Goal: Task Accomplishment & Management: Use online tool/utility

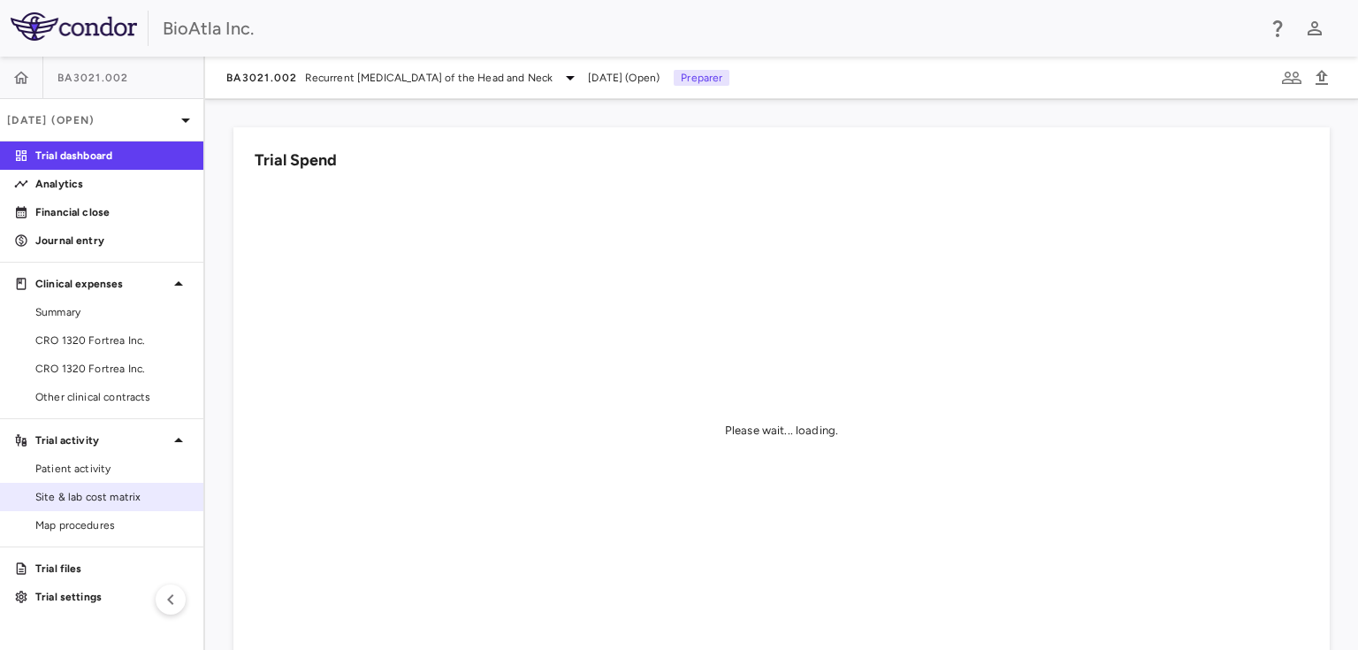
click at [88, 497] on span "Site & lab cost matrix" at bounding box center [112, 497] width 154 height 16
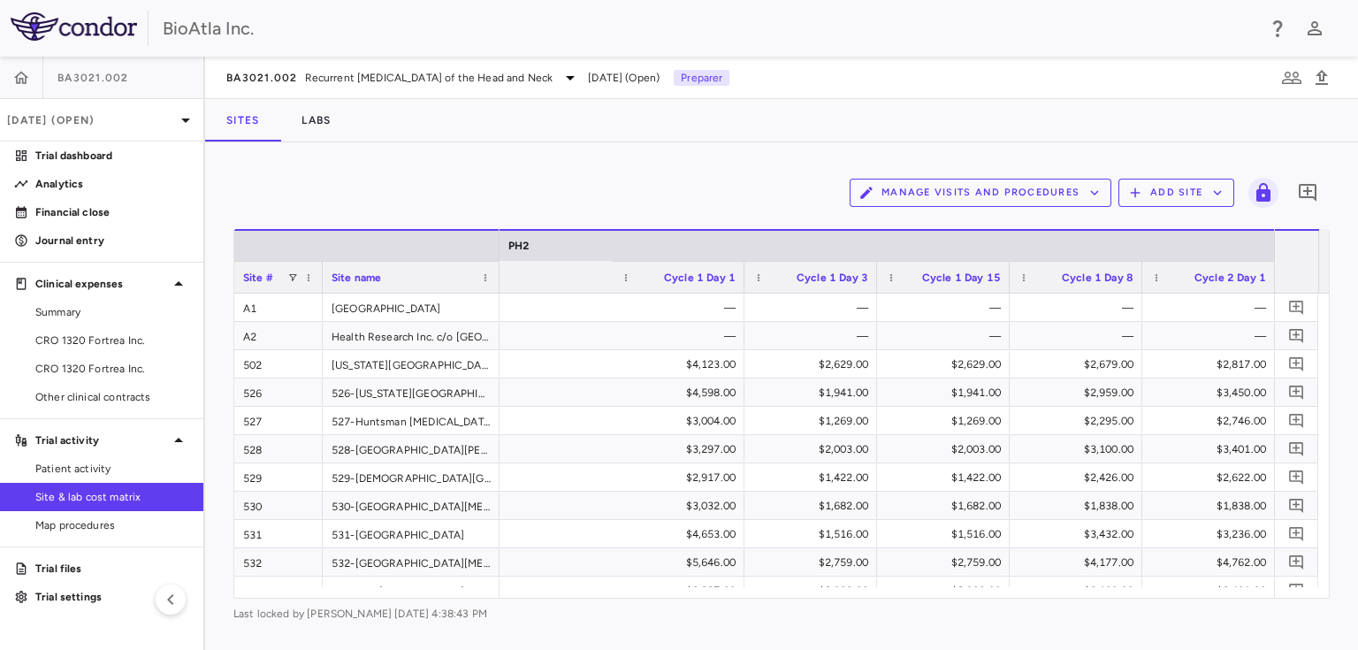
scroll to position [0, 3110]
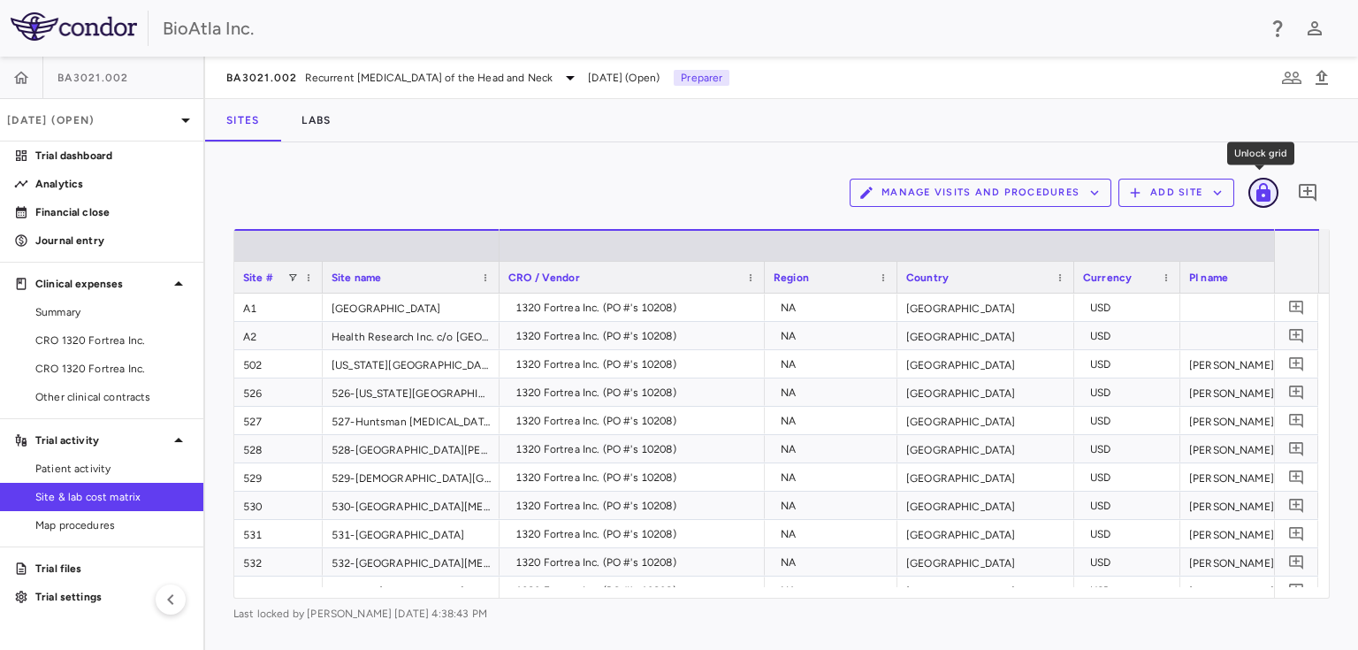
click at [1257, 194] on icon "Unlock grid" at bounding box center [1263, 192] width 14 height 19
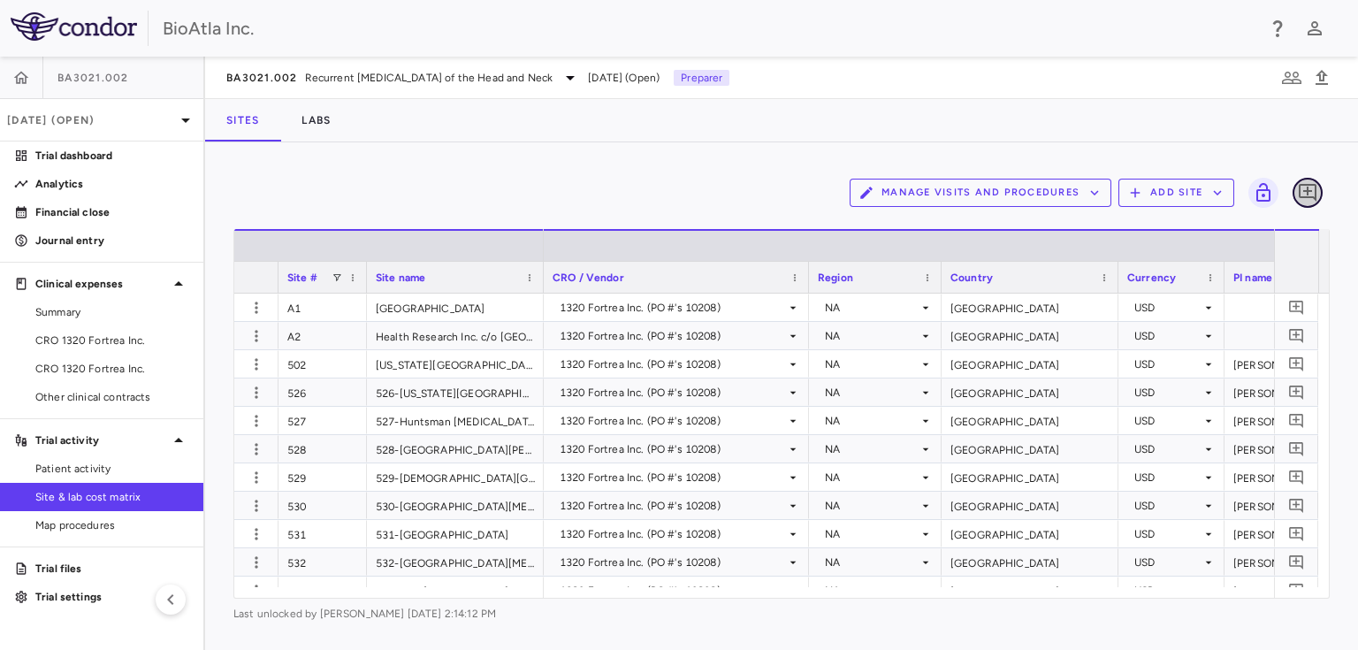
click at [1300, 191] on icon "Add comment" at bounding box center [1307, 192] width 21 height 21
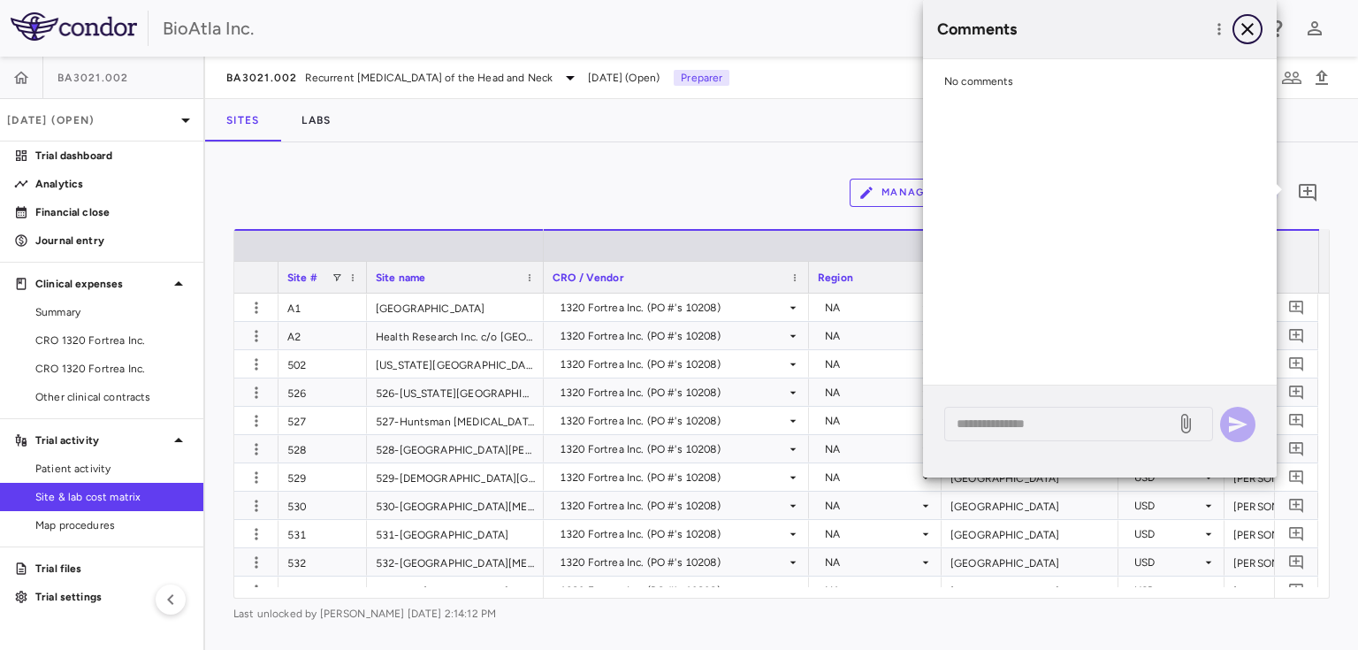
click at [1246, 32] on icon "button" at bounding box center [1246, 29] width 21 height 21
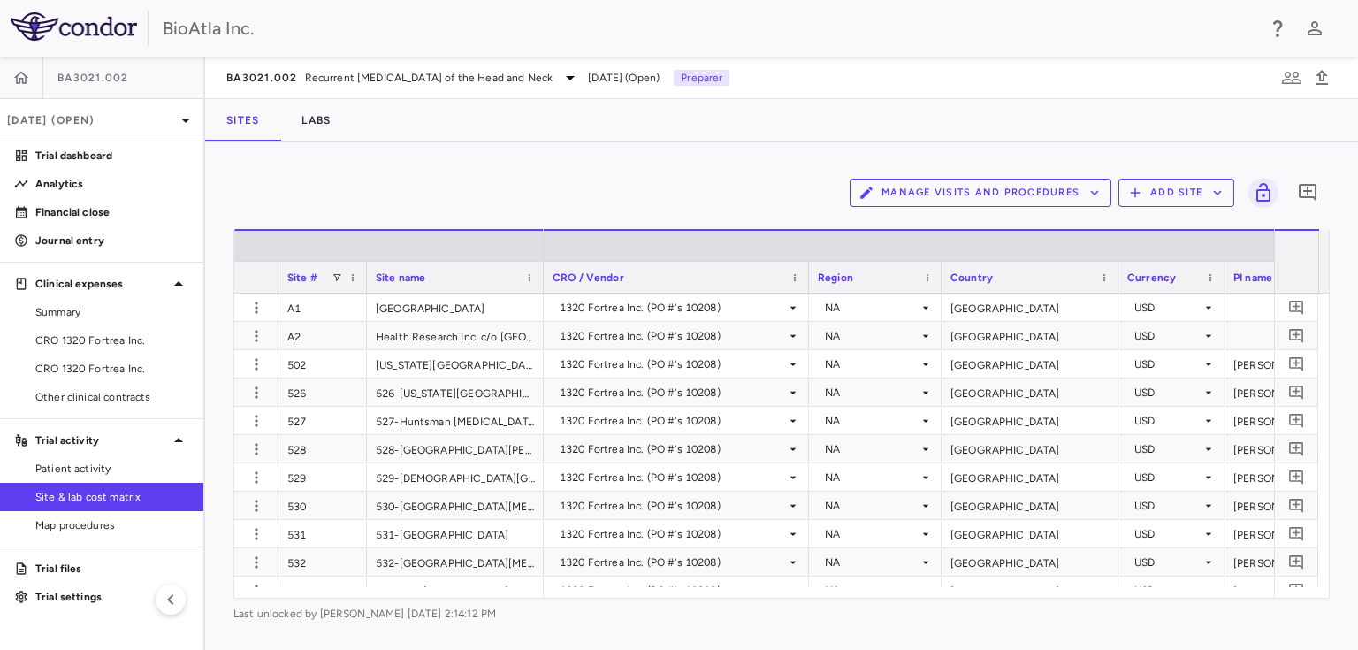
click at [1137, 187] on icon "button" at bounding box center [1135, 193] width 16 height 16
click at [1160, 266] on li "Add new site" at bounding box center [1180, 260] width 95 height 27
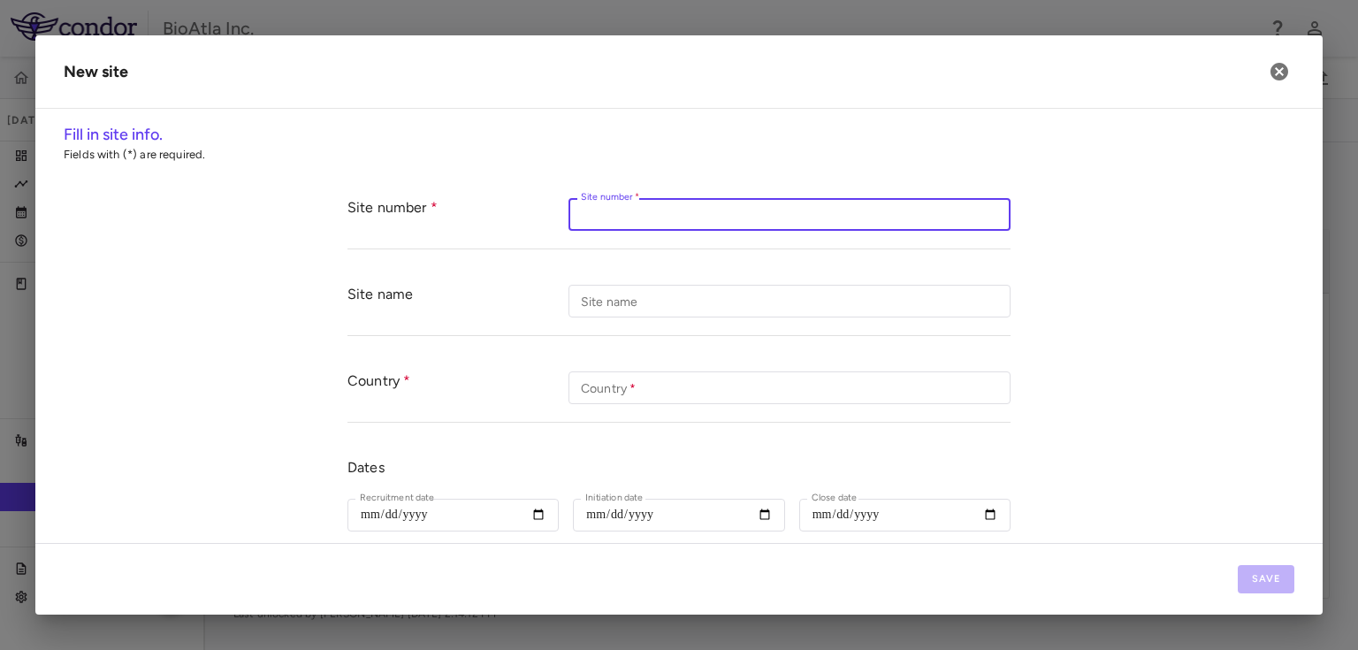
click at [662, 220] on input "Site number   *" at bounding box center [789, 214] width 442 height 33
type input "**"
click at [635, 305] on input "Site name" at bounding box center [789, 301] width 442 height 33
click at [582, 297] on label "Site name" at bounding box center [609, 302] width 57 height 19
click at [582, 297] on input "Site name" at bounding box center [789, 301] width 442 height 33
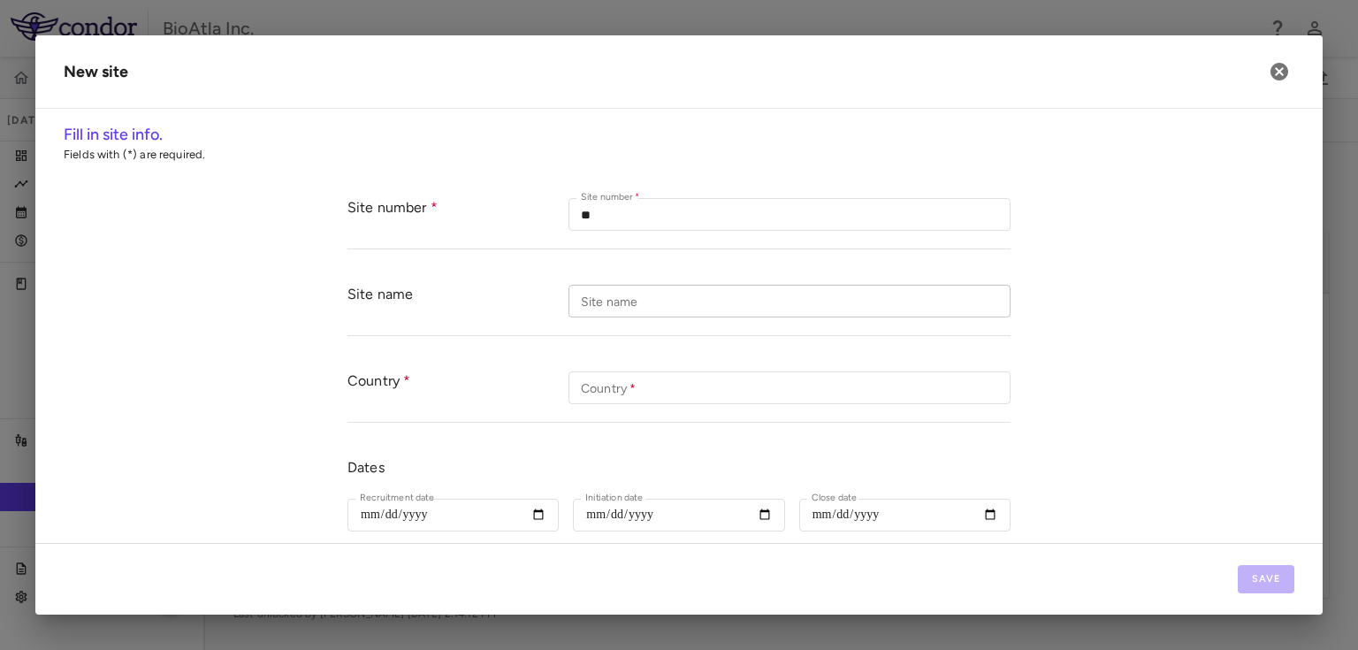
paste input "**********"
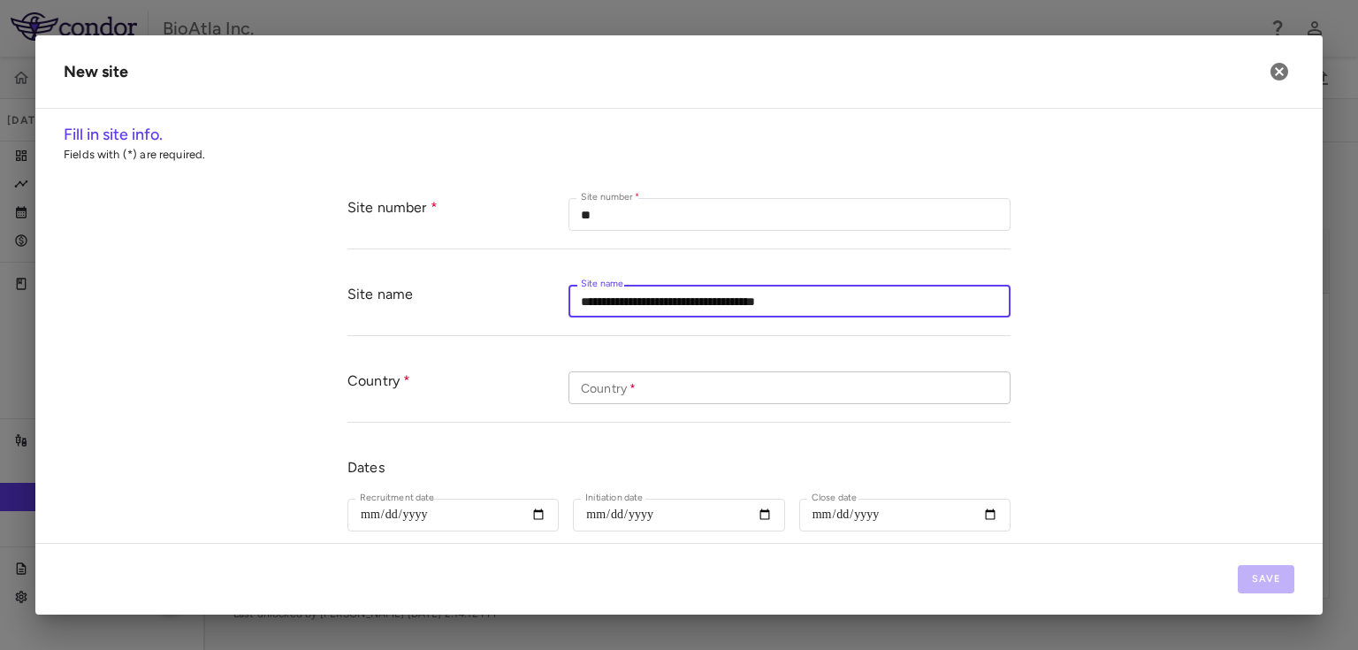
type input "**********"
click at [620, 389] on input "Country   *" at bounding box center [789, 387] width 442 height 33
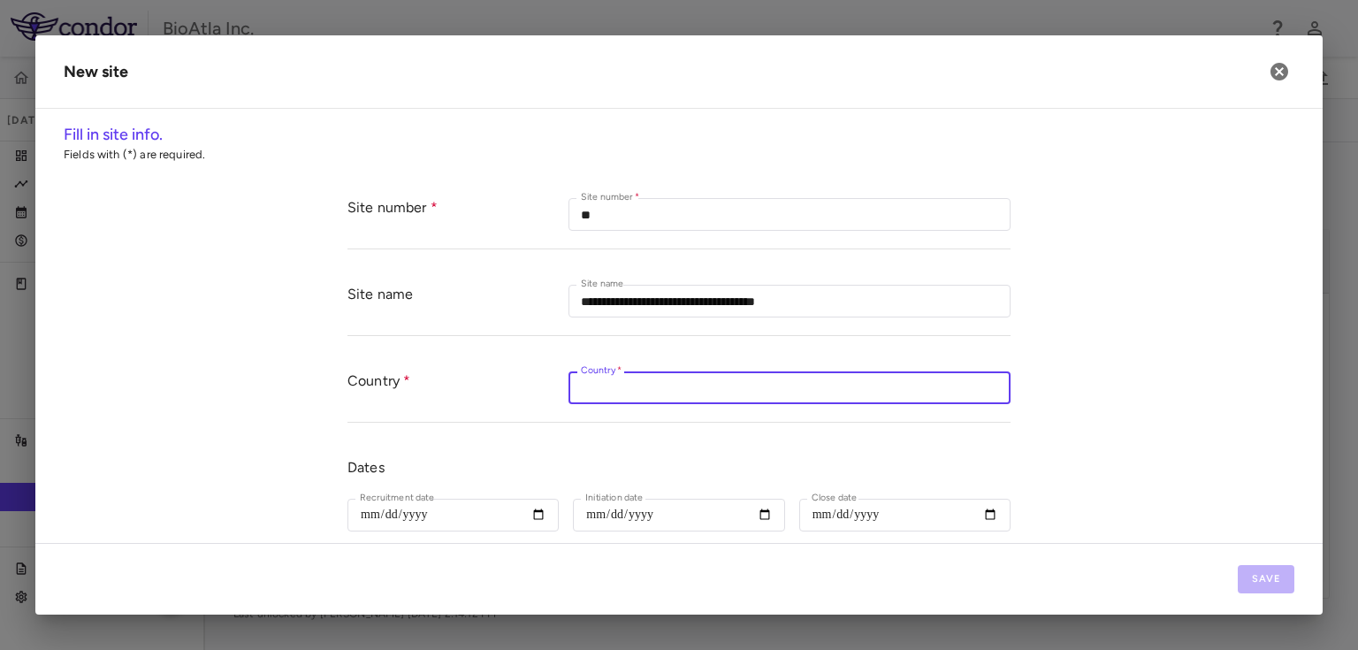
type input "**********"
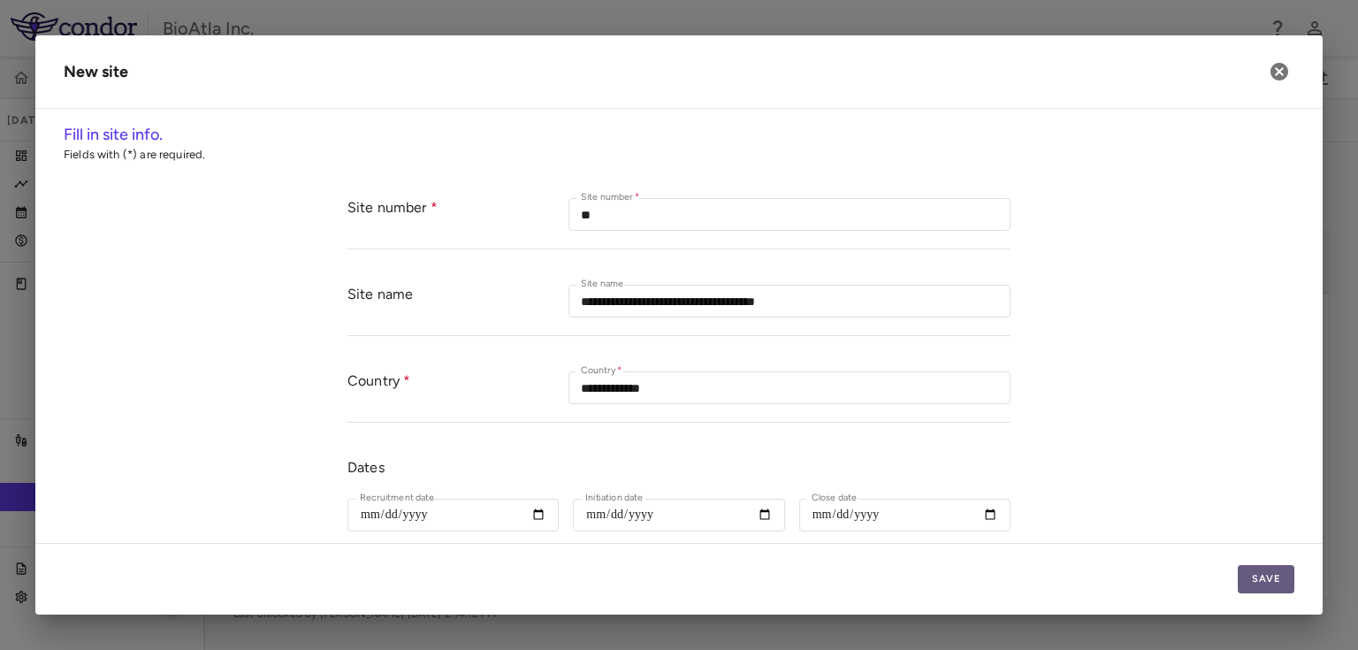
click at [1273, 576] on button "Save" at bounding box center [1265, 579] width 57 height 28
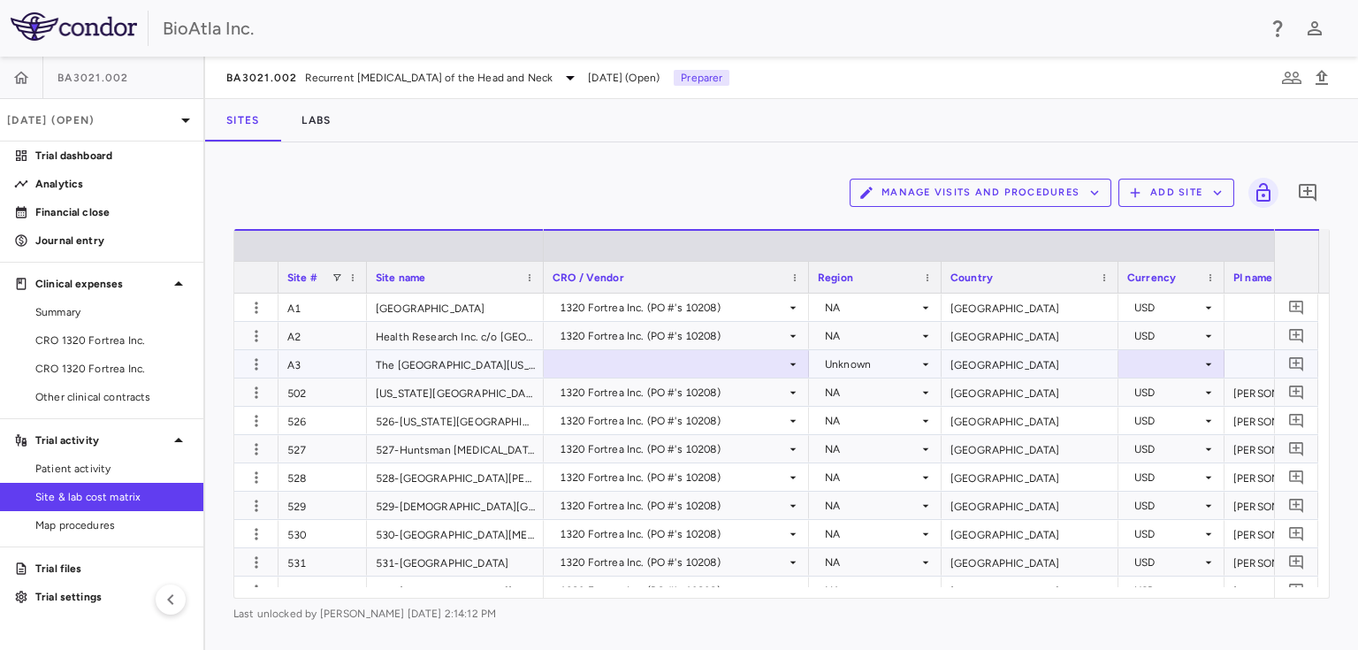
click at [921, 362] on icon at bounding box center [925, 364] width 14 height 14
click at [921, 362] on div at bounding box center [679, 325] width 1358 height 650
click at [560, 338] on div "1320 Fortrea Inc. (PO #'s 10208)" at bounding box center [672, 336] width 226 height 28
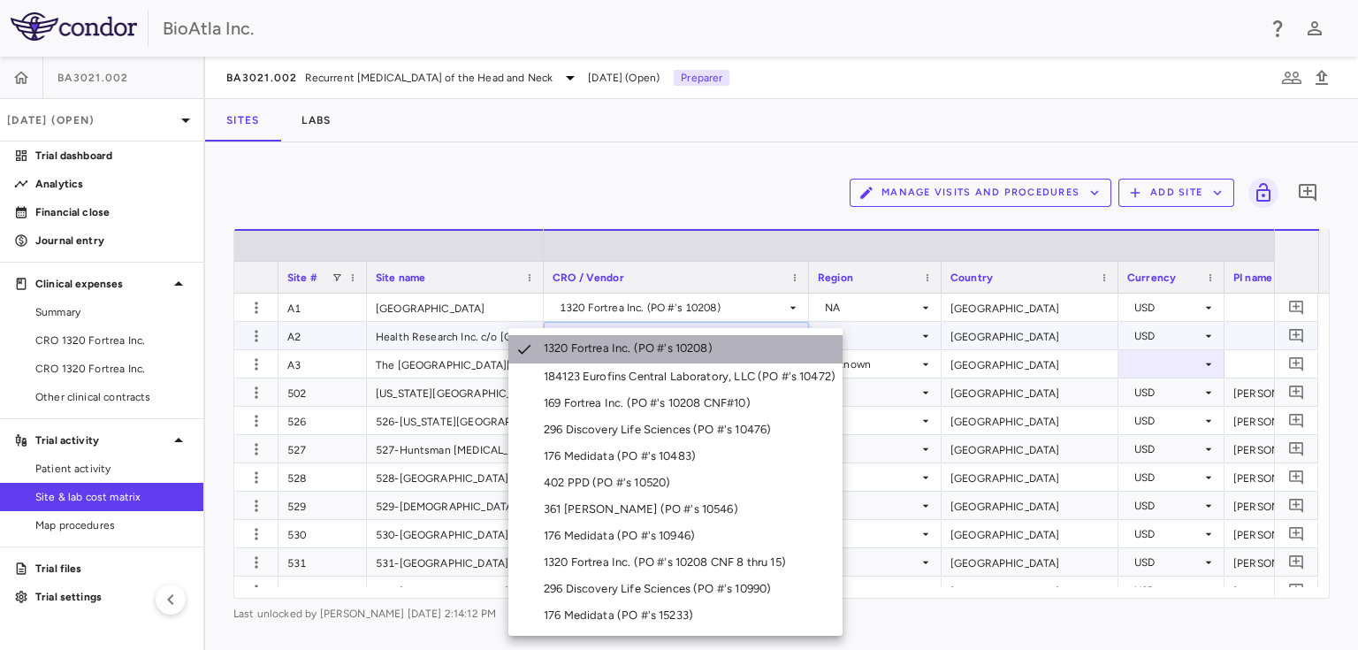
click at [551, 351] on div "1320 Fortrea Inc. (PO #'s 10208)" at bounding box center [632, 349] width 176 height 18
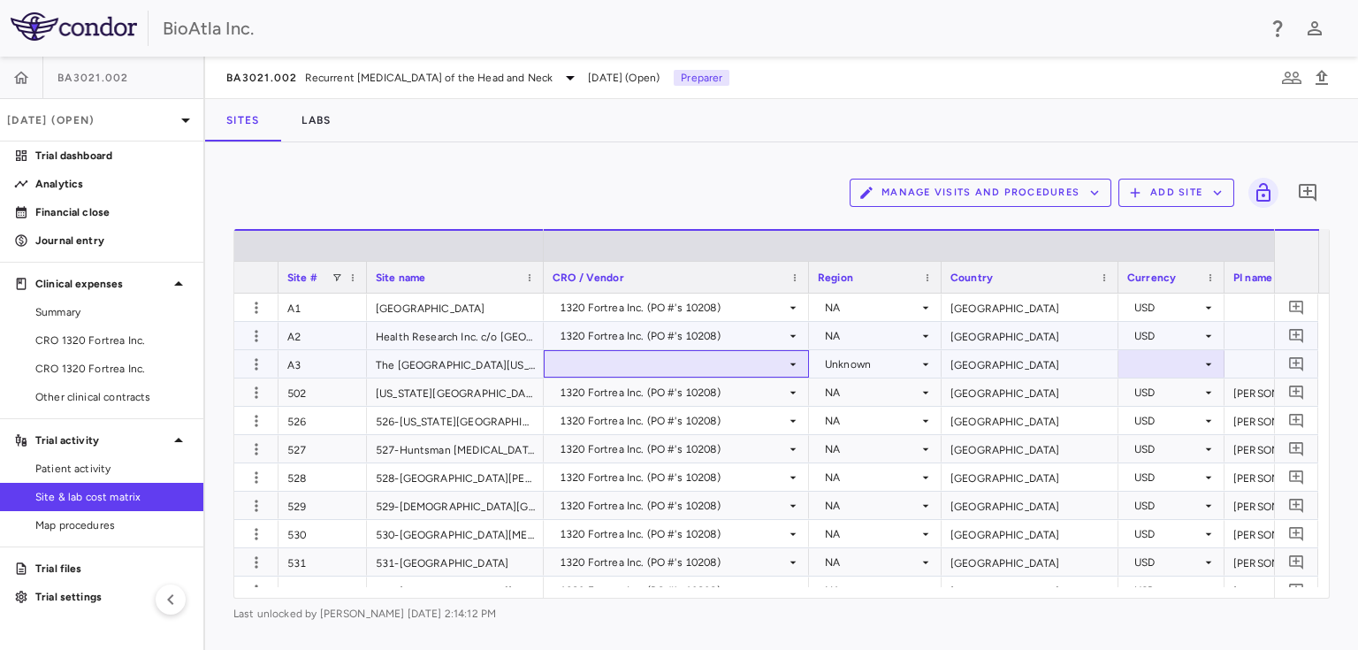
click at [574, 351] on div at bounding box center [675, 364] width 247 height 26
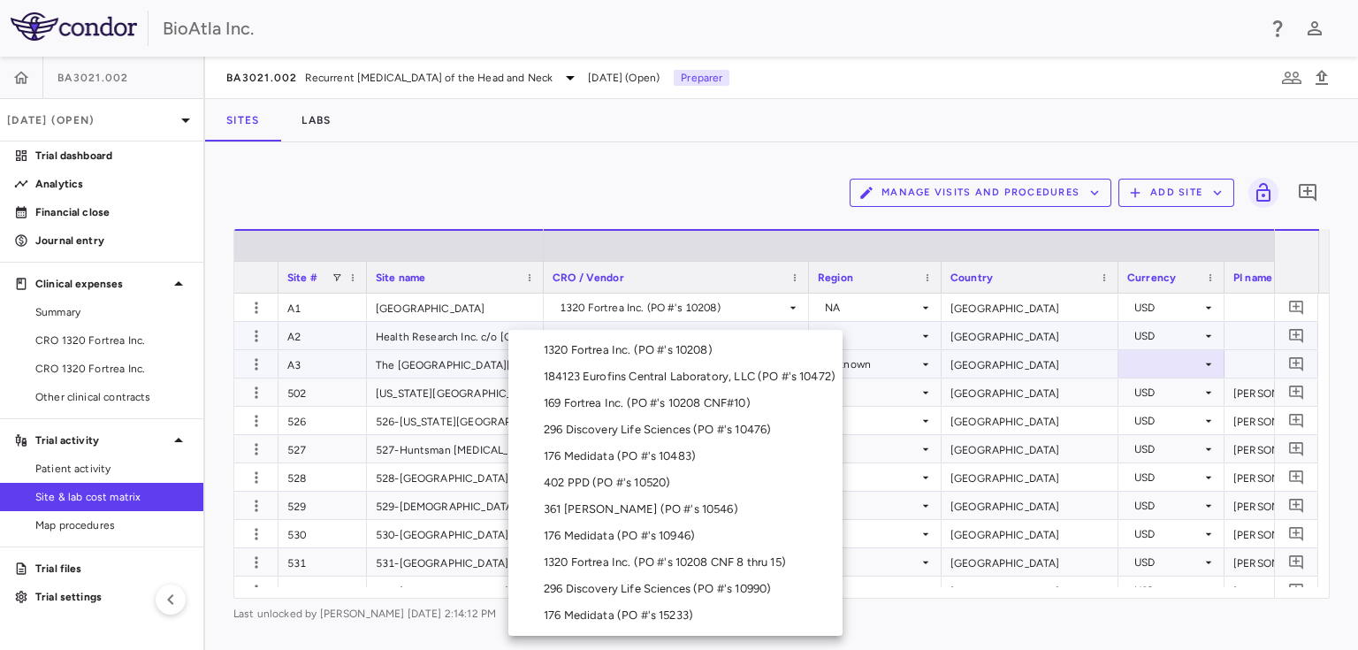
click at [682, 355] on div "1320 Fortrea Inc. (PO #'s 10208)" at bounding box center [632, 350] width 176 height 16
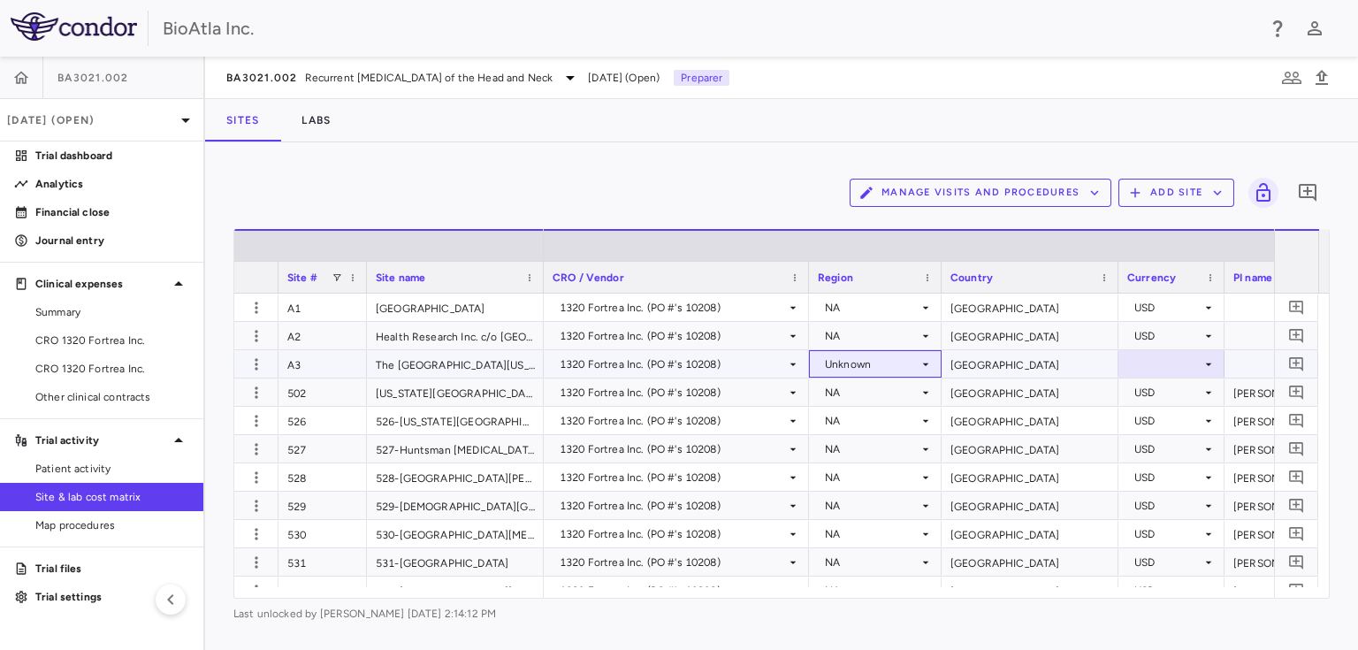
click at [923, 364] on icon at bounding box center [925, 364] width 14 height 14
click at [849, 395] on div "NA" at bounding box center [857, 397] width 24 height 16
click at [1063, 364] on div "[GEOGRAPHIC_DATA]" at bounding box center [1029, 363] width 177 height 27
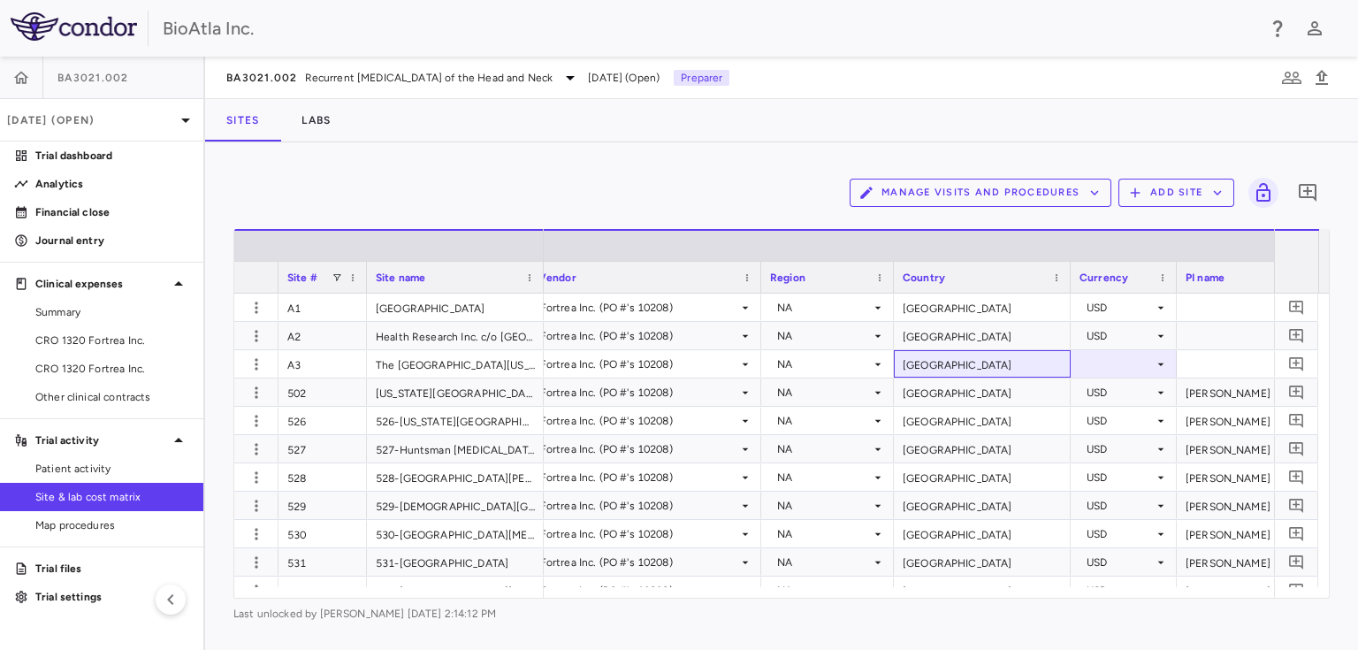
scroll to position [0, 59]
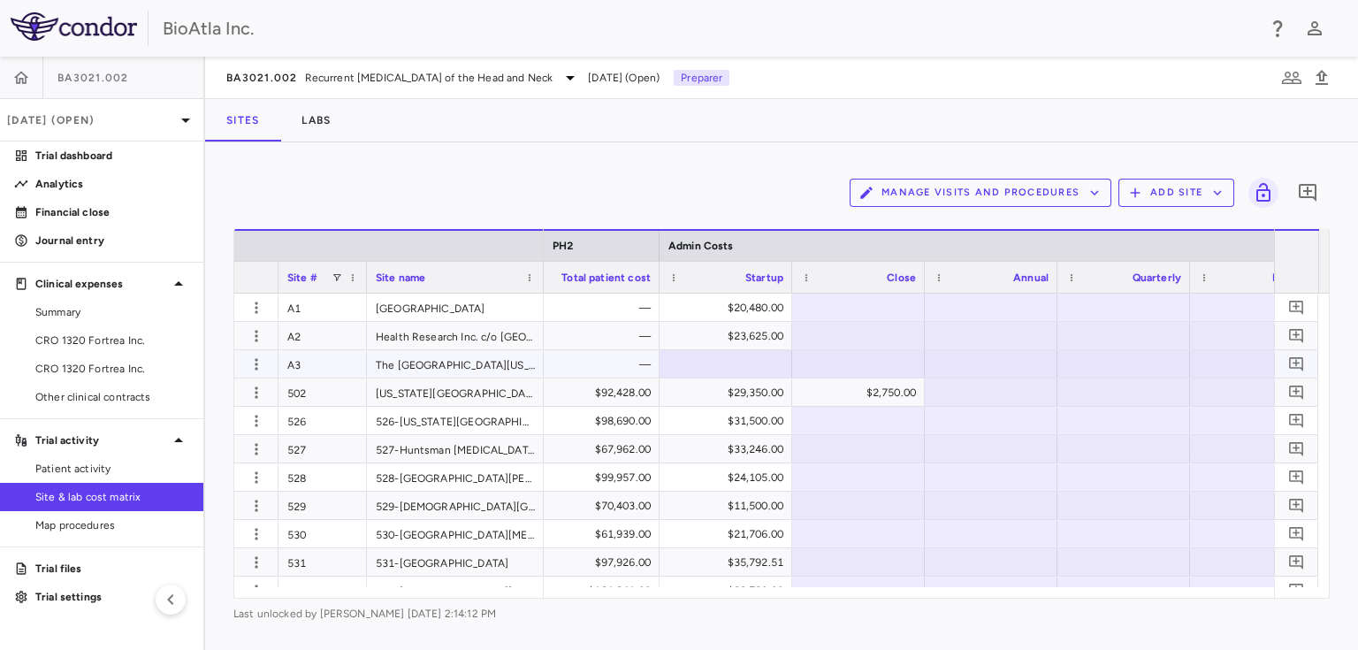
click at [742, 354] on div at bounding box center [725, 364] width 115 height 26
type input "********"
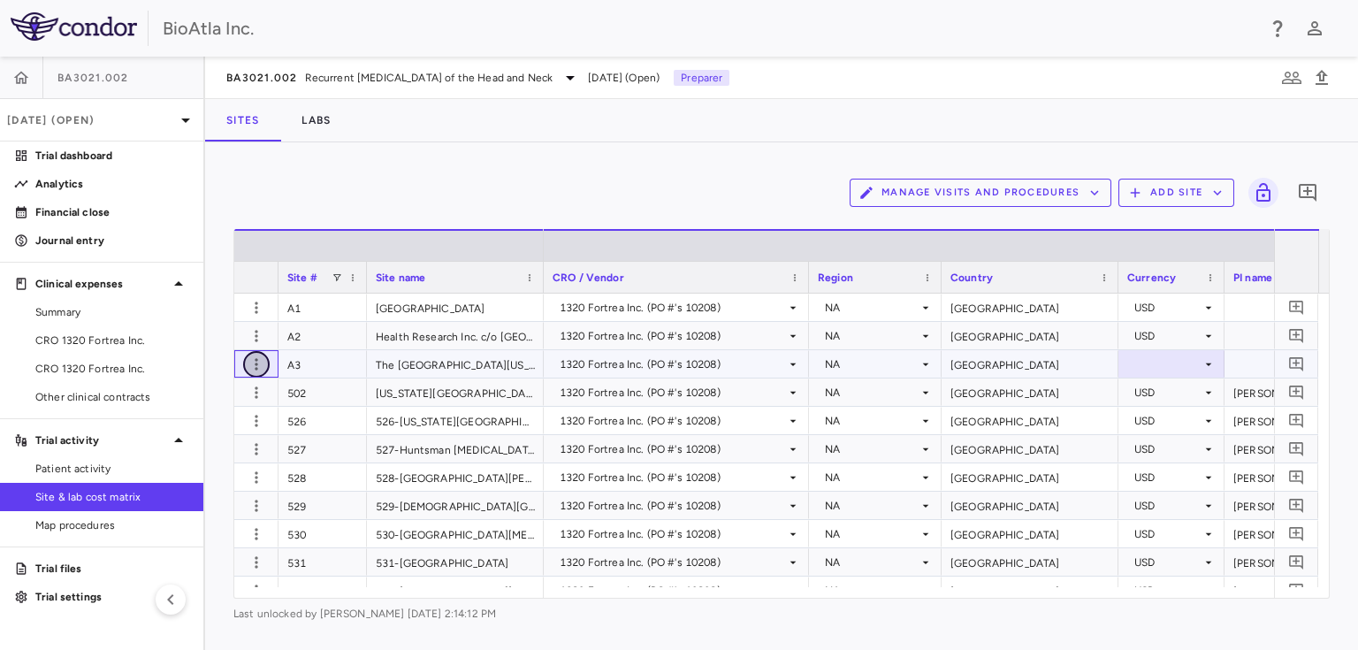
click at [255, 361] on icon "button" at bounding box center [256, 364] width 18 height 18
click at [150, 434] on div "Edit site" at bounding box center [187, 431] width 164 height 32
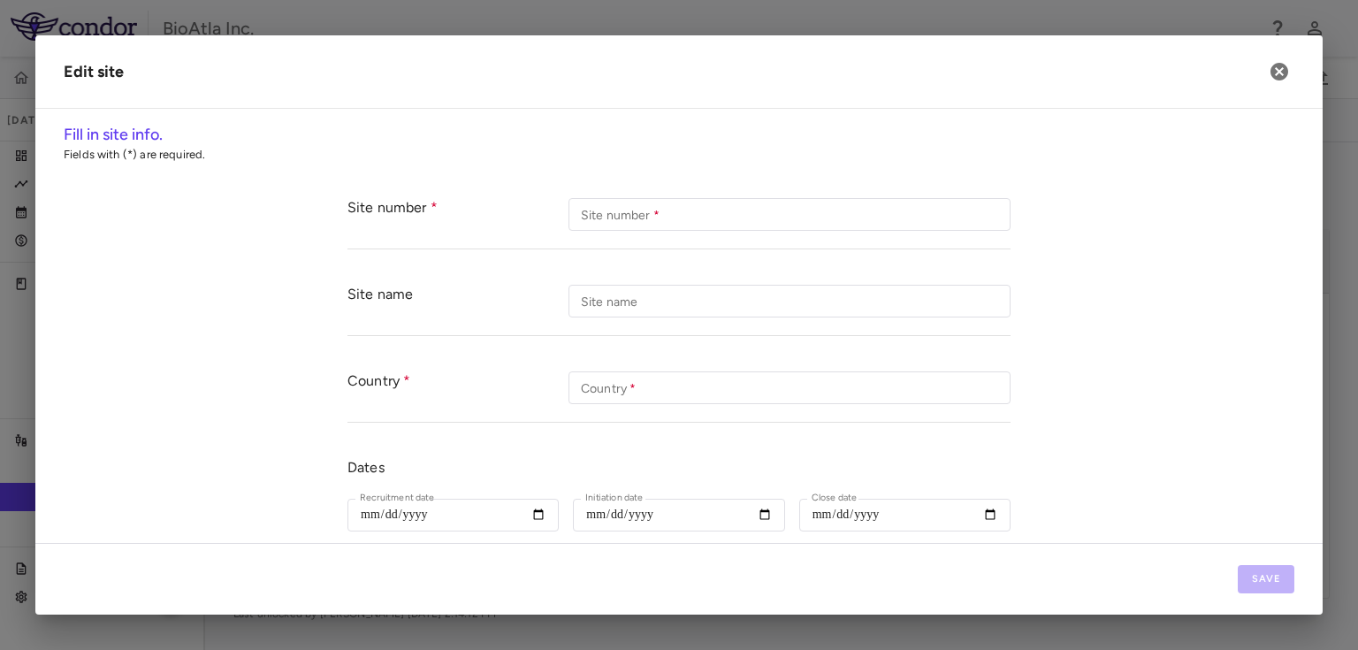
type input "**"
type input "**********"
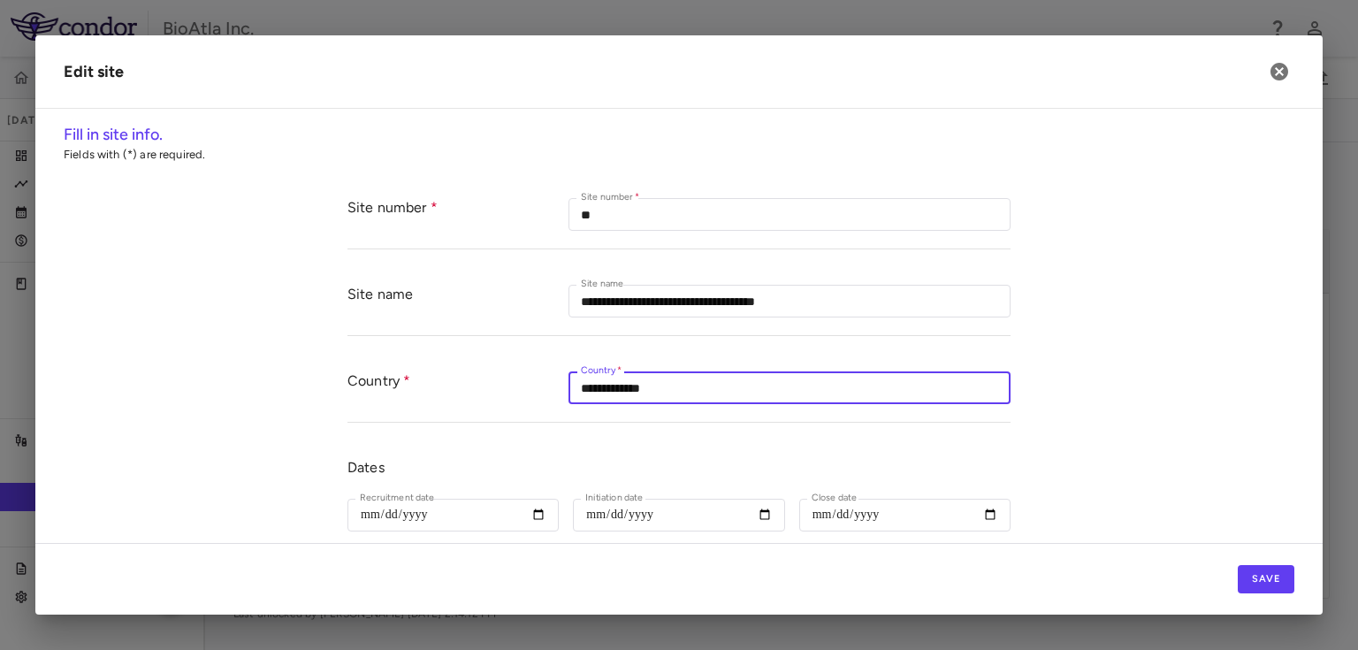
drag, startPoint x: 661, startPoint y: 390, endPoint x: 509, endPoint y: 390, distance: 152.0
click at [509, 390] on div "**********" at bounding box center [678, 388] width 663 height 69
type input "***"
click at [1107, 372] on form "**********" at bounding box center [679, 597] width 1230 height 834
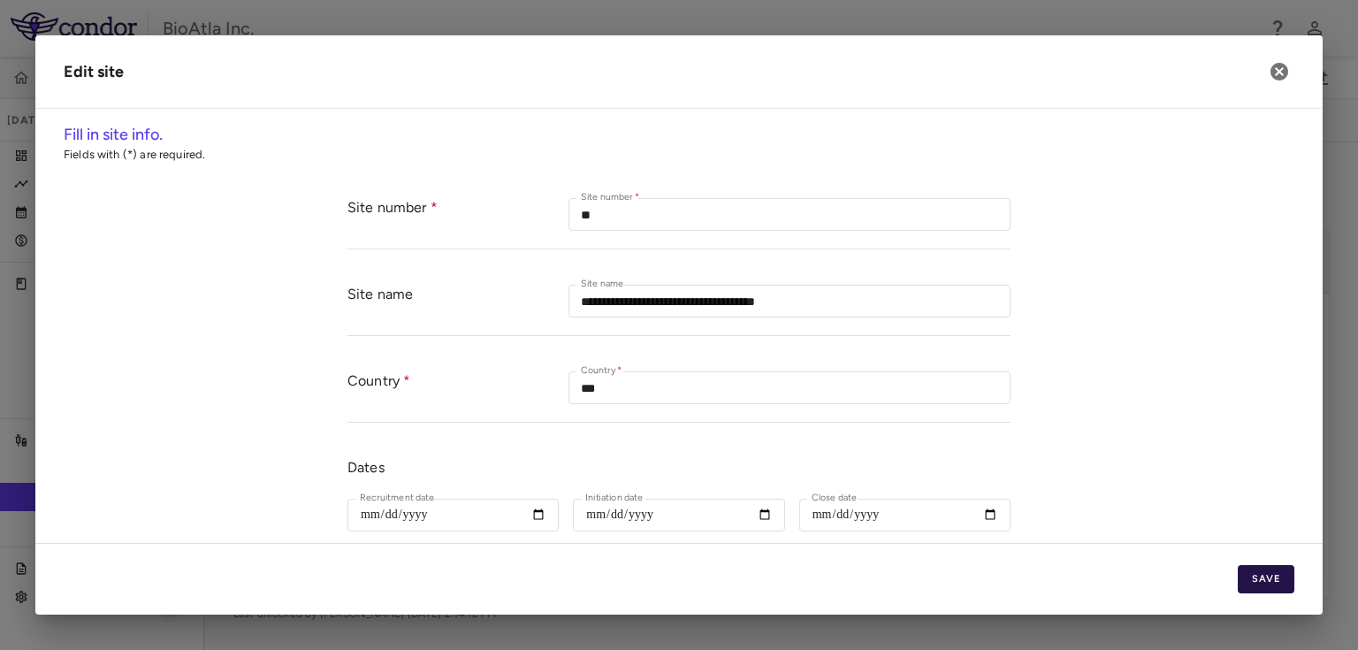
click at [1257, 577] on button "Save" at bounding box center [1265, 579] width 57 height 28
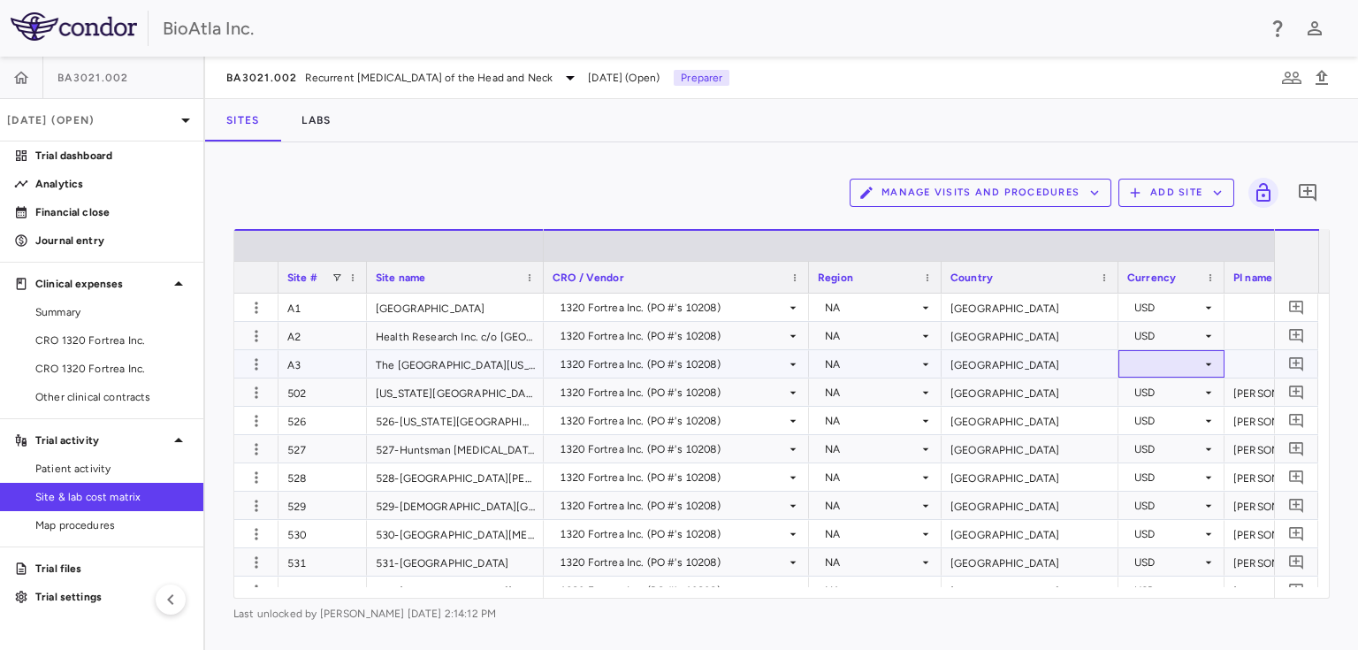
click at [1200, 361] on div at bounding box center [1171, 364] width 88 height 26
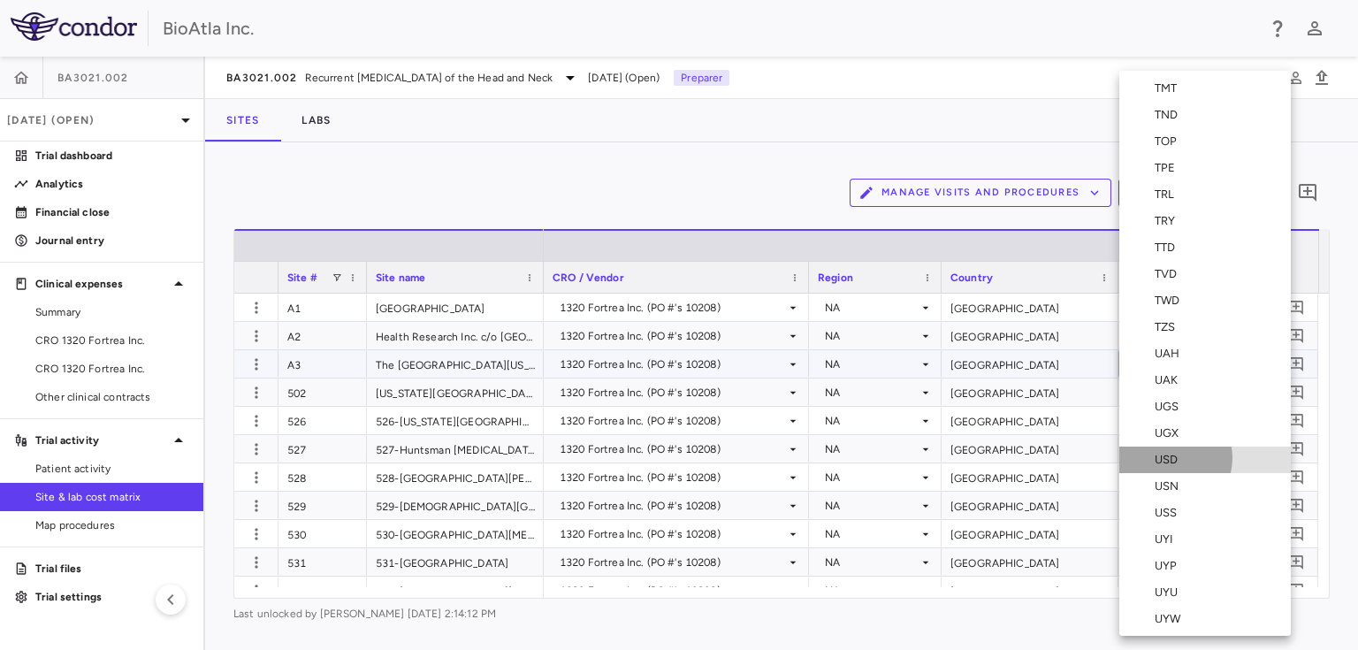
click at [1174, 457] on div "USD" at bounding box center [1169, 460] width 30 height 16
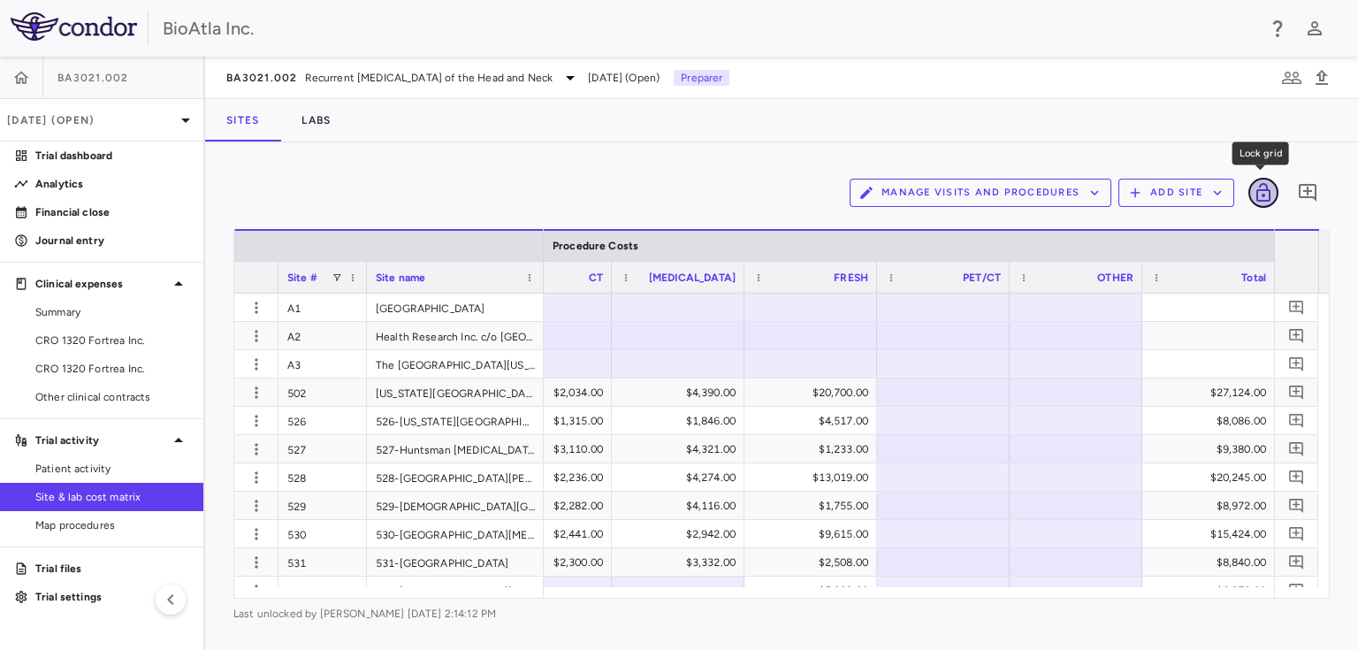
click at [1271, 195] on icon "Lock grid" at bounding box center [1262, 192] width 21 height 21
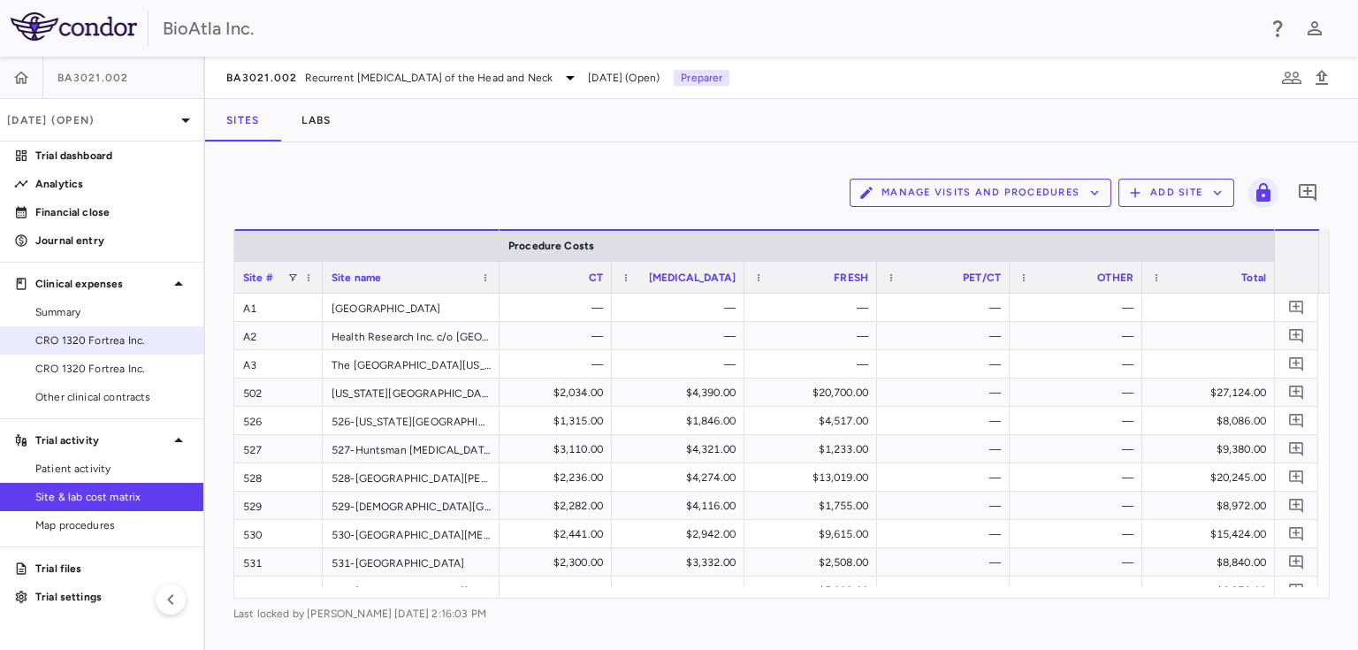
click at [114, 346] on span "CRO 1320 Fortrea Inc." at bounding box center [112, 340] width 154 height 16
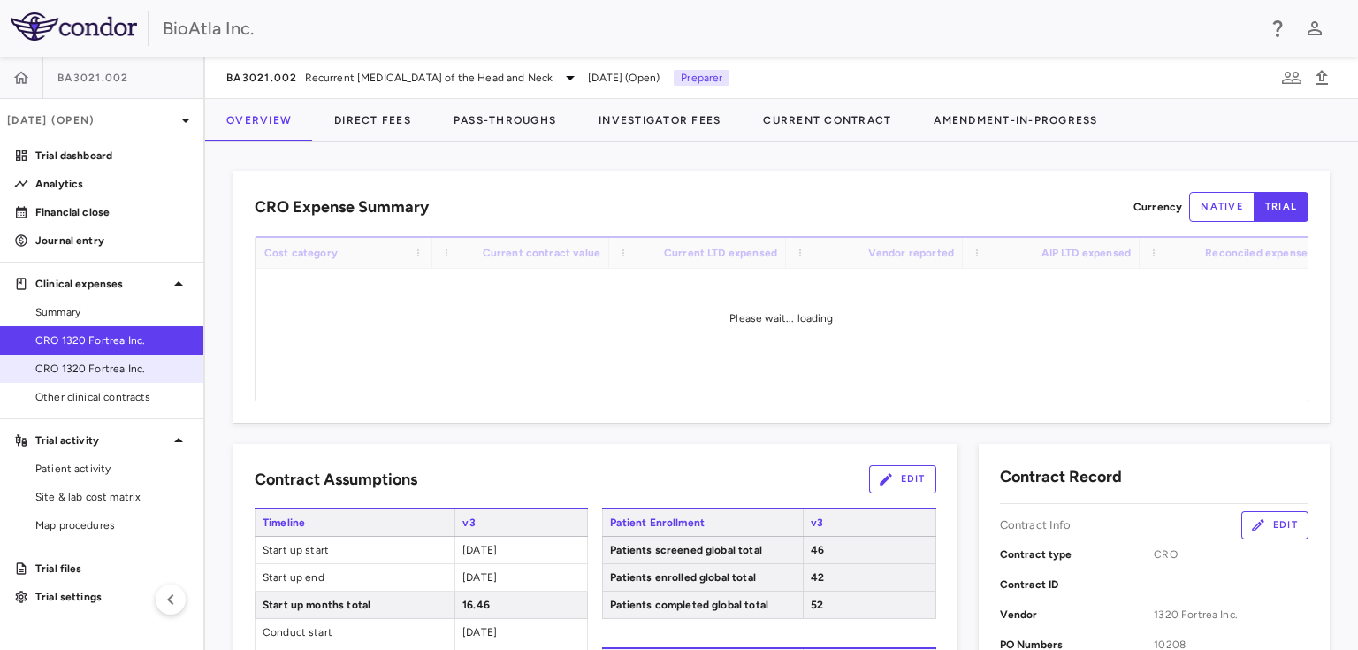
click at [111, 369] on span "CRO 1320 Fortrea Inc." at bounding box center [112, 369] width 154 height 16
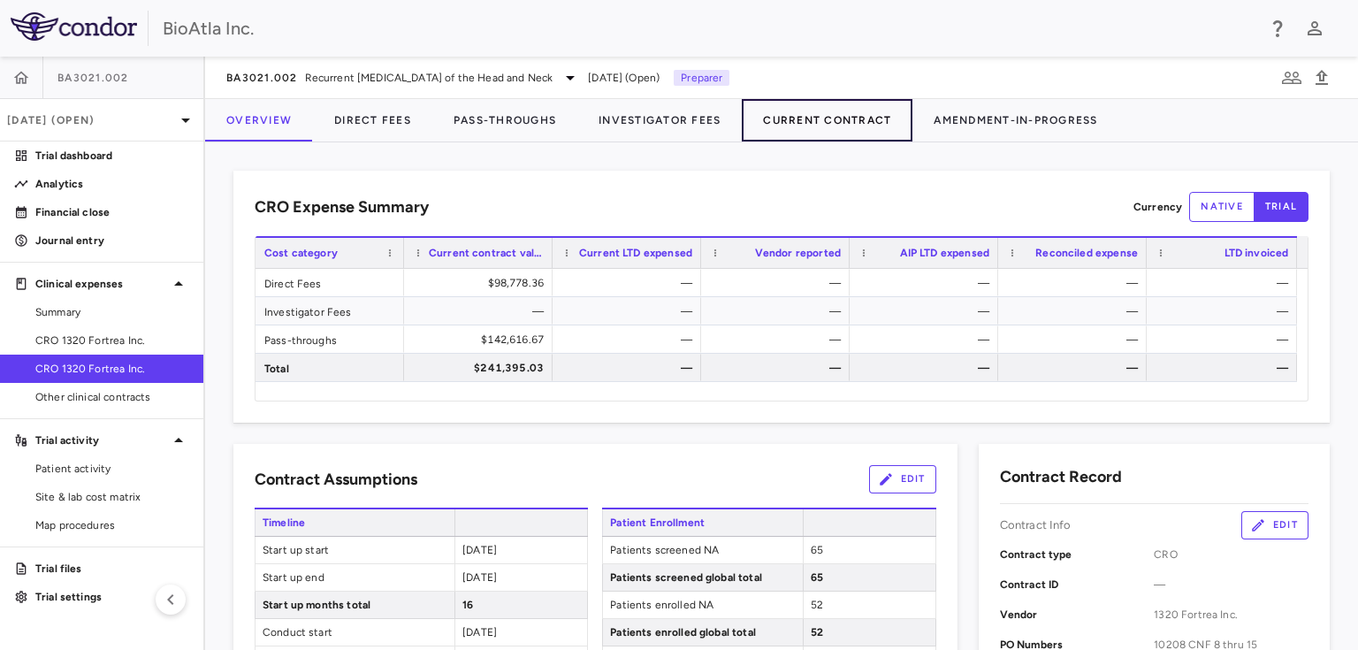
click at [845, 121] on button "Current Contract" at bounding box center [827, 120] width 171 height 42
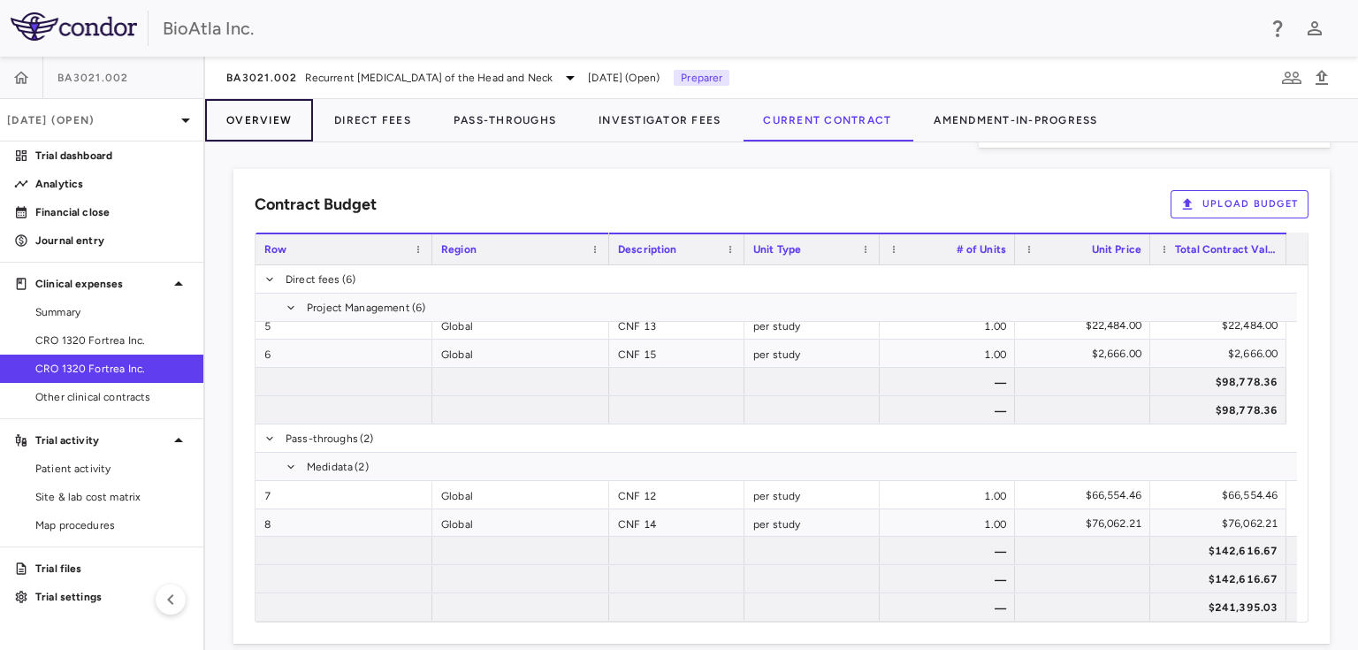
click at [256, 117] on button "Overview" at bounding box center [259, 120] width 108 height 42
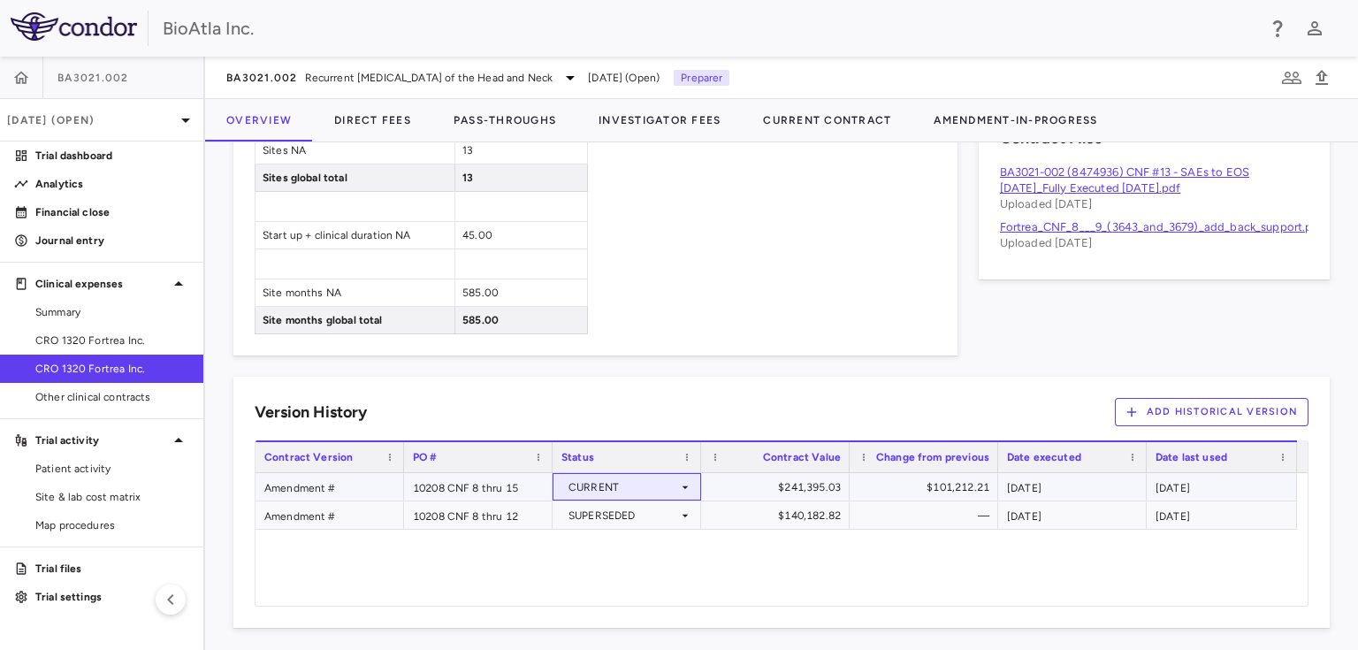
click at [689, 480] on icon at bounding box center [685, 487] width 14 height 14
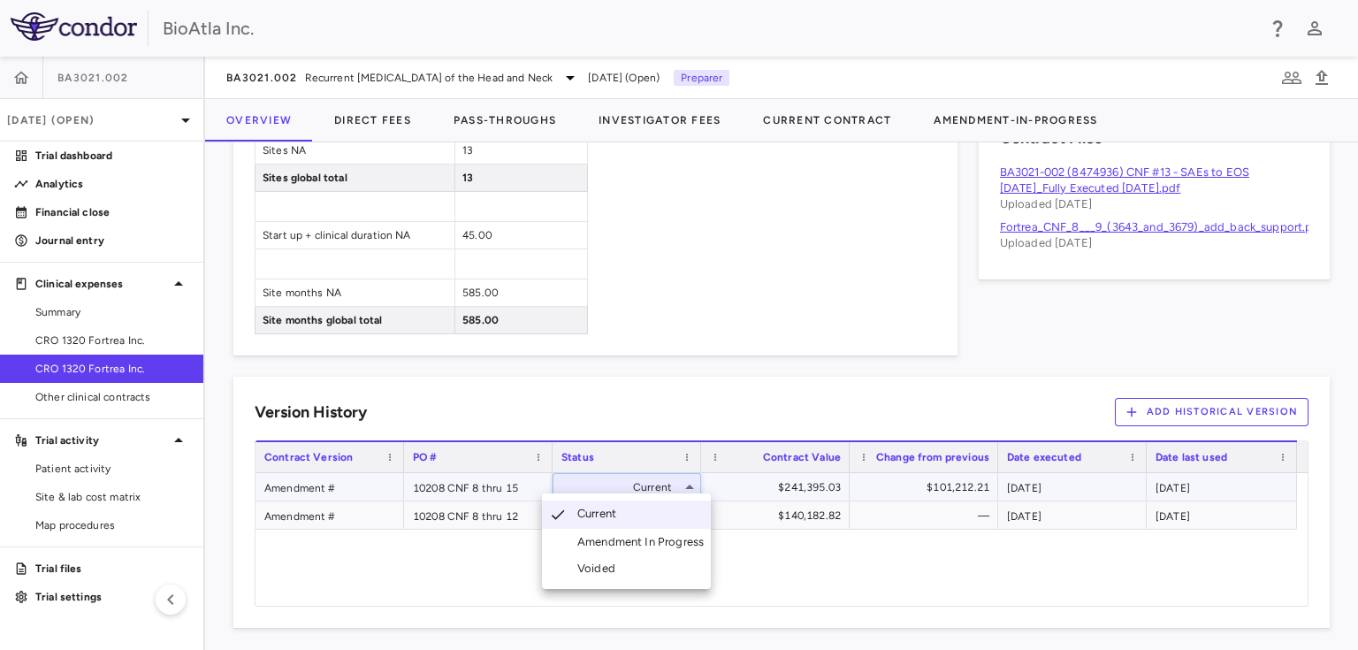
click at [572, 571] on div "Voided" at bounding box center [582, 568] width 80 height 16
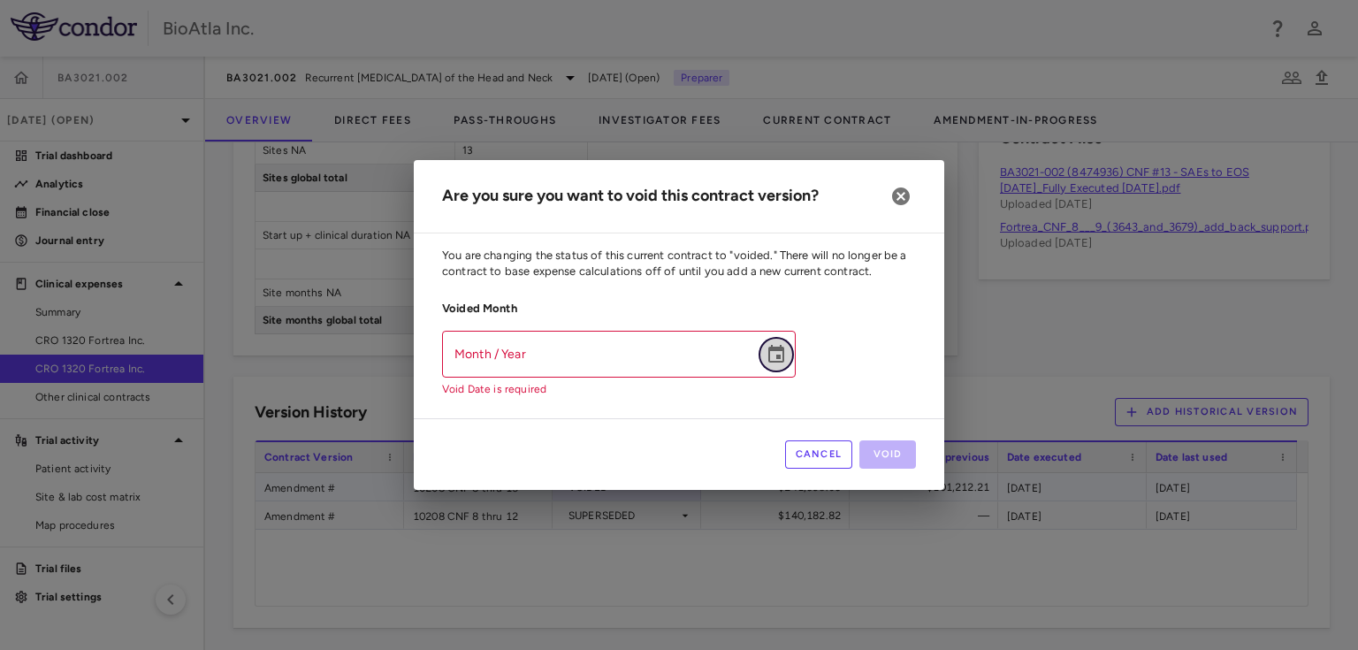
click at [776, 357] on icon "Choose date" at bounding box center [776, 354] width 16 height 18
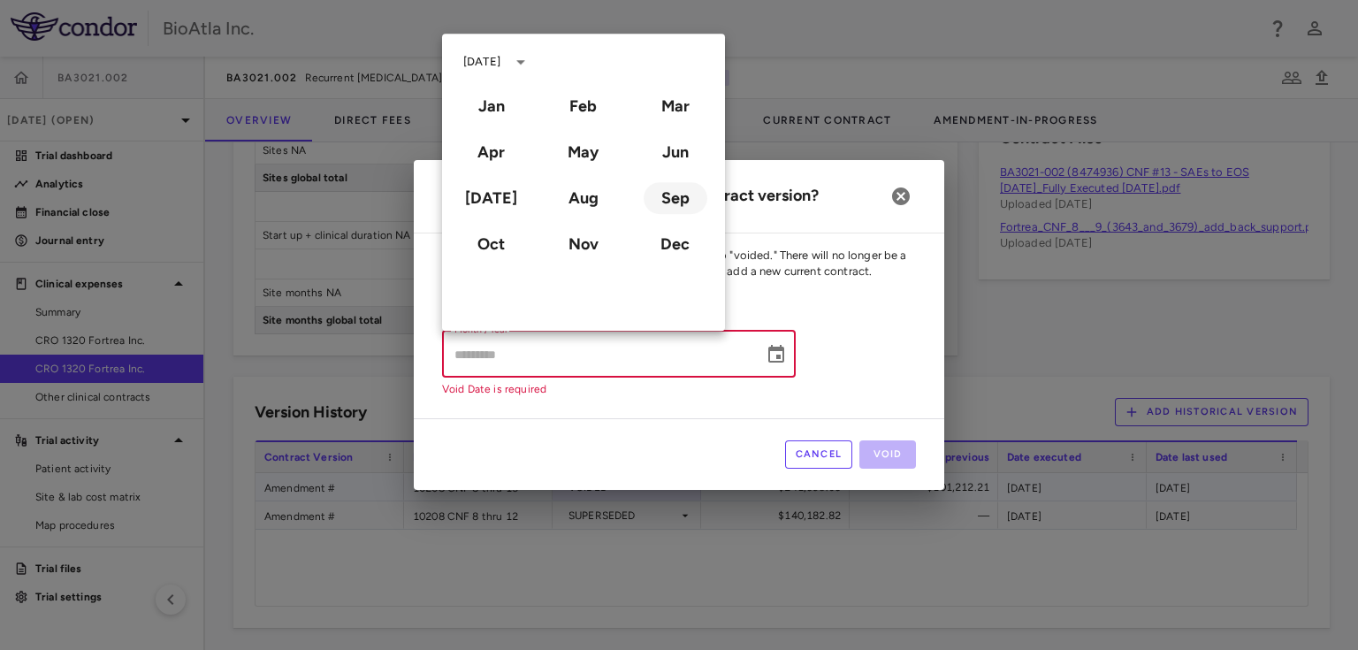
click at [668, 202] on button "Sep" at bounding box center [675, 198] width 64 height 32
type input "**********"
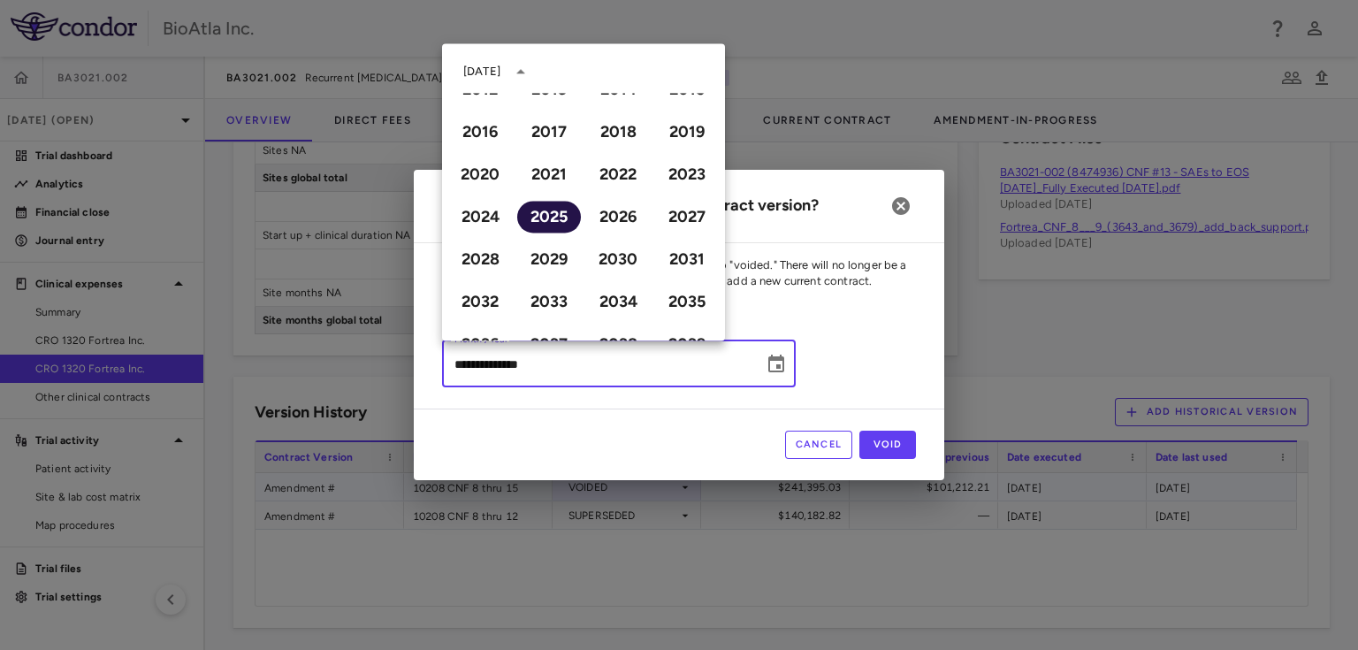
click at [548, 216] on button "2025" at bounding box center [549, 217] width 64 height 32
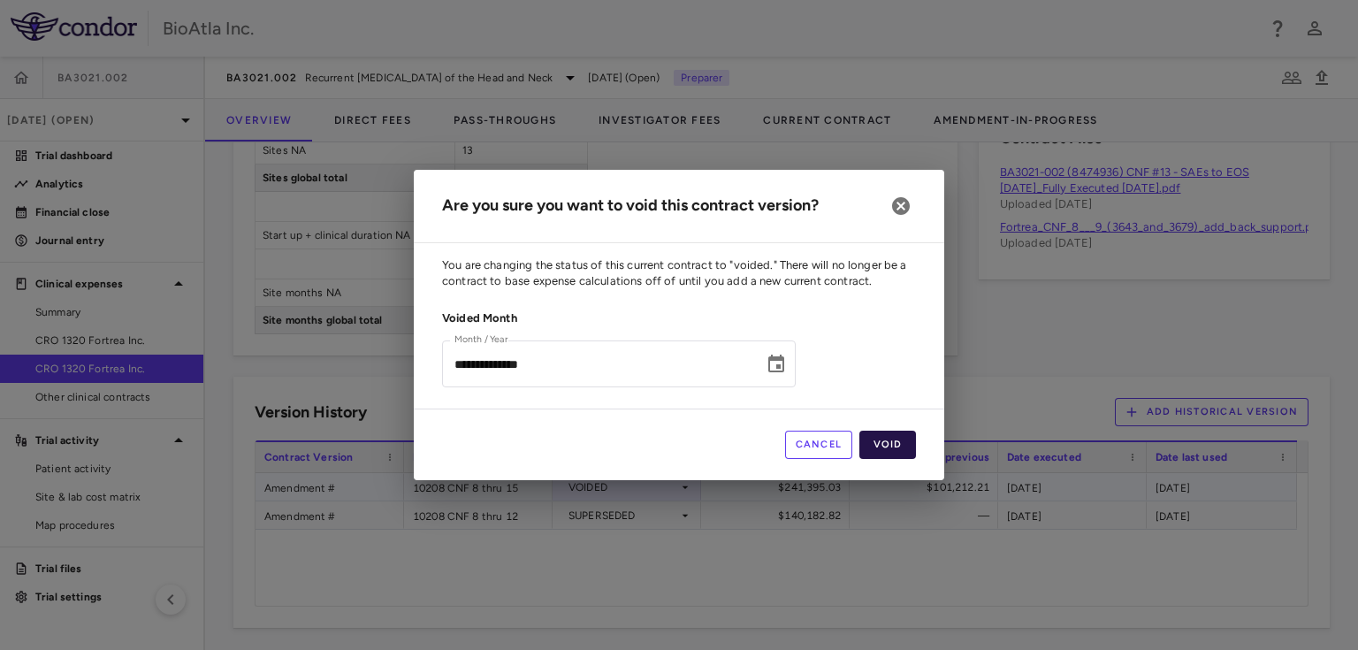
click at [886, 448] on button "Void" at bounding box center [887, 444] width 57 height 28
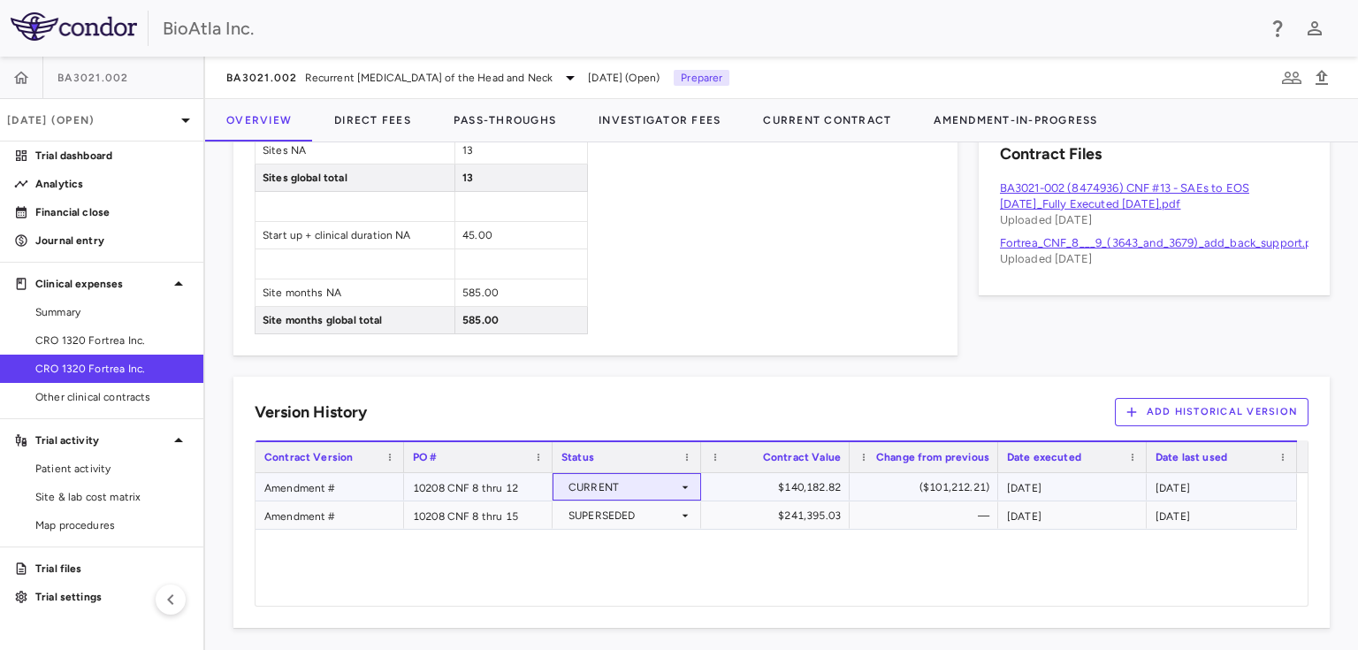
click at [678, 480] on icon at bounding box center [685, 487] width 14 height 14
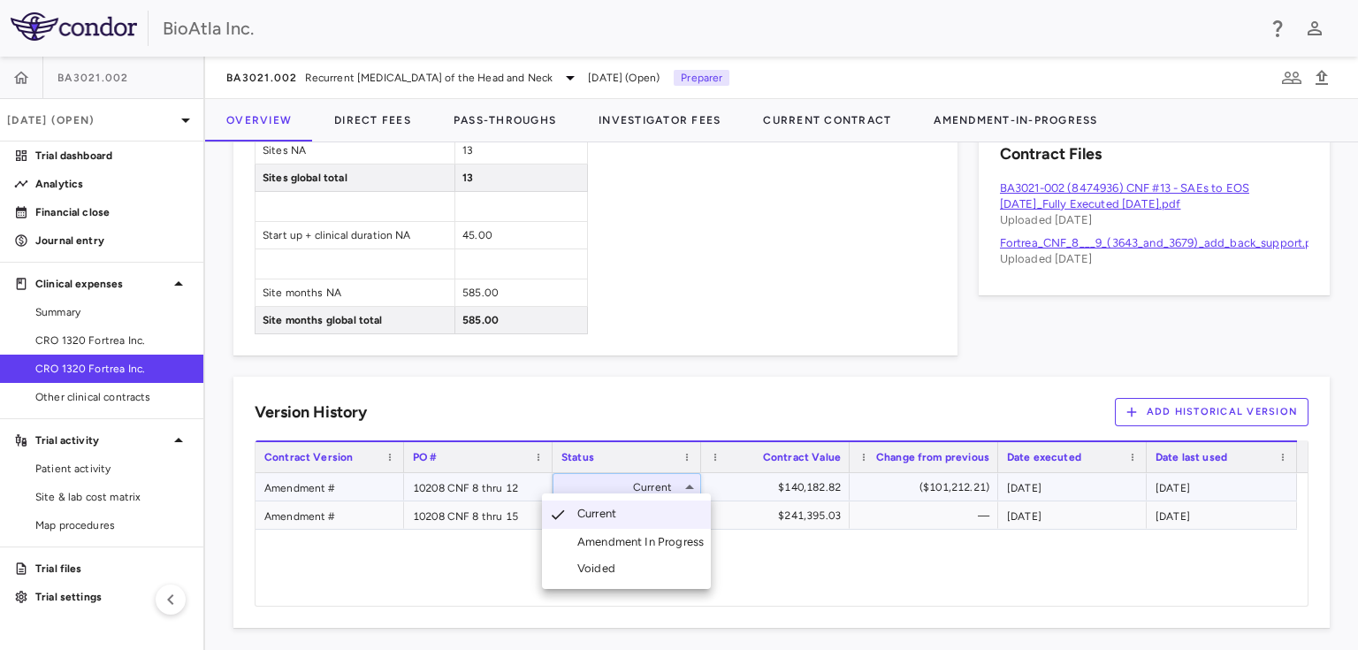
click at [582, 566] on div "Voided" at bounding box center [599, 568] width 45 height 16
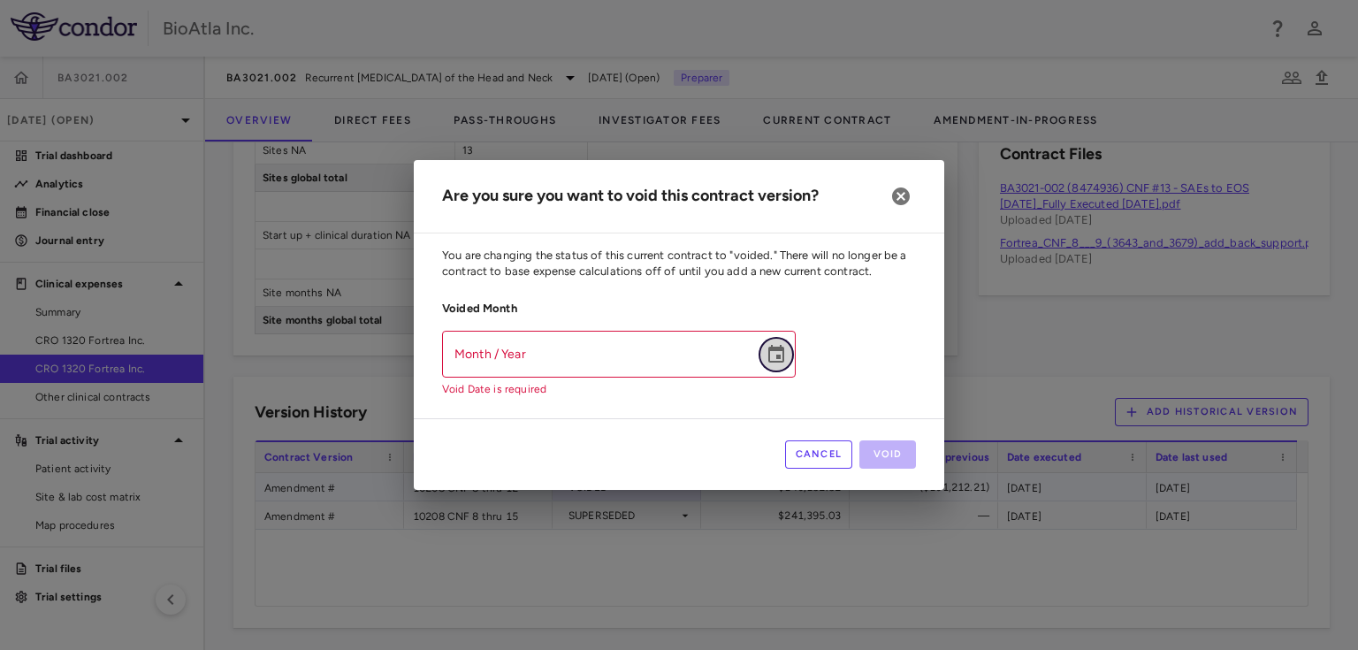
click at [777, 354] on icon "Choose date" at bounding box center [775, 354] width 21 height 21
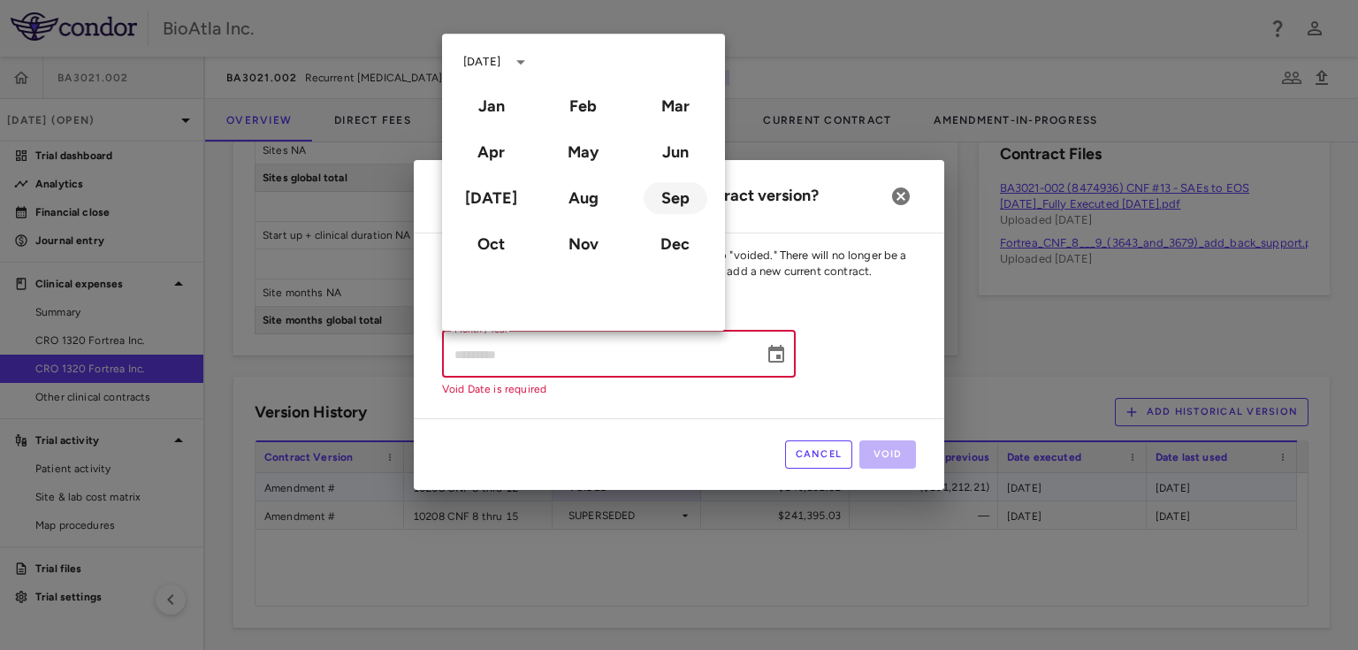
click at [665, 193] on button "Sep" at bounding box center [675, 198] width 64 height 32
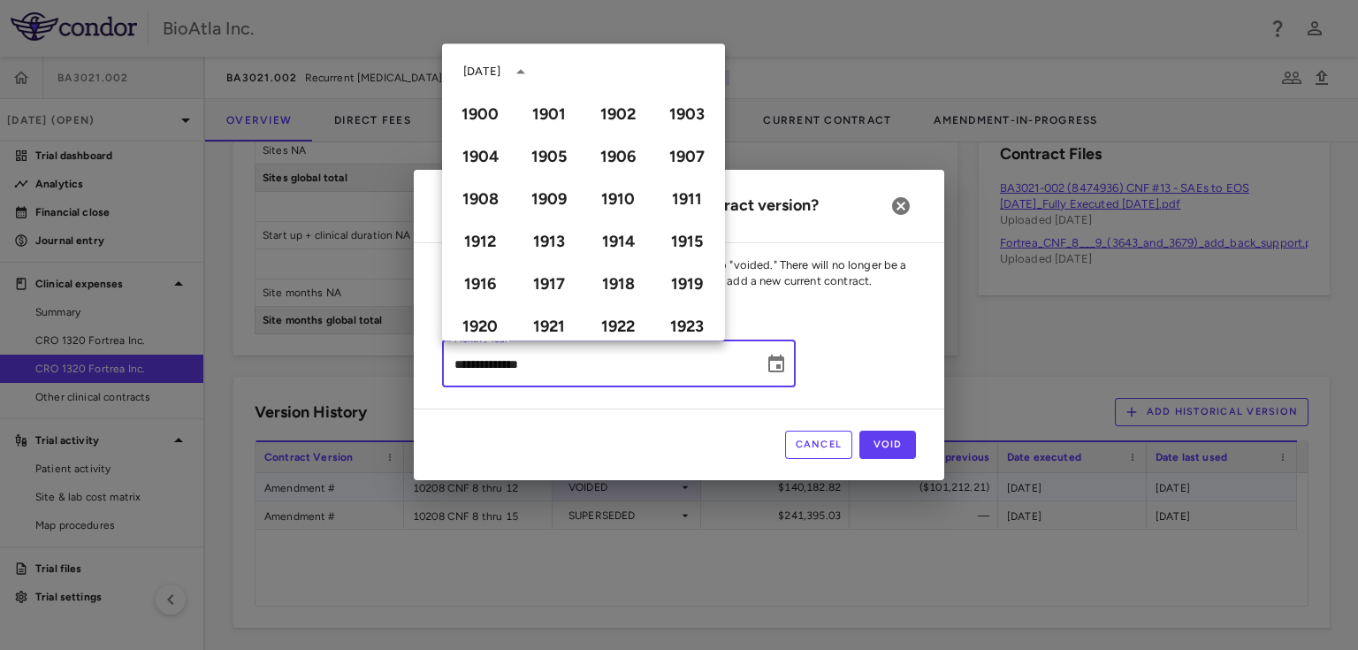
type input "**********"
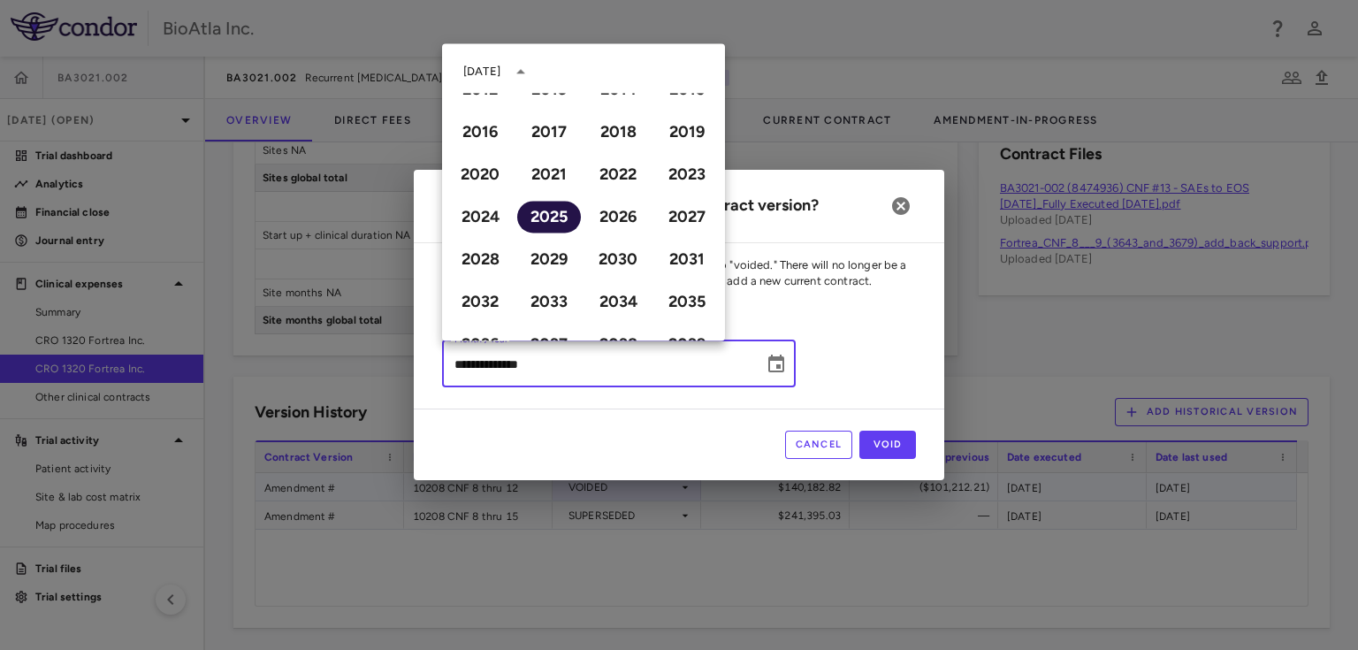
click at [536, 216] on button "2025" at bounding box center [549, 217] width 64 height 32
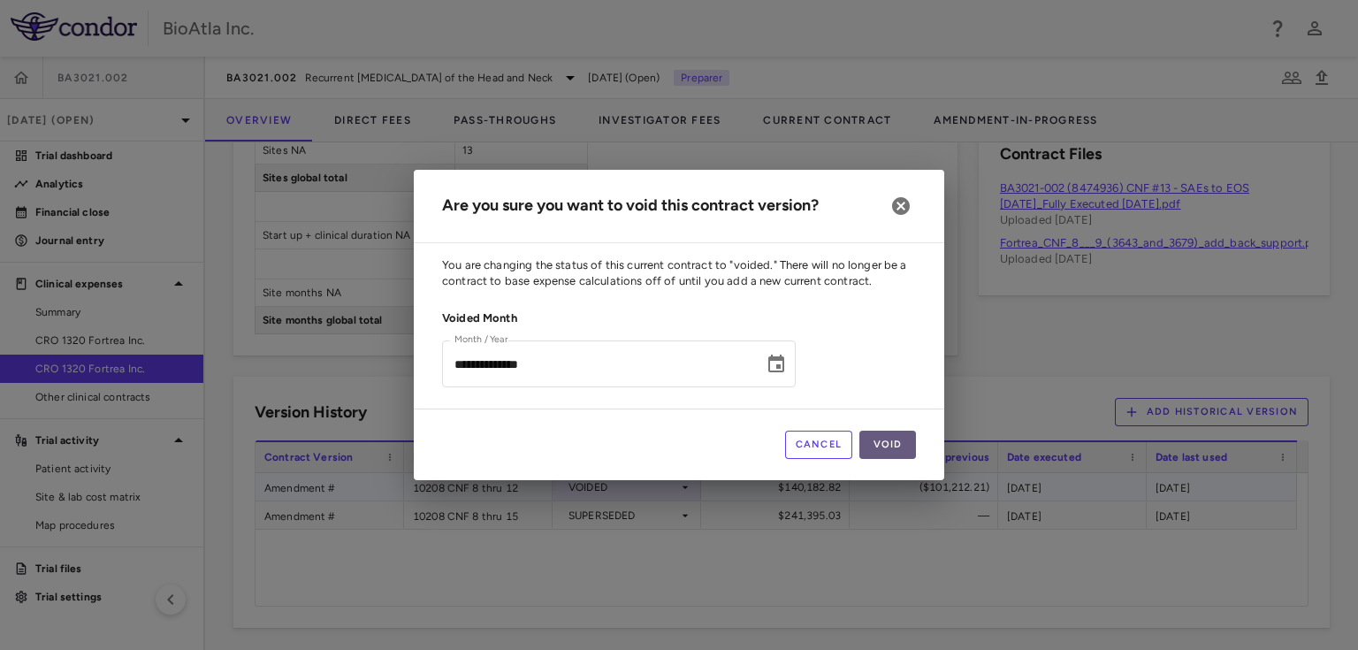
click at [887, 434] on button "Void" at bounding box center [887, 444] width 57 height 28
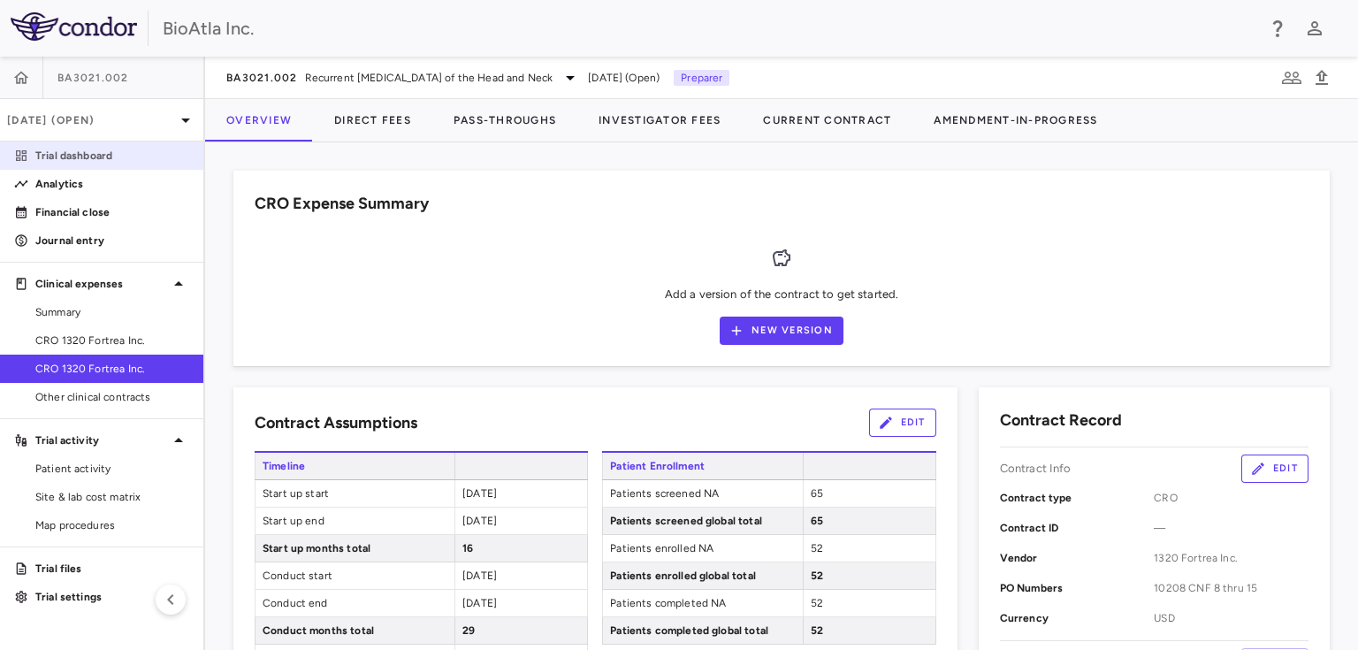
click at [49, 152] on p "Trial dashboard" at bounding box center [112, 156] width 154 height 16
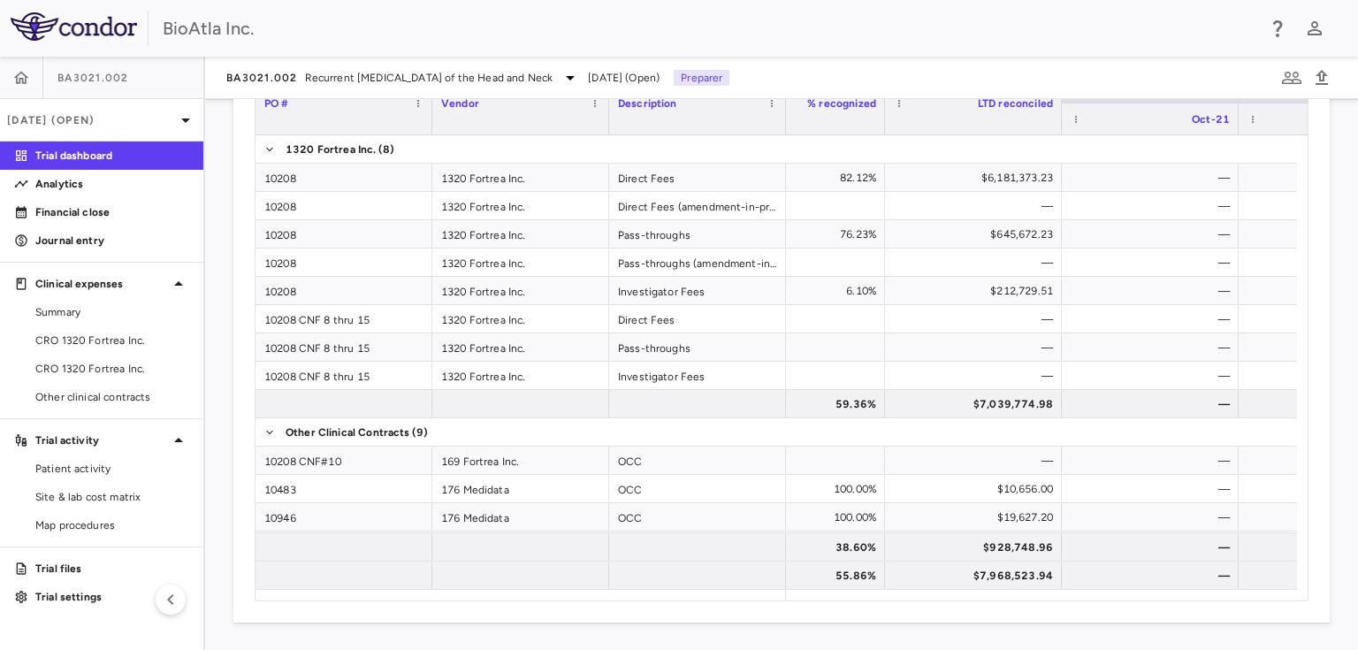
scroll to position [0, 442]
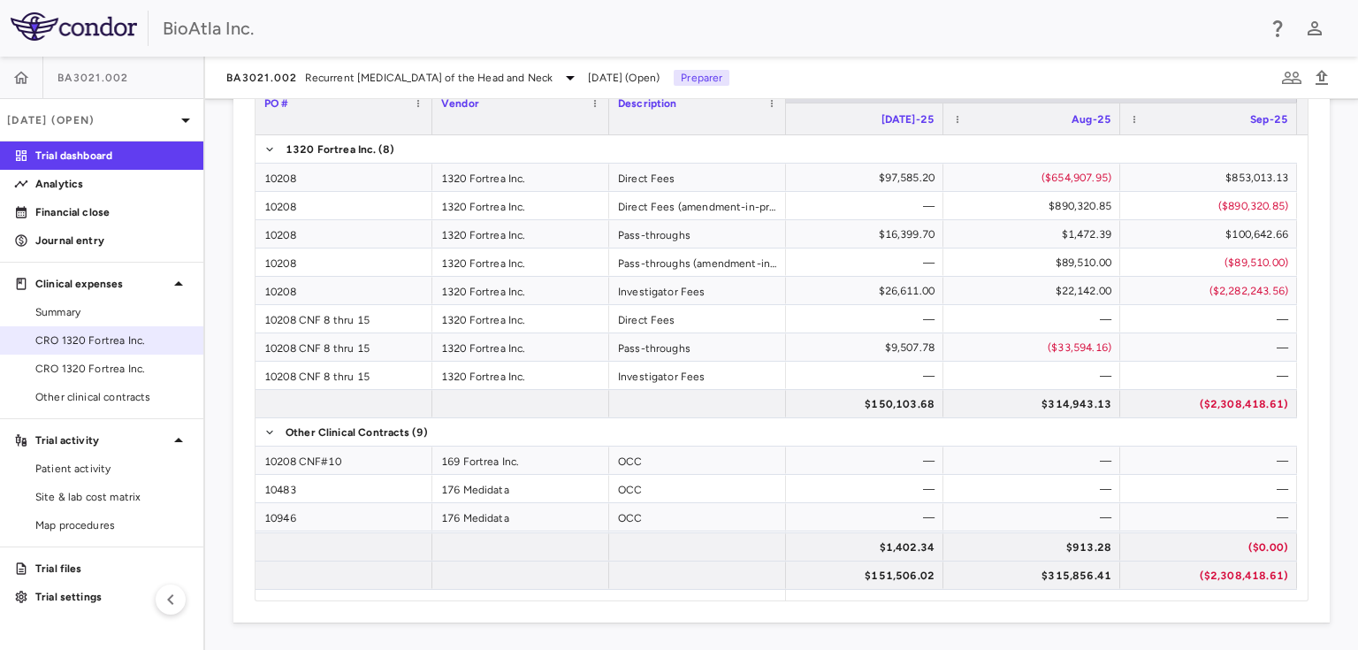
click at [105, 339] on span "CRO 1320 Fortrea Inc." at bounding box center [112, 340] width 154 height 16
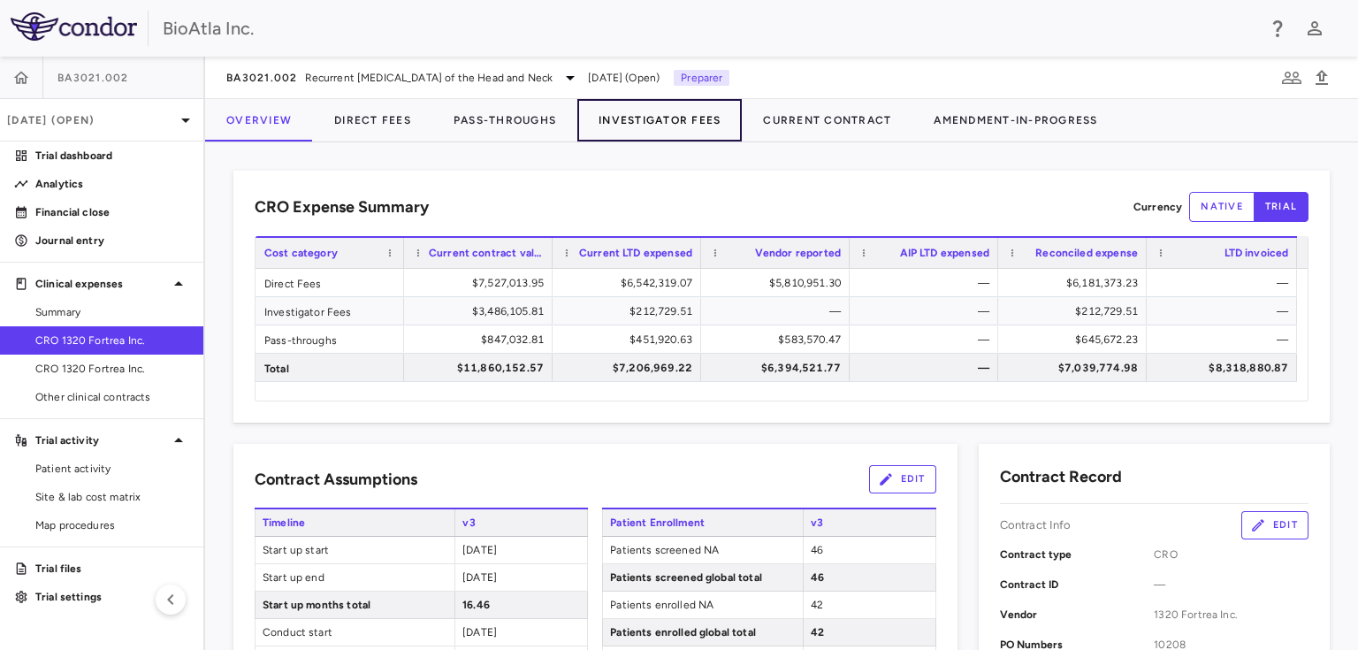
click at [696, 117] on button "Investigator Fees" at bounding box center [659, 120] width 164 height 42
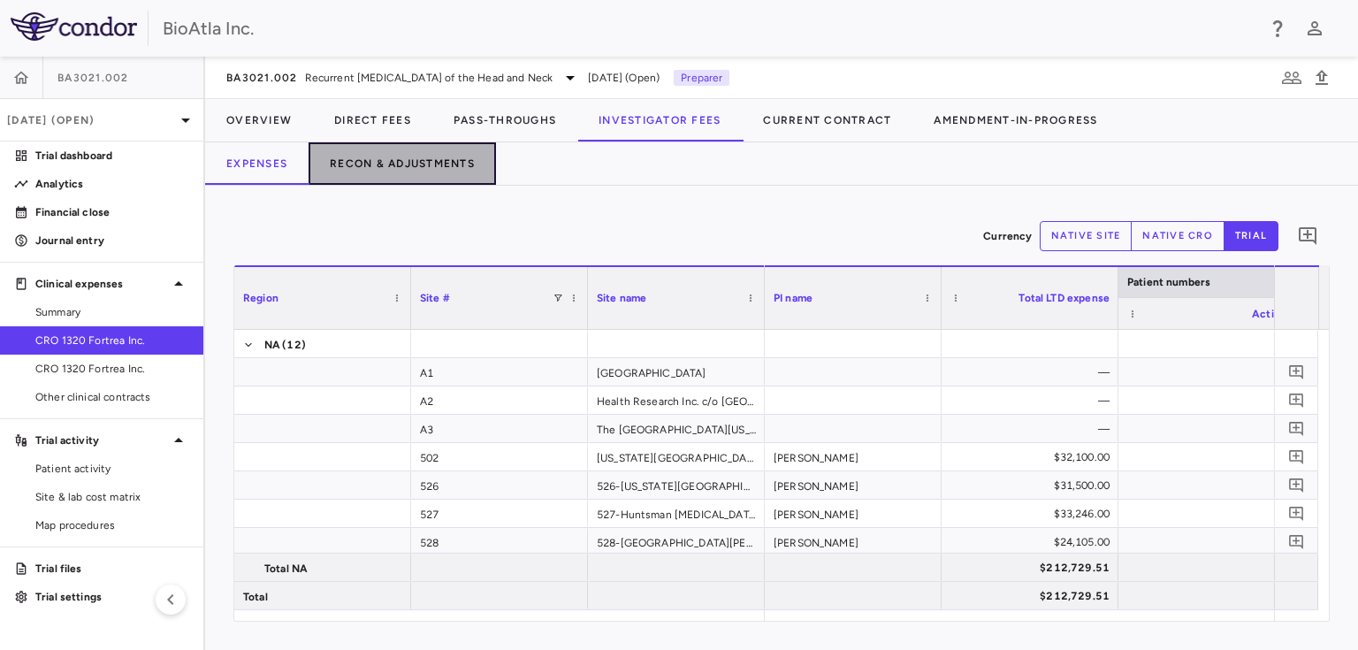
click at [407, 157] on button "Recon & Adjustments" at bounding box center [401, 163] width 187 height 42
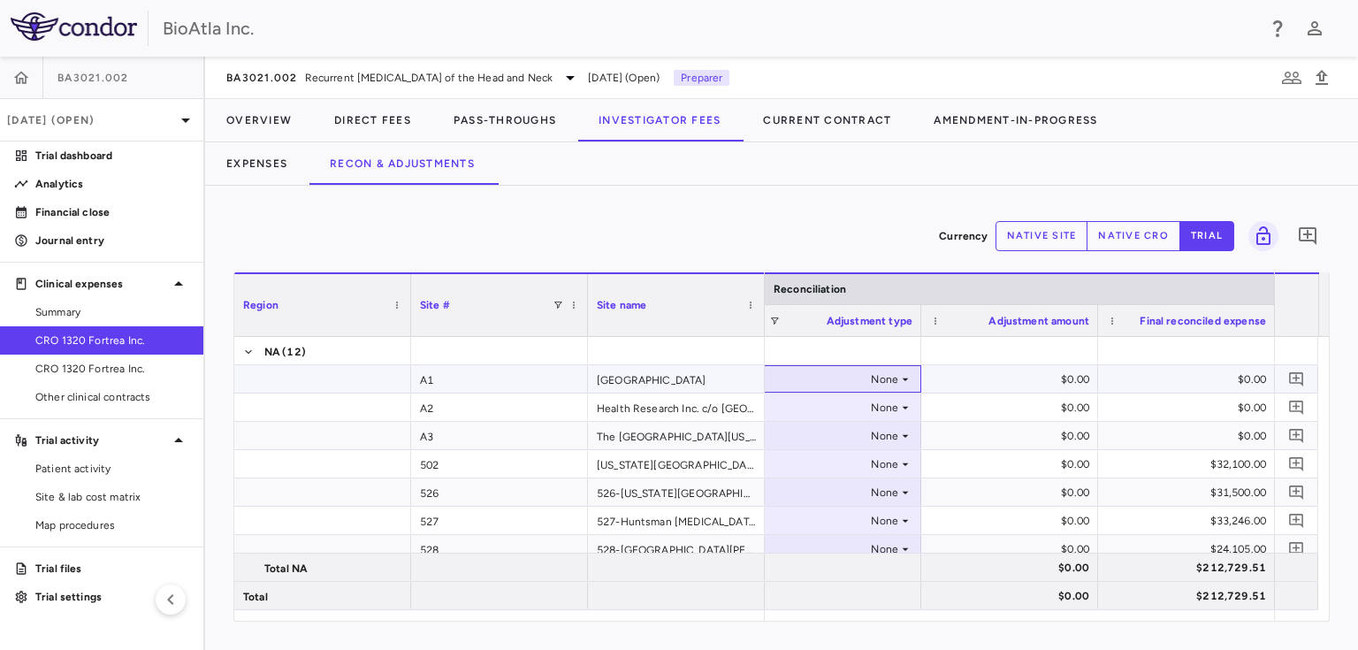
click at [908, 378] on icon at bounding box center [905, 379] width 14 height 14
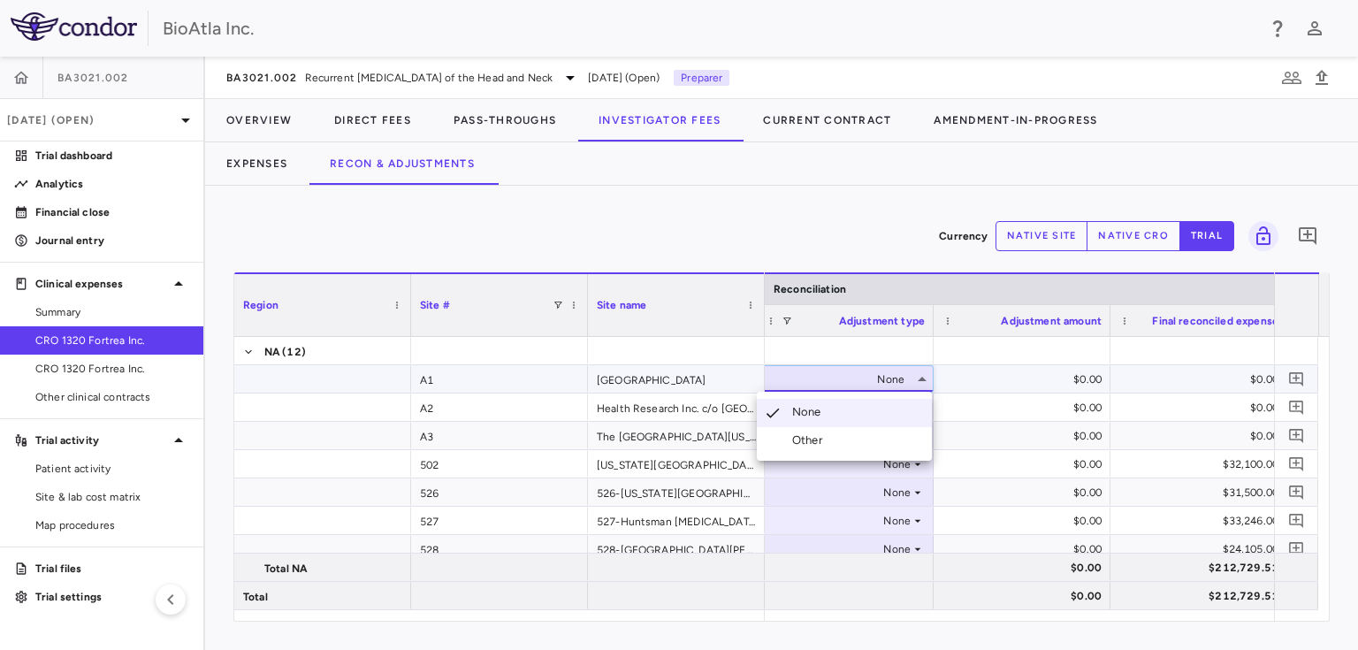
click at [818, 436] on div "Other" at bounding box center [810, 440] width 37 height 16
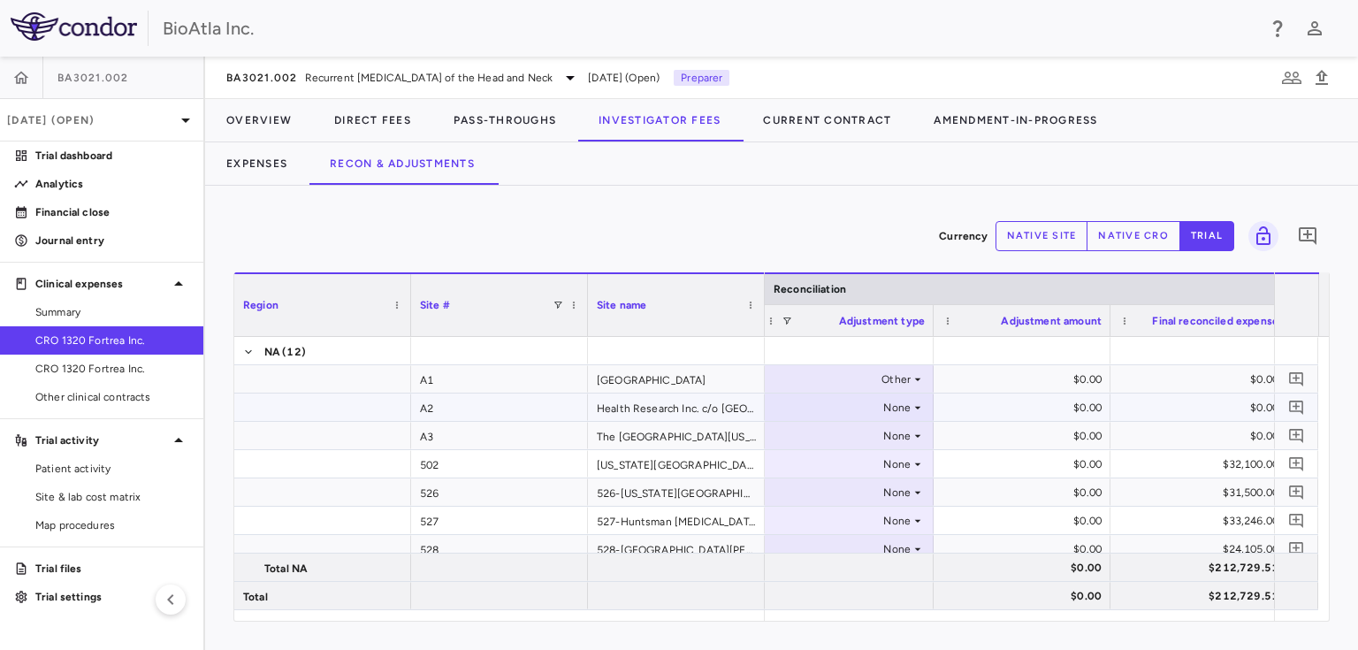
click at [916, 405] on icon at bounding box center [917, 407] width 14 height 14
click at [920, 372] on icon at bounding box center [917, 379] width 14 height 14
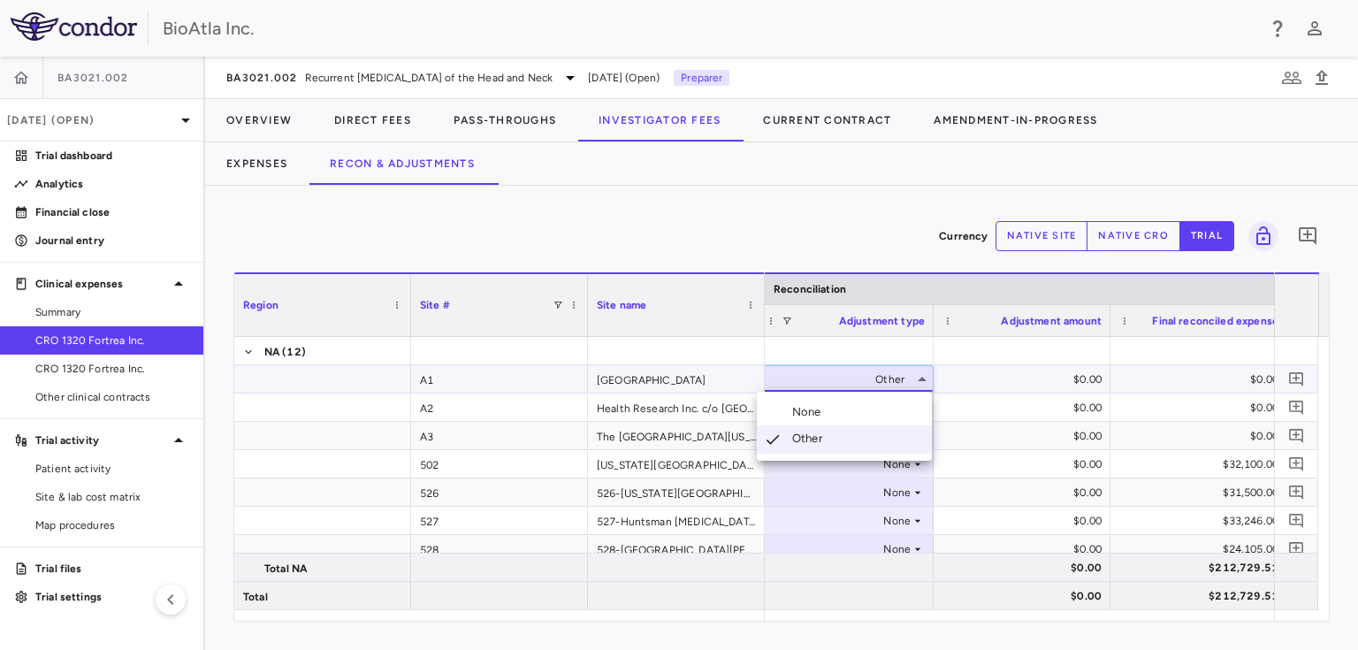
click at [991, 421] on div at bounding box center [679, 325] width 1358 height 650
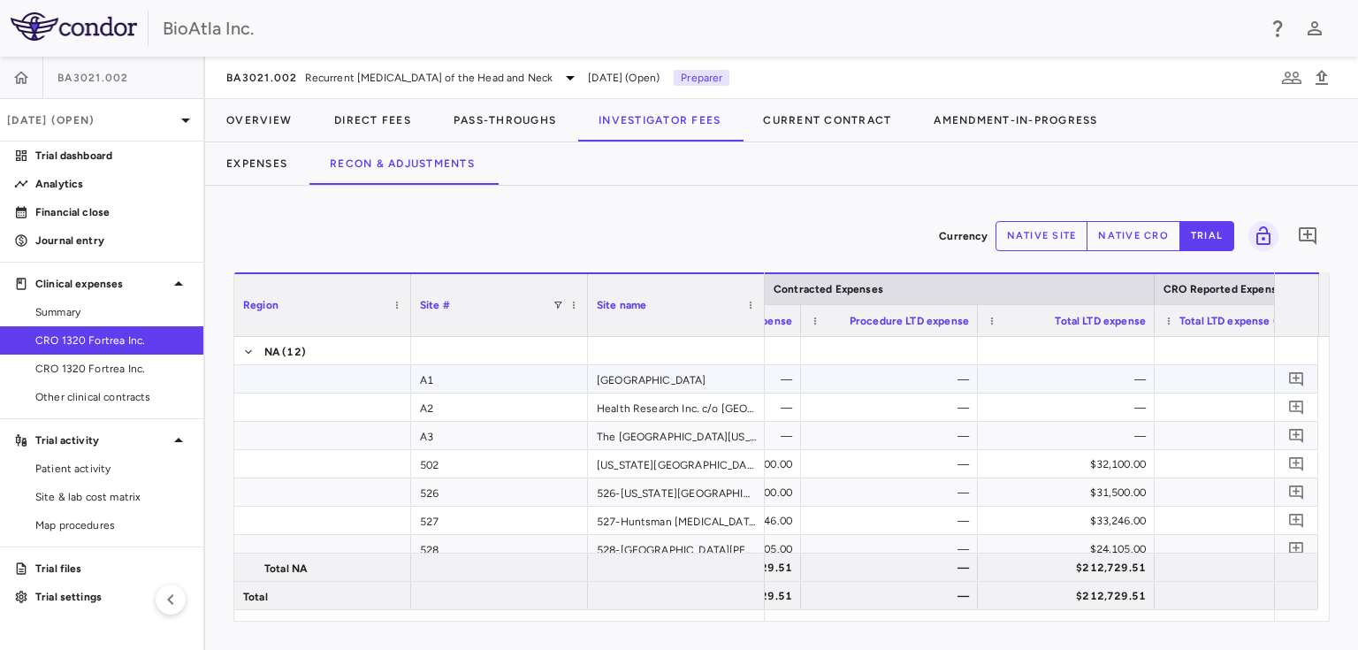
click at [1046, 237] on button "native site" at bounding box center [1041, 236] width 93 height 30
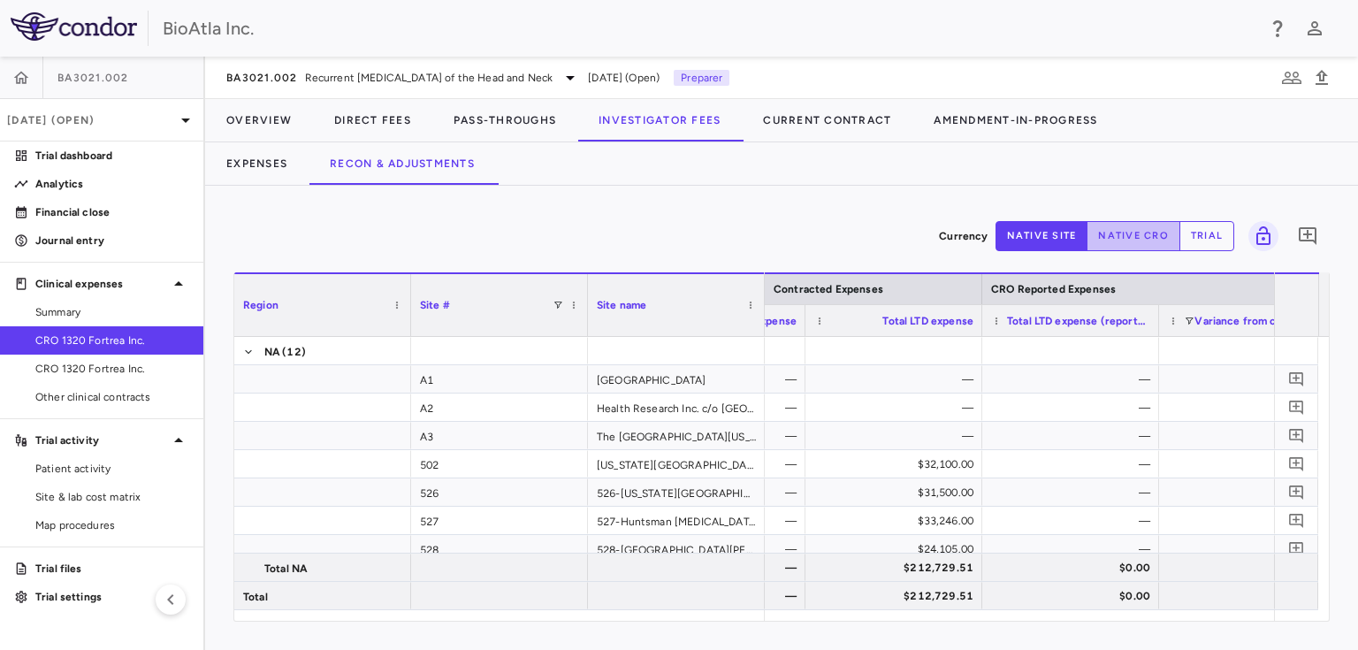
click at [1156, 233] on button "native cro" at bounding box center [1133, 236] width 94 height 30
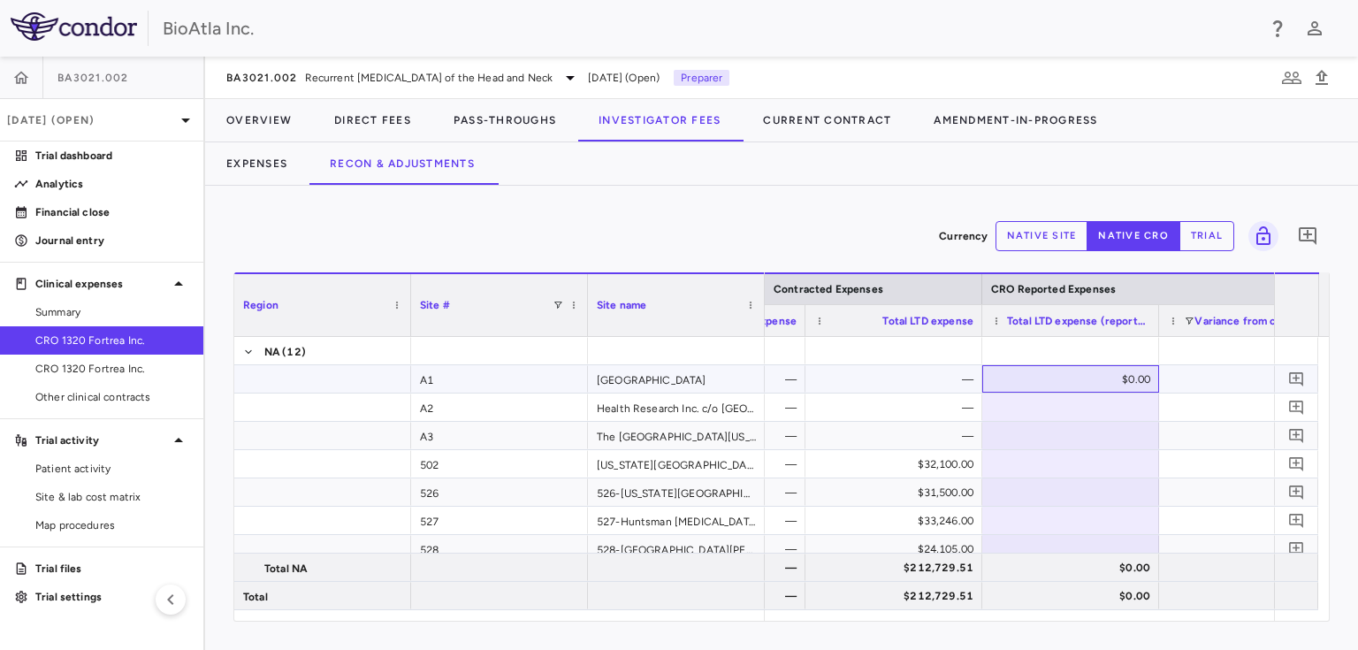
click at [1078, 377] on div "$0.00" at bounding box center [1074, 379] width 152 height 28
click at [1105, 460] on div at bounding box center [1070, 464] width 159 height 26
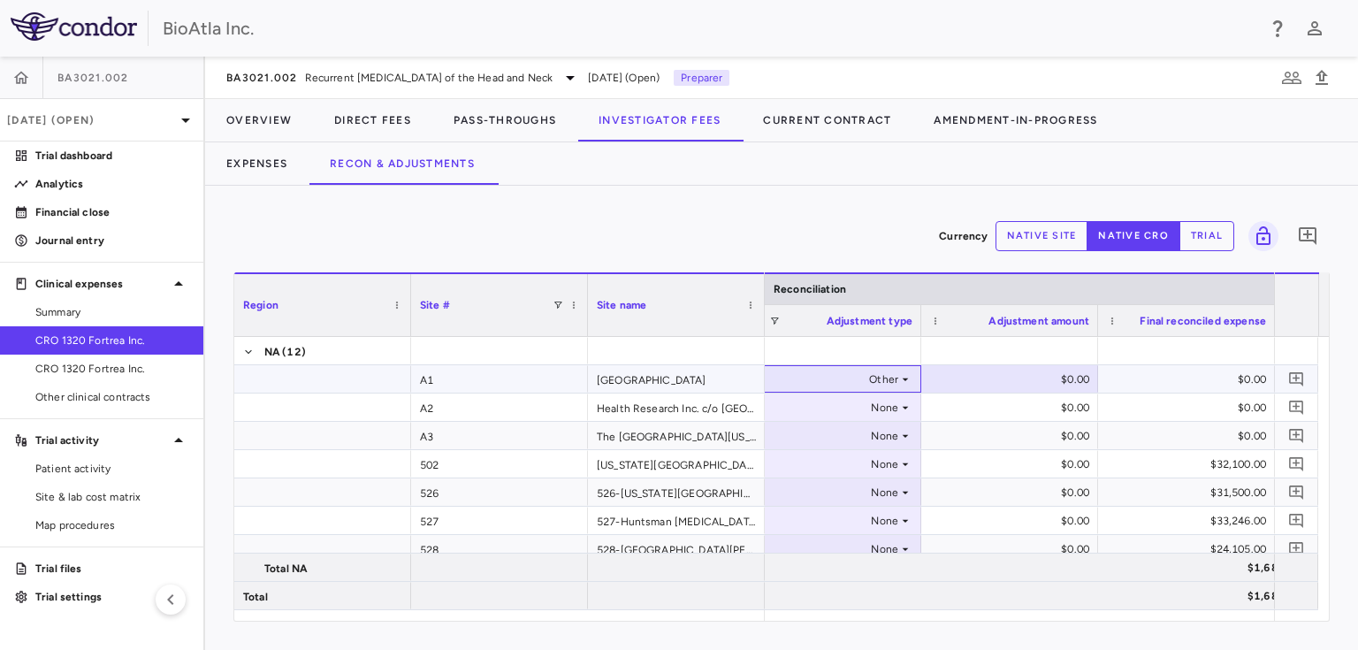
click at [904, 376] on icon at bounding box center [905, 379] width 14 height 14
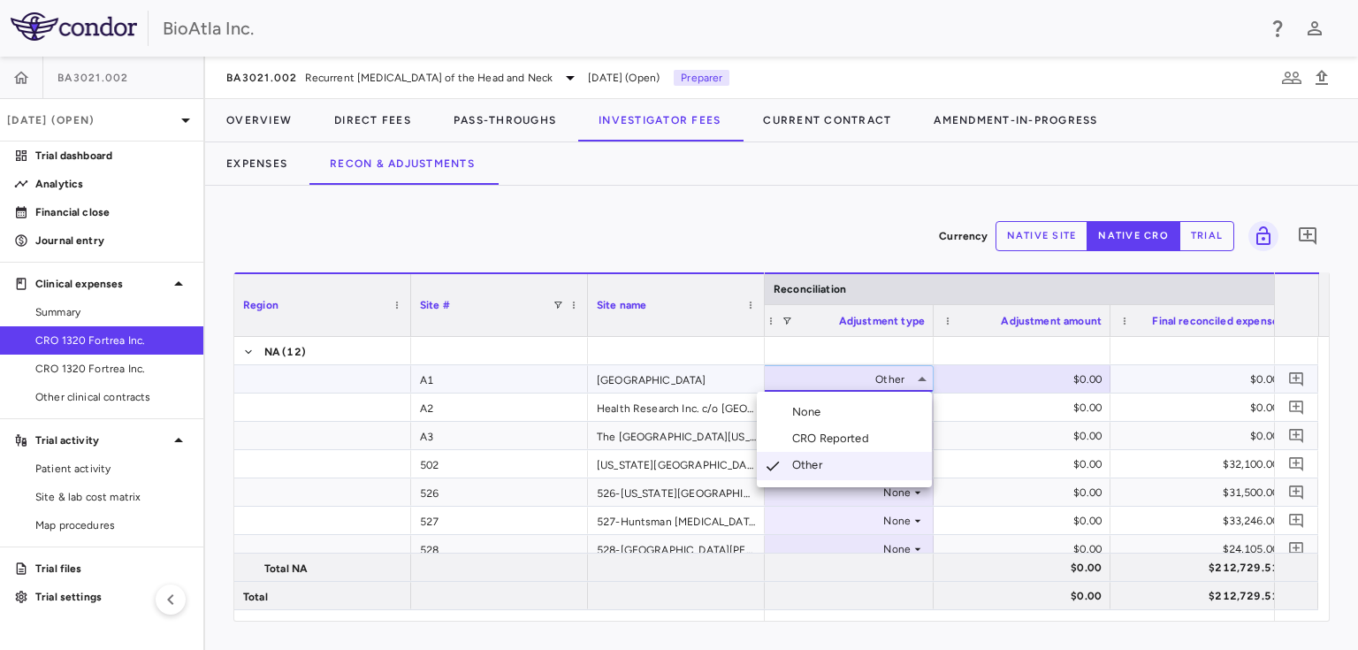
click at [809, 445] on div "CRO Reported" at bounding box center [834, 438] width 84 height 16
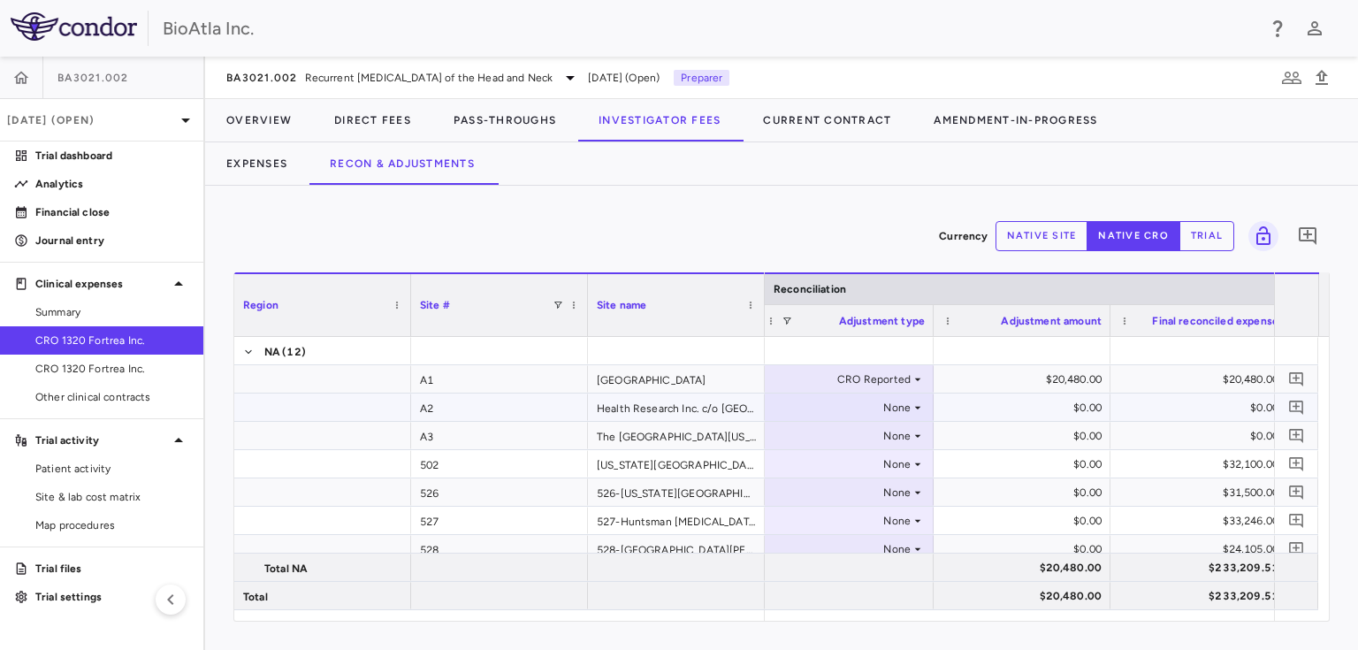
click at [912, 403] on icon at bounding box center [917, 407] width 14 height 14
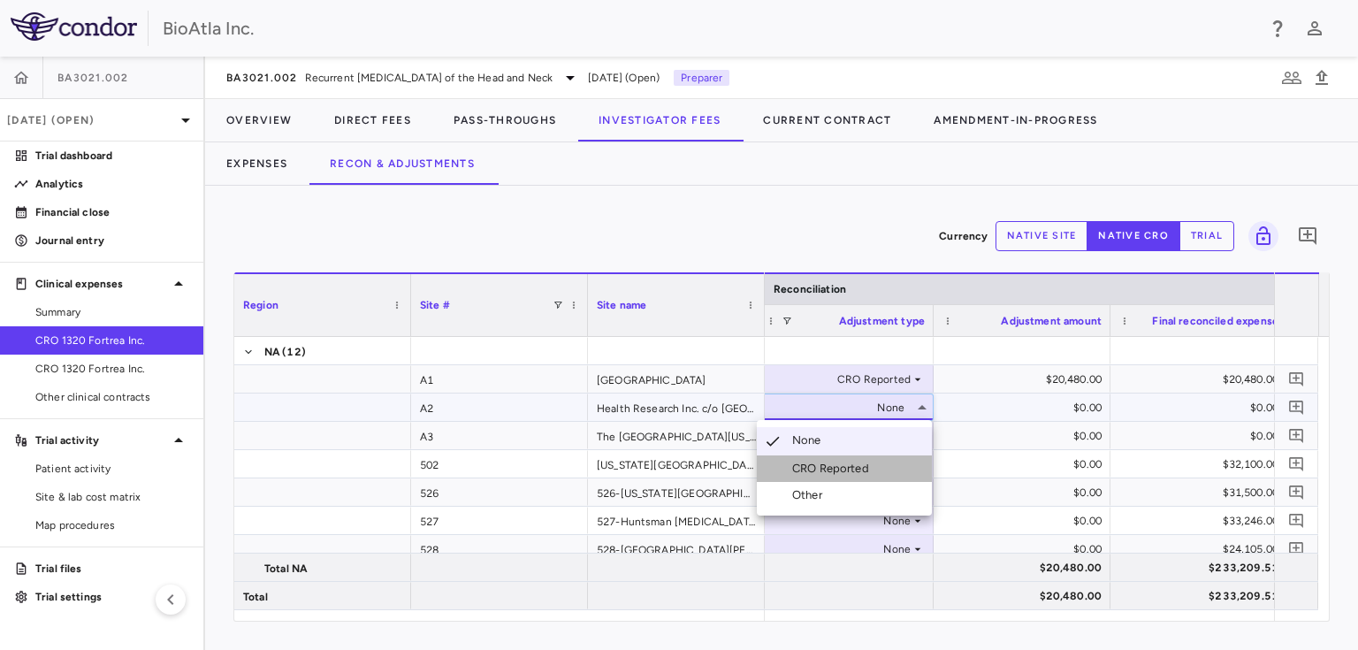
click at [841, 472] on div "CRO Reported" at bounding box center [834, 468] width 84 height 16
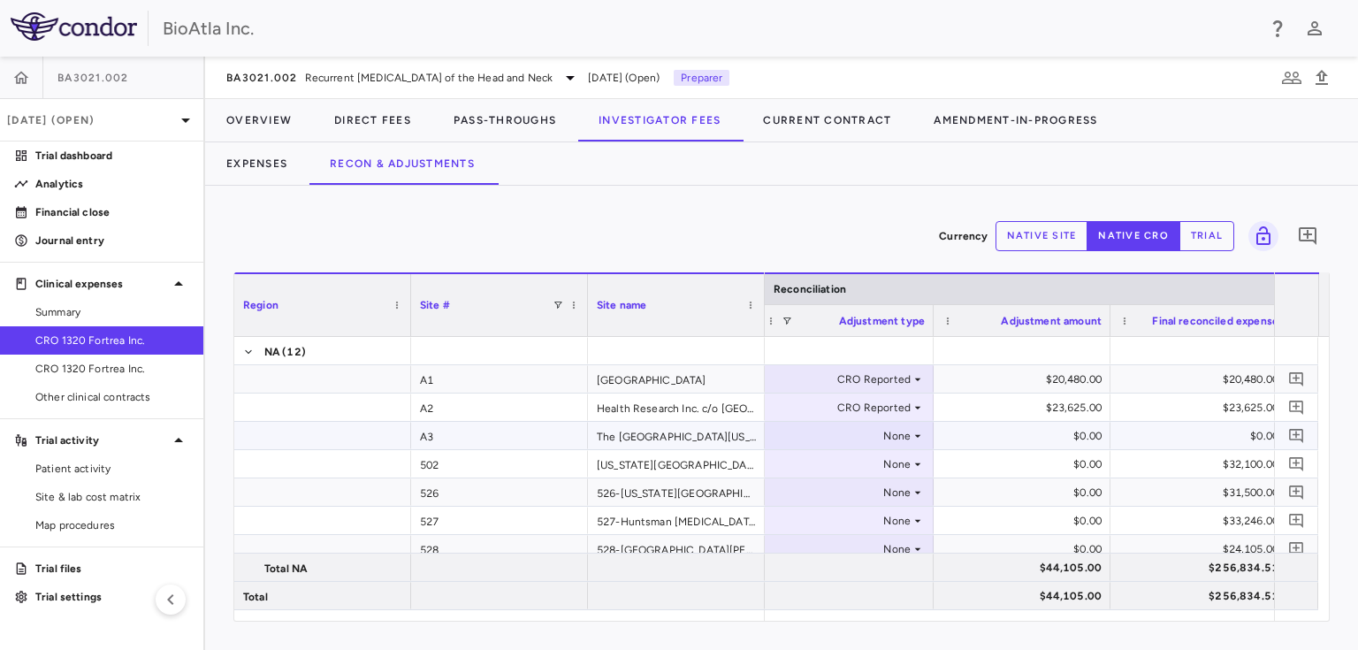
click at [919, 437] on icon at bounding box center [917, 436] width 14 height 14
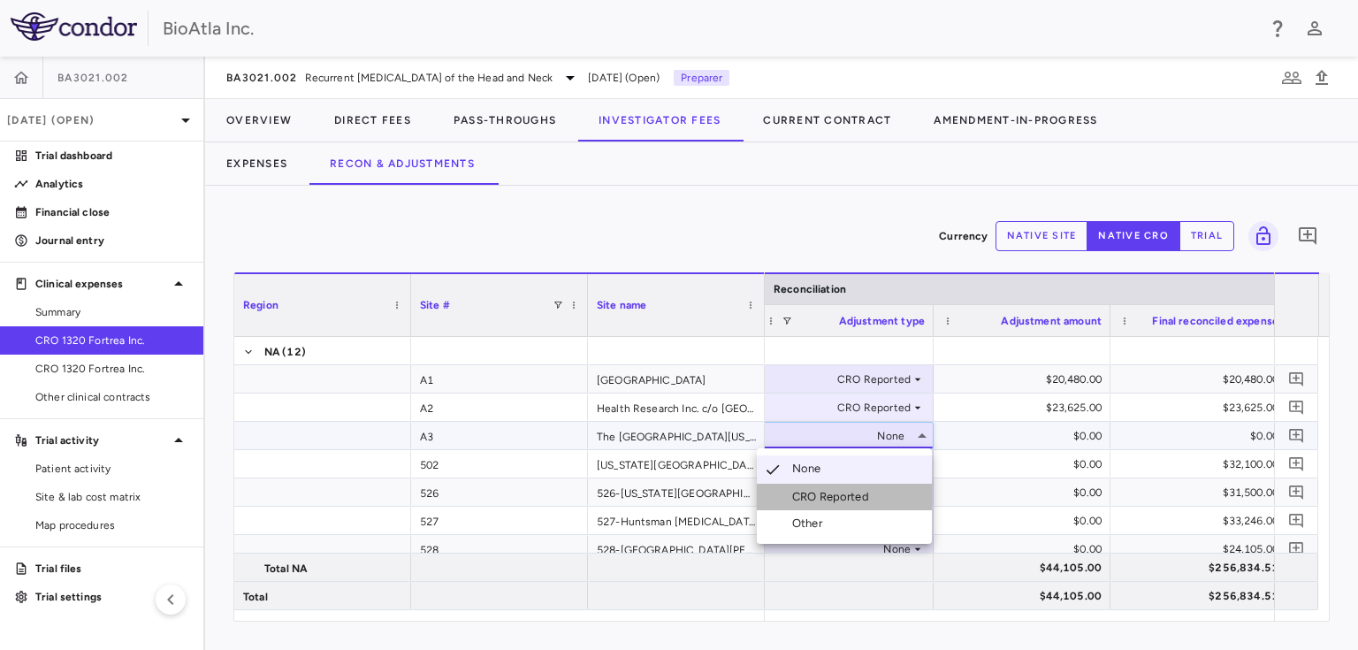
click at [826, 493] on div "CRO Reported" at bounding box center [834, 497] width 84 height 16
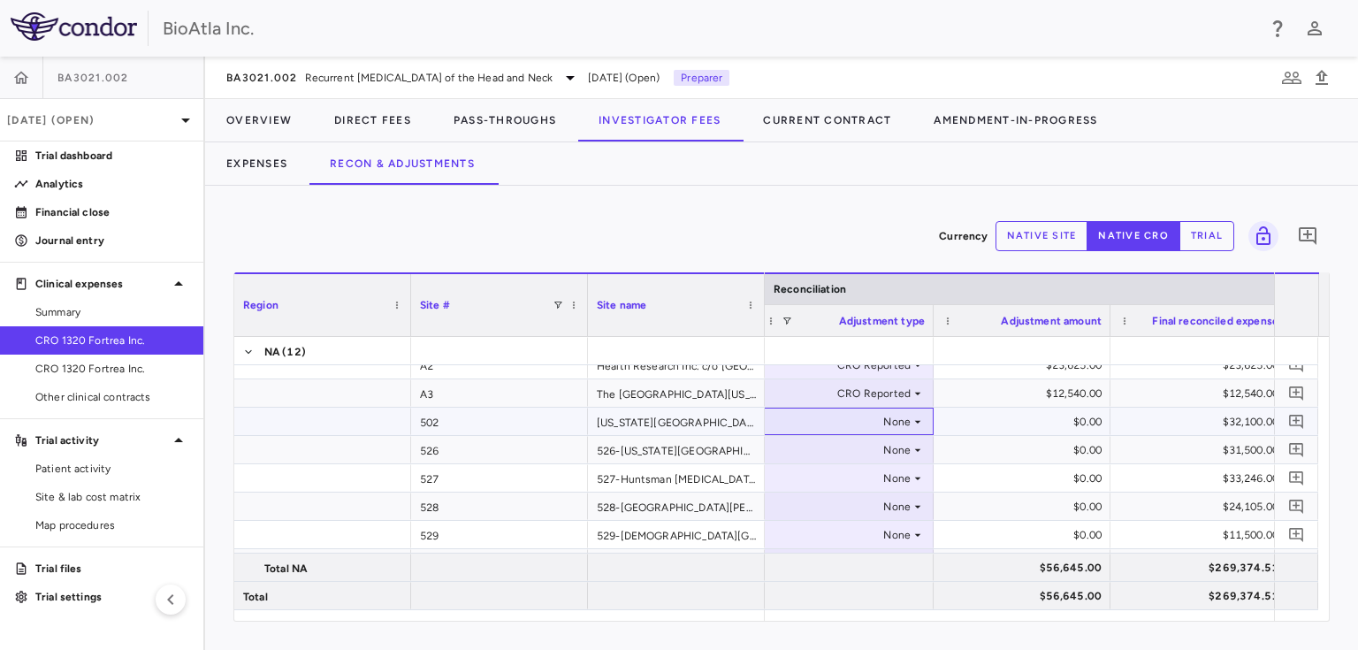
click at [922, 423] on icon at bounding box center [917, 422] width 14 height 14
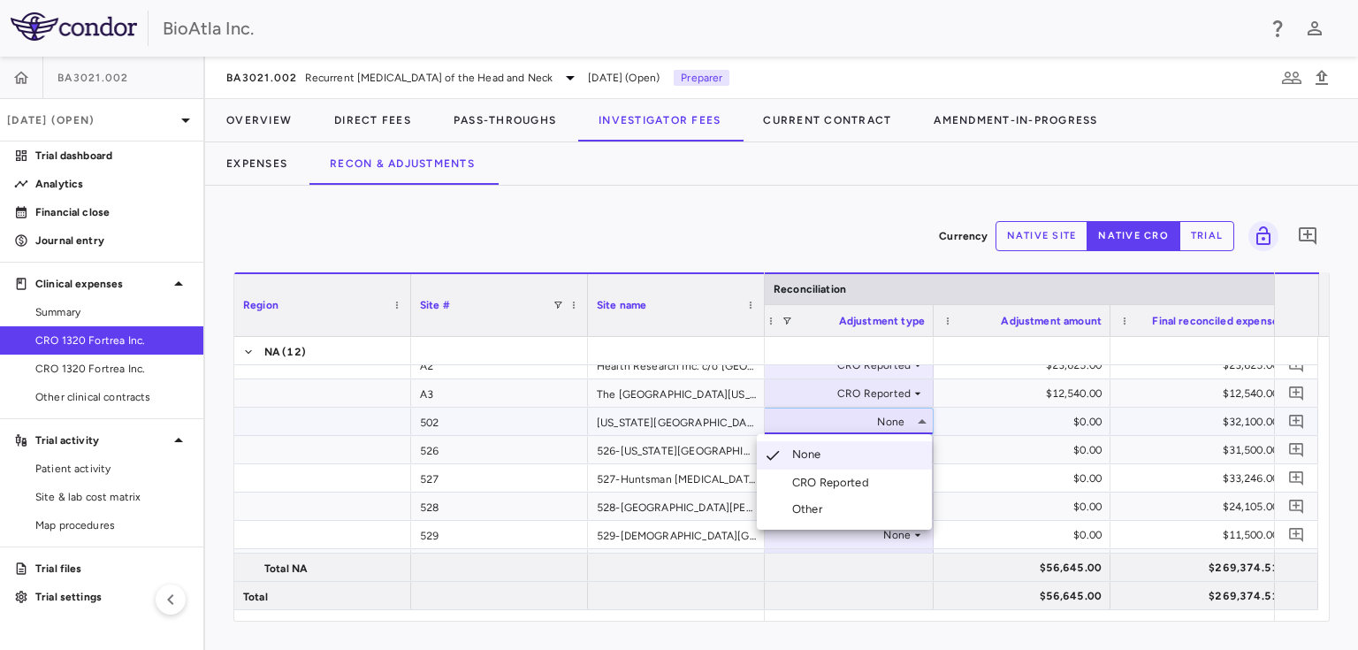
click at [787, 507] on div "Other" at bounding box center [793, 509] width 72 height 16
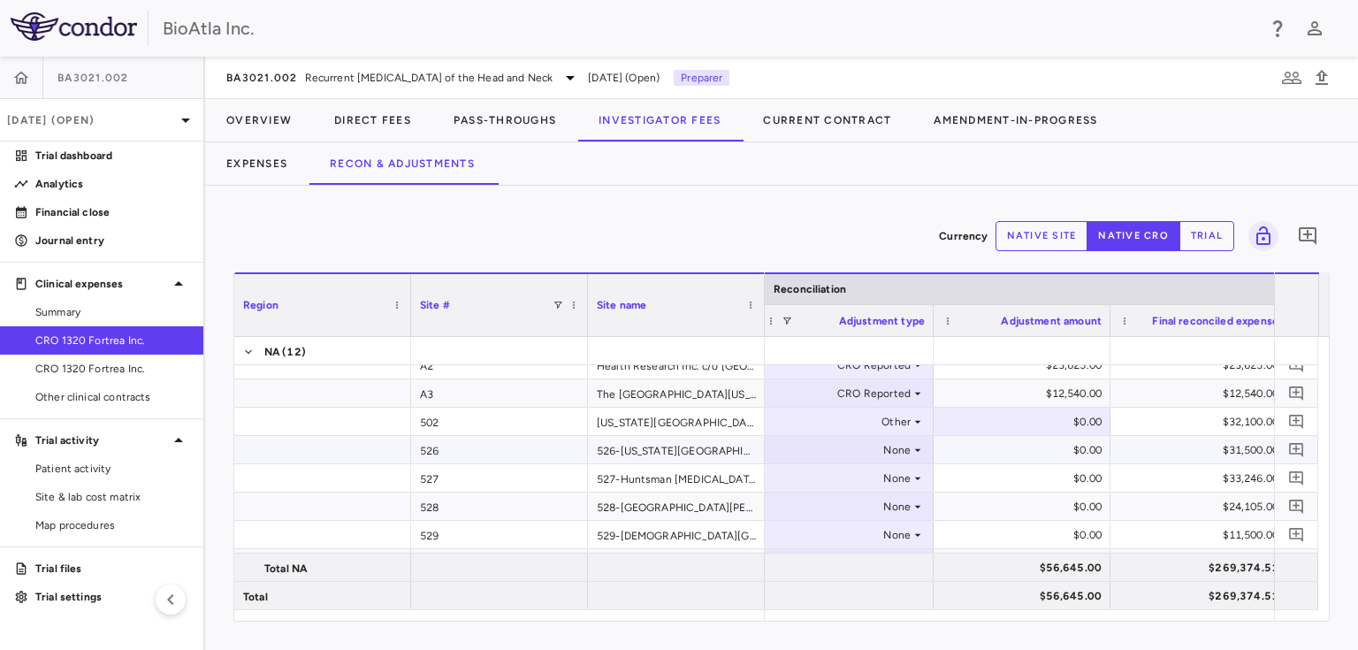
click at [912, 449] on icon at bounding box center [917, 450] width 14 height 14
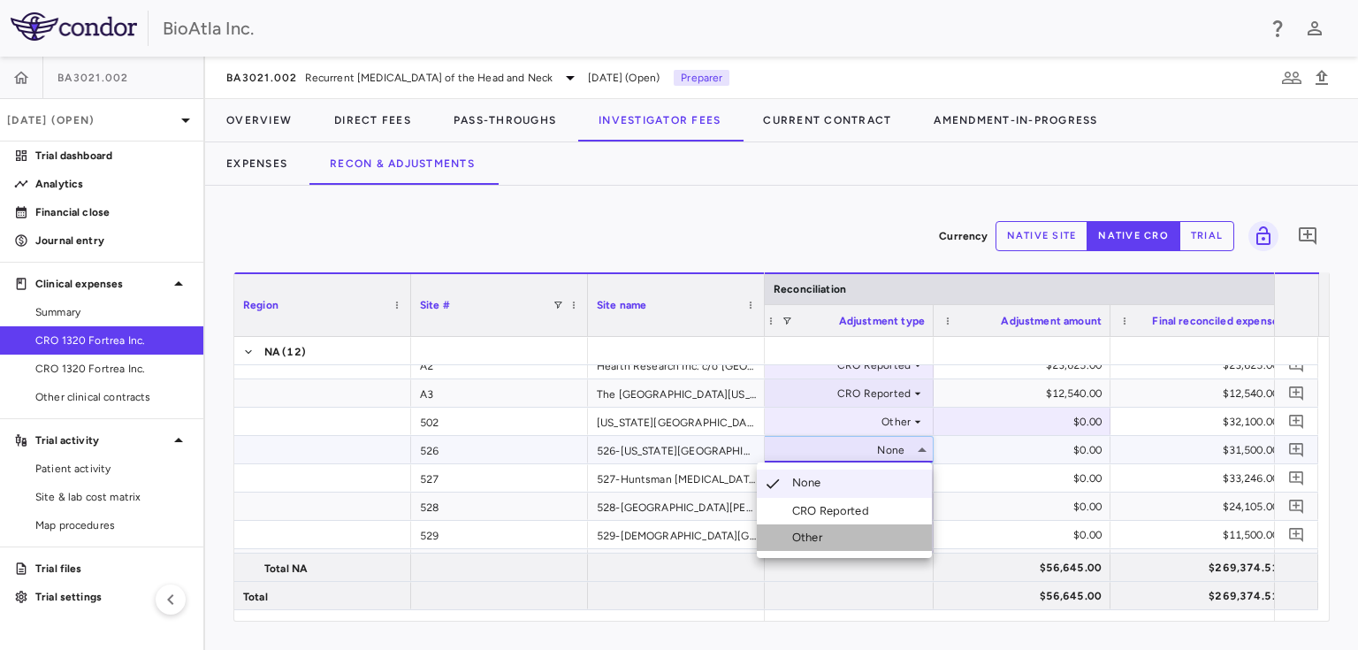
click at [816, 540] on div "Other" at bounding box center [810, 537] width 37 height 16
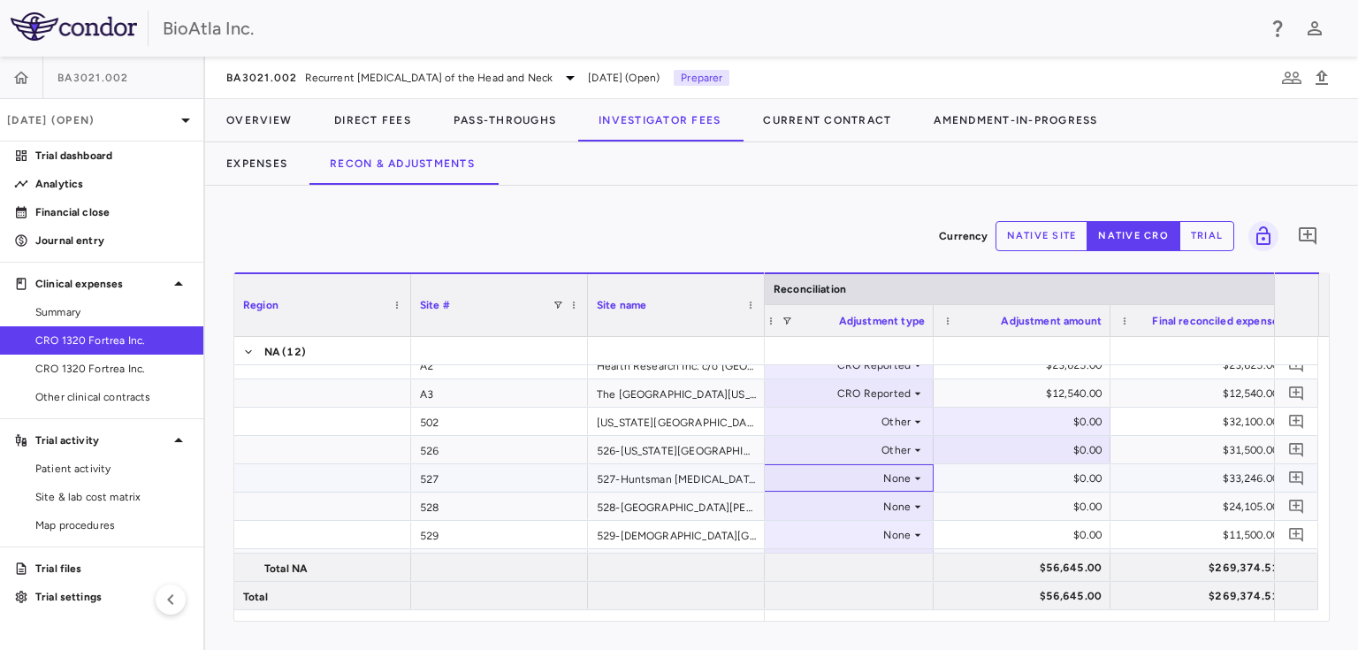
click at [912, 476] on icon at bounding box center [917, 478] width 14 height 14
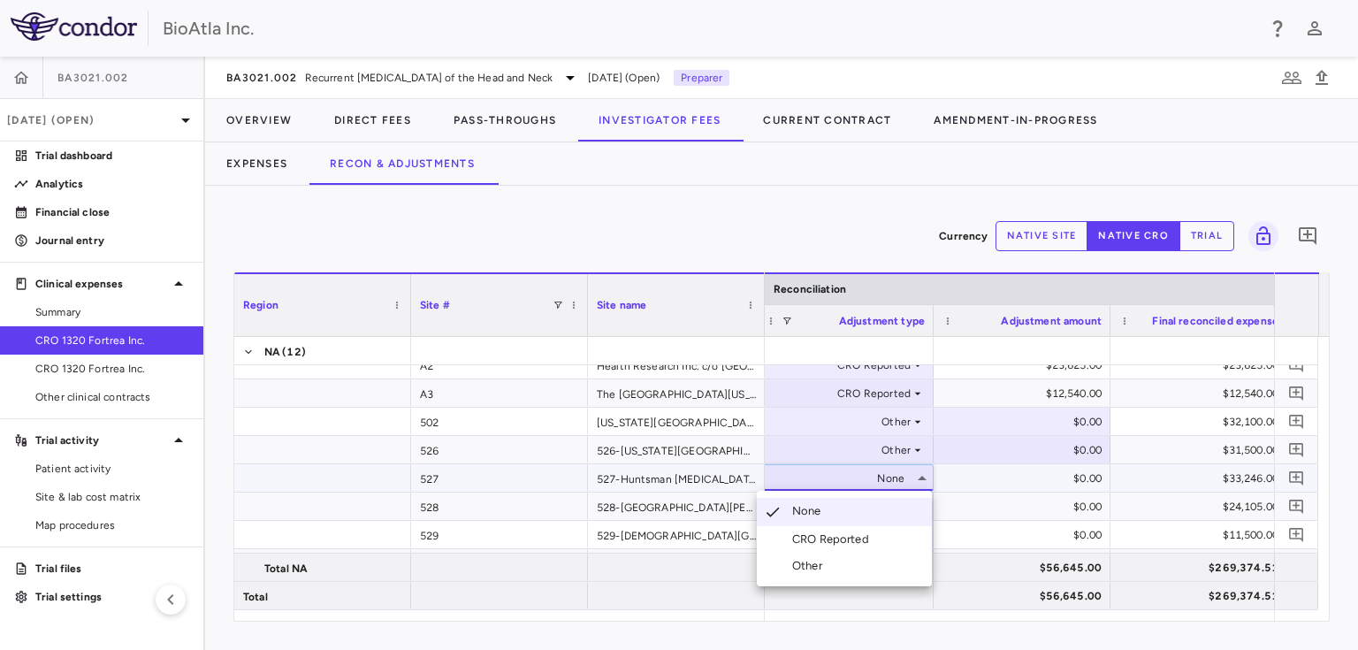
click at [798, 562] on div "Other" at bounding box center [810, 566] width 37 height 16
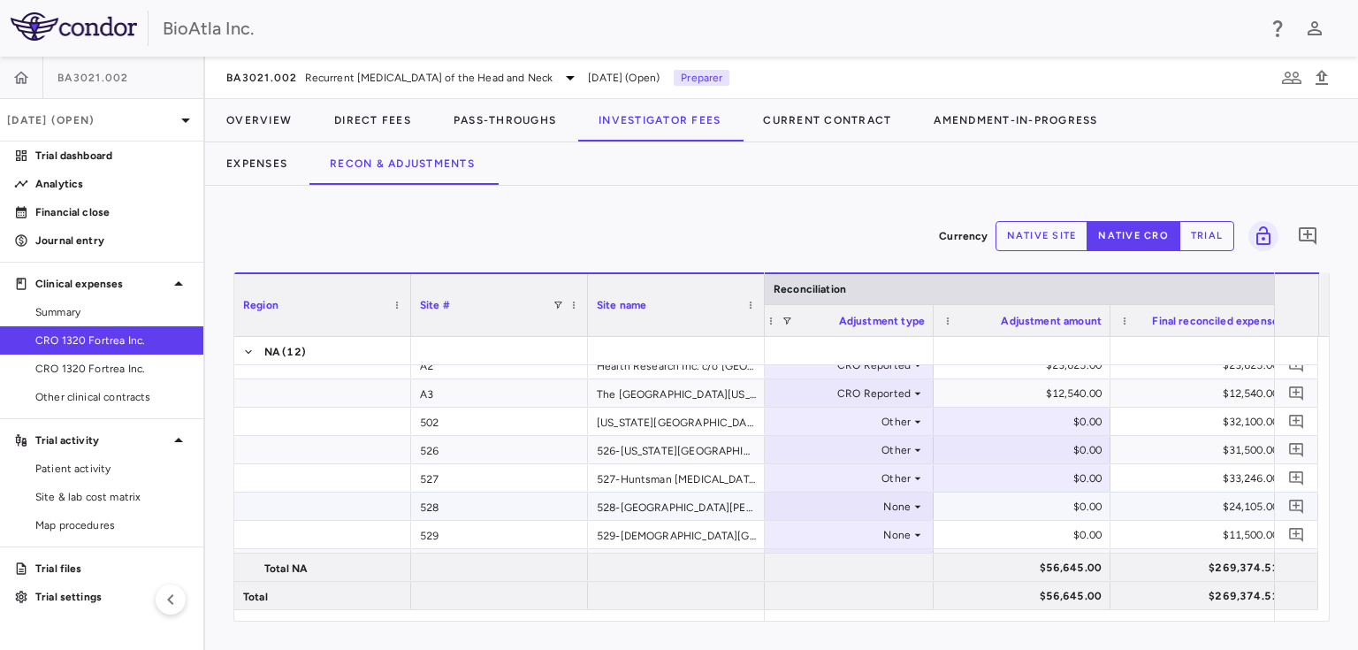
click at [920, 506] on icon at bounding box center [917, 506] width 14 height 14
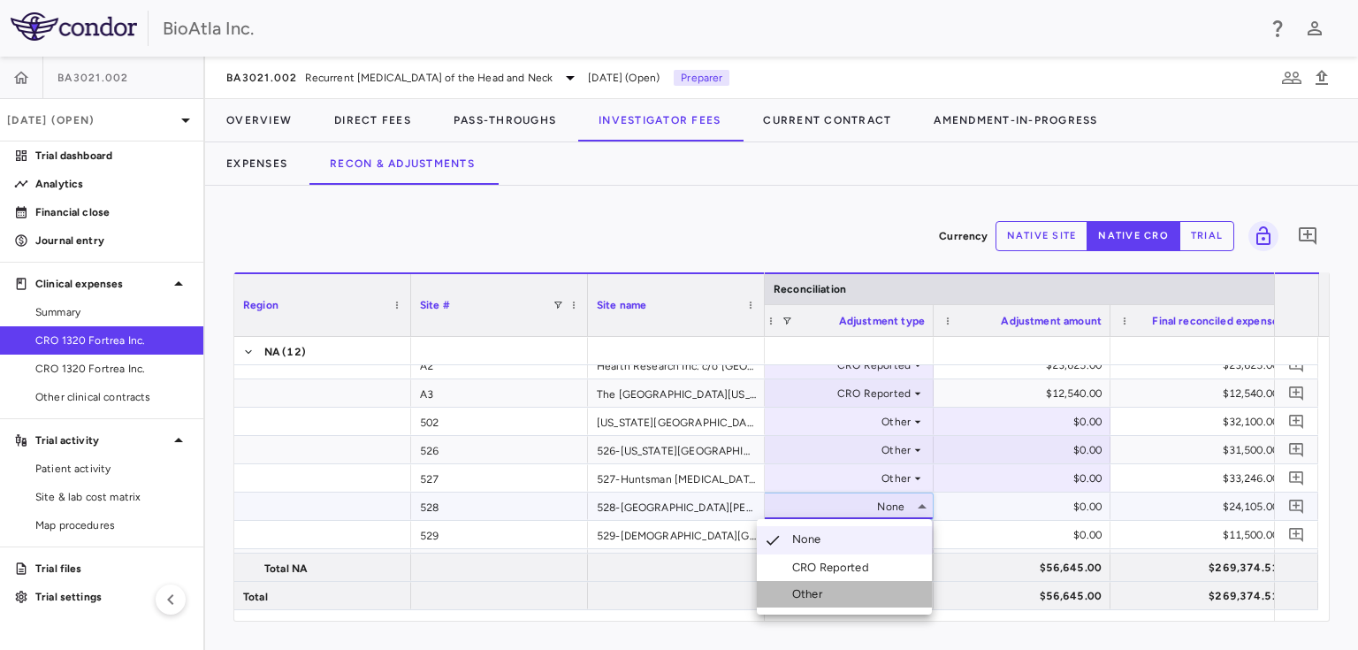
click at [788, 587] on div "Other" at bounding box center [793, 594] width 72 height 16
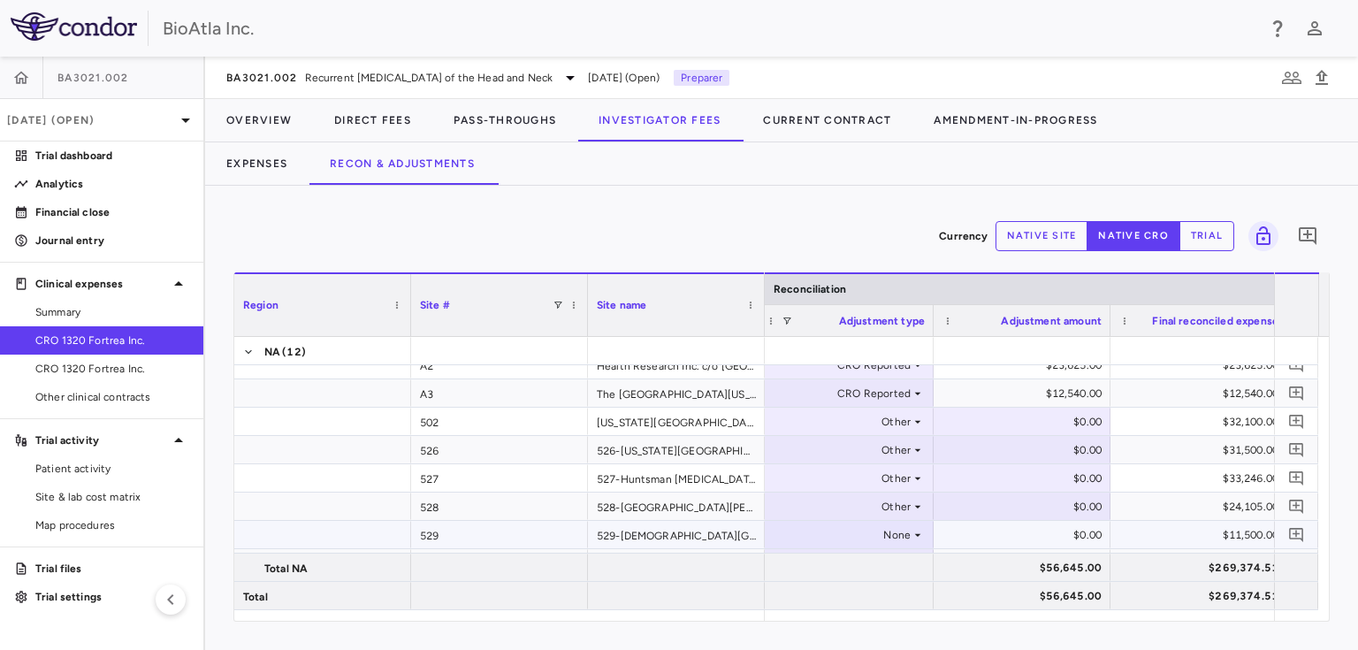
click at [915, 535] on icon at bounding box center [917, 535] width 14 height 14
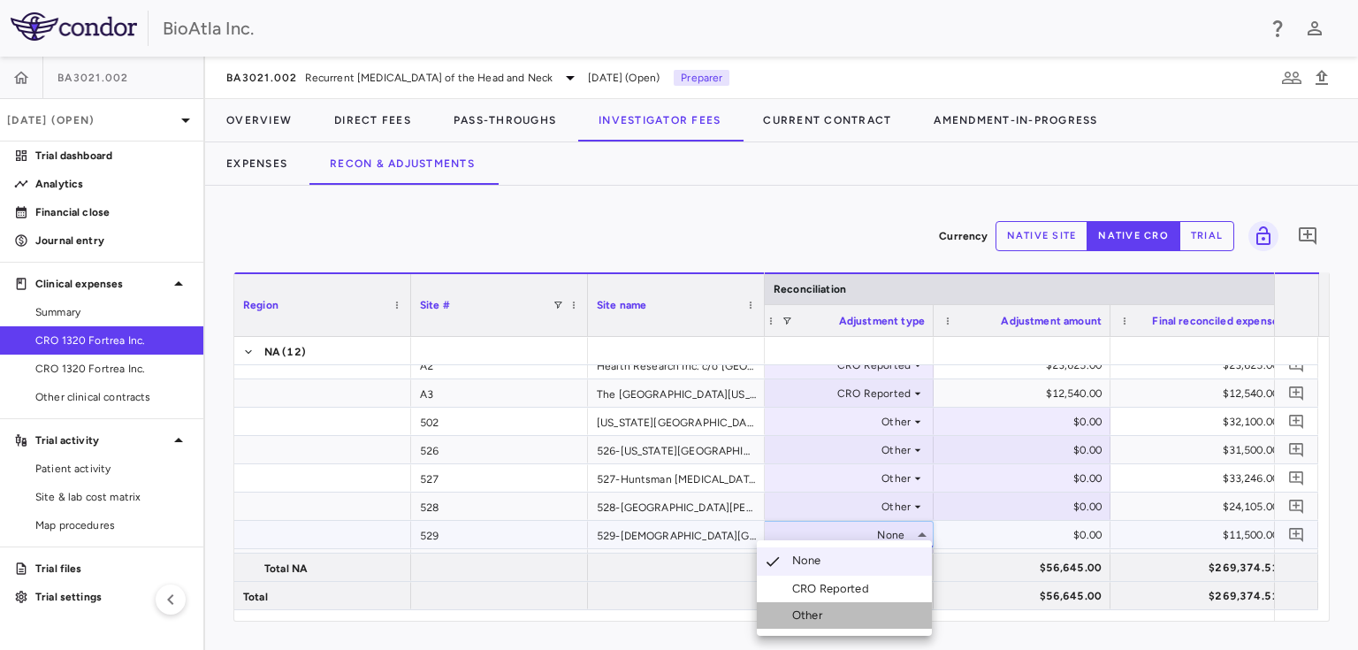
click at [793, 615] on div "Other" at bounding box center [810, 615] width 37 height 16
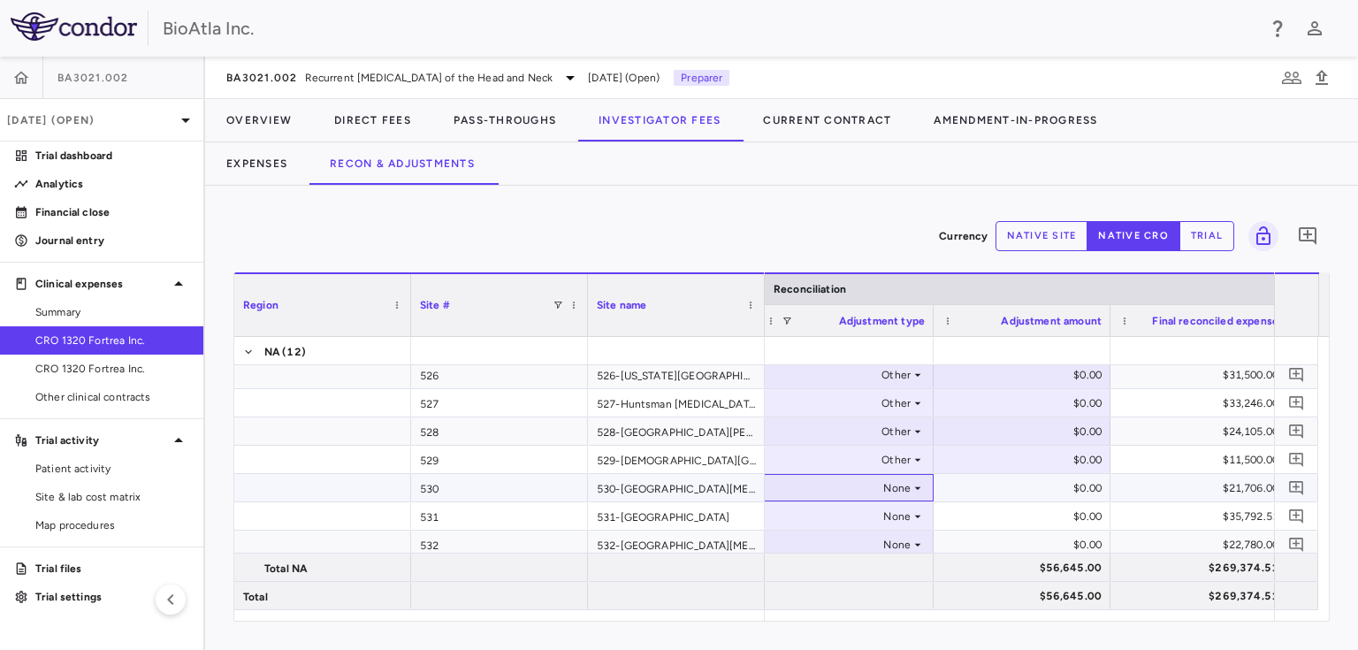
click at [892, 493] on div "None" at bounding box center [841, 488] width 138 height 28
click at [806, 570] on div "Other" at bounding box center [810, 575] width 37 height 16
click at [906, 518] on div "None" at bounding box center [841, 516] width 138 height 28
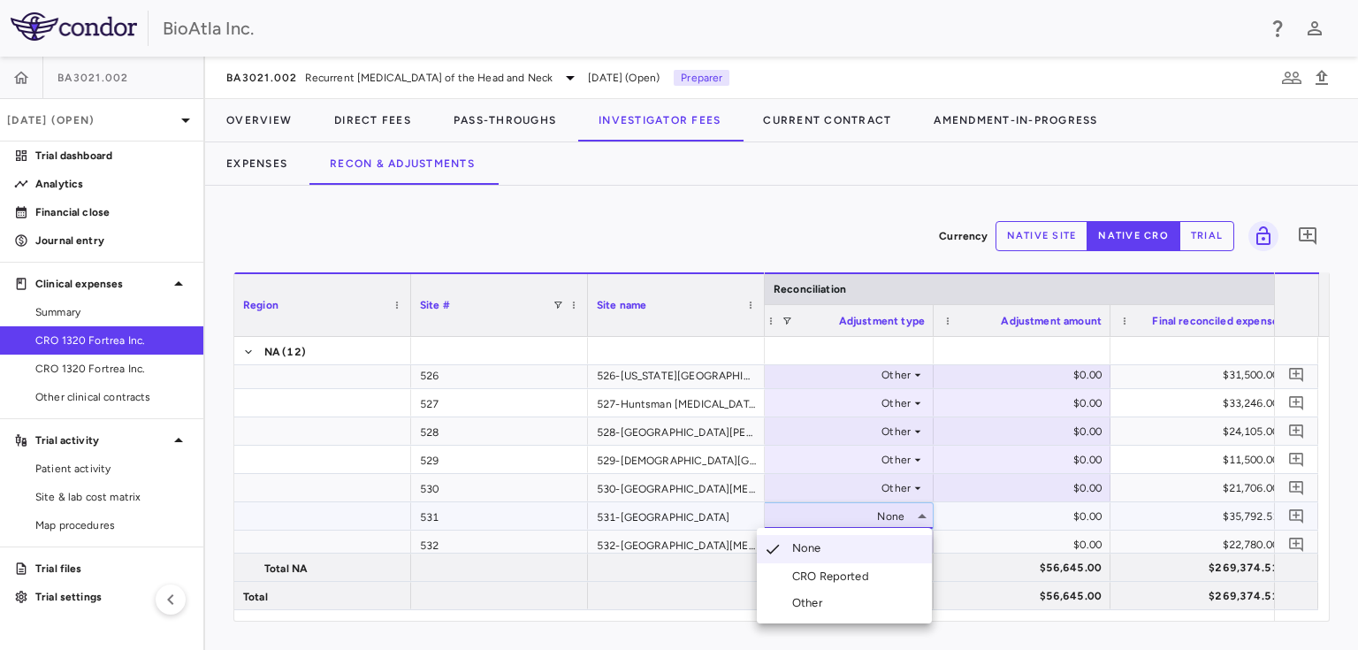
click at [799, 597] on div "Other" at bounding box center [810, 603] width 37 height 16
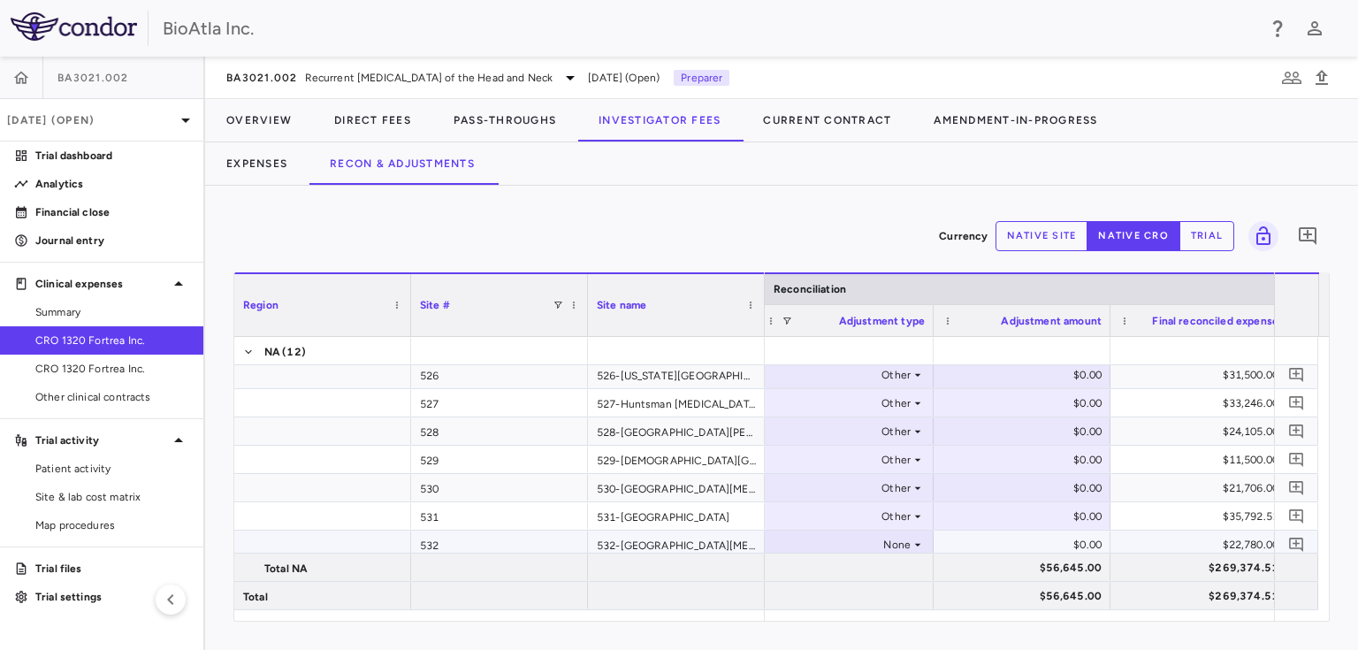
click at [915, 540] on icon at bounding box center [917, 544] width 14 height 14
click at [818, 613] on div "Other" at bounding box center [810, 615] width 37 height 16
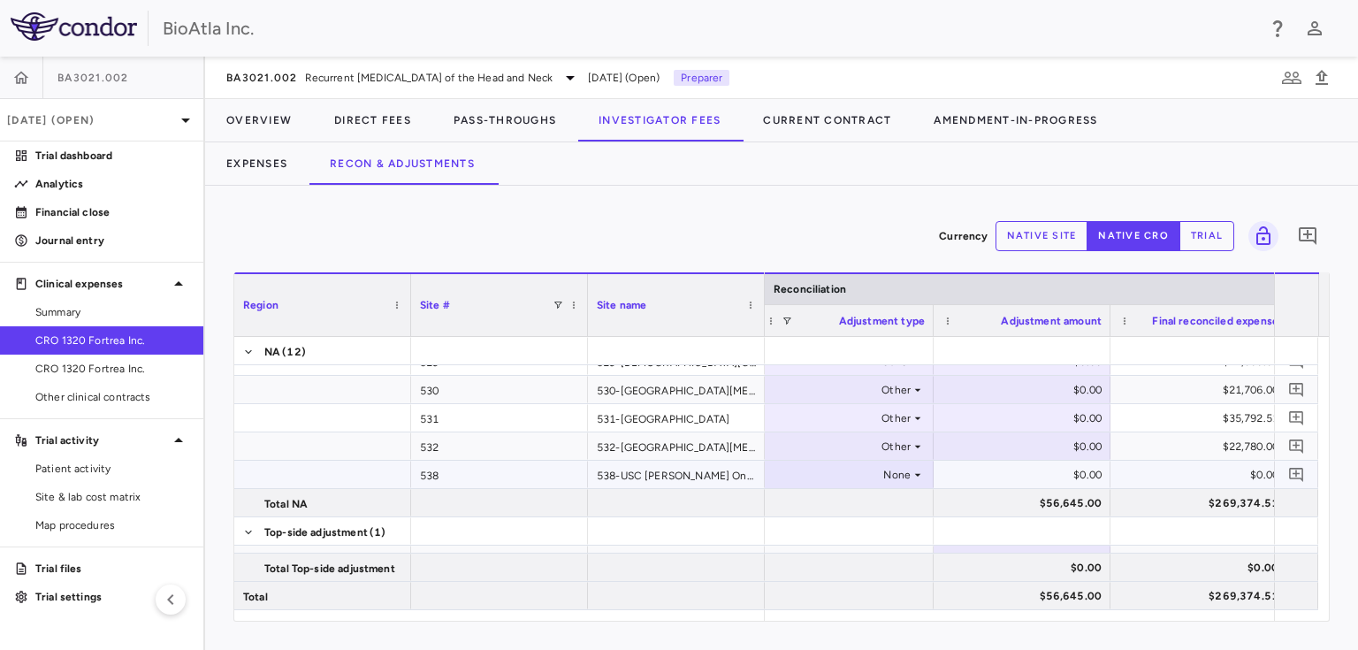
click at [921, 474] on icon at bounding box center [917, 475] width 14 height 14
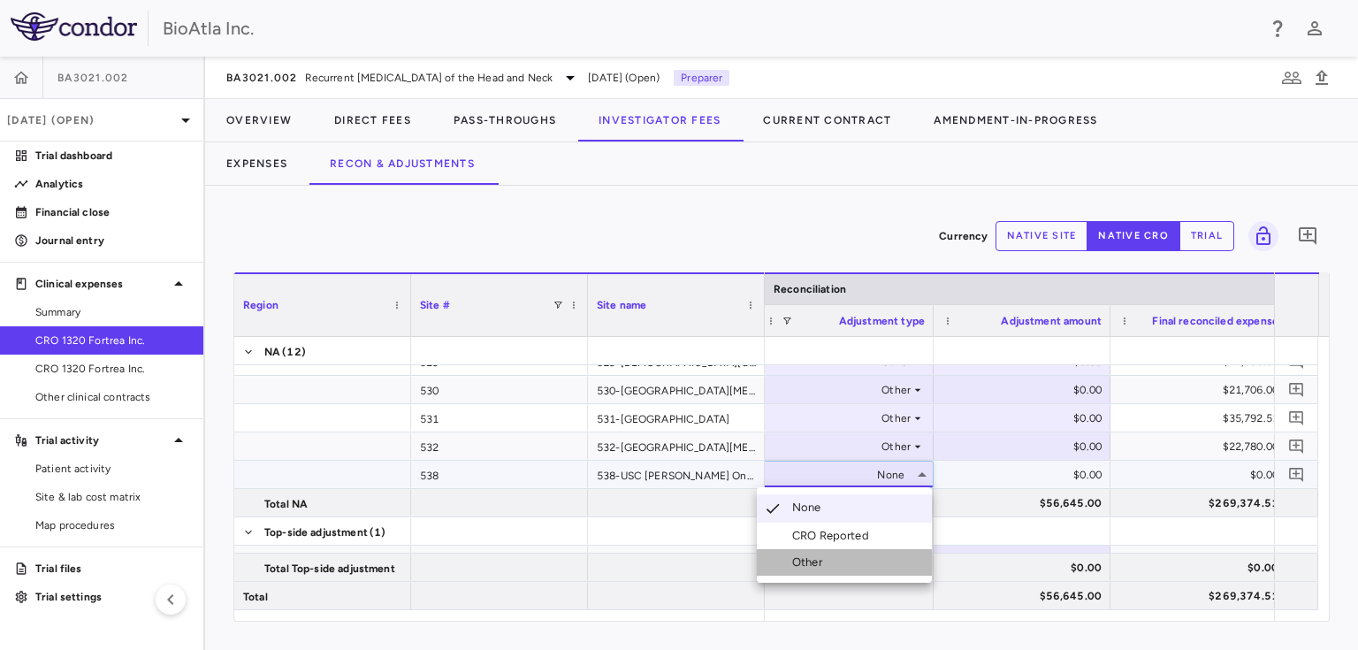
click at [792, 569] on div "Other" at bounding box center [810, 562] width 37 height 16
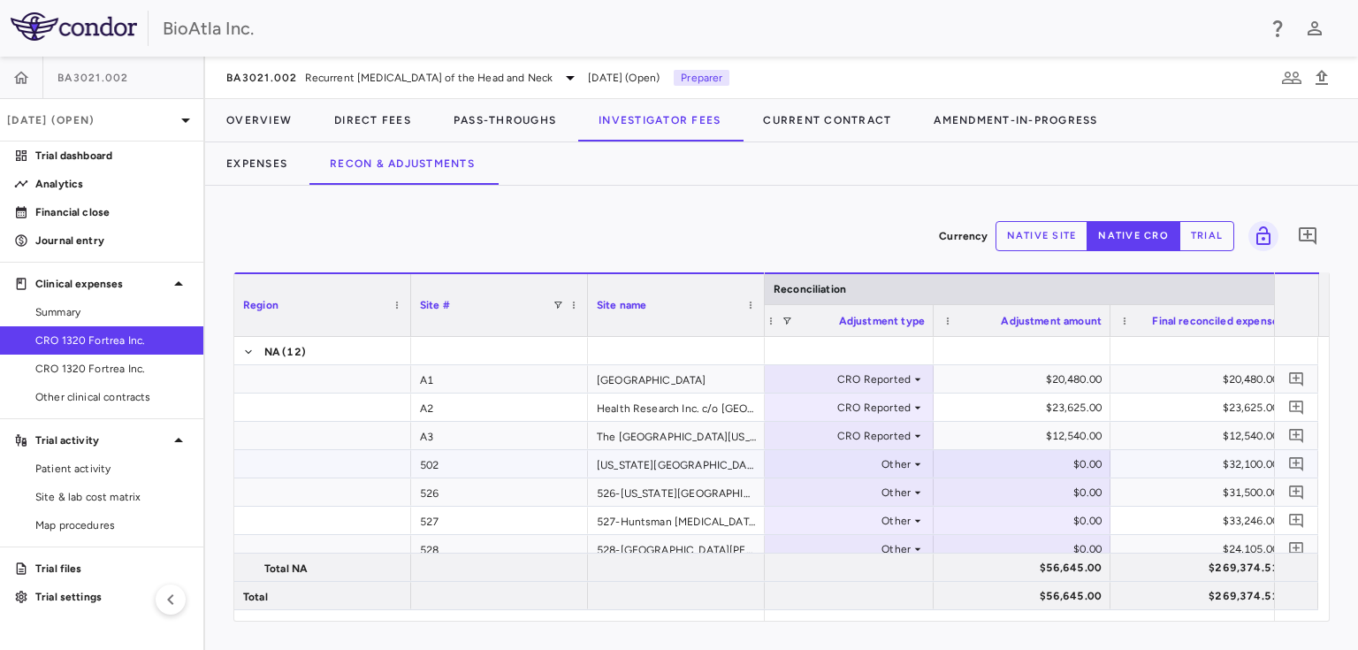
click at [1045, 464] on div "$0.00" at bounding box center [1025, 464] width 152 height 28
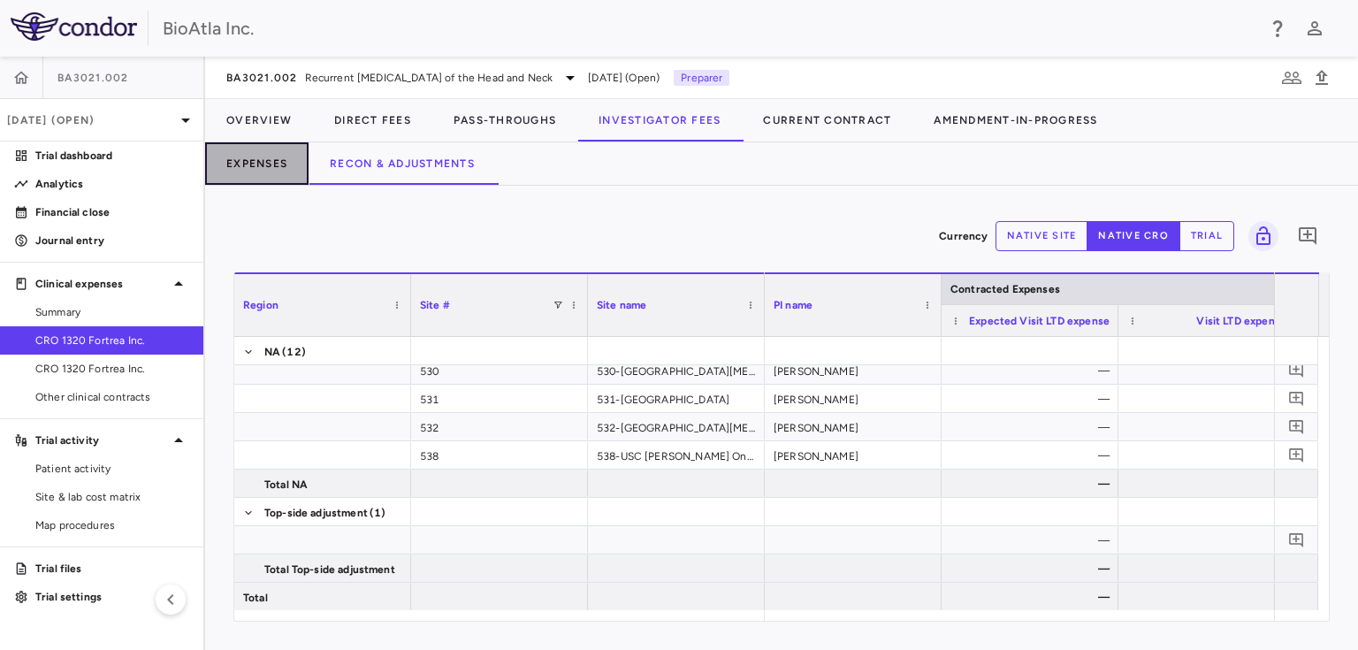
click at [255, 167] on button "Expenses" at bounding box center [256, 163] width 103 height 42
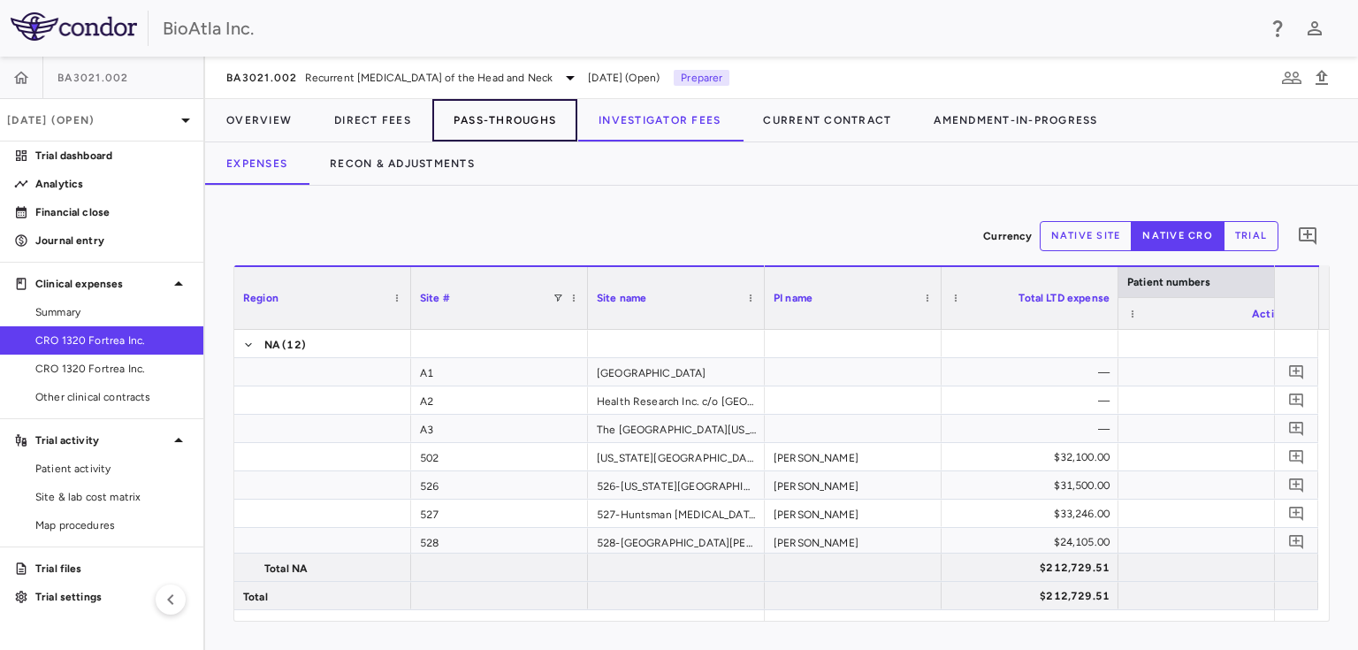
click at [487, 117] on button "Pass-Throughs" at bounding box center [504, 120] width 145 height 42
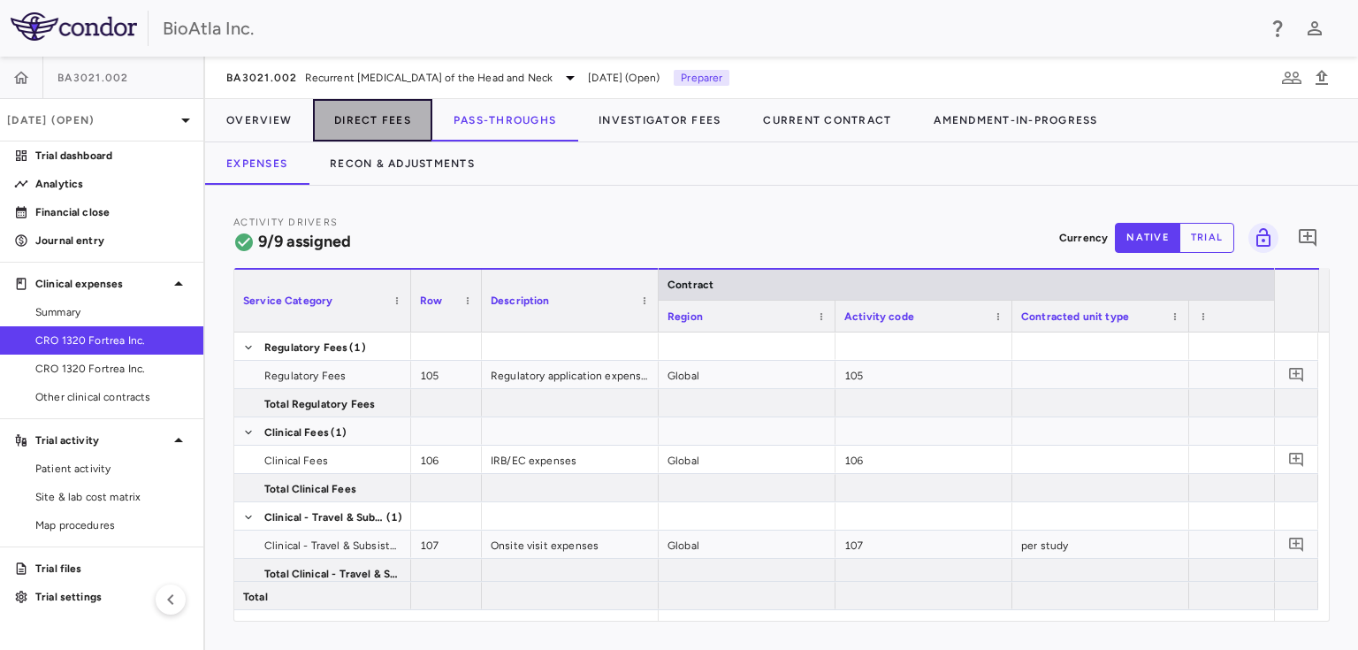
click at [383, 113] on button "Direct Fees" at bounding box center [372, 120] width 119 height 42
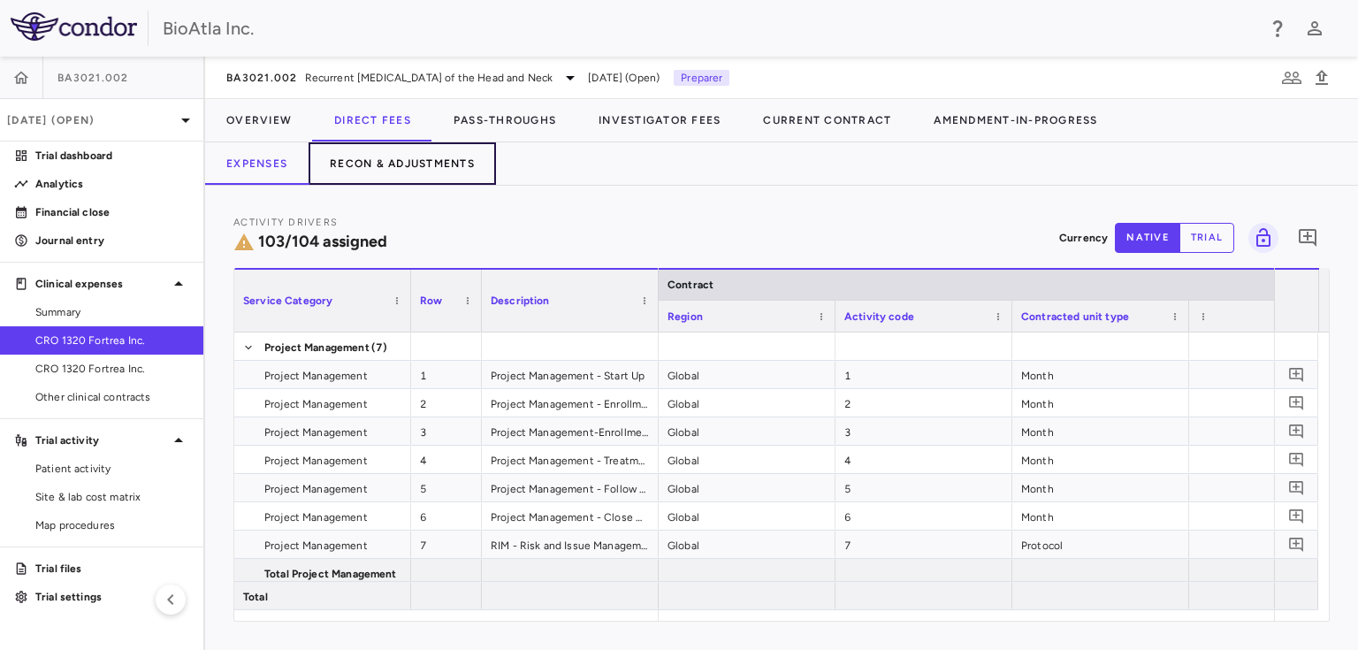
click at [396, 152] on button "Recon & Adjustments" at bounding box center [401, 163] width 187 height 42
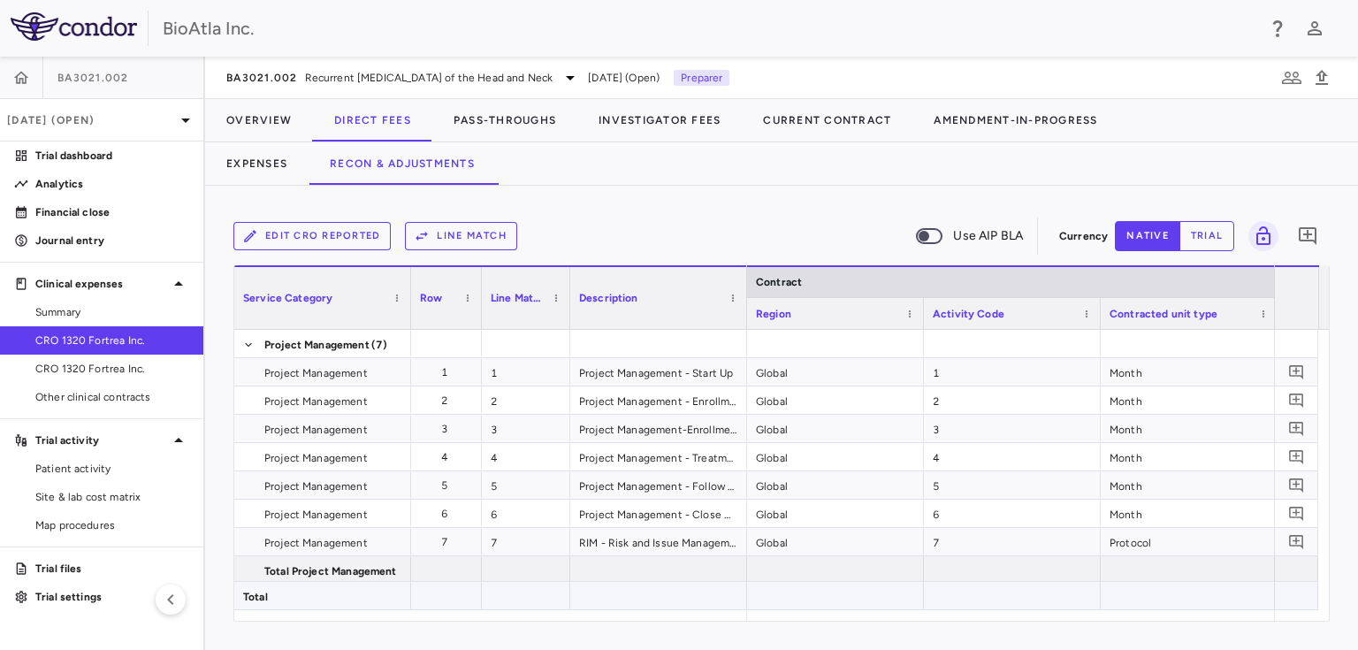
drag, startPoint x: 786, startPoint y: 620, endPoint x: 1069, endPoint y: 632, distance: 283.1
click at [1248, 612] on div "Service Category Drag here to set column labels Service Category Row 1" at bounding box center [781, 443] width 1096 height 356
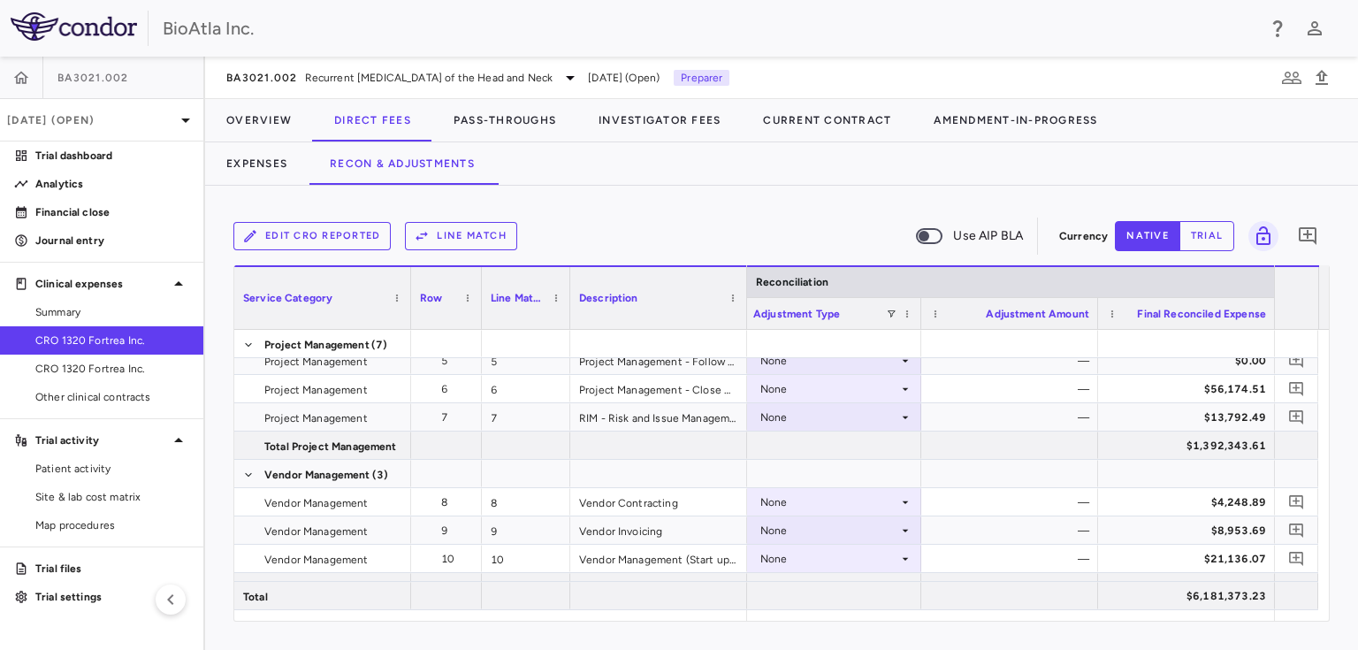
scroll to position [1656, 0]
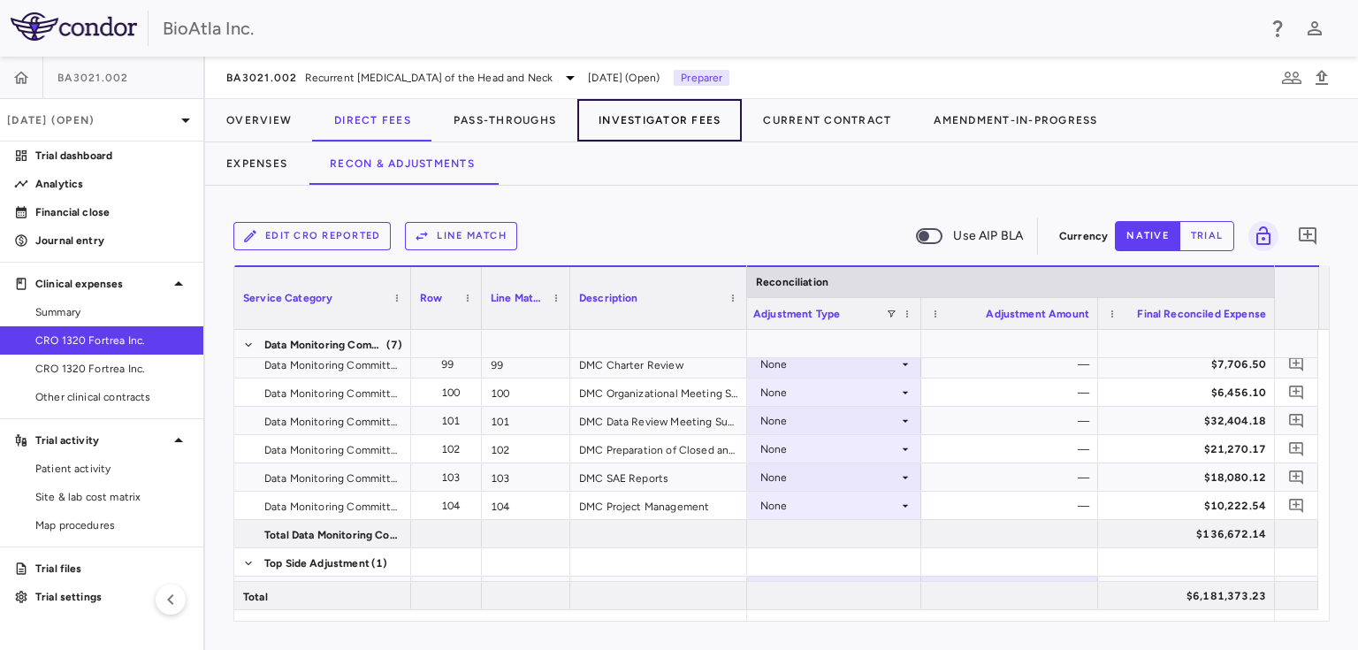
click at [612, 127] on button "Investigator Fees" at bounding box center [659, 120] width 164 height 42
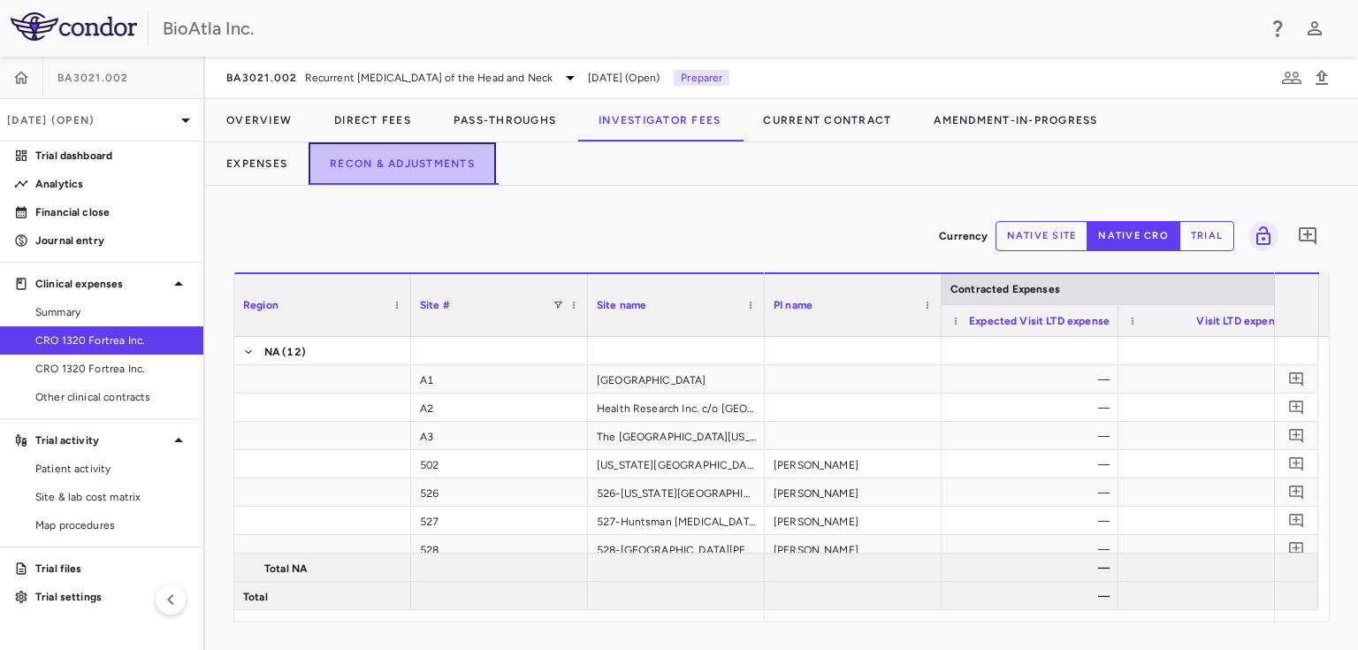
click at [413, 165] on button "Recon & Adjustments" at bounding box center [401, 163] width 187 height 42
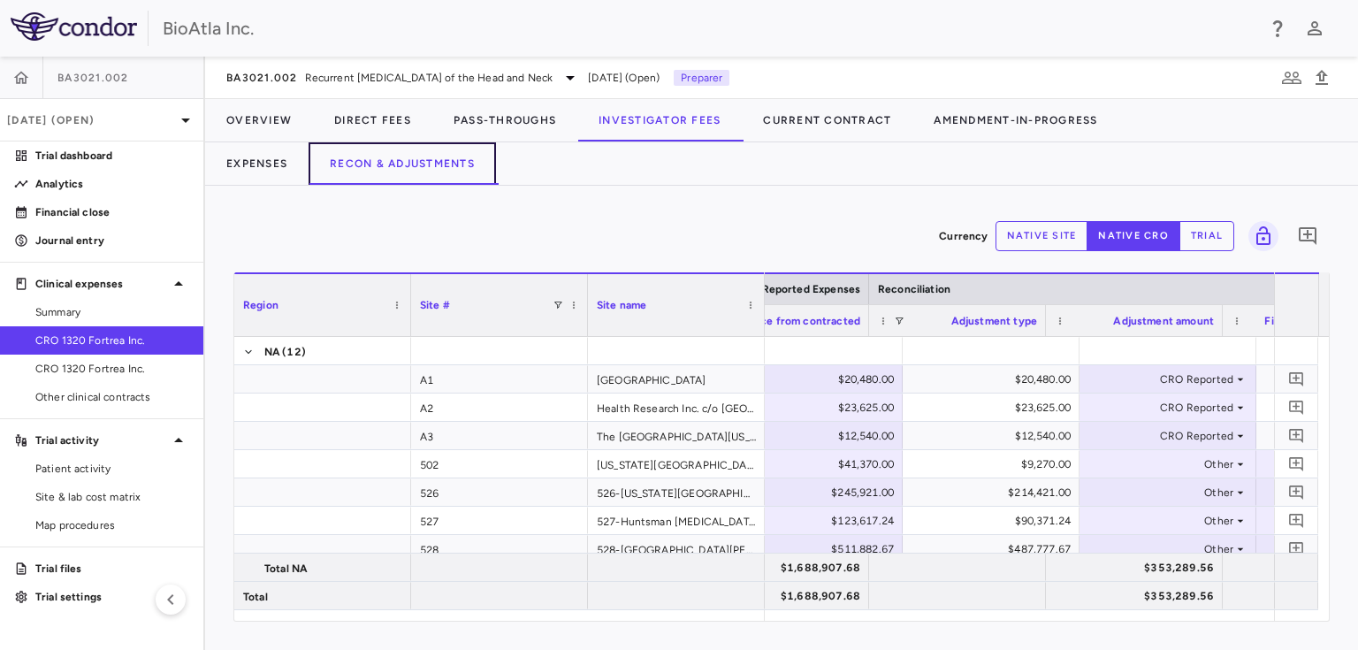
scroll to position [0, 1310]
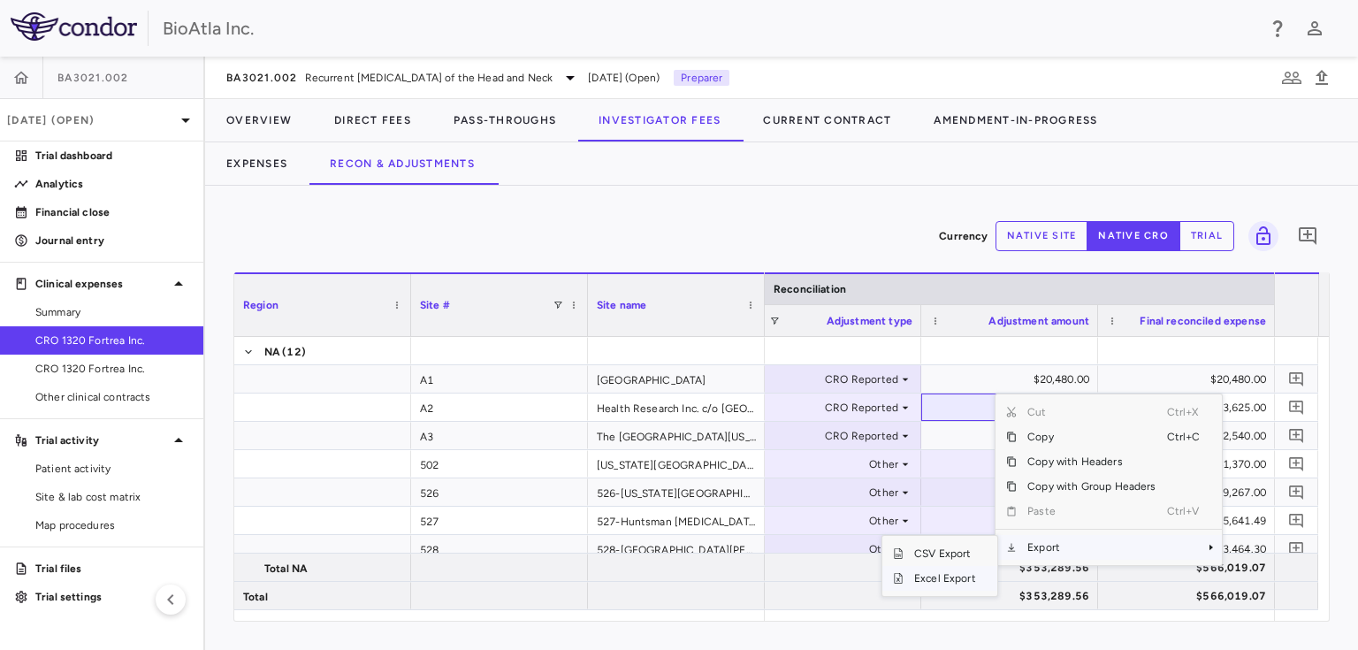
click at [952, 577] on span "Excel Export" at bounding box center [944, 578] width 83 height 25
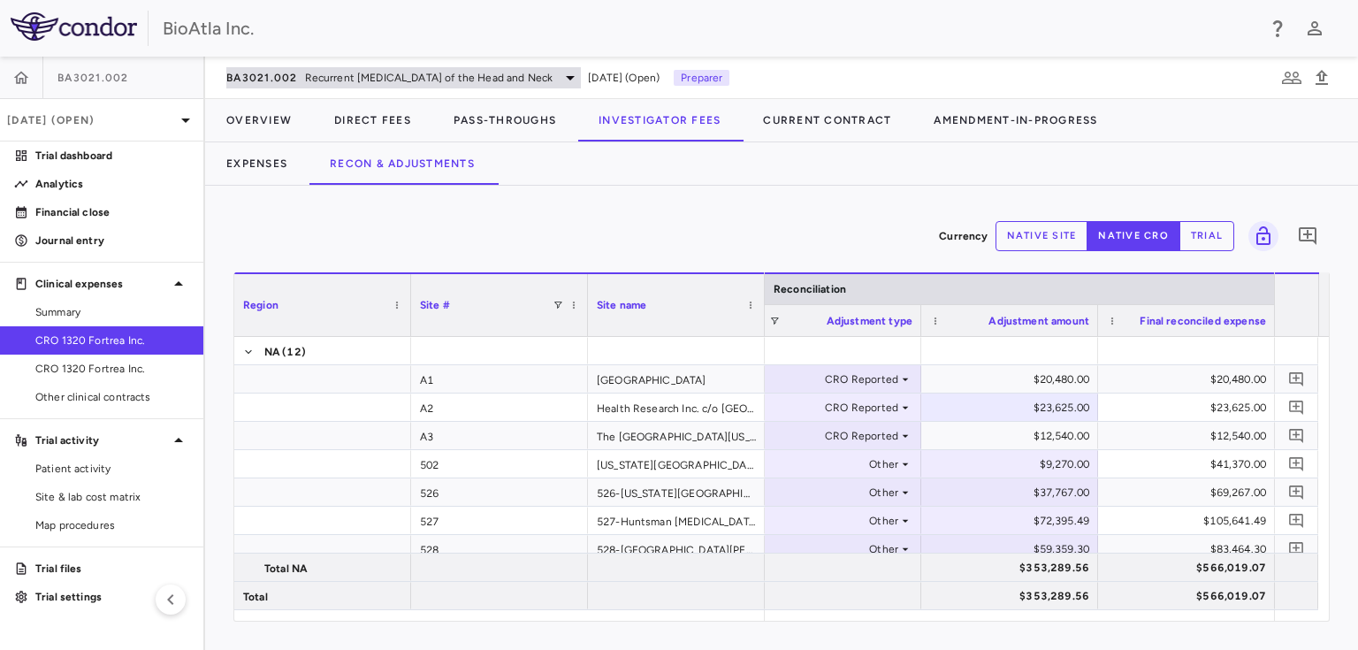
click at [581, 78] on div "BA3021.002 Recurrent [MEDICAL_DATA] of the Head and Neck" at bounding box center [403, 77] width 354 height 21
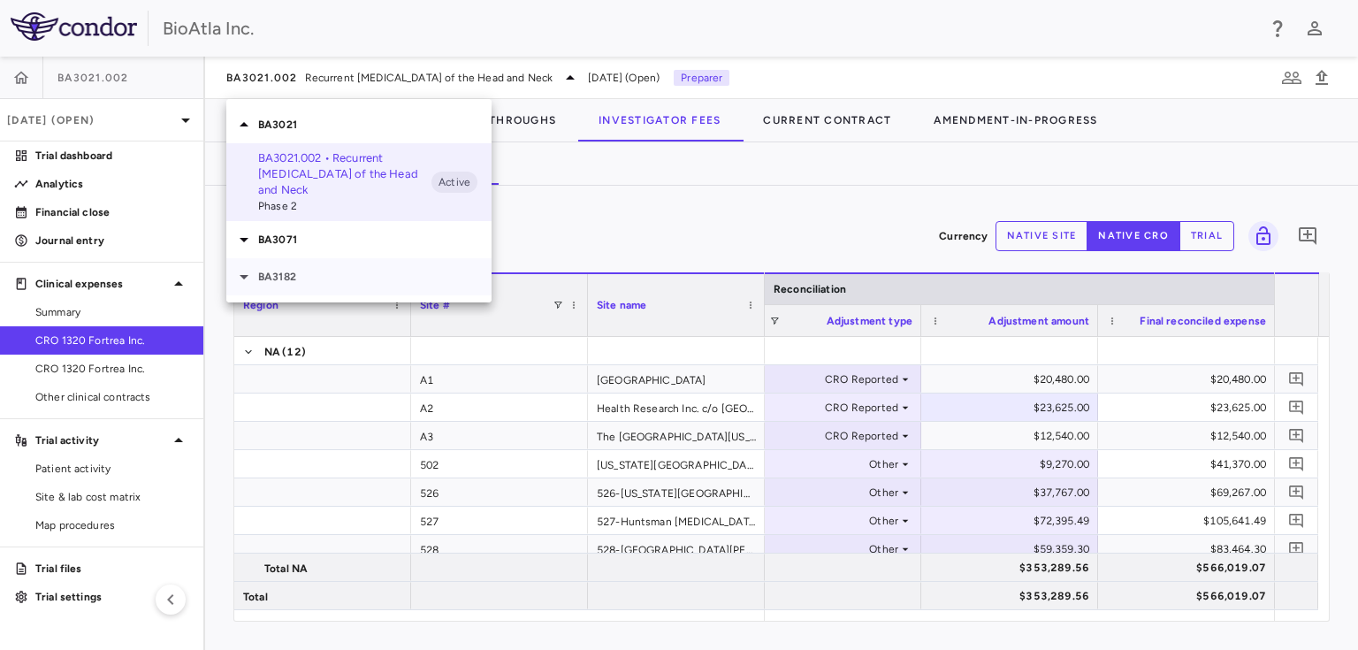
click at [276, 279] on p "BA3182" at bounding box center [374, 277] width 233 height 16
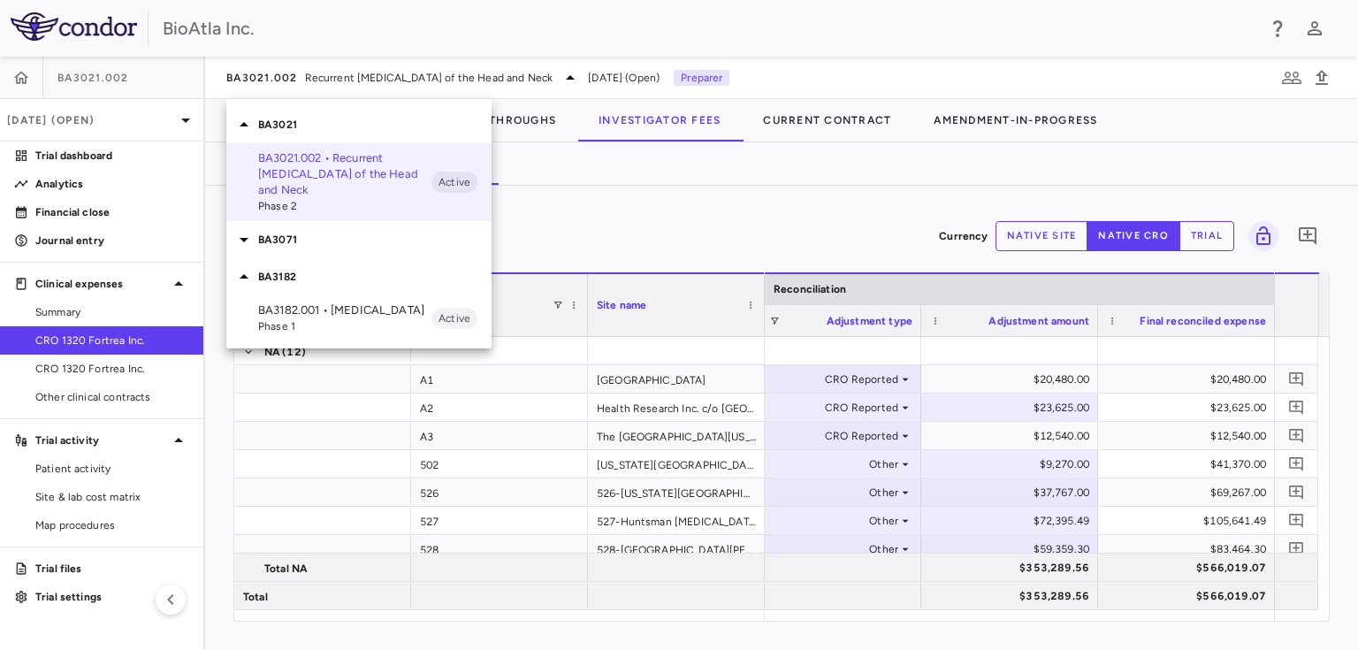
click at [272, 311] on p "BA3182.001 • [MEDICAL_DATA]" at bounding box center [344, 310] width 173 height 16
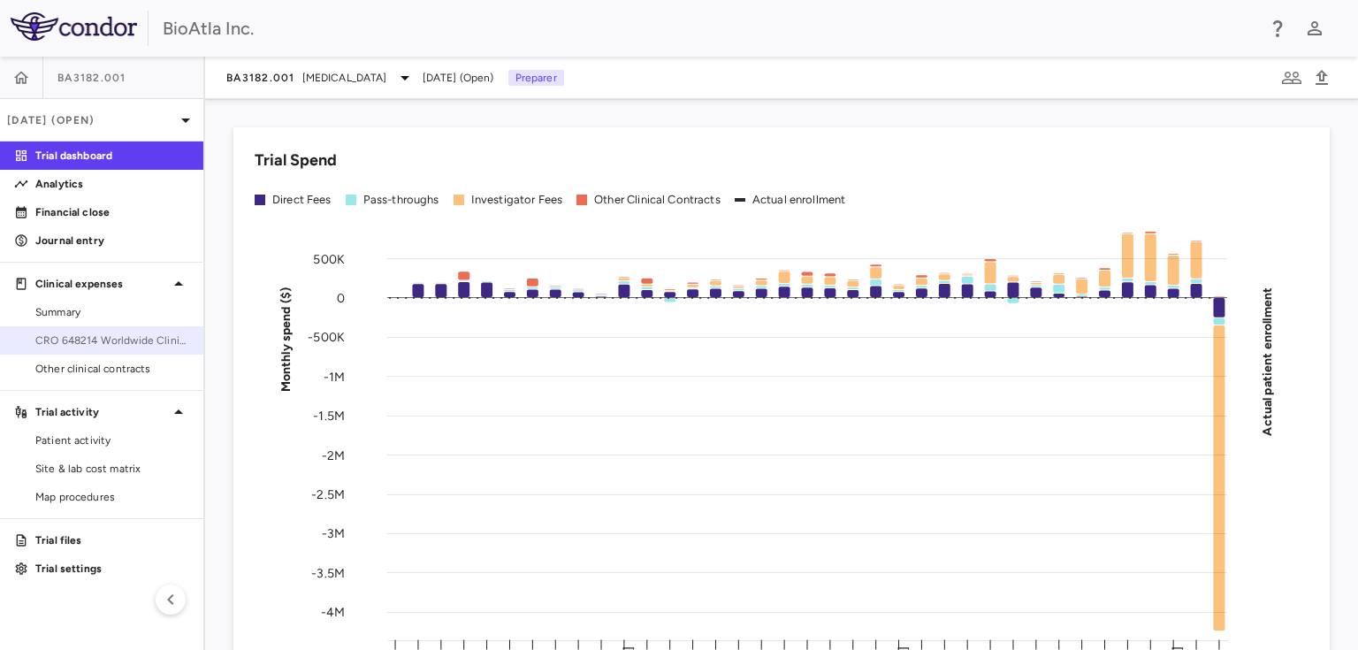
click at [124, 341] on span "CRO 648214 Worldwide Clinical Trials Holdings, Inc." at bounding box center [112, 340] width 154 height 16
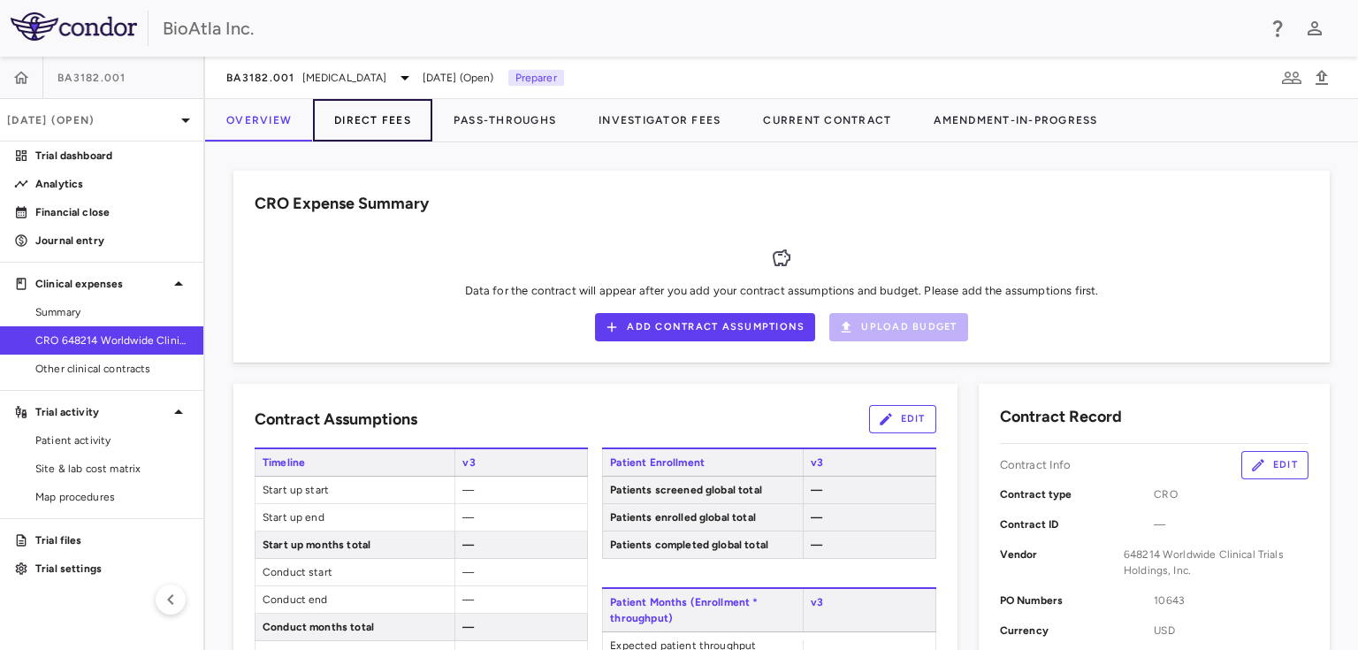
click at [350, 117] on button "Direct Fees" at bounding box center [372, 120] width 119 height 42
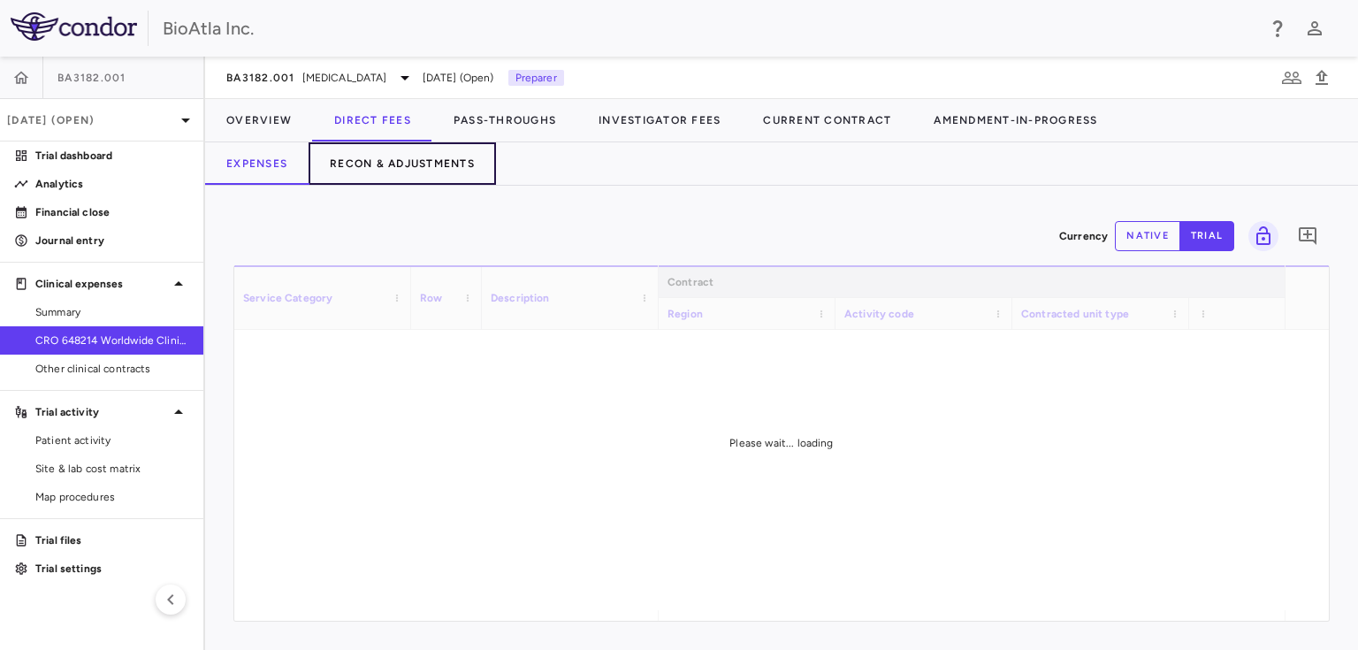
click at [409, 159] on button "Recon & Adjustments" at bounding box center [401, 163] width 187 height 42
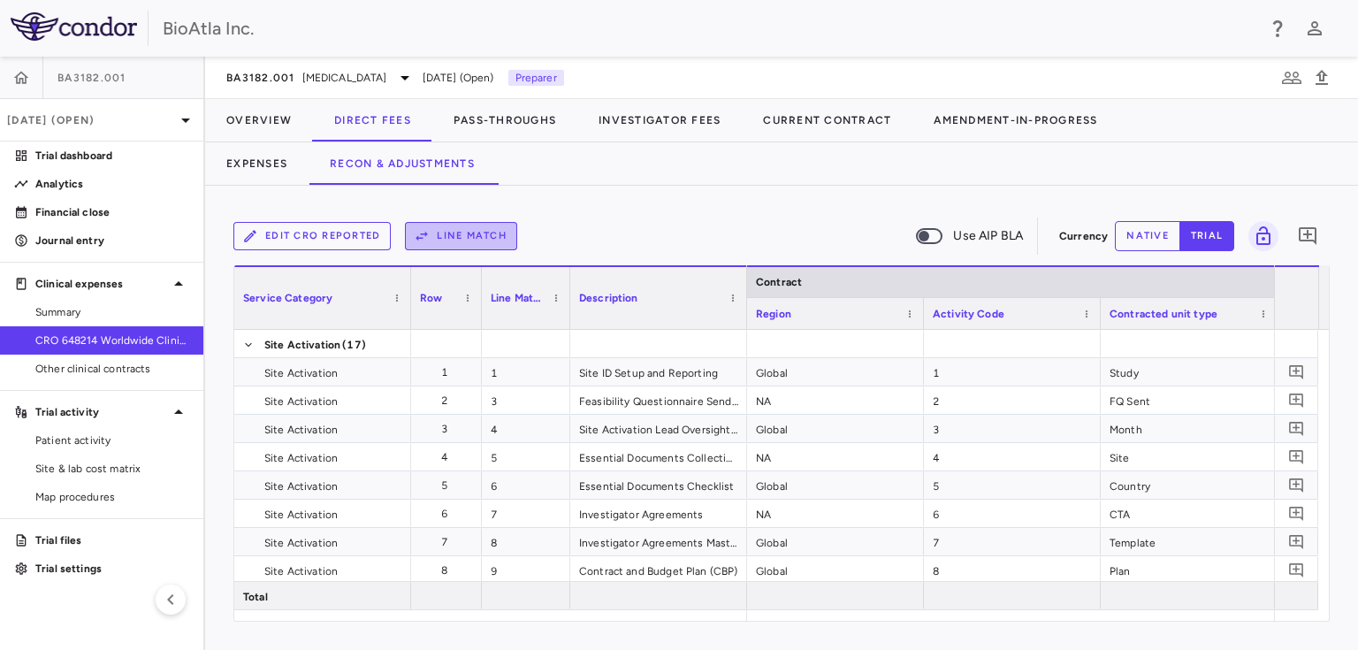
click at [496, 237] on button "Line Match" at bounding box center [461, 236] width 112 height 28
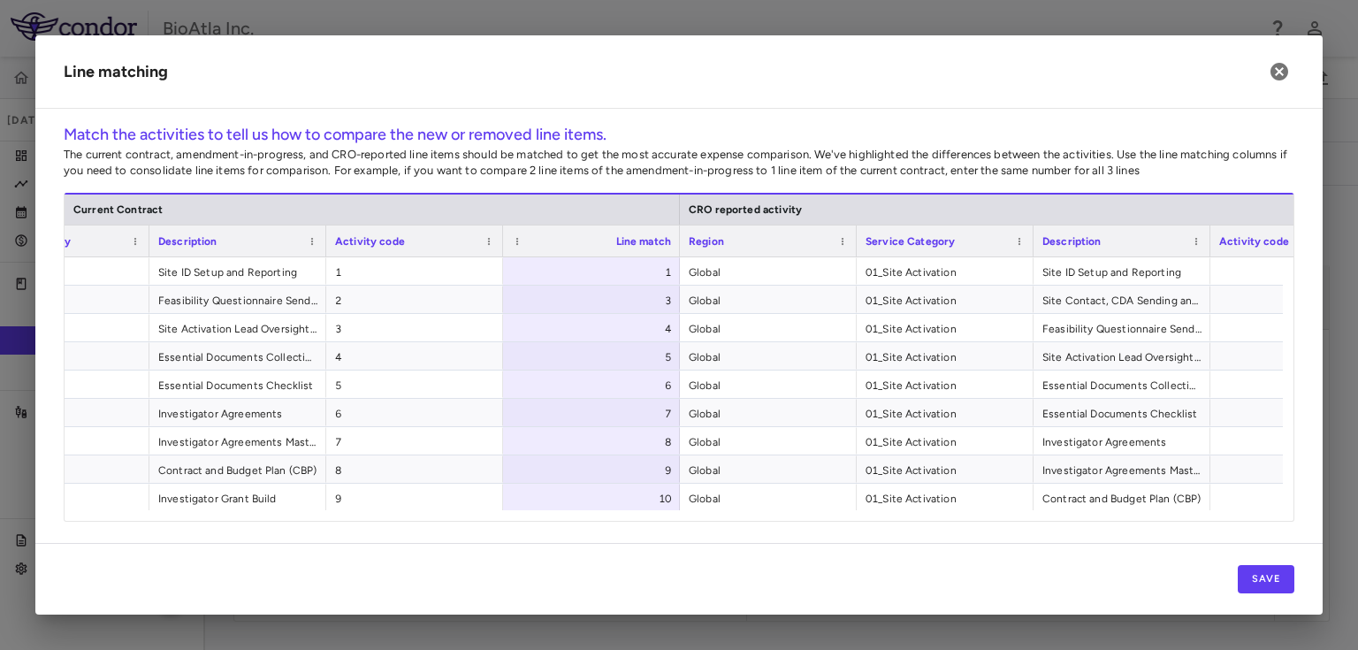
scroll to position [0, 374]
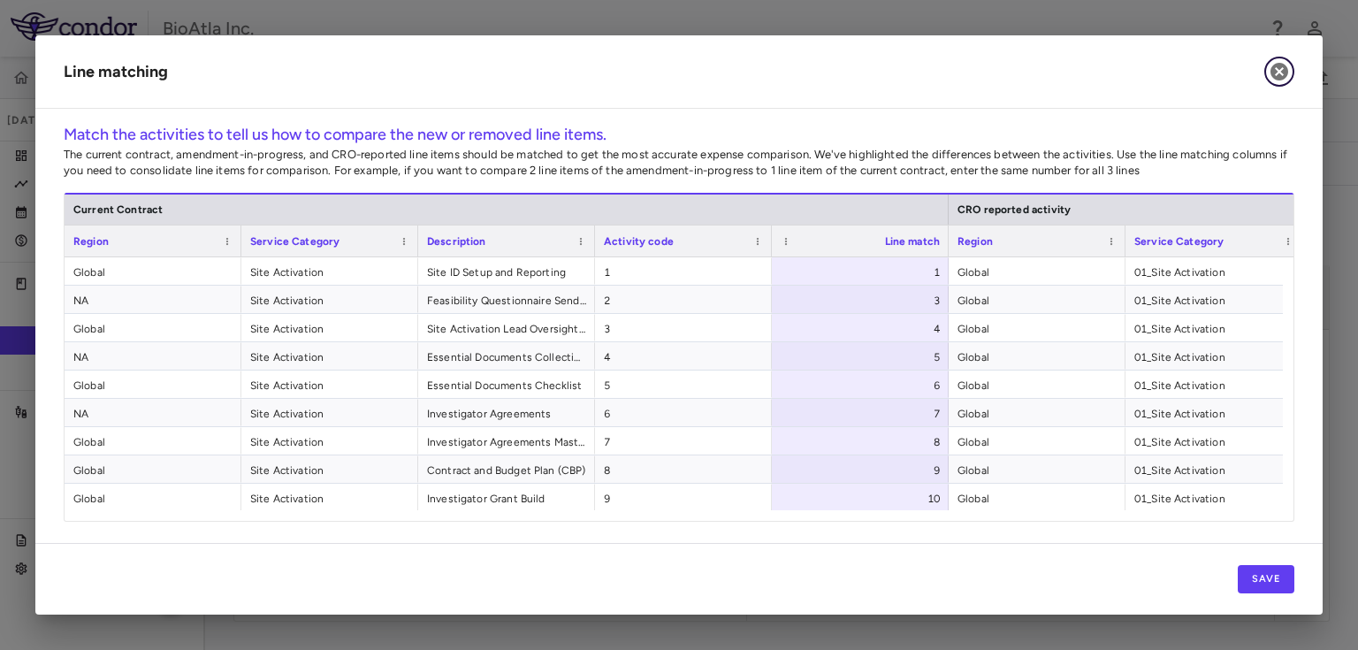
click at [1280, 66] on icon "button" at bounding box center [1279, 72] width 18 height 18
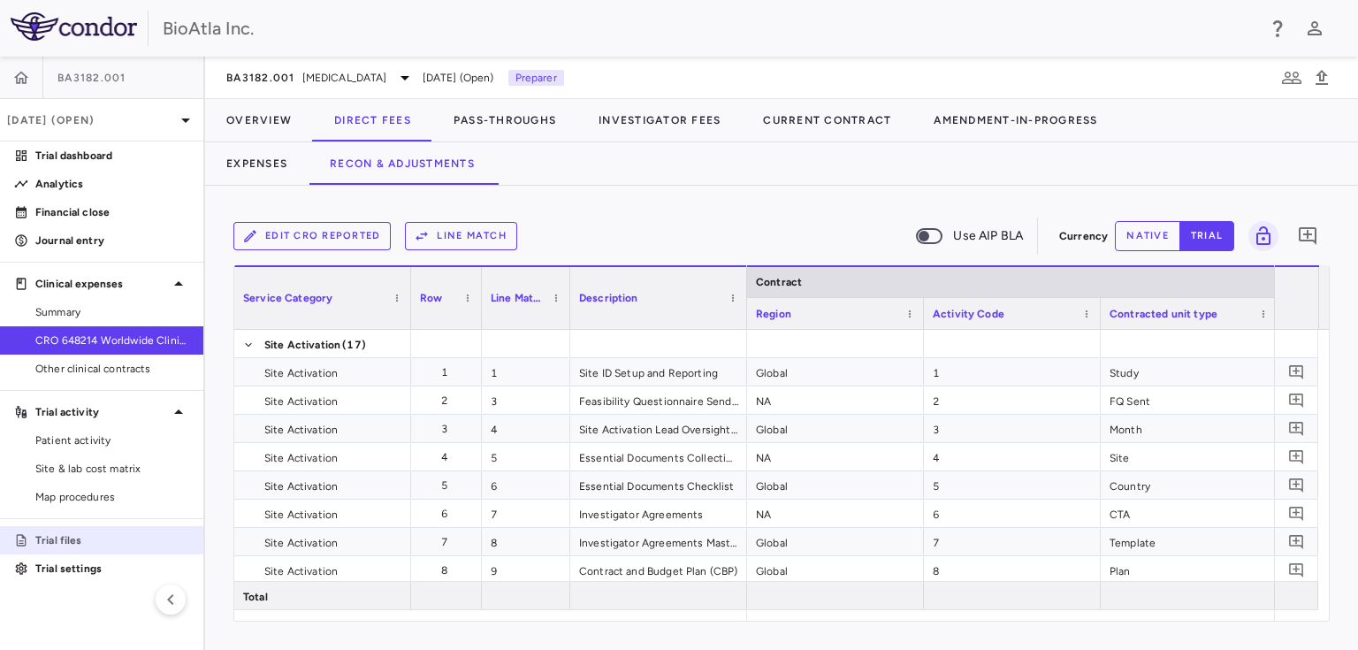
click at [72, 534] on p "Trial files" at bounding box center [112, 540] width 154 height 16
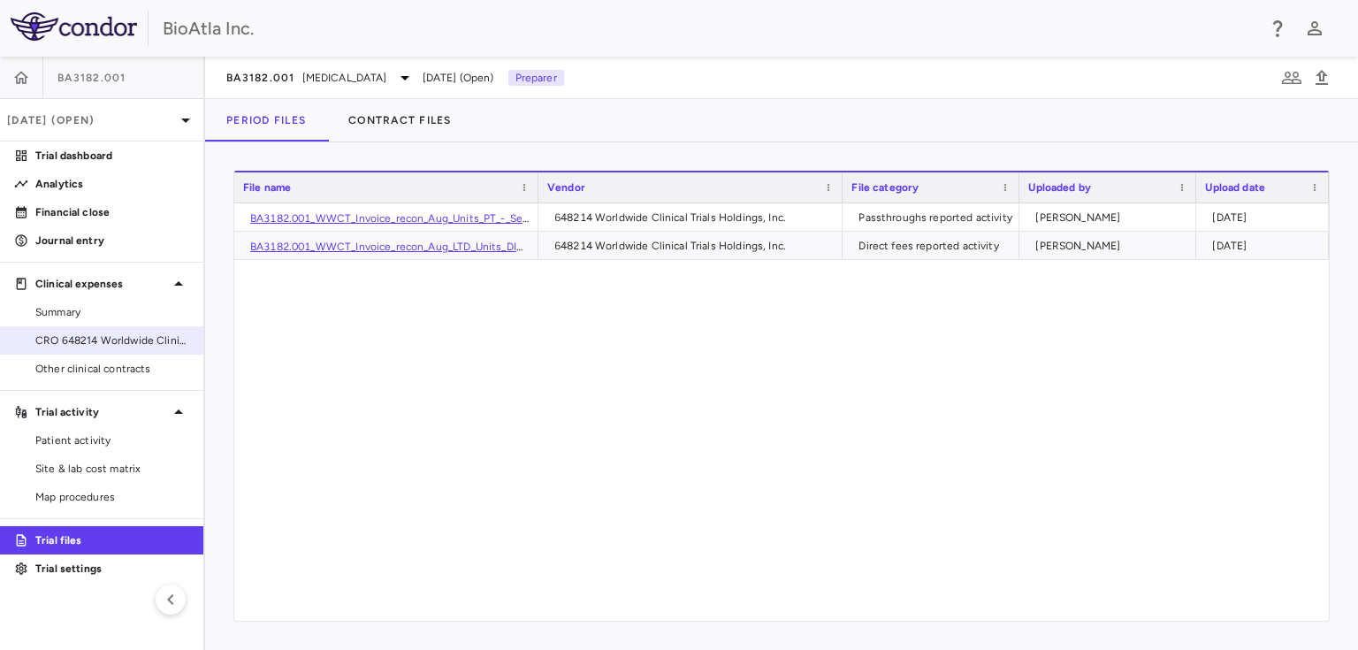
click at [97, 341] on span "CRO 648214 Worldwide Clinical Trials Holdings, Inc." at bounding box center [112, 340] width 154 height 16
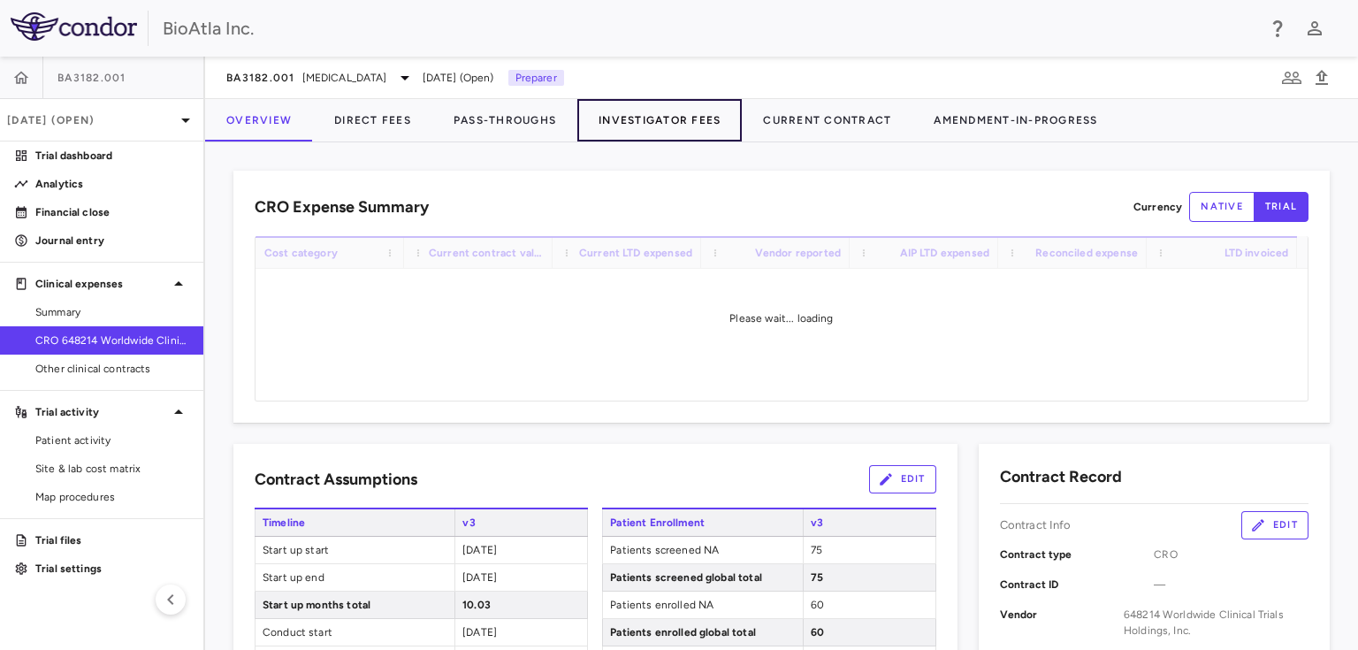
click at [668, 124] on button "Investigator Fees" at bounding box center [659, 120] width 164 height 42
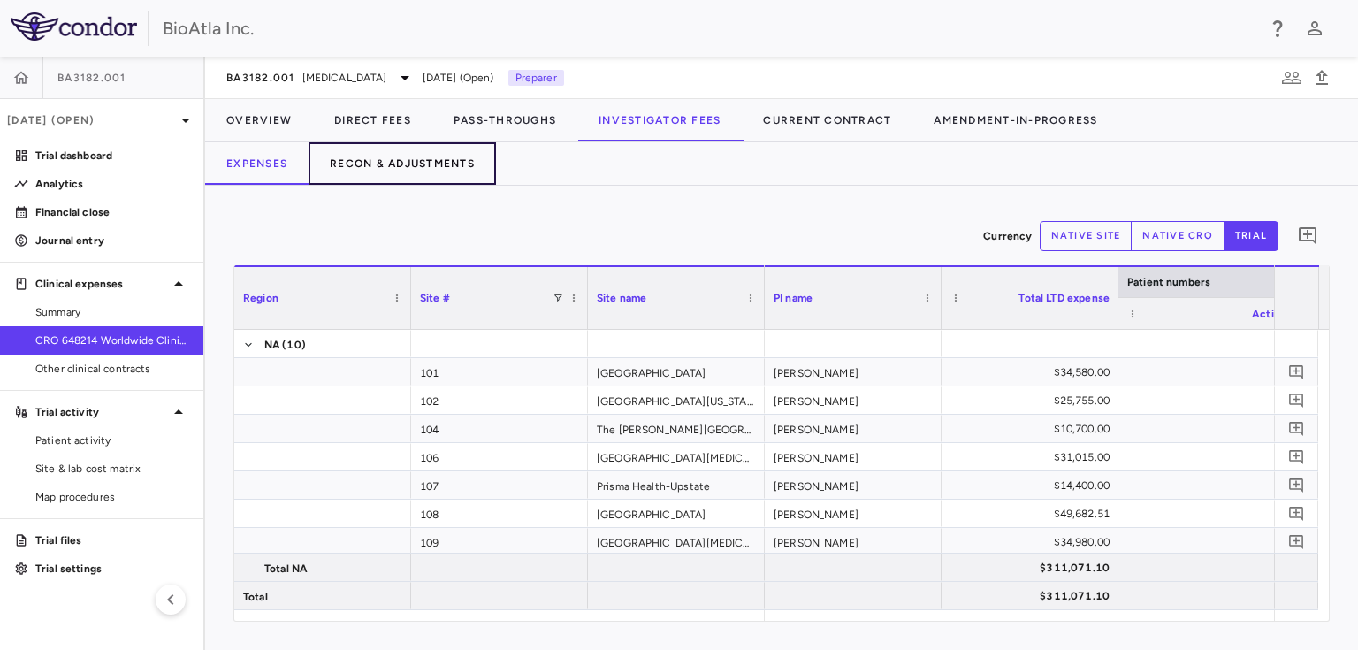
click at [414, 160] on button "Recon & Adjustments" at bounding box center [401, 163] width 187 height 42
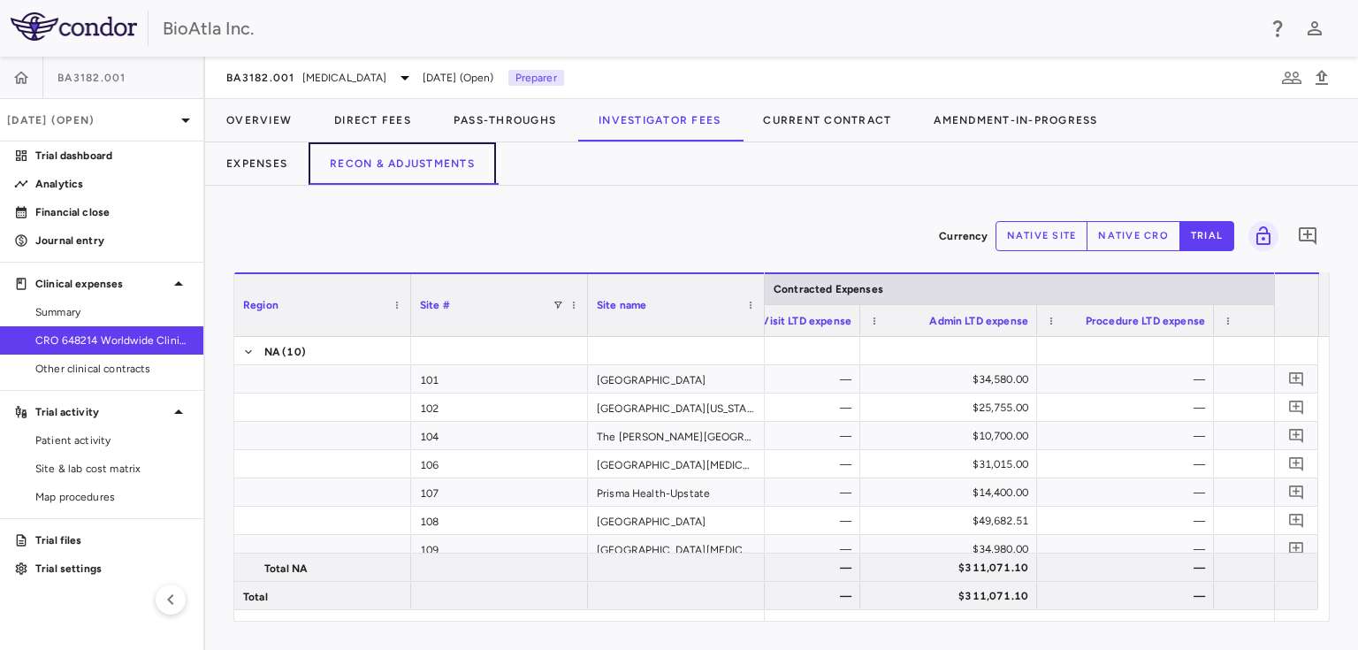
scroll to position [0, 707]
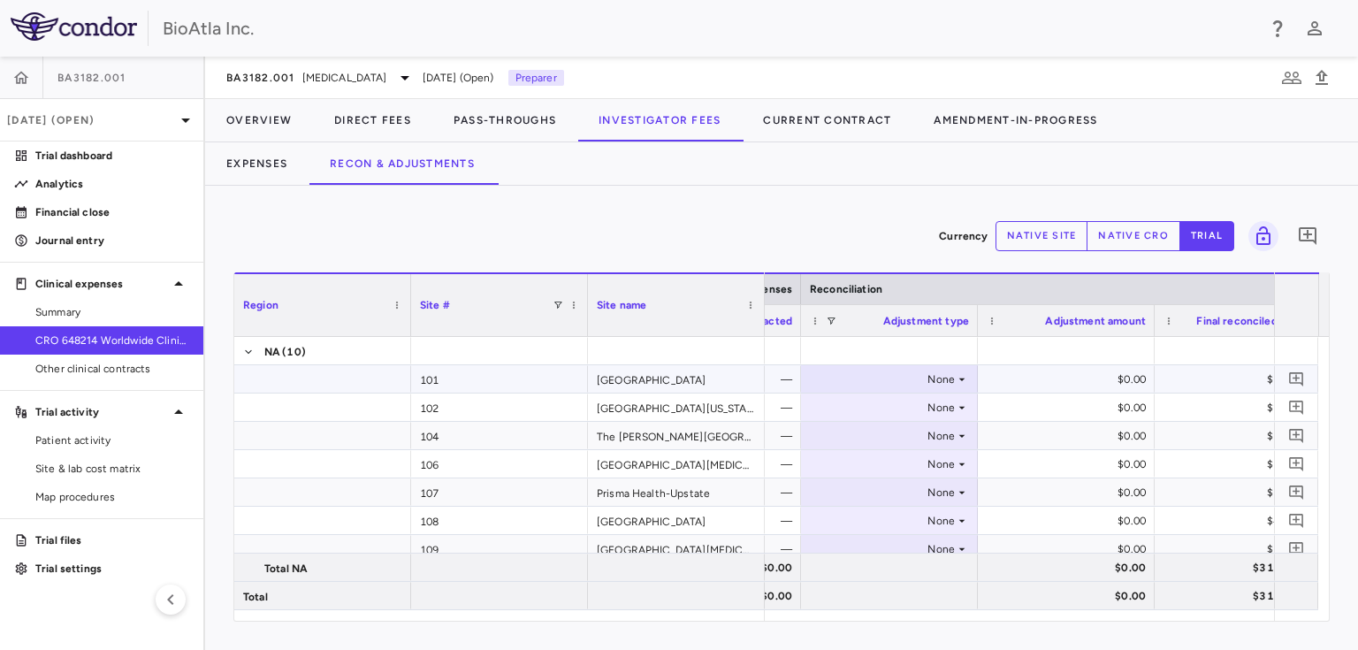
click at [962, 377] on icon at bounding box center [962, 379] width 14 height 14
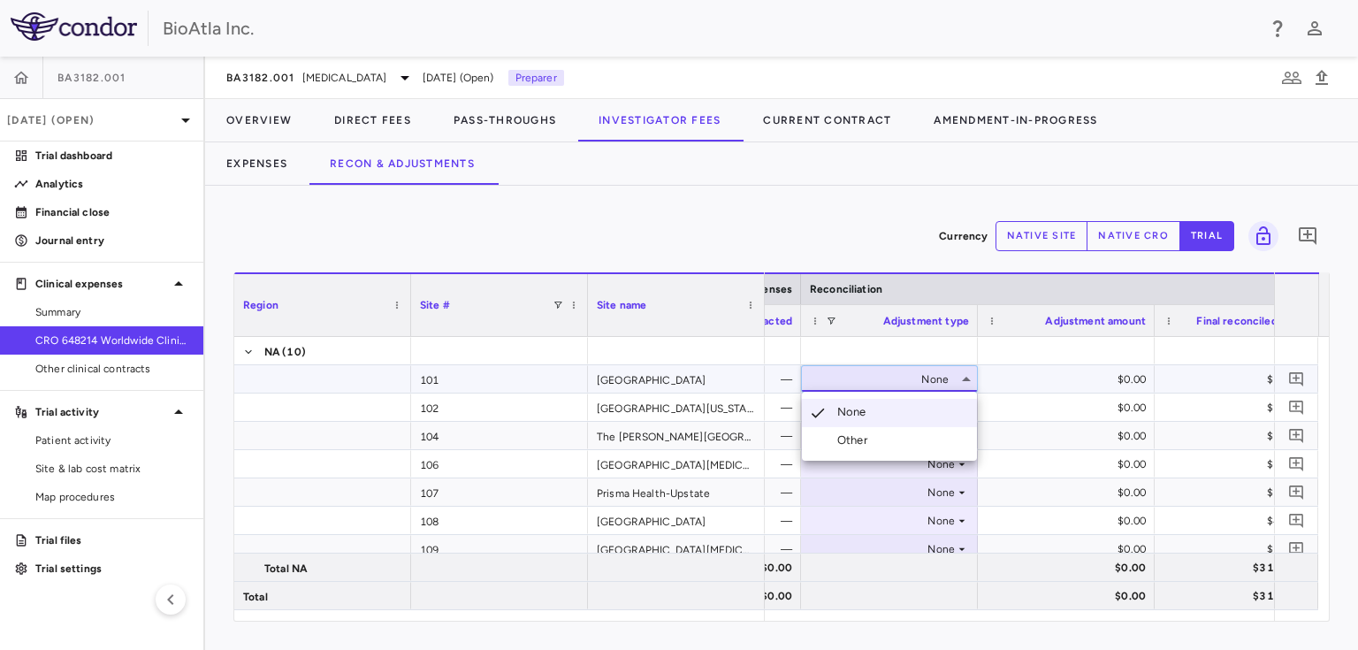
click at [863, 435] on div "Other" at bounding box center [855, 440] width 37 height 16
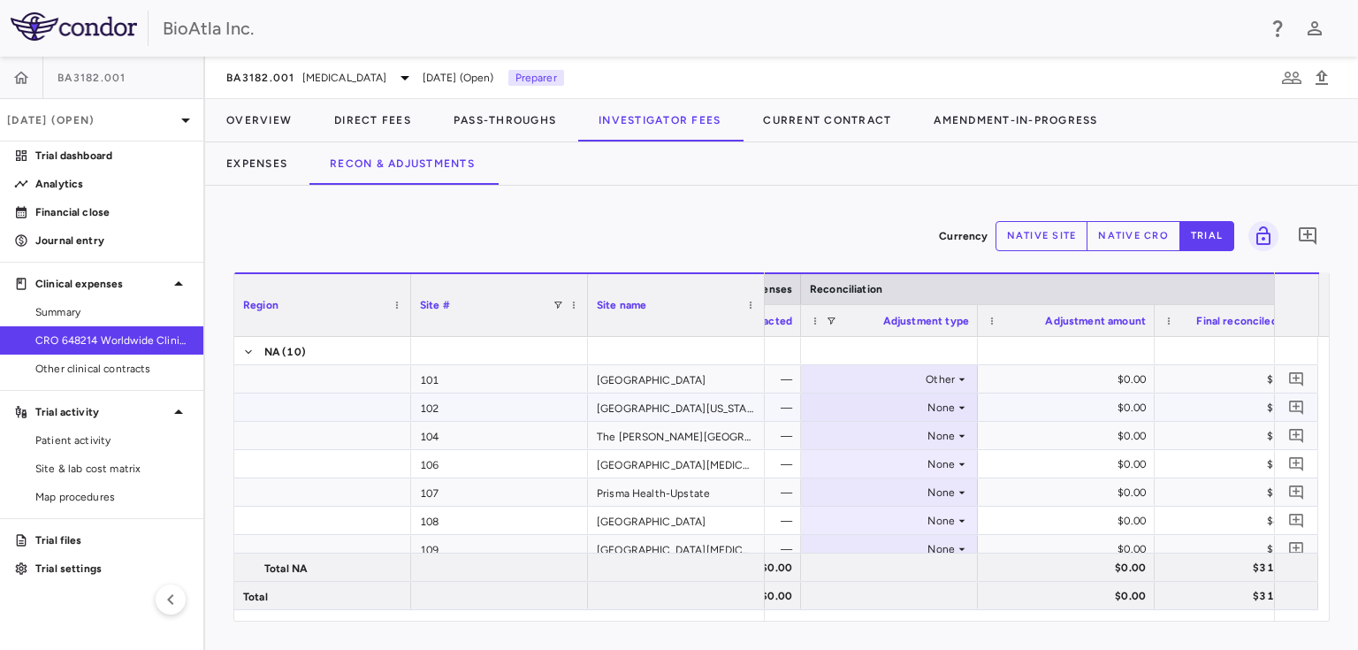
click at [947, 403] on div "None" at bounding box center [886, 407] width 138 height 28
click at [869, 470] on div "None" at bounding box center [886, 464] width 138 height 28
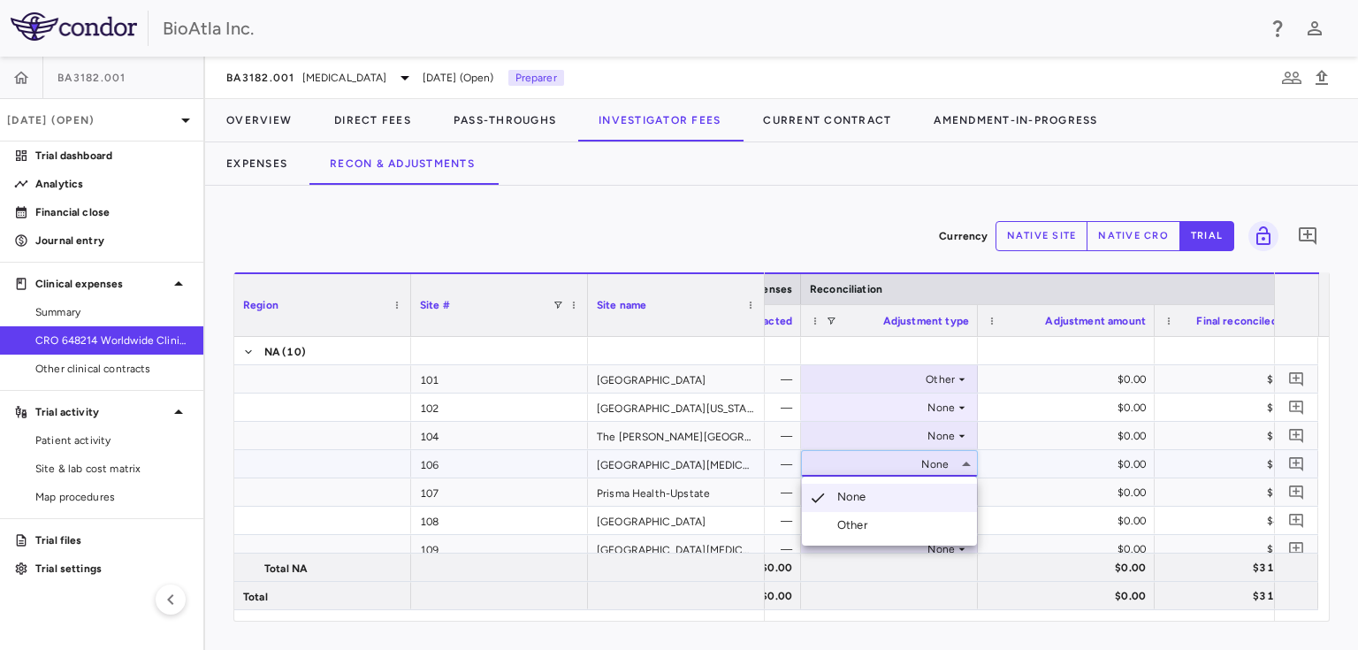
click at [867, 534] on li "Other" at bounding box center [889, 525] width 175 height 27
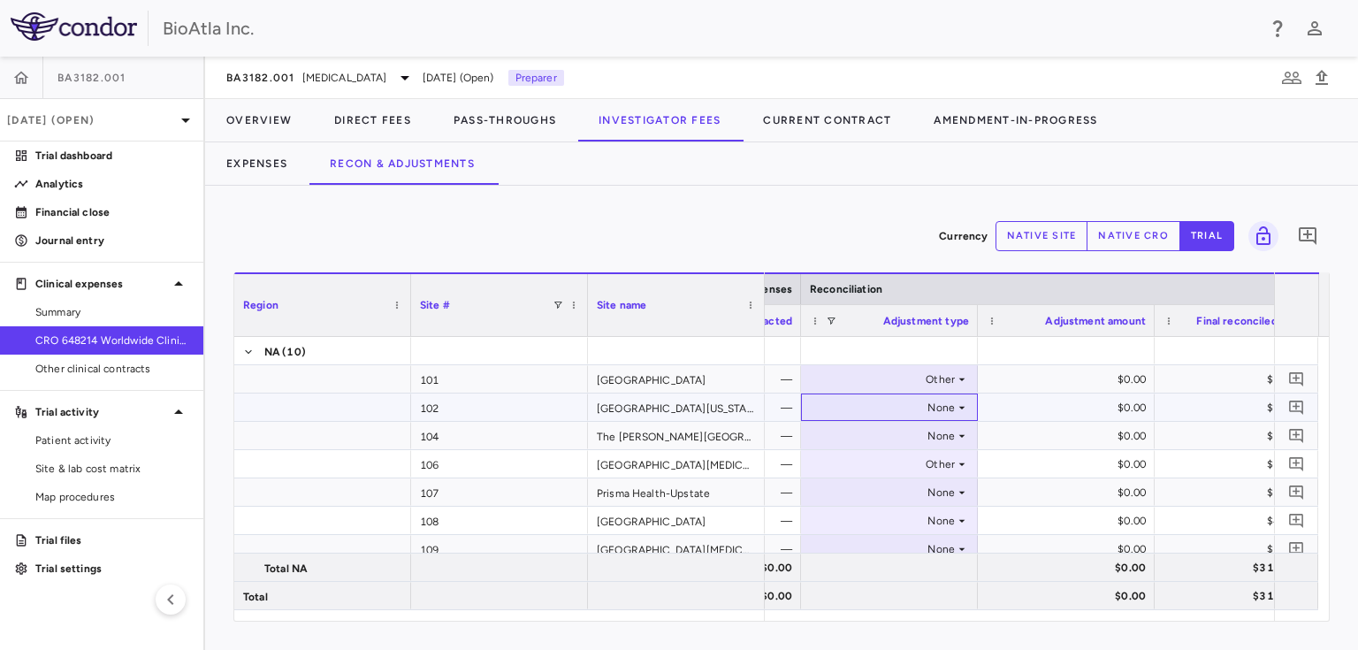
click at [937, 411] on div "None" at bounding box center [886, 407] width 138 height 28
click at [958, 408] on icon at bounding box center [962, 407] width 14 height 14
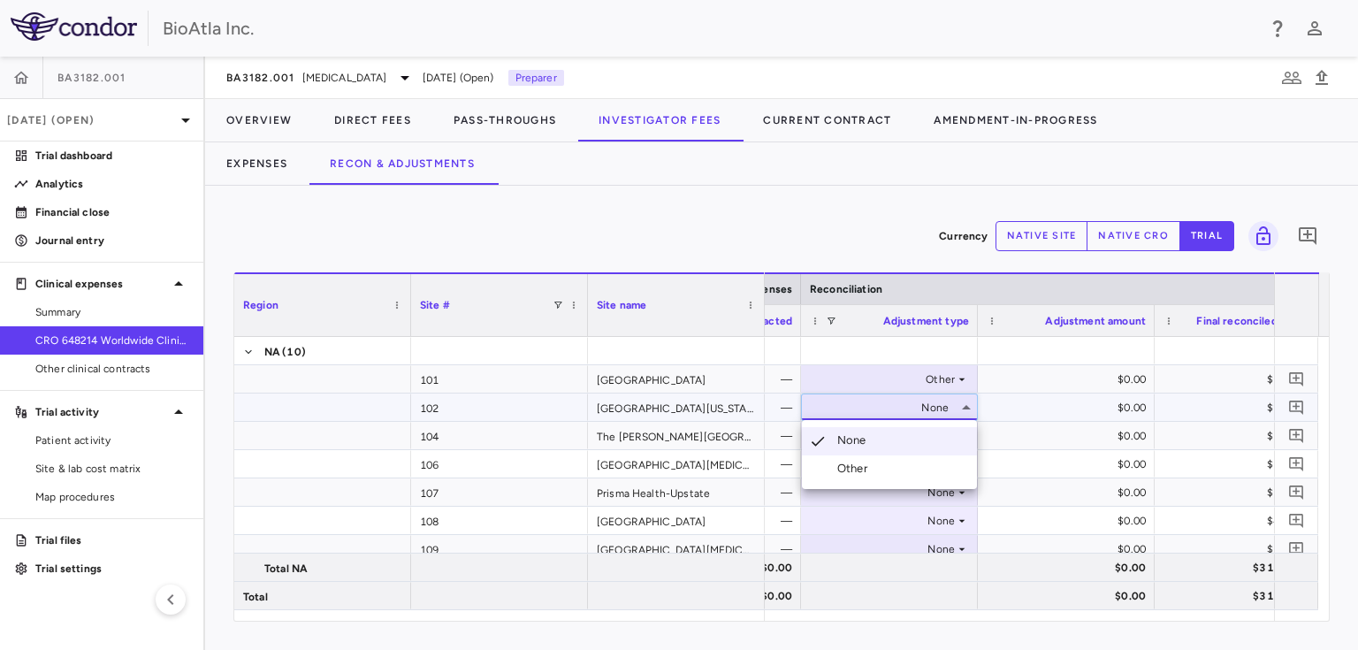
click at [818, 470] on div at bounding box center [819, 468] width 21 height 16
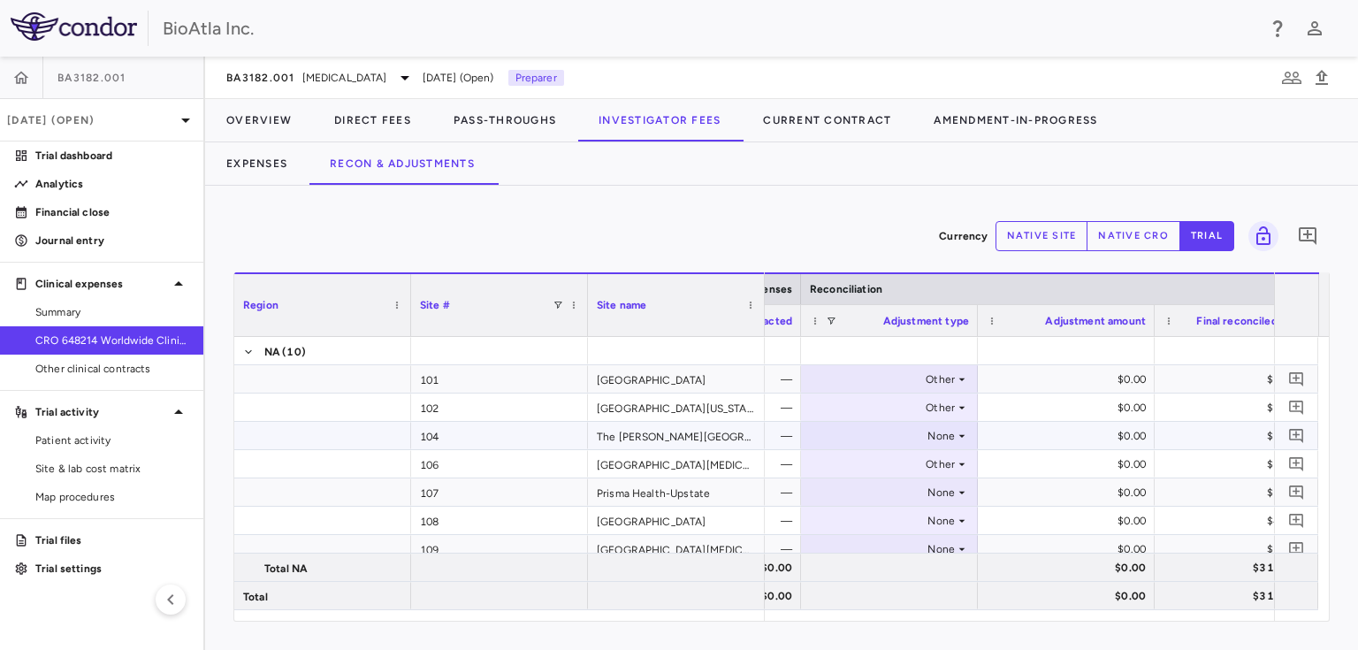
click at [935, 431] on div "None" at bounding box center [886, 436] width 138 height 28
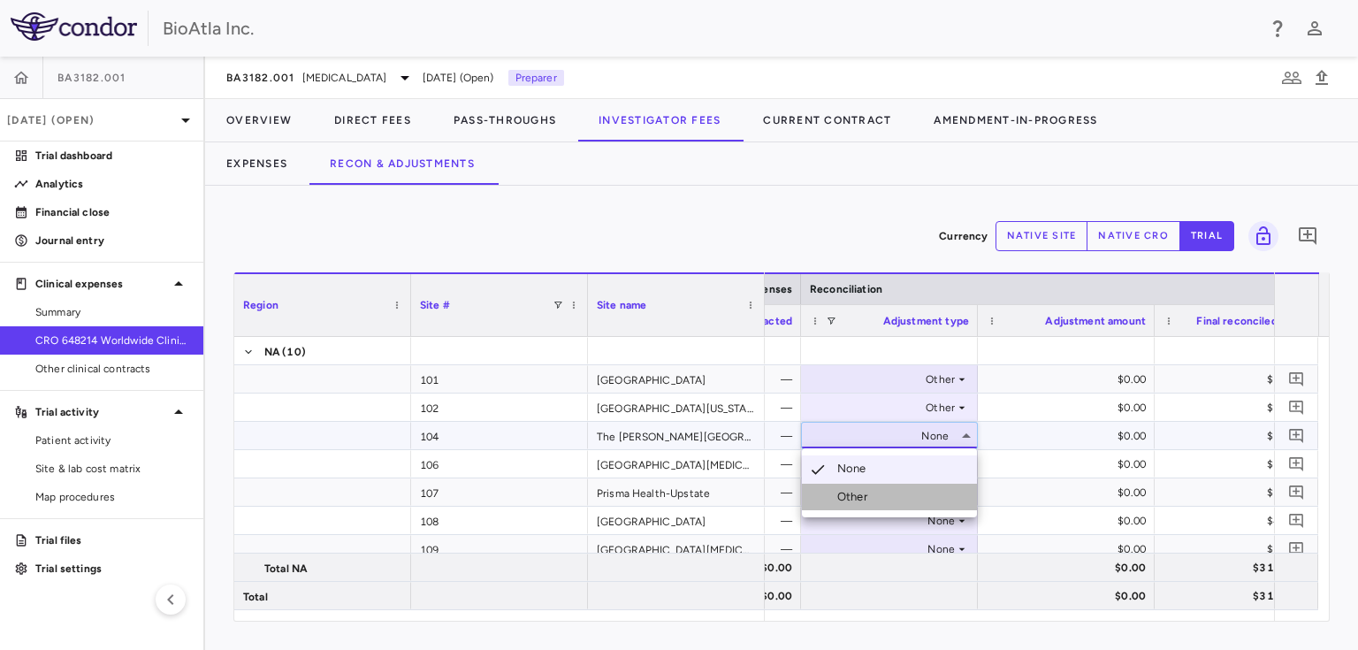
click at [852, 495] on div "Other" at bounding box center [855, 497] width 37 height 16
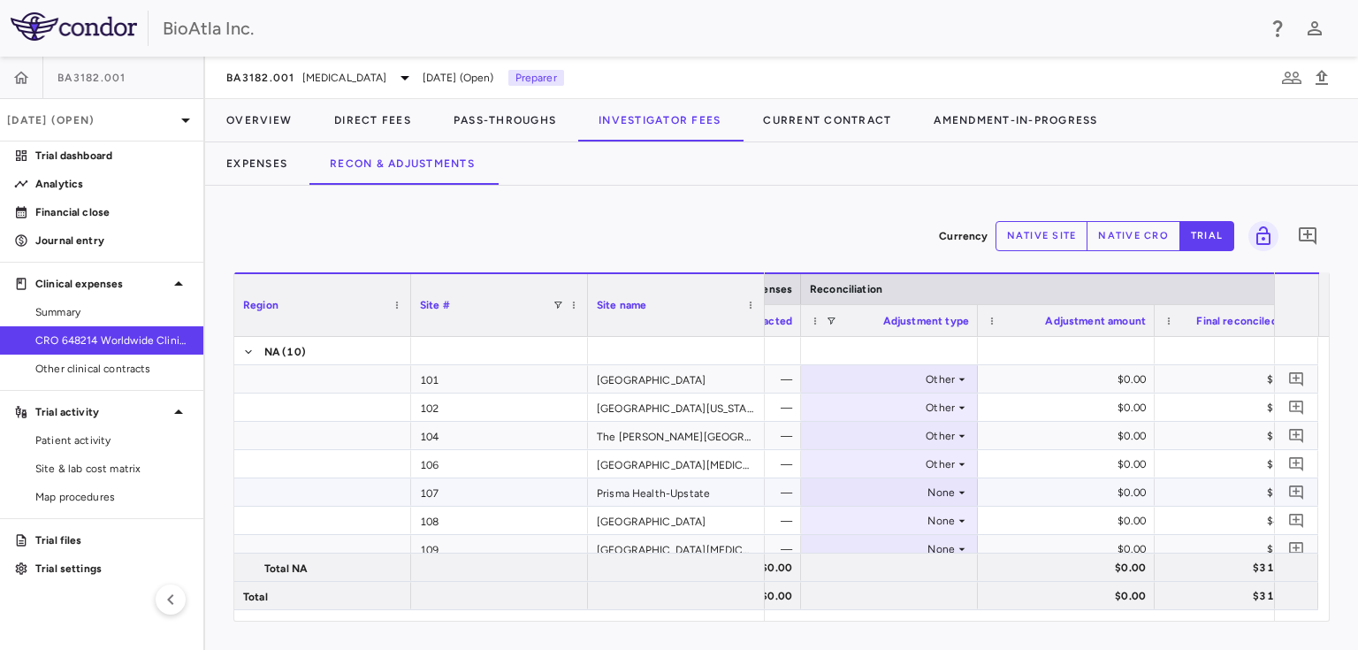
click at [962, 488] on icon at bounding box center [962, 492] width 14 height 14
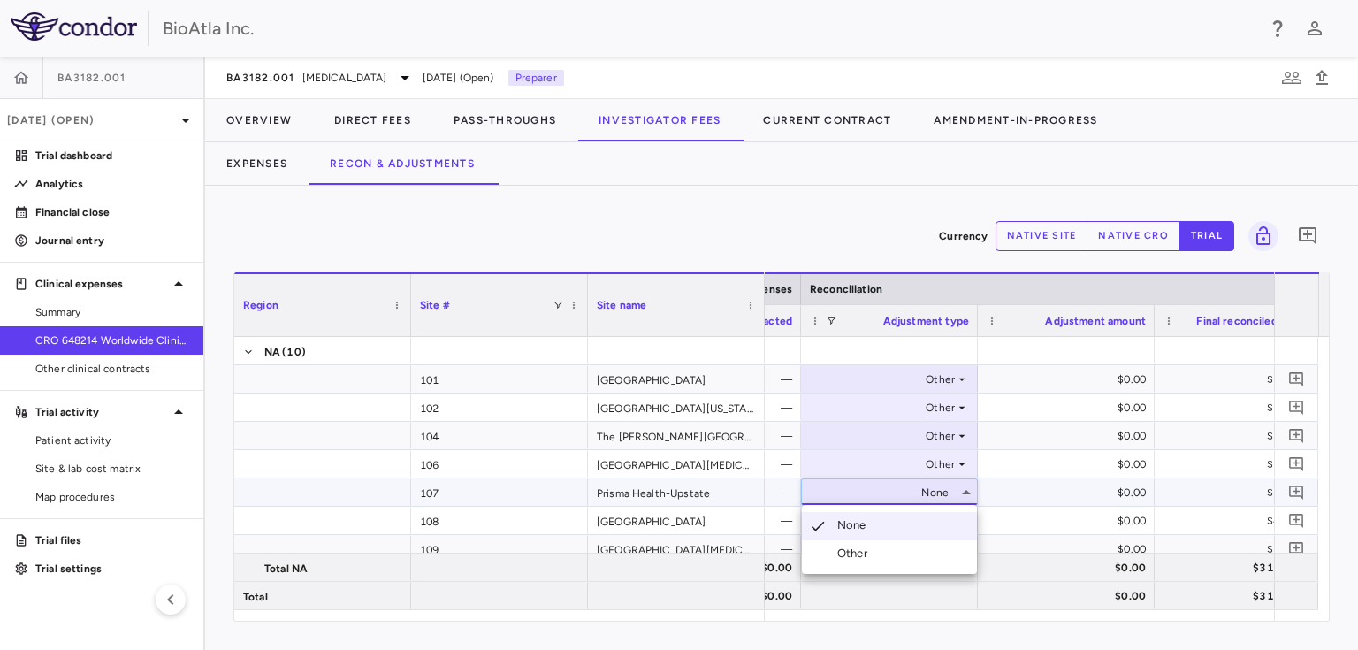
click at [857, 544] on li "Other" at bounding box center [889, 553] width 175 height 27
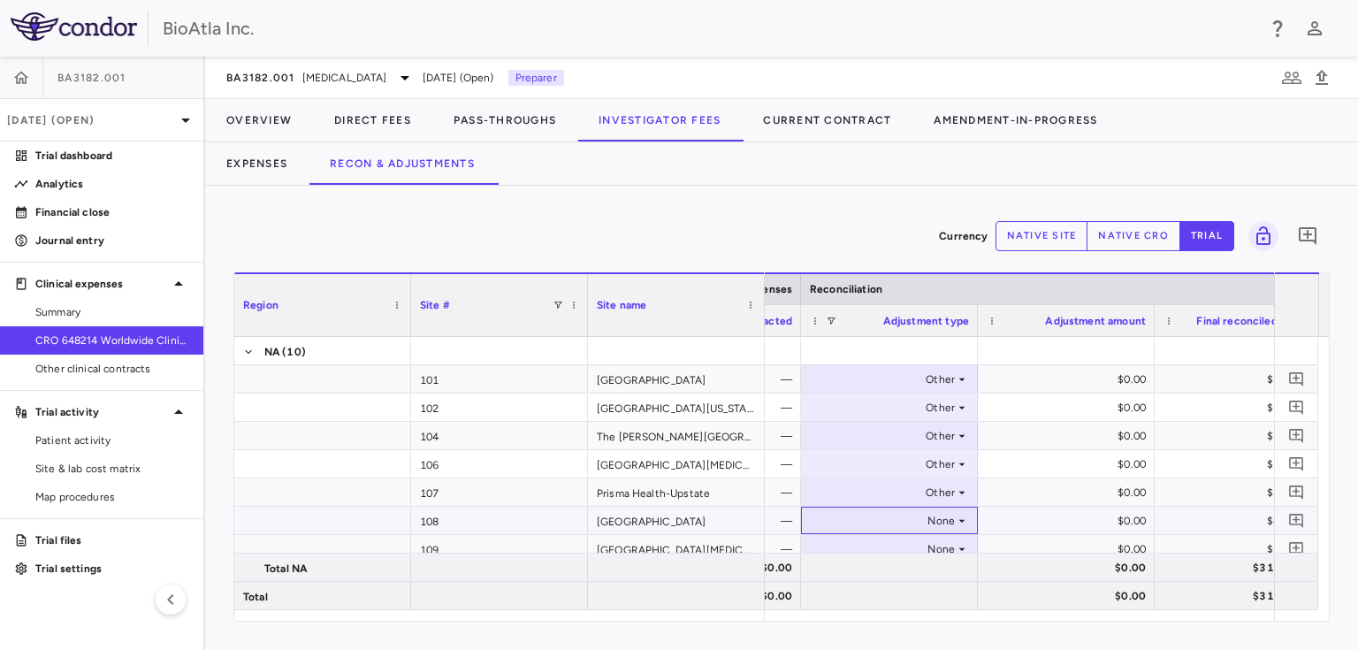
click at [965, 520] on icon at bounding box center [962, 521] width 14 height 14
click at [856, 581] on div "Other" at bounding box center [855, 582] width 37 height 16
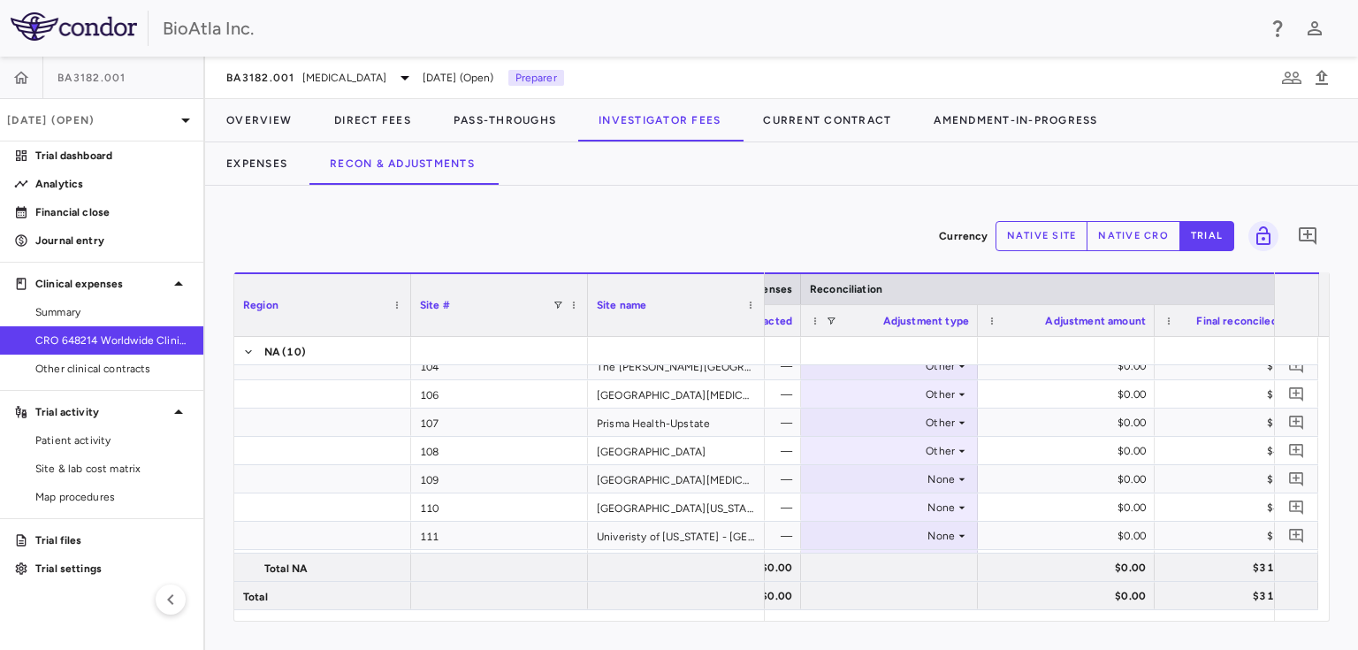
scroll to position [103, 0]
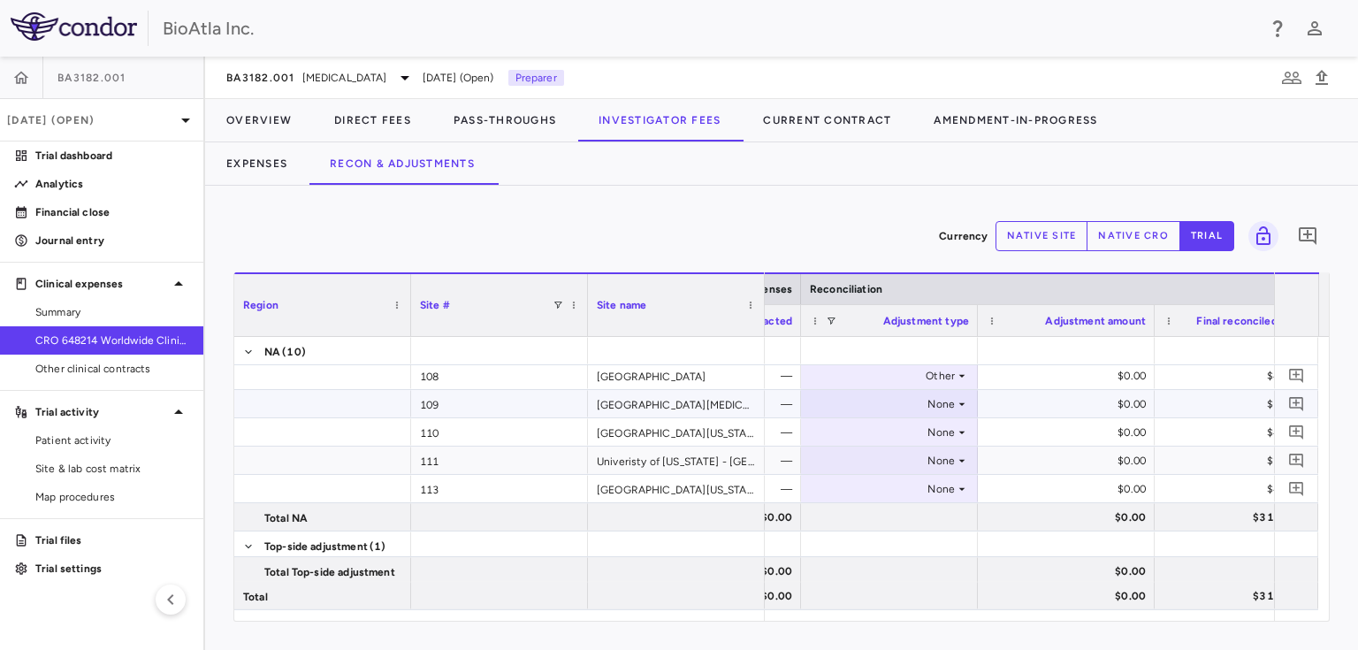
click at [960, 397] on icon at bounding box center [962, 404] width 14 height 14
click at [832, 465] on div "Other" at bounding box center [838, 464] width 72 height 16
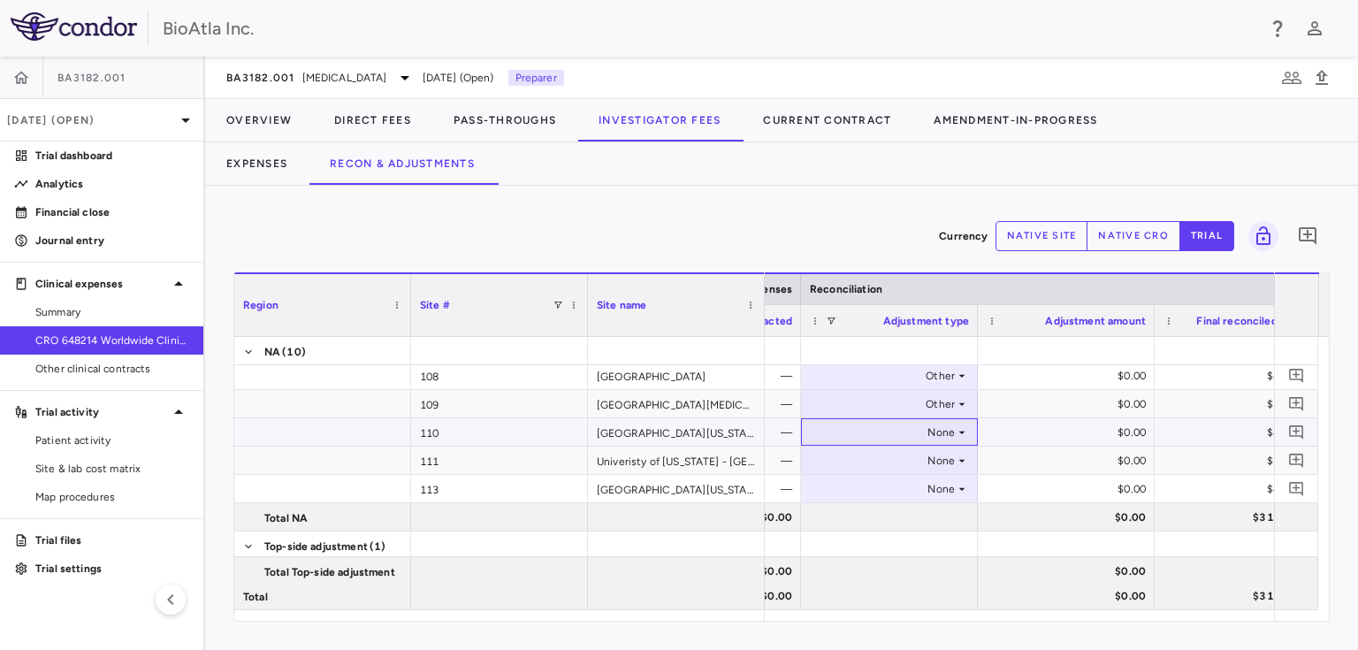
click at [950, 436] on div "None" at bounding box center [886, 432] width 138 height 28
click at [829, 494] on div at bounding box center [819, 492] width 21 height 16
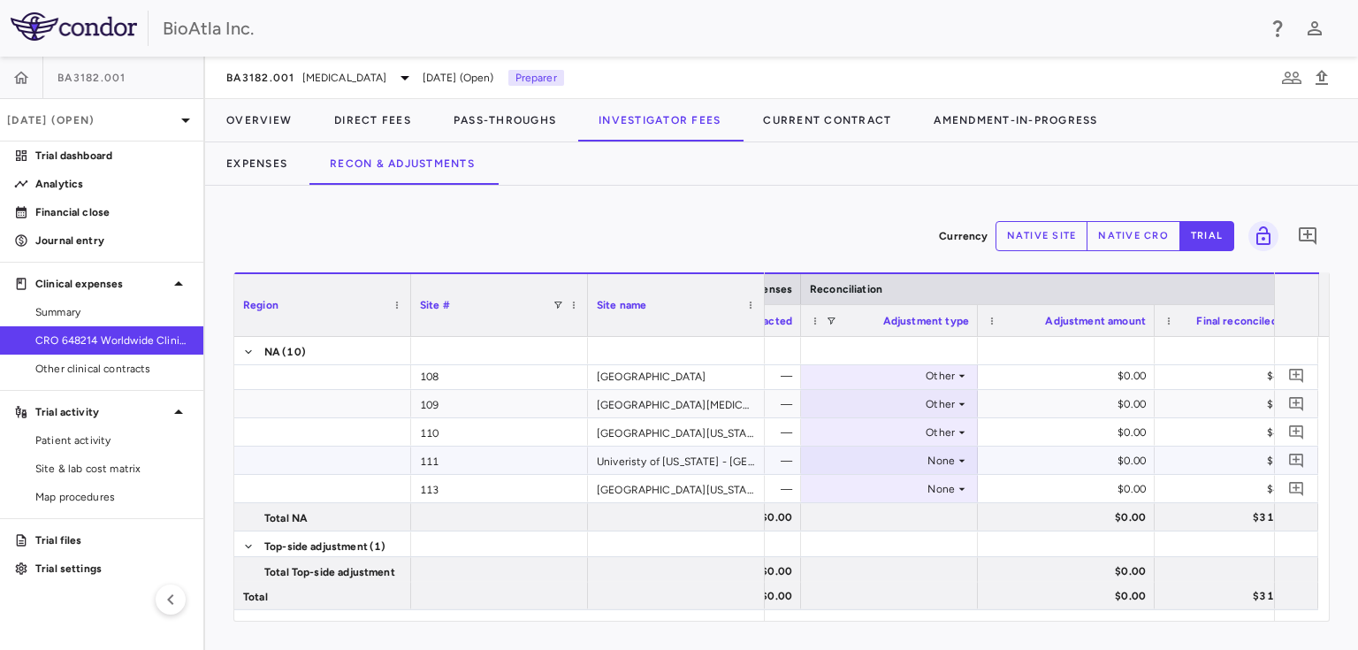
click at [958, 462] on icon at bounding box center [962, 460] width 14 height 14
click at [849, 511] on li "Other" at bounding box center [889, 520] width 175 height 27
click at [947, 489] on div "None" at bounding box center [886, 489] width 138 height 28
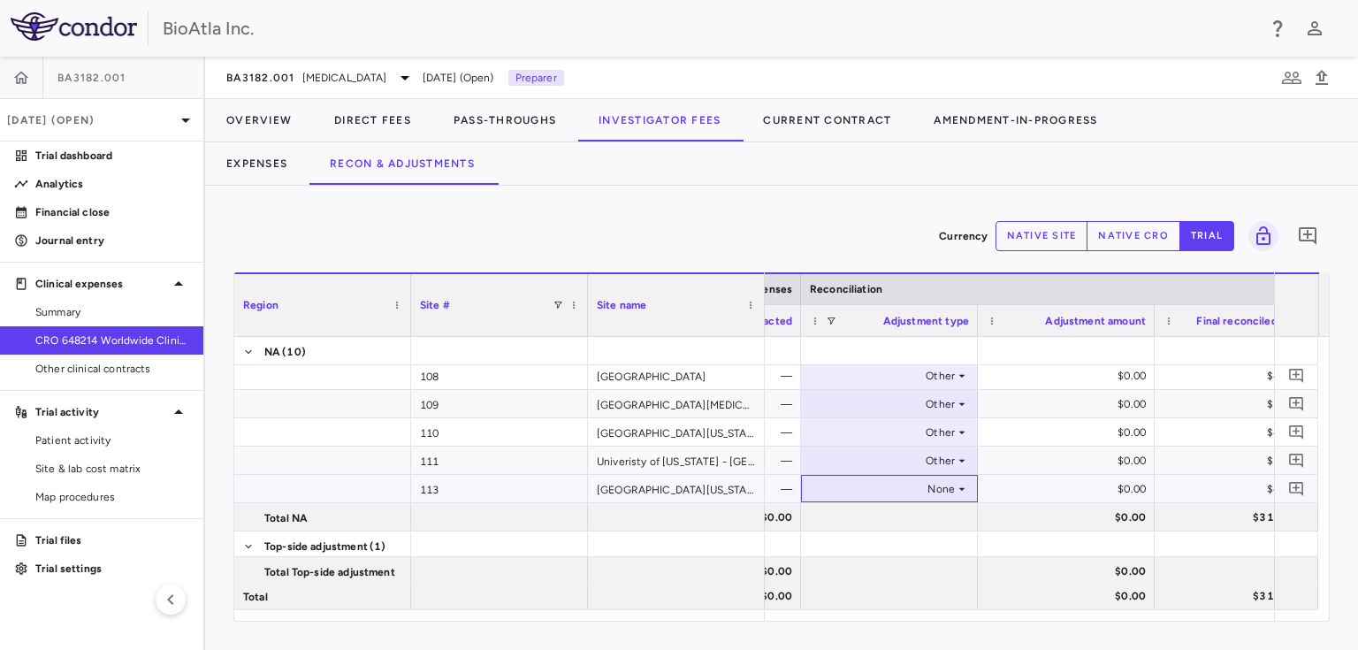
click at [963, 489] on icon at bounding box center [962, 489] width 14 height 14
click at [838, 548] on div "Other" at bounding box center [855, 549] width 37 height 16
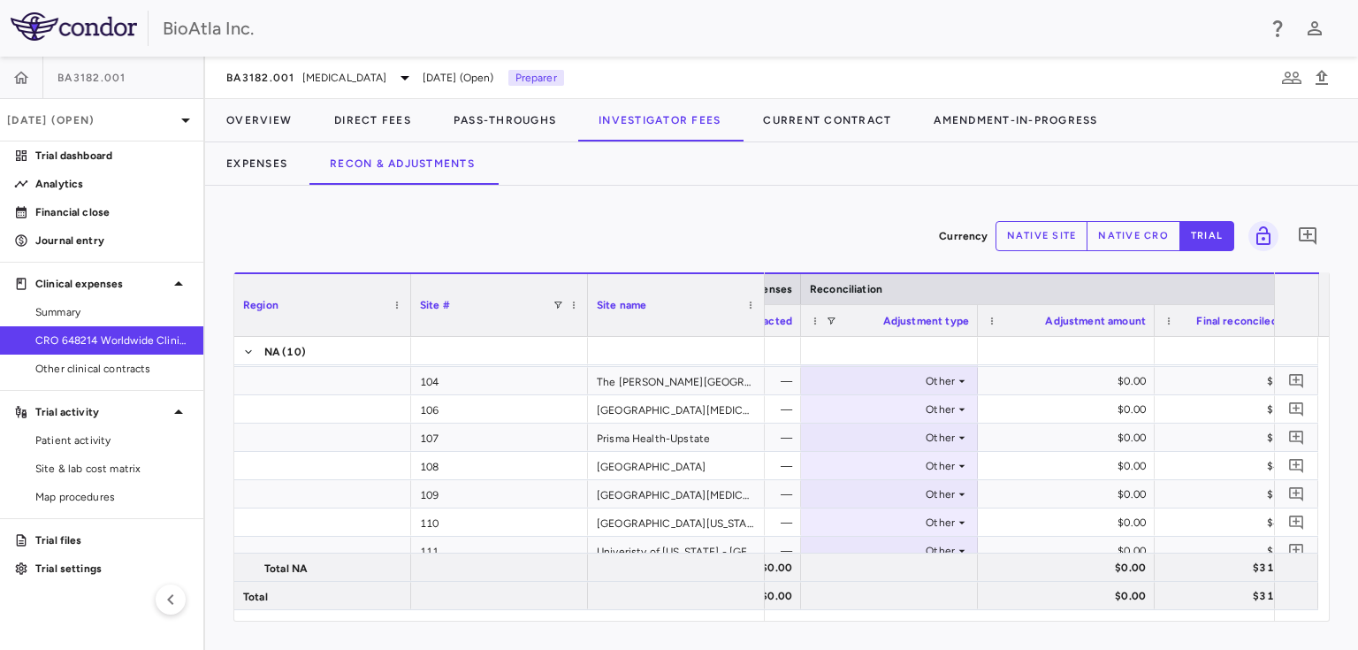
scroll to position [0, 0]
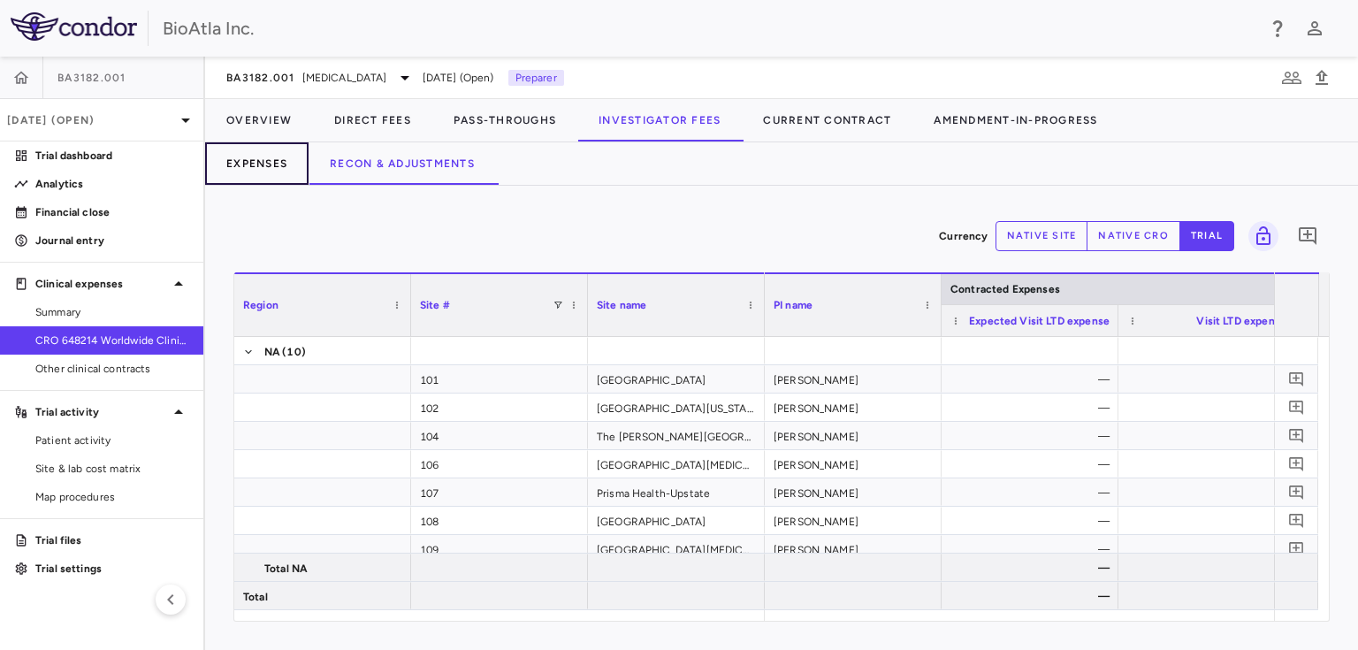
click at [262, 173] on button "Expenses" at bounding box center [256, 163] width 103 height 42
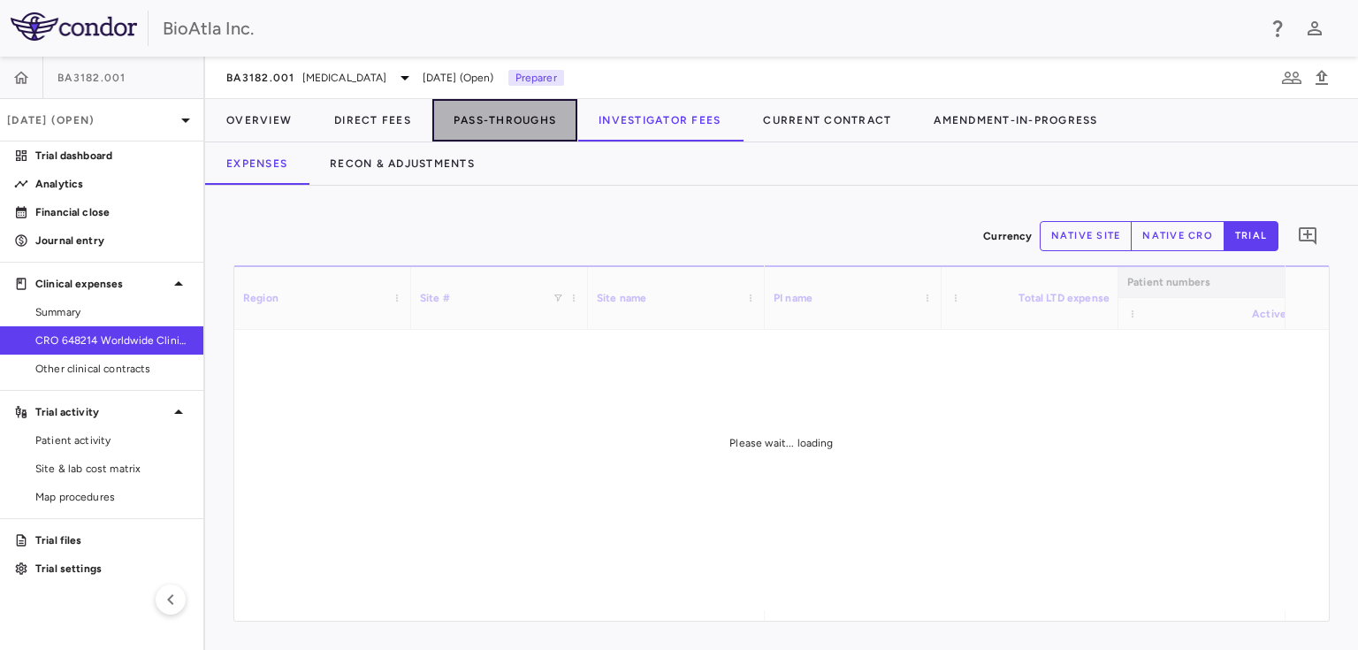
click at [511, 120] on button "Pass-Throughs" at bounding box center [504, 120] width 145 height 42
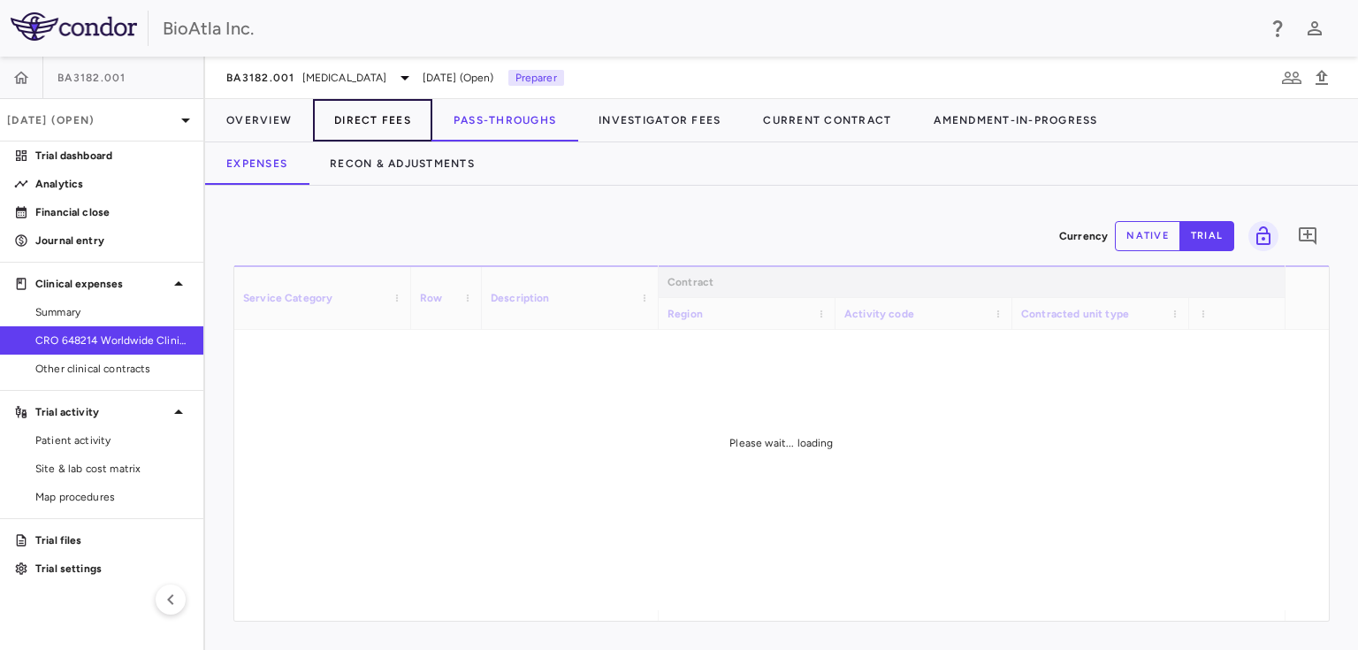
click at [387, 126] on button "Direct Fees" at bounding box center [372, 120] width 119 height 42
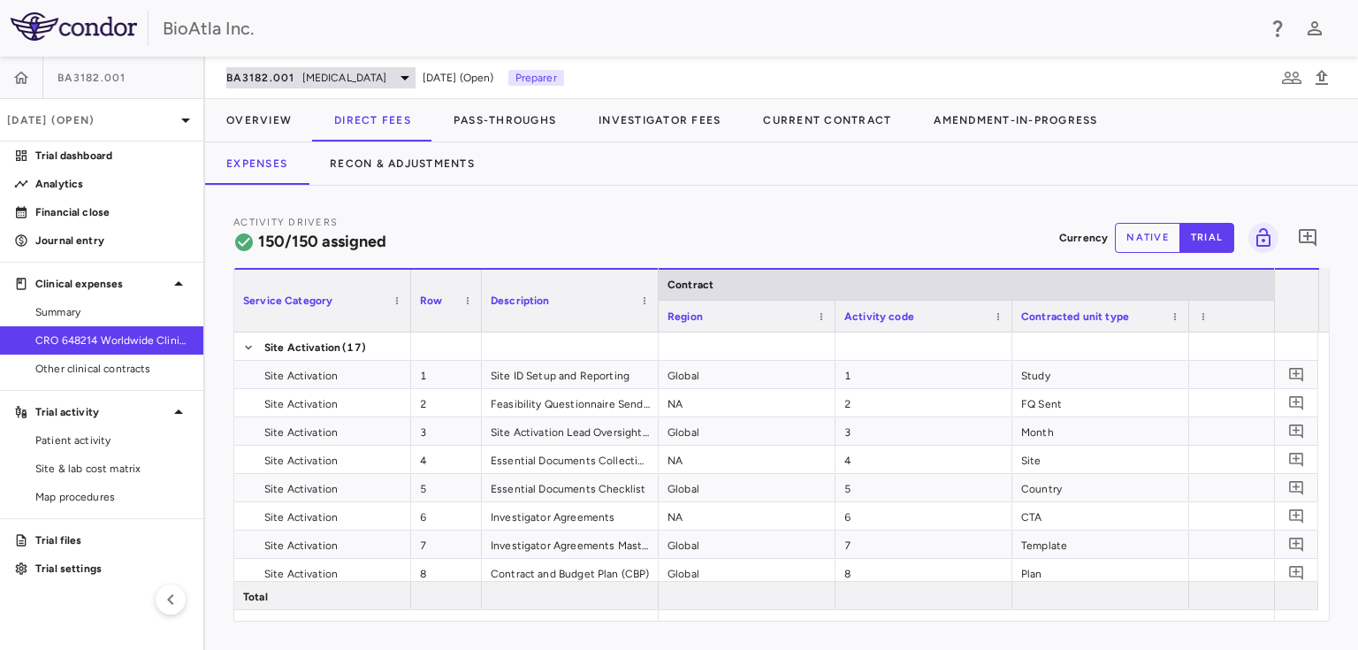
click at [399, 71] on icon at bounding box center [404, 77] width 21 height 21
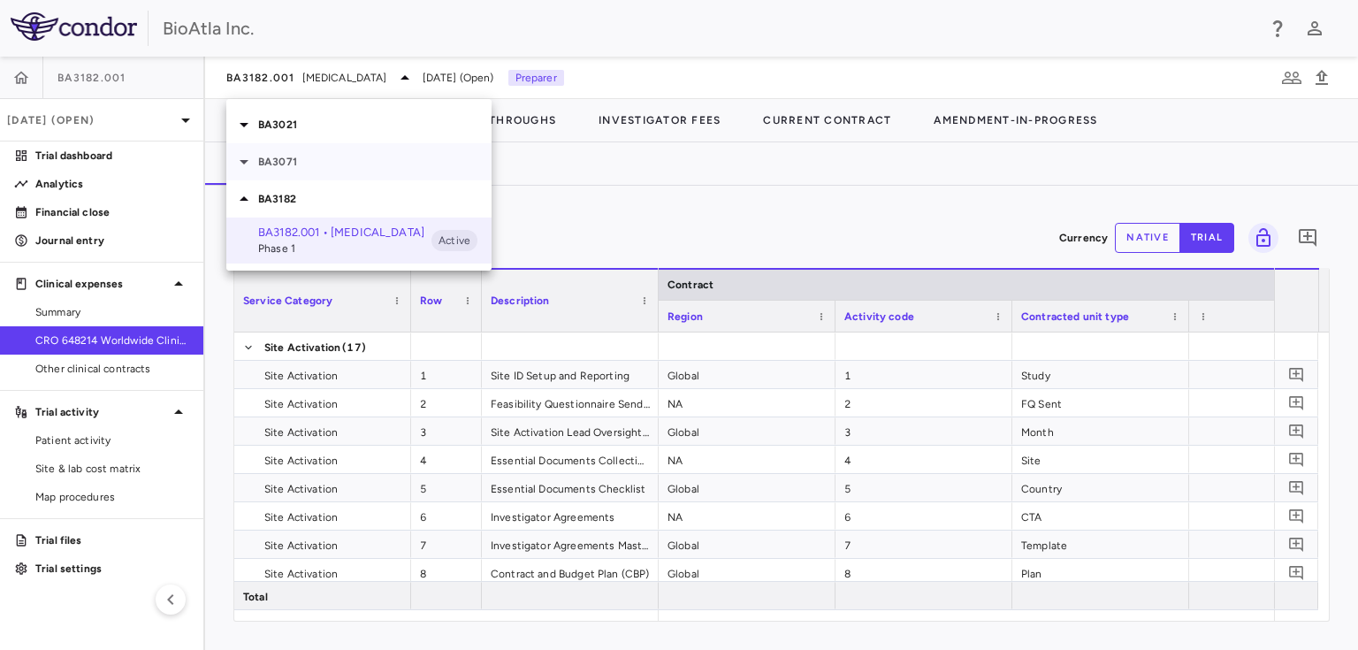
click at [266, 159] on p "BA3071" at bounding box center [374, 162] width 233 height 16
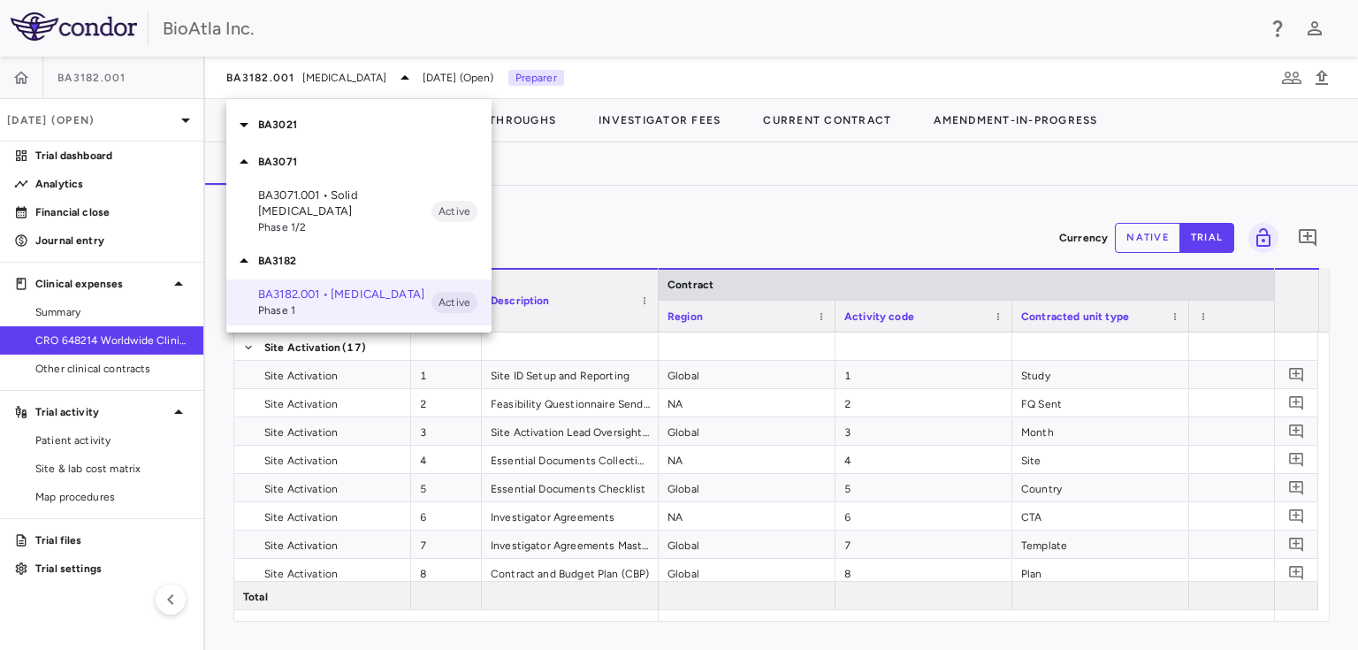
click at [295, 220] on div "BA3071.001 • Solid [MEDICAL_DATA] Phase 1/2 Active" at bounding box center [358, 211] width 265 height 62
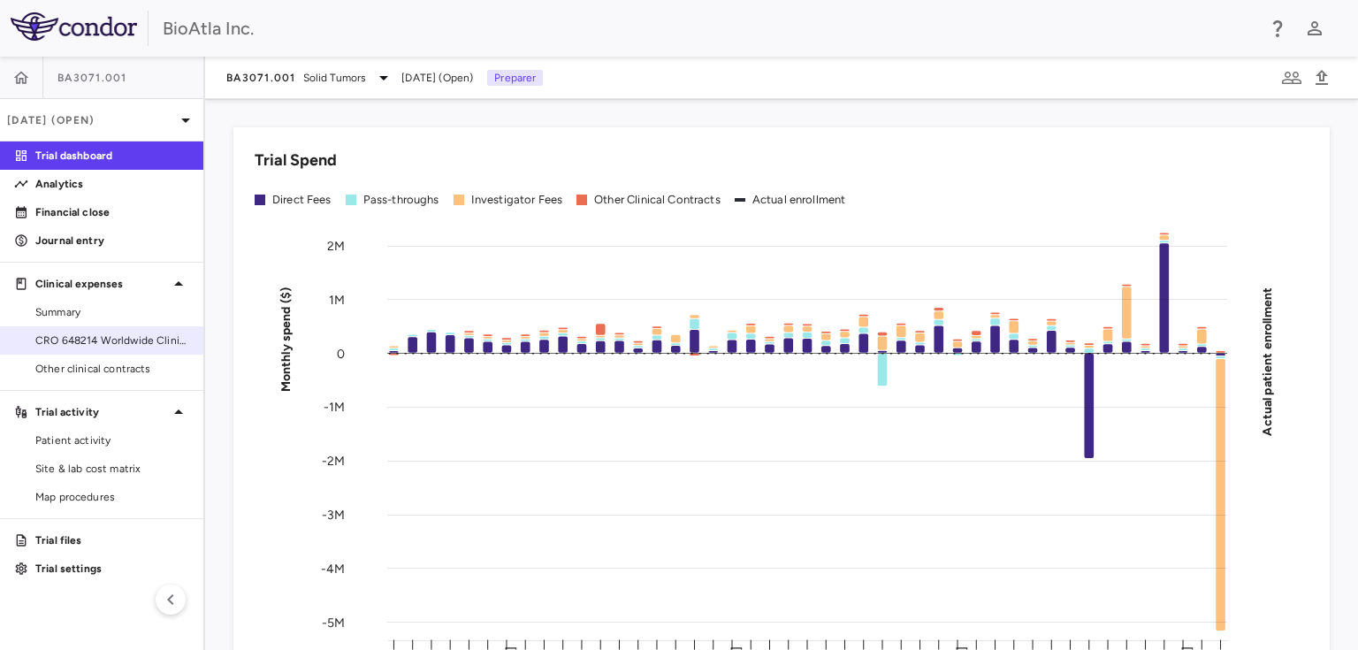
click at [117, 346] on span "CRO 648214 Worldwide Clinical Trials Holdings, Inc." at bounding box center [112, 340] width 154 height 16
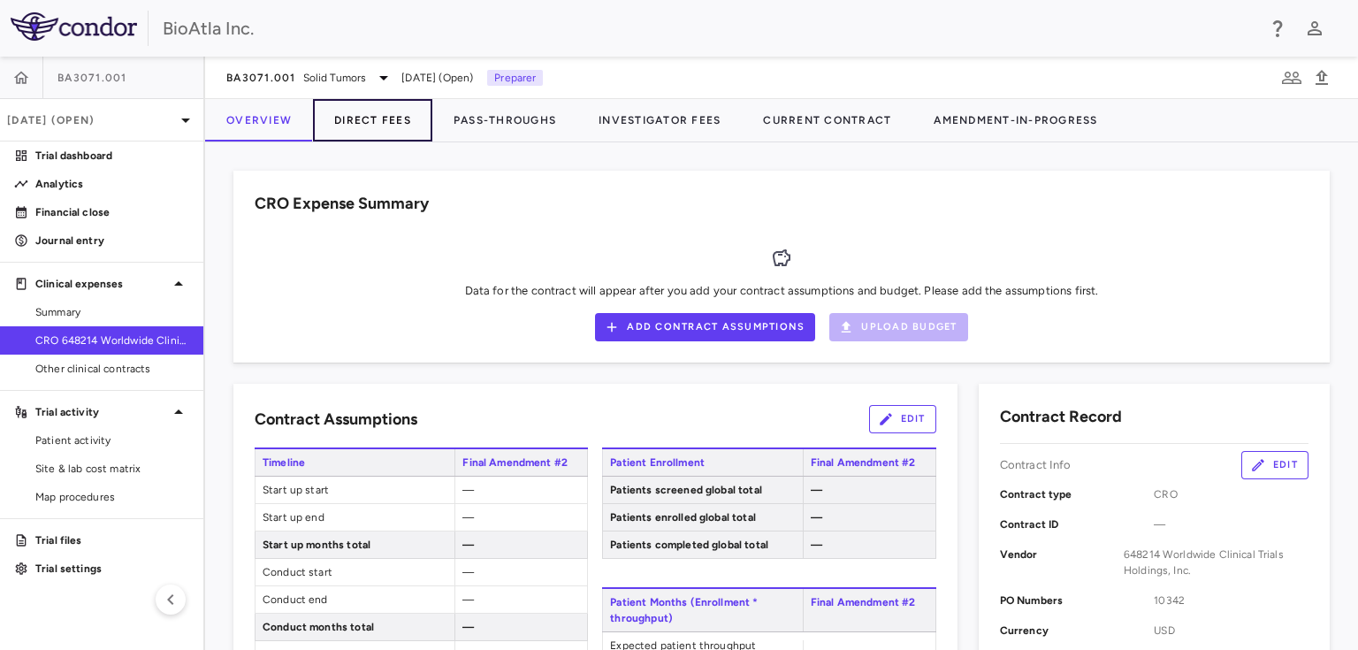
click at [370, 127] on button "Direct Fees" at bounding box center [372, 120] width 119 height 42
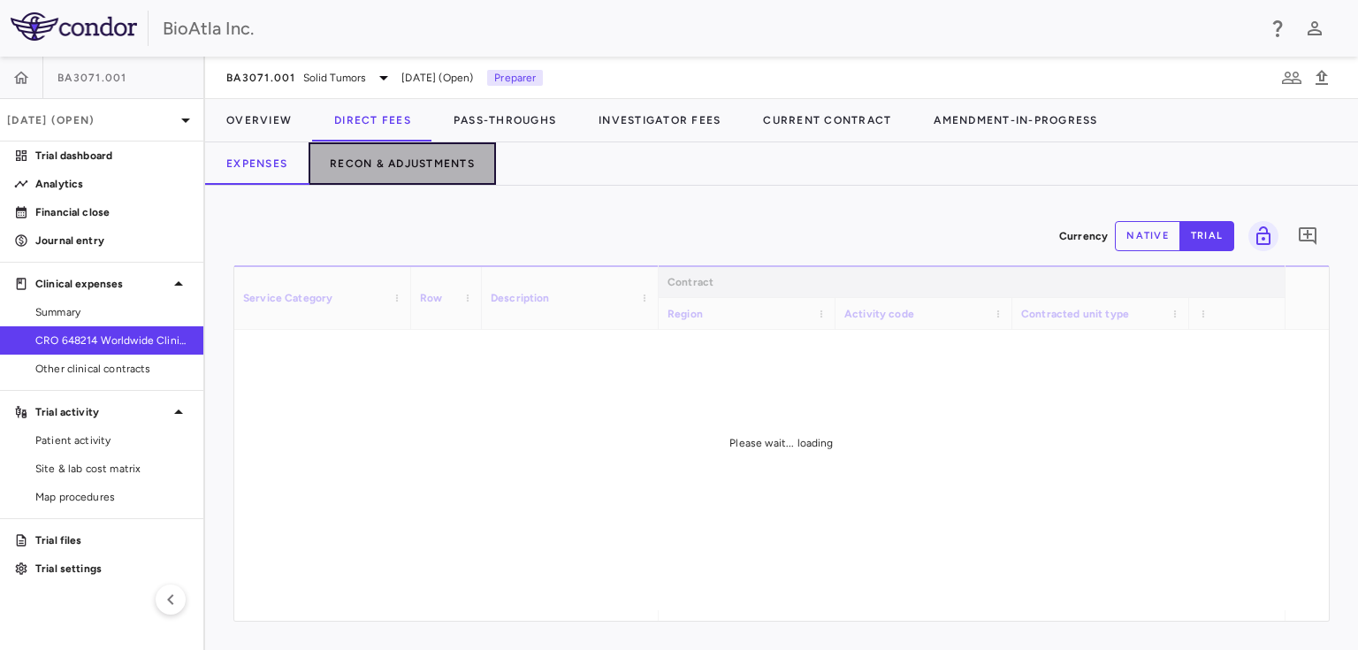
click at [431, 157] on button "Recon & Adjustments" at bounding box center [401, 163] width 187 height 42
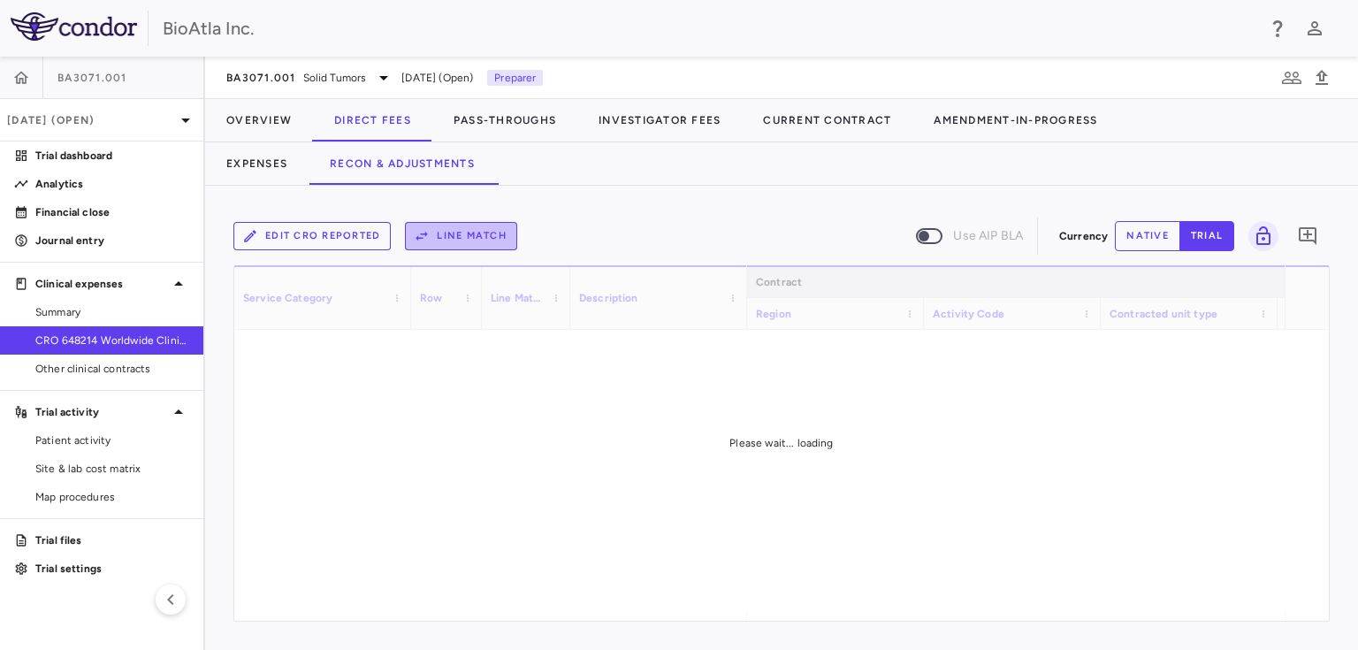
click at [474, 244] on button "Line Match" at bounding box center [461, 236] width 112 height 28
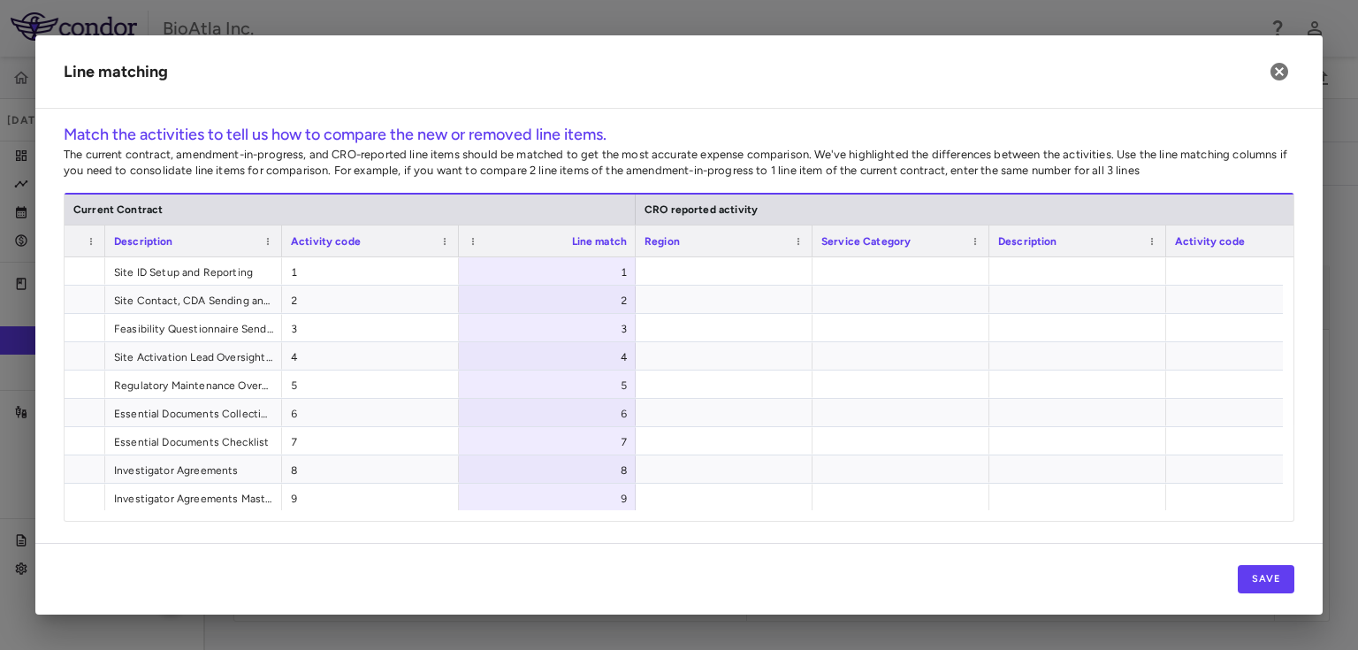
scroll to position [0, 315]
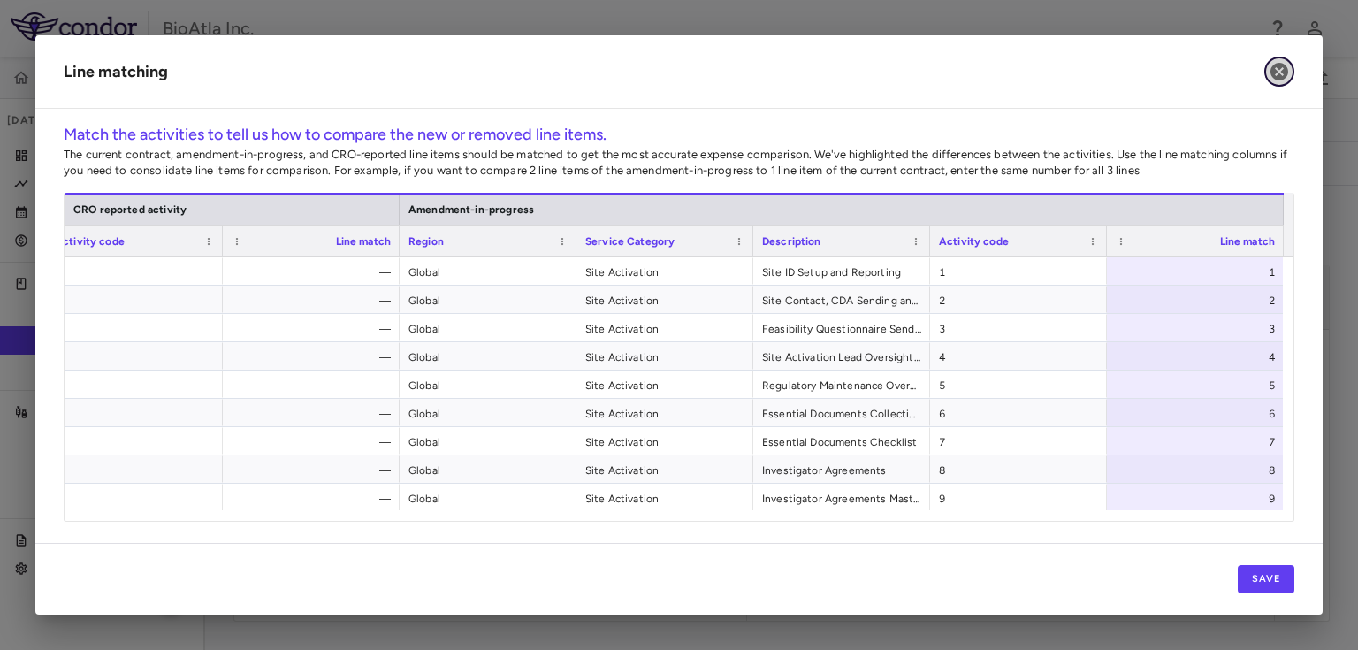
click at [1276, 67] on icon "button" at bounding box center [1279, 72] width 18 height 18
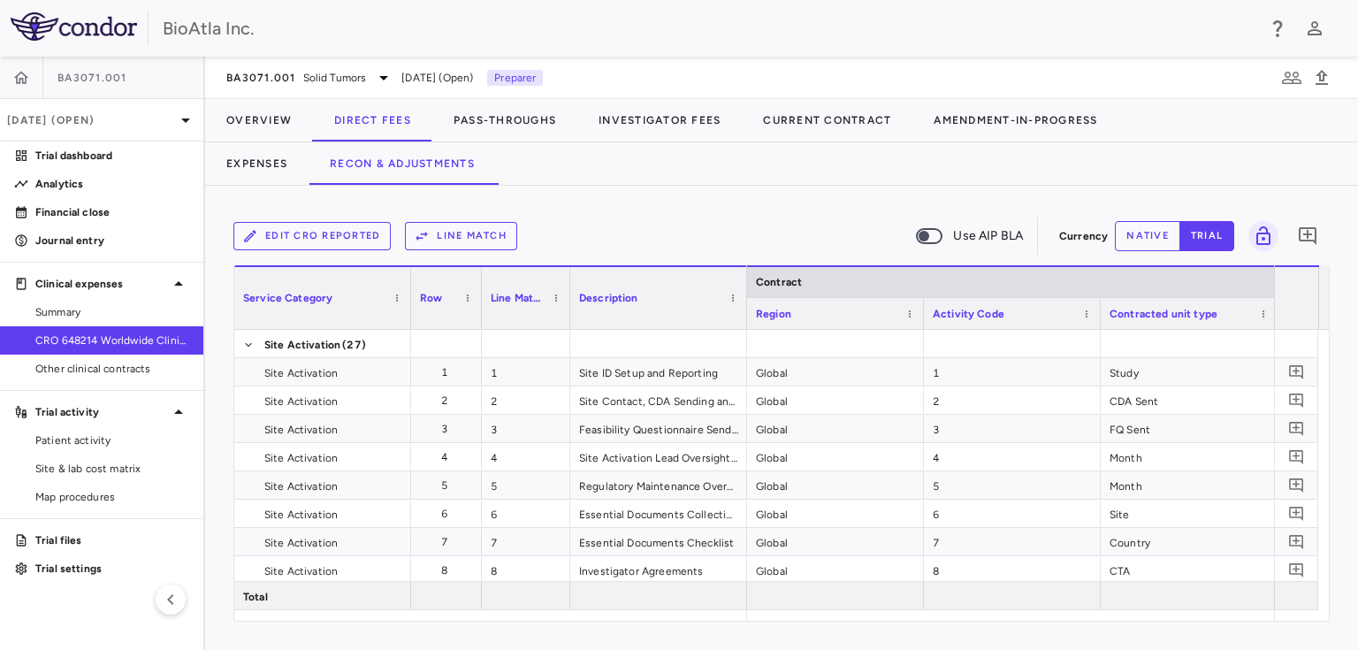
click at [311, 237] on button "Edit CRO reported" at bounding box center [311, 236] width 157 height 28
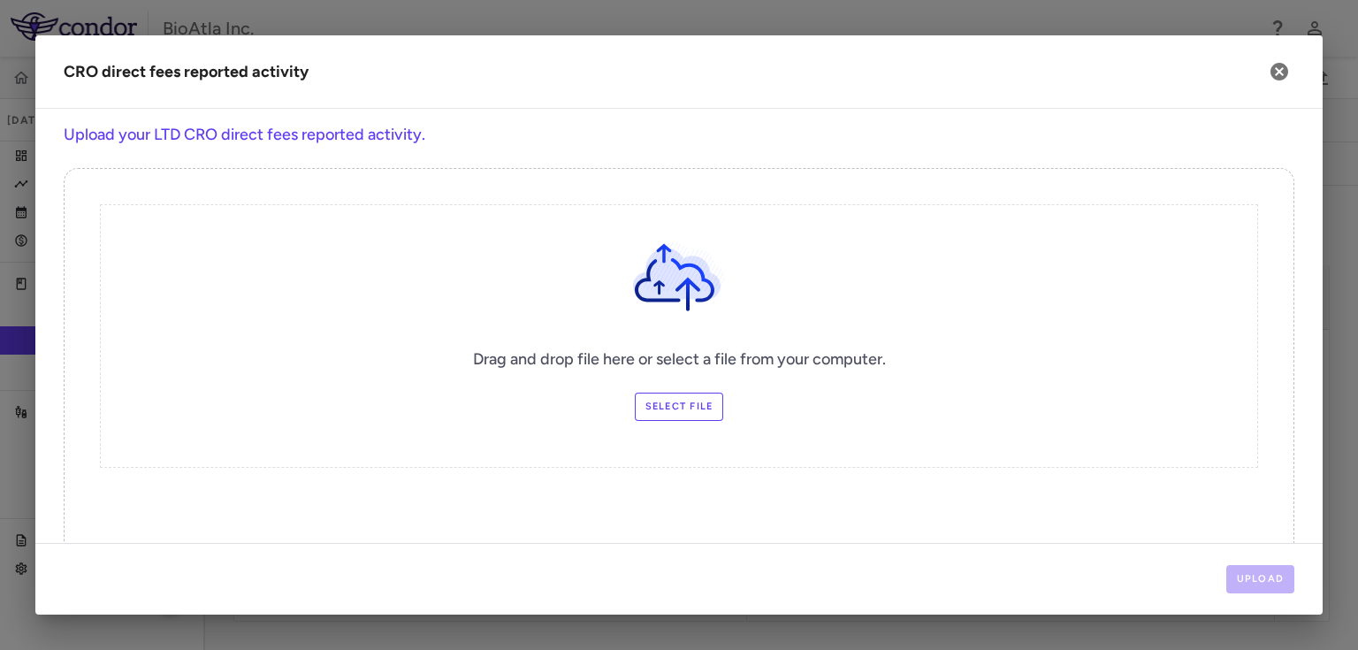
click at [680, 411] on label "Select file" at bounding box center [679, 406] width 89 height 28
click at [0, 0] on input "Select file" at bounding box center [0, 0] width 0 height 0
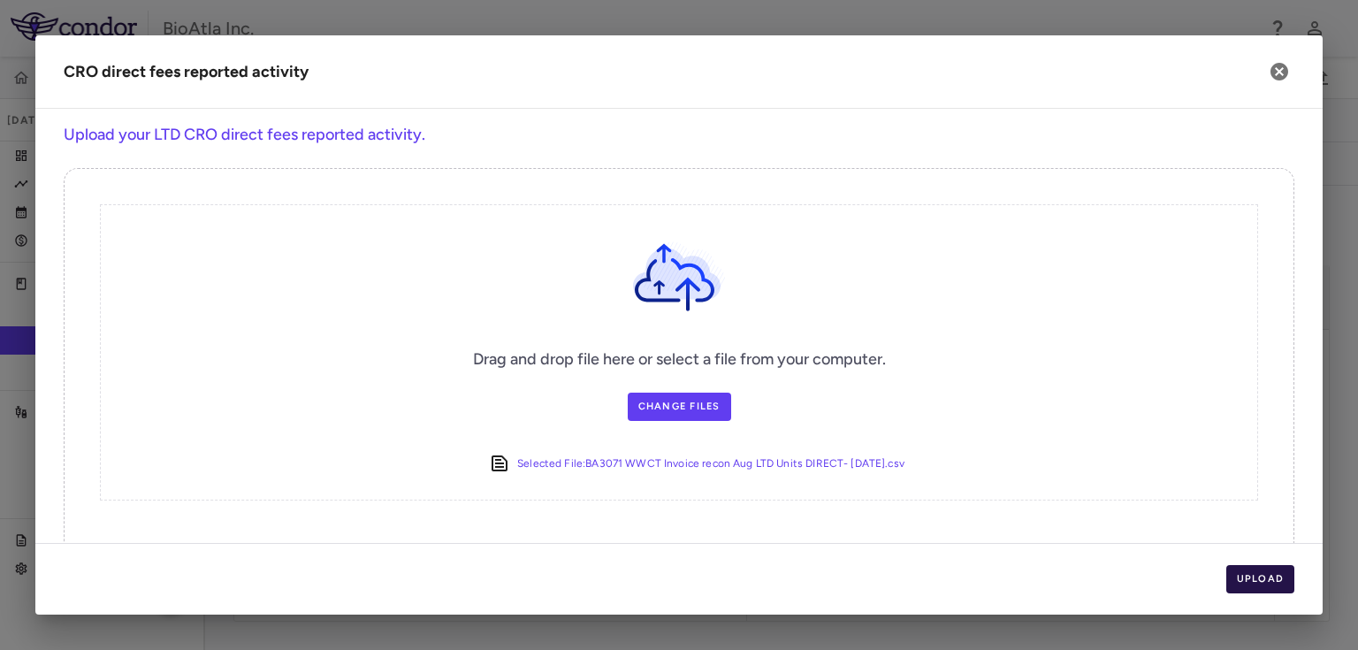
click at [1266, 582] on button "Upload" at bounding box center [1260, 579] width 69 height 28
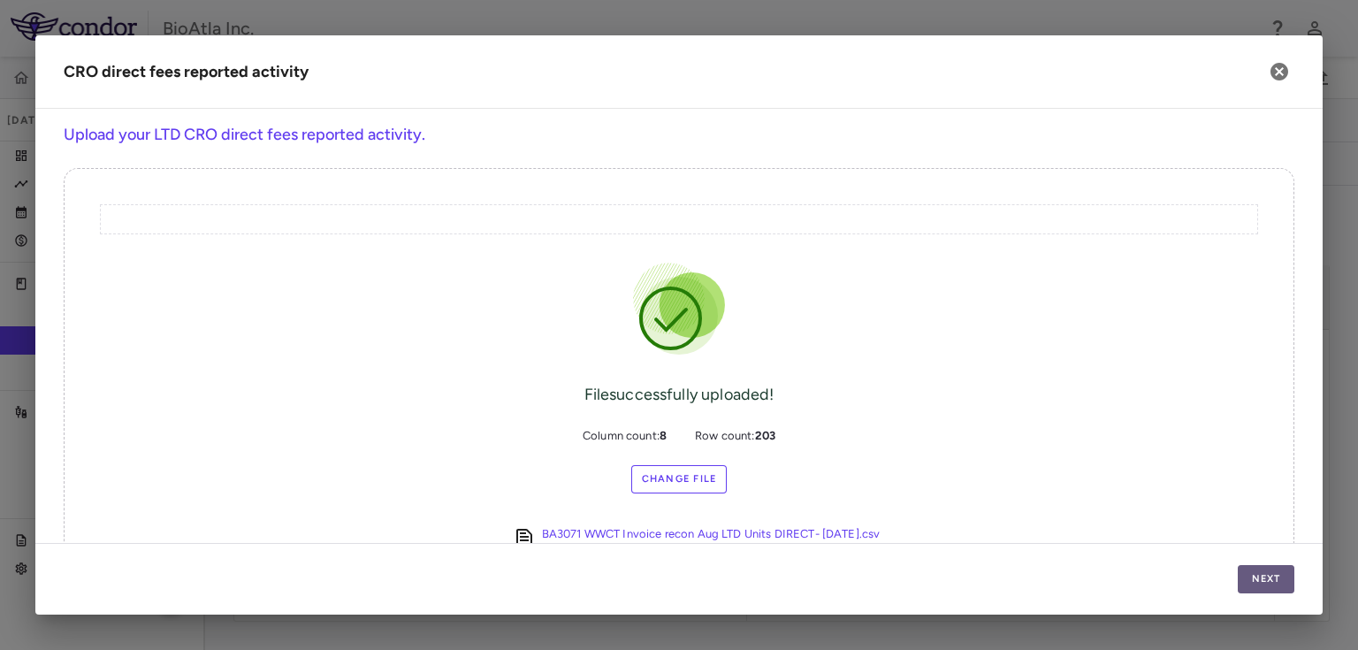
click at [1266, 582] on button "Next" at bounding box center [1265, 579] width 57 height 28
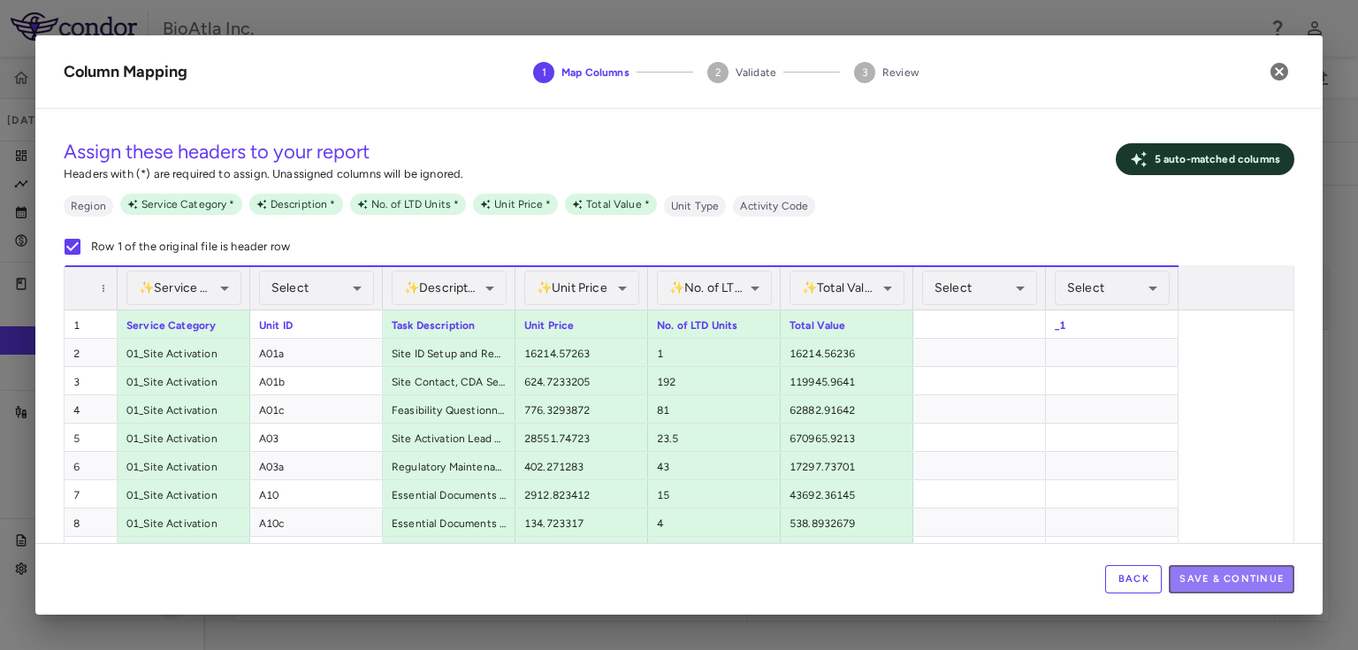
click at [1266, 582] on button "Save & Continue" at bounding box center [1231, 579] width 126 height 28
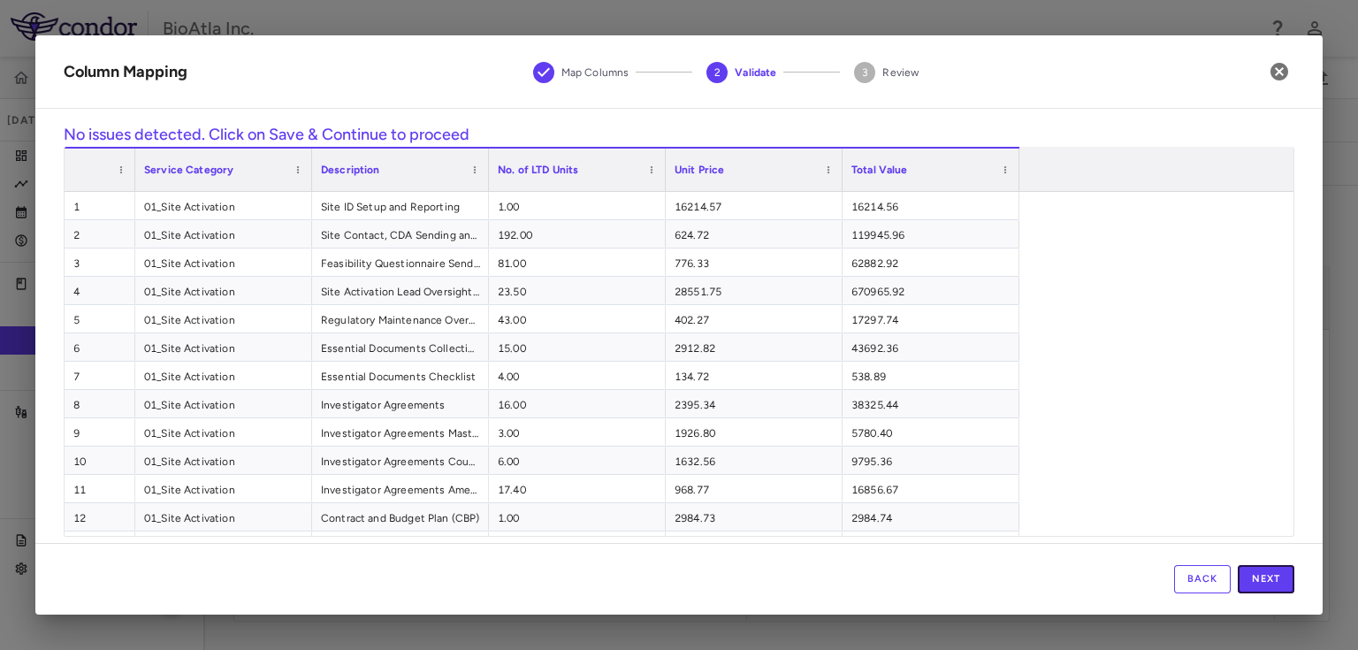
click at [1266, 582] on button "Next" at bounding box center [1265, 579] width 57 height 28
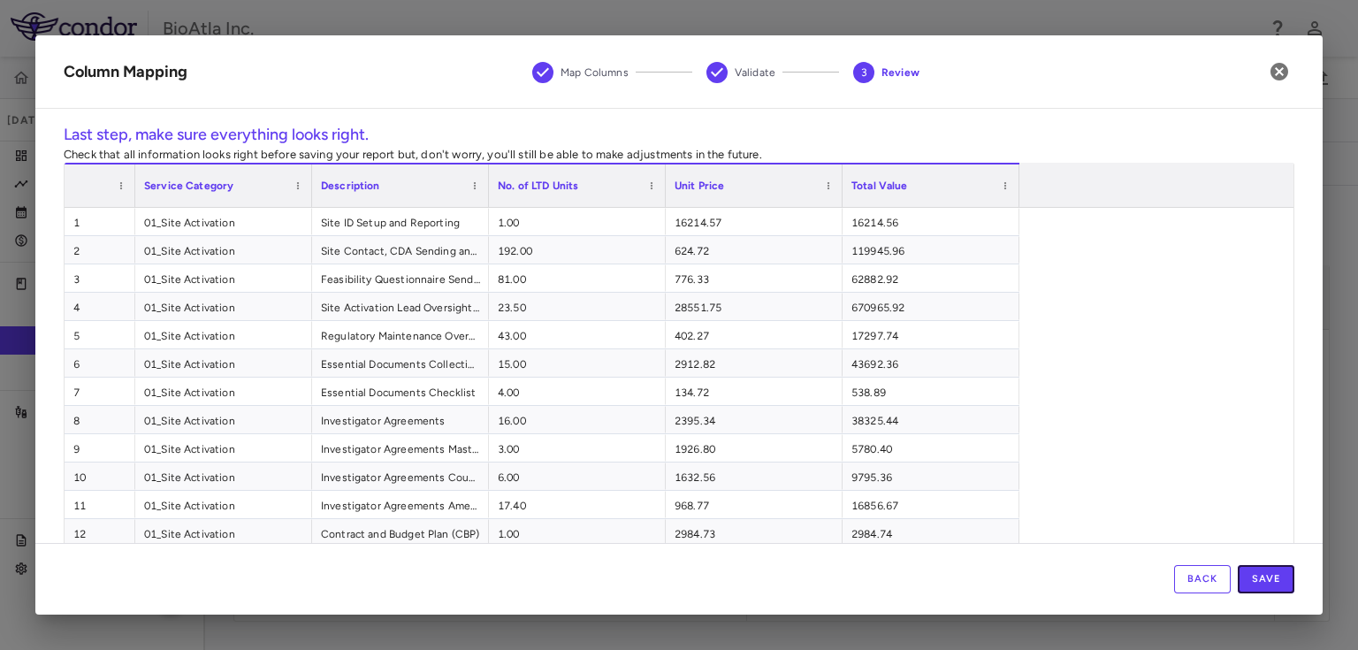
click at [1266, 582] on button "Save" at bounding box center [1265, 579] width 57 height 28
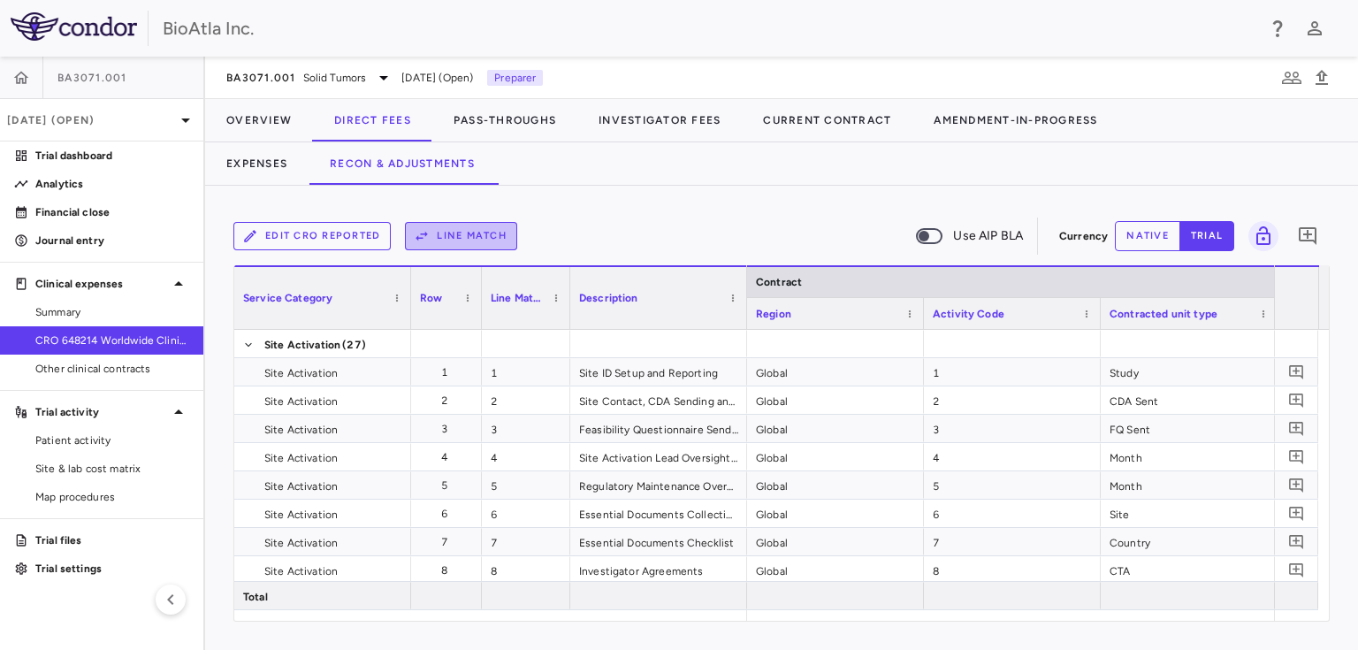
click at [467, 234] on button "Line Match" at bounding box center [461, 236] width 112 height 28
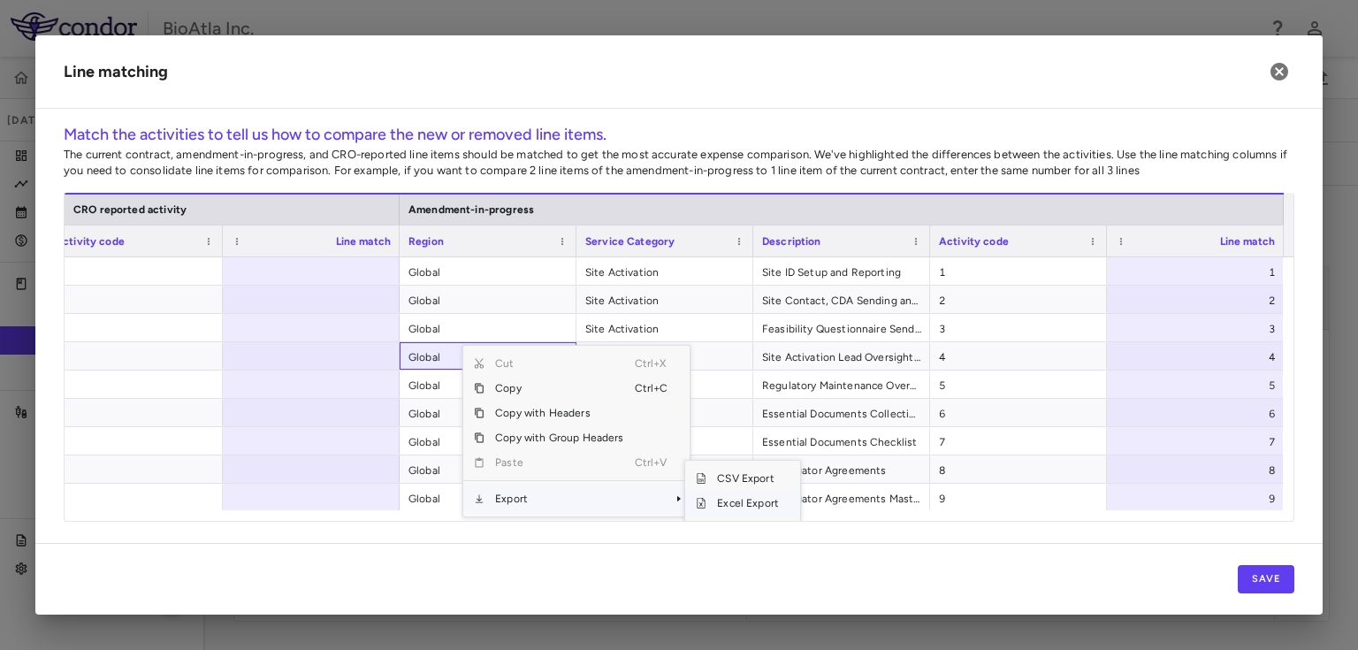
click at [728, 503] on span "Excel Export" at bounding box center [747, 503] width 83 height 25
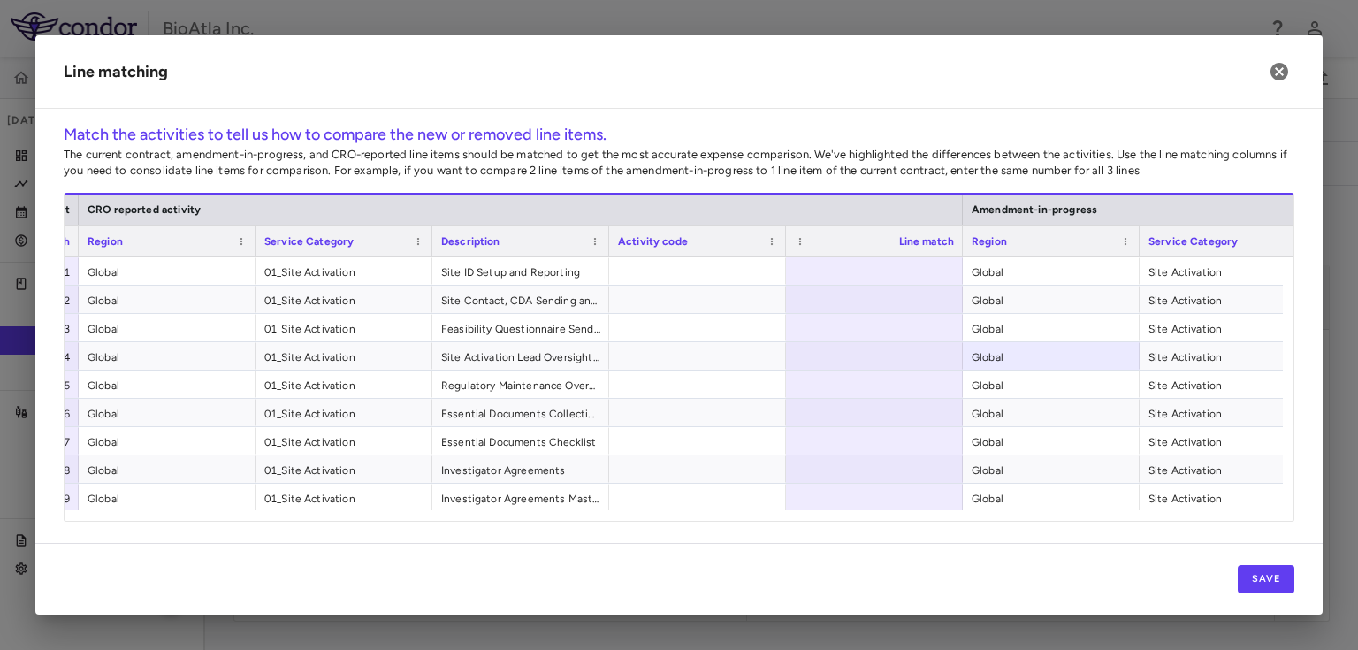
scroll to position [215, 0]
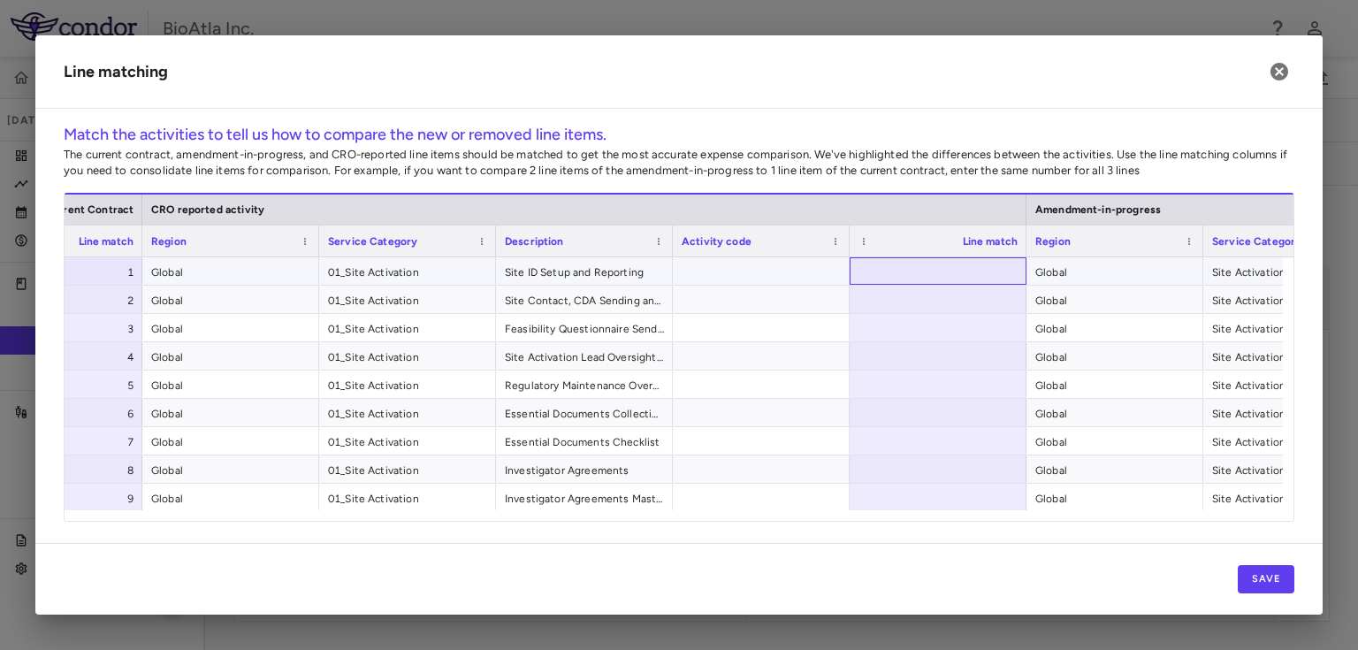
click at [958, 266] on div at bounding box center [937, 270] width 177 height 27
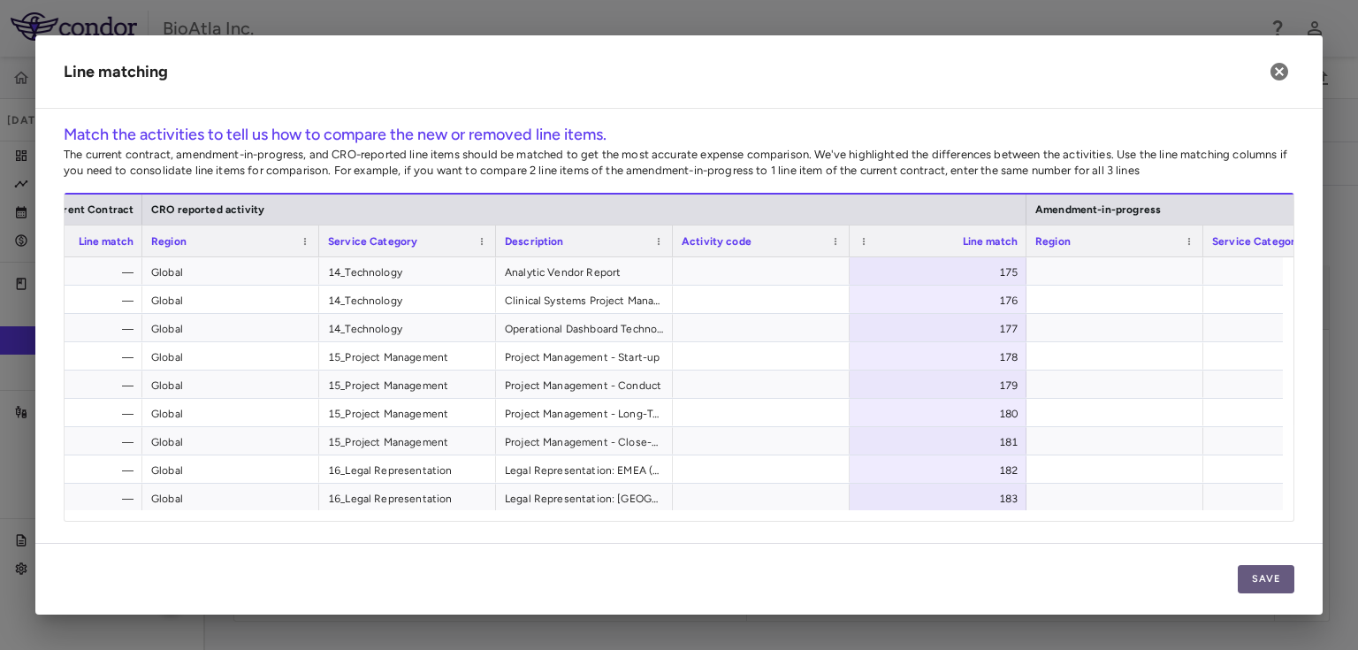
click at [1282, 583] on button "Save" at bounding box center [1265, 579] width 57 height 28
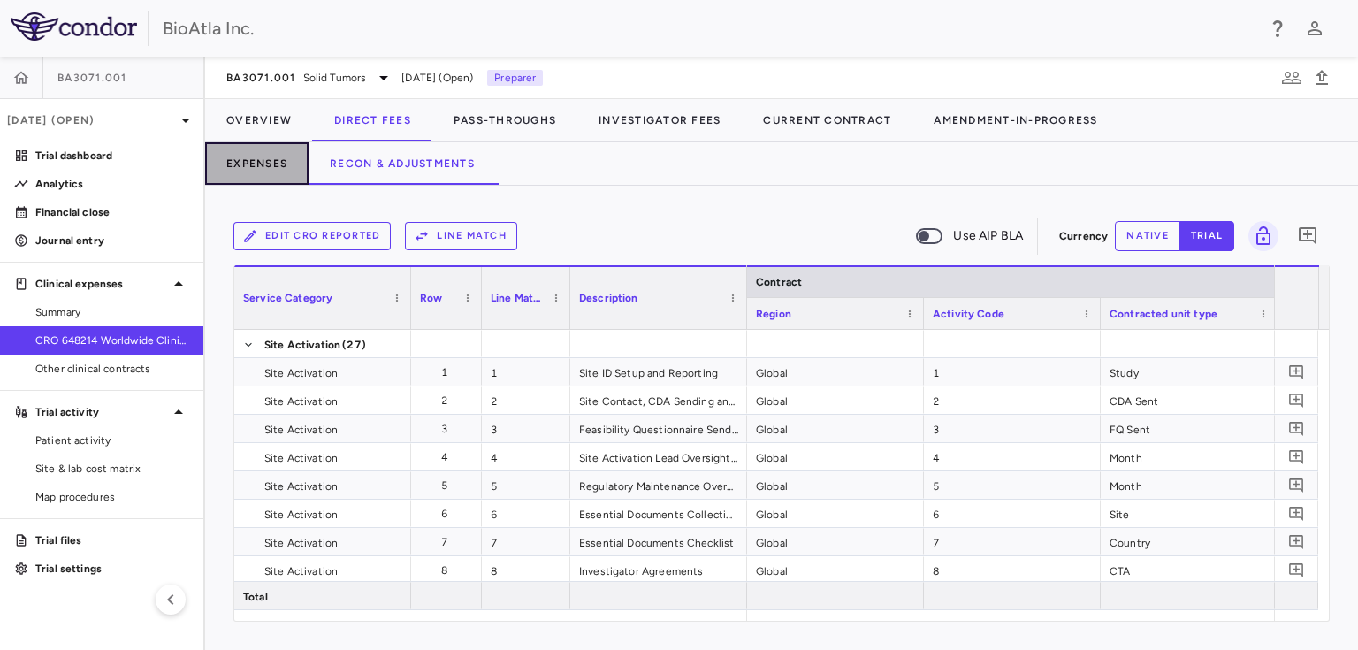
click at [253, 164] on button "Expenses" at bounding box center [256, 163] width 103 height 42
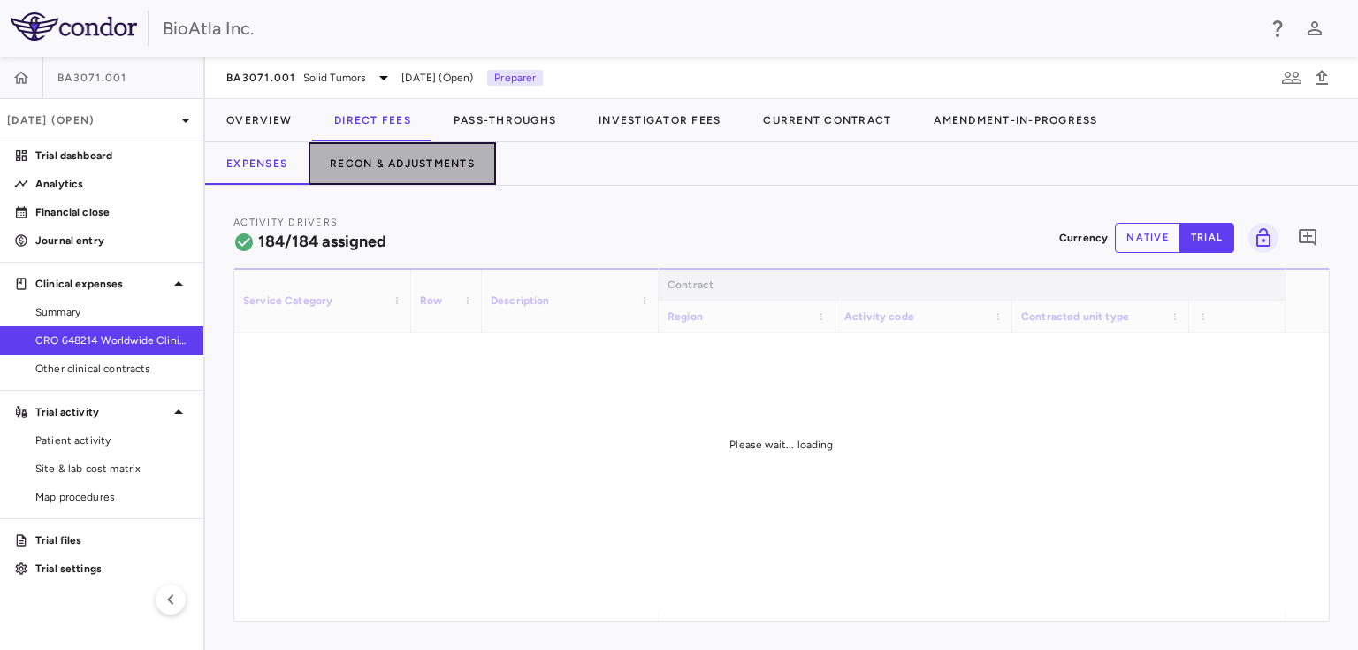
click at [393, 156] on button "Recon & Adjustments" at bounding box center [401, 163] width 187 height 42
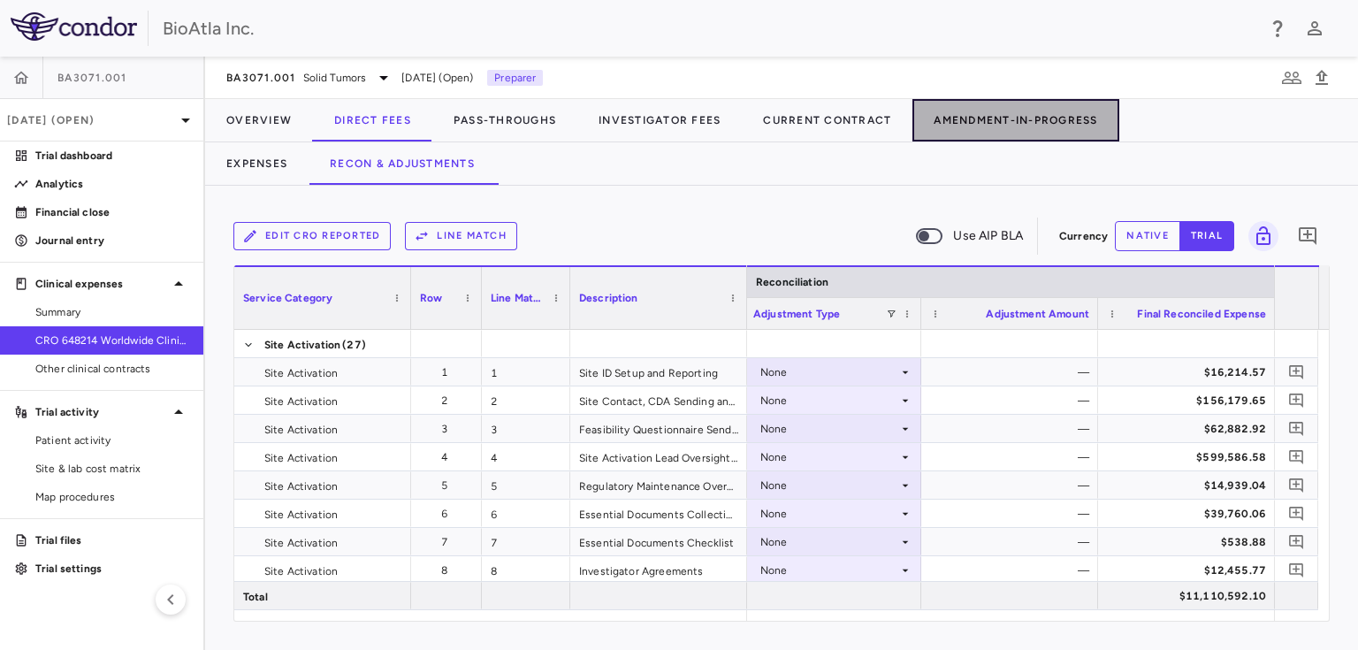
click at [1016, 117] on button "Amendment-In-Progress" at bounding box center [1015, 120] width 206 height 42
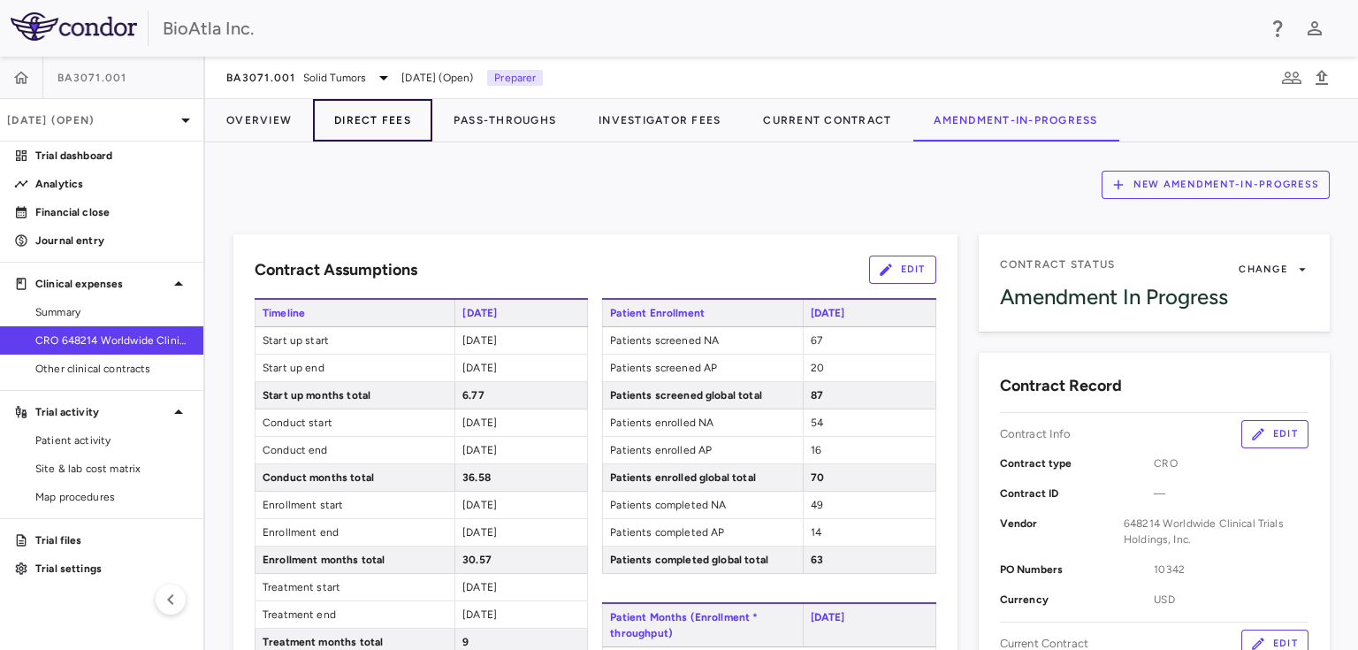
click at [332, 115] on button "Direct Fees" at bounding box center [372, 120] width 119 height 42
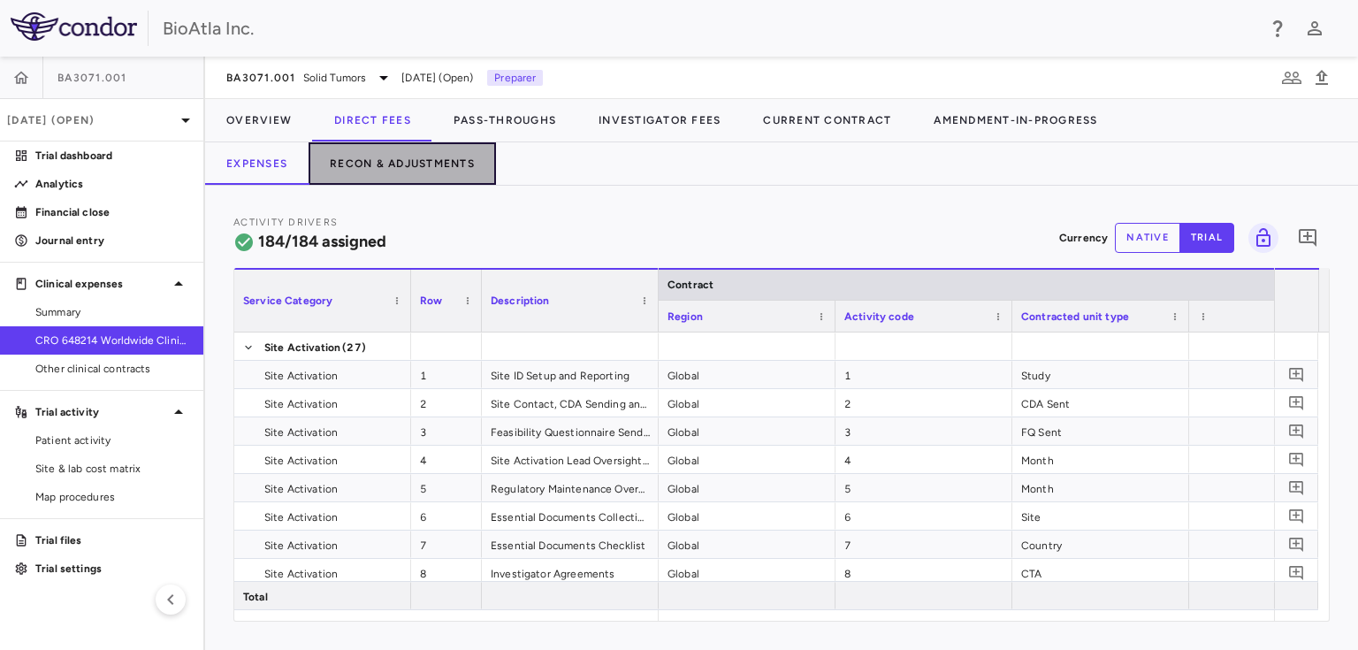
click at [438, 159] on button "Recon & Adjustments" at bounding box center [401, 163] width 187 height 42
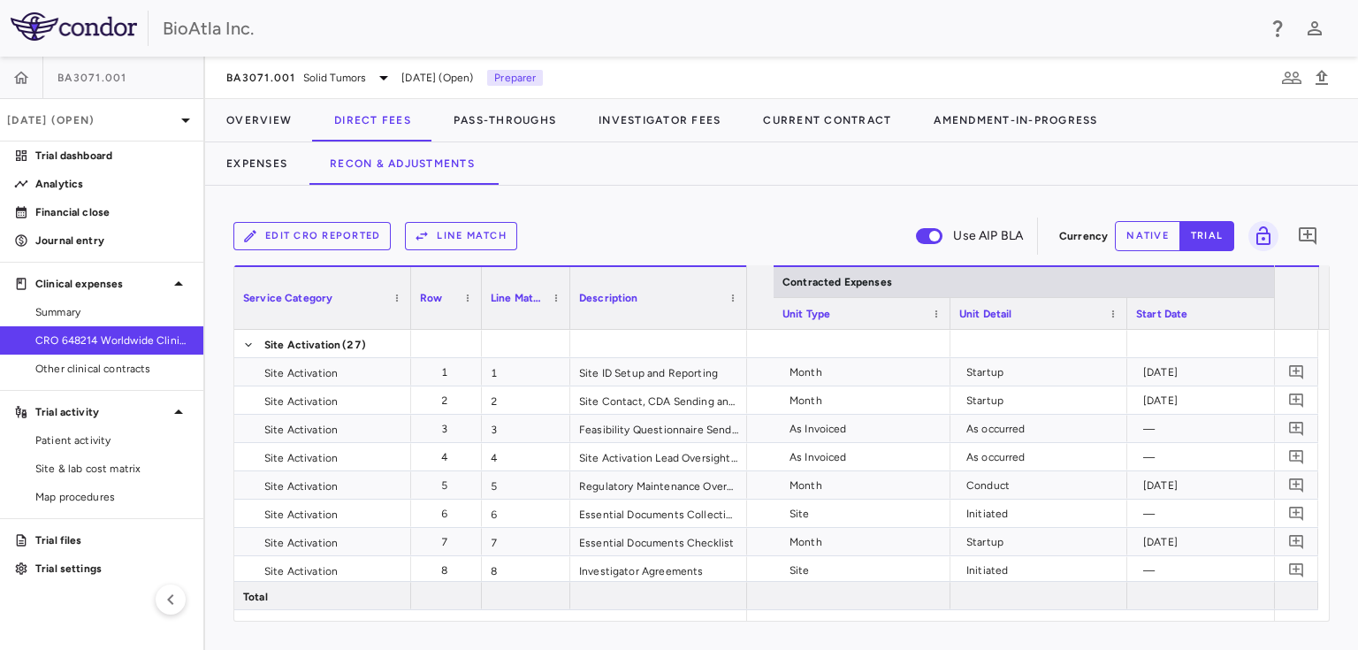
scroll to position [0, 1716]
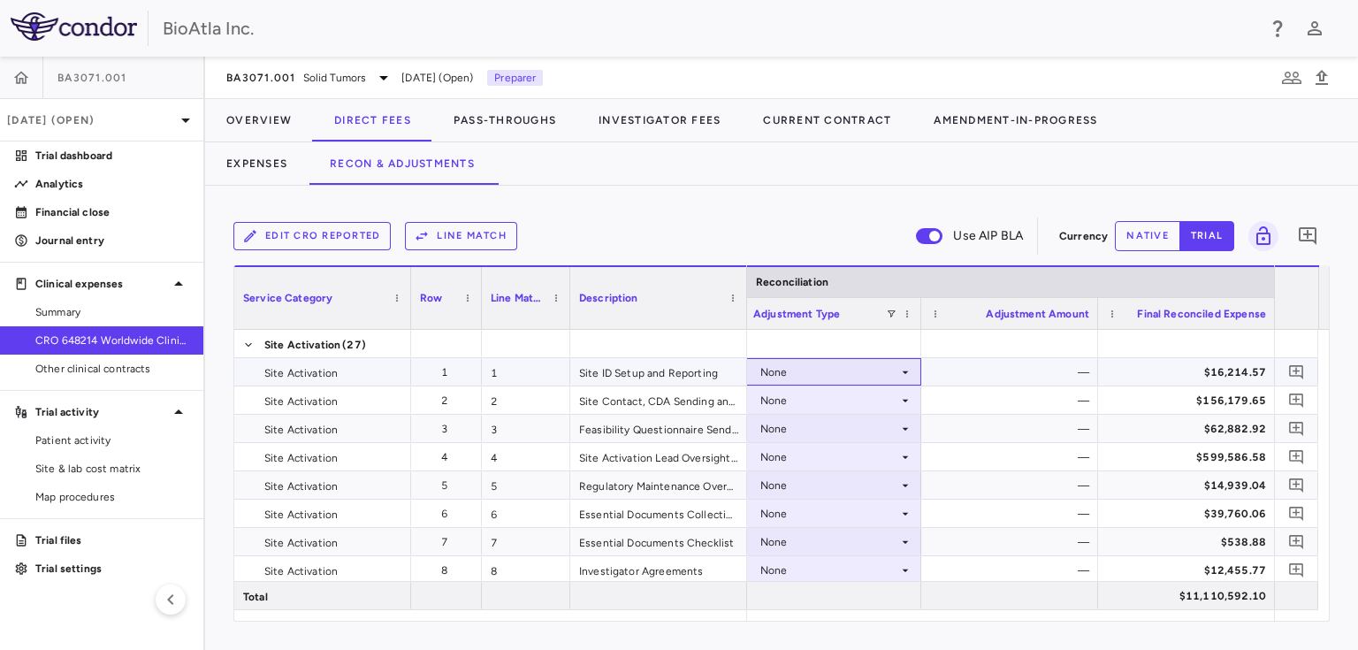
click at [902, 373] on icon at bounding box center [905, 372] width 14 height 14
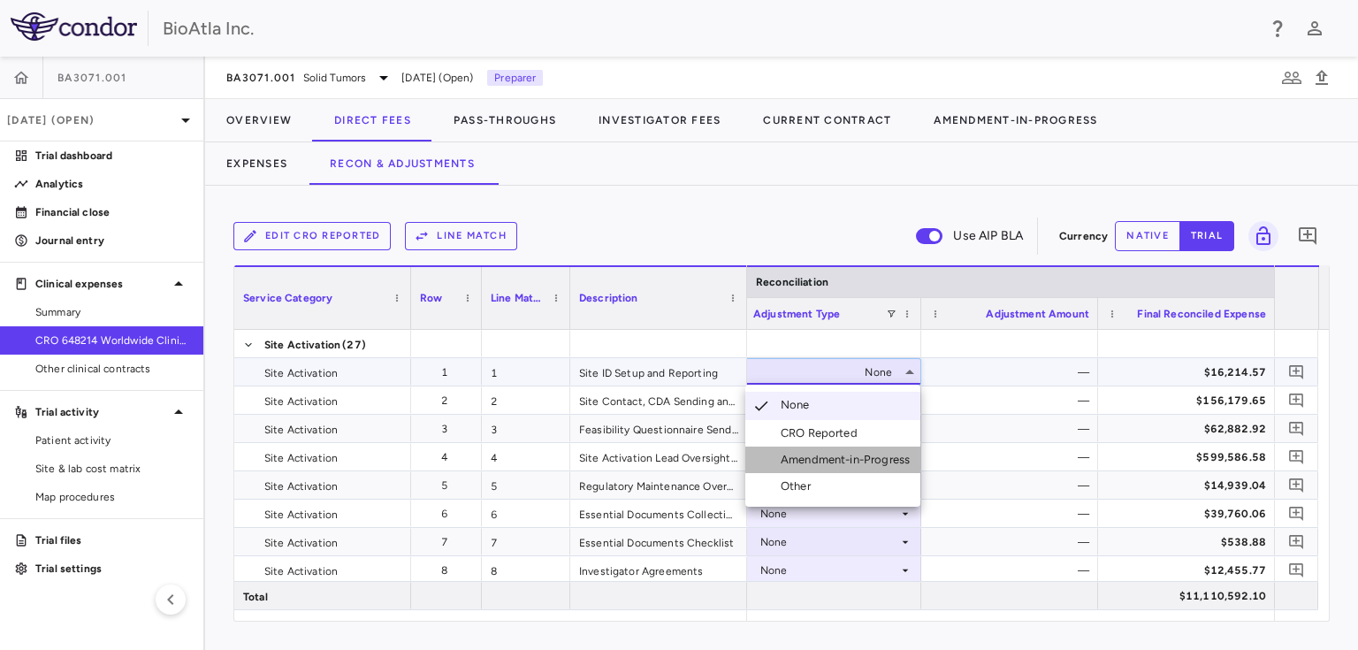
click at [846, 456] on div "Amendment-in-Progress" at bounding box center [848, 460] width 136 height 16
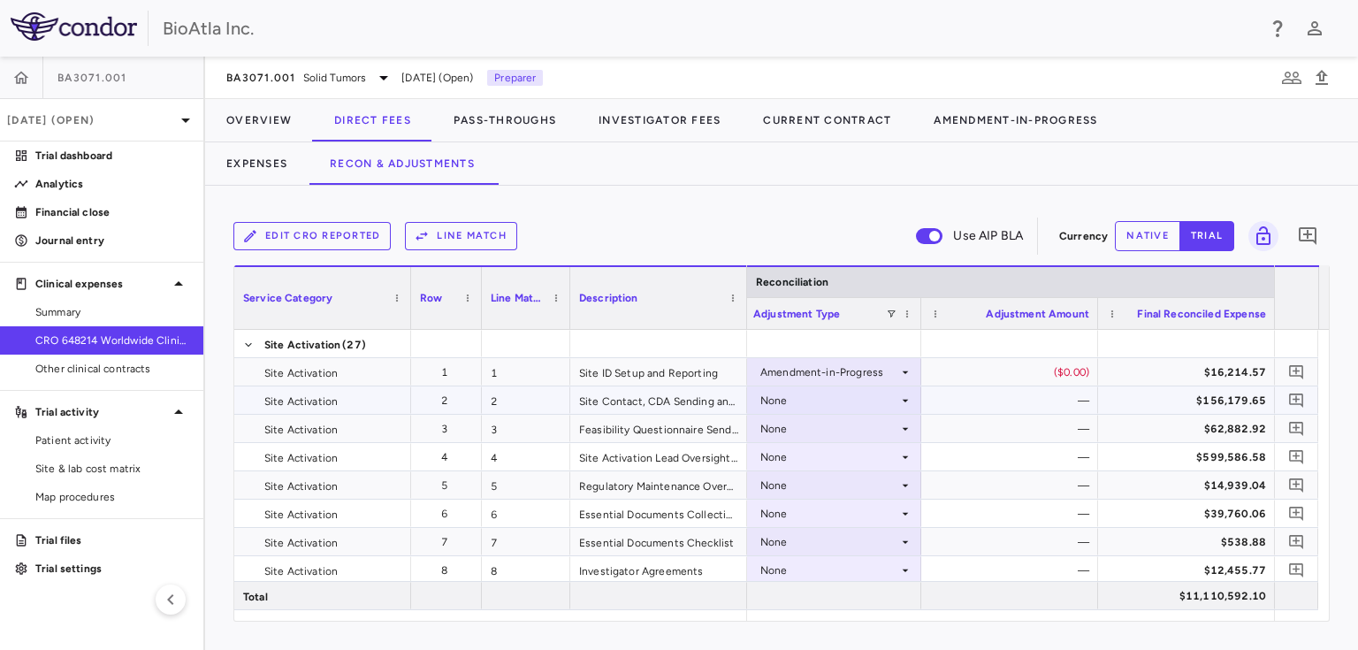
click at [886, 399] on div "None" at bounding box center [829, 400] width 138 height 28
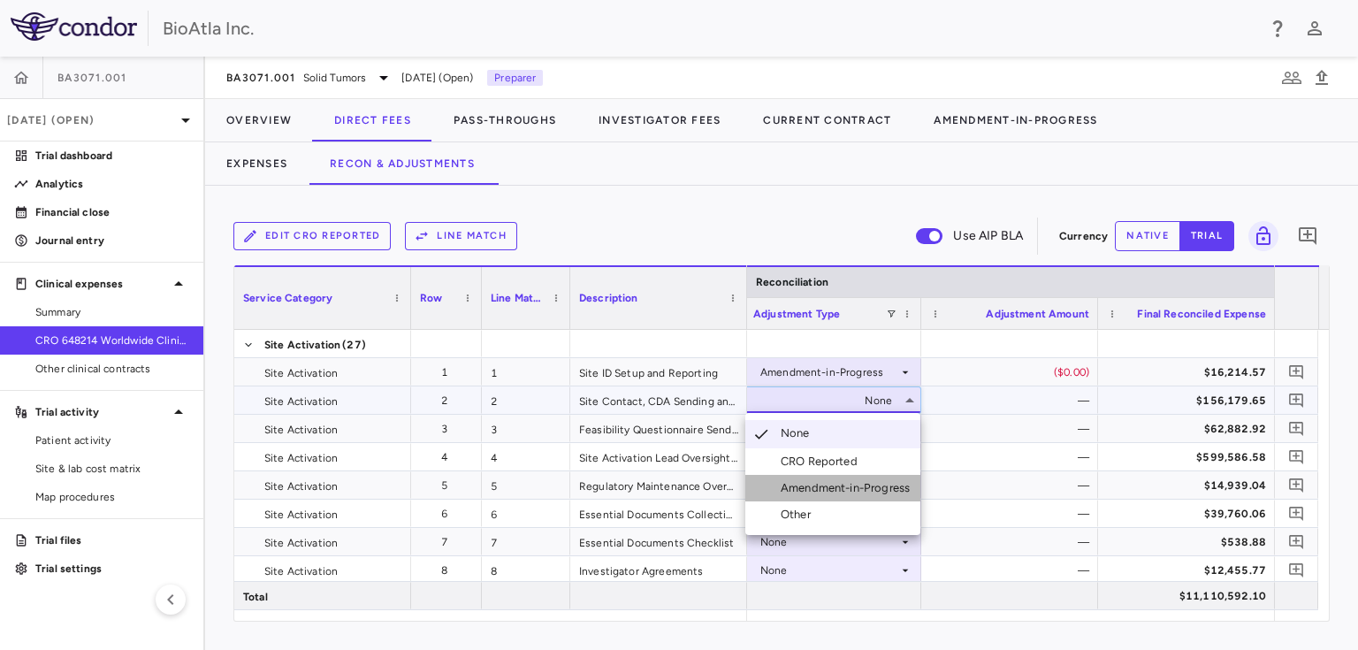
click at [833, 498] on li "Amendment-in-Progress" at bounding box center [832, 488] width 175 height 27
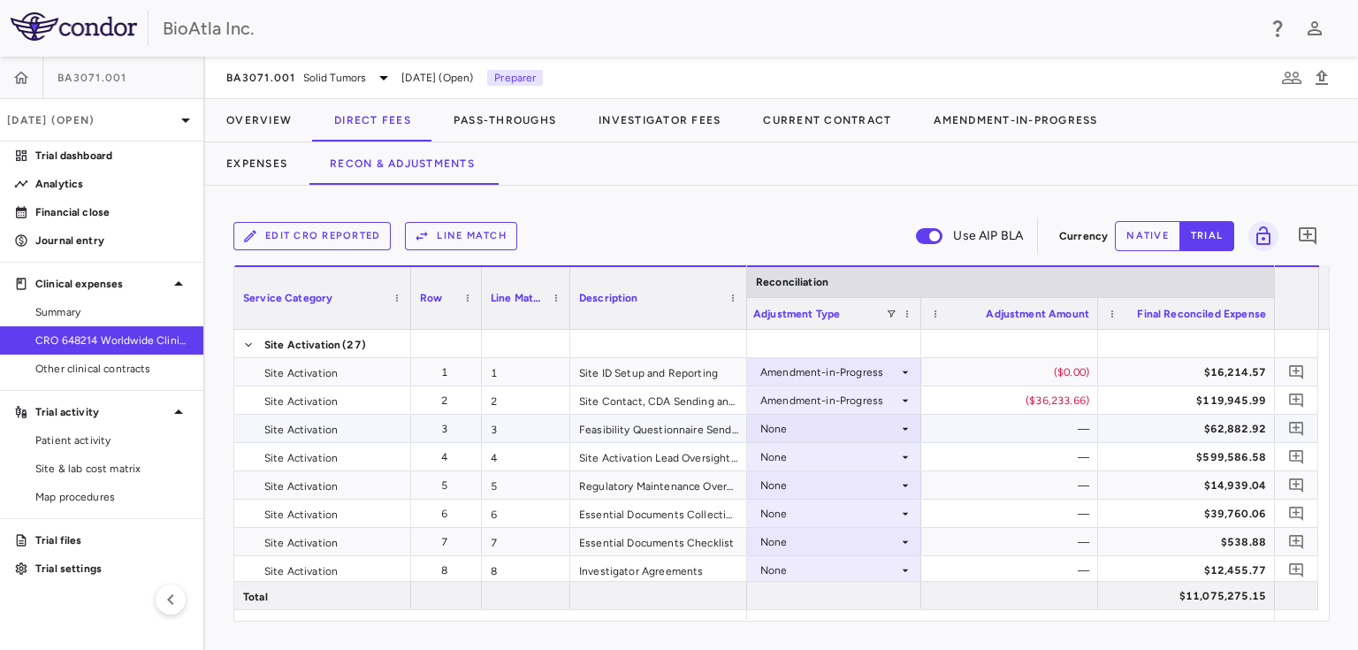
click at [904, 427] on icon at bounding box center [905, 428] width 6 height 3
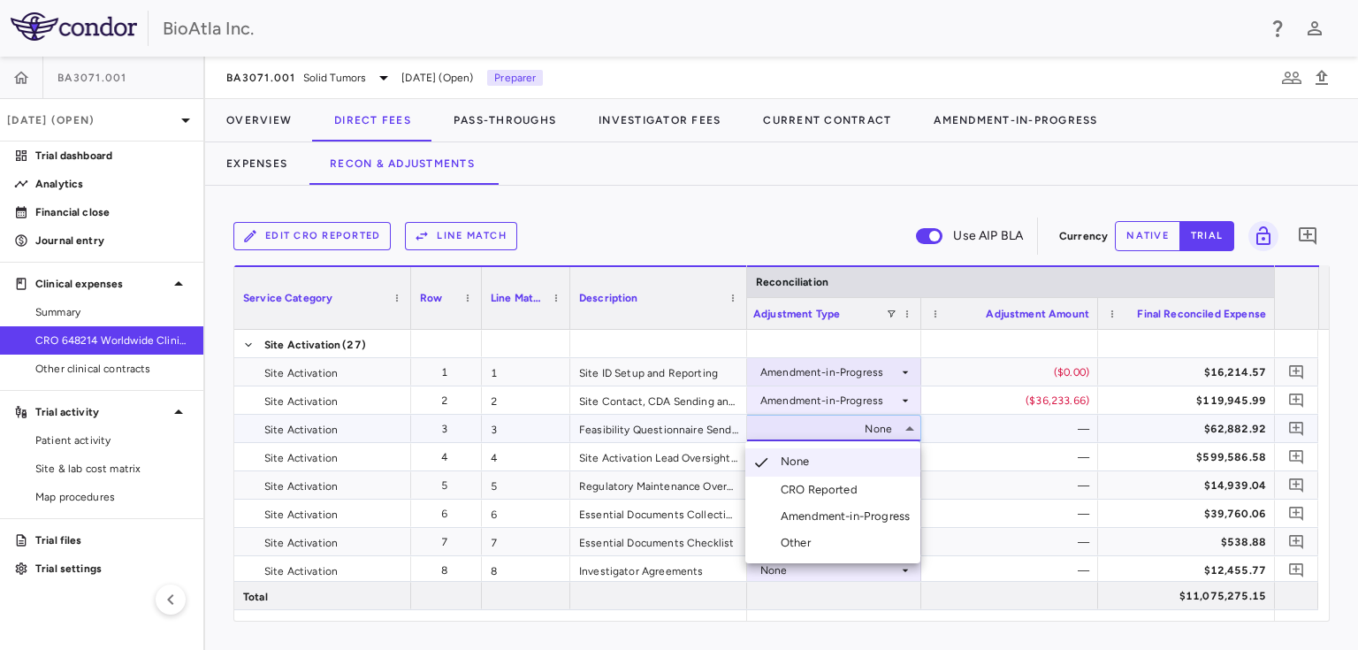
click at [806, 520] on div "Amendment-in-Progress" at bounding box center [848, 516] width 136 height 16
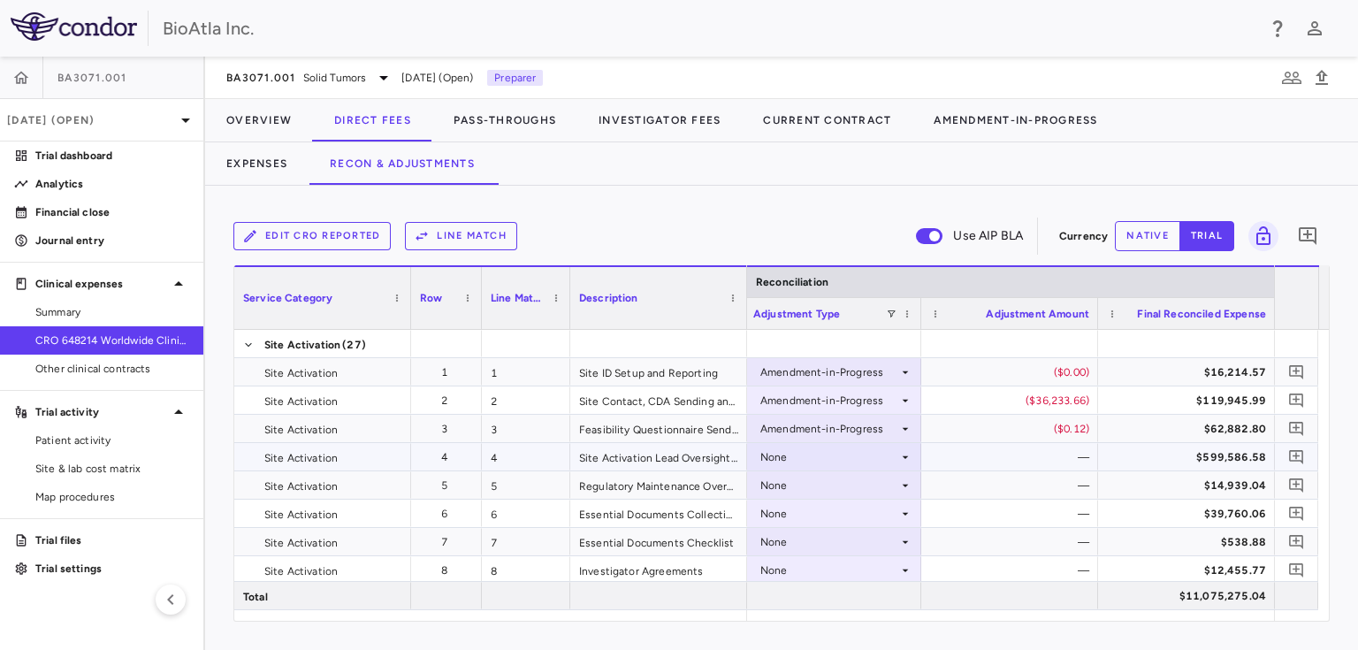
click at [905, 457] on icon at bounding box center [905, 457] width 14 height 14
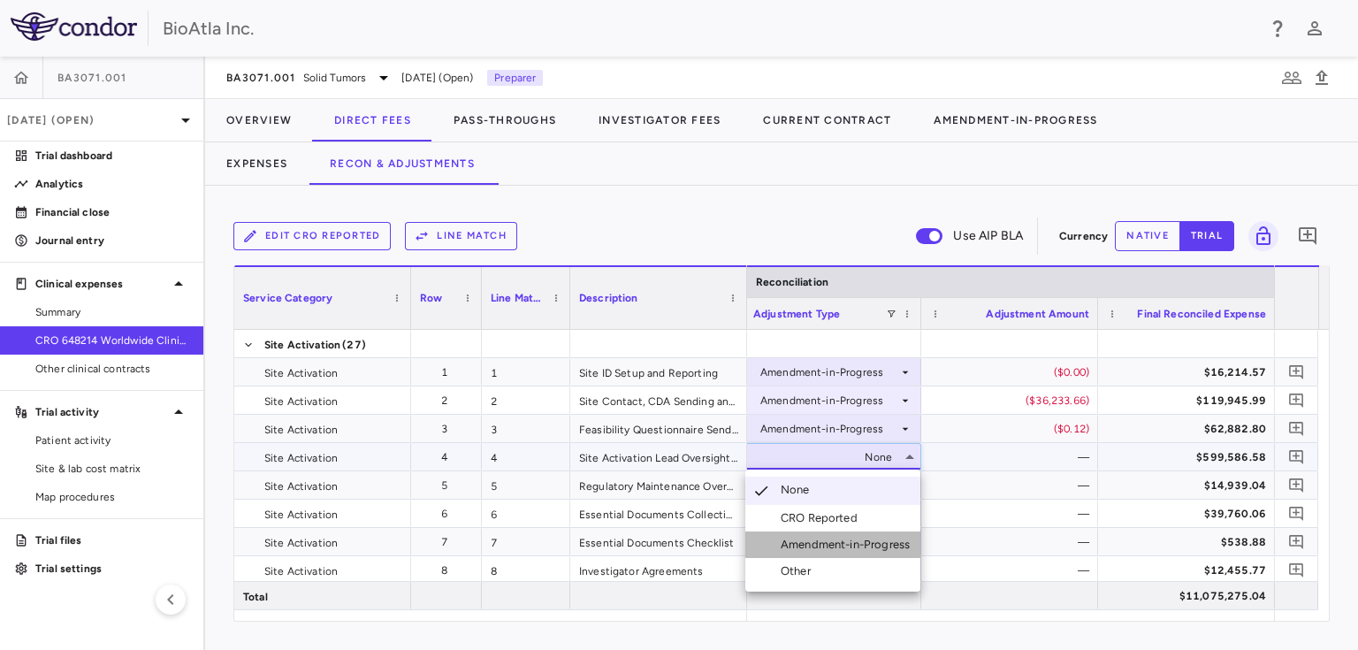
click at [873, 548] on div "Amendment-in-Progress" at bounding box center [848, 544] width 136 height 16
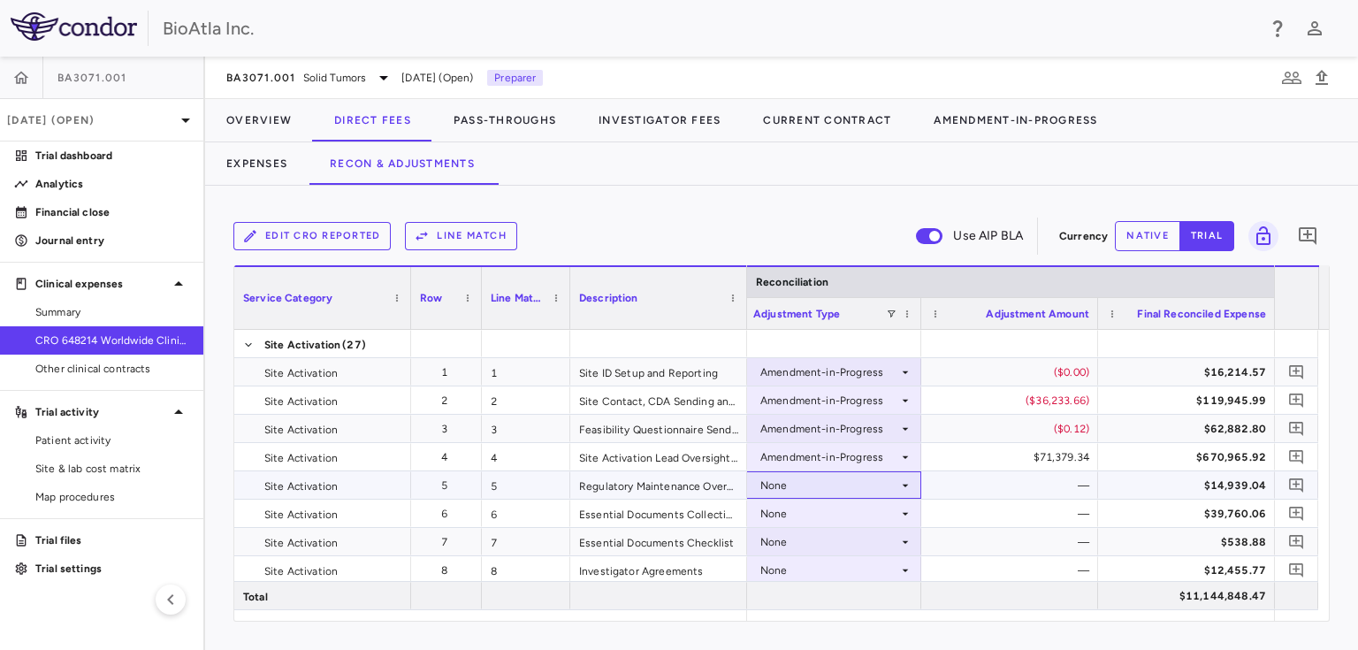
click at [902, 482] on icon at bounding box center [905, 485] width 14 height 14
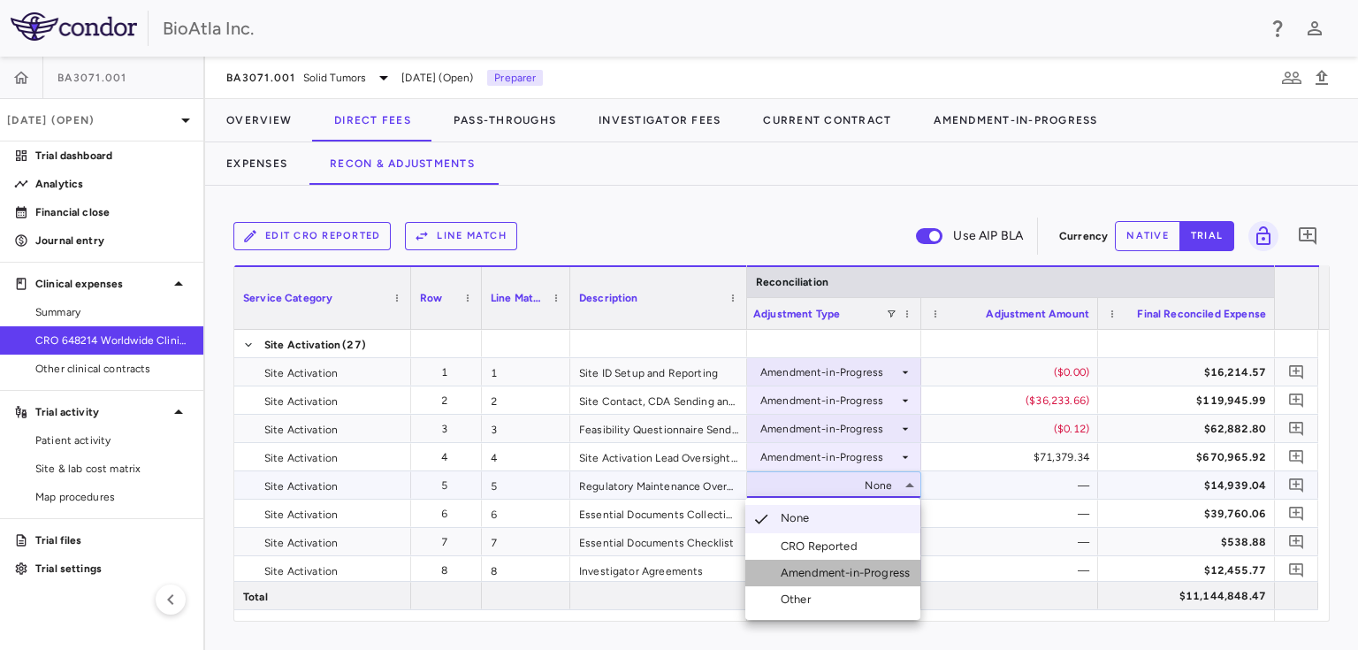
click at [863, 573] on div "Amendment-in-Progress" at bounding box center [848, 573] width 136 height 16
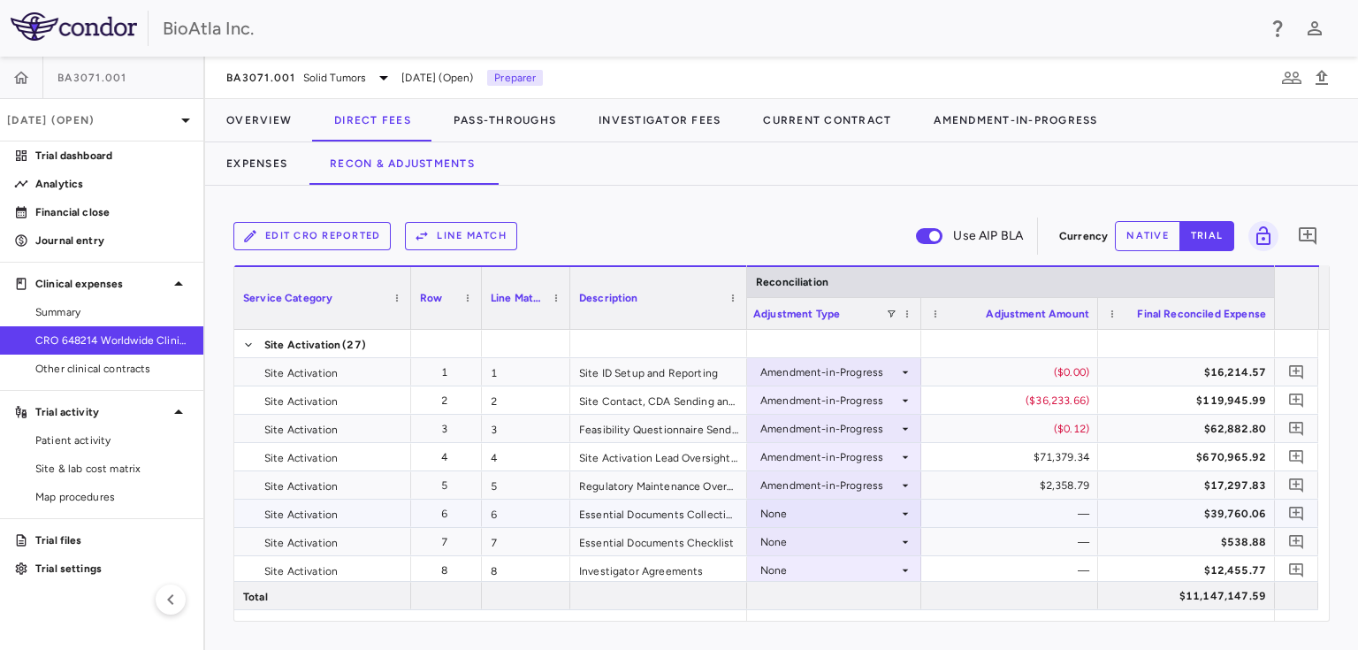
click at [898, 512] on icon at bounding box center [905, 513] width 14 height 14
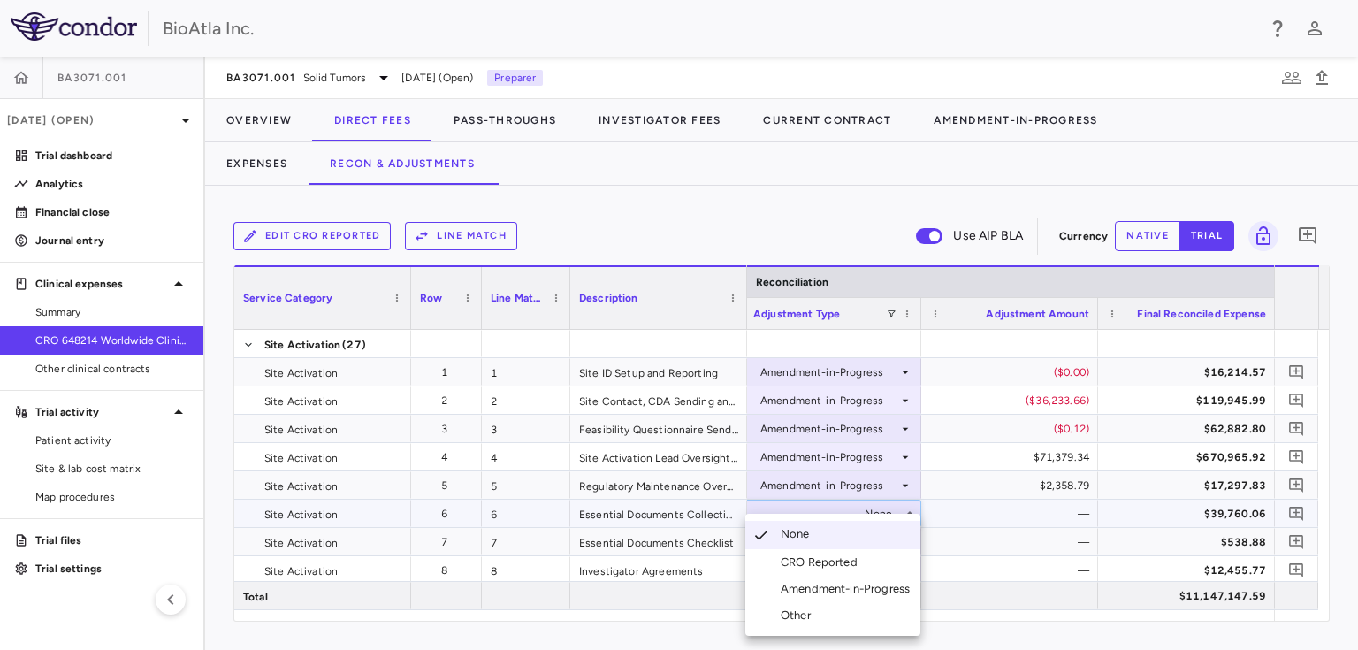
click at [853, 582] on div "Amendment-in-Progress" at bounding box center [848, 589] width 136 height 16
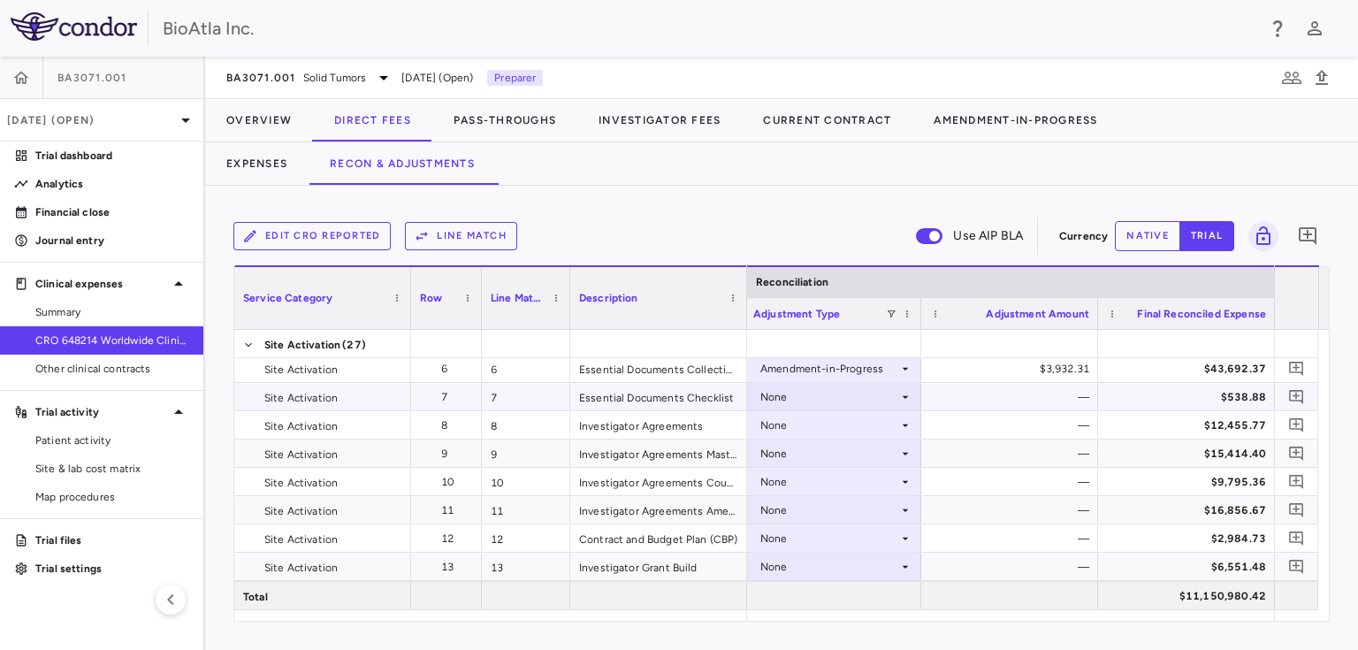
click at [902, 395] on icon at bounding box center [905, 396] width 6 height 3
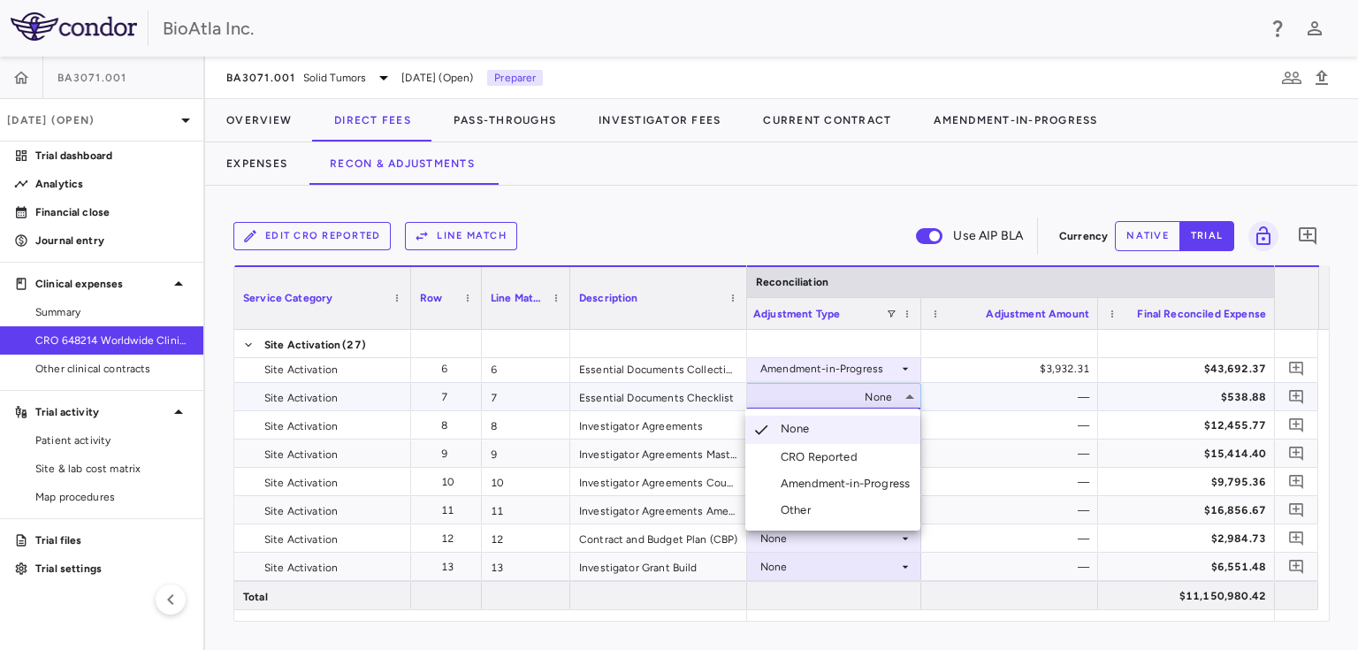
click at [855, 488] on div "Amendment-in-Progress" at bounding box center [848, 484] width 136 height 16
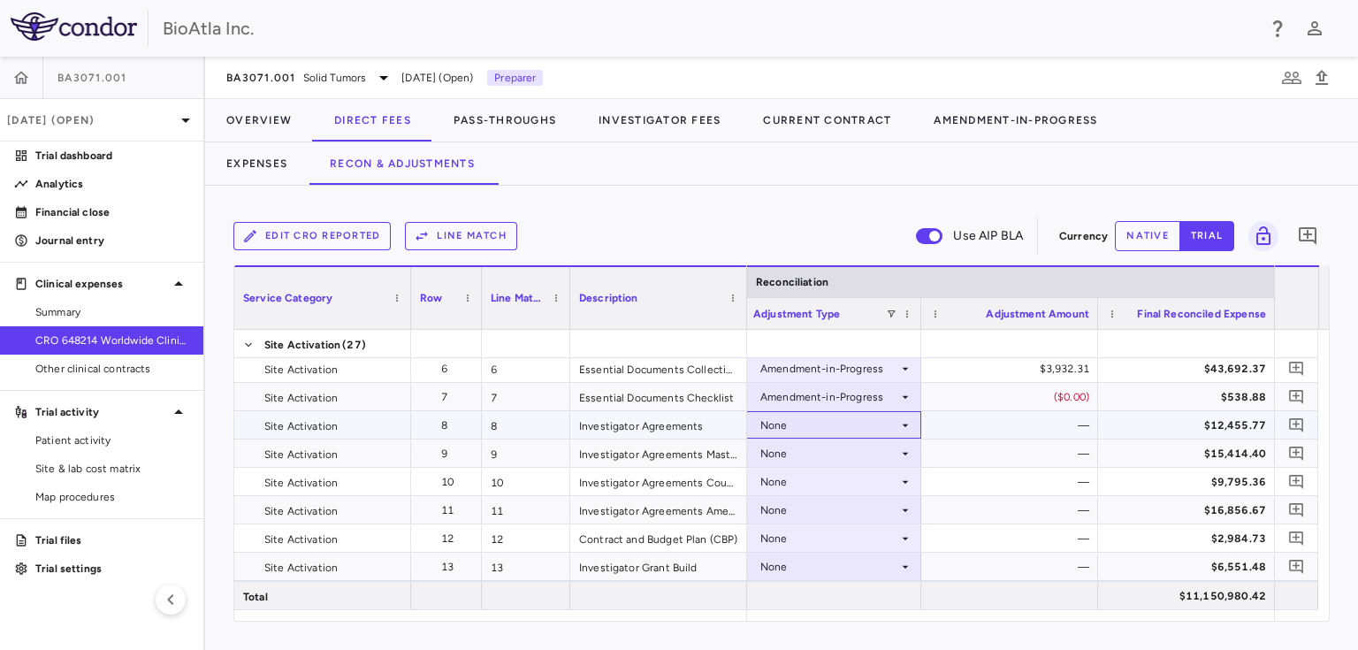
click at [903, 421] on icon at bounding box center [905, 425] width 14 height 14
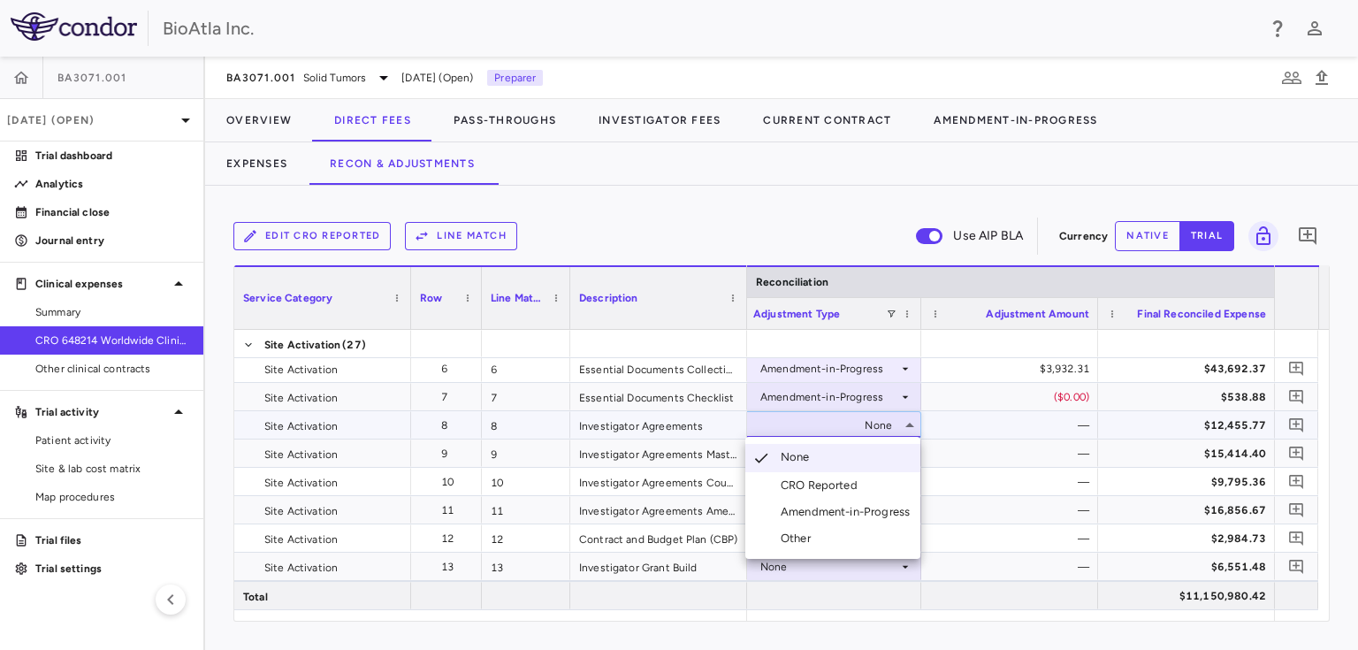
click at [850, 508] on div "Amendment-in-Progress" at bounding box center [848, 512] width 136 height 16
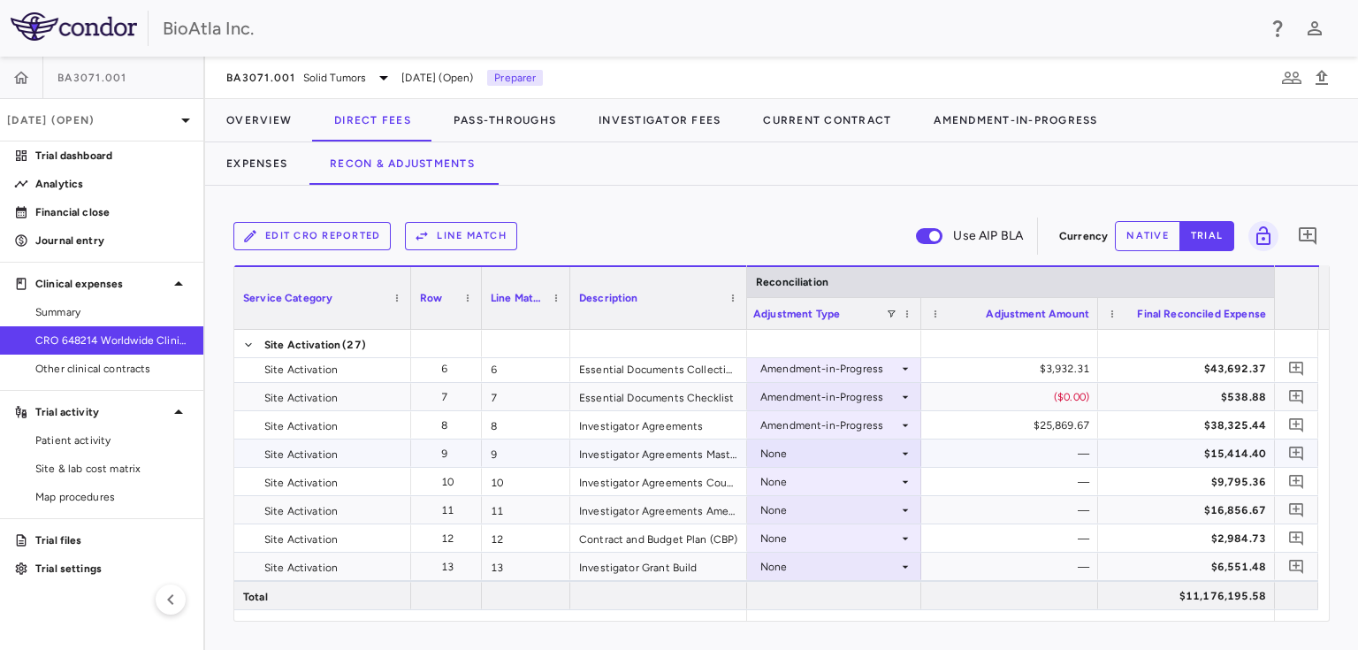
click at [904, 449] on icon at bounding box center [905, 453] width 14 height 14
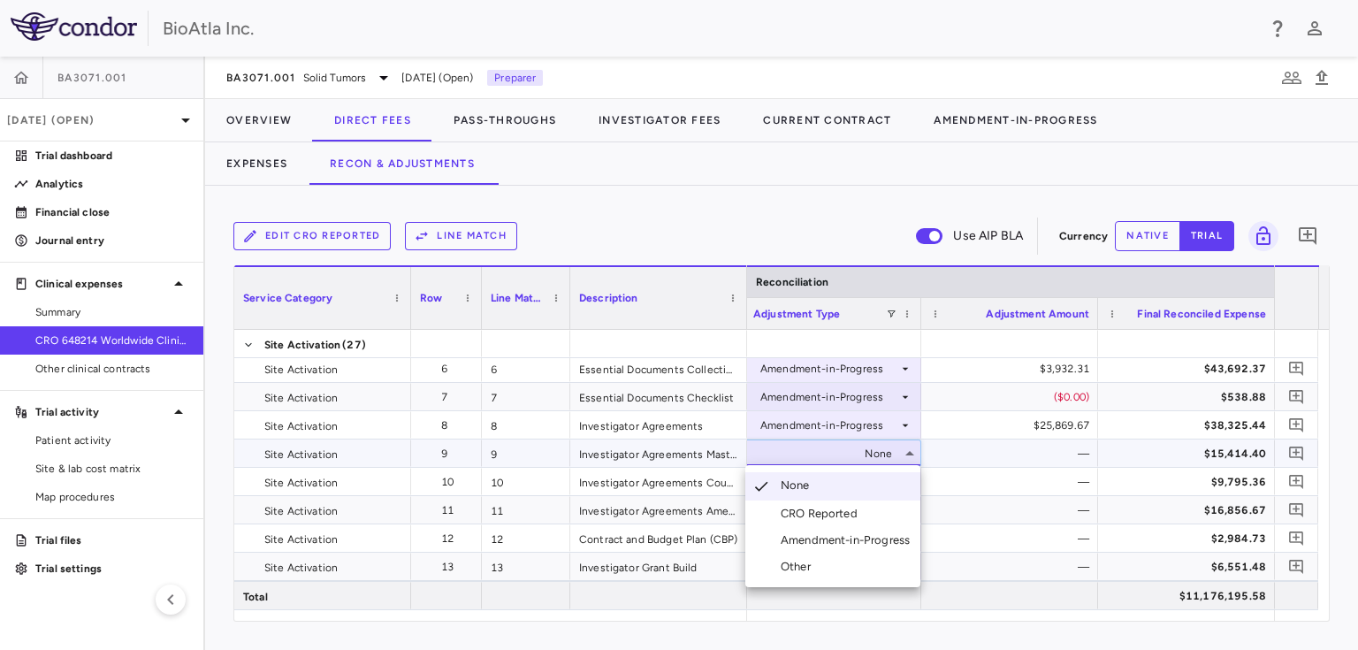
click at [842, 536] on div "Amendment-in-Progress" at bounding box center [848, 540] width 136 height 16
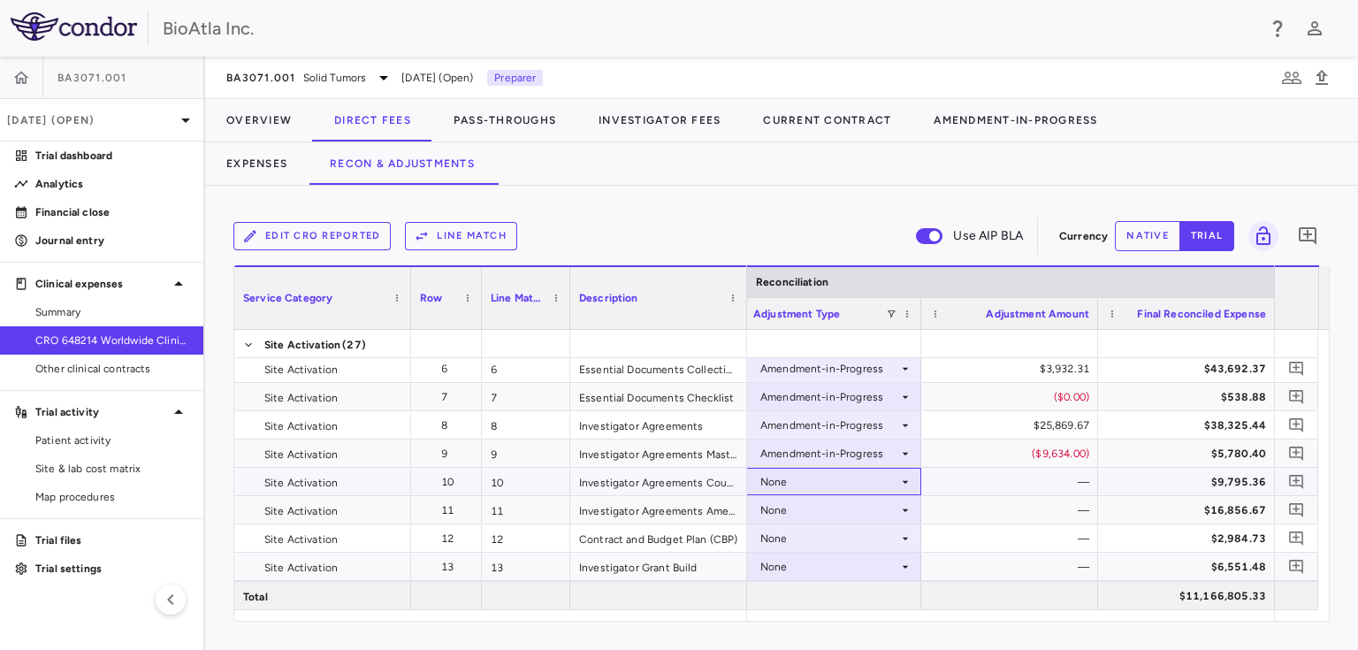
click at [904, 481] on icon at bounding box center [905, 481] width 6 height 3
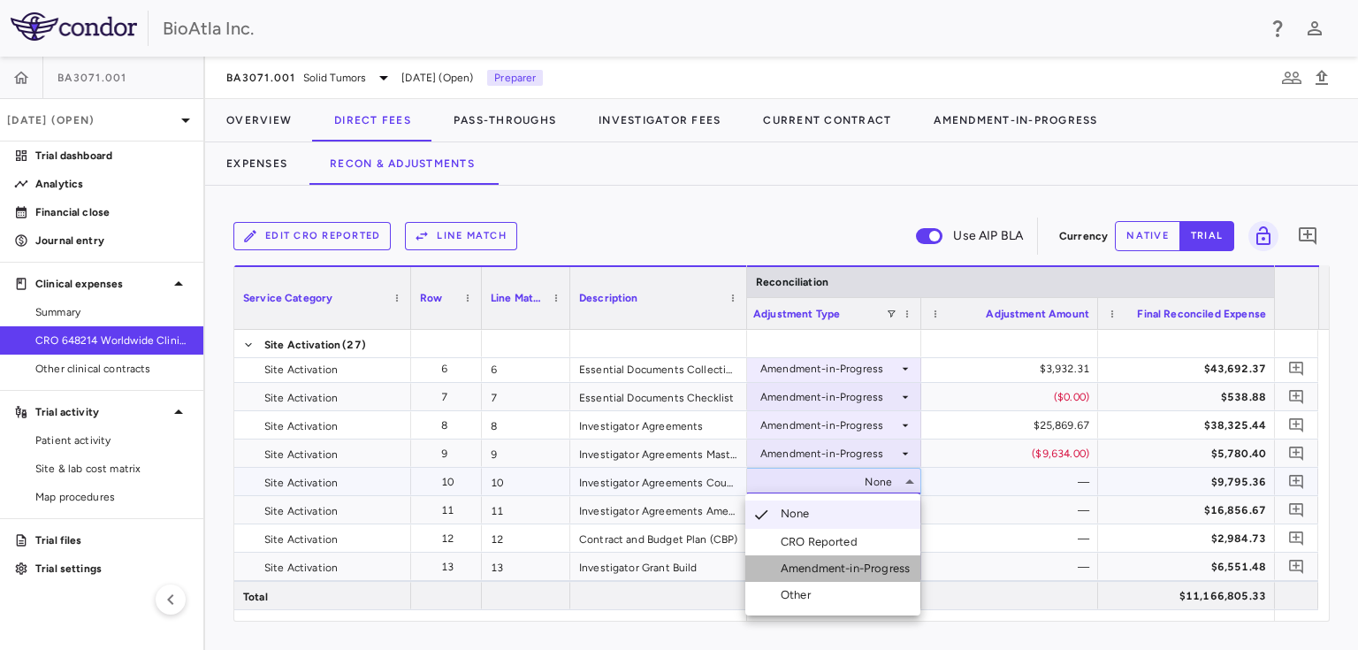
click at [852, 565] on div "Amendment-in-Progress" at bounding box center [848, 568] width 136 height 16
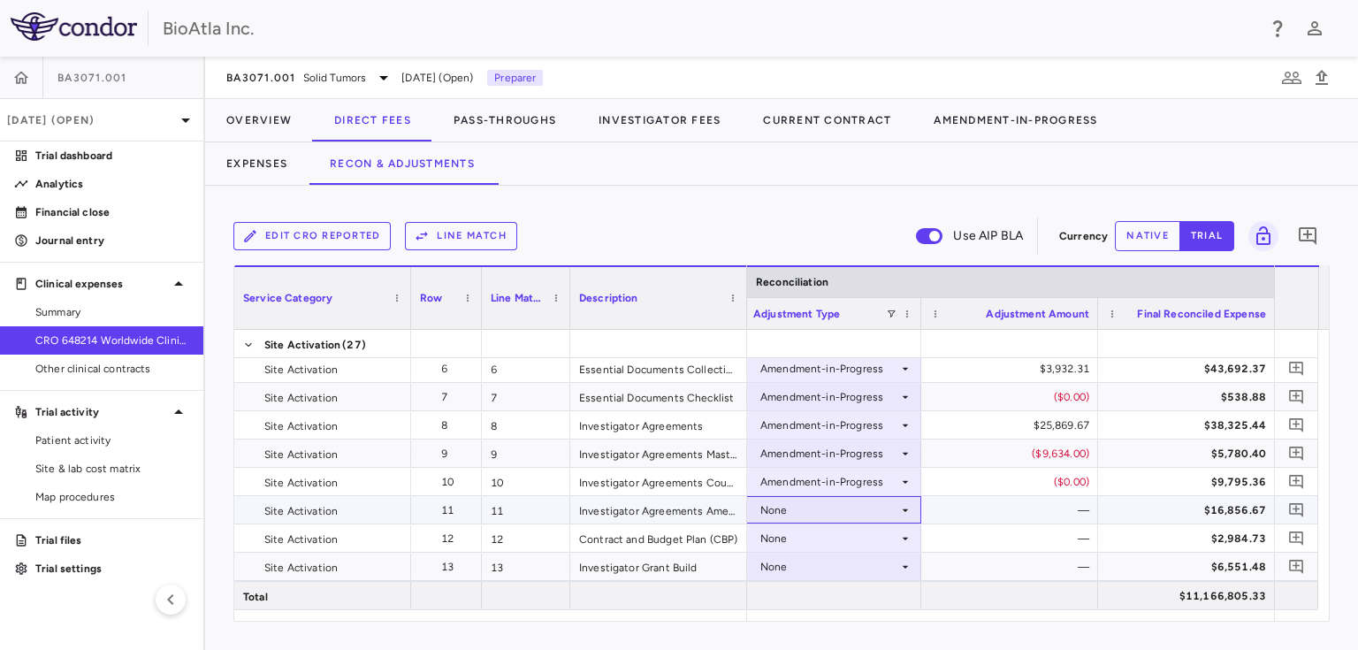
click at [906, 506] on icon at bounding box center [905, 510] width 14 height 14
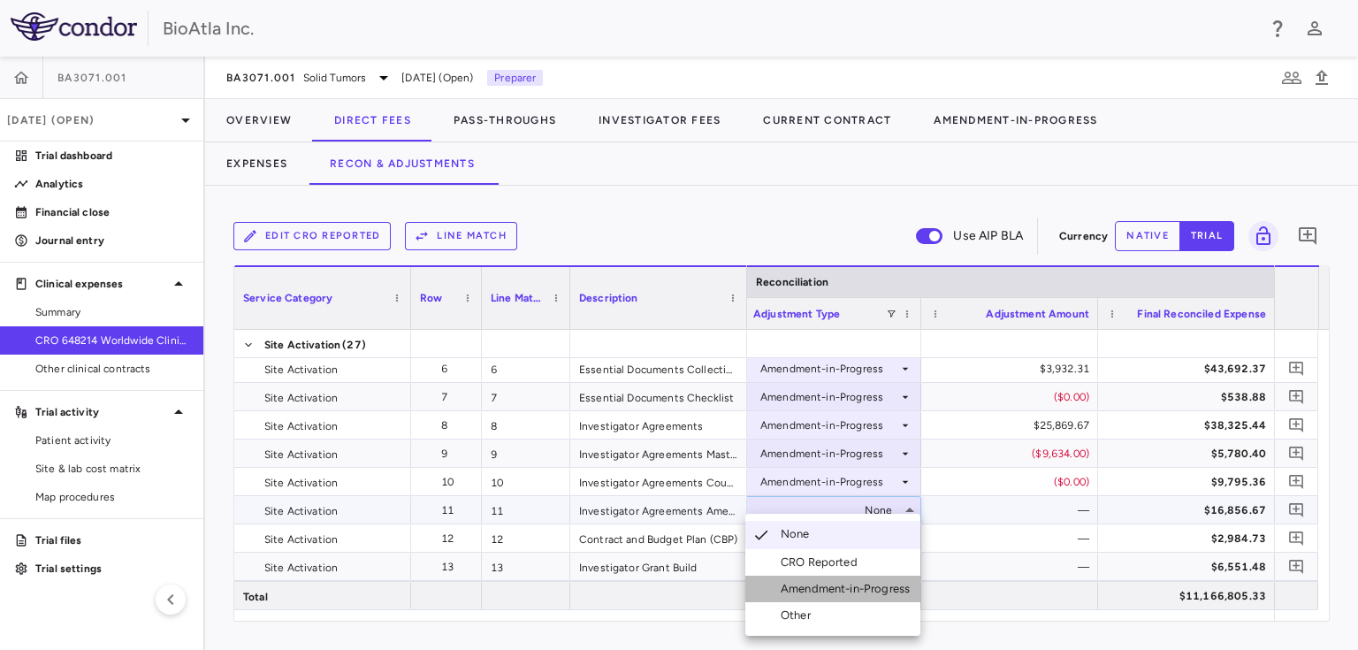
click at [854, 589] on div "Amendment-in-Progress" at bounding box center [848, 589] width 136 height 16
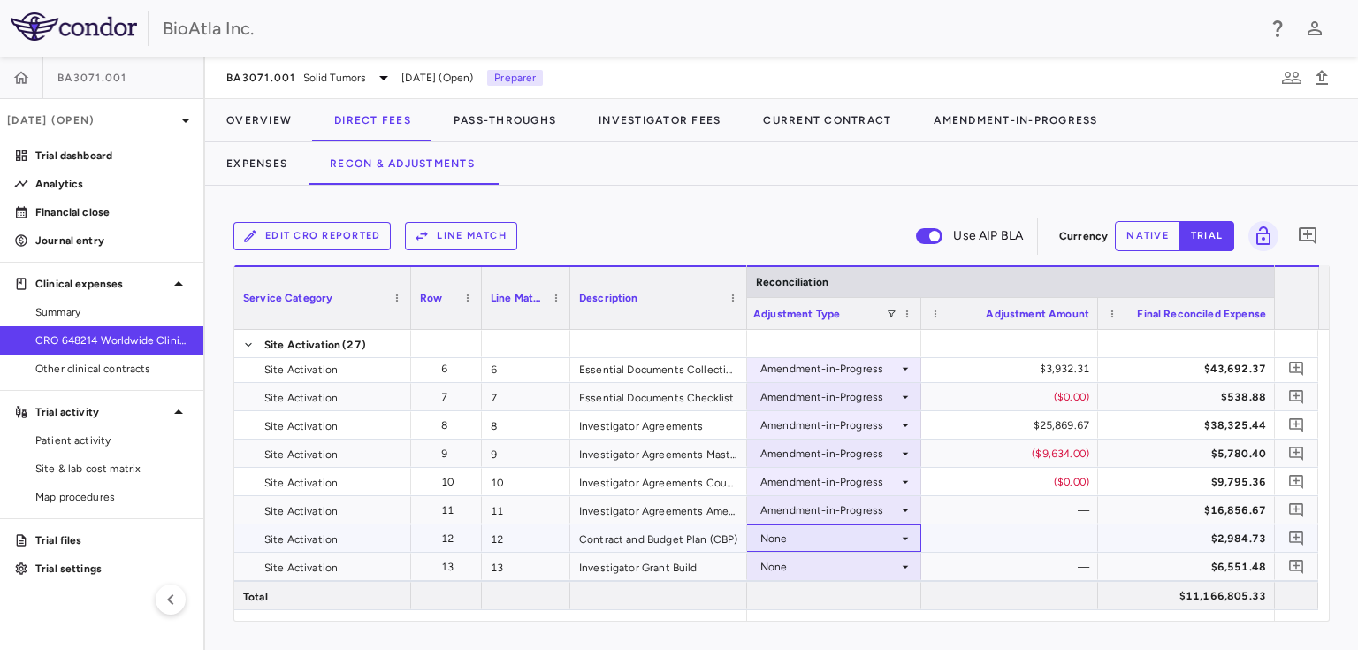
click at [902, 539] on icon at bounding box center [905, 538] width 14 height 14
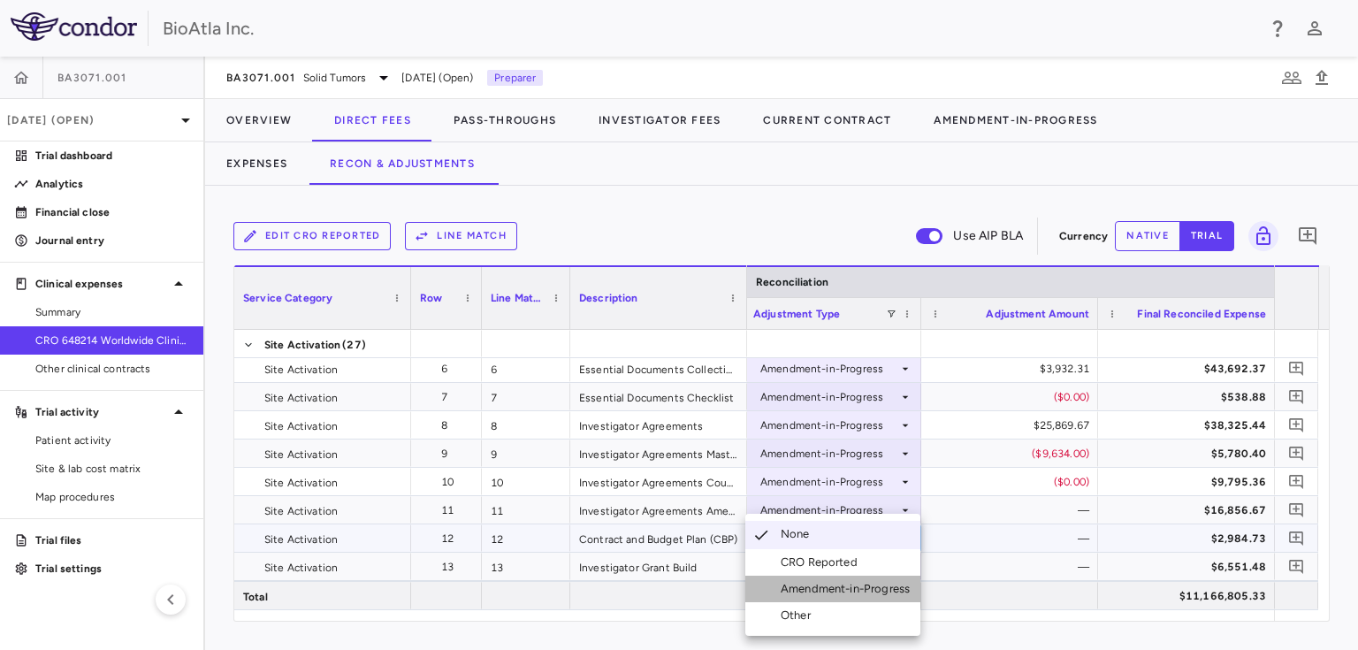
click at [854, 587] on div "Amendment-in-Progress" at bounding box center [848, 589] width 136 height 16
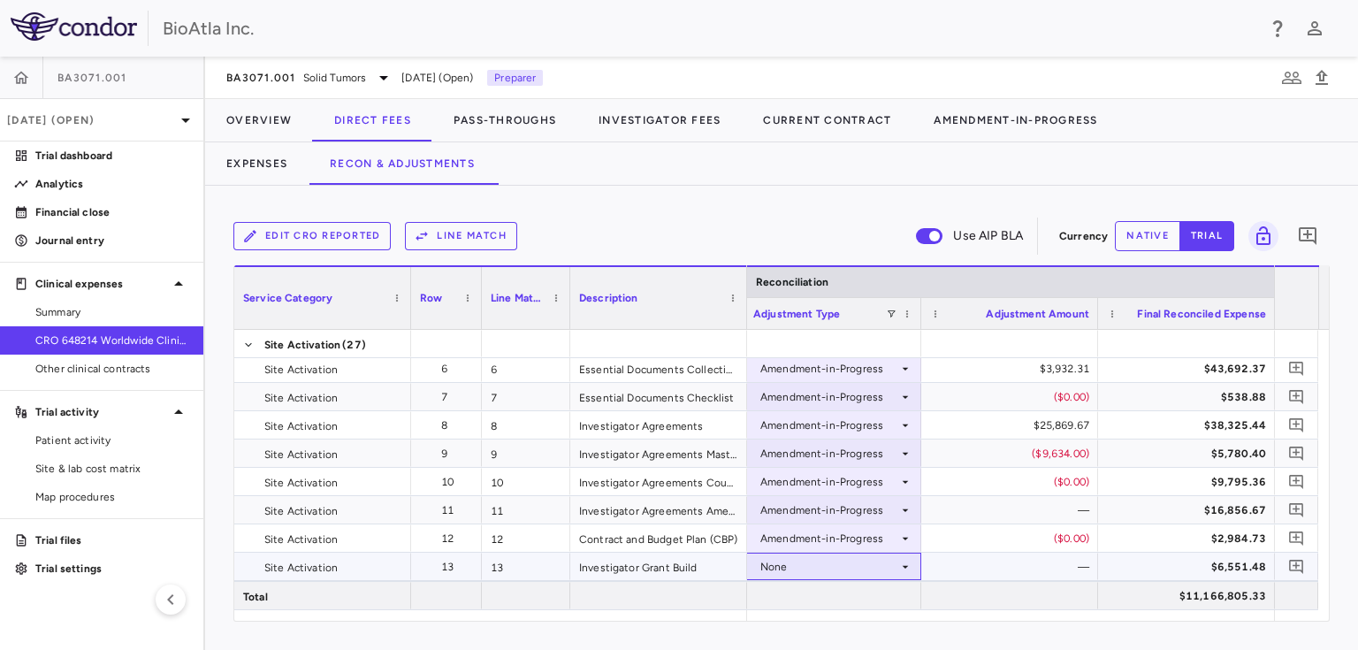
click at [904, 566] on icon at bounding box center [905, 566] width 6 height 3
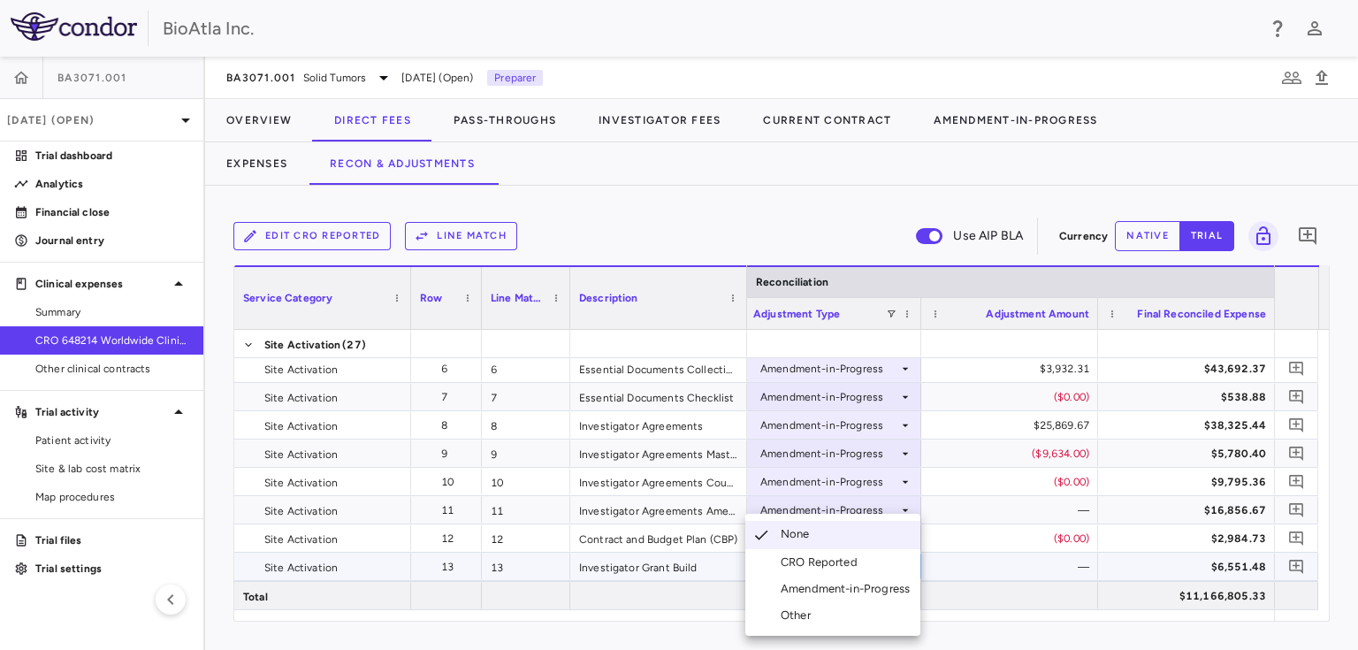
click at [856, 590] on div "Amendment-in-Progress" at bounding box center [848, 589] width 136 height 16
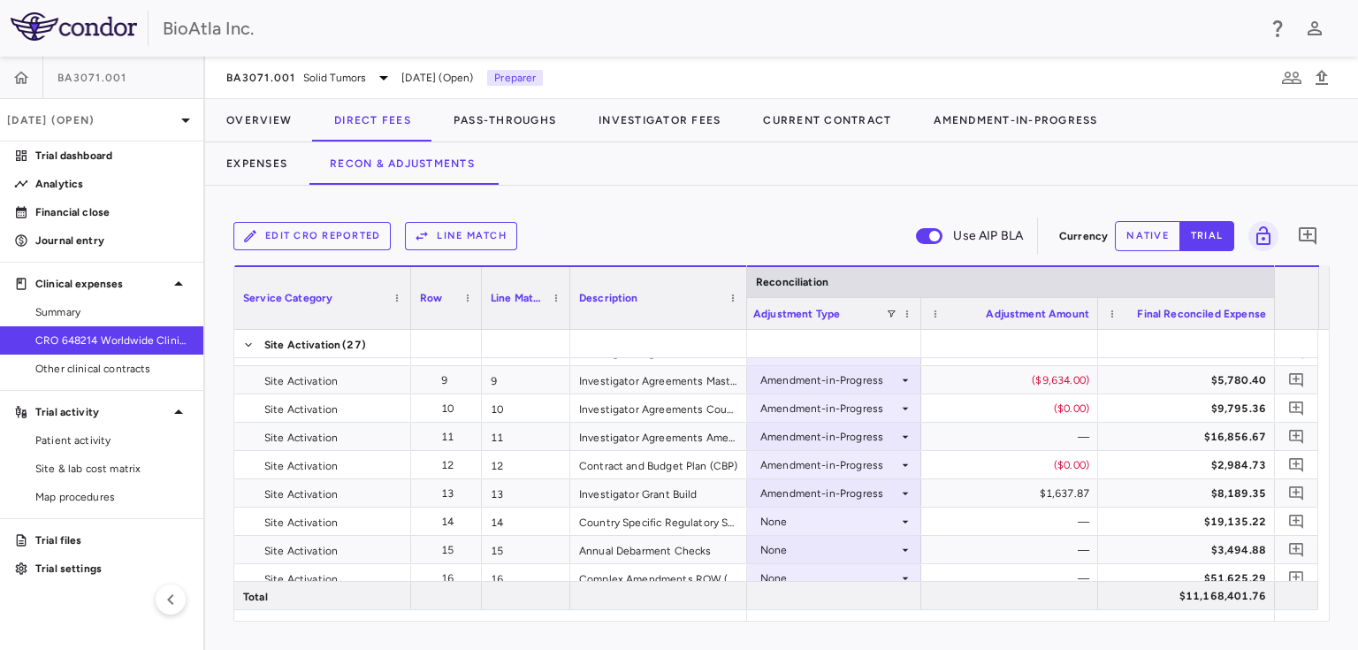
scroll to position [308, 0]
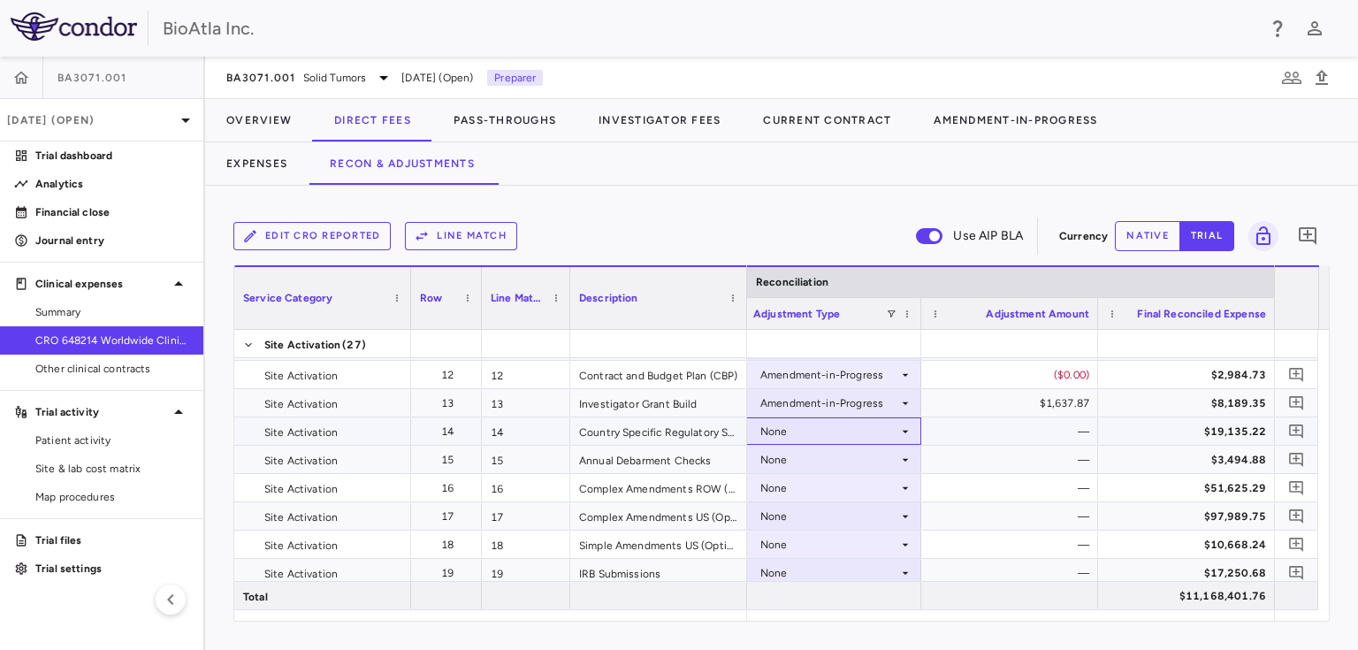
click at [909, 429] on icon at bounding box center [905, 431] width 14 height 14
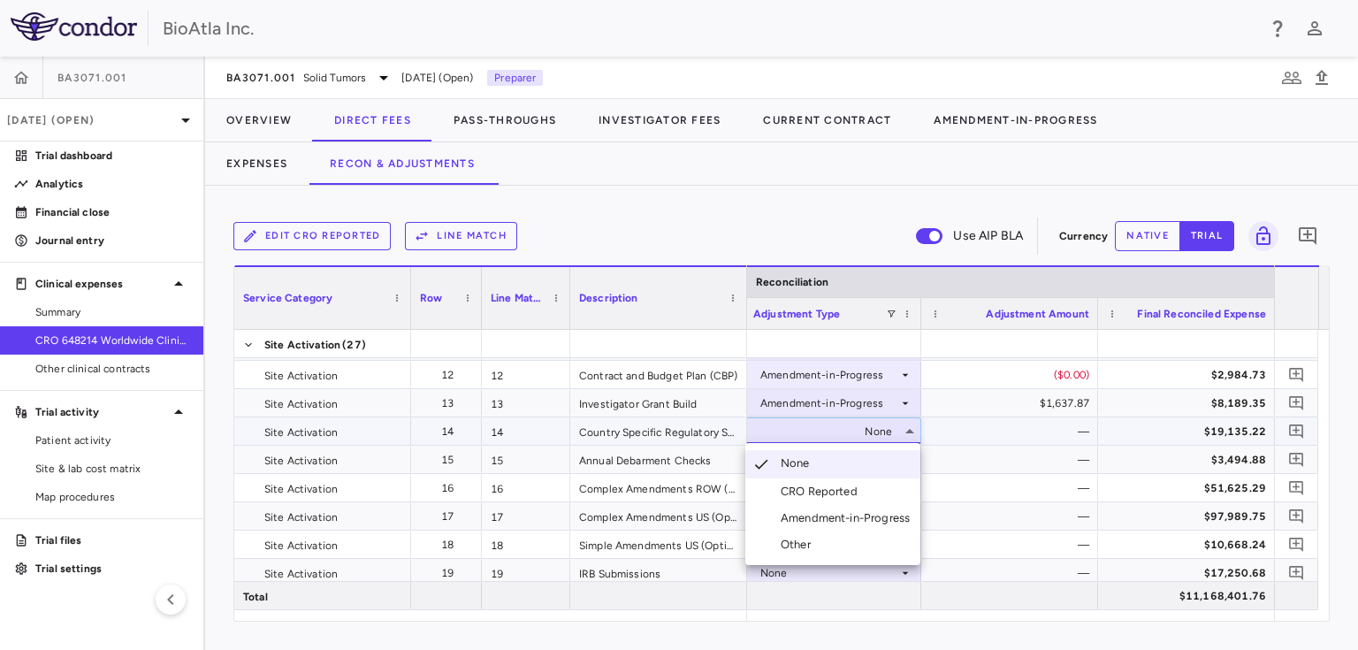
click at [856, 513] on div "Amendment-in-Progress" at bounding box center [848, 518] width 136 height 16
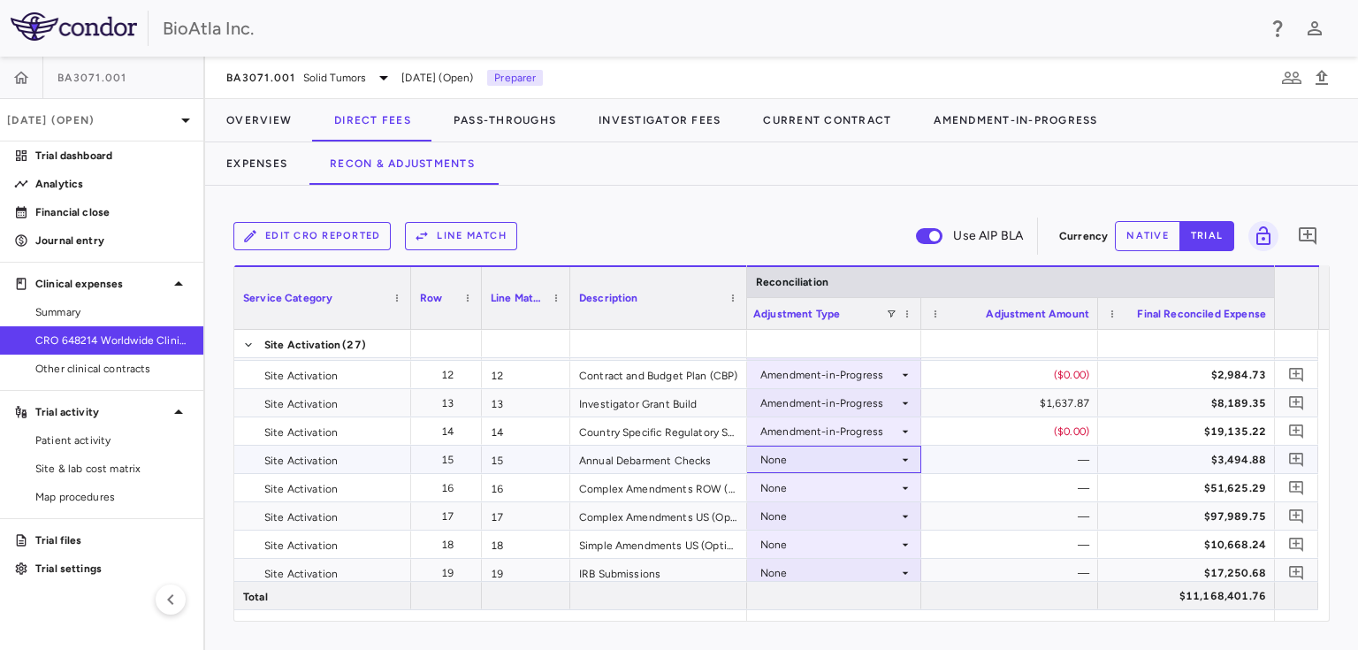
click at [905, 460] on icon at bounding box center [905, 459] width 6 height 3
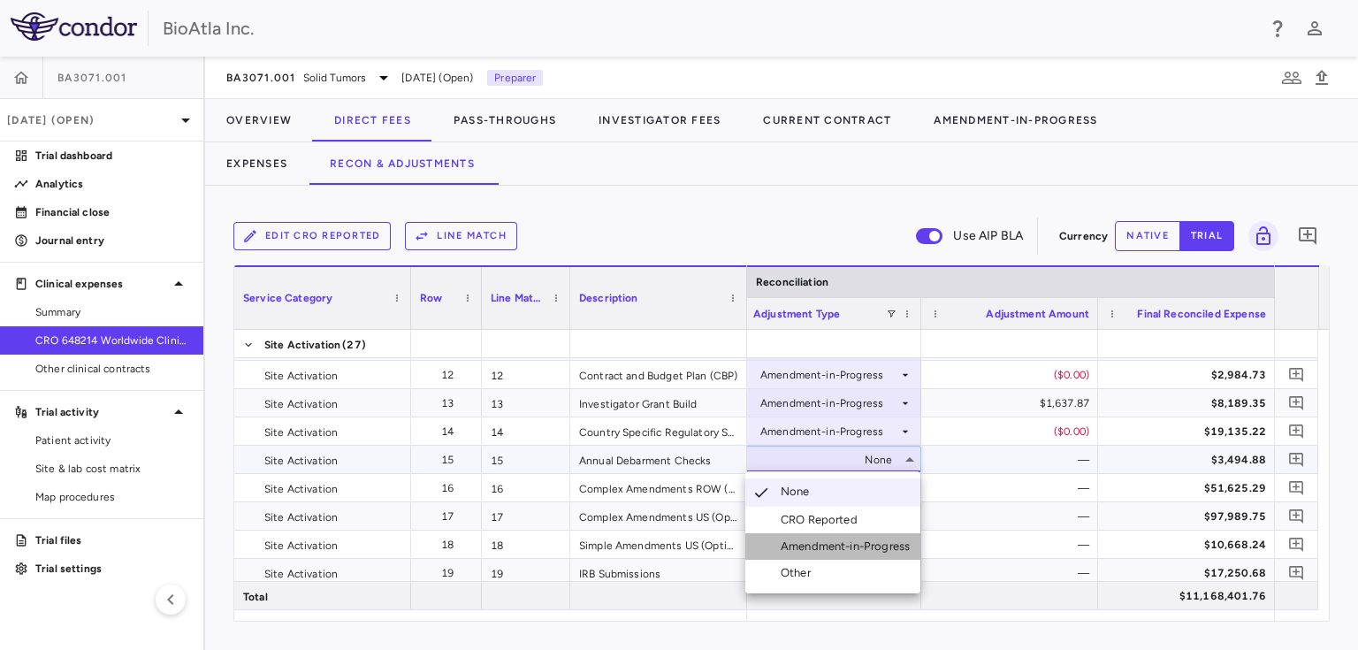
click at [837, 548] on div "Amendment-in-Progress" at bounding box center [848, 546] width 136 height 16
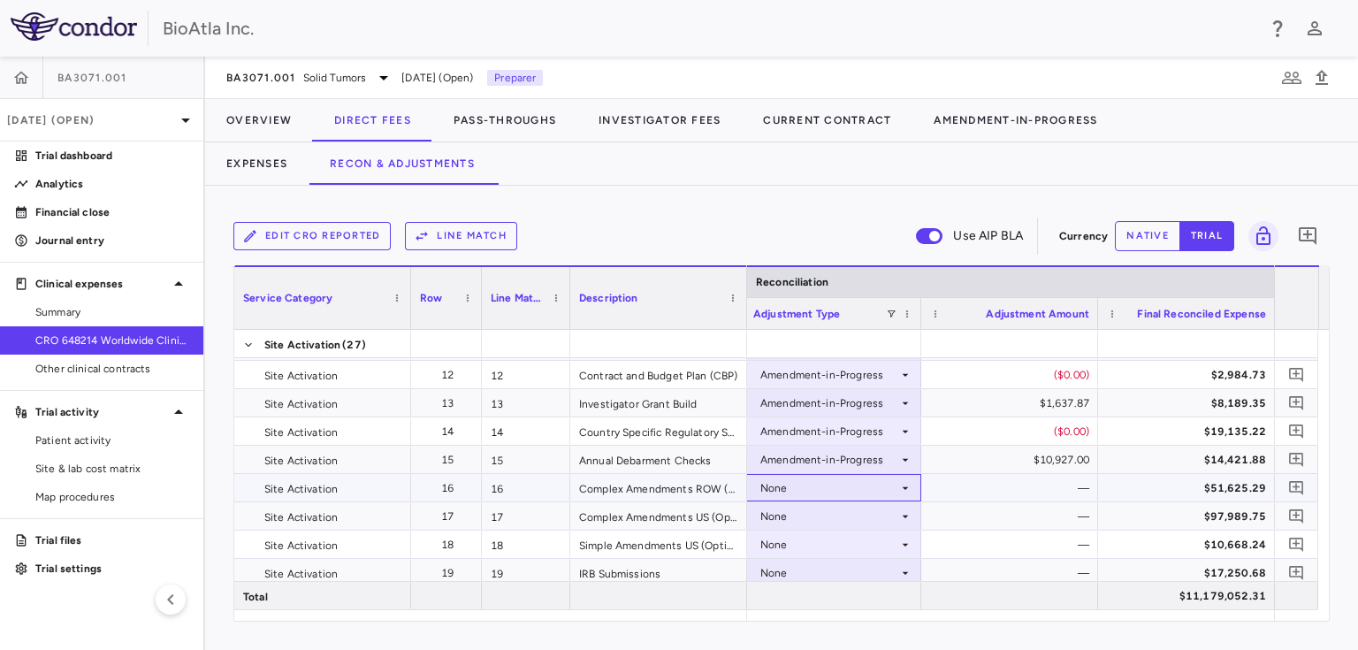
click at [898, 488] on icon at bounding box center [905, 488] width 14 height 14
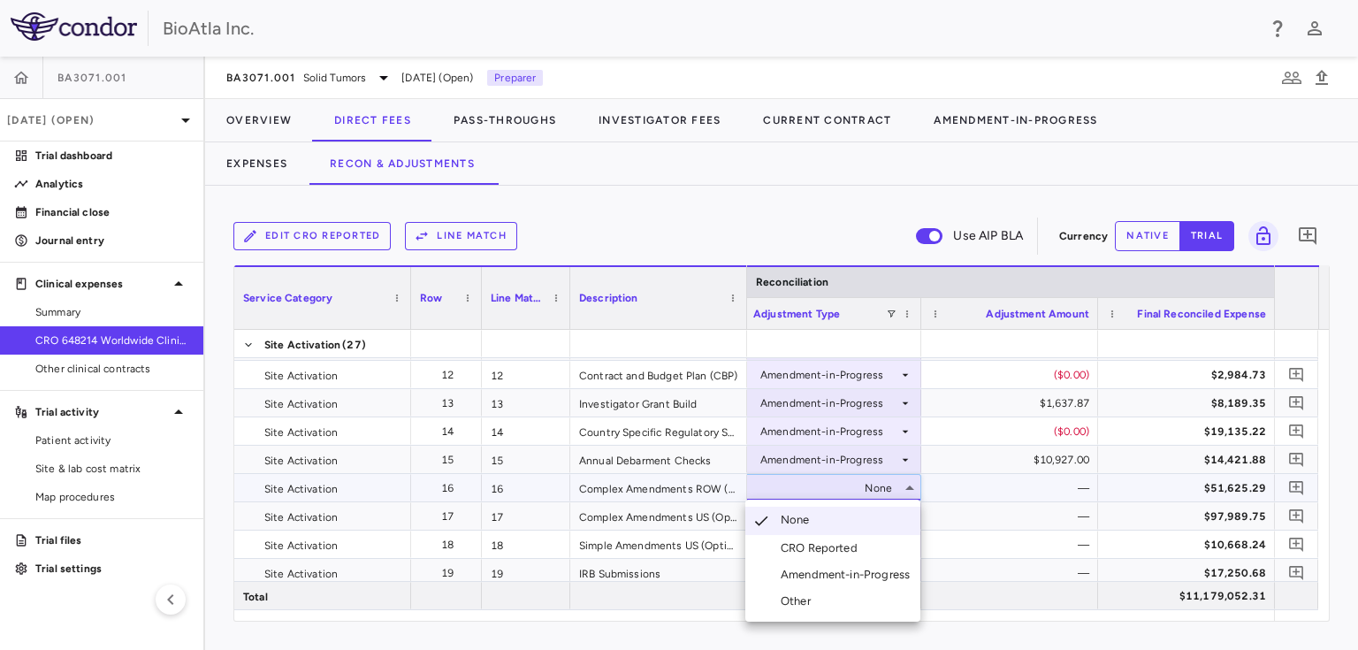
click at [829, 580] on div "Amendment-in-Progress" at bounding box center [848, 575] width 136 height 16
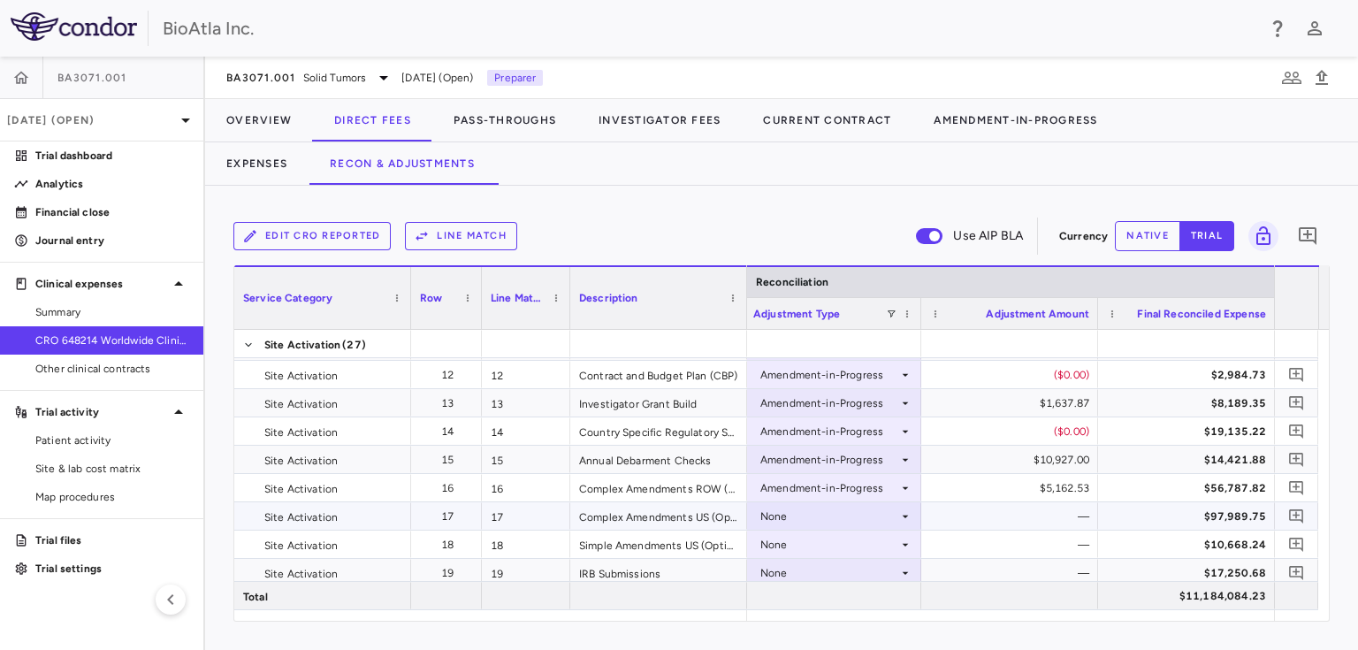
click at [902, 517] on icon at bounding box center [905, 516] width 14 height 14
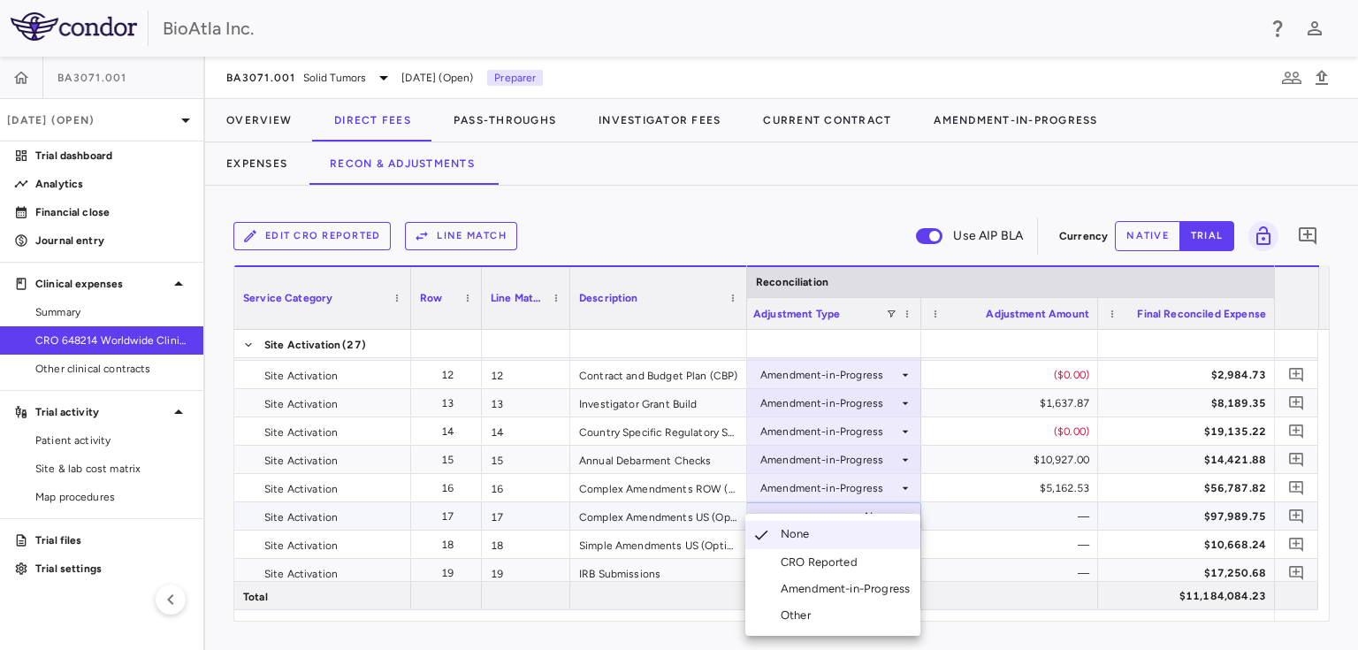
click at [852, 593] on div "Amendment-in-Progress" at bounding box center [848, 589] width 136 height 16
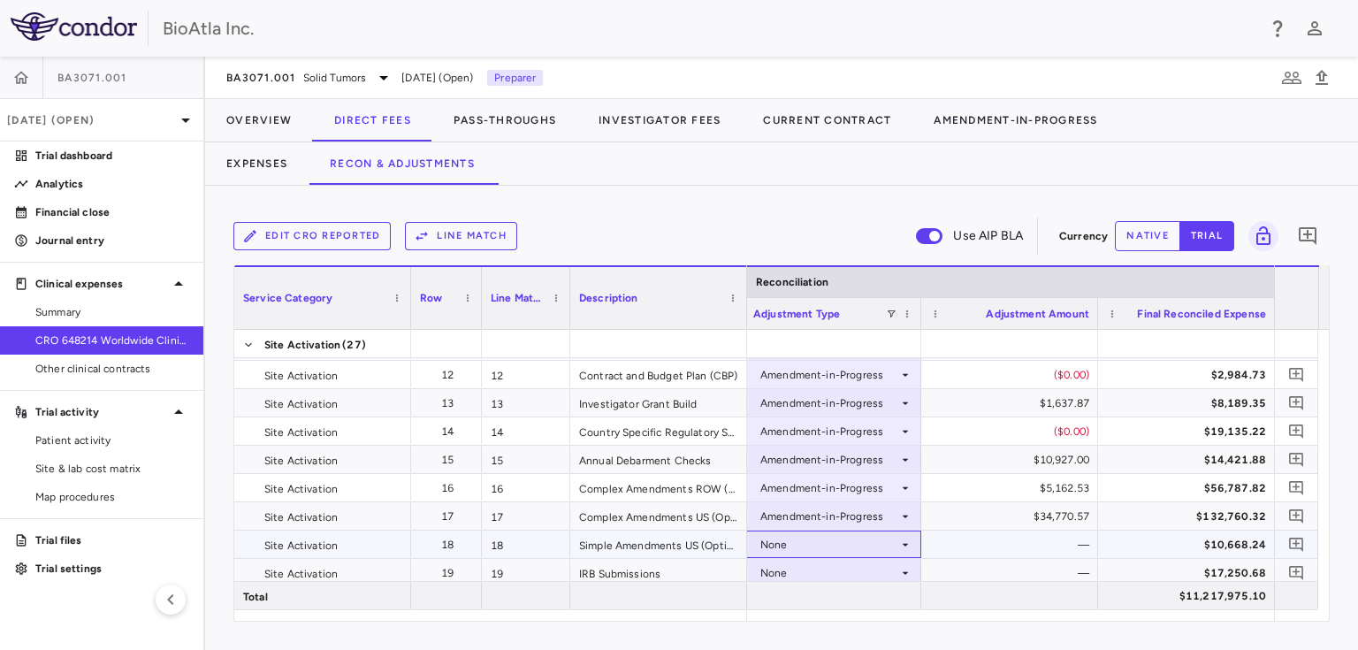
click at [902, 544] on icon at bounding box center [905, 544] width 14 height 14
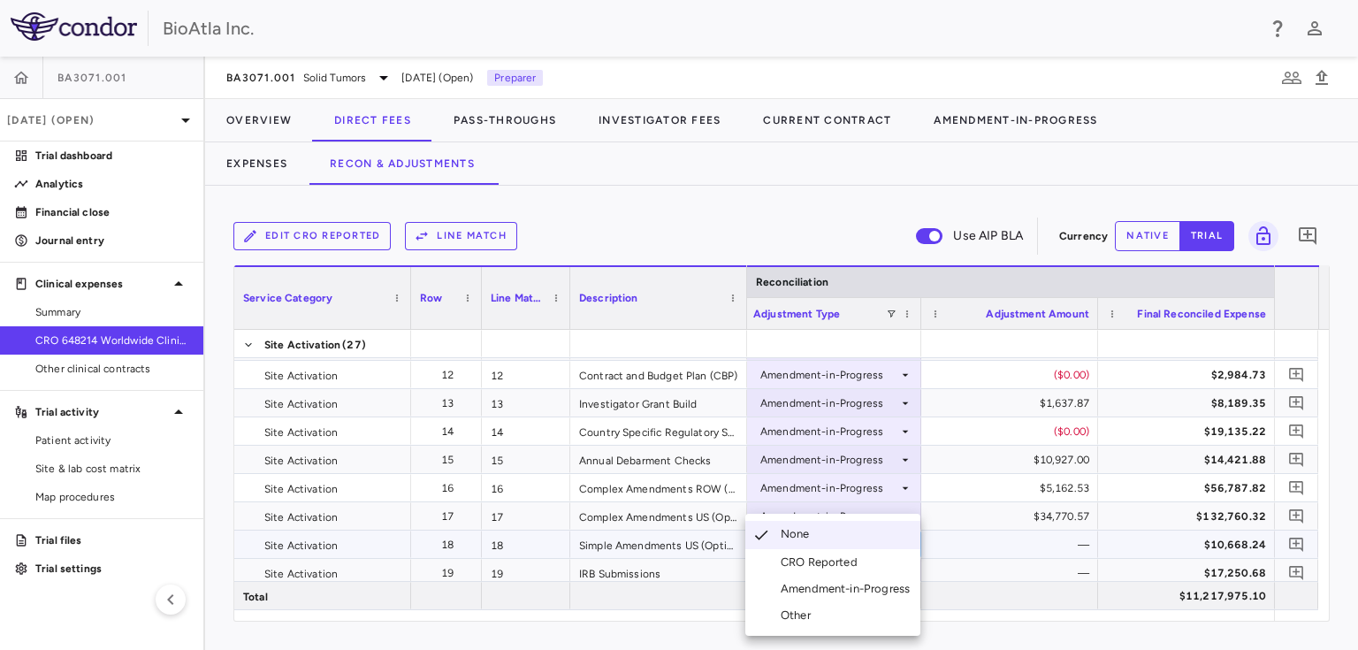
click at [823, 586] on div "Amendment-in-Progress" at bounding box center [848, 589] width 136 height 16
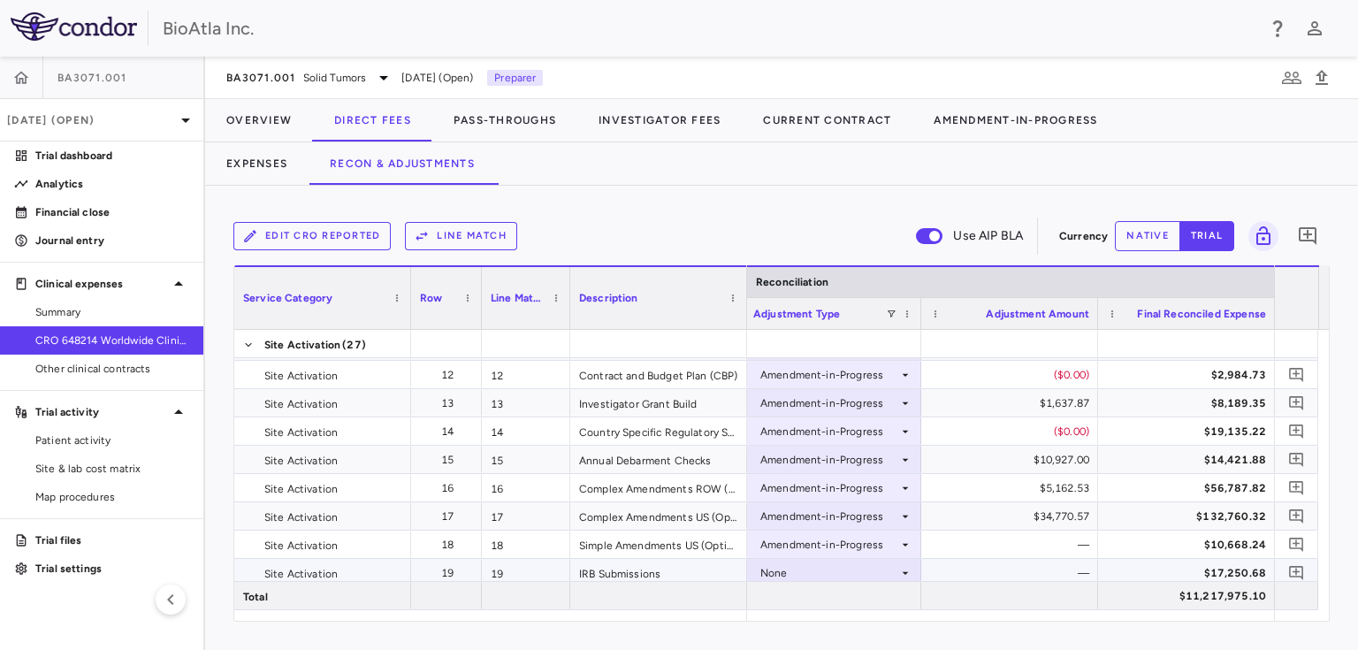
click at [901, 570] on icon at bounding box center [905, 573] width 14 height 14
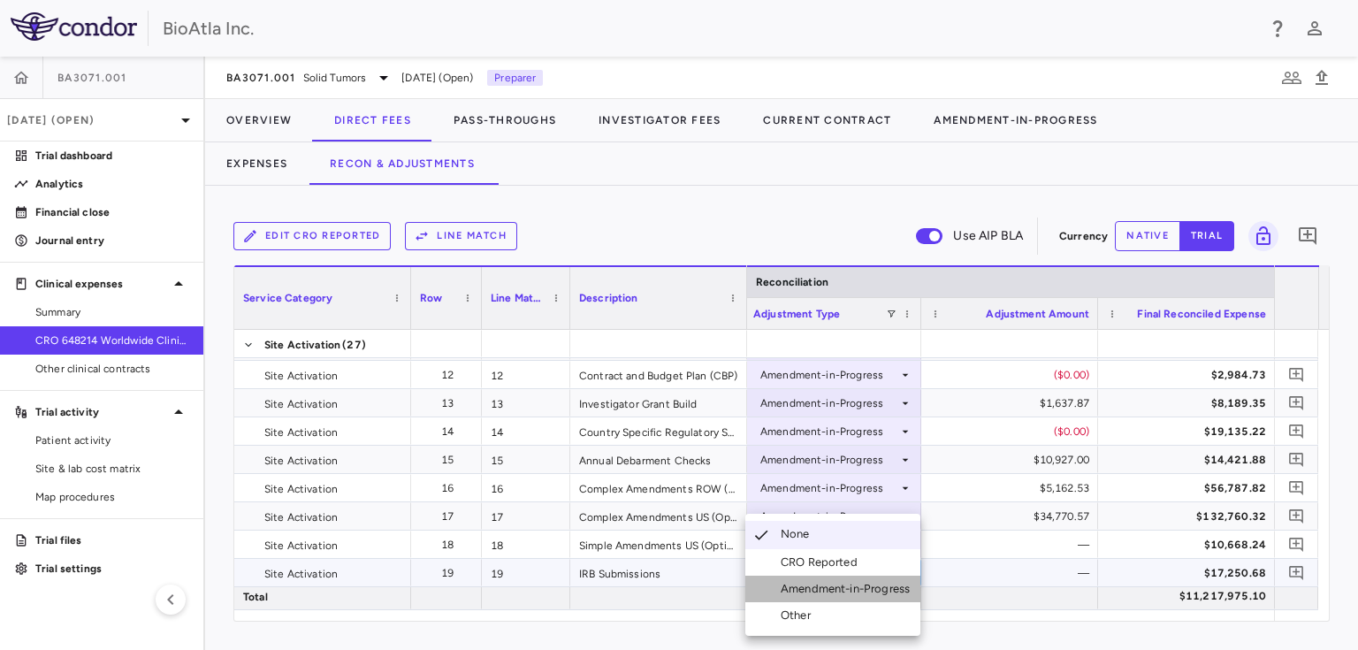
click at [835, 590] on div "Amendment-in-Progress" at bounding box center [848, 589] width 136 height 16
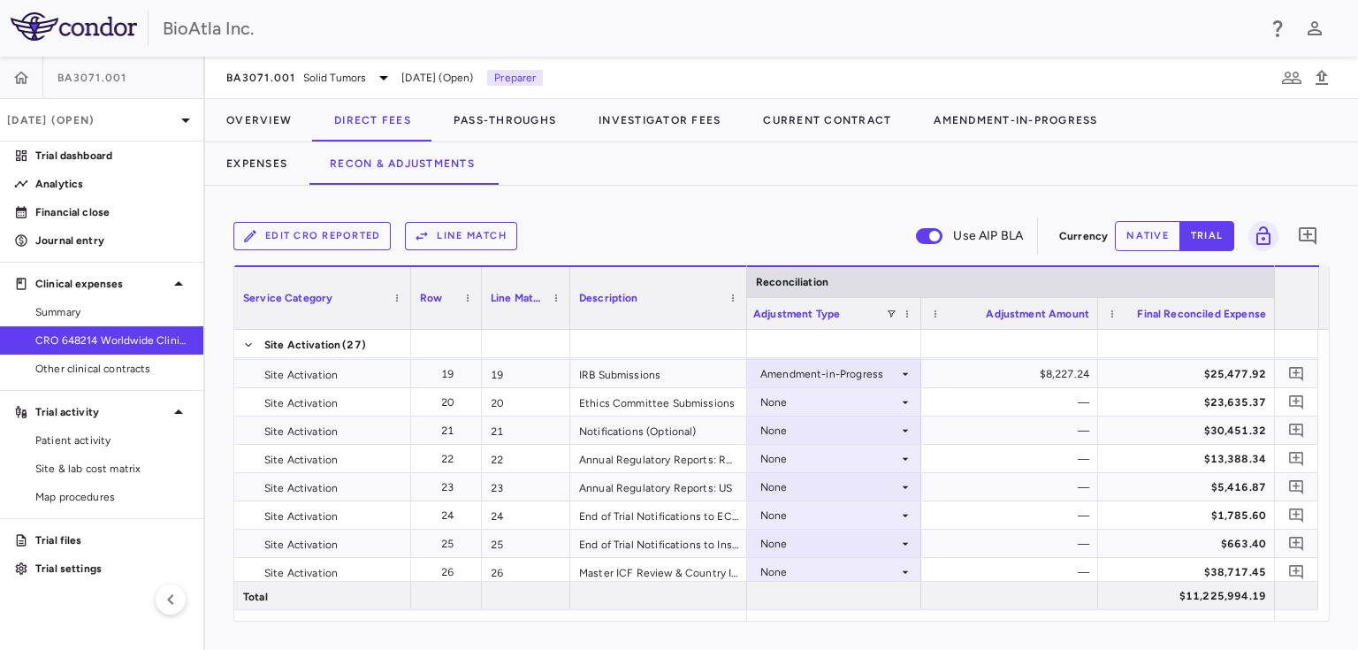
scroll to position [498, 0]
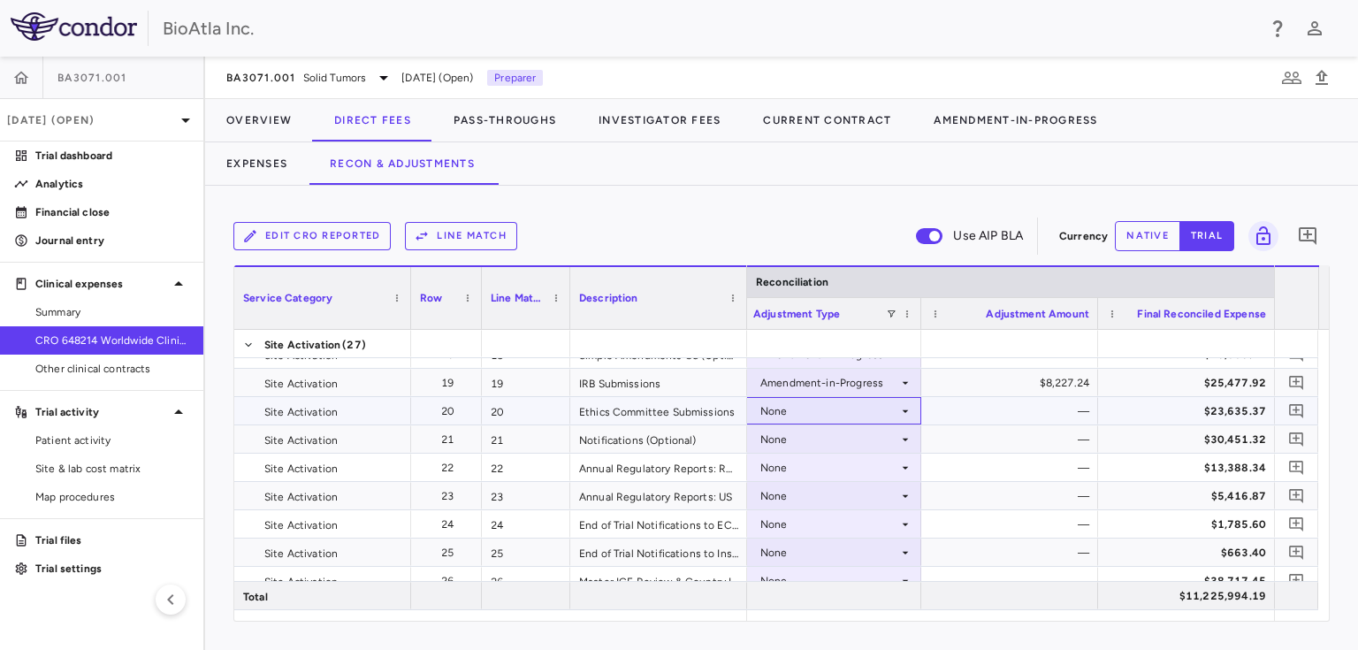
click at [908, 408] on icon at bounding box center [905, 411] width 14 height 14
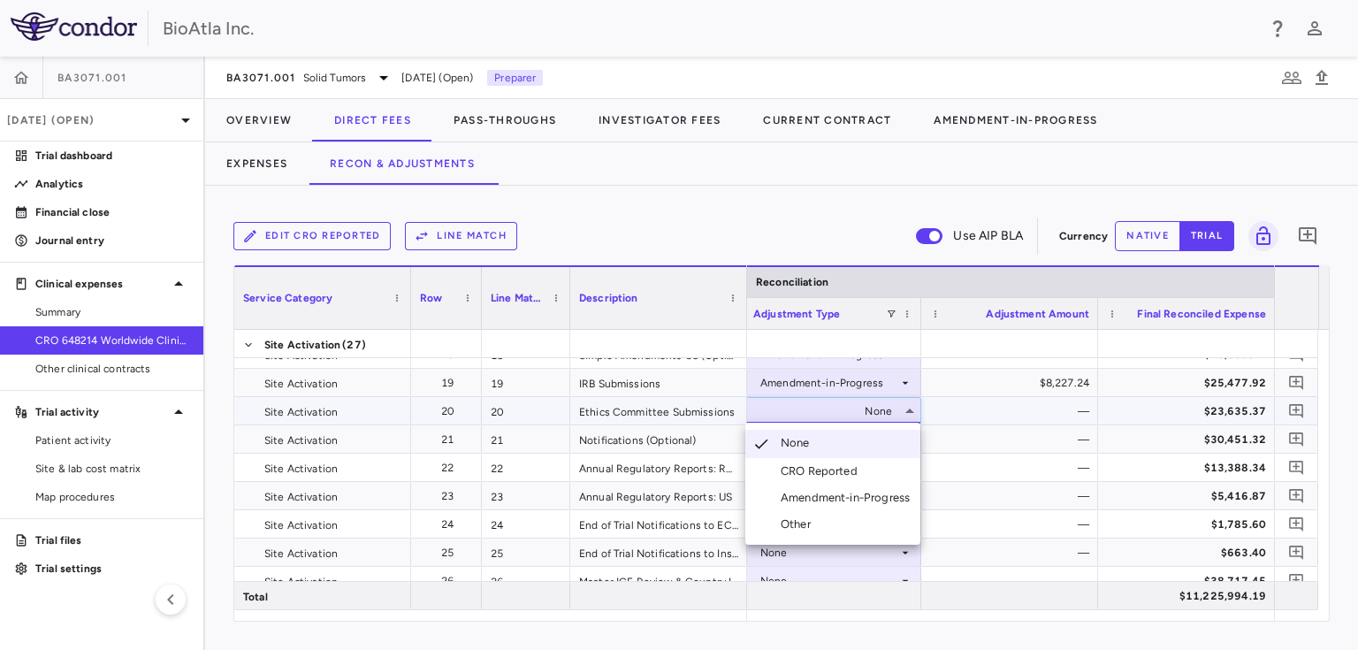
click at [833, 493] on div "Amendment-in-Progress" at bounding box center [848, 498] width 136 height 16
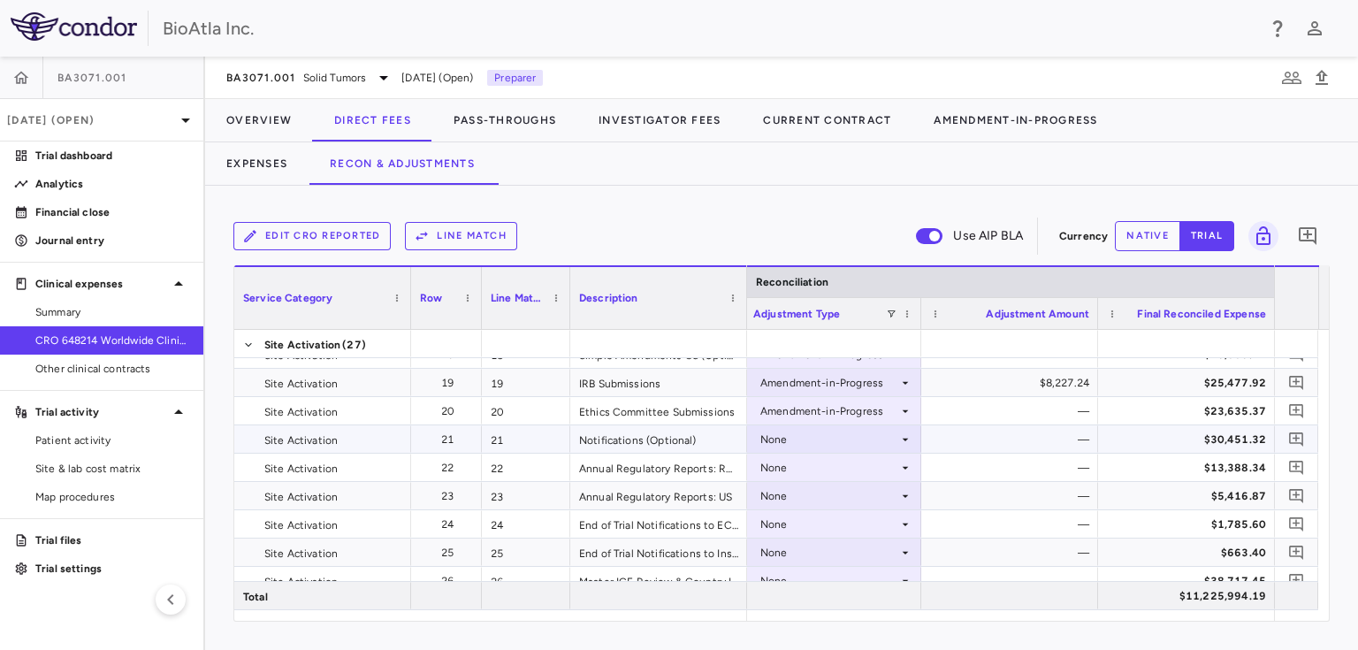
click at [902, 438] on icon at bounding box center [905, 439] width 6 height 3
click at [885, 435] on div "None" at bounding box center [829, 439] width 138 height 28
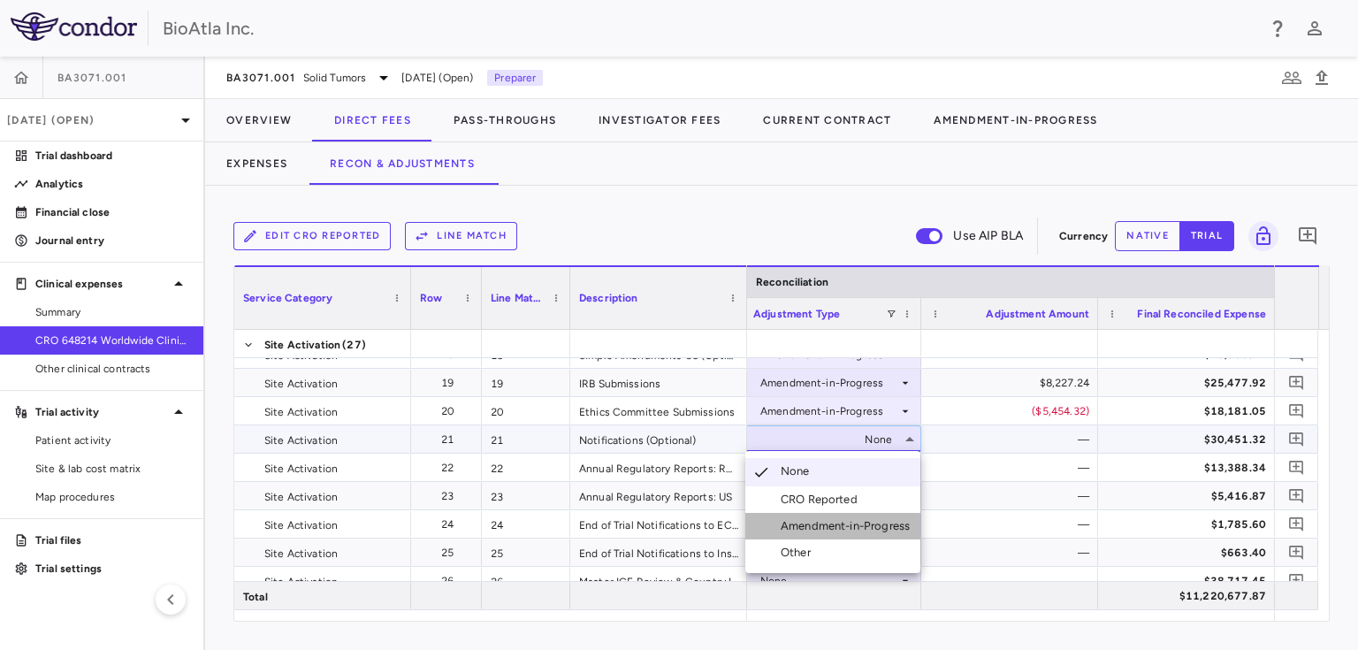
click at [867, 527] on div "Amendment-in-Progress" at bounding box center [848, 526] width 136 height 16
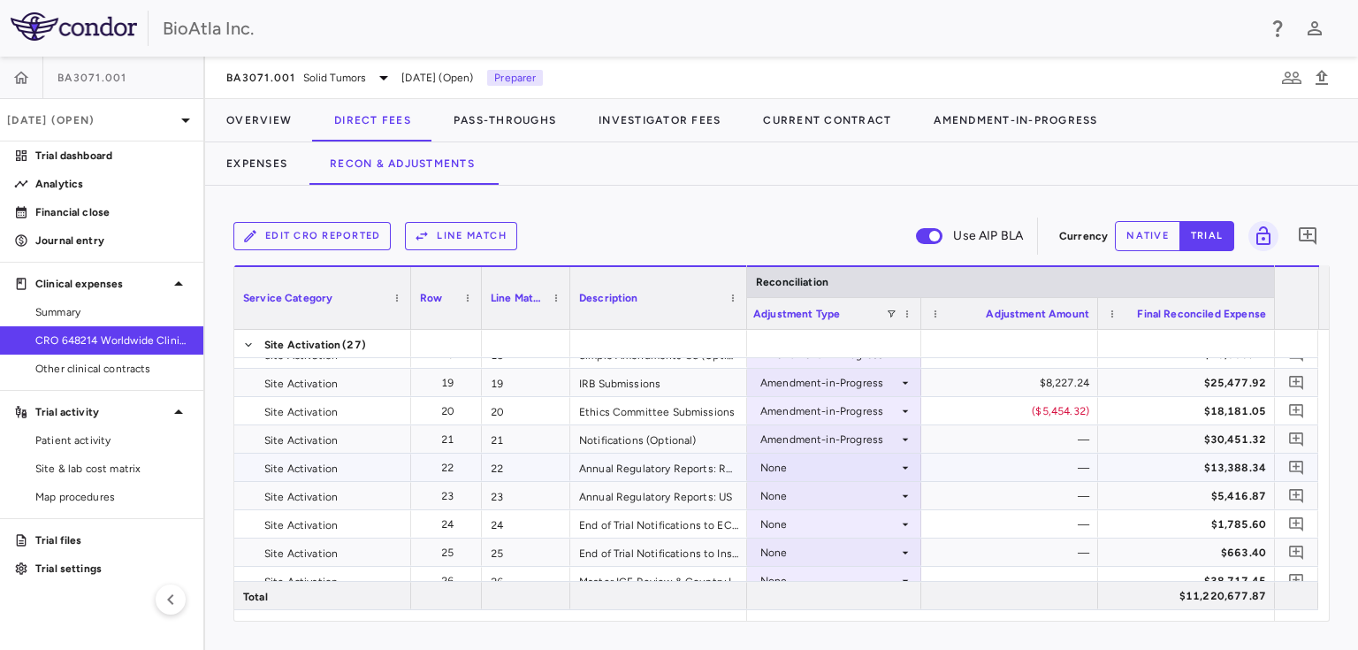
click at [909, 463] on icon at bounding box center [905, 467] width 14 height 14
click at [902, 467] on icon at bounding box center [905, 467] width 14 height 14
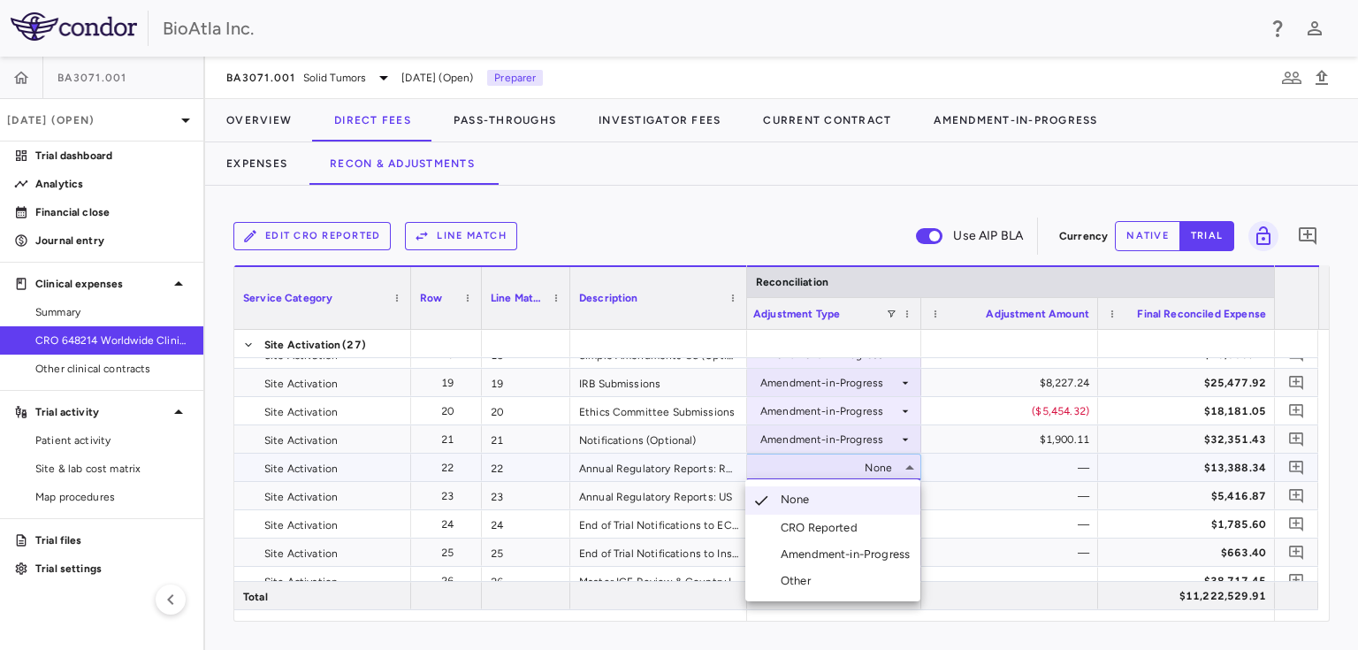
click at [838, 553] on div "Amendment-in-Progress" at bounding box center [848, 554] width 136 height 16
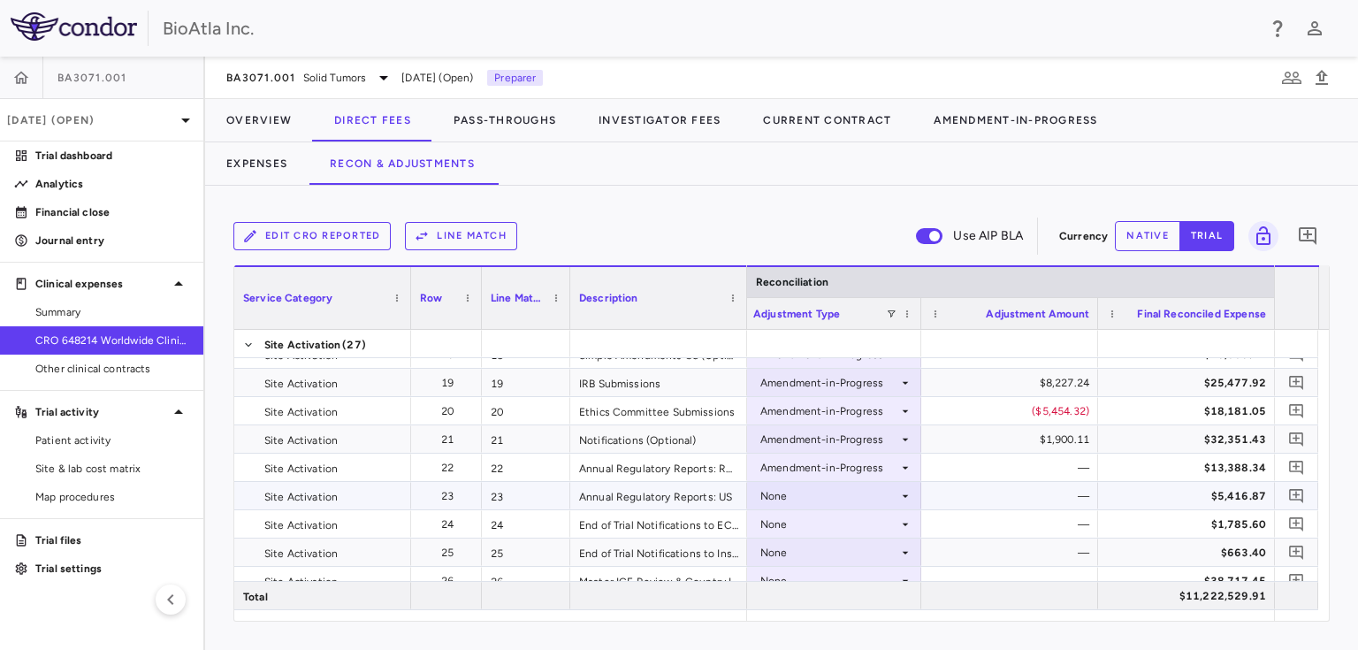
click at [902, 499] on icon at bounding box center [905, 496] width 14 height 14
click at [843, 577] on div "None" at bounding box center [829, 581] width 138 height 28
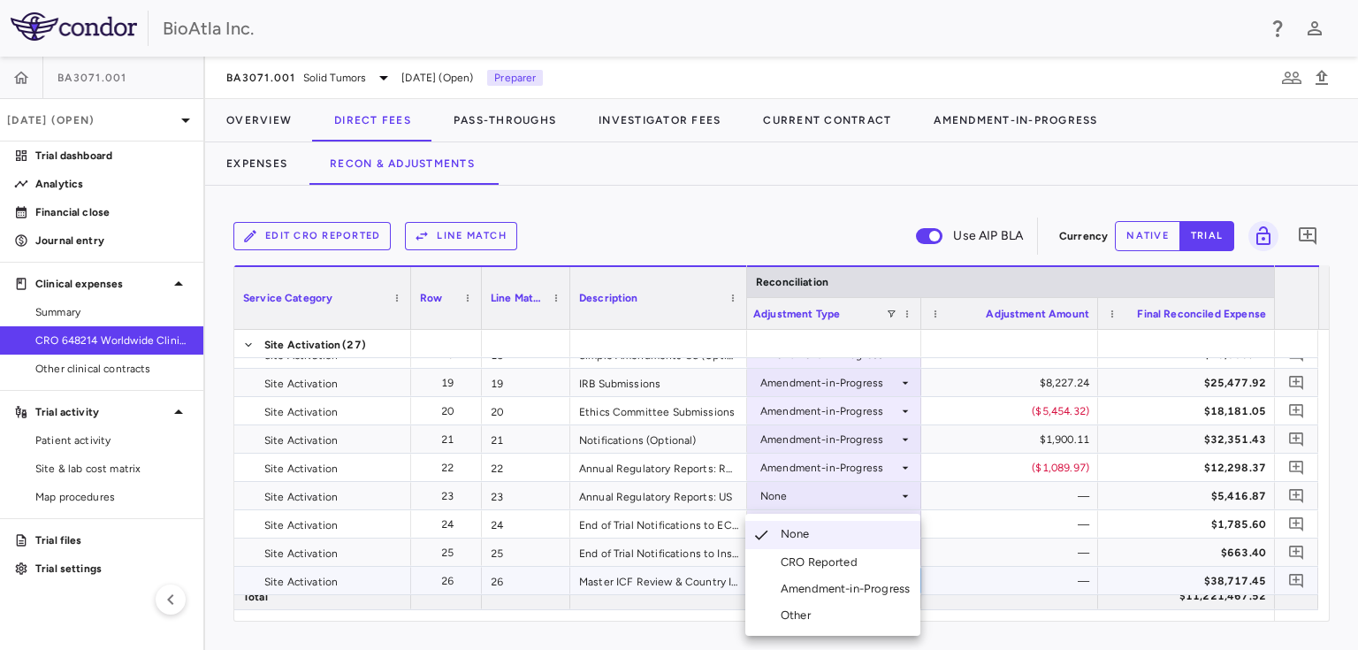
click at [910, 498] on div at bounding box center [679, 325] width 1358 height 650
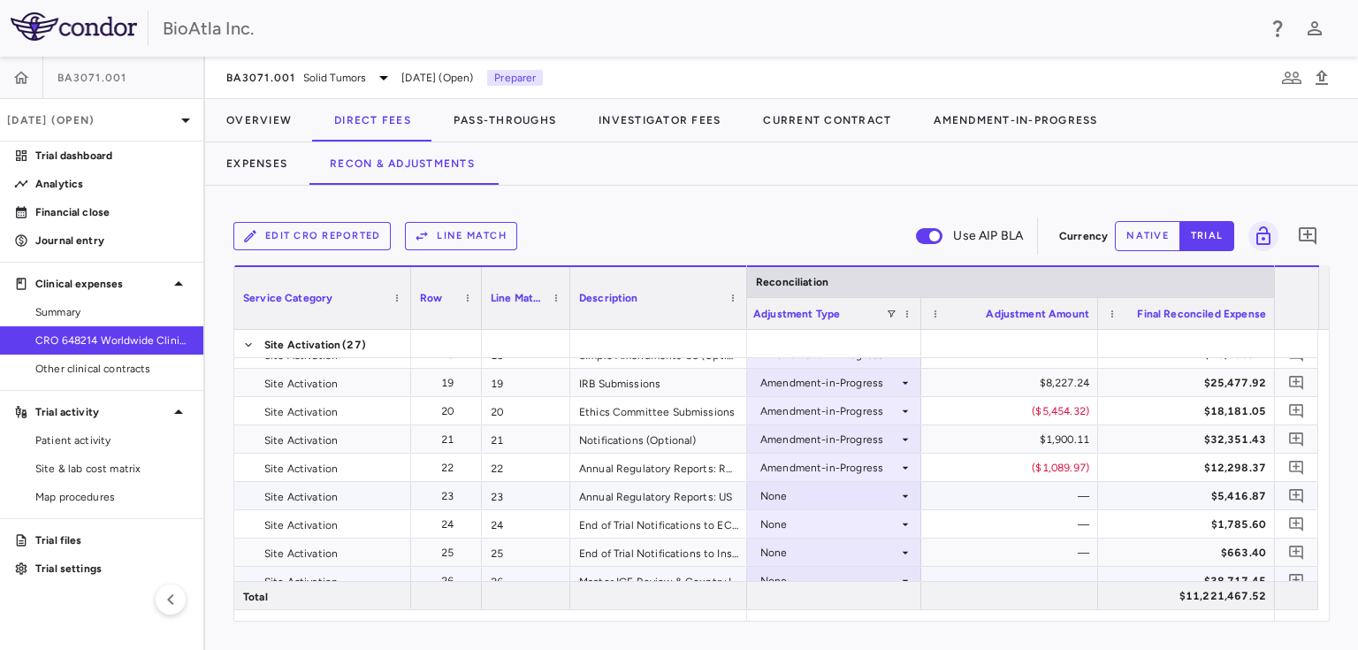
click at [907, 495] on icon at bounding box center [905, 496] width 14 height 14
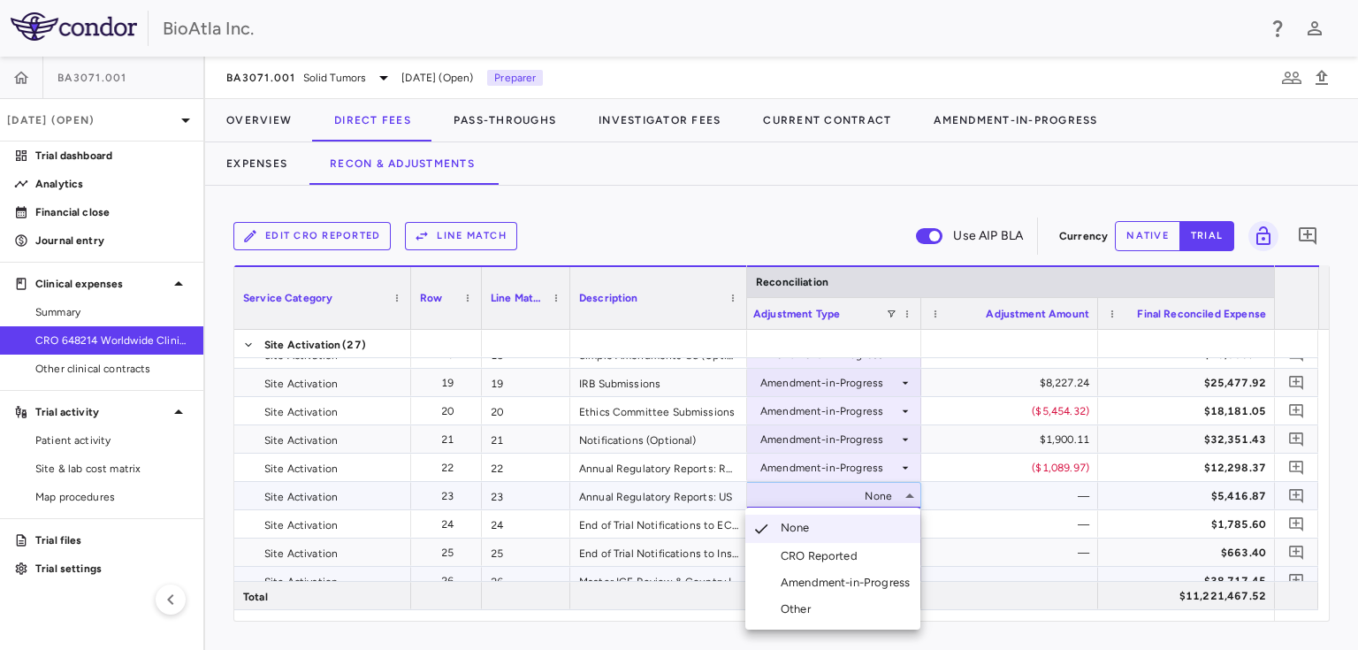
click at [850, 583] on div "Amendment-in-Progress" at bounding box center [848, 582] width 136 height 16
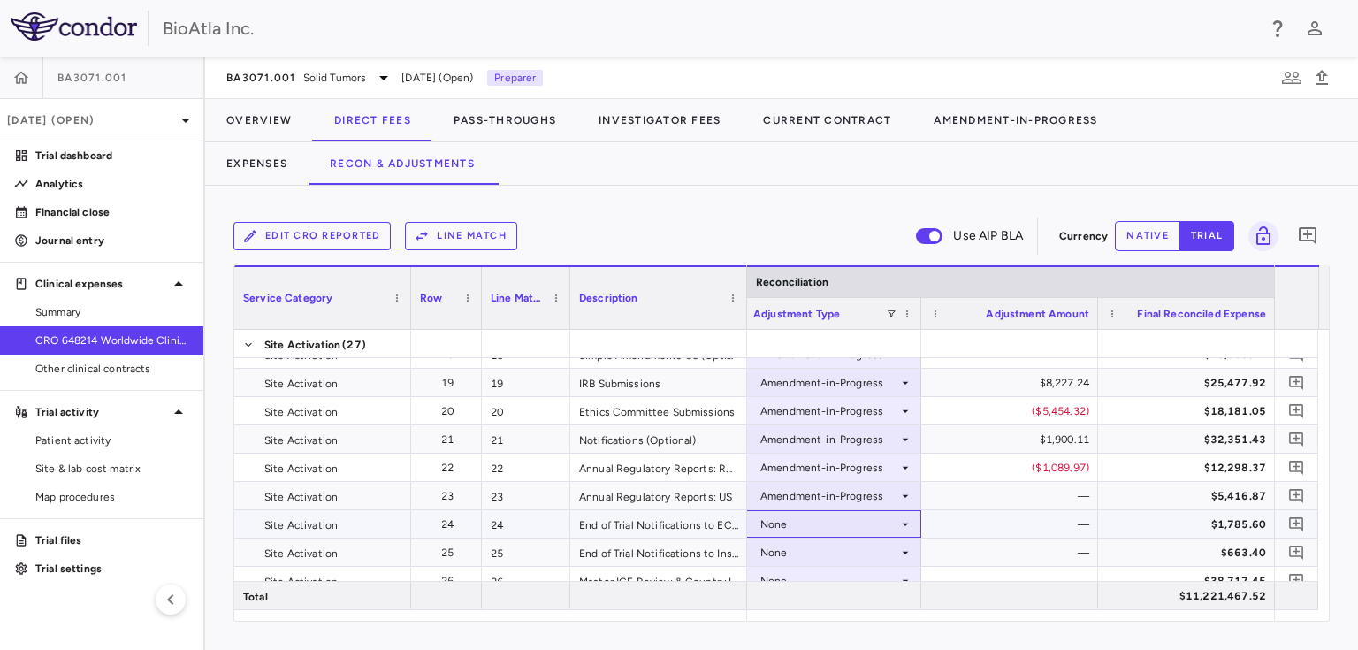
click at [905, 518] on icon at bounding box center [905, 524] width 14 height 14
click at [891, 513] on div "None" at bounding box center [829, 524] width 138 height 28
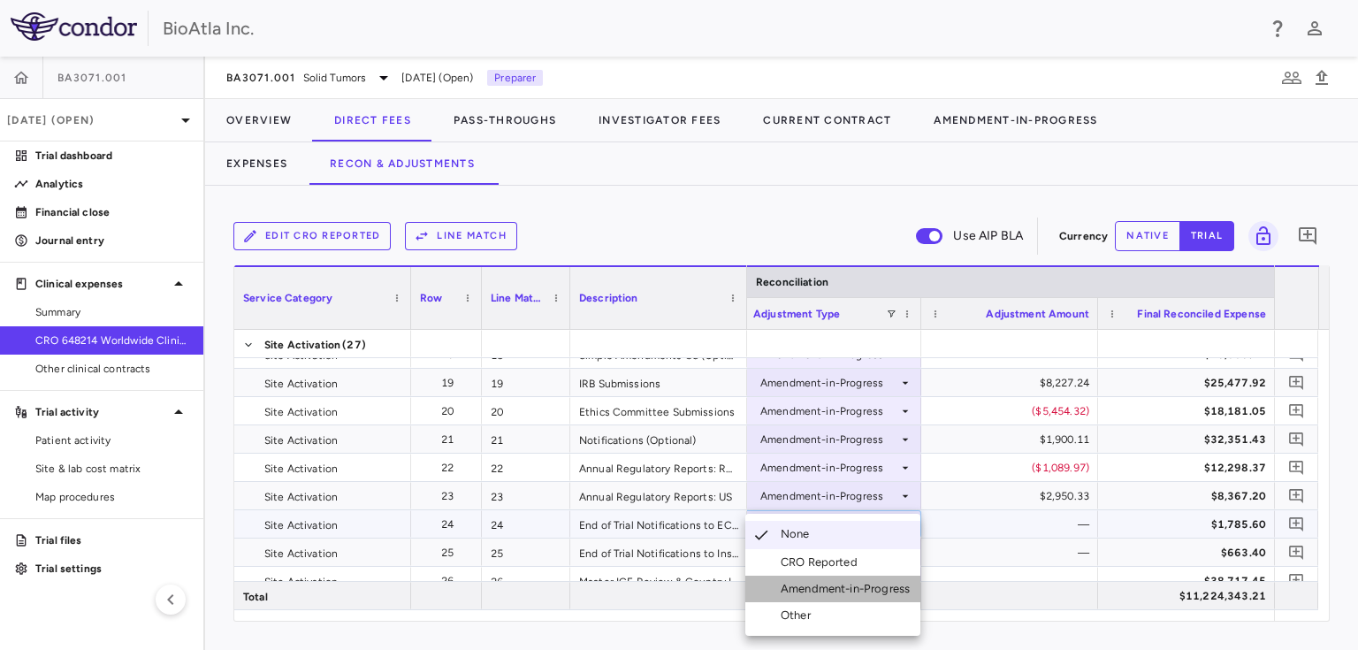
click at [831, 586] on div "Amendment-in-Progress" at bounding box center [848, 589] width 136 height 16
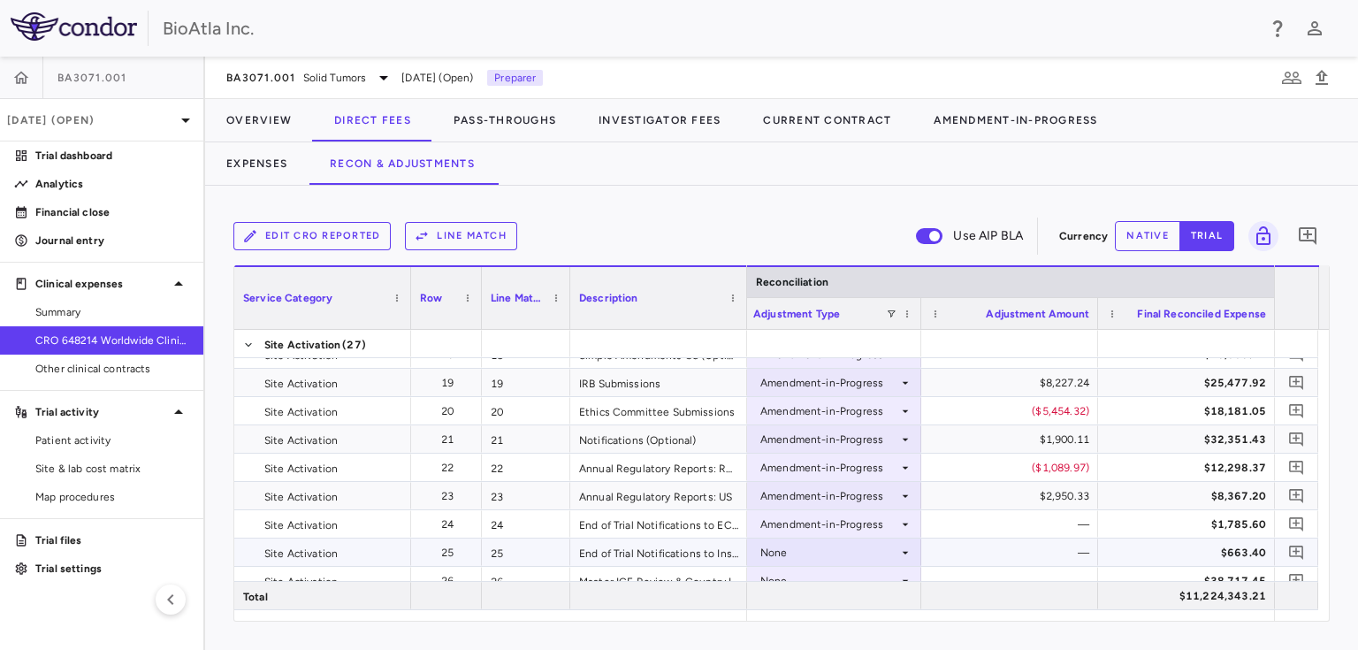
click at [817, 545] on div "None" at bounding box center [829, 552] width 138 height 28
click at [883, 553] on div "None" at bounding box center [829, 552] width 138 height 28
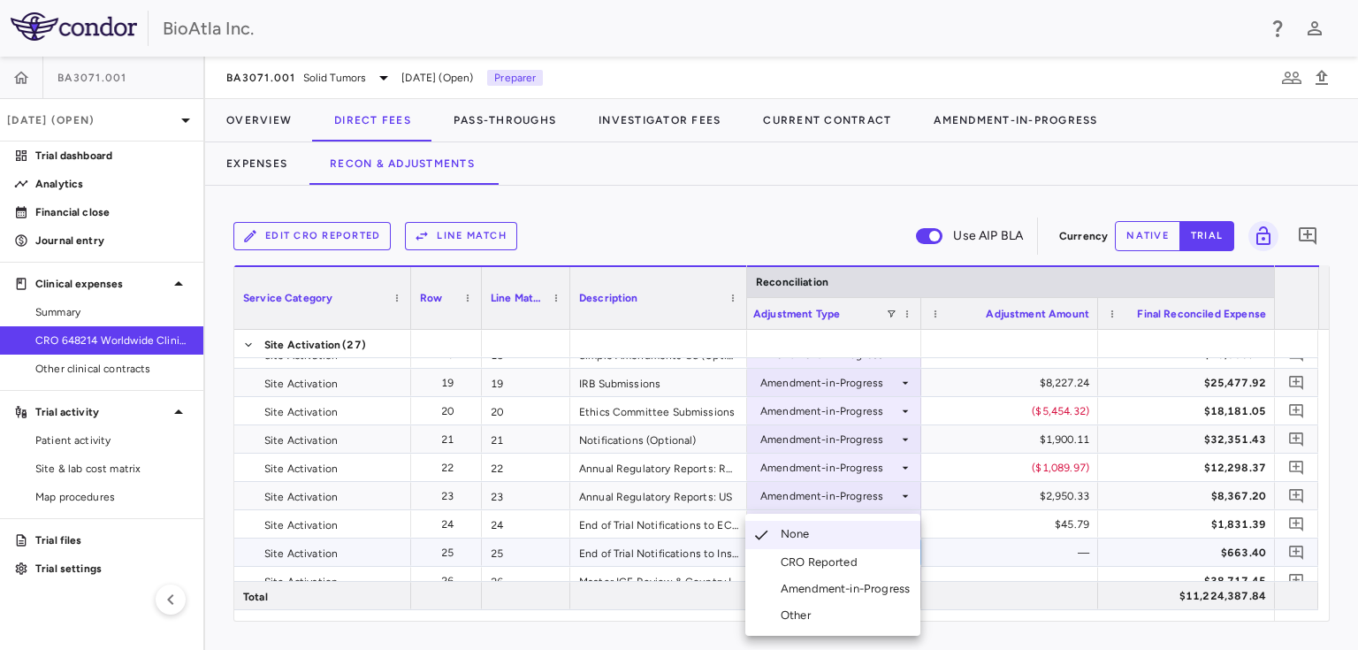
click at [826, 590] on div "Amendment-in-Progress" at bounding box center [848, 589] width 136 height 16
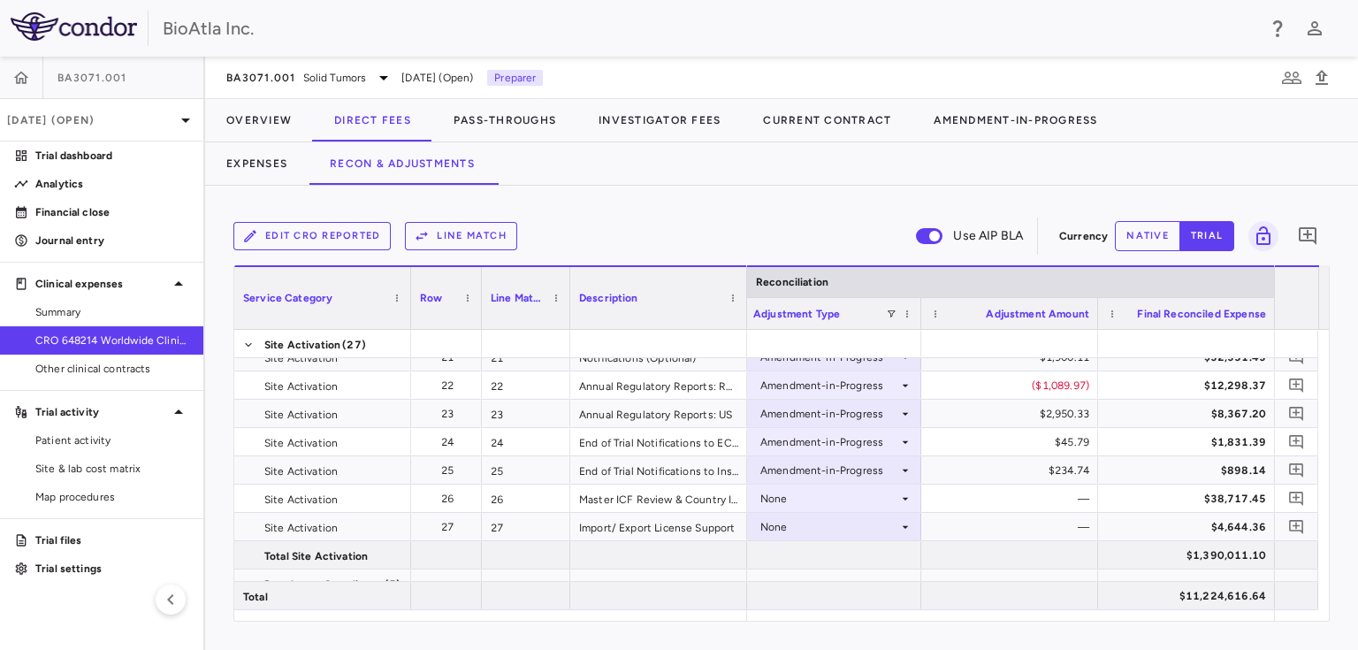
scroll to position [600, 0]
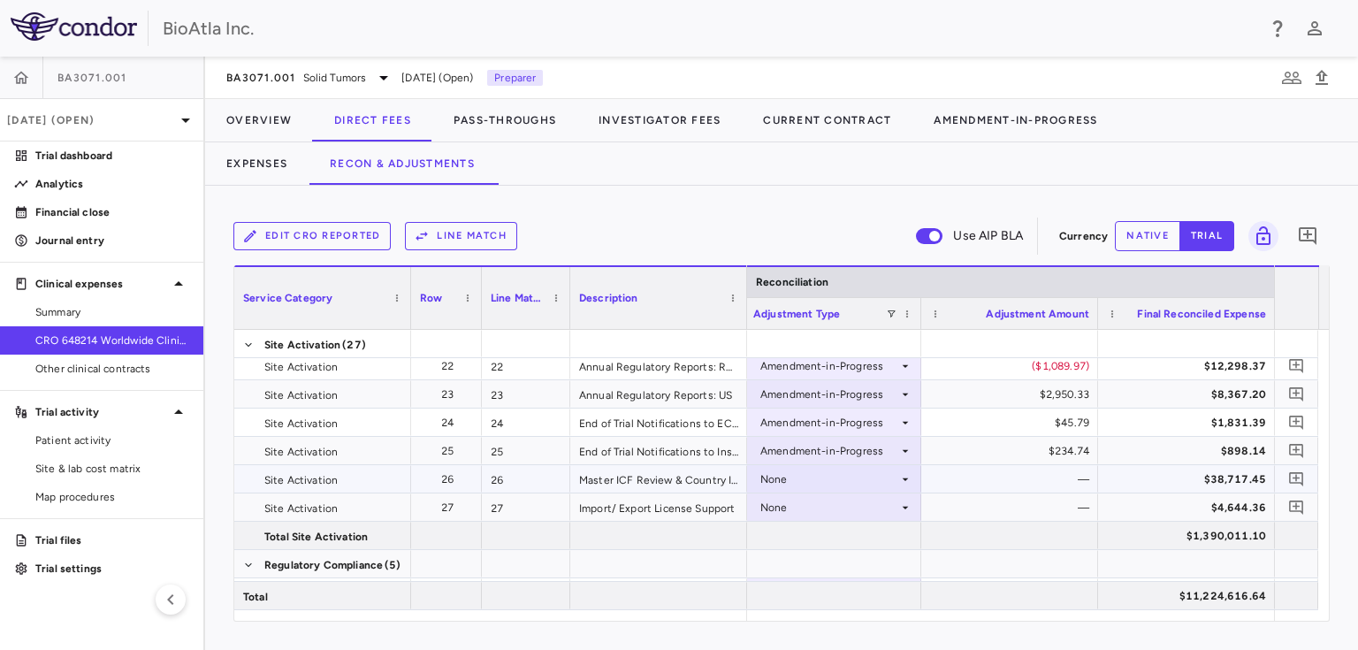
click at [901, 469] on div "None" at bounding box center [832, 479] width 159 height 26
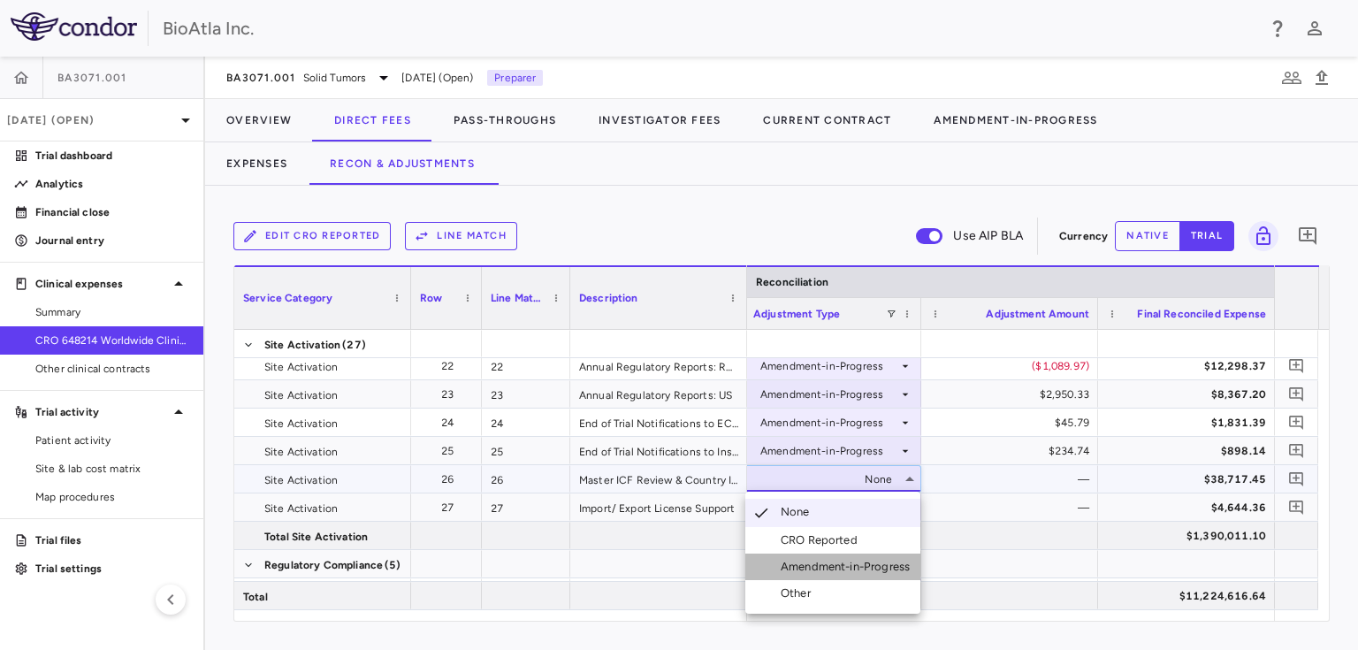
click at [798, 567] on div "Amendment-in-Progress" at bounding box center [848, 567] width 136 height 16
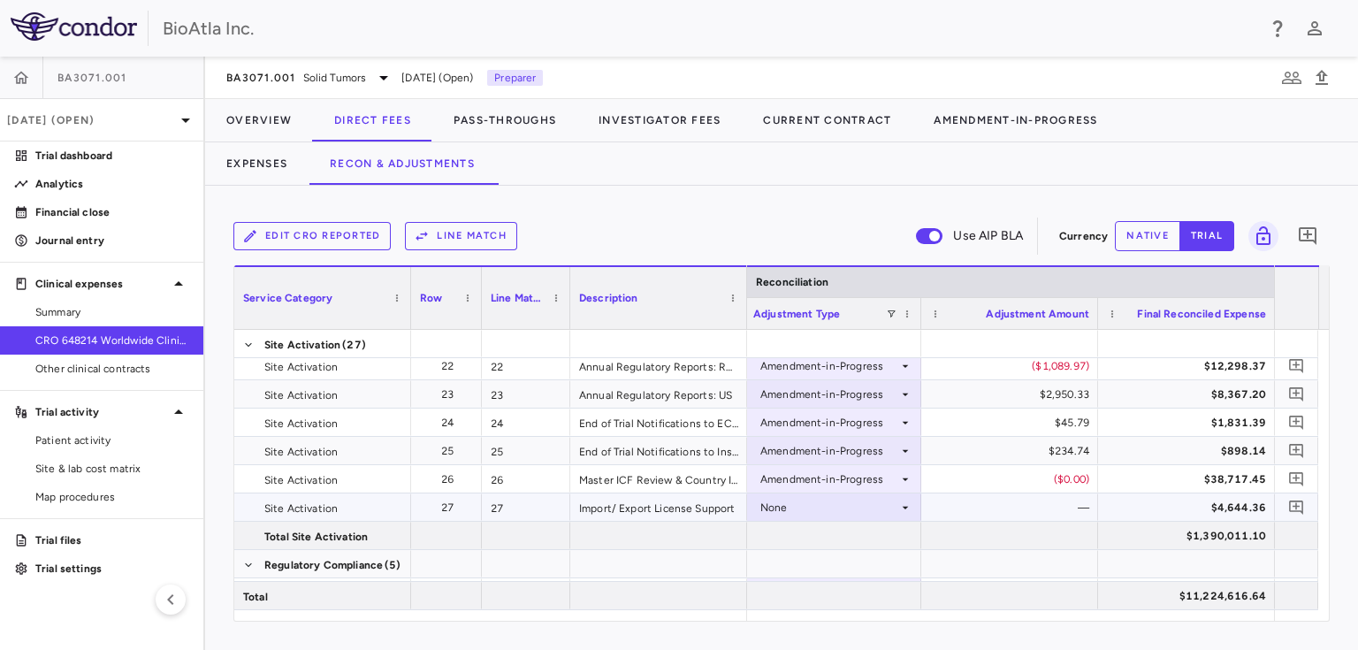
click at [909, 506] on icon at bounding box center [905, 507] width 14 height 14
click at [813, 583] on div "Amendment-in-Progress" at bounding box center [848, 589] width 136 height 16
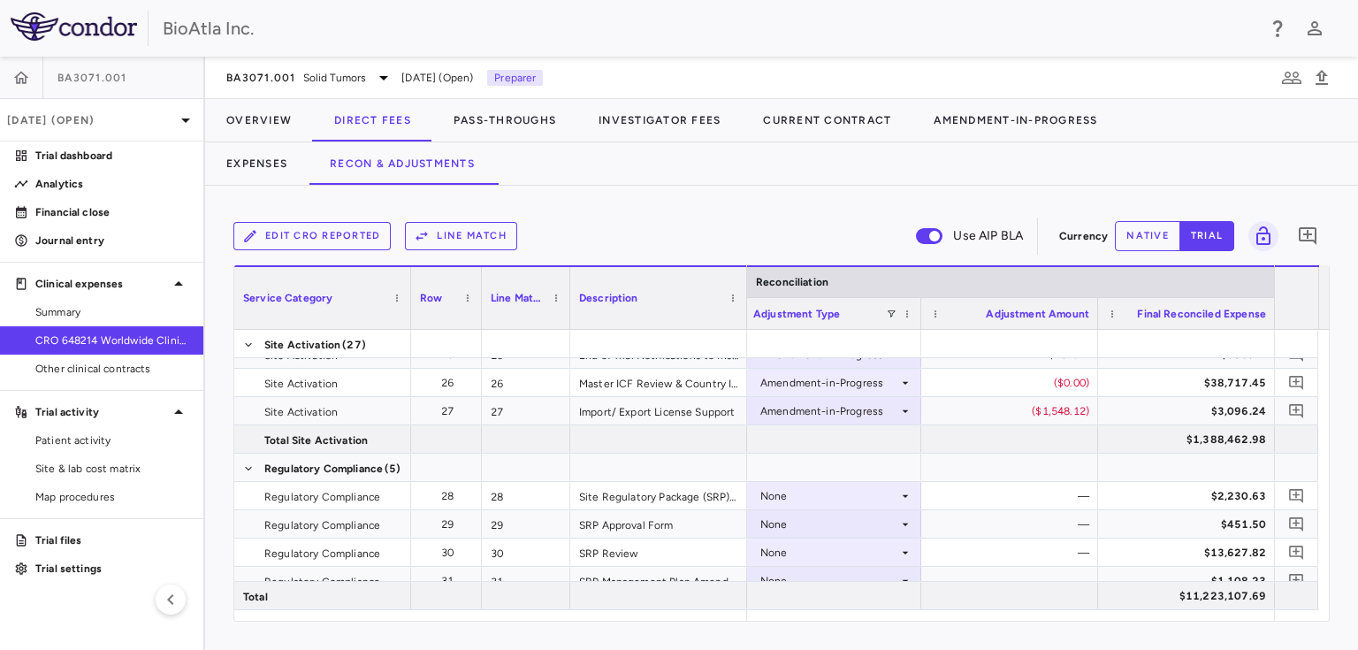
scroll to position [713, 0]
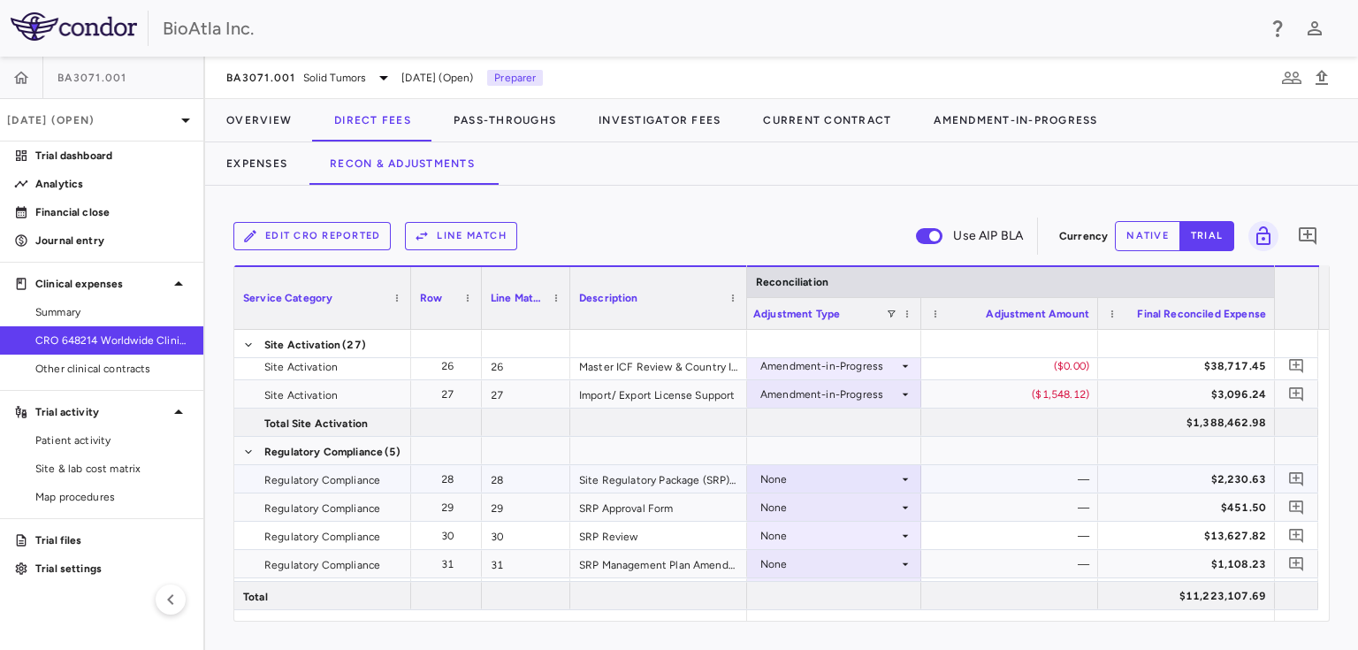
click at [900, 477] on icon at bounding box center [905, 479] width 14 height 14
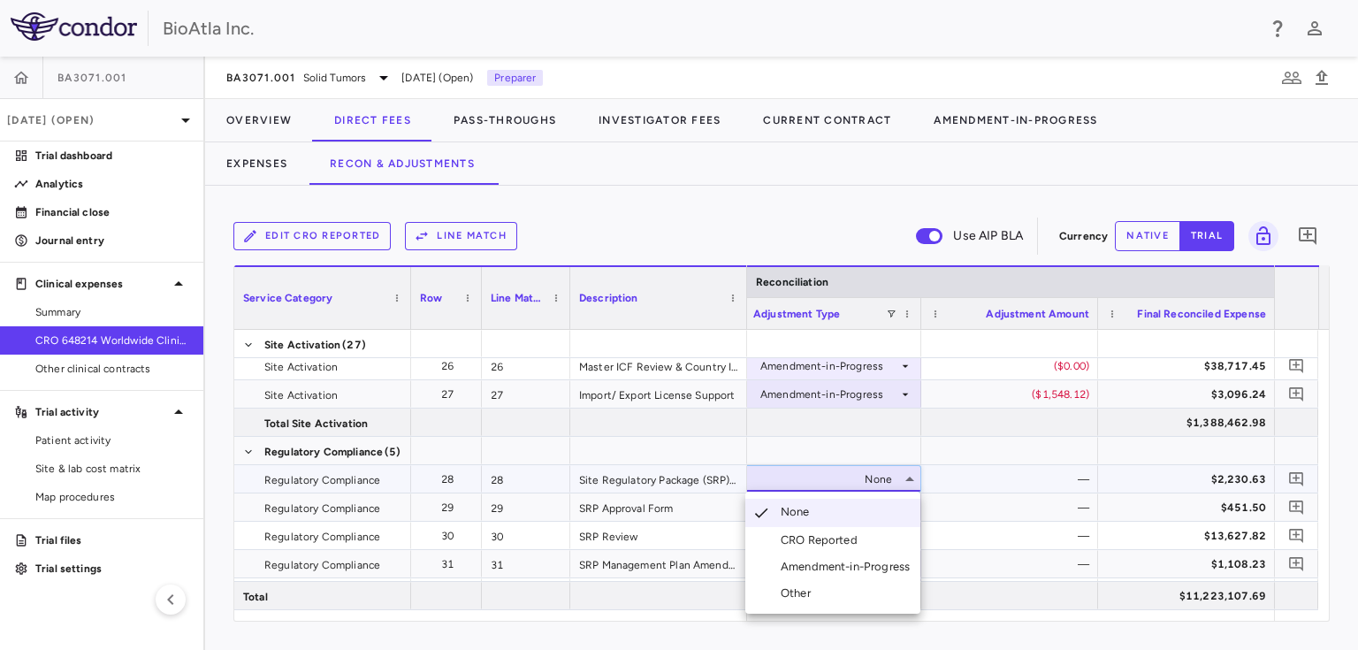
click at [848, 557] on li "Amendment-in-Progress" at bounding box center [832, 566] width 175 height 27
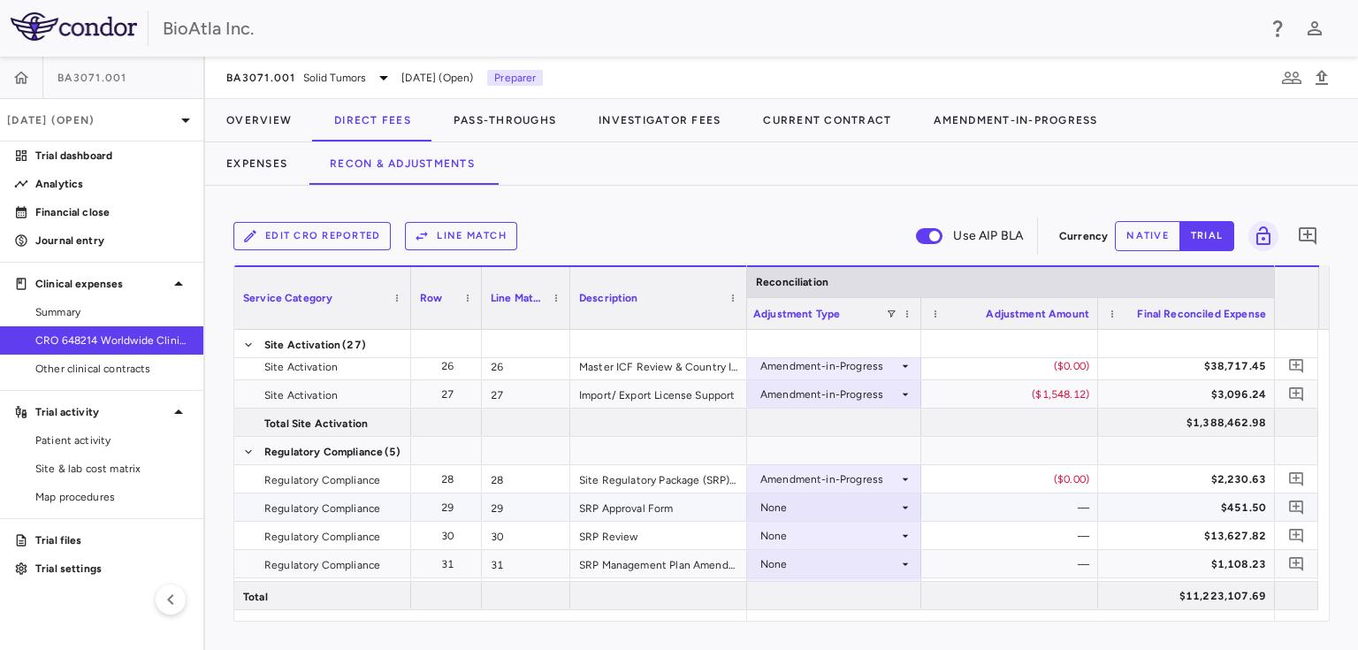
click at [894, 503] on div "None" at bounding box center [829, 507] width 138 height 28
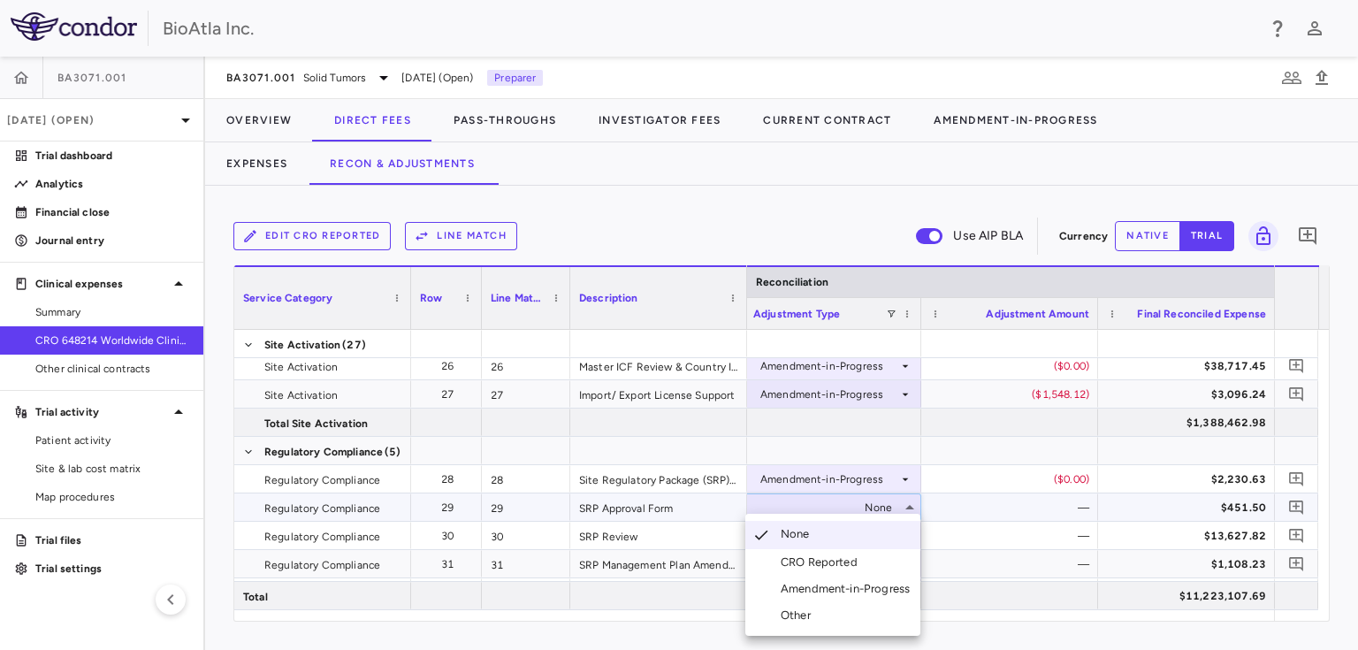
click at [851, 583] on div "Amendment-in-Progress" at bounding box center [848, 589] width 136 height 16
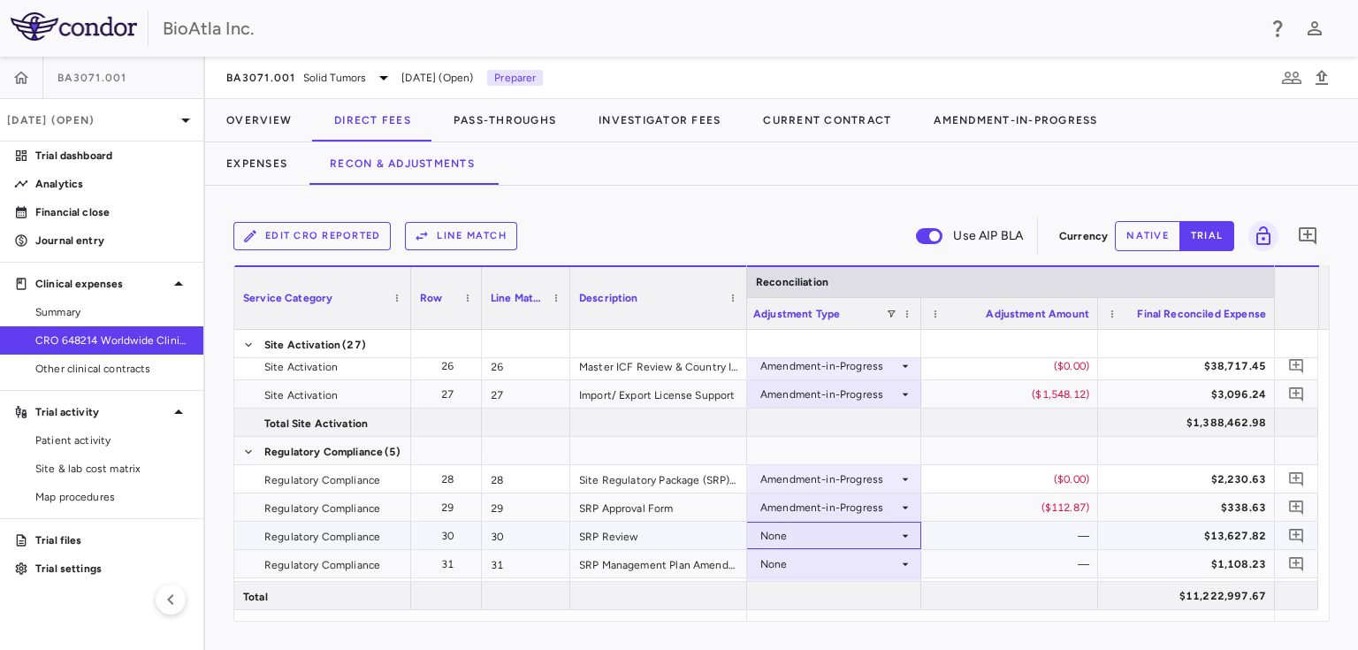
click at [887, 530] on div "None" at bounding box center [829, 535] width 138 height 28
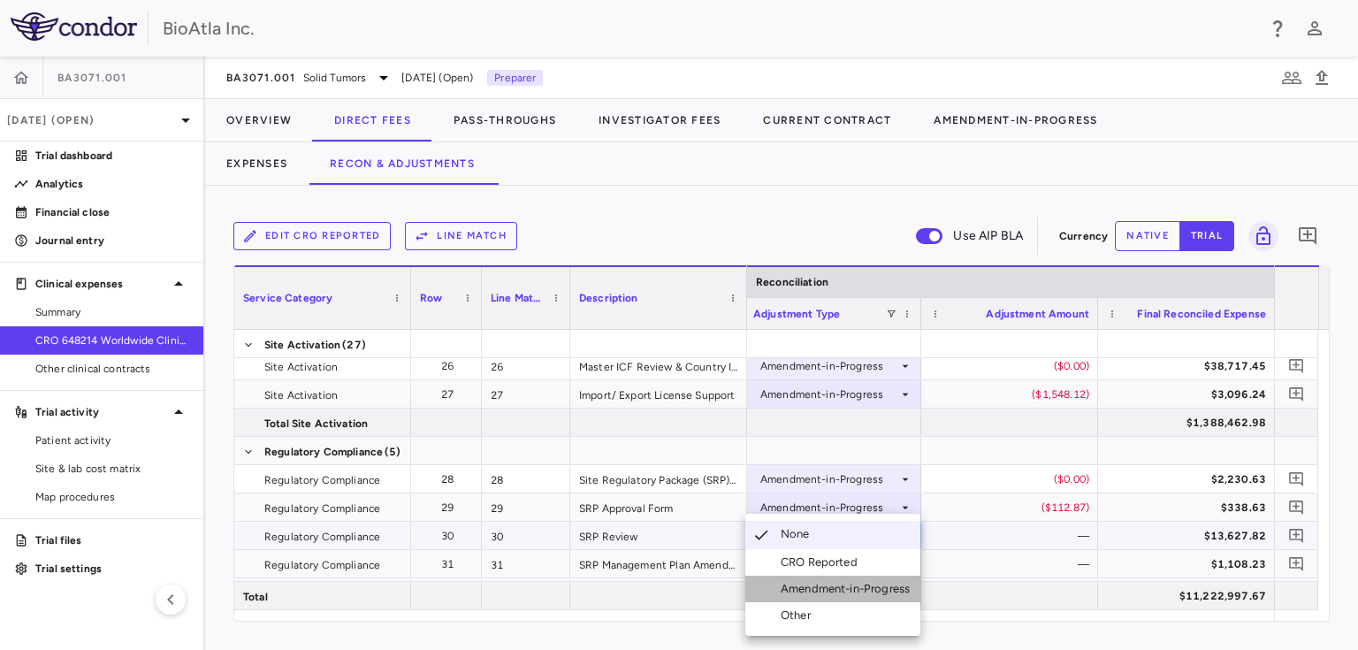
click at [824, 586] on div "Amendment-in-Progress" at bounding box center [848, 589] width 136 height 16
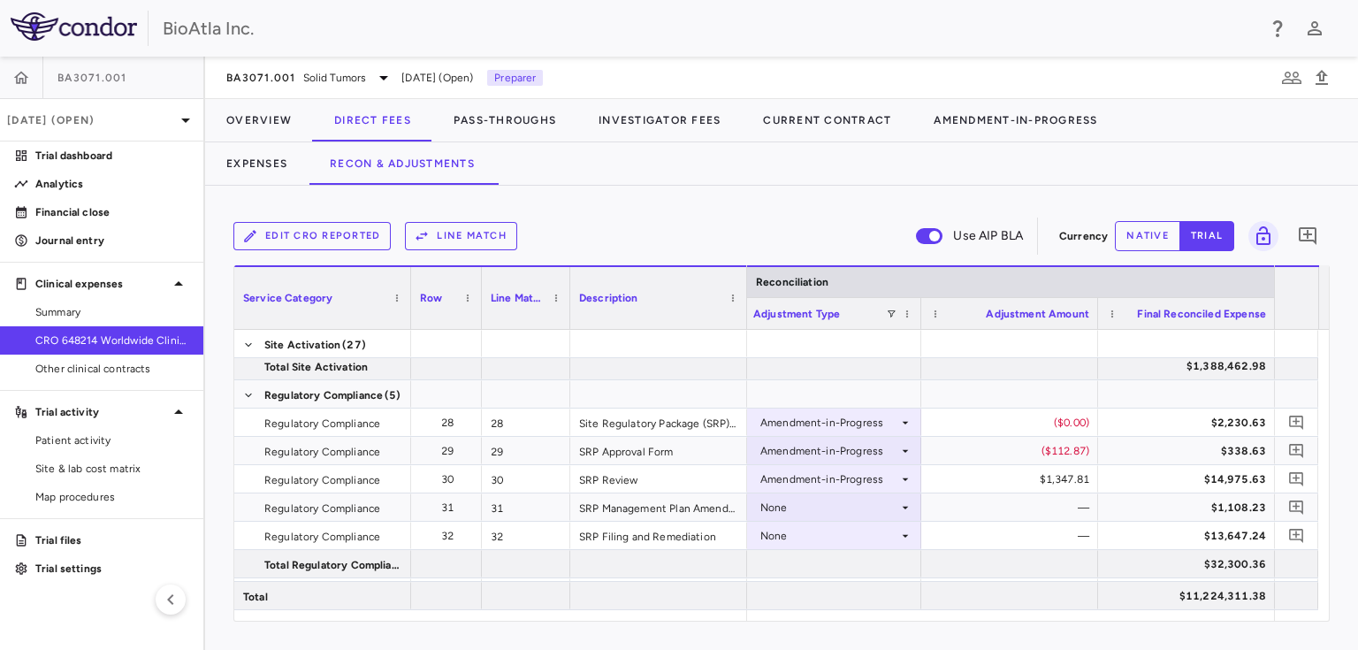
scroll to position [798, 0]
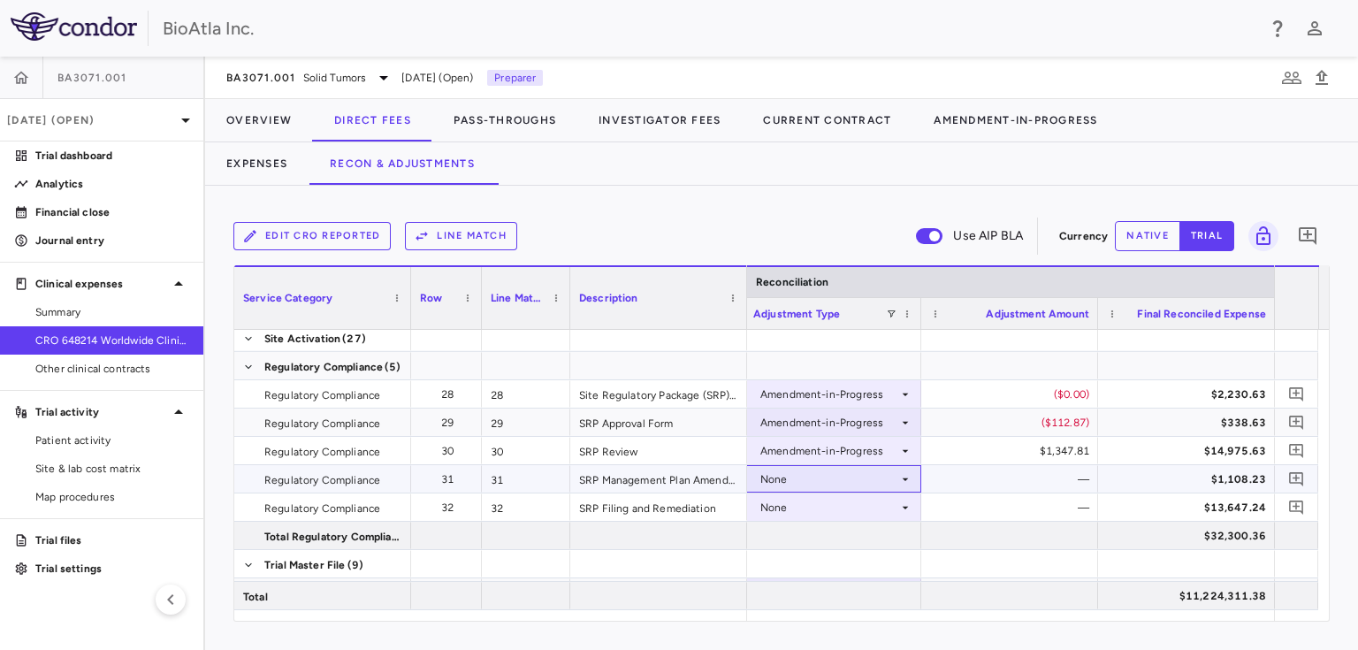
click at [907, 486] on div "None" at bounding box center [832, 479] width 159 height 26
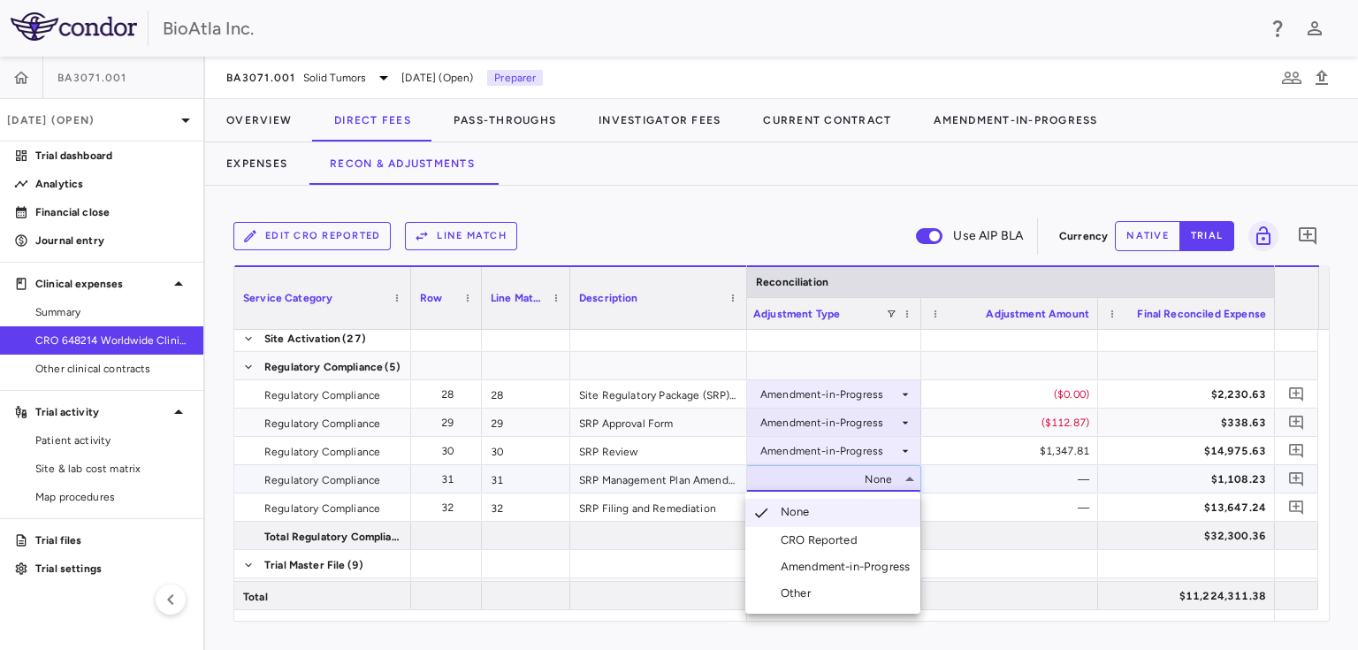
click at [856, 559] on div "Amendment-in-Progress" at bounding box center [848, 567] width 136 height 16
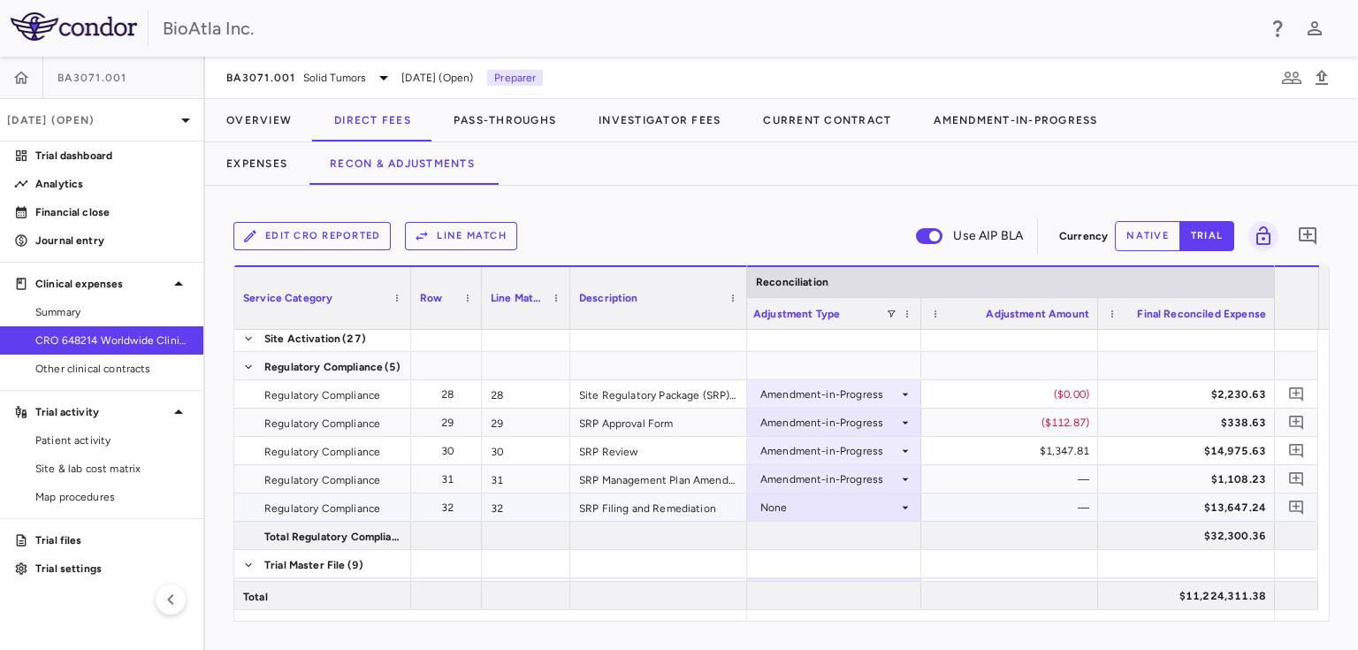
click at [792, 499] on div "None" at bounding box center [829, 507] width 138 height 28
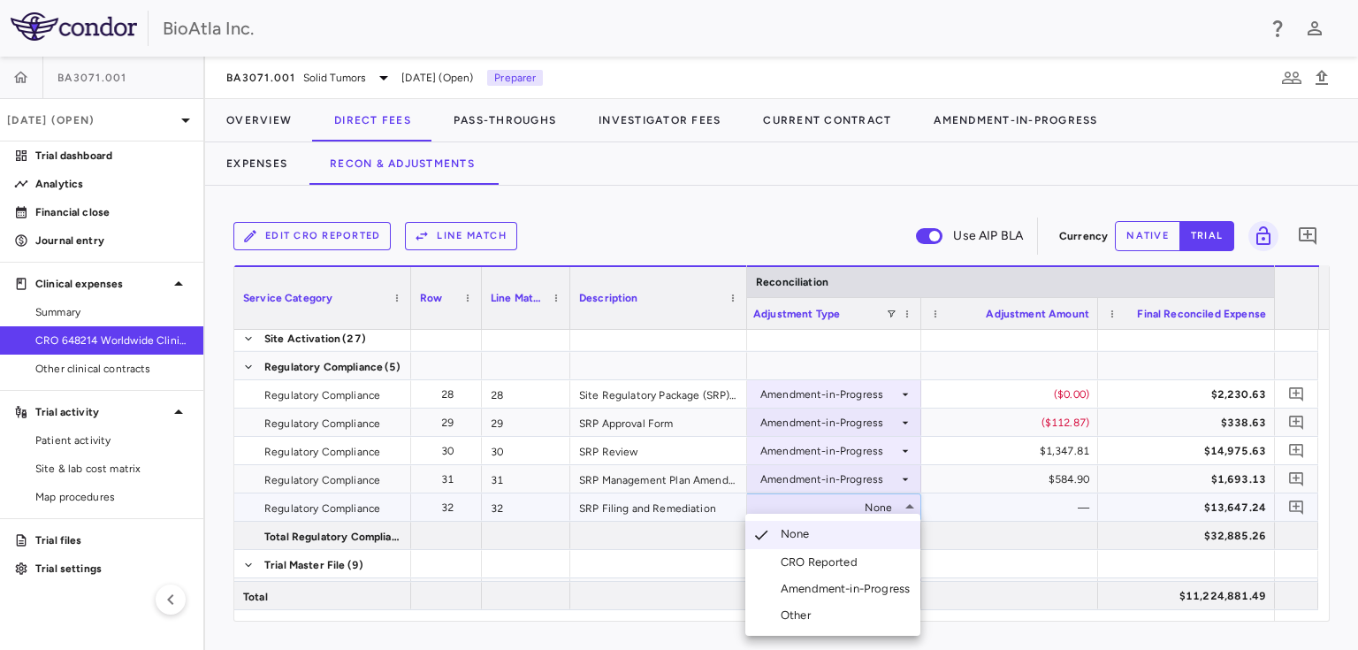
click at [834, 589] on div "Amendment-in-Progress" at bounding box center [848, 589] width 136 height 16
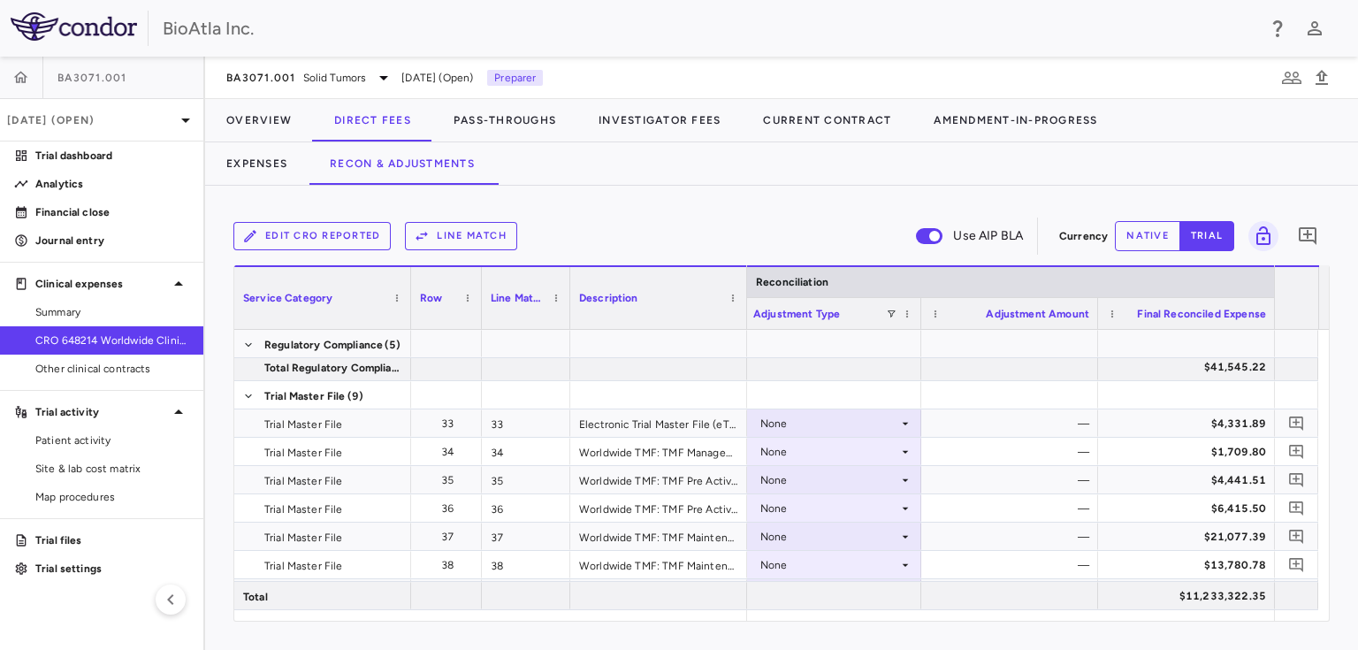
scroll to position [0, 0]
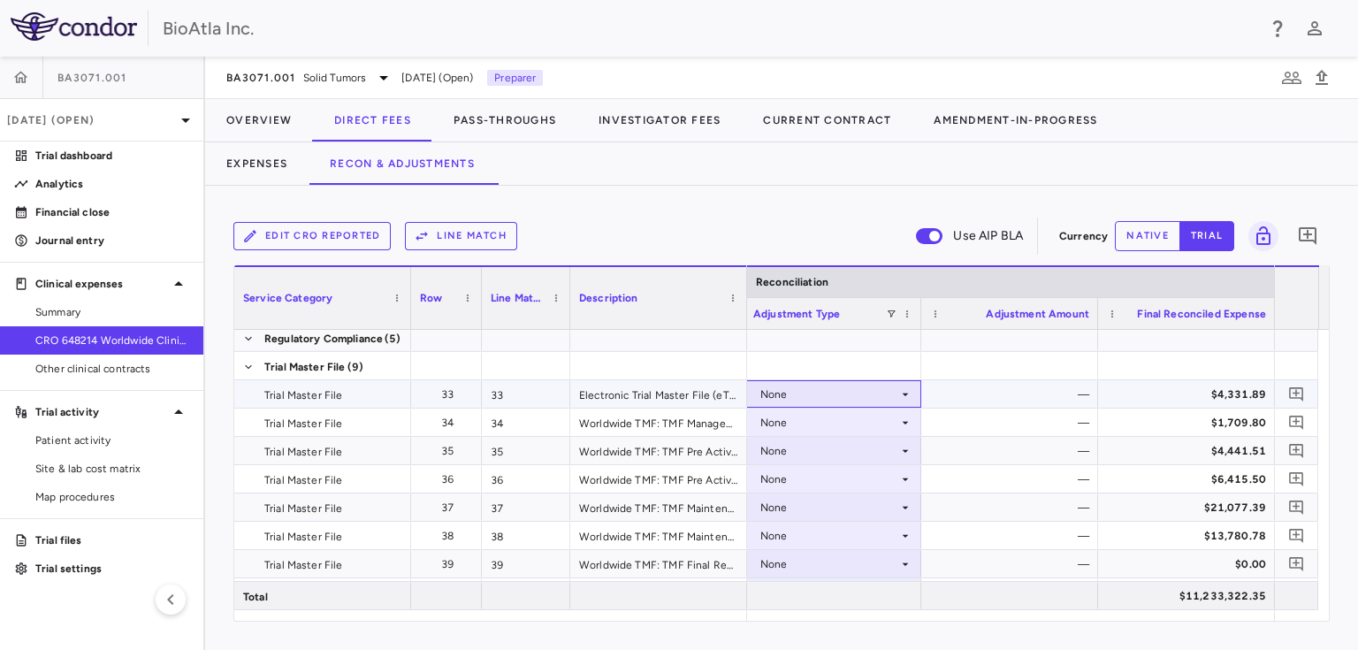
click at [902, 391] on icon at bounding box center [905, 394] width 14 height 14
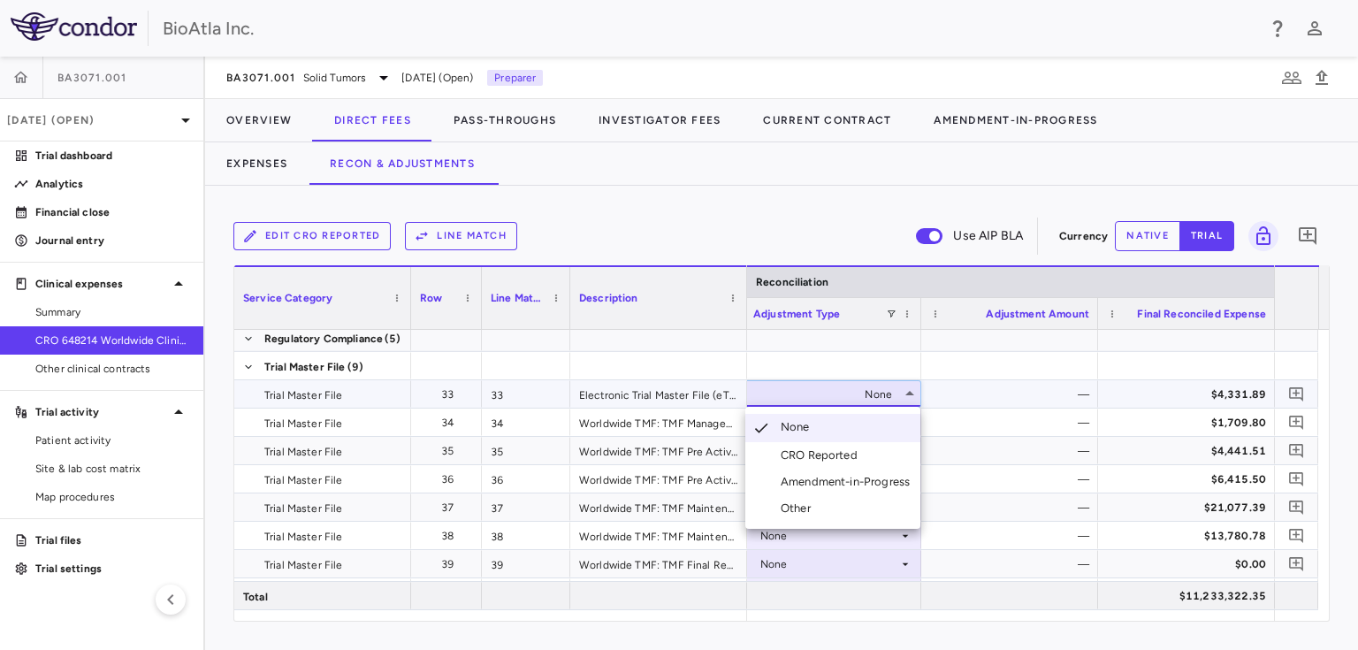
click at [830, 482] on div "Amendment-in-Progress" at bounding box center [848, 482] width 136 height 16
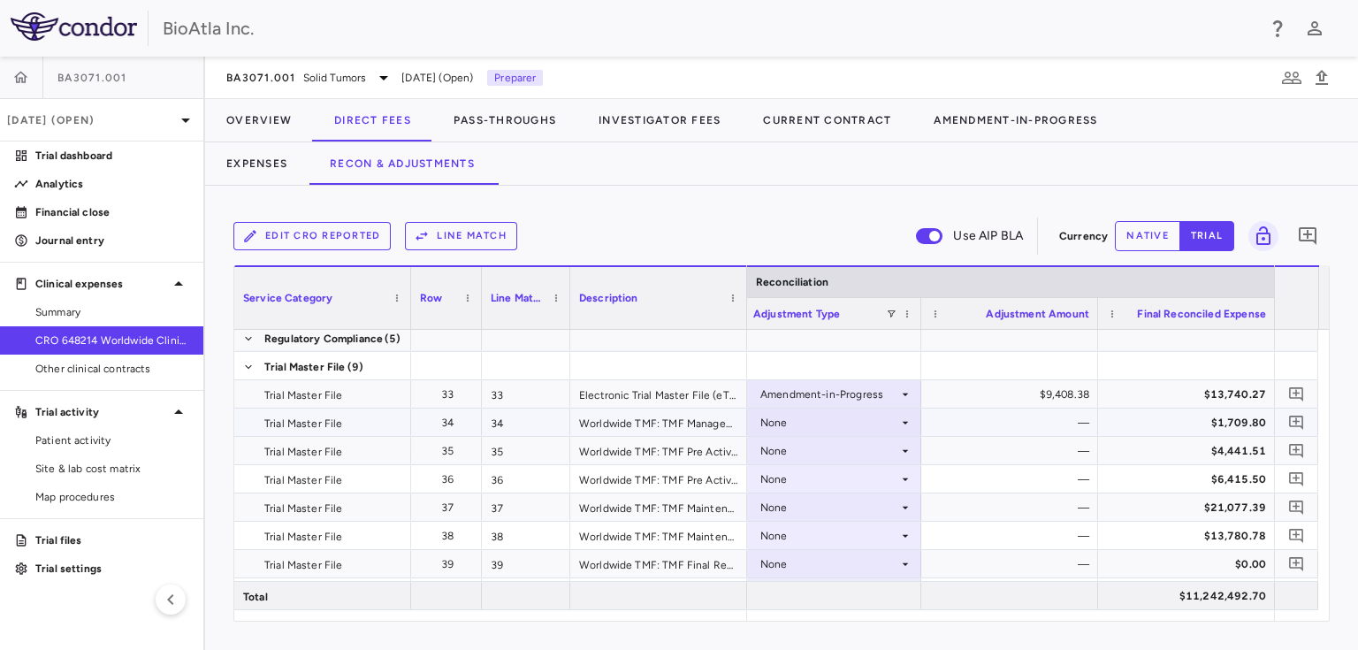
click at [841, 430] on div "None" at bounding box center [829, 422] width 138 height 28
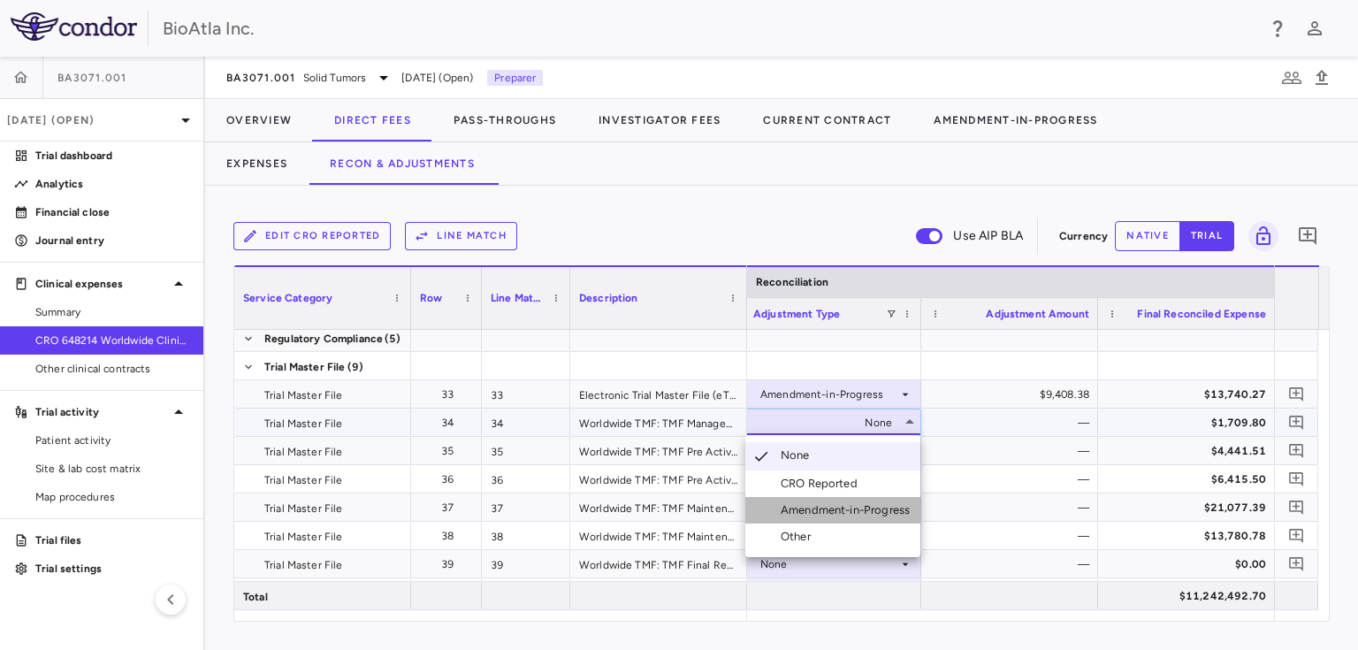
click at [856, 509] on div "Amendment-in-Progress" at bounding box center [848, 510] width 136 height 16
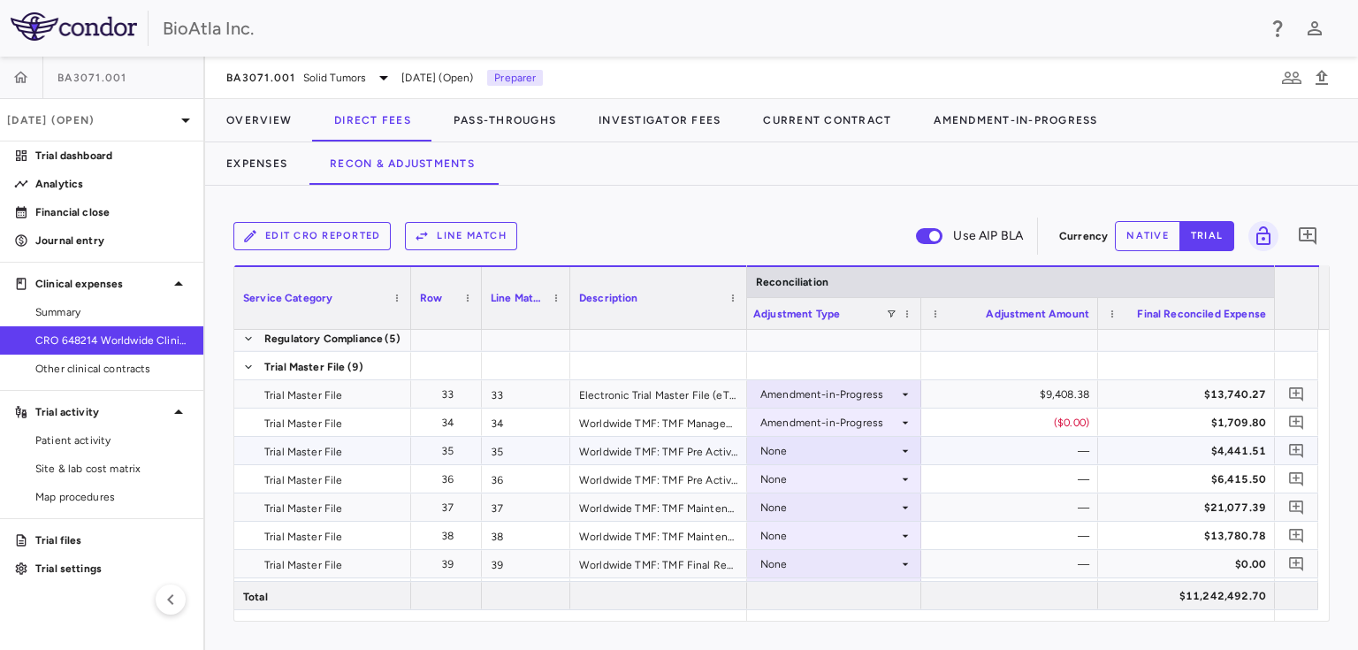
click at [906, 450] on icon at bounding box center [905, 451] width 14 height 14
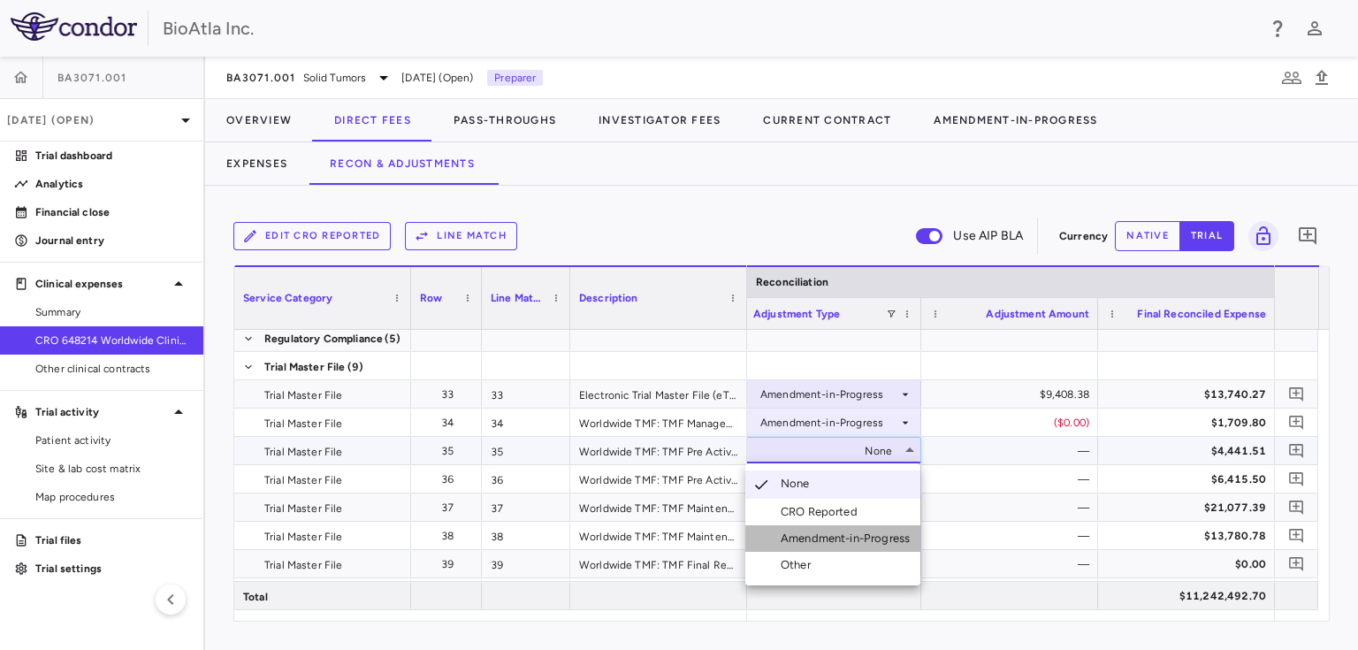
click at [848, 537] on div "Amendment-in-Progress" at bounding box center [848, 538] width 136 height 16
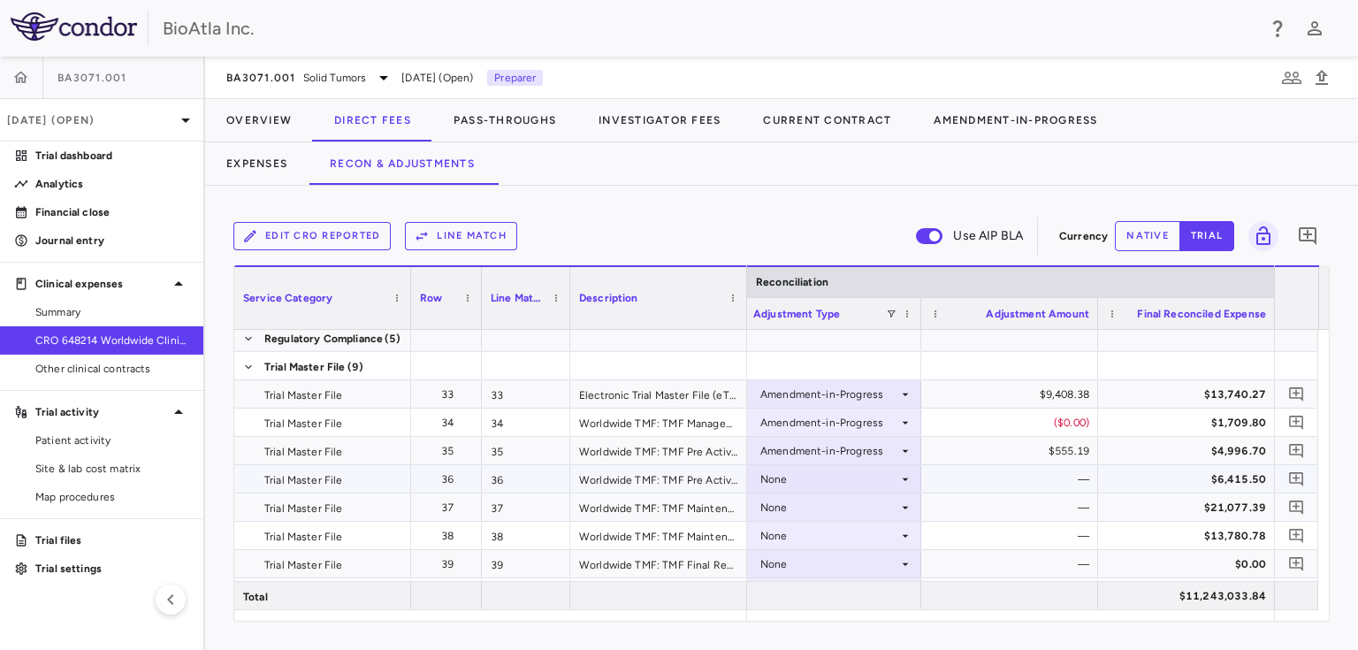
click at [788, 485] on div "None" at bounding box center [829, 479] width 138 height 28
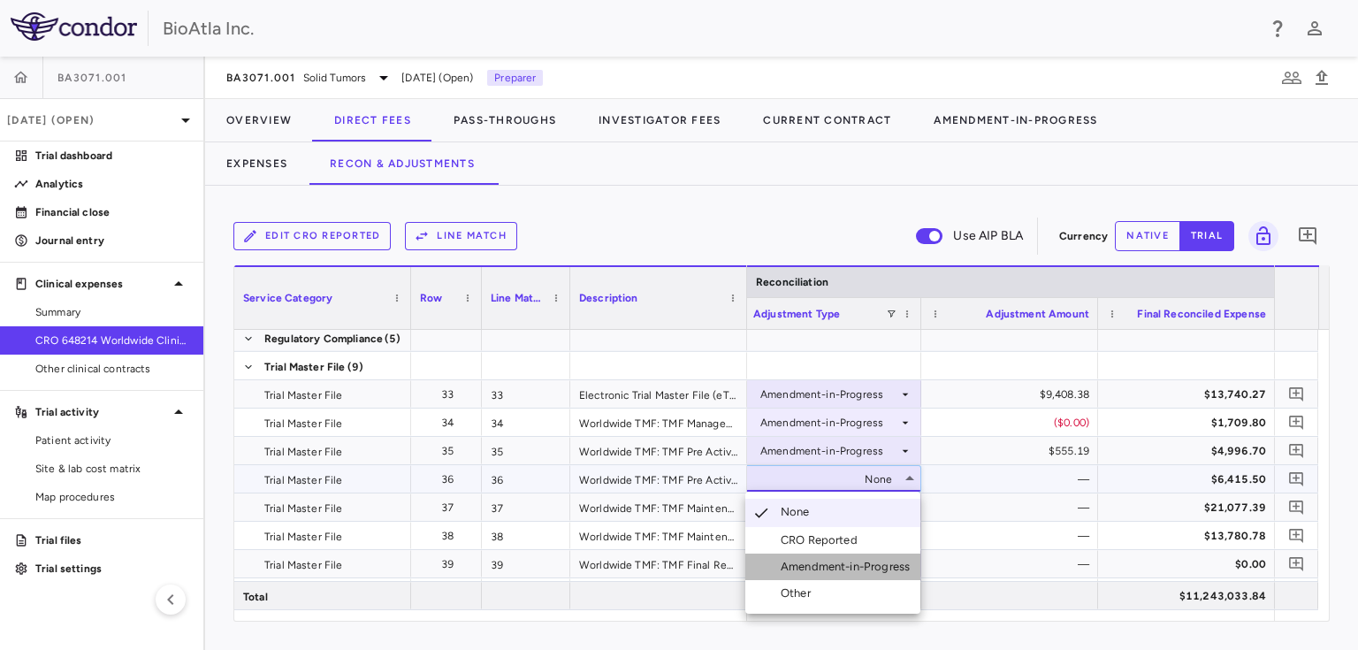
click at [834, 561] on div "Amendment-in-Progress" at bounding box center [848, 567] width 136 height 16
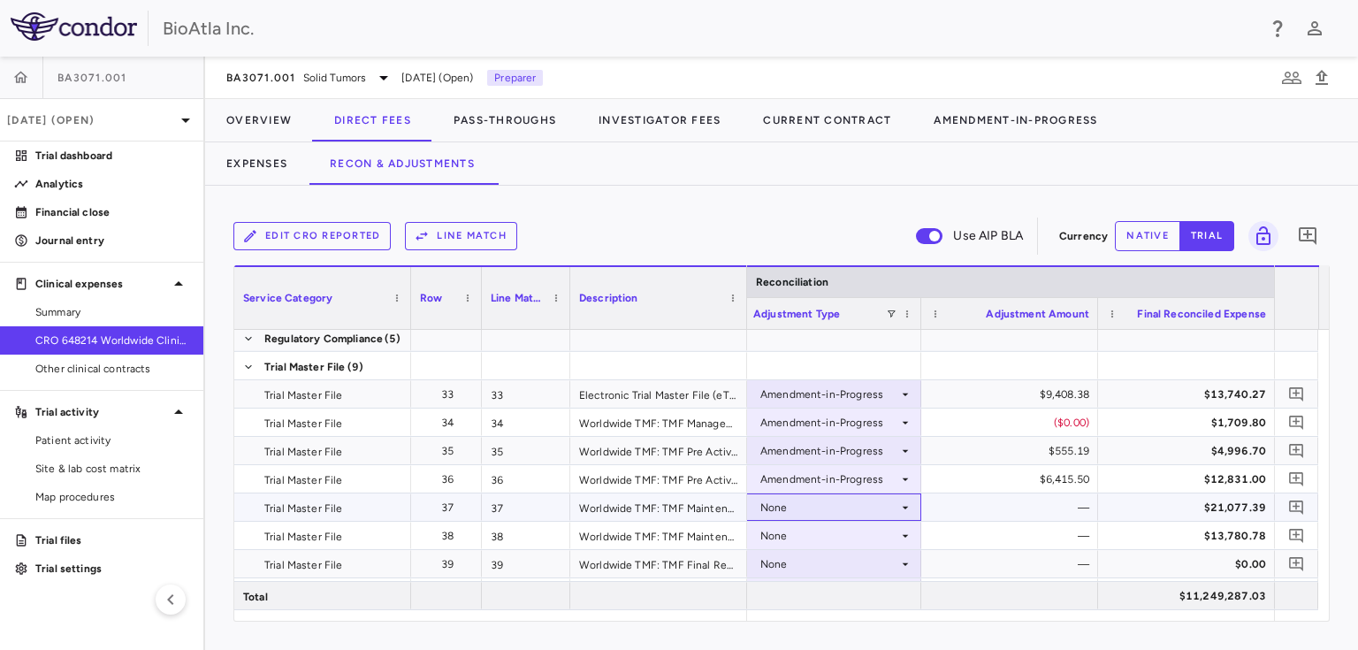
click at [905, 506] on icon at bounding box center [905, 507] width 6 height 3
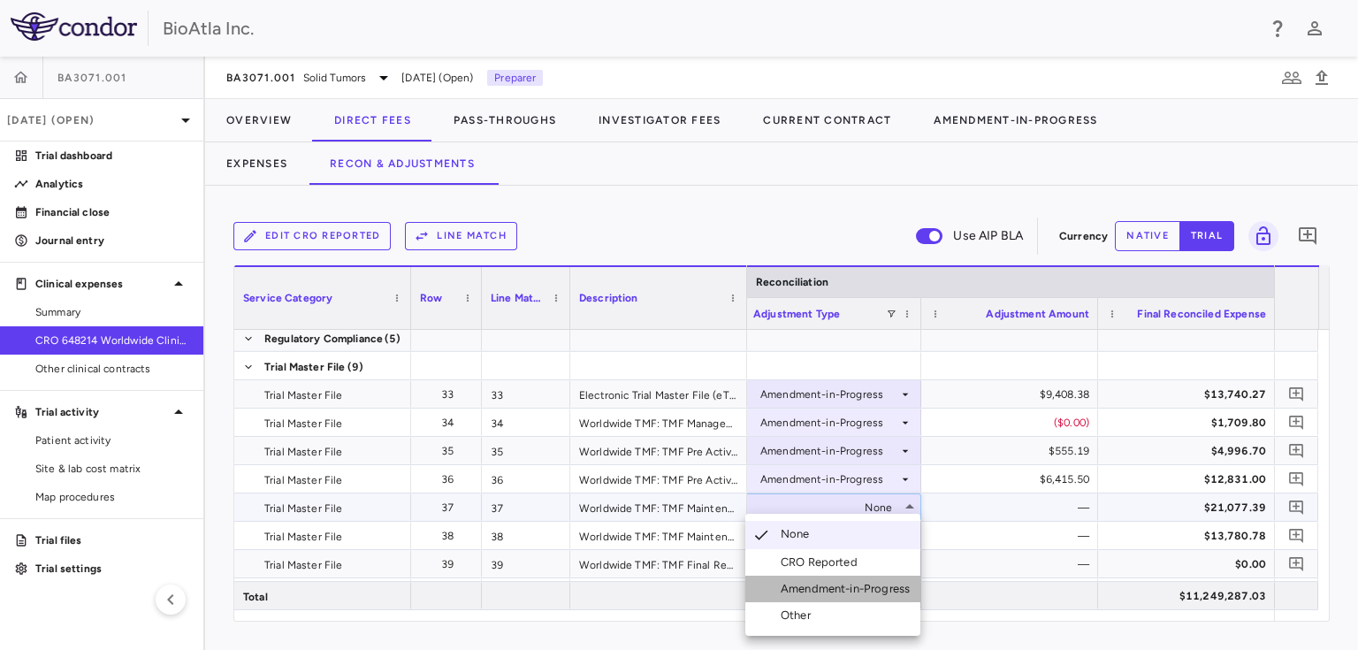
click at [854, 577] on li "Amendment-in-Progress" at bounding box center [832, 588] width 175 height 27
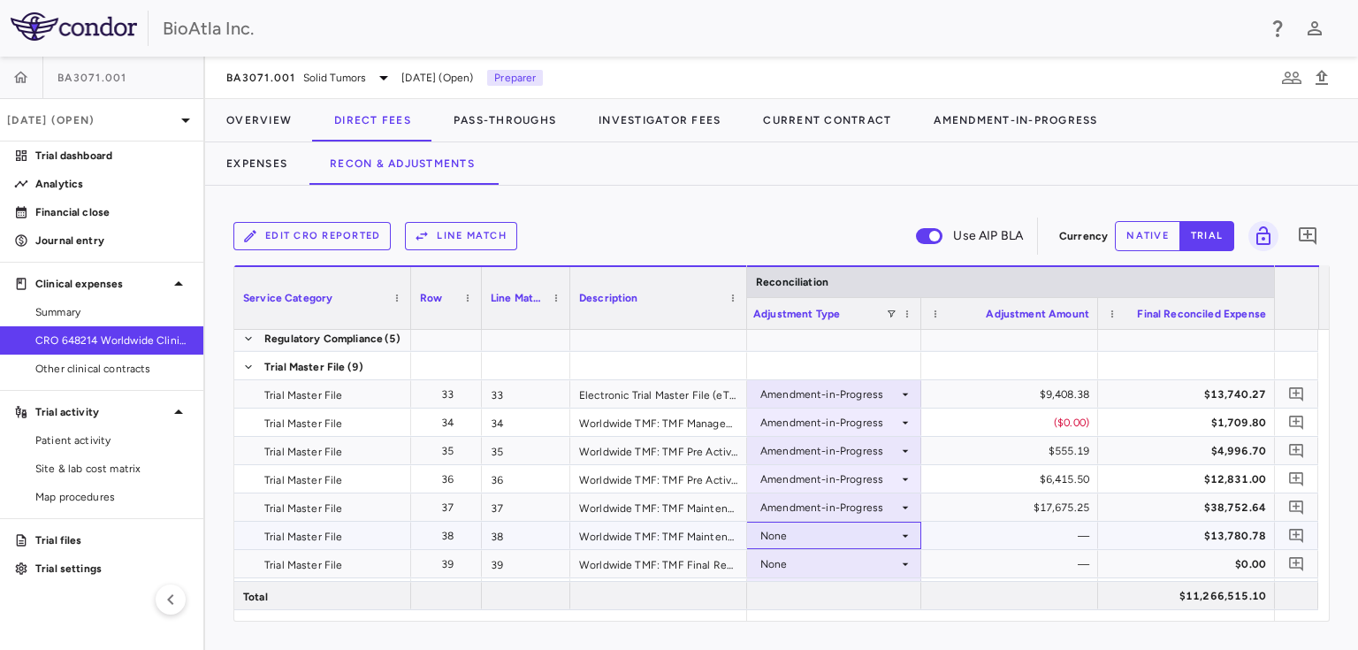
click at [902, 537] on icon at bounding box center [905, 536] width 14 height 14
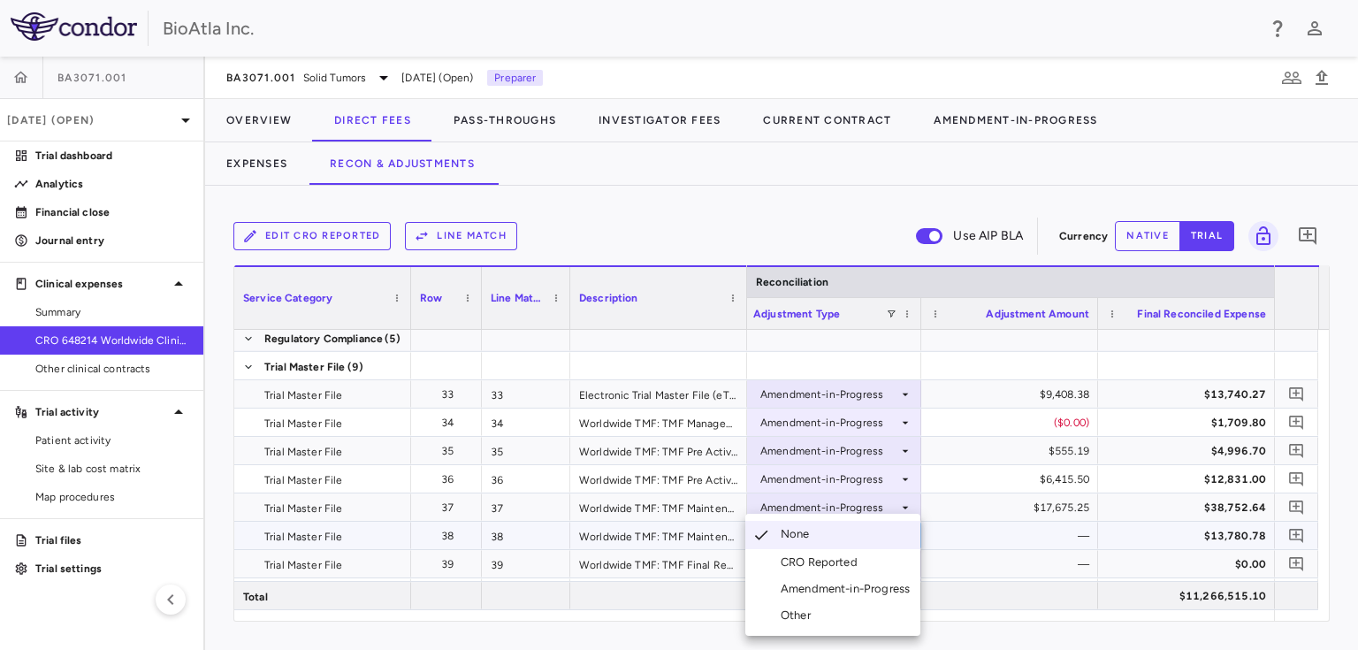
click at [864, 597] on li "Amendment-in-Progress" at bounding box center [832, 588] width 175 height 27
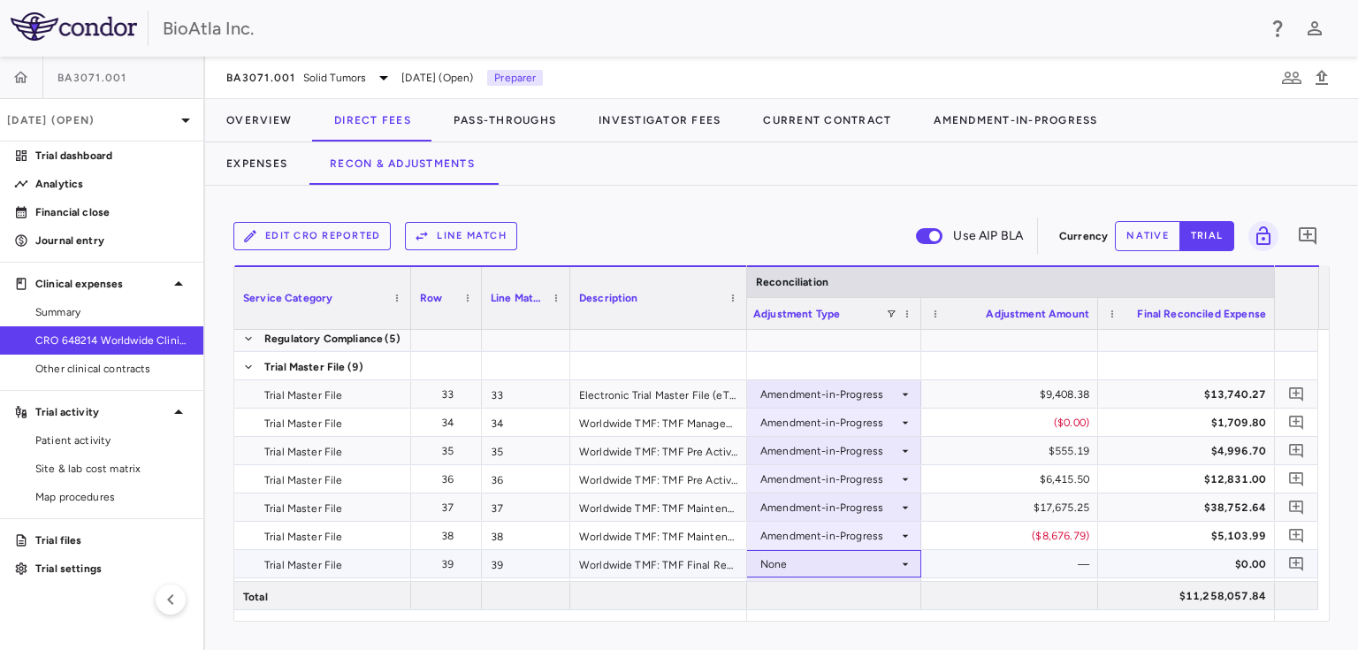
click at [903, 565] on icon at bounding box center [905, 564] width 14 height 14
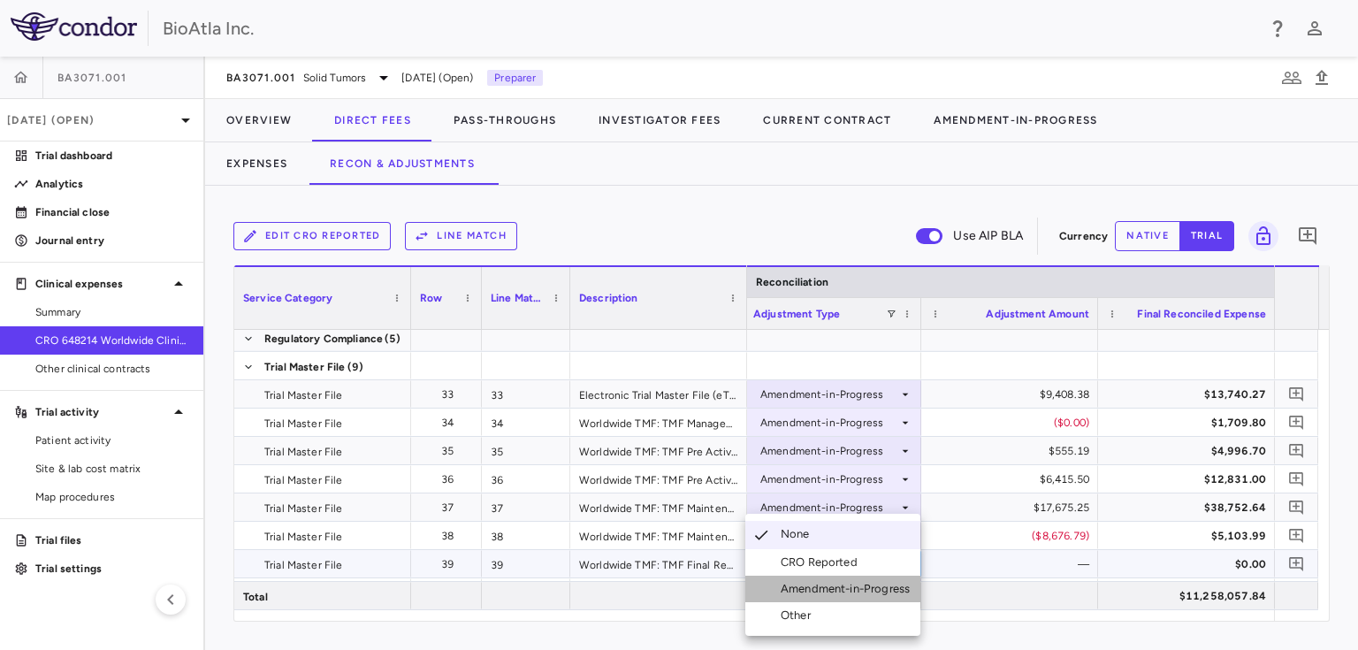
click at [866, 586] on div "Amendment-in-Progress" at bounding box center [848, 589] width 136 height 16
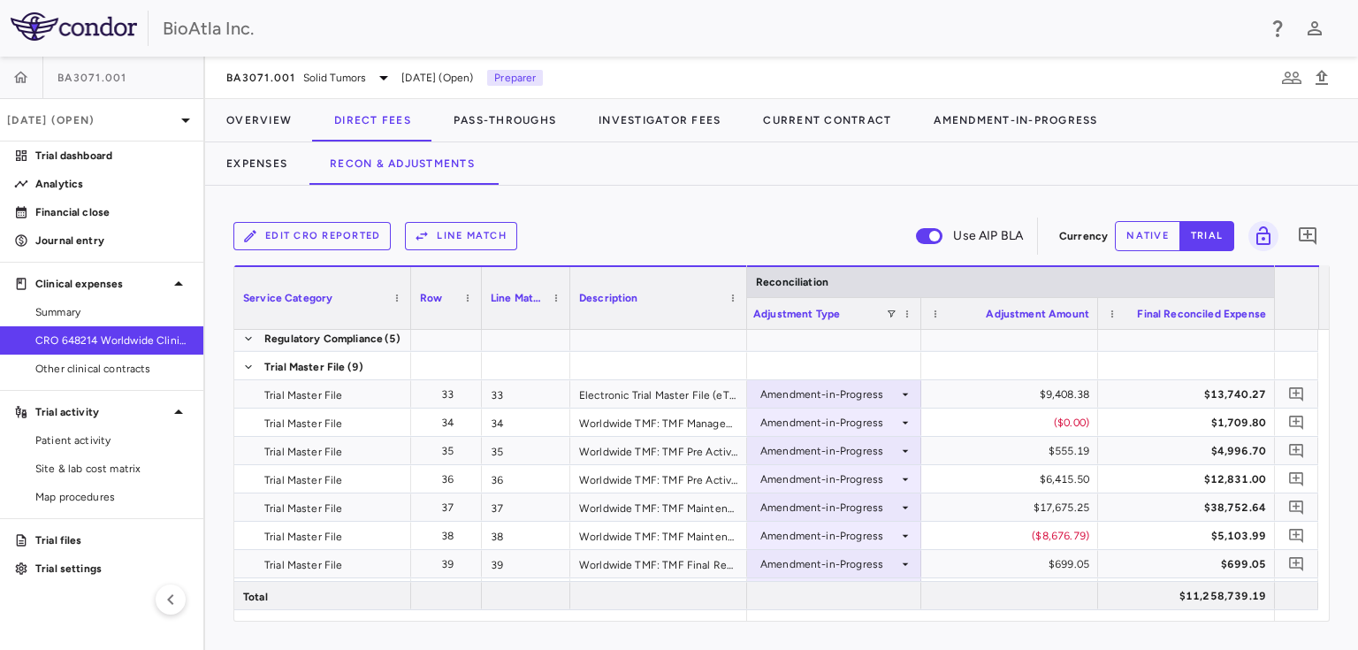
scroll to position [1018, 0]
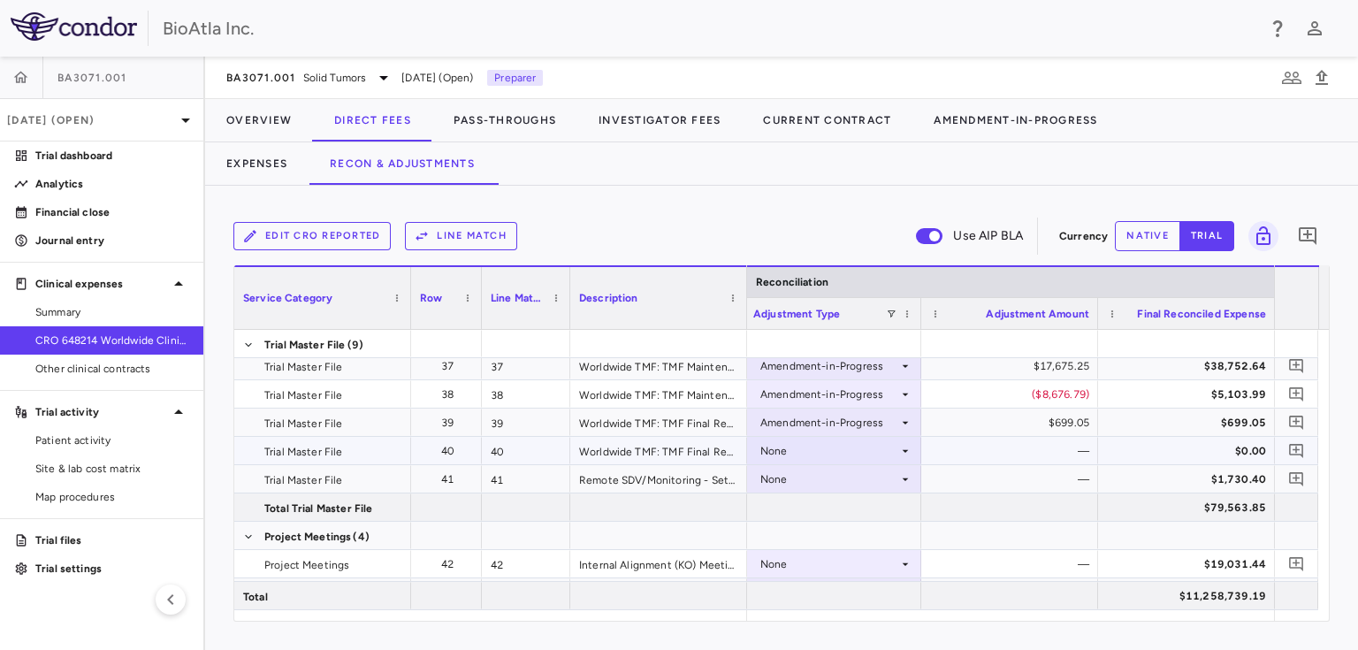
click at [898, 449] on icon at bounding box center [905, 451] width 14 height 14
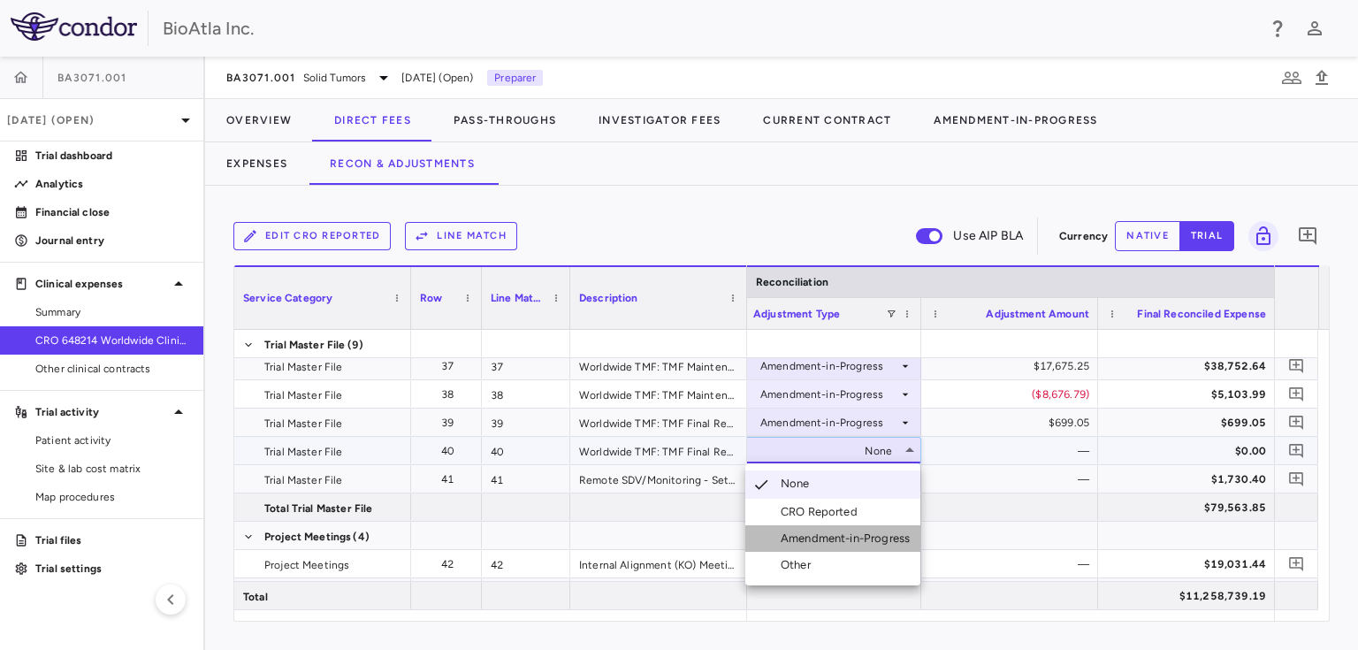
click at [845, 535] on div "Amendment-in-Progress" at bounding box center [848, 538] width 136 height 16
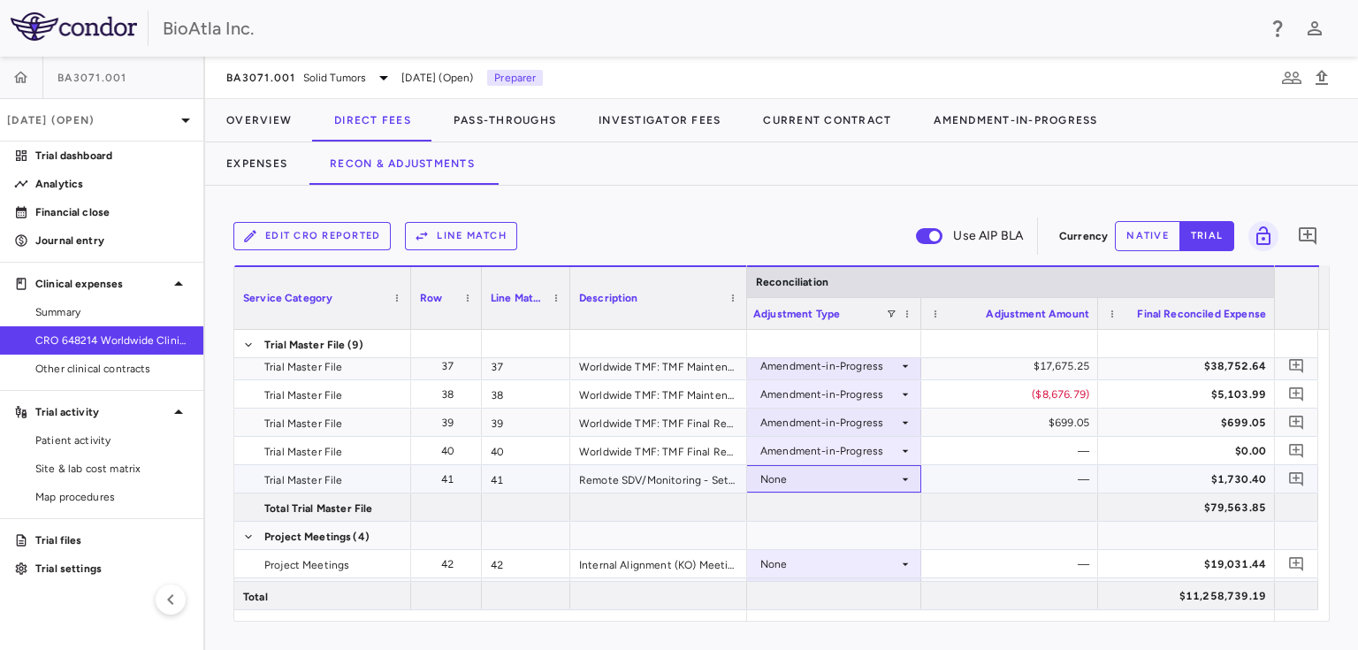
click at [901, 477] on icon at bounding box center [905, 479] width 14 height 14
click at [887, 474] on div "None" at bounding box center [829, 479] width 138 height 28
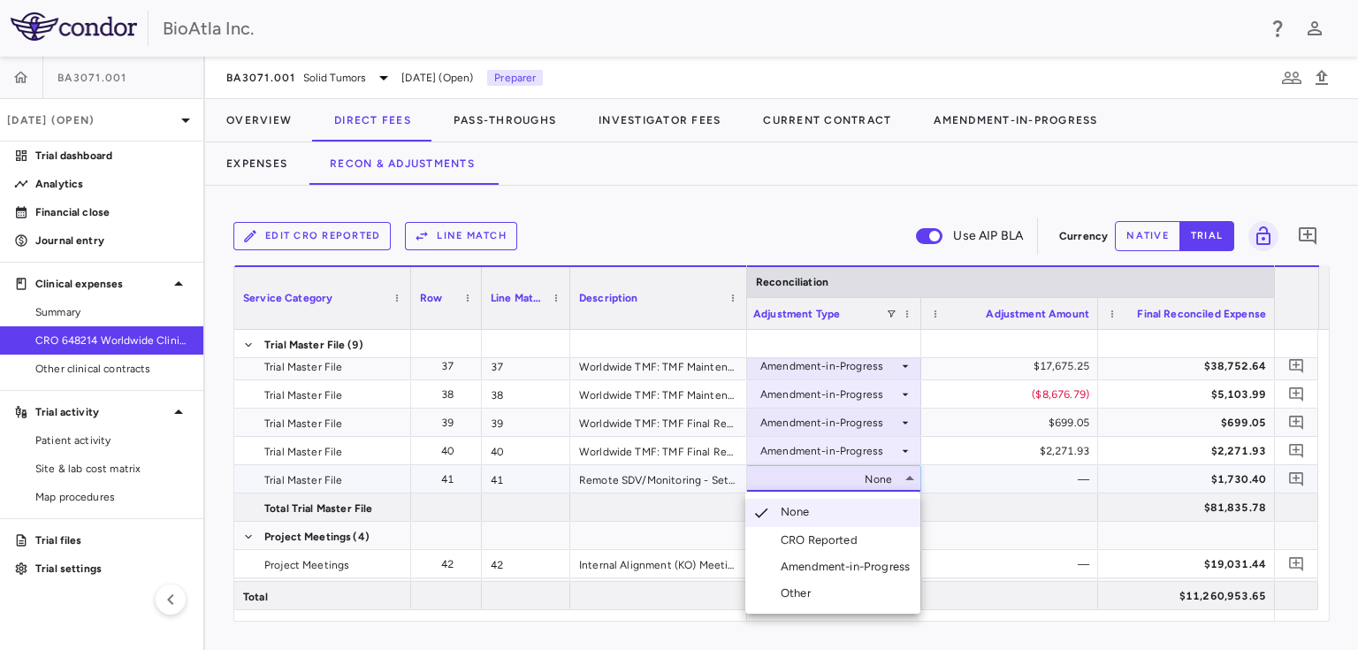
click at [833, 567] on div "Amendment-in-Progress" at bounding box center [848, 567] width 136 height 16
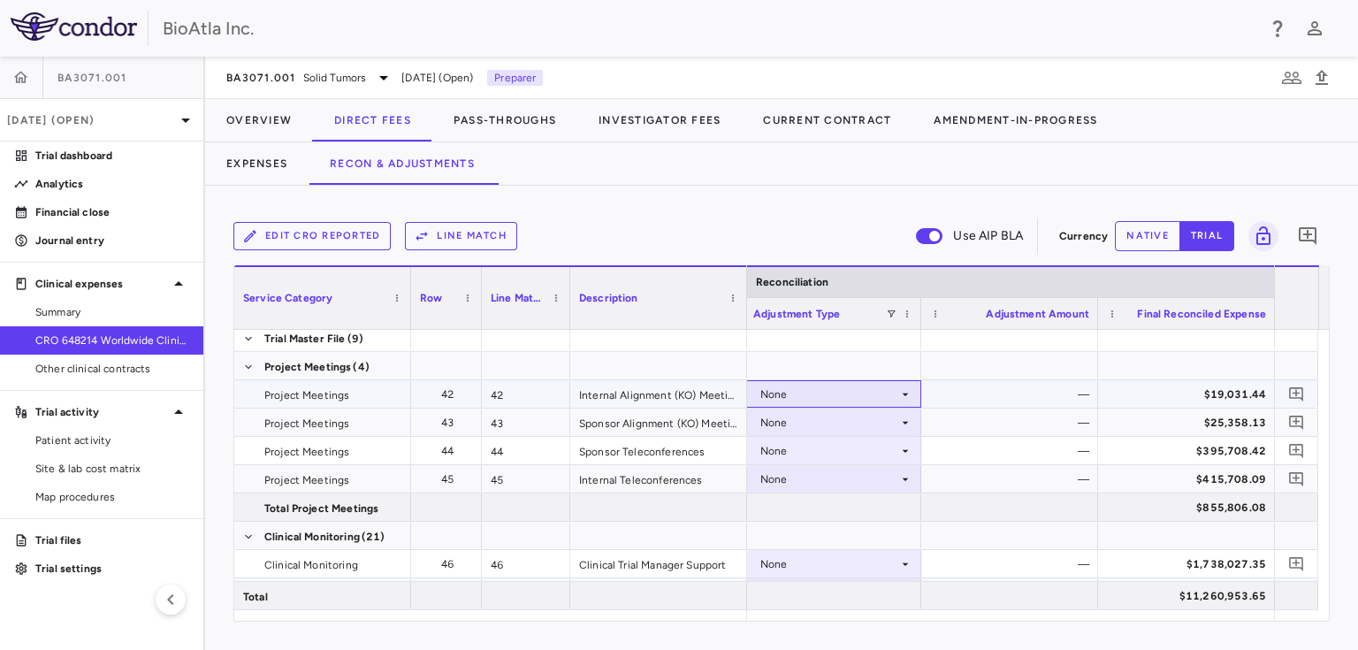
click at [891, 392] on div "None" at bounding box center [829, 394] width 138 height 28
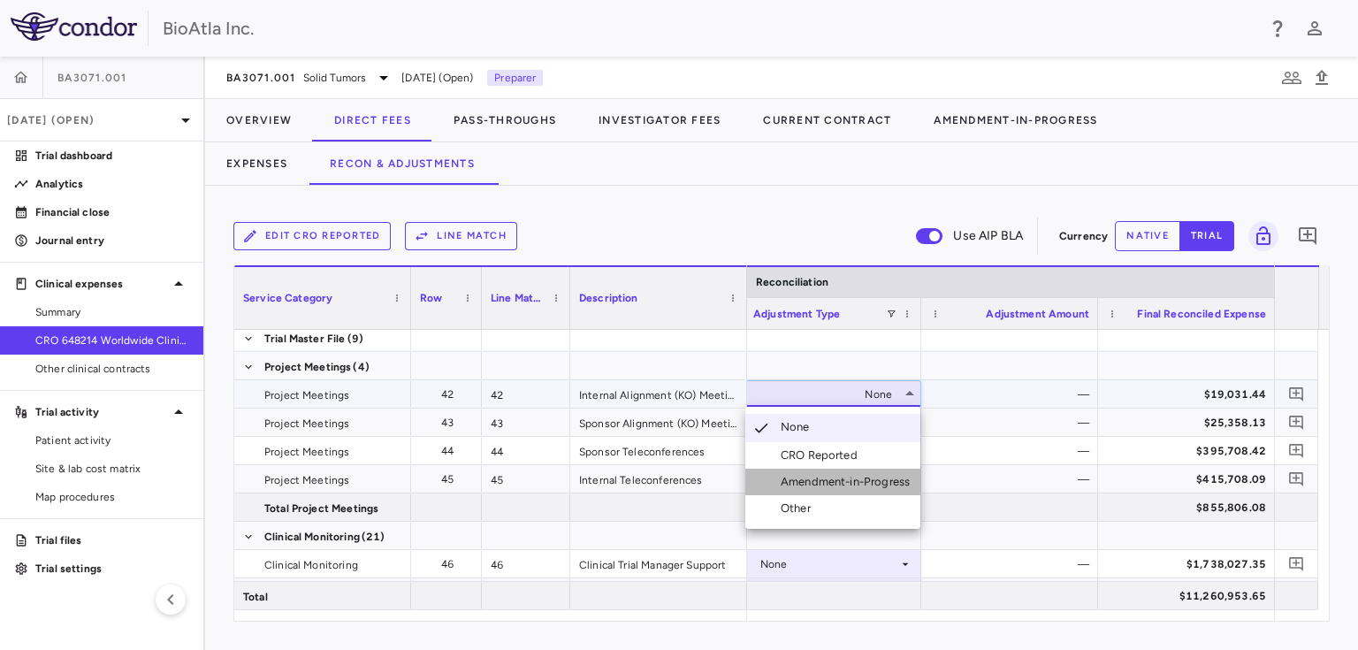
click at [864, 478] on div "Amendment-in-Progress" at bounding box center [848, 482] width 136 height 16
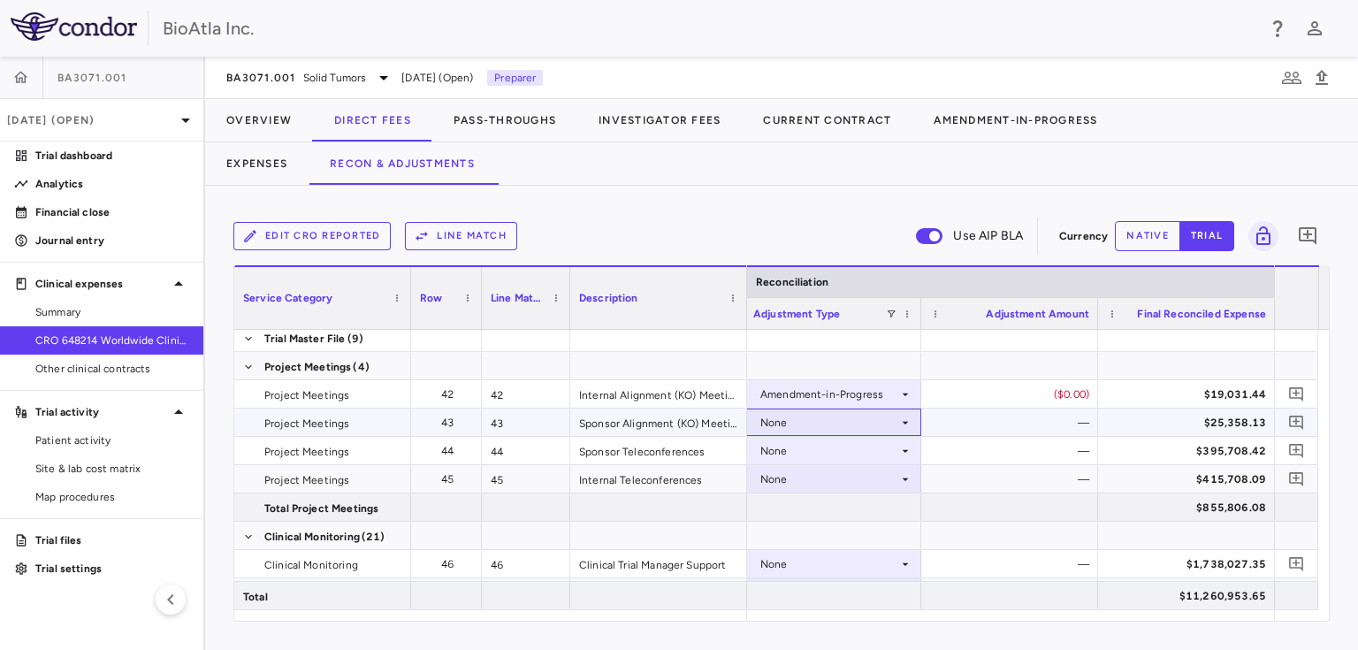
click at [902, 417] on icon at bounding box center [905, 422] width 14 height 14
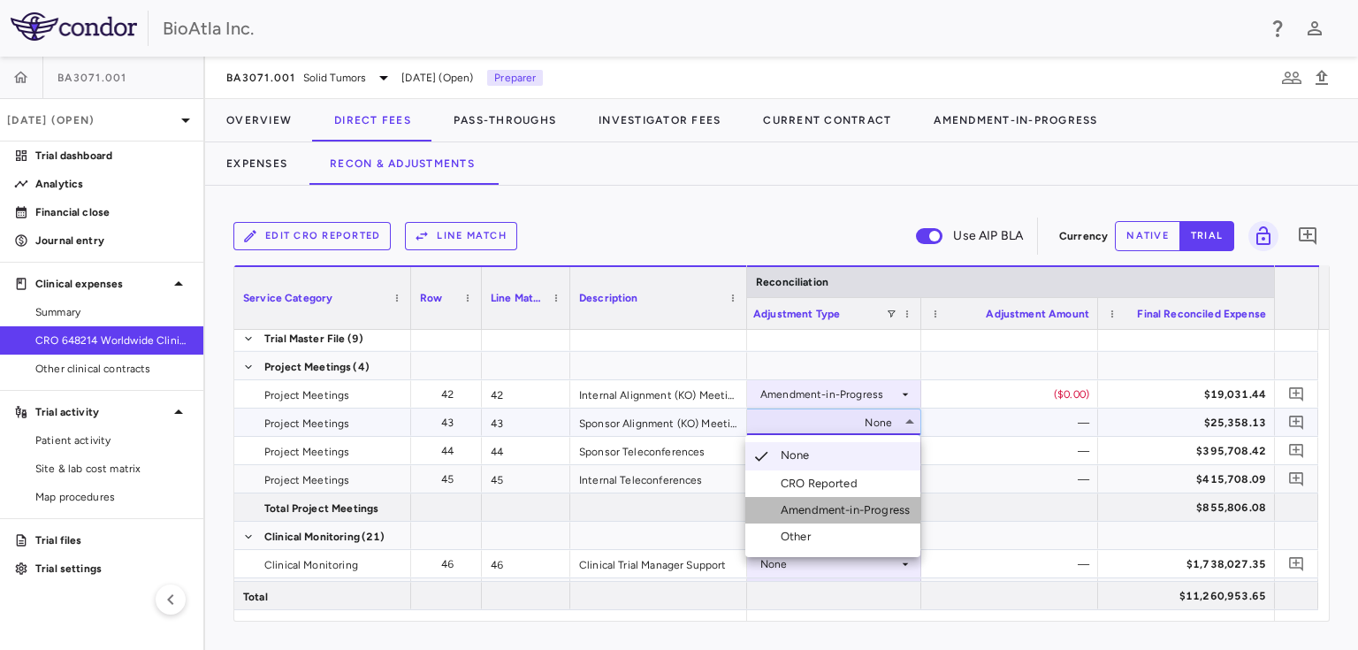
click at [876, 509] on div "Amendment-in-Progress" at bounding box center [848, 510] width 136 height 16
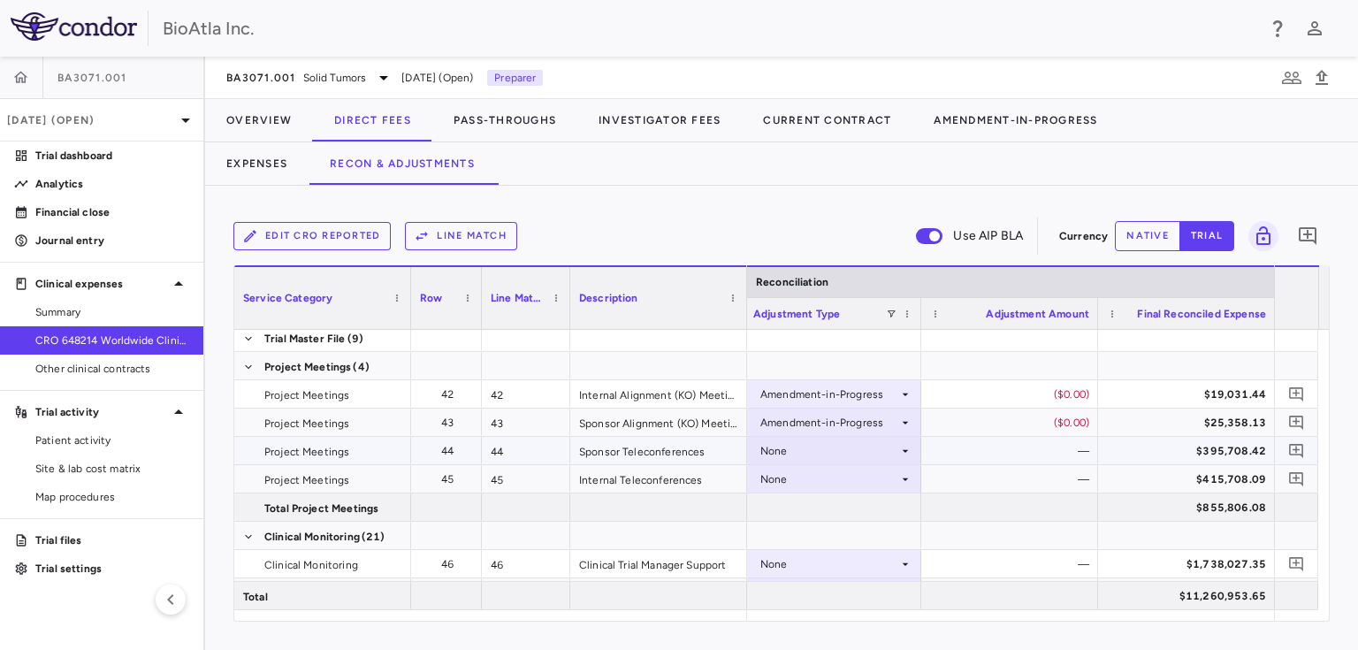
click at [902, 450] on icon at bounding box center [905, 451] width 14 height 14
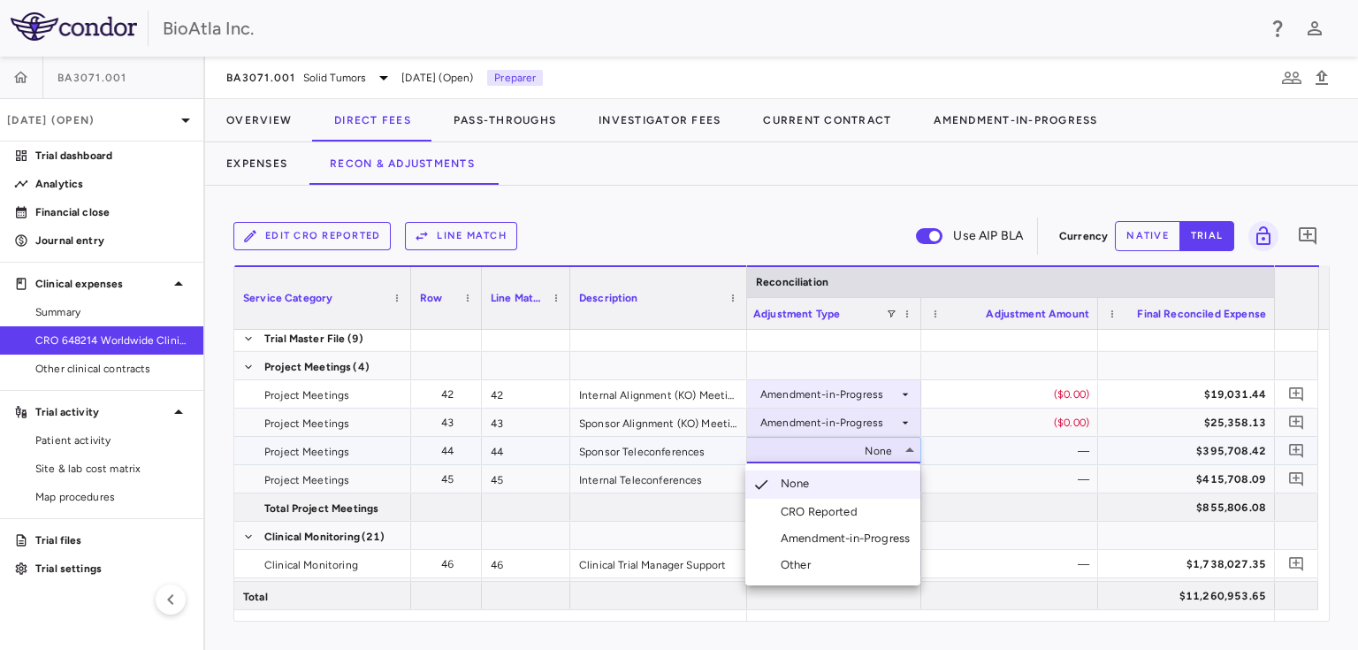
click at [859, 532] on div "Amendment-in-Progress" at bounding box center [848, 538] width 136 height 16
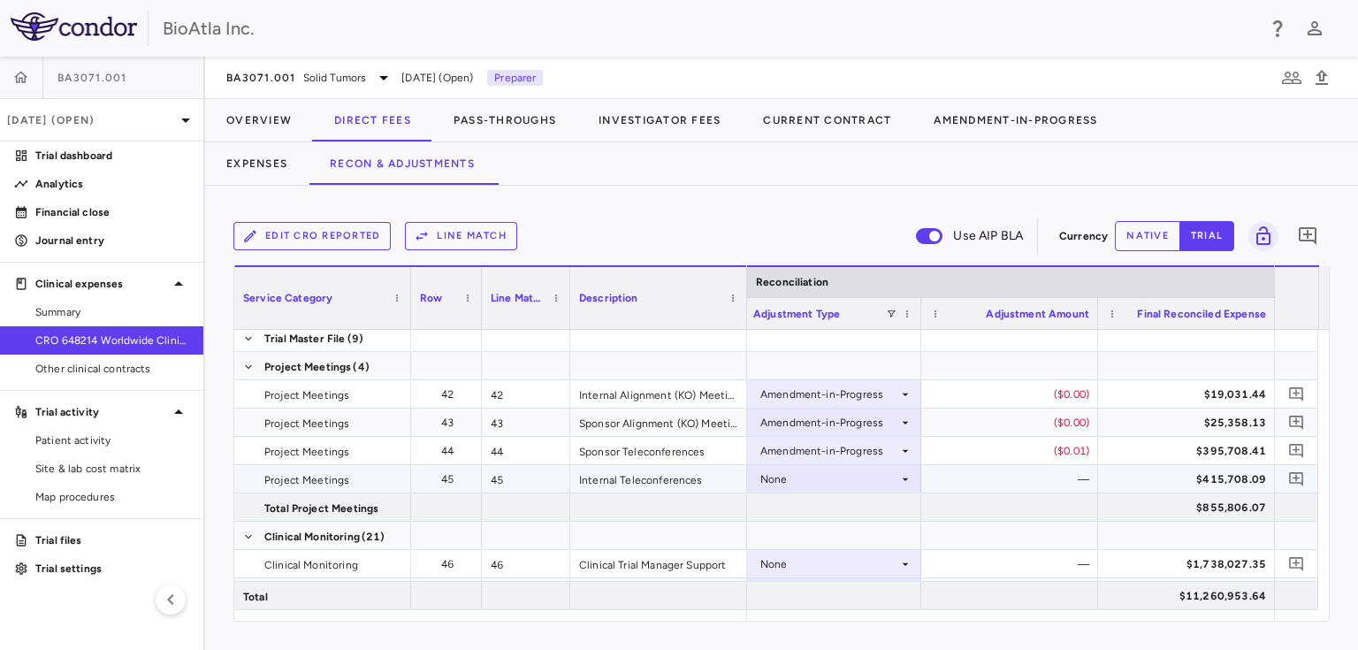
click at [905, 478] on icon at bounding box center [905, 478] width 6 height 3
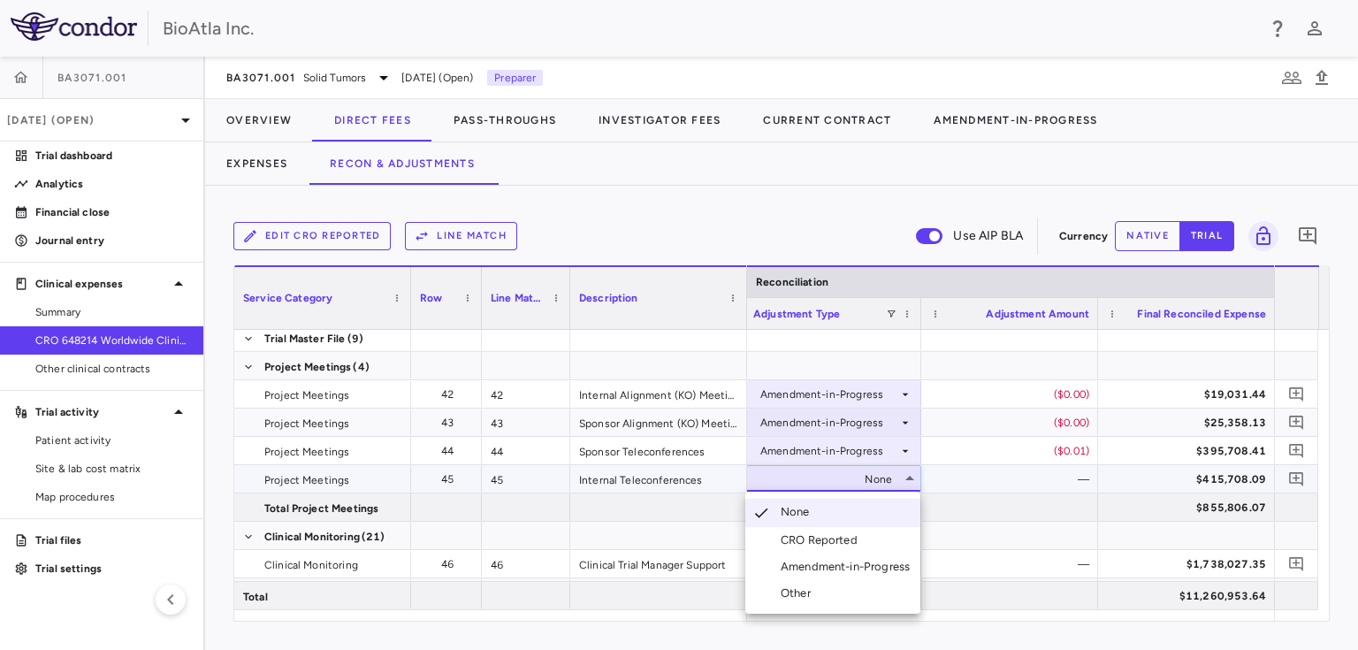
click at [847, 562] on div "Amendment-in-Progress" at bounding box center [848, 567] width 136 height 16
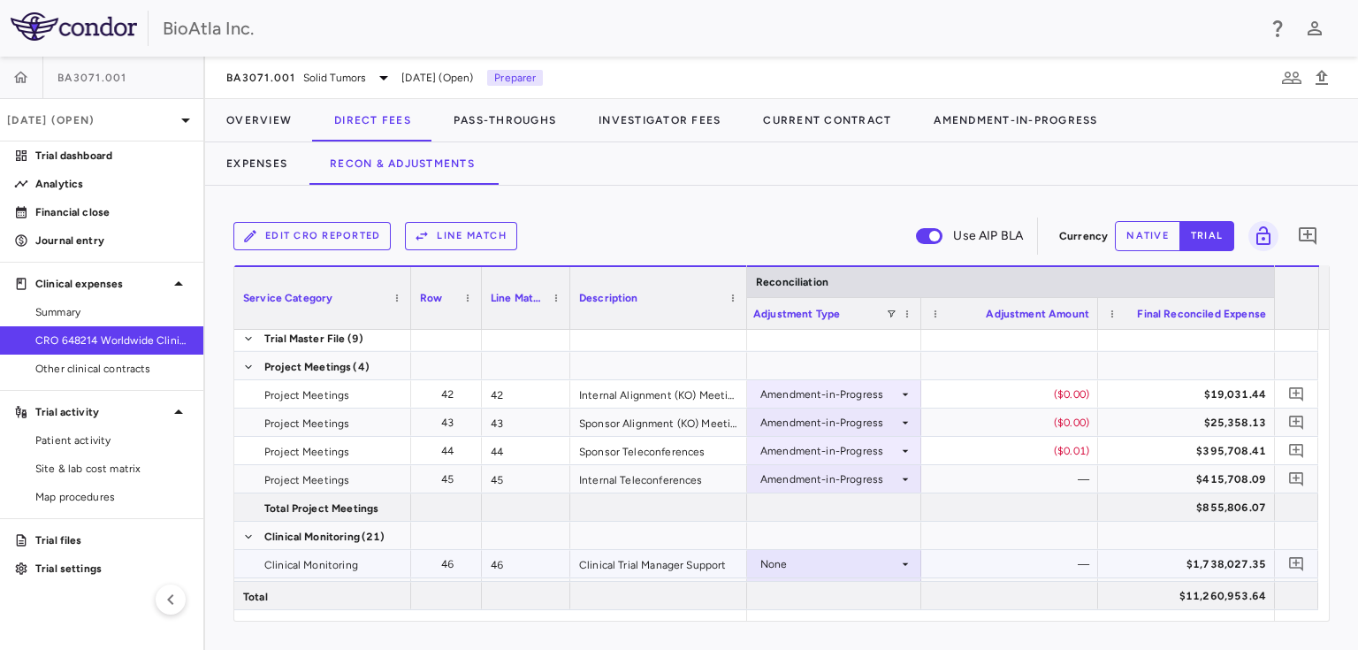
click at [903, 563] on icon at bounding box center [905, 563] width 6 height 3
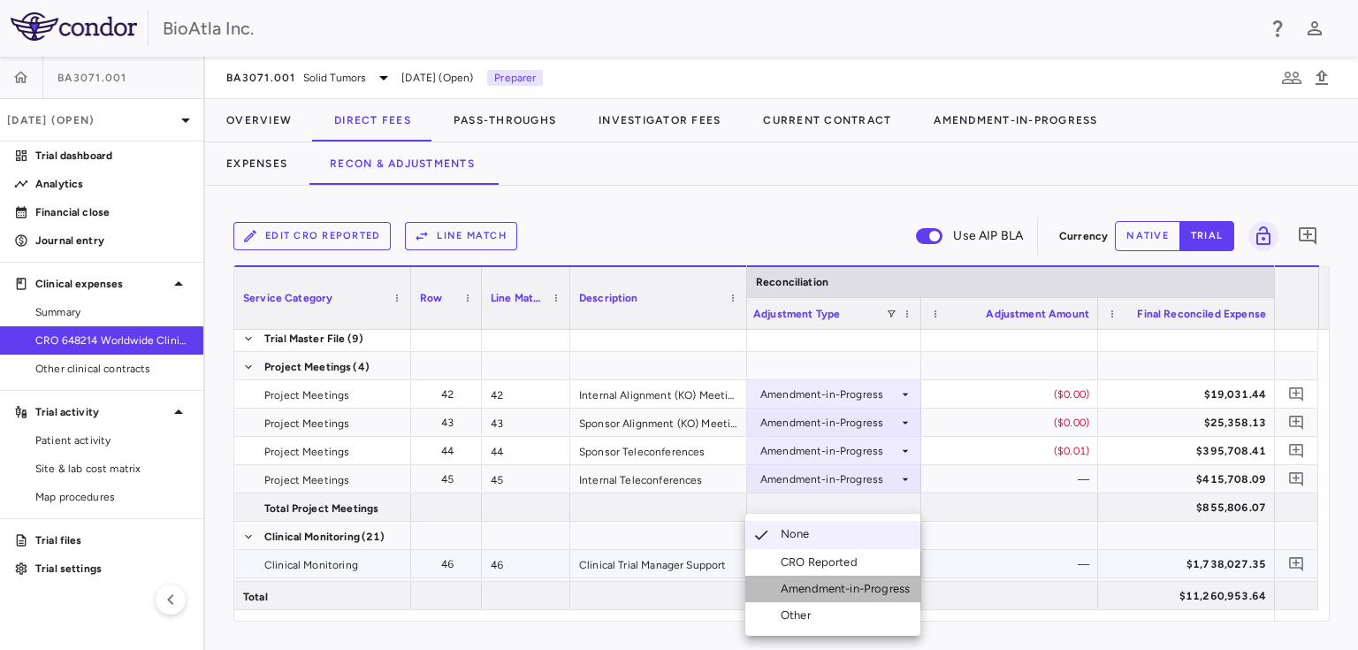
click at [861, 596] on div "Amendment-in-Progress" at bounding box center [848, 589] width 136 height 16
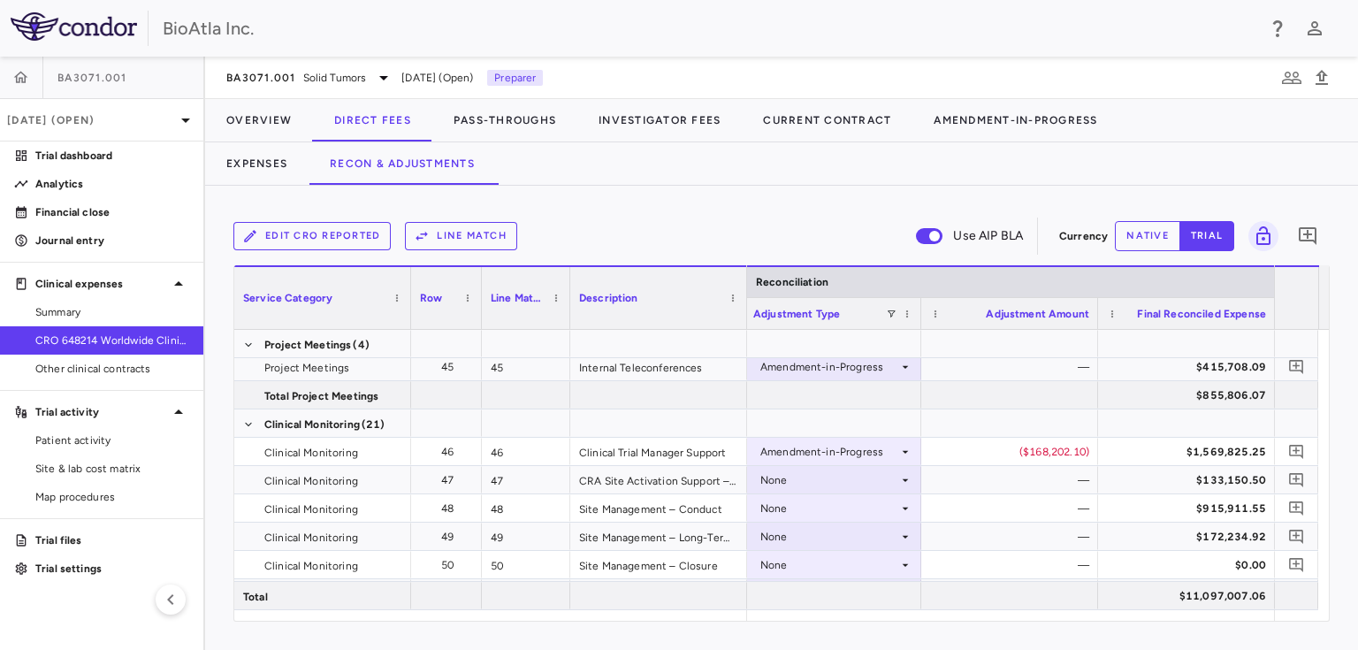
scroll to position [1427, 0]
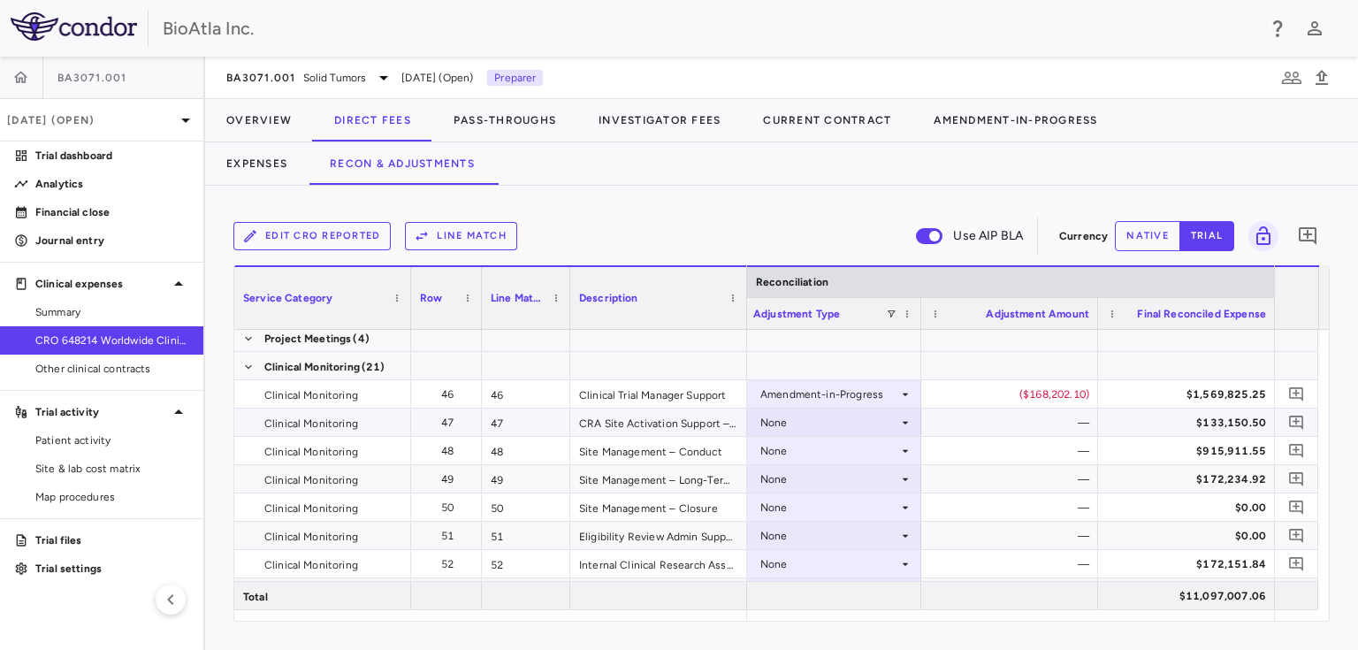
click at [850, 430] on div "None" at bounding box center [829, 422] width 138 height 28
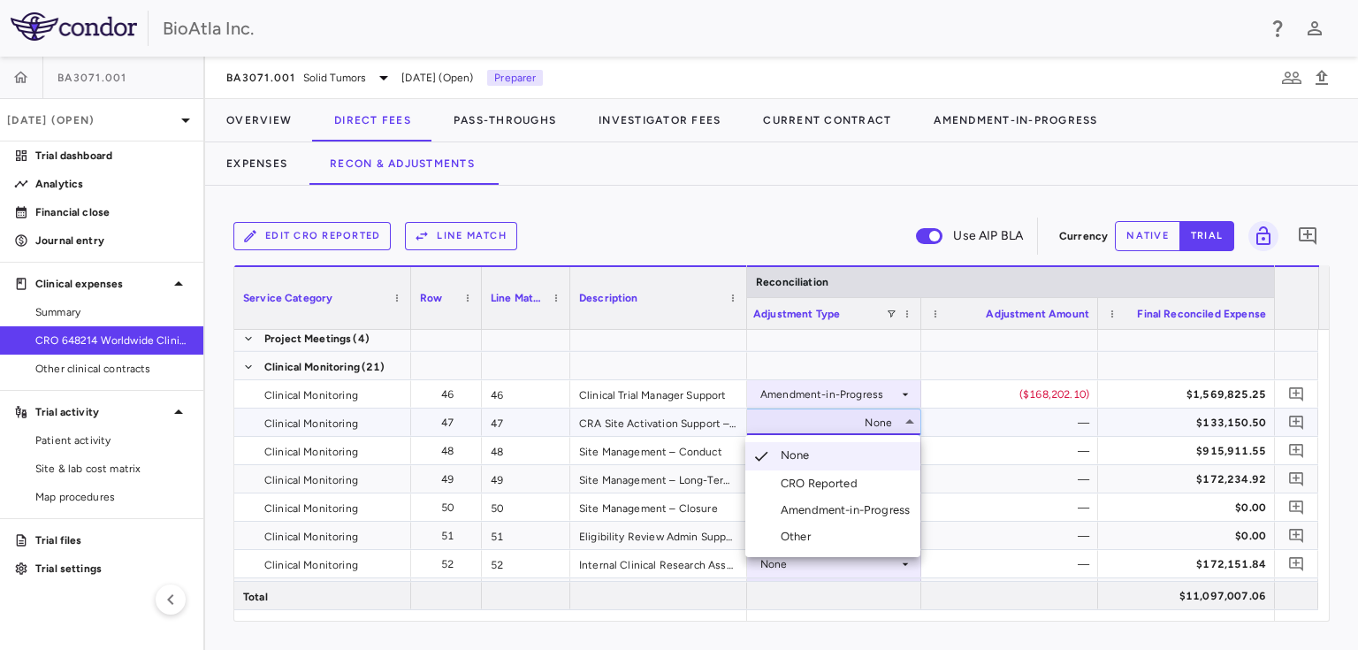
click at [860, 506] on div "Amendment-in-Progress" at bounding box center [848, 510] width 136 height 16
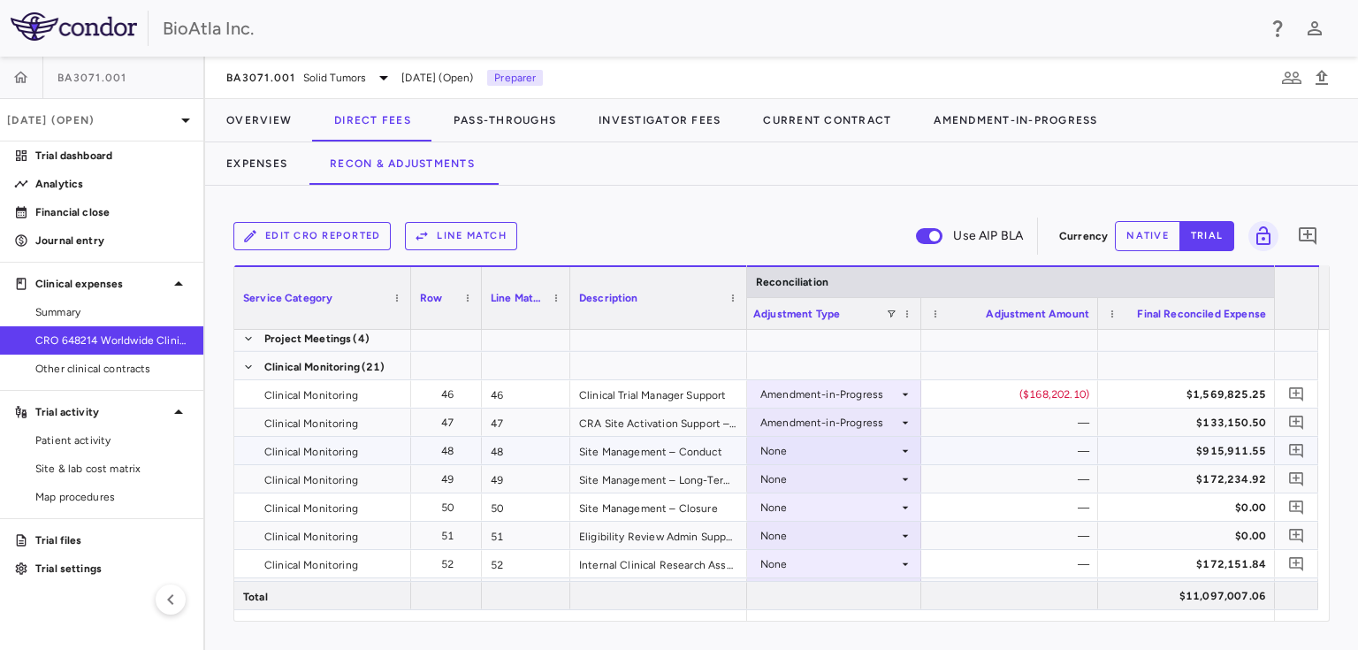
click at [792, 449] on div "None" at bounding box center [829, 451] width 138 height 28
click at [789, 417] on div "Amendment-in-Progress" at bounding box center [829, 422] width 138 height 28
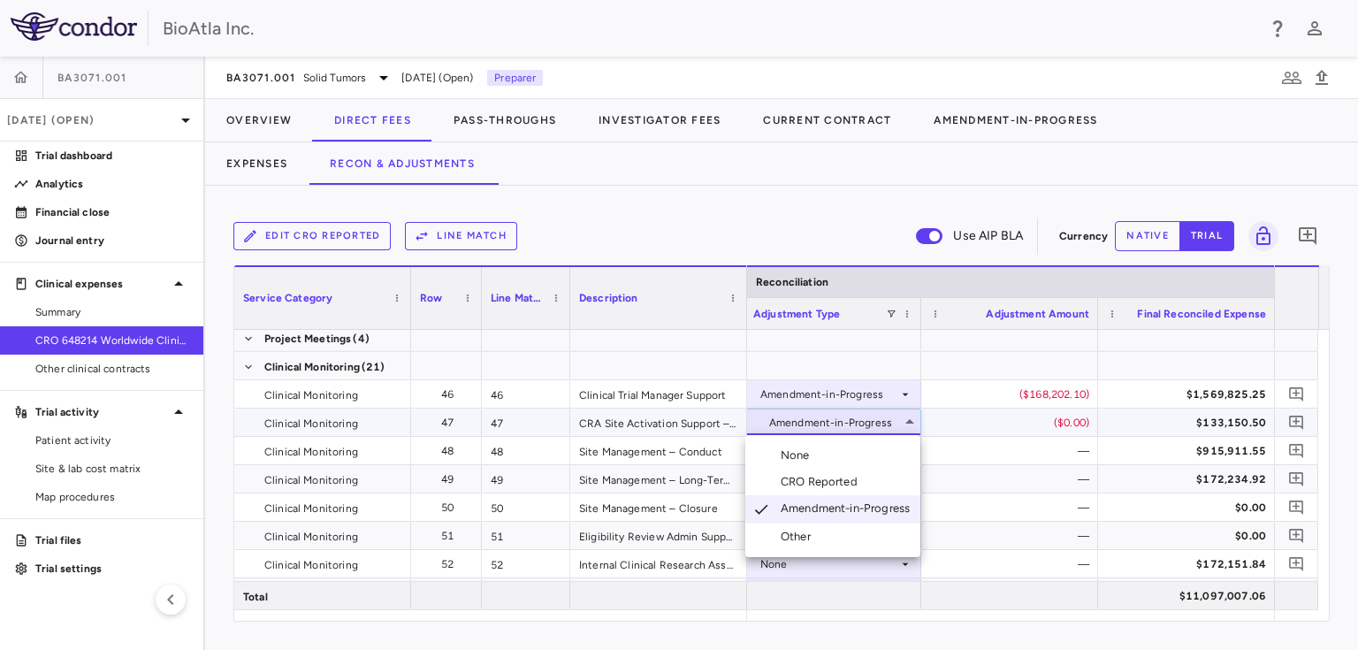
click at [989, 501] on div at bounding box center [679, 325] width 1358 height 650
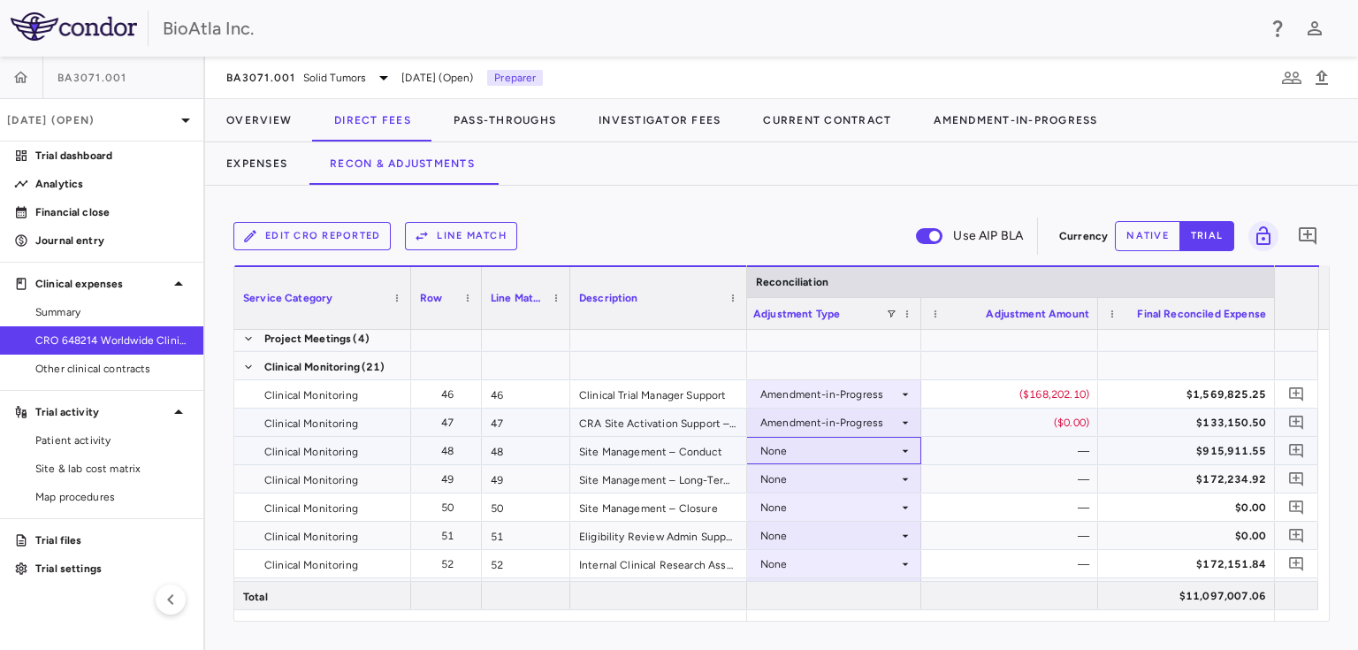
click at [873, 457] on div "None" at bounding box center [829, 451] width 138 height 28
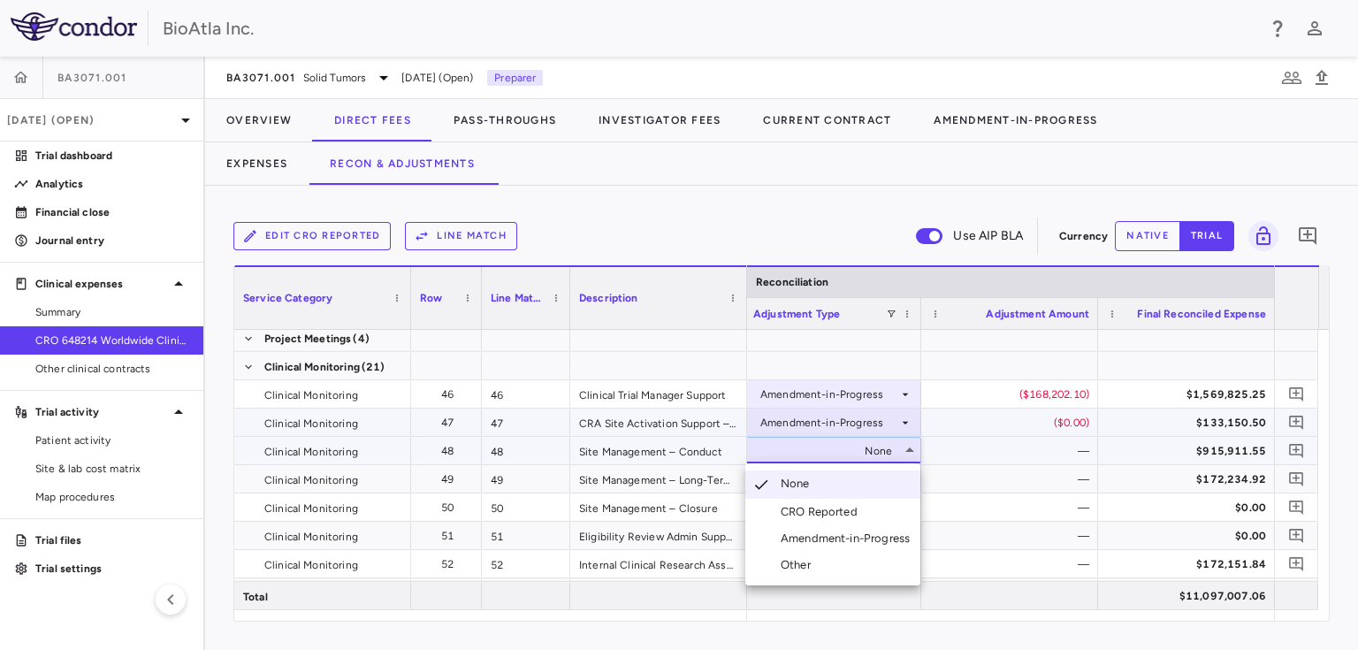
click at [818, 544] on div "Amendment-in-Progress" at bounding box center [848, 538] width 136 height 16
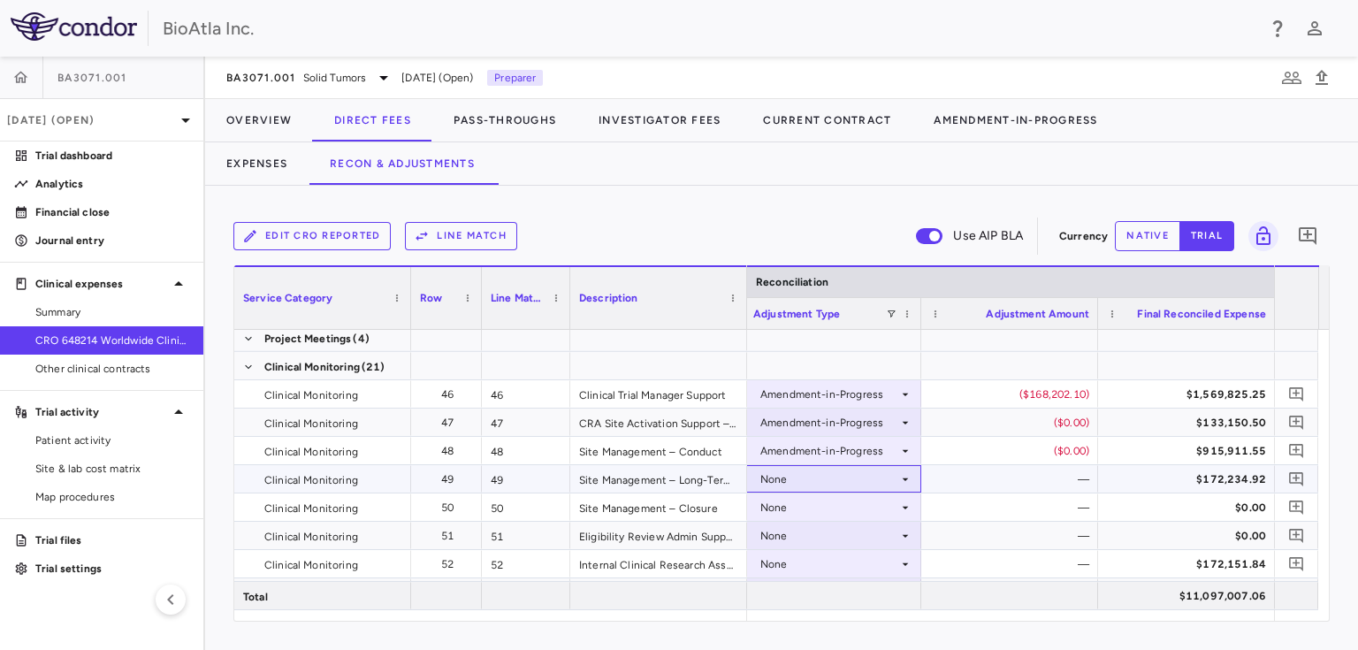
click at [912, 476] on div "None" at bounding box center [832, 478] width 177 height 27
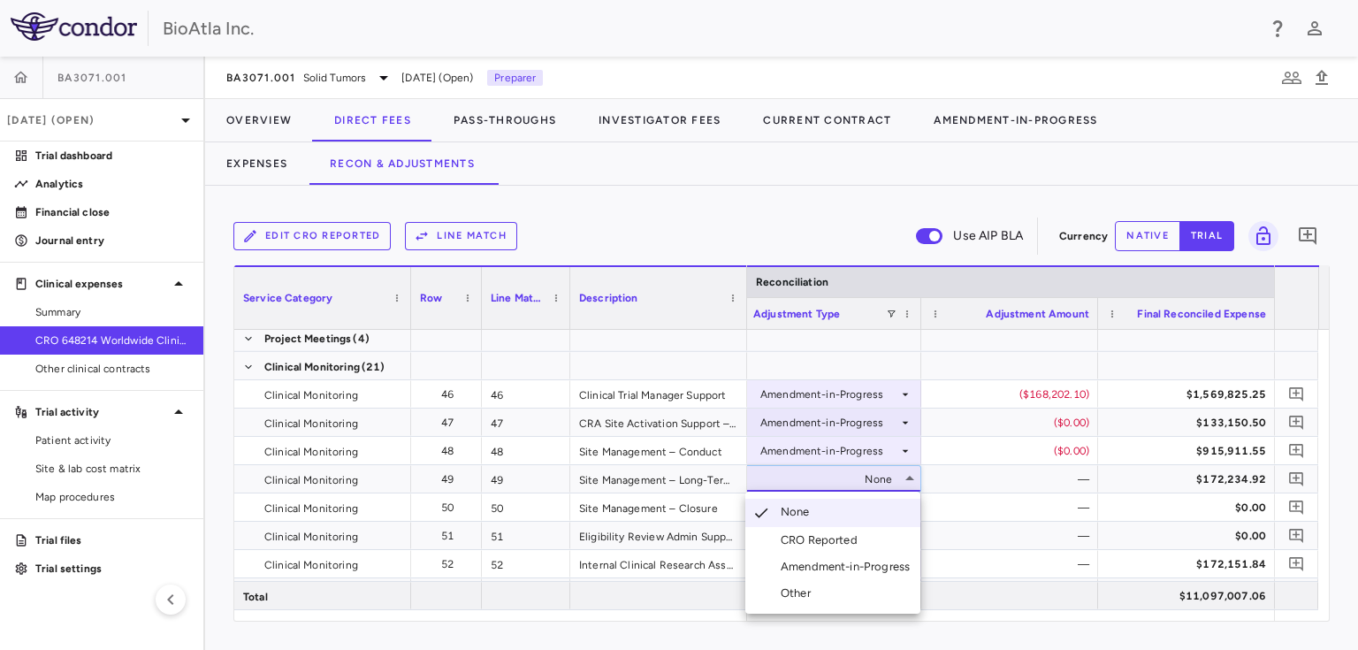
click at [813, 563] on div "Amendment-in-Progress" at bounding box center [848, 567] width 136 height 16
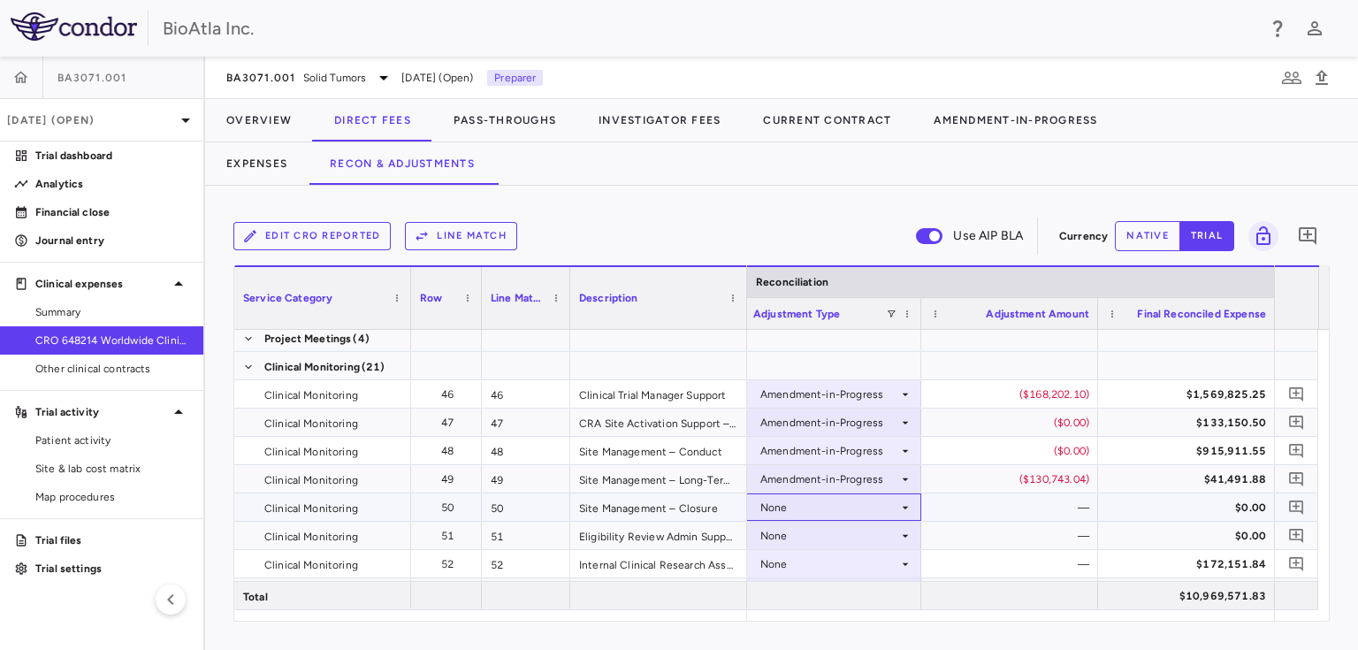
click at [845, 514] on div "None" at bounding box center [829, 507] width 138 height 28
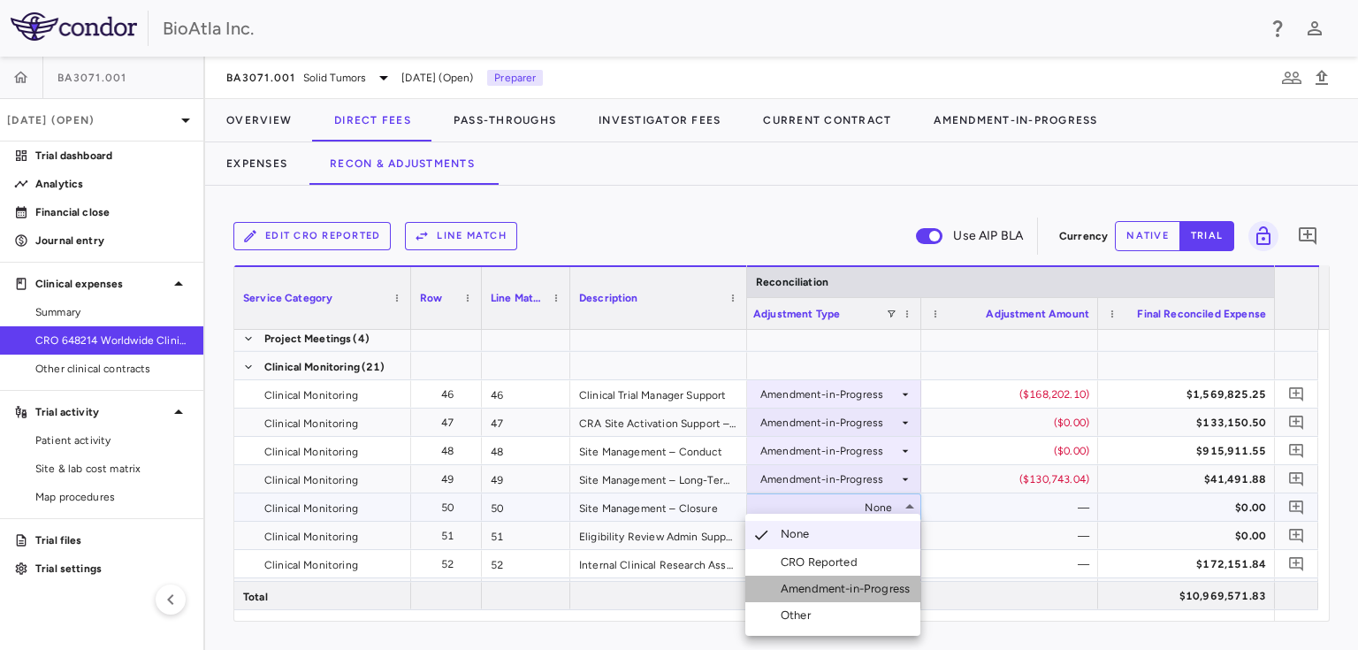
click at [826, 589] on div "Amendment-in-Progress" at bounding box center [848, 589] width 136 height 16
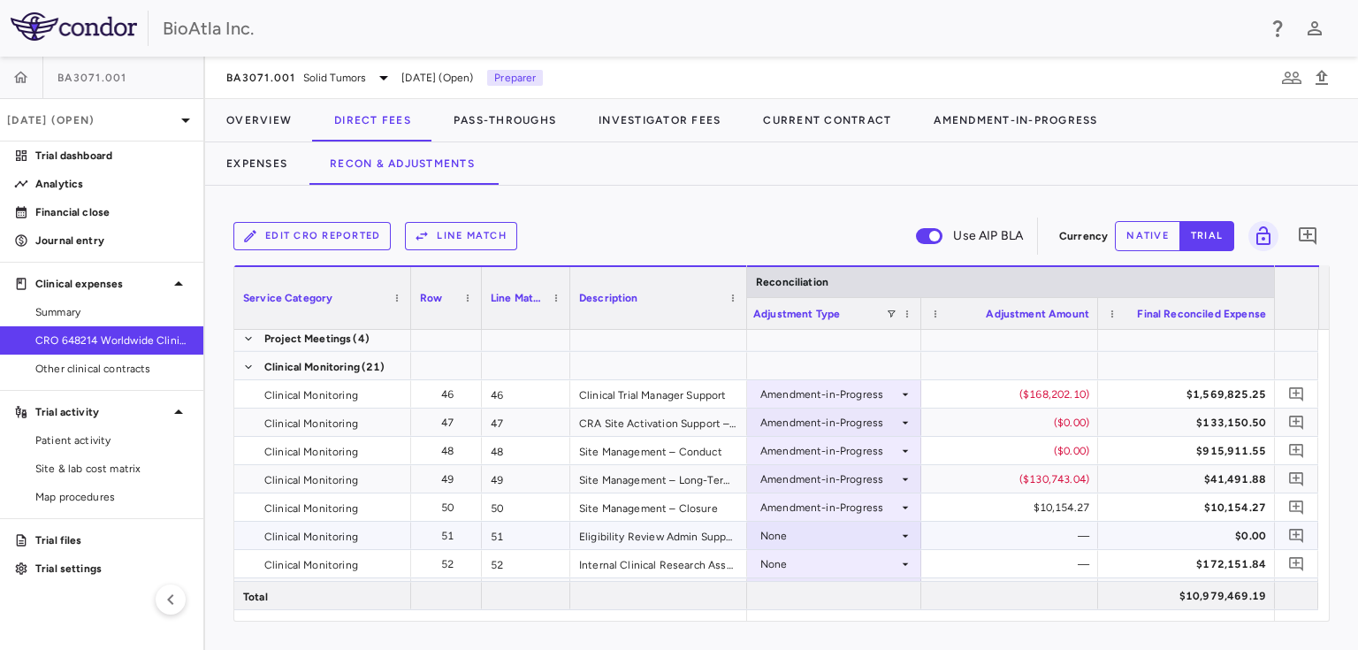
click at [905, 531] on icon at bounding box center [905, 536] width 14 height 14
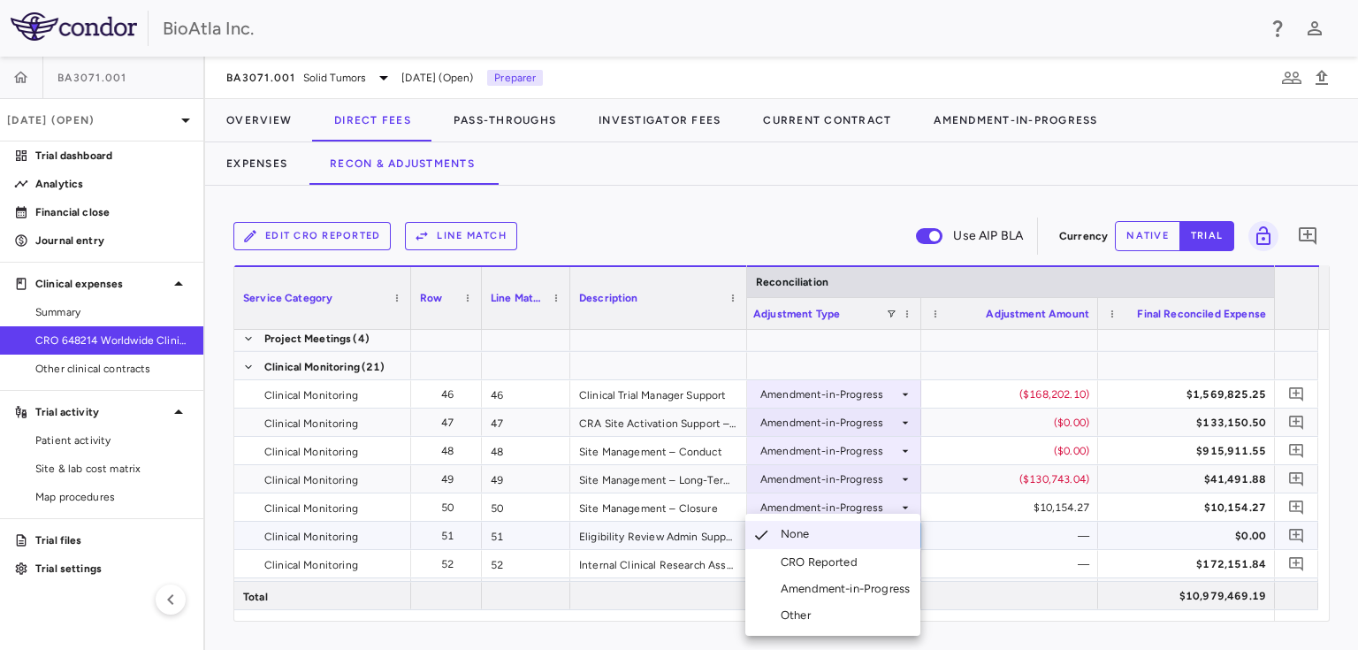
click at [843, 591] on div "Amendment-in-Progress" at bounding box center [848, 589] width 136 height 16
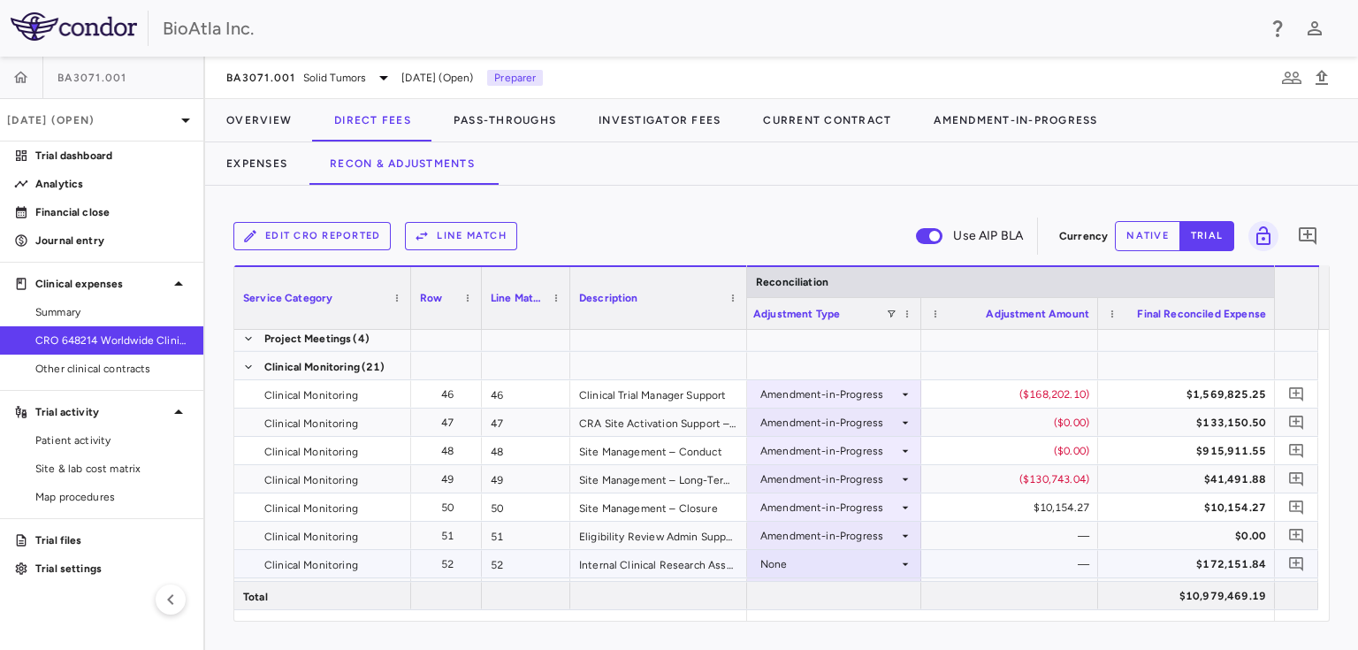
click at [905, 562] on icon at bounding box center [905, 563] width 6 height 3
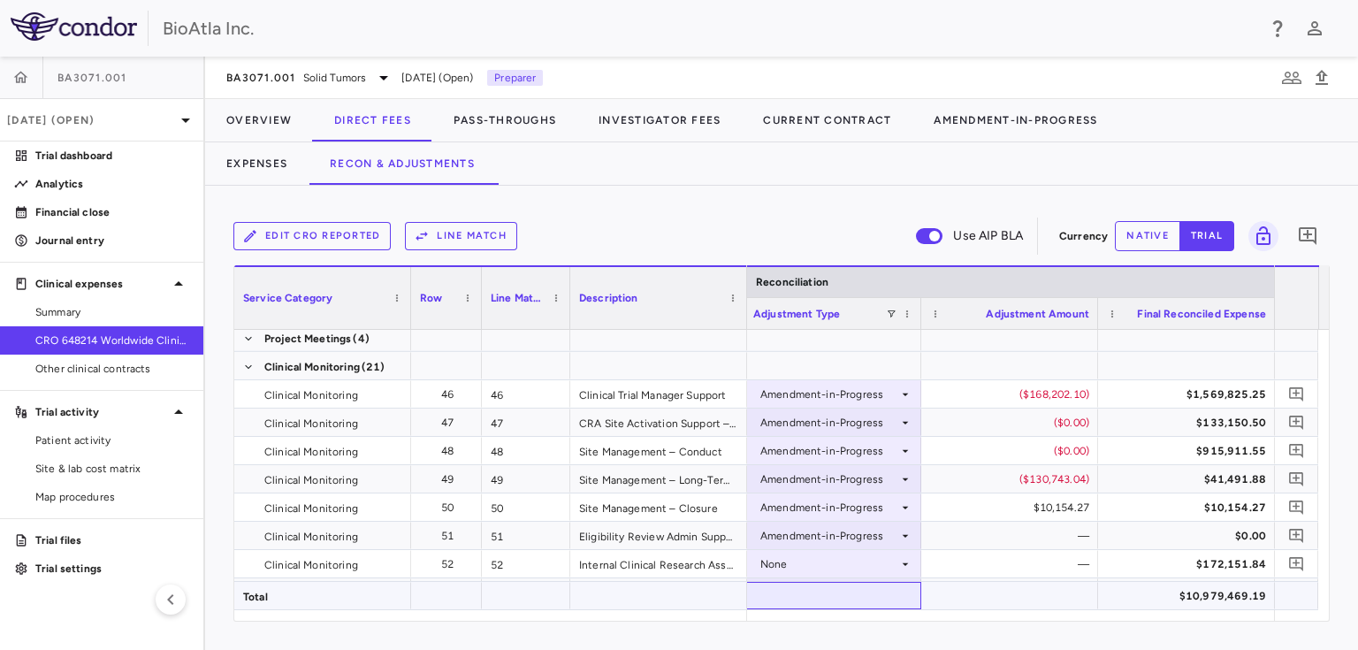
click at [879, 584] on div at bounding box center [832, 595] width 177 height 27
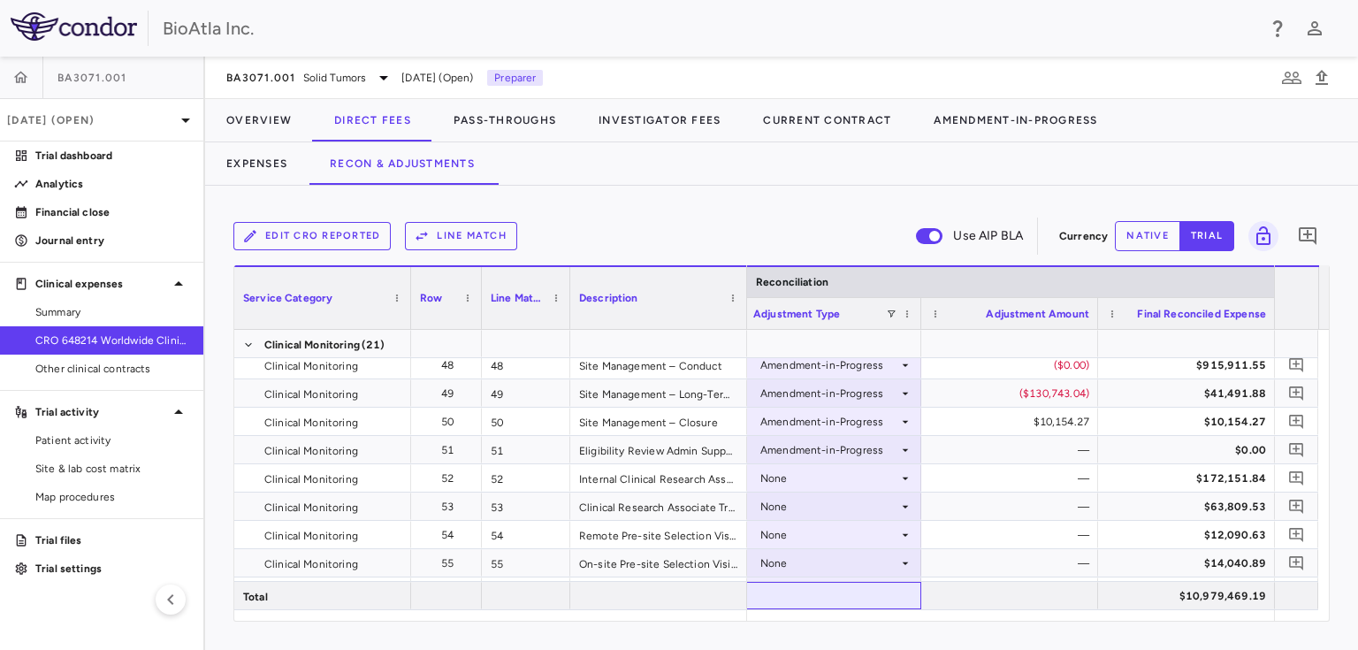
scroll to position [1581, 0]
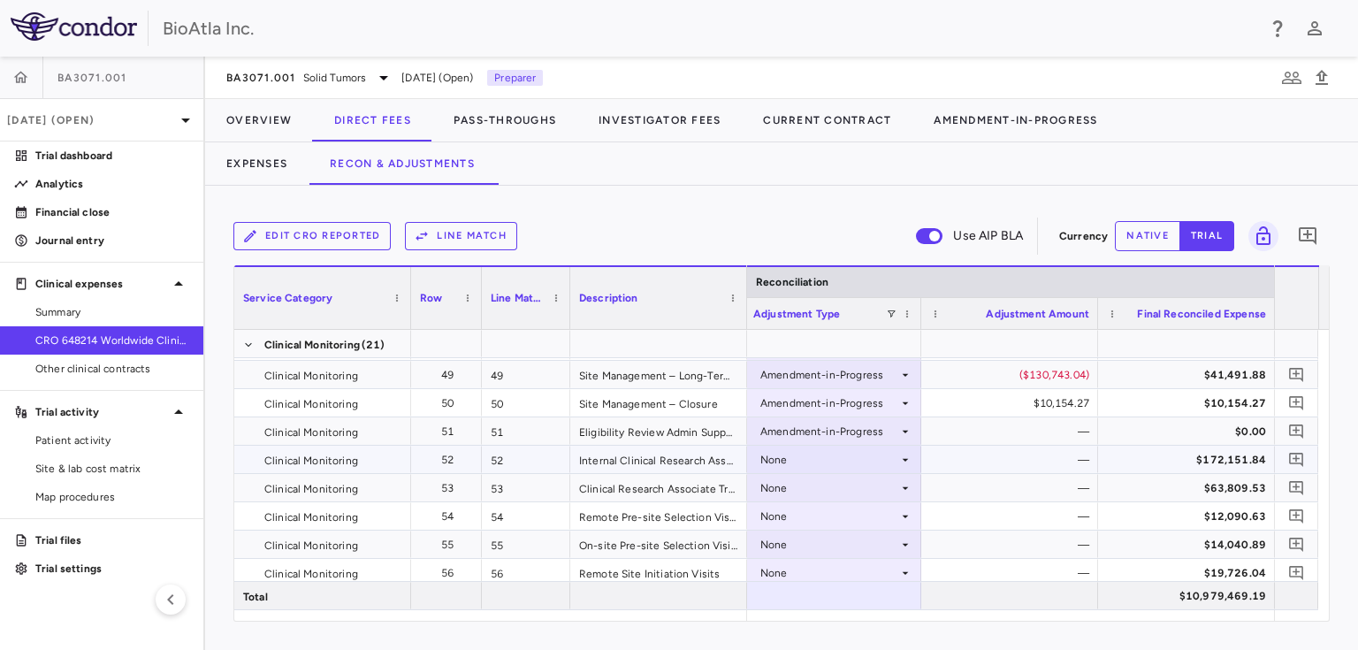
click at [902, 459] on icon at bounding box center [905, 460] width 14 height 14
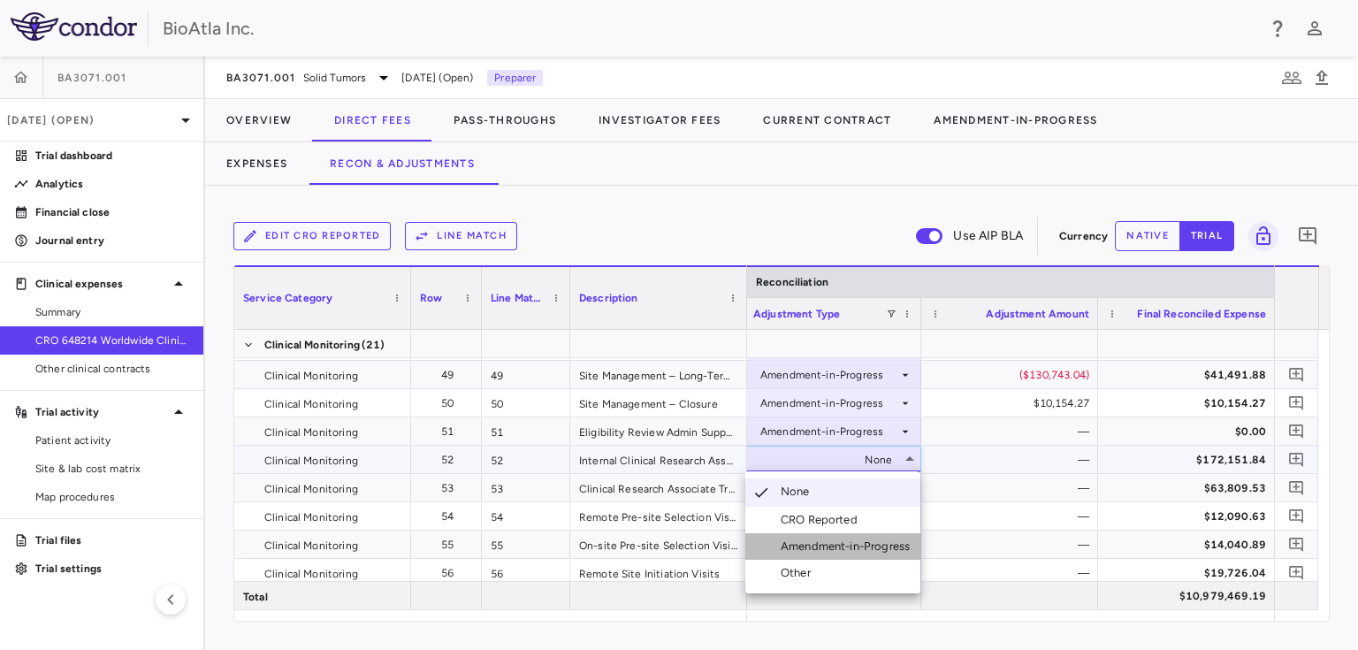
click at [863, 544] on div "Amendment-in-Progress" at bounding box center [848, 546] width 136 height 16
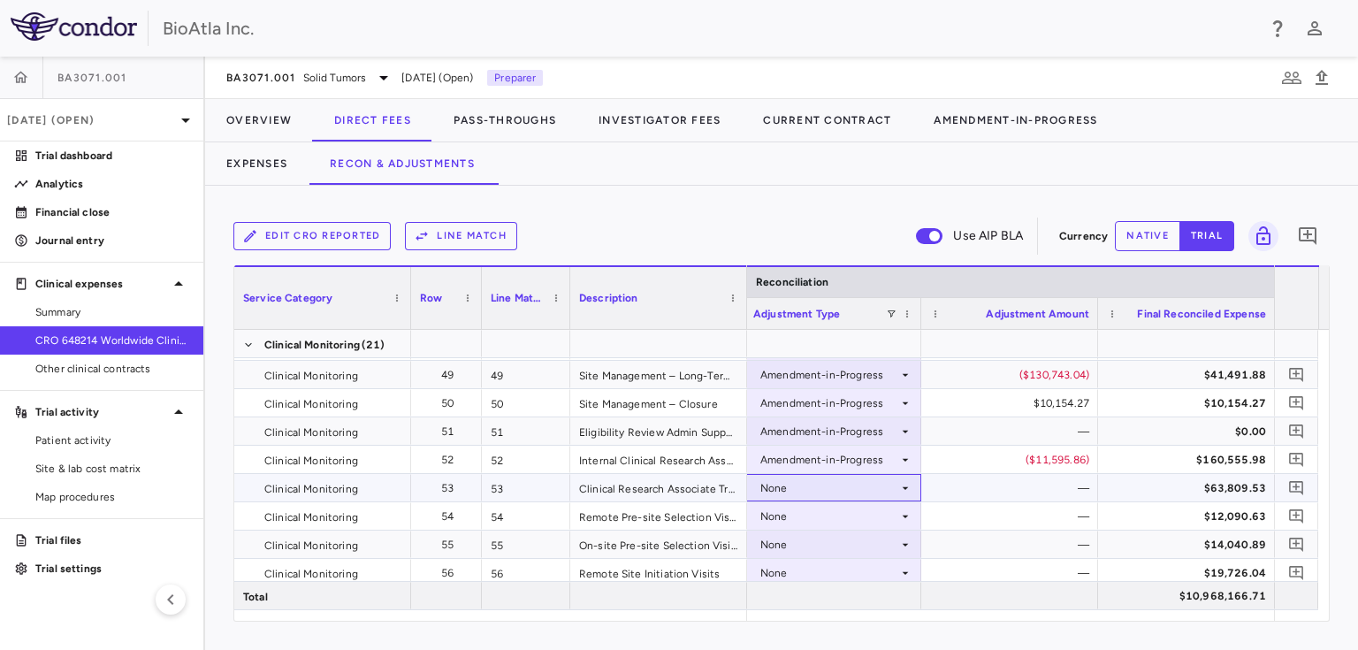
click at [902, 491] on icon at bounding box center [905, 488] width 14 height 14
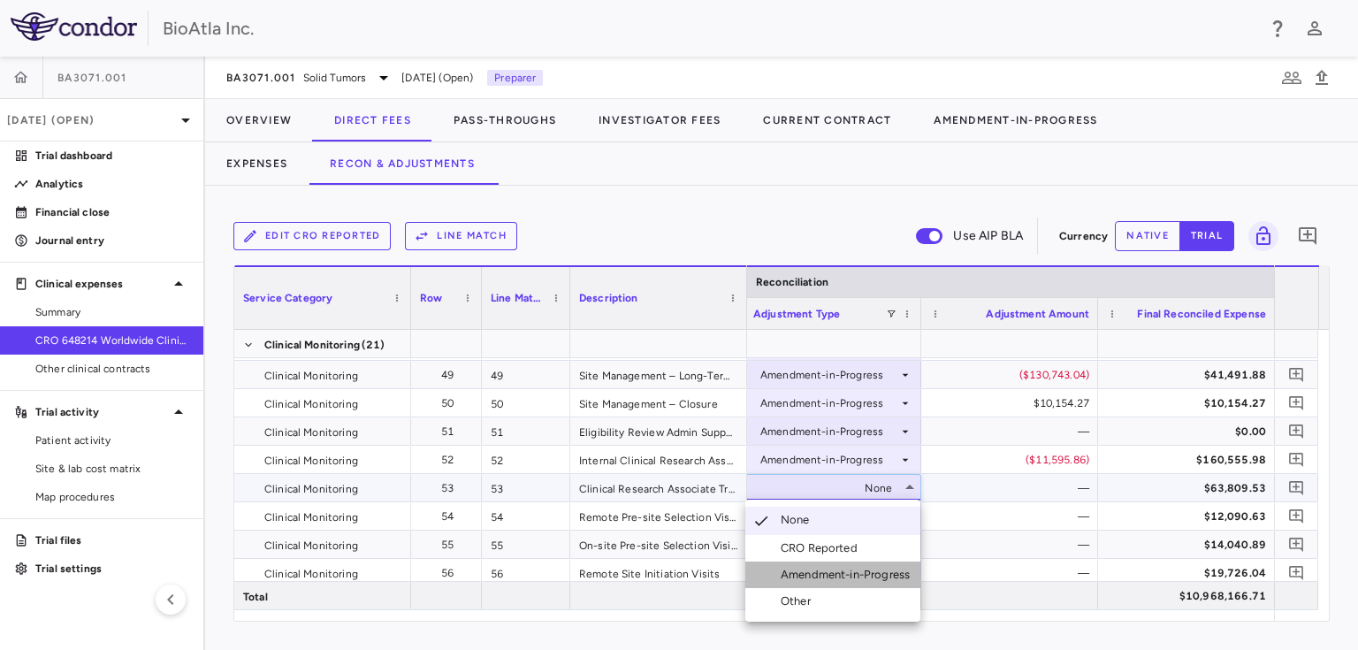
click at [852, 569] on div "Amendment-in-Progress" at bounding box center [848, 575] width 136 height 16
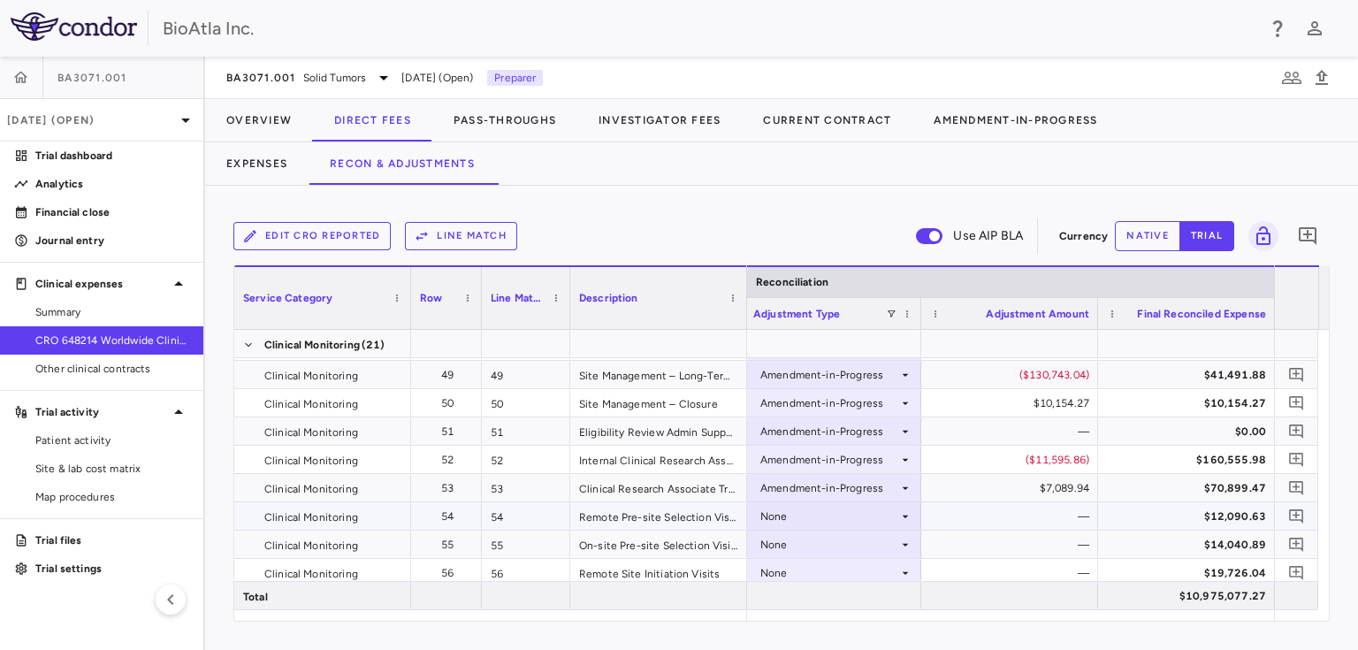
click at [921, 508] on div "—" at bounding box center [1009, 515] width 177 height 27
click at [905, 517] on icon at bounding box center [905, 516] width 14 height 14
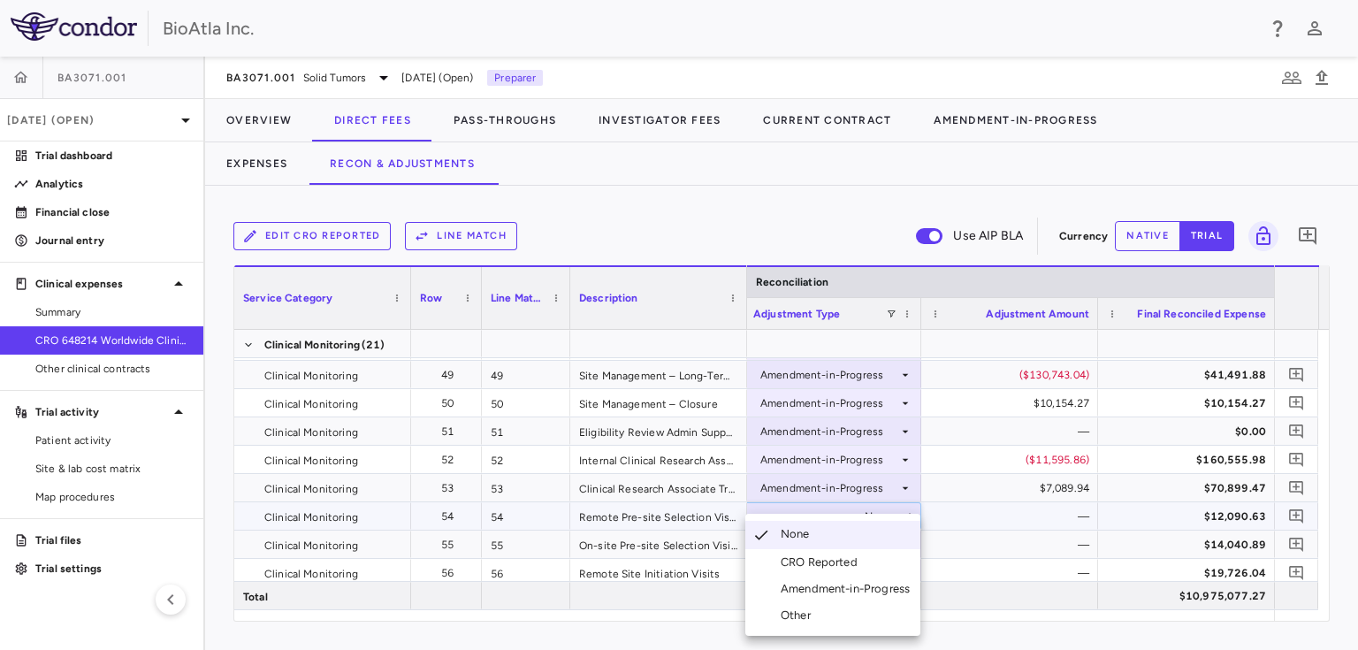
click at [810, 587] on div "Amendment-in-Progress" at bounding box center [848, 589] width 136 height 16
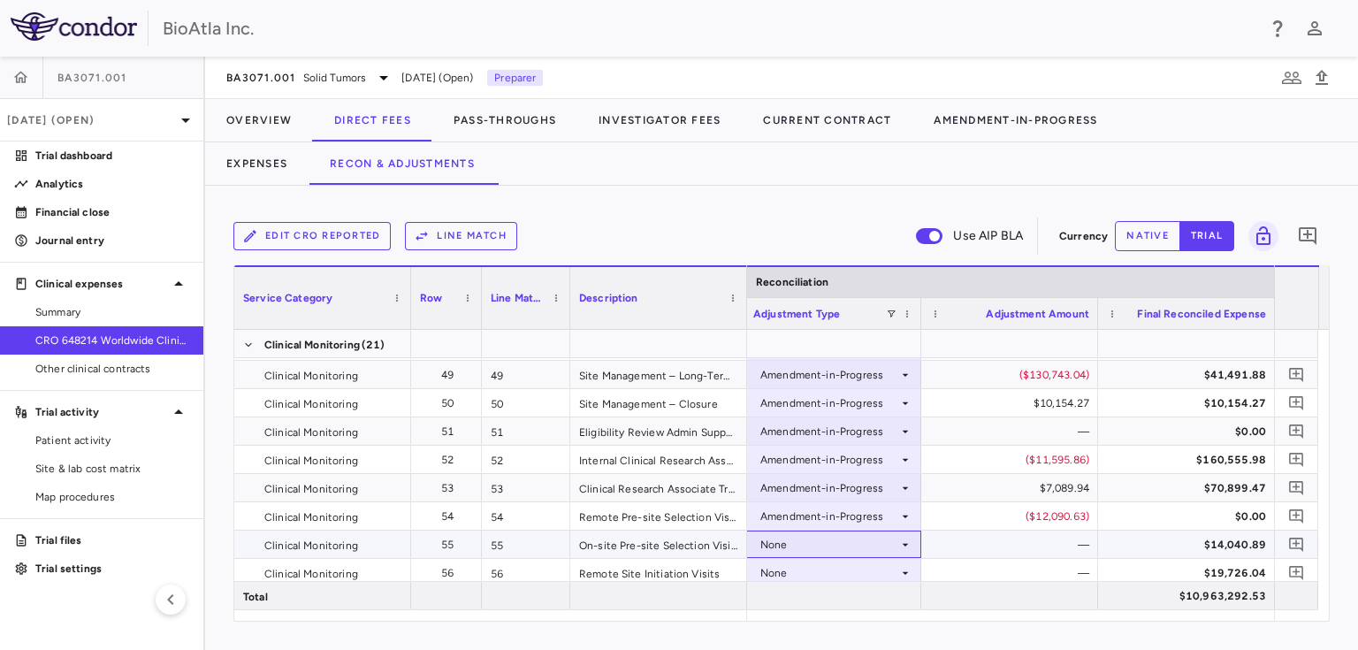
click at [904, 544] on icon at bounding box center [905, 544] width 6 height 3
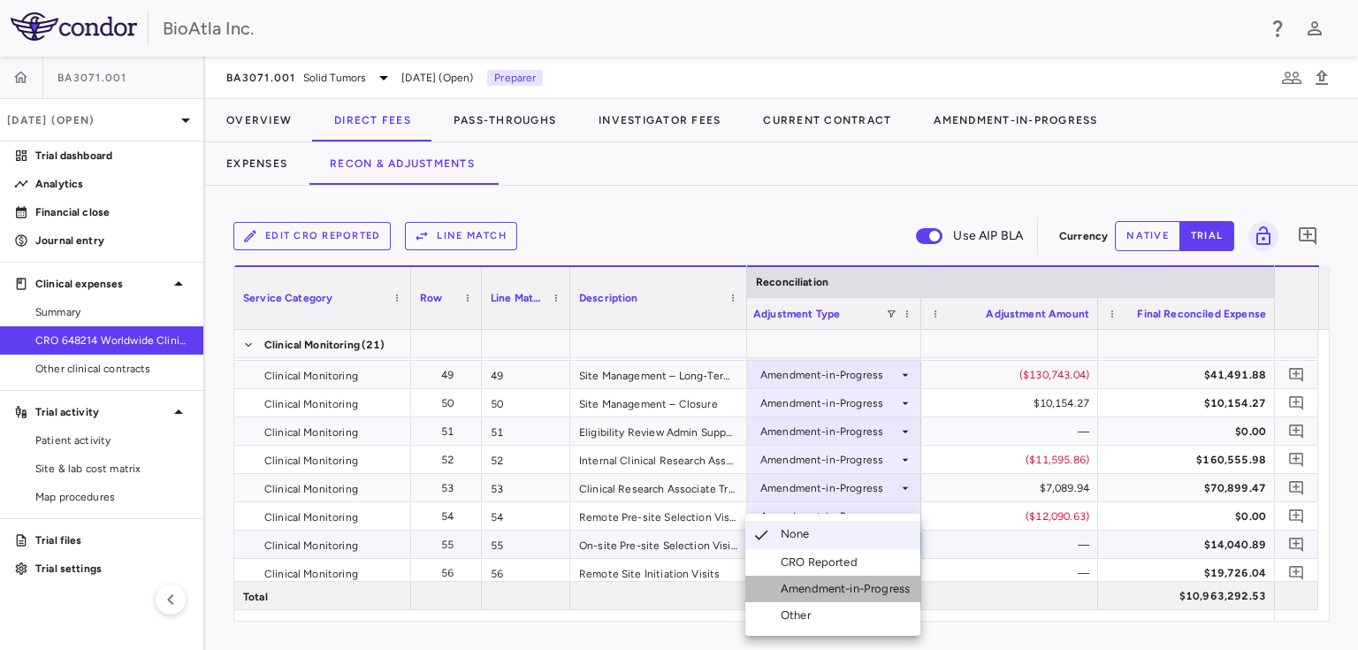
click at [801, 590] on div "Amendment-in-Progress" at bounding box center [848, 589] width 136 height 16
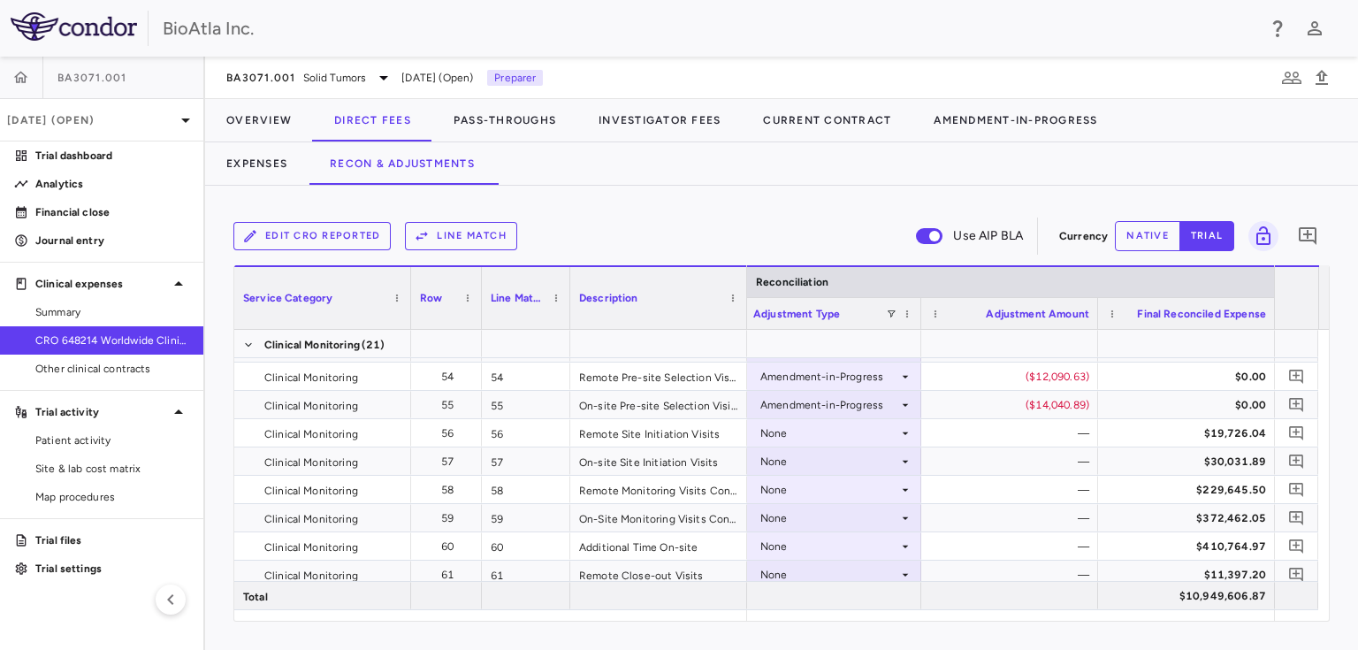
scroll to position [1723, 0]
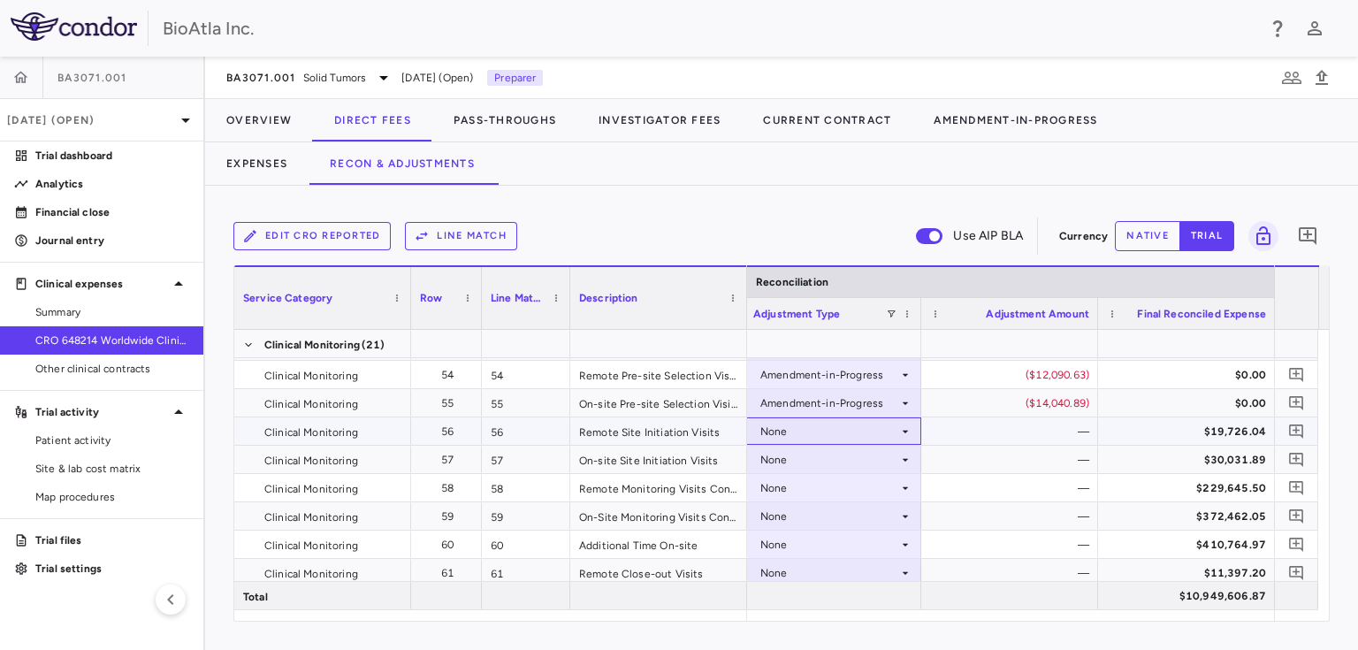
click at [903, 424] on icon at bounding box center [905, 431] width 14 height 14
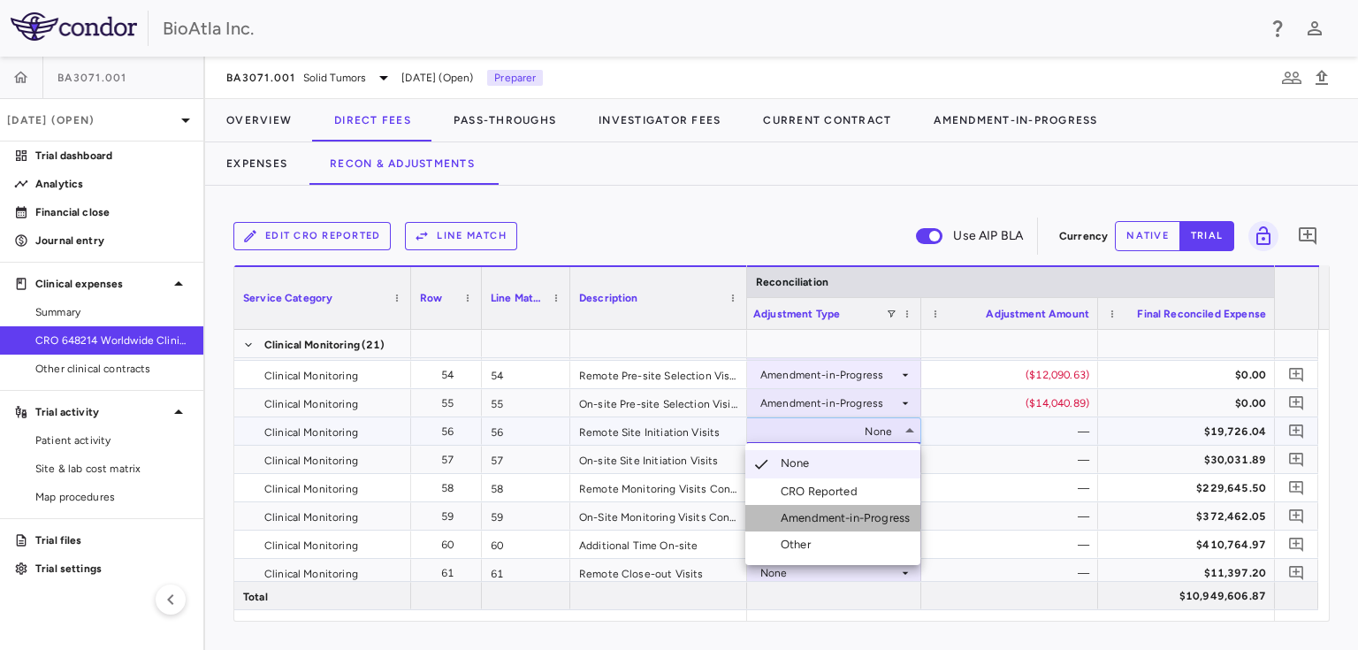
click at [775, 514] on div "Amendment-in-Progress" at bounding box center [830, 518] width 171 height 16
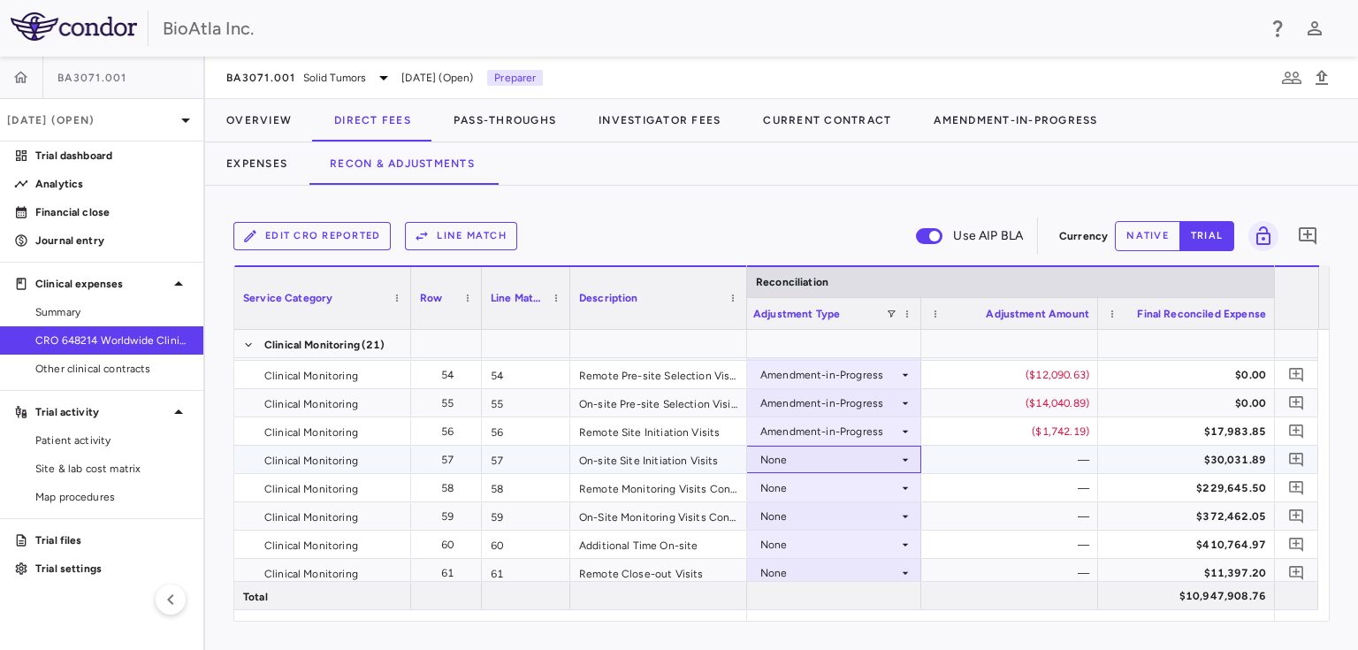
click at [895, 457] on div "None" at bounding box center [829, 459] width 138 height 28
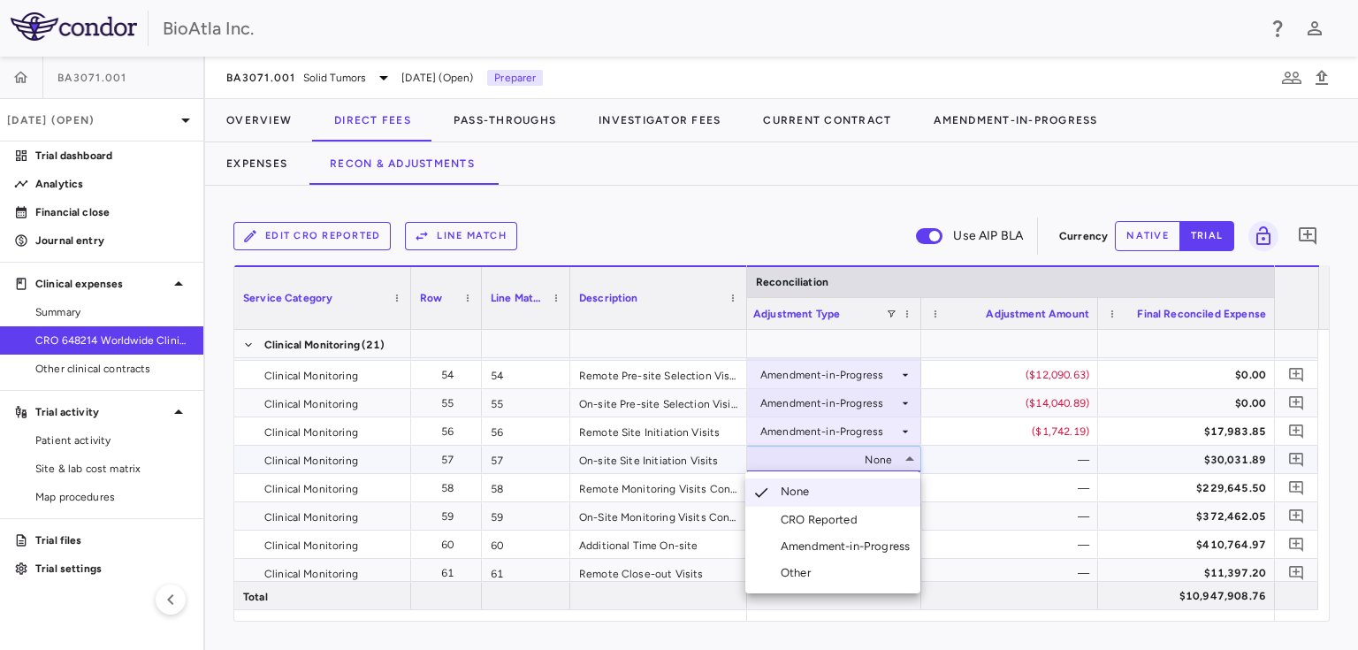
click at [810, 547] on div "Amendment-in-Progress" at bounding box center [848, 546] width 136 height 16
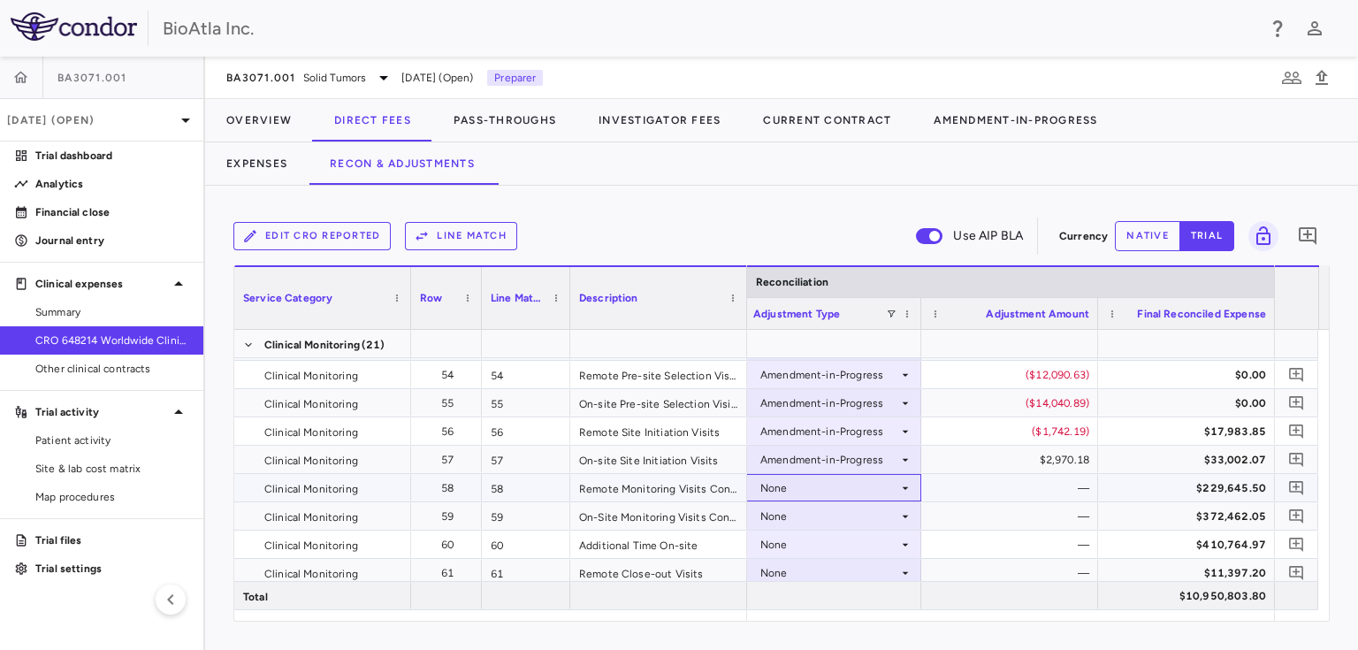
click at [898, 486] on icon at bounding box center [905, 488] width 14 height 14
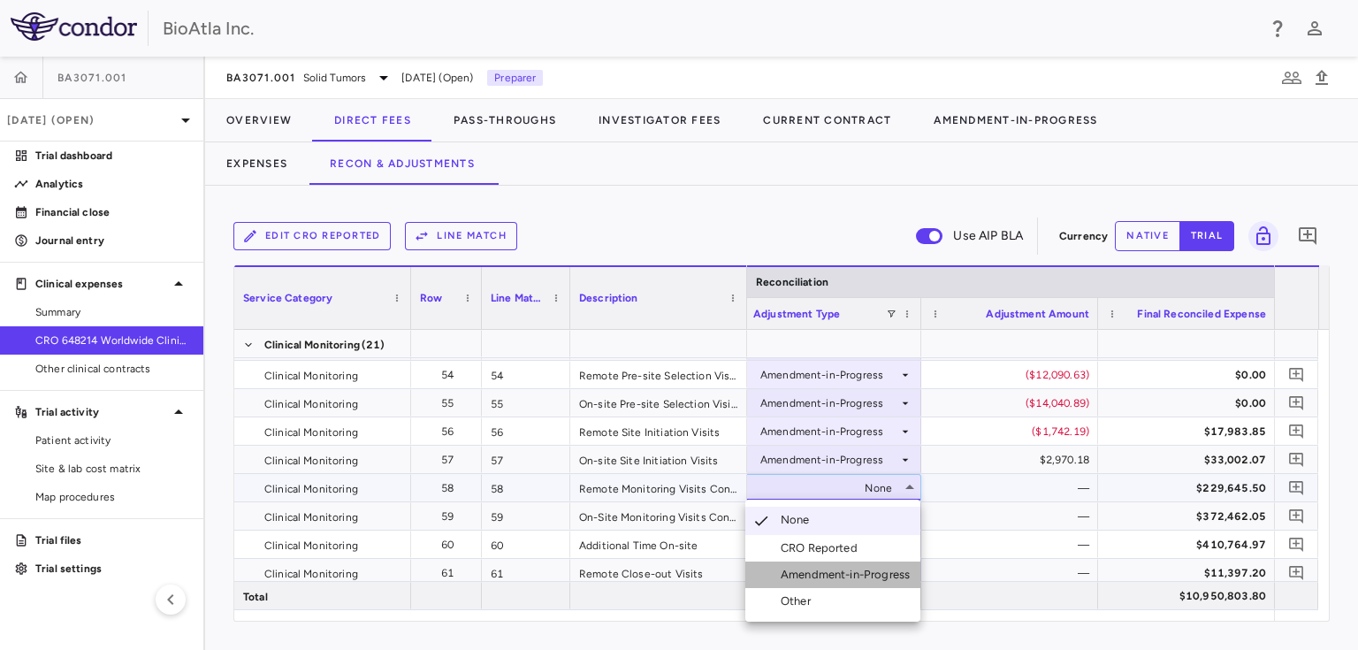
click at [788, 572] on div "Amendment-in-Progress" at bounding box center [848, 575] width 136 height 16
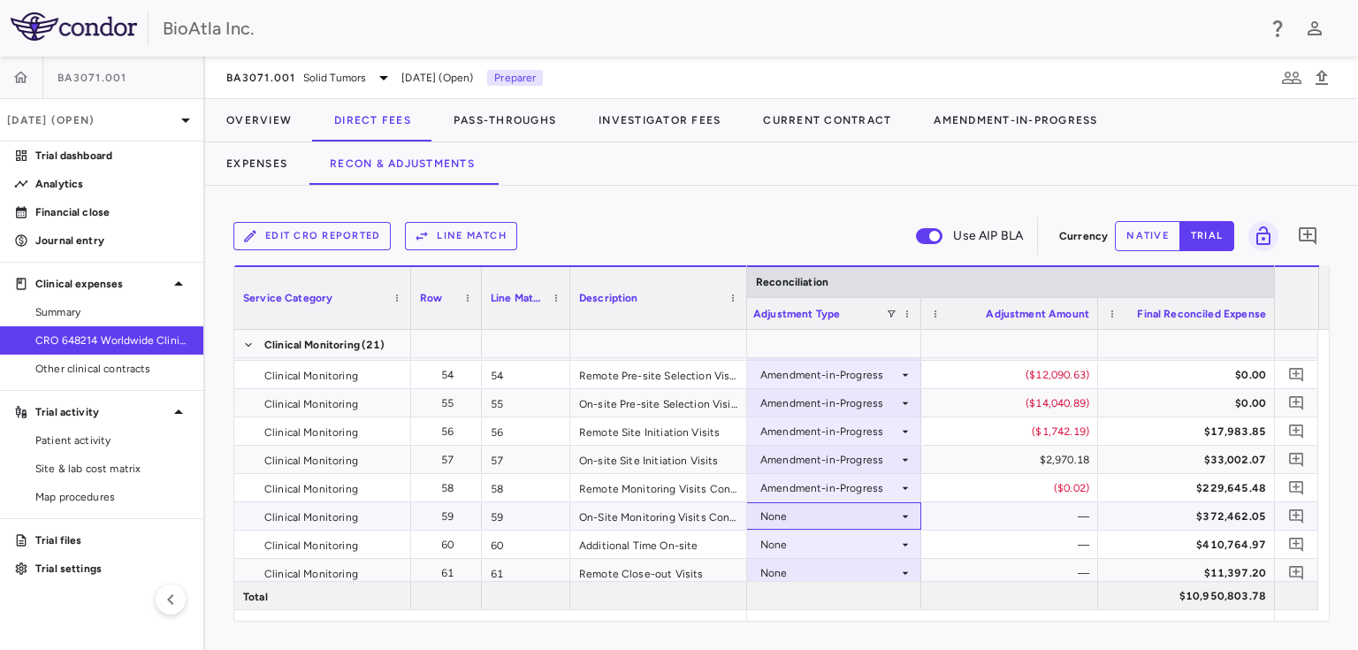
click at [907, 514] on icon at bounding box center [905, 516] width 14 height 14
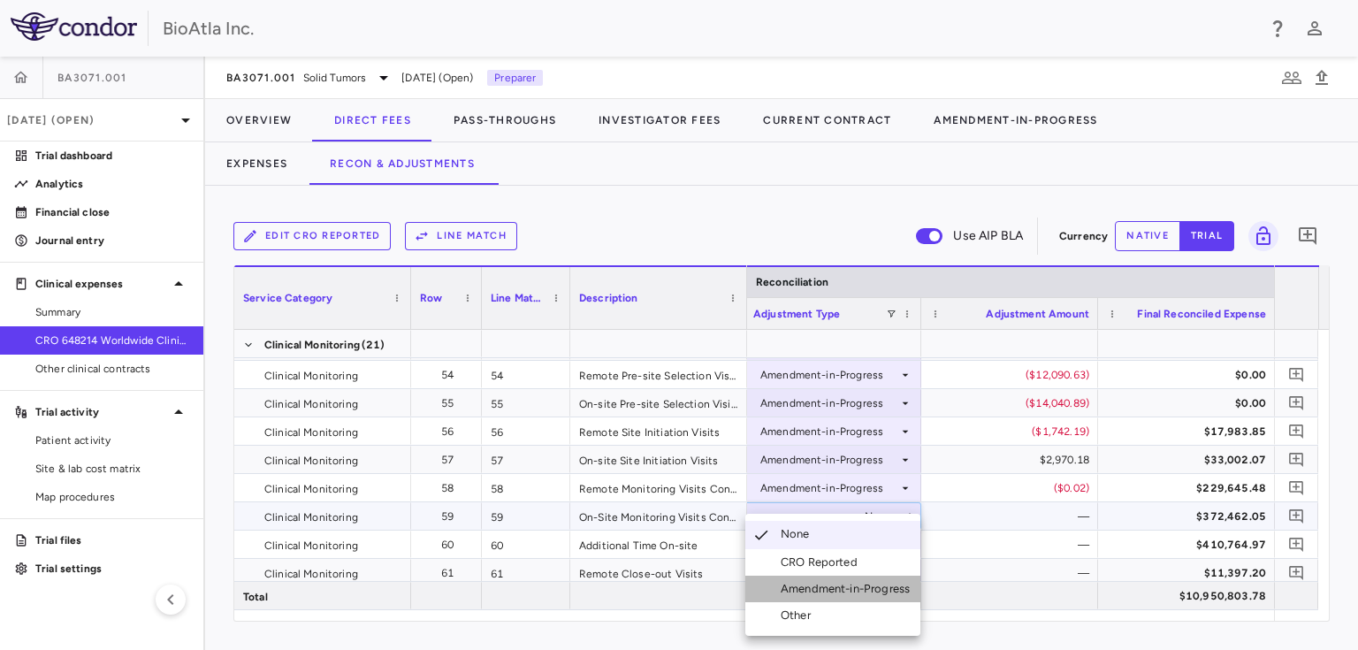
click at [793, 584] on div "Amendment-in-Progress" at bounding box center [848, 589] width 136 height 16
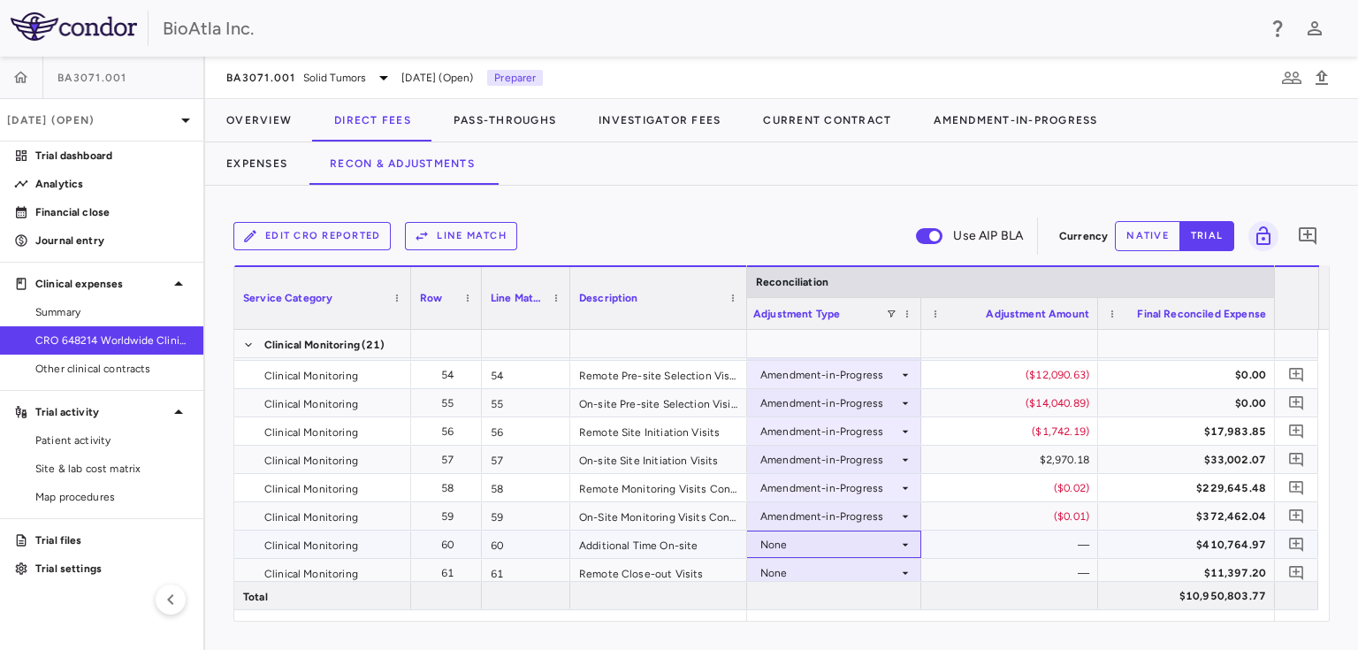
click at [904, 537] on icon at bounding box center [905, 544] width 14 height 14
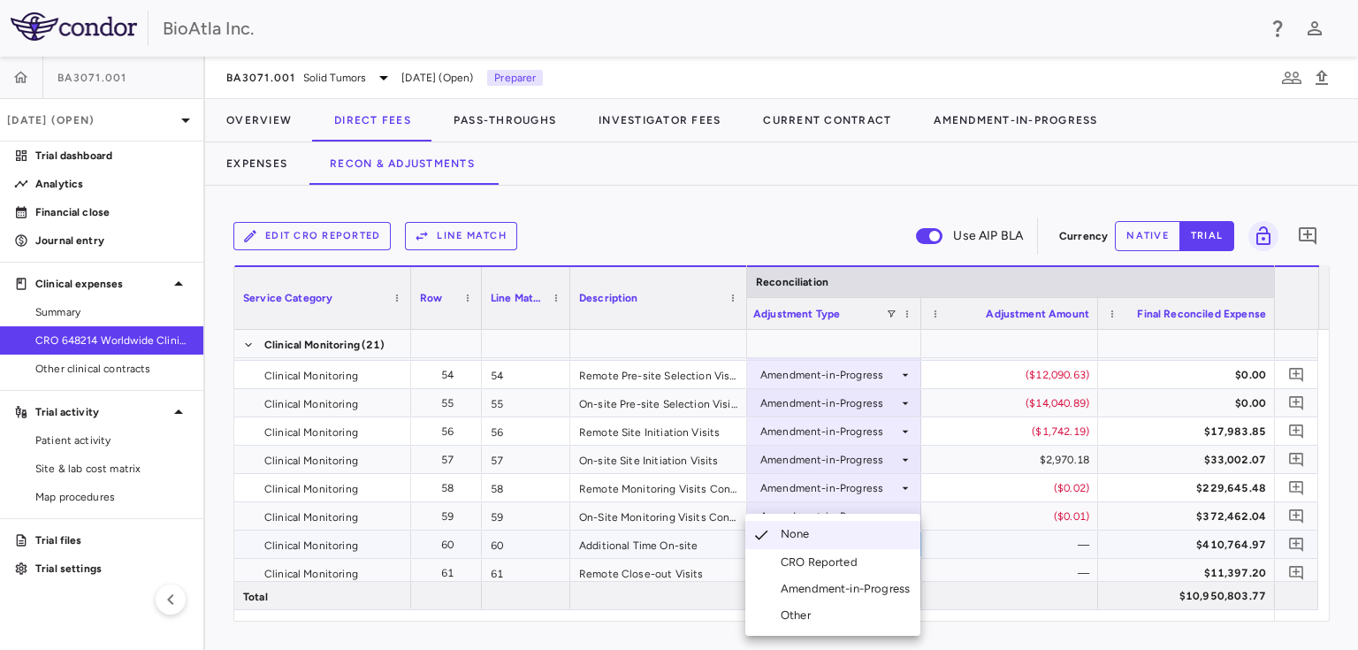
click at [853, 583] on div "Amendment-in-Progress" at bounding box center [848, 589] width 136 height 16
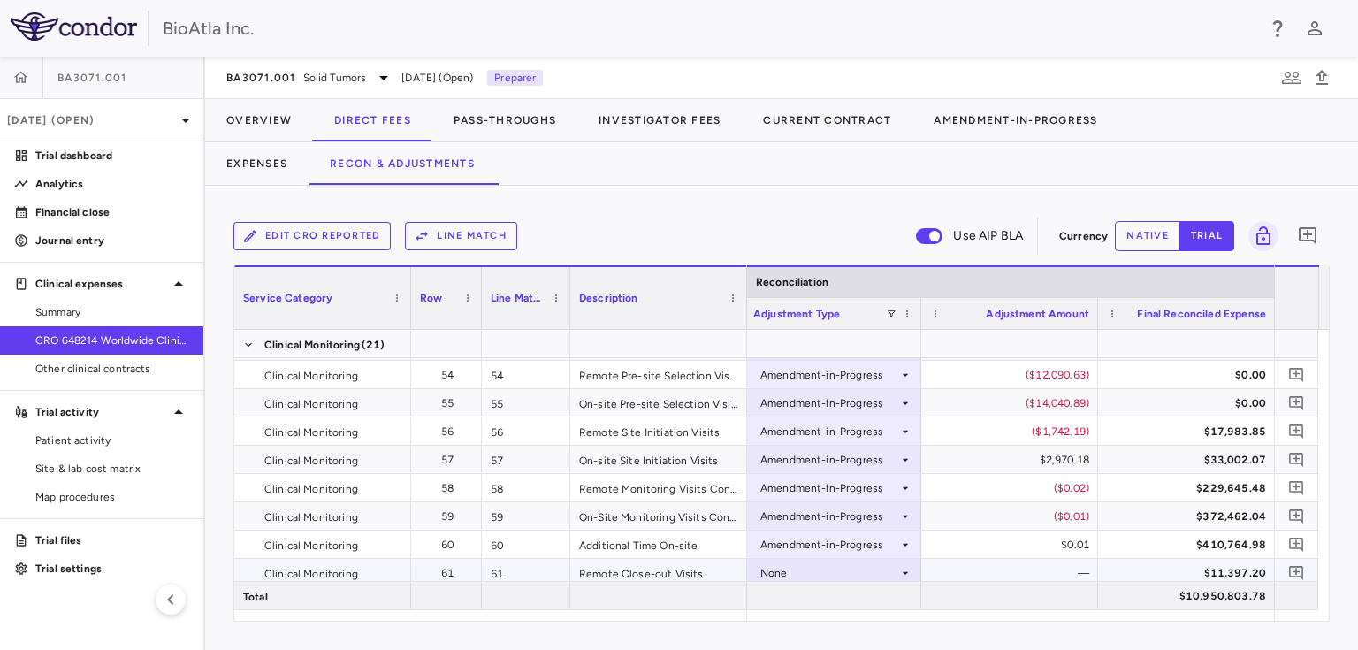
click at [902, 570] on icon at bounding box center [905, 573] width 14 height 14
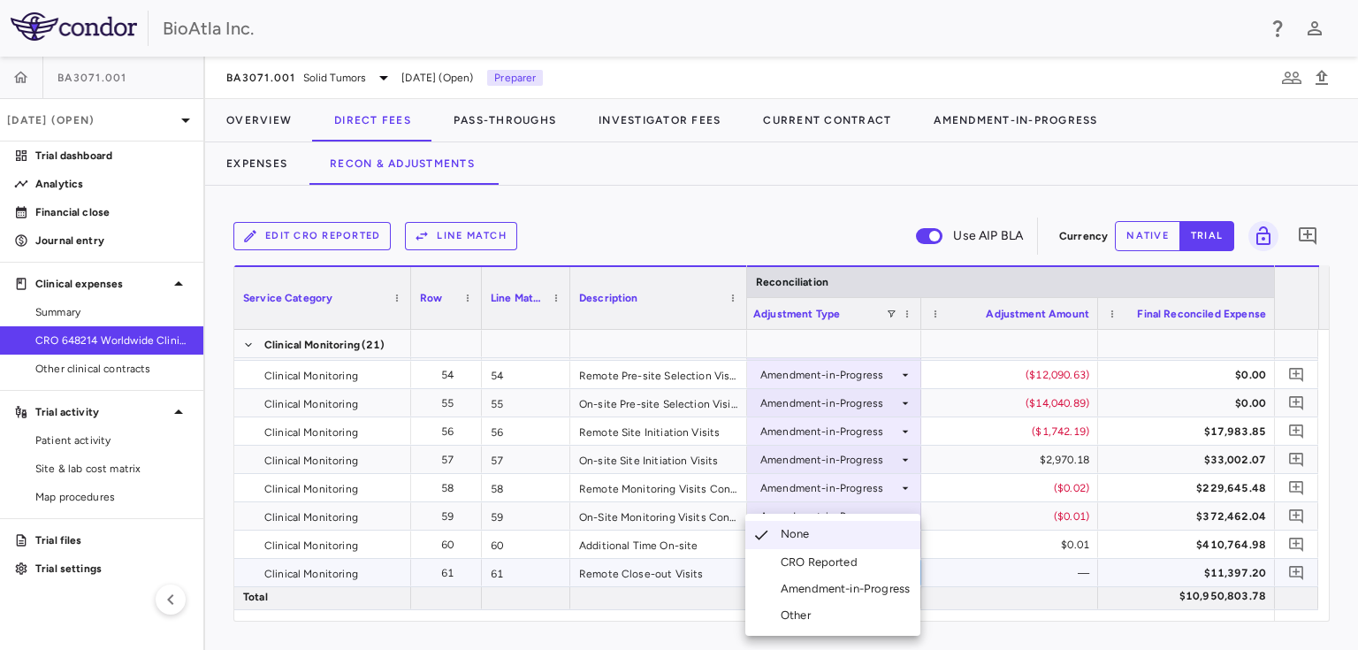
click at [860, 590] on div "Amendment-in-Progress" at bounding box center [848, 589] width 136 height 16
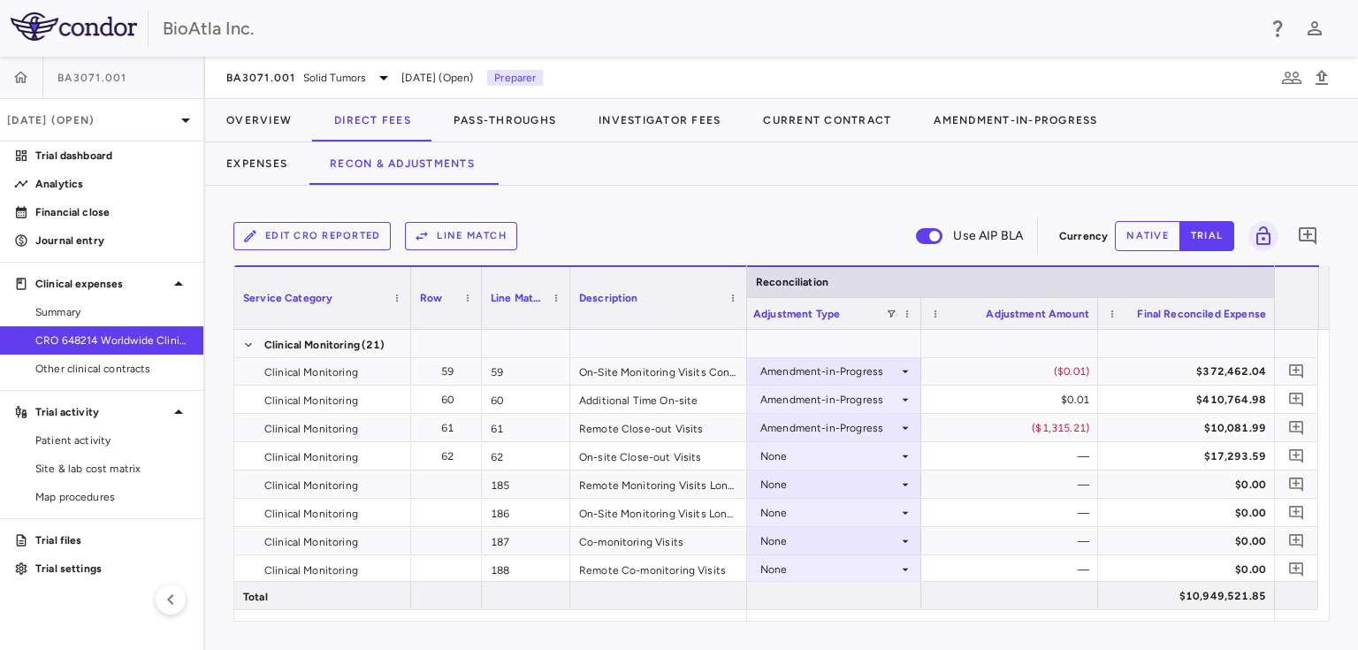
scroll to position [1902, 0]
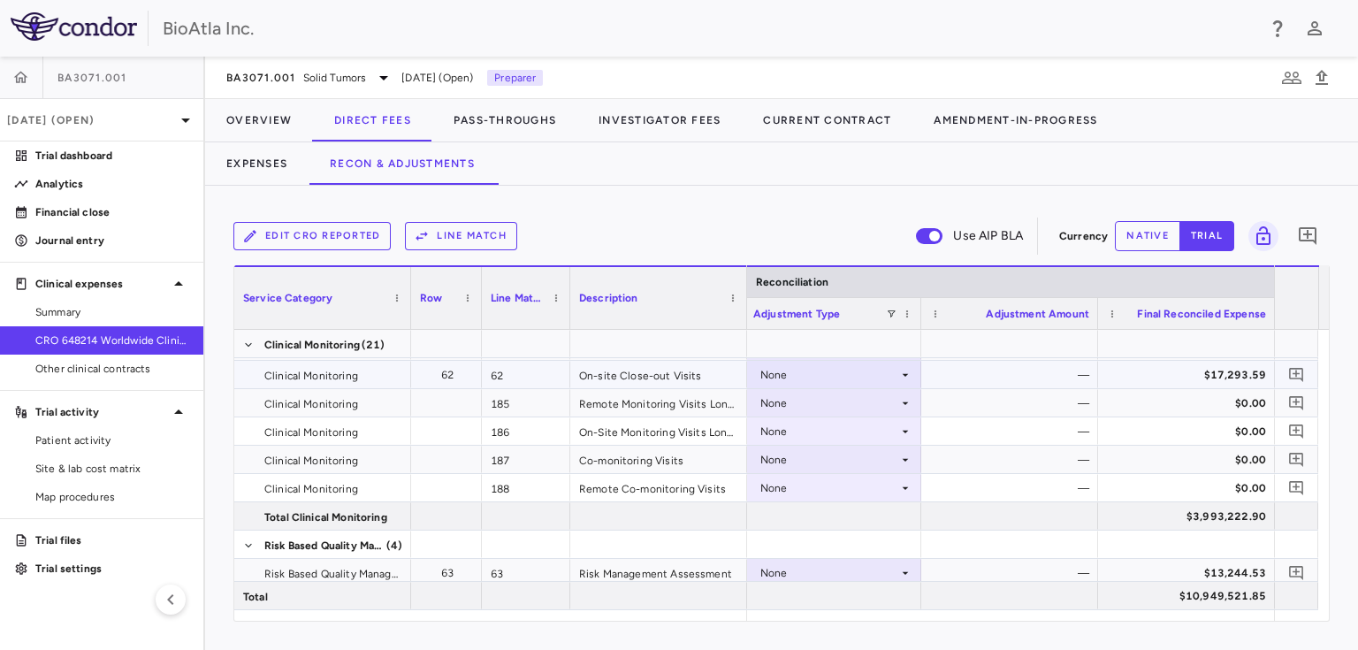
click at [894, 370] on div "None" at bounding box center [829, 375] width 138 height 28
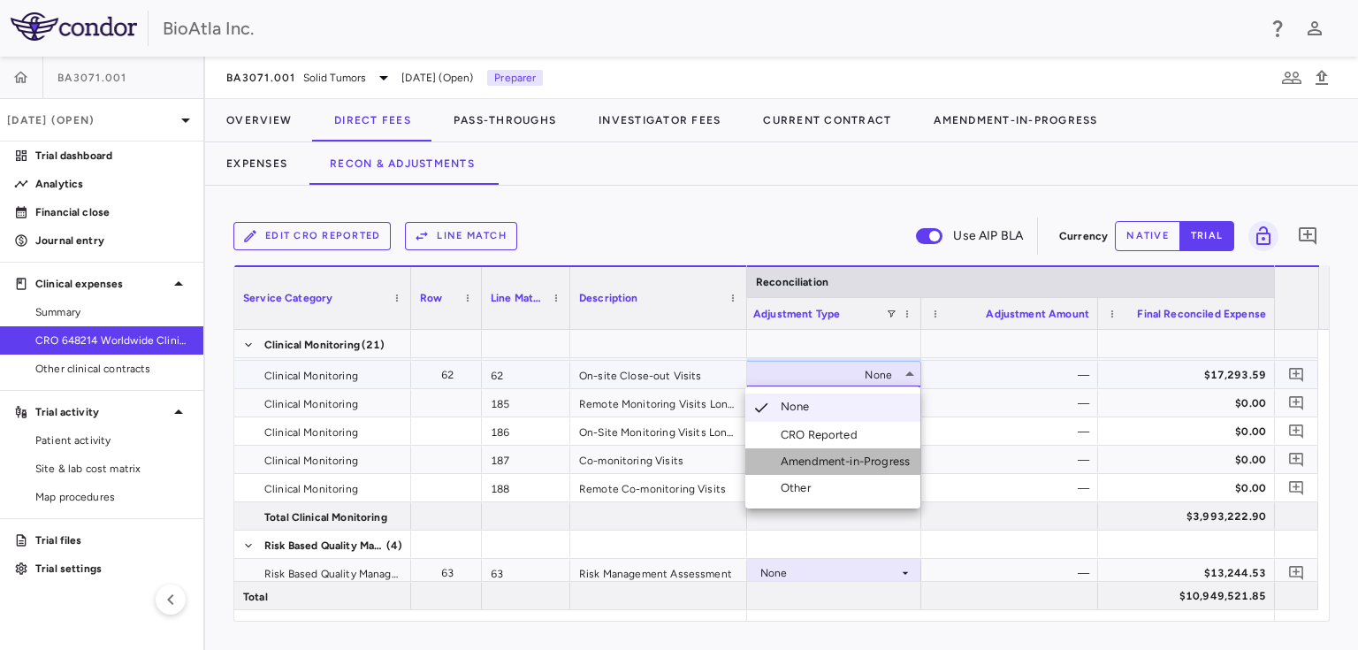
click at [859, 456] on div "Amendment-in-Progress" at bounding box center [848, 461] width 136 height 16
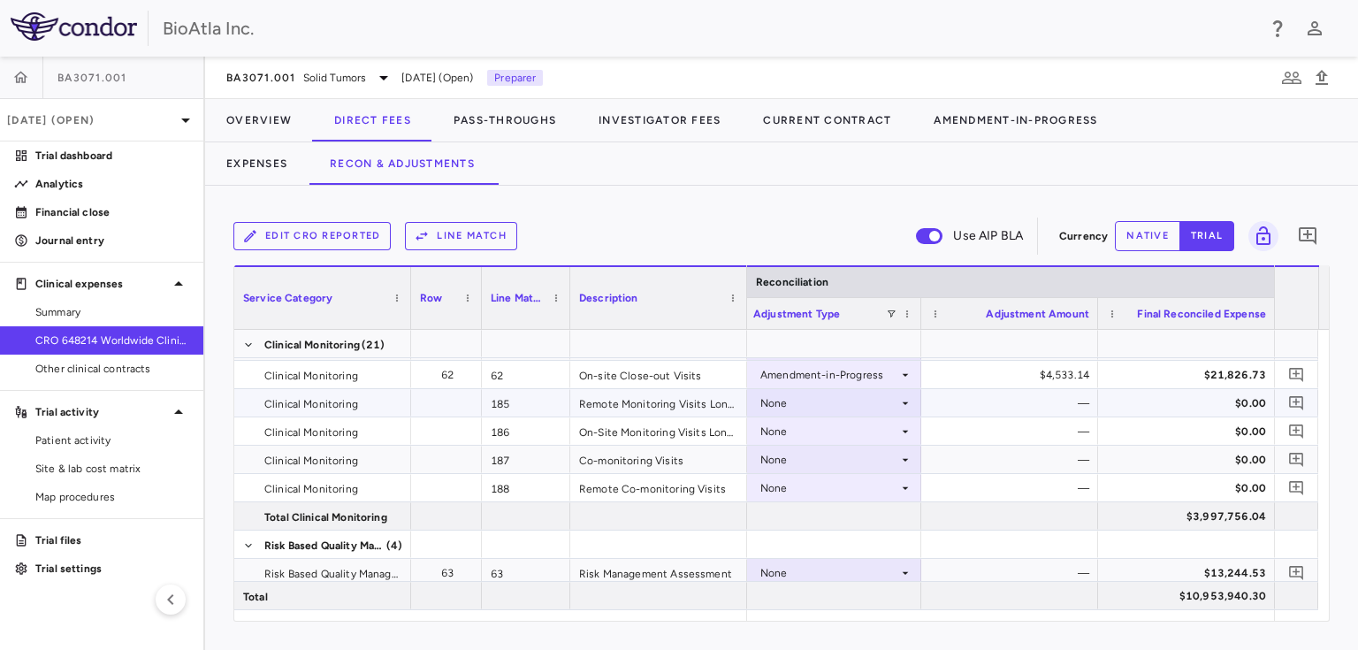
click at [902, 403] on icon at bounding box center [905, 403] width 14 height 14
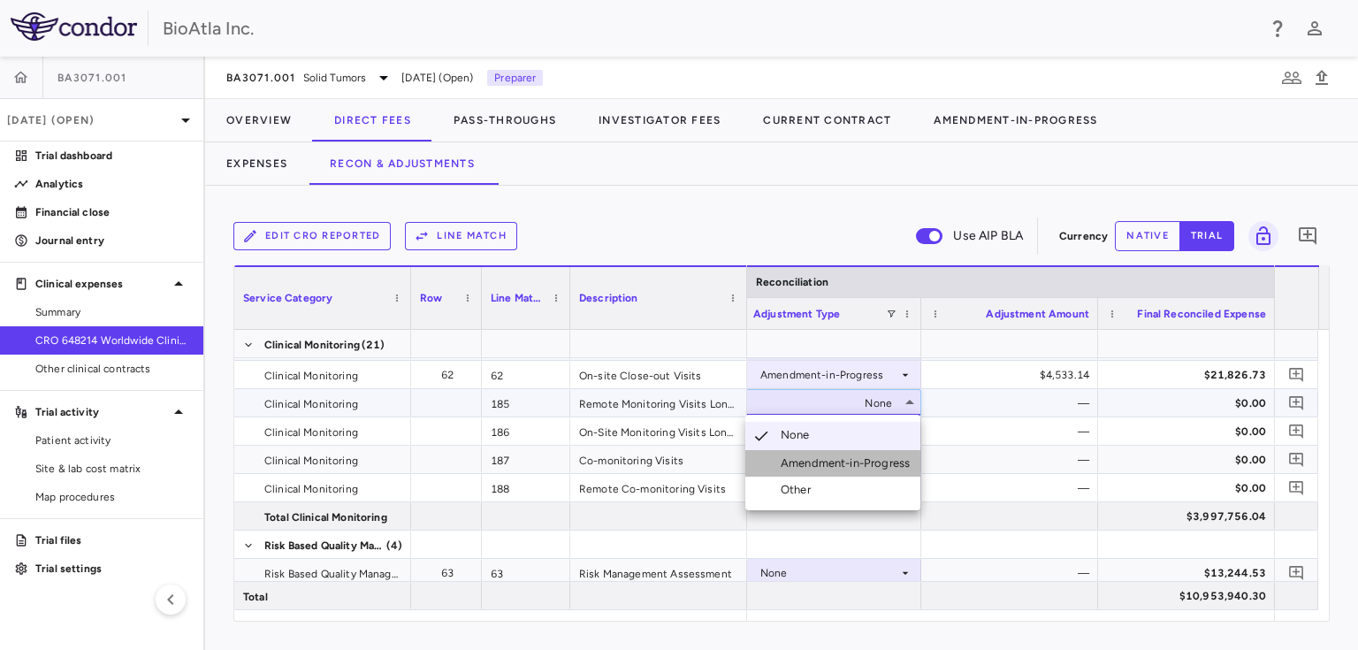
click at [856, 457] on div "Amendment-in-Progress" at bounding box center [848, 463] width 136 height 16
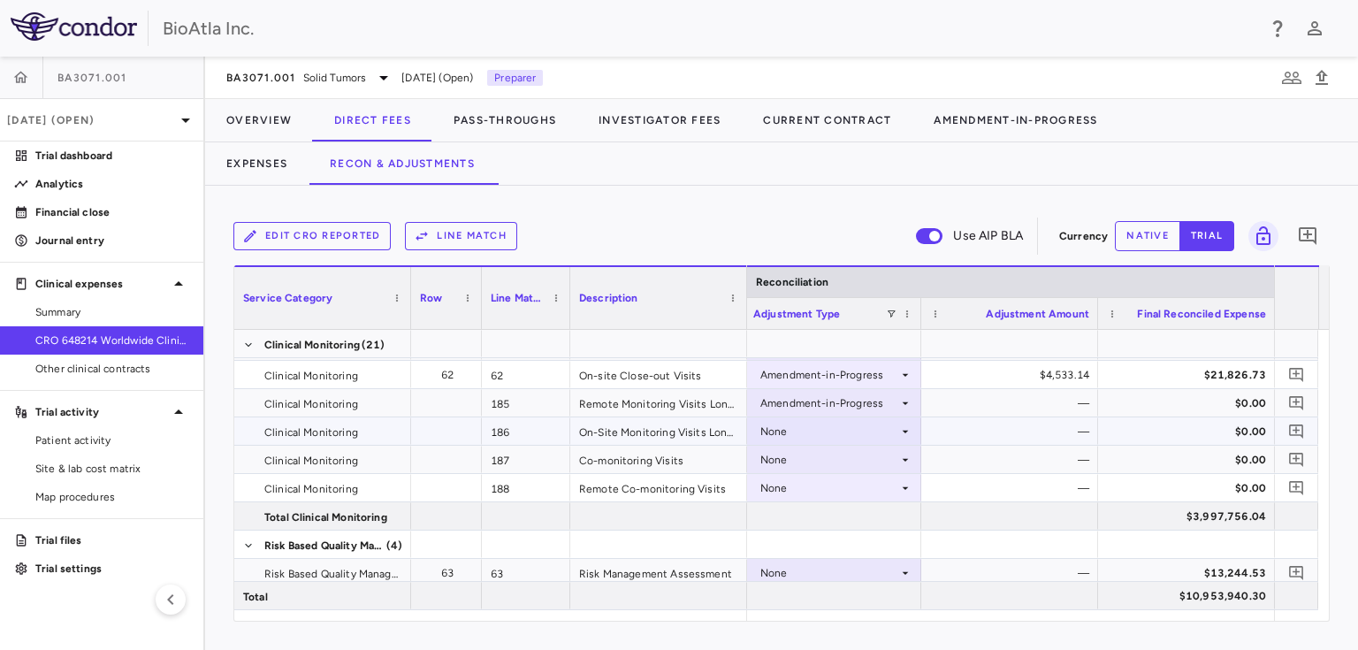
click at [905, 427] on icon at bounding box center [905, 431] width 14 height 14
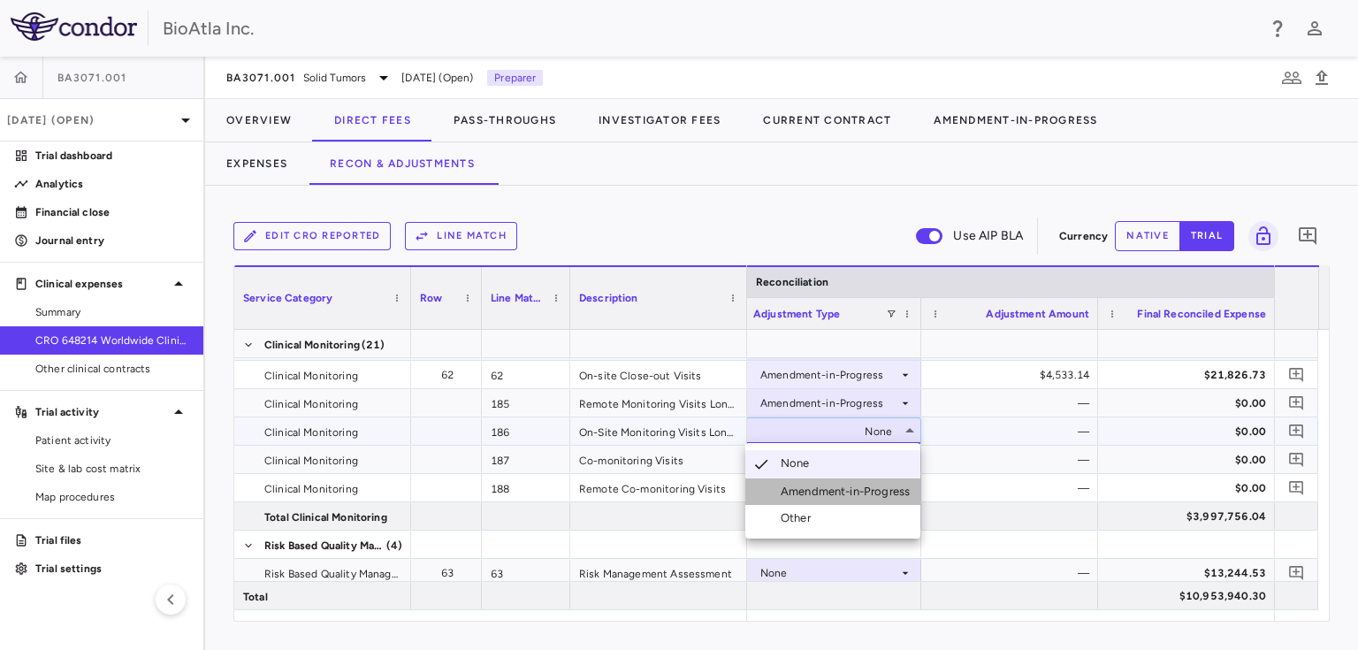
click at [845, 497] on div "Amendment-in-Progress" at bounding box center [848, 491] width 136 height 16
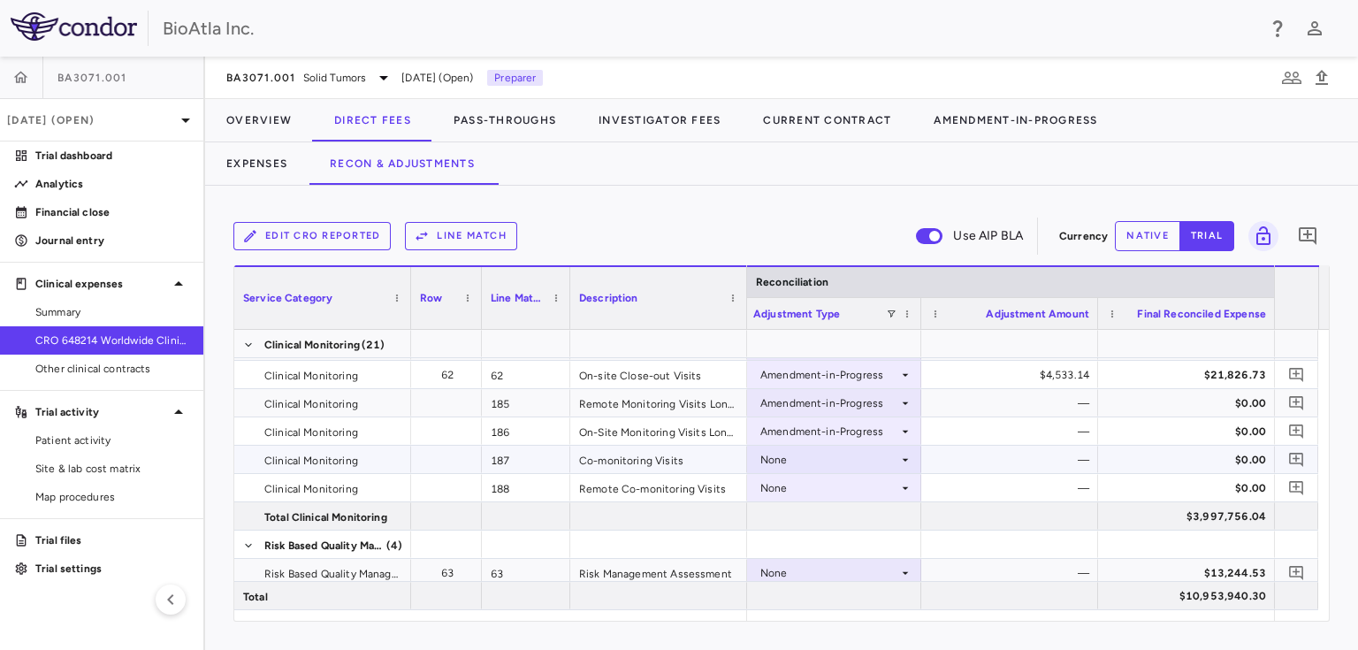
click at [901, 458] on icon at bounding box center [905, 460] width 14 height 14
click at [833, 515] on div "Amendment-in-Progress" at bounding box center [848, 520] width 136 height 16
click at [905, 487] on icon at bounding box center [905, 487] width 6 height 3
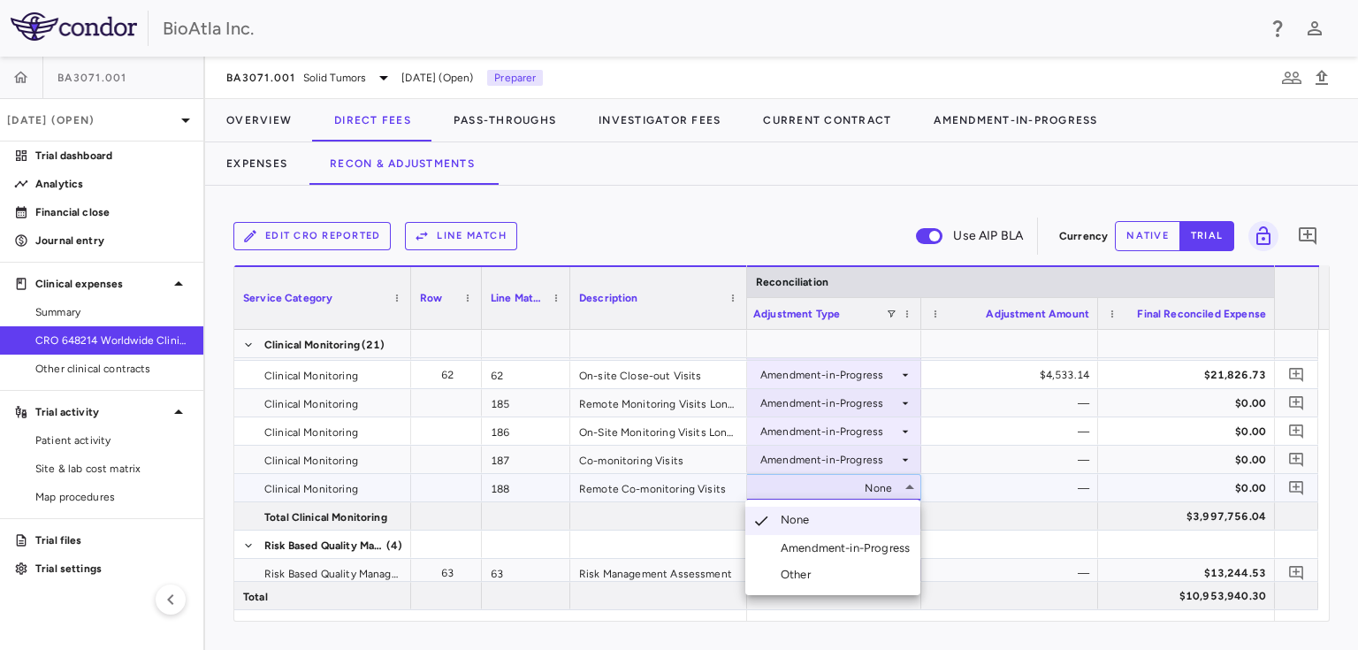
click at [851, 544] on div "Amendment-in-Progress" at bounding box center [848, 548] width 136 height 16
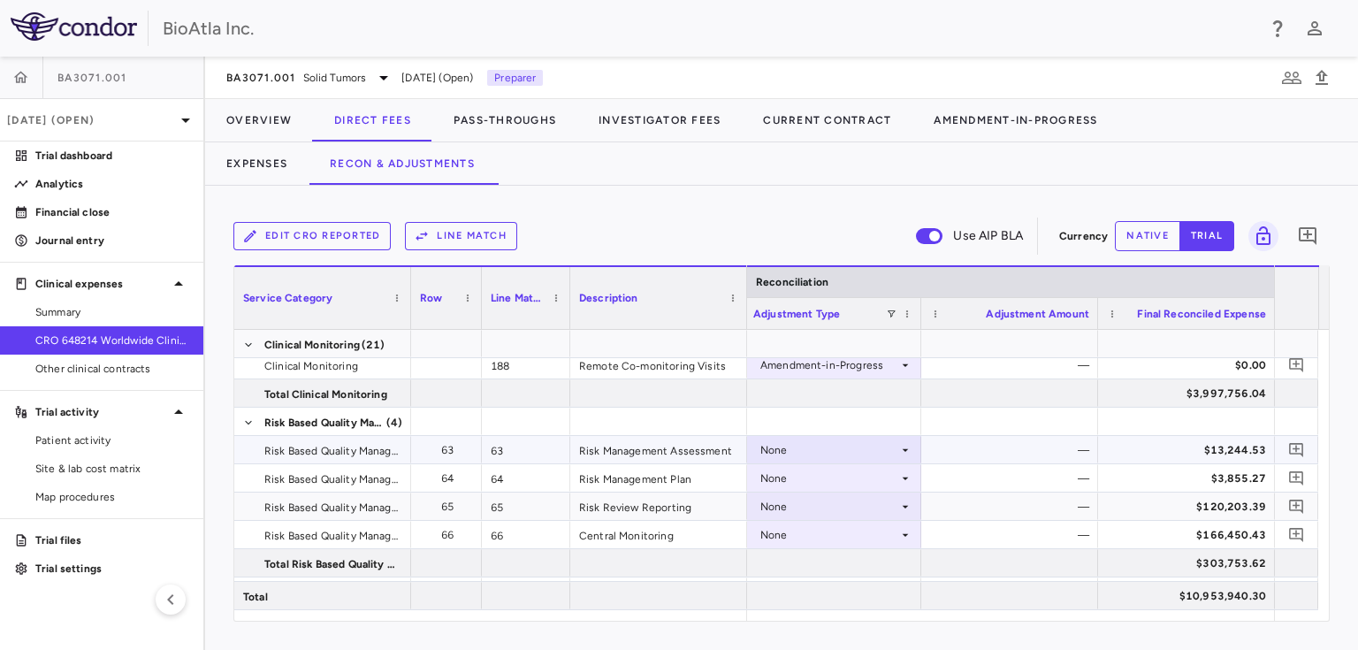
click at [905, 448] on icon at bounding box center [905, 449] width 6 height 3
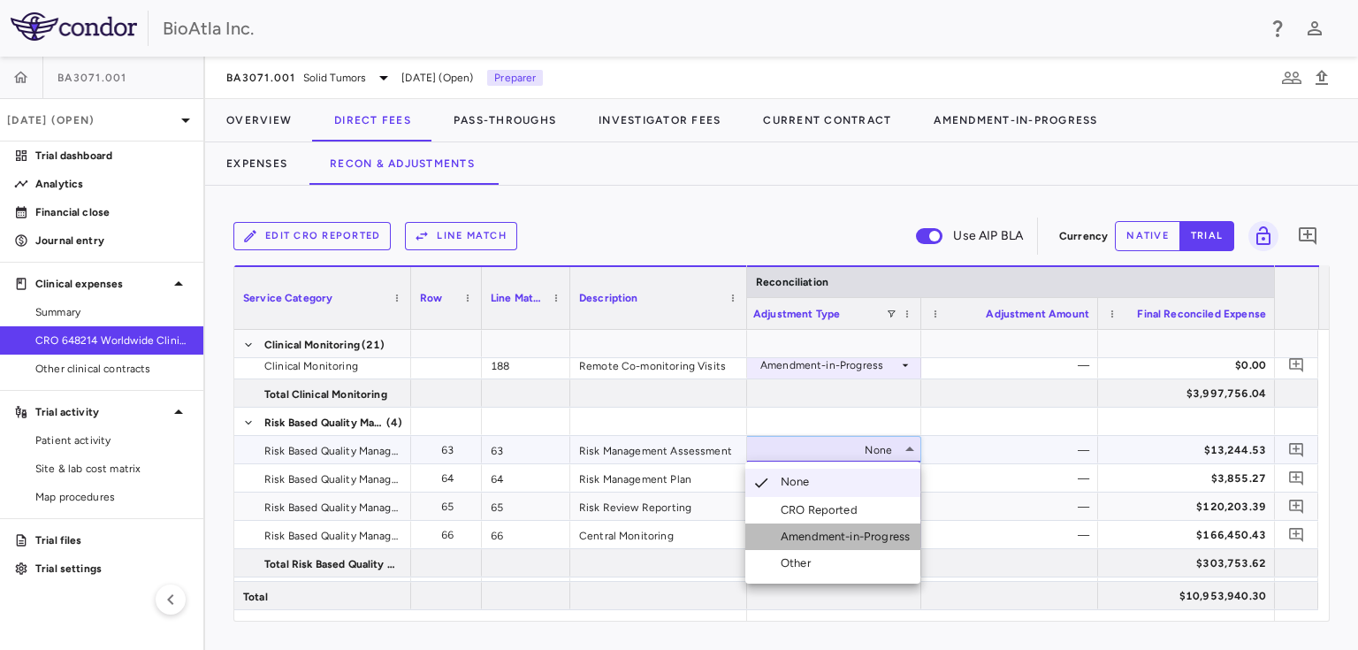
click at [824, 534] on div "Amendment-in-Progress" at bounding box center [848, 537] width 136 height 16
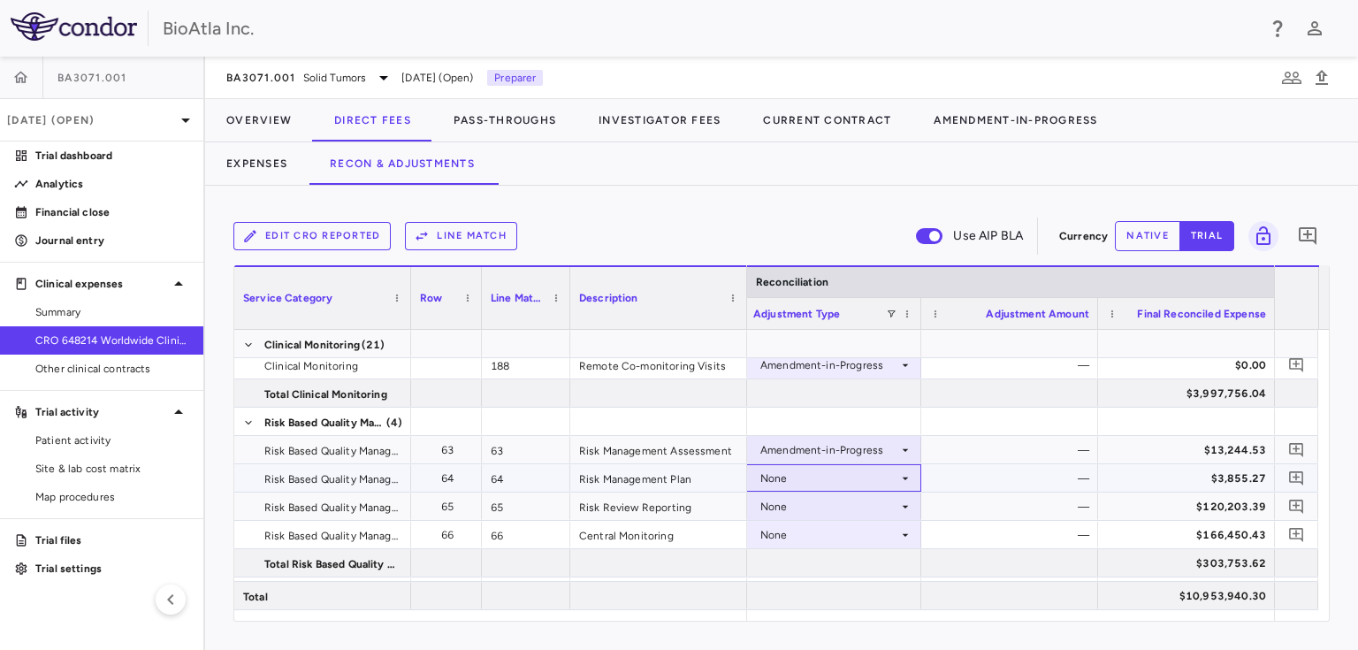
click at [909, 477] on icon at bounding box center [905, 478] width 14 height 14
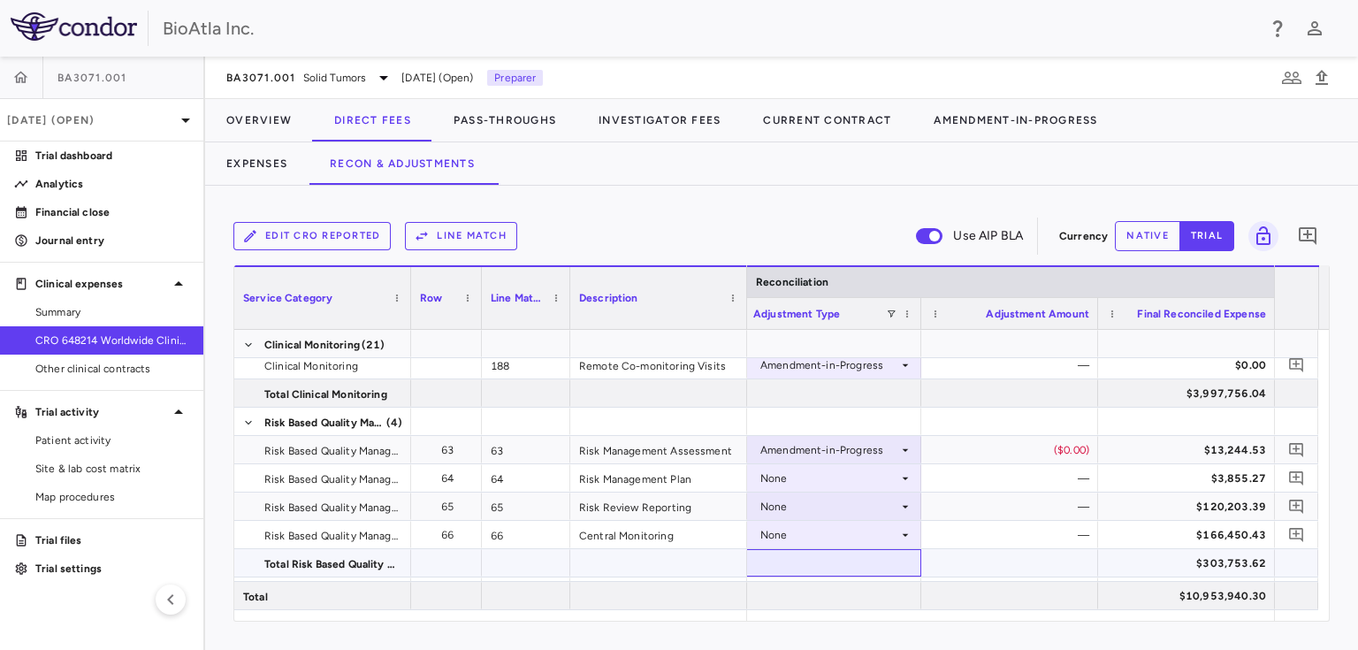
click at [876, 567] on div at bounding box center [832, 562] width 177 height 27
click at [884, 536] on div "None" at bounding box center [829, 535] width 138 height 28
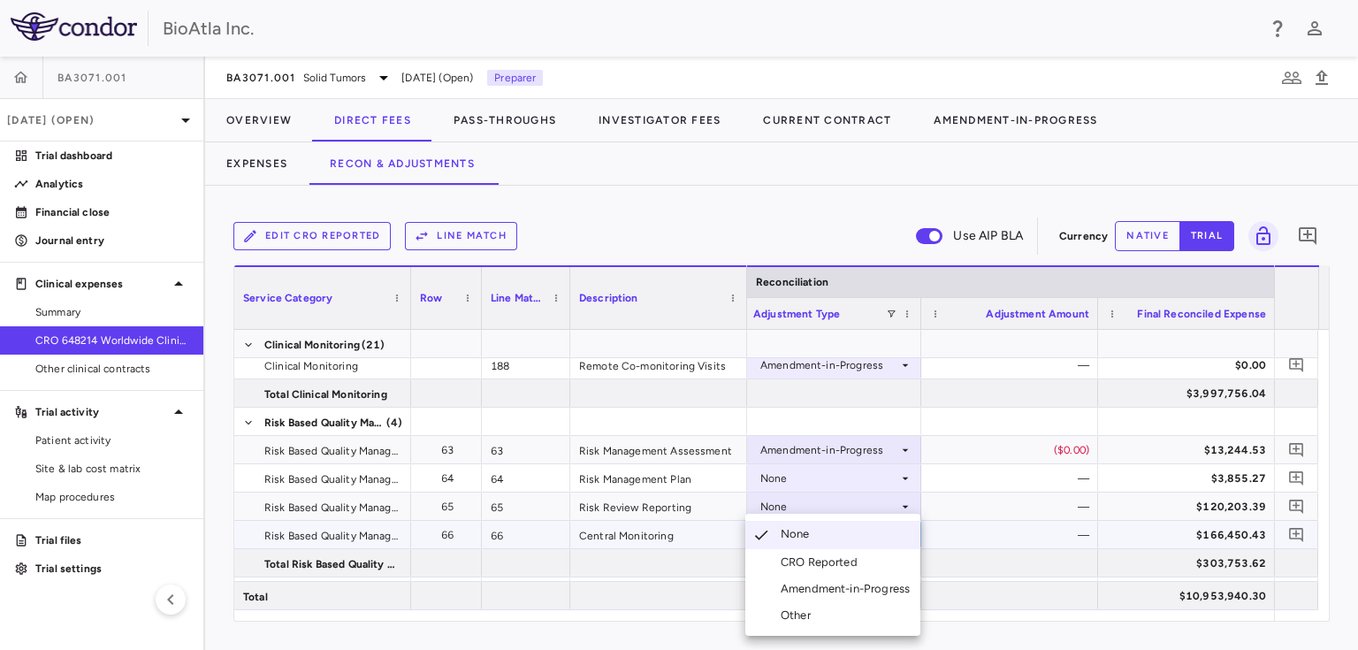
click at [869, 589] on div "Amendment-in-Progress" at bounding box center [848, 589] width 136 height 16
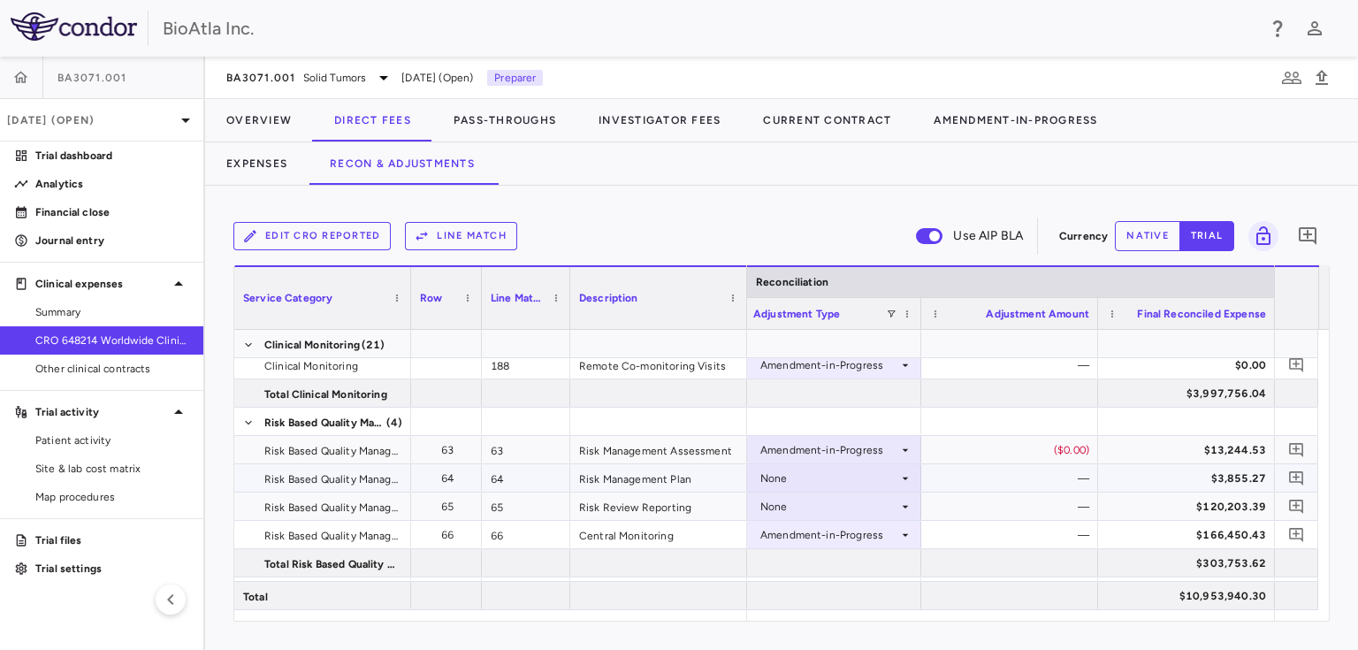
click at [856, 477] on div "None" at bounding box center [829, 478] width 138 height 28
click at [825, 476] on div "None" at bounding box center [829, 478] width 138 height 28
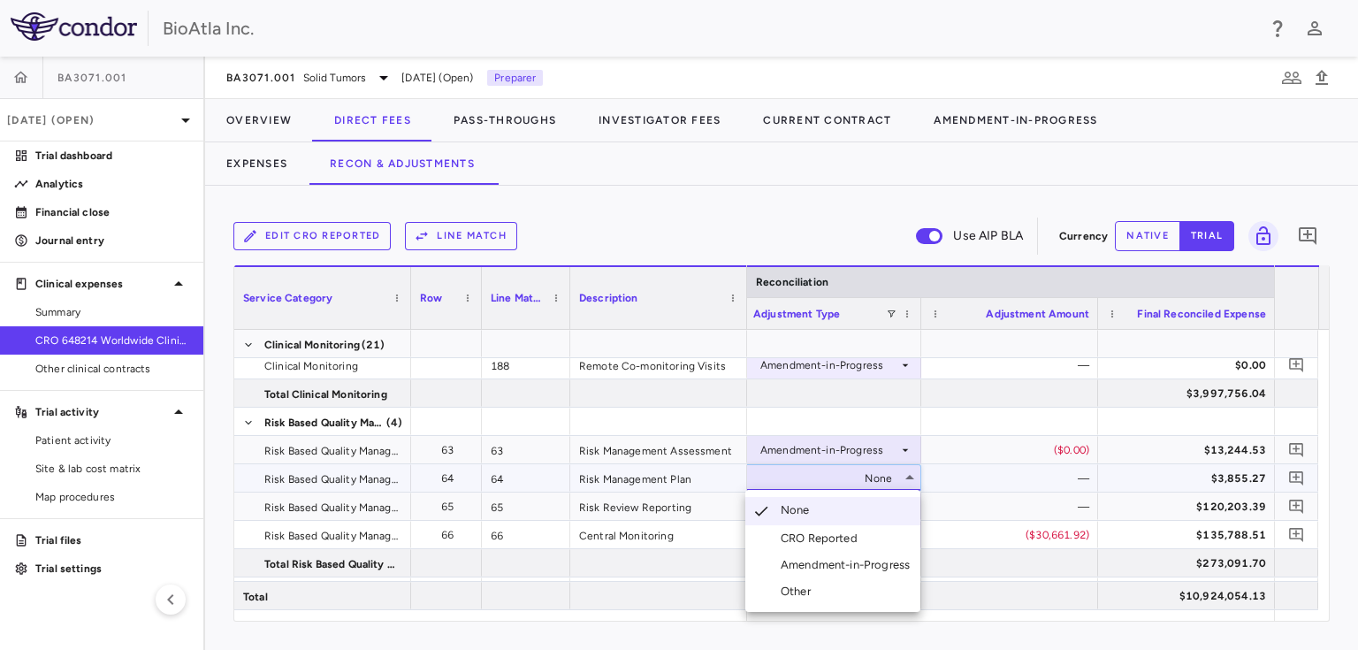
click at [848, 564] on div "Amendment-in-Progress" at bounding box center [848, 565] width 136 height 16
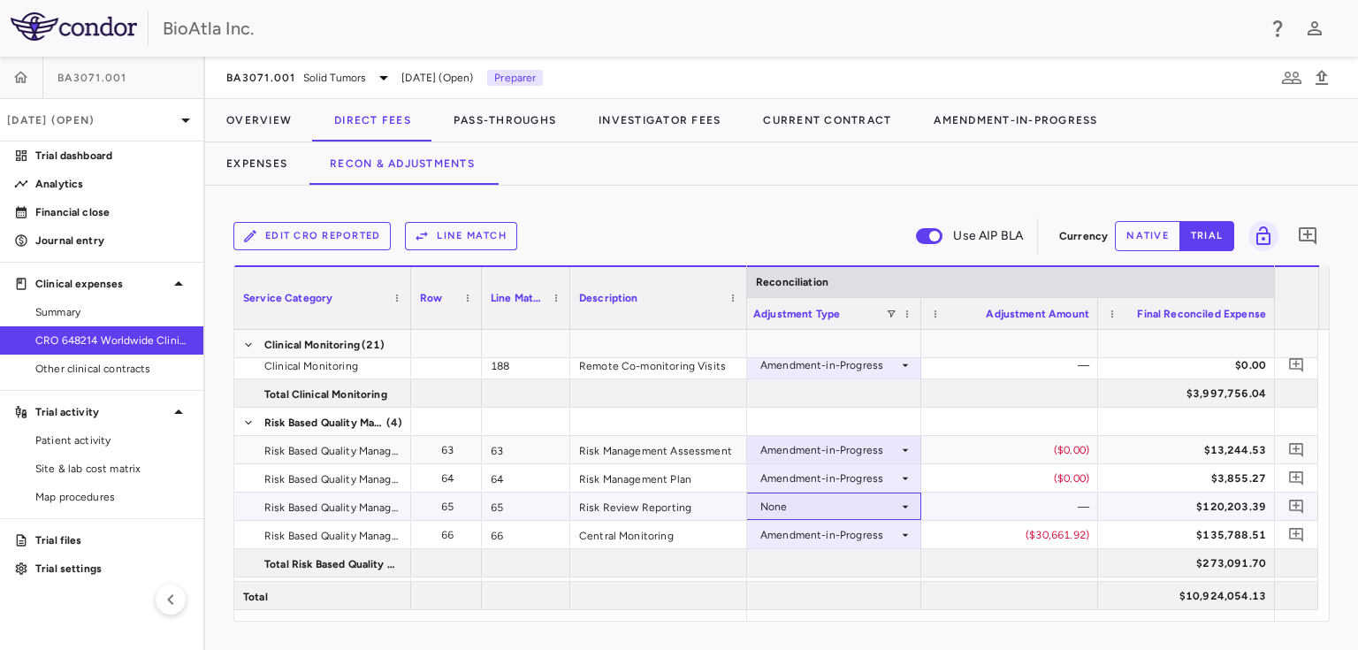
click at [909, 503] on icon at bounding box center [905, 506] width 14 height 14
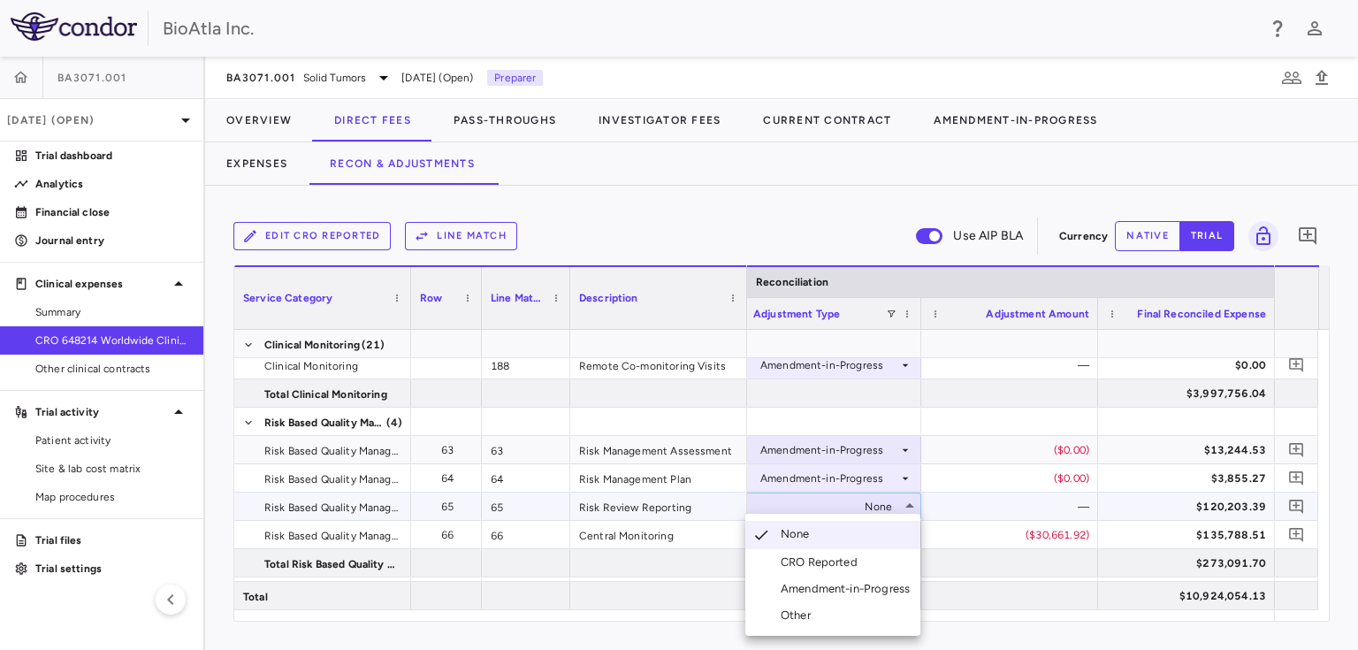
click at [845, 584] on div "Amendment-in-Progress" at bounding box center [848, 589] width 136 height 16
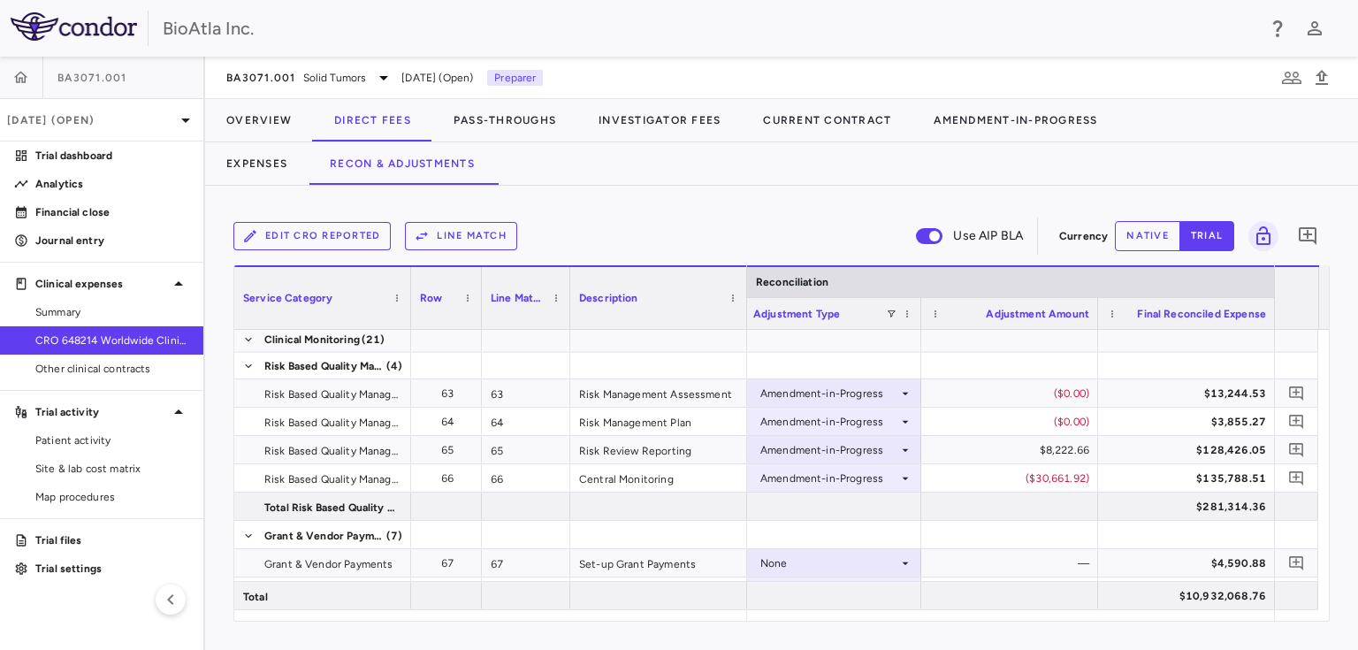
scroll to position [2153, 0]
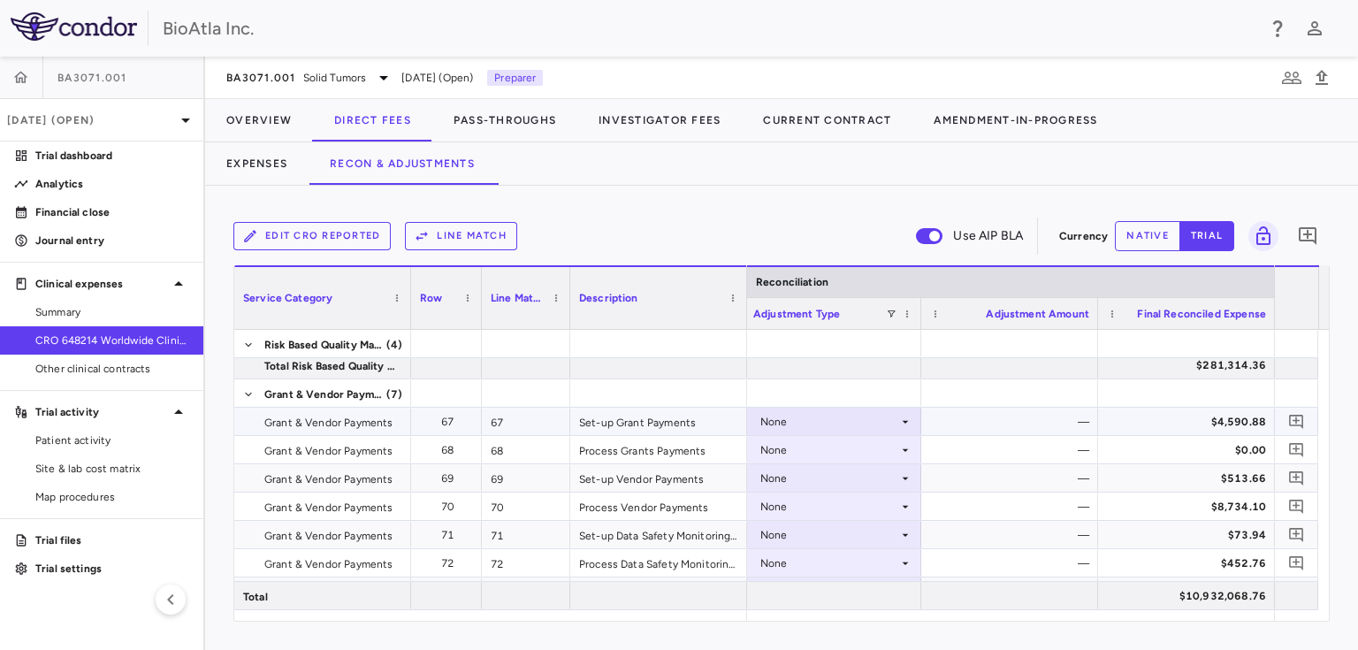
click at [902, 420] on icon at bounding box center [905, 422] width 14 height 14
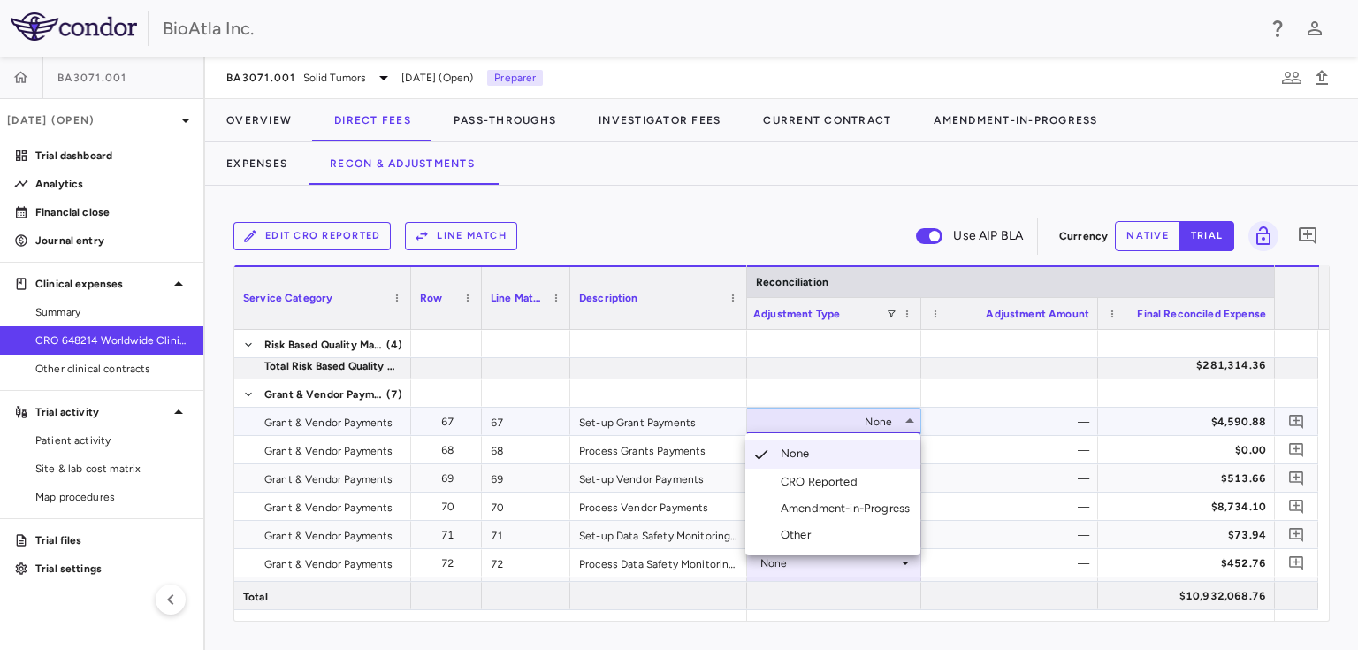
click at [836, 506] on div "Amendment-in-Progress" at bounding box center [848, 508] width 136 height 16
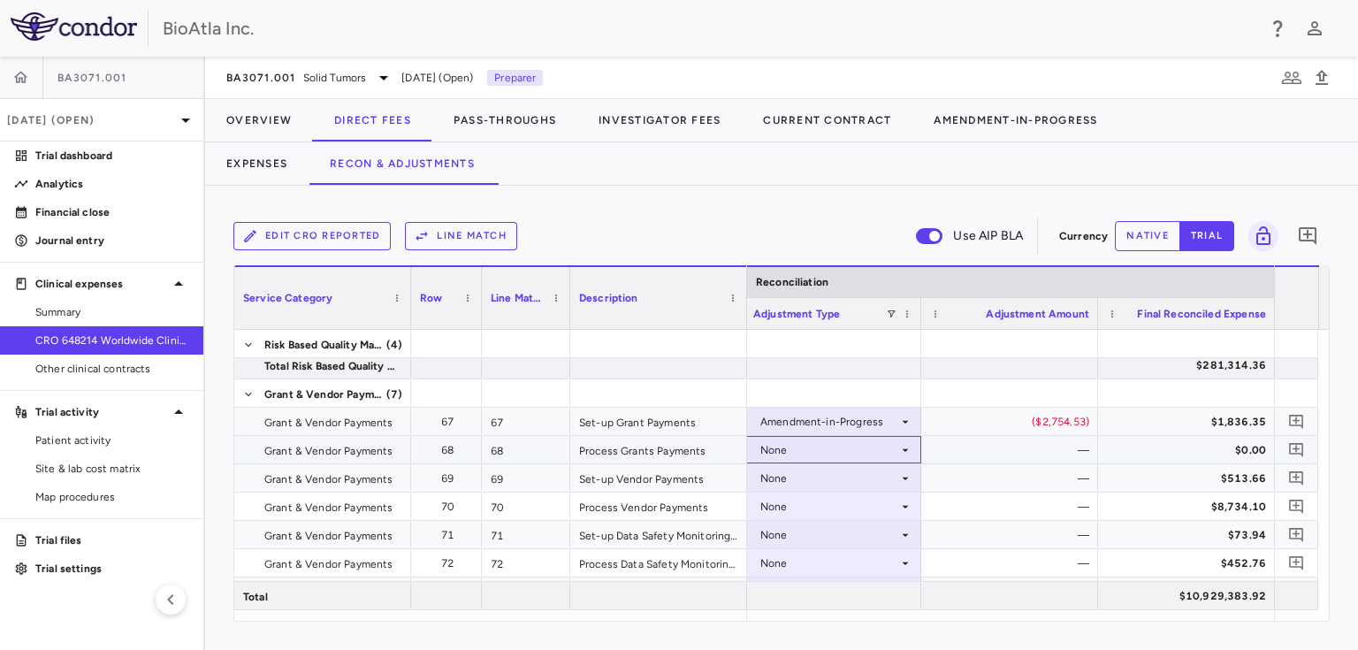
click at [905, 448] on icon at bounding box center [905, 449] width 6 height 3
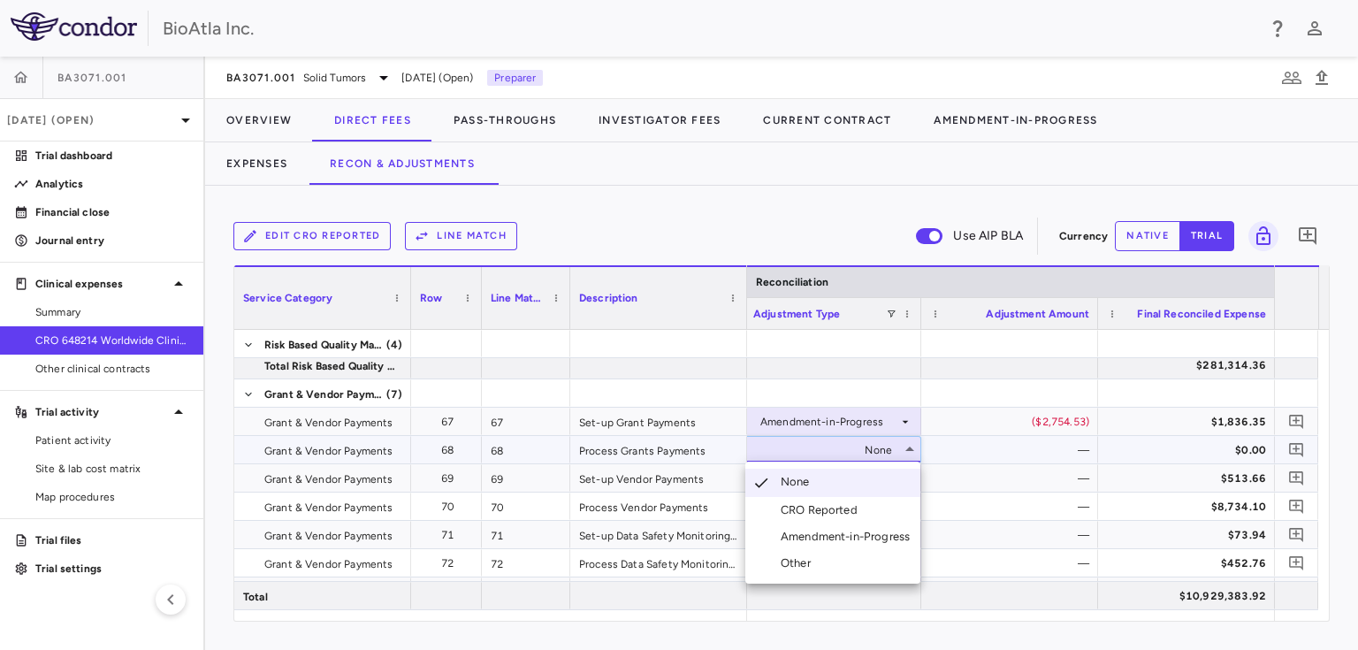
click at [863, 534] on div "Amendment-in-Progress" at bounding box center [848, 537] width 136 height 16
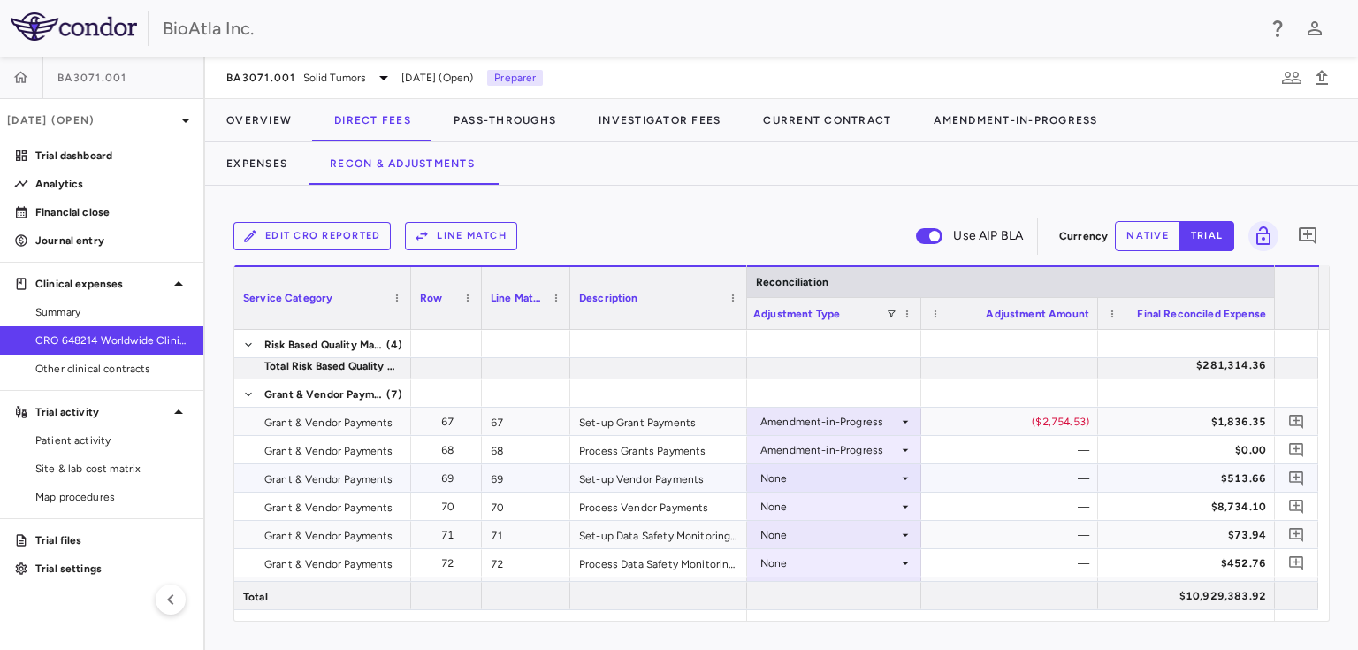
click at [904, 476] on icon at bounding box center [905, 477] width 6 height 3
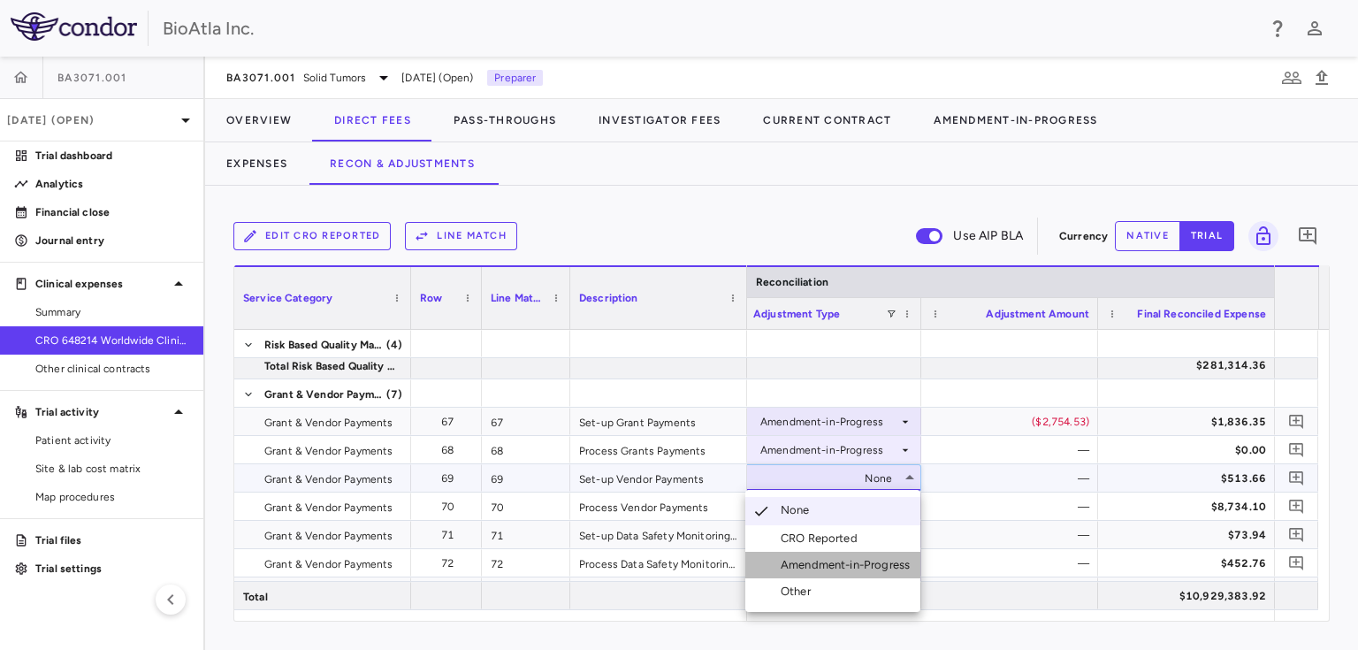
click at [827, 563] on div "Amendment-in-Progress" at bounding box center [848, 565] width 136 height 16
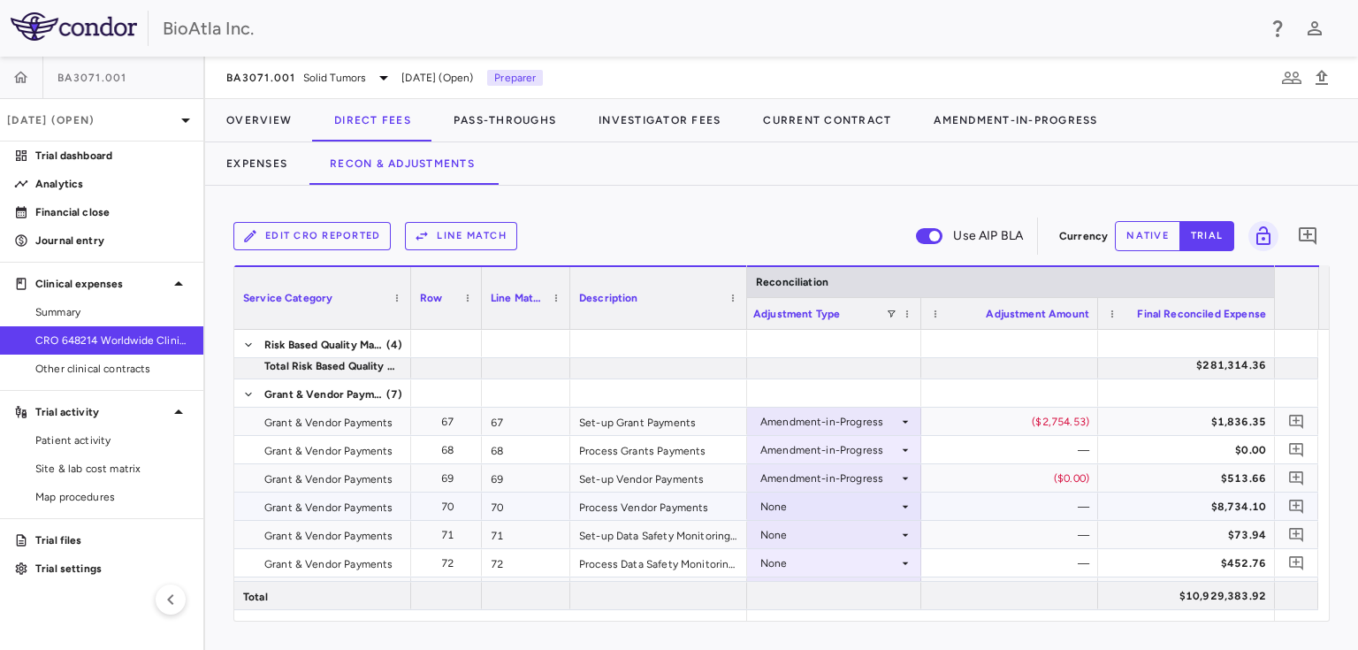
click at [905, 505] on icon at bounding box center [905, 506] width 6 height 3
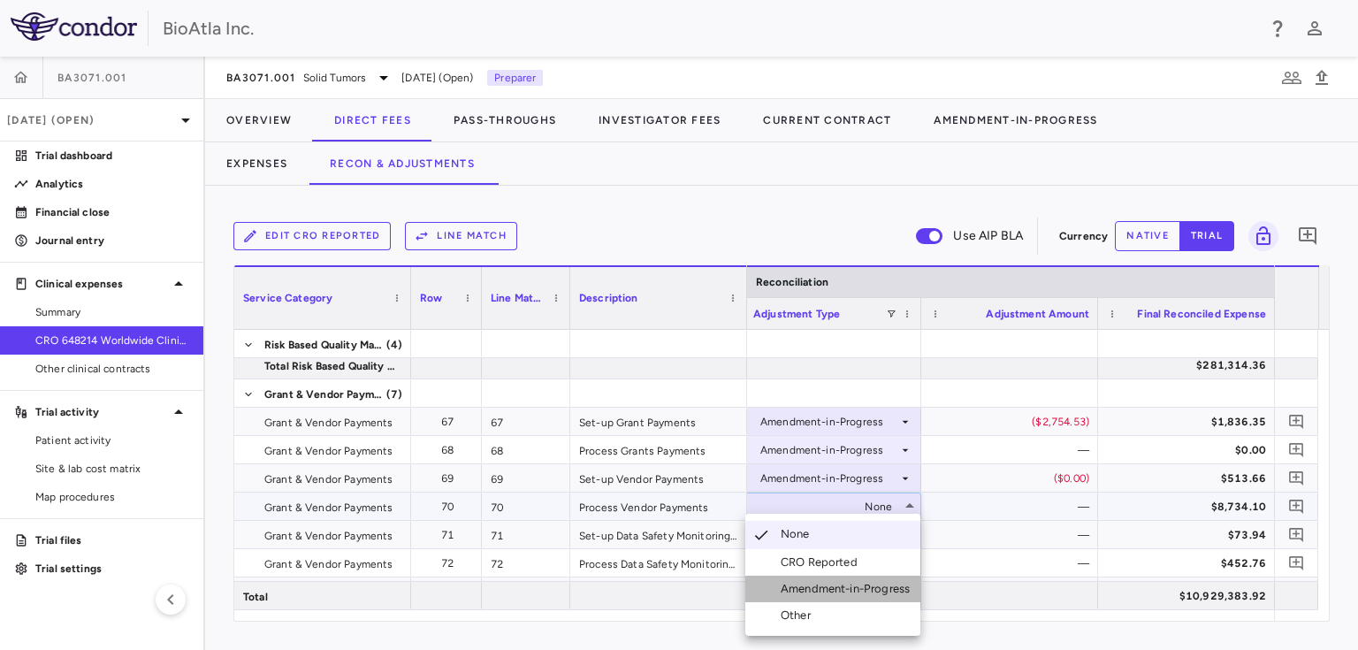
click at [838, 586] on div "Amendment-in-Progress" at bounding box center [848, 589] width 136 height 16
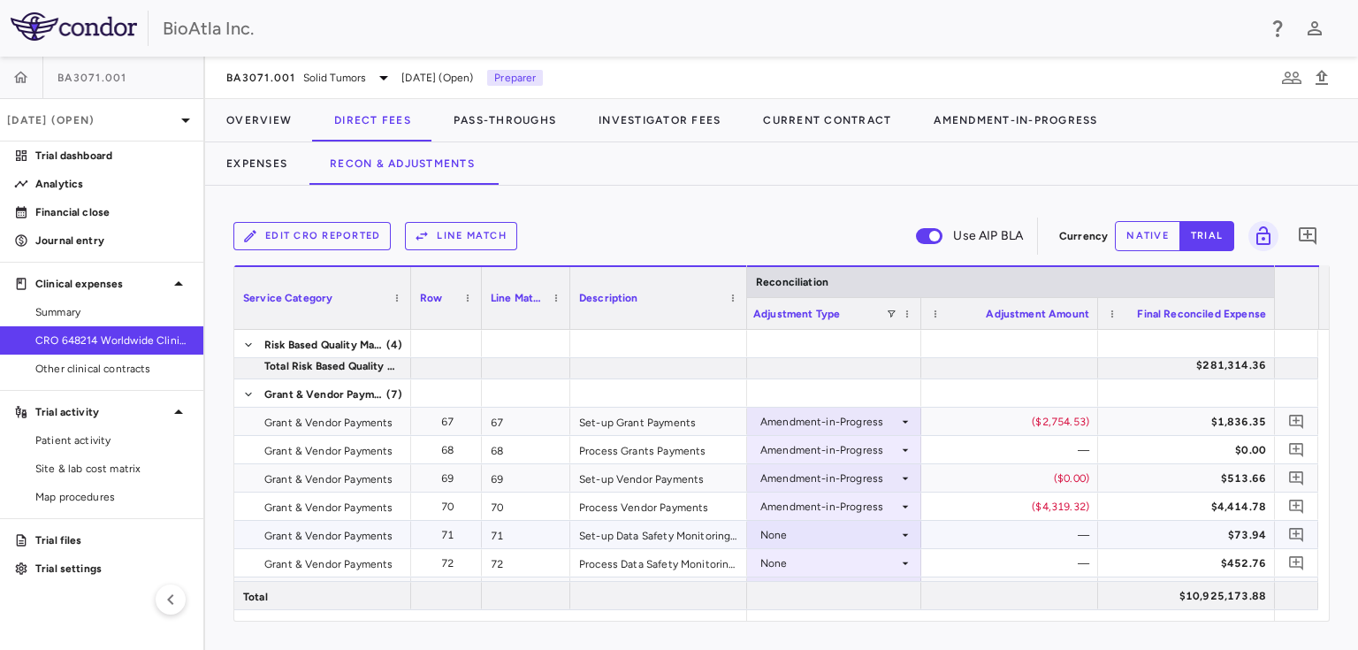
click at [906, 535] on icon at bounding box center [905, 535] width 14 height 14
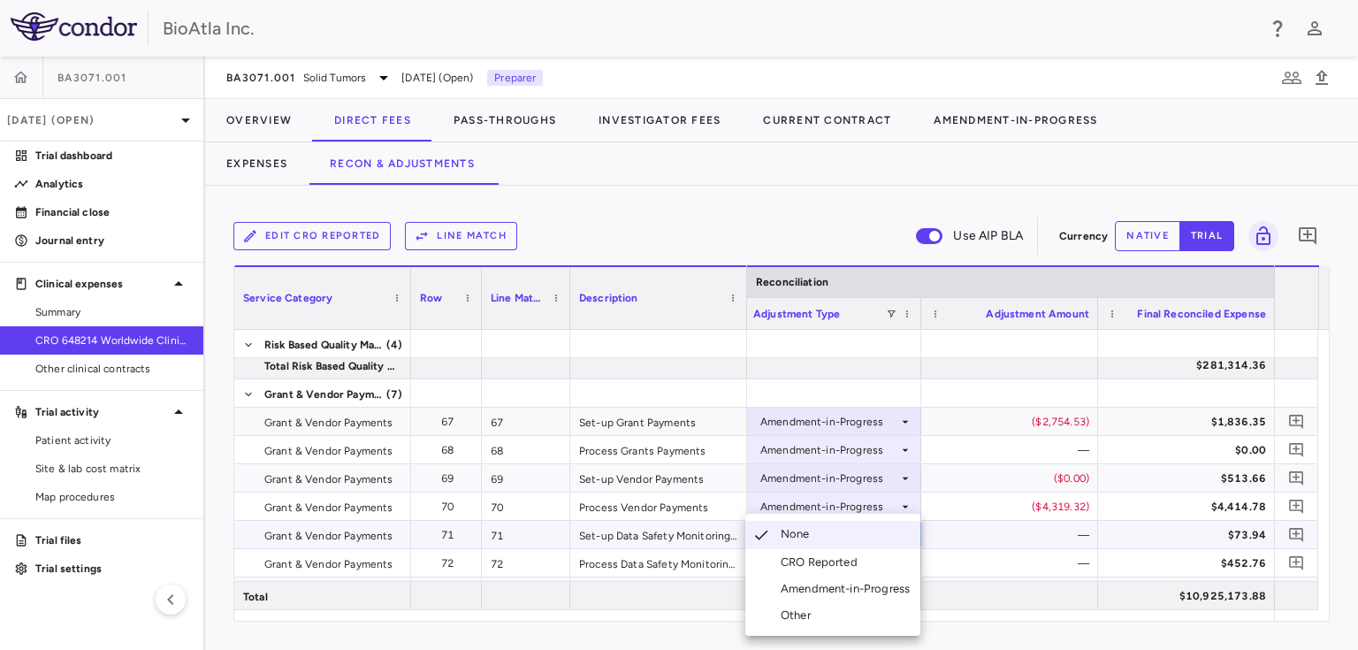
click at [862, 591] on div "Amendment-in-Progress" at bounding box center [848, 589] width 136 height 16
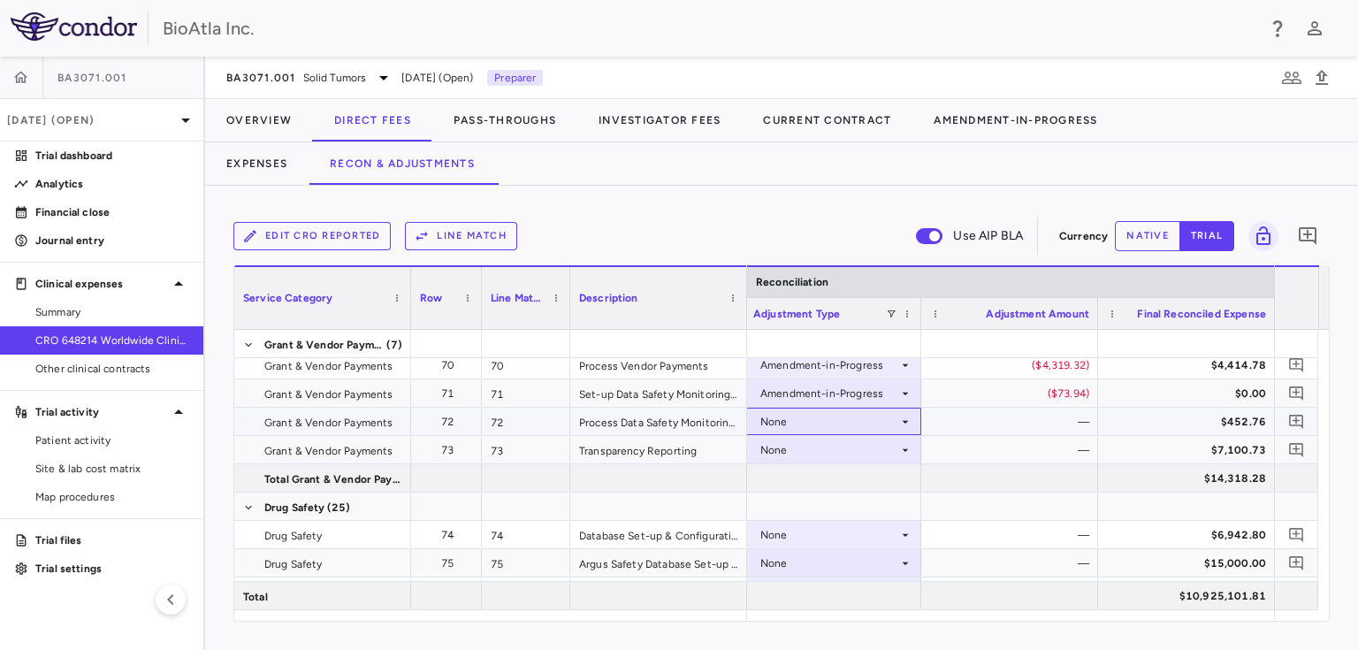
click at [905, 421] on icon at bounding box center [905, 421] width 6 height 3
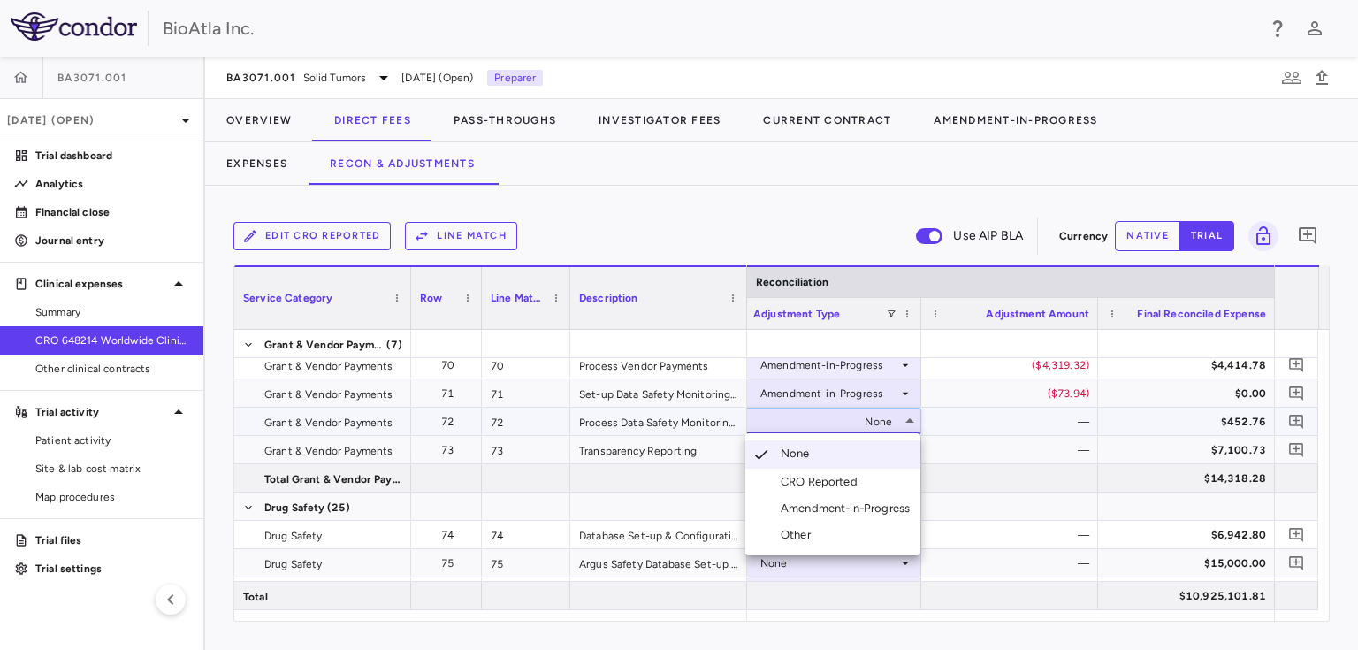
click at [795, 506] on div "Amendment-in-Progress" at bounding box center [848, 508] width 136 height 16
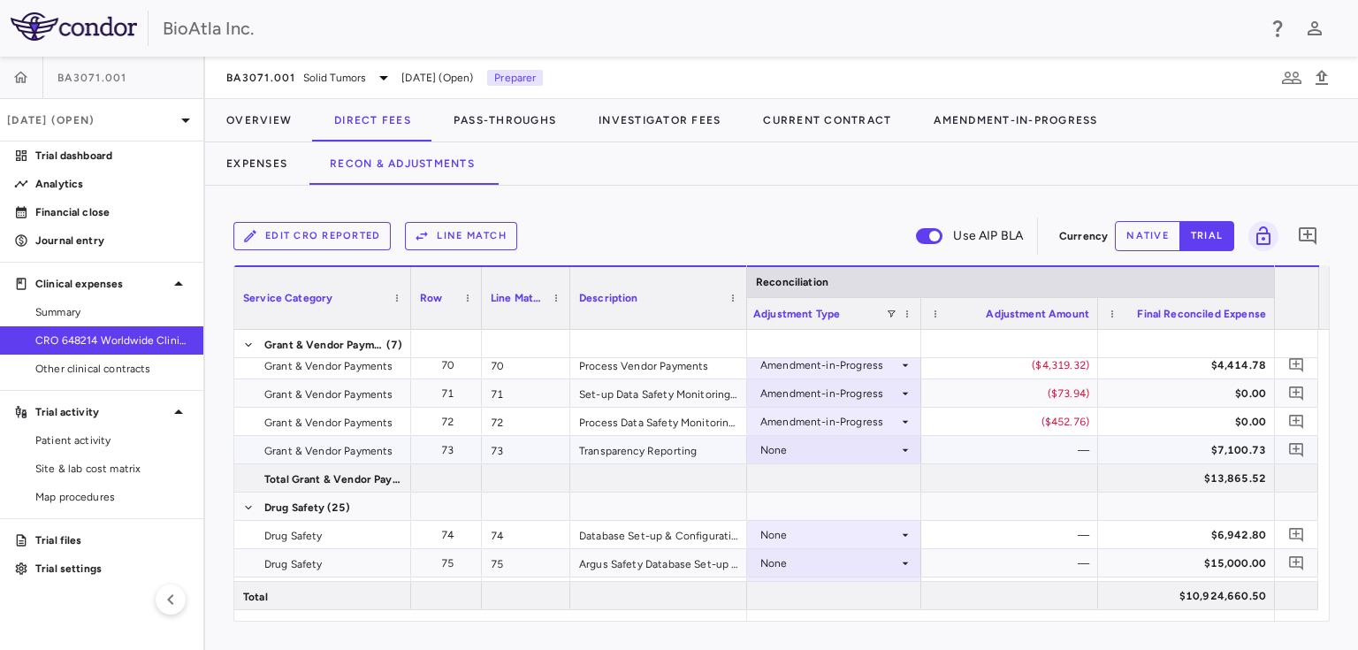
click at [902, 448] on icon at bounding box center [905, 450] width 14 height 14
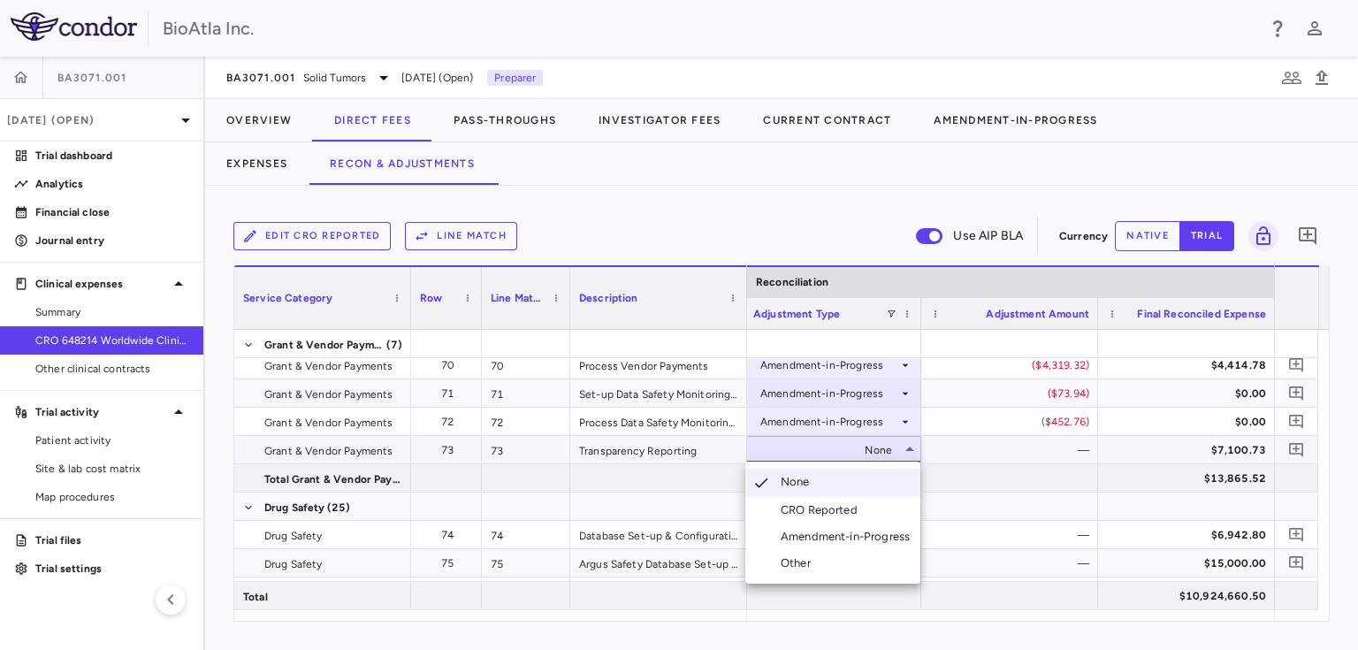
click at [839, 538] on div "Amendment-in-Progress" at bounding box center [848, 537] width 136 height 16
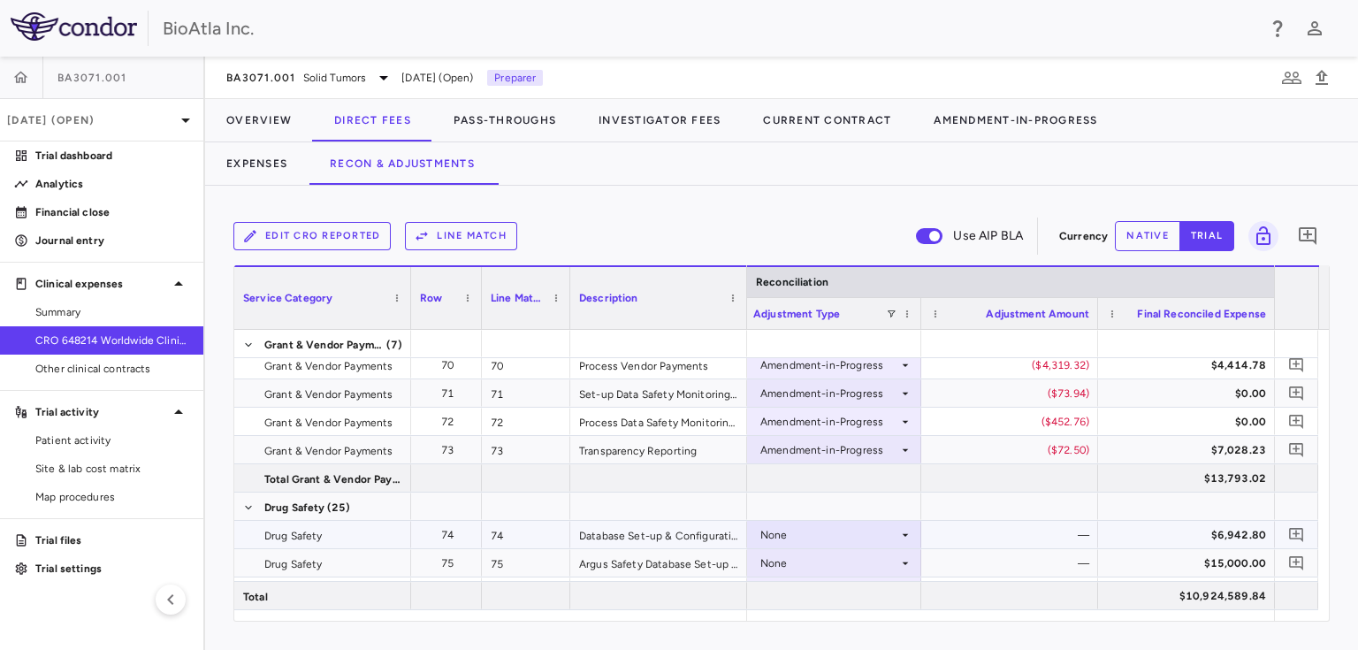
click at [904, 537] on icon at bounding box center [905, 535] width 14 height 14
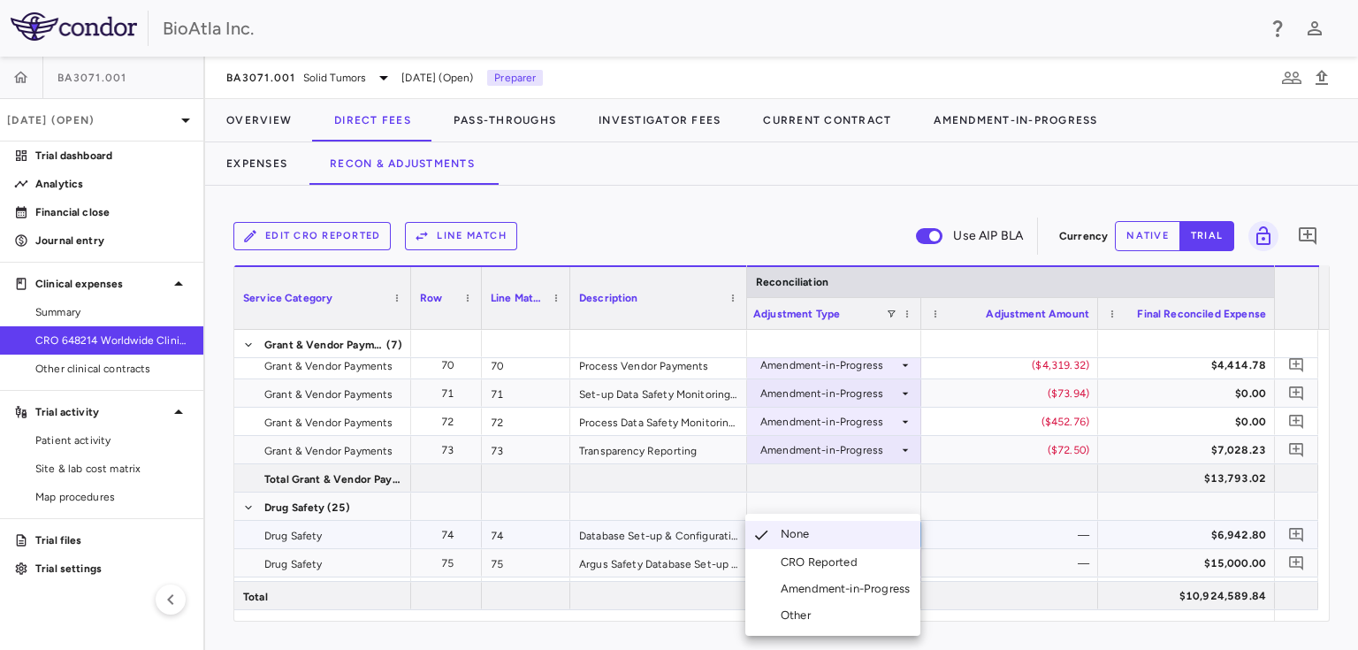
click at [852, 581] on div "Amendment-in-Progress" at bounding box center [848, 589] width 136 height 16
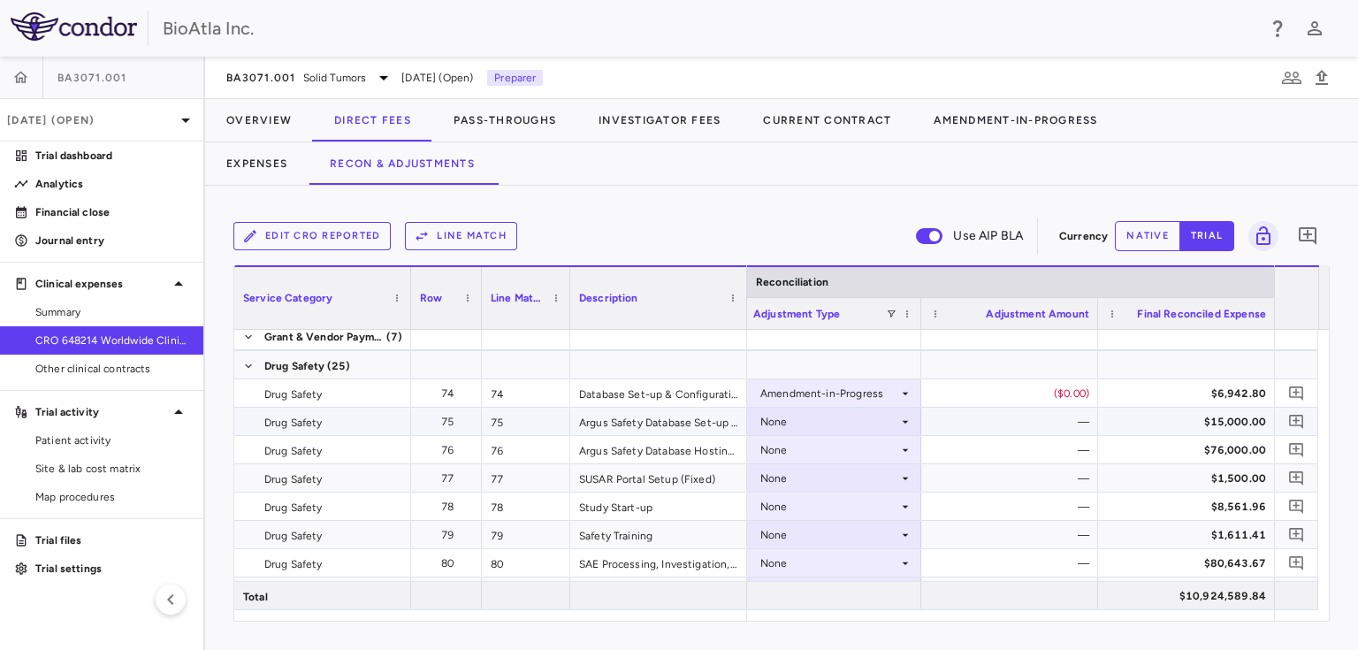
click at [902, 421] on icon at bounding box center [905, 422] width 14 height 14
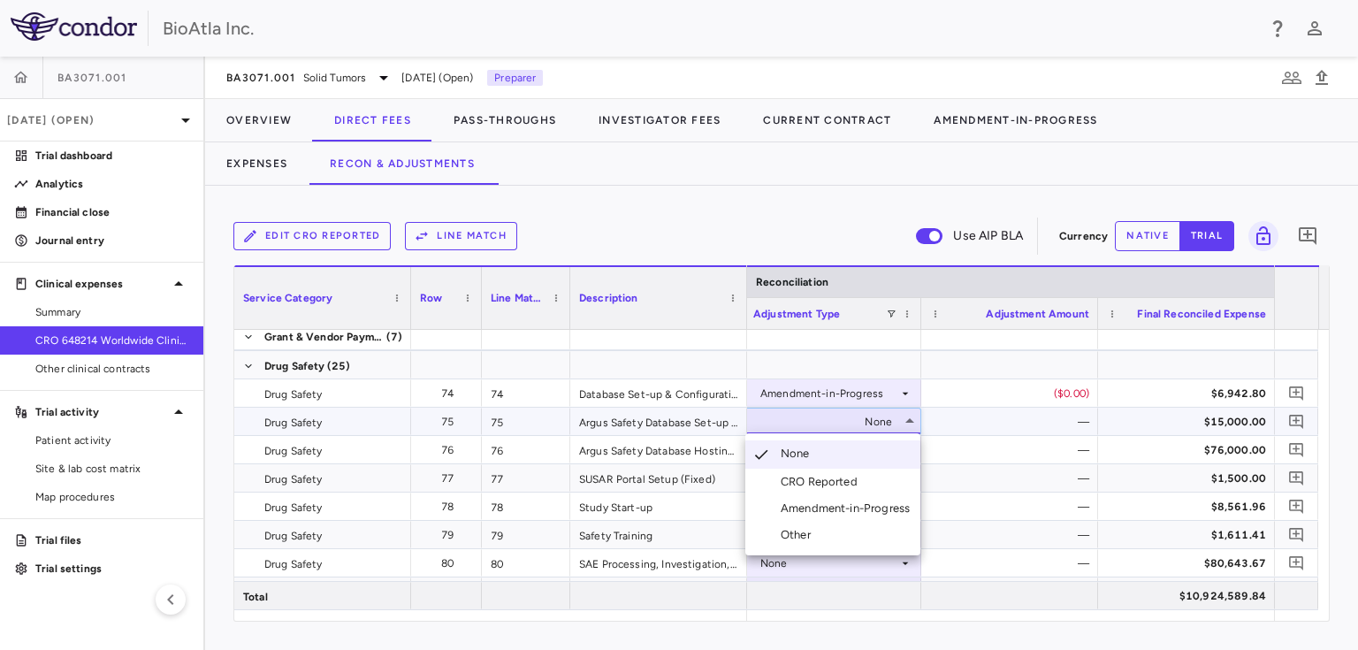
click at [815, 506] on div "Amendment-in-Progress" at bounding box center [848, 508] width 136 height 16
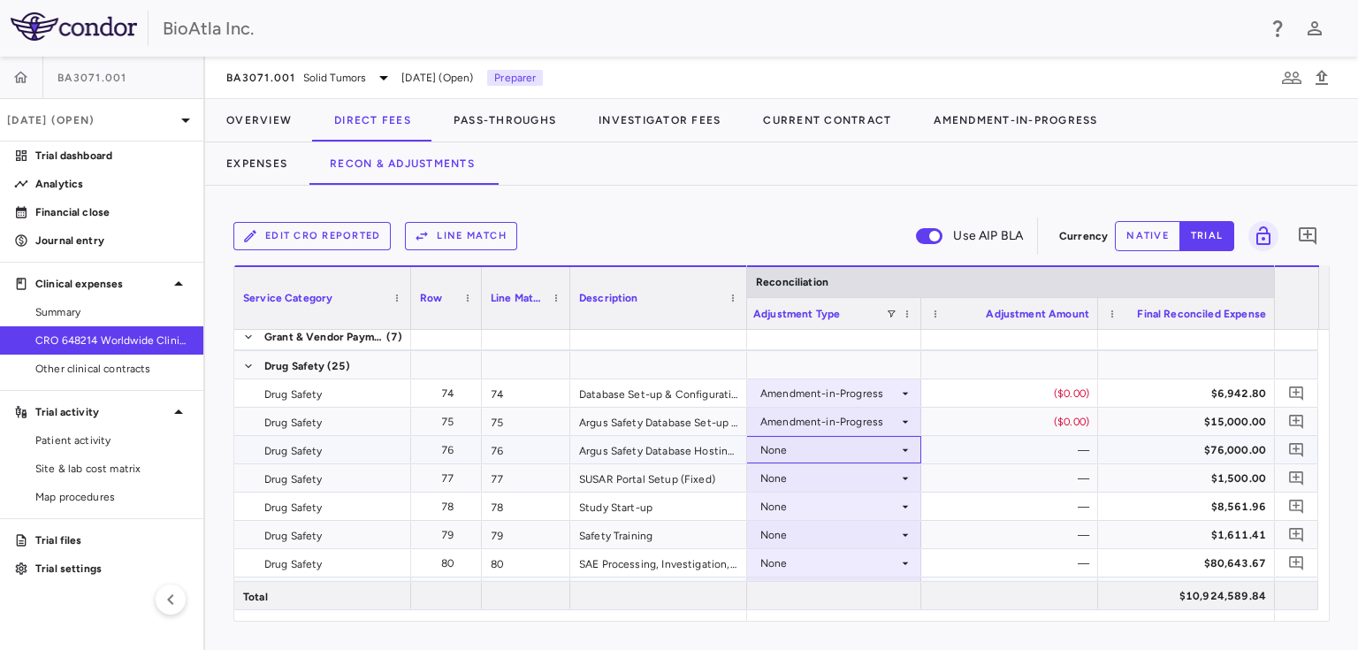
click at [895, 452] on div "None" at bounding box center [829, 450] width 138 height 28
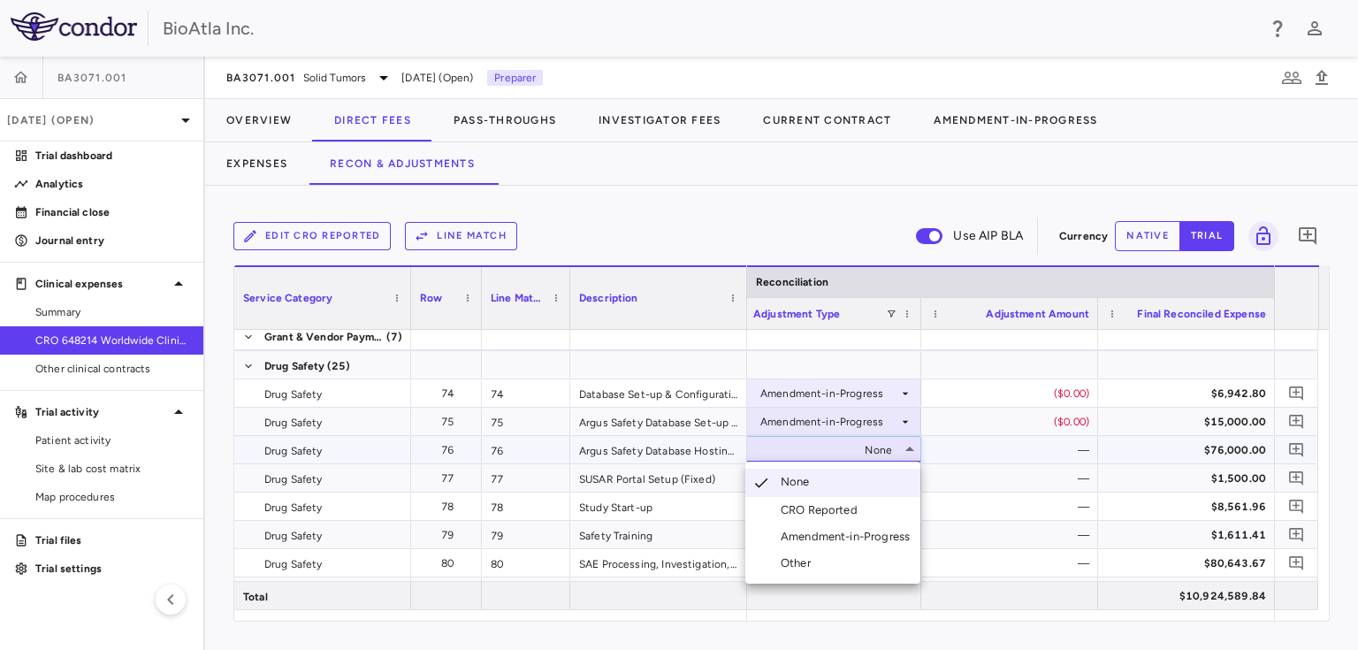
click at [803, 543] on div "Amendment-in-Progress" at bounding box center [848, 537] width 136 height 16
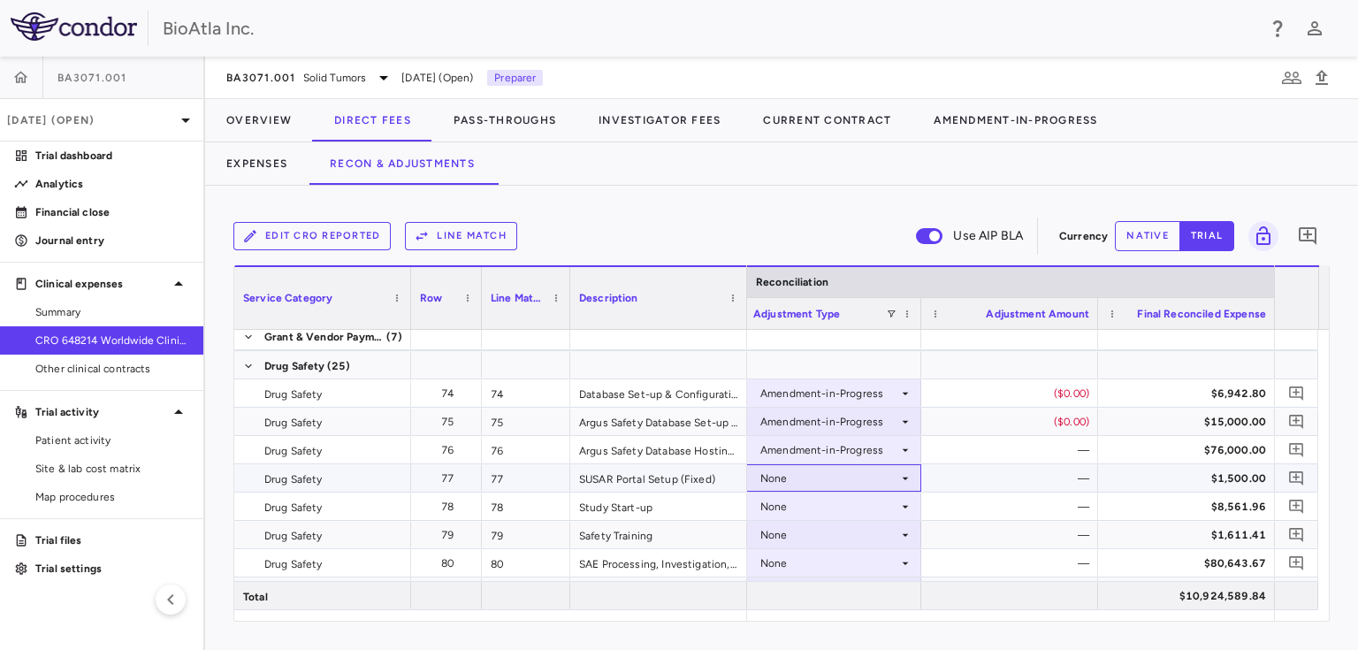
click at [904, 476] on icon at bounding box center [905, 477] width 6 height 3
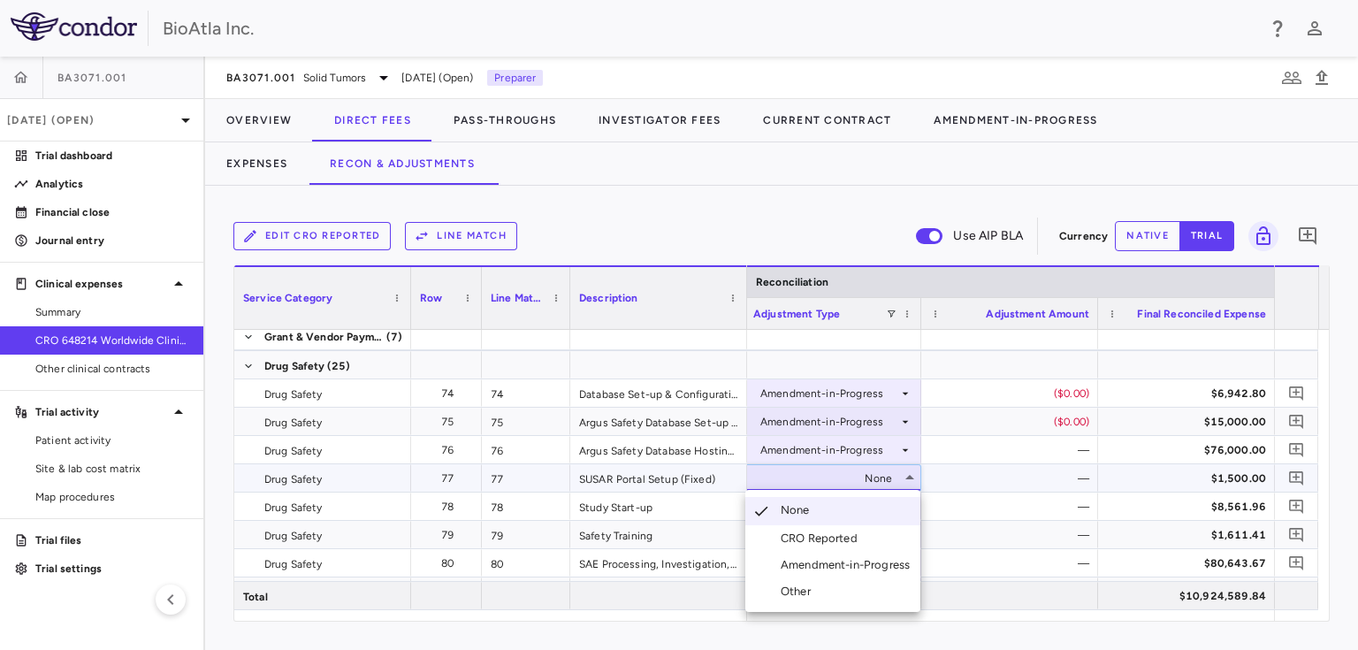
click at [838, 558] on div "Amendment-in-Progress" at bounding box center [848, 565] width 136 height 16
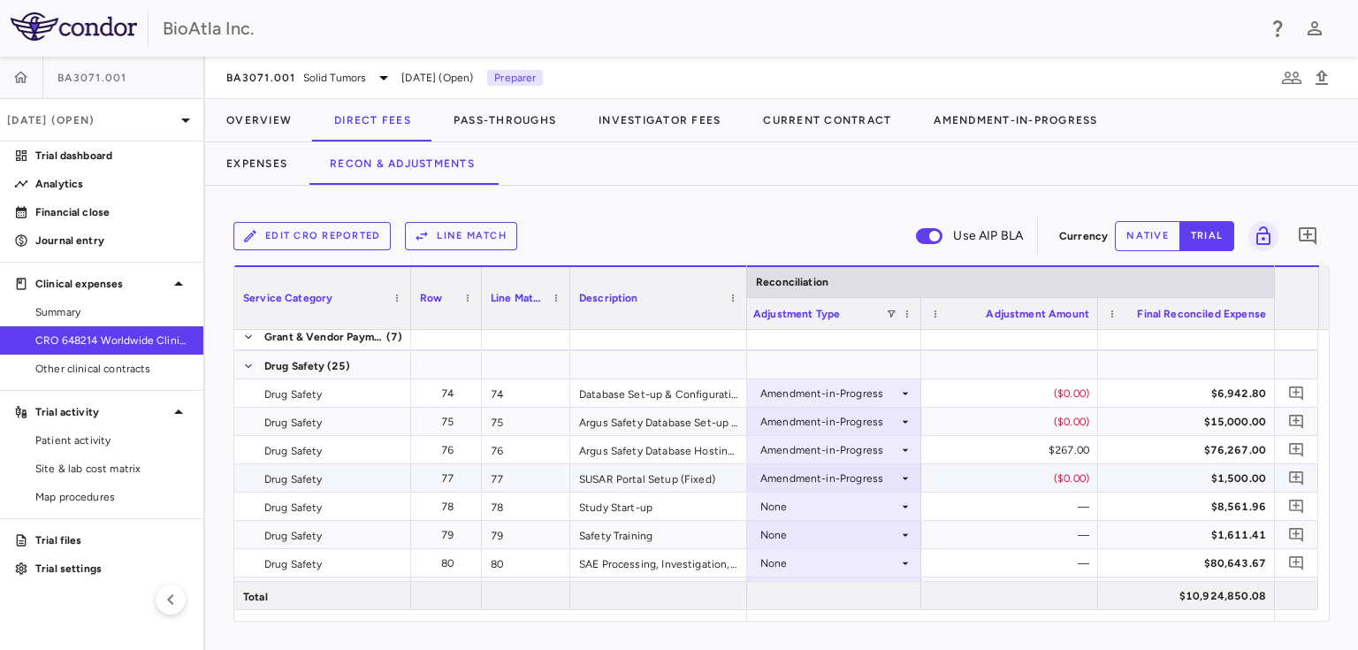
click at [848, 488] on div "Amendment-in-Progress" at bounding box center [829, 478] width 138 height 28
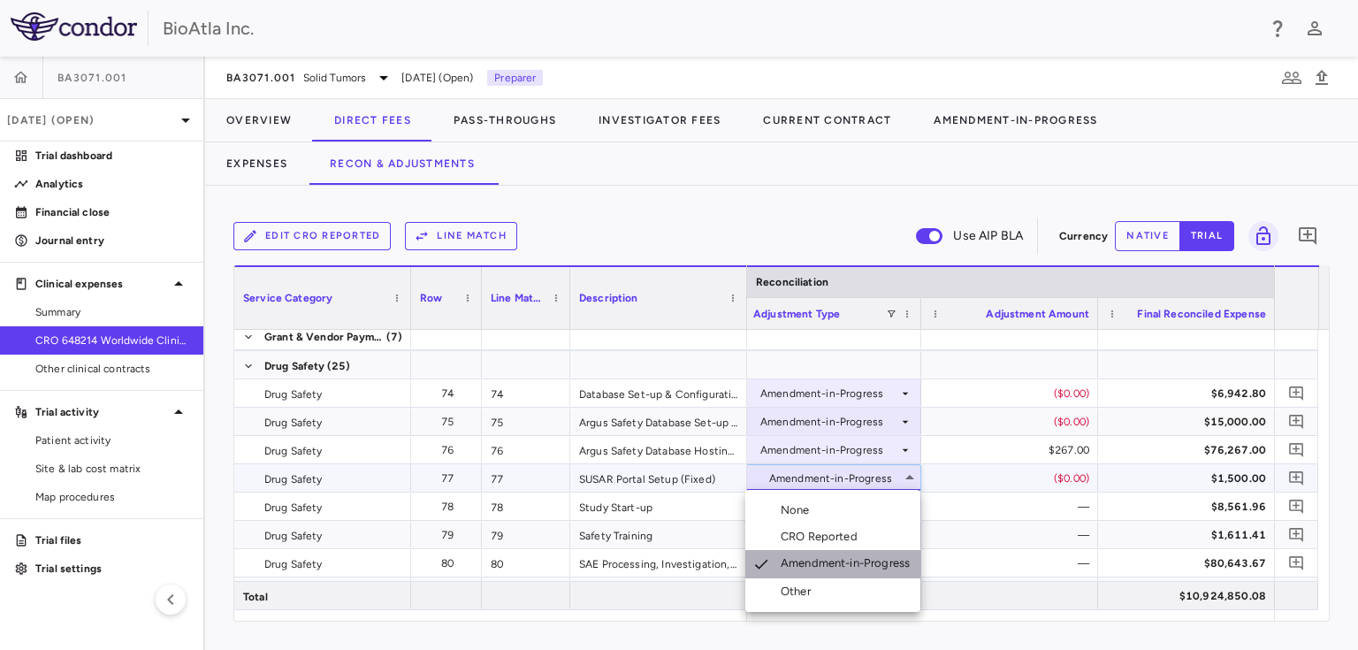
click at [833, 562] on div "Amendment-in-Progress" at bounding box center [848, 564] width 136 height 18
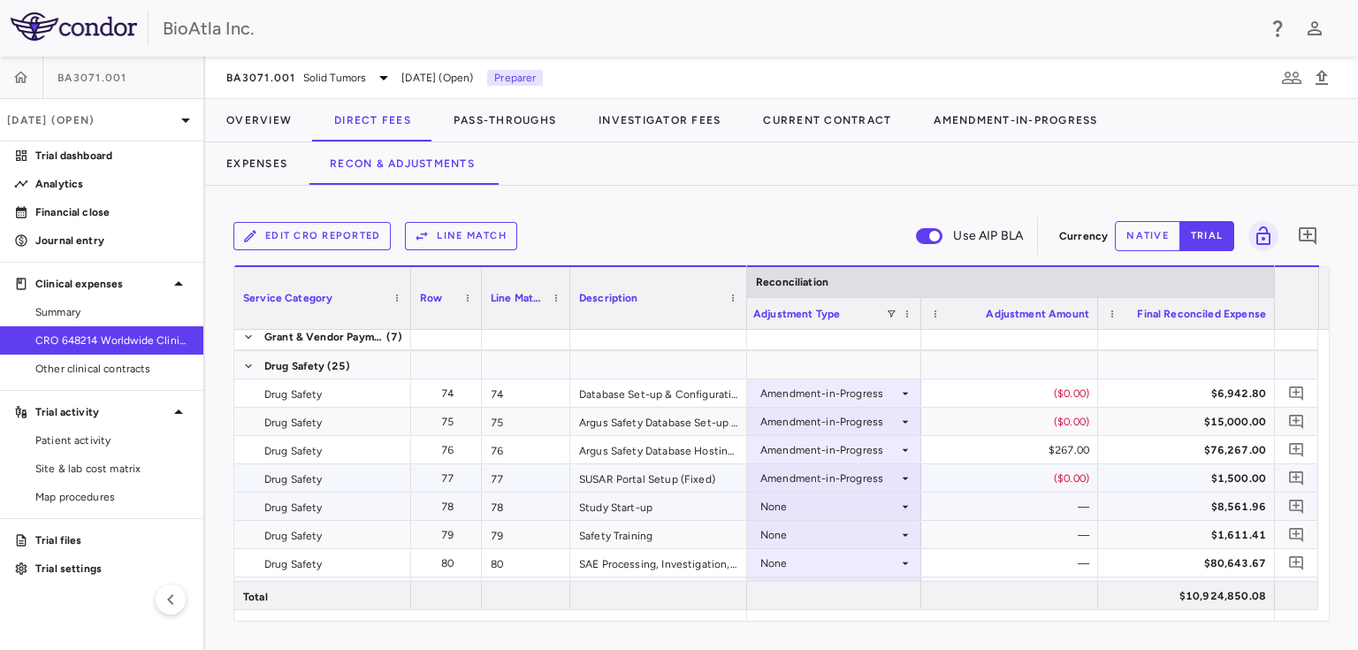
click at [854, 506] on div "None" at bounding box center [829, 506] width 138 height 28
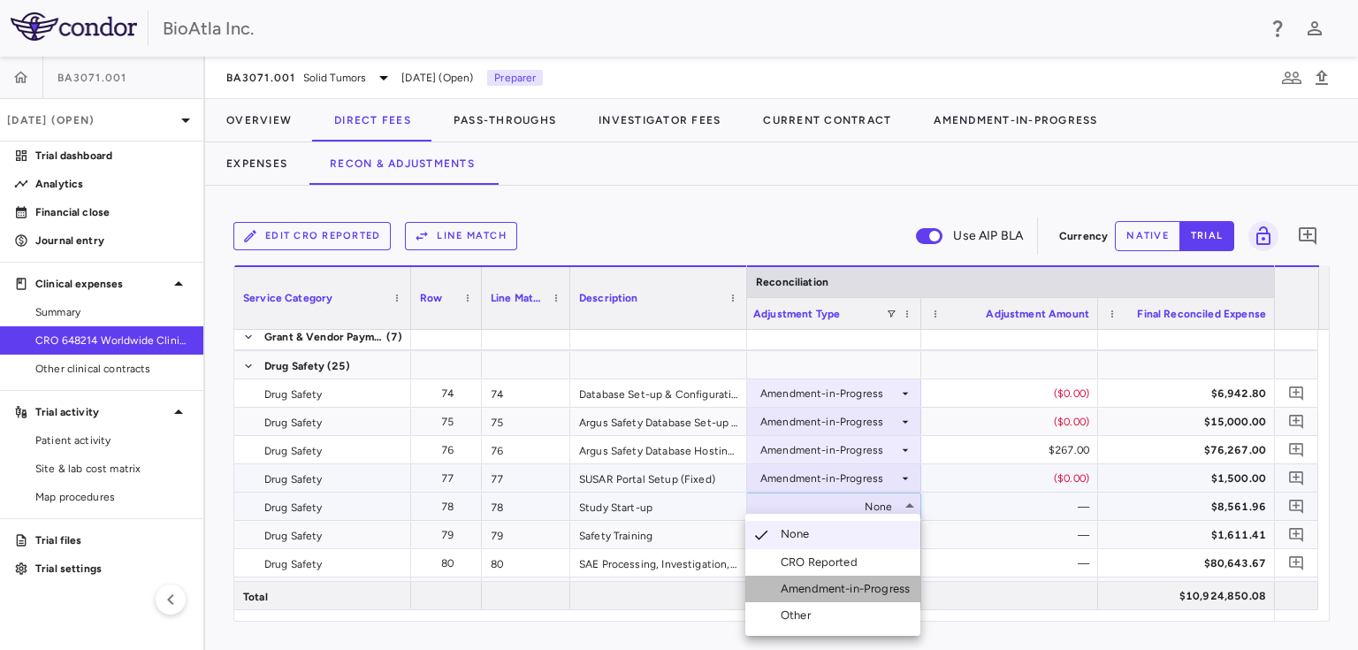
click at [827, 590] on div "Amendment-in-Progress" at bounding box center [848, 589] width 136 height 16
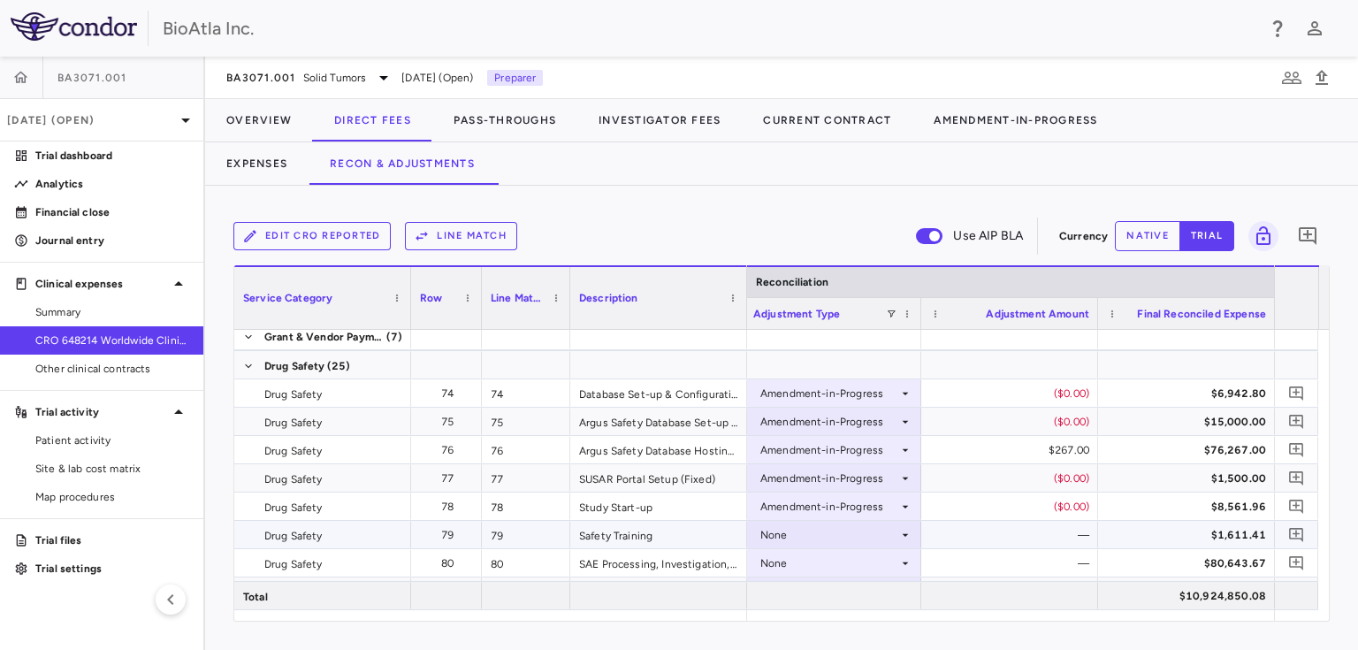
click at [907, 537] on icon at bounding box center [905, 535] width 14 height 14
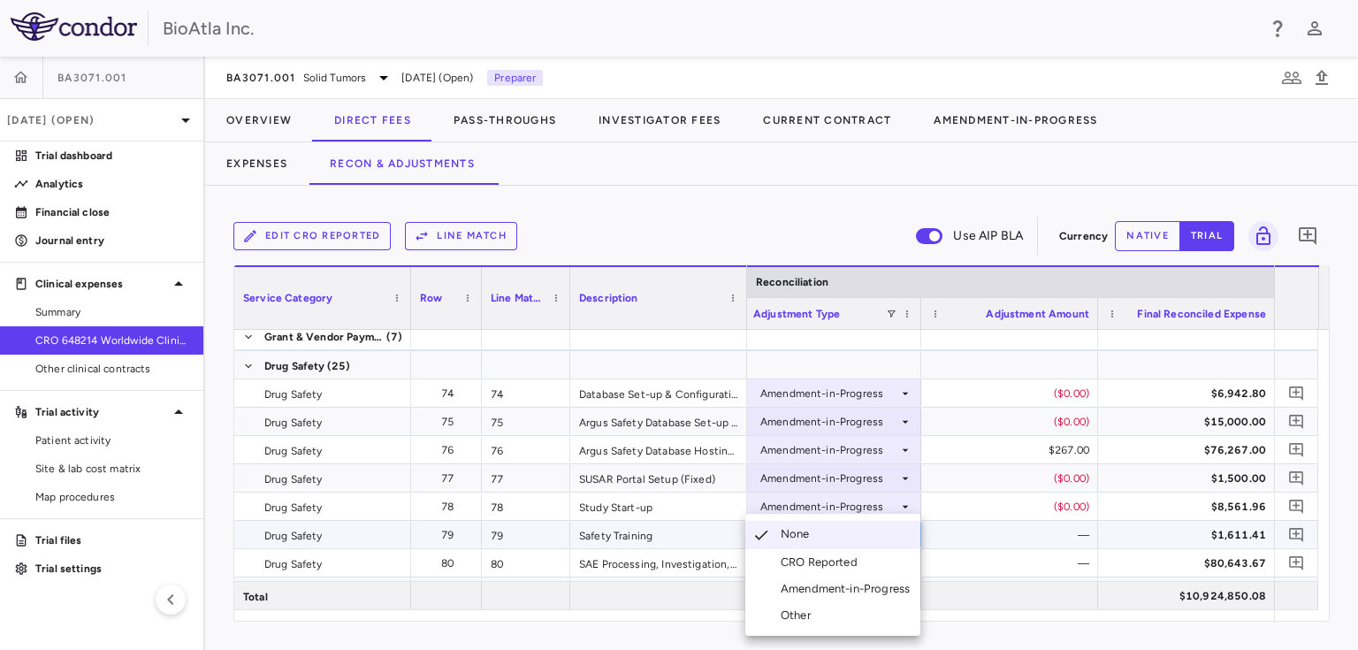
click at [860, 587] on div "Amendment-in-Progress" at bounding box center [848, 589] width 136 height 16
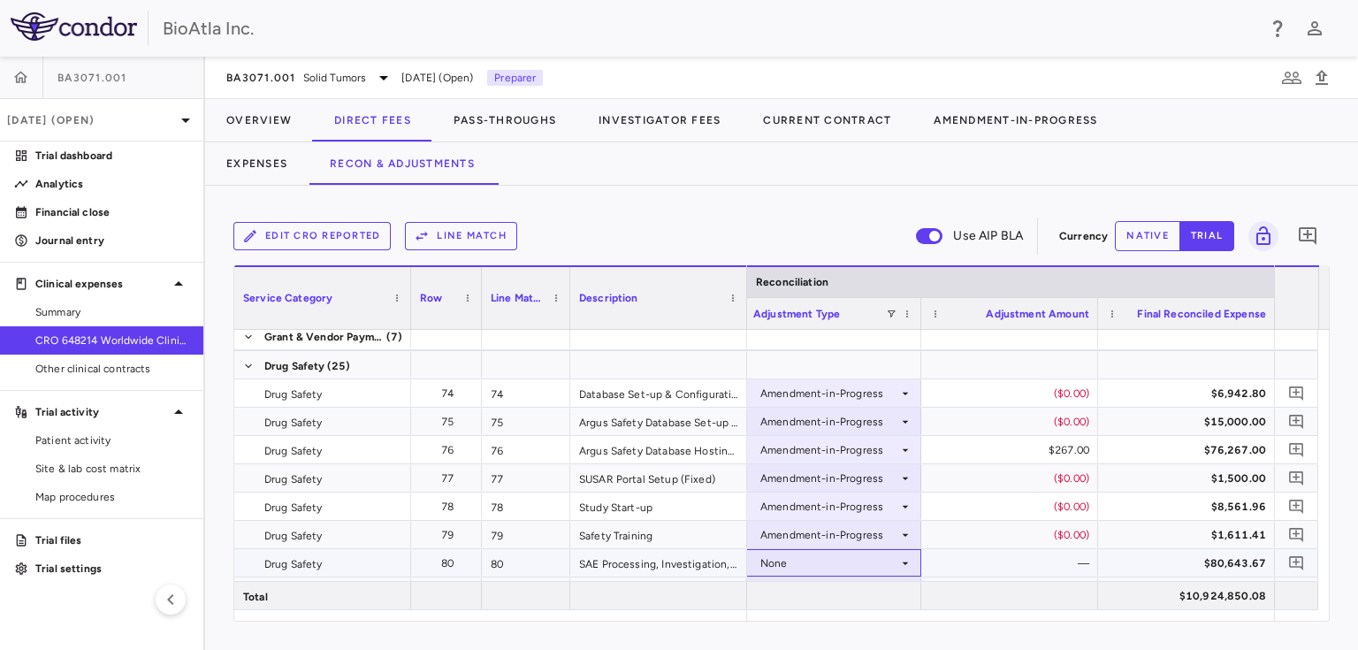
click at [902, 561] on icon at bounding box center [905, 562] width 6 height 3
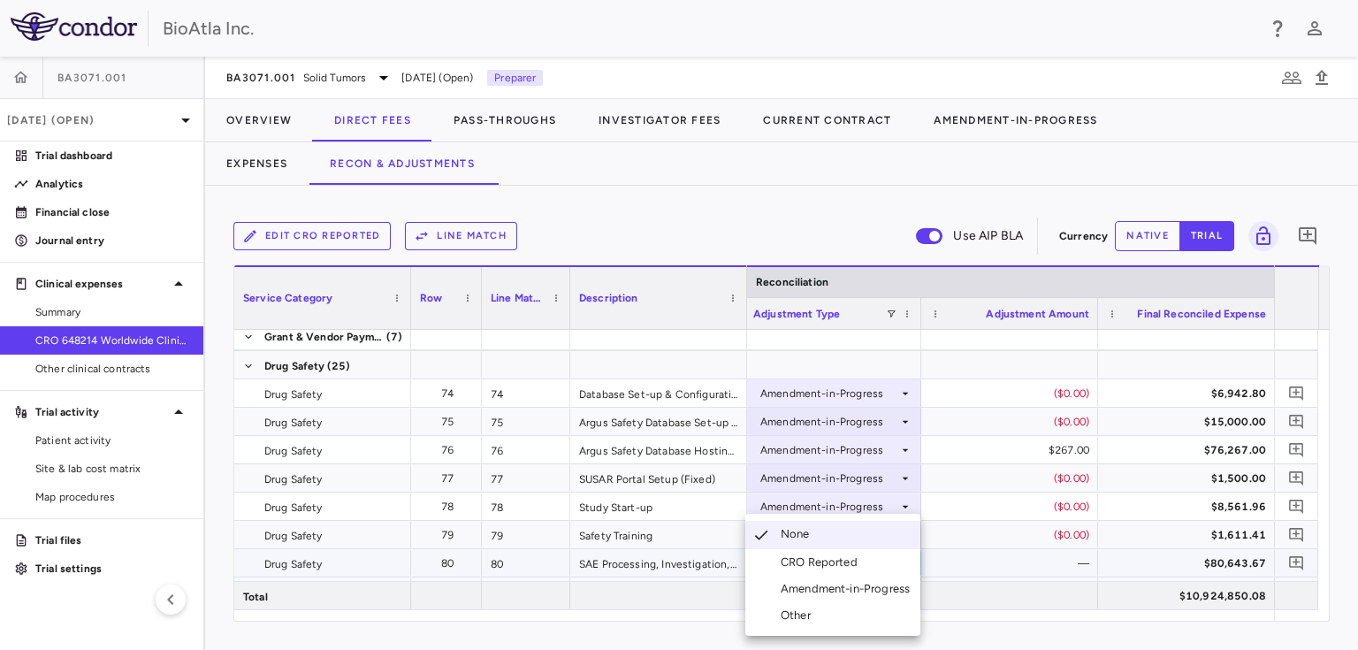
click at [849, 592] on div "Amendment-in-Progress" at bounding box center [848, 589] width 136 height 16
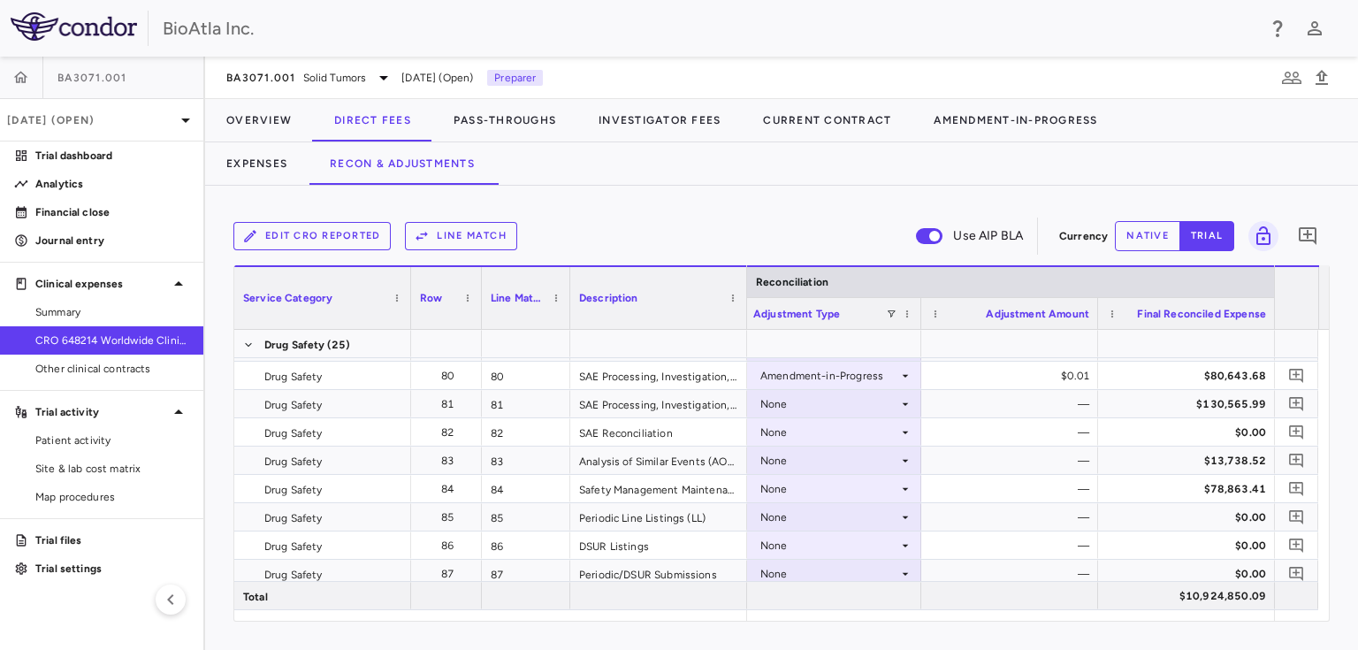
scroll to position [2734, 0]
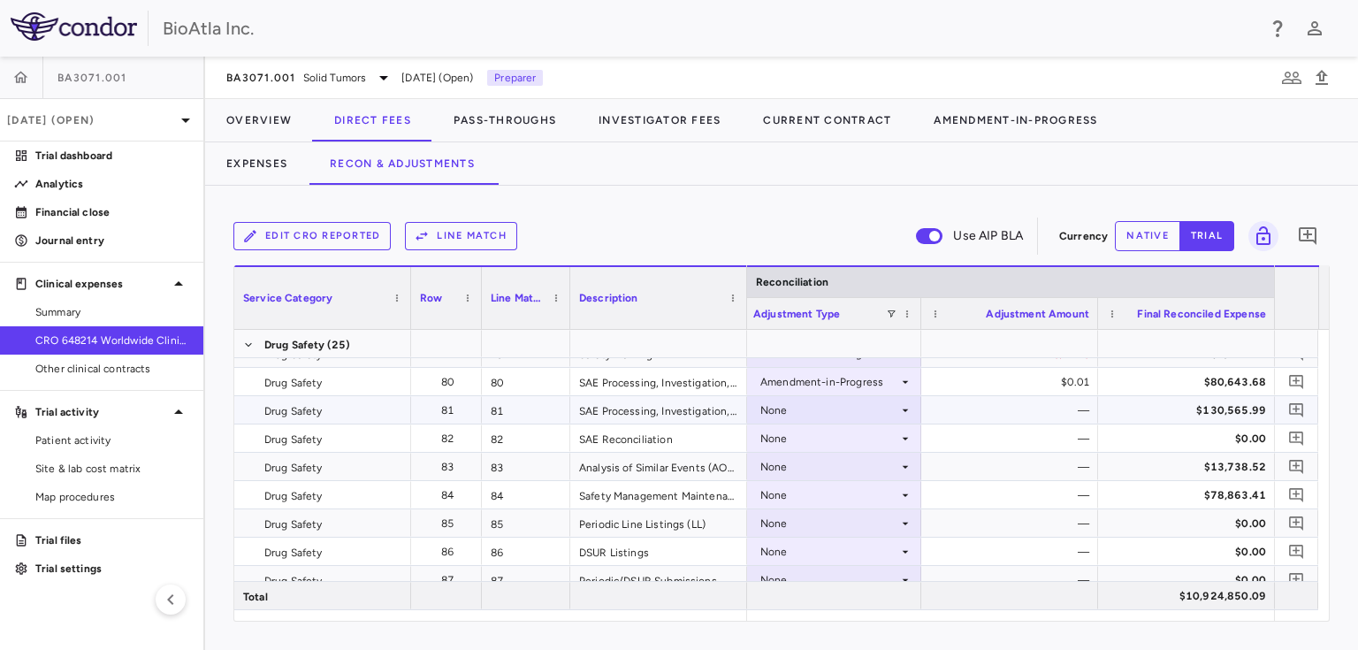
click at [821, 417] on div "None" at bounding box center [829, 410] width 138 height 28
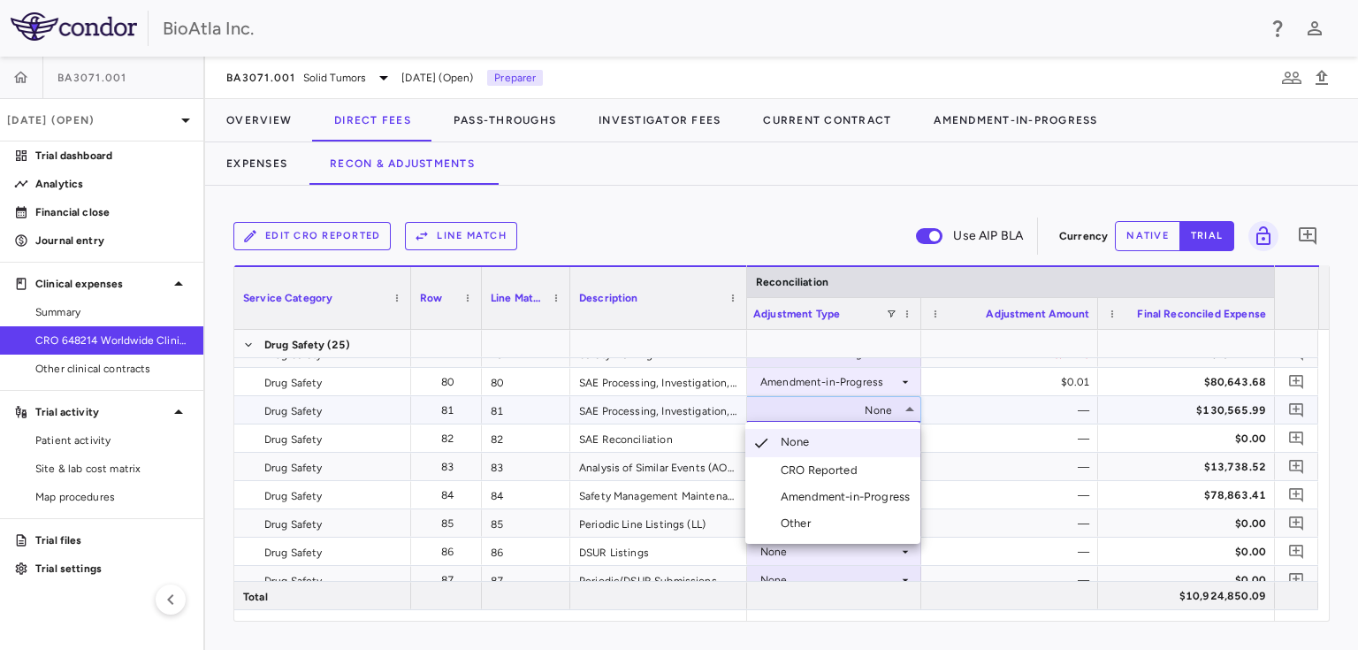
click at [831, 493] on div "Amendment-in-Progress" at bounding box center [848, 497] width 136 height 16
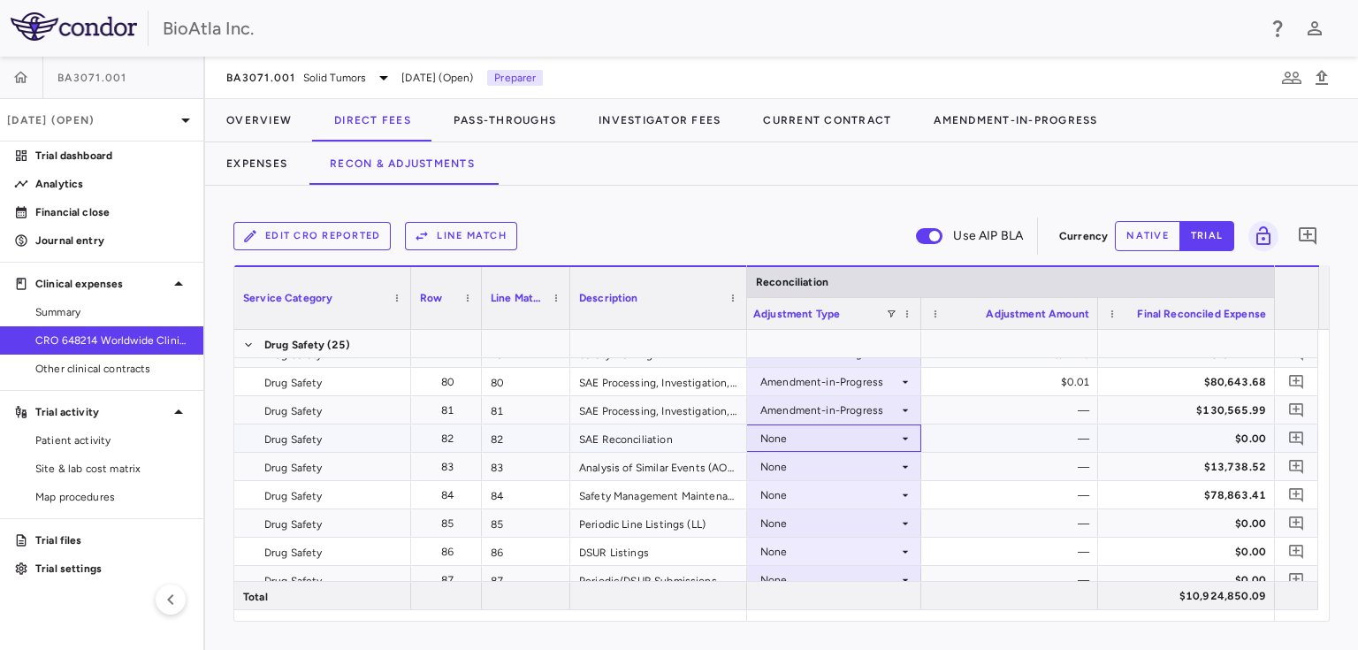
click at [908, 435] on icon at bounding box center [905, 438] width 14 height 14
click at [901, 431] on icon at bounding box center [905, 438] width 14 height 14
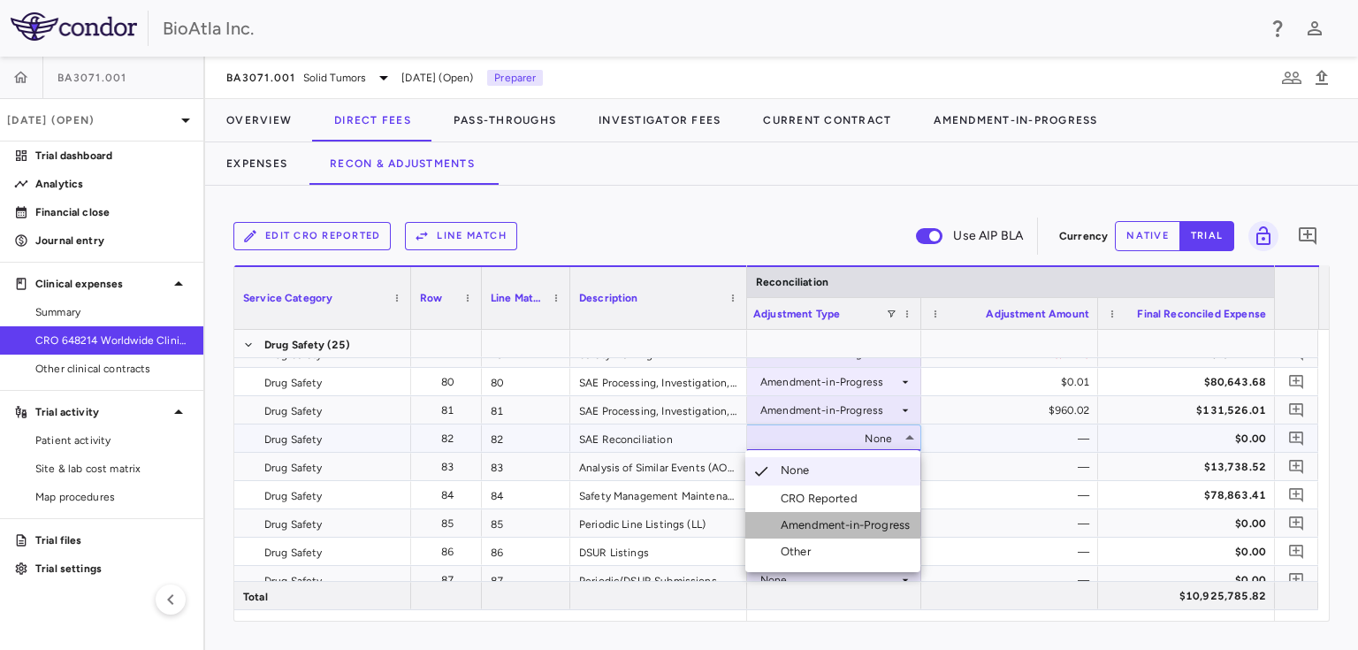
click at [788, 525] on div "Amendment-in-Progress" at bounding box center [848, 525] width 136 height 16
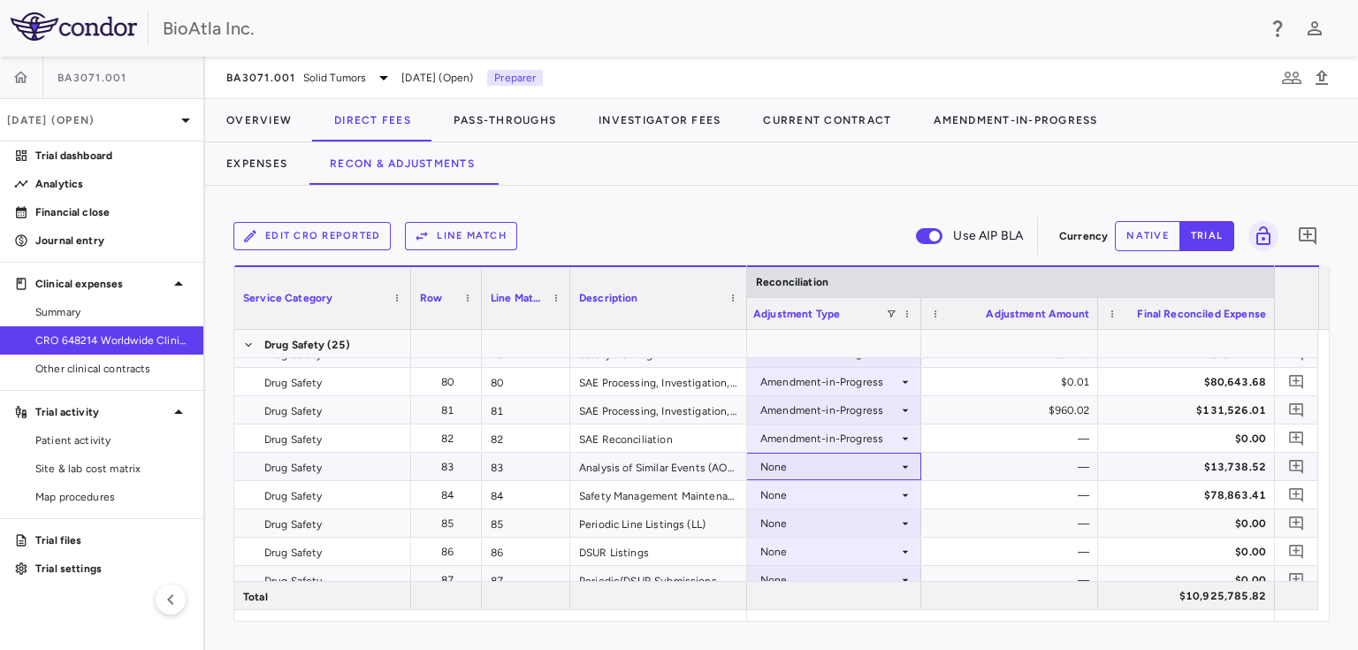
click at [902, 470] on icon at bounding box center [905, 467] width 14 height 14
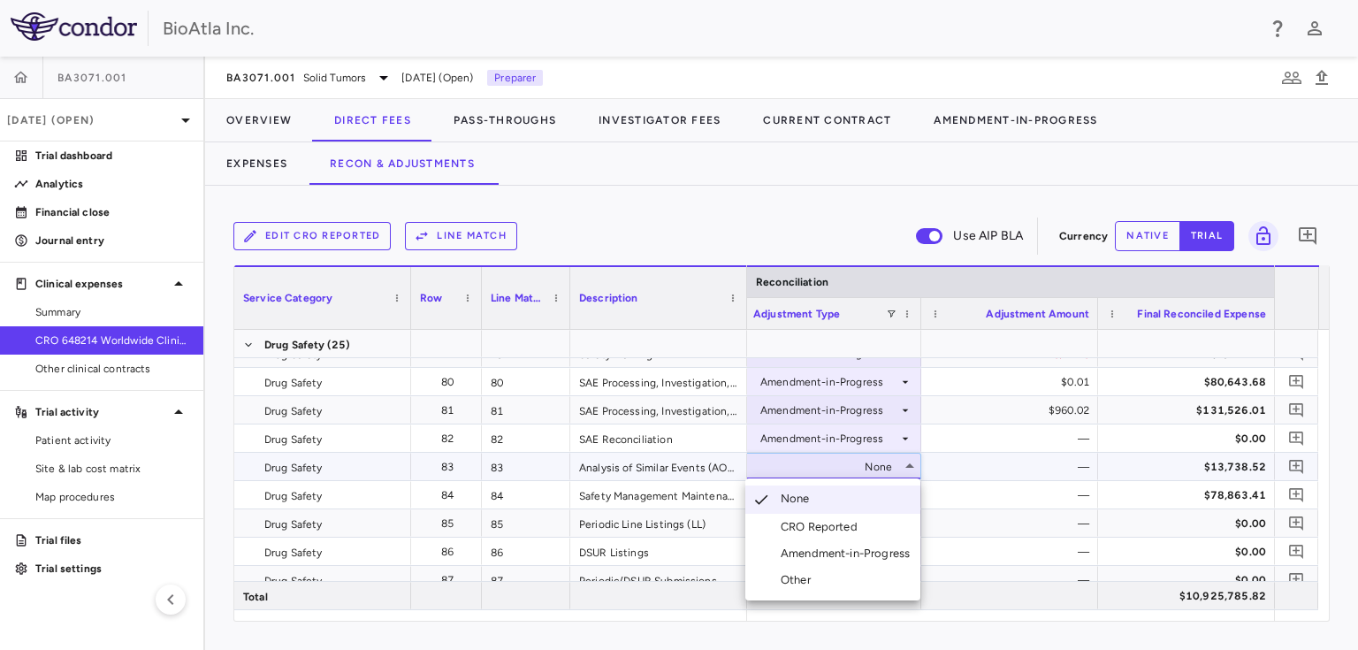
click at [856, 548] on div "Amendment-in-Progress" at bounding box center [848, 553] width 136 height 16
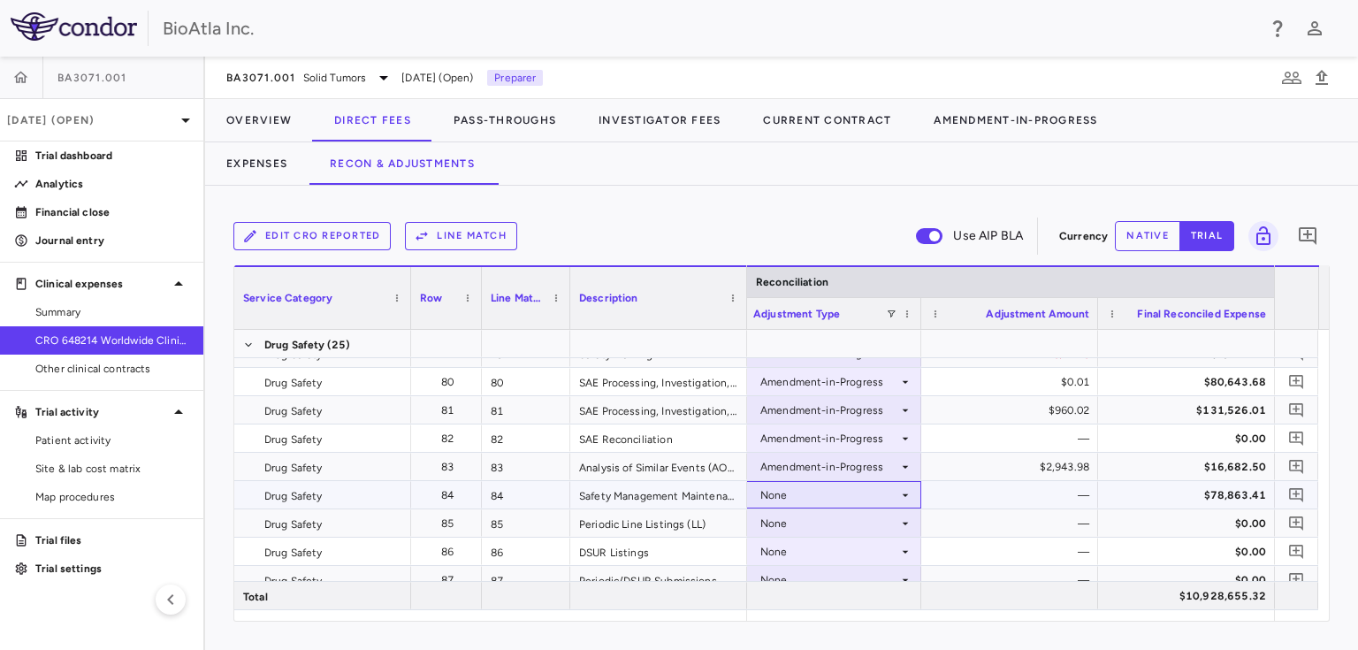
click at [904, 494] on icon at bounding box center [905, 494] width 6 height 3
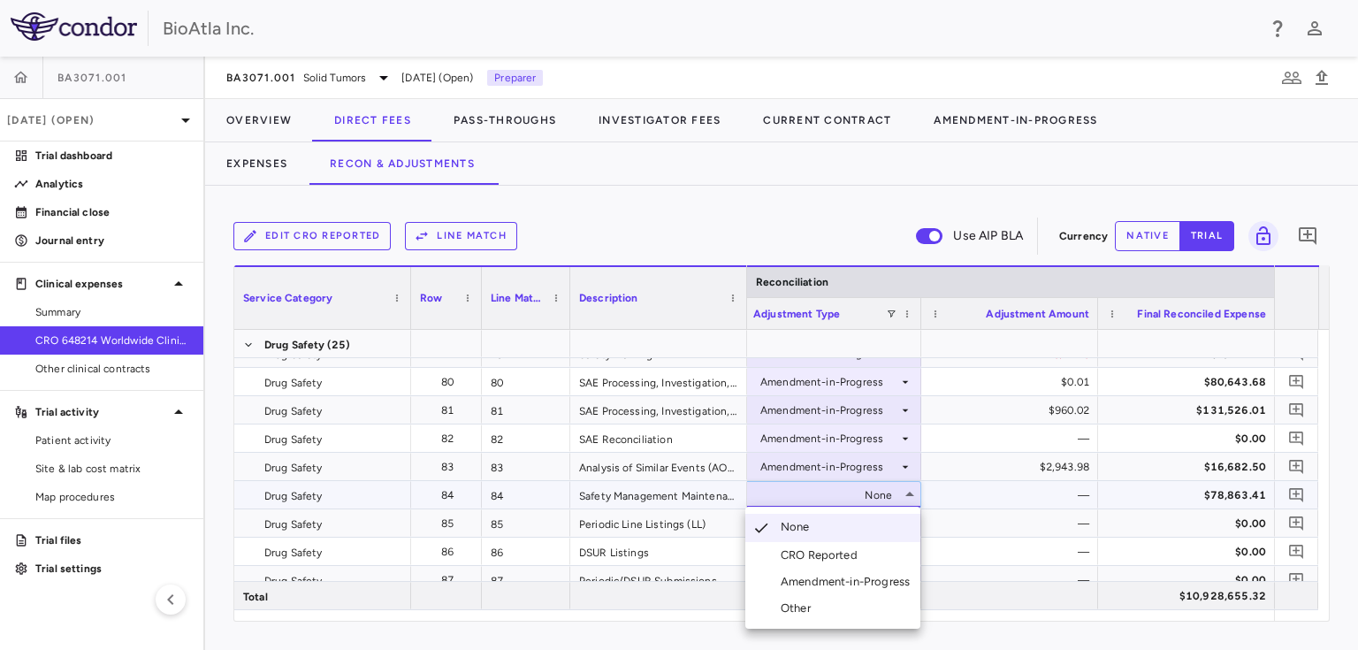
click at [821, 585] on div "Amendment-in-Progress" at bounding box center [848, 582] width 136 height 16
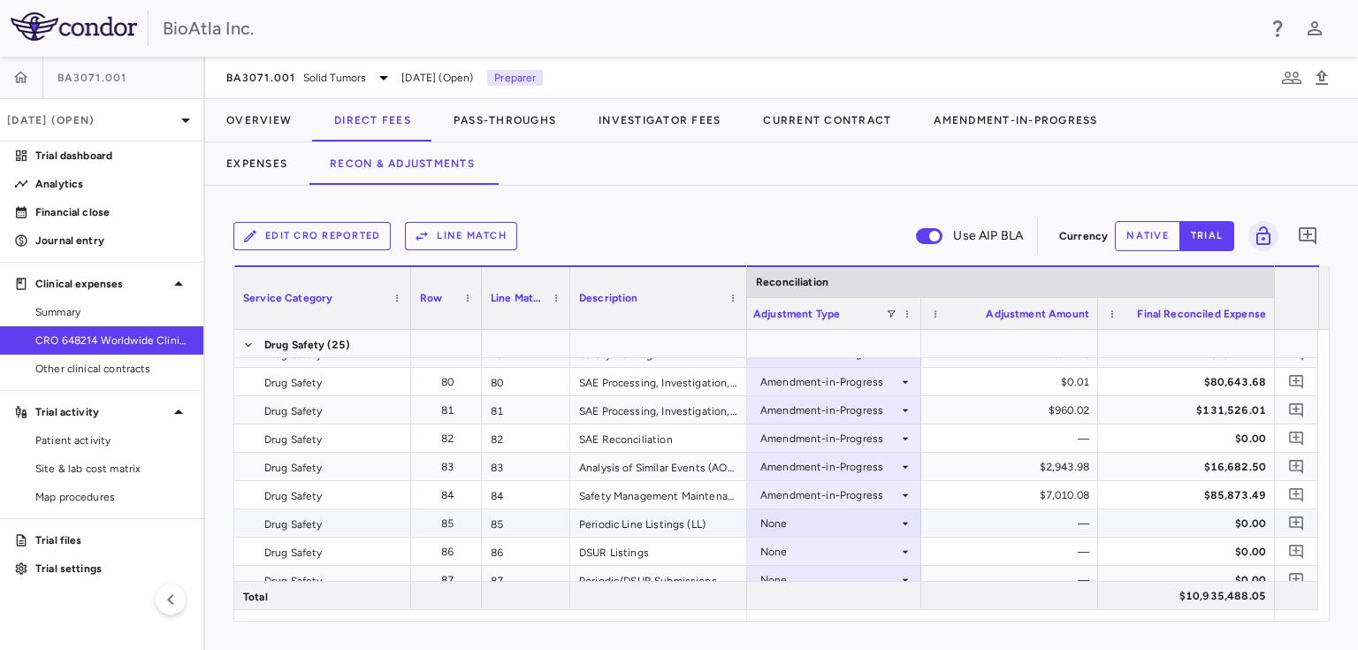
click at [906, 525] on icon at bounding box center [905, 523] width 14 height 14
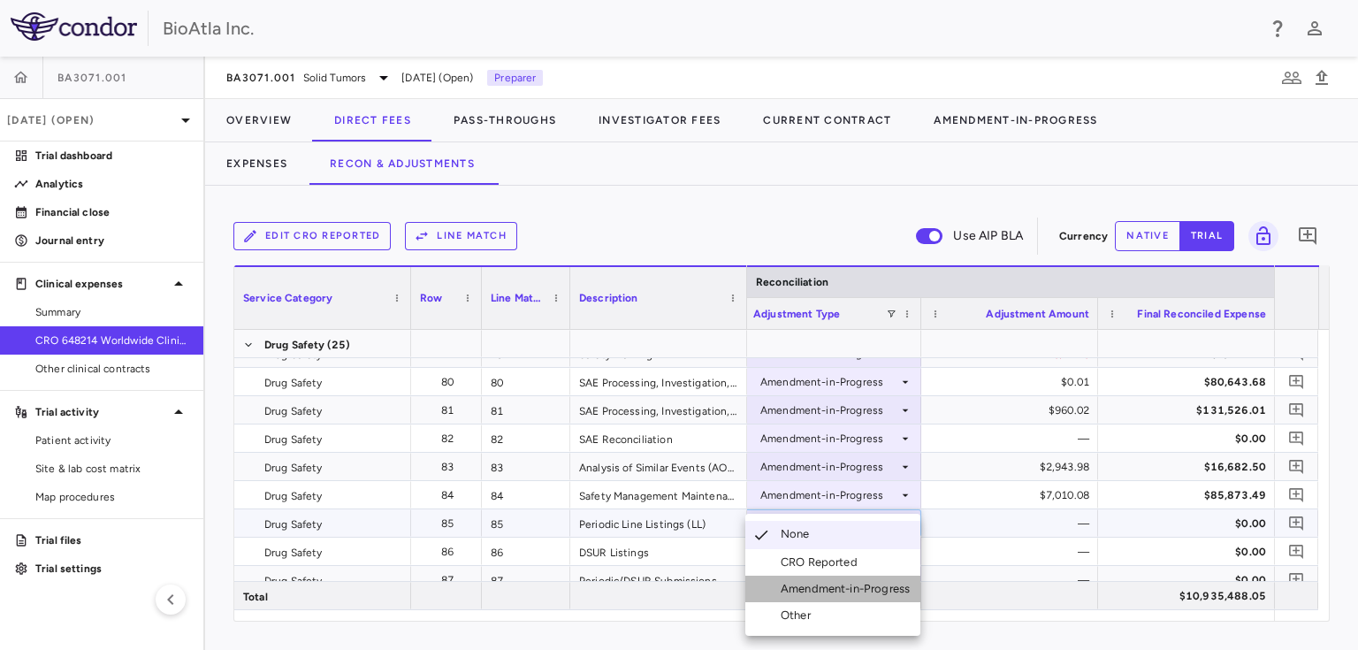
click at [840, 582] on div "Amendment-in-Progress" at bounding box center [848, 589] width 136 height 16
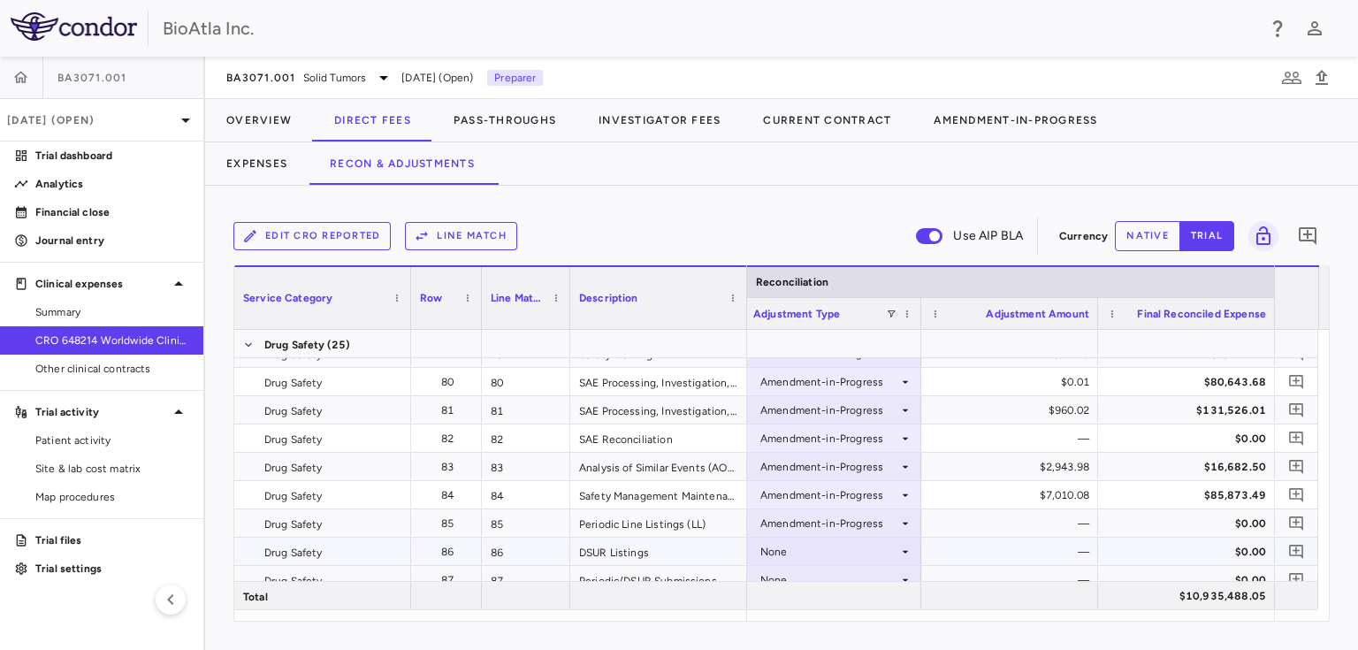
click at [907, 549] on icon at bounding box center [905, 551] width 14 height 14
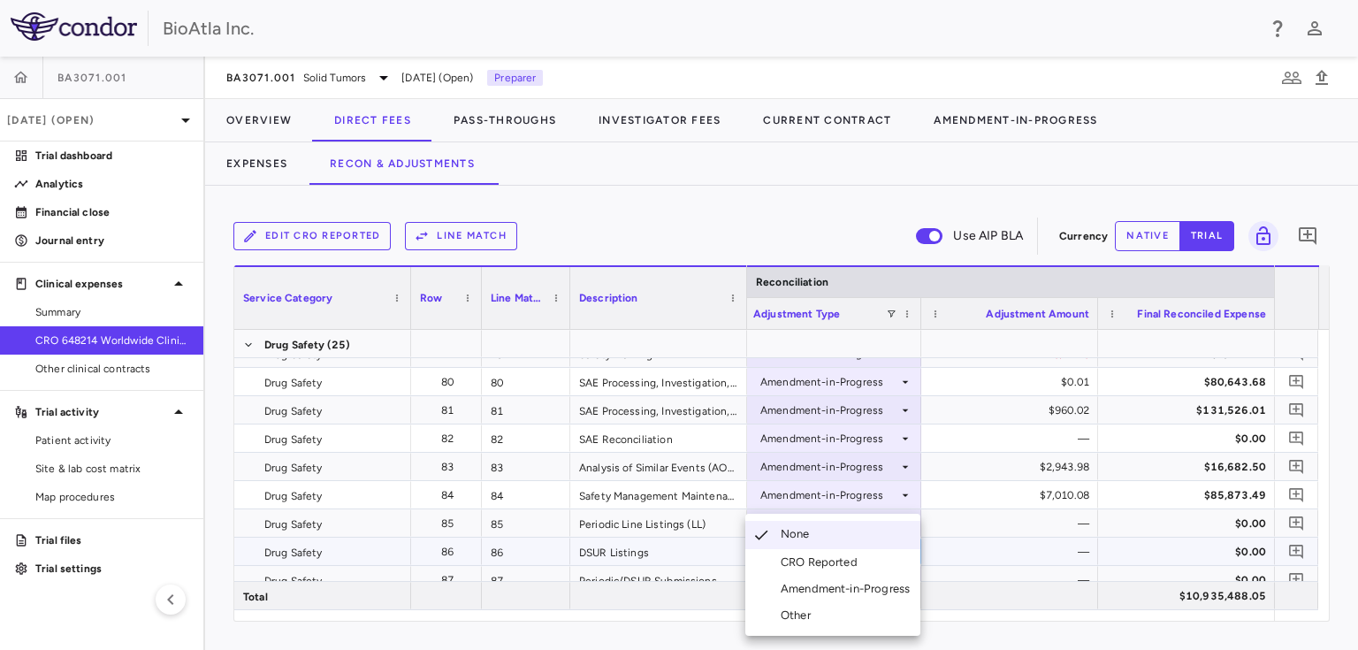
click at [864, 587] on div "Amendment-in-Progress" at bounding box center [848, 589] width 136 height 16
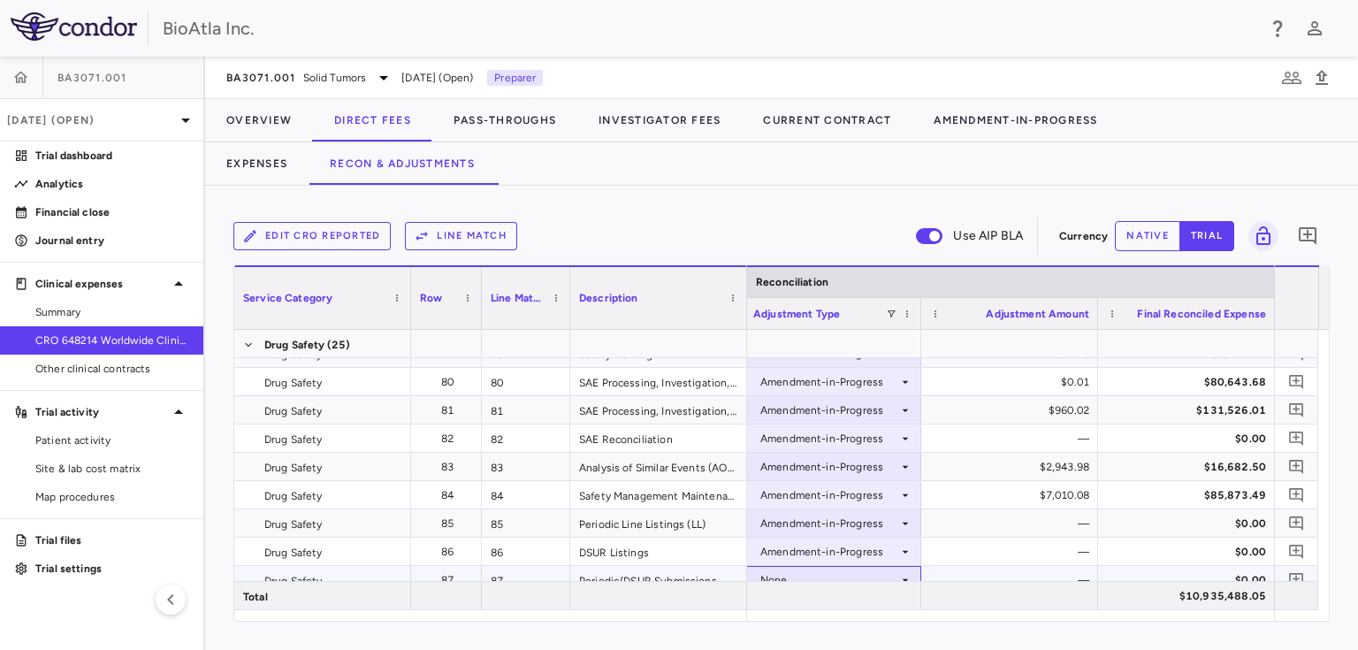
click at [905, 574] on icon at bounding box center [905, 580] width 14 height 14
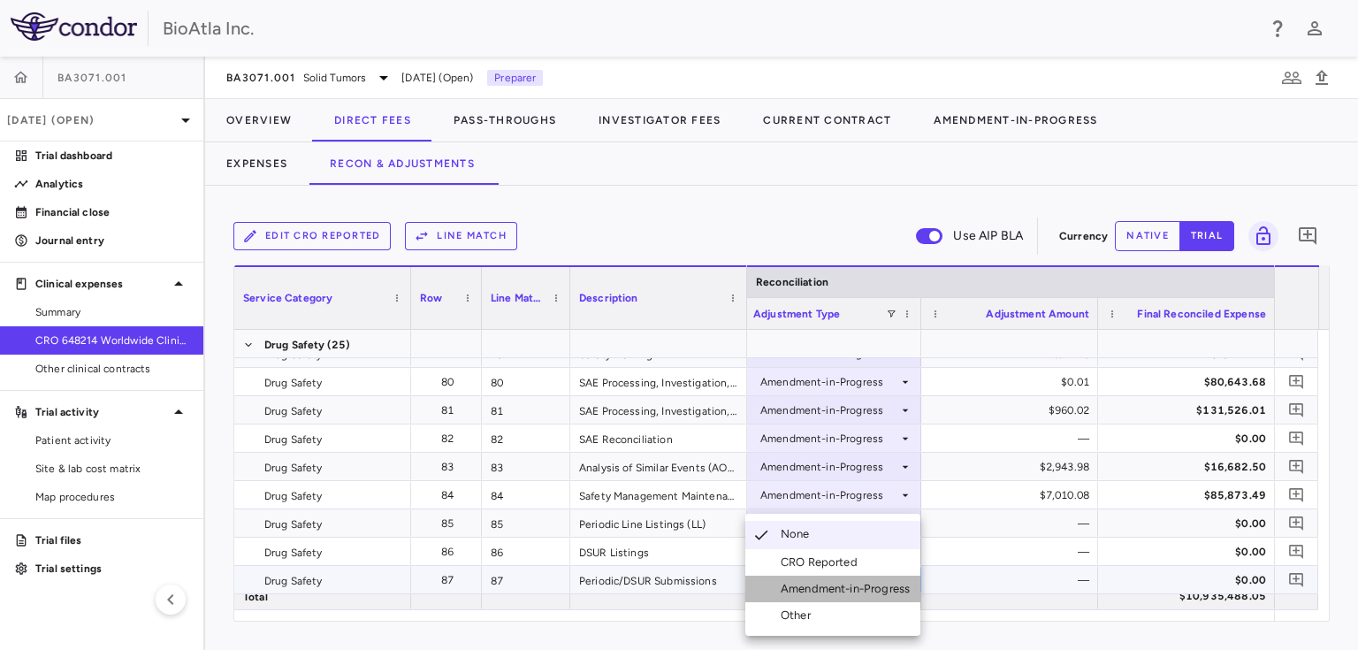
click at [869, 590] on div "Amendment-in-Progress" at bounding box center [848, 589] width 136 height 16
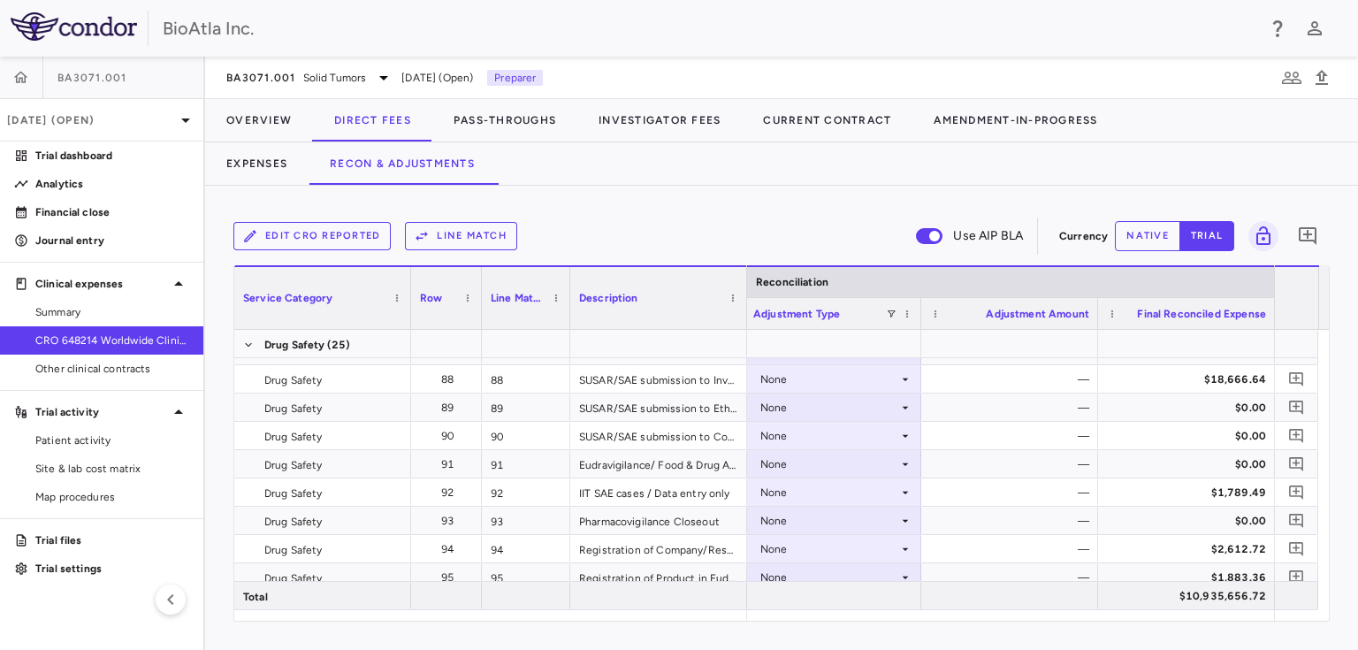
scroll to position [2926, 0]
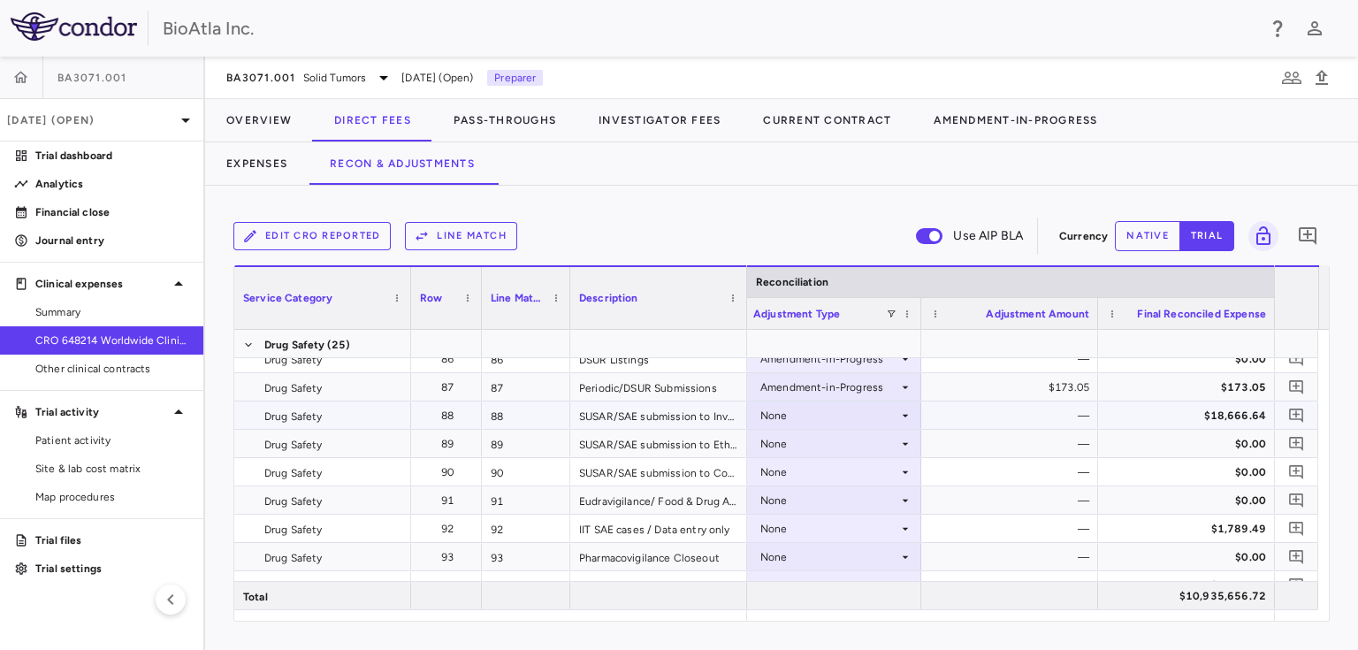
click at [906, 415] on icon at bounding box center [905, 415] width 14 height 14
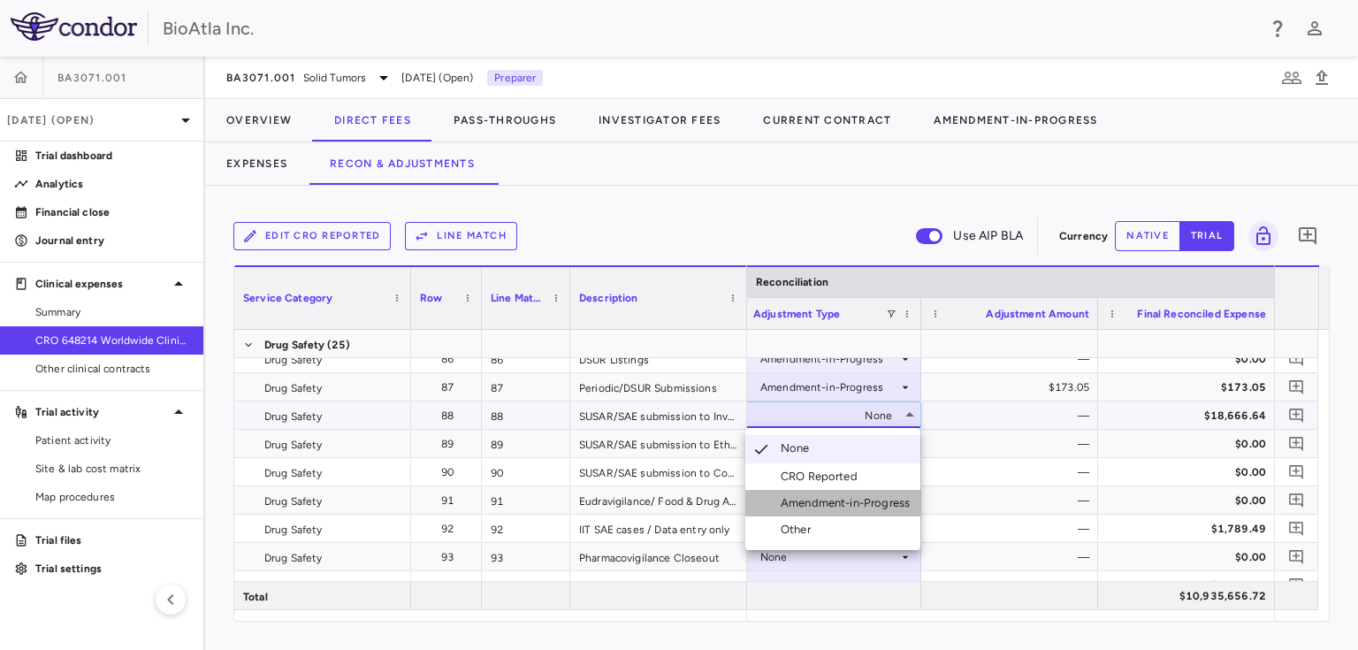
click at [854, 498] on div "Amendment-in-Progress" at bounding box center [848, 503] width 136 height 16
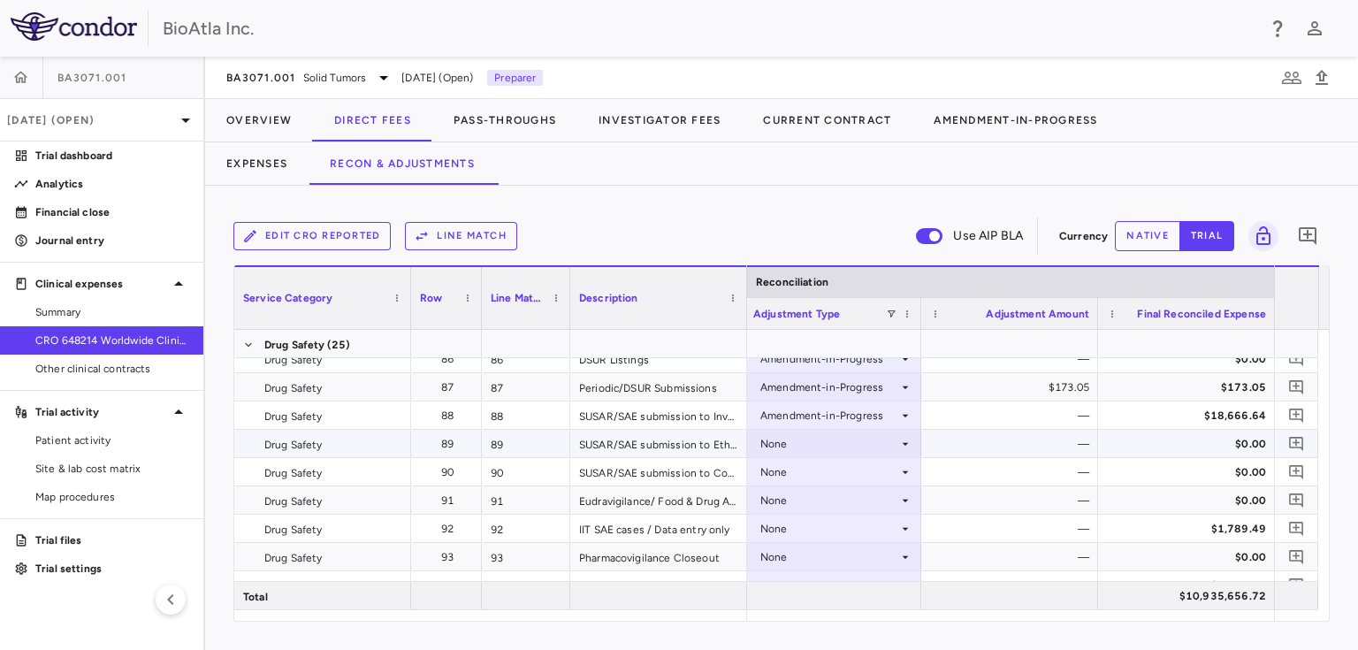
click at [907, 442] on icon at bounding box center [905, 443] width 6 height 3
click at [883, 434] on div "None" at bounding box center [829, 444] width 138 height 28
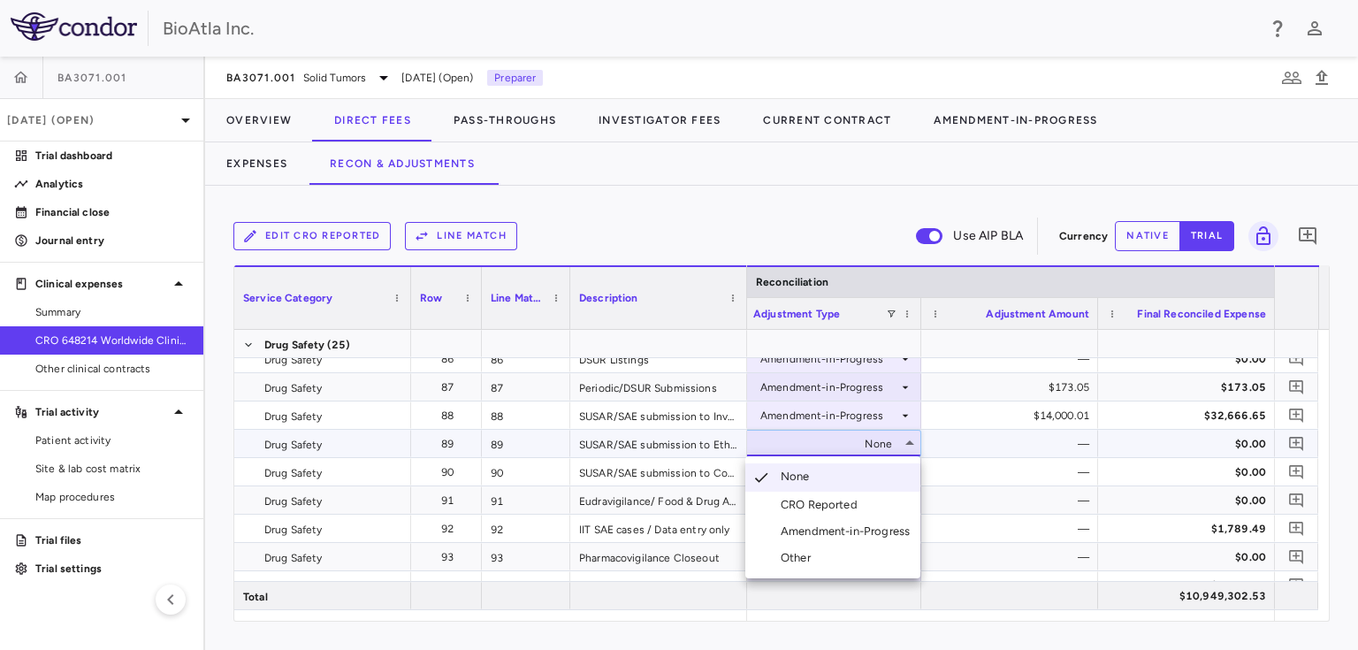
click at [848, 528] on div "Amendment-in-Progress" at bounding box center [848, 531] width 136 height 16
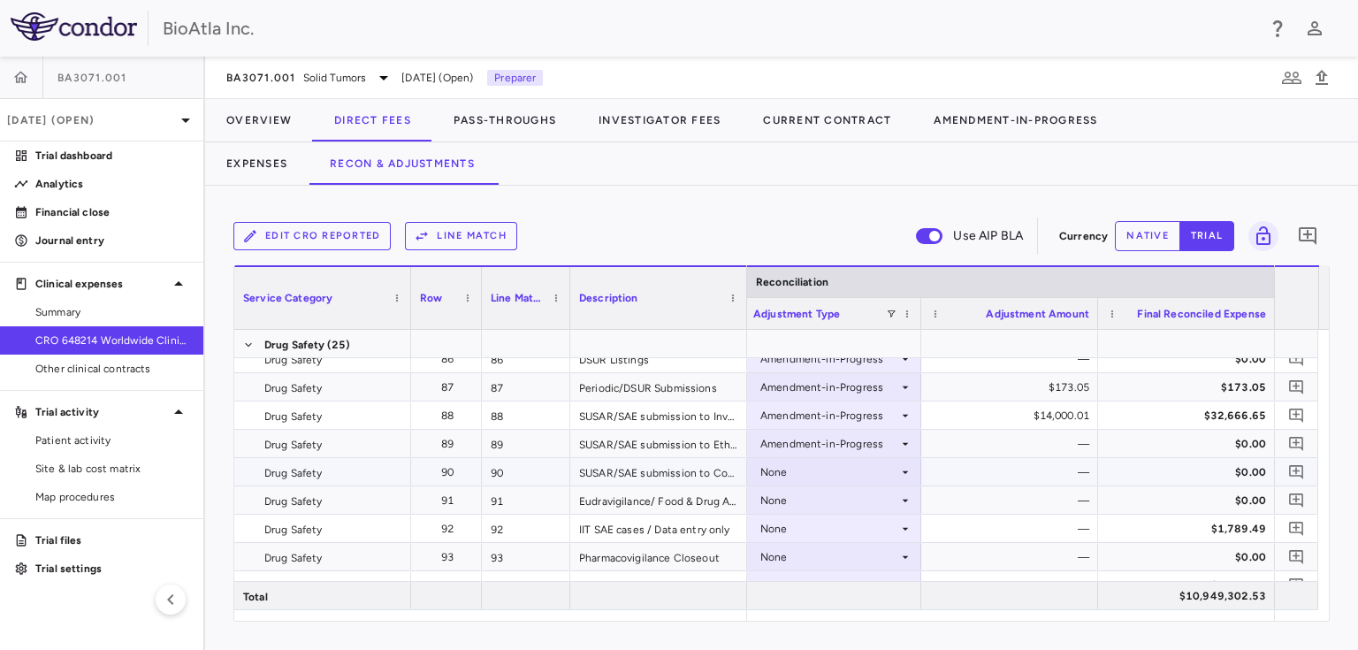
click at [902, 470] on icon at bounding box center [905, 471] width 6 height 3
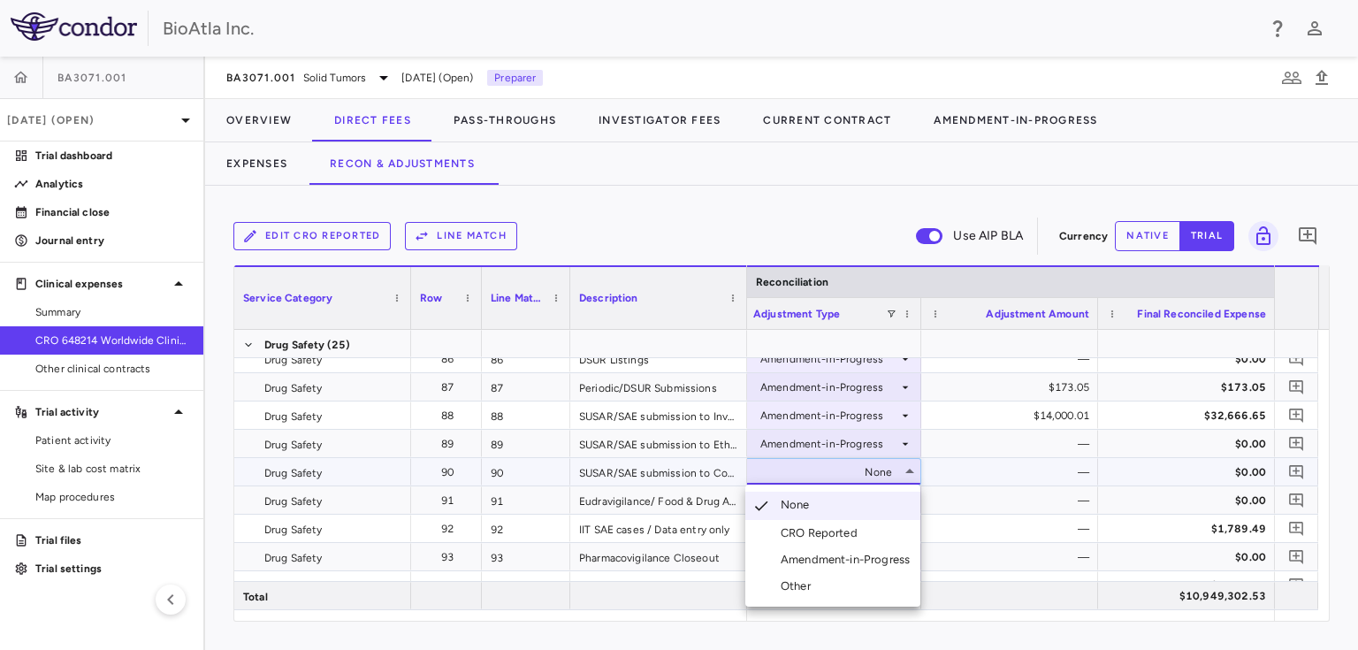
click at [775, 554] on div "Amendment-in-Progress" at bounding box center [830, 560] width 171 height 16
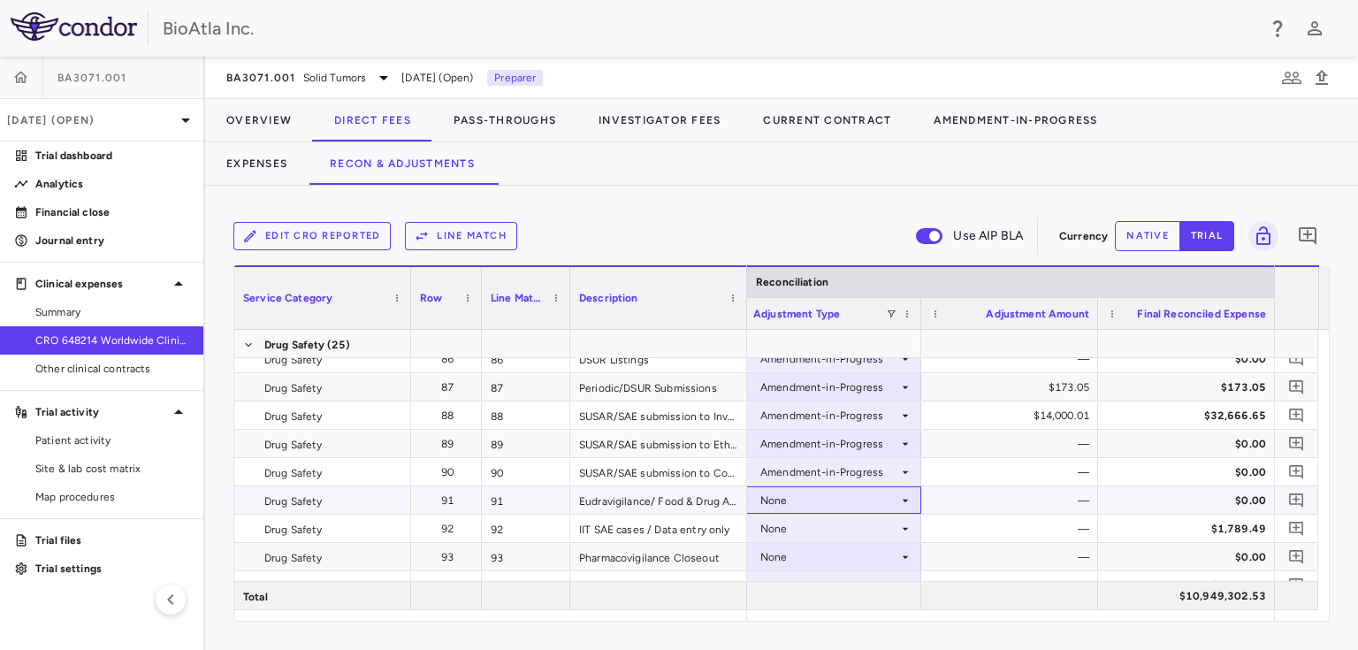
click at [887, 504] on div "None" at bounding box center [829, 500] width 138 height 28
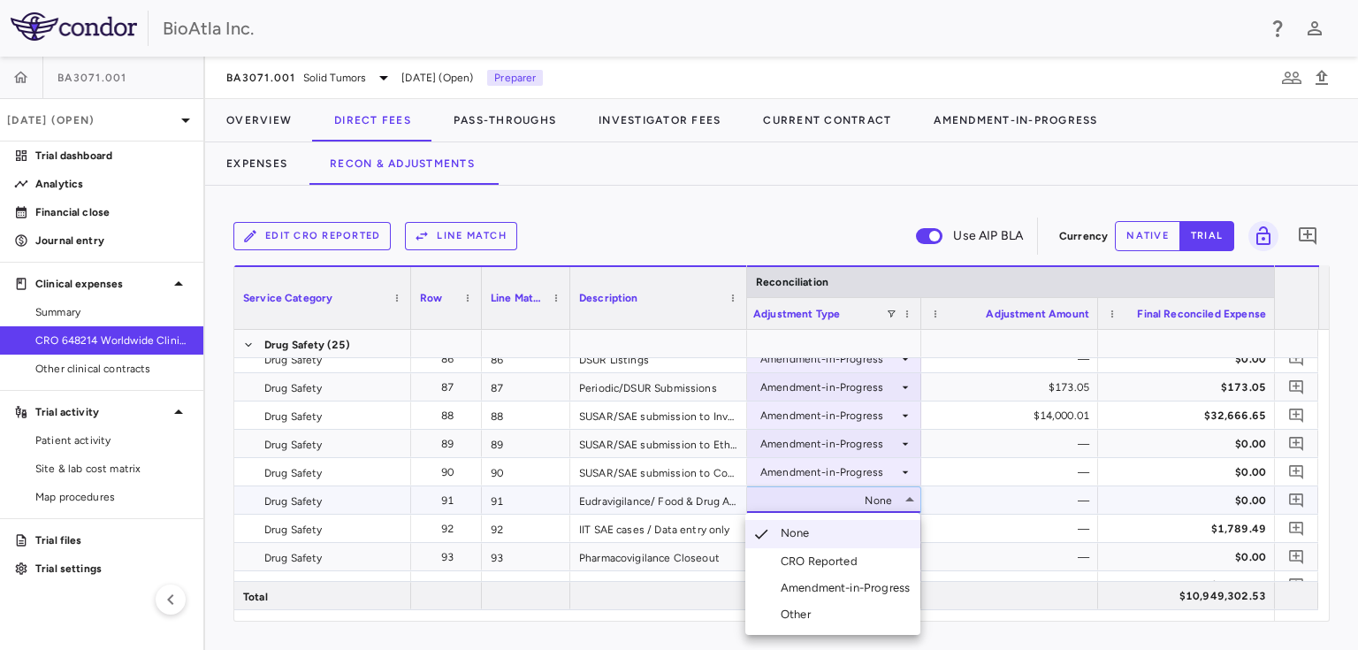
click at [822, 587] on div "Amendment-in-Progress" at bounding box center [848, 588] width 136 height 16
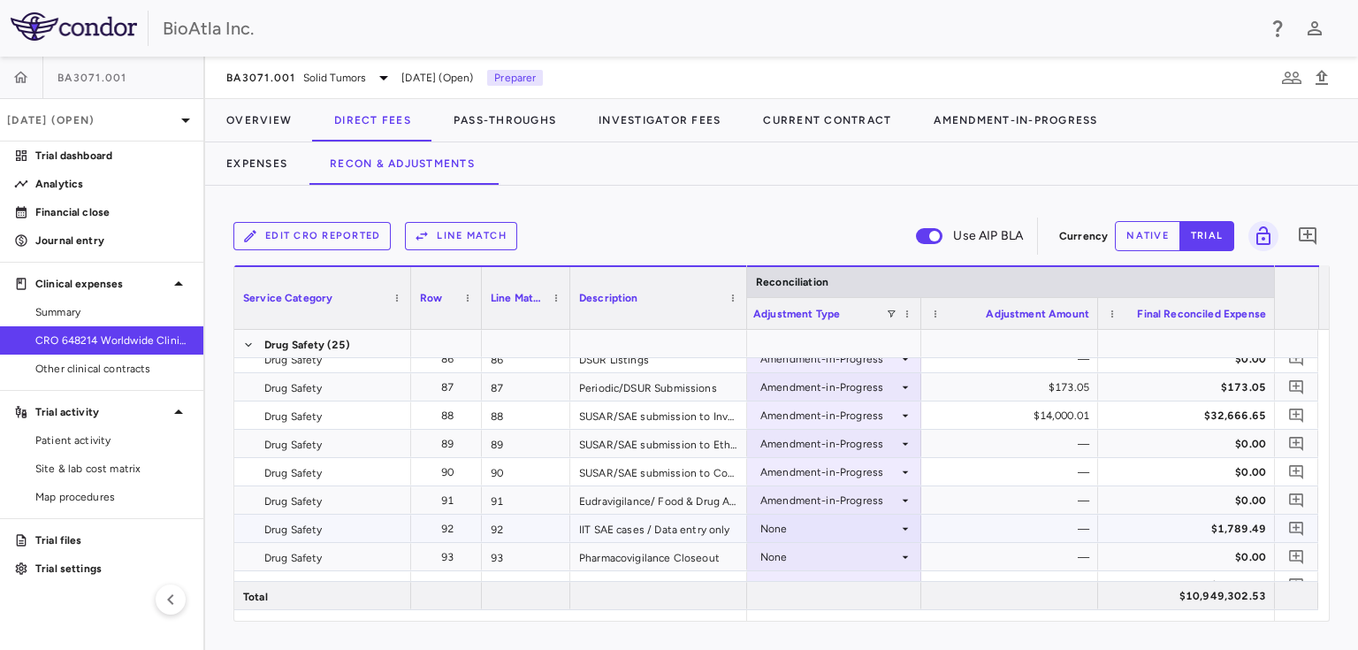
click at [899, 528] on icon at bounding box center [905, 528] width 14 height 14
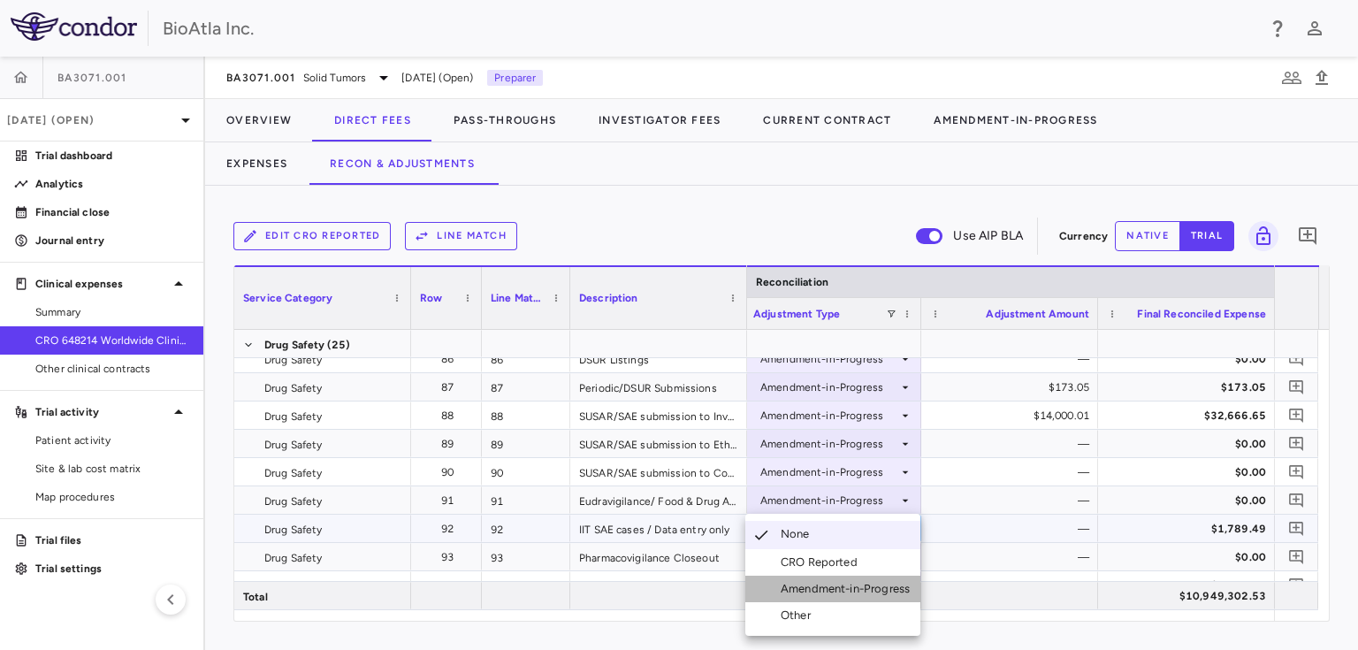
click at [859, 593] on div "Amendment-in-Progress" at bounding box center [848, 589] width 136 height 16
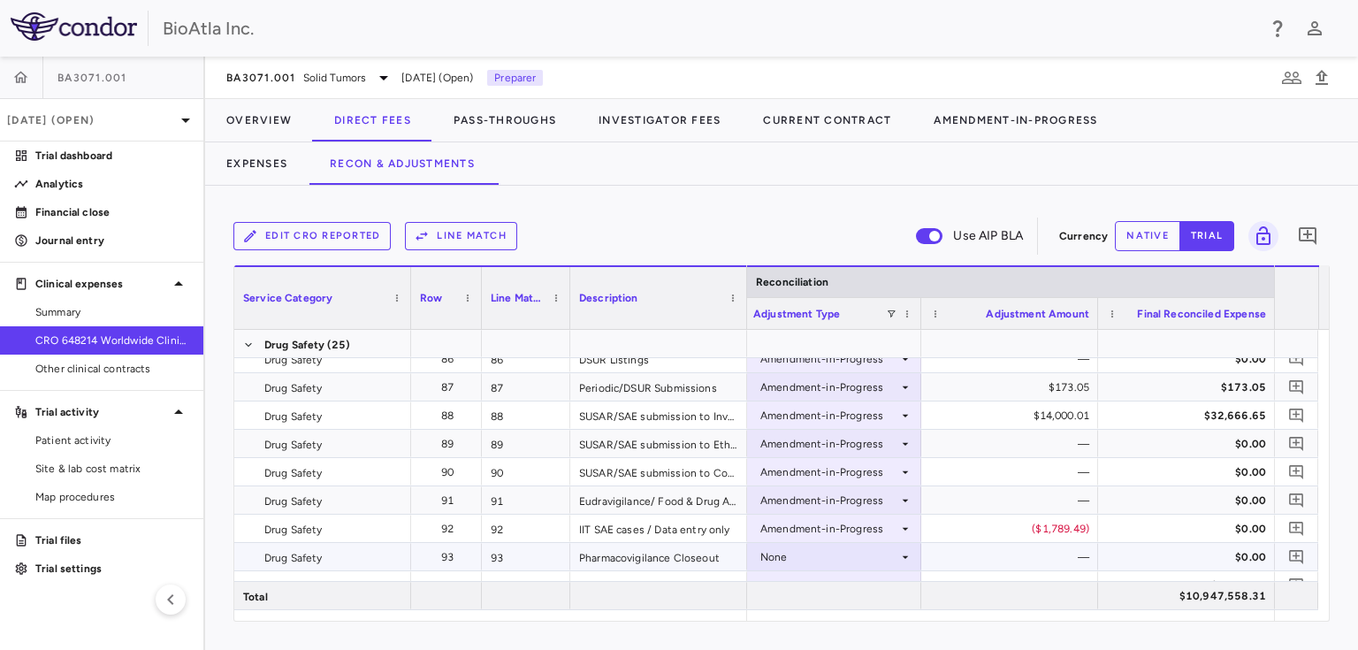
click at [902, 557] on icon at bounding box center [905, 557] width 14 height 14
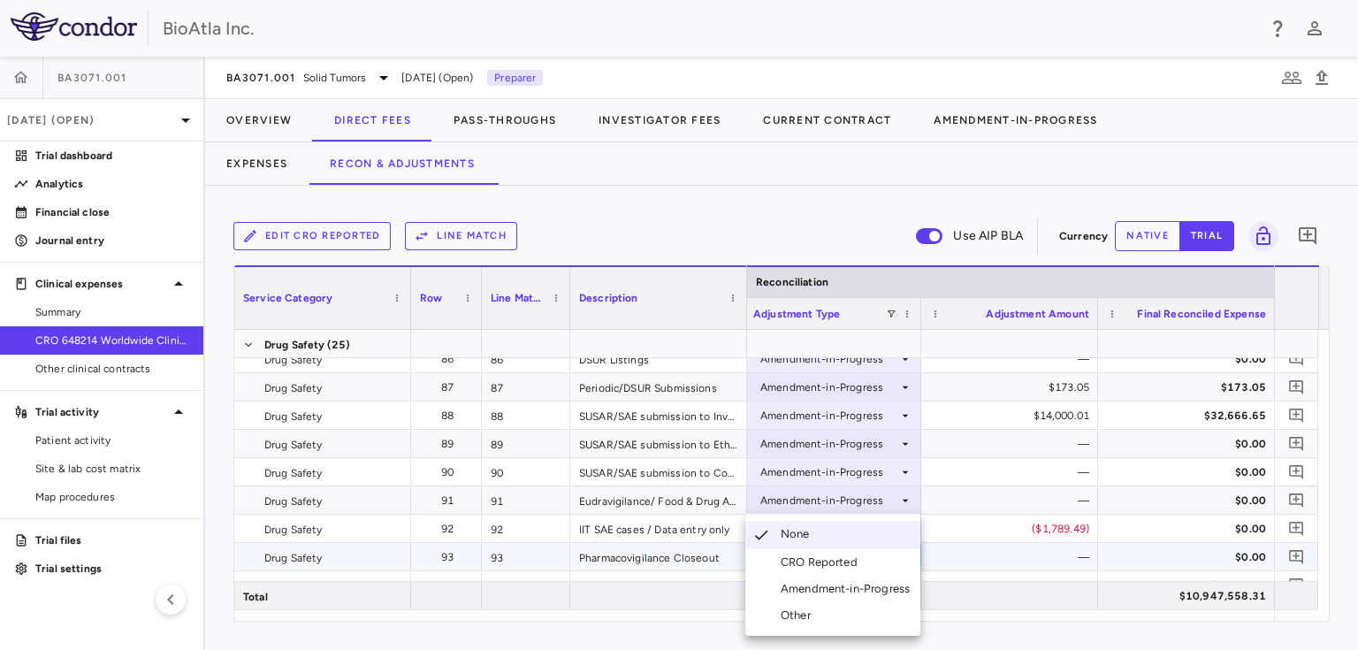
click at [877, 590] on div "Amendment-in-Progress" at bounding box center [848, 589] width 136 height 16
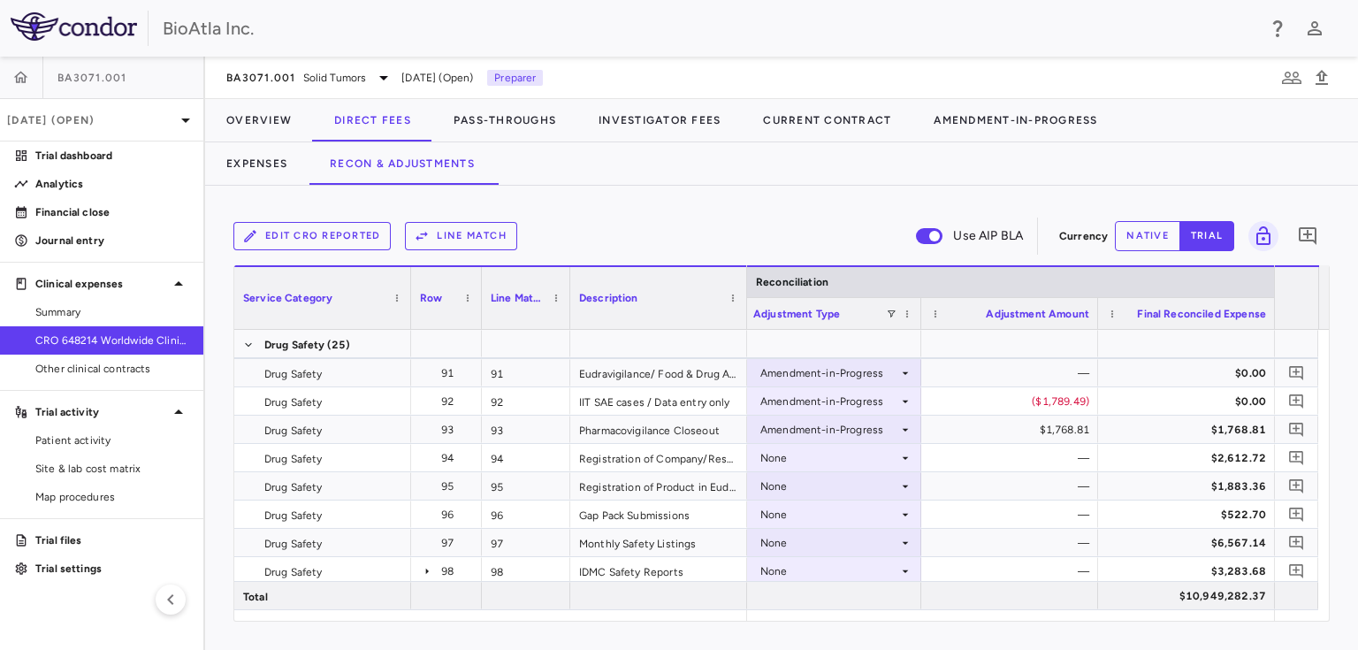
scroll to position [3090, 0]
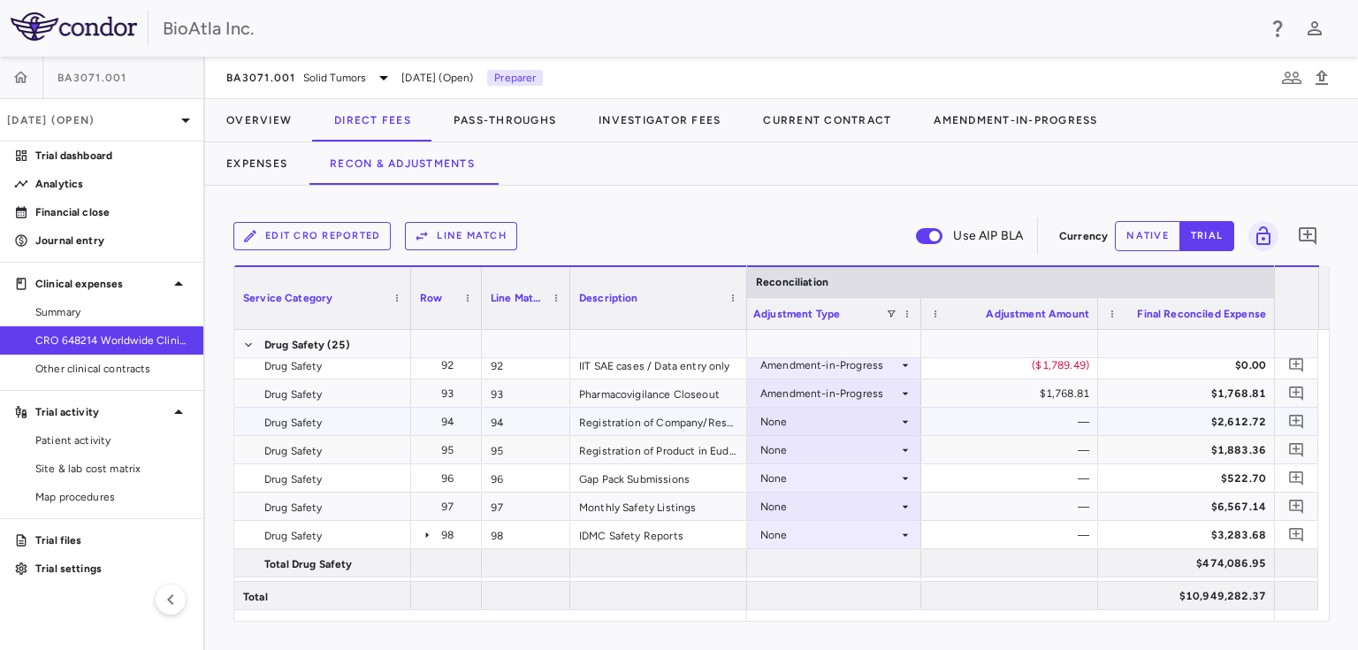
click at [905, 412] on div "None" at bounding box center [832, 421] width 159 height 26
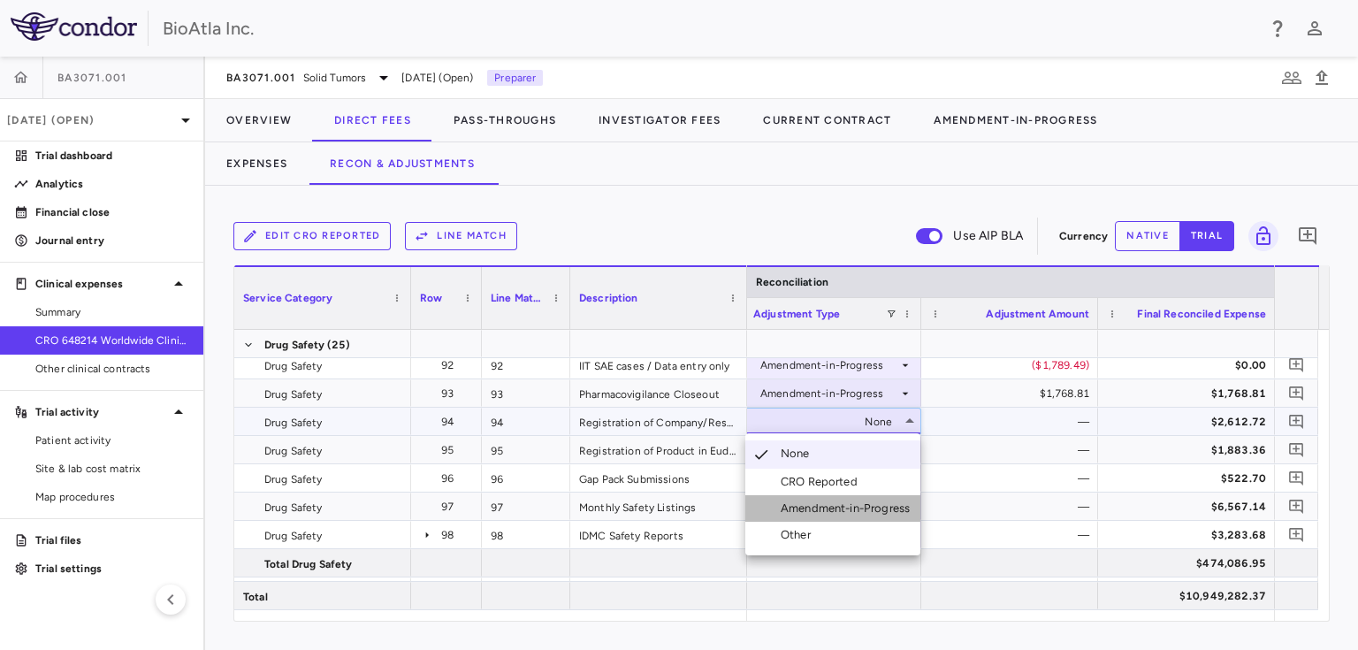
click at [822, 506] on div "Amendment-in-Progress" at bounding box center [848, 508] width 136 height 16
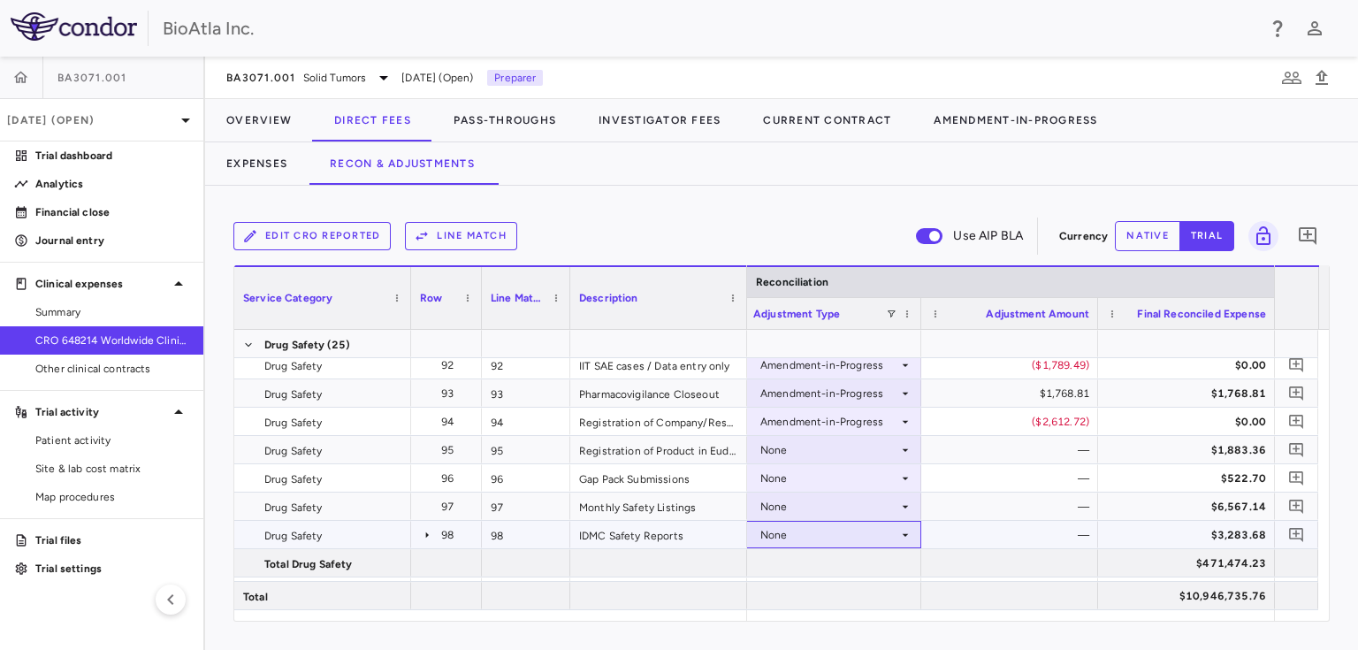
click at [856, 524] on div "None" at bounding box center [829, 535] width 138 height 28
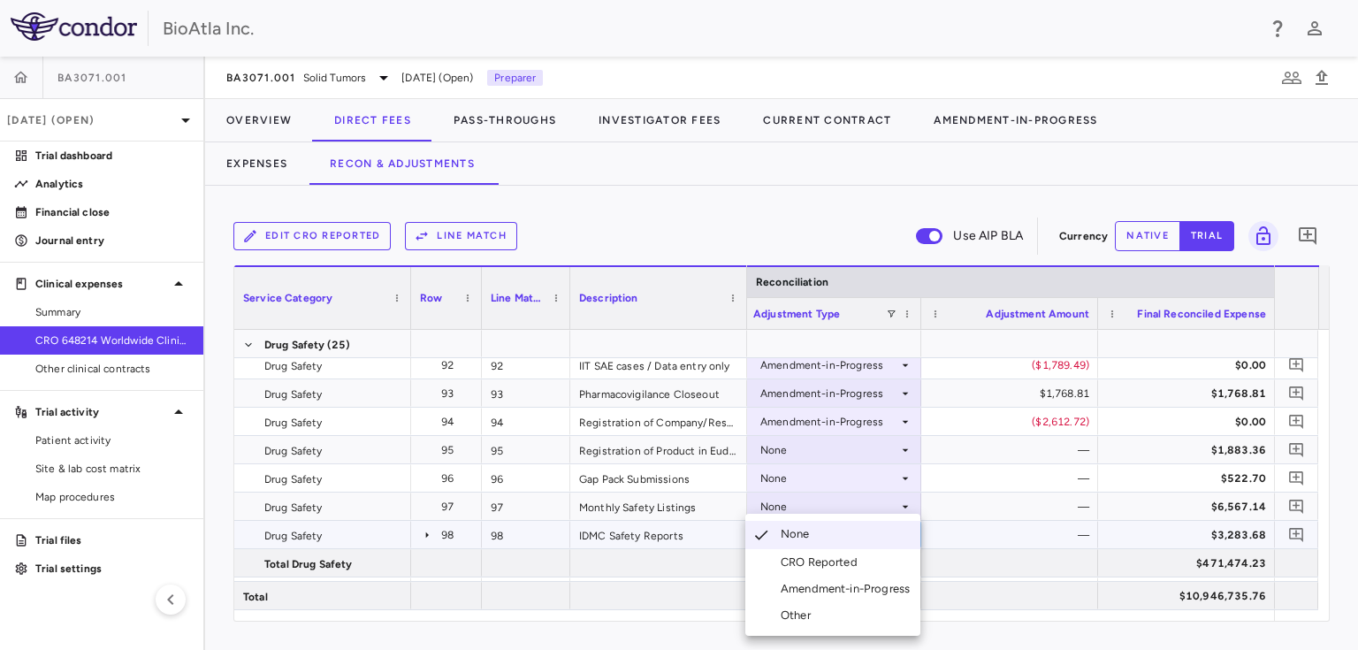
click at [830, 584] on div "Amendment-in-Progress" at bounding box center [848, 589] width 136 height 16
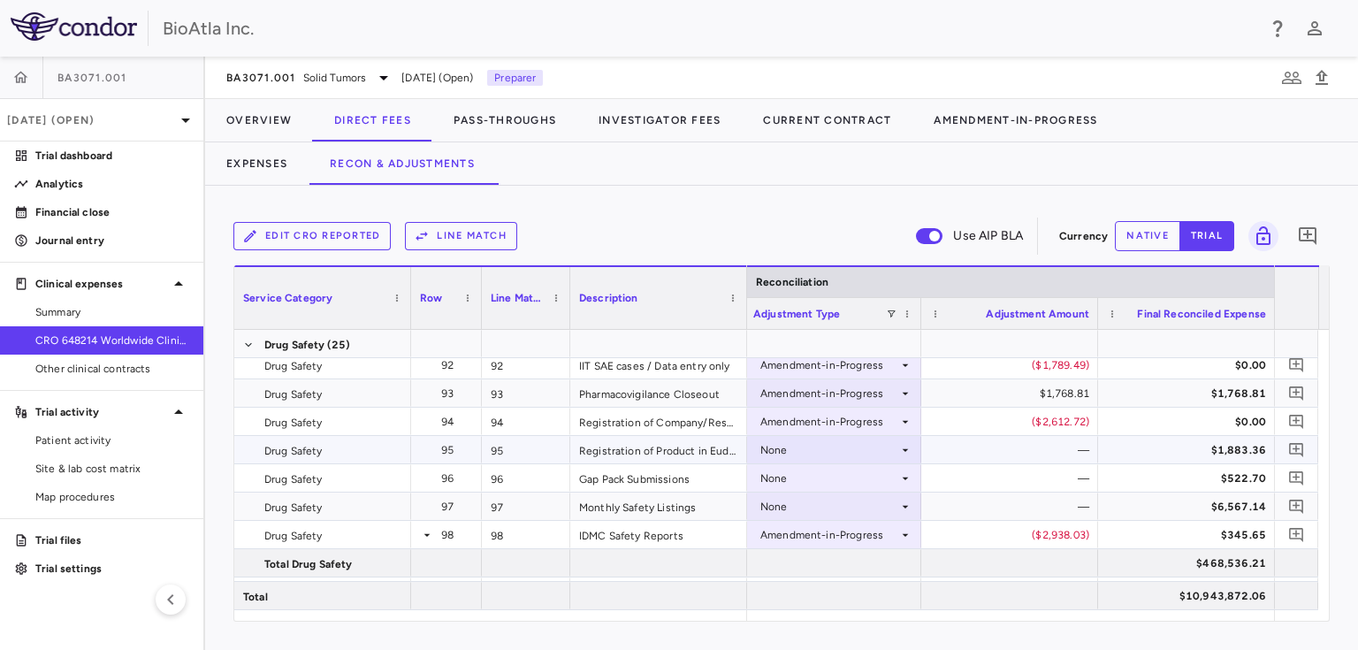
click at [905, 445] on icon at bounding box center [905, 450] width 14 height 14
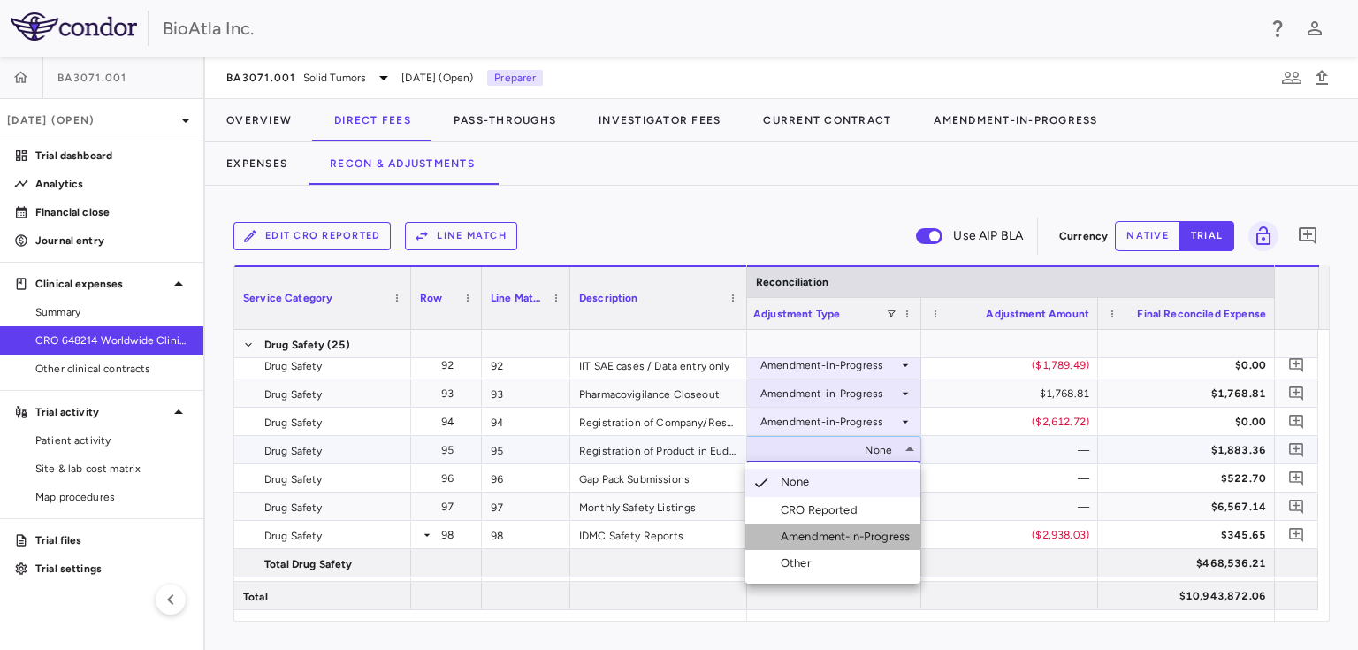
click at [792, 535] on div "Amendment-in-Progress" at bounding box center [848, 537] width 136 height 16
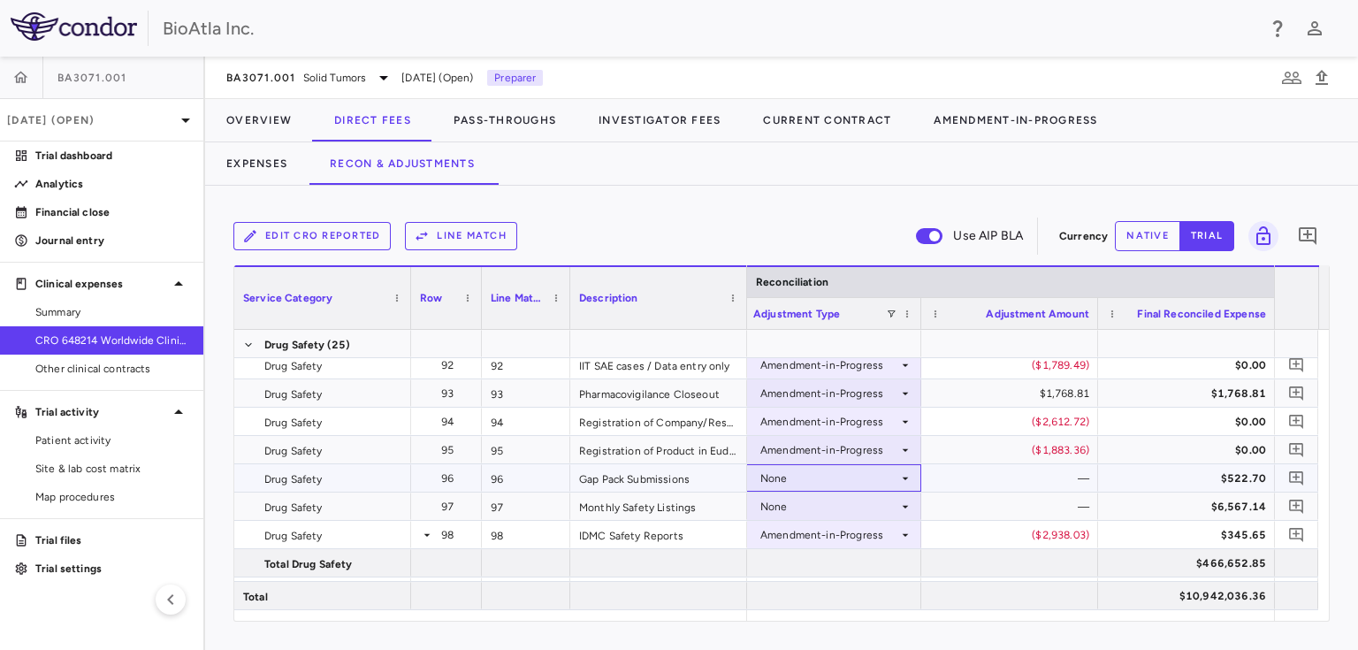
click at [898, 476] on icon at bounding box center [905, 478] width 14 height 14
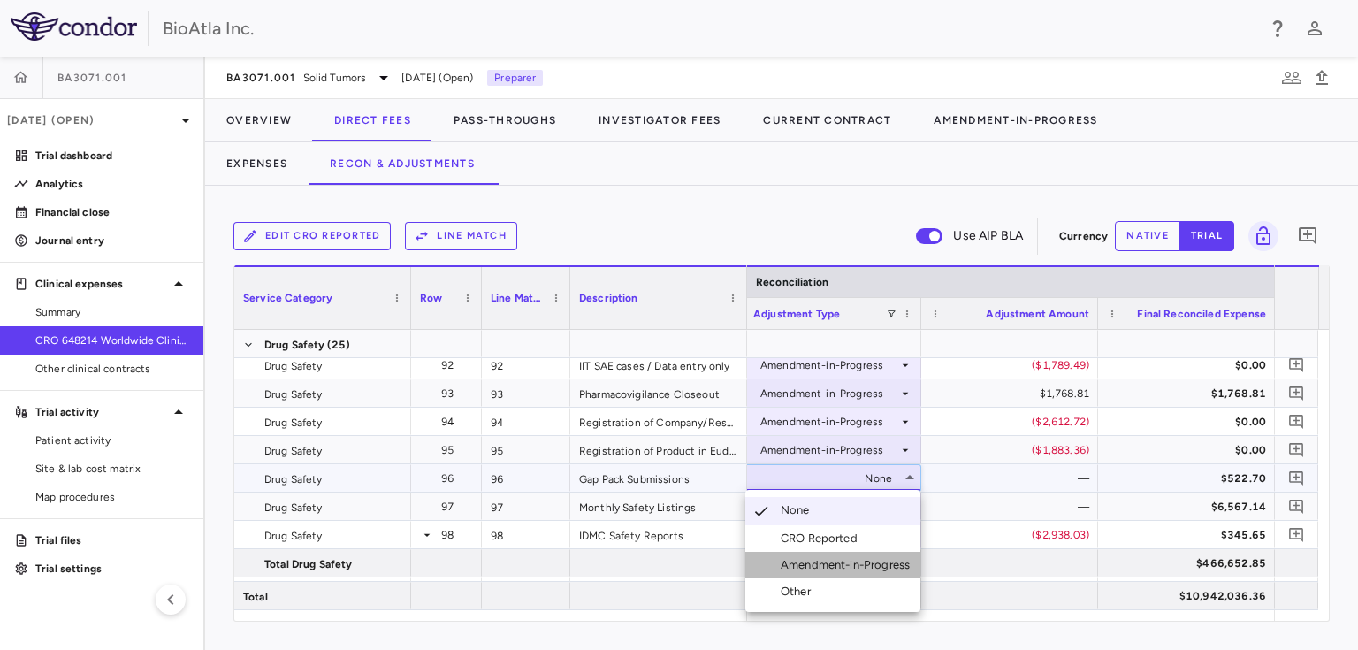
click at [807, 559] on div "Amendment-in-Progress" at bounding box center [848, 565] width 136 height 16
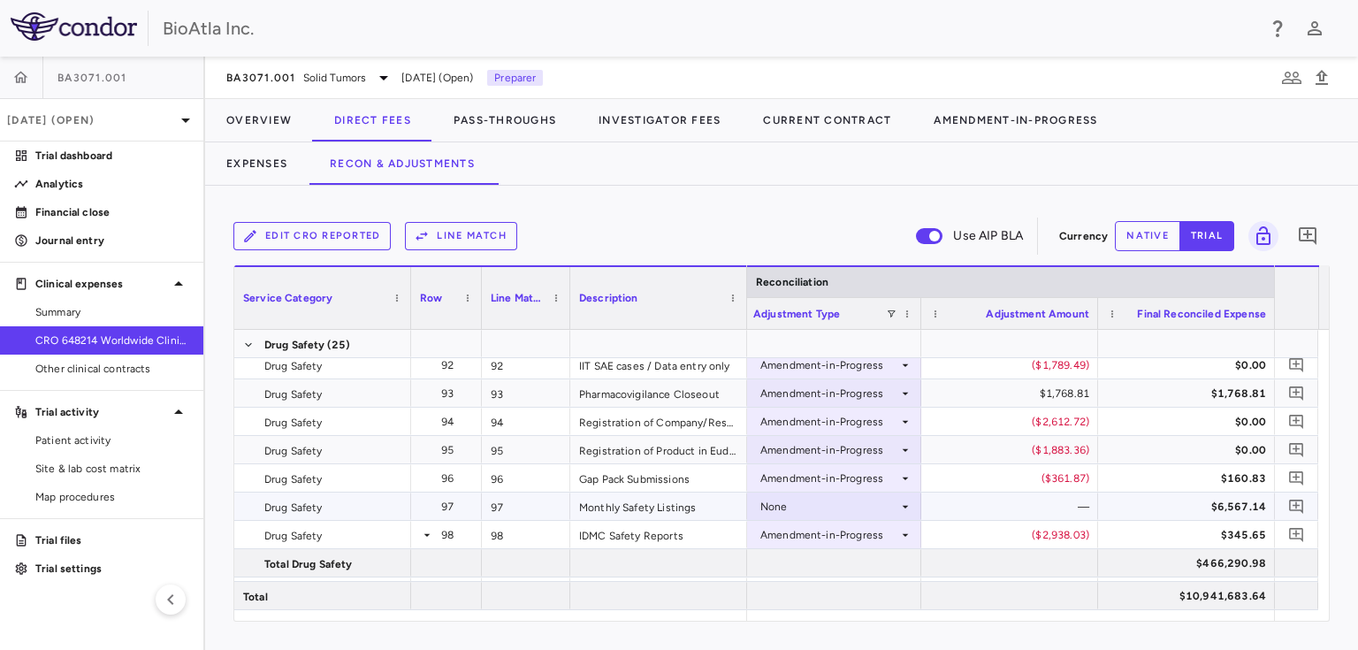
click at [907, 505] on icon at bounding box center [905, 506] width 14 height 14
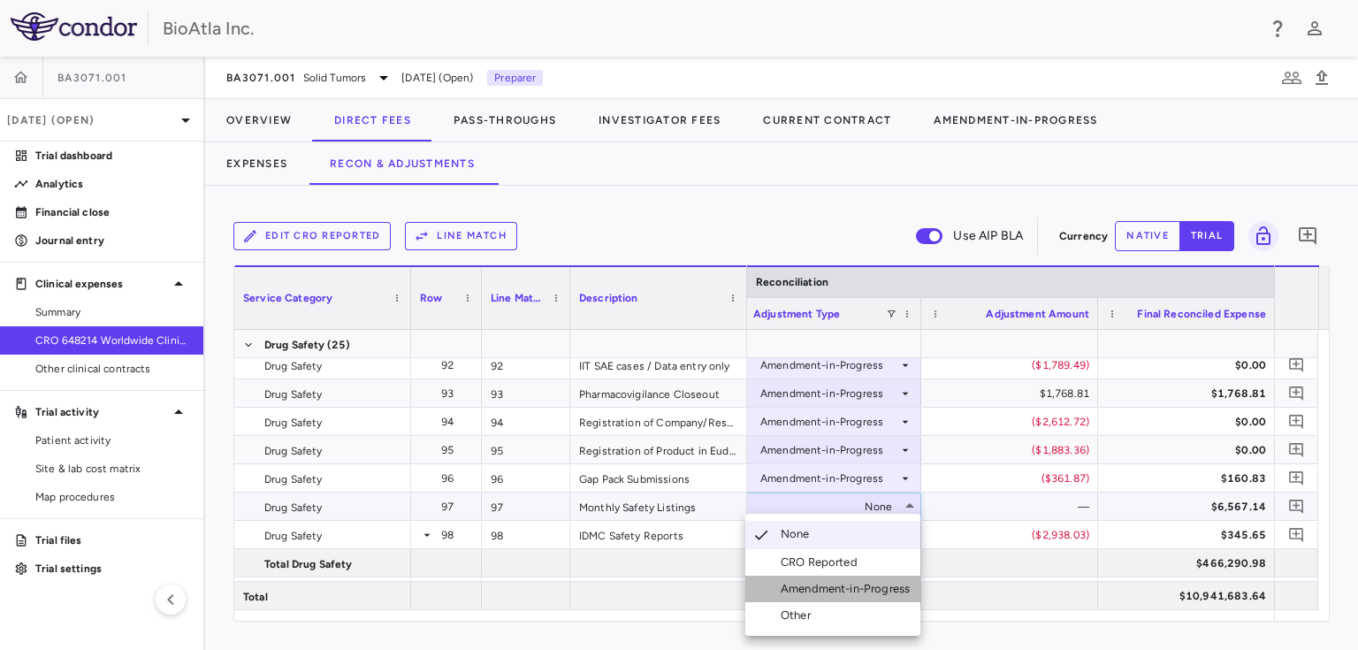
click at [818, 583] on div "Amendment-in-Progress" at bounding box center [848, 589] width 136 height 16
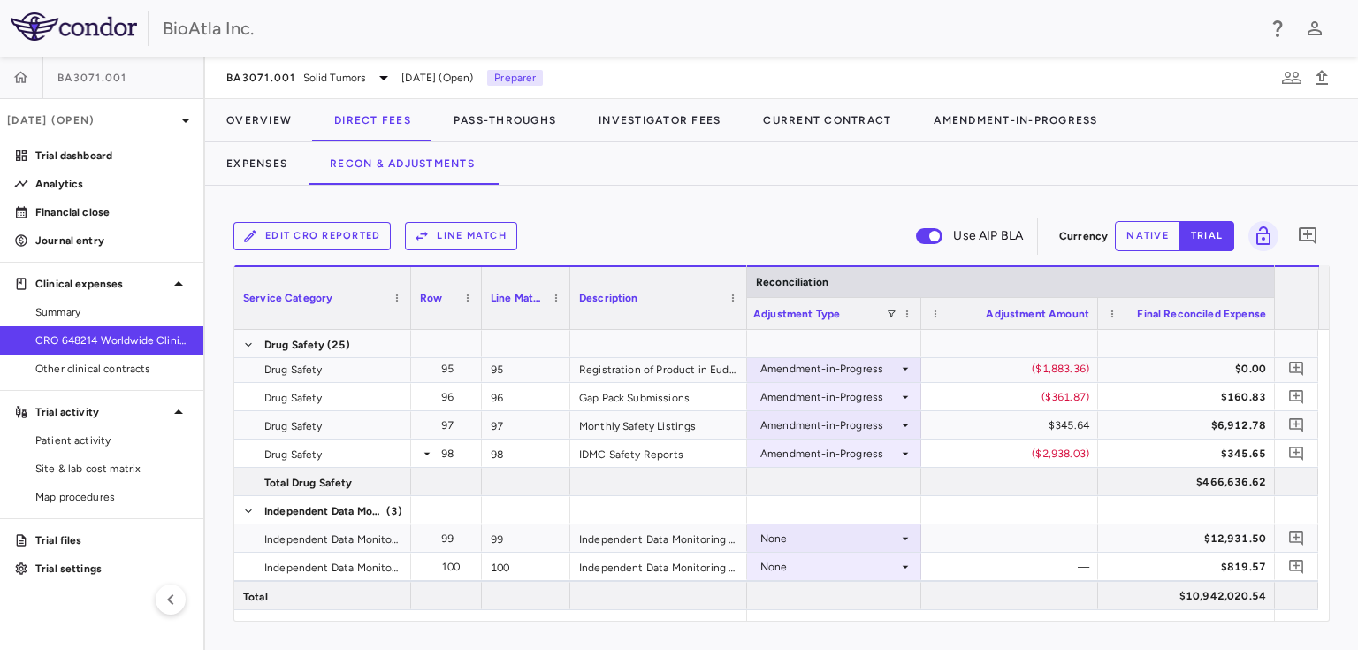
scroll to position [3202, 0]
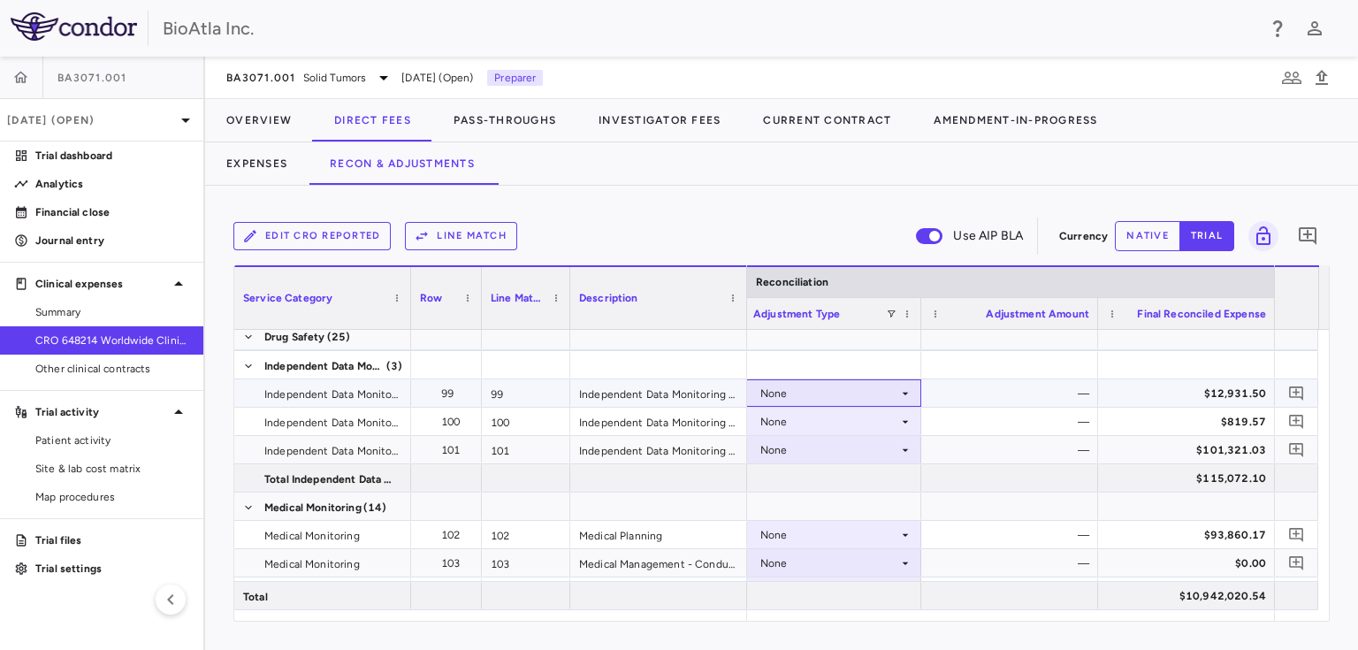
click at [905, 388] on icon at bounding box center [905, 393] width 14 height 14
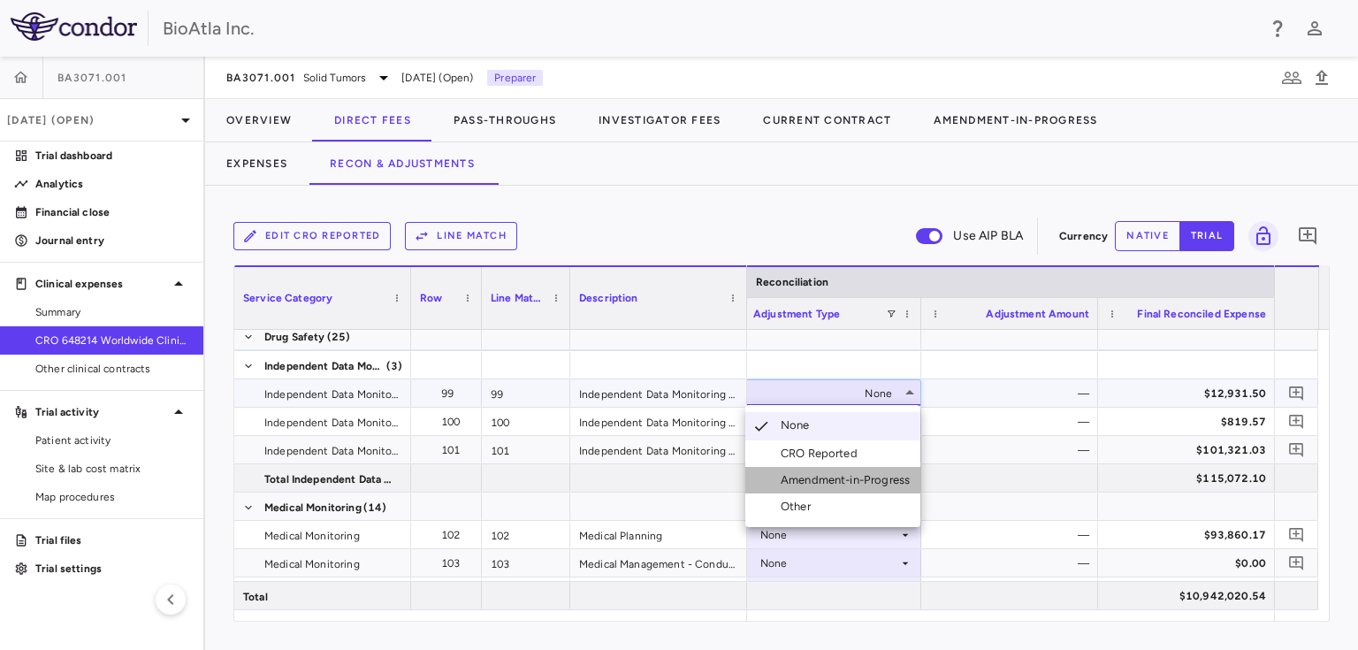
click at [857, 474] on div "Amendment-in-Progress" at bounding box center [848, 480] width 136 height 16
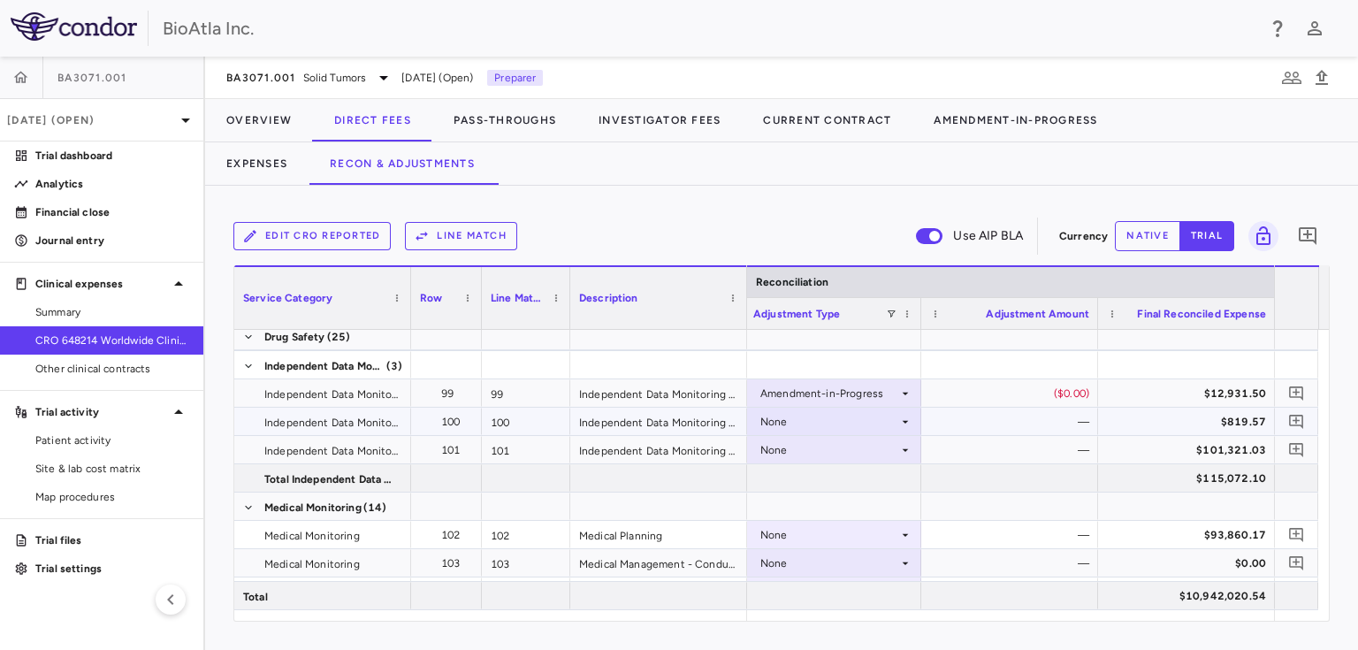
click at [901, 419] on icon at bounding box center [905, 422] width 14 height 14
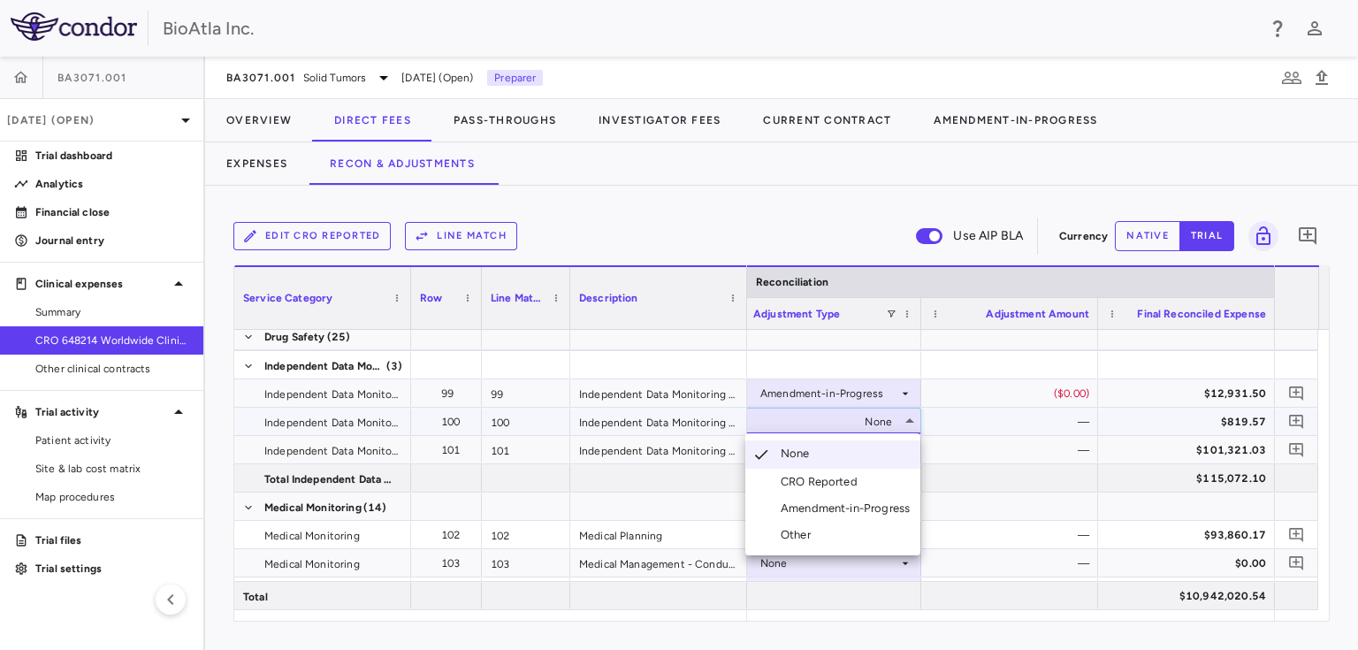
click at [803, 504] on div "Amendment-in-Progress" at bounding box center [848, 508] width 136 height 16
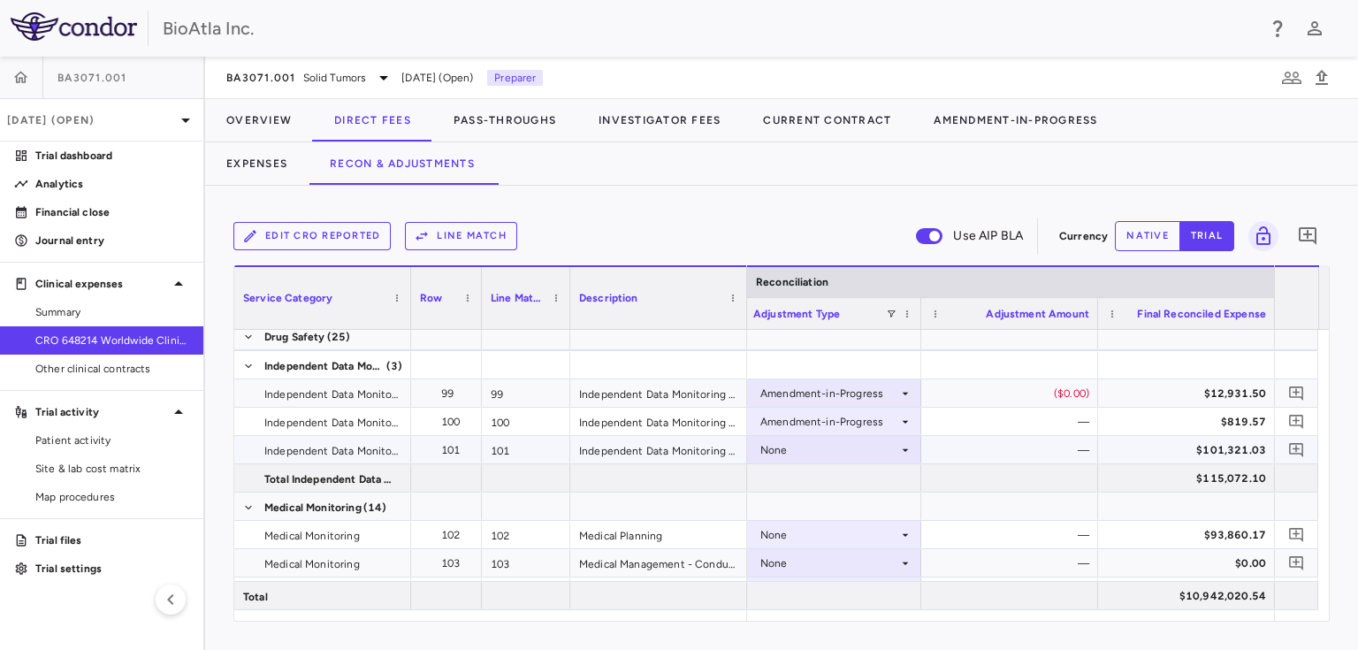
click at [902, 449] on icon at bounding box center [905, 450] width 14 height 14
click at [903, 450] on icon at bounding box center [905, 450] width 14 height 14
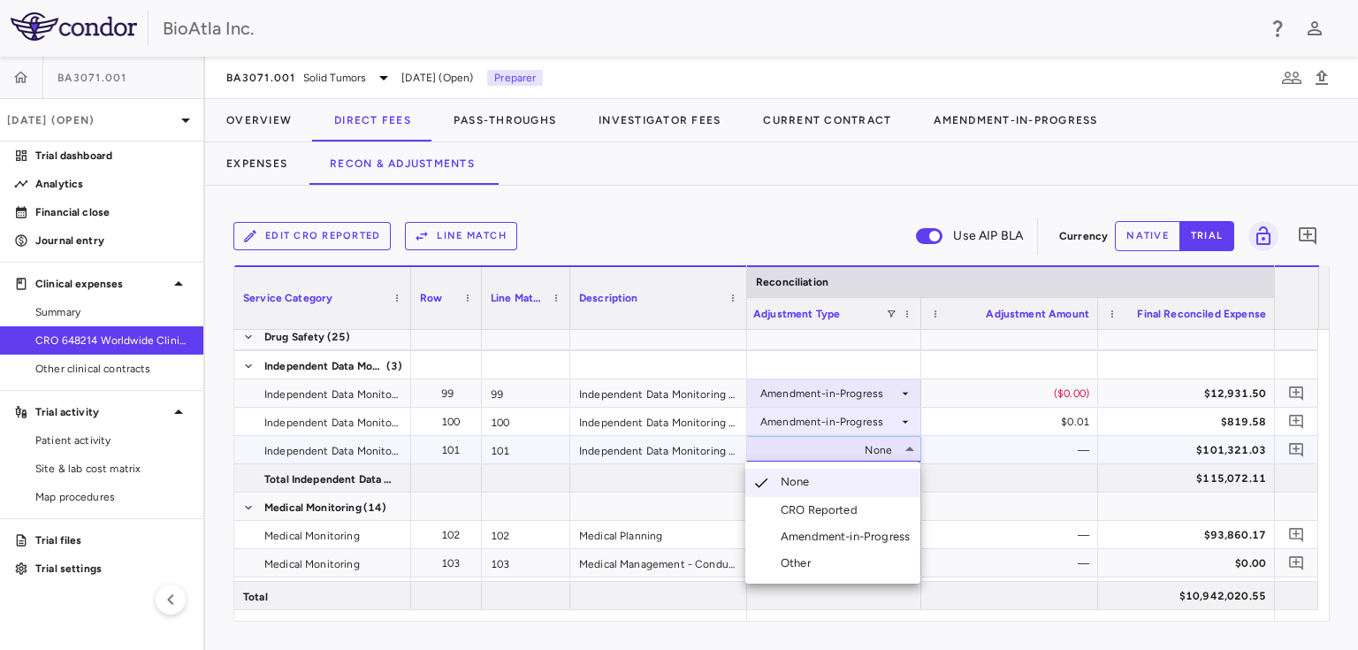
click at [833, 531] on div "Amendment-in-Progress" at bounding box center [848, 537] width 136 height 16
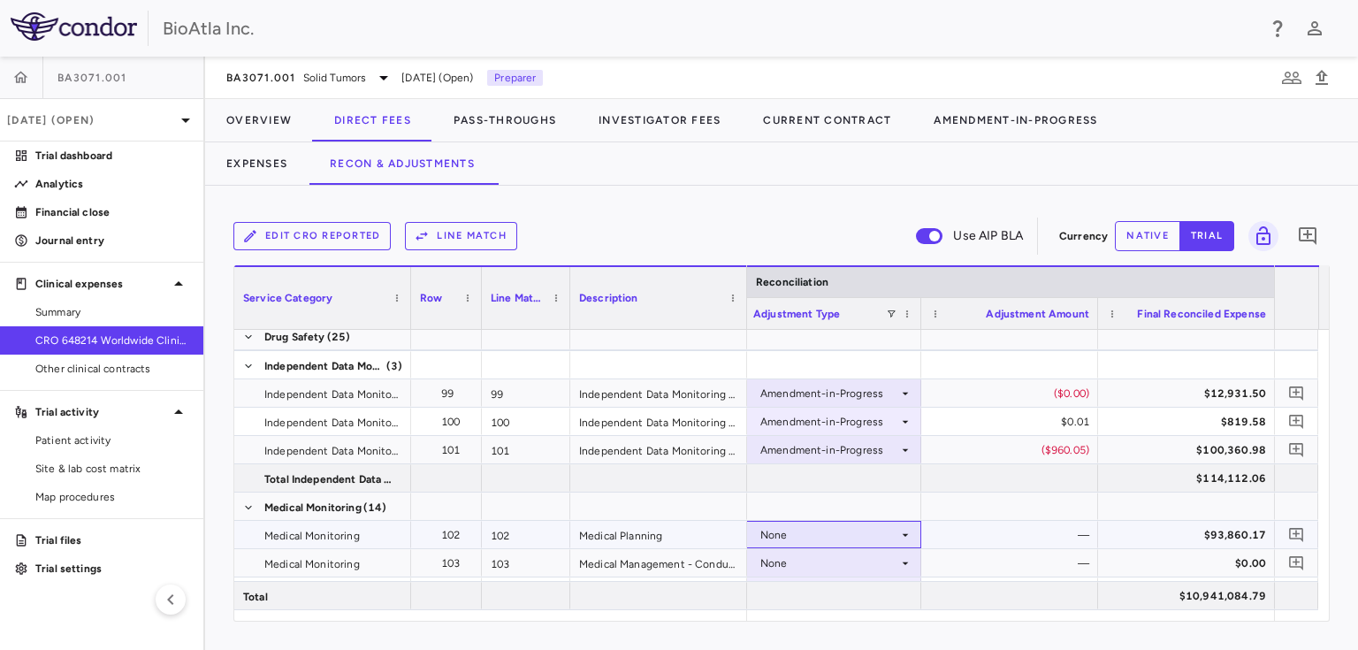
click at [909, 533] on icon at bounding box center [905, 535] width 14 height 14
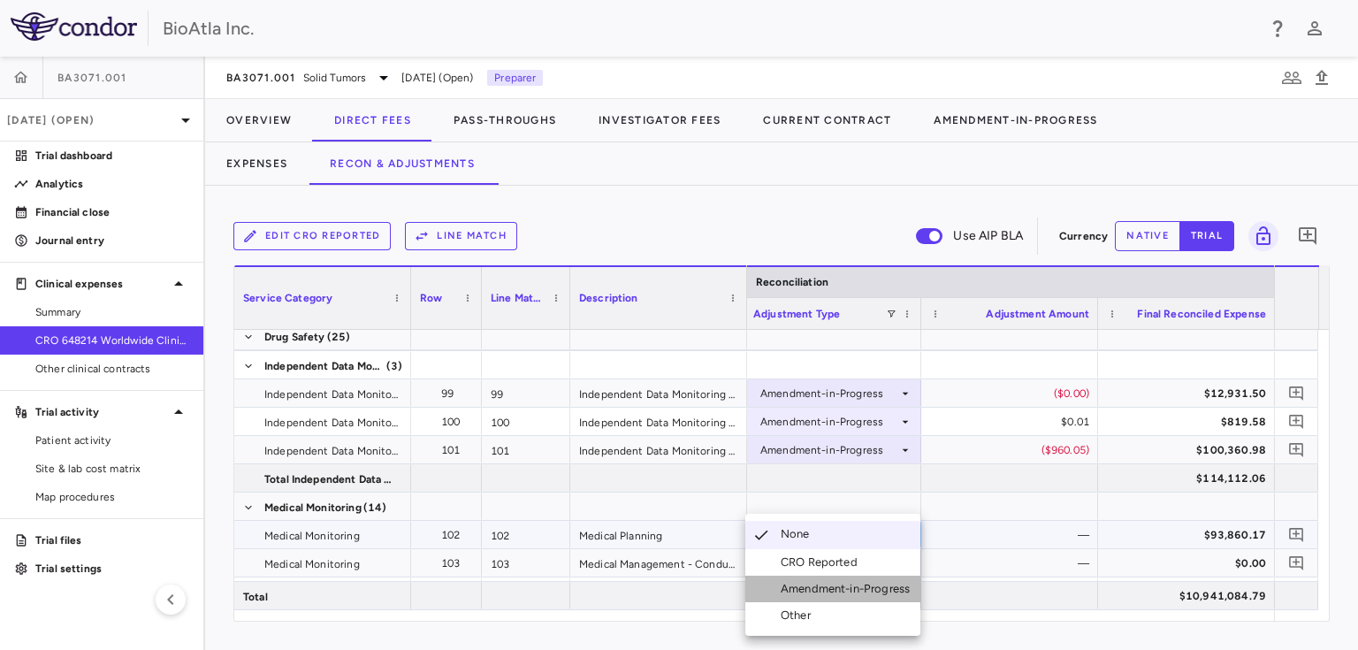
click at [803, 587] on div "Amendment-in-Progress" at bounding box center [848, 589] width 136 height 16
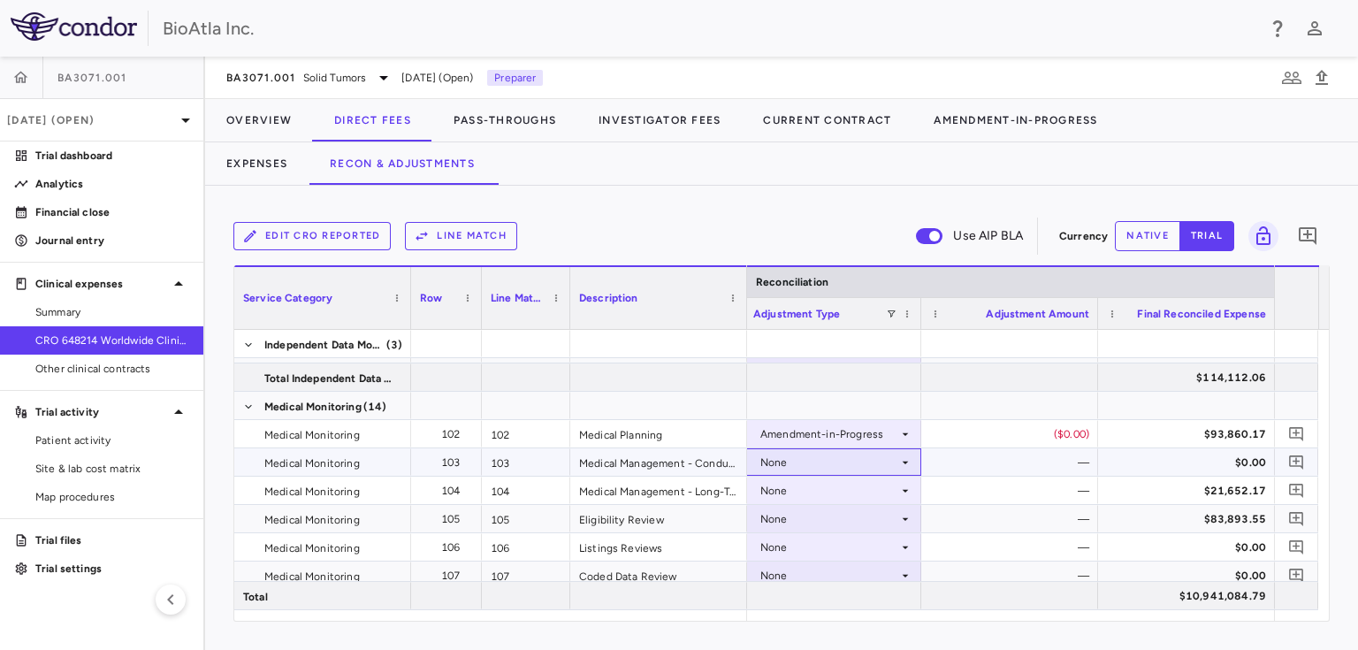
click at [827, 456] on div "None" at bounding box center [829, 462] width 138 height 28
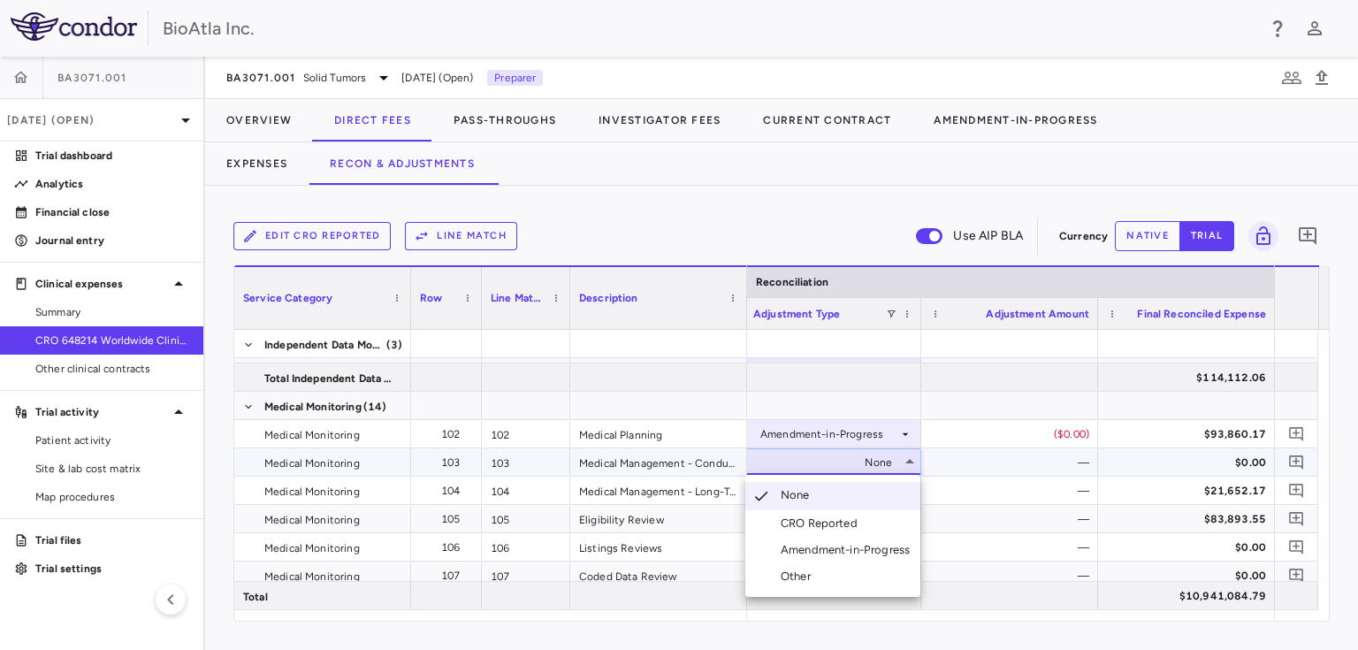
click at [821, 551] on div "Amendment-in-Progress" at bounding box center [848, 550] width 136 height 16
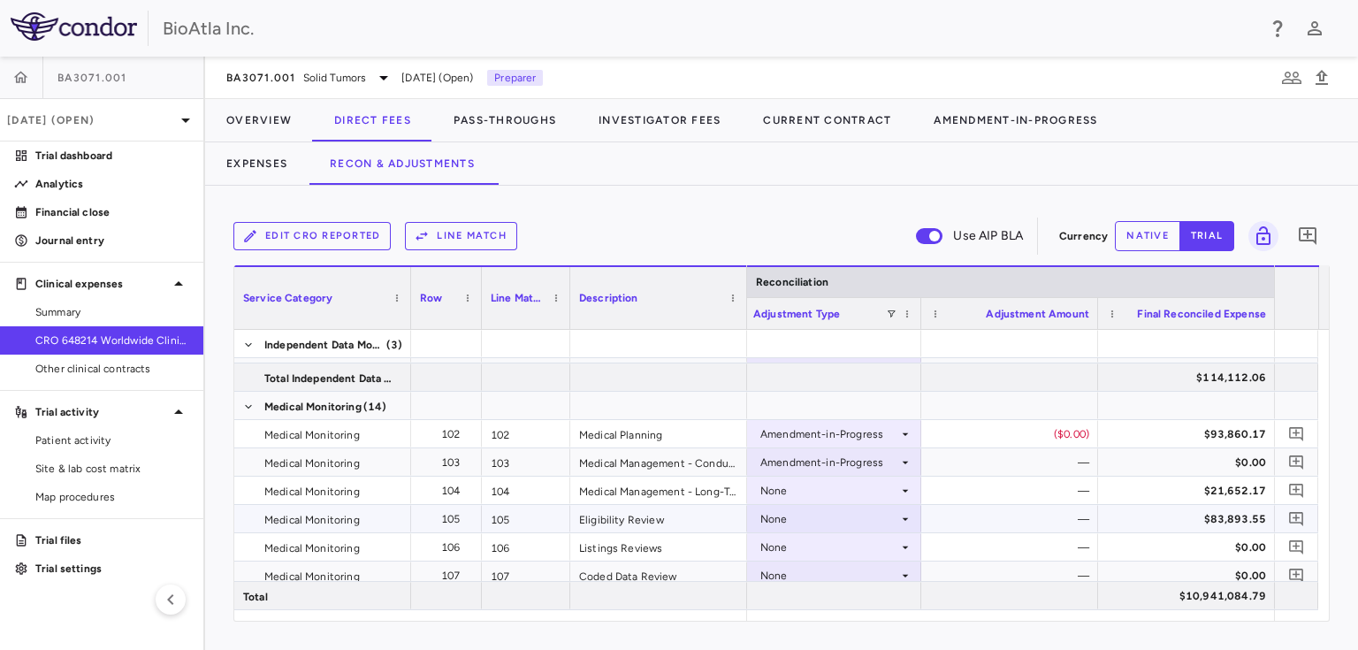
click at [805, 513] on div "None" at bounding box center [829, 519] width 138 height 28
click at [799, 548] on div "None" at bounding box center [829, 547] width 138 height 28
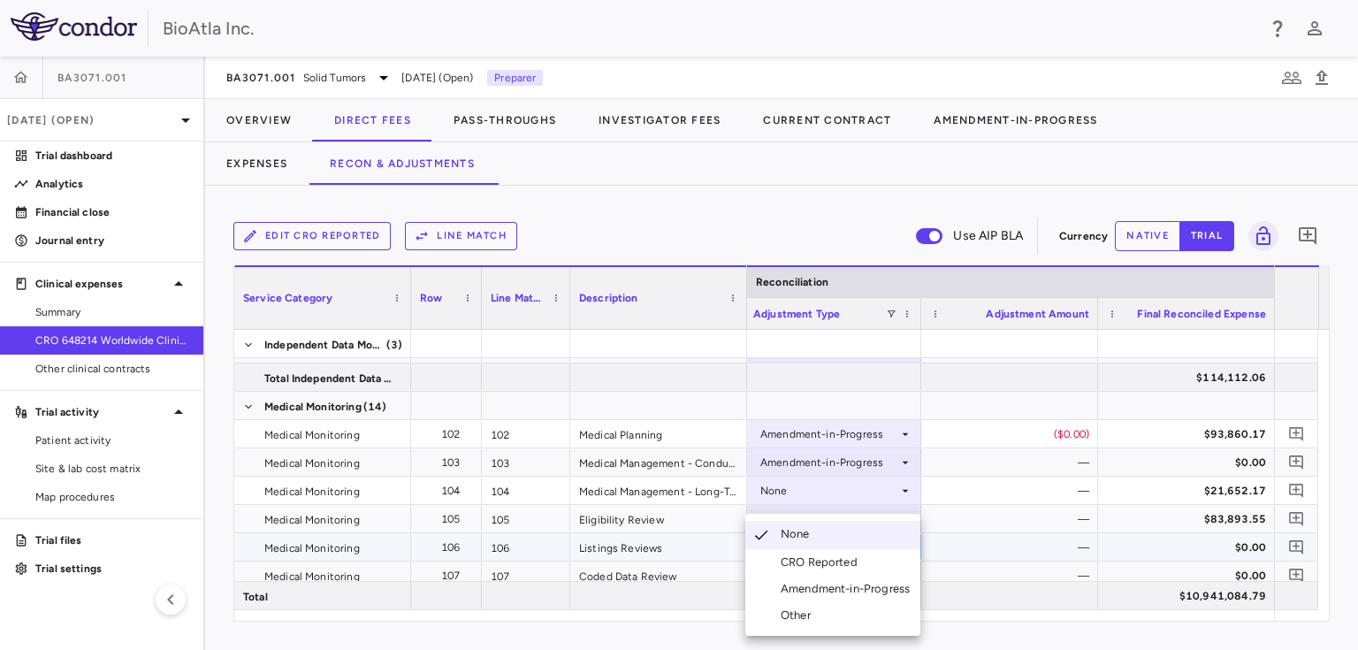
click at [852, 590] on div "Amendment-in-Progress" at bounding box center [848, 589] width 136 height 16
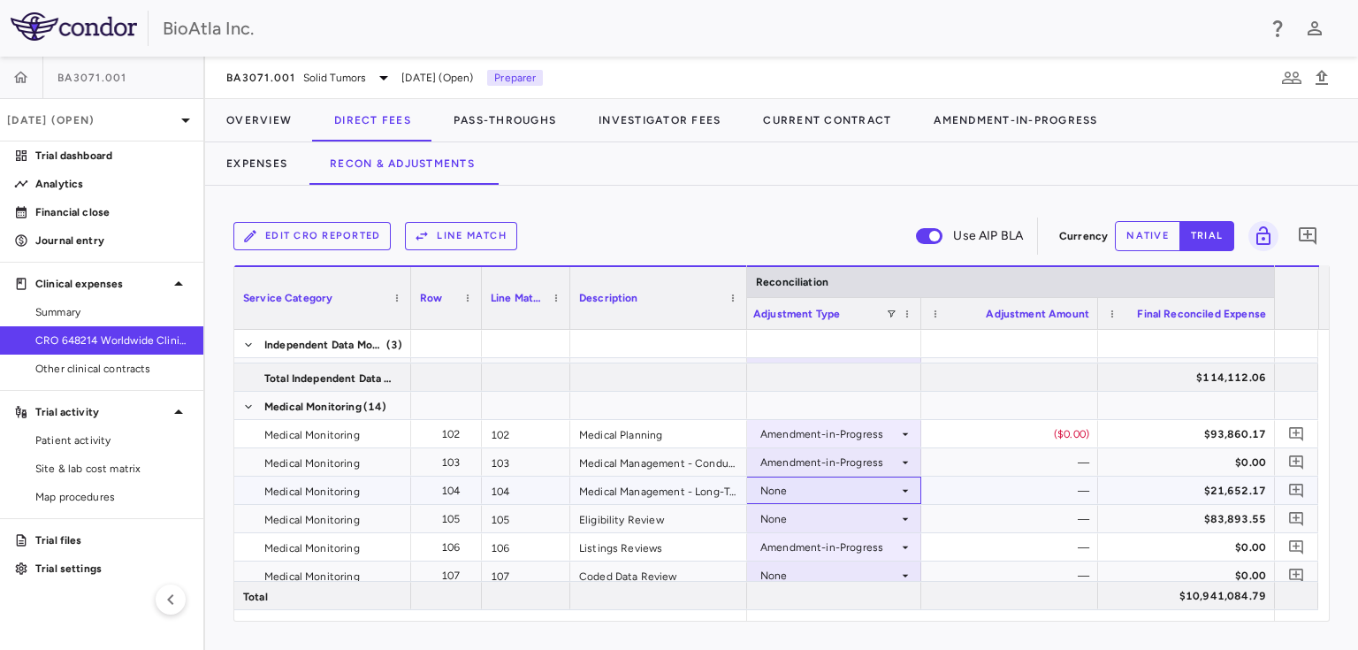
click at [831, 501] on div "None" at bounding box center [829, 490] width 138 height 28
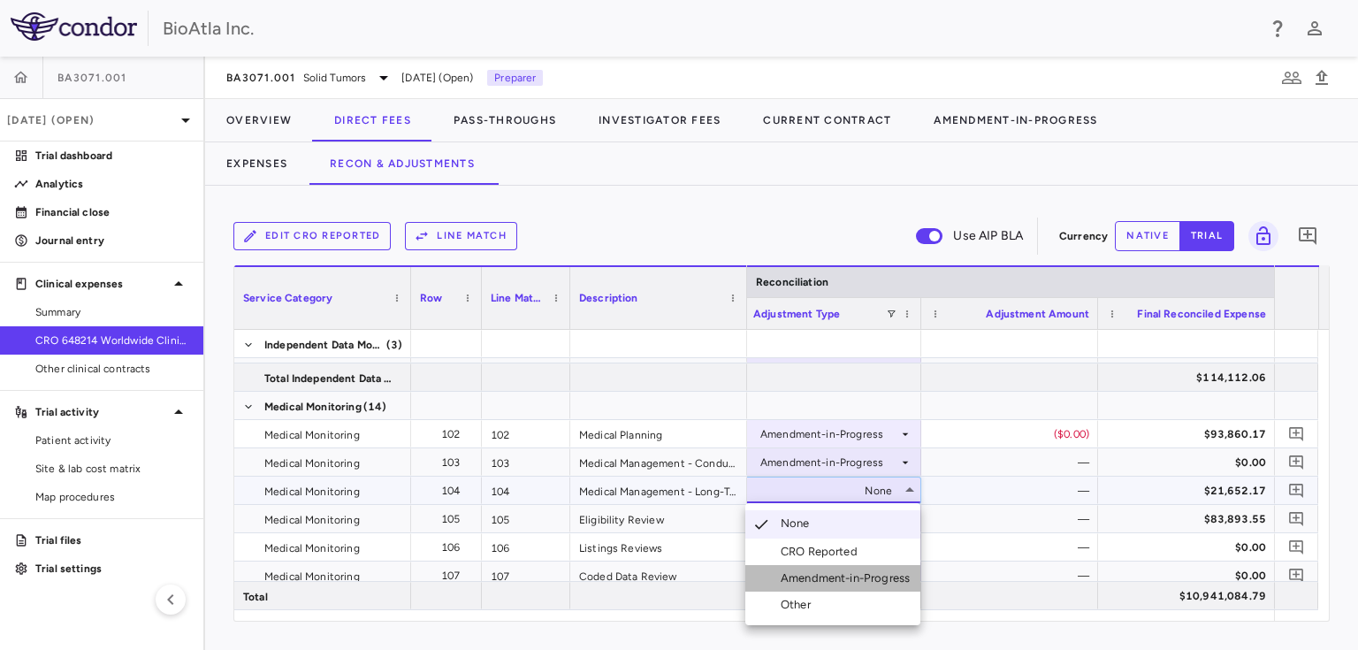
click at [834, 574] on div "Amendment-in-Progress" at bounding box center [848, 578] width 136 height 16
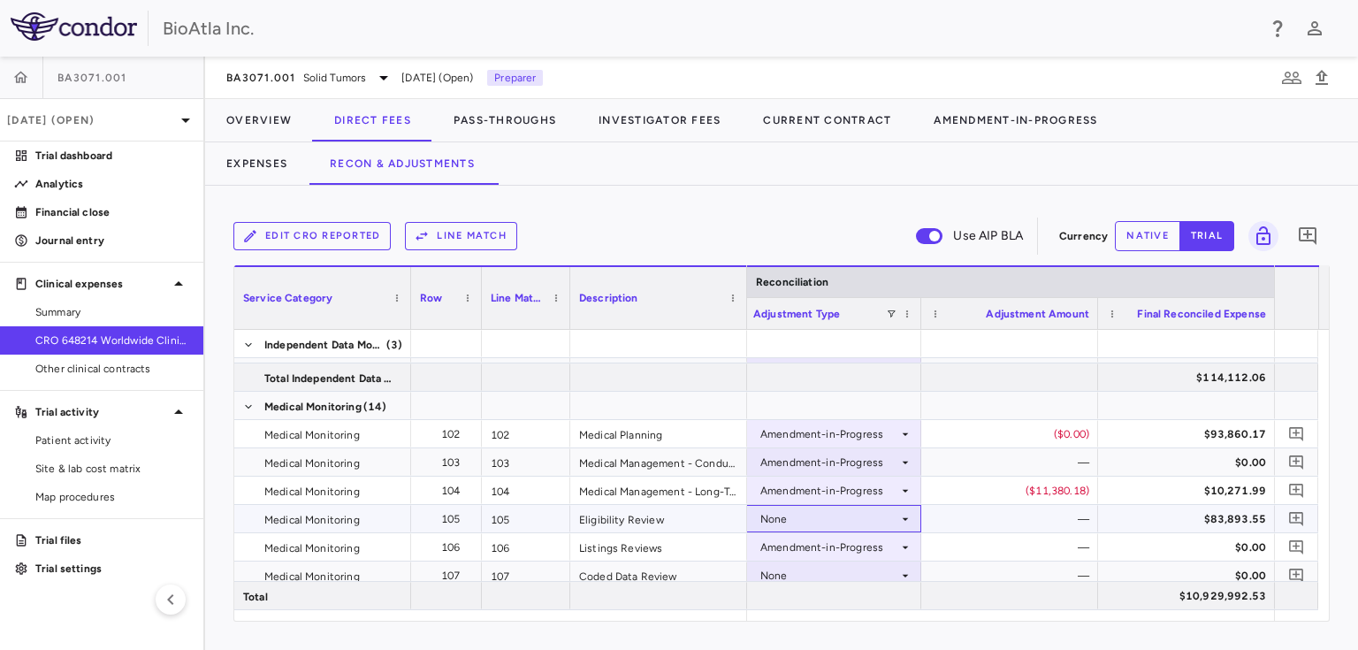
click at [847, 510] on div "None" at bounding box center [829, 519] width 138 height 28
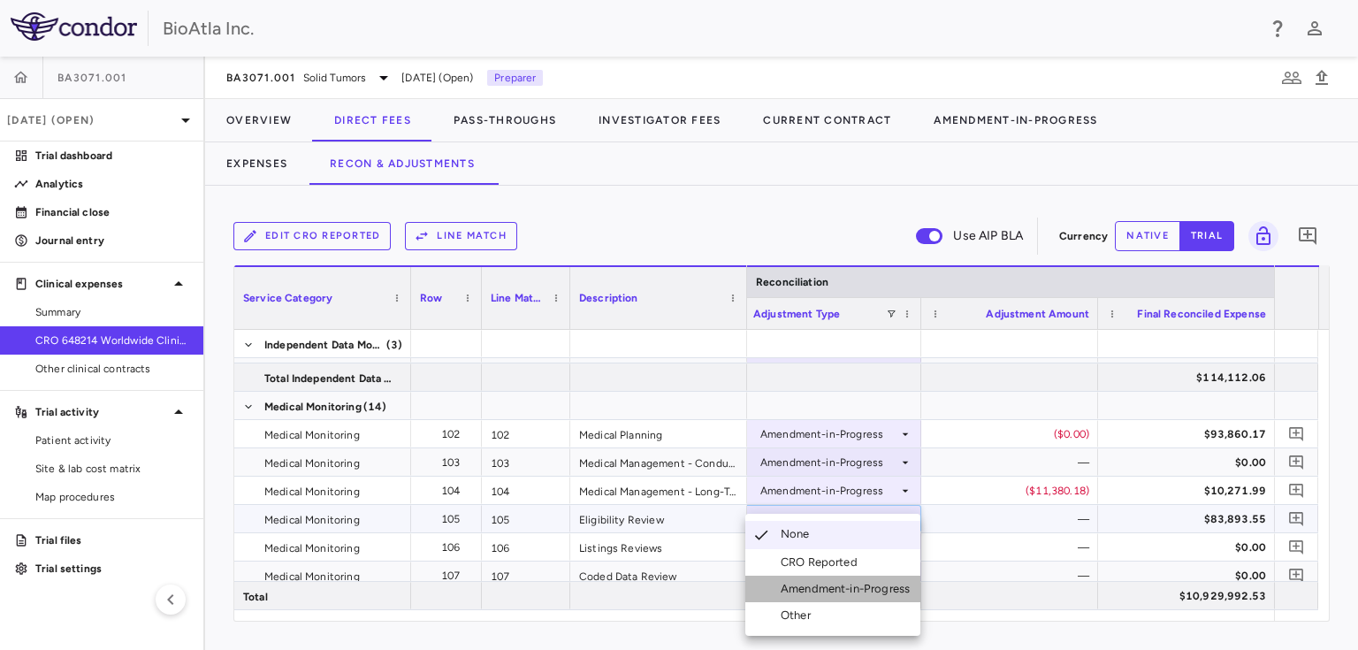
click at [848, 585] on div "Amendment-in-Progress" at bounding box center [848, 589] width 136 height 16
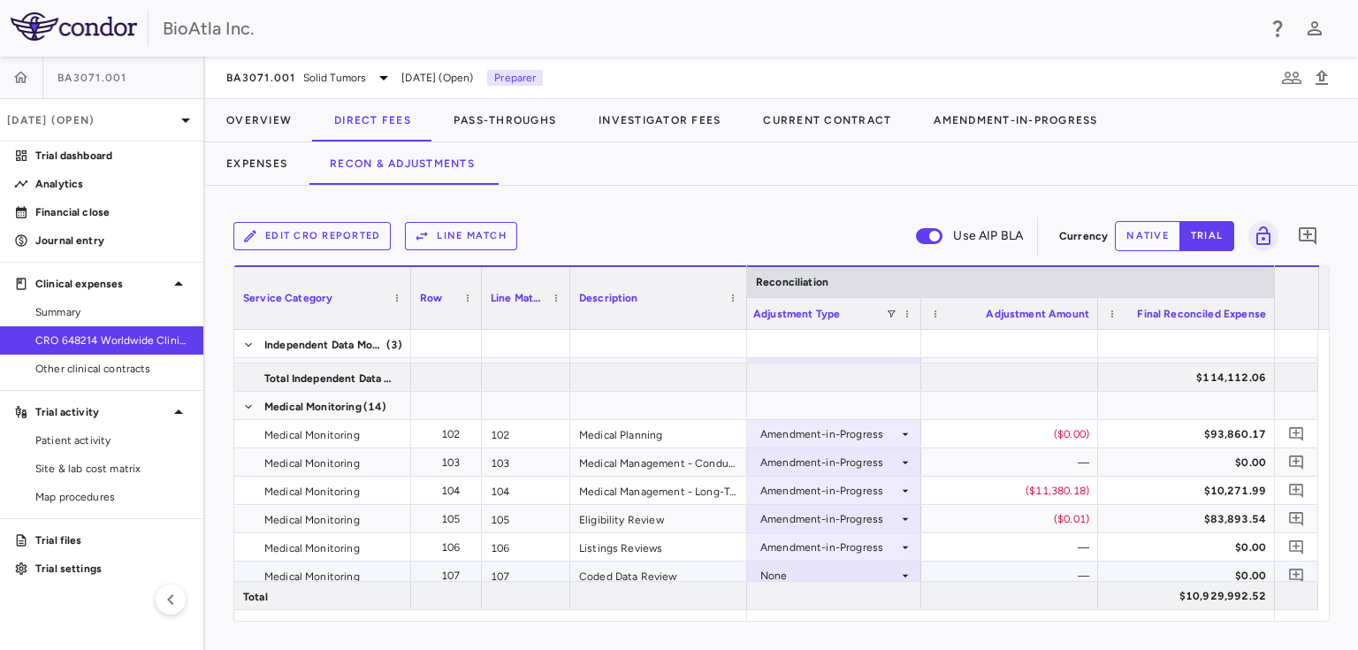
click at [848, 573] on div "None" at bounding box center [829, 575] width 138 height 28
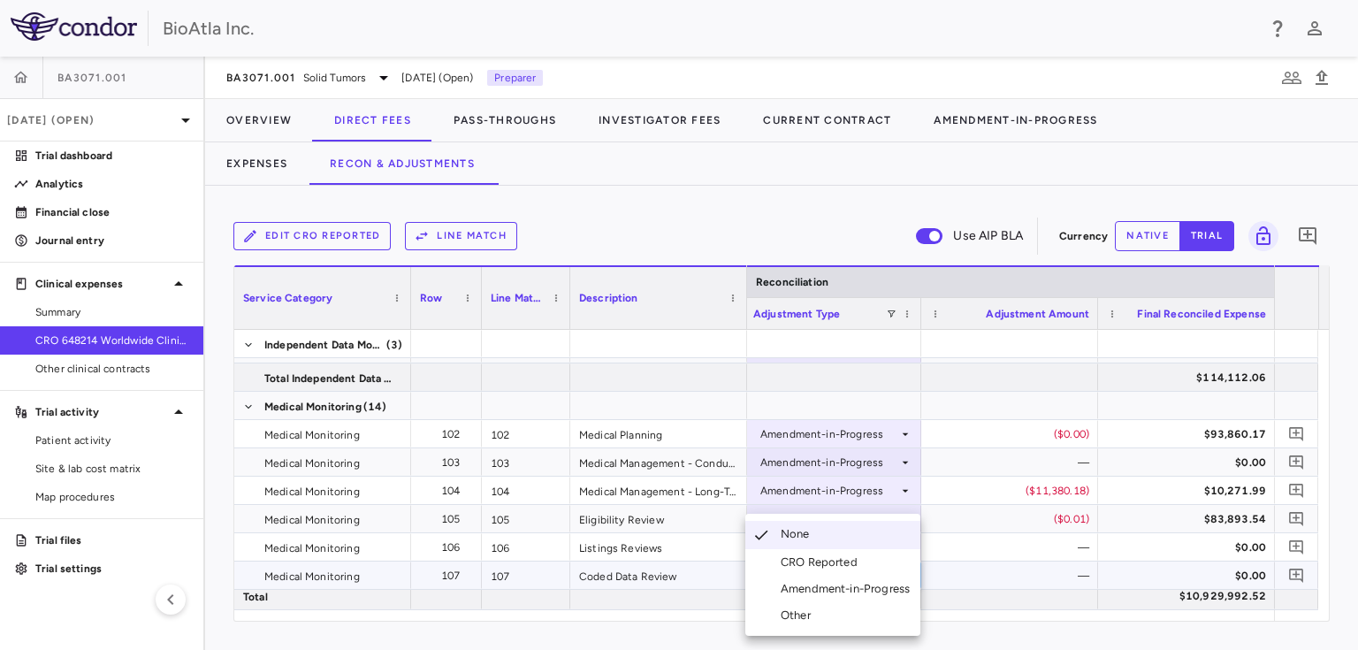
click at [847, 587] on div "Amendment-in-Progress" at bounding box center [848, 589] width 136 height 16
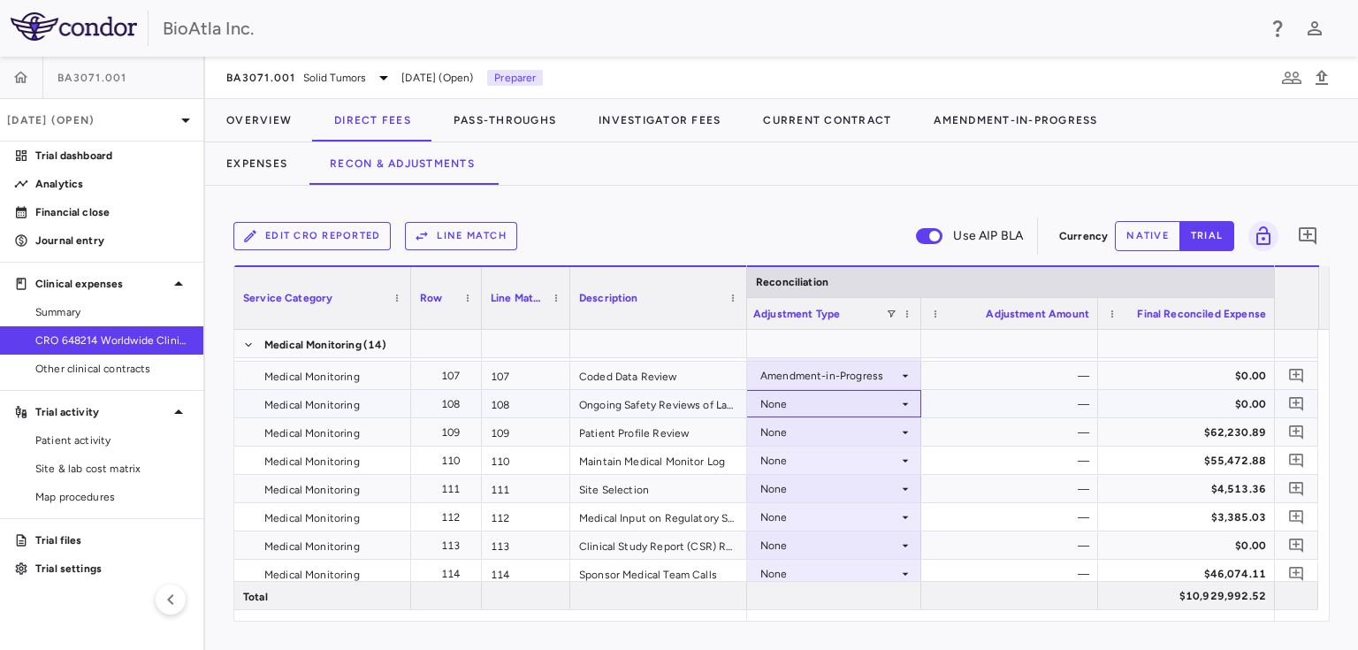
click at [903, 402] on icon at bounding box center [905, 403] width 6 height 3
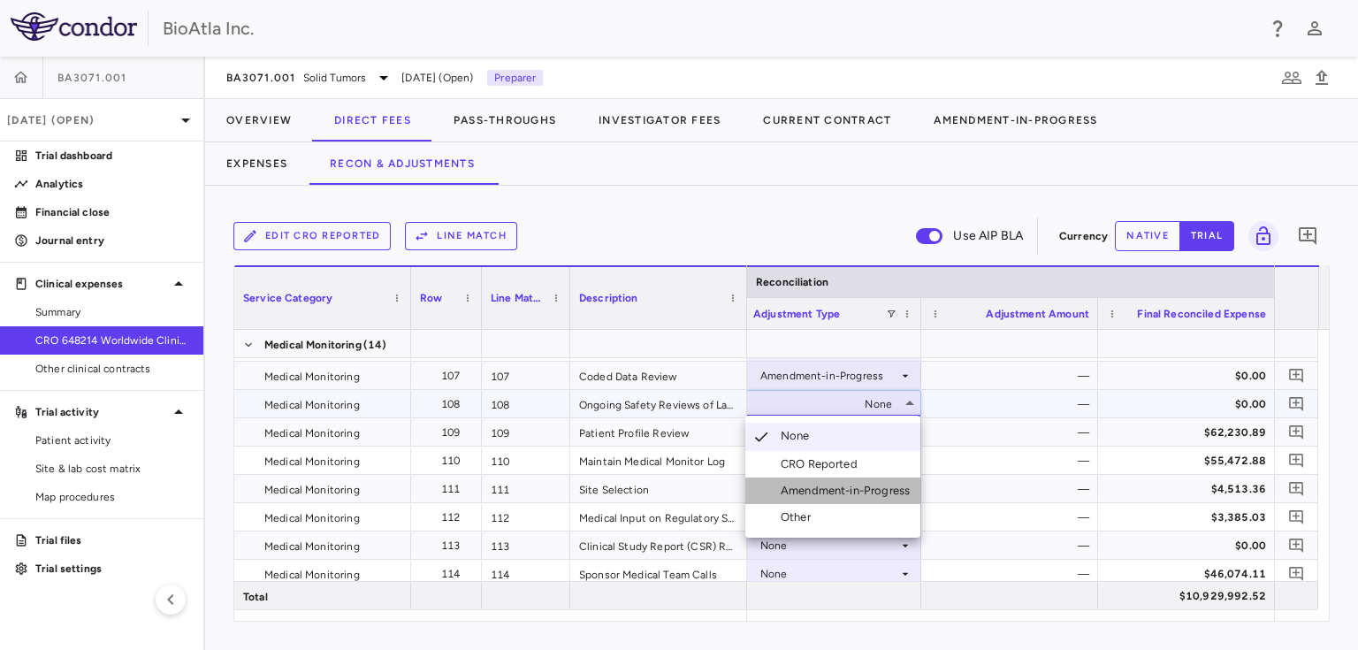
click at [870, 491] on div "Amendment-in-Progress" at bounding box center [848, 491] width 136 height 16
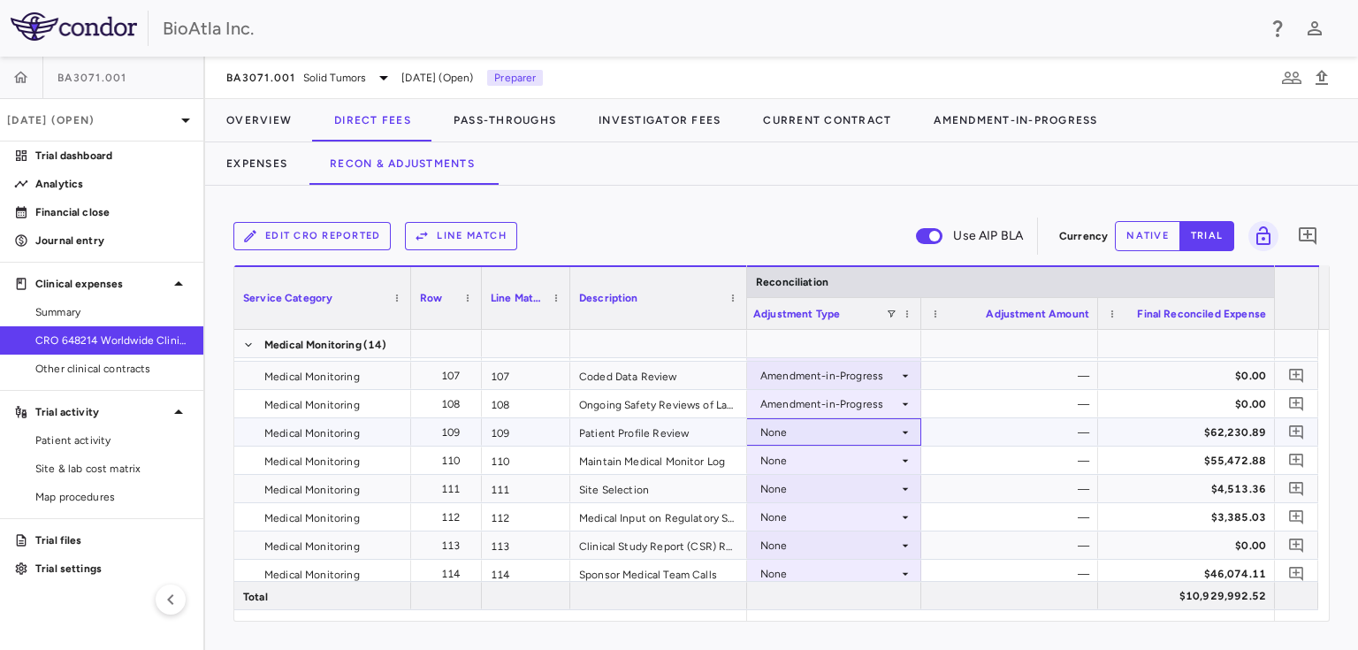
click at [784, 431] on div "None" at bounding box center [829, 432] width 138 height 28
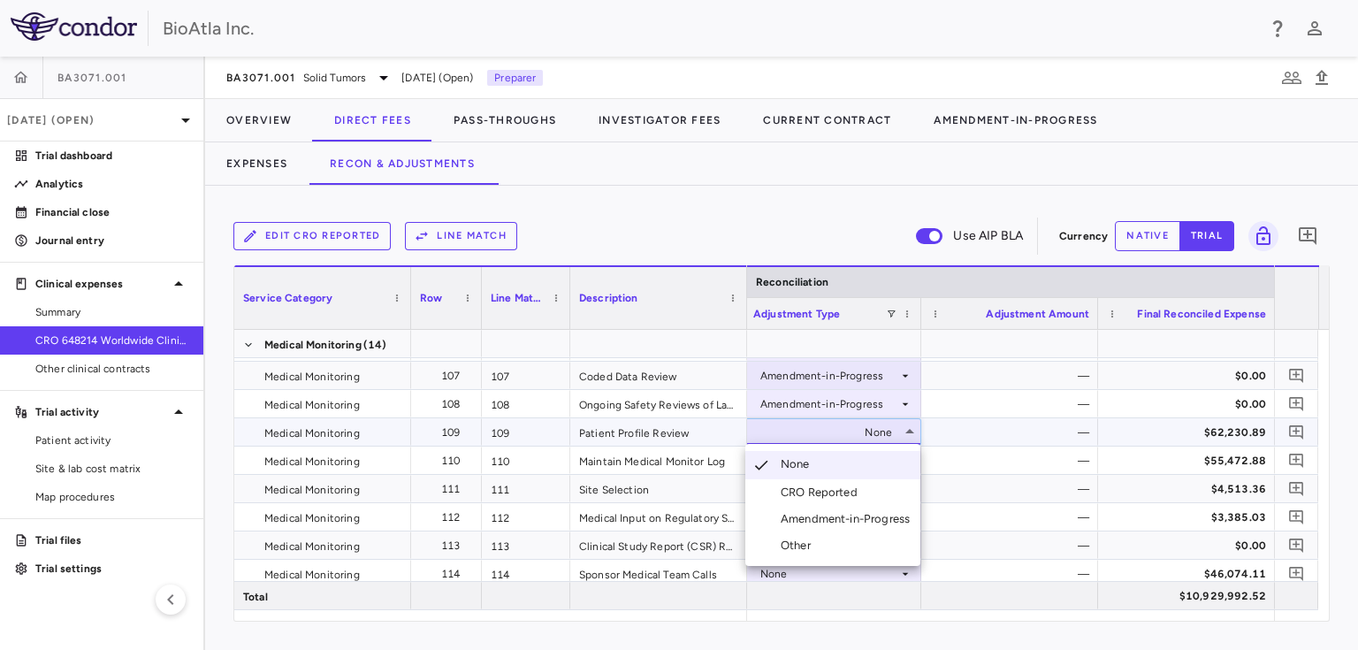
click at [848, 516] on div "Amendment-in-Progress" at bounding box center [848, 519] width 136 height 16
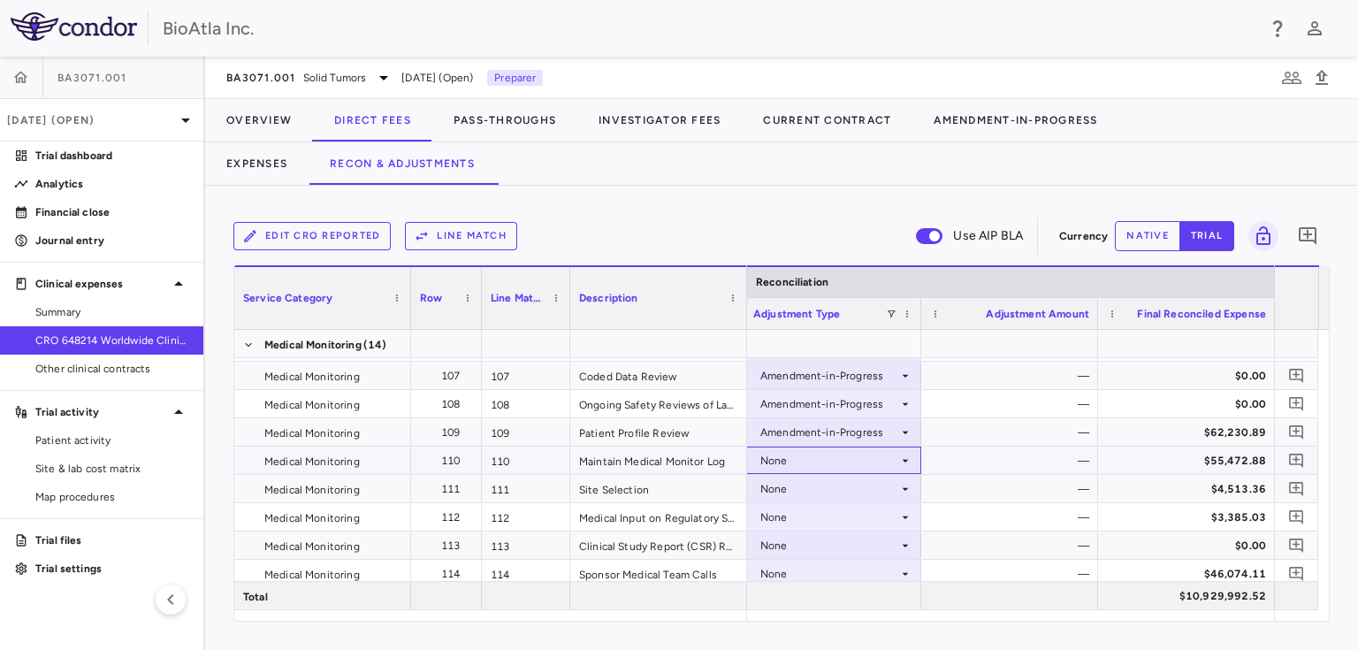
click at [778, 460] on div "None" at bounding box center [829, 460] width 138 height 28
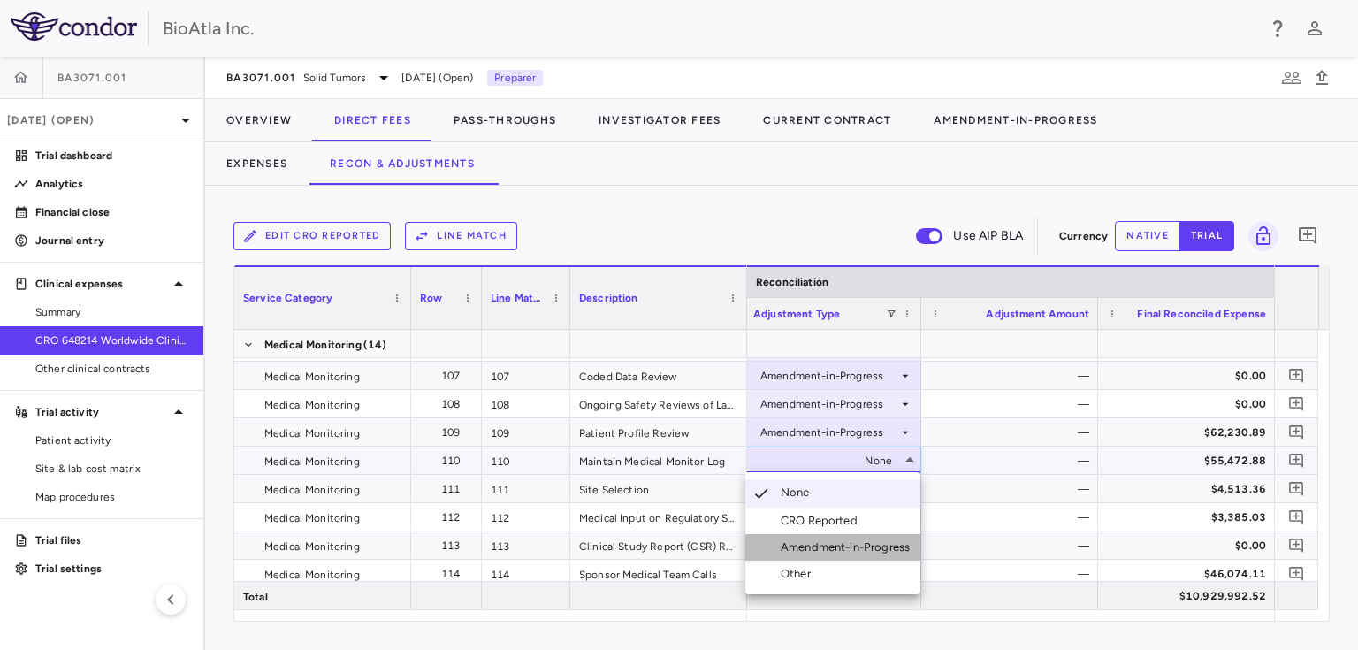
click at [811, 545] on div "Amendment-in-Progress" at bounding box center [848, 547] width 136 height 16
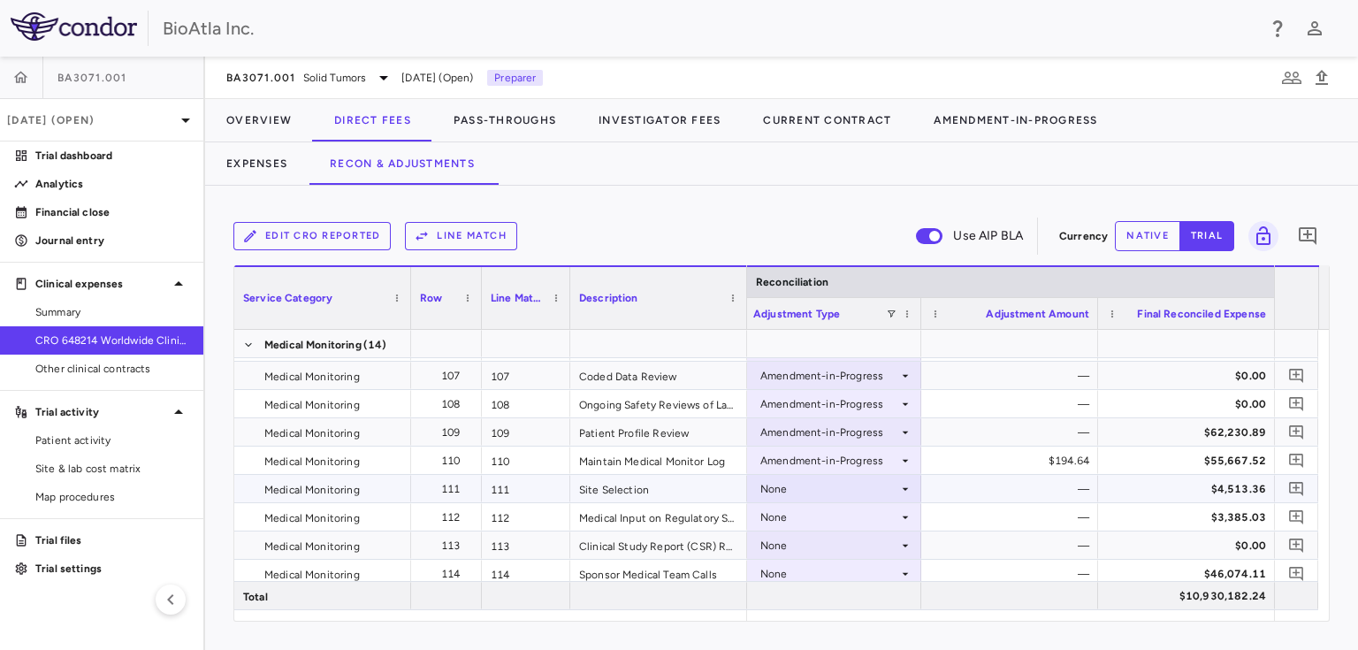
click at [824, 488] on div "None" at bounding box center [829, 489] width 138 height 28
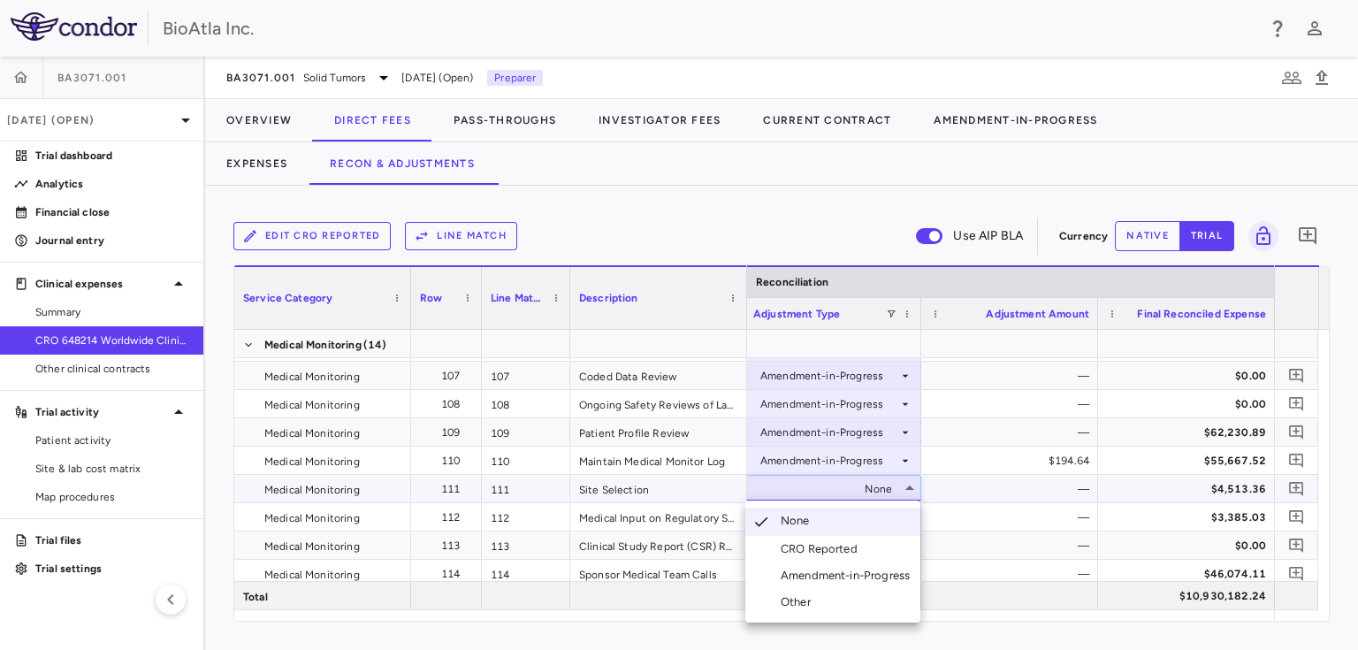
click at [827, 571] on div "Amendment-in-Progress" at bounding box center [848, 575] width 136 height 16
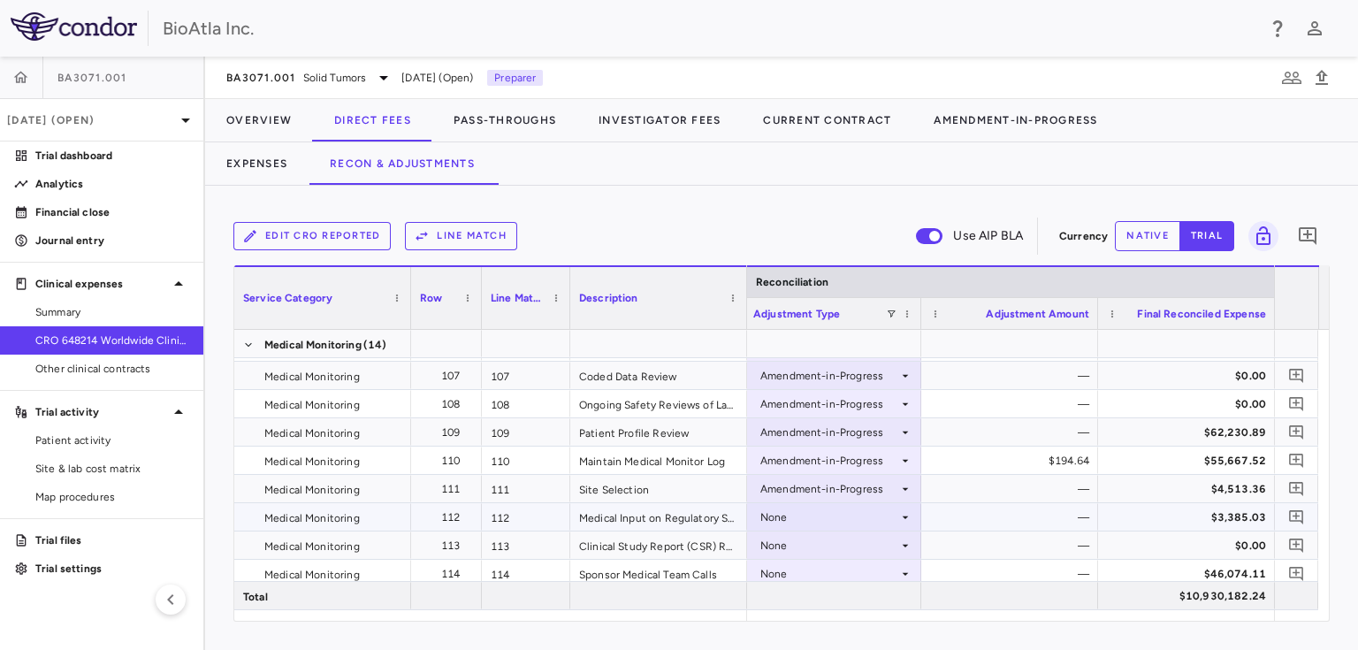
click at [842, 517] on div "None" at bounding box center [829, 517] width 138 height 28
click at [825, 523] on div "None" at bounding box center [829, 517] width 138 height 28
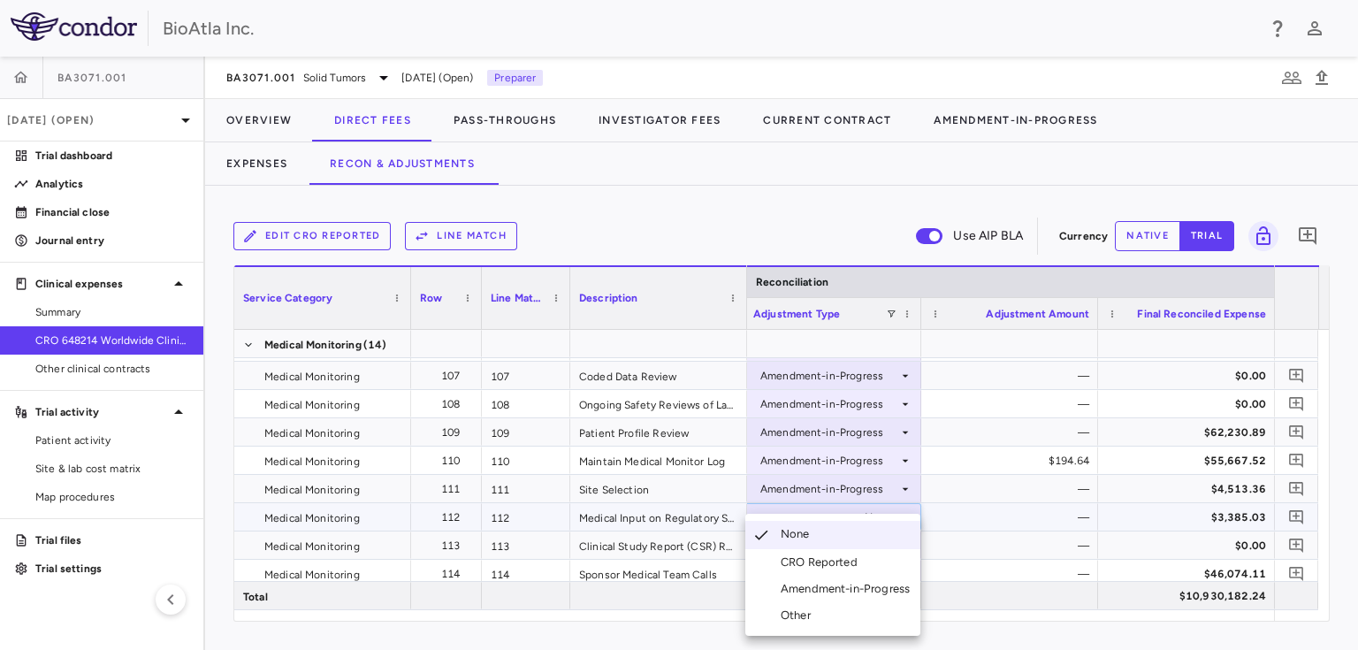
click at [806, 589] on div "Amendment-in-Progress" at bounding box center [848, 589] width 136 height 16
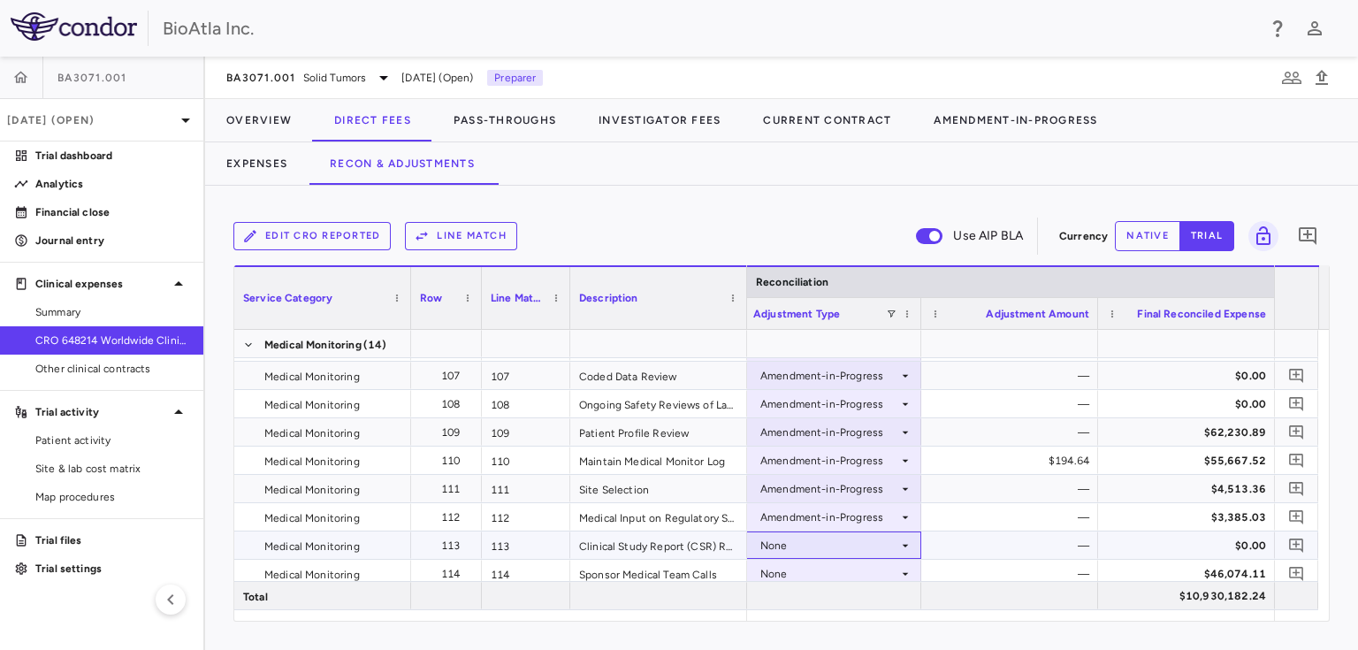
click at [776, 539] on div "None" at bounding box center [829, 545] width 138 height 28
click at [771, 552] on div "None" at bounding box center [829, 545] width 138 height 28
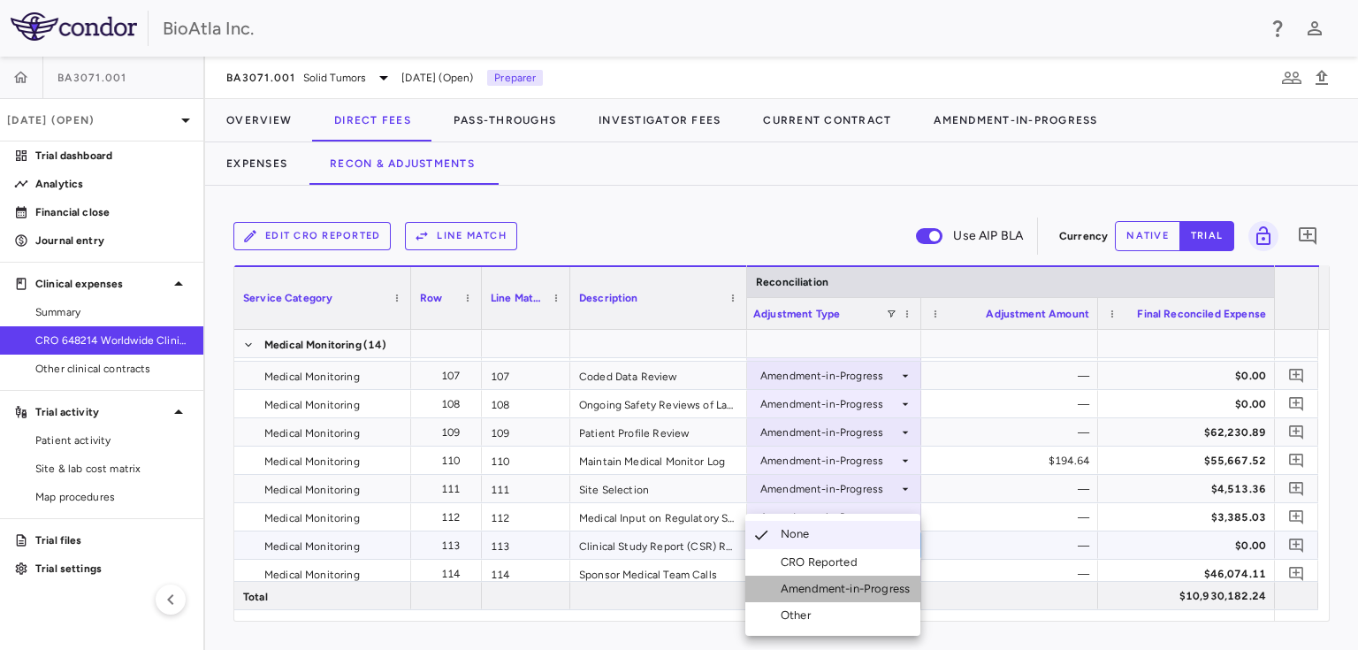
click at [803, 588] on div "Amendment-in-Progress" at bounding box center [848, 589] width 136 height 16
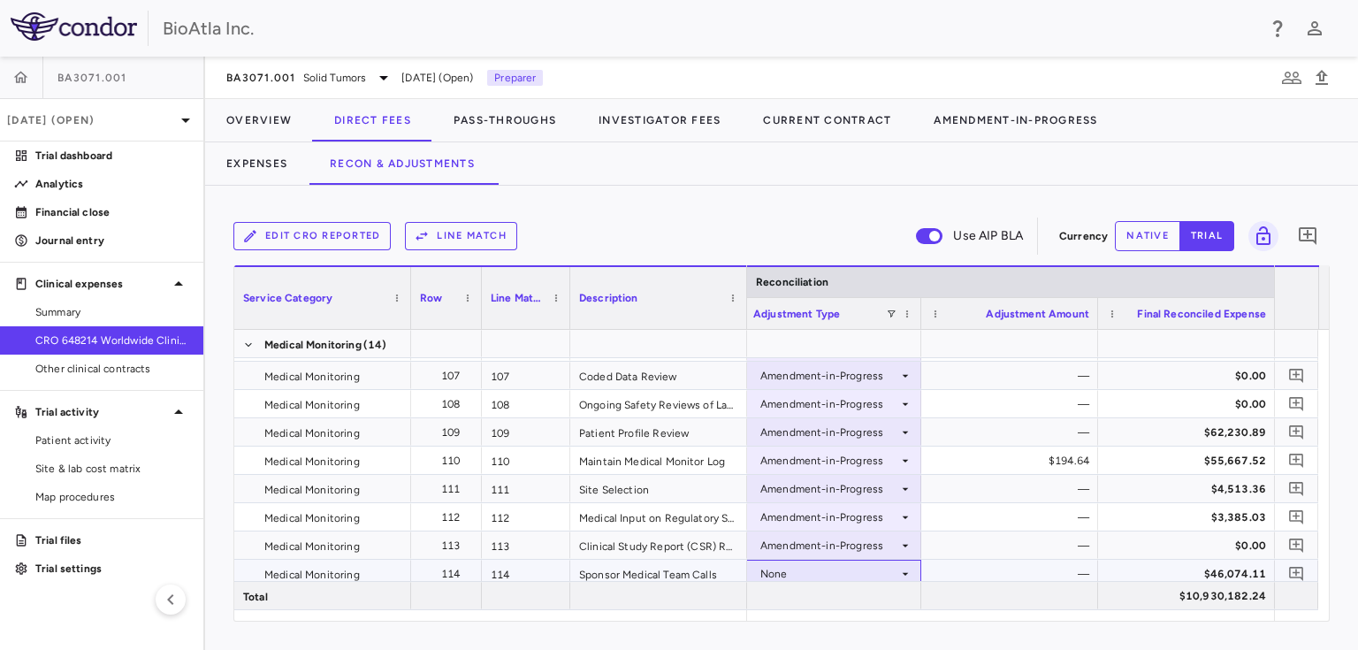
click at [827, 576] on div "None" at bounding box center [829, 573] width 138 height 28
click at [827, 560] on div "None" at bounding box center [829, 573] width 138 height 28
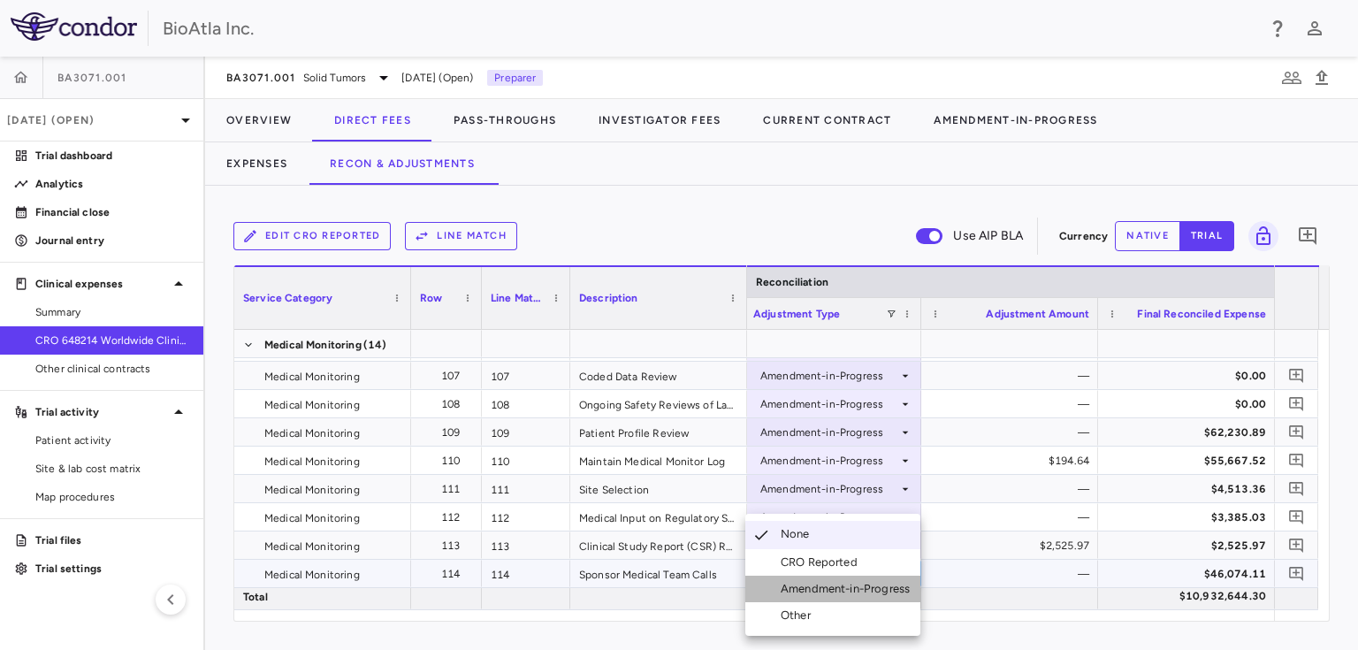
click at [831, 582] on div "Amendment-in-Progress" at bounding box center [848, 589] width 136 height 16
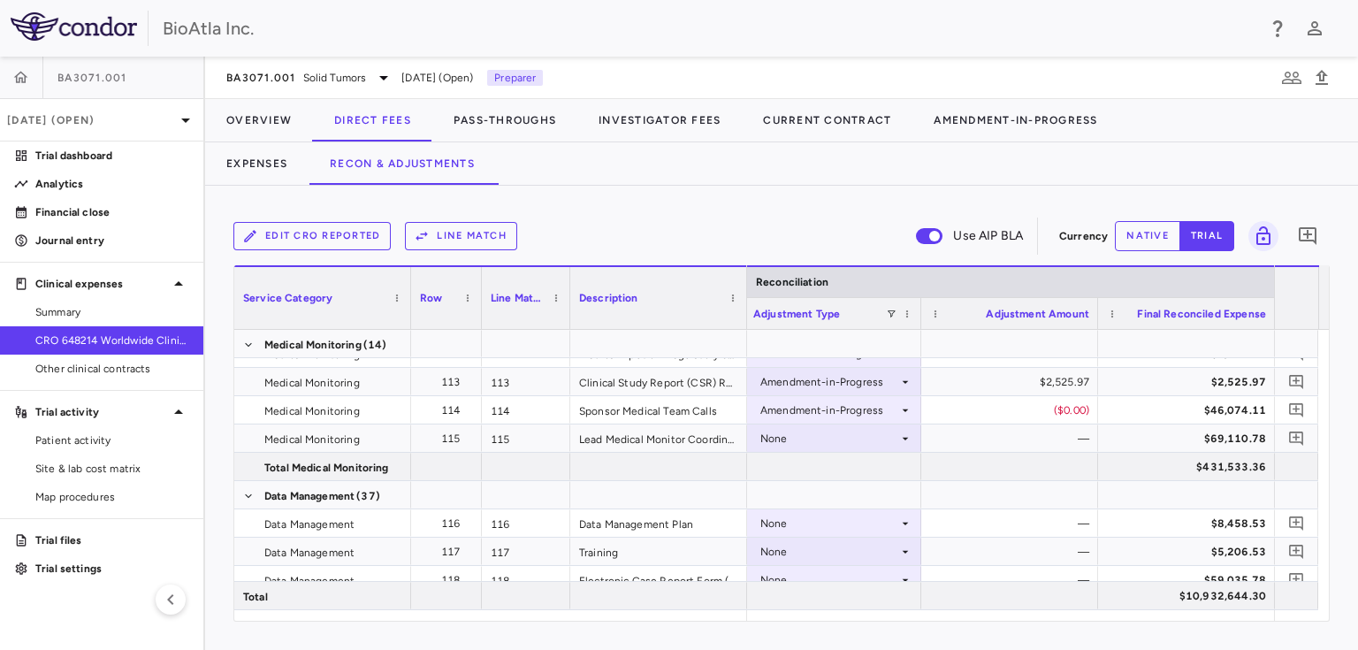
scroll to position [3816, 0]
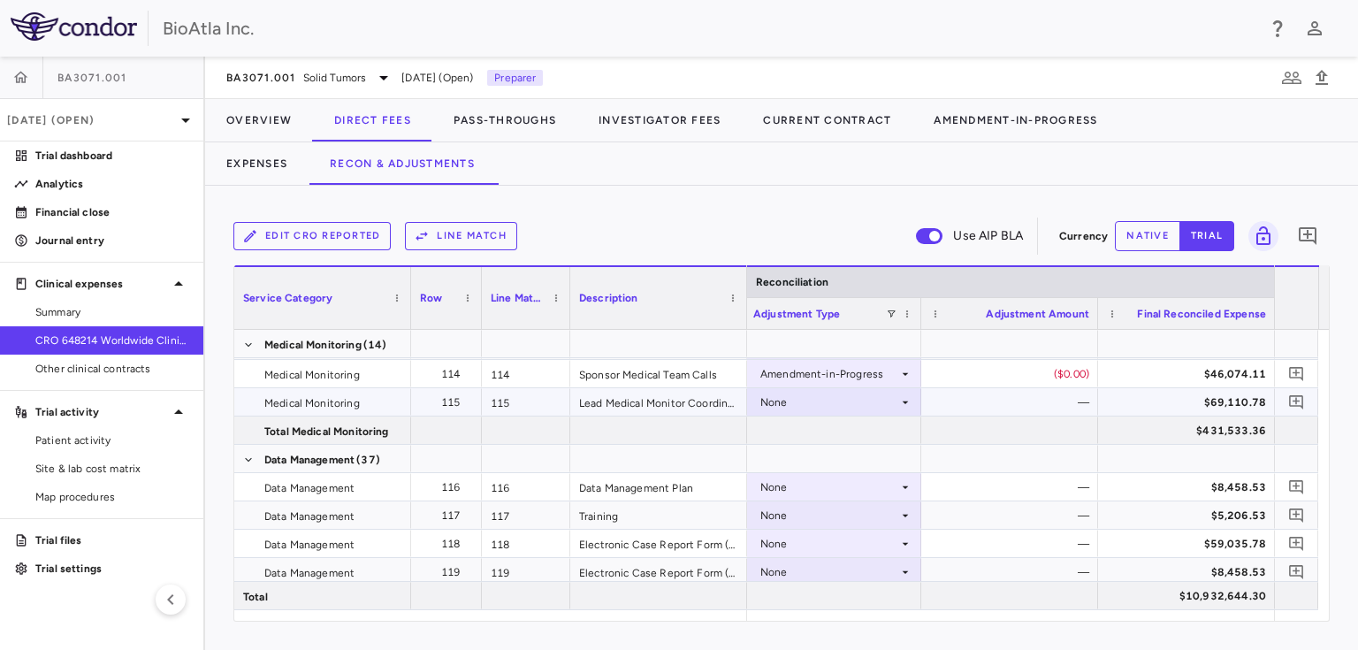
click at [826, 403] on div "None" at bounding box center [829, 402] width 138 height 28
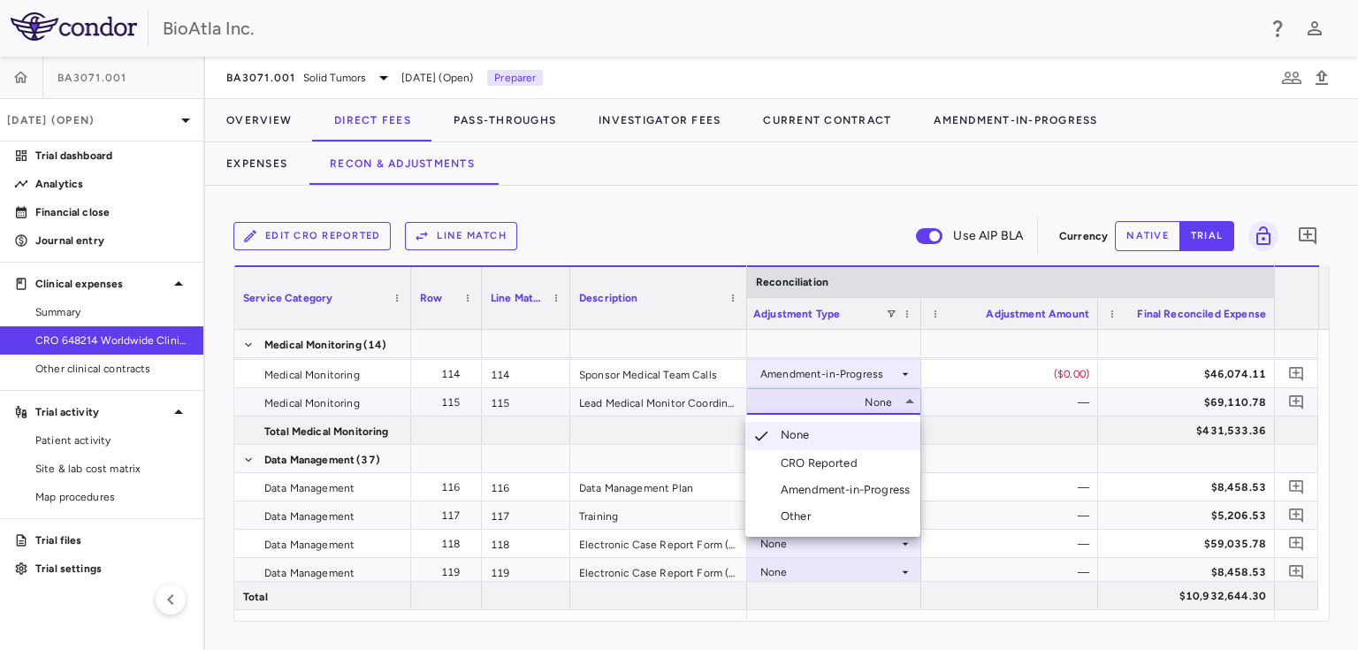
click at [795, 491] on div "Amendment-in-Progress" at bounding box center [848, 490] width 136 height 16
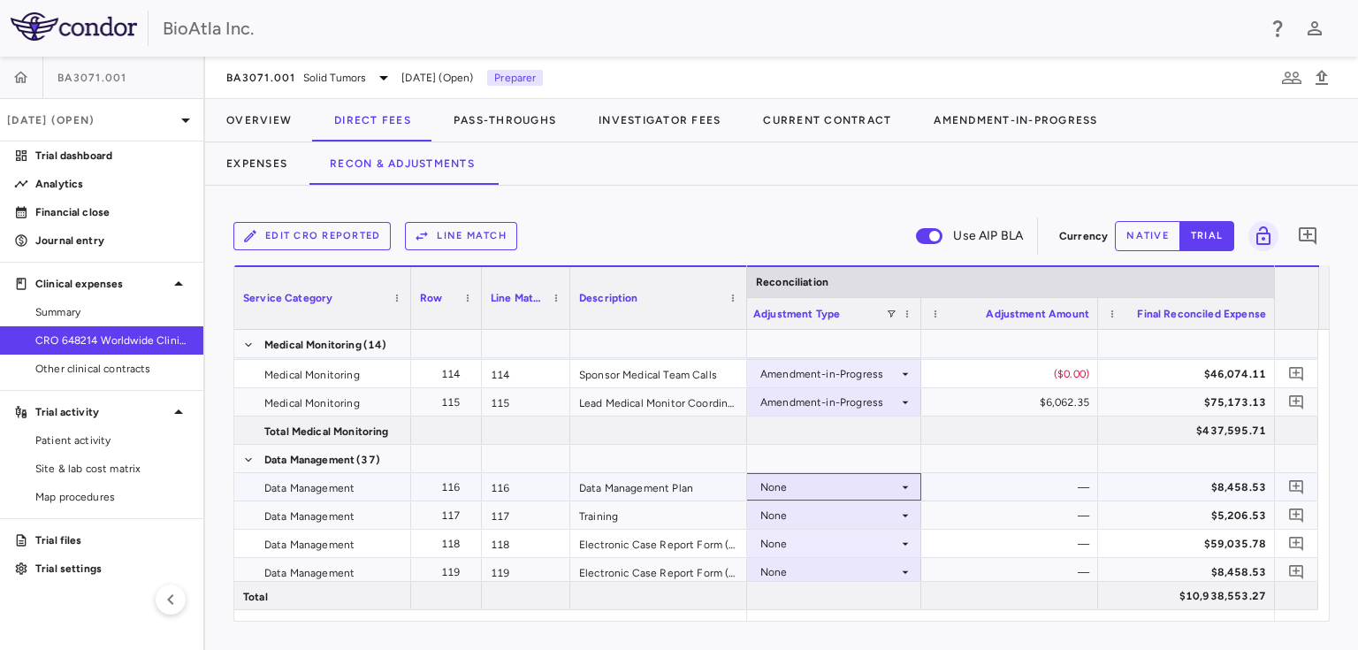
click at [894, 488] on div "None" at bounding box center [829, 487] width 138 height 28
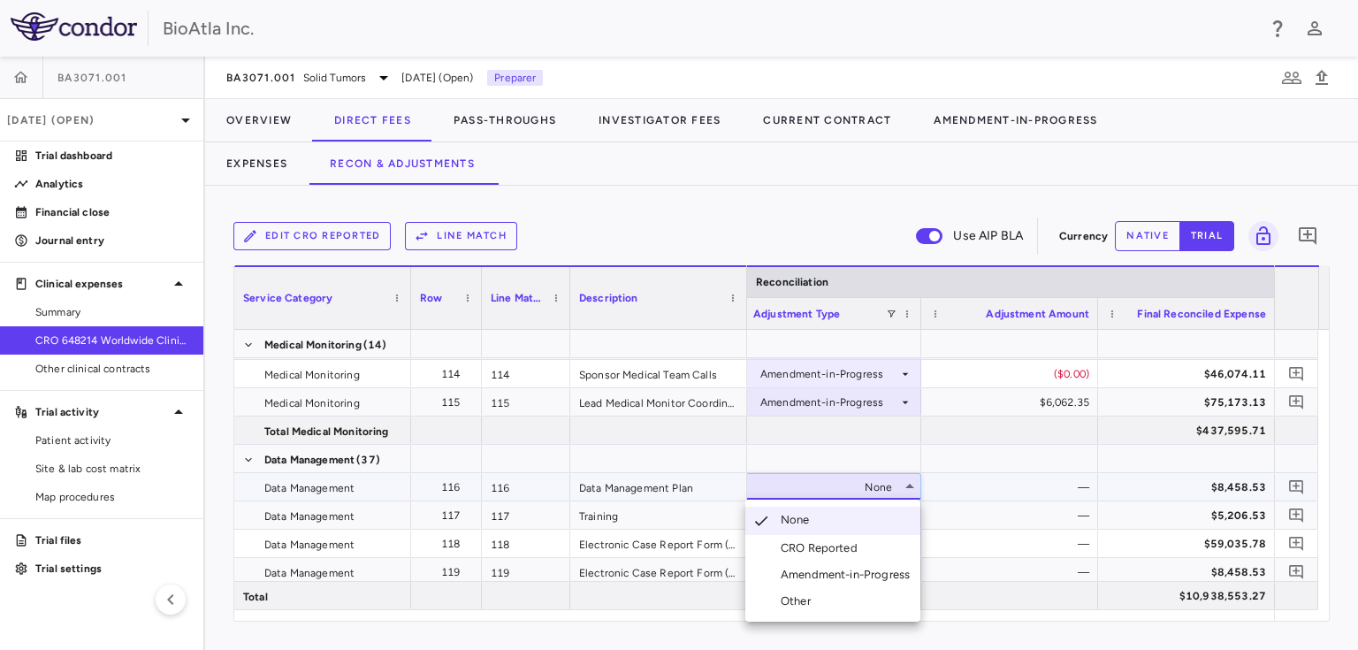
click at [827, 582] on div "Amendment-in-Progress" at bounding box center [848, 575] width 136 height 16
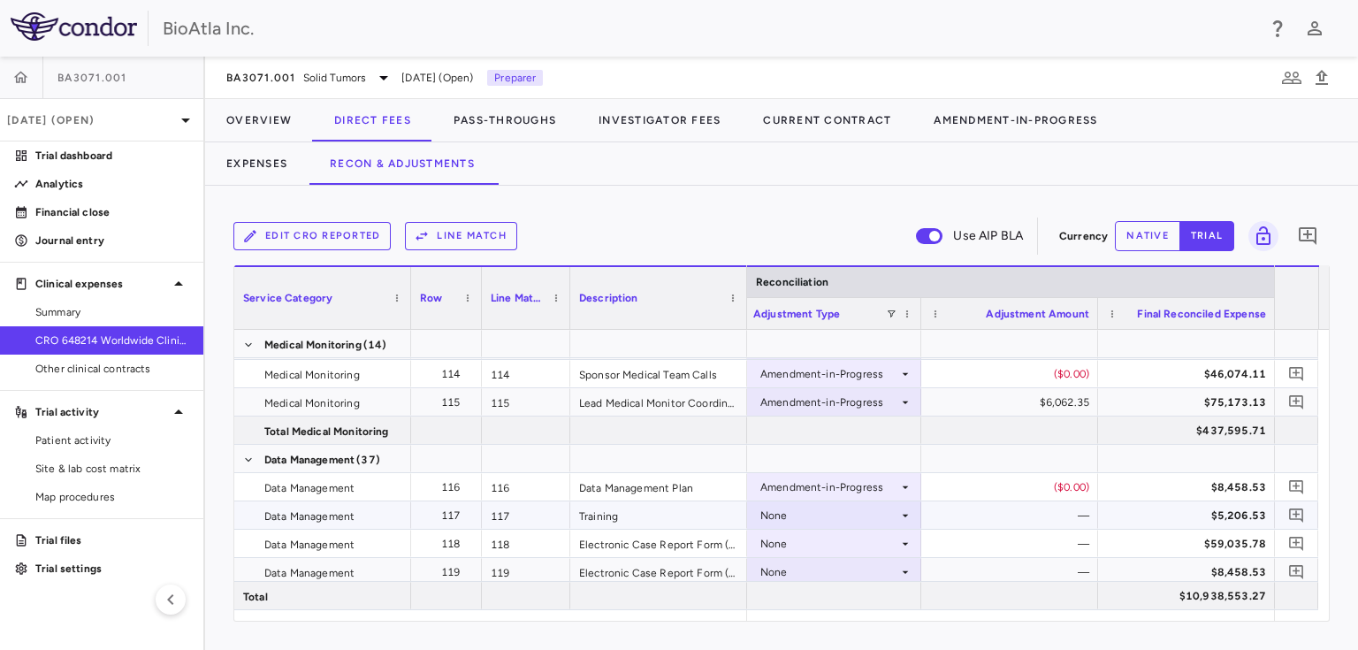
click at [795, 519] on div "None" at bounding box center [829, 515] width 138 height 28
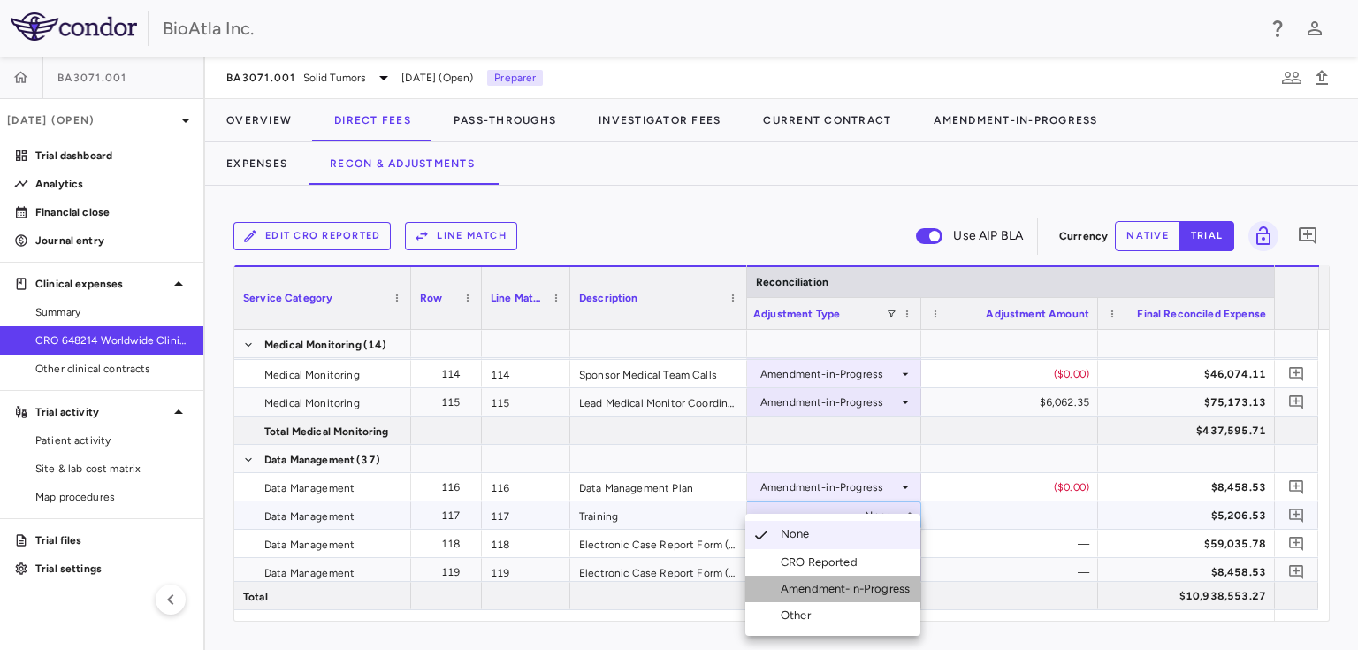
click at [849, 584] on div "Amendment-in-Progress" at bounding box center [848, 589] width 136 height 16
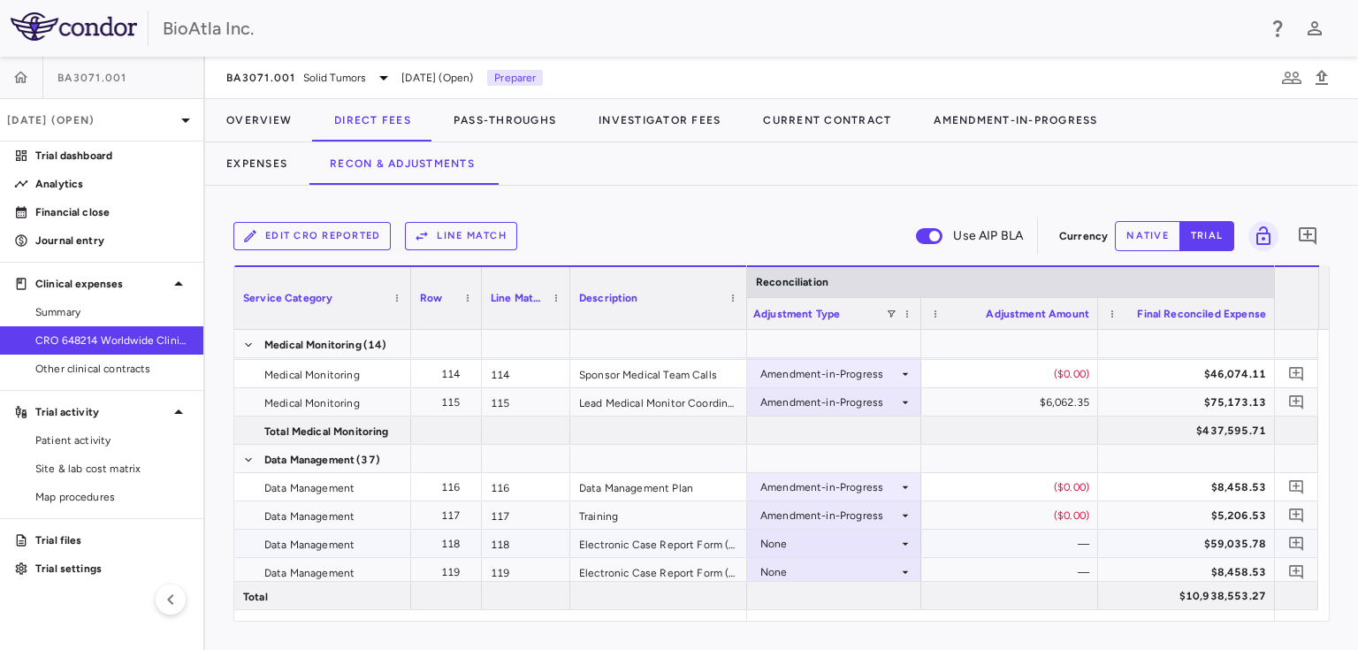
click at [900, 537] on icon at bounding box center [905, 543] width 14 height 14
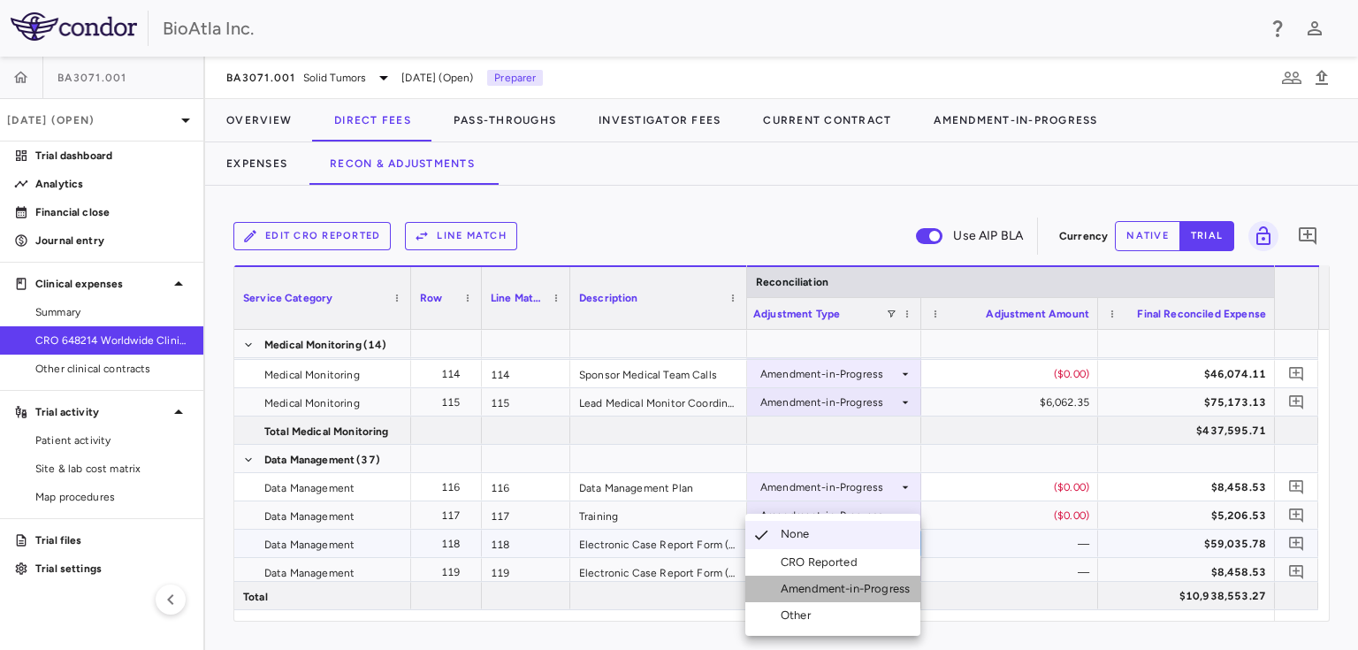
click at [848, 581] on div "Amendment-in-Progress" at bounding box center [848, 589] width 136 height 16
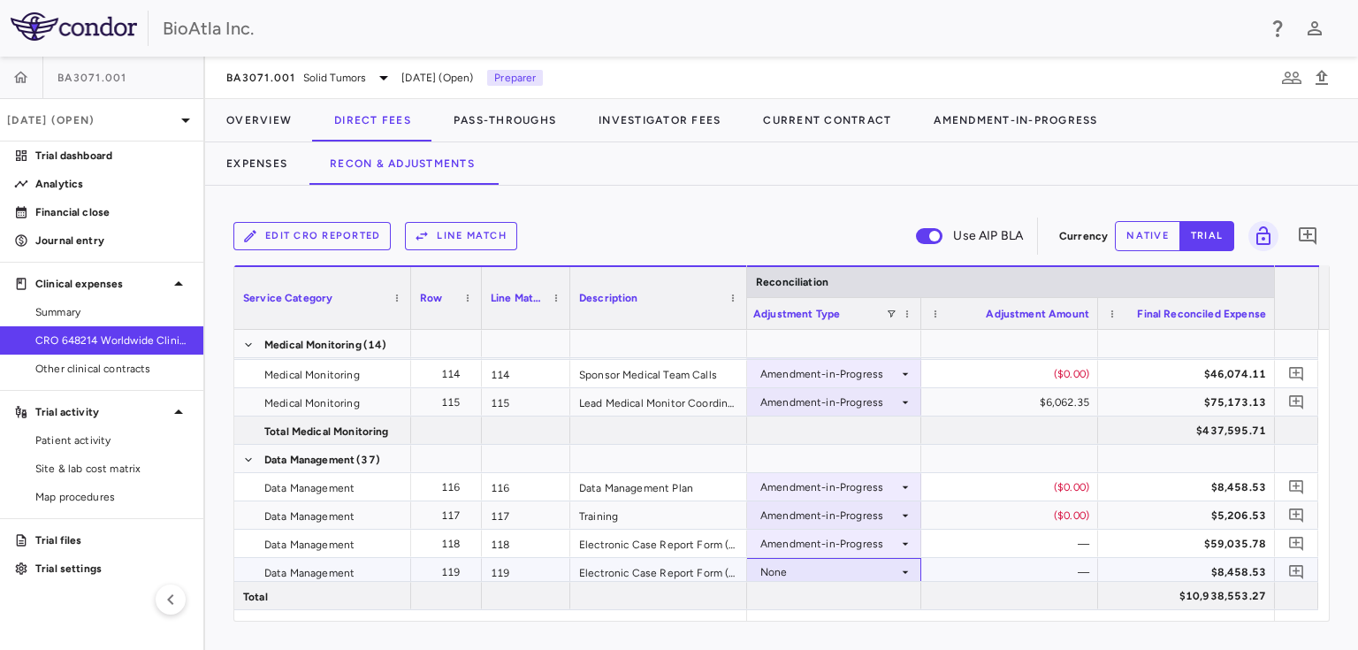
click at [808, 558] on div "None" at bounding box center [829, 572] width 138 height 28
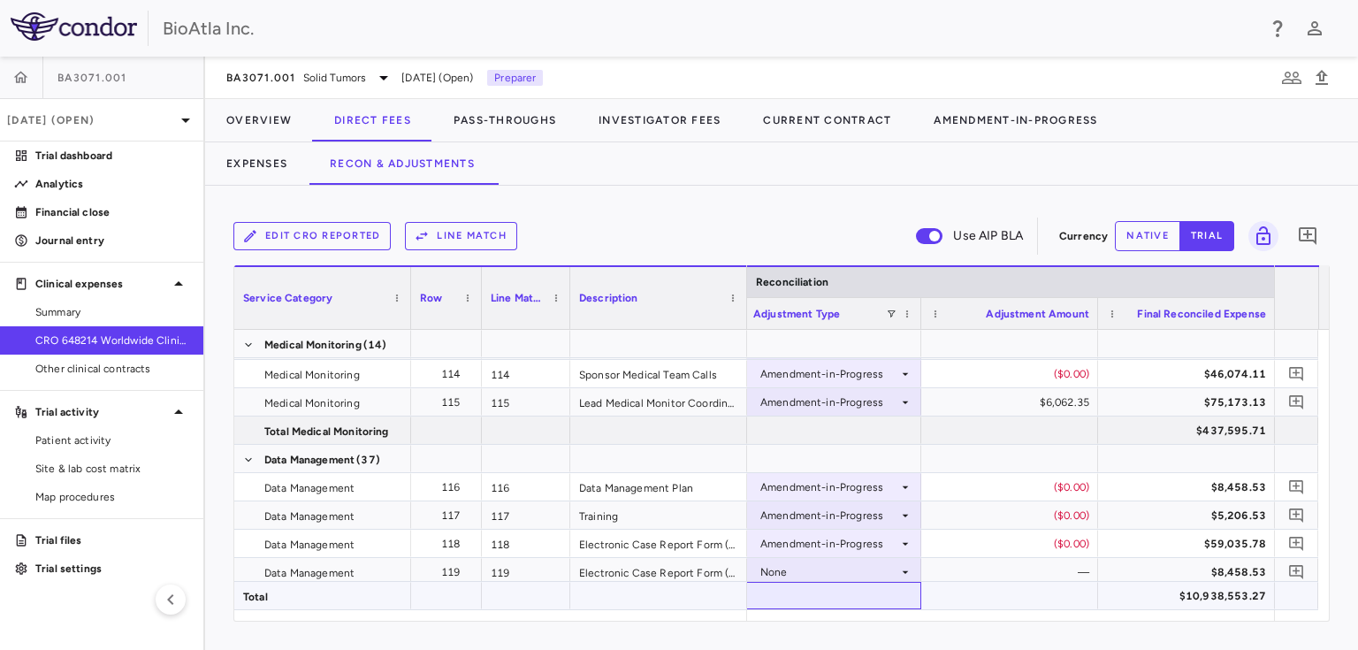
click at [818, 590] on div at bounding box center [832, 595] width 177 height 27
click at [834, 578] on div "None" at bounding box center [829, 572] width 138 height 28
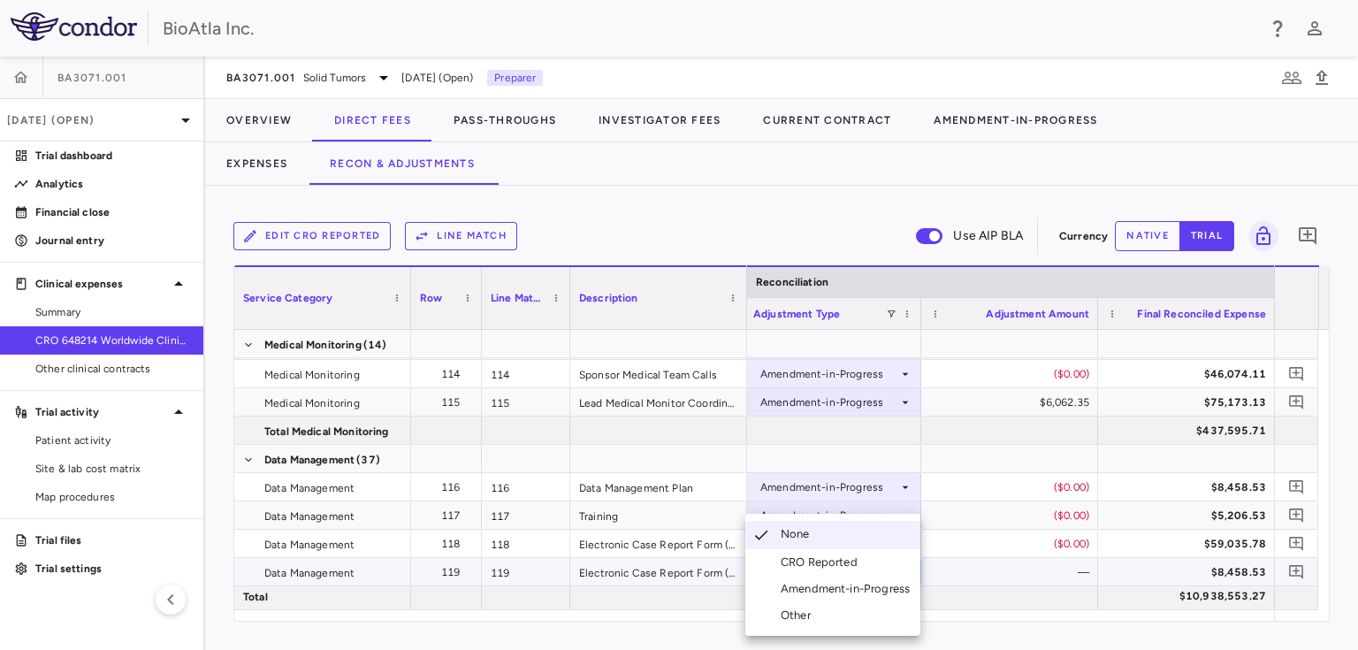
click at [873, 589] on div "Amendment-in-Progress" at bounding box center [848, 589] width 136 height 16
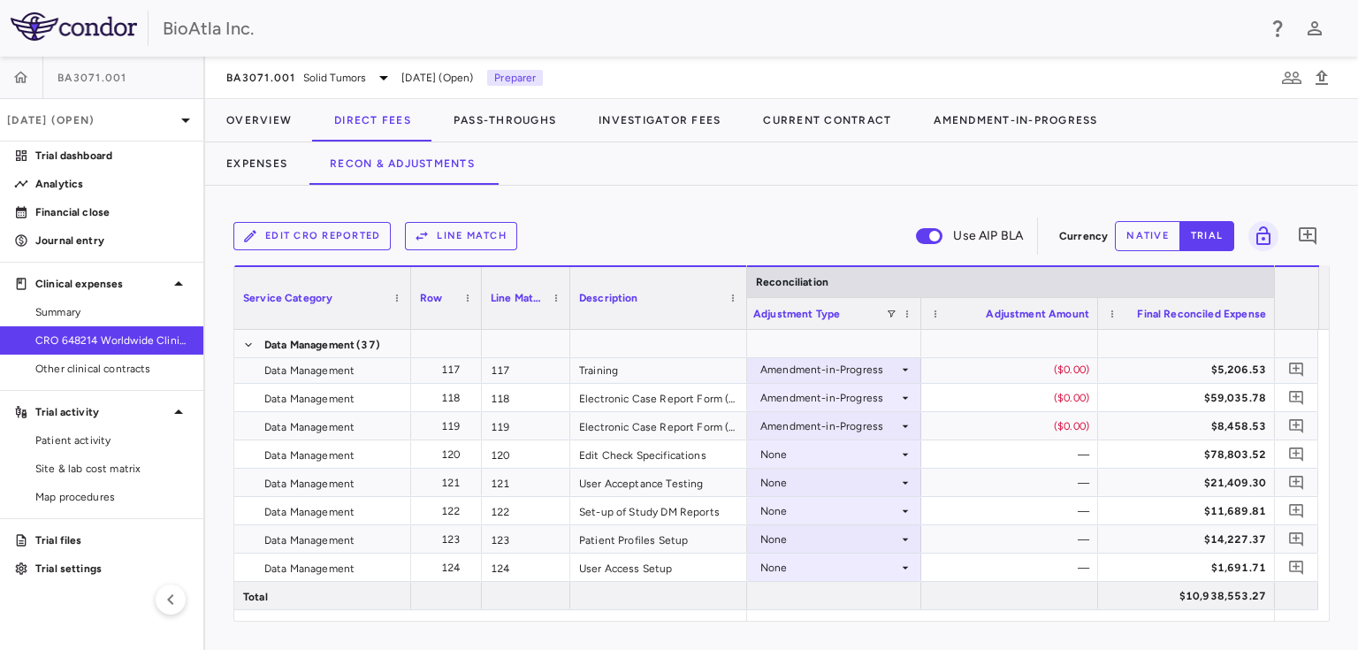
scroll to position [3998, 0]
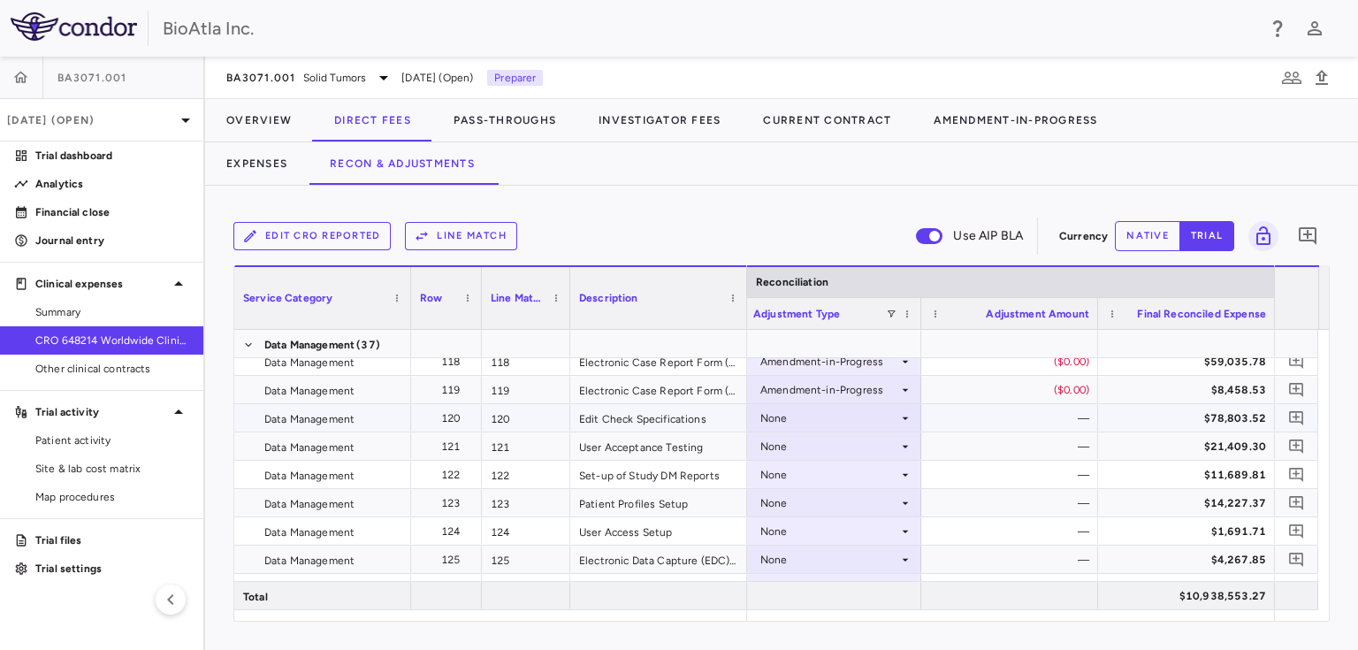
click at [847, 415] on div "None" at bounding box center [829, 418] width 138 height 28
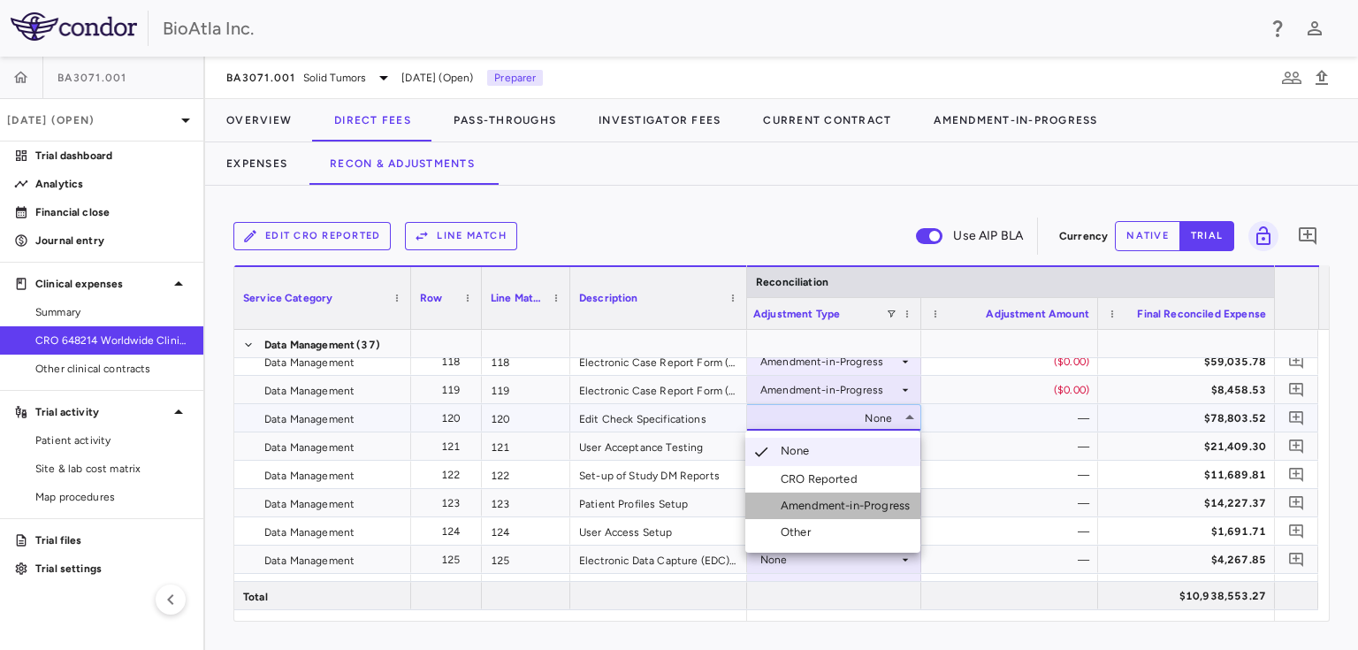
click at [786, 506] on div "Amendment-in-Progress" at bounding box center [848, 506] width 136 height 16
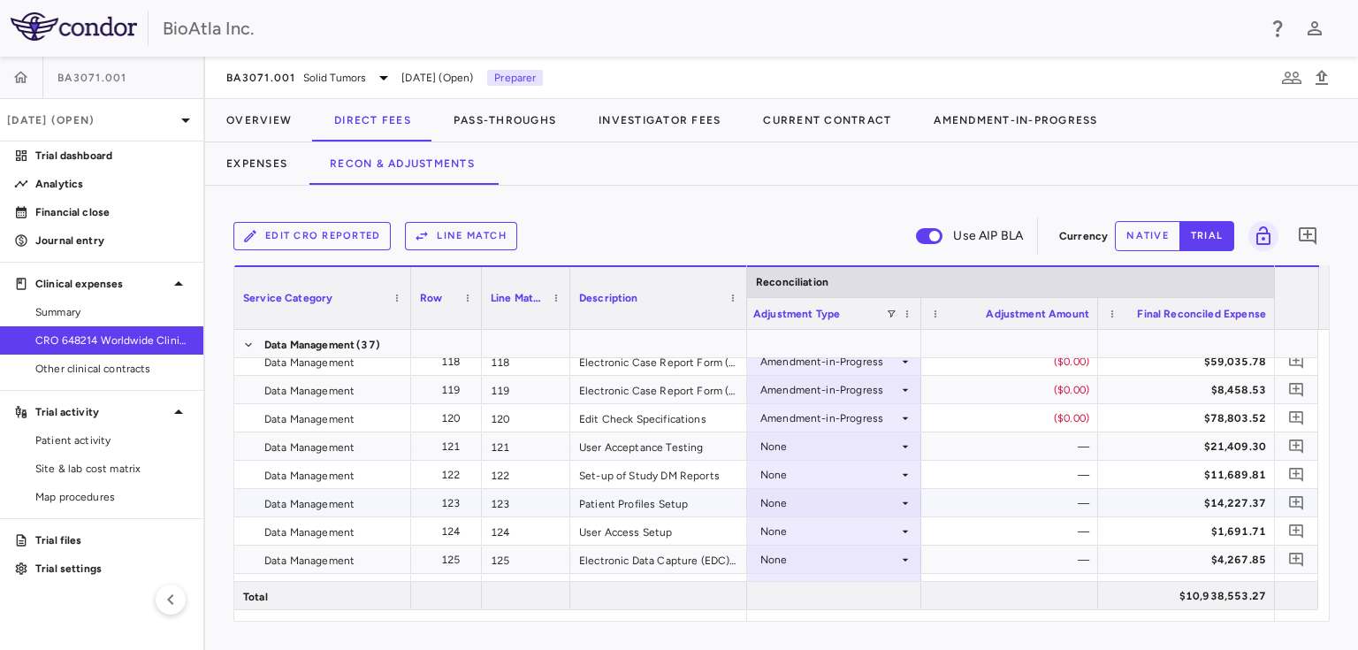
click at [786, 506] on div "None" at bounding box center [829, 503] width 138 height 28
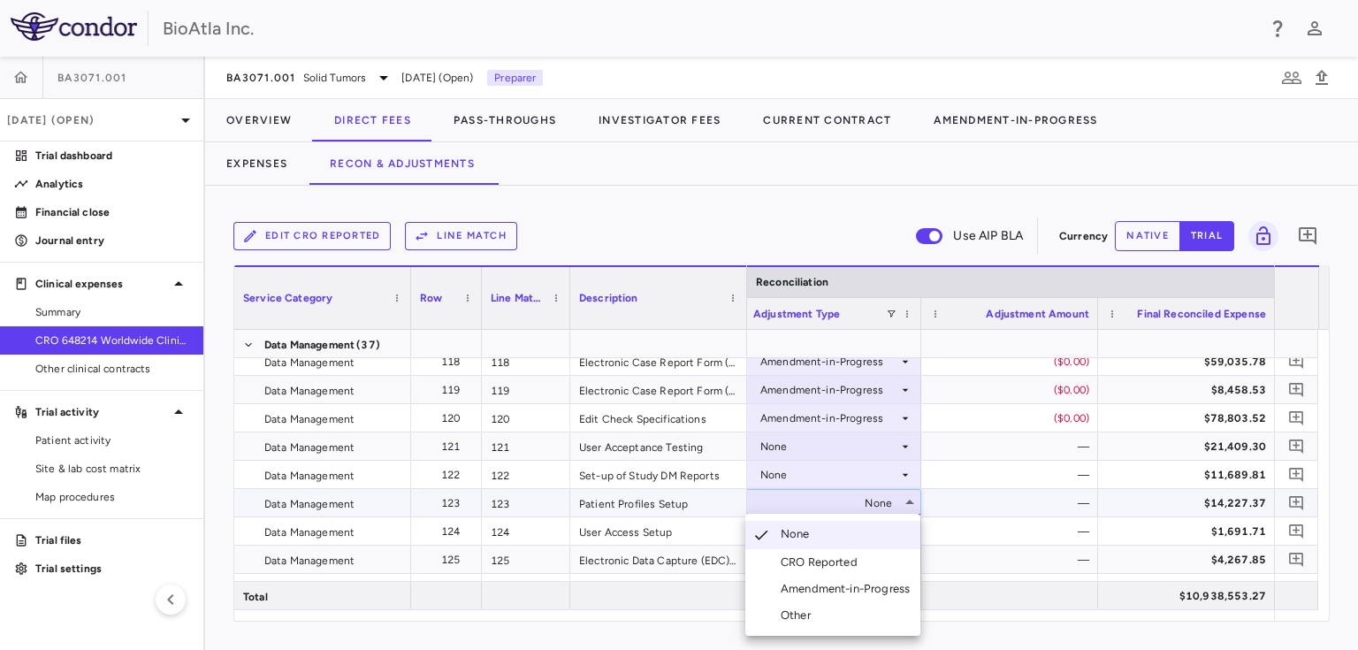
click at [825, 585] on div "Amendment-in-Progress" at bounding box center [848, 589] width 136 height 16
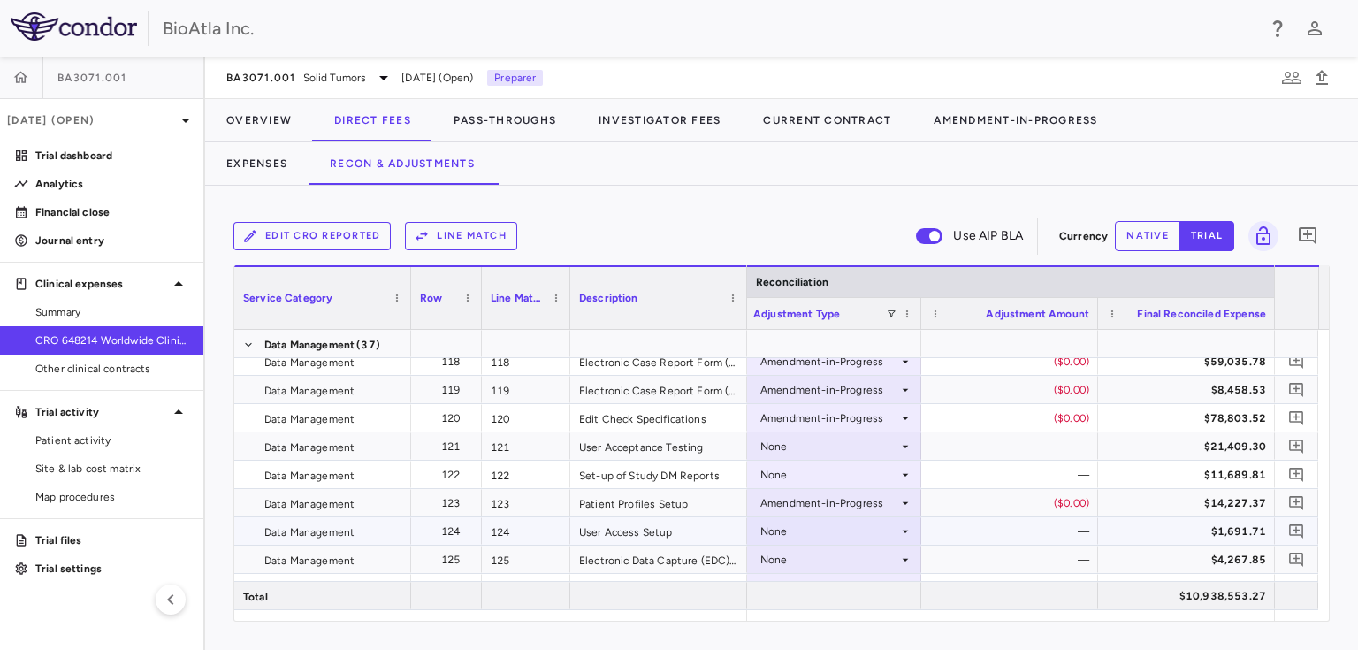
click at [810, 529] on div "None" at bounding box center [829, 531] width 138 height 28
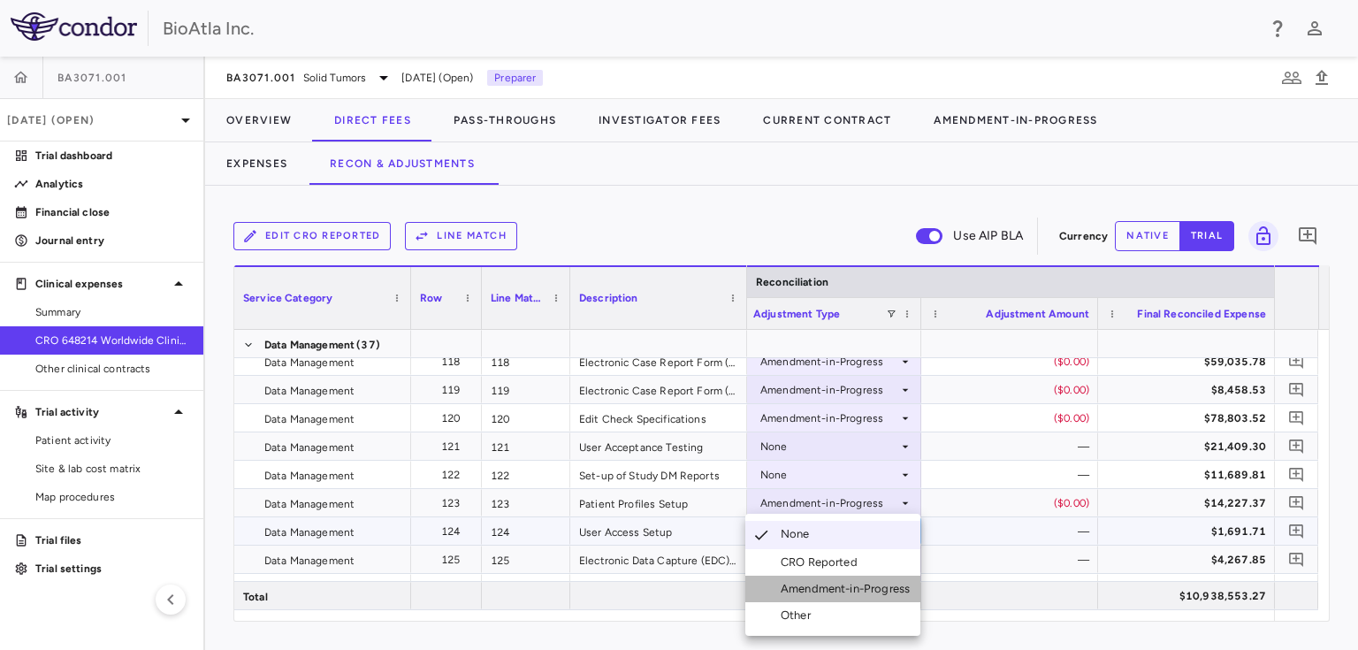
click at [824, 587] on div "Amendment-in-Progress" at bounding box center [848, 589] width 136 height 16
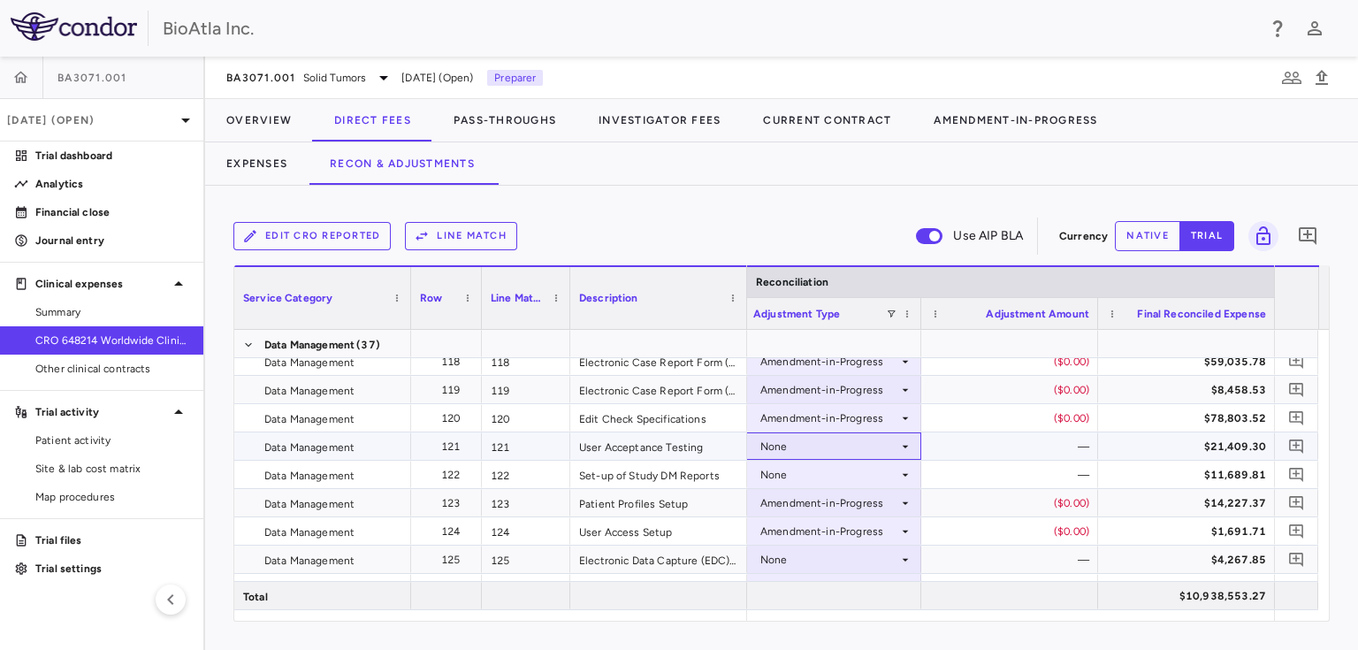
click at [803, 446] on div "None" at bounding box center [829, 446] width 138 height 28
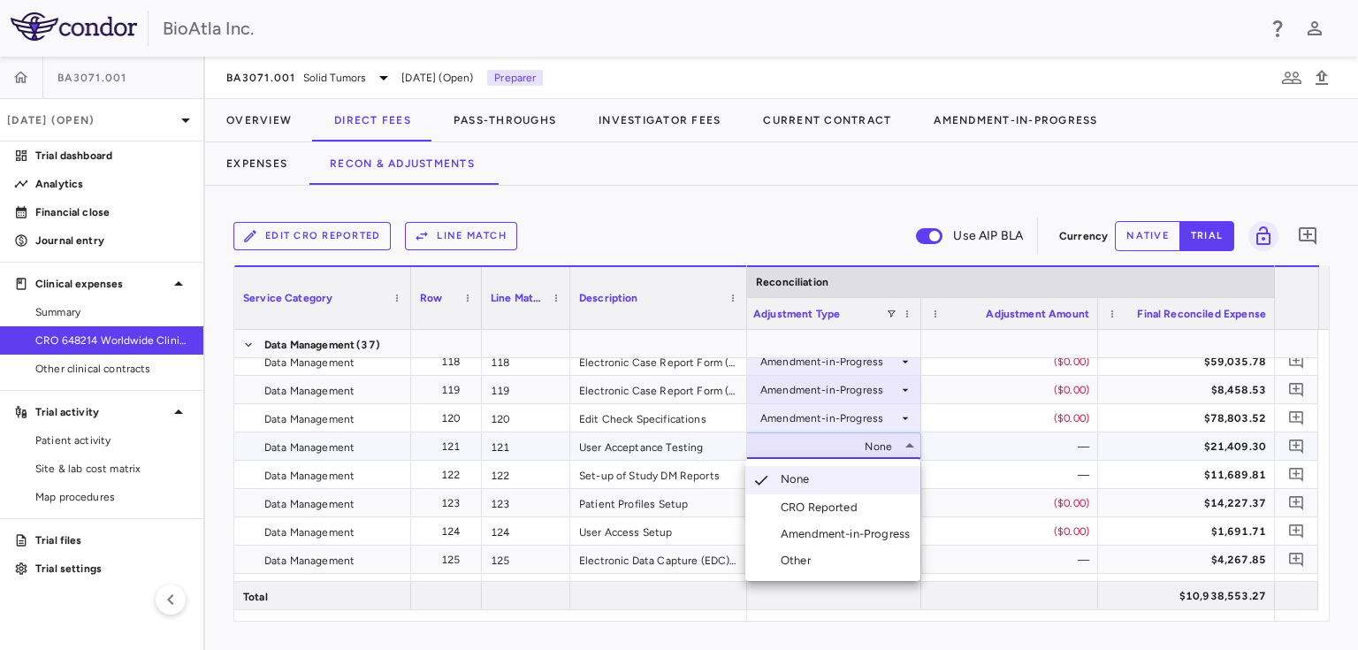
click at [824, 532] on div "Amendment-in-Progress" at bounding box center [848, 534] width 136 height 16
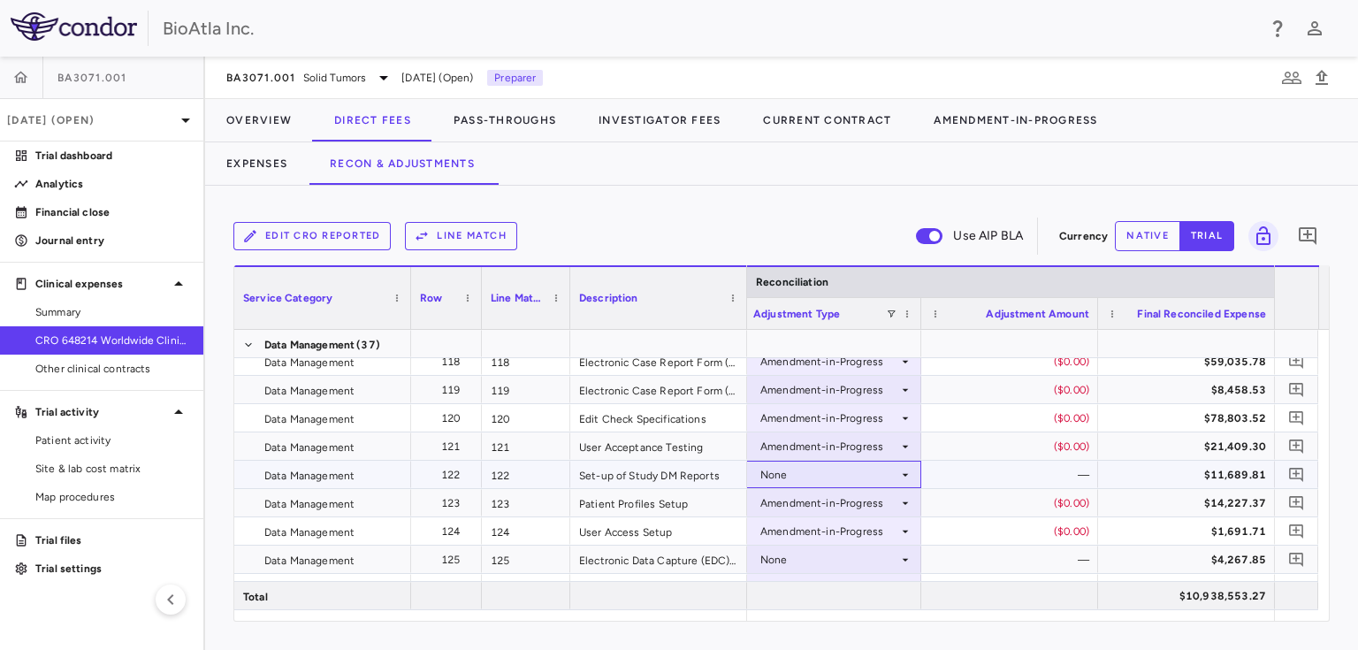
click at [829, 470] on div "None" at bounding box center [829, 474] width 138 height 28
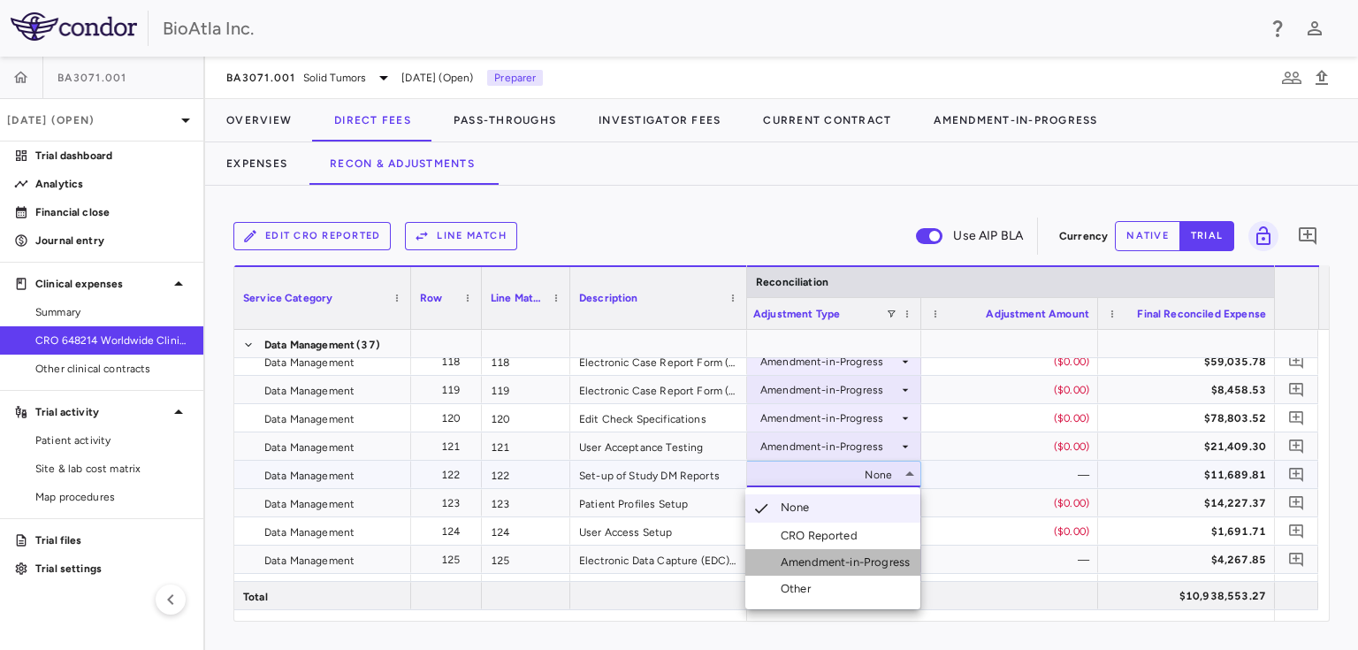
click at [818, 567] on div "Amendment-in-Progress" at bounding box center [848, 562] width 136 height 16
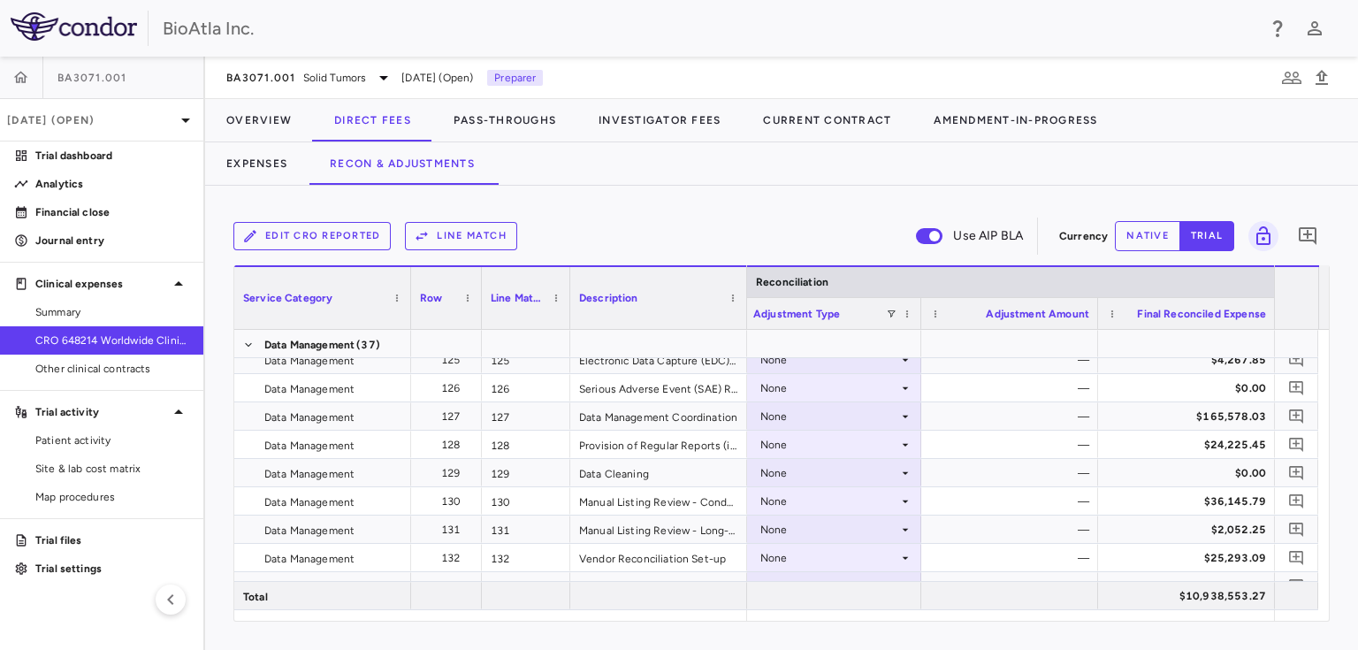
scroll to position [4126, 0]
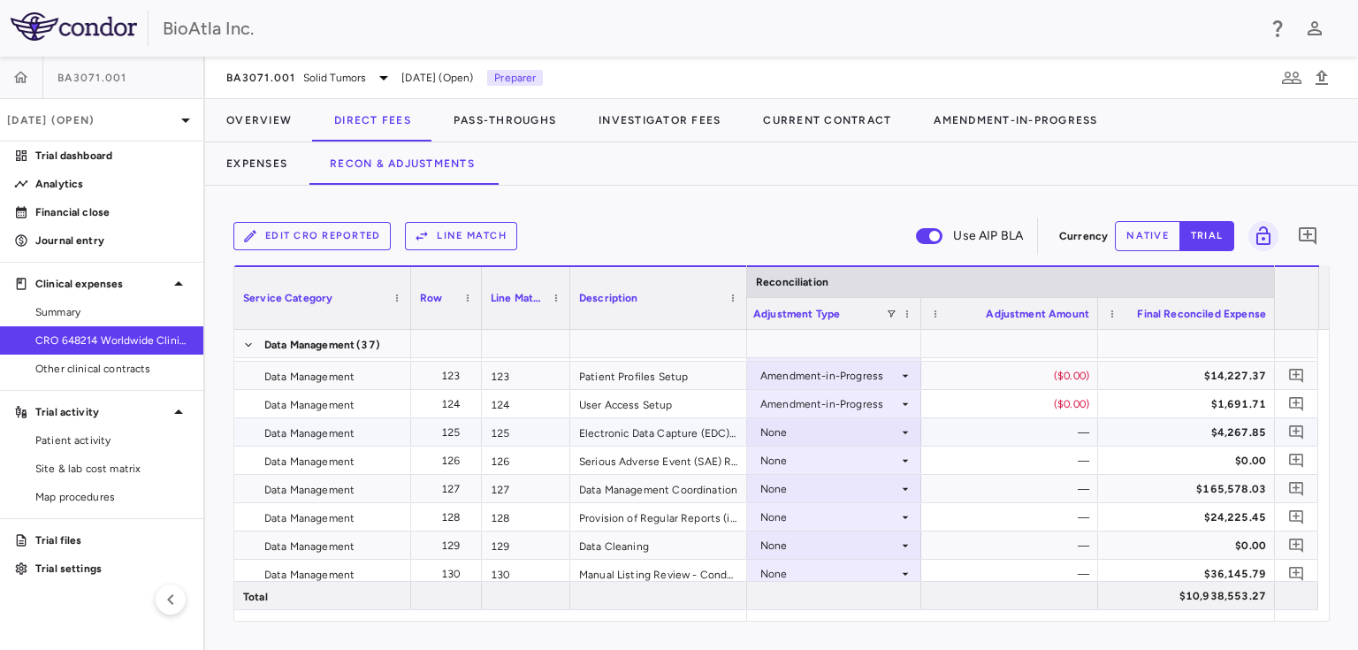
click at [818, 421] on div "None" at bounding box center [829, 432] width 138 height 28
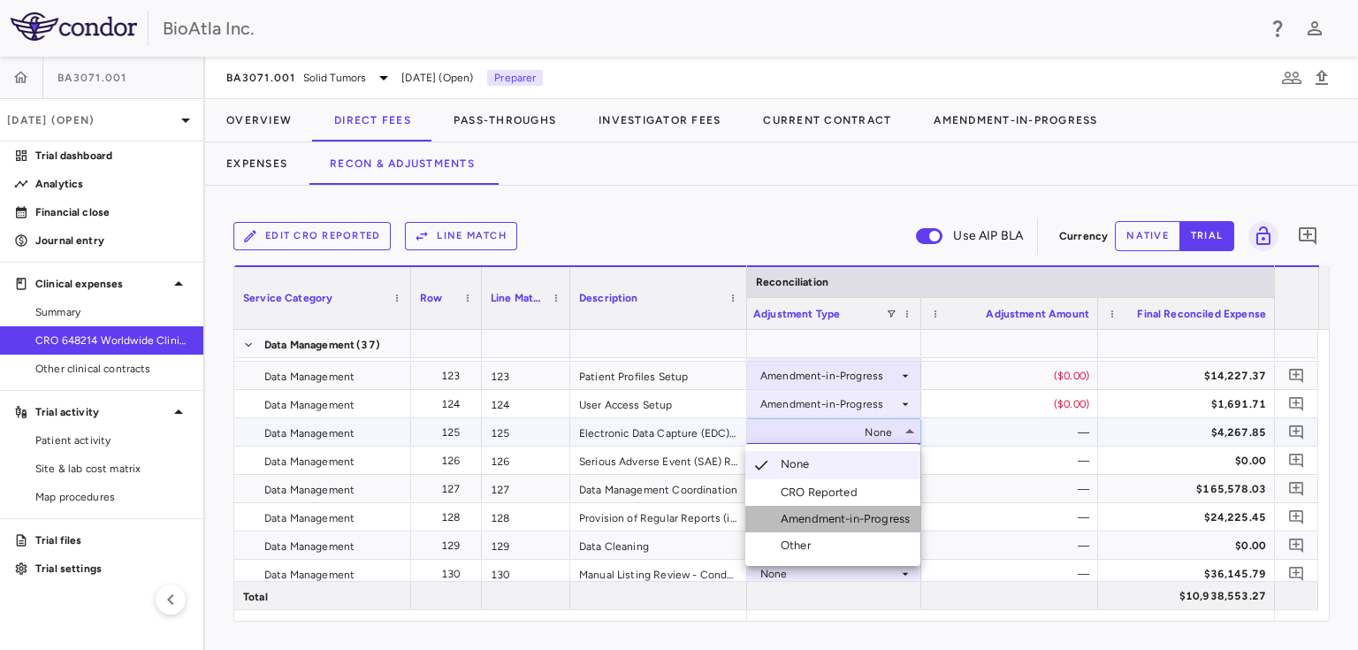
click at [824, 521] on div "Amendment-in-Progress" at bounding box center [848, 519] width 136 height 16
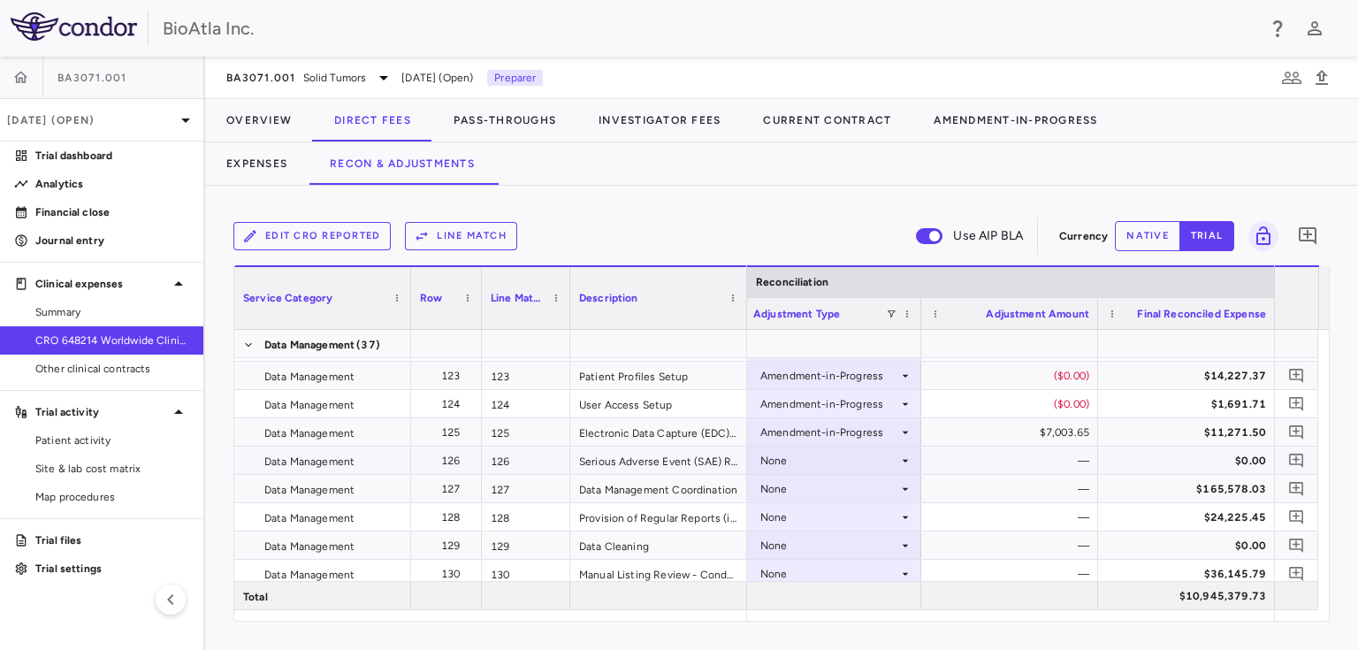
click at [840, 466] on div "None" at bounding box center [829, 460] width 138 height 28
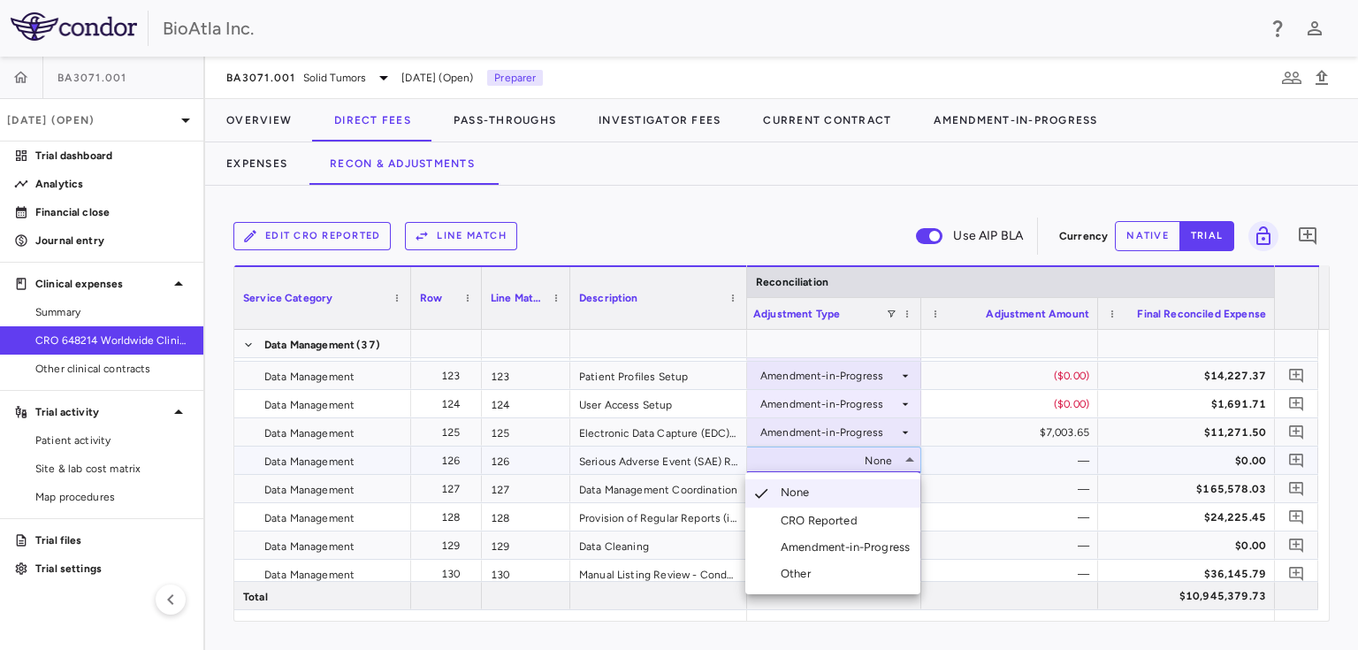
click at [819, 551] on div "Amendment-in-Progress" at bounding box center [848, 547] width 136 height 16
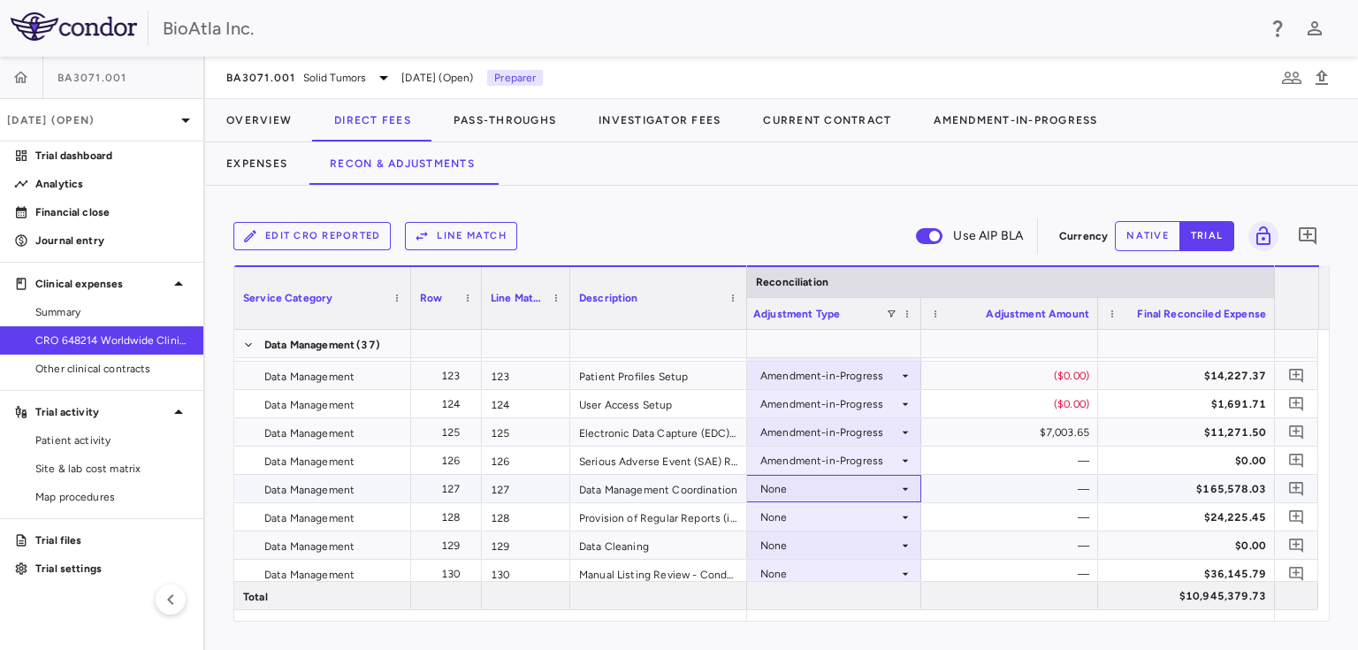
click at [785, 487] on div "None" at bounding box center [829, 489] width 138 height 28
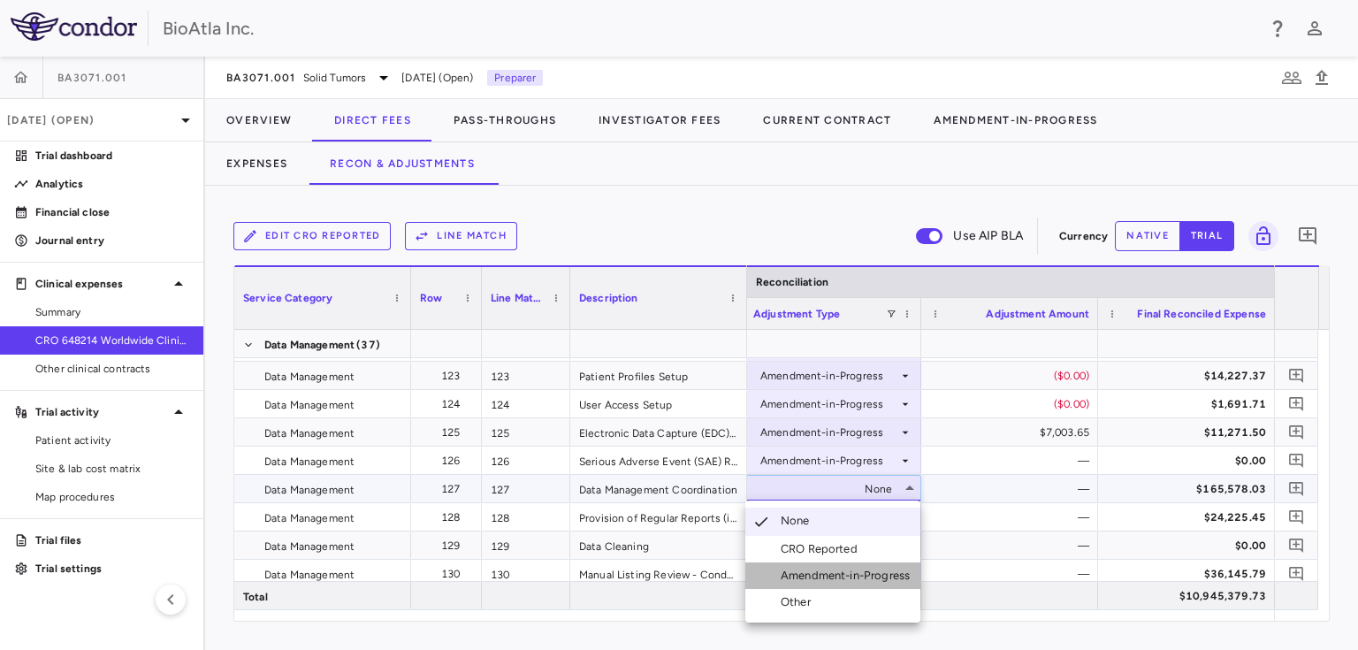
click at [806, 569] on div "Amendment-in-Progress" at bounding box center [848, 575] width 136 height 16
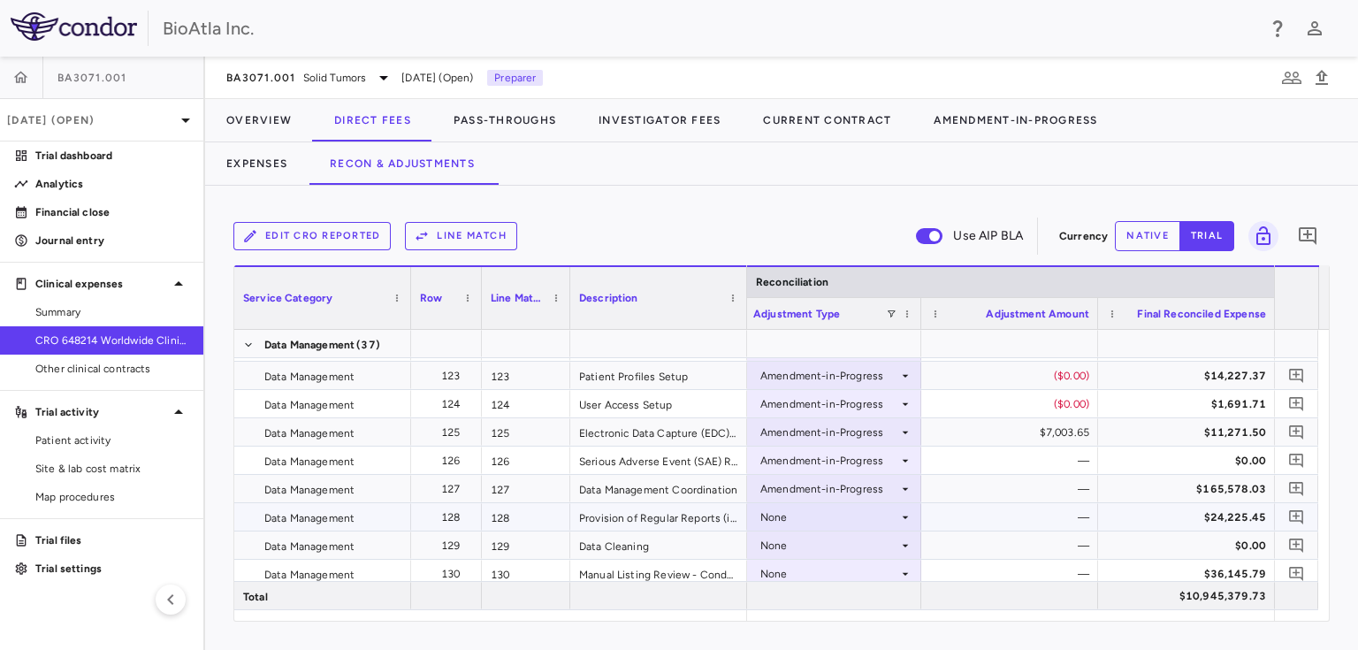
click at [807, 516] on div "None" at bounding box center [829, 517] width 138 height 28
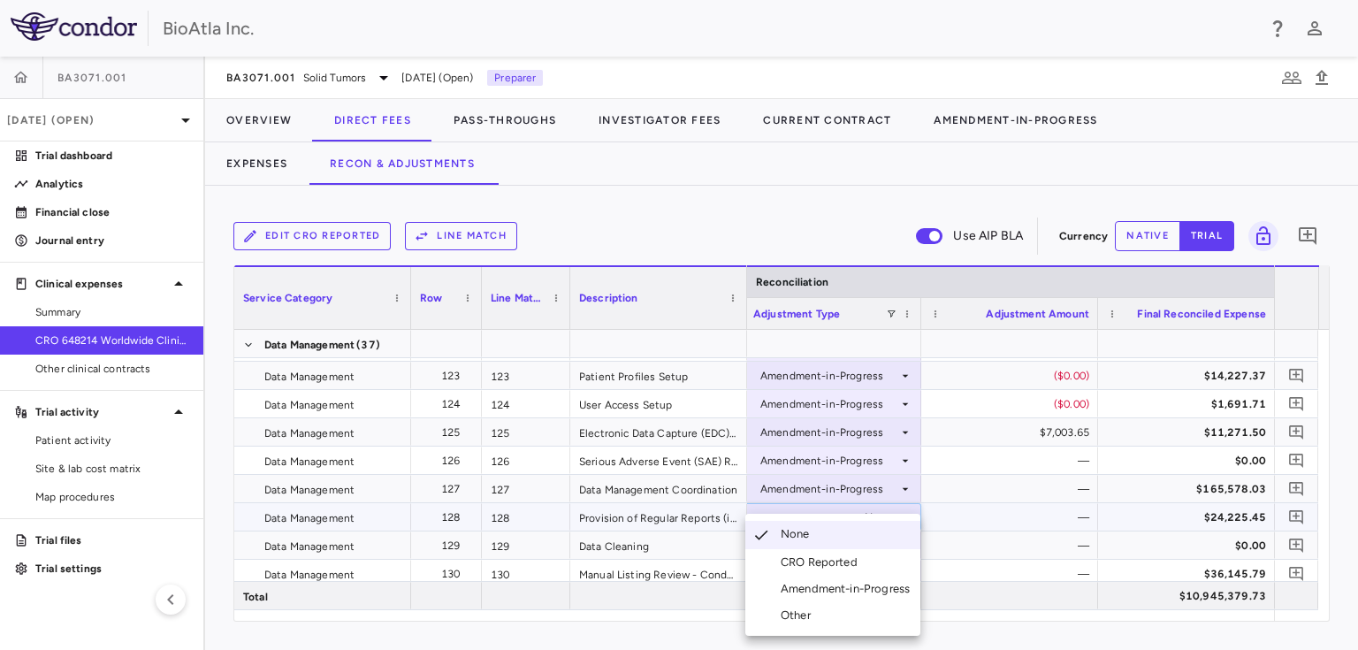
click at [828, 586] on div "Amendment-in-Progress" at bounding box center [848, 589] width 136 height 16
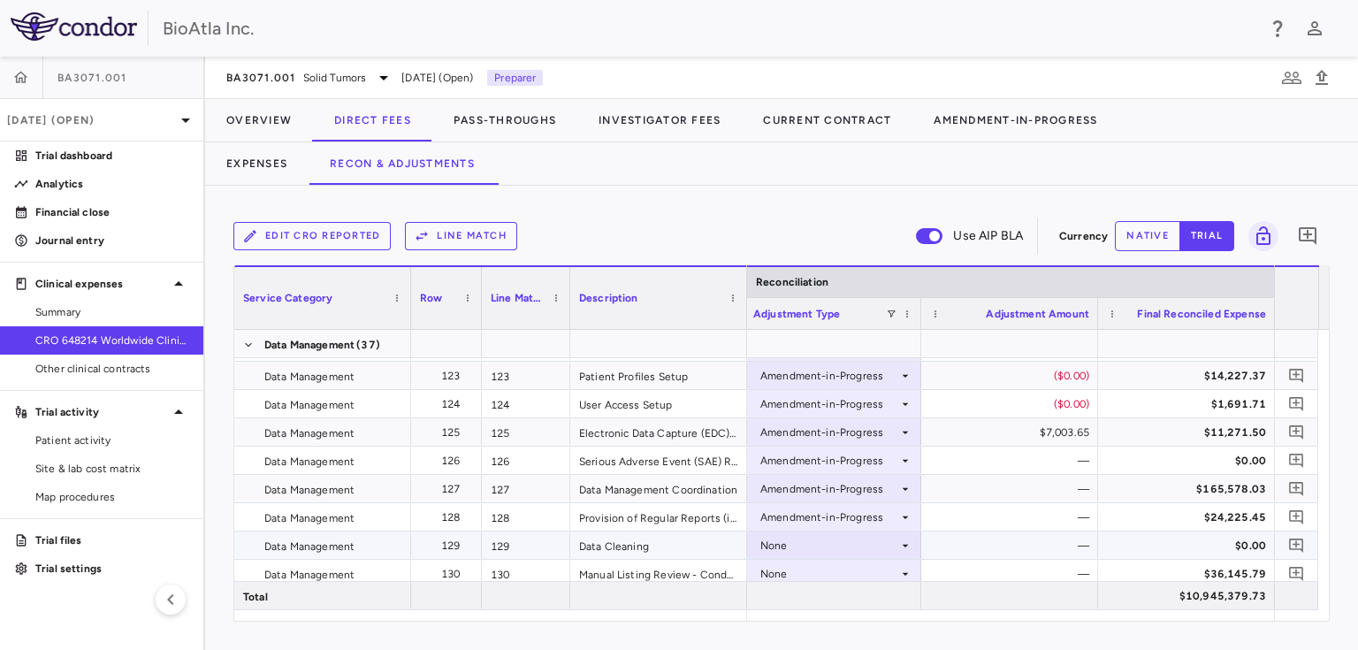
click at [810, 541] on div "None" at bounding box center [829, 545] width 138 height 28
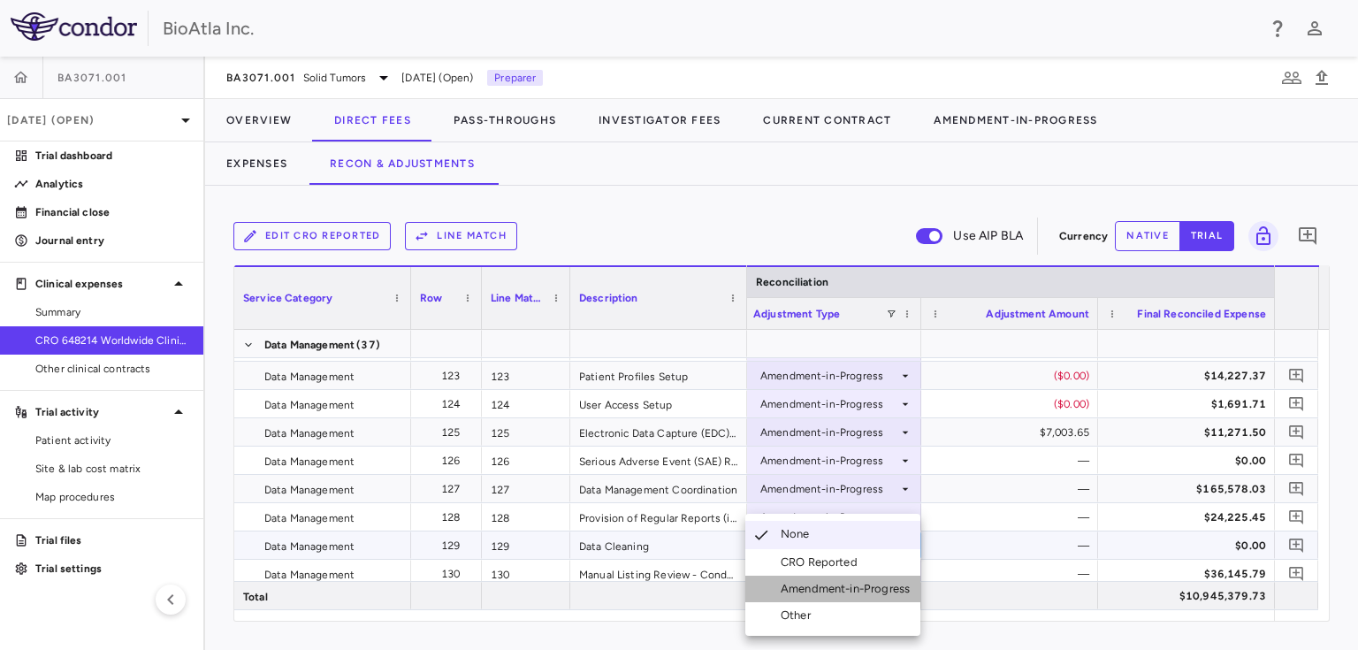
click at [843, 590] on div "Amendment-in-Progress" at bounding box center [848, 589] width 136 height 16
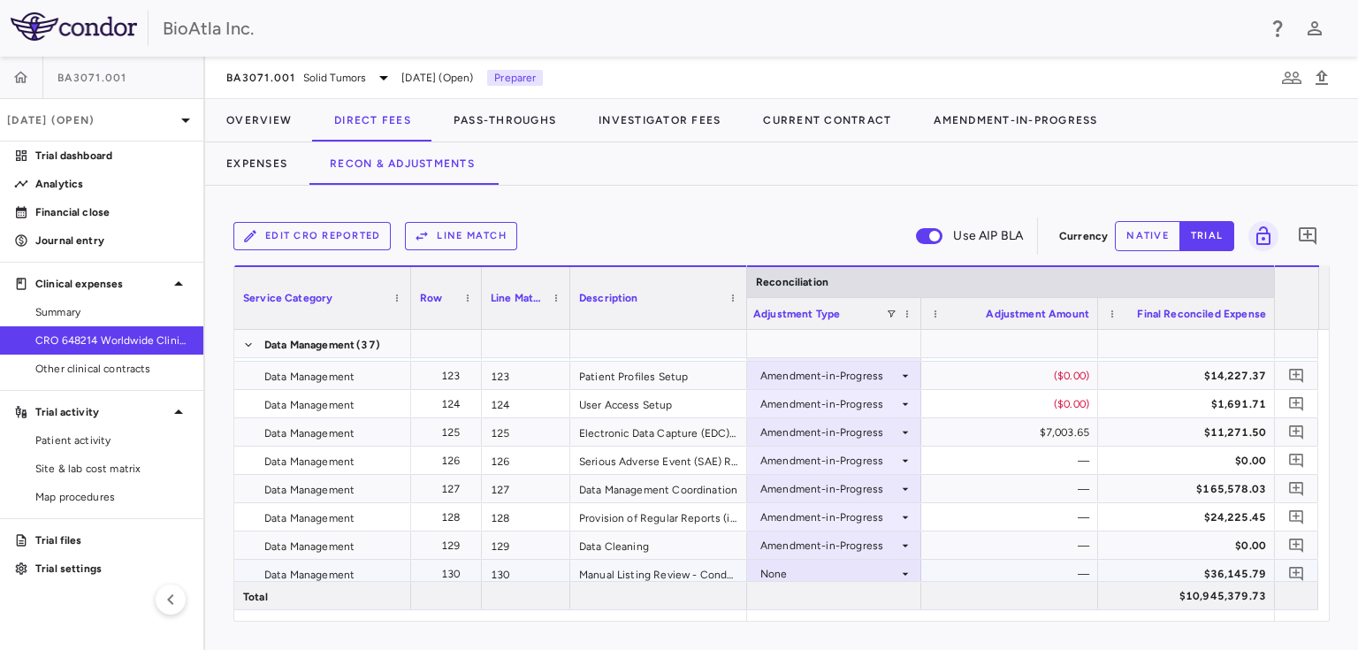
click at [822, 566] on div "None" at bounding box center [829, 573] width 138 height 28
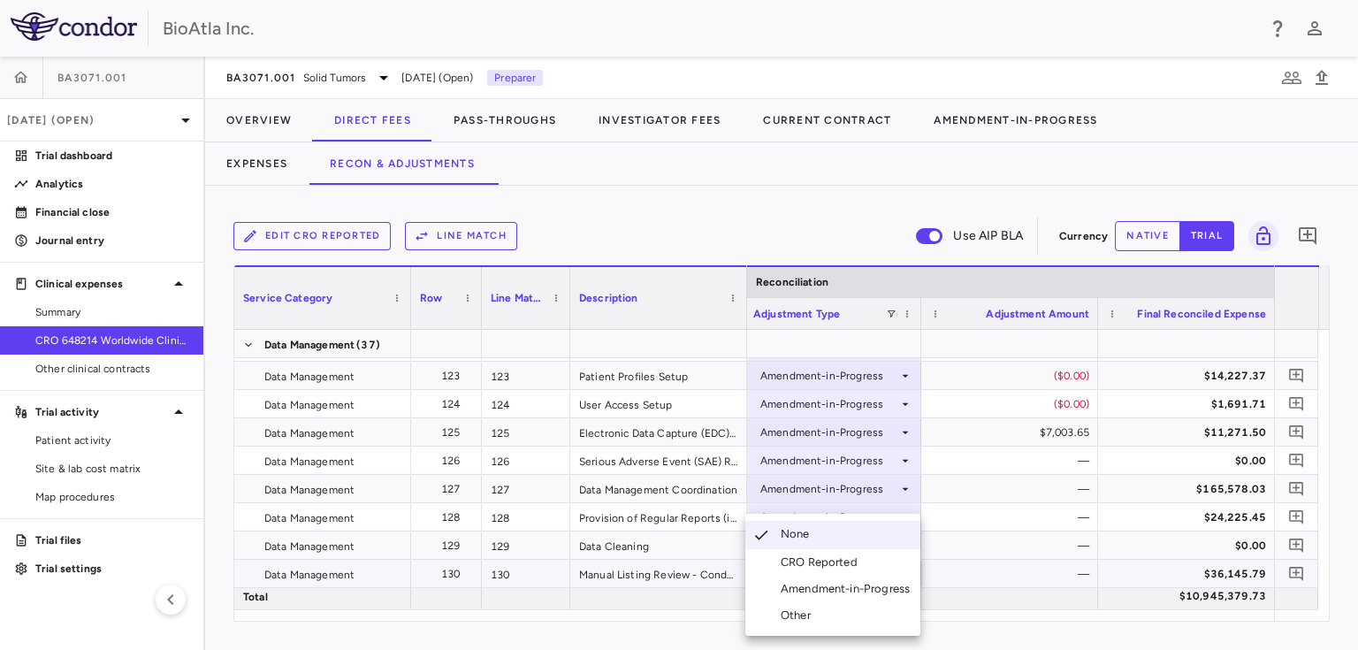
click at [817, 587] on div "Amendment-in-Progress" at bounding box center [848, 589] width 136 height 16
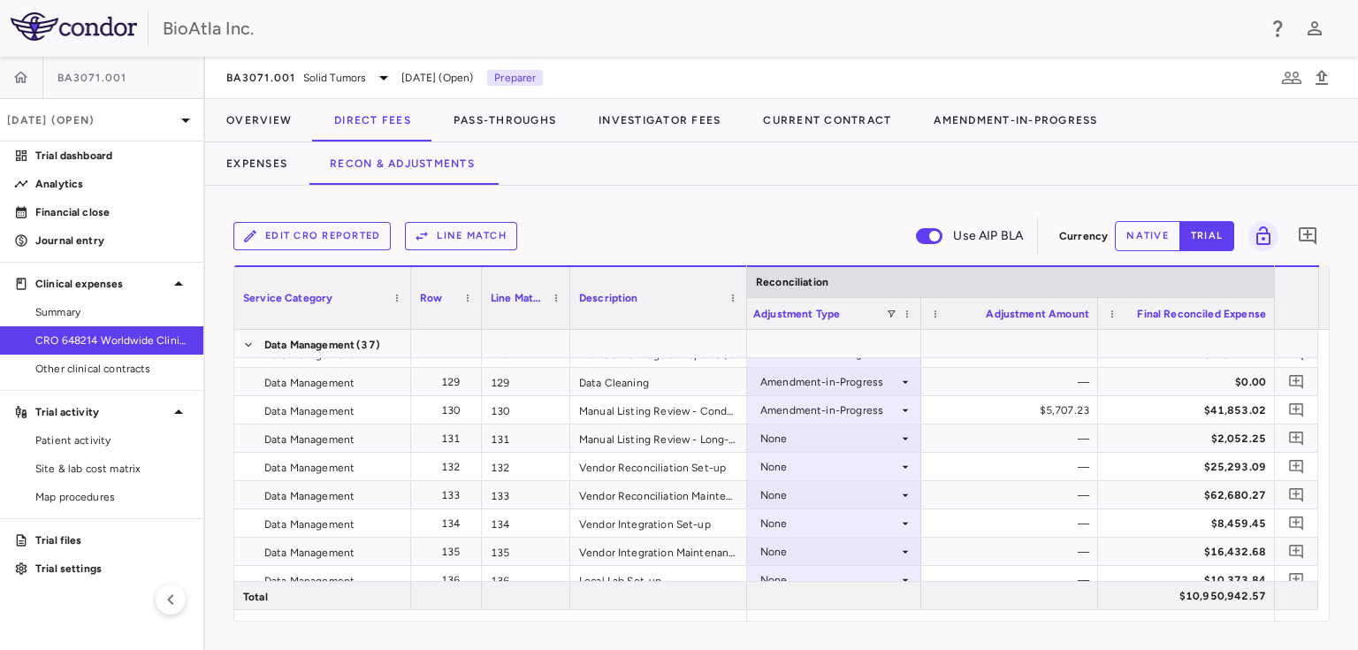
scroll to position [4326, 0]
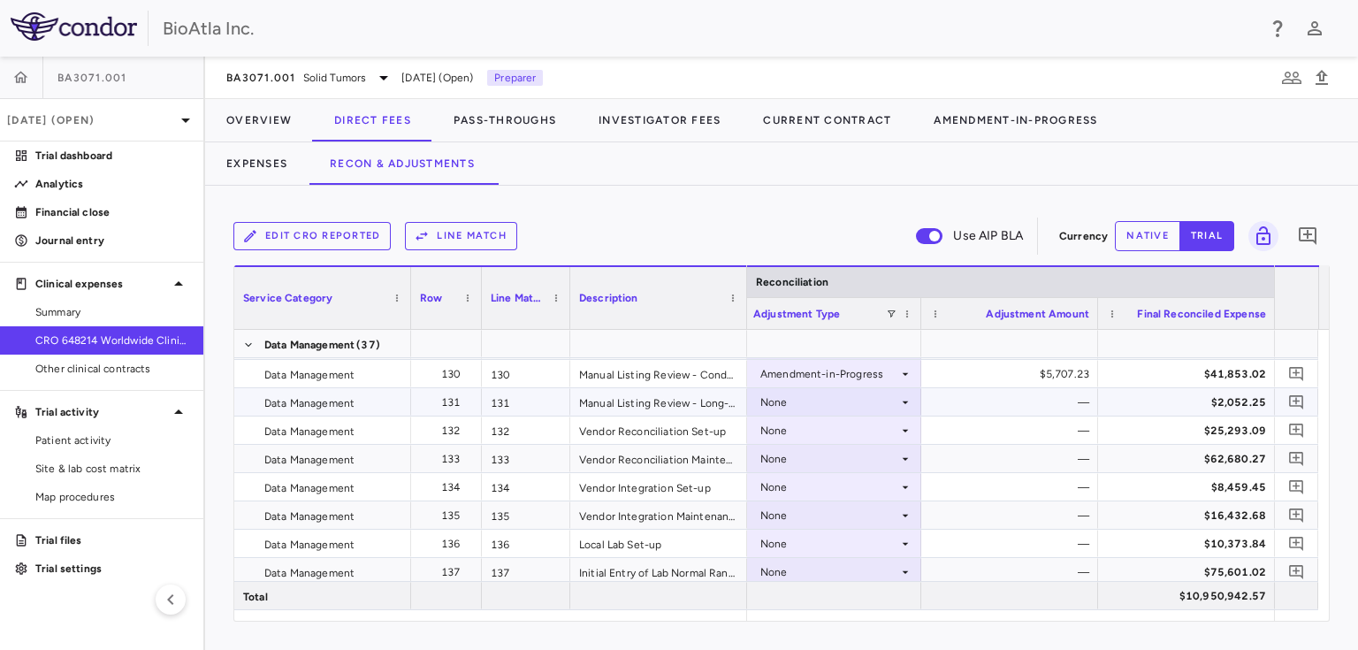
click at [817, 399] on div "None" at bounding box center [829, 402] width 138 height 28
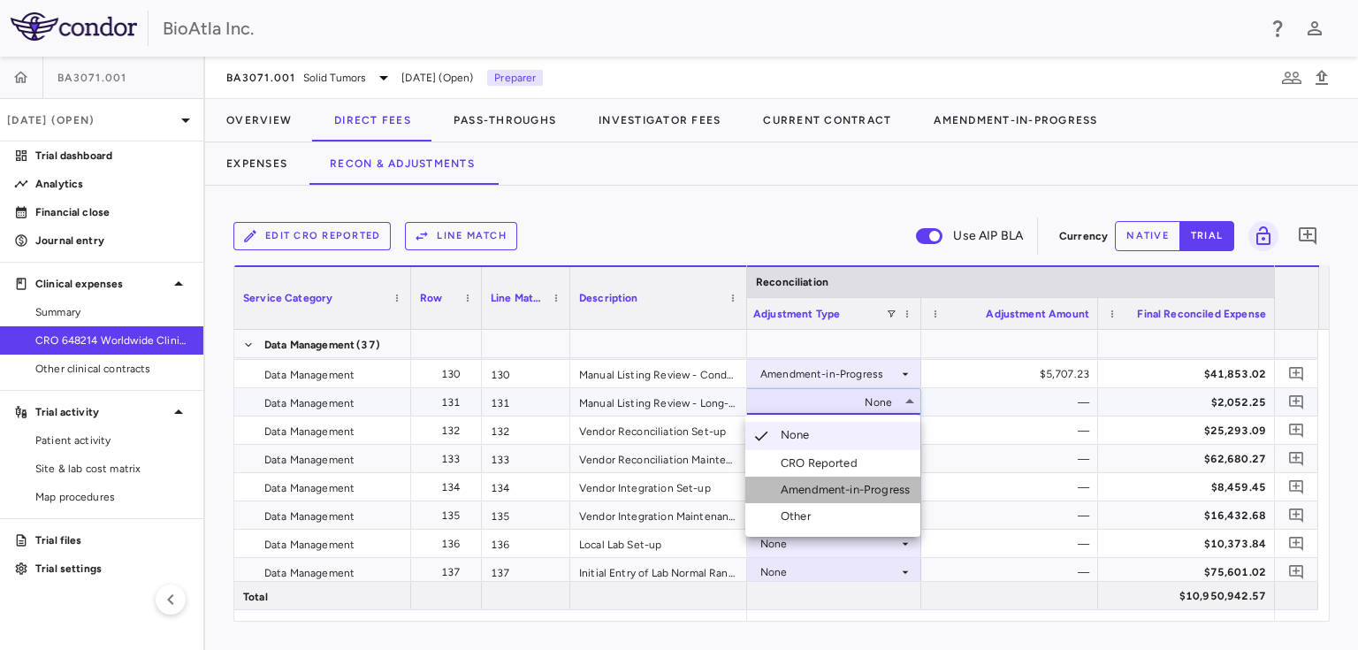
click at [799, 488] on div "Amendment-in-Progress" at bounding box center [848, 490] width 136 height 16
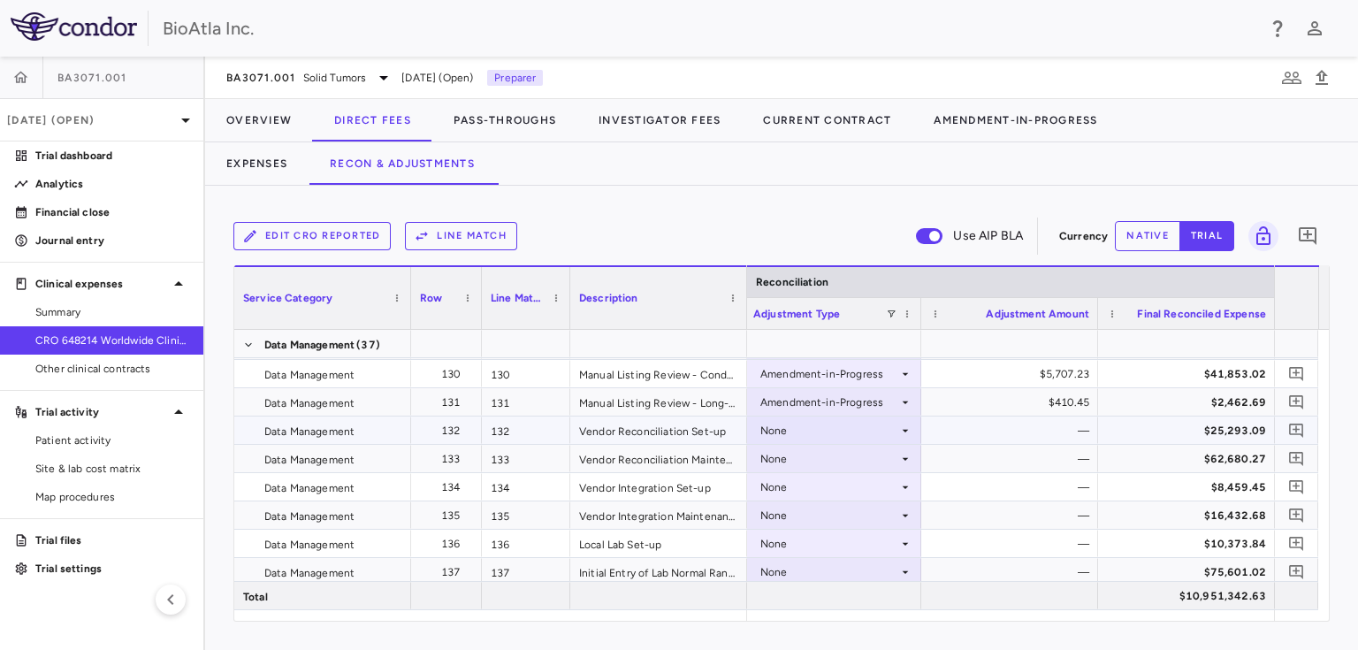
click at [794, 439] on div "None" at bounding box center [829, 430] width 138 height 28
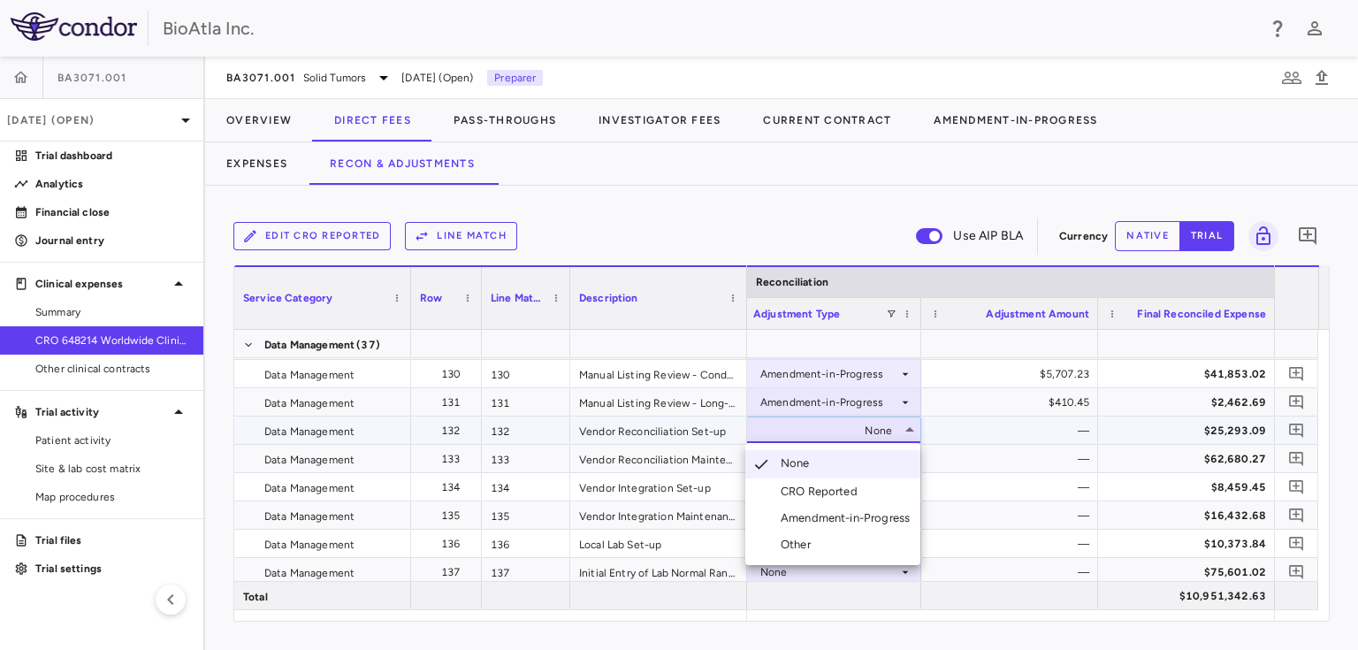
click at [852, 520] on div "Amendment-in-Progress" at bounding box center [848, 518] width 136 height 16
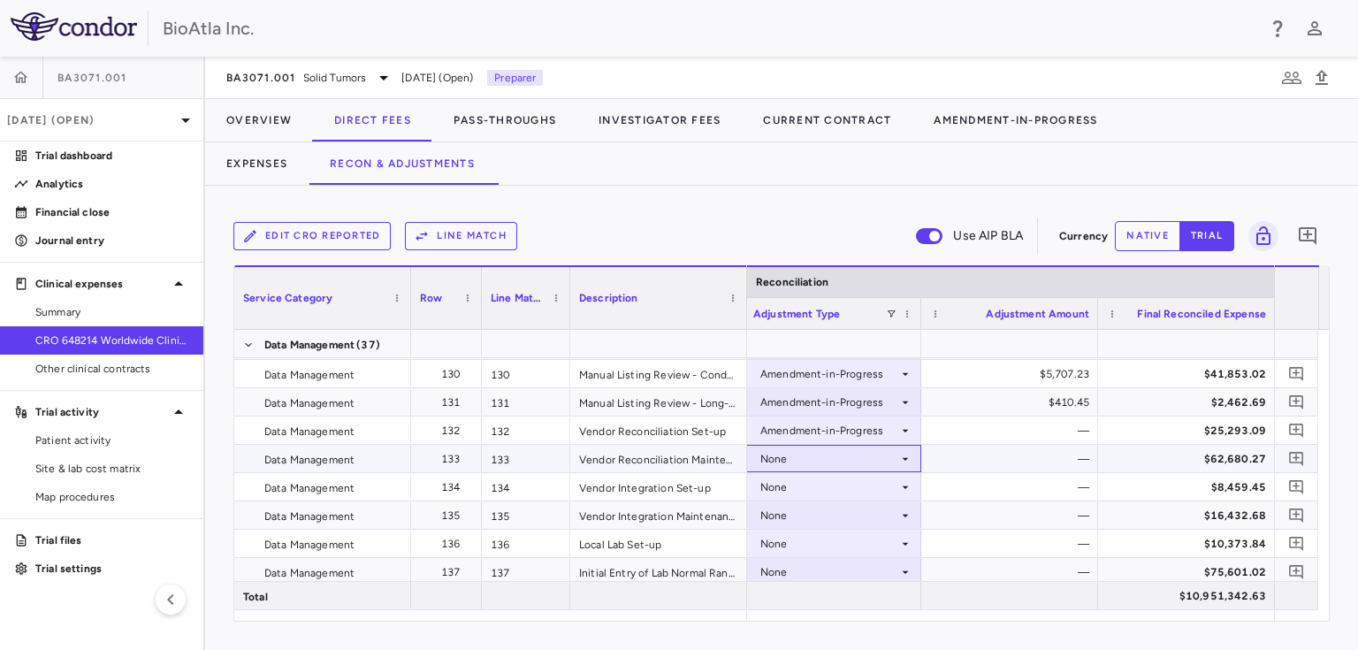
click at [877, 460] on div "None" at bounding box center [829, 459] width 138 height 28
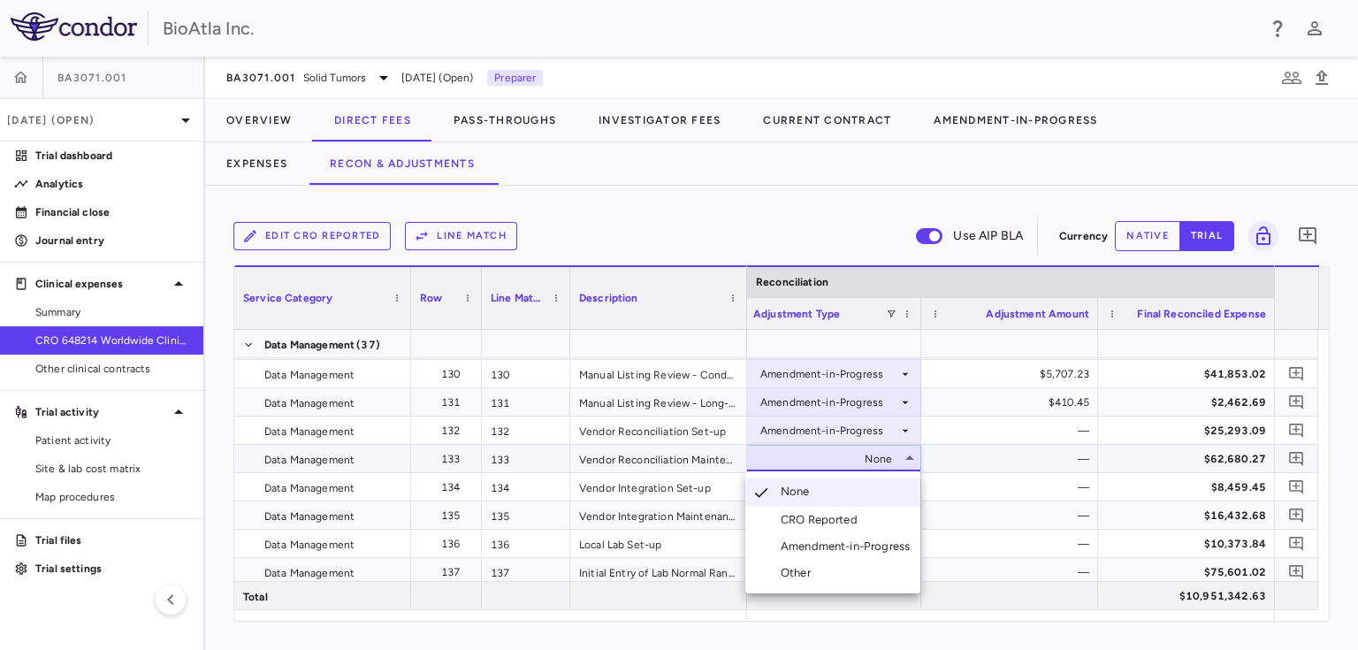
click at [856, 540] on div "Amendment-in-Progress" at bounding box center [848, 546] width 136 height 16
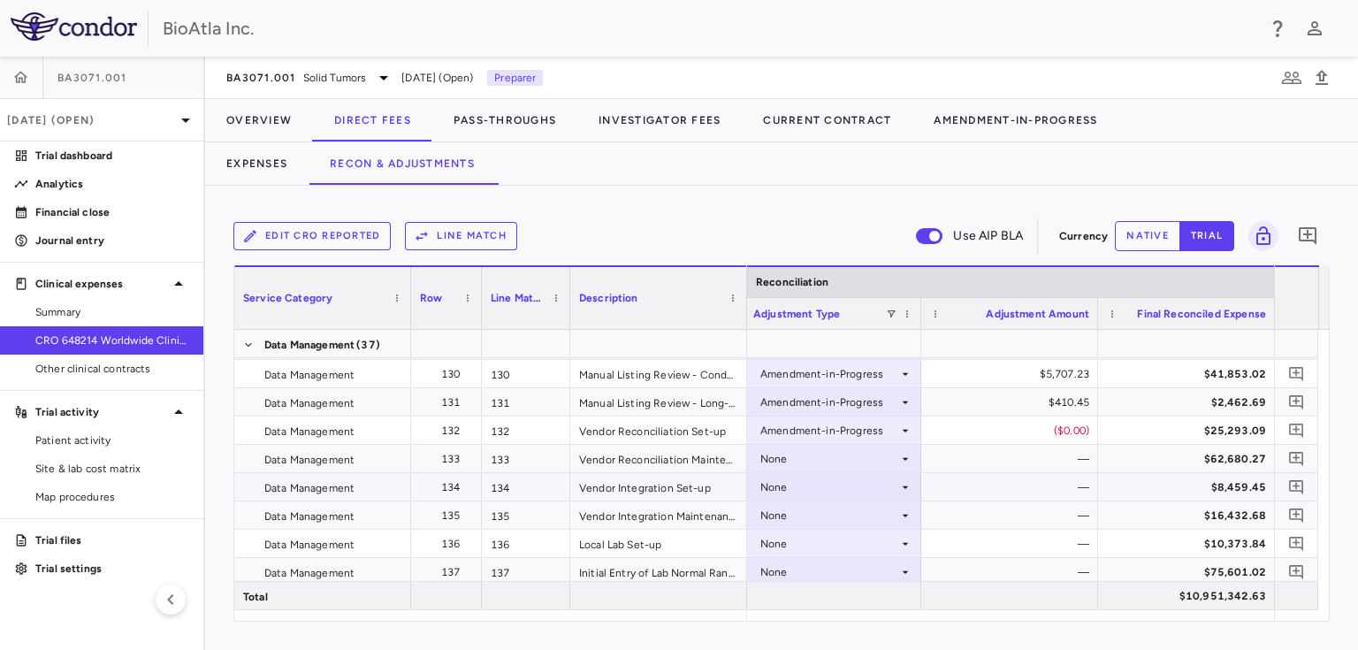
click at [864, 479] on div "None" at bounding box center [829, 487] width 138 height 28
click at [850, 578] on div "None" at bounding box center [829, 572] width 138 height 28
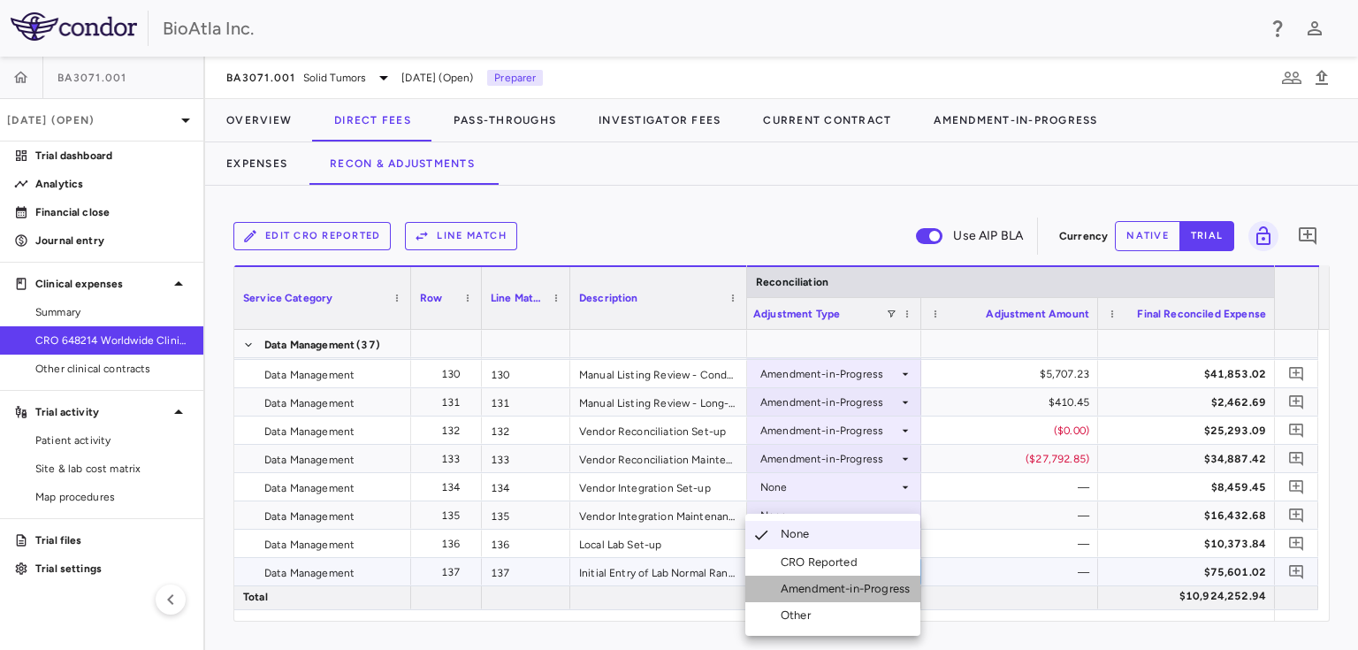
click at [852, 582] on div "Amendment-in-Progress" at bounding box center [848, 589] width 136 height 16
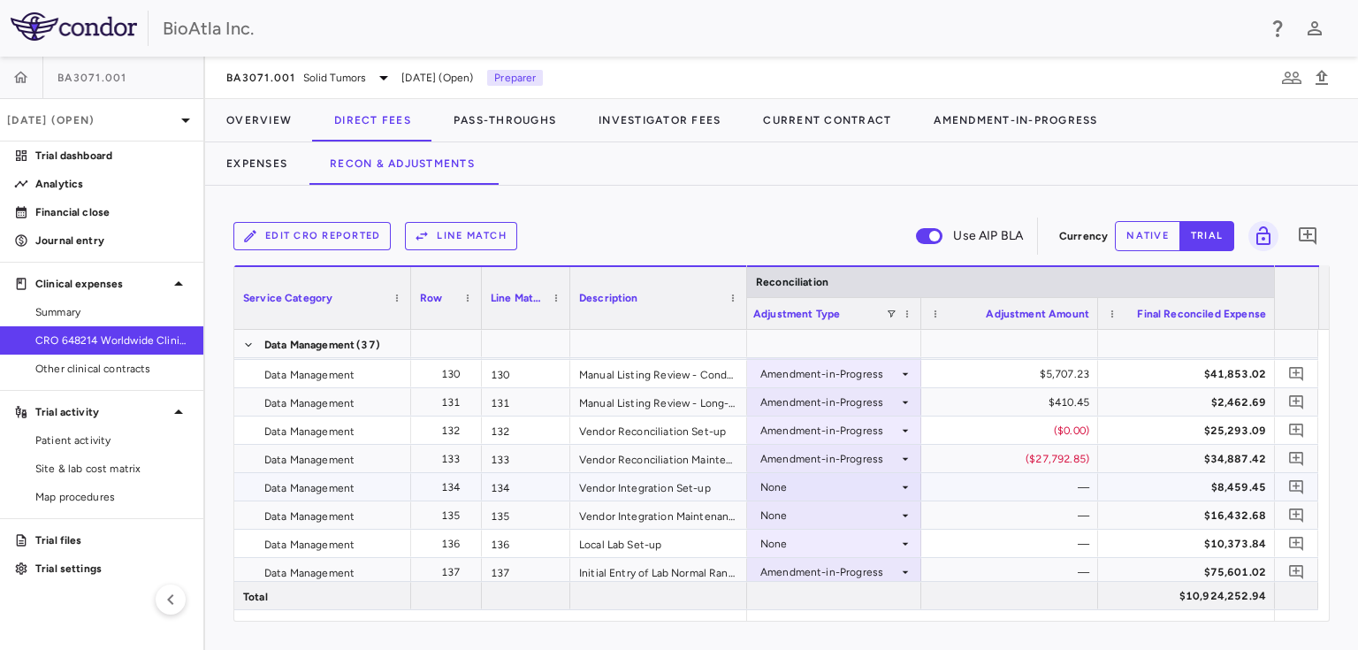
click at [788, 490] on div "None" at bounding box center [829, 487] width 138 height 28
click at [822, 569] on div "Amendment-in-Progress" at bounding box center [829, 572] width 138 height 28
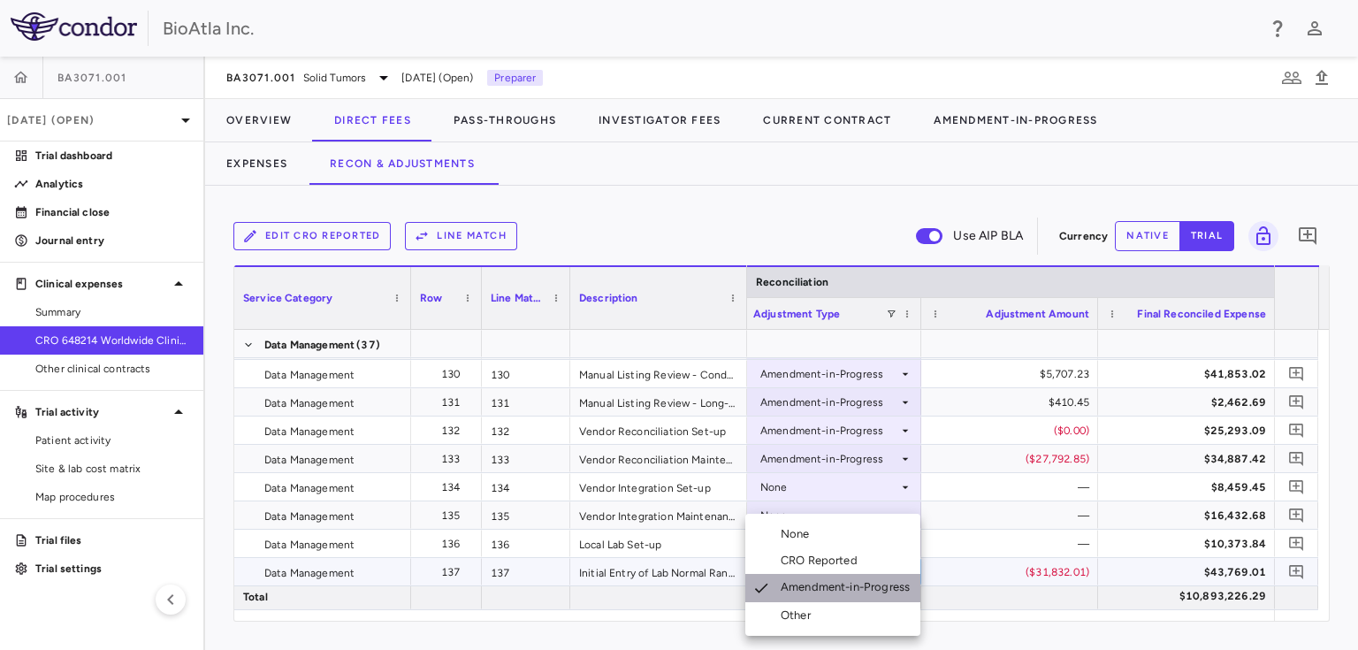
click at [806, 580] on div "Amendment-in-Progress" at bounding box center [848, 588] width 136 height 18
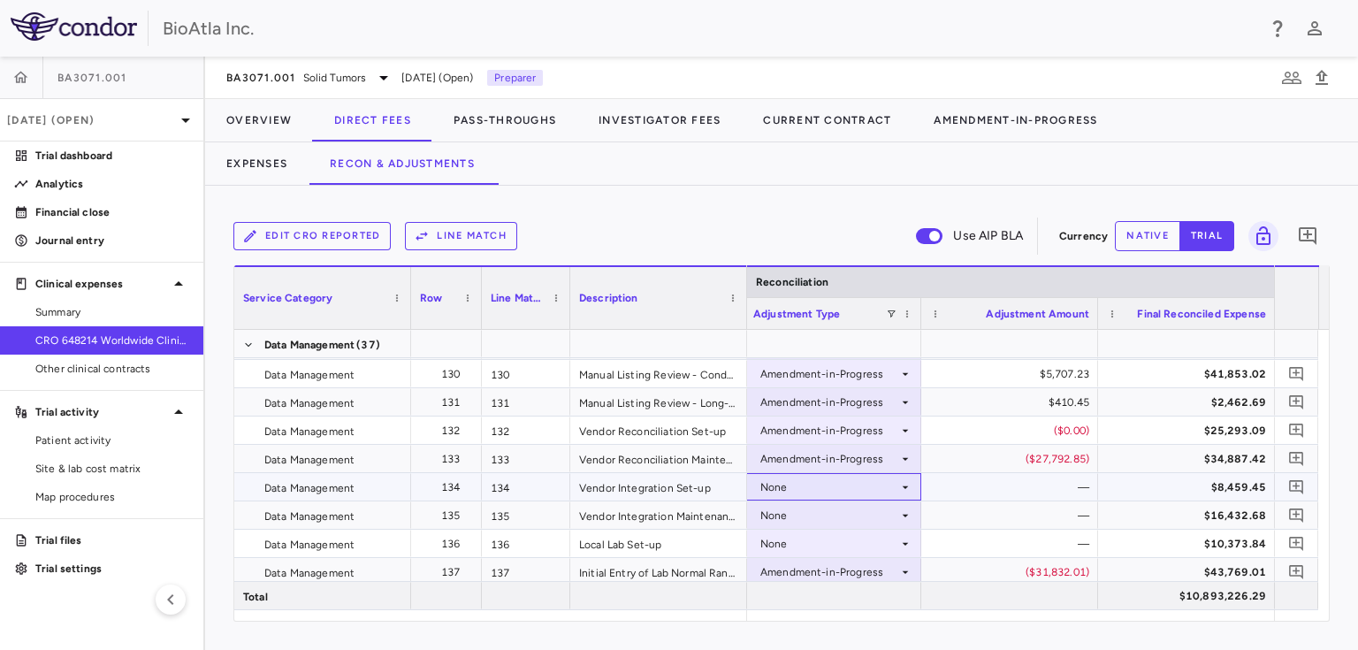
click at [820, 482] on div "None" at bounding box center [829, 487] width 138 height 28
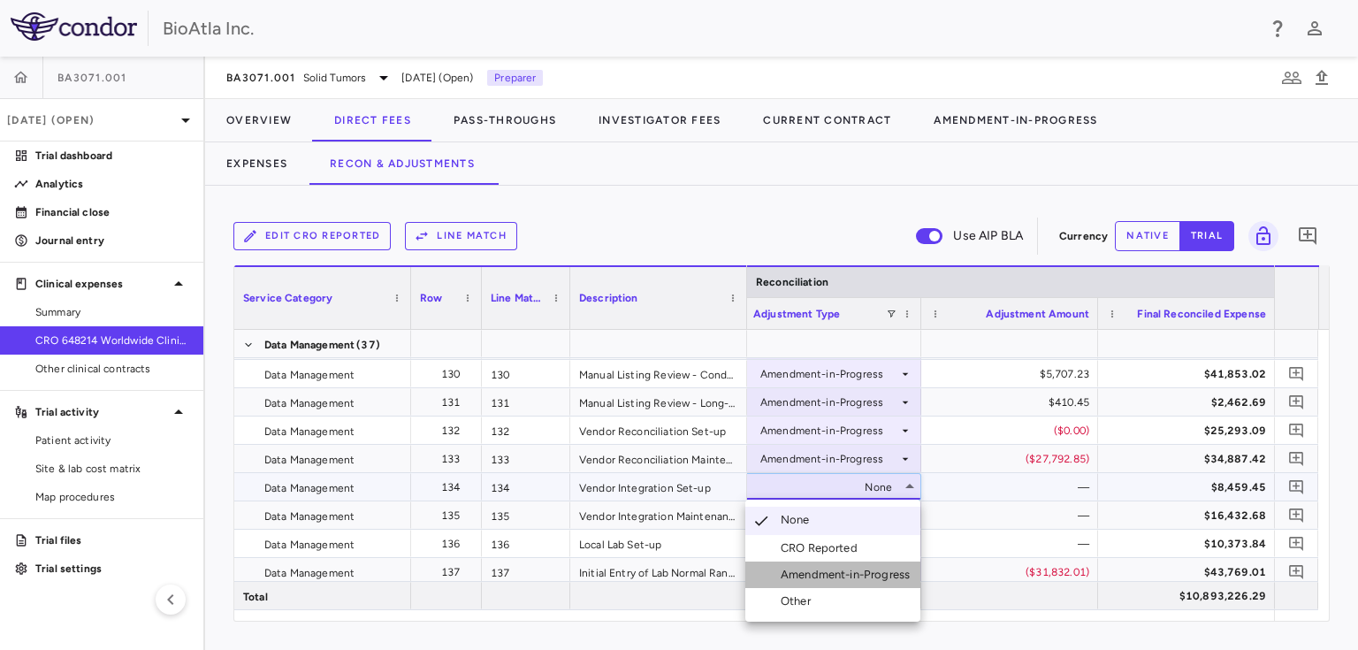
click at [824, 567] on div "Amendment-in-Progress" at bounding box center [848, 575] width 136 height 16
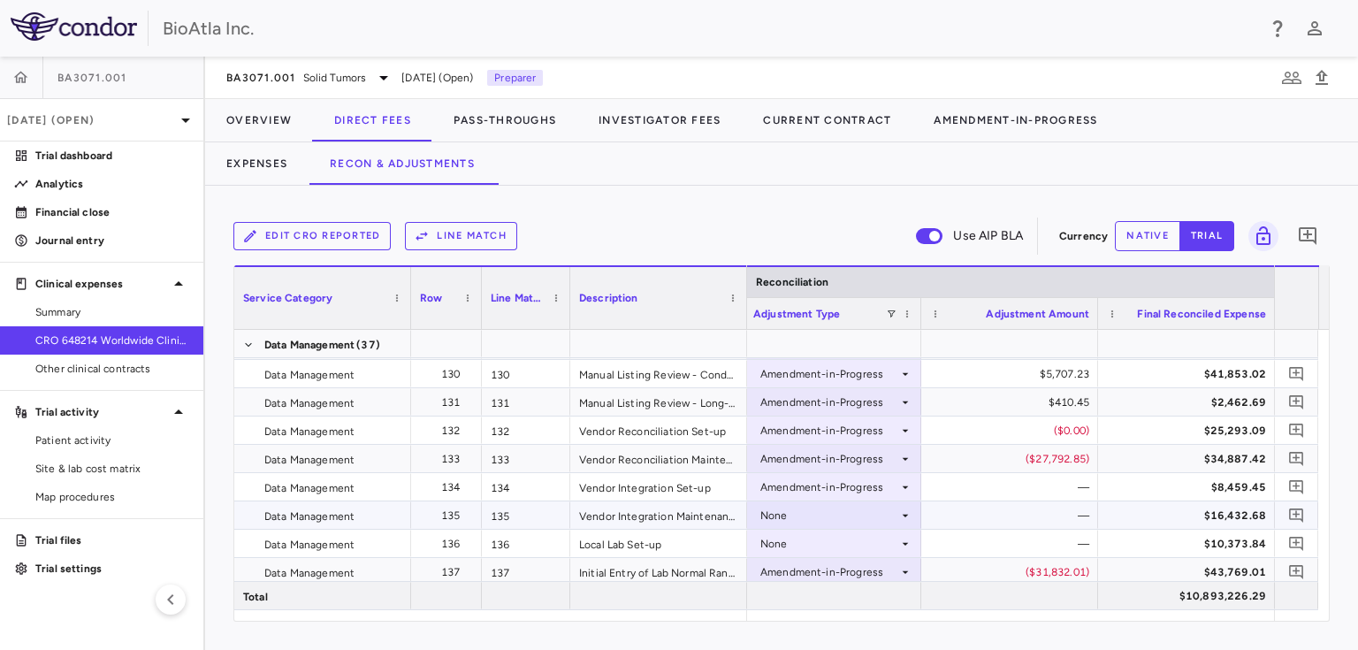
click at [802, 510] on div "None" at bounding box center [829, 515] width 138 height 28
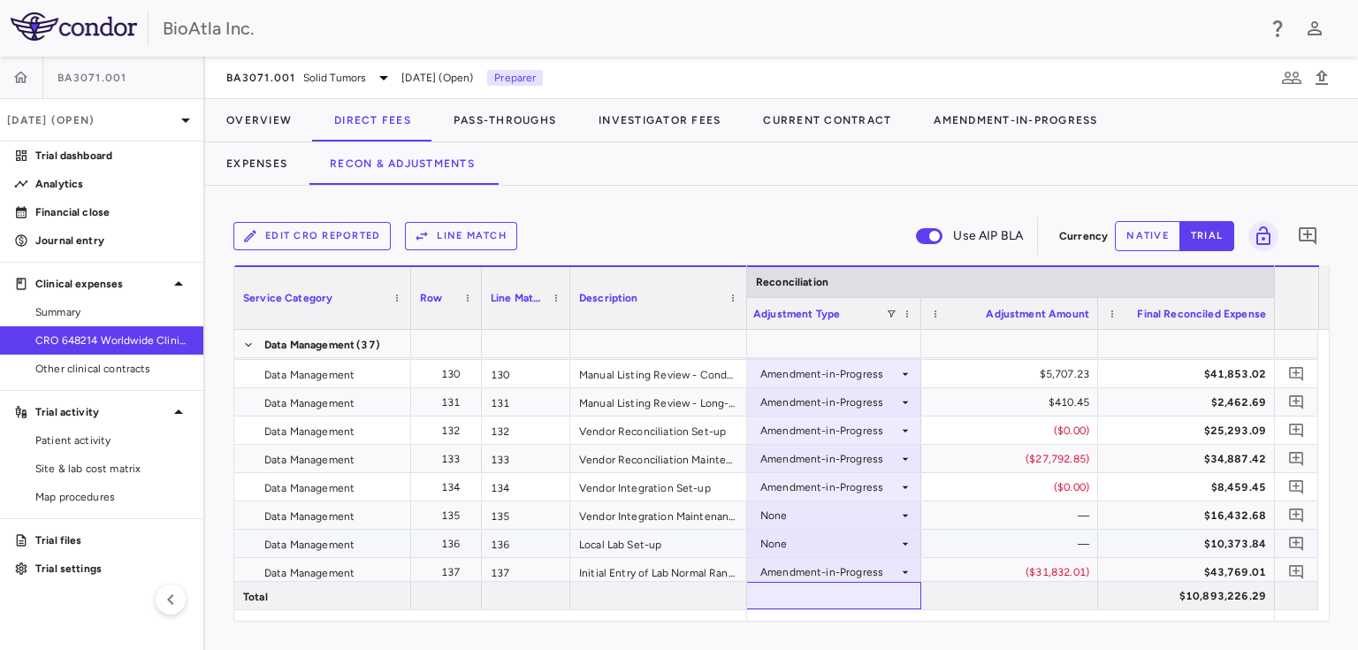
drag, startPoint x: 848, startPoint y: 592, endPoint x: 848, endPoint y: 536, distance: 55.7
click at [848, 536] on div "Service Category Row Line Match" at bounding box center [781, 442] width 1094 height 355
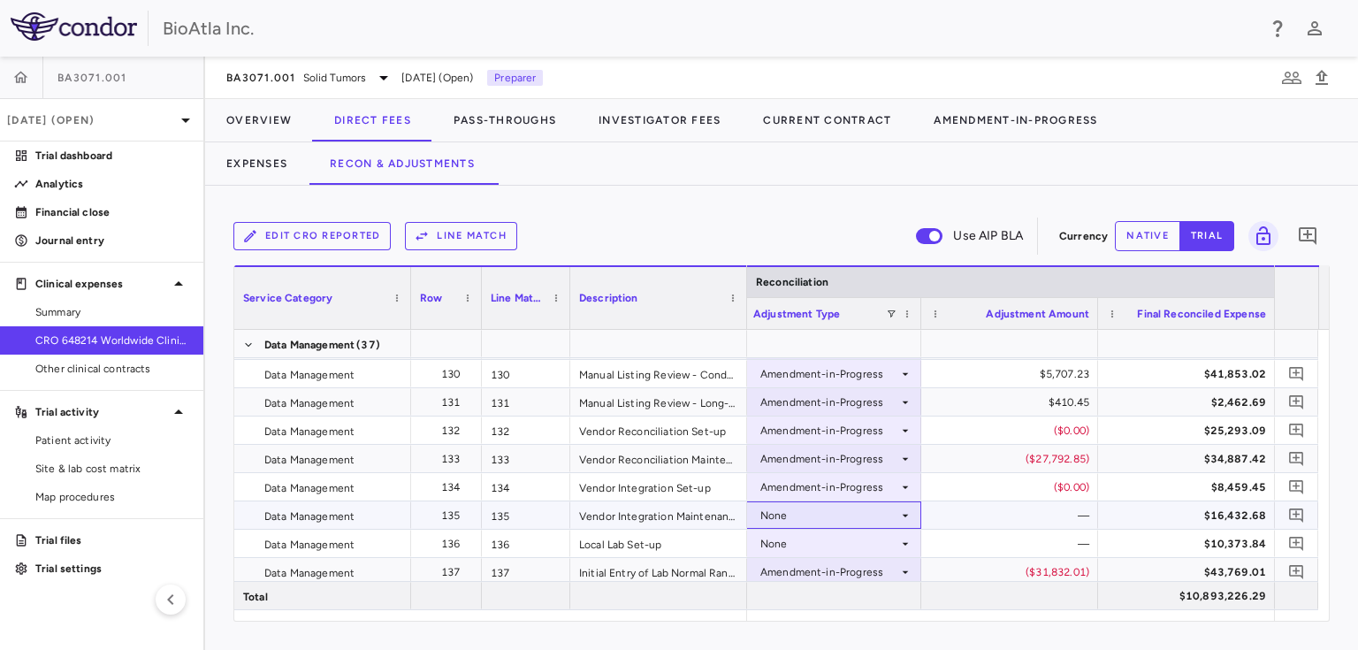
click at [848, 527] on div "None" at bounding box center [832, 514] width 177 height 27
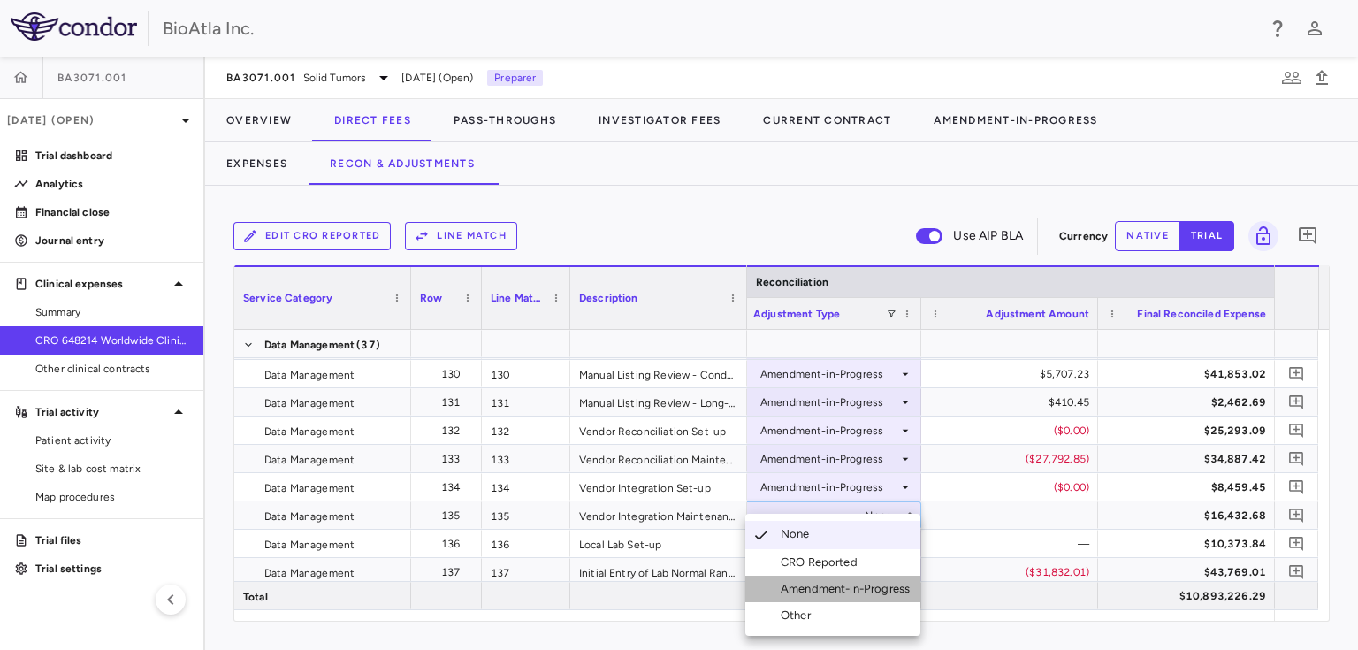
click at [838, 583] on div "Amendment-in-Progress" at bounding box center [848, 589] width 136 height 16
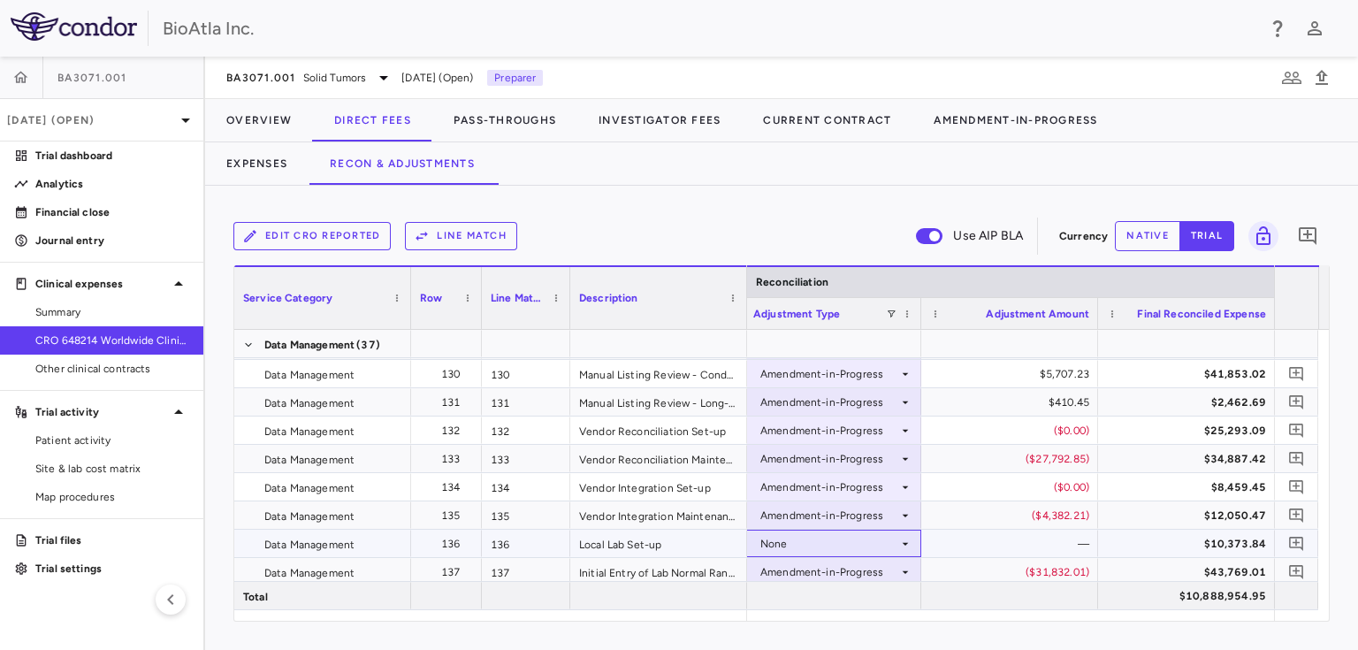
click at [774, 544] on div "None" at bounding box center [829, 543] width 138 height 28
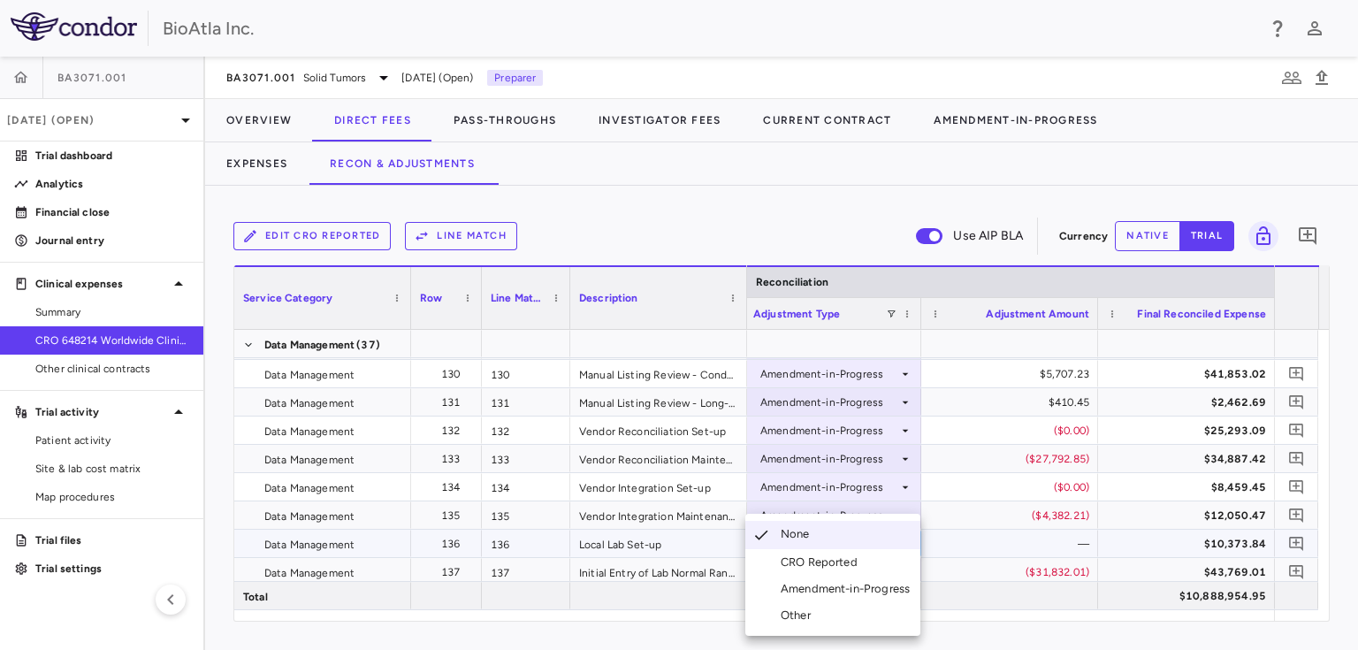
click at [838, 583] on div "Amendment-in-Progress" at bounding box center [848, 589] width 136 height 16
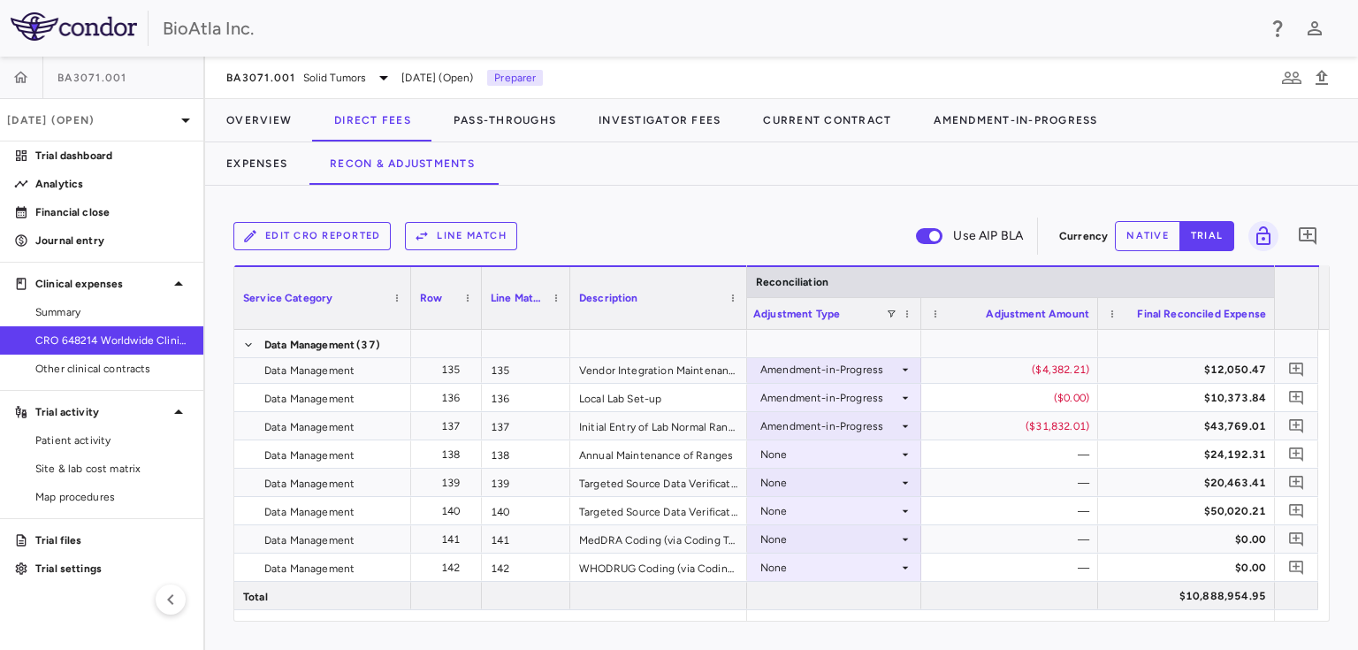
scroll to position [4490, 0]
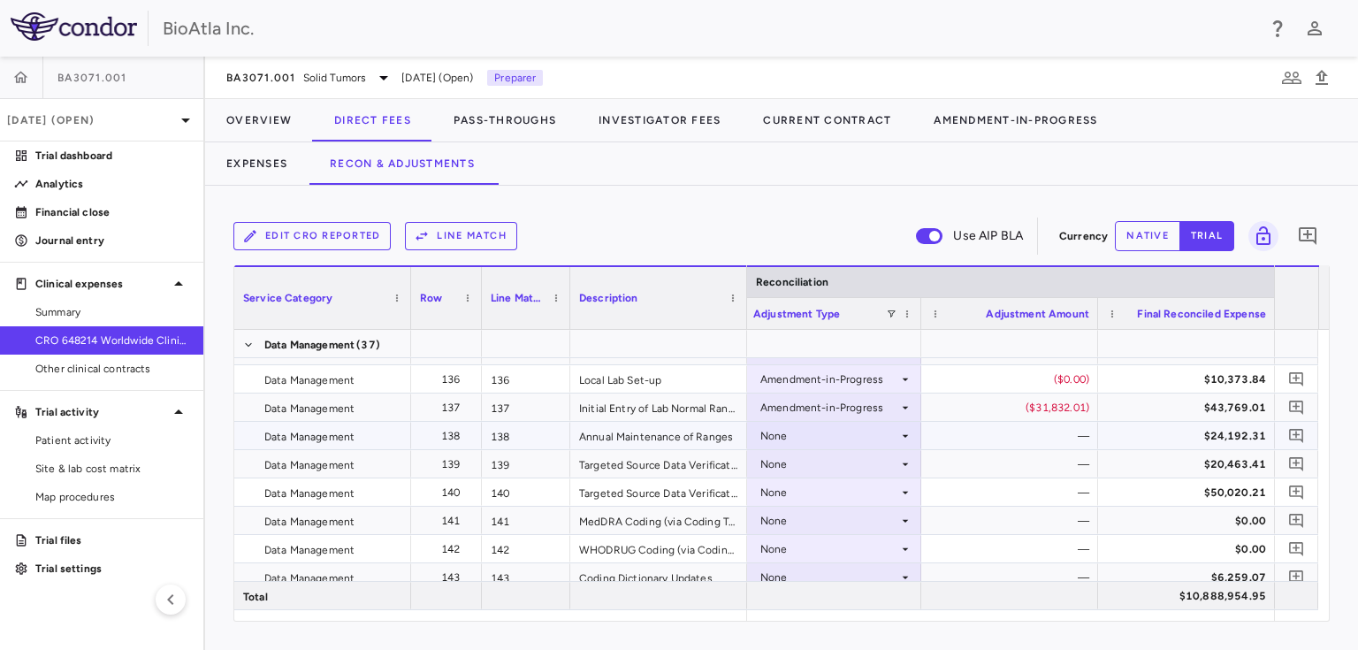
click at [770, 432] on div "None" at bounding box center [829, 436] width 138 height 28
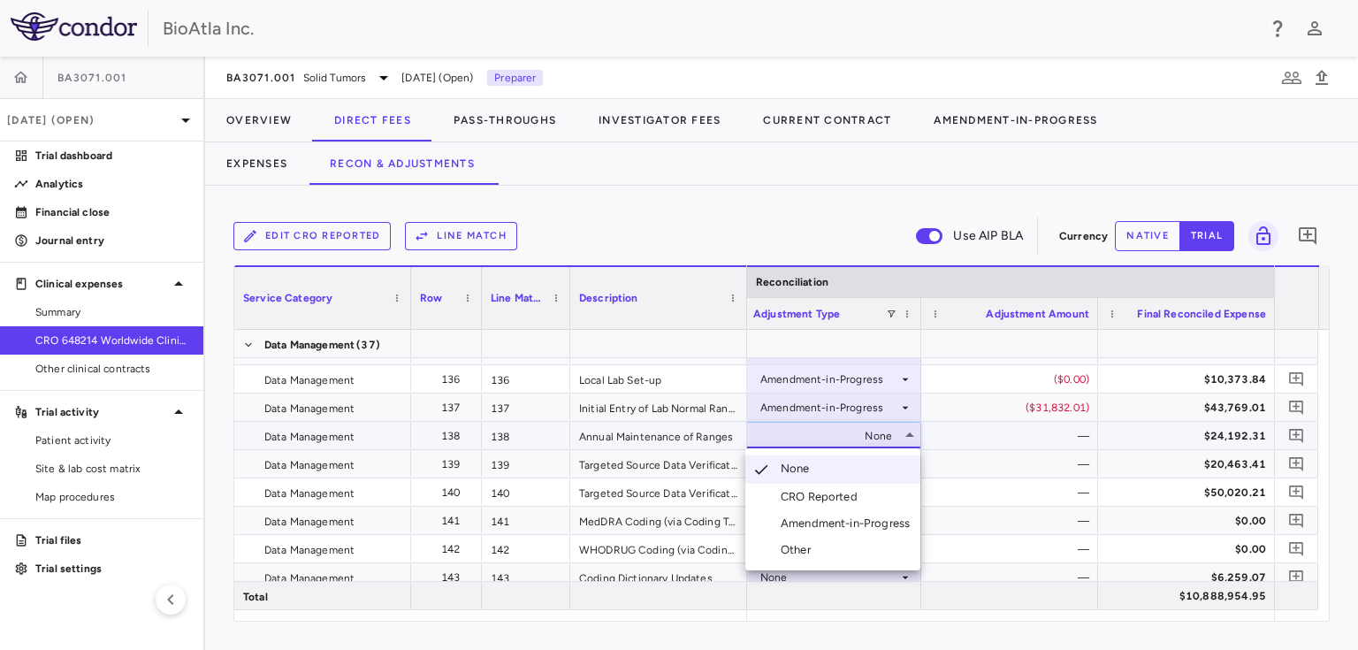
click at [806, 520] on div "Amendment-in-Progress" at bounding box center [848, 523] width 136 height 16
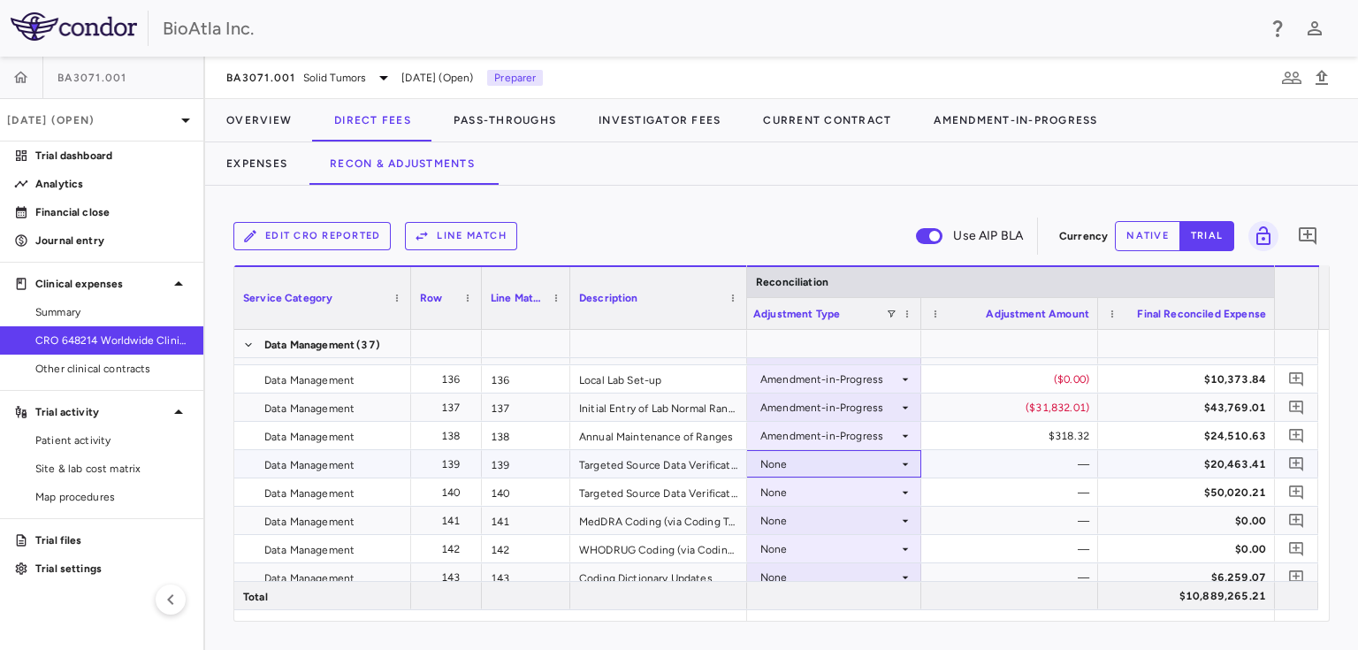
click at [782, 473] on div "None" at bounding box center [829, 464] width 138 height 28
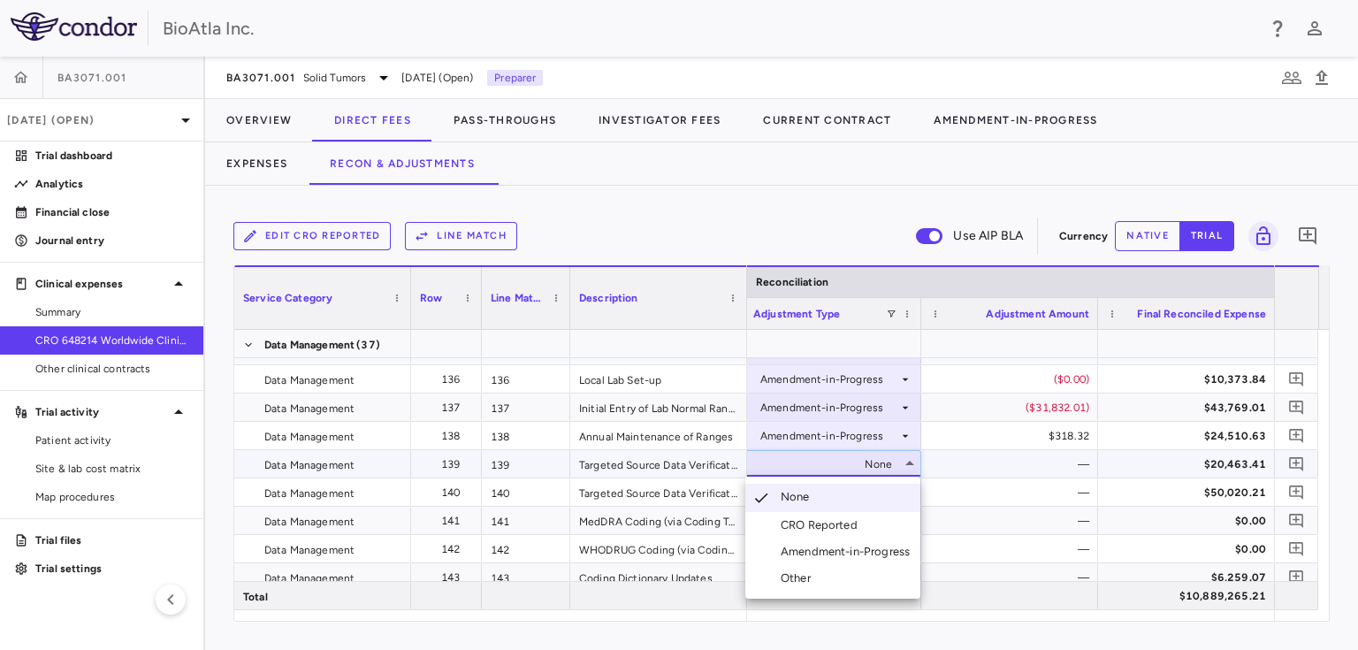
click at [833, 552] on div "Amendment-in-Progress" at bounding box center [848, 552] width 136 height 16
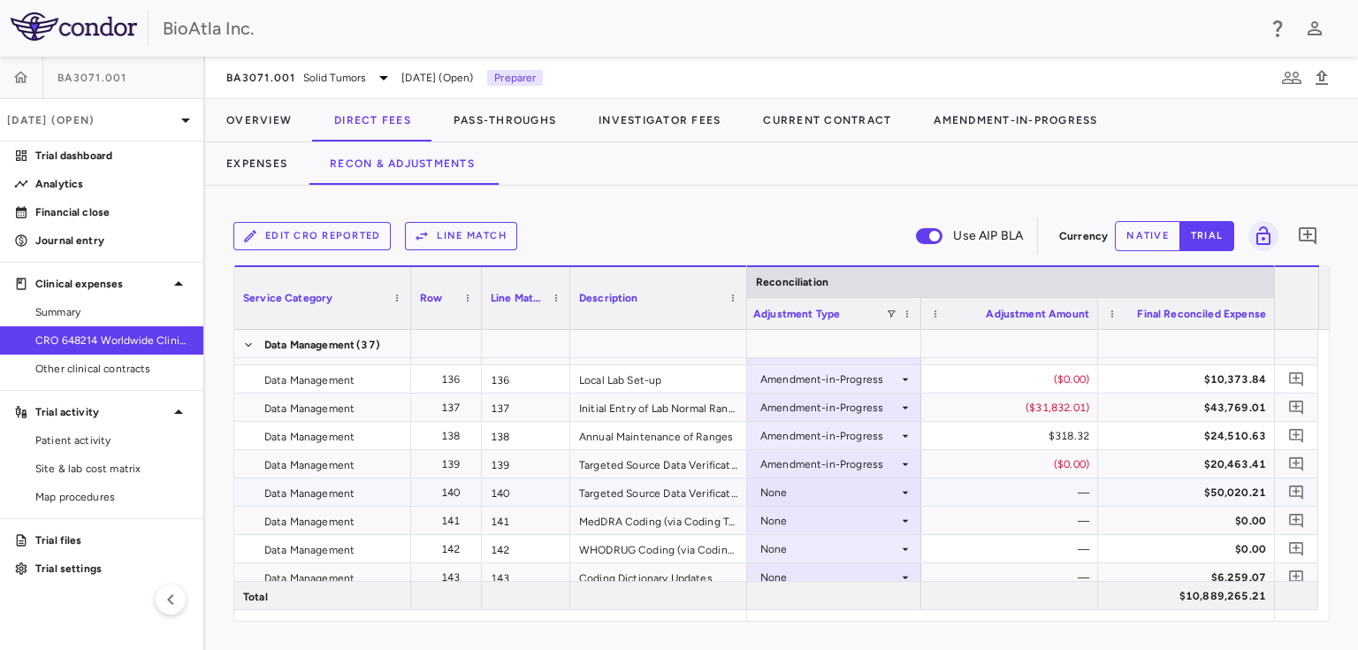
click at [802, 487] on div "None" at bounding box center [829, 492] width 138 height 28
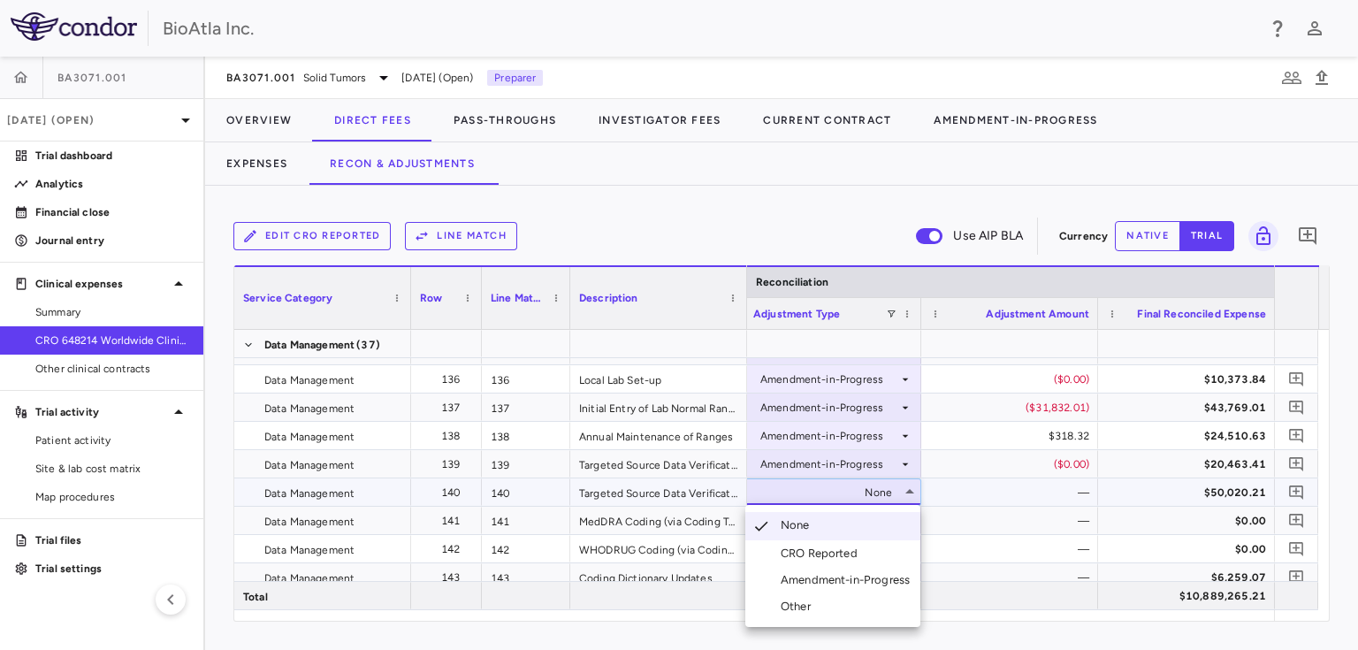
click at [823, 573] on div "Amendment-in-Progress" at bounding box center [848, 580] width 136 height 16
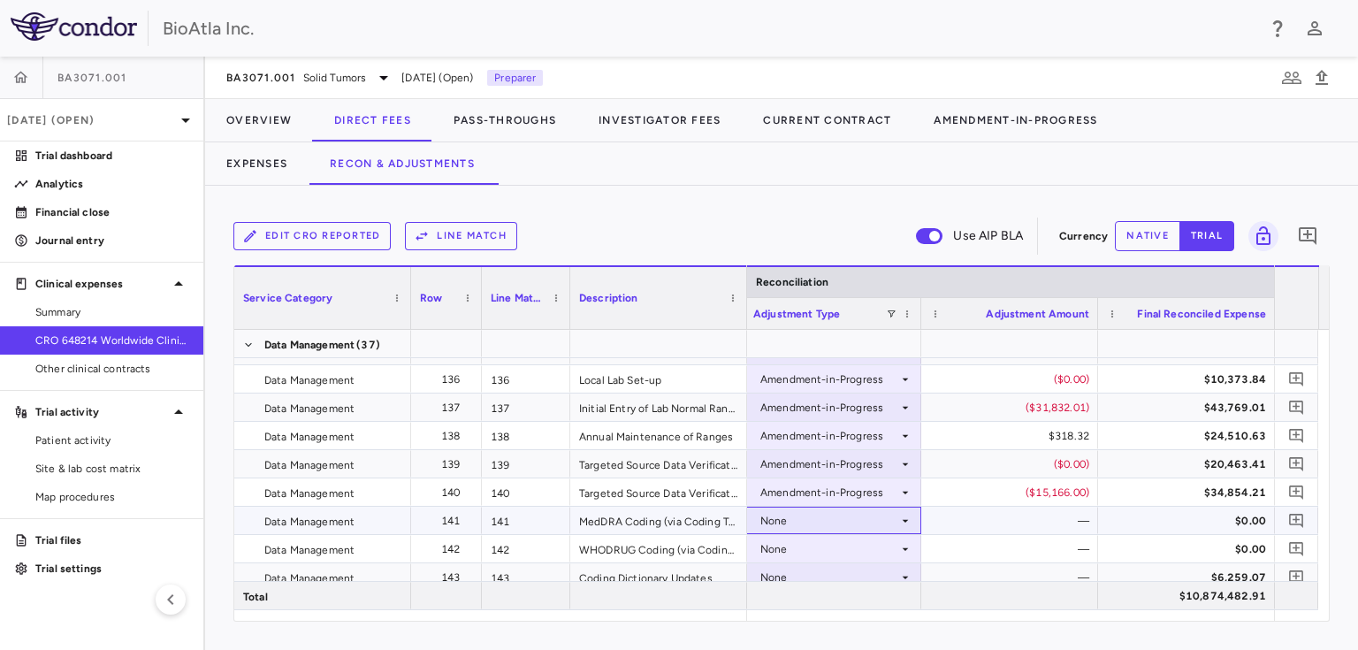
click at [810, 519] on div "None" at bounding box center [829, 520] width 138 height 28
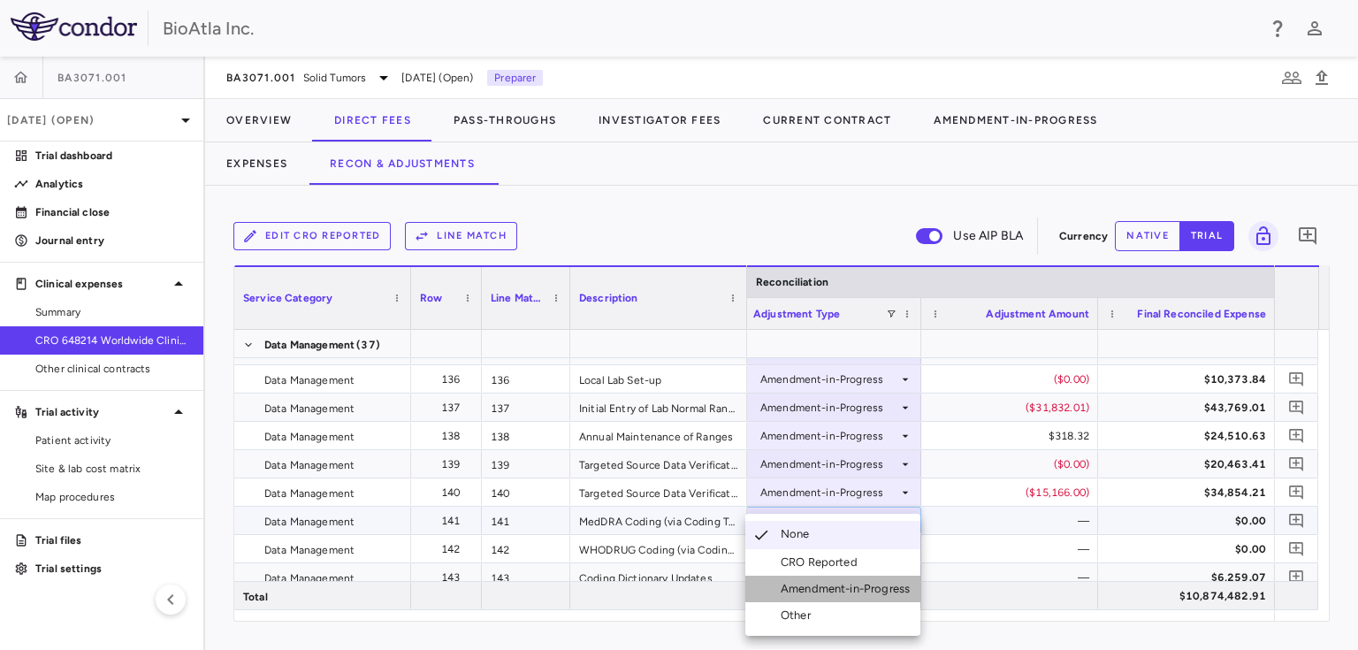
click at [824, 590] on div "Amendment-in-Progress" at bounding box center [848, 589] width 136 height 16
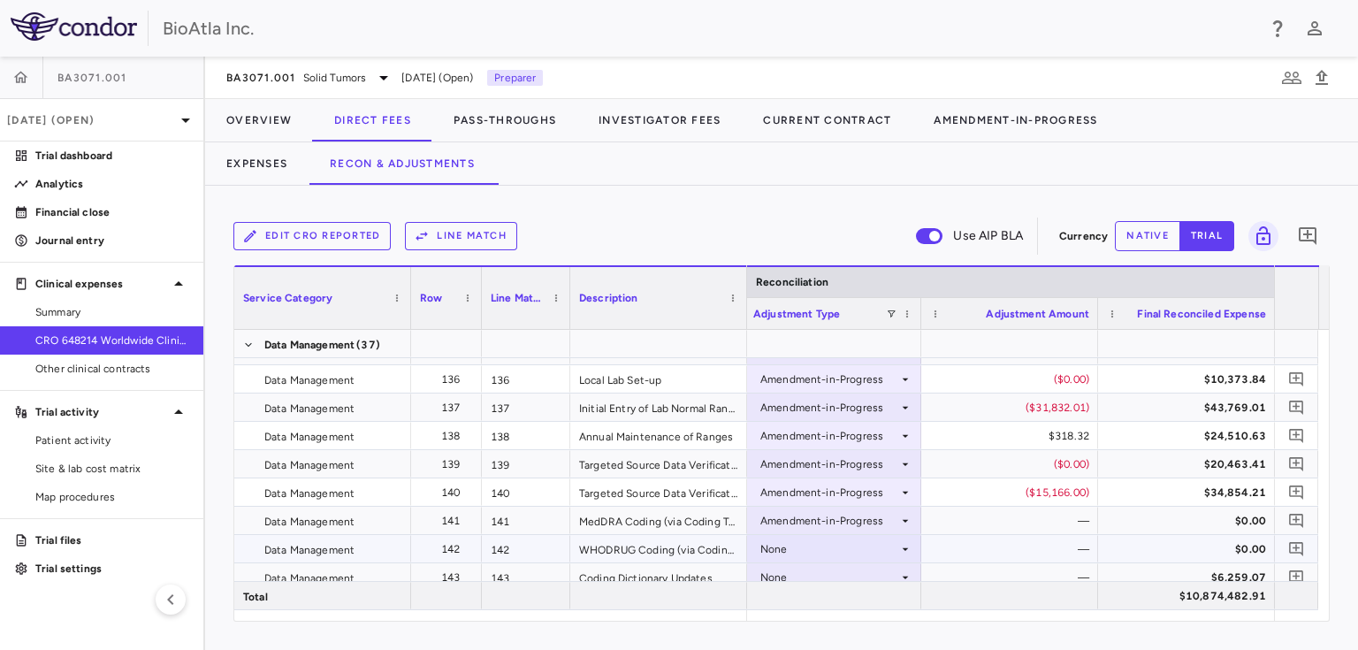
click at [790, 545] on div "None" at bounding box center [829, 549] width 138 height 28
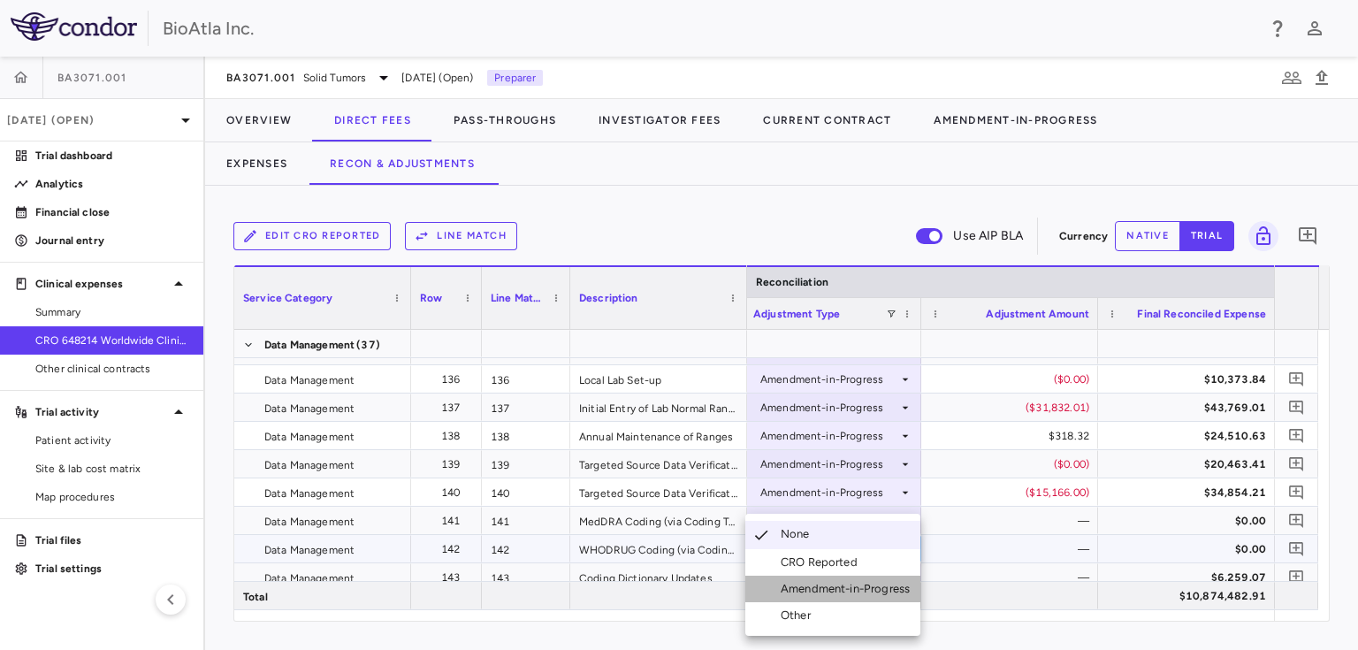
click at [842, 588] on div "Amendment-in-Progress" at bounding box center [848, 589] width 136 height 16
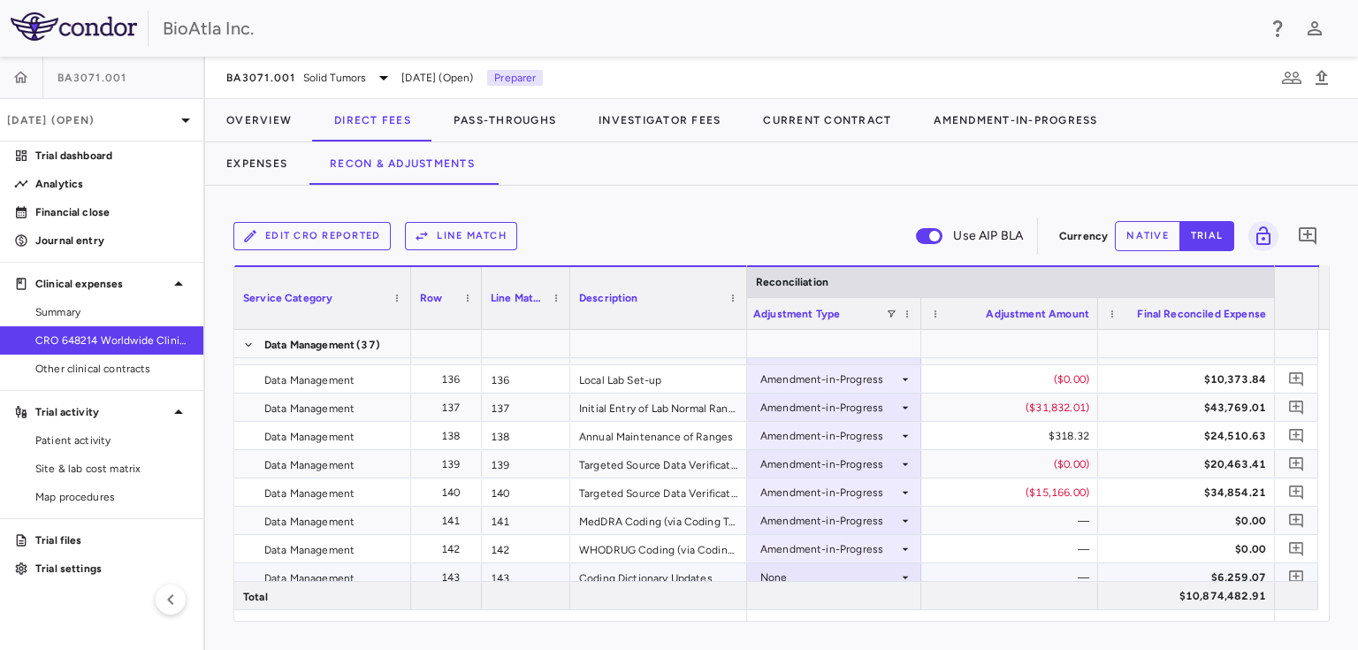
click at [856, 567] on div "None" at bounding box center [829, 577] width 138 height 28
click at [858, 567] on div "None" at bounding box center [829, 577] width 138 height 28
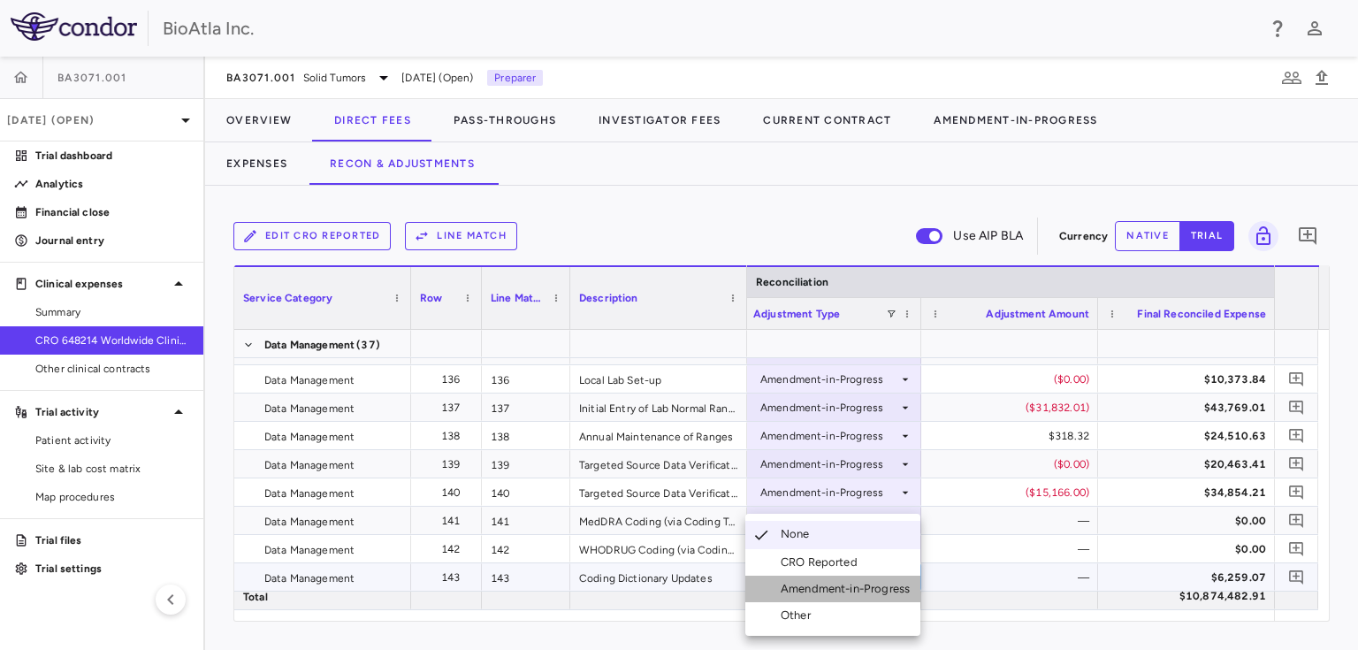
click at [862, 585] on div "Amendment-in-Progress" at bounding box center [848, 589] width 136 height 16
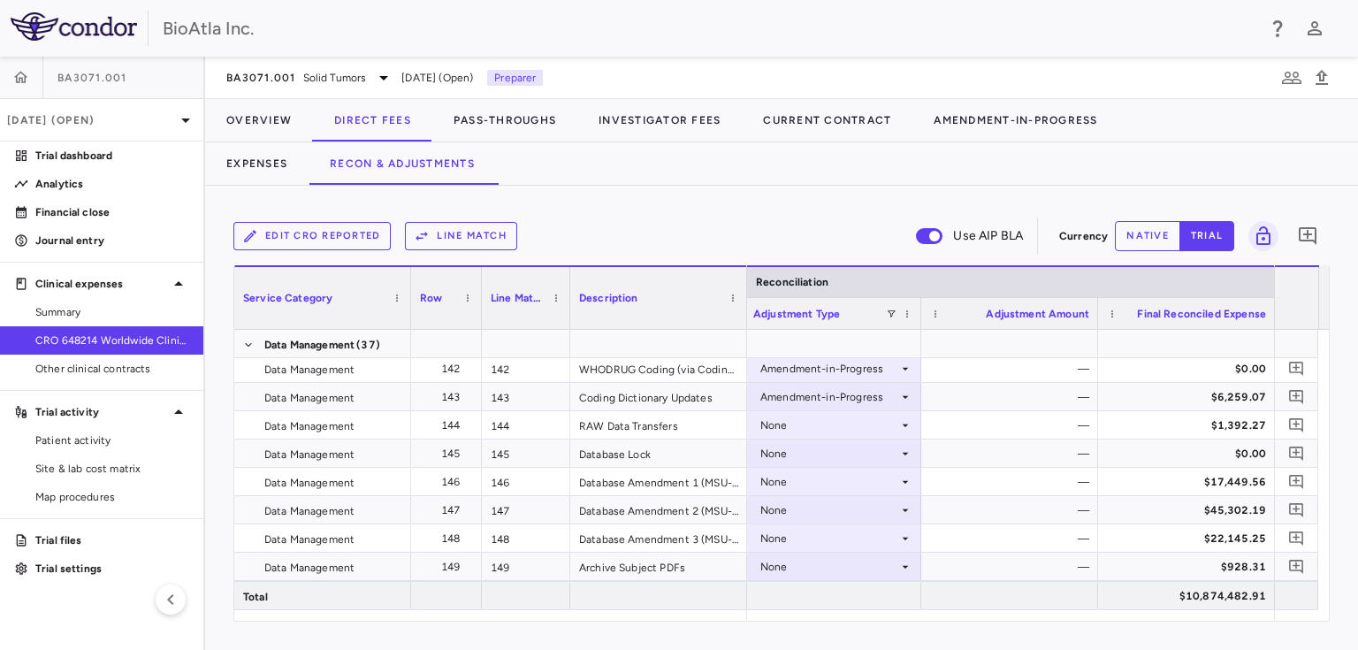
scroll to position [4671, 0]
click at [789, 410] on div "None" at bounding box center [829, 424] width 138 height 28
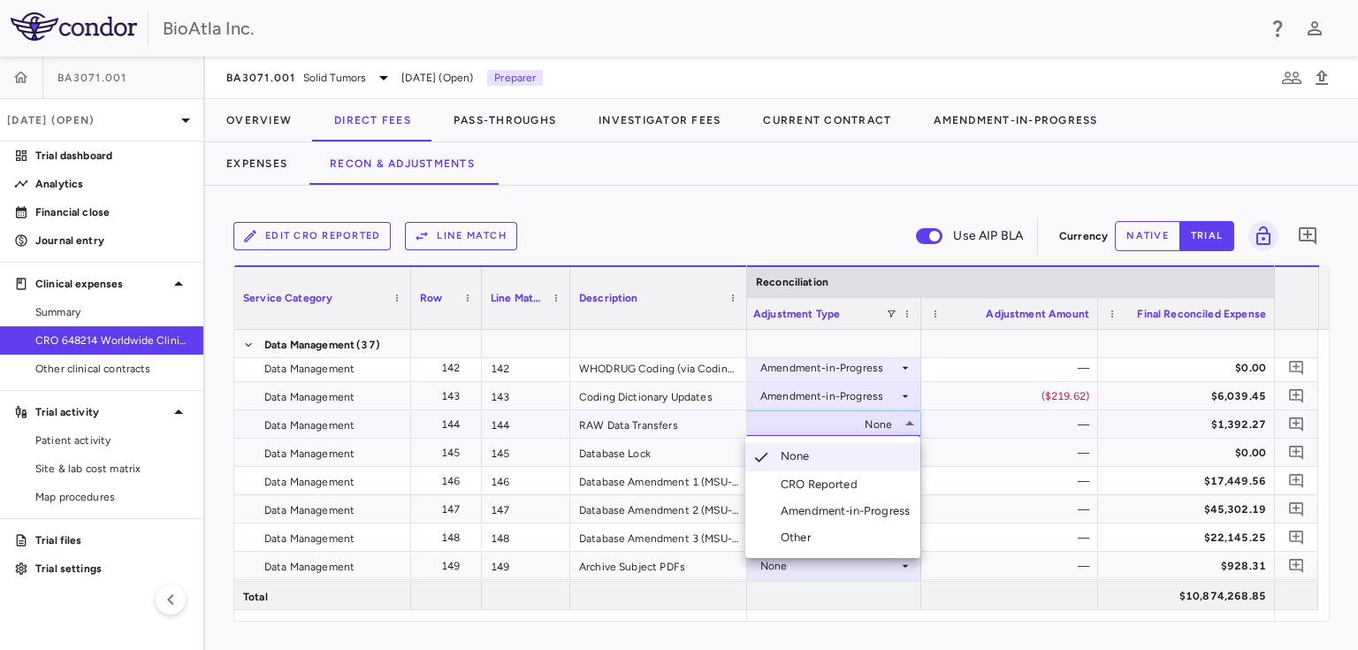
click at [859, 507] on div "Amendment-in-Progress" at bounding box center [848, 511] width 136 height 16
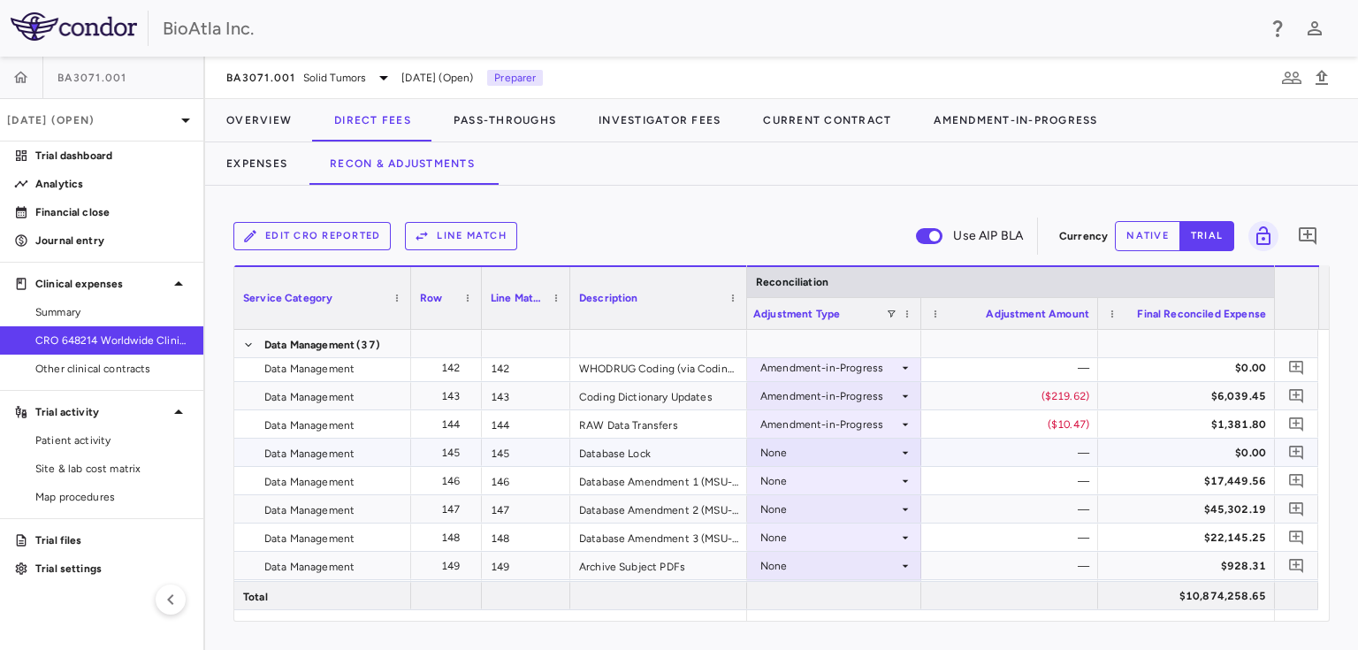
click at [833, 443] on div "None" at bounding box center [829, 452] width 138 height 28
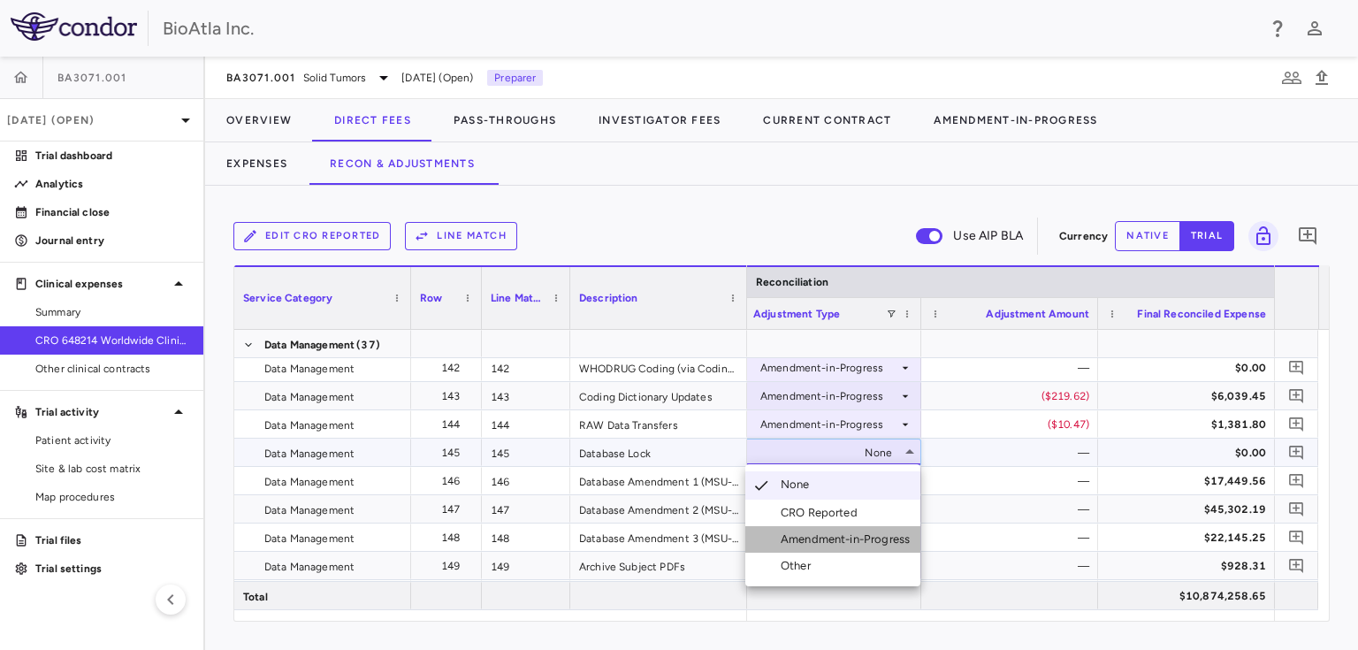
click at [820, 536] on div "Amendment-in-Progress" at bounding box center [848, 539] width 136 height 16
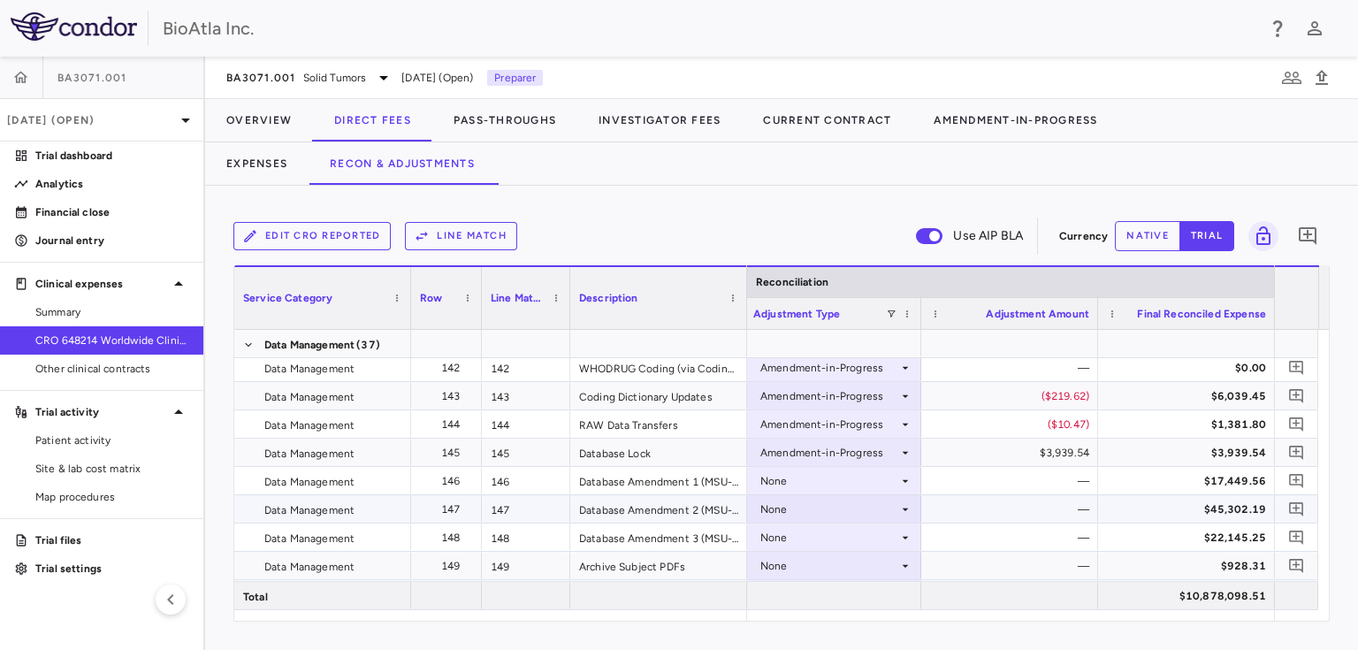
click at [813, 501] on div "None" at bounding box center [829, 509] width 138 height 28
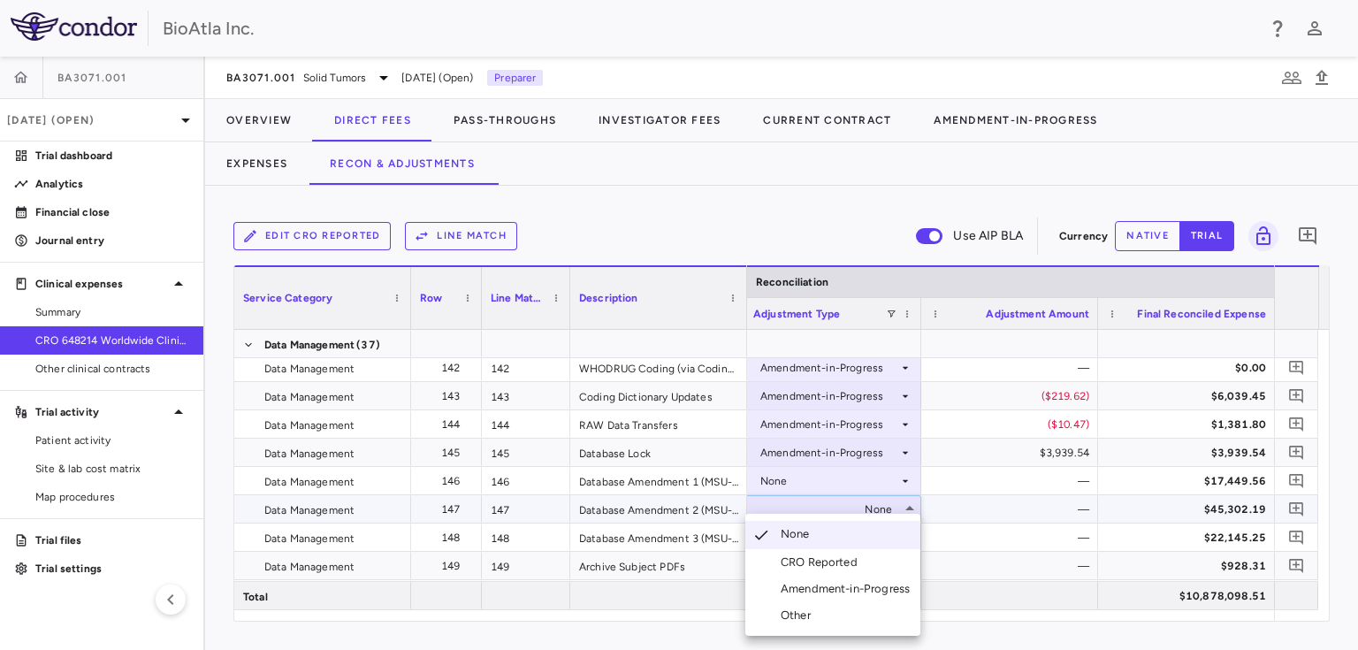
click at [818, 586] on div "Amendment-in-Progress" at bounding box center [848, 589] width 136 height 16
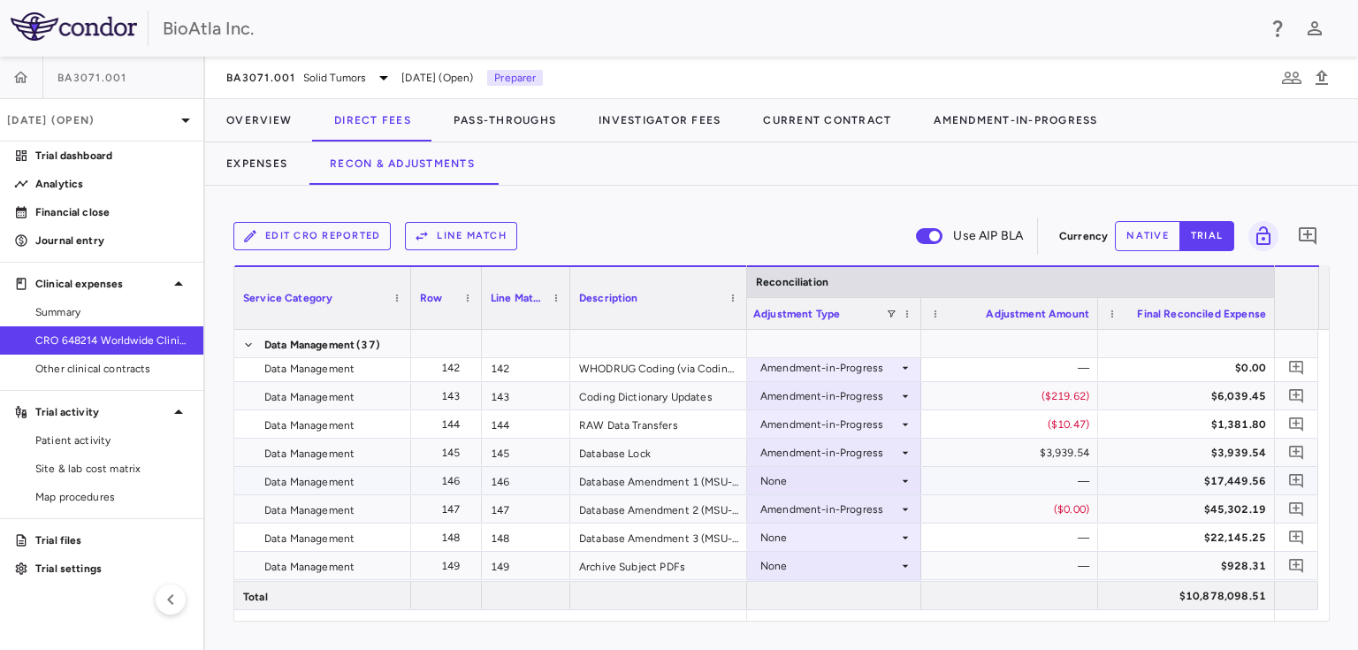
click at [784, 477] on div "None" at bounding box center [829, 481] width 138 height 28
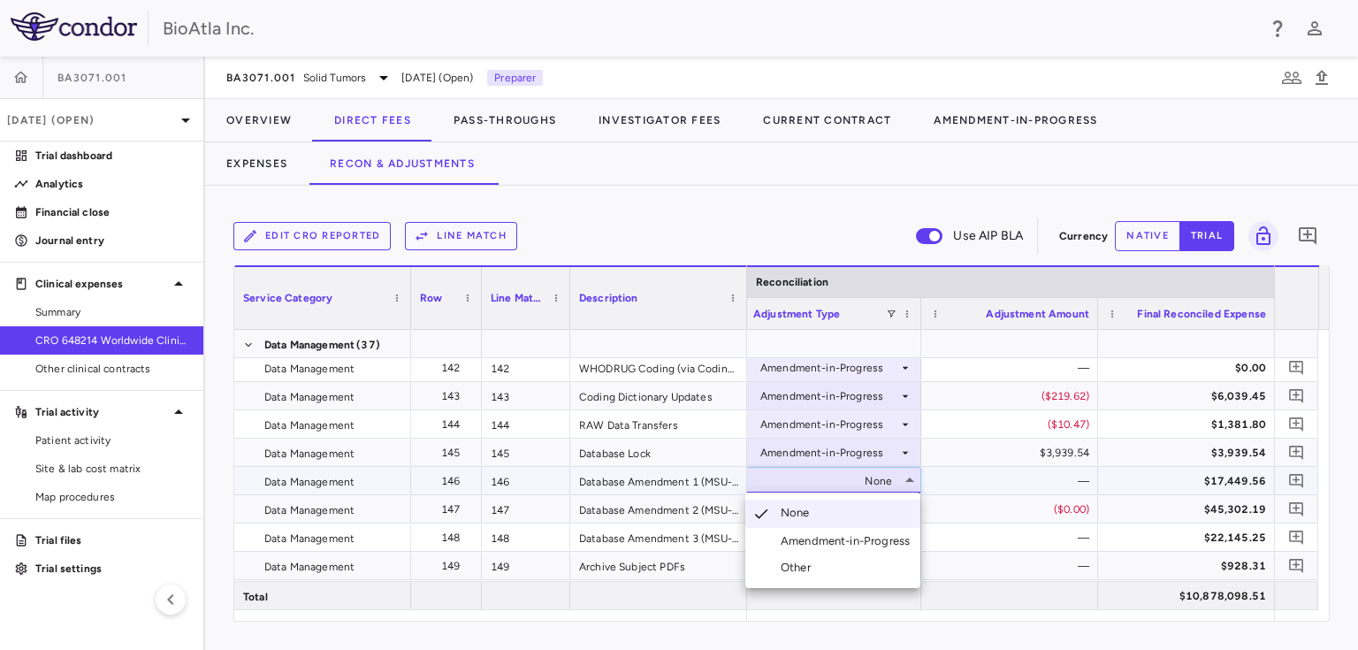
click at [781, 537] on div "Amendment-in-Progress" at bounding box center [848, 541] width 136 height 16
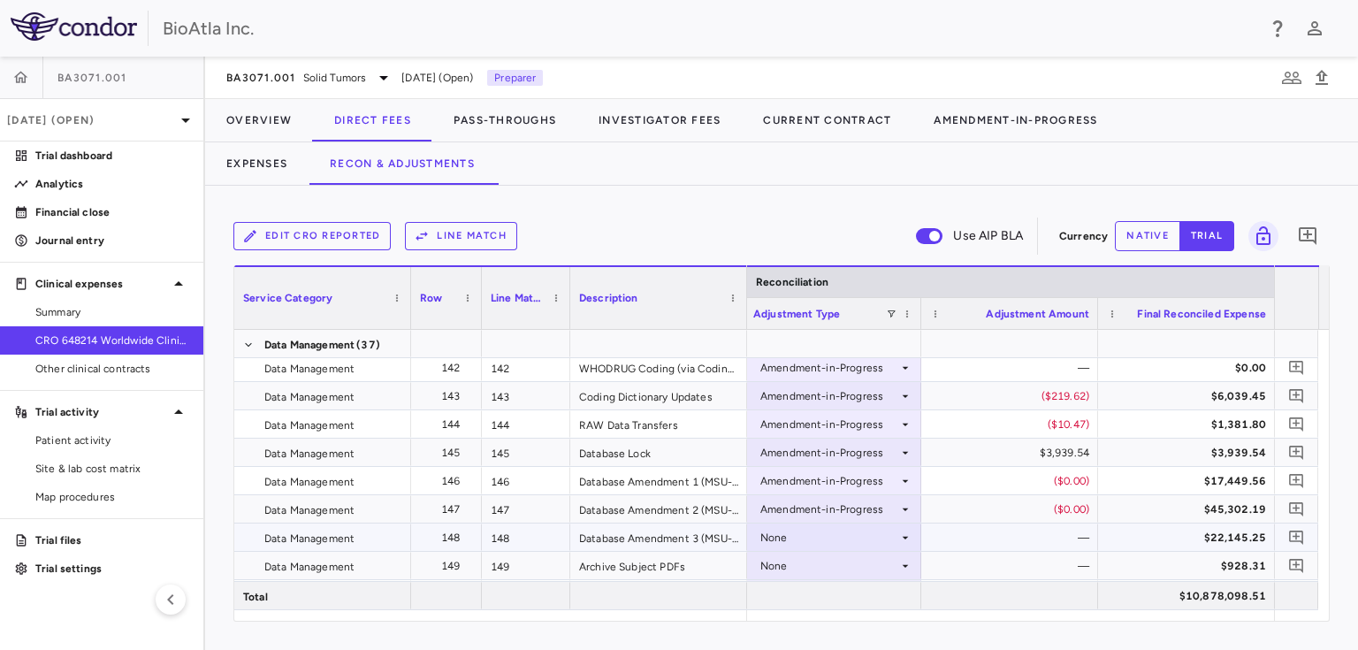
click at [767, 532] on div "None" at bounding box center [829, 537] width 138 height 28
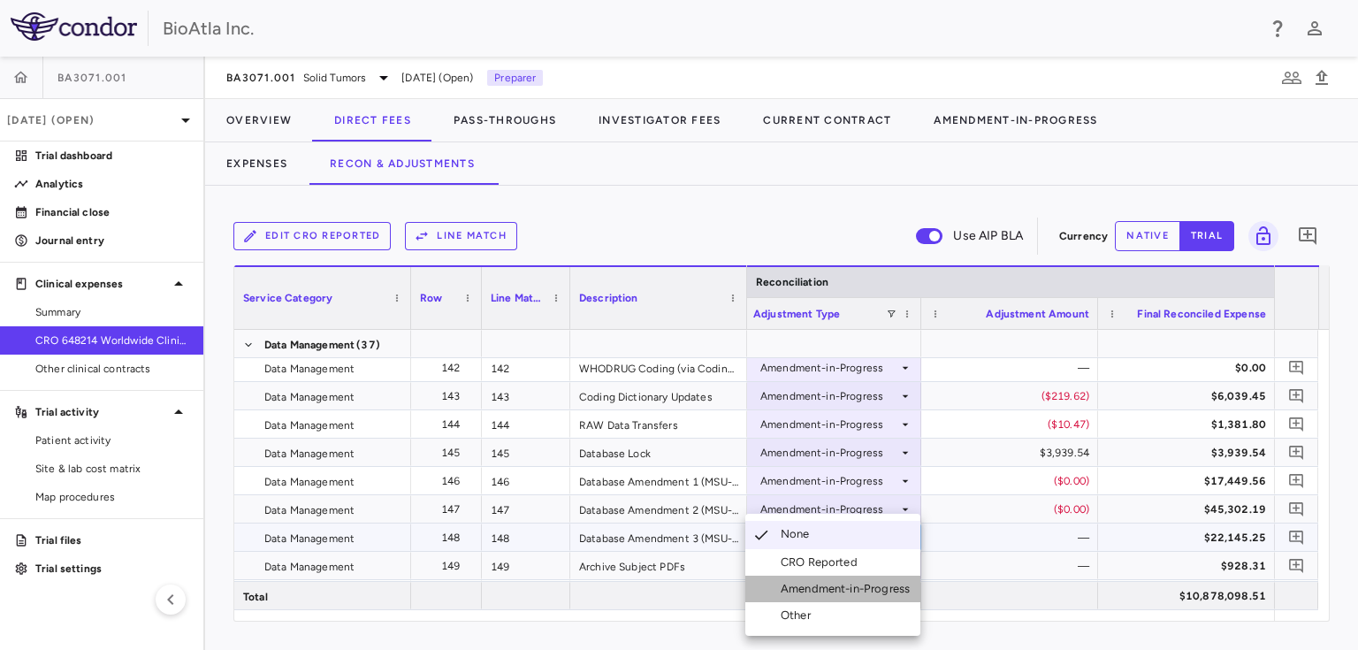
click at [798, 584] on div "Amendment-in-Progress" at bounding box center [848, 589] width 136 height 16
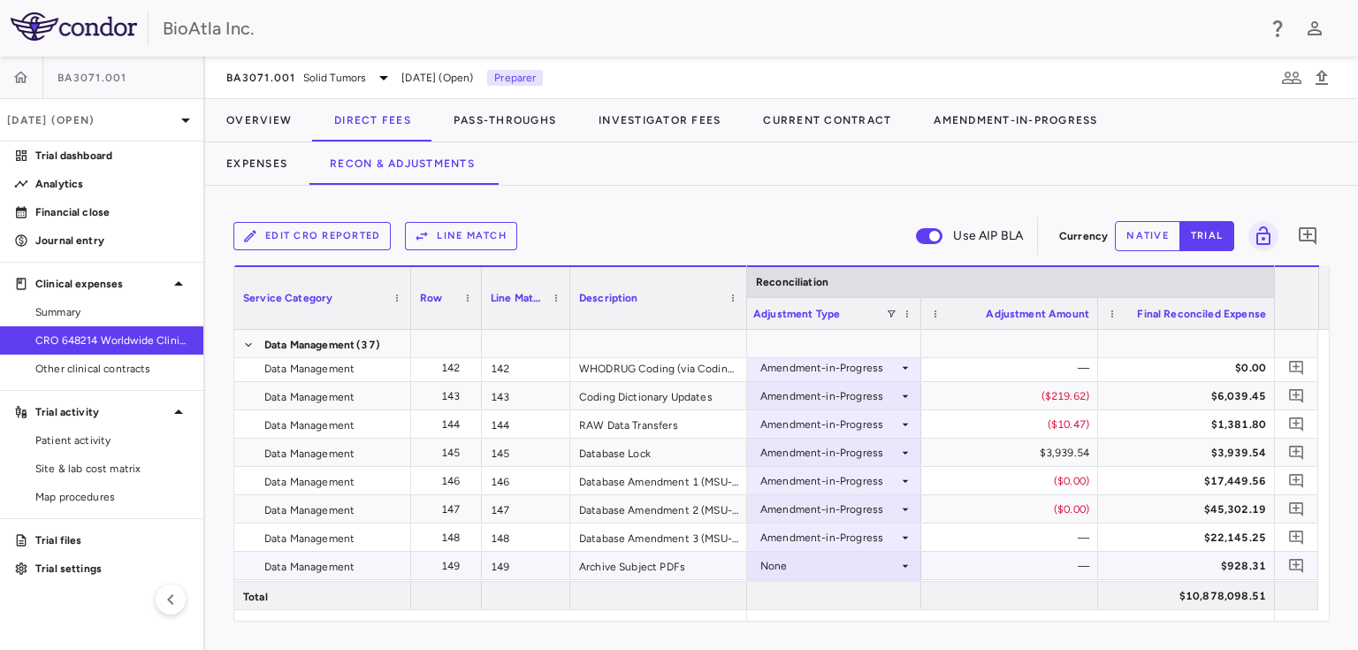
click at [782, 563] on div "None" at bounding box center [829, 566] width 138 height 28
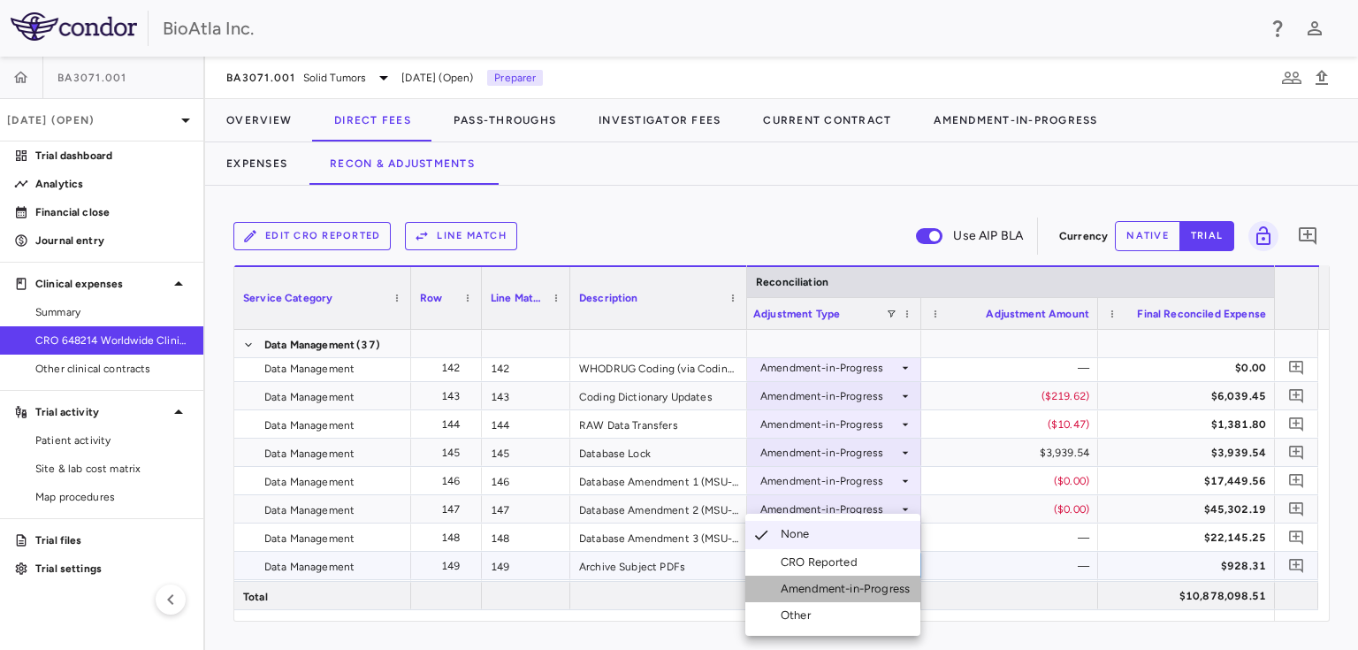
click at [790, 578] on li "Amendment-in-Progress" at bounding box center [832, 588] width 175 height 27
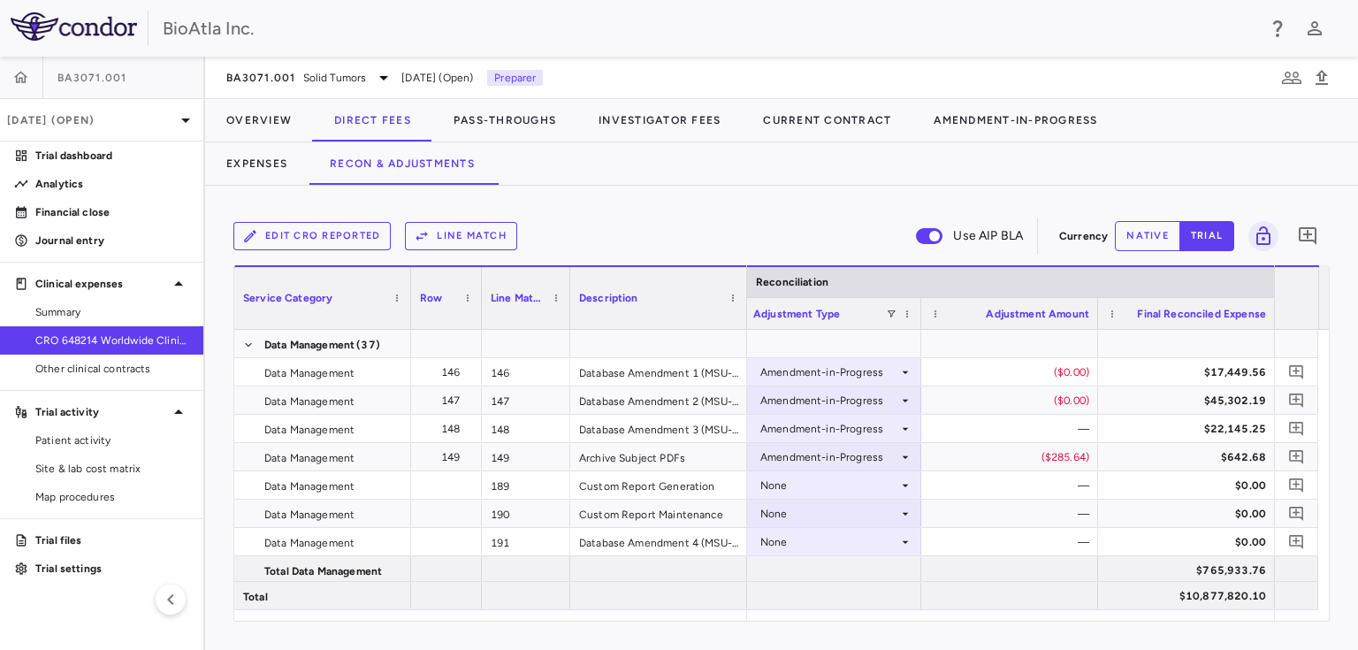
scroll to position [4816, 0]
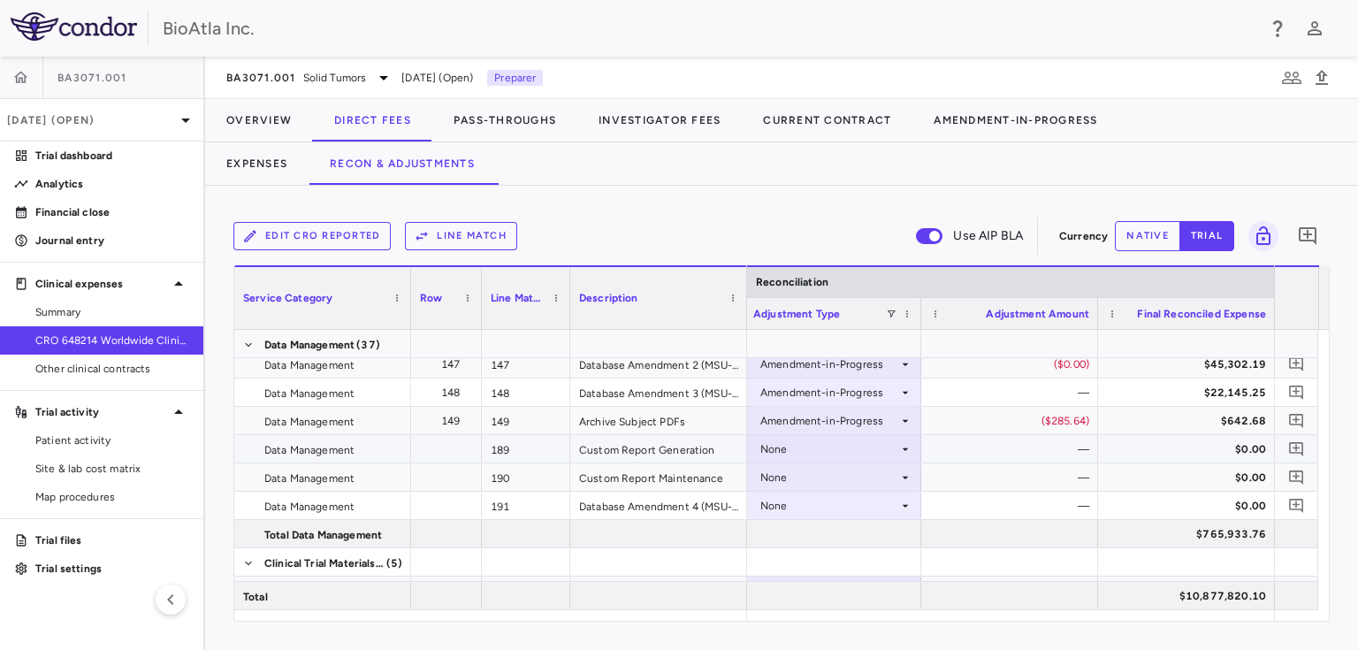
click at [800, 444] on div "None" at bounding box center [829, 449] width 138 height 28
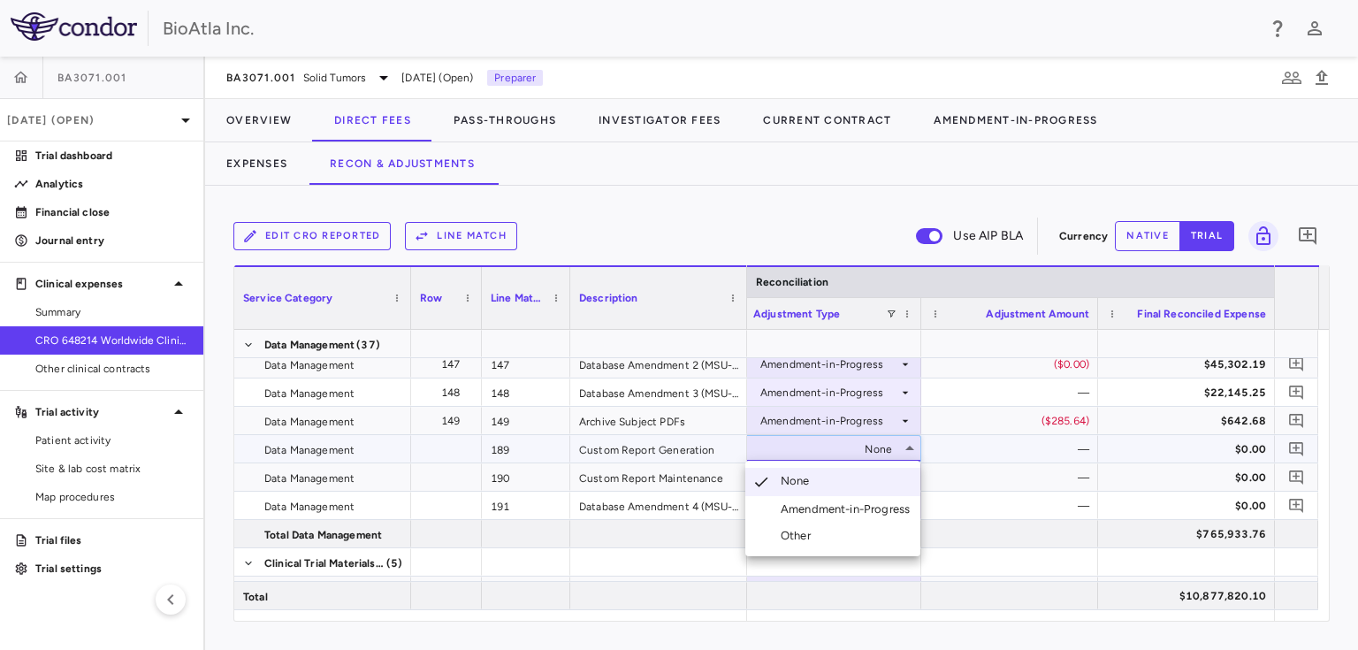
click at [826, 510] on div "Amendment-in-Progress" at bounding box center [848, 509] width 136 height 16
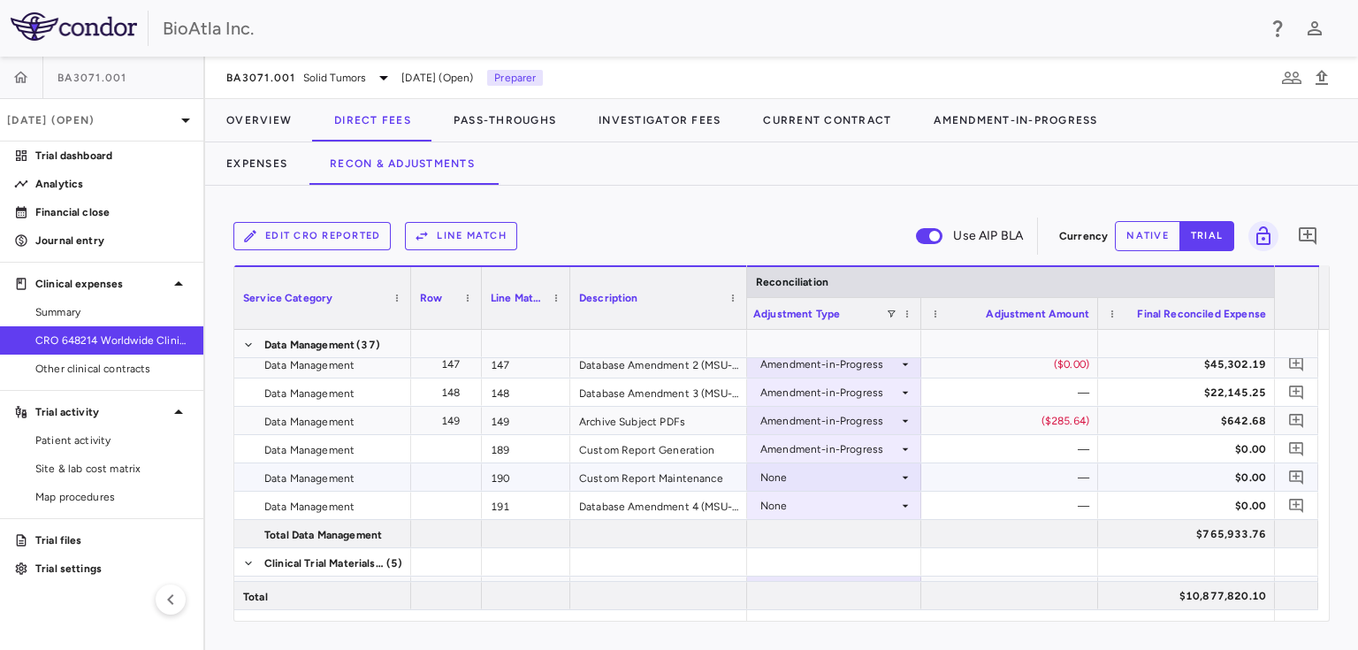
click at [831, 474] on div "None" at bounding box center [829, 477] width 138 height 28
click at [807, 470] on div "None" at bounding box center [829, 477] width 138 height 28
click at [827, 537] on div "Amendment-in-Progress" at bounding box center [848, 537] width 136 height 16
click at [905, 502] on icon at bounding box center [905, 505] width 14 height 14
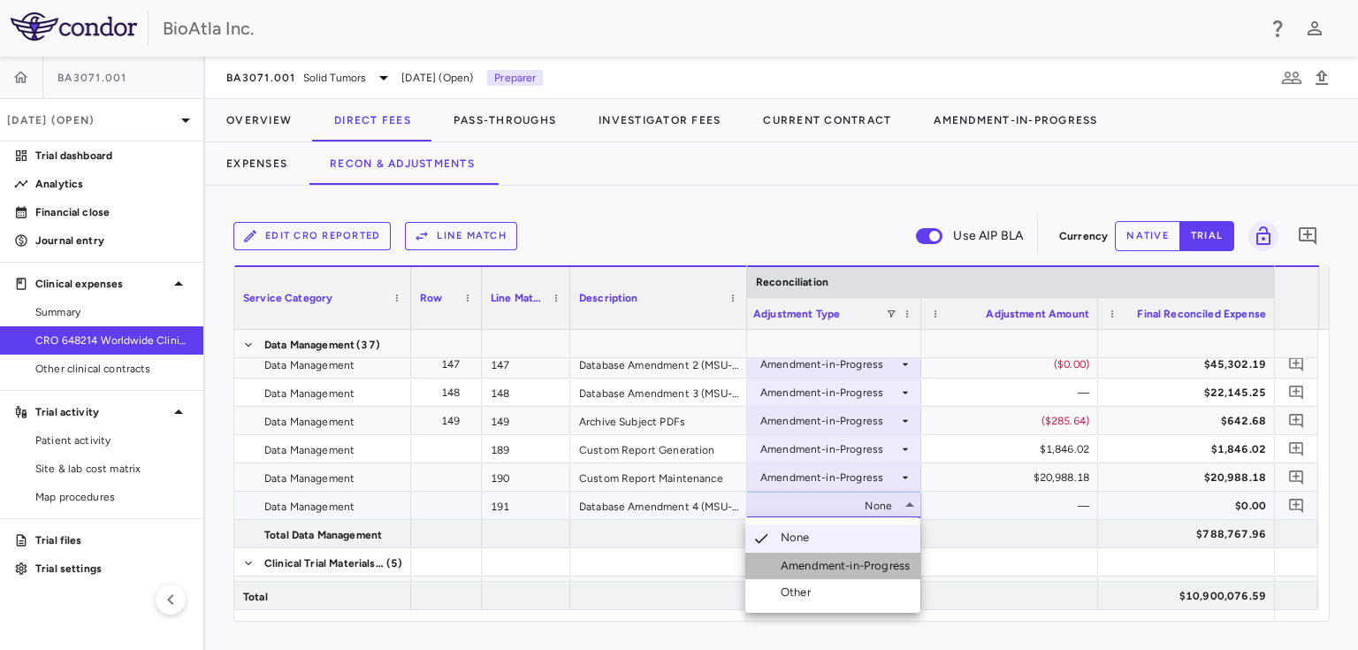
click at [818, 562] on div "Amendment-in-Progress" at bounding box center [848, 566] width 136 height 16
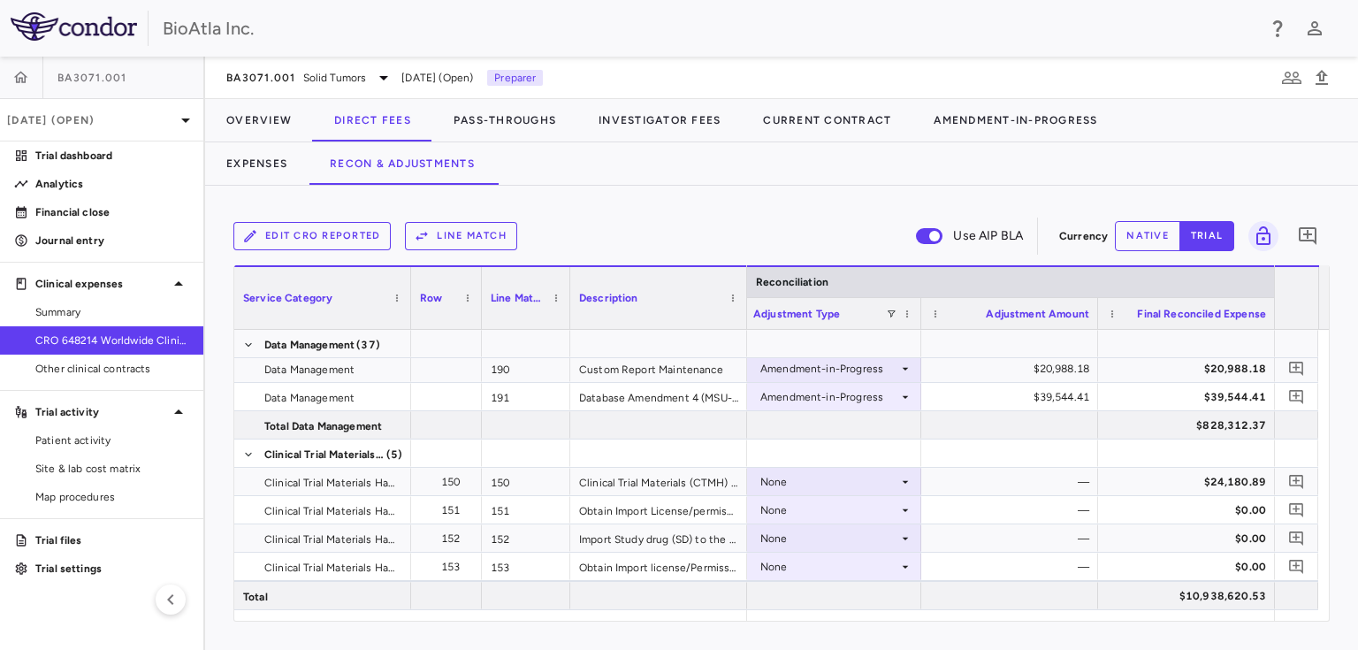
scroll to position [4962, 0]
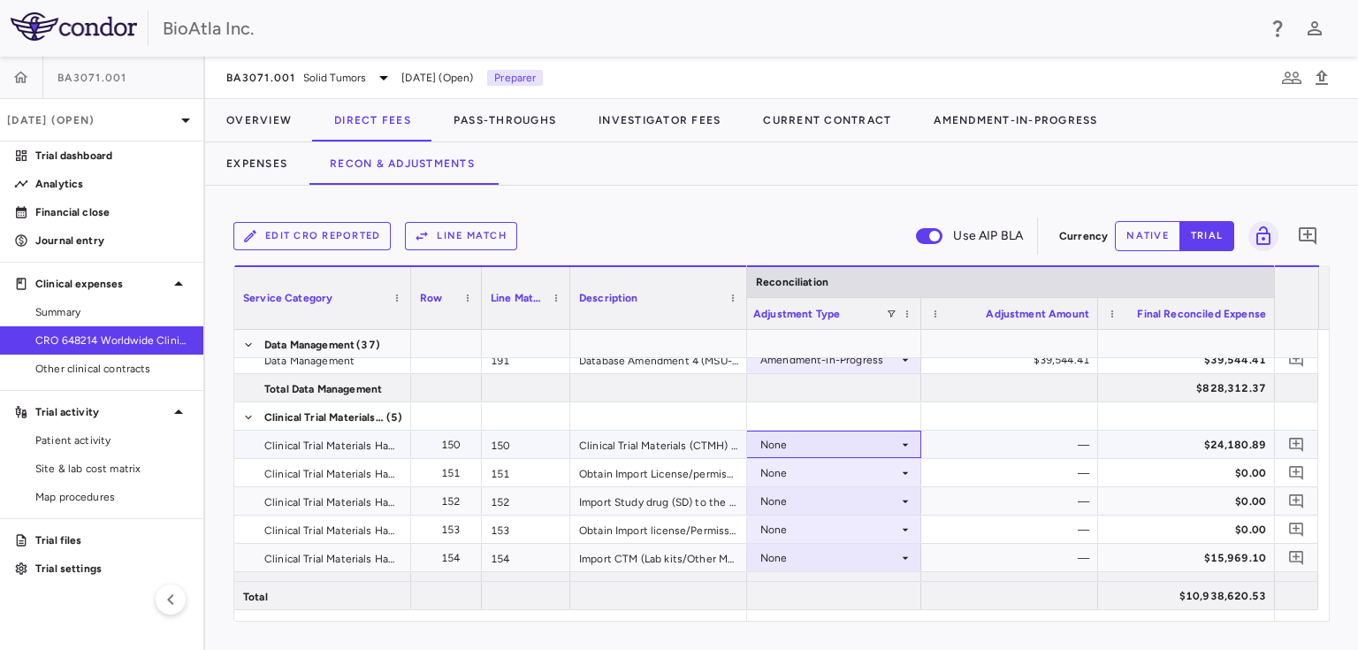
click at [893, 442] on div "None" at bounding box center [829, 444] width 138 height 28
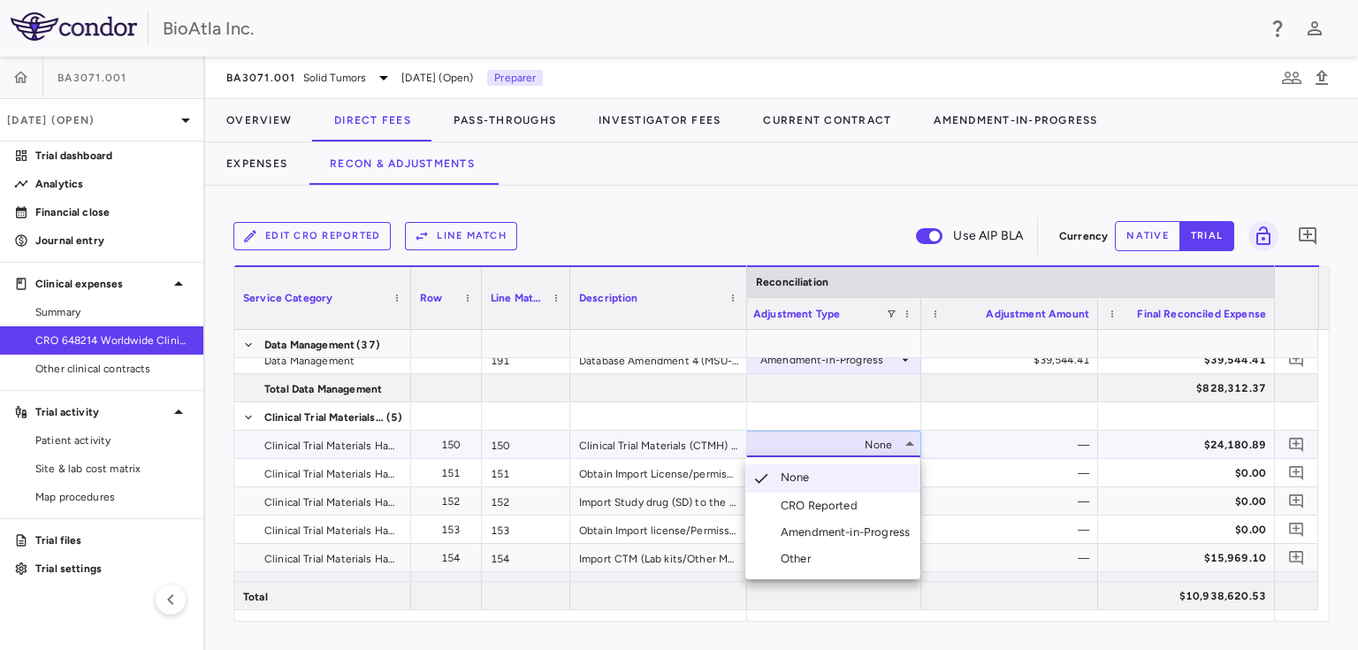
click at [792, 534] on div "Amendment-in-Progress" at bounding box center [848, 532] width 136 height 16
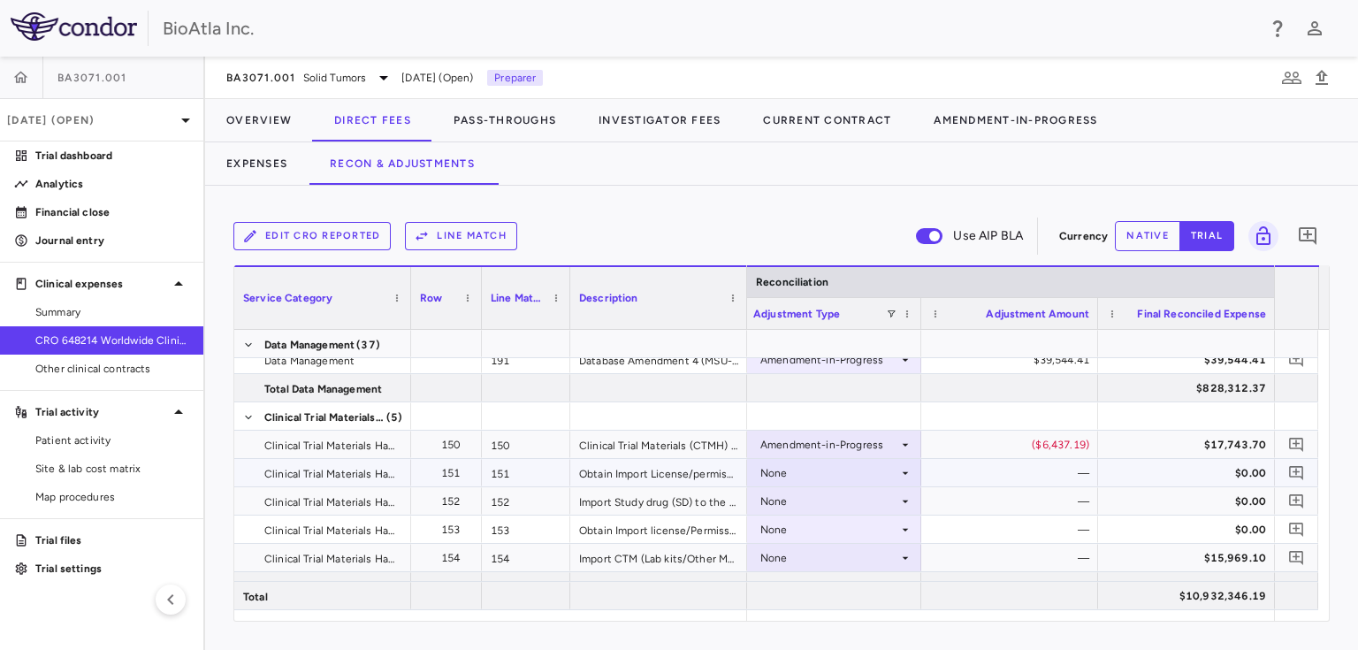
click at [899, 472] on icon at bounding box center [905, 473] width 14 height 14
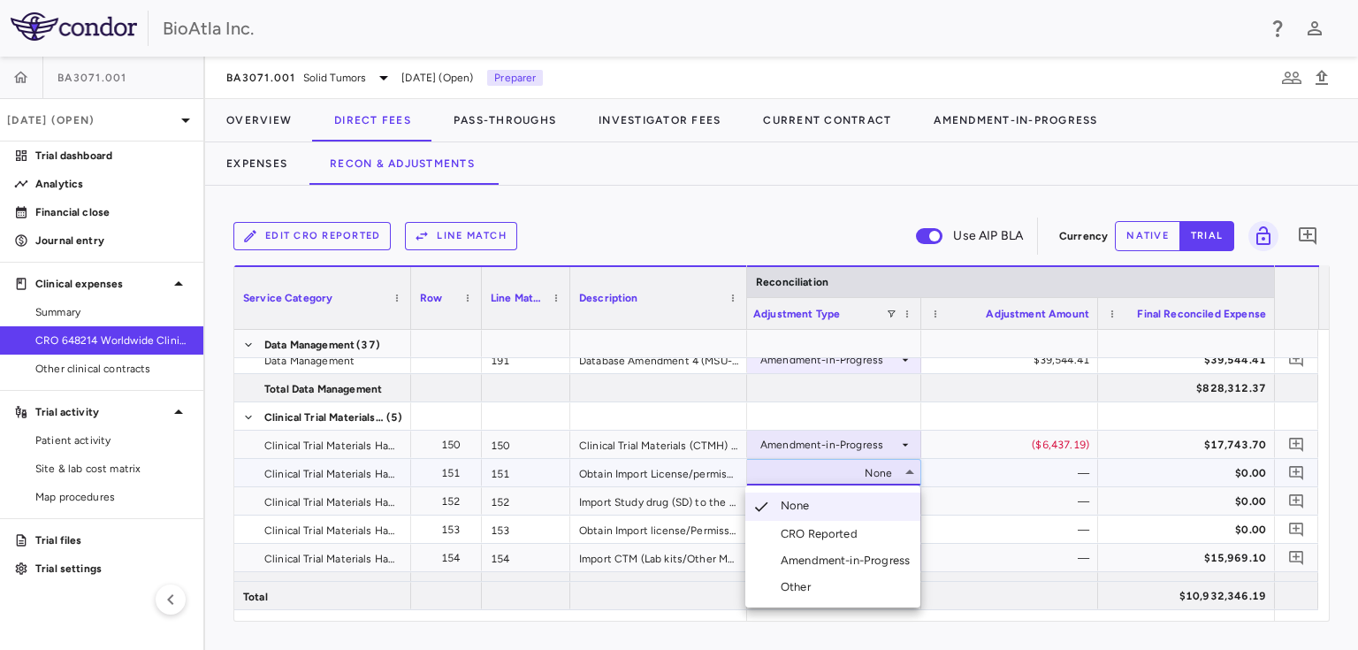
click at [835, 559] on div "Amendment-in-Progress" at bounding box center [848, 560] width 136 height 16
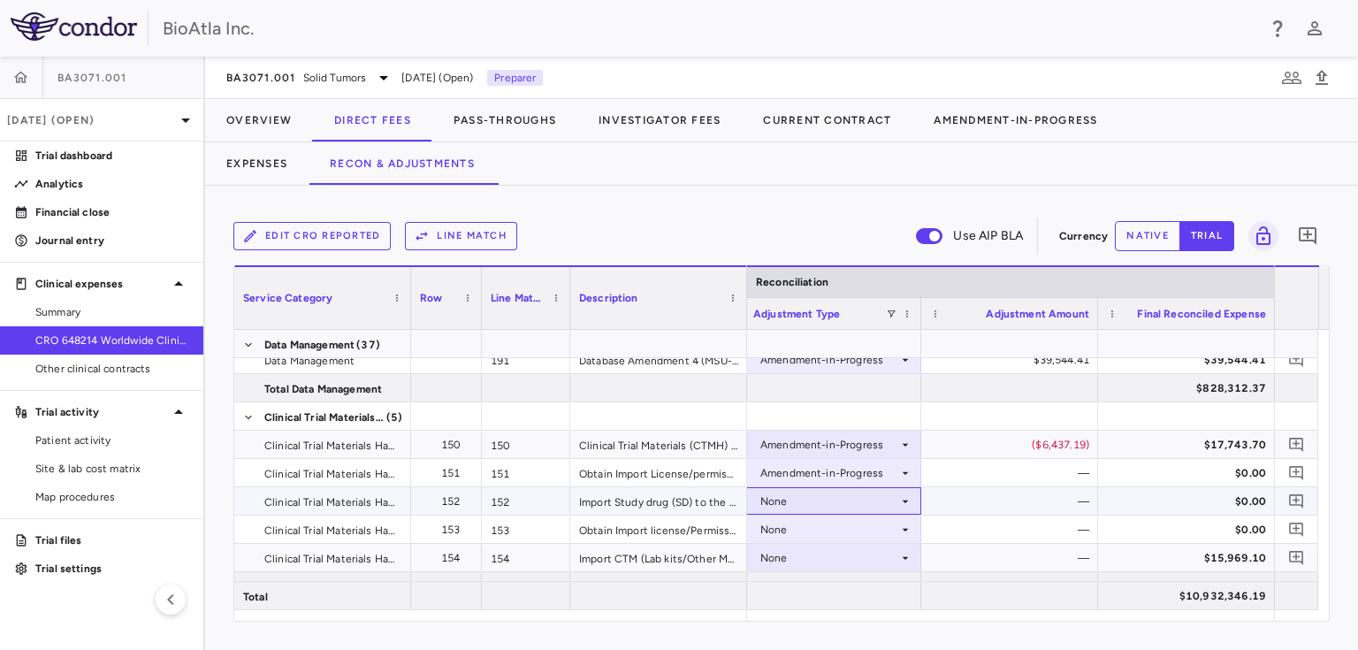
click at [856, 493] on div "None" at bounding box center [829, 501] width 138 height 28
click at [813, 523] on div "None" at bounding box center [829, 529] width 138 height 28
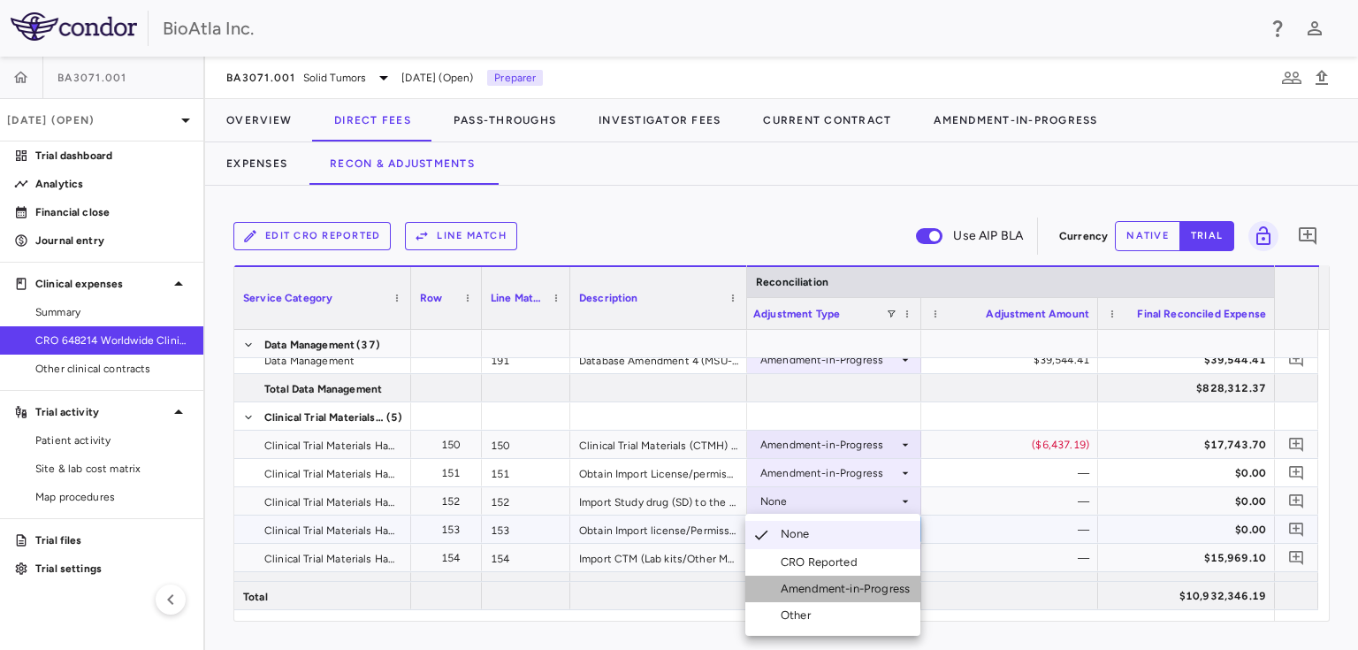
click at [853, 590] on div "Amendment-in-Progress" at bounding box center [848, 589] width 136 height 16
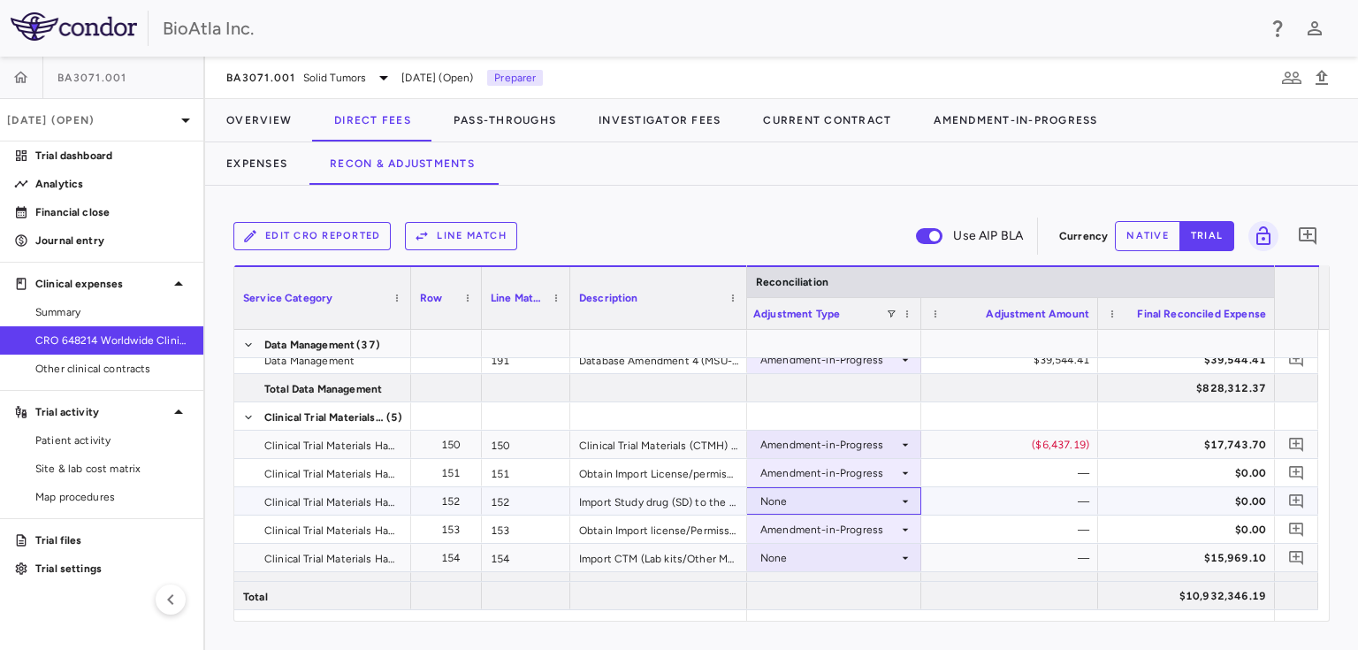
click at [805, 488] on div "None" at bounding box center [829, 501] width 138 height 28
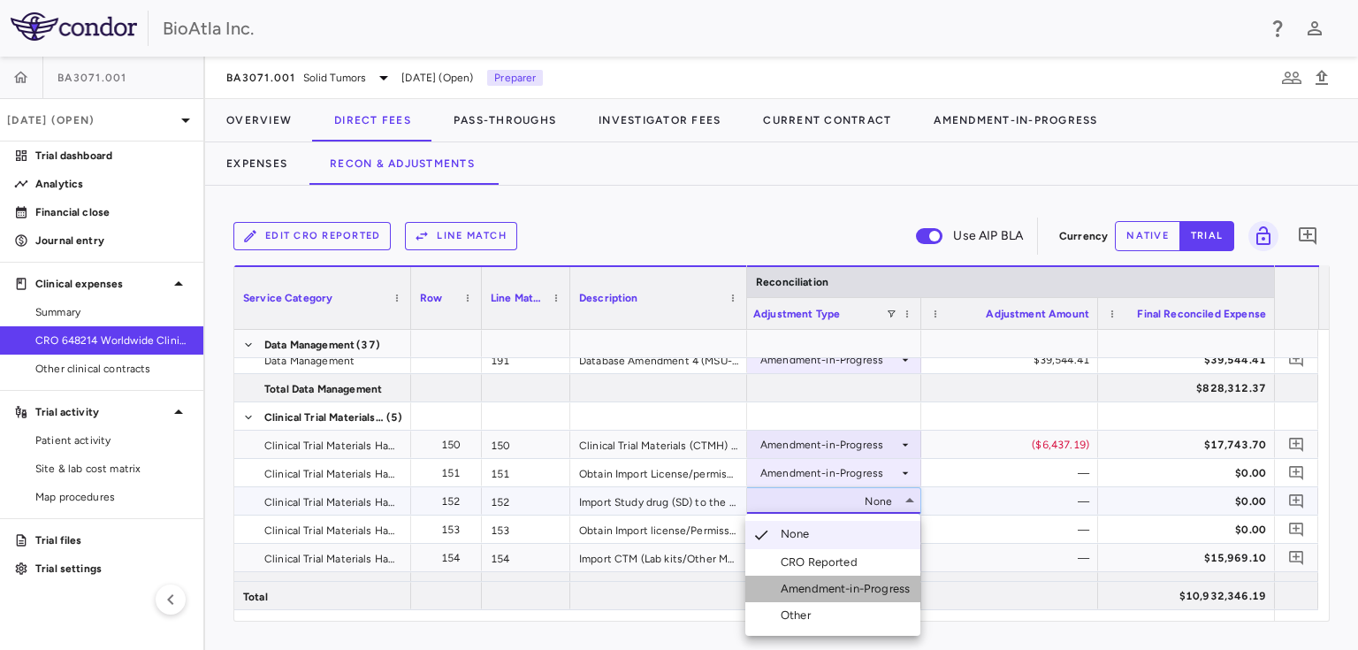
click at [841, 581] on div "Amendment-in-Progress" at bounding box center [848, 589] width 136 height 16
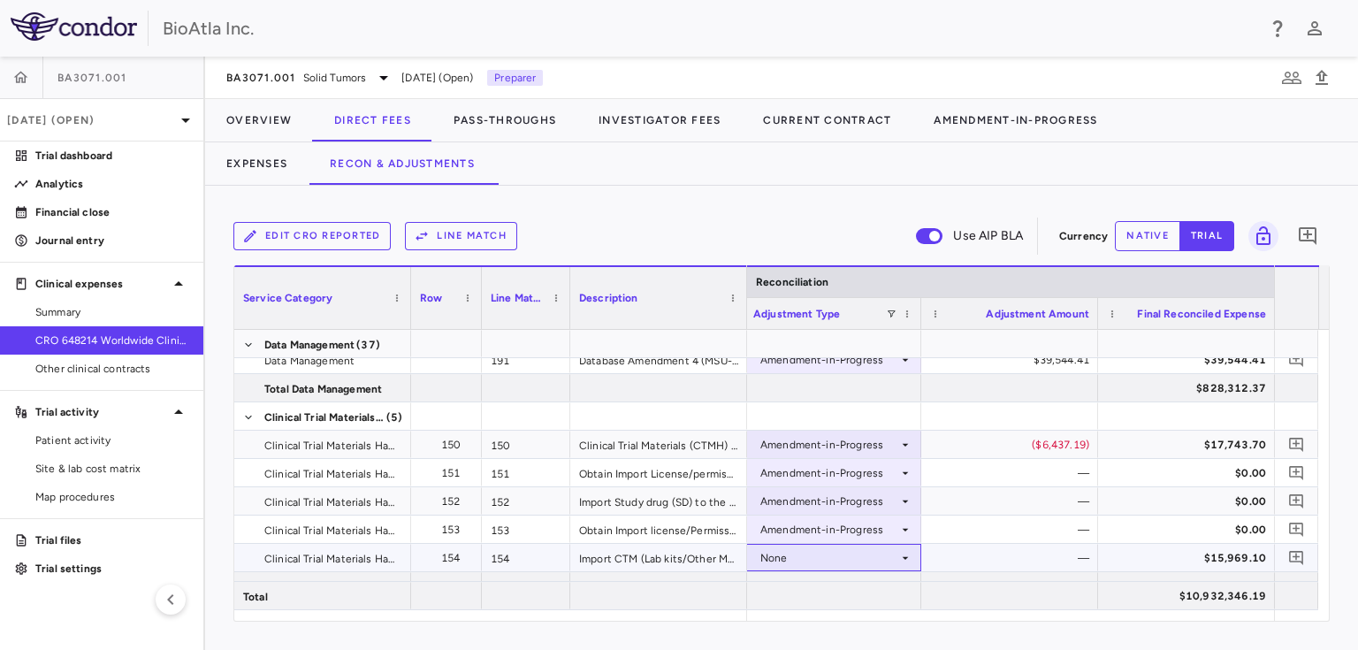
click at [774, 555] on div "None" at bounding box center [829, 558] width 138 height 28
click at [822, 559] on div "None" at bounding box center [829, 558] width 138 height 28
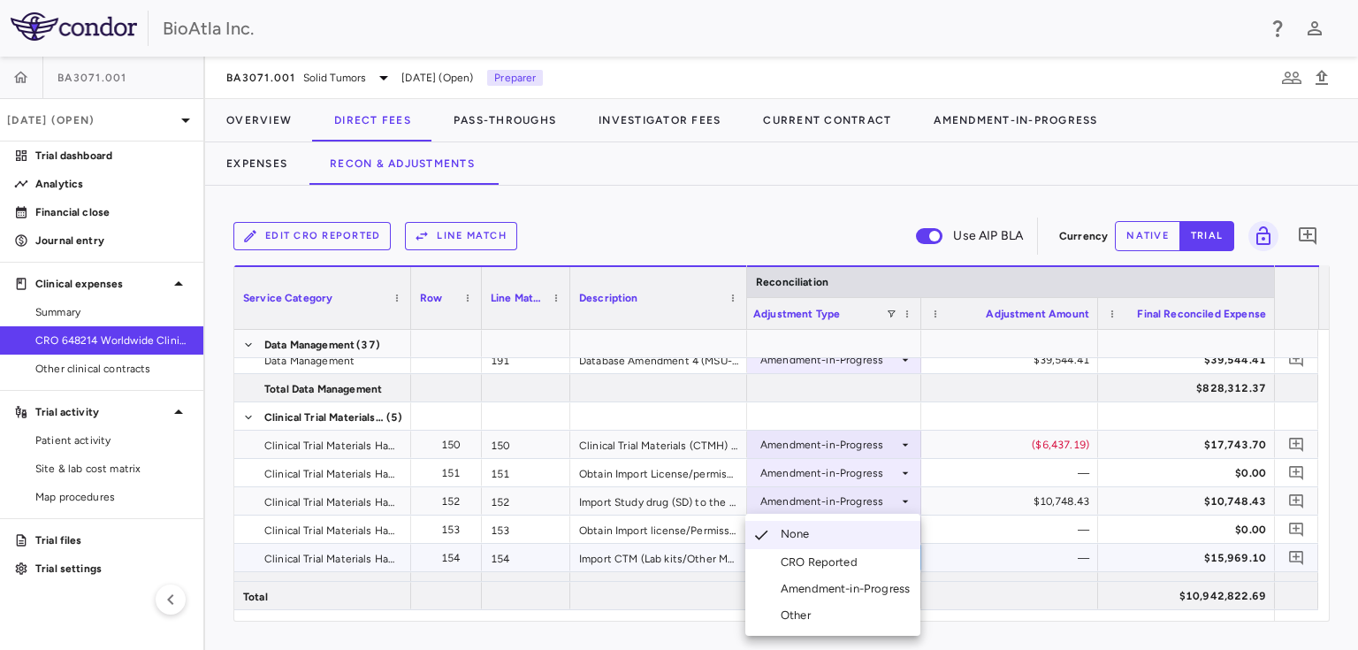
click at [863, 594] on div "Amendment-in-Progress" at bounding box center [848, 589] width 136 height 16
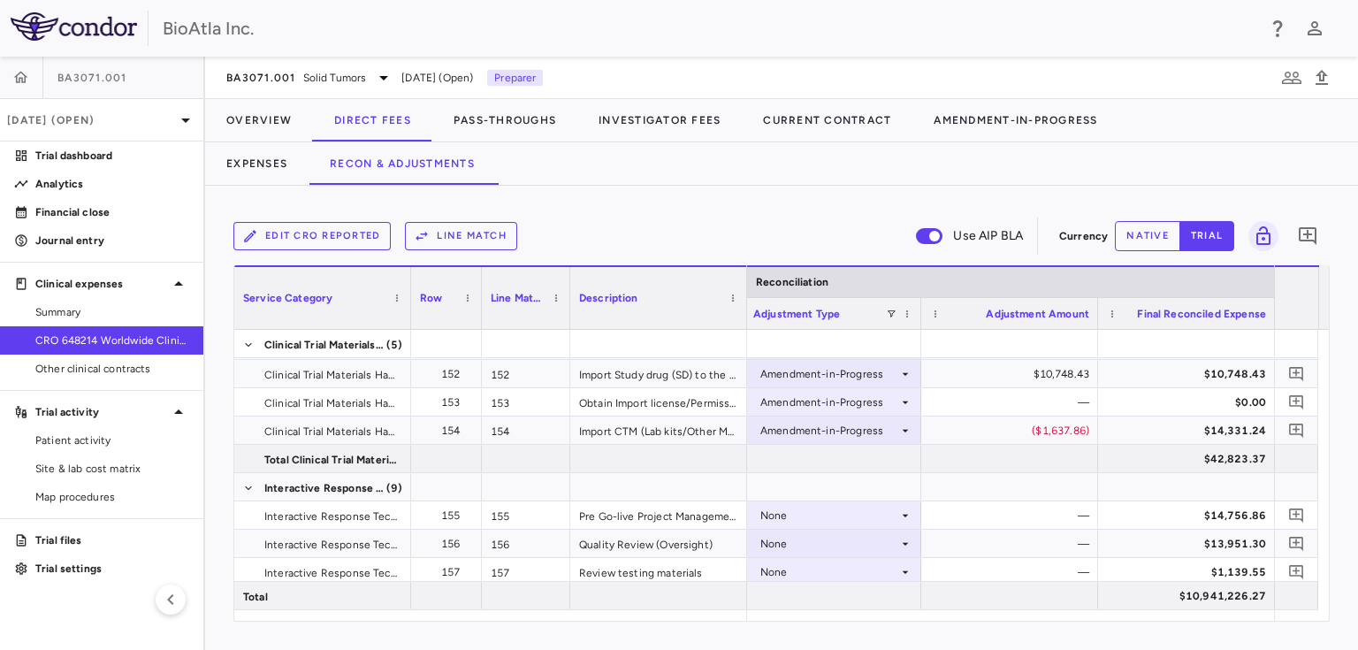
scroll to position [5144, 0]
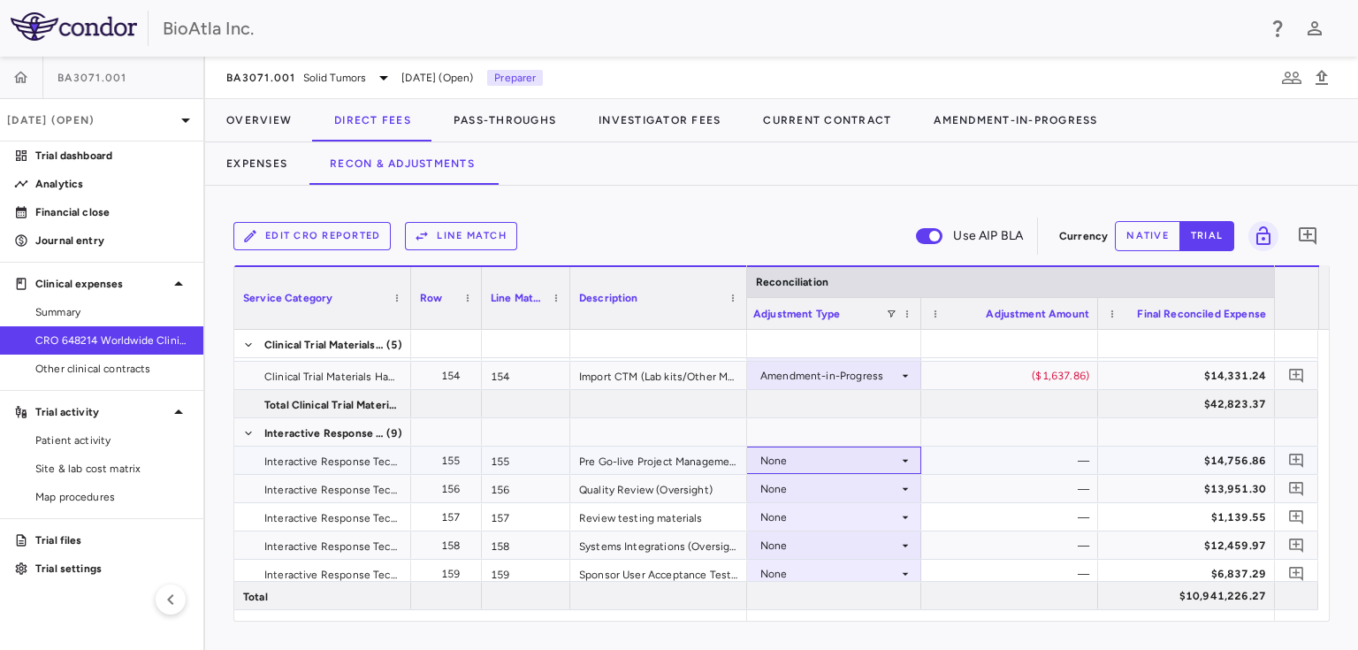
click at [886, 457] on div "None" at bounding box center [829, 460] width 138 height 28
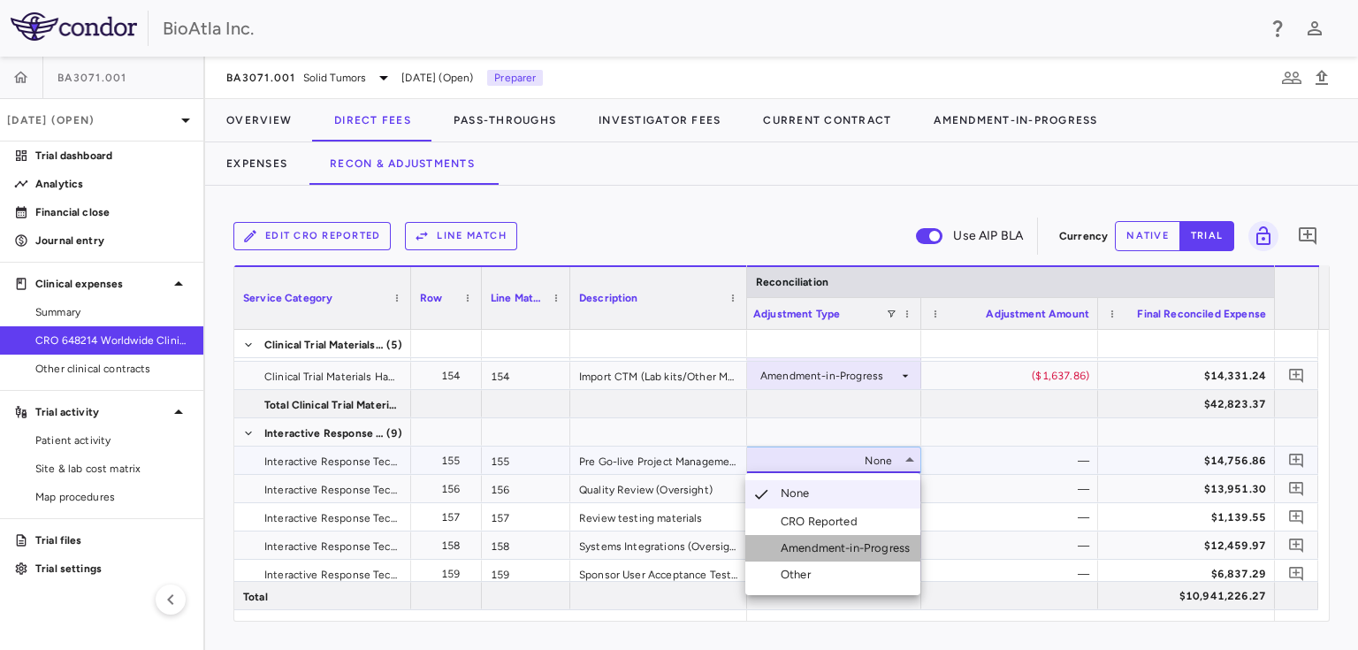
click at [834, 541] on div "Amendment-in-Progress" at bounding box center [848, 548] width 136 height 16
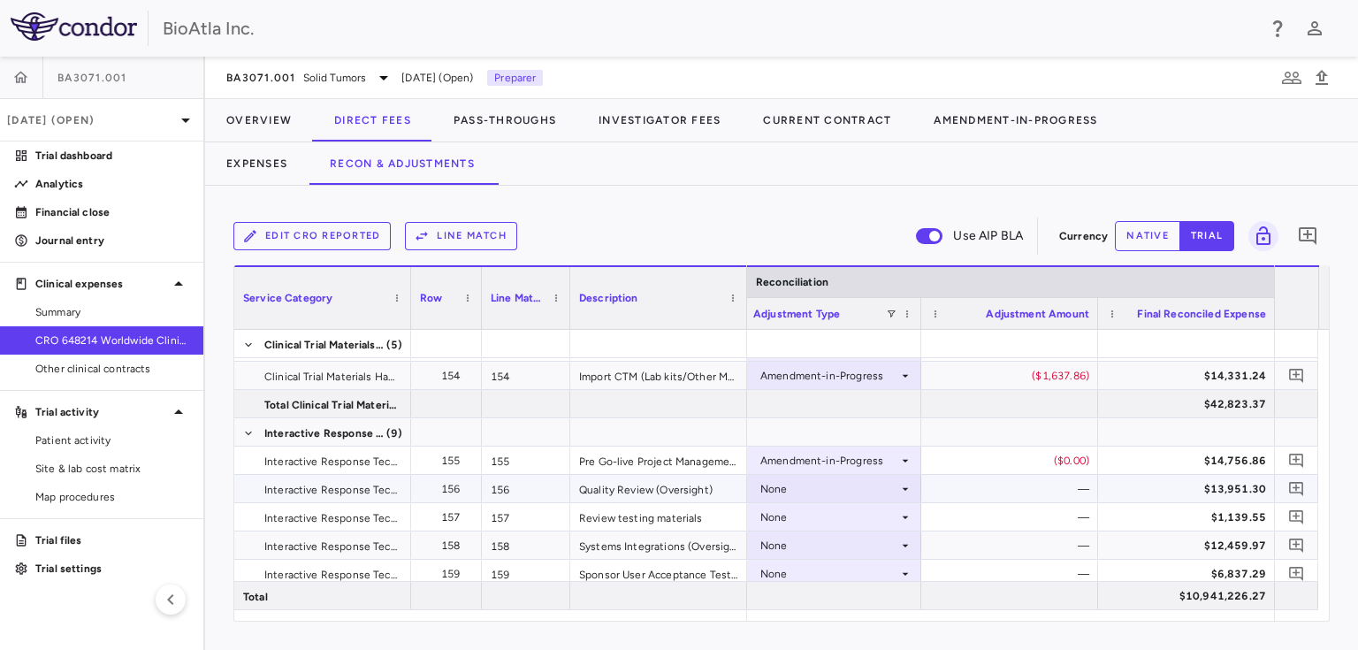
click at [780, 490] on div "None" at bounding box center [829, 489] width 138 height 28
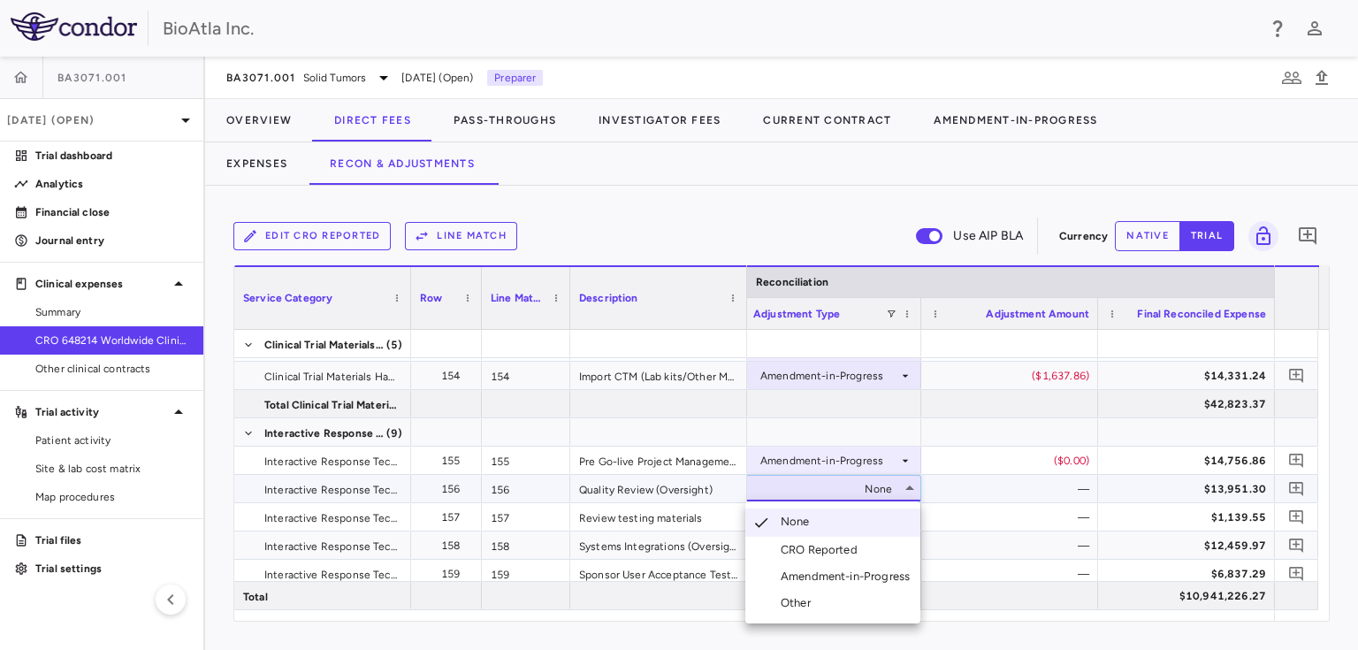
click at [854, 573] on div "Amendment-in-Progress" at bounding box center [848, 576] width 136 height 16
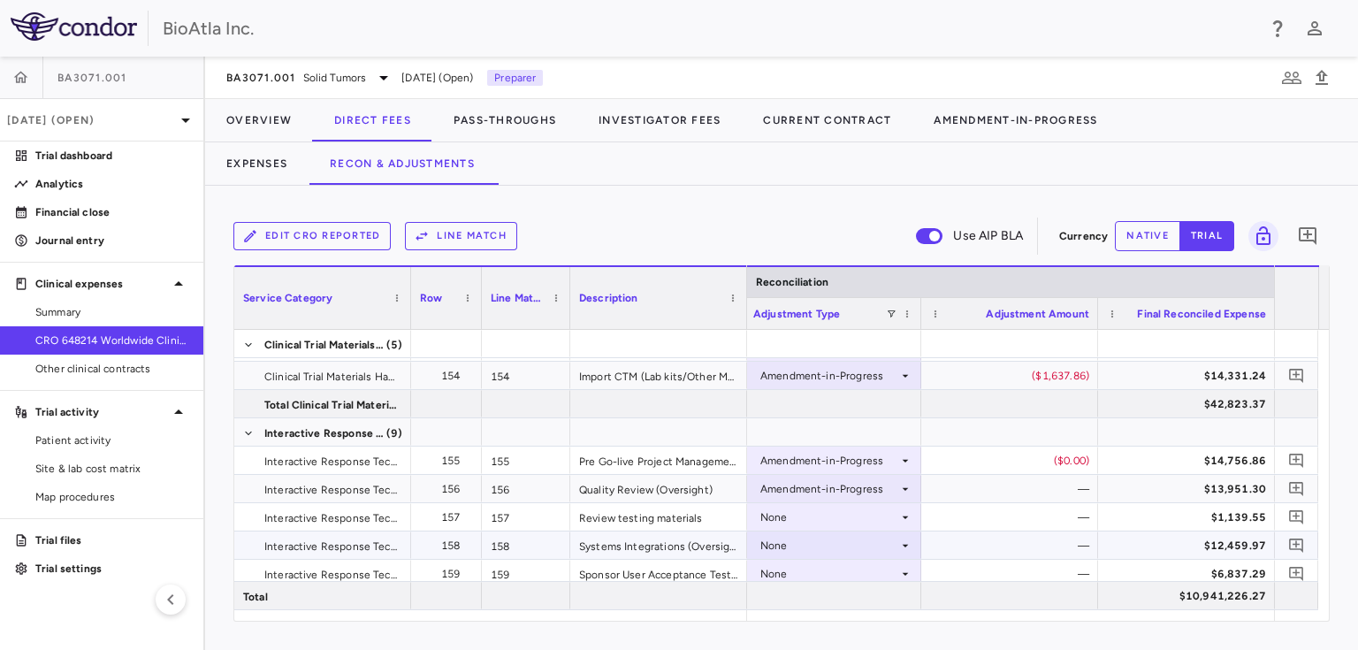
click at [817, 552] on div "None" at bounding box center [829, 545] width 138 height 28
click at [817, 544] on div "None" at bounding box center [829, 545] width 138 height 28
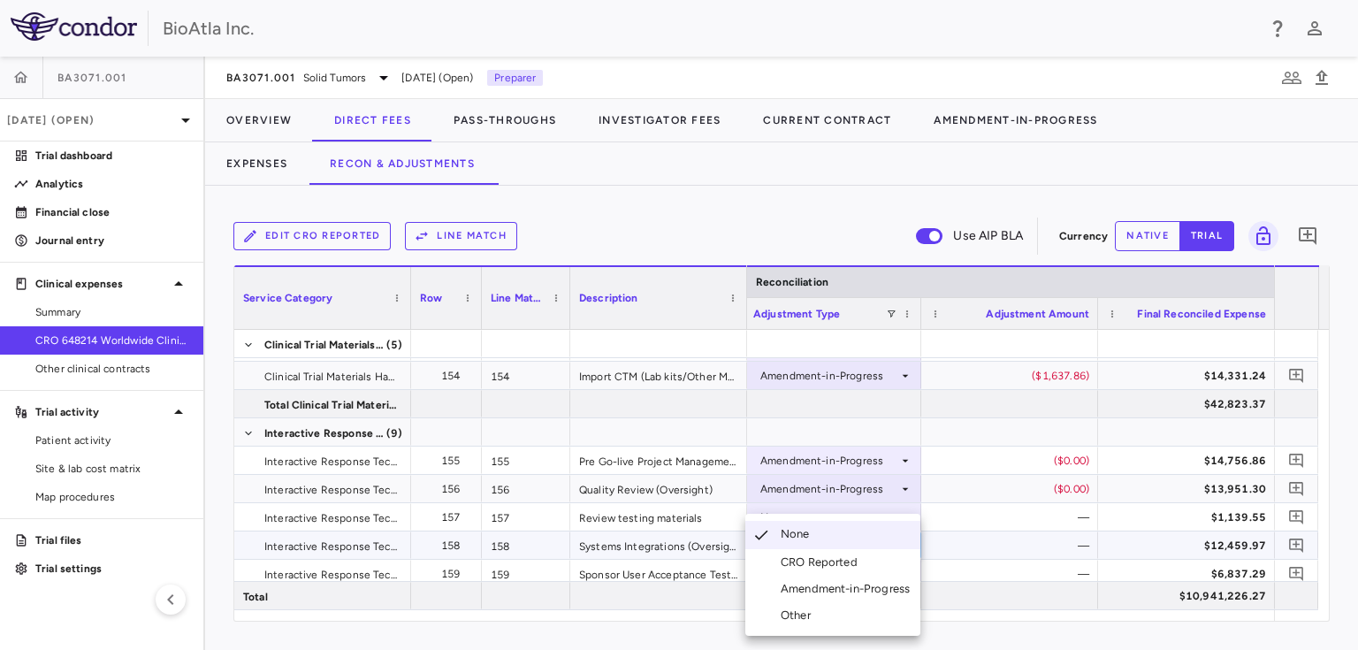
click at [851, 592] on div "Amendment-in-Progress" at bounding box center [848, 589] width 136 height 16
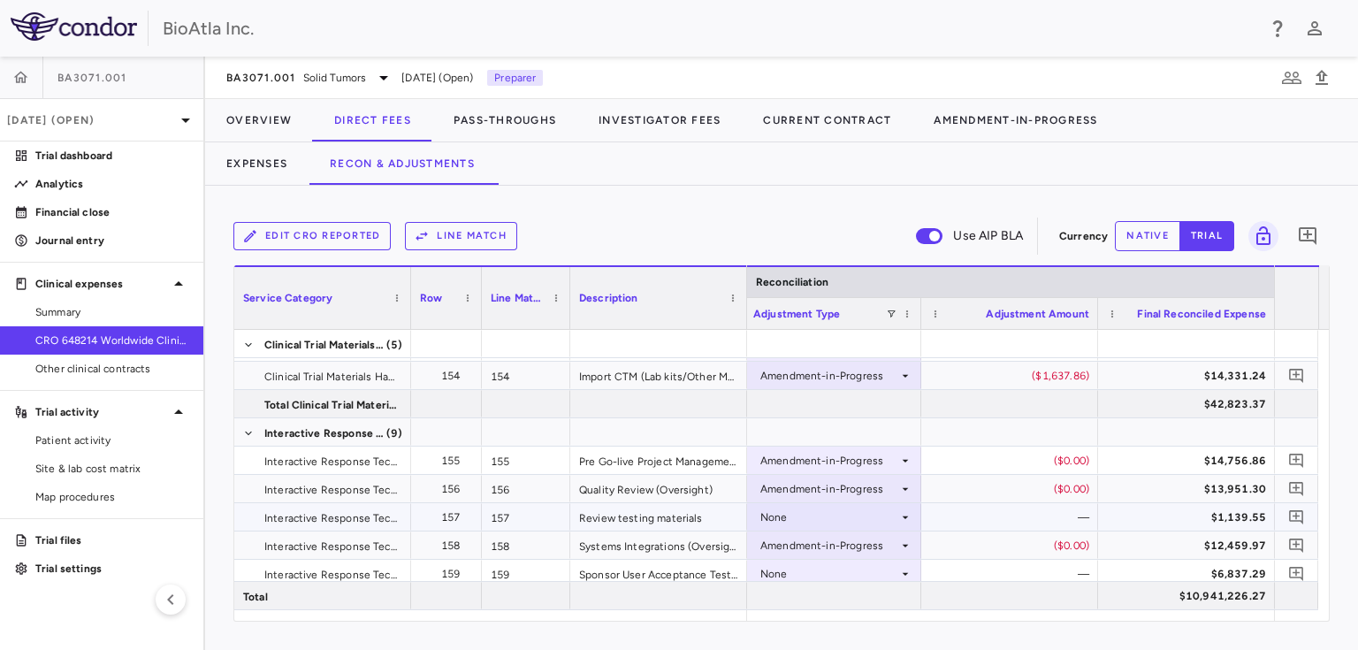
click at [793, 527] on div "None" at bounding box center [829, 517] width 138 height 28
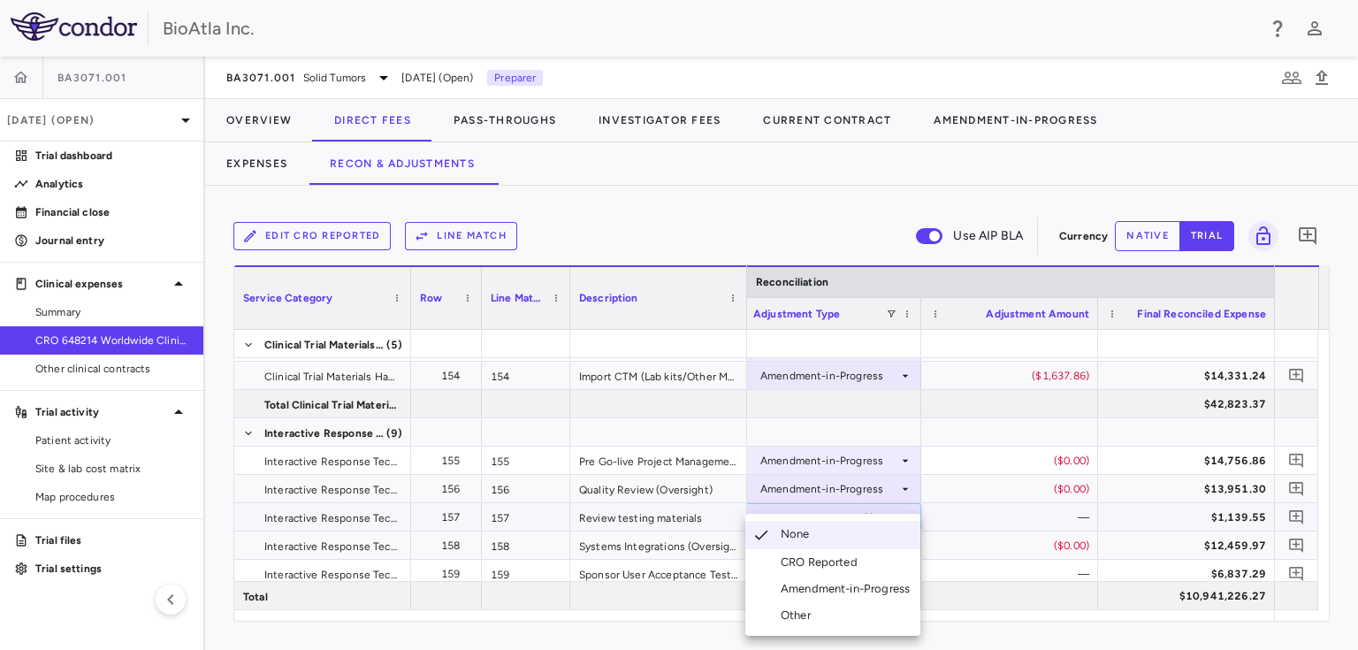
click at [824, 587] on div "Amendment-in-Progress" at bounding box center [848, 589] width 136 height 16
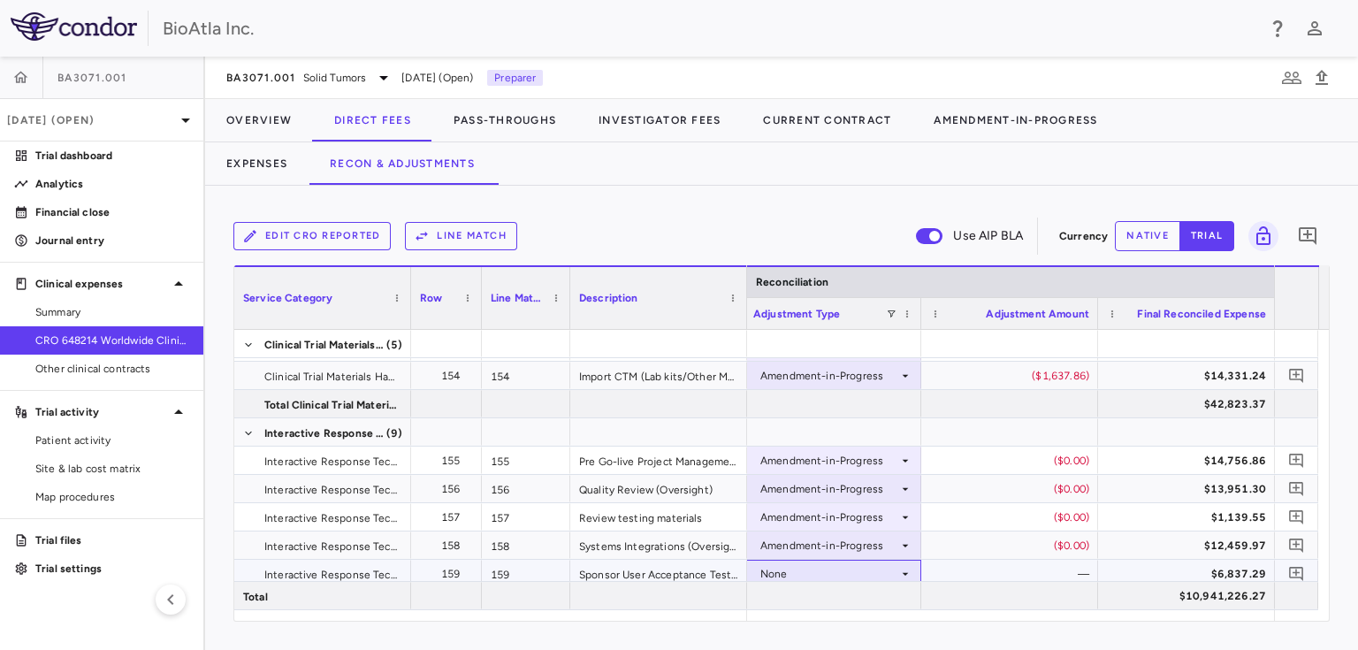
click at [788, 567] on div "None" at bounding box center [829, 573] width 138 height 28
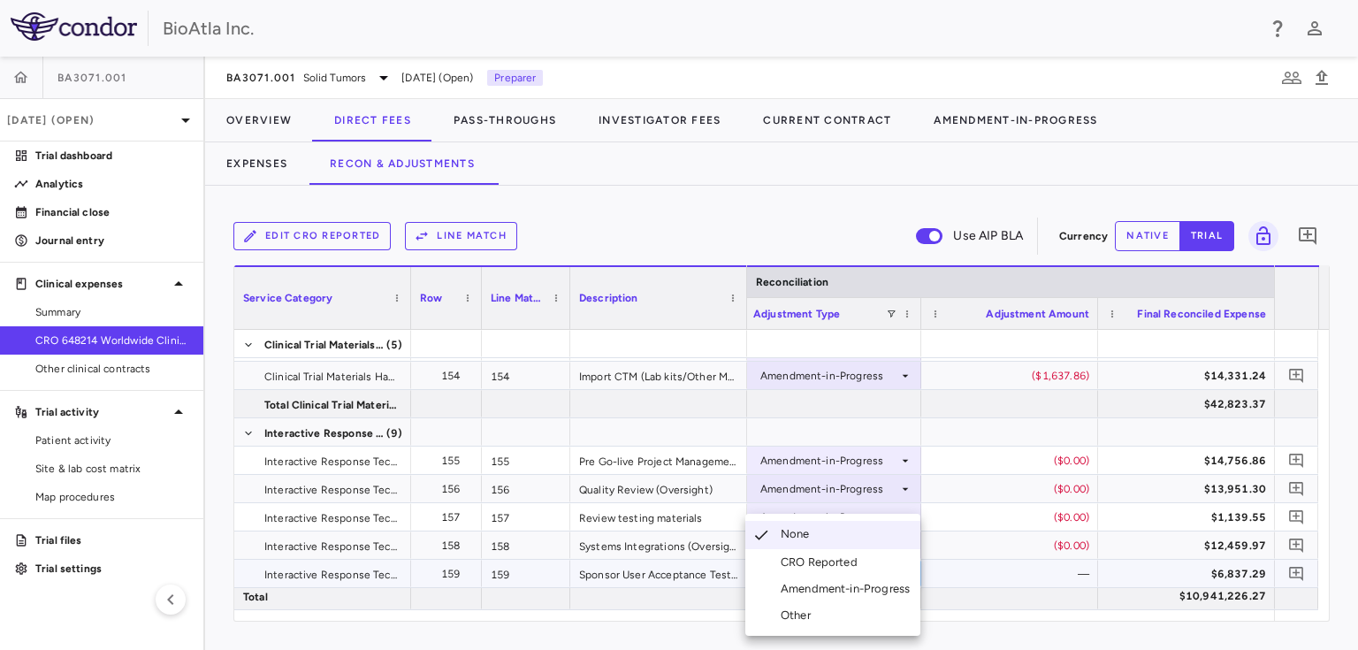
click at [859, 592] on div "Amendment-in-Progress" at bounding box center [848, 589] width 136 height 16
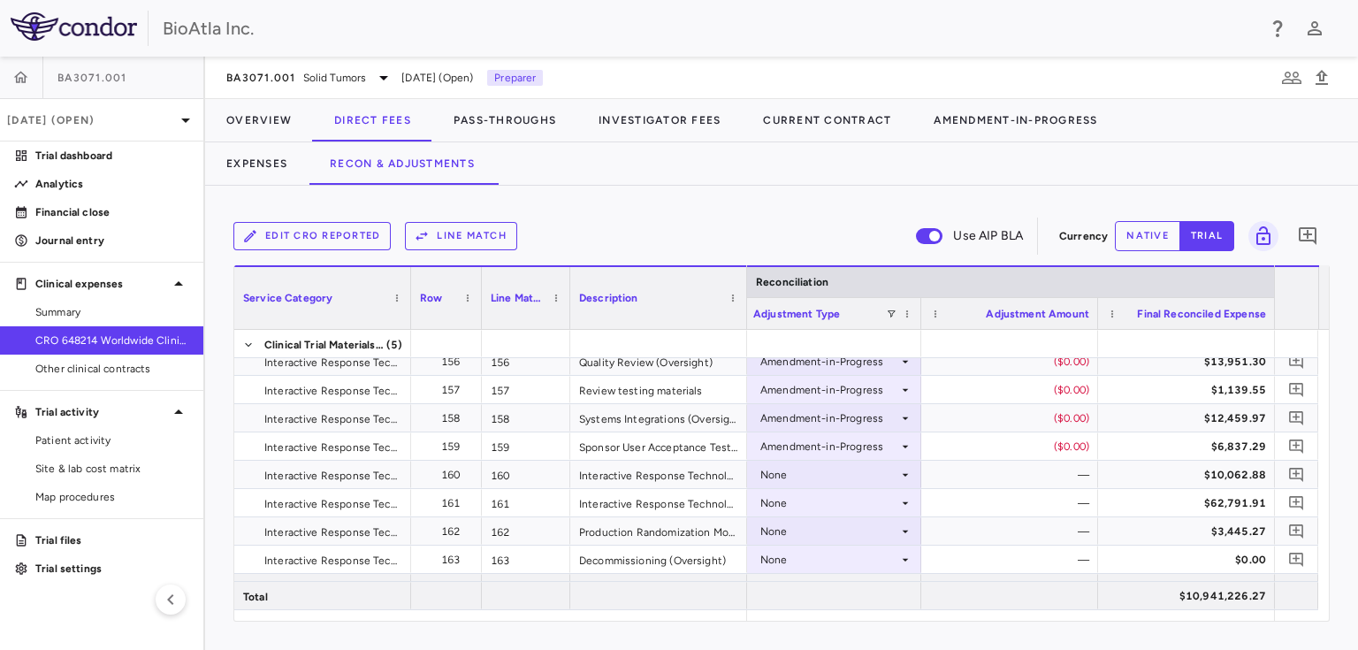
scroll to position [5289, 0]
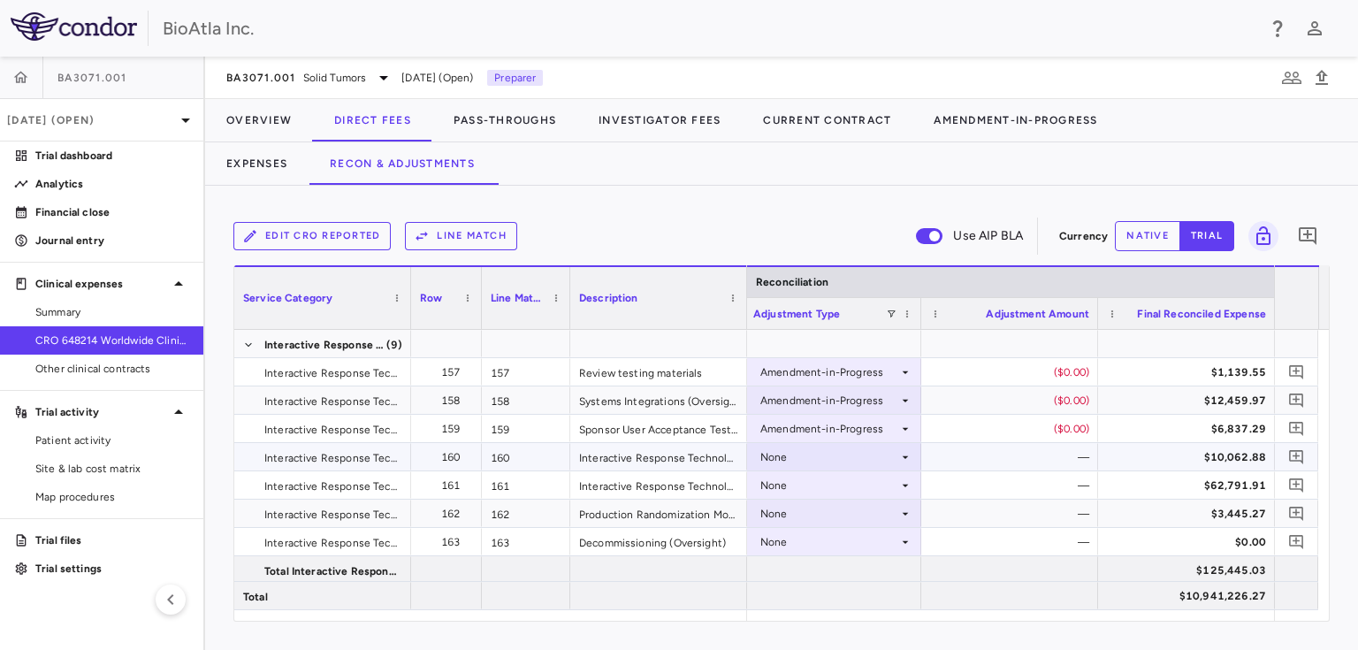
click at [788, 463] on div "None" at bounding box center [829, 457] width 138 height 28
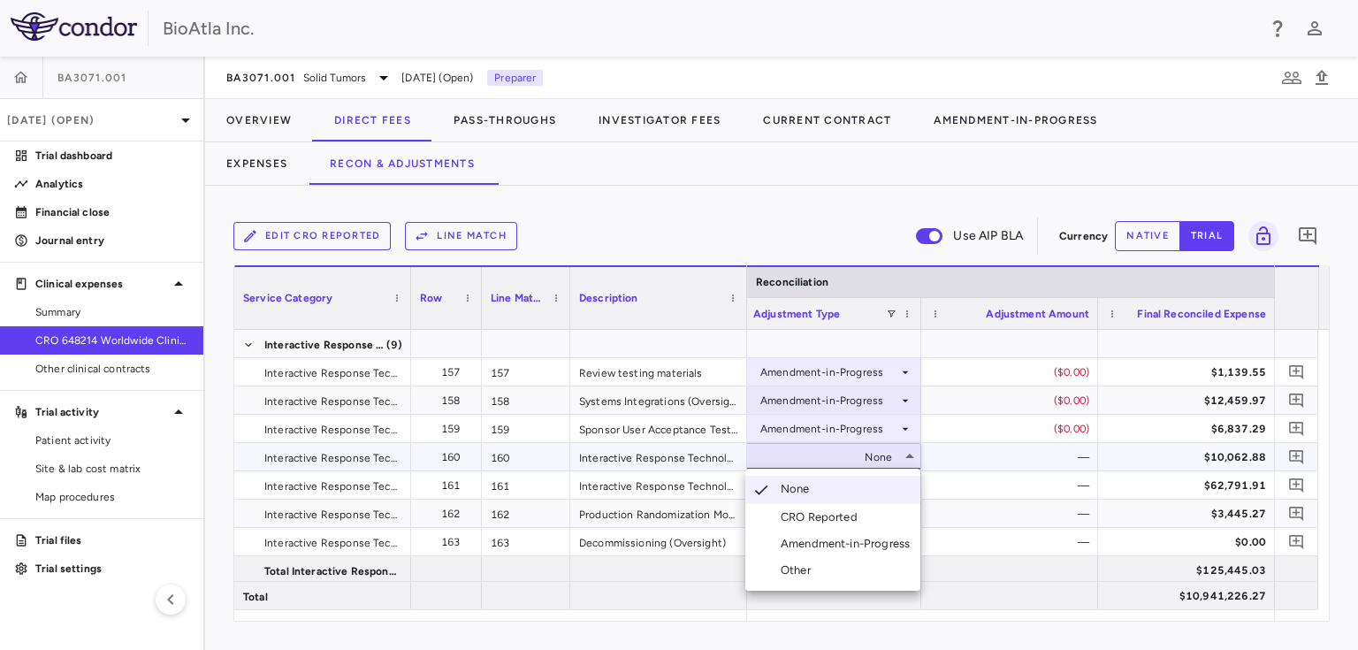
click at [831, 542] on div "Amendment-in-Progress" at bounding box center [848, 544] width 136 height 16
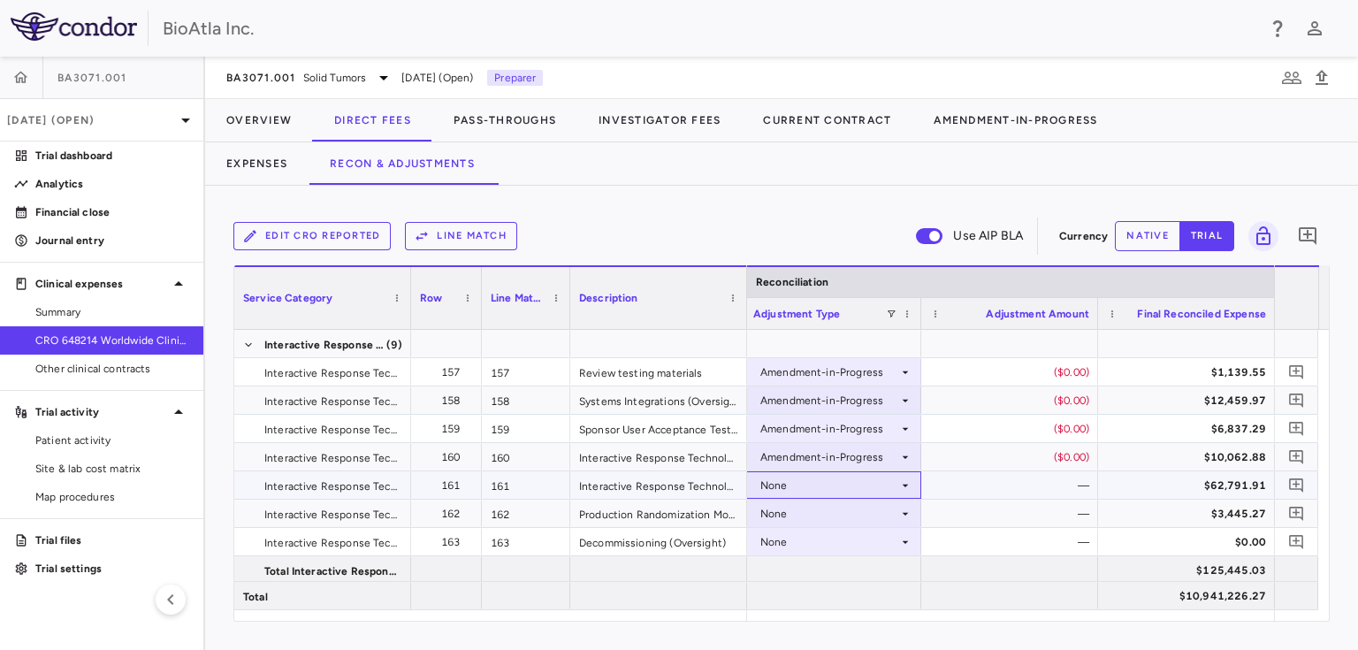
click at [818, 484] on div "None" at bounding box center [829, 485] width 138 height 28
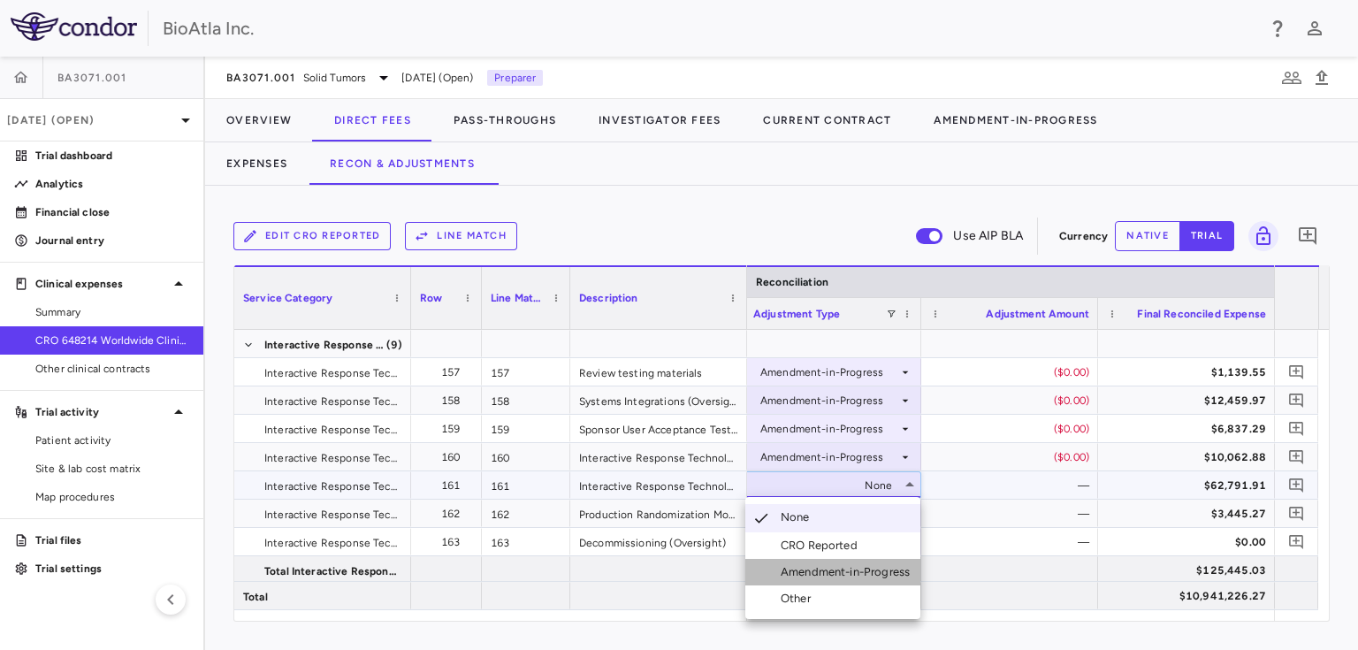
click at [841, 569] on div "Amendment-in-Progress" at bounding box center [848, 572] width 136 height 16
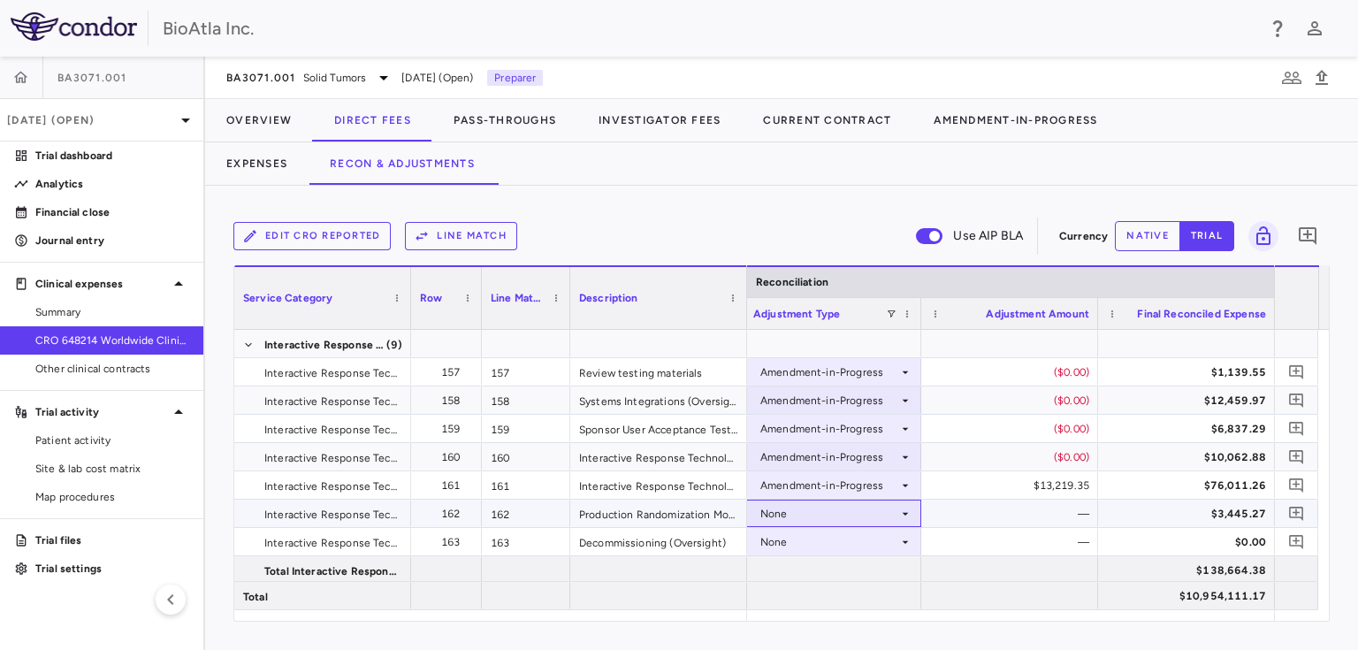
click at [781, 514] on div "None" at bounding box center [829, 513] width 138 height 28
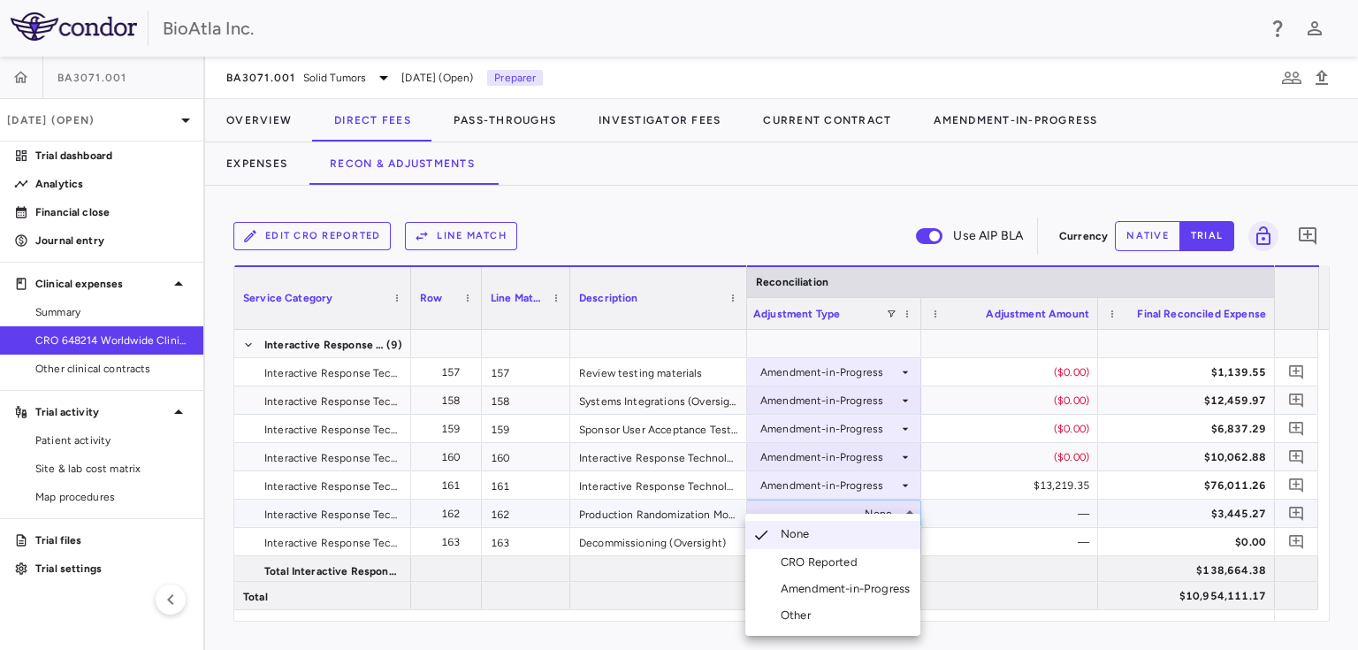
click at [844, 585] on div "Amendment-in-Progress" at bounding box center [848, 589] width 136 height 16
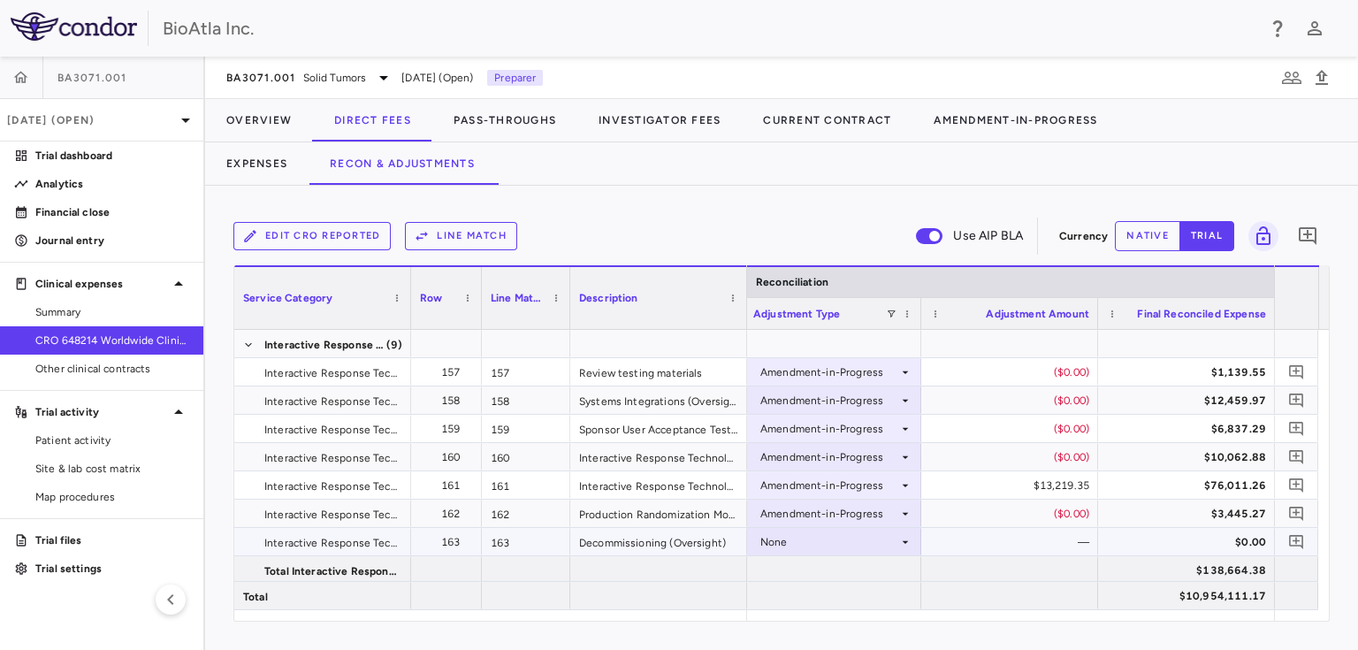
click at [779, 537] on div "None" at bounding box center [829, 542] width 138 height 28
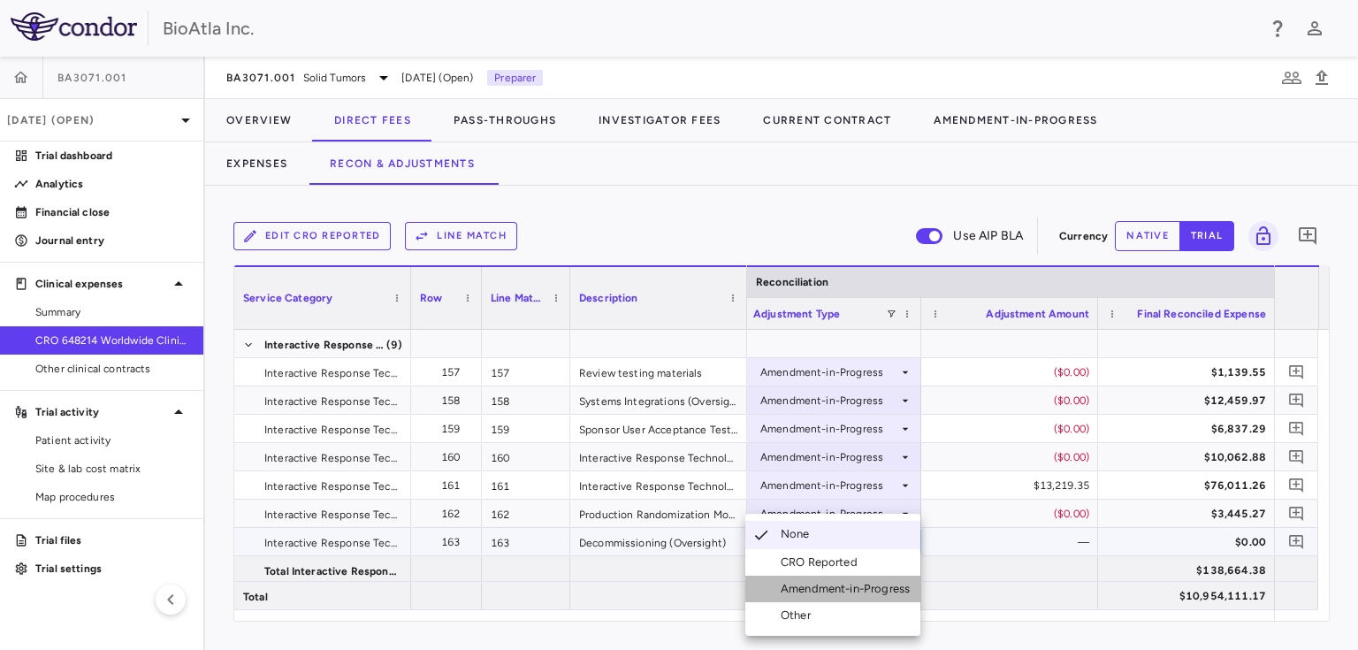
click at [810, 583] on div "Amendment-in-Progress" at bounding box center [848, 589] width 136 height 16
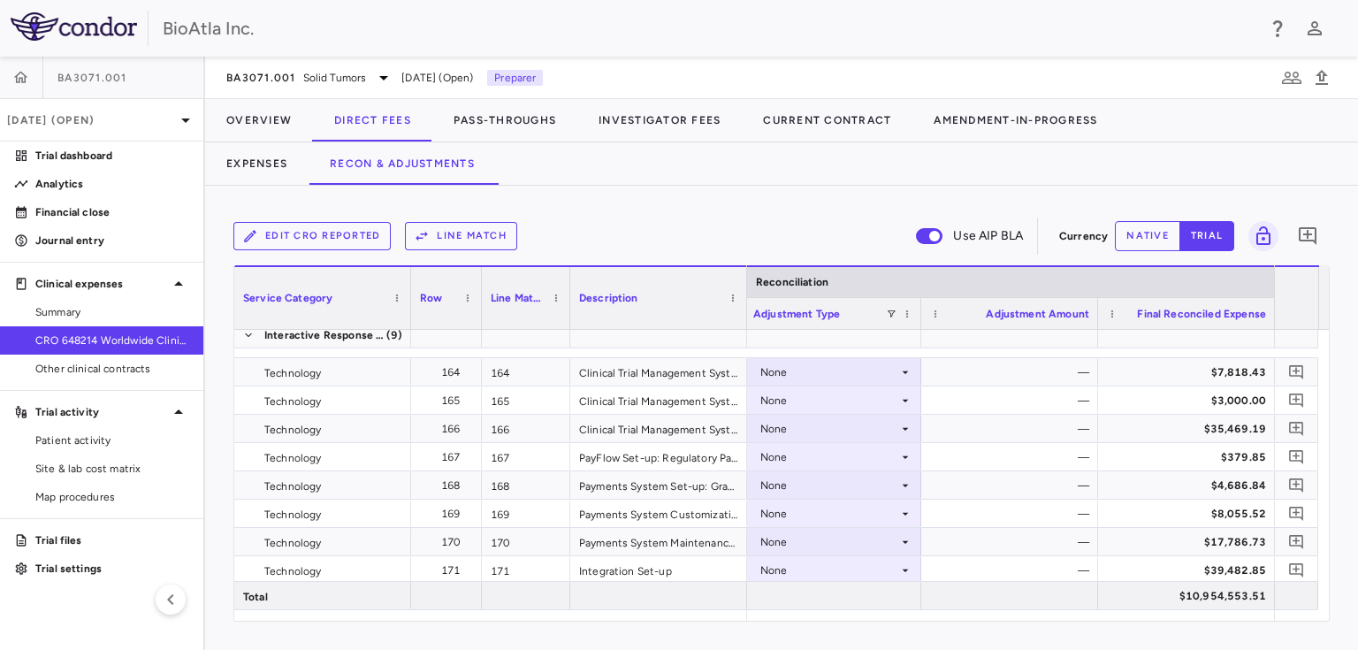
scroll to position [5490, 0]
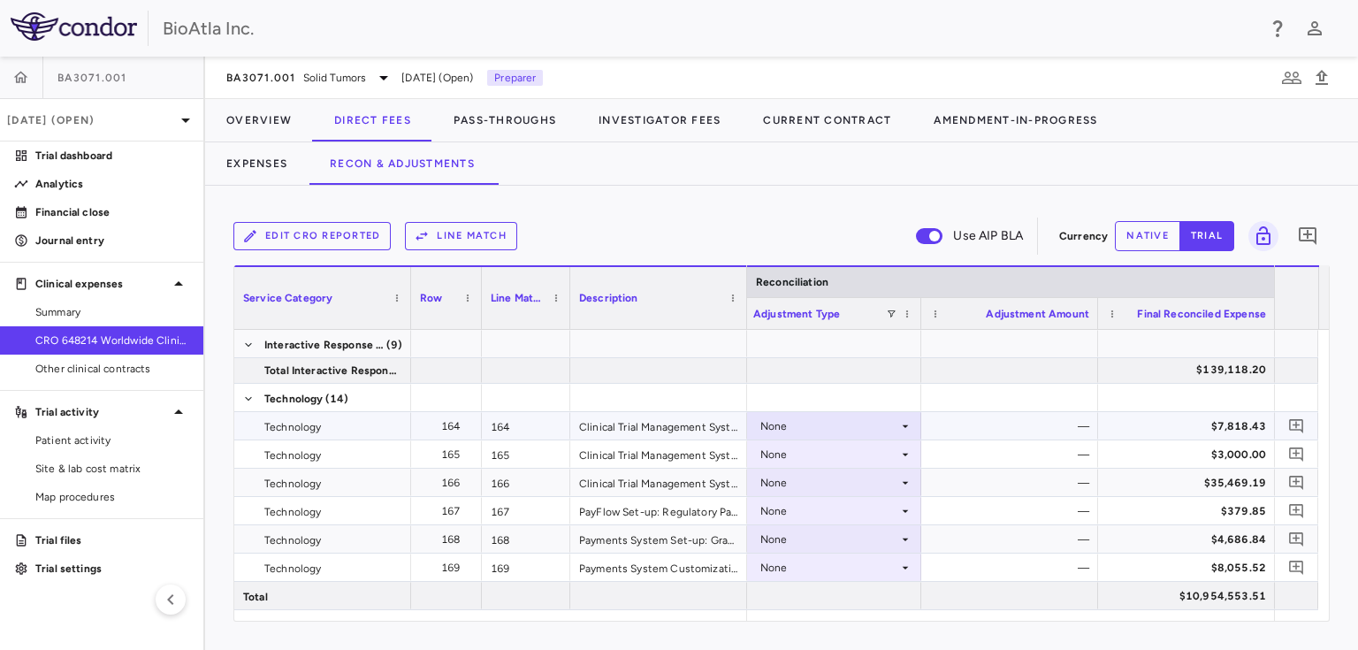
click at [903, 428] on icon at bounding box center [905, 426] width 14 height 14
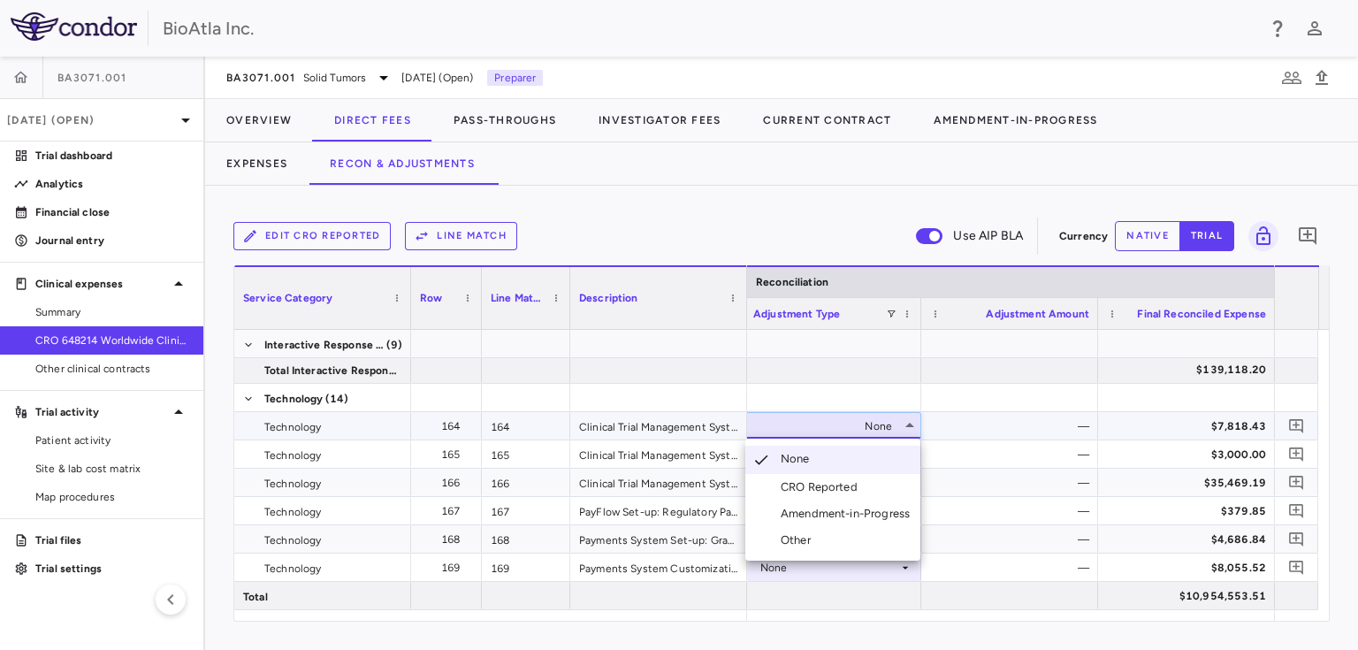
click at [869, 519] on div "Amendment-in-Progress" at bounding box center [848, 514] width 136 height 16
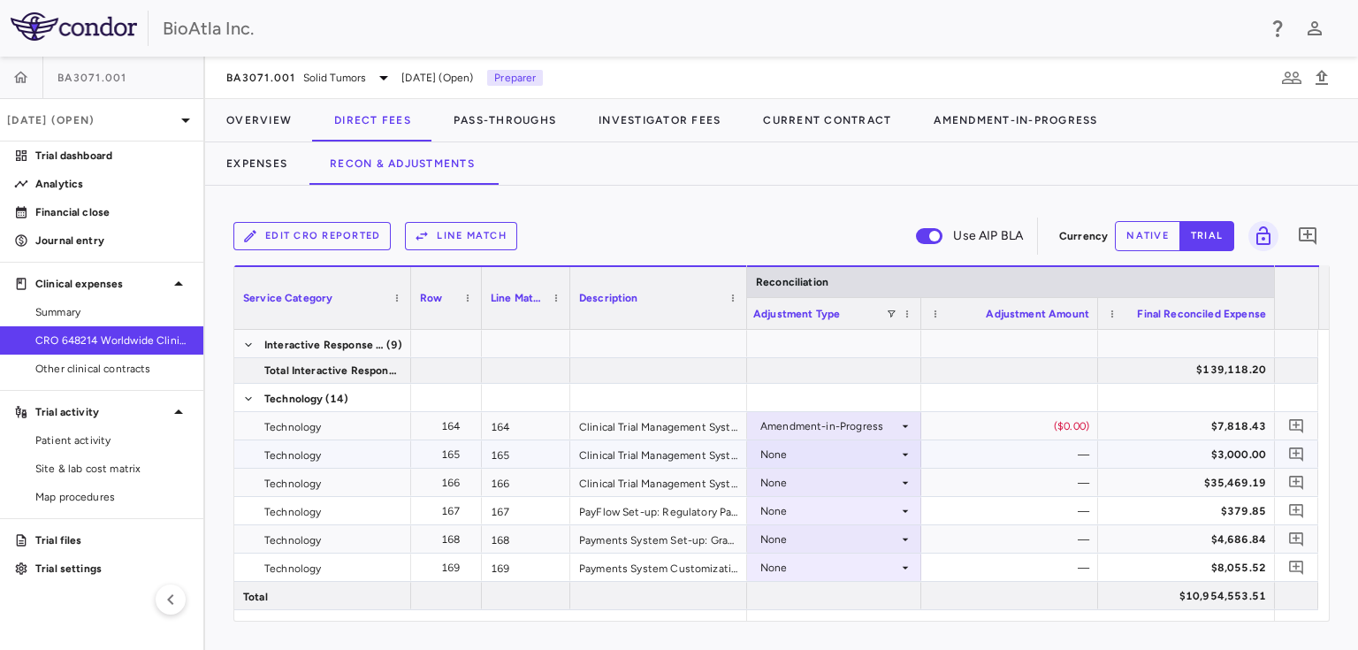
click at [812, 453] on div "None" at bounding box center [829, 454] width 138 height 28
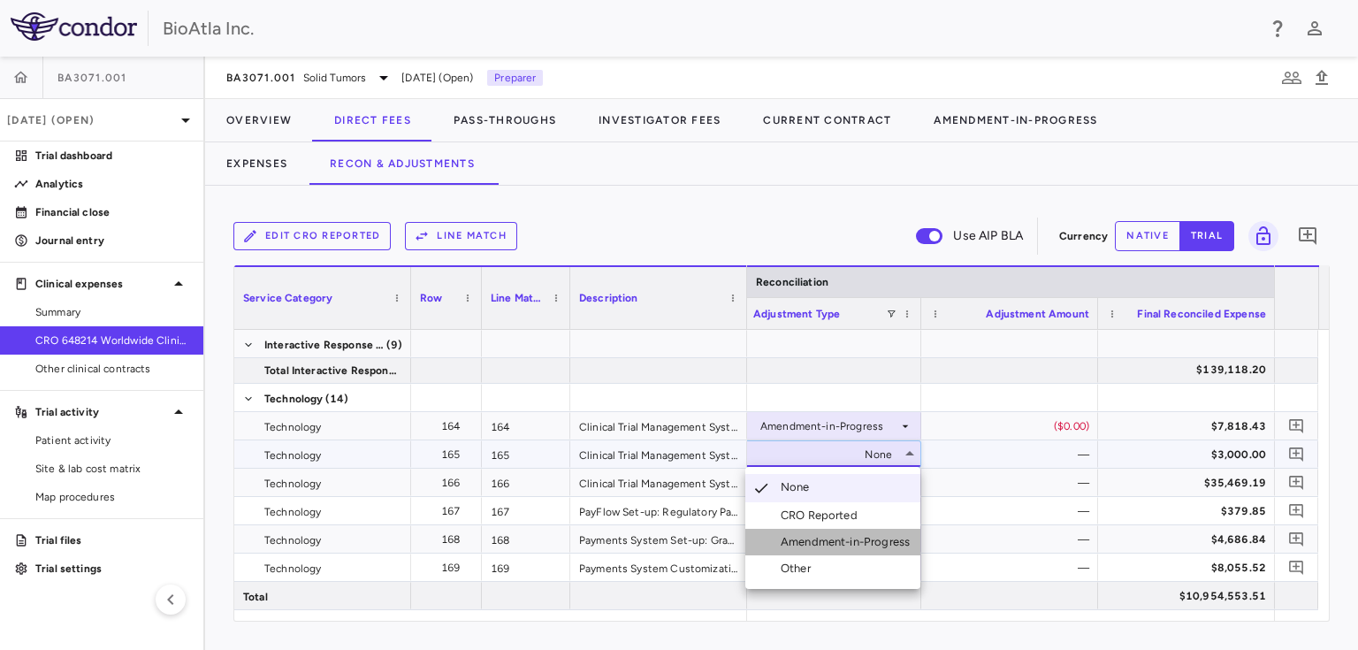
click at [778, 549] on div "Amendment-in-Progress" at bounding box center [830, 542] width 171 height 16
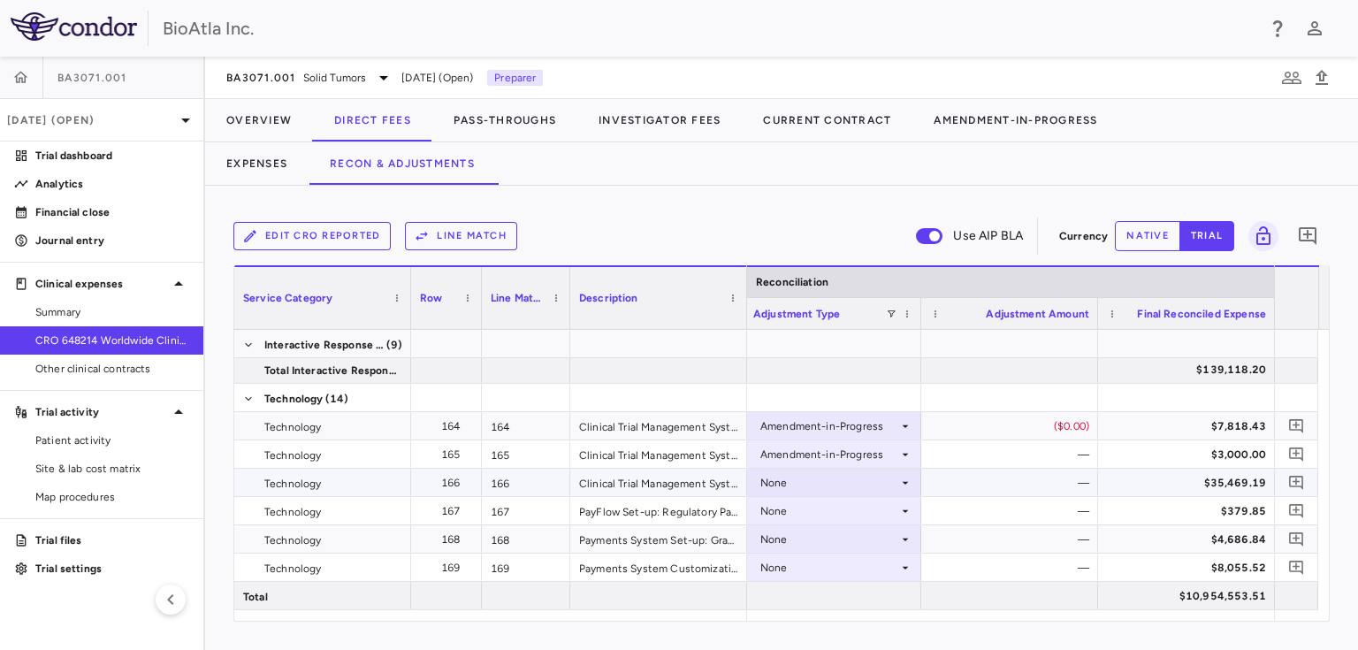
click at [779, 476] on div "None" at bounding box center [829, 482] width 138 height 28
click at [858, 572] on div "None" at bounding box center [829, 567] width 138 height 28
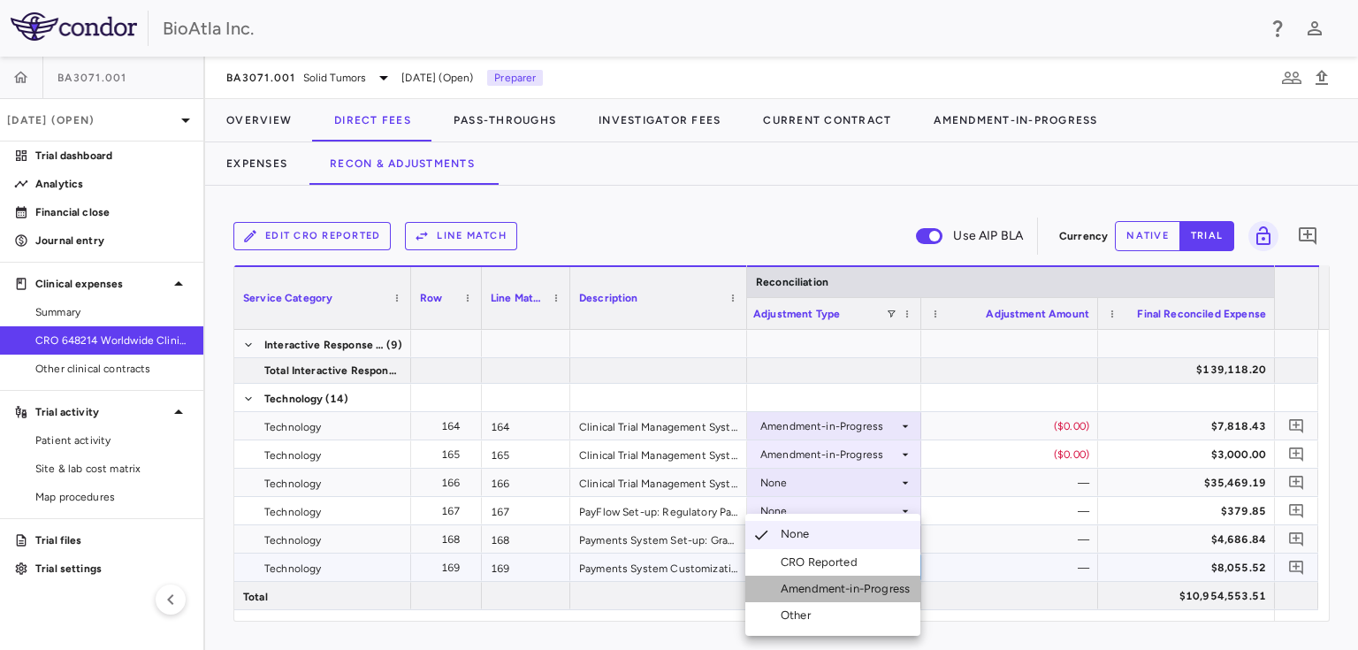
click at [852, 579] on li "Amendment-in-Progress" at bounding box center [832, 588] width 175 height 27
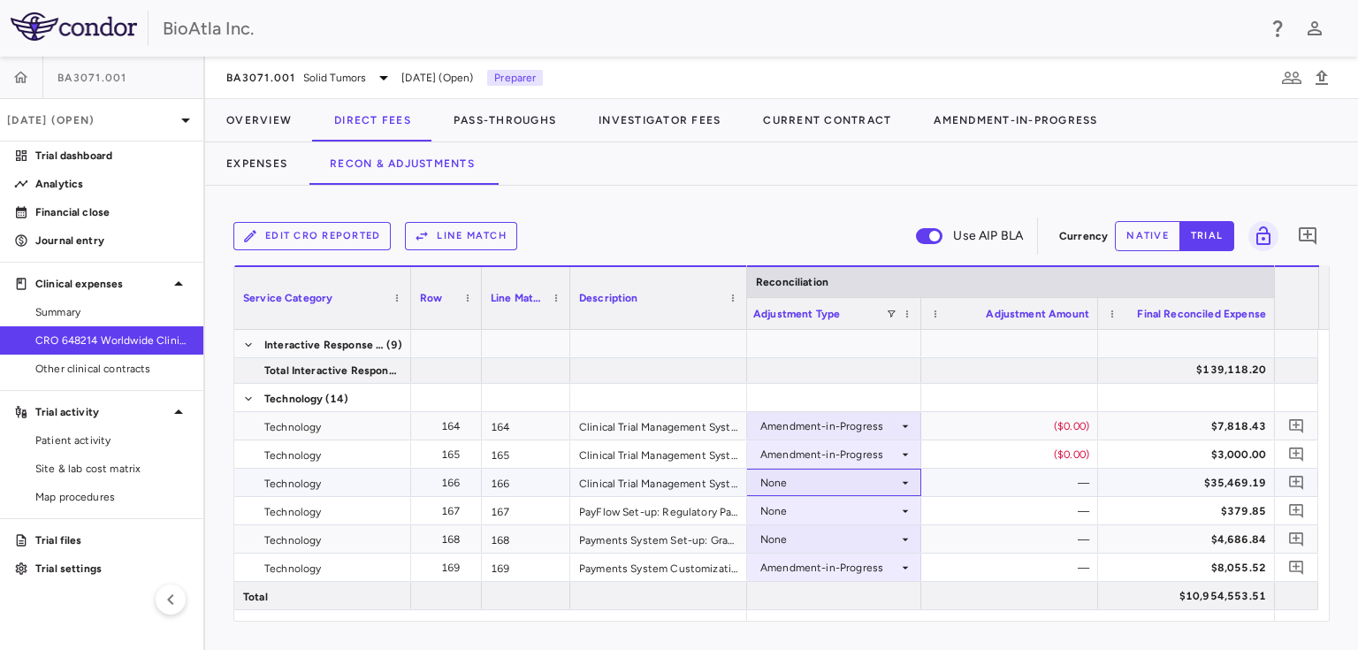
click at [808, 483] on div "None" at bounding box center [829, 482] width 138 height 28
click at [810, 488] on div "None" at bounding box center [829, 482] width 138 height 28
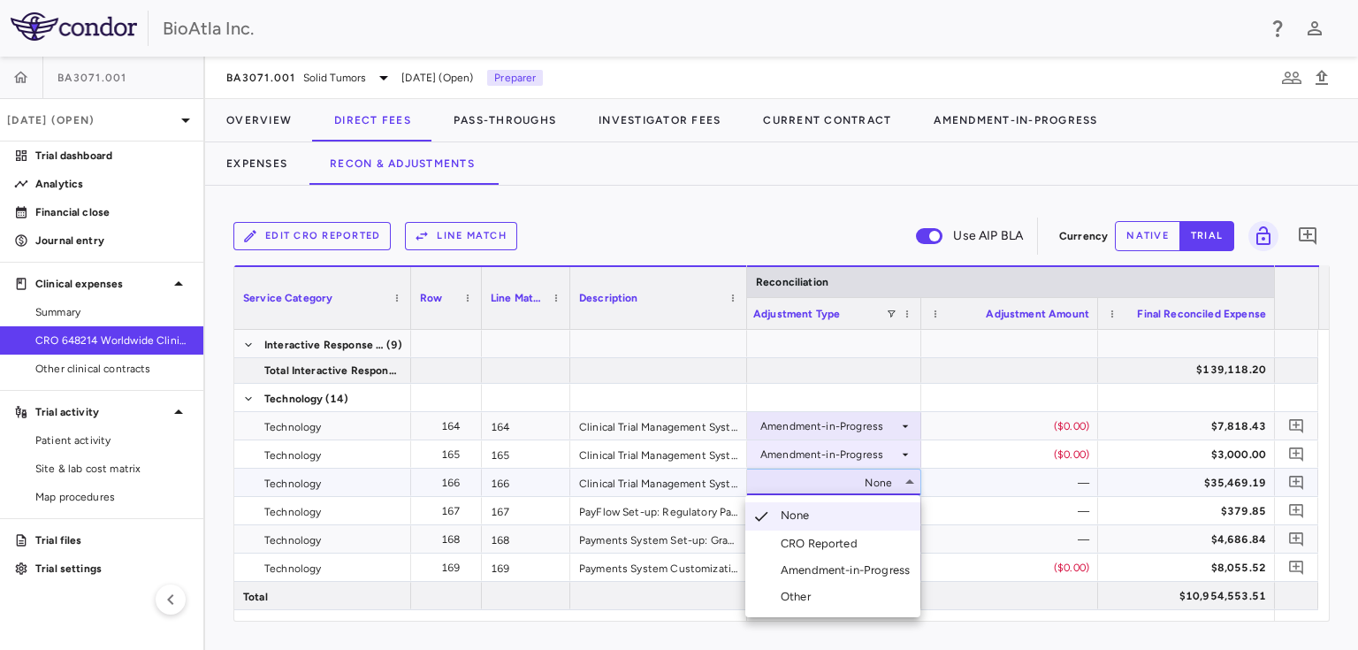
click at [870, 565] on div "Amendment-in-Progress" at bounding box center [848, 570] width 136 height 16
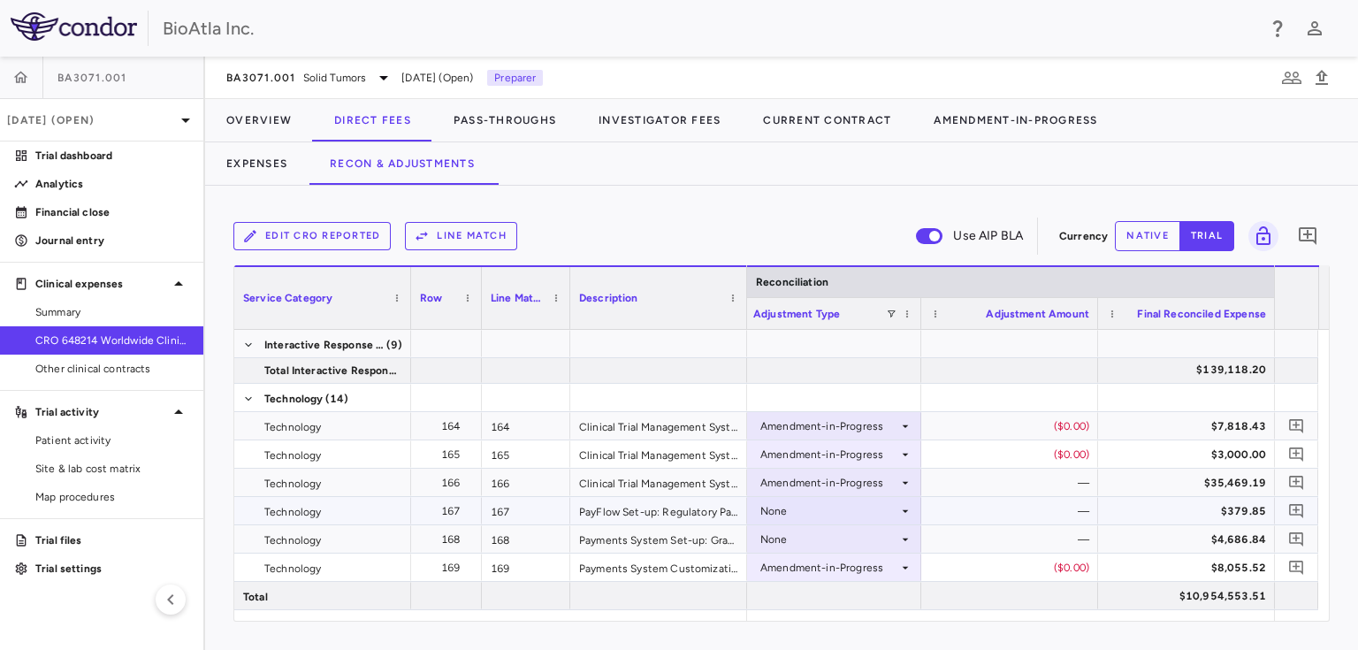
click at [795, 507] on div "None" at bounding box center [829, 511] width 138 height 28
click at [820, 515] on div "None" at bounding box center [829, 511] width 138 height 28
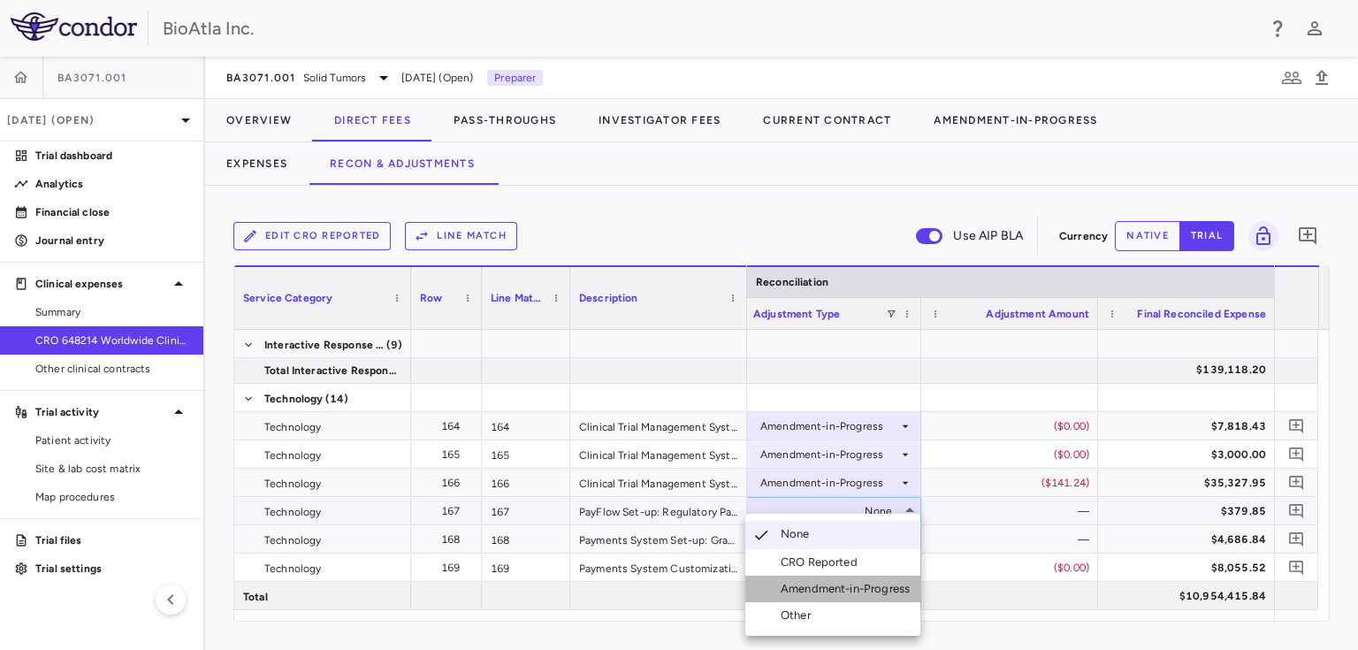
click at [860, 585] on div "Amendment-in-Progress" at bounding box center [848, 589] width 136 height 16
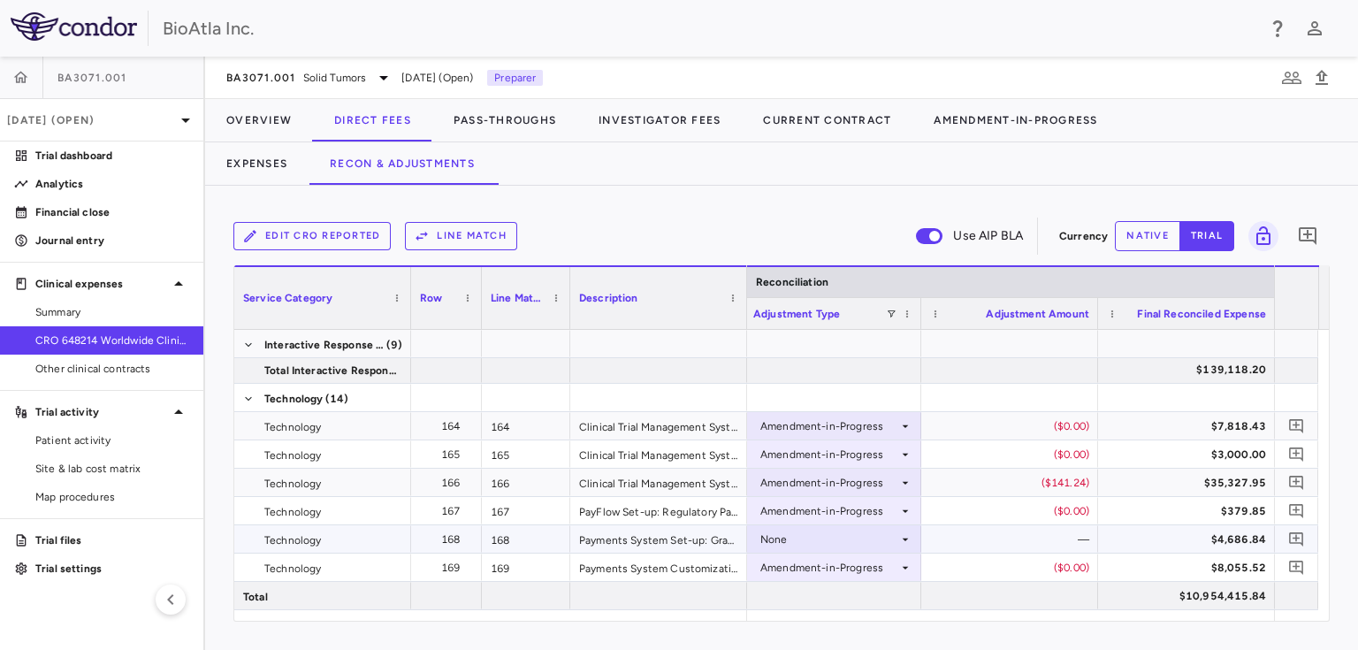
click at [787, 534] on div "None" at bounding box center [829, 539] width 138 height 28
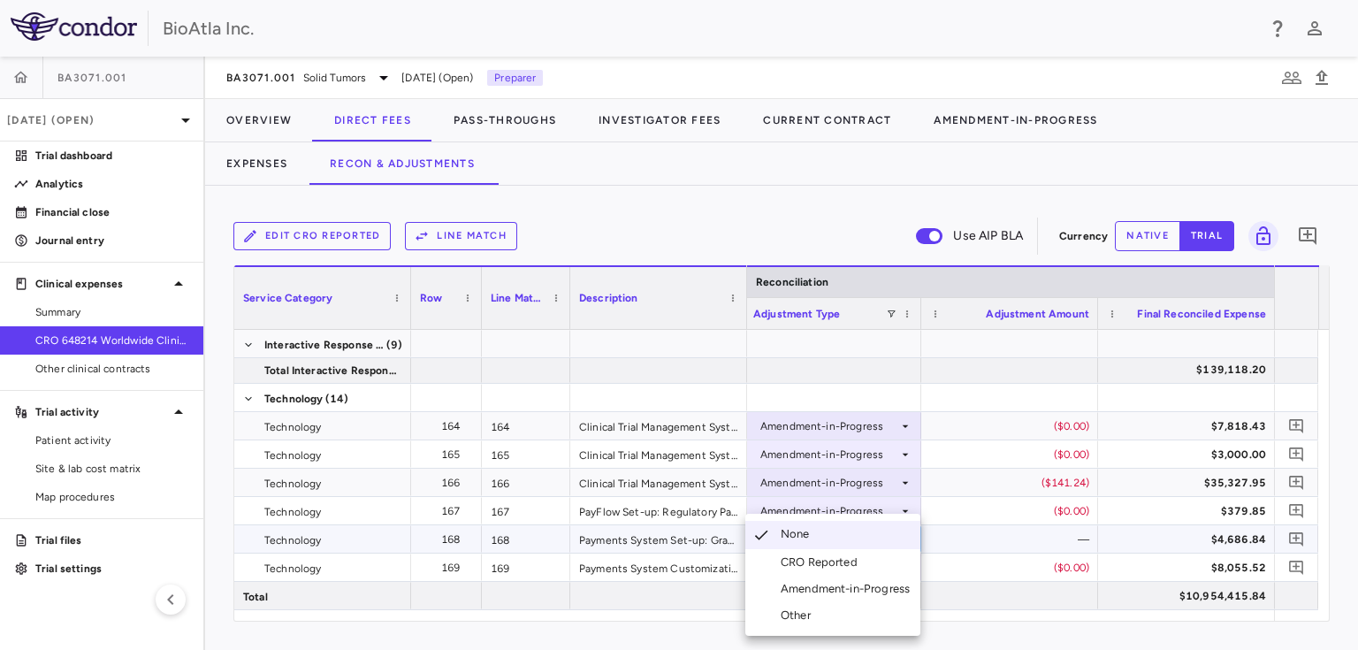
click at [838, 589] on div "Amendment-in-Progress" at bounding box center [848, 589] width 136 height 16
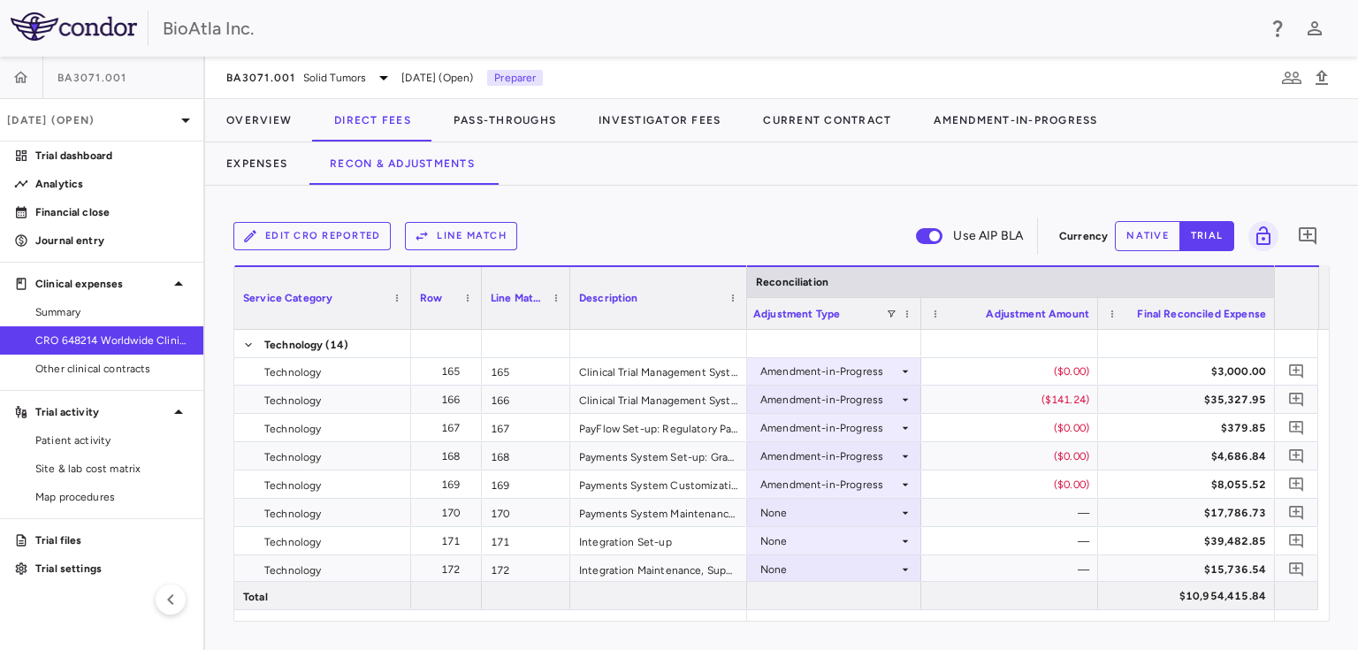
scroll to position [5585, 0]
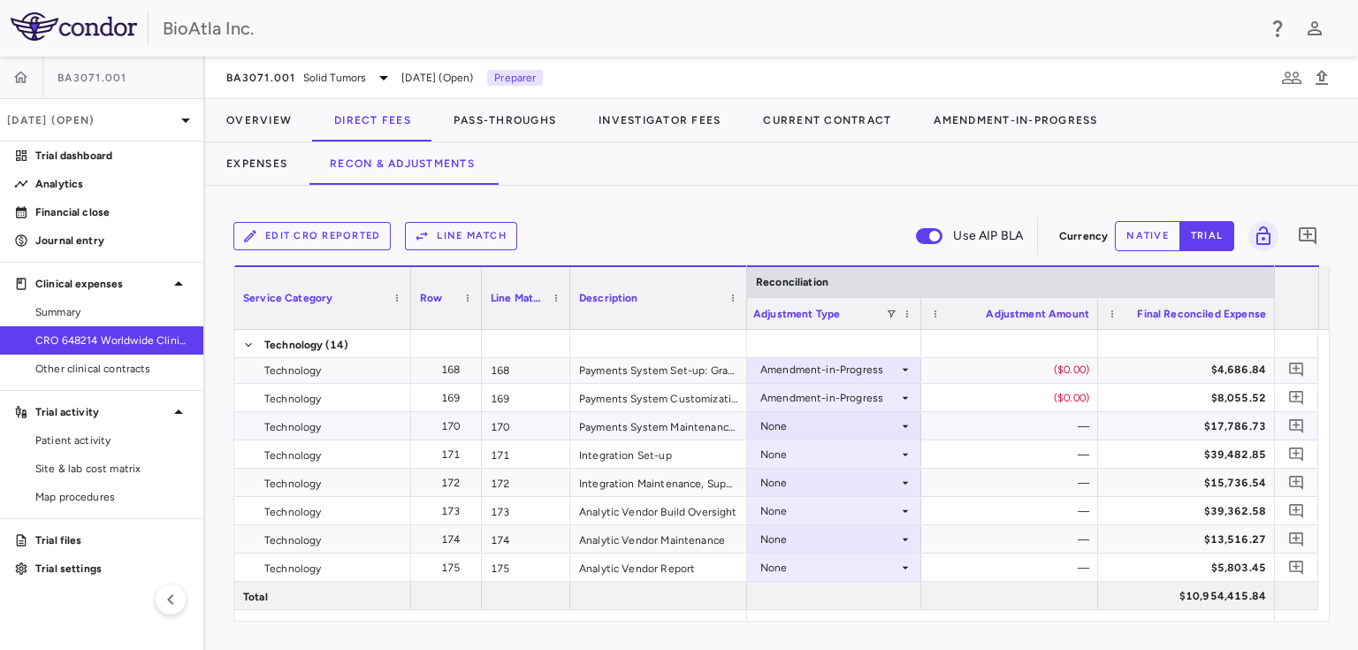
click at [871, 422] on div "None" at bounding box center [829, 426] width 138 height 28
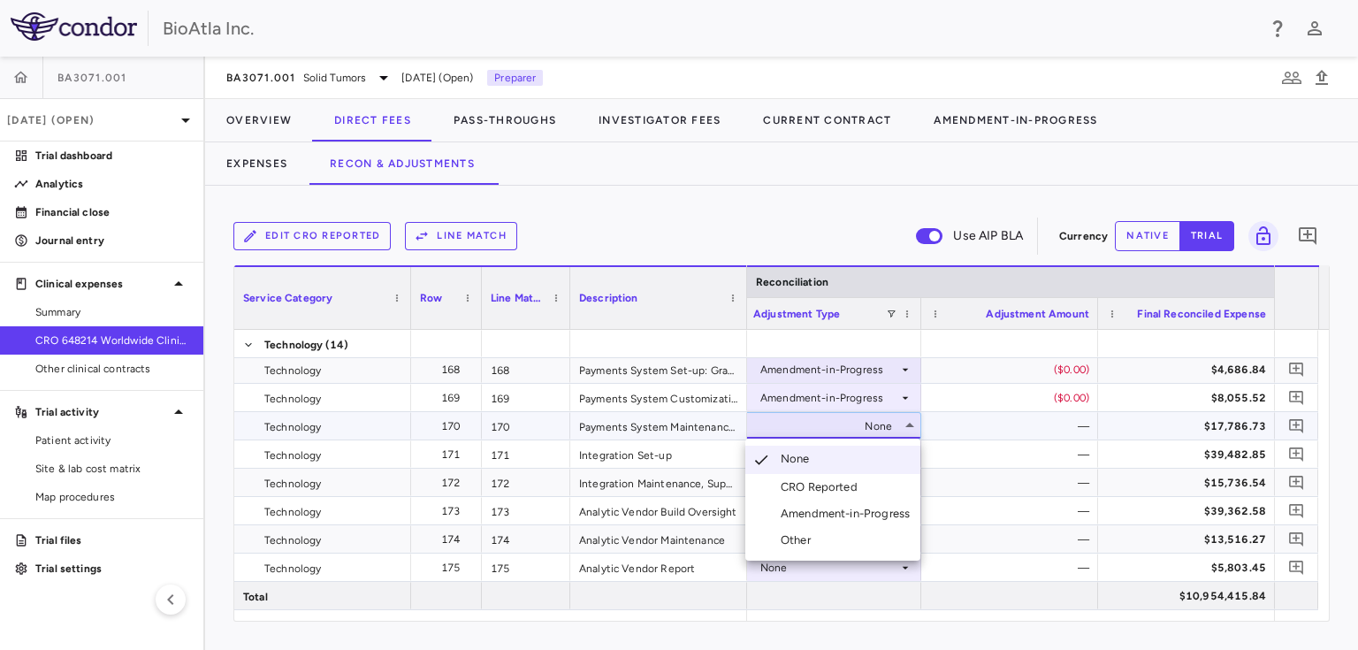
click at [885, 517] on div "Amendment-in-Progress" at bounding box center [848, 514] width 136 height 16
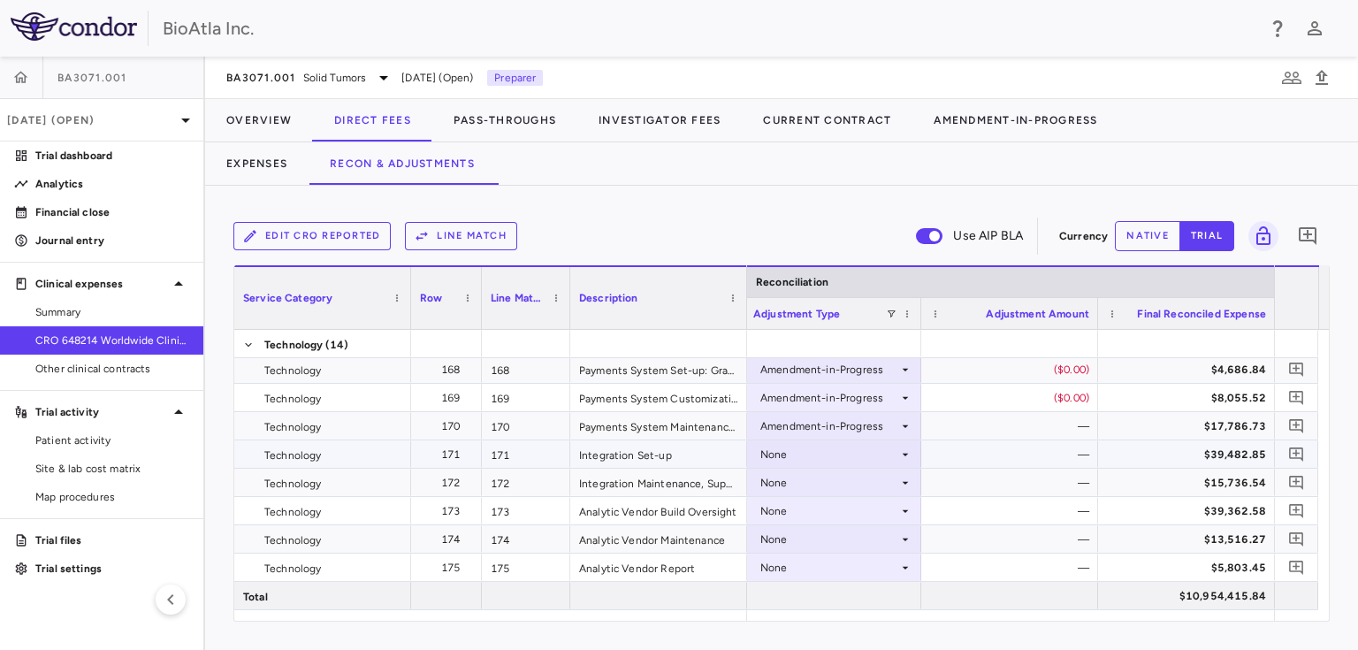
click at [856, 450] on div "None" at bounding box center [829, 454] width 138 height 28
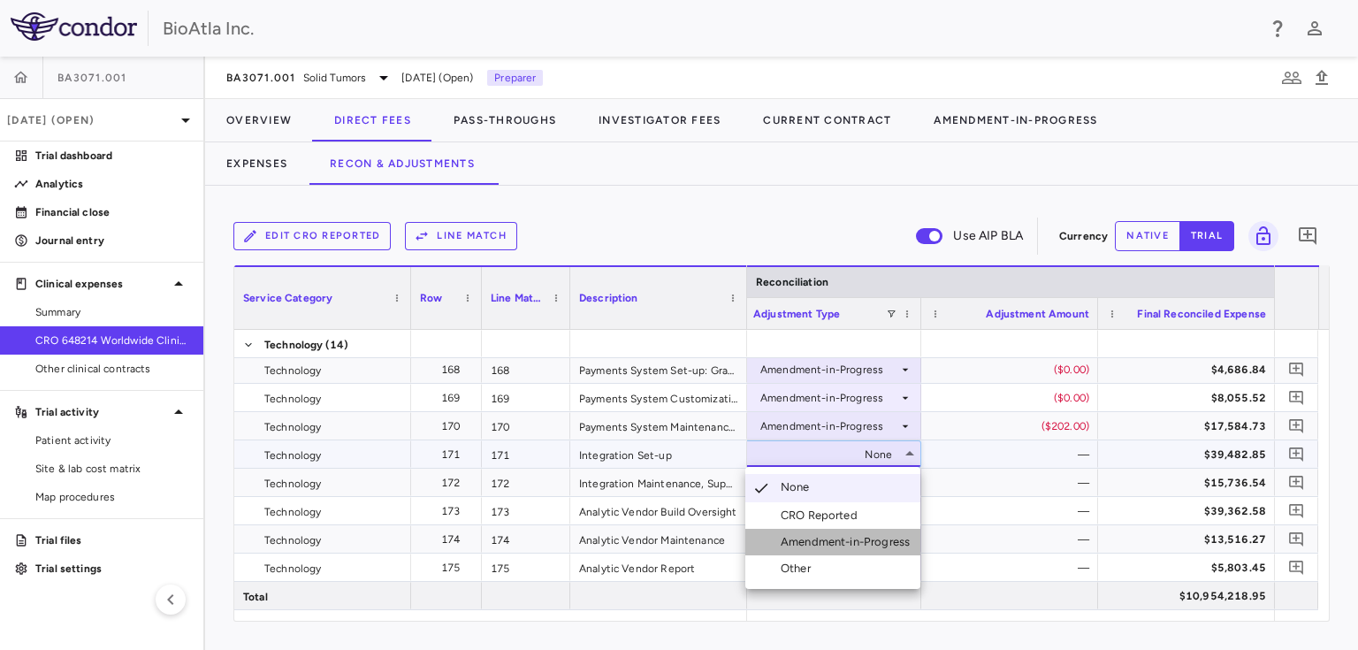
click at [887, 550] on li "Amendment-in-Progress" at bounding box center [832, 542] width 175 height 27
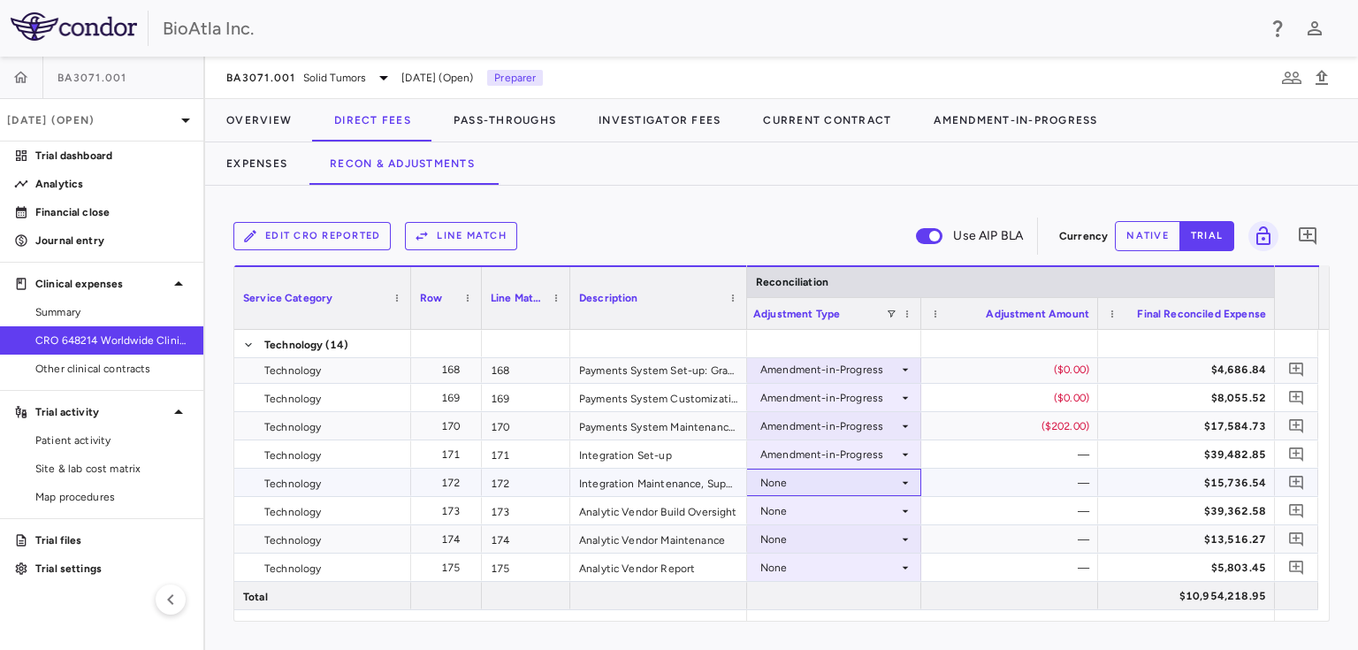
click at [824, 477] on div "None" at bounding box center [829, 482] width 138 height 28
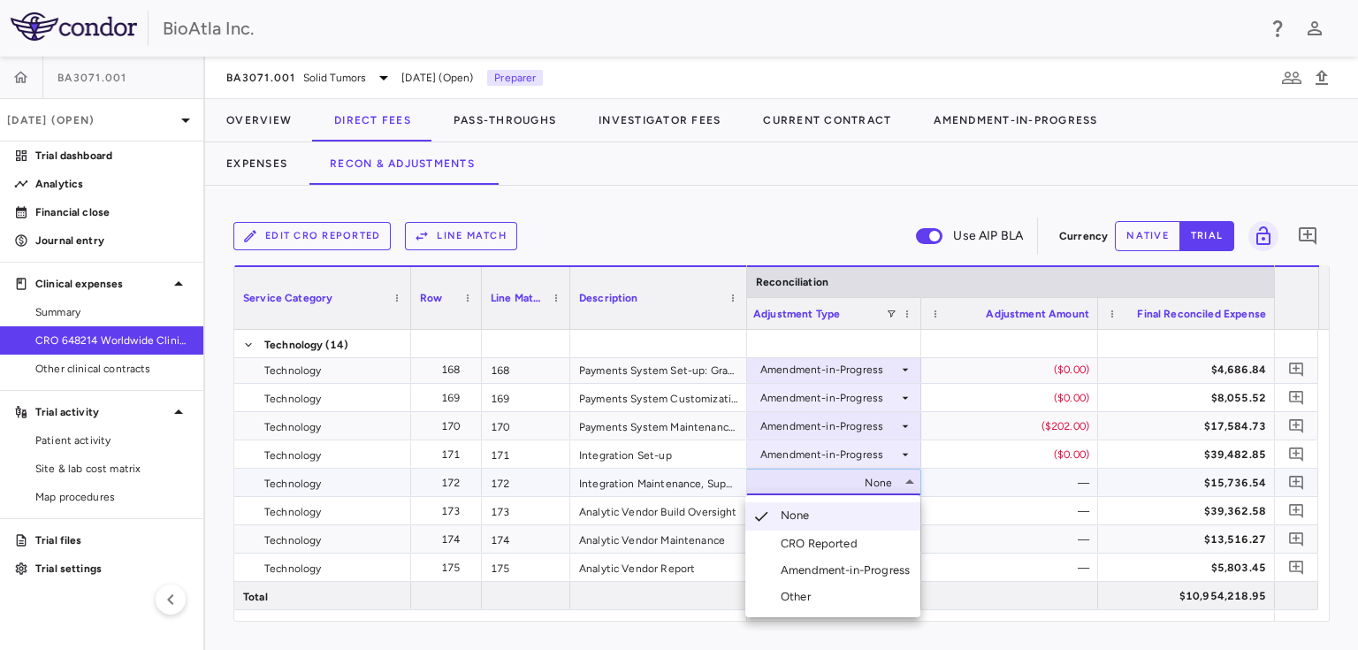
click at [876, 565] on div "Amendment-in-Progress" at bounding box center [848, 570] width 136 height 16
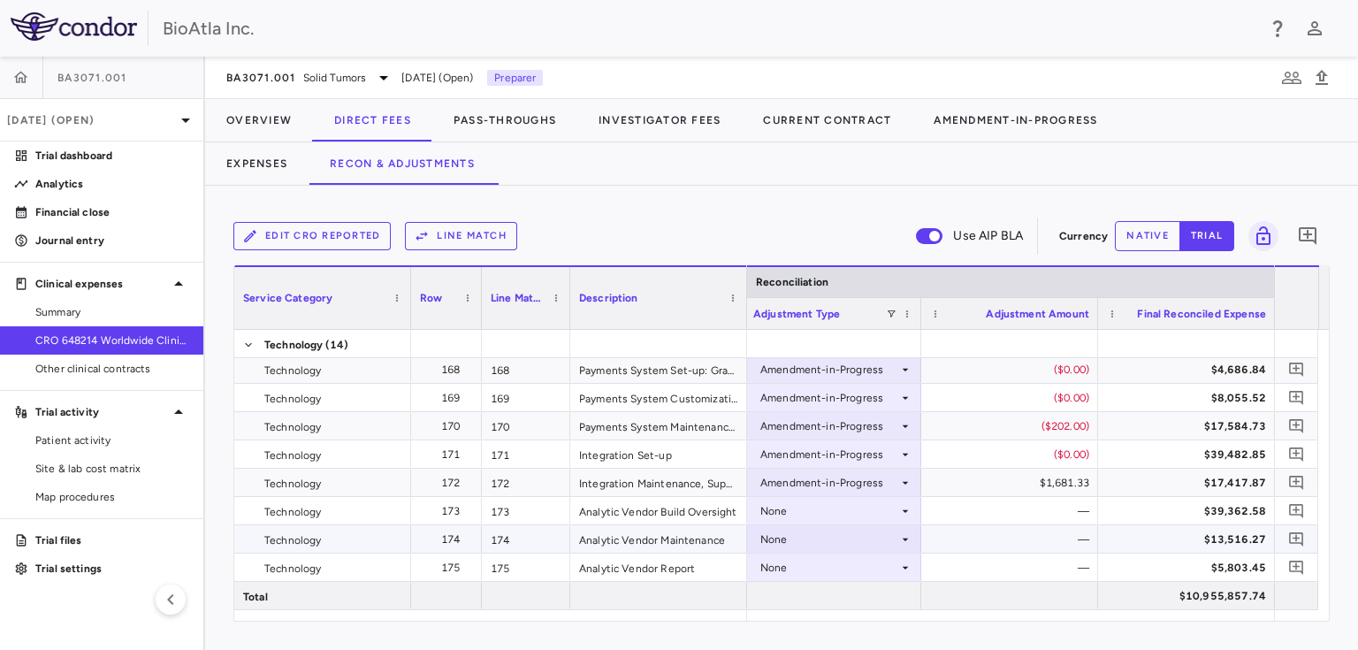
click at [855, 541] on div "None" at bounding box center [829, 539] width 138 height 28
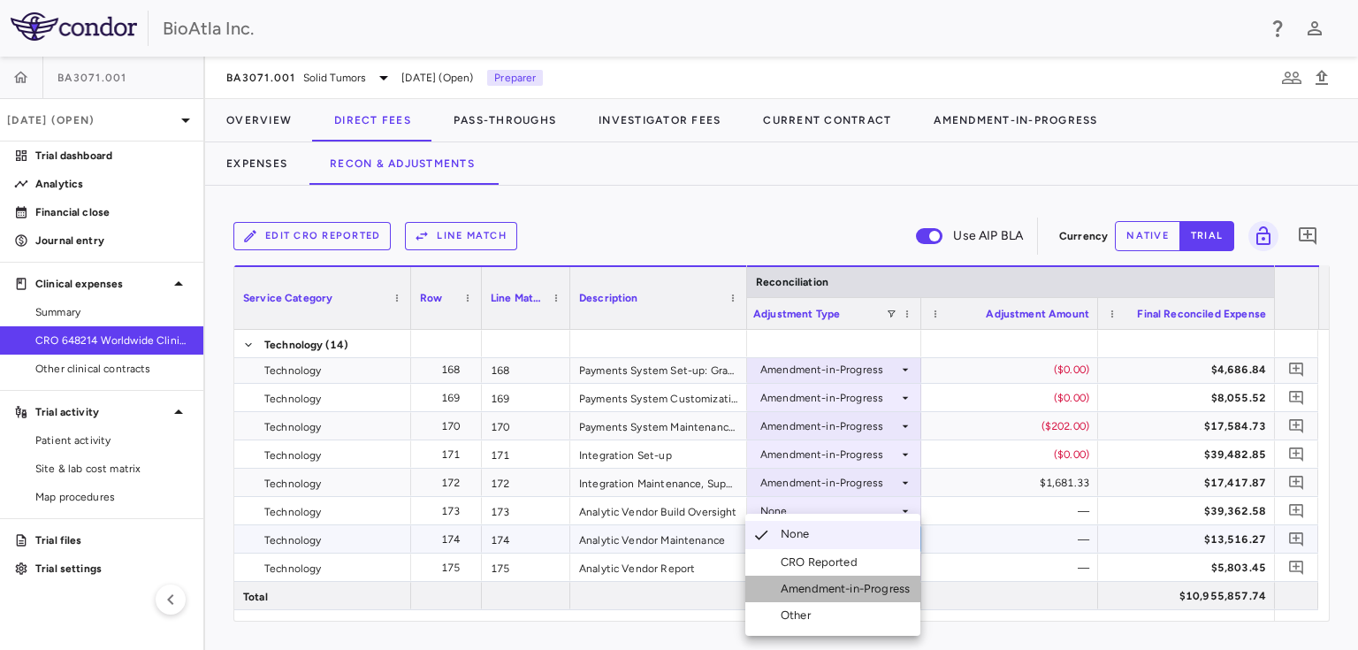
click at [848, 583] on div "Amendment-in-Progress" at bounding box center [848, 589] width 136 height 16
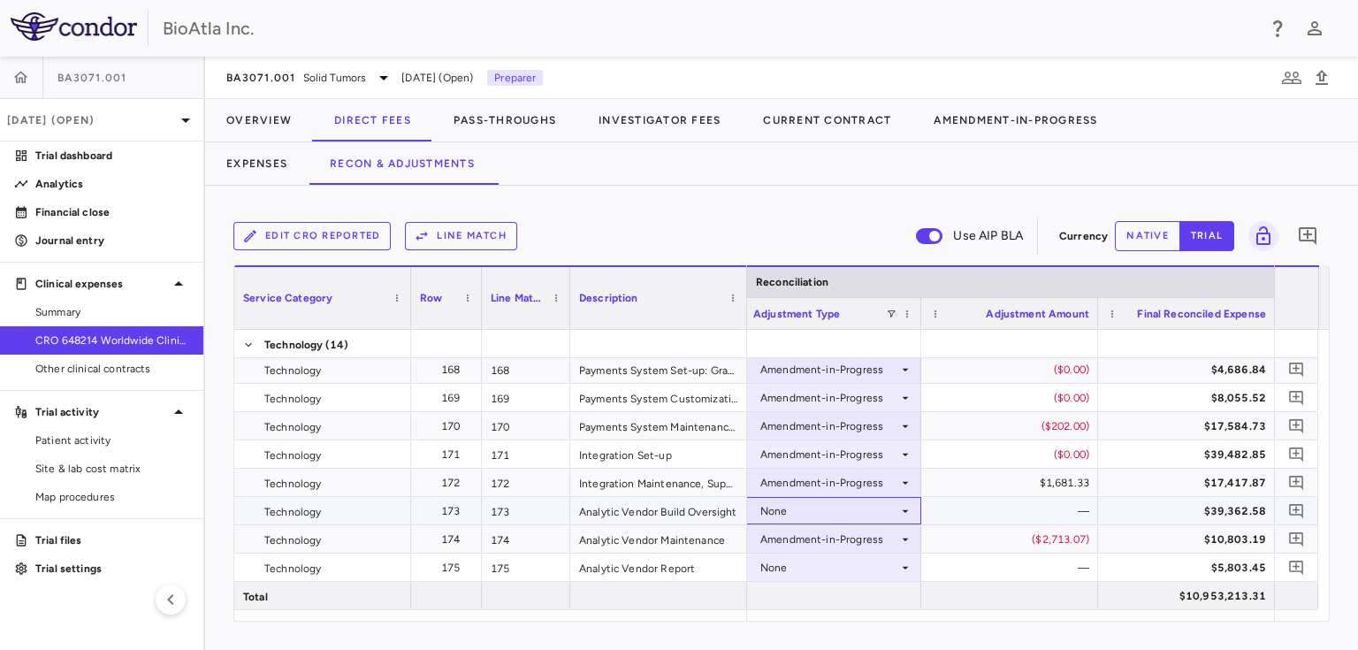
click at [808, 504] on div "None" at bounding box center [829, 511] width 138 height 28
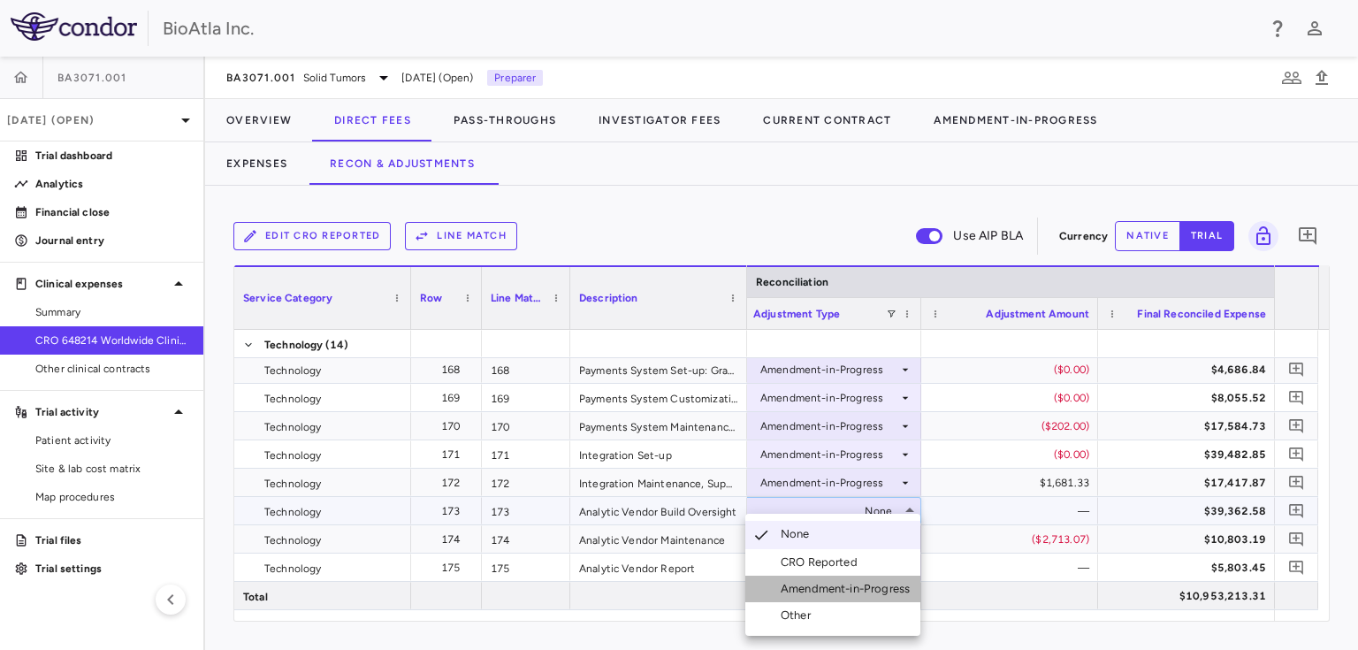
click at [856, 582] on div "Amendment-in-Progress" at bounding box center [848, 589] width 136 height 16
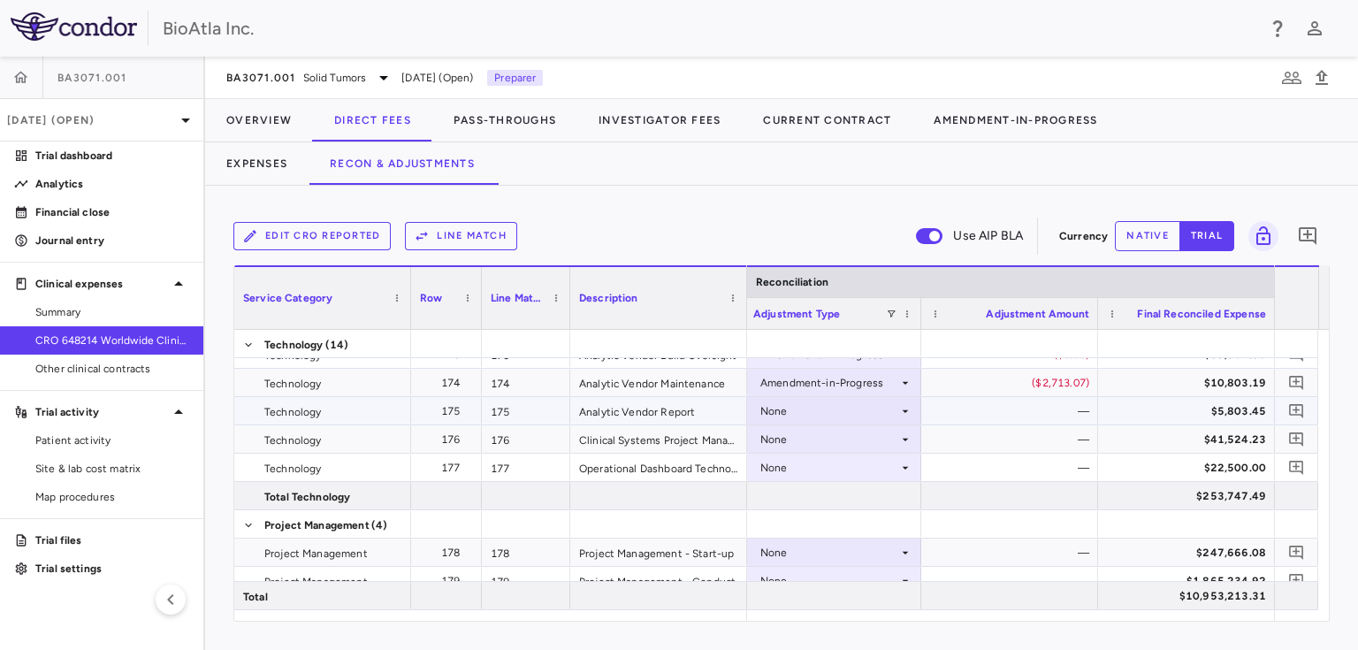
click at [817, 412] on div "None" at bounding box center [829, 411] width 138 height 28
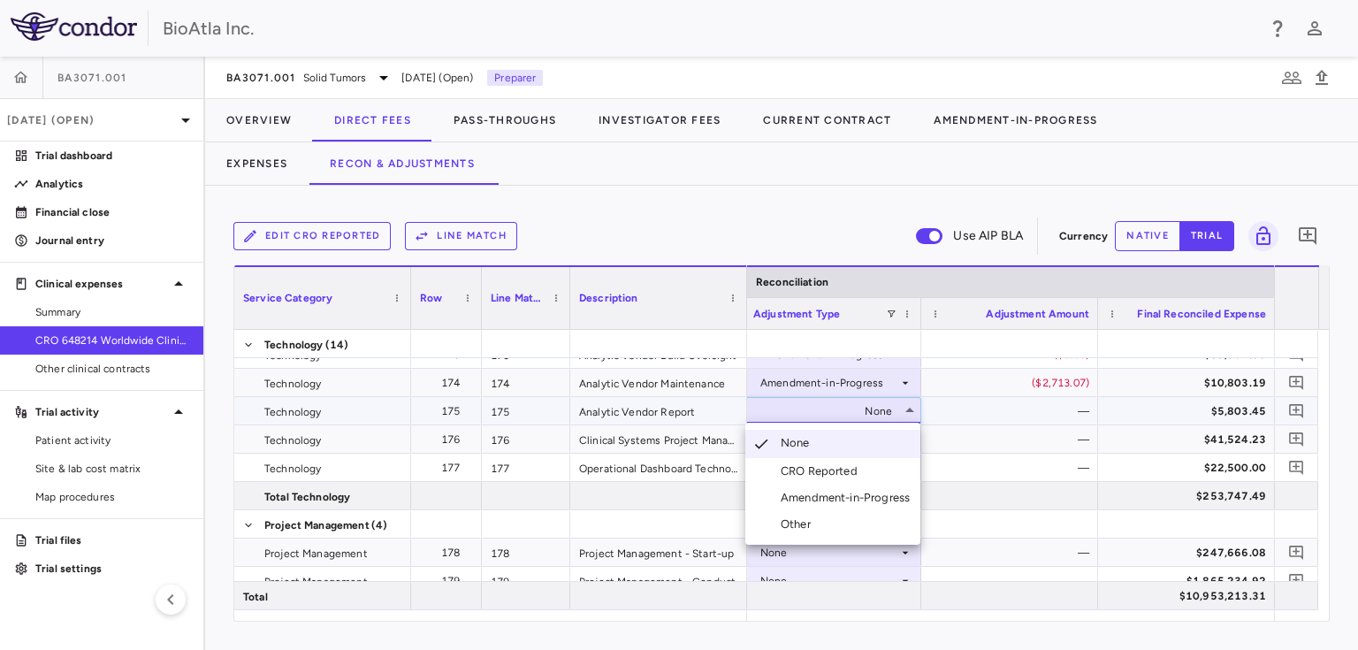
click at [884, 497] on div "Amendment-in-Progress" at bounding box center [848, 498] width 136 height 16
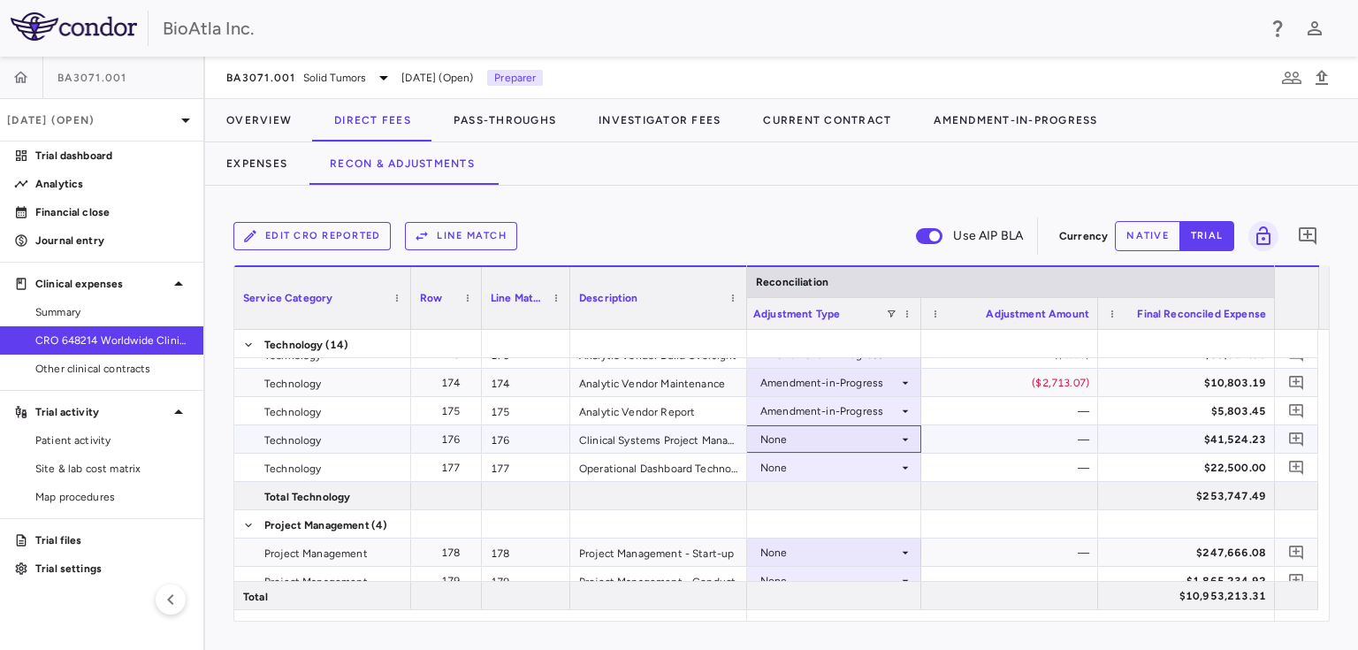
click at [813, 442] on div "None" at bounding box center [829, 439] width 138 height 28
click at [848, 434] on div "None" at bounding box center [829, 439] width 138 height 28
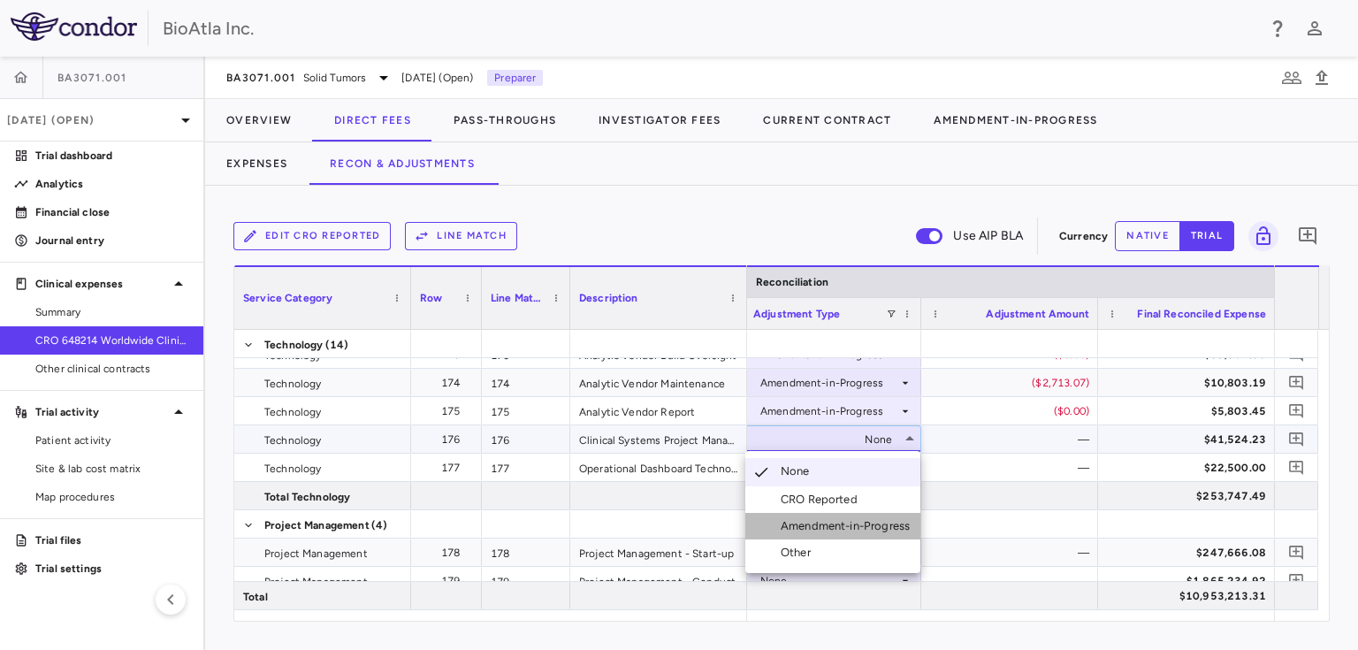
click at [867, 522] on div "Amendment-in-Progress" at bounding box center [848, 526] width 136 height 16
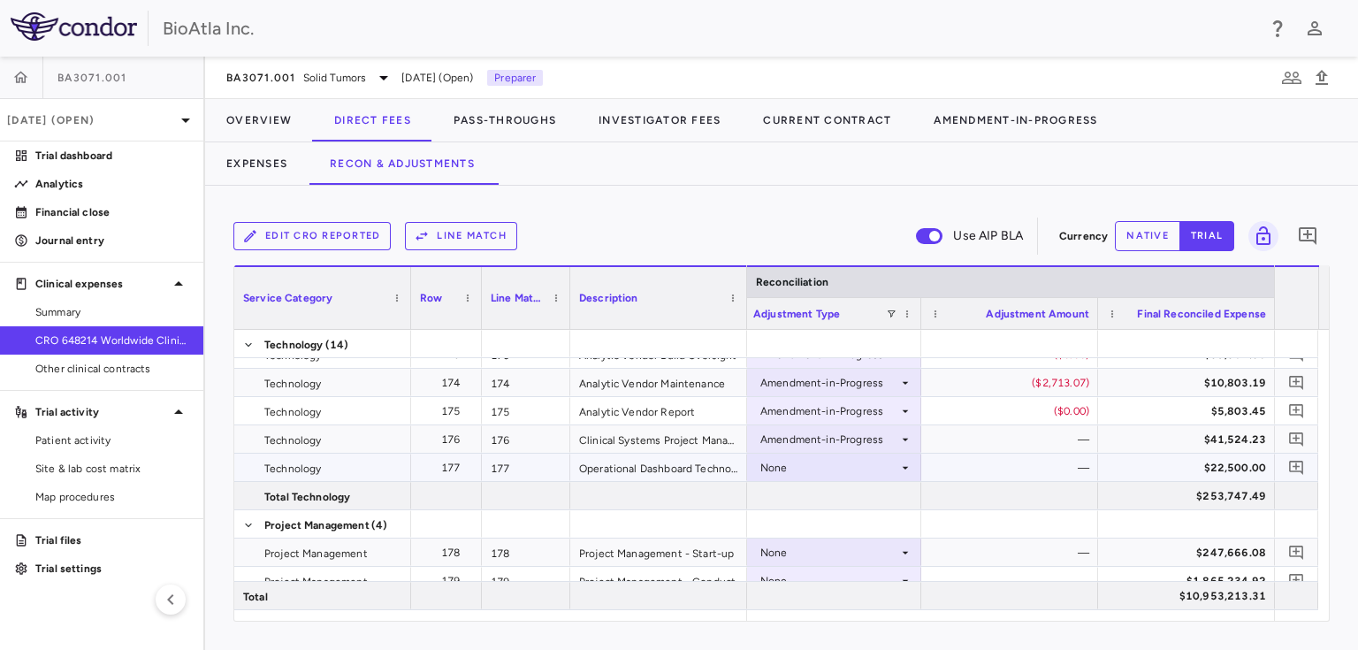
click at [824, 466] on div "None" at bounding box center [829, 467] width 138 height 28
click at [873, 557] on div "None" at bounding box center [829, 552] width 138 height 28
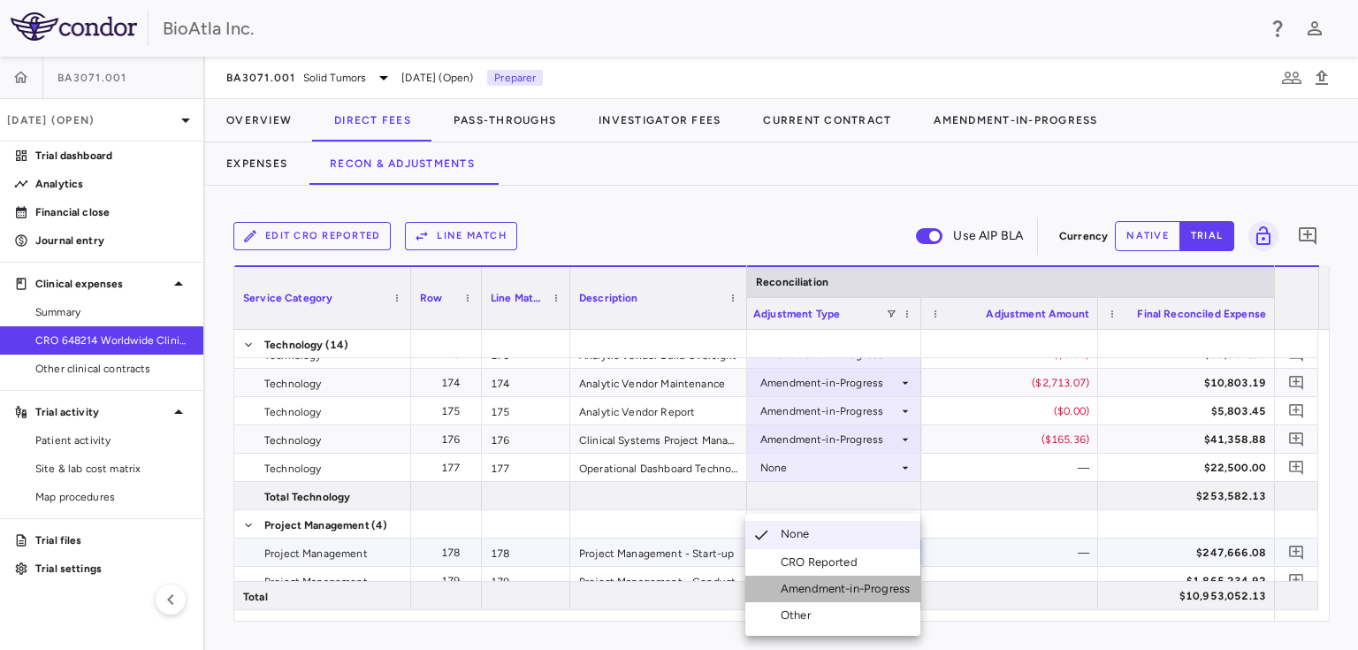
click at [844, 580] on li "Amendment-in-Progress" at bounding box center [832, 588] width 175 height 27
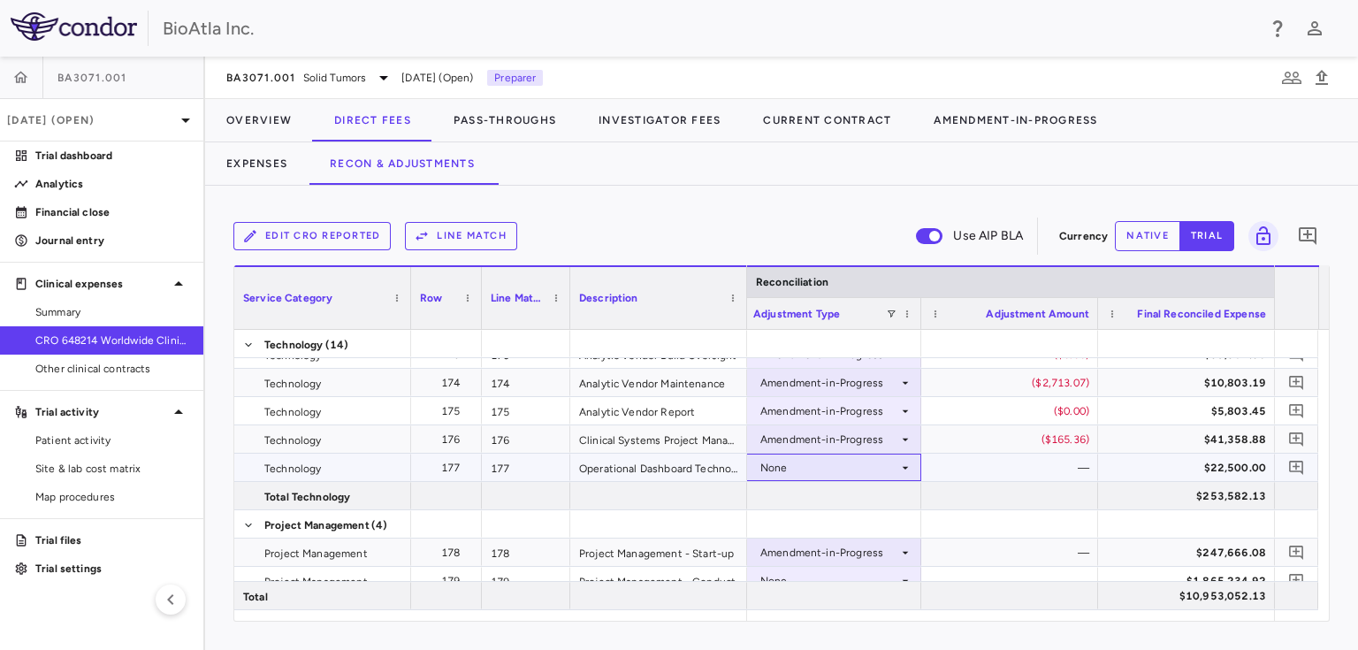
click at [795, 470] on div "None" at bounding box center [829, 467] width 138 height 28
click at [847, 555] on div "Amendment-in-Progress" at bounding box center [829, 552] width 138 height 28
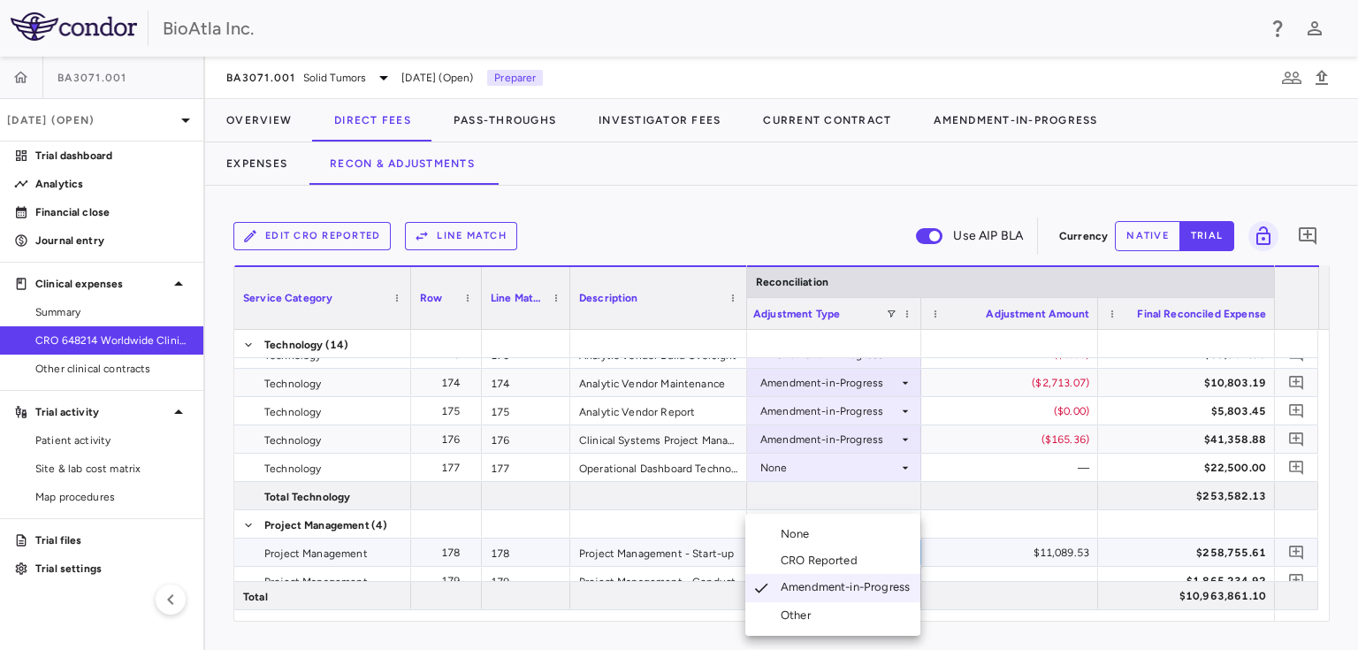
click at [838, 582] on div "Amendment-in-Progress" at bounding box center [848, 588] width 136 height 18
click at [841, 463] on div "None" at bounding box center [829, 467] width 138 height 28
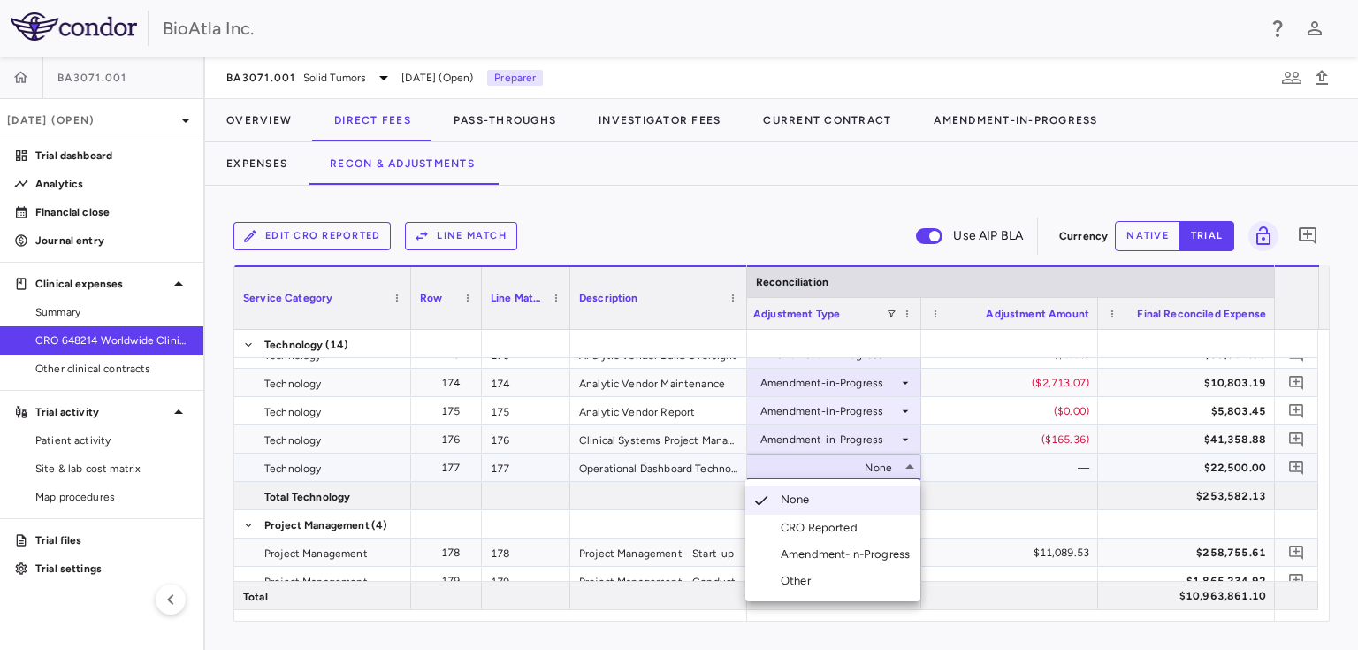
click at [832, 555] on div "Amendment-in-Progress" at bounding box center [848, 554] width 136 height 16
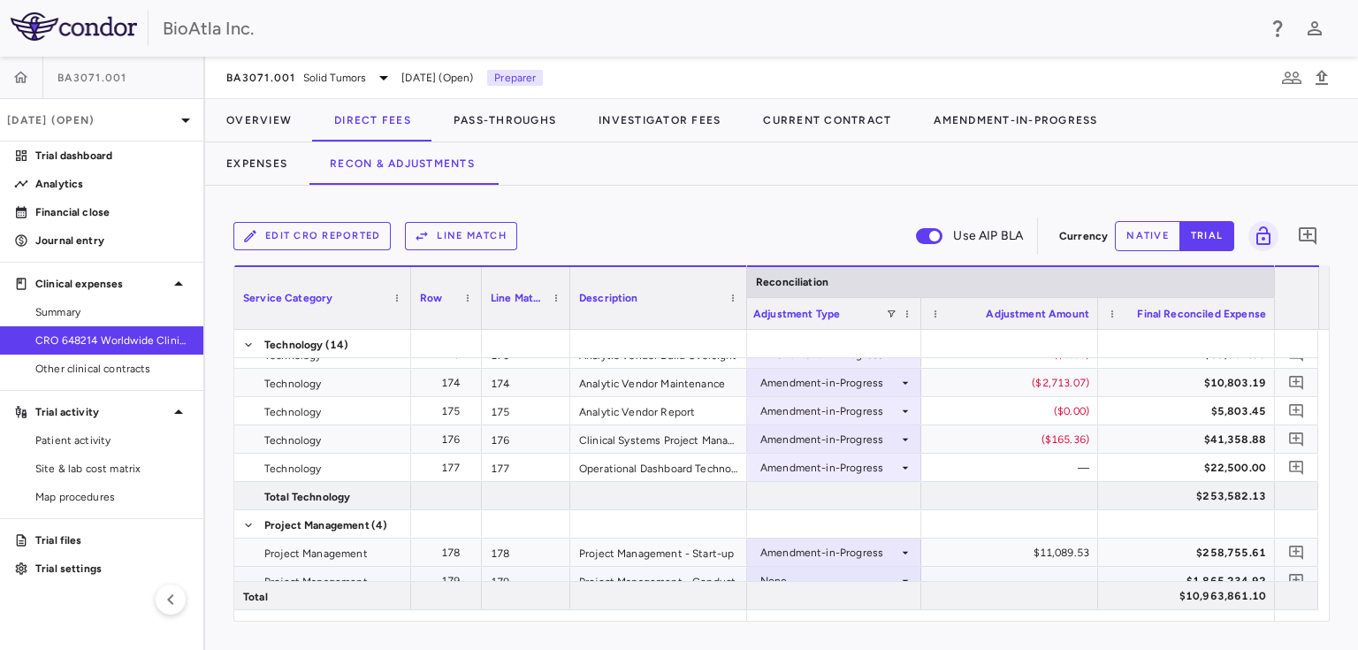
click at [821, 574] on div "None" at bounding box center [829, 581] width 138 height 28
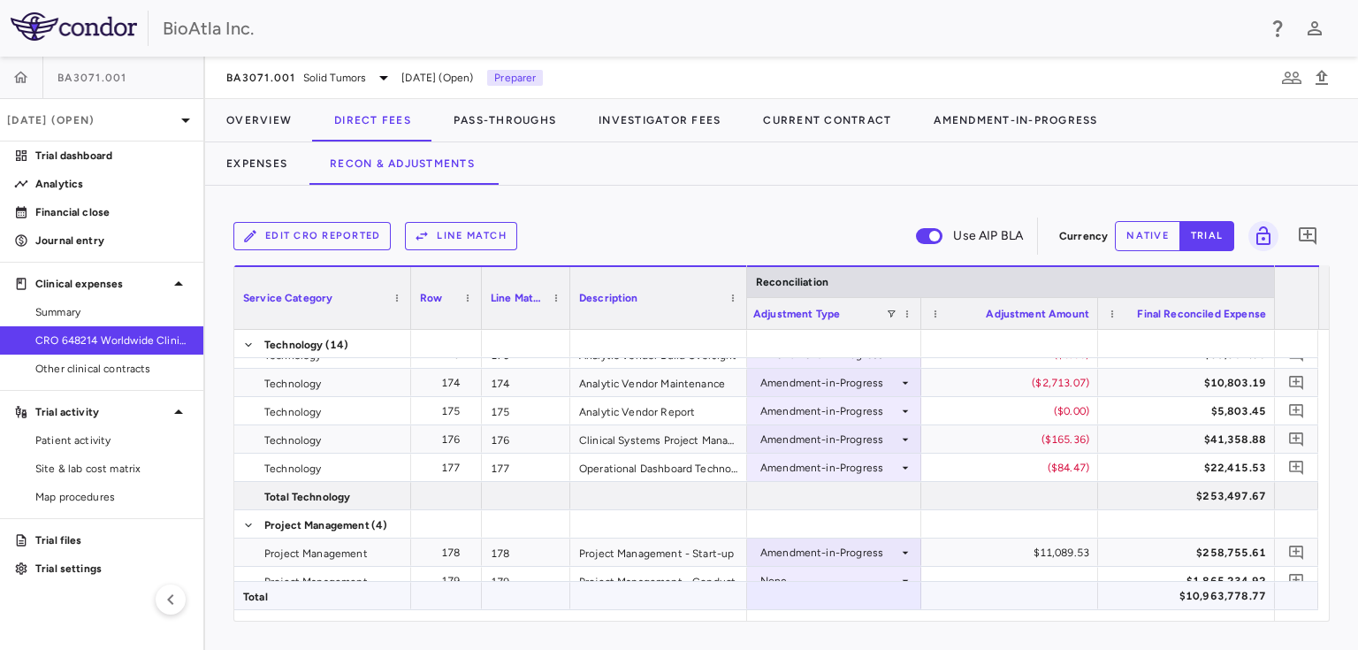
click at [852, 591] on div at bounding box center [832, 595] width 177 height 27
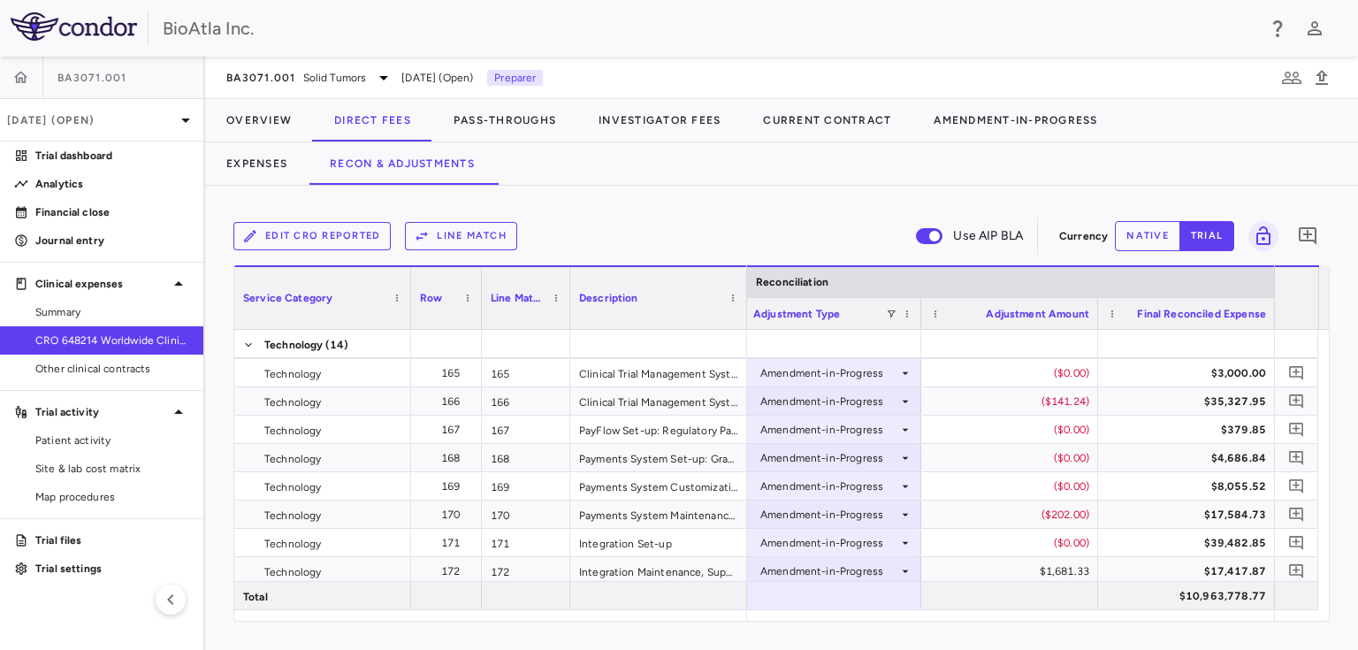
scroll to position [5816, 0]
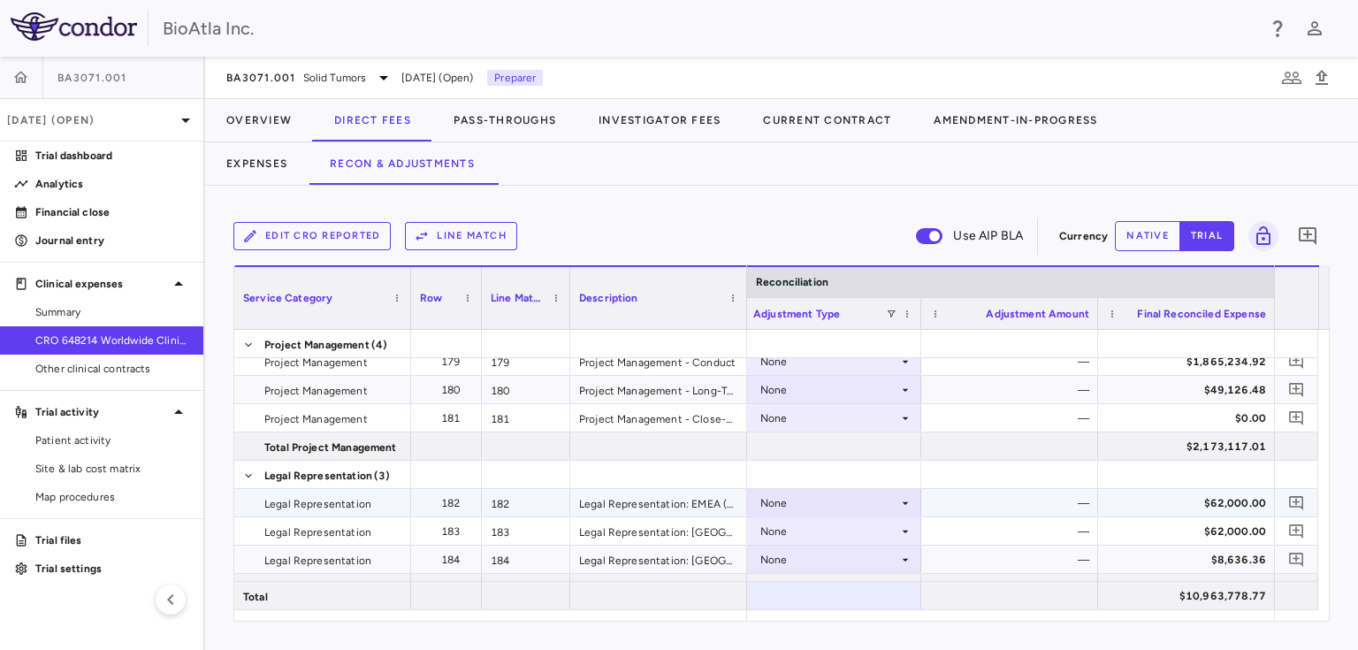
click at [894, 498] on div "None" at bounding box center [829, 503] width 138 height 28
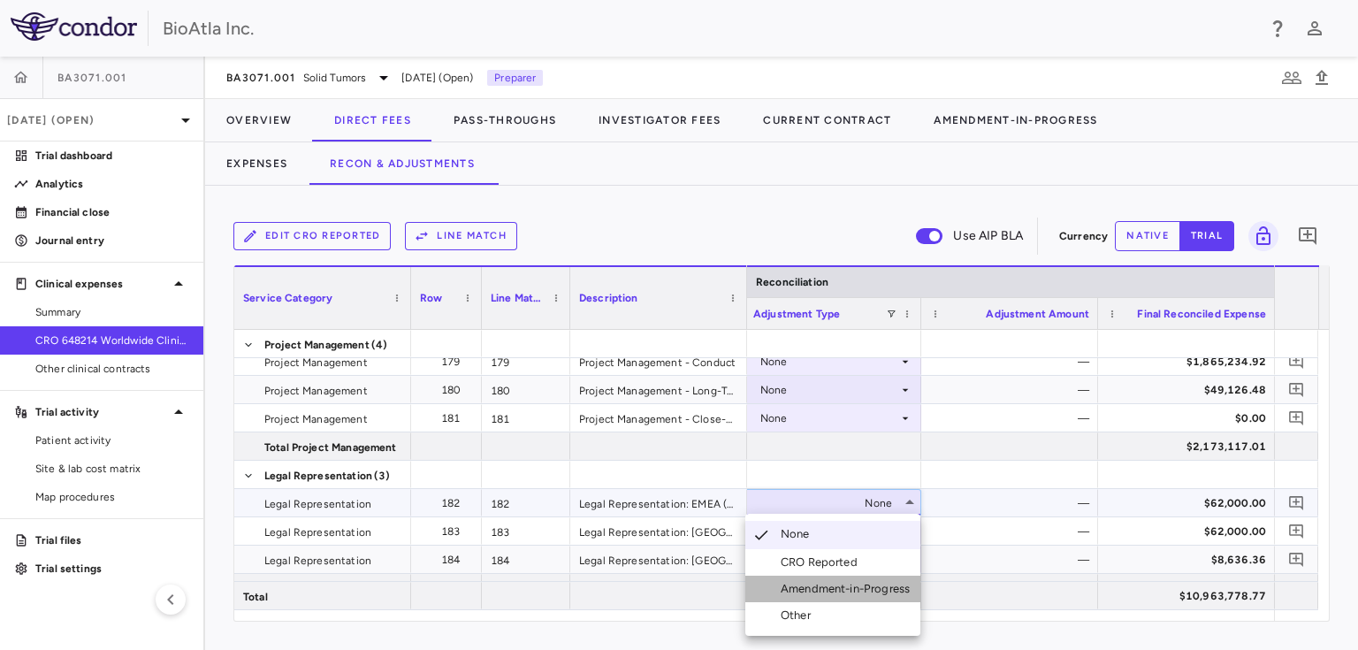
click at [827, 579] on li "Amendment-in-Progress" at bounding box center [832, 588] width 175 height 27
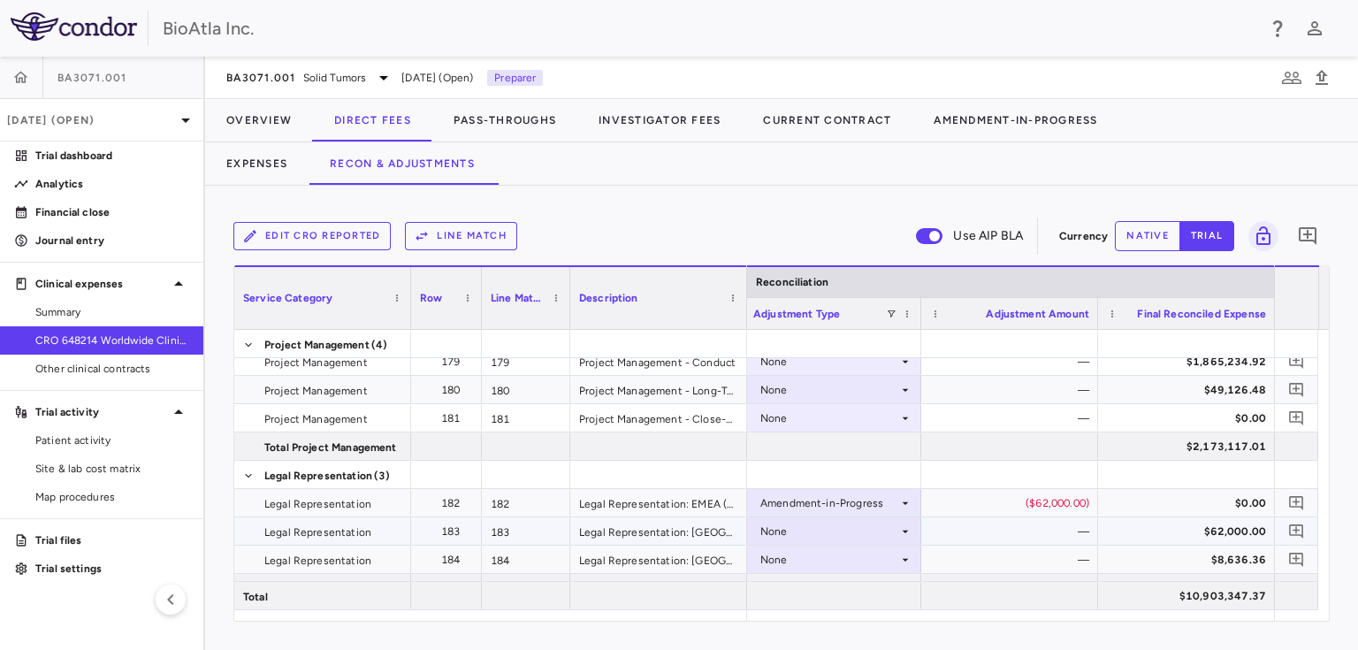
click at [898, 531] on icon at bounding box center [905, 531] width 14 height 14
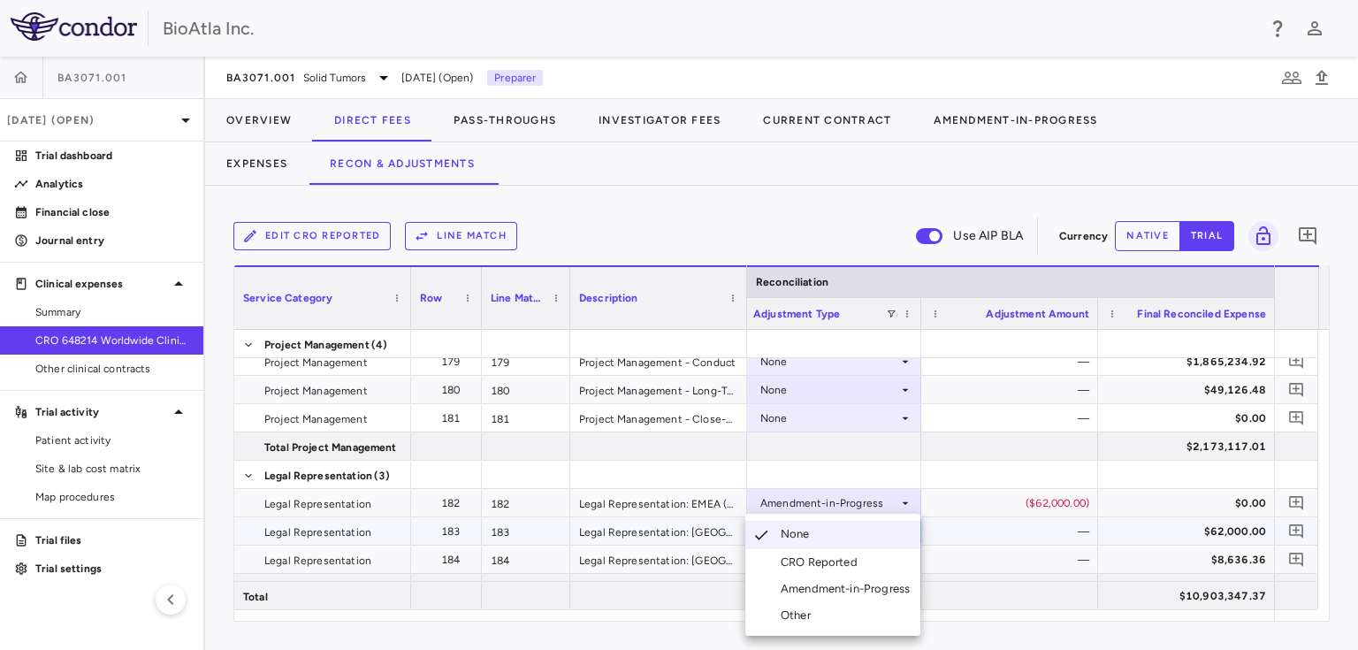
click at [852, 583] on div "Amendment-in-Progress" at bounding box center [848, 589] width 136 height 16
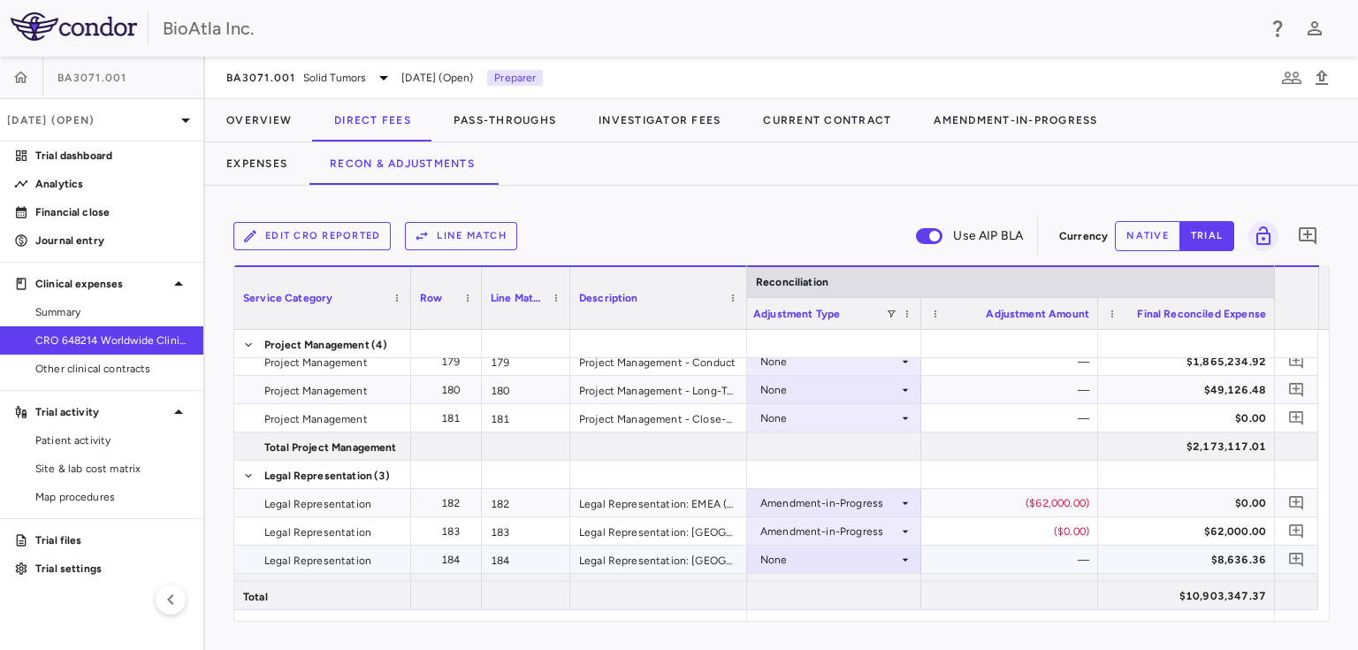
click at [864, 559] on div "None" at bounding box center [829, 559] width 138 height 28
click at [844, 590] on div "Amendment-in-Progress" at bounding box center [848, 589] width 136 height 16
click at [843, 422] on div "None" at bounding box center [829, 418] width 138 height 28
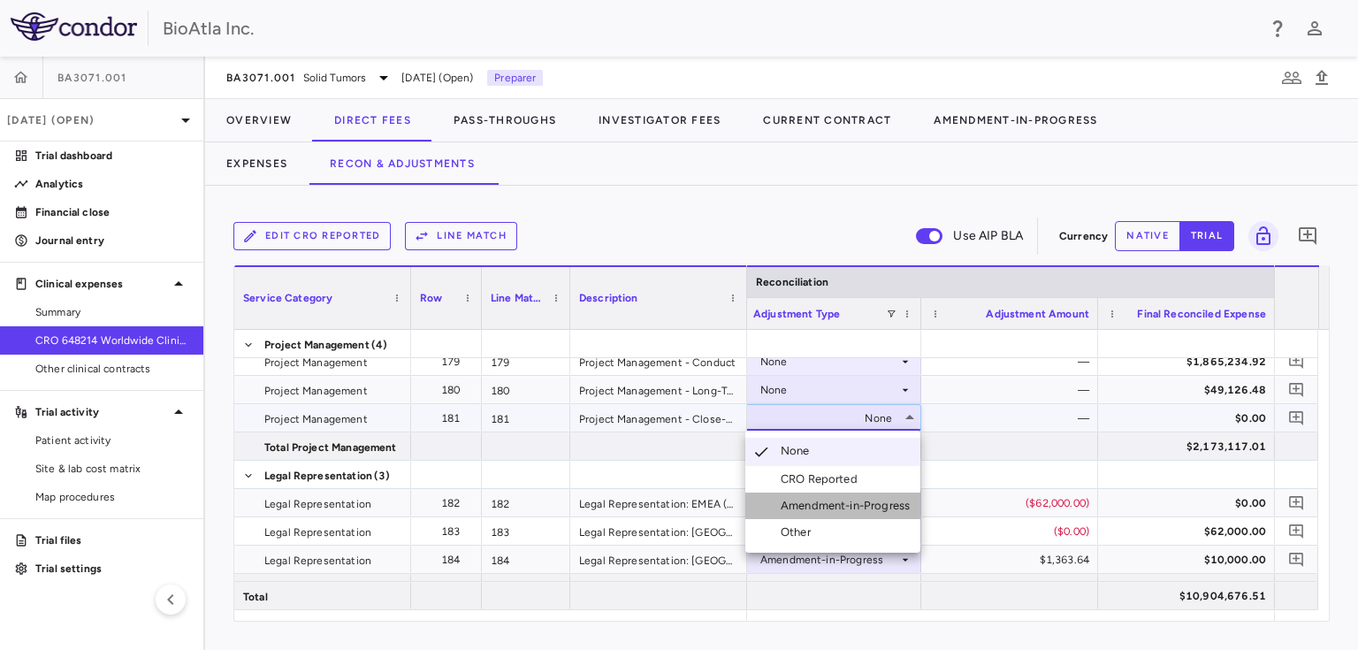
click at [861, 506] on div "Amendment-in-Progress" at bounding box center [848, 506] width 136 height 16
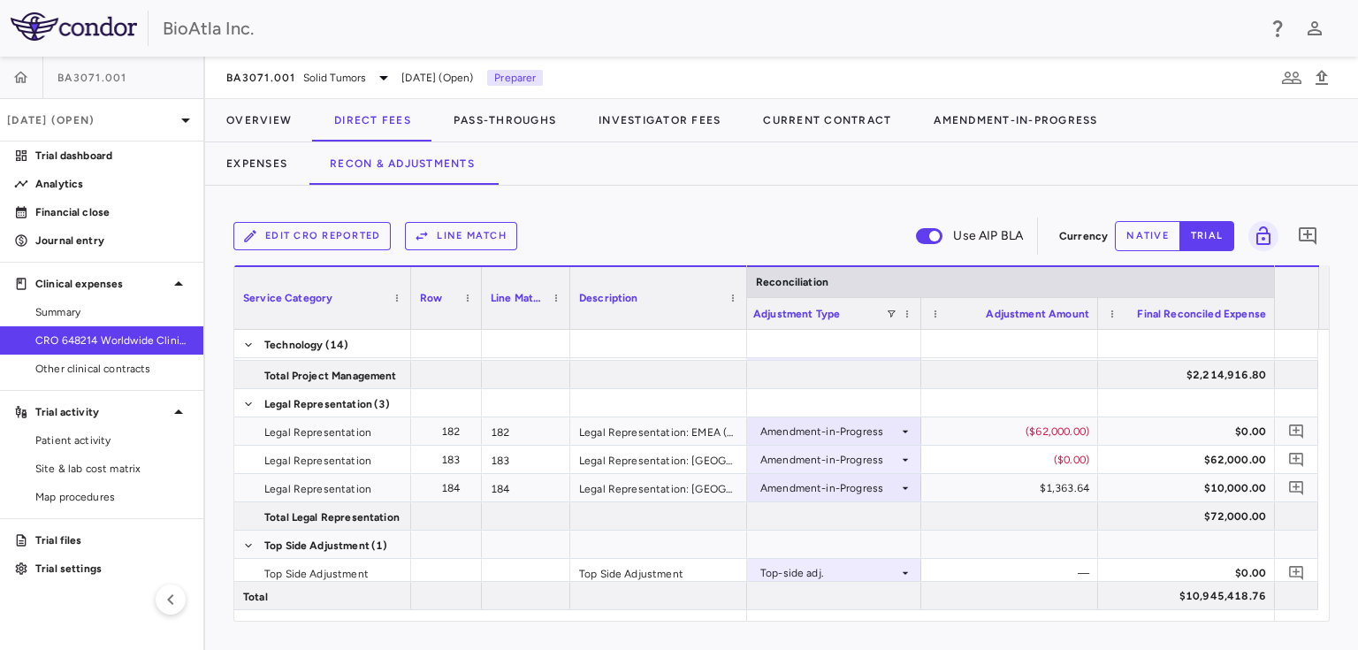
scroll to position [5834, 0]
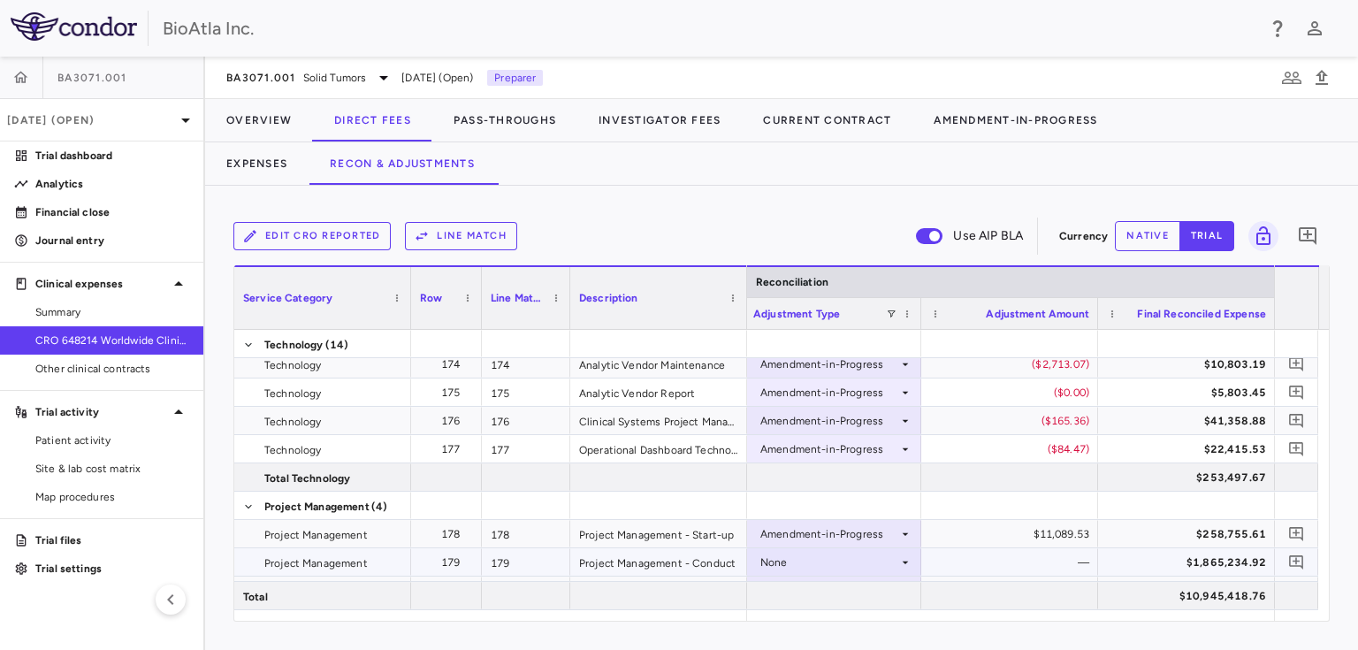
click at [902, 559] on icon at bounding box center [905, 562] width 14 height 14
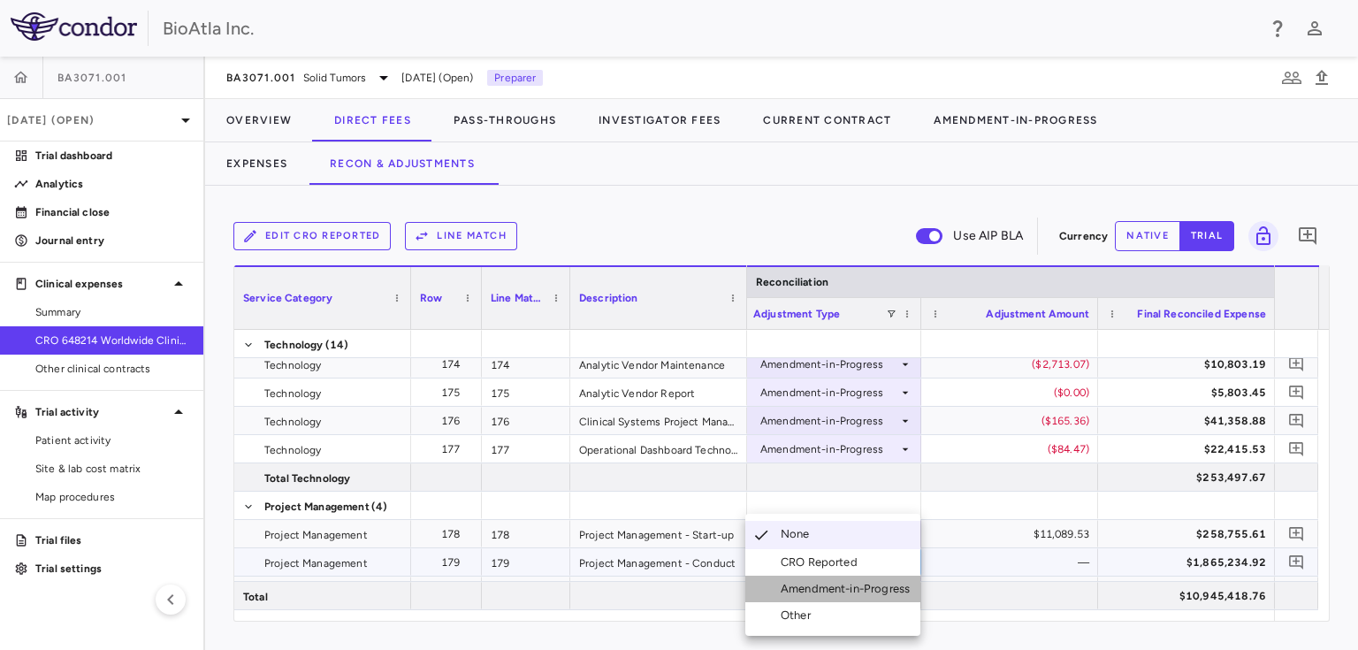
click at [846, 588] on div "Amendment-in-Progress" at bounding box center [848, 589] width 136 height 16
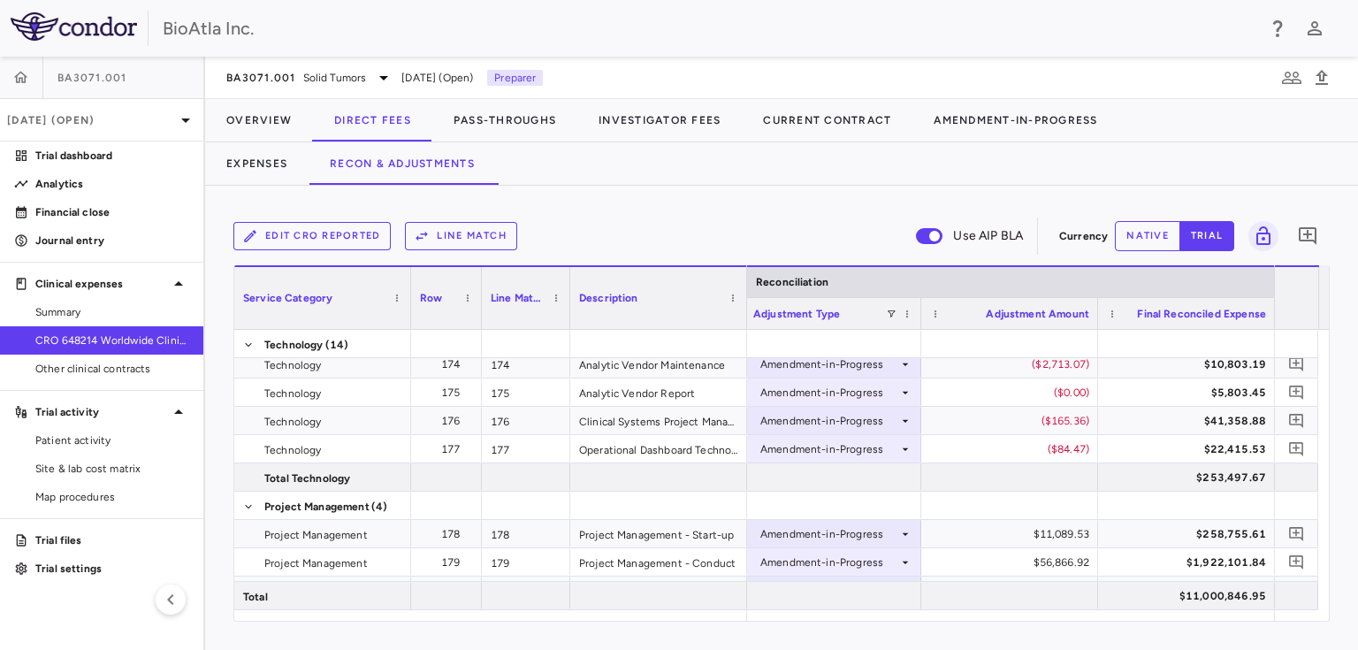
scroll to position [5857, 0]
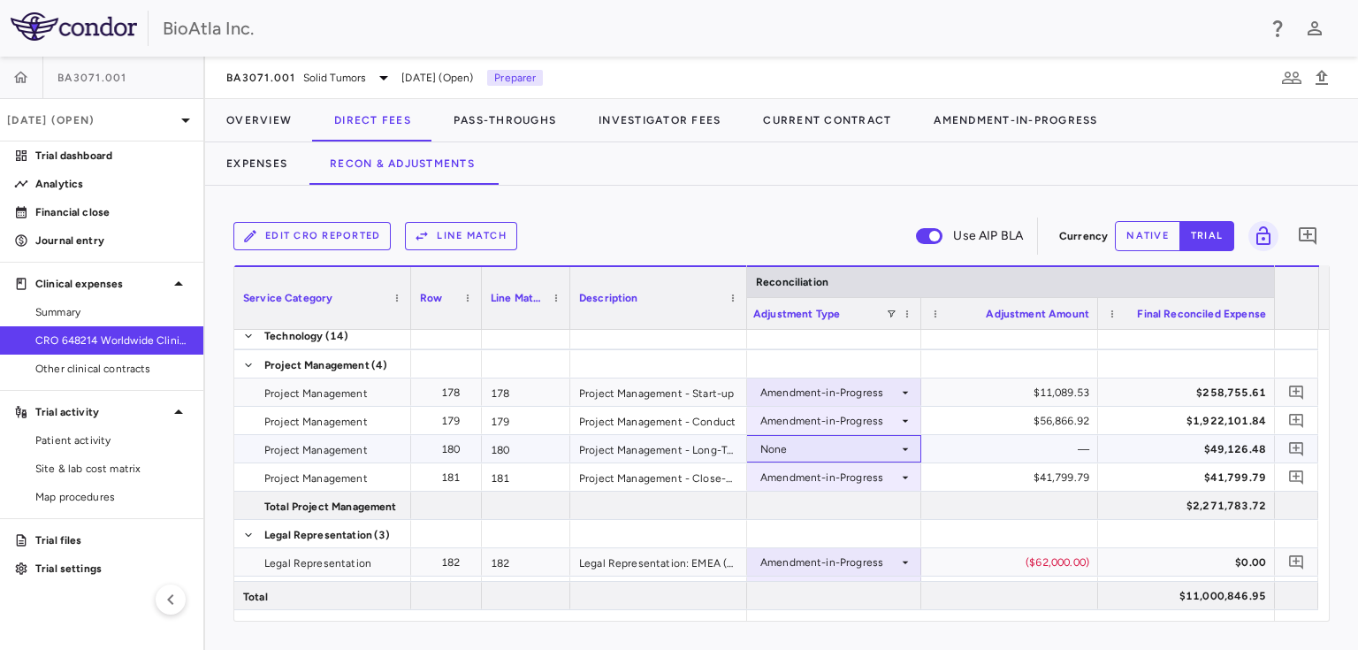
click at [899, 448] on icon at bounding box center [905, 449] width 14 height 14
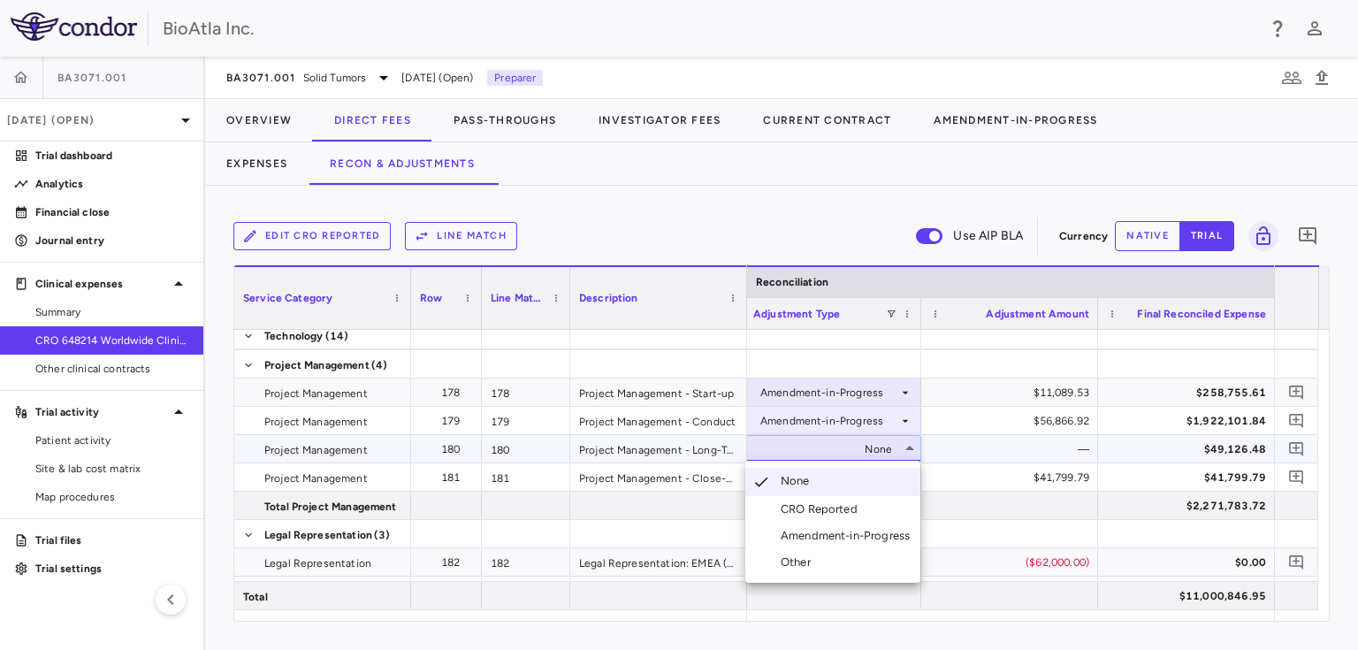
click at [863, 534] on div "Amendment-in-Progress" at bounding box center [848, 536] width 136 height 16
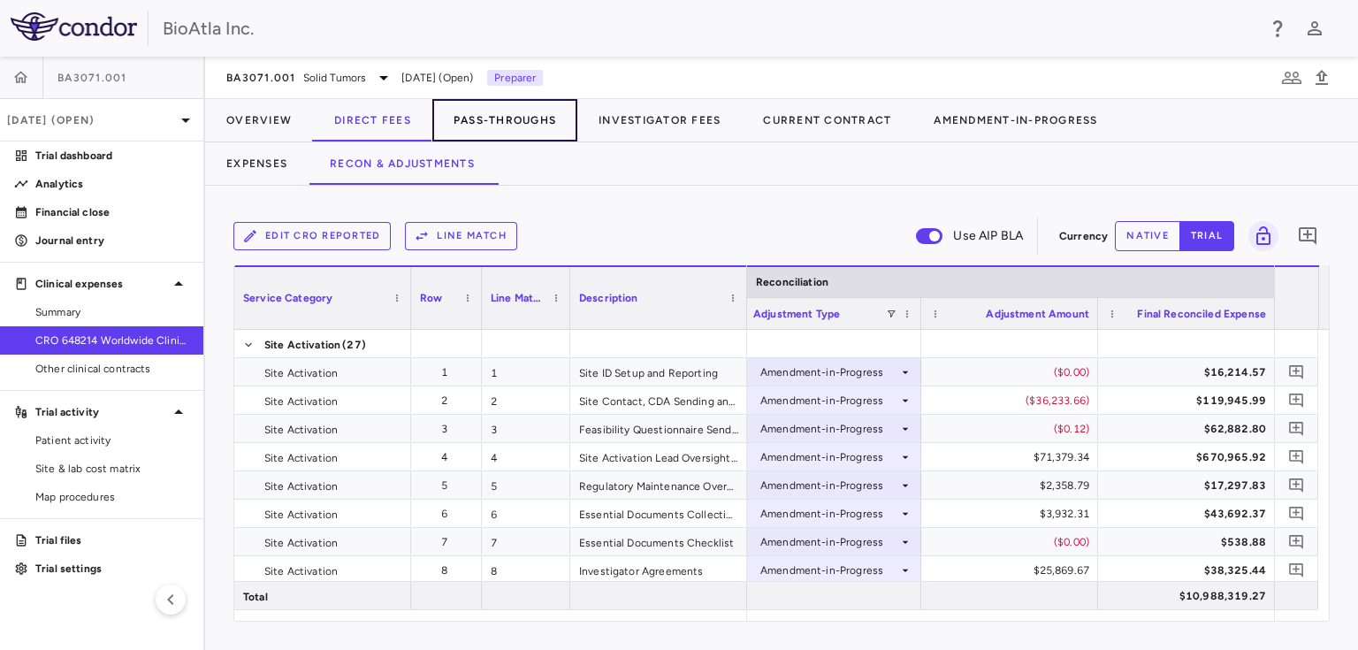
click at [509, 118] on button "Pass-Throughs" at bounding box center [504, 120] width 145 height 42
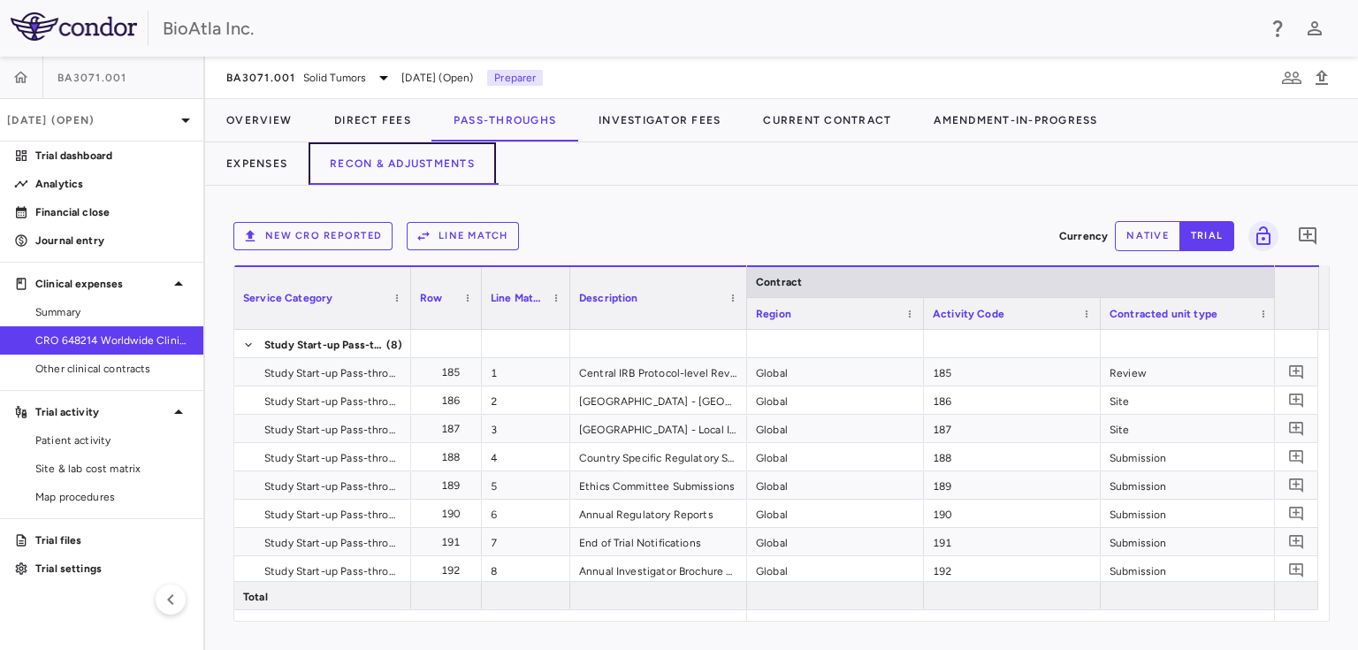
click at [396, 164] on button "Recon & Adjustments" at bounding box center [401, 163] width 187 height 42
click at [448, 233] on button "Line Match" at bounding box center [463, 236] width 112 height 28
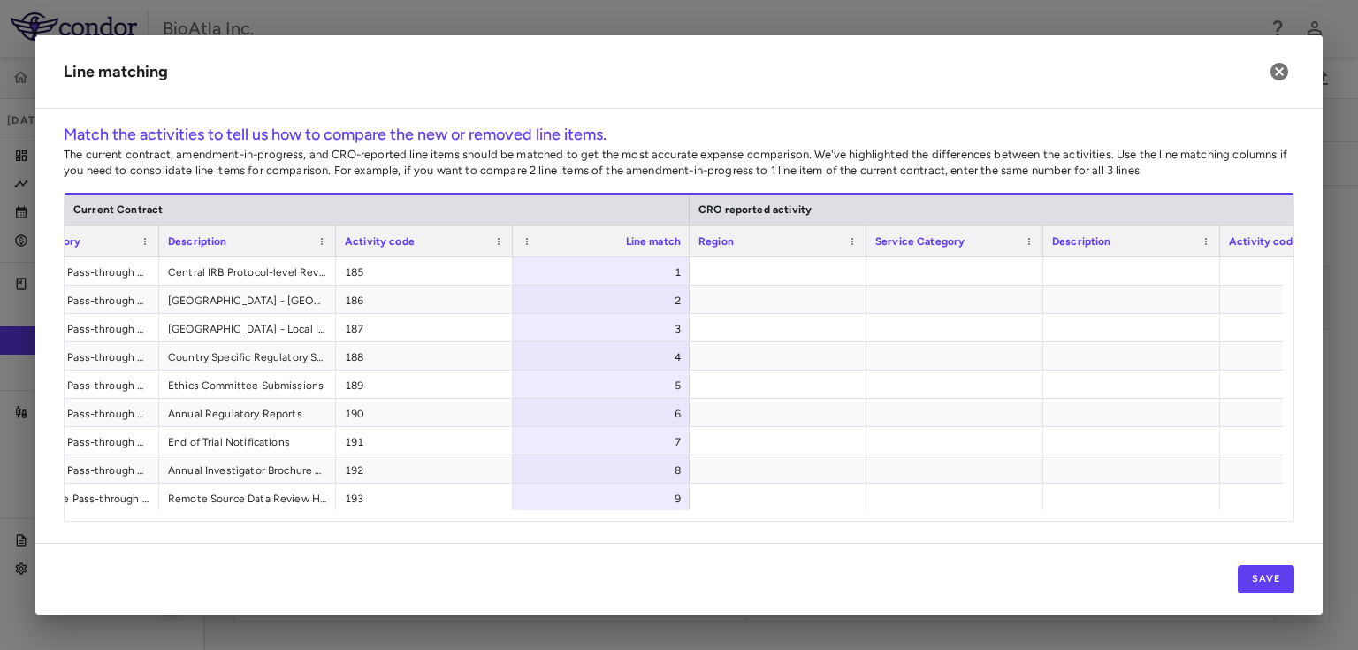
scroll to position [0, 397]
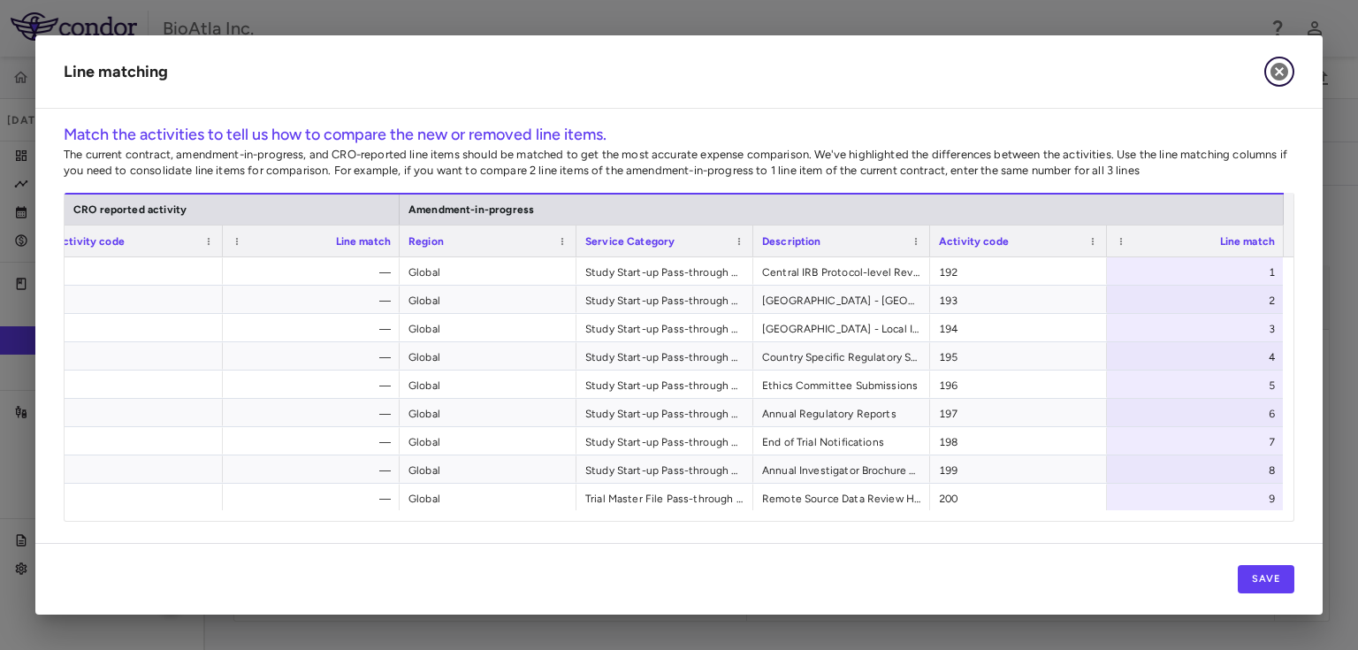
click at [1273, 69] on icon "button" at bounding box center [1279, 72] width 18 height 18
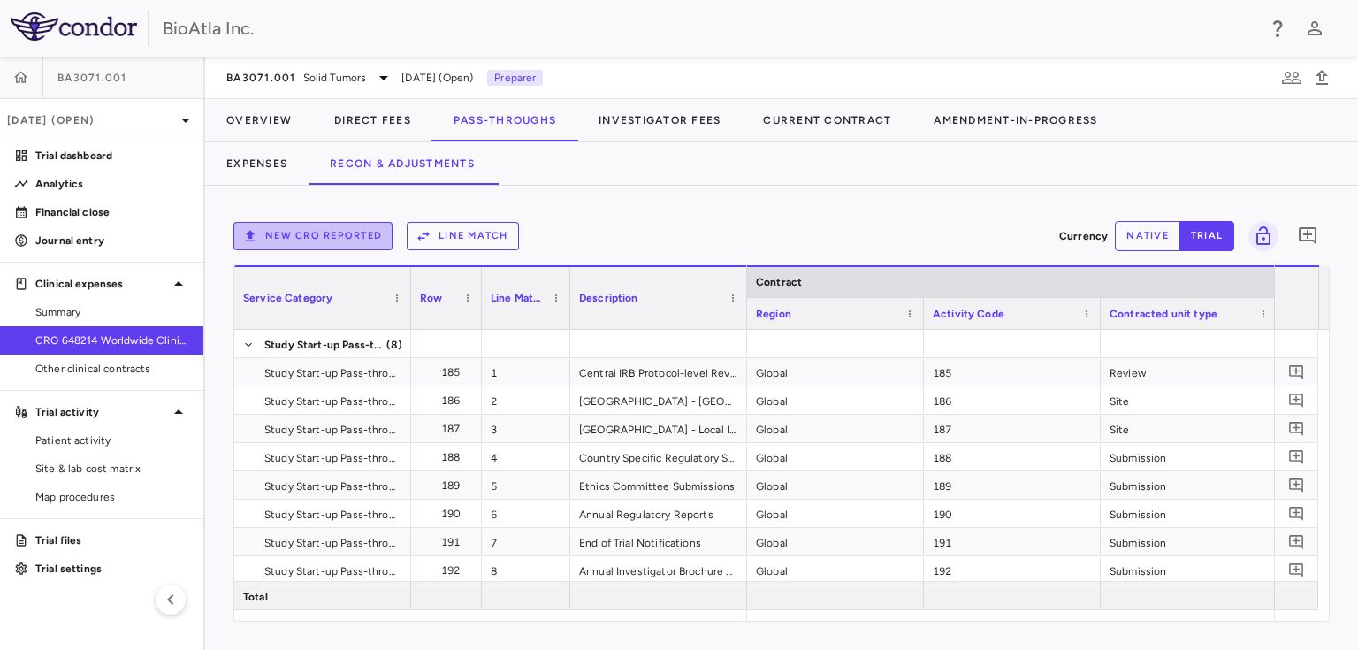
click at [368, 234] on button "New CRO reported" at bounding box center [312, 236] width 159 height 28
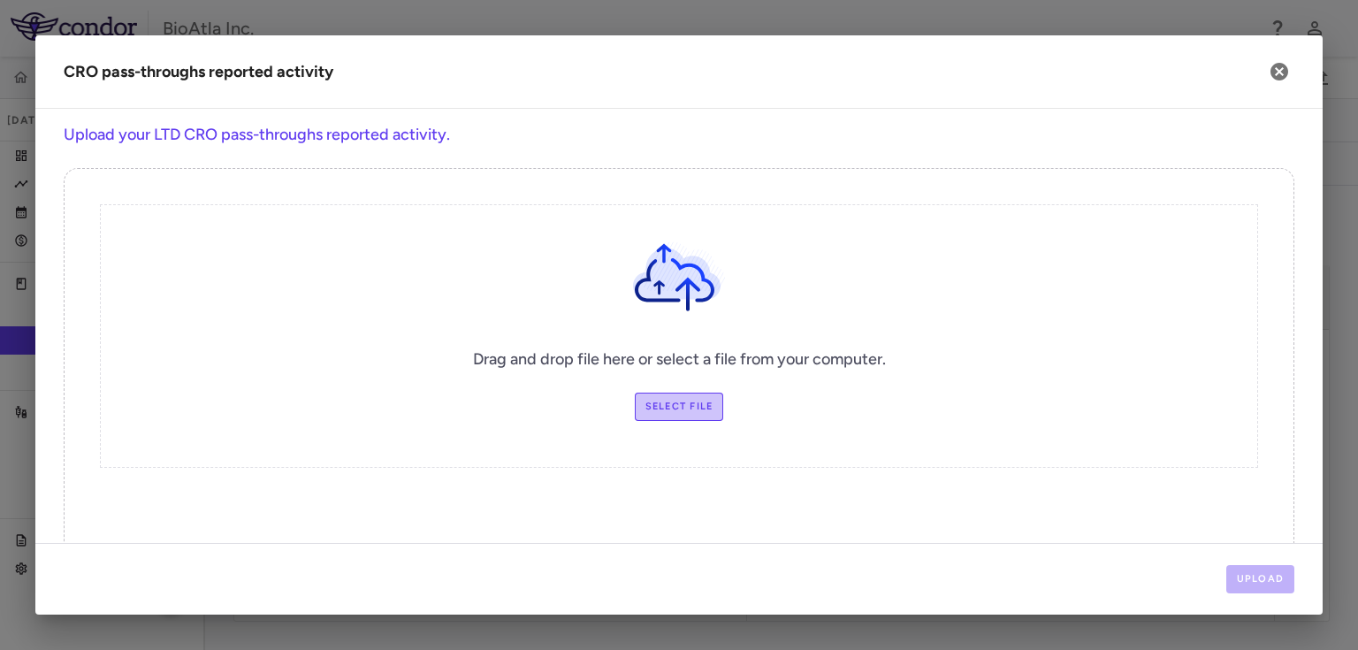
click at [653, 403] on label "Select file" at bounding box center [679, 406] width 89 height 28
click at [0, 0] on input "Select file" at bounding box center [0, 0] width 0 height 0
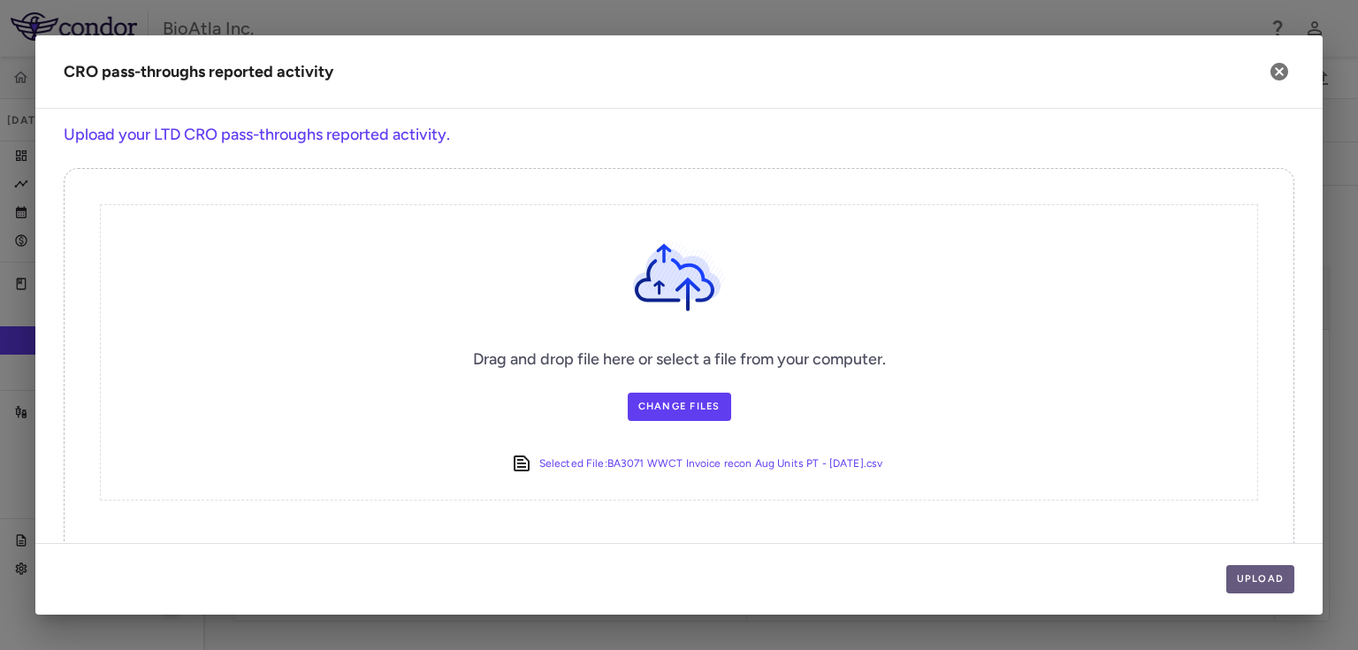
click at [1274, 578] on button "Upload" at bounding box center [1260, 579] width 69 height 28
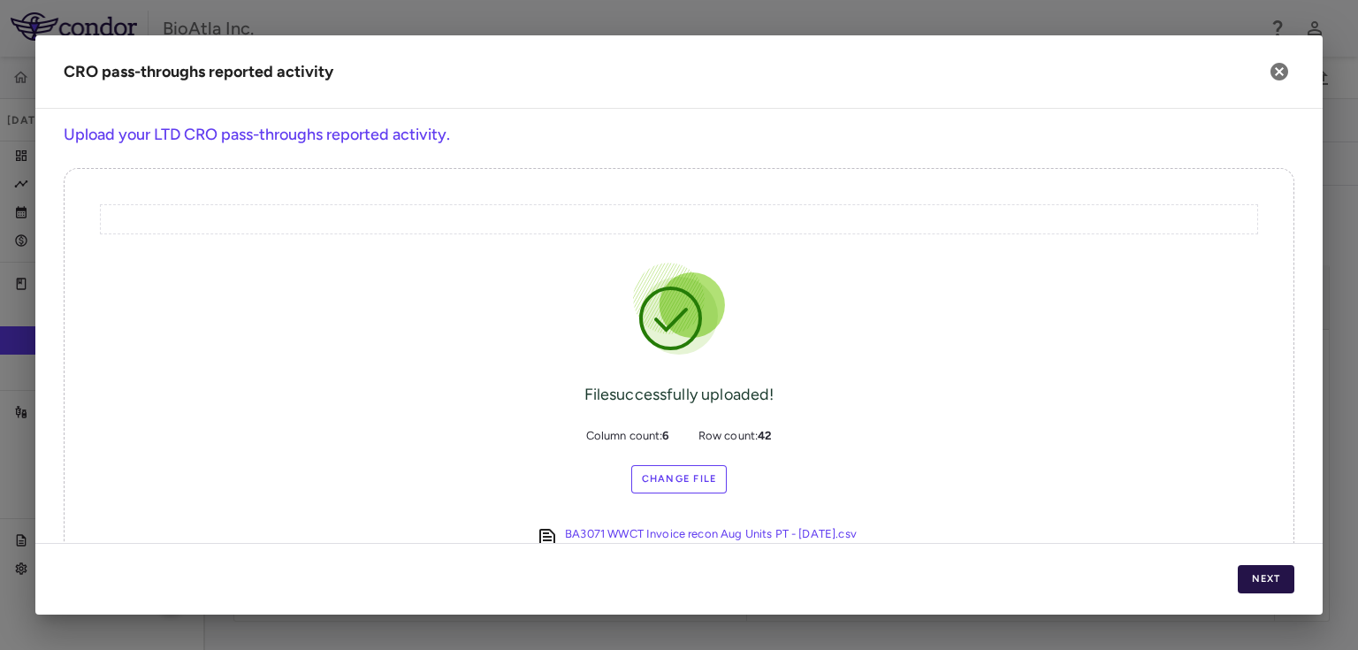
click at [1274, 578] on button "Next" at bounding box center [1265, 579] width 57 height 28
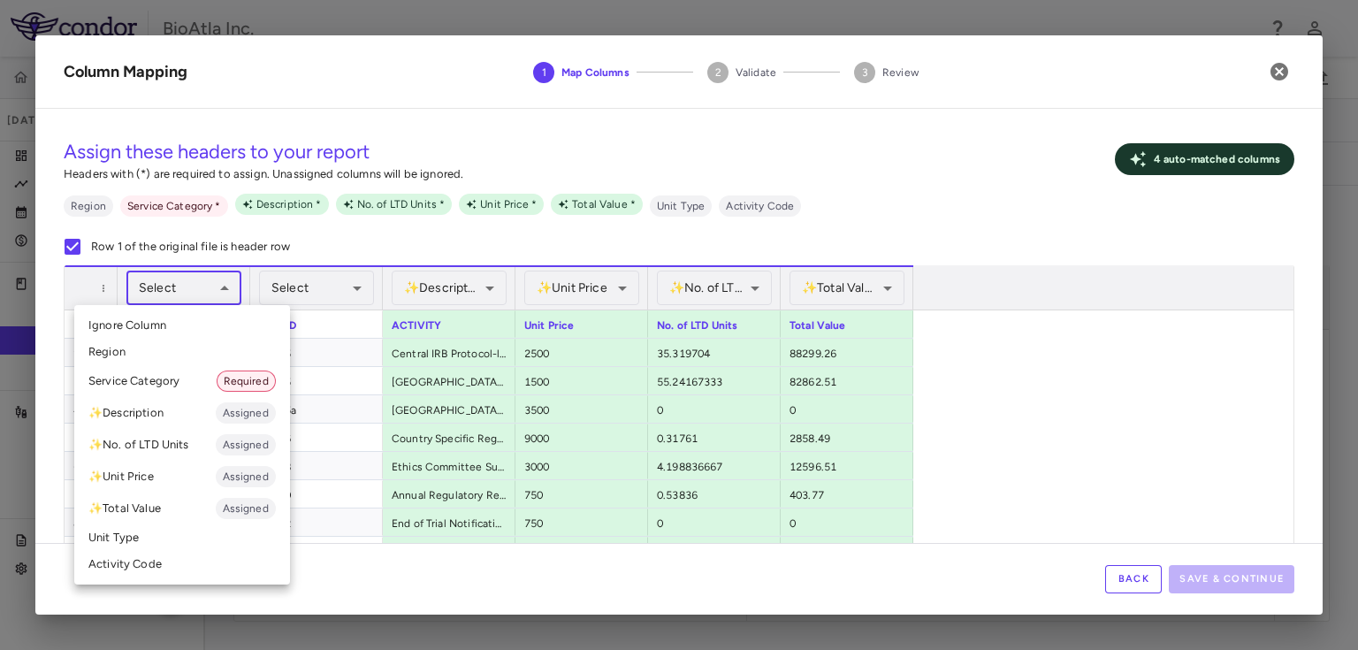
click at [229, 284] on body "Skip to sidebar Skip to main content BioAtla Inc. BA3071.001 Sep 2025 (Open) Tr…" at bounding box center [679, 325] width 1358 height 650
click at [259, 380] on span "Required" at bounding box center [245, 381] width 57 height 16
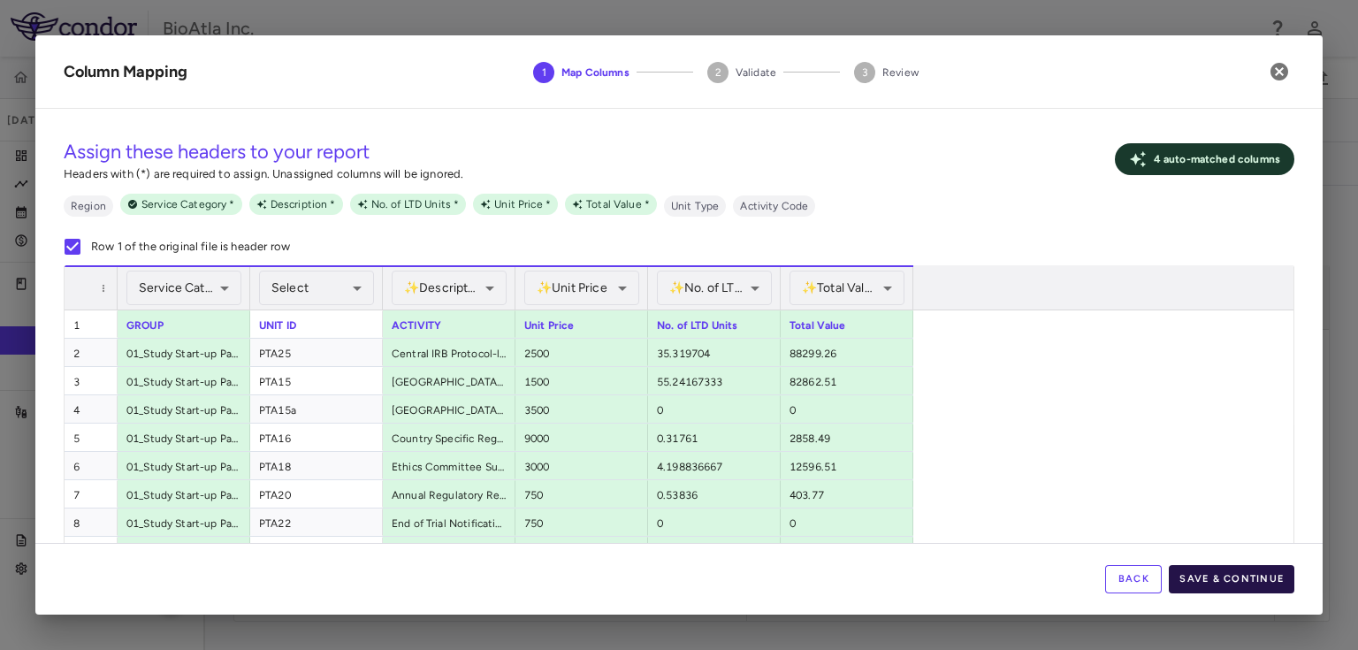
click at [1249, 580] on button "Save & Continue" at bounding box center [1231, 579] width 126 height 28
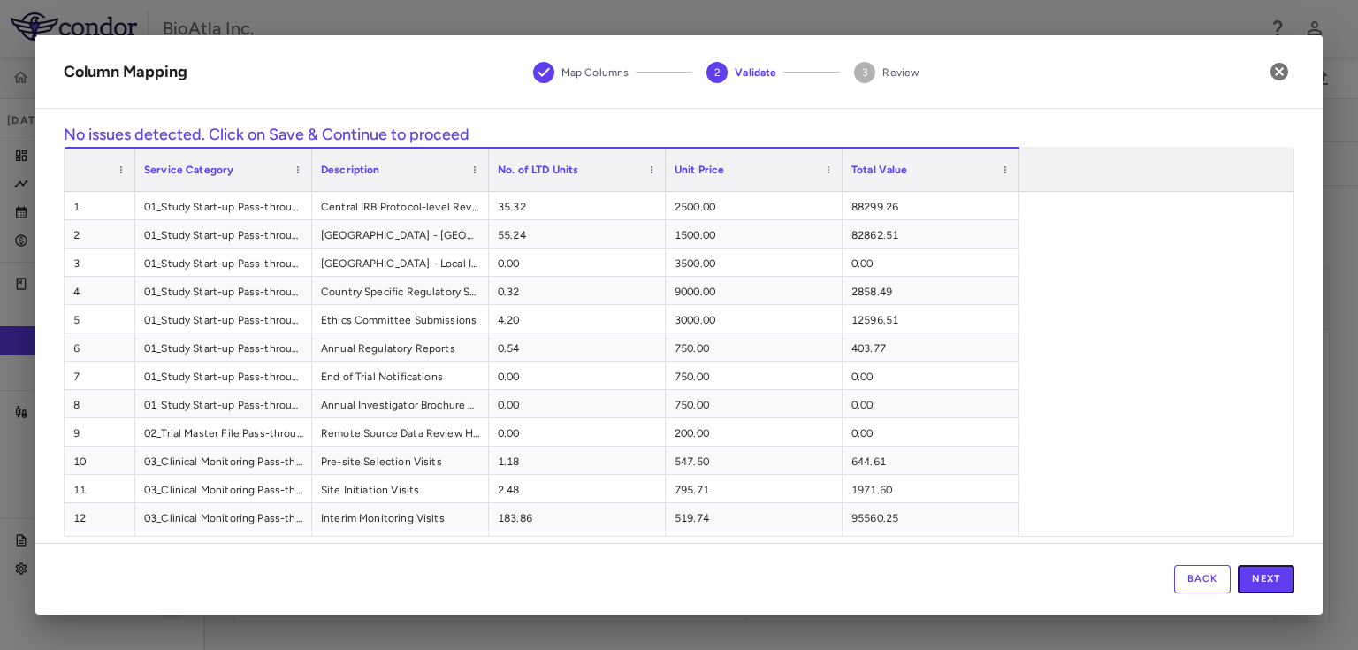
click at [1249, 580] on button "Next" at bounding box center [1265, 579] width 57 height 28
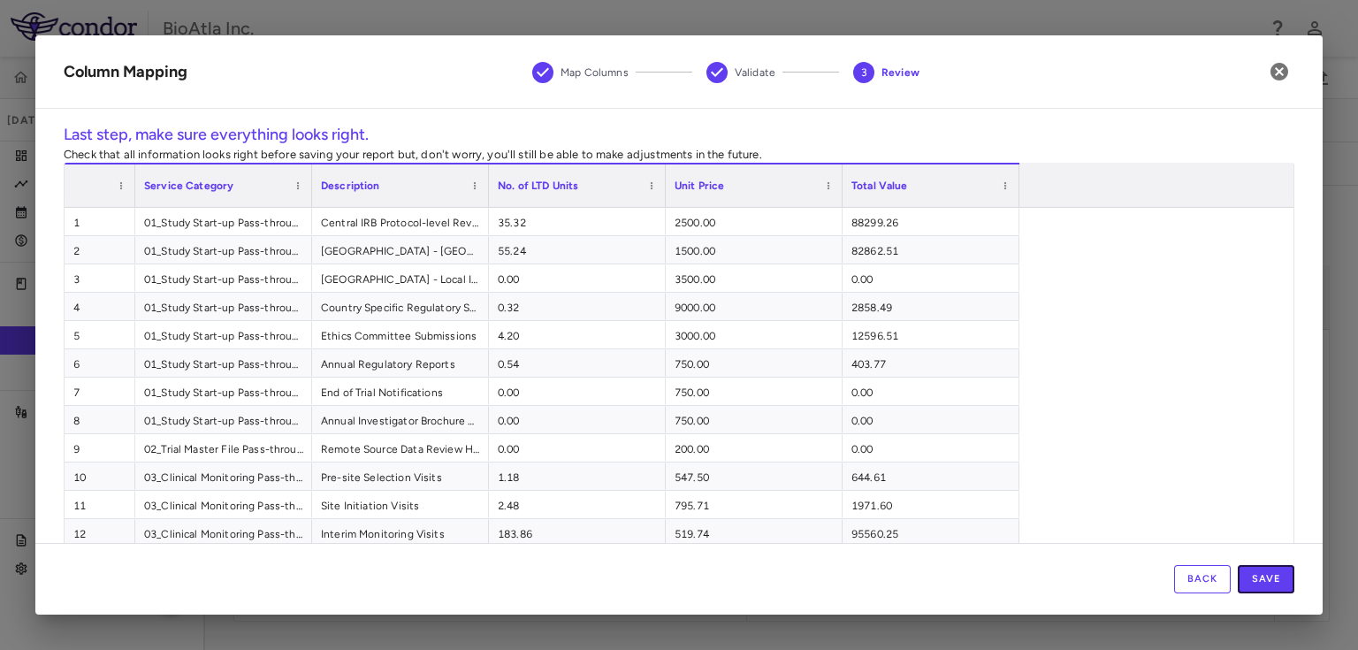
click at [1249, 580] on button "Save" at bounding box center [1265, 579] width 57 height 28
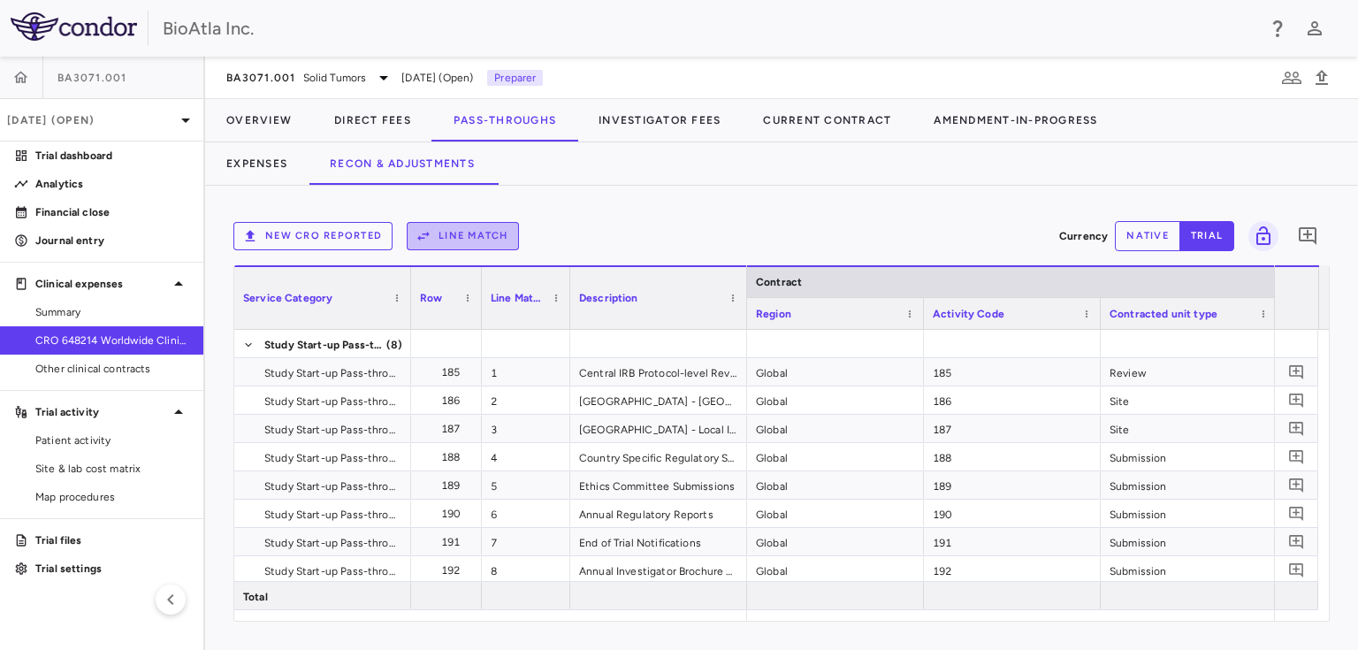
click at [476, 233] on button "Line Match" at bounding box center [463, 236] width 112 height 28
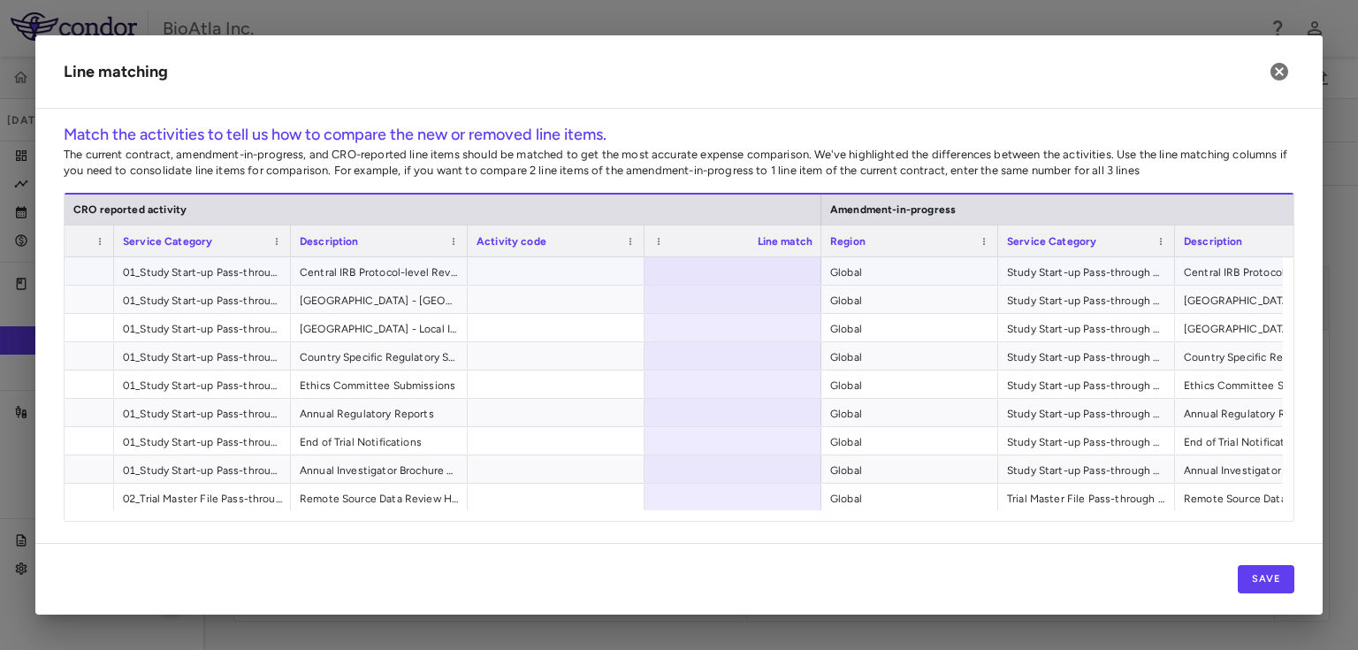
click at [799, 260] on div at bounding box center [732, 270] width 177 height 27
click at [1276, 577] on button "Save" at bounding box center [1265, 579] width 57 height 28
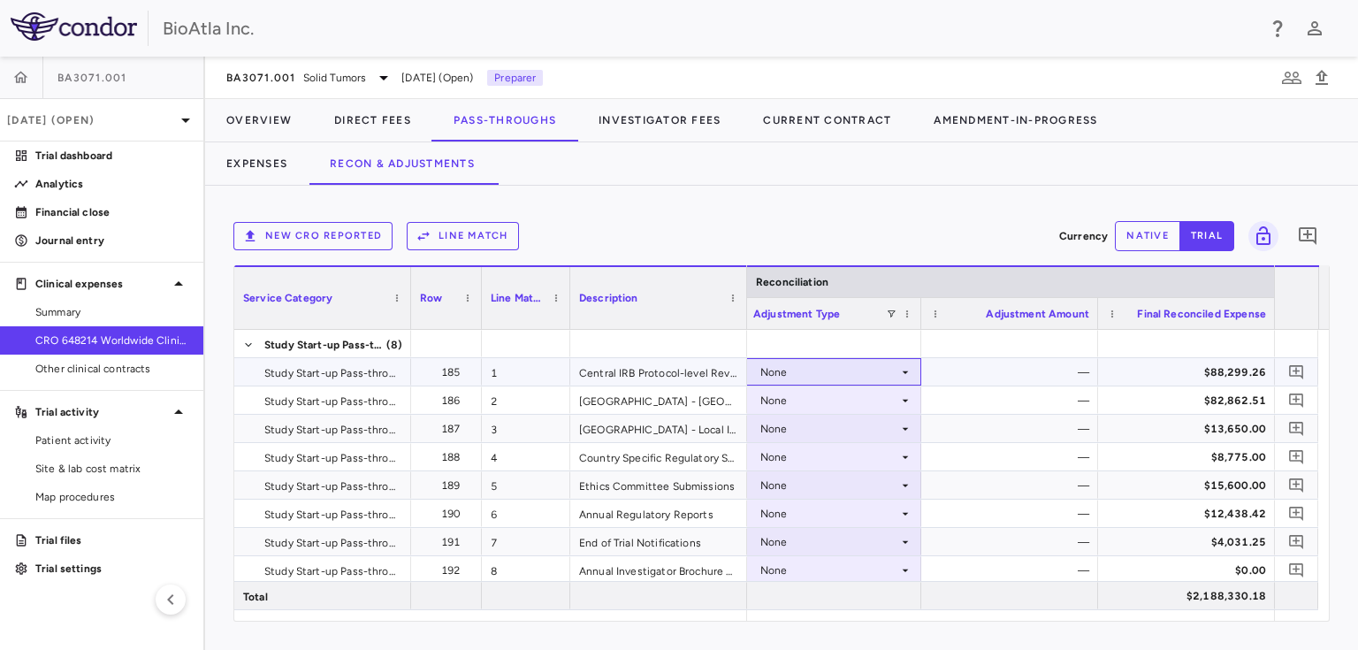
click at [904, 371] on icon at bounding box center [905, 371] width 6 height 3
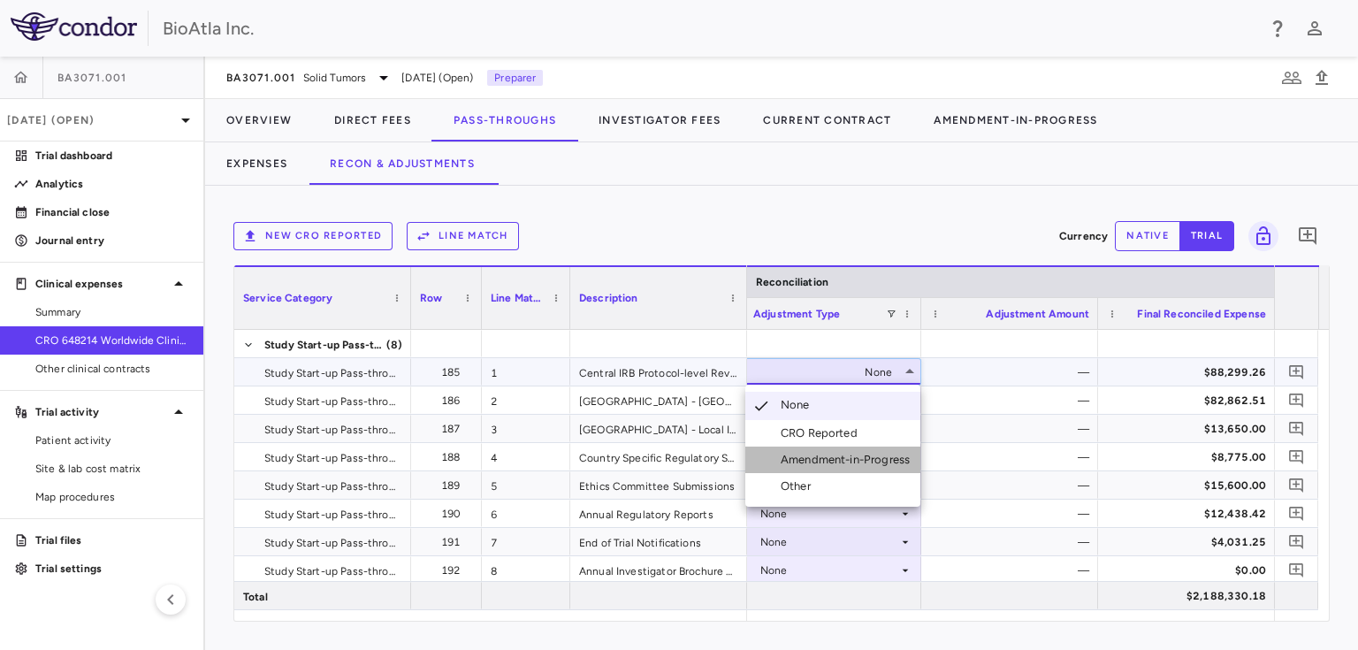
click at [849, 459] on div "Amendment-in-Progress" at bounding box center [848, 460] width 136 height 16
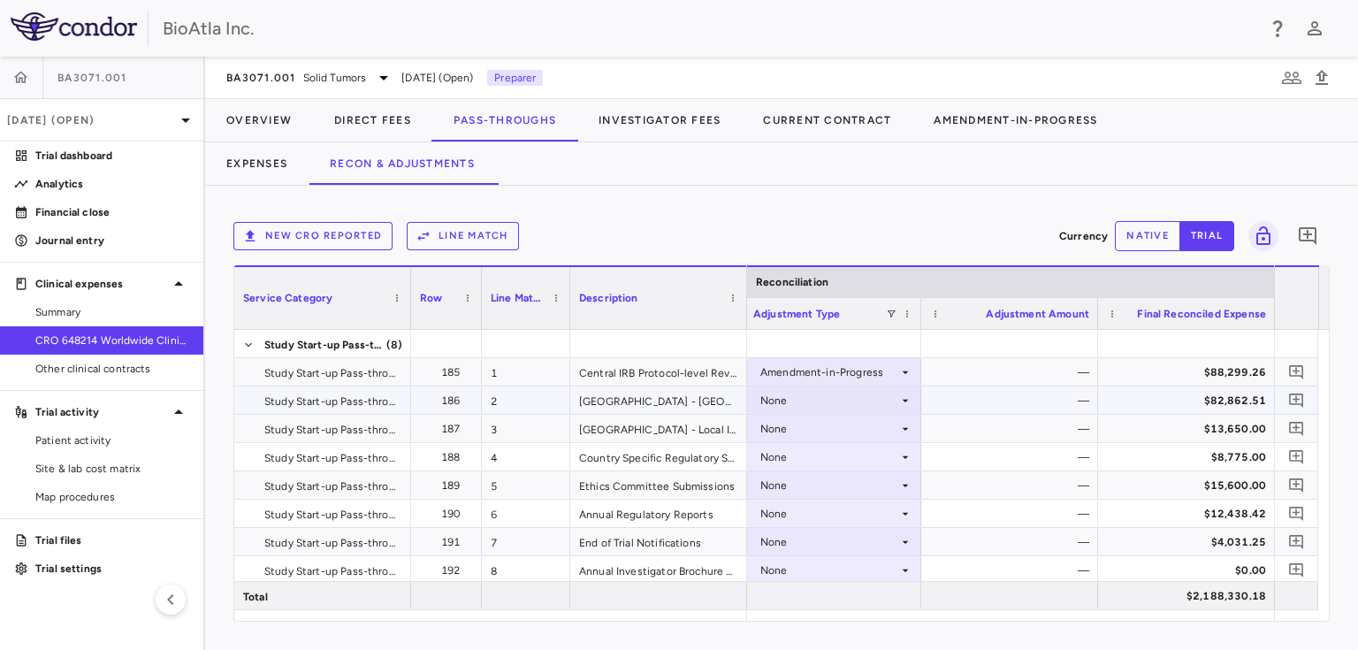
click at [902, 398] on icon at bounding box center [905, 400] width 14 height 14
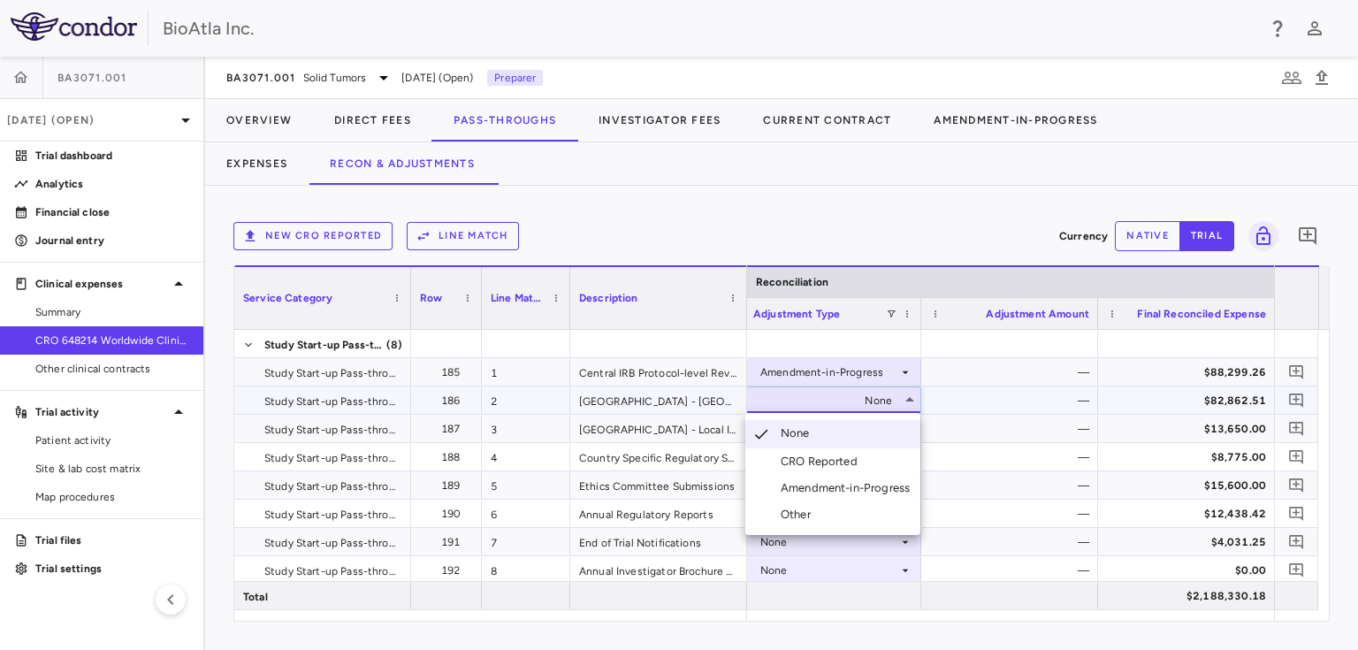
click at [797, 507] on div "Other" at bounding box center [798, 514] width 37 height 16
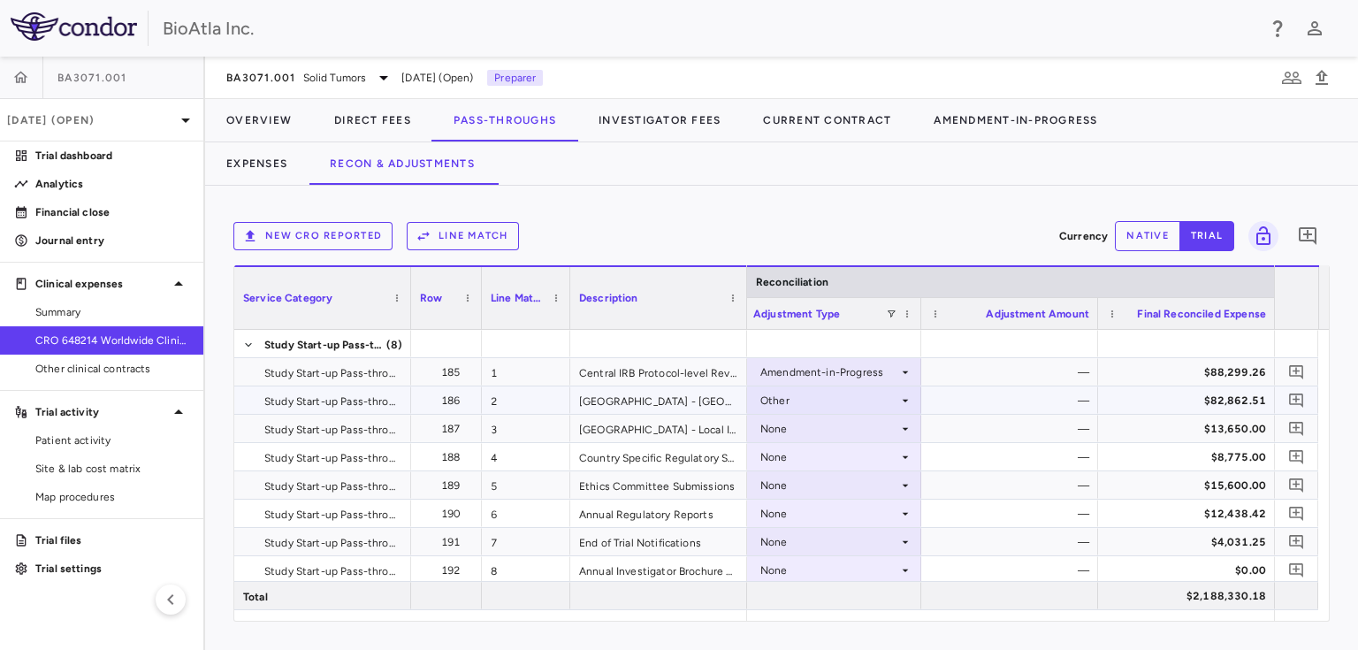
click at [803, 400] on div "Other" at bounding box center [829, 400] width 138 height 28
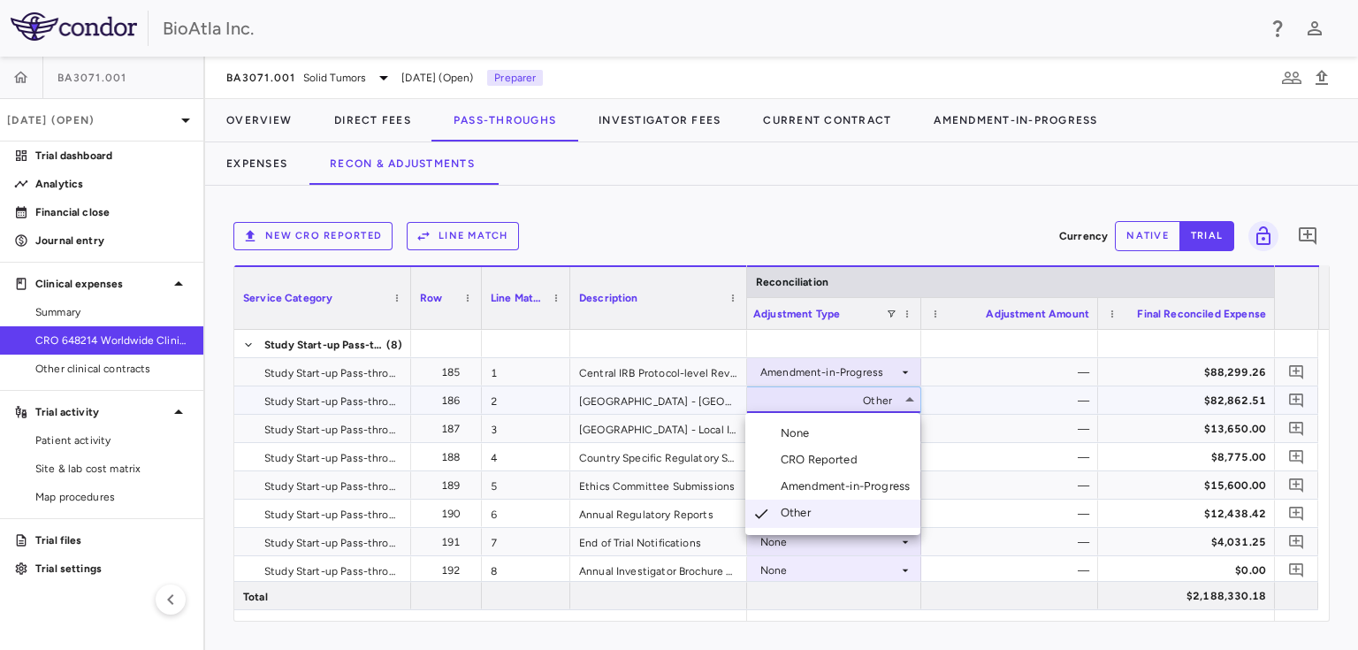
click at [1040, 389] on div at bounding box center [679, 325] width 1358 height 650
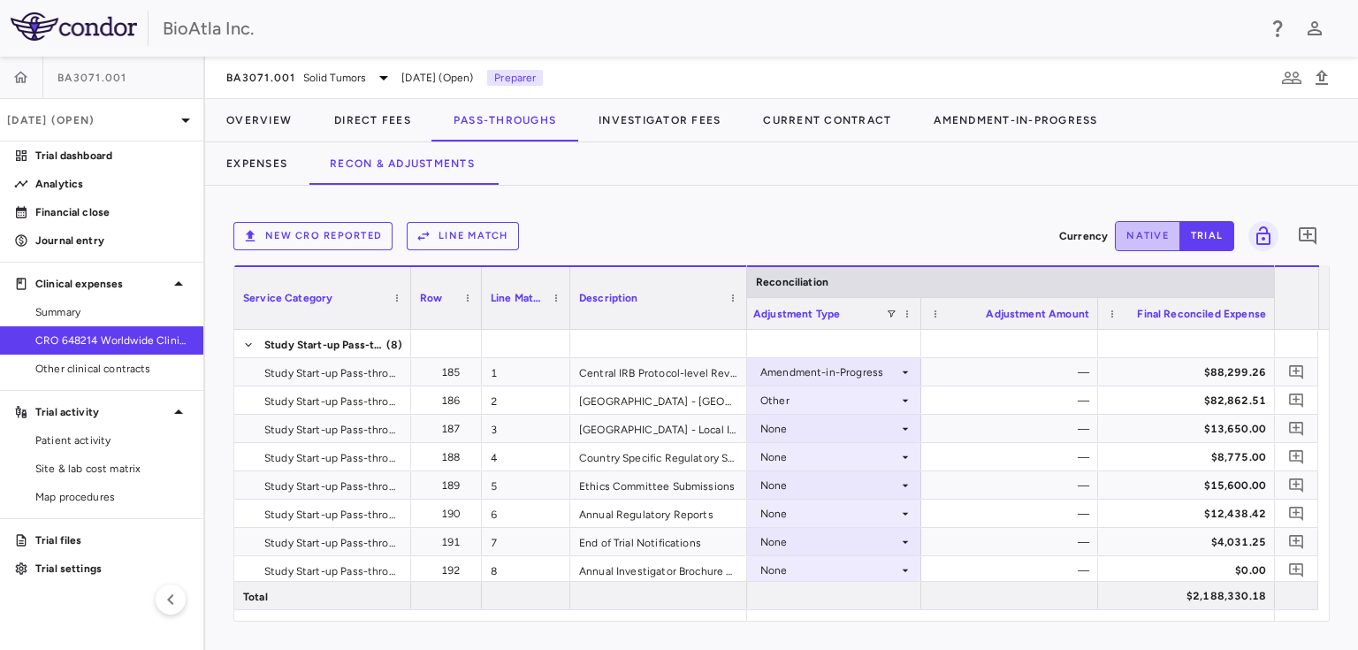
click at [1153, 223] on button "native" at bounding box center [1147, 236] width 65 height 30
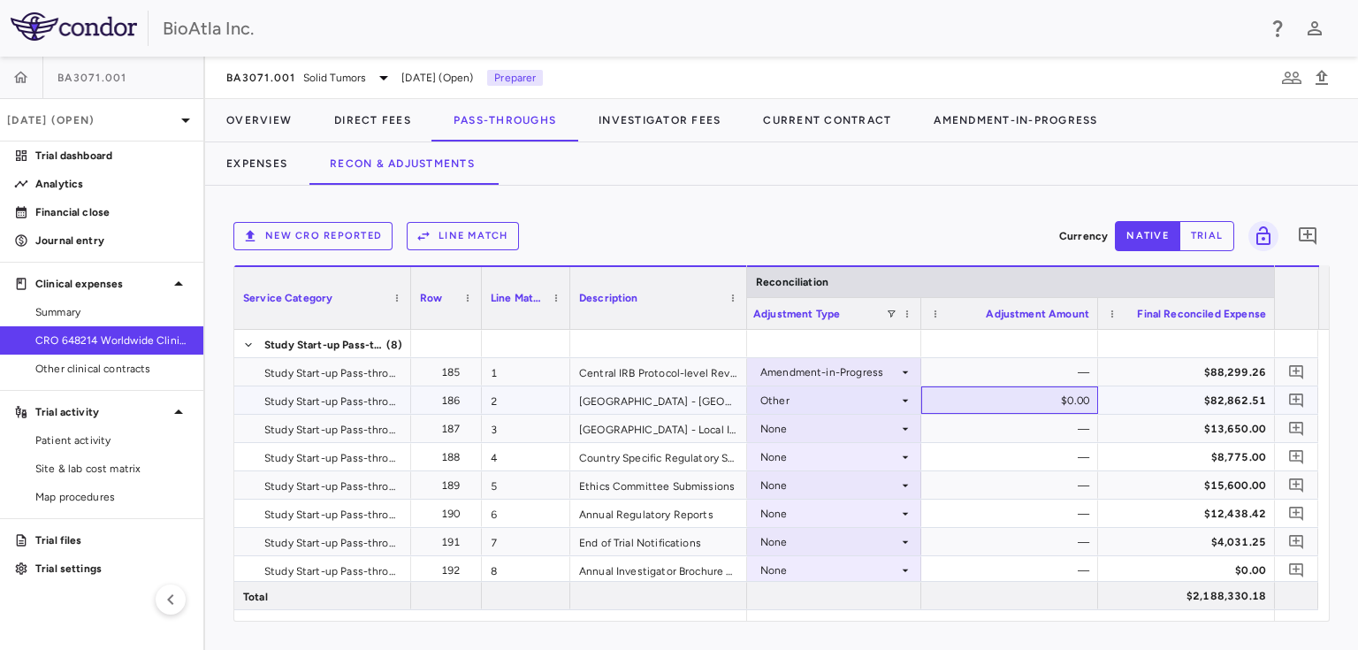
click at [1012, 403] on div "$0.00" at bounding box center [1013, 400] width 152 height 28
click at [838, 421] on div "None" at bounding box center [829, 429] width 138 height 28
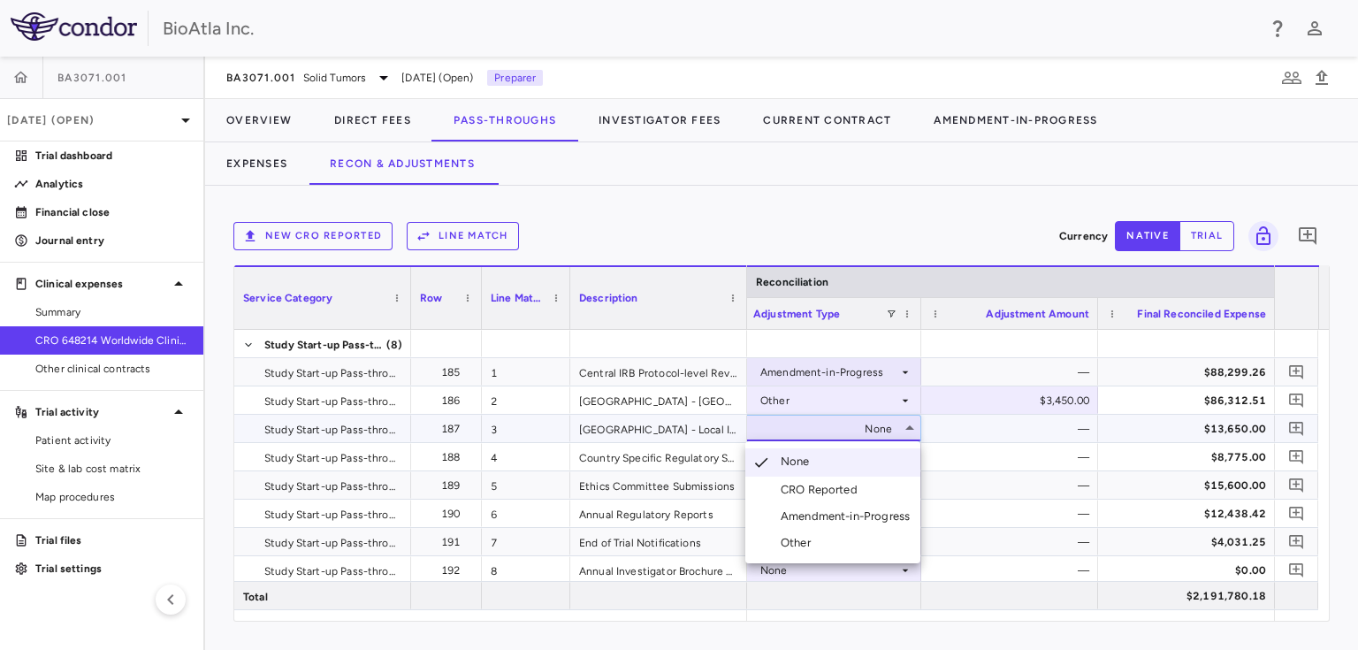
click at [838, 506] on li "Amendment-in-Progress" at bounding box center [832, 516] width 175 height 27
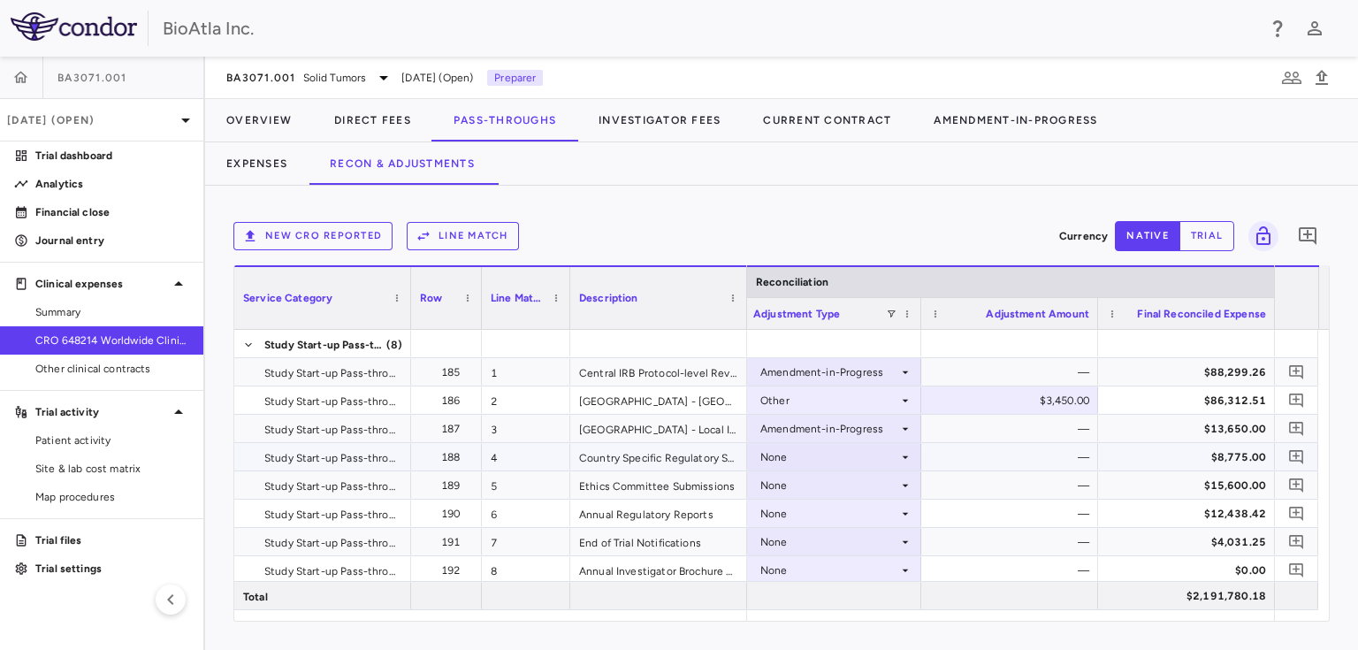
click at [855, 458] on div "None" at bounding box center [829, 457] width 138 height 28
click at [843, 453] on div "None" at bounding box center [829, 457] width 138 height 28
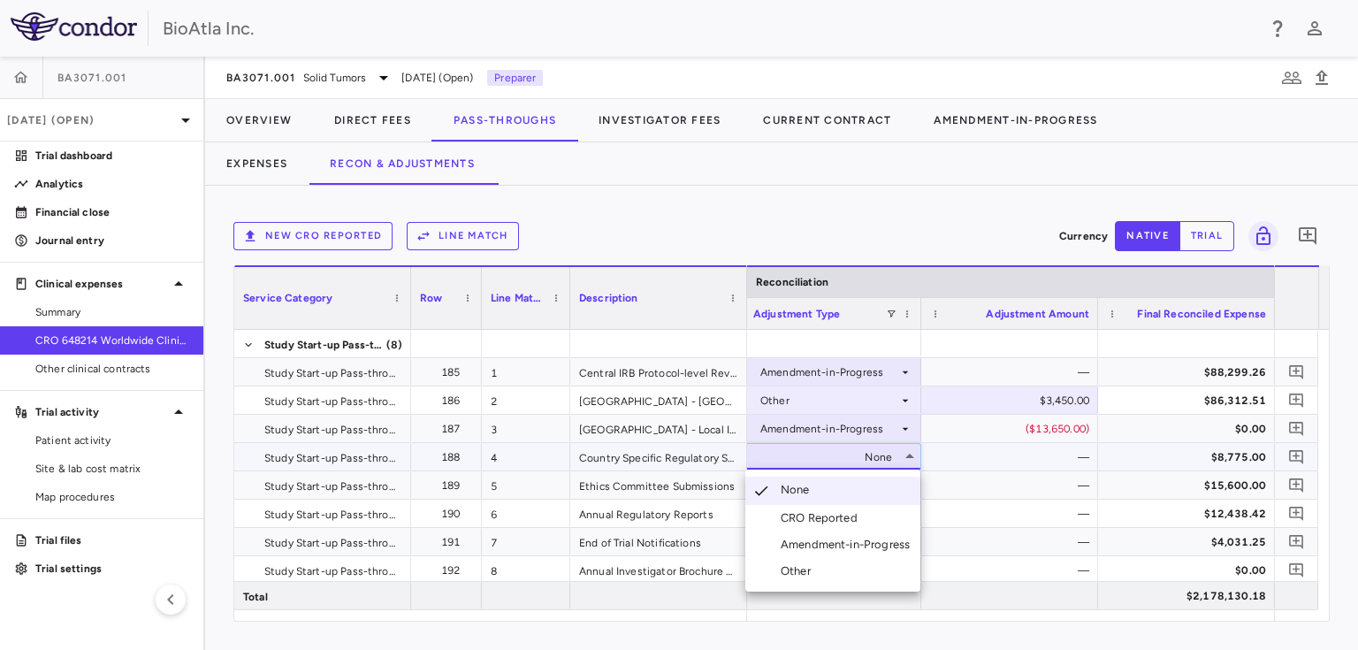
click at [848, 541] on div "Amendment-in-Progress" at bounding box center [848, 544] width 136 height 16
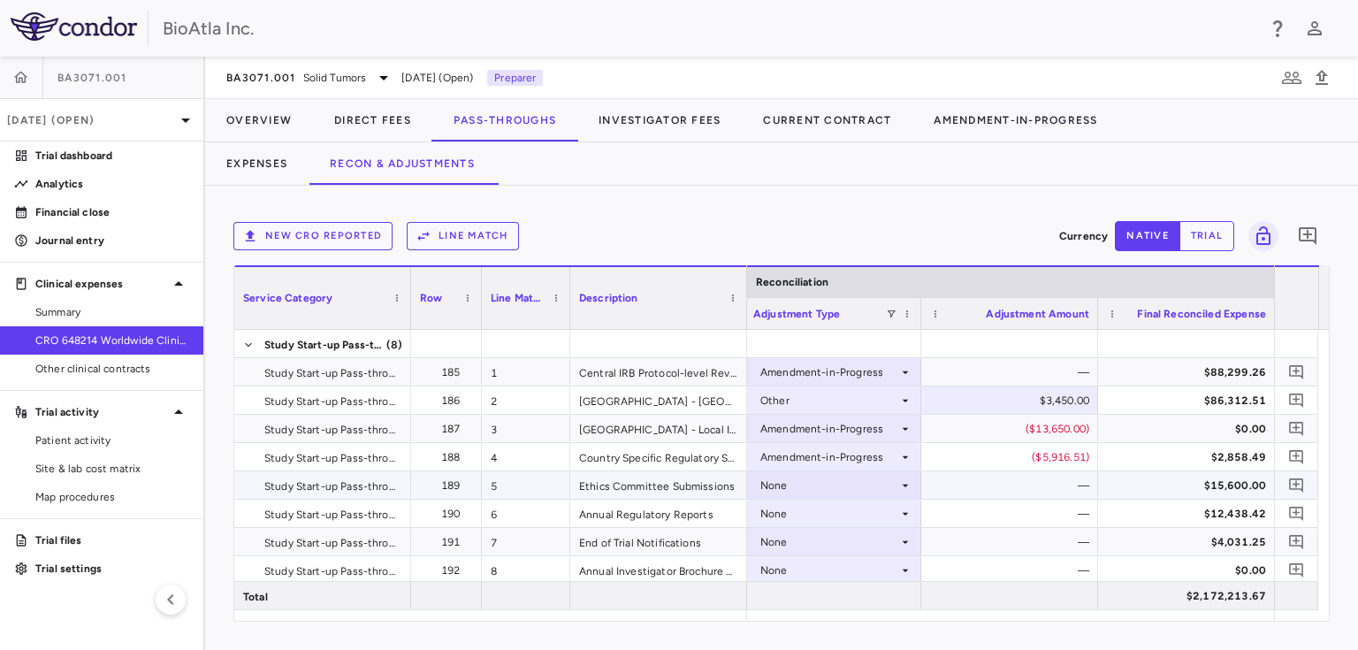
click at [833, 485] on div "None" at bounding box center [829, 485] width 138 height 28
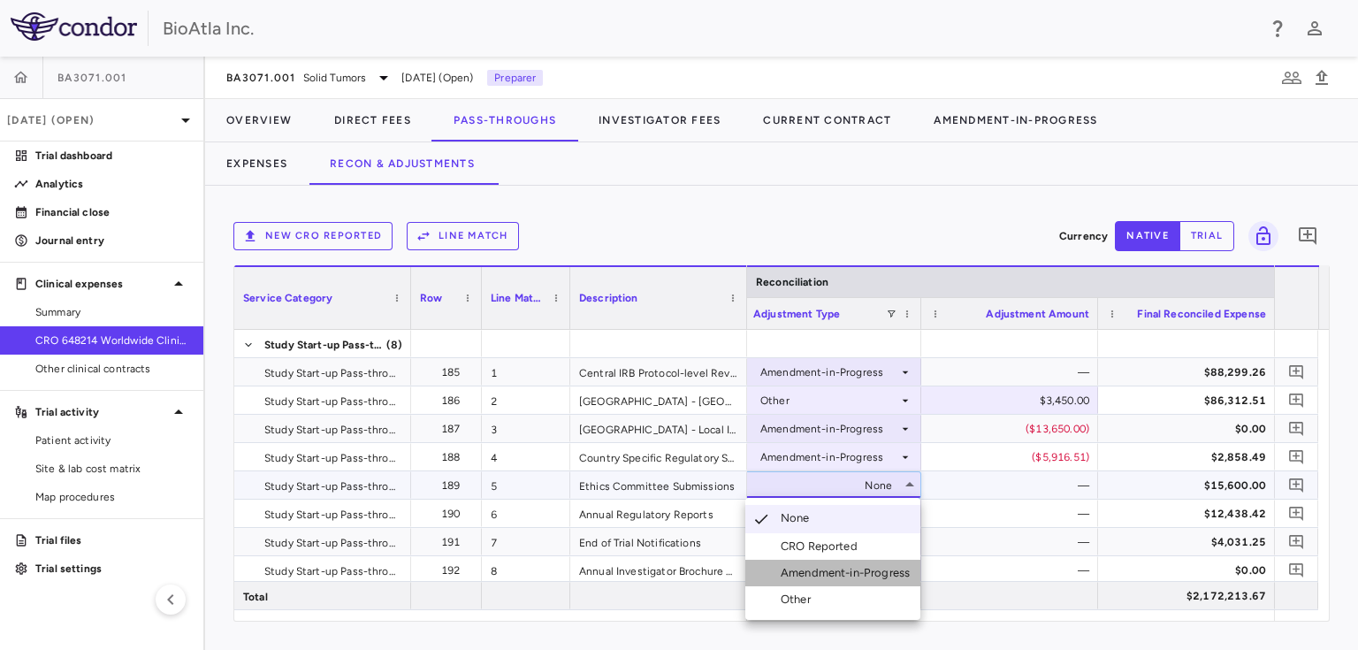
click at [856, 571] on div "Amendment-in-Progress" at bounding box center [848, 573] width 136 height 16
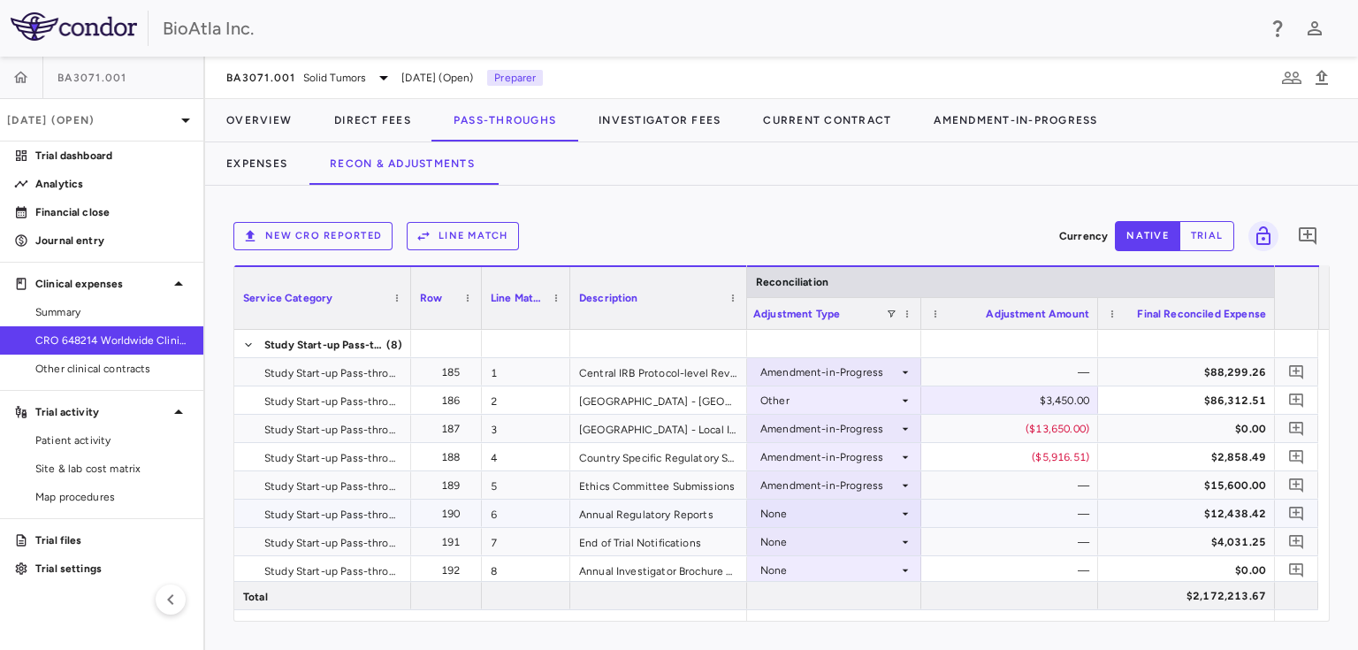
click at [869, 521] on div "None" at bounding box center [829, 513] width 138 height 28
click at [856, 523] on div "None" at bounding box center [829, 513] width 138 height 28
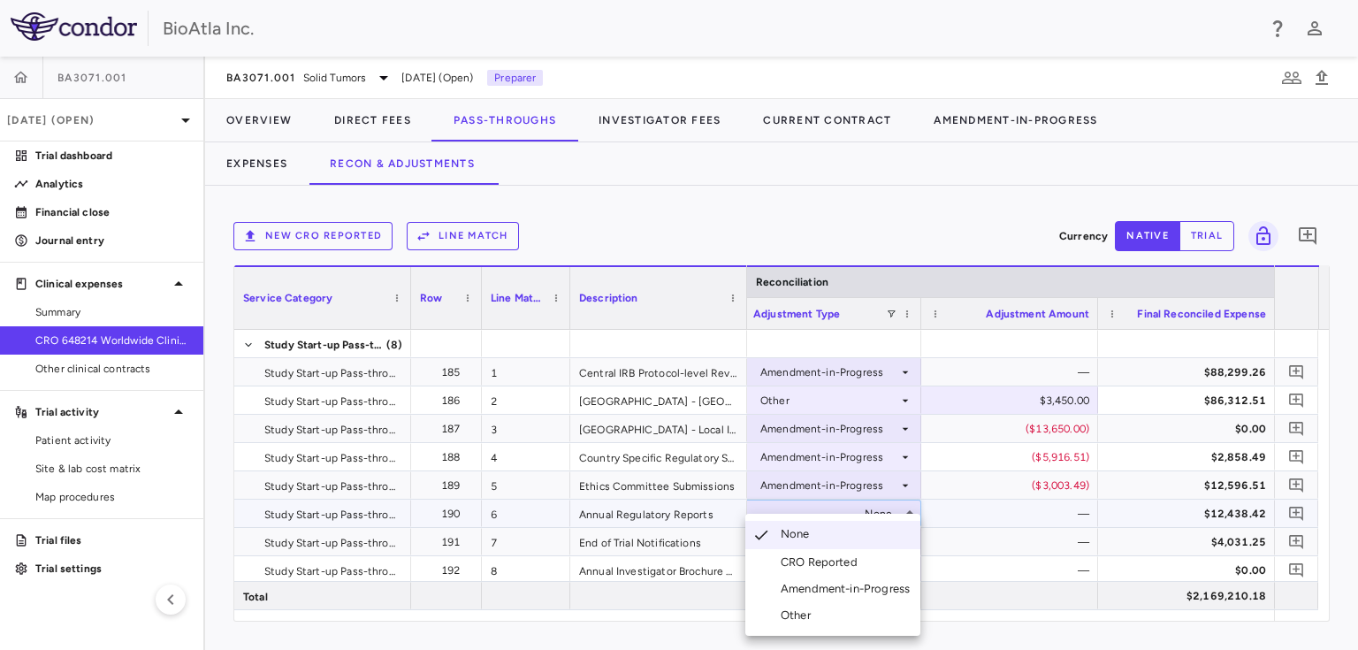
click at [856, 587] on div "Amendment-in-Progress" at bounding box center [848, 589] width 136 height 16
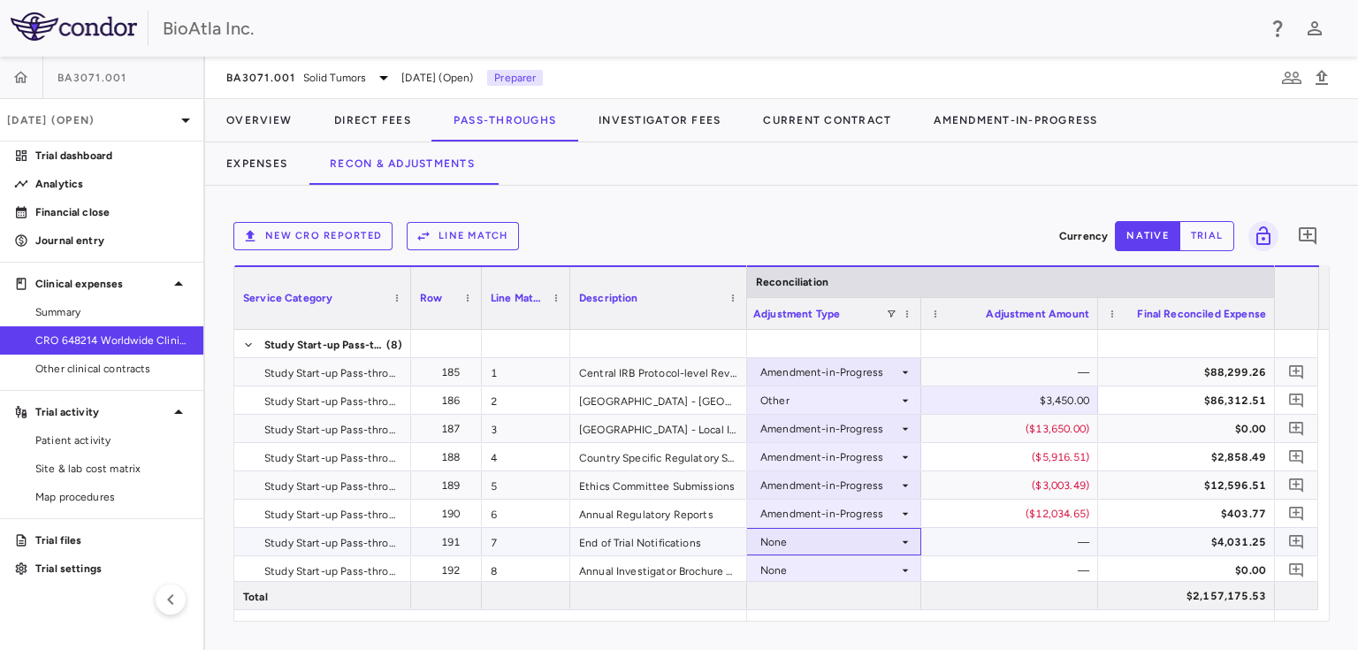
click at [794, 541] on div "None" at bounding box center [829, 542] width 138 height 28
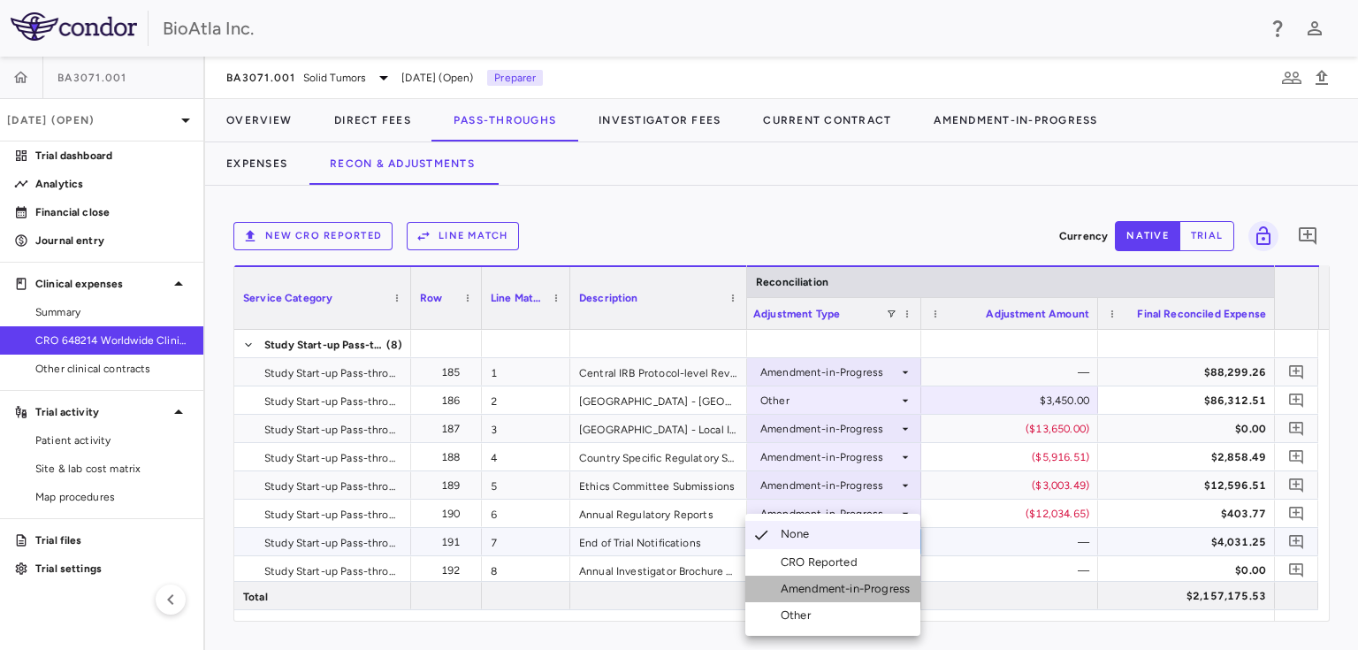
click at [862, 593] on div "Amendment-in-Progress" at bounding box center [848, 589] width 136 height 16
click at [859, 594] on div "Amendment-in-Progress" at bounding box center [848, 589] width 136 height 16
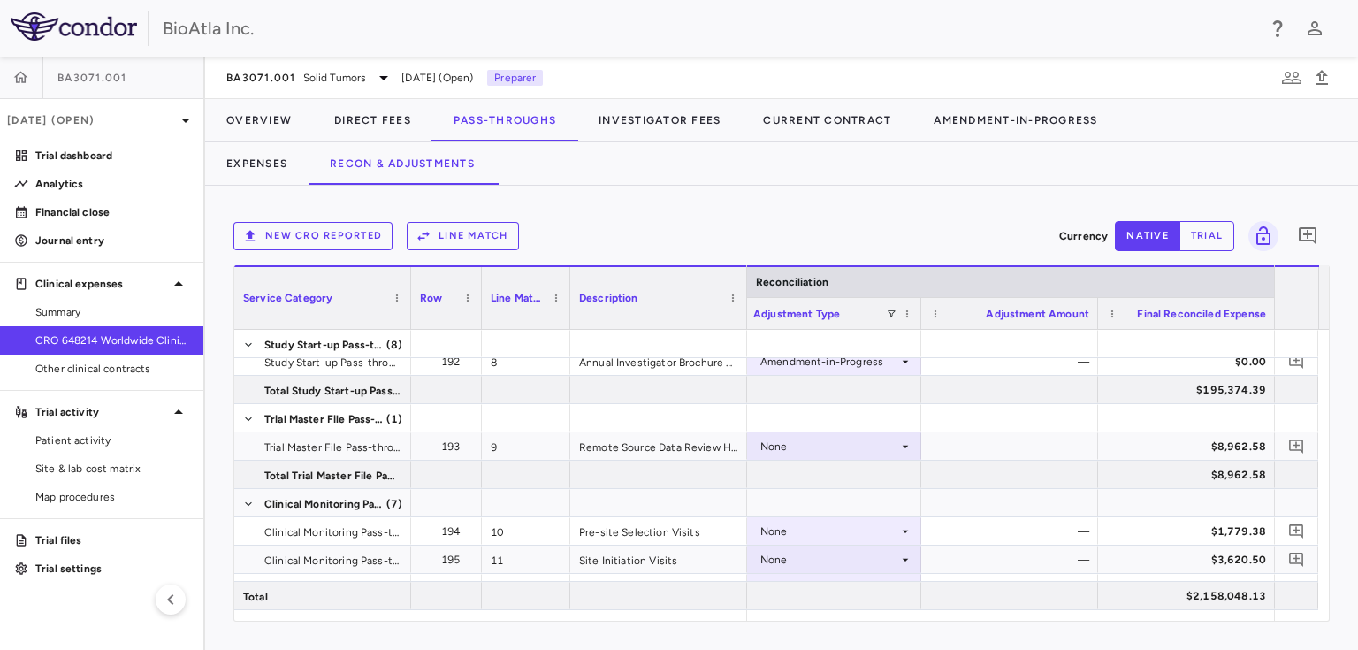
scroll to position [226, 0]
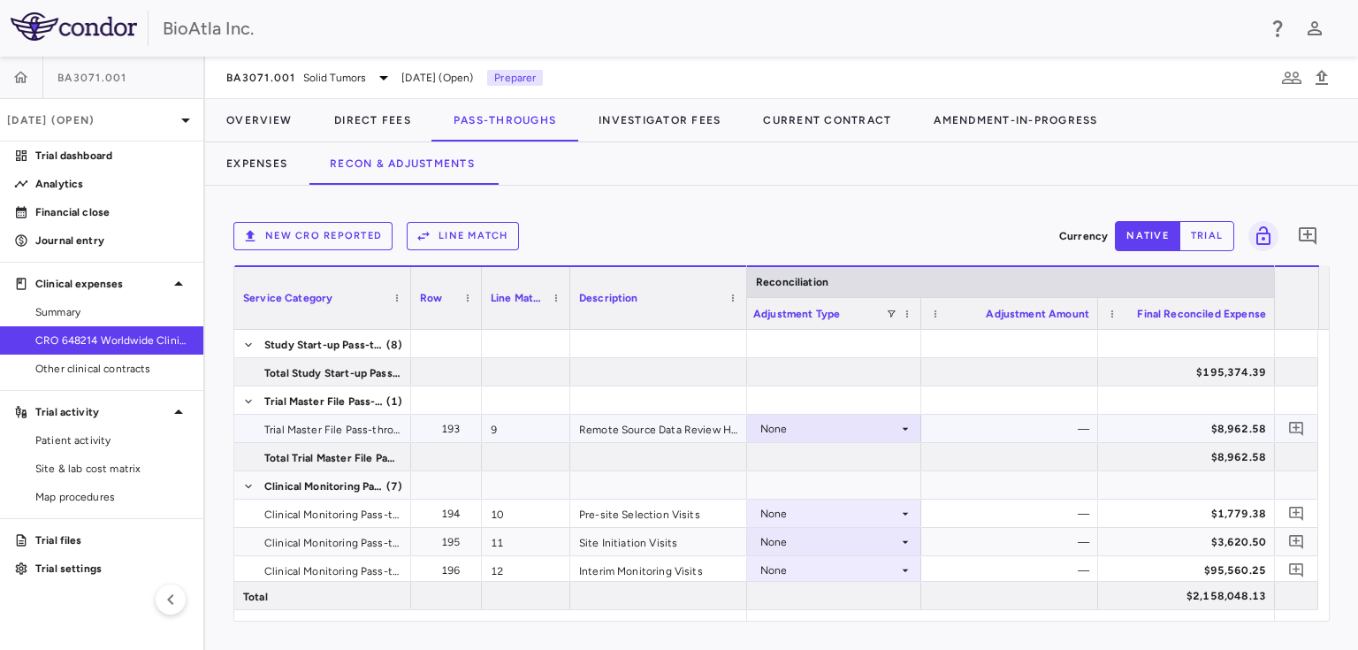
click at [904, 423] on icon at bounding box center [905, 429] width 14 height 14
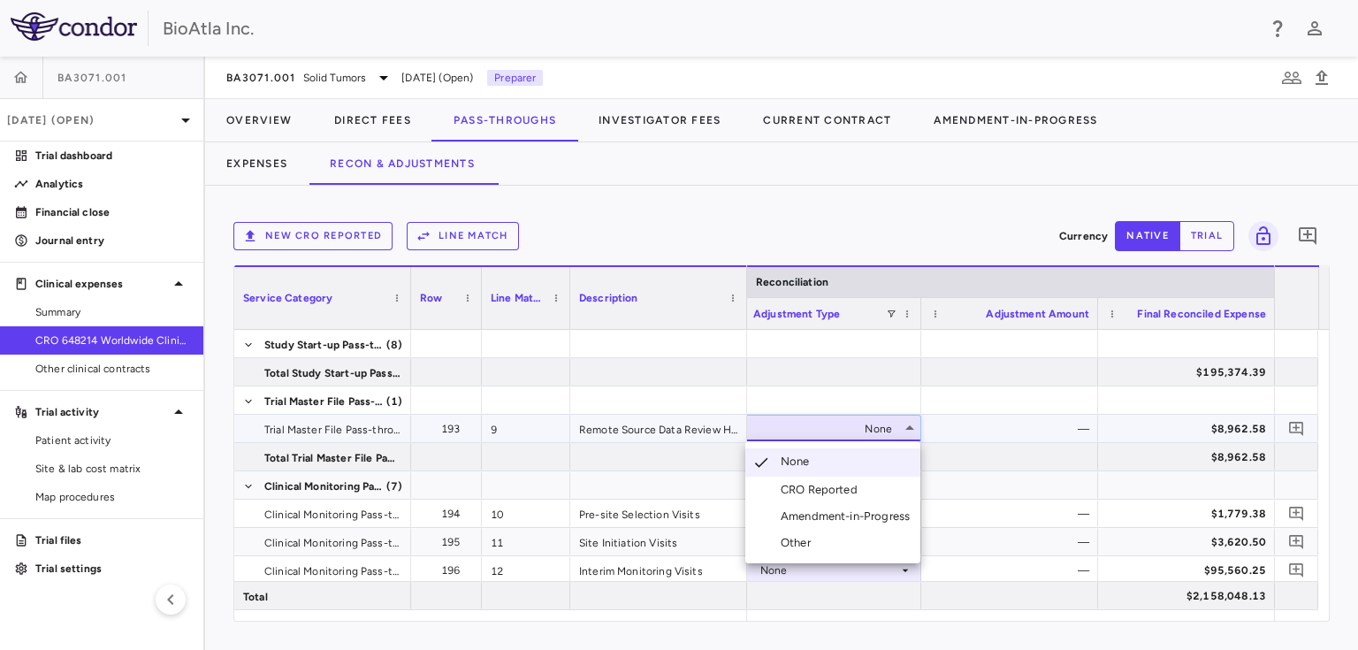
click at [847, 520] on div "Amendment-in-Progress" at bounding box center [848, 516] width 136 height 16
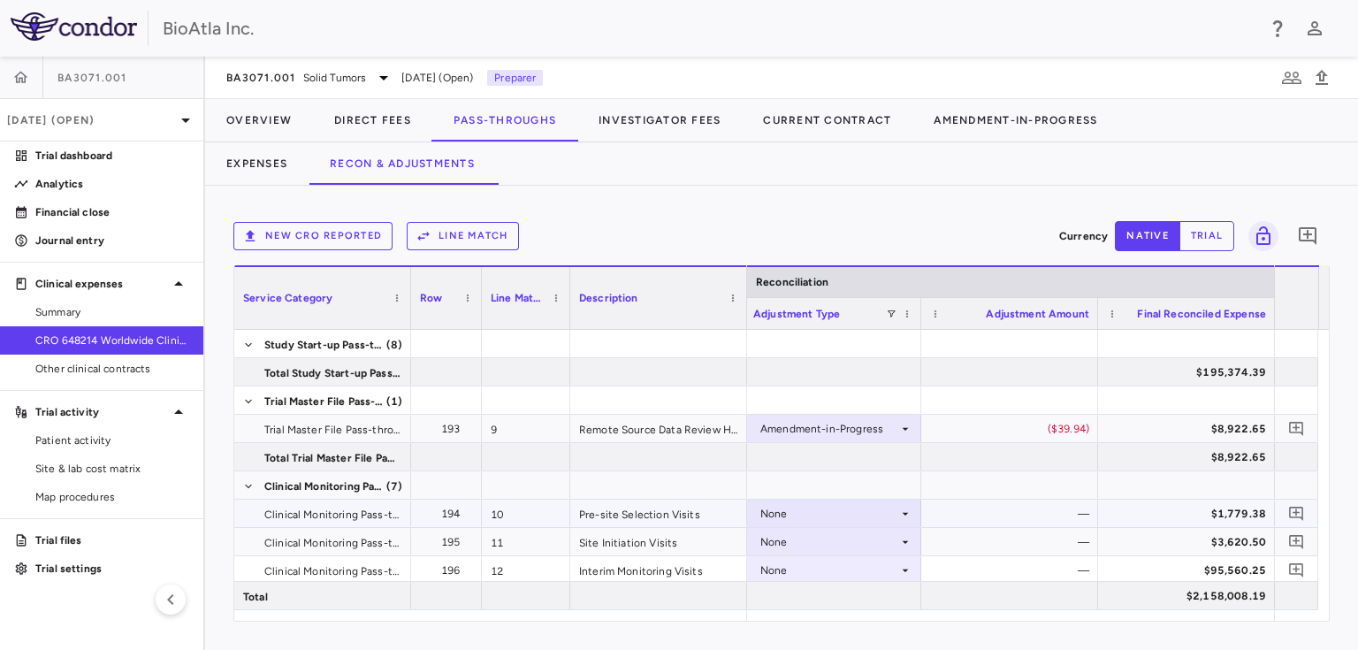
click at [905, 509] on icon at bounding box center [905, 513] width 14 height 14
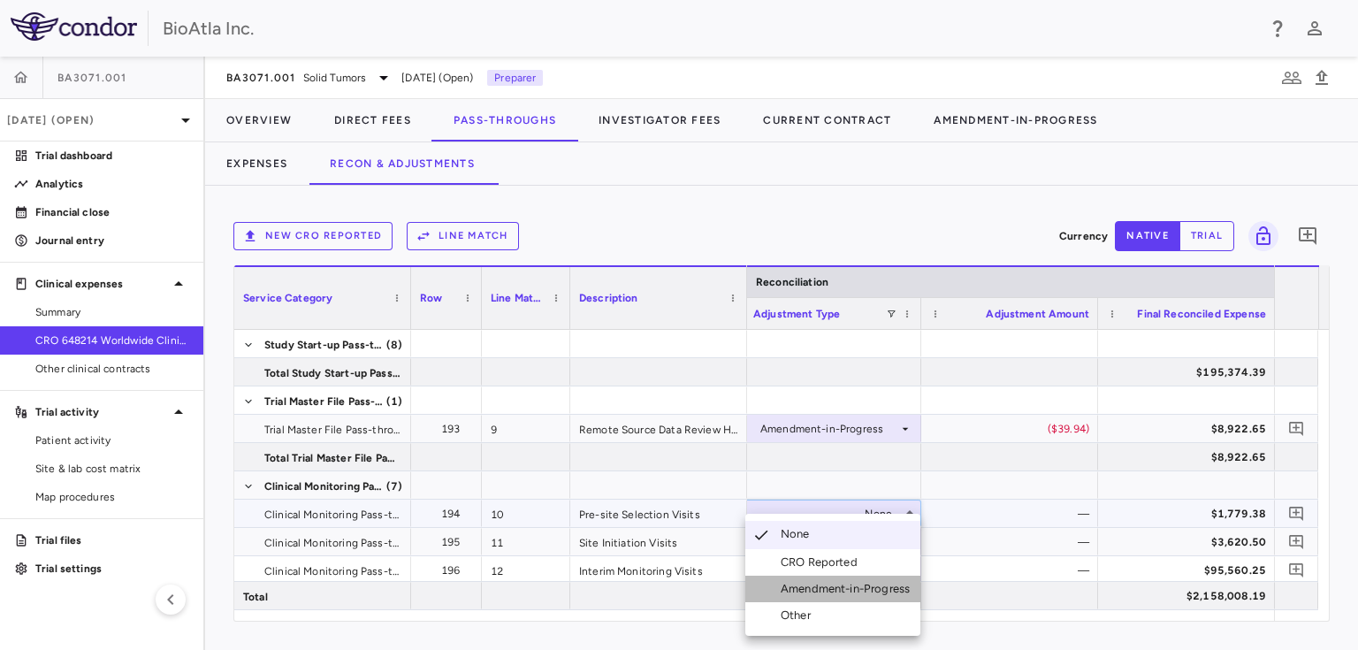
click at [786, 581] on div "Amendment-in-Progress" at bounding box center [848, 589] width 136 height 16
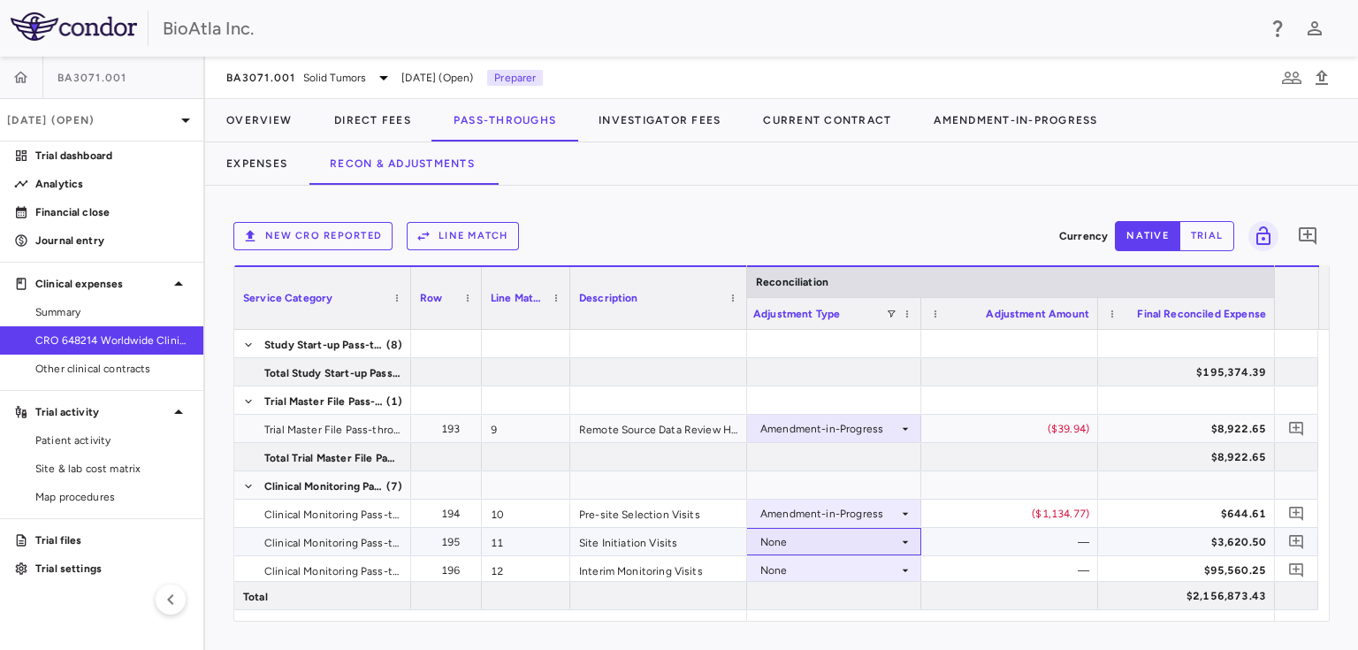
click at [777, 543] on div "None" at bounding box center [829, 542] width 138 height 28
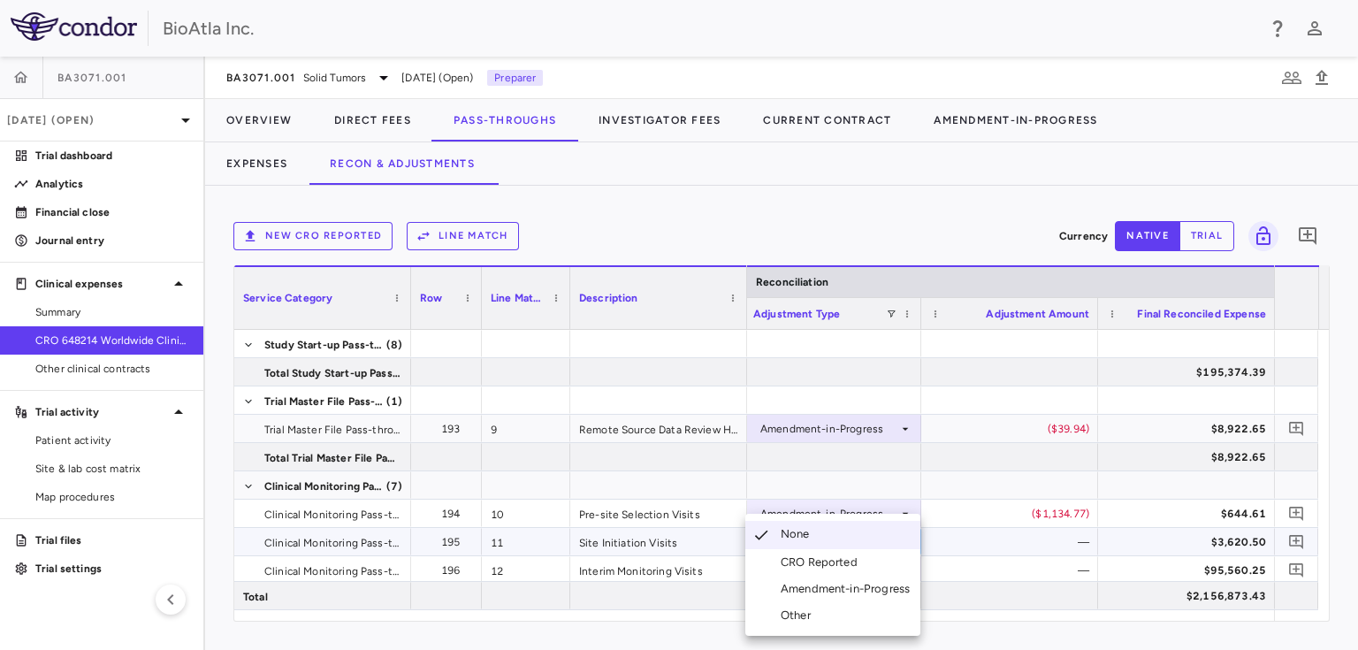
click at [814, 590] on div "Amendment-in-Progress" at bounding box center [848, 589] width 136 height 16
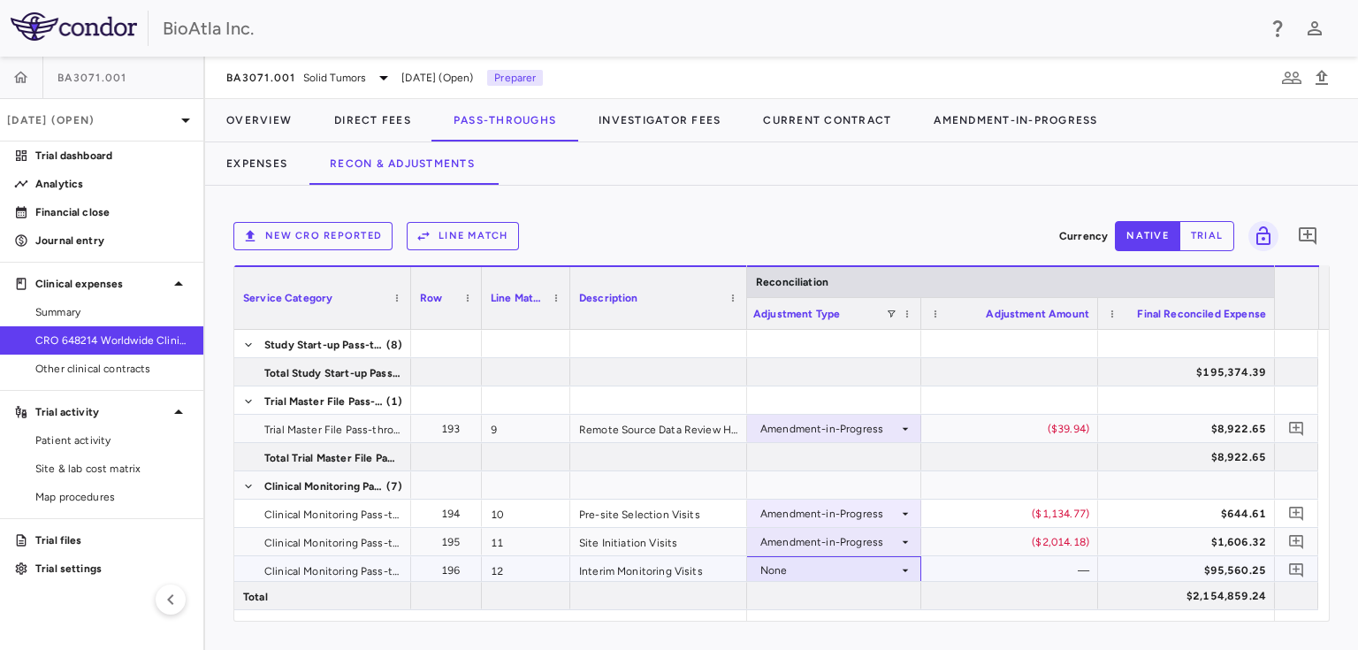
click at [835, 569] on div "None" at bounding box center [829, 570] width 138 height 28
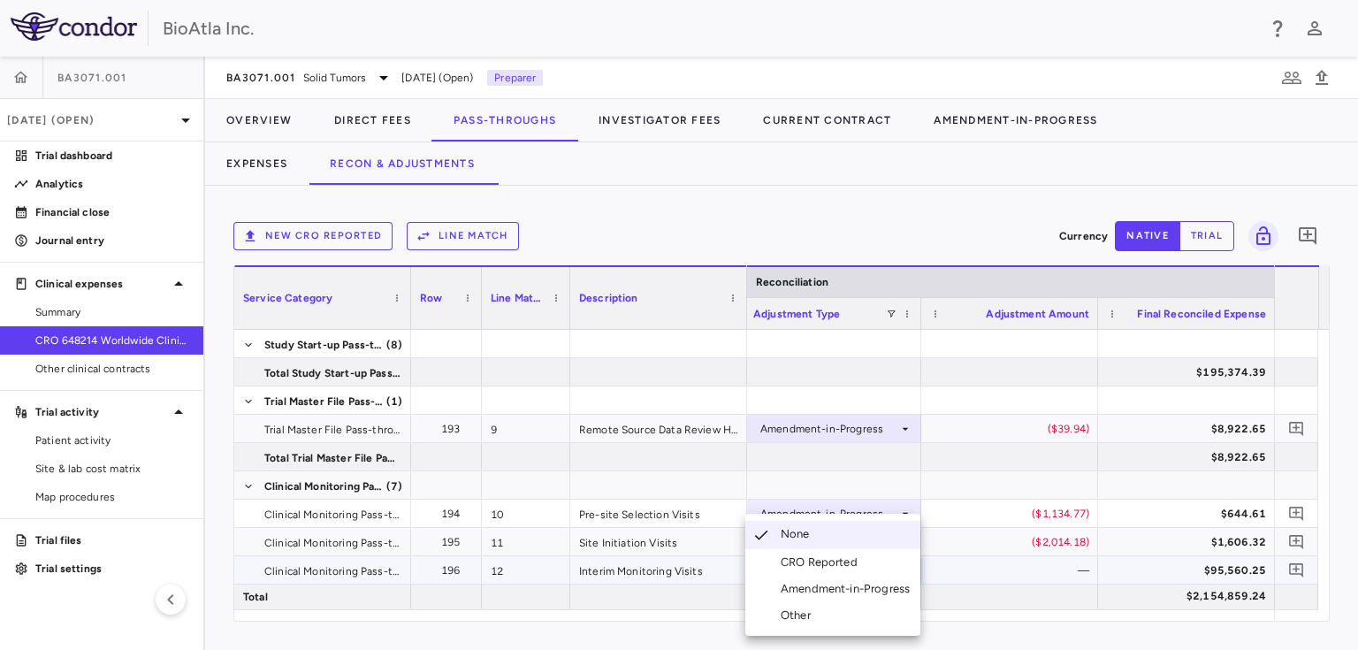
click at [833, 590] on div "Amendment-in-Progress" at bounding box center [848, 589] width 136 height 16
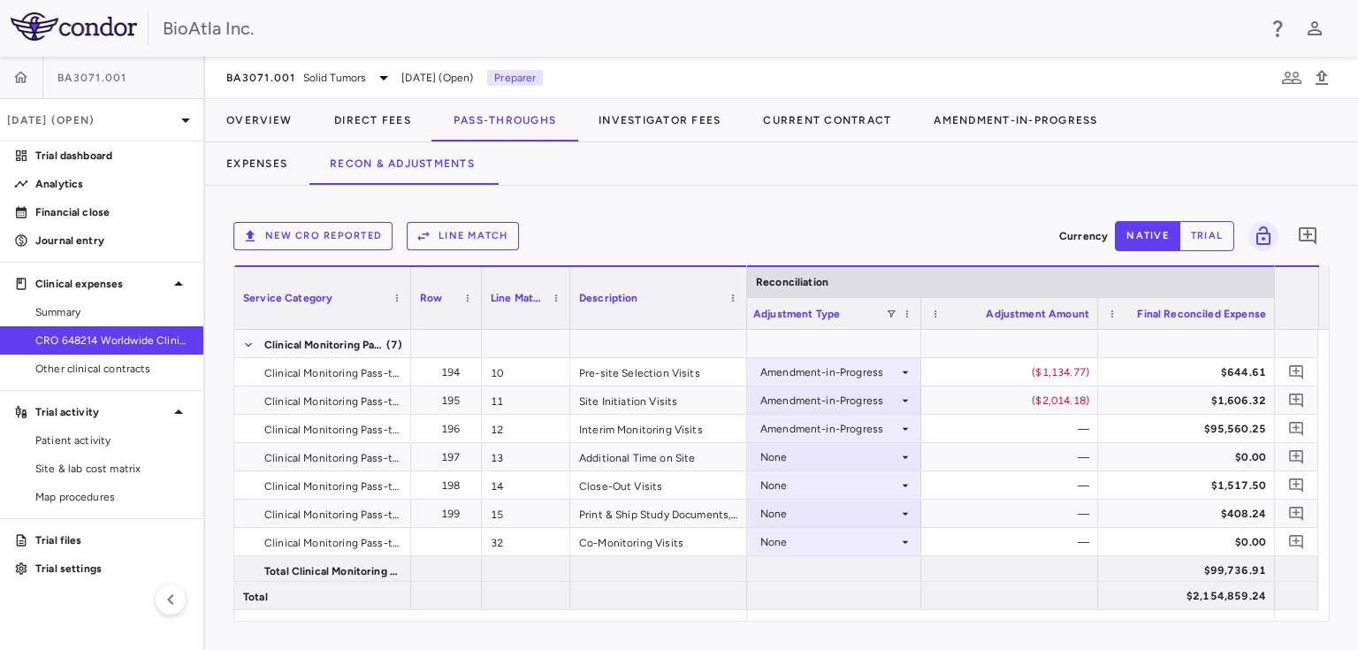
scroll to position [427, 0]
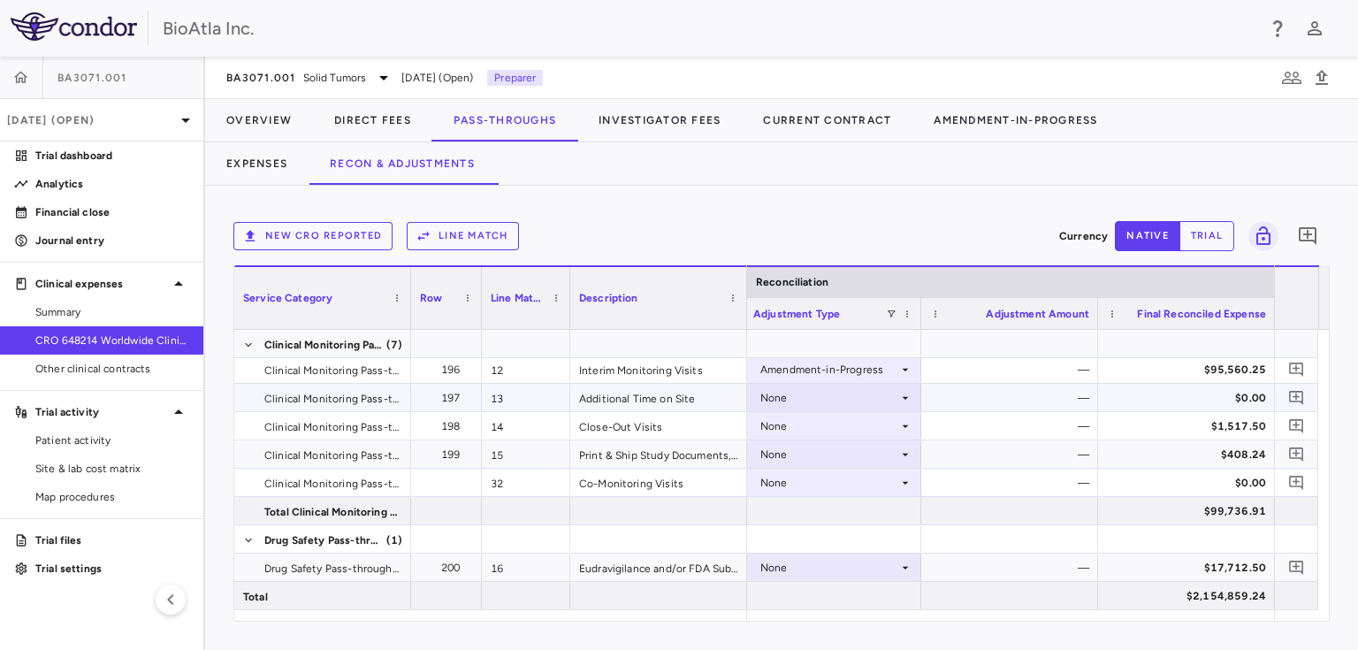
click at [802, 389] on div "None" at bounding box center [829, 398] width 138 height 28
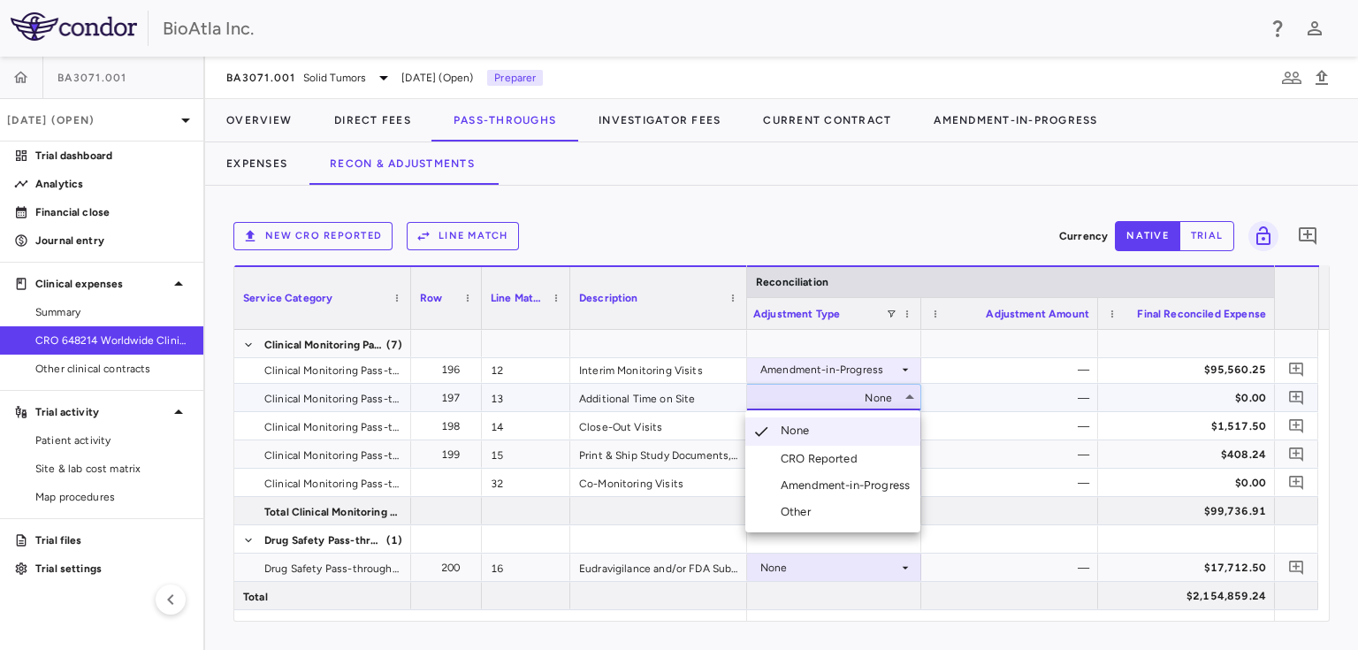
click at [830, 491] on div "Amendment-in-Progress" at bounding box center [848, 485] width 136 height 16
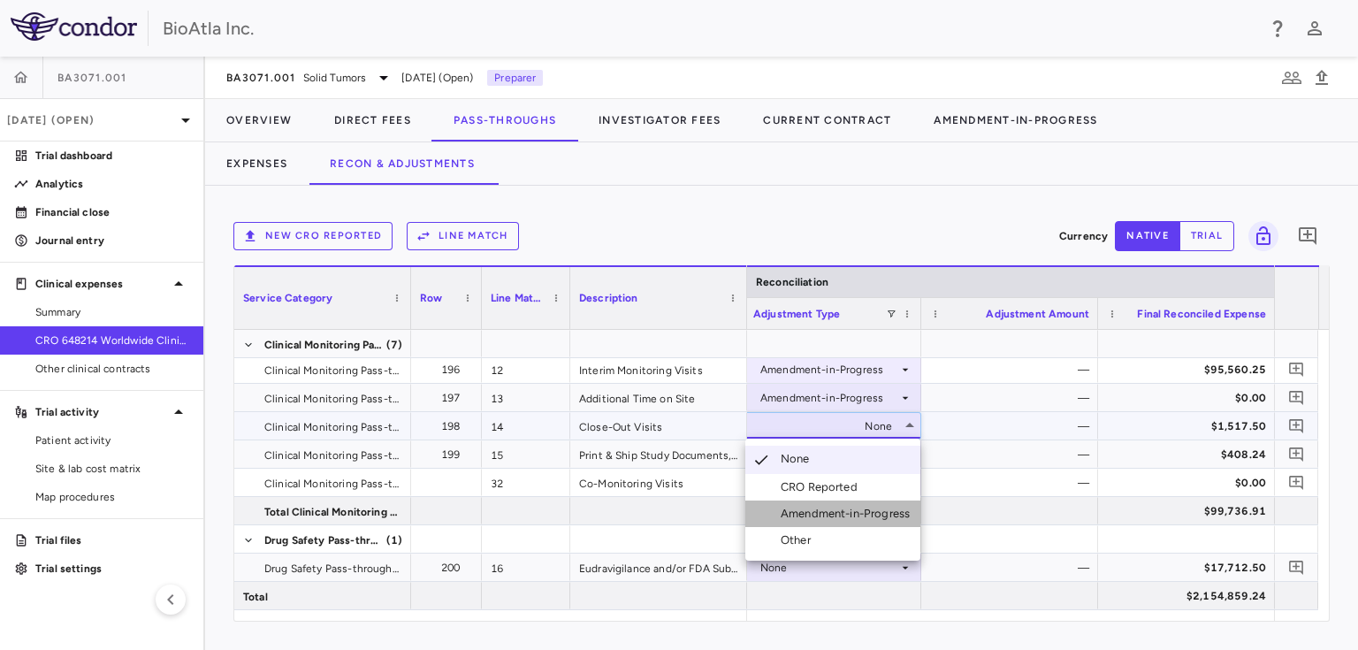
click at [819, 520] on div "Amendment-in-Progress" at bounding box center [848, 514] width 136 height 16
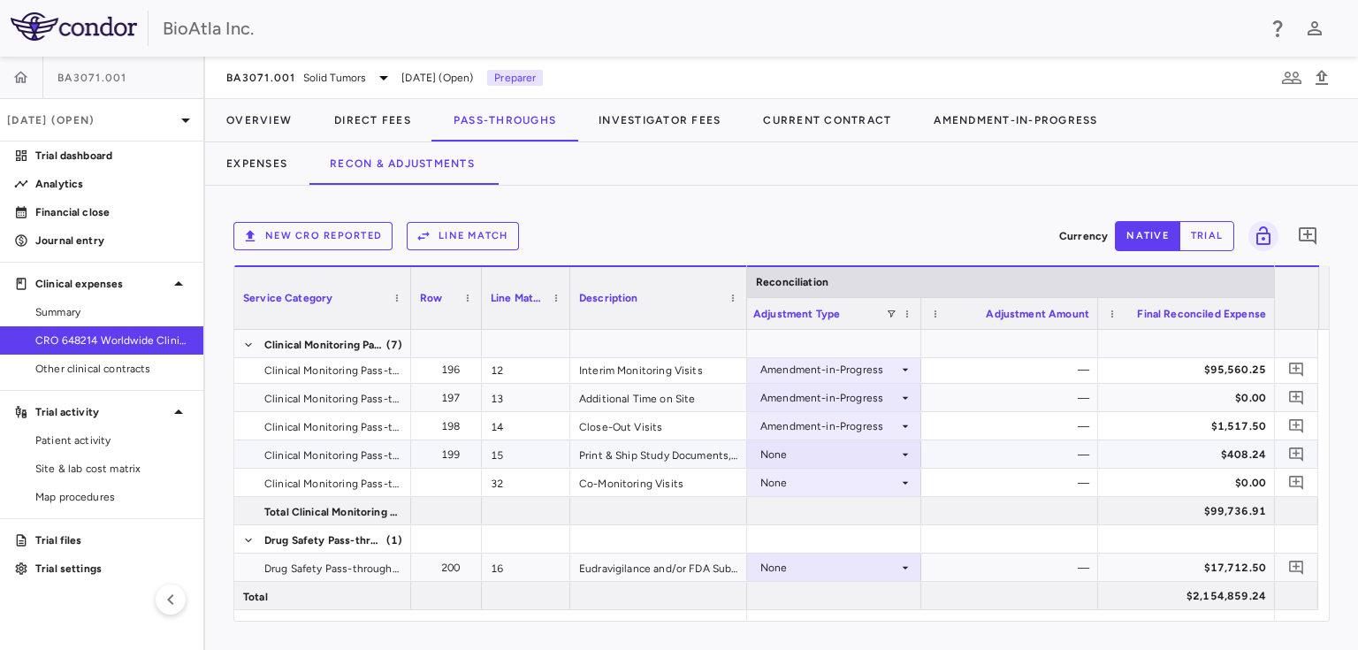
click at [823, 446] on div "None" at bounding box center [829, 454] width 138 height 28
click at [830, 457] on div "None" at bounding box center [829, 454] width 138 height 28
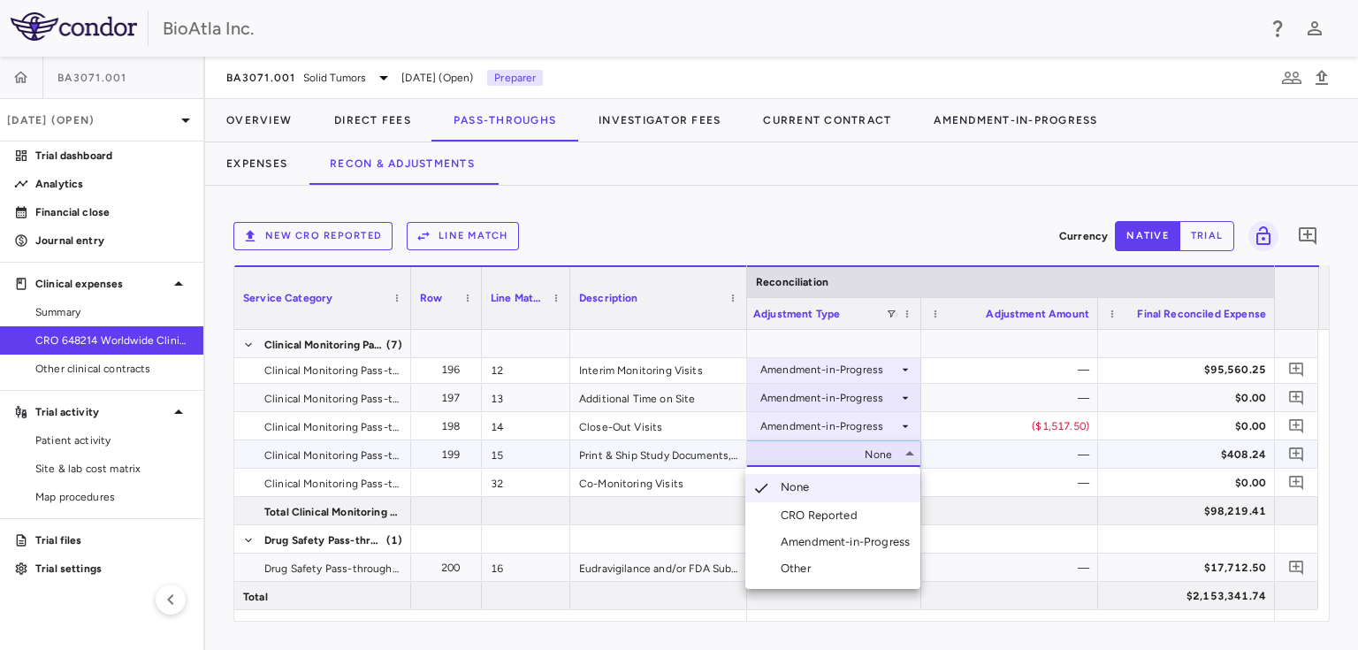
click at [861, 542] on div "Amendment-in-Progress" at bounding box center [848, 542] width 136 height 16
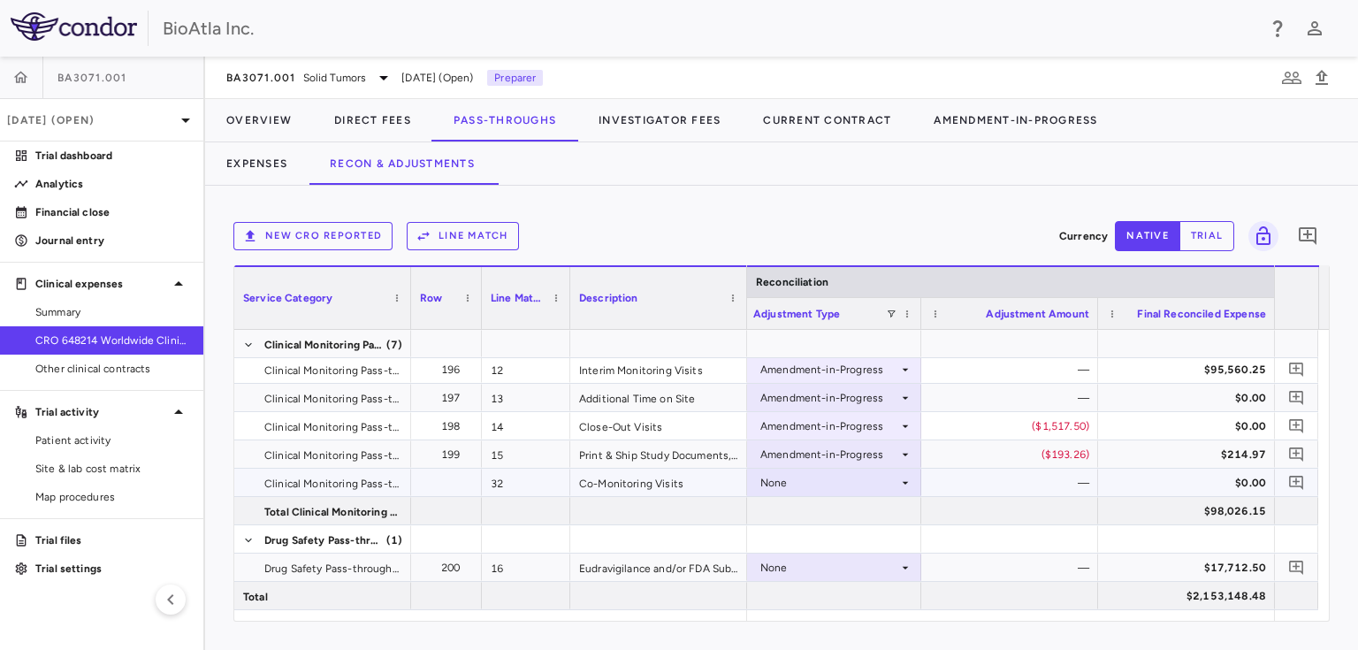
click at [813, 483] on div "None" at bounding box center [829, 482] width 138 height 28
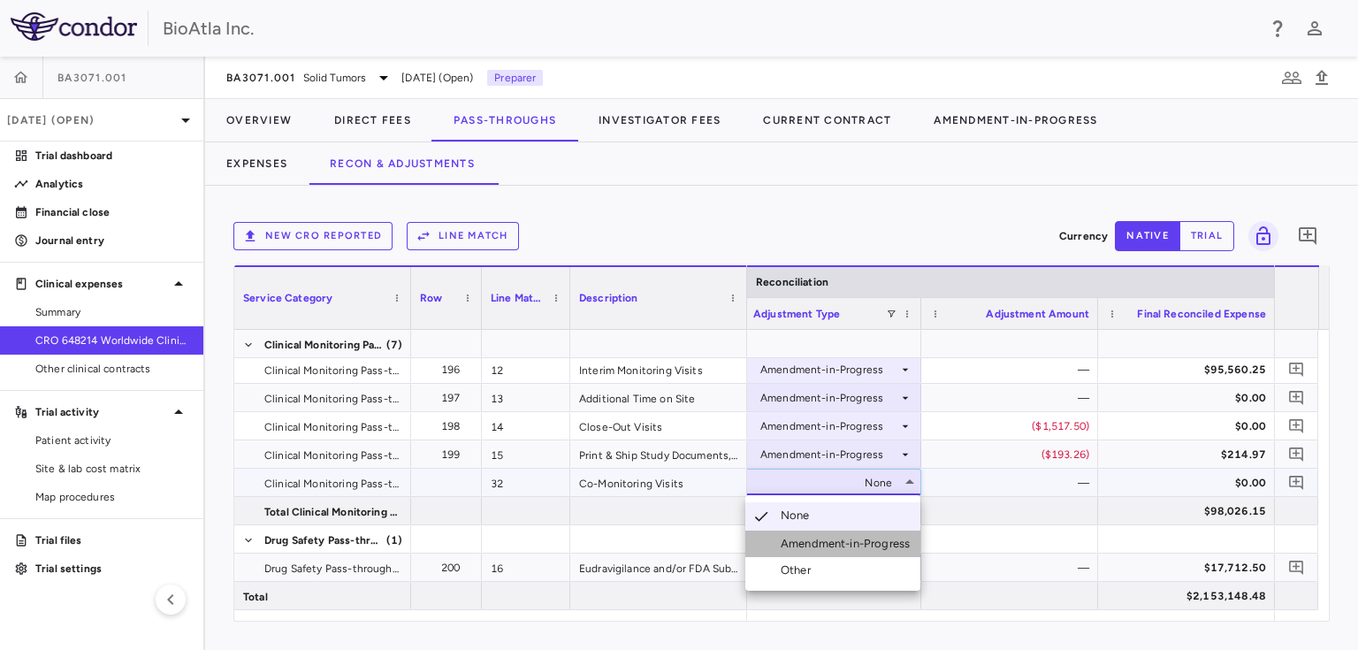
click at [848, 547] on div "Amendment-in-Progress" at bounding box center [848, 544] width 136 height 16
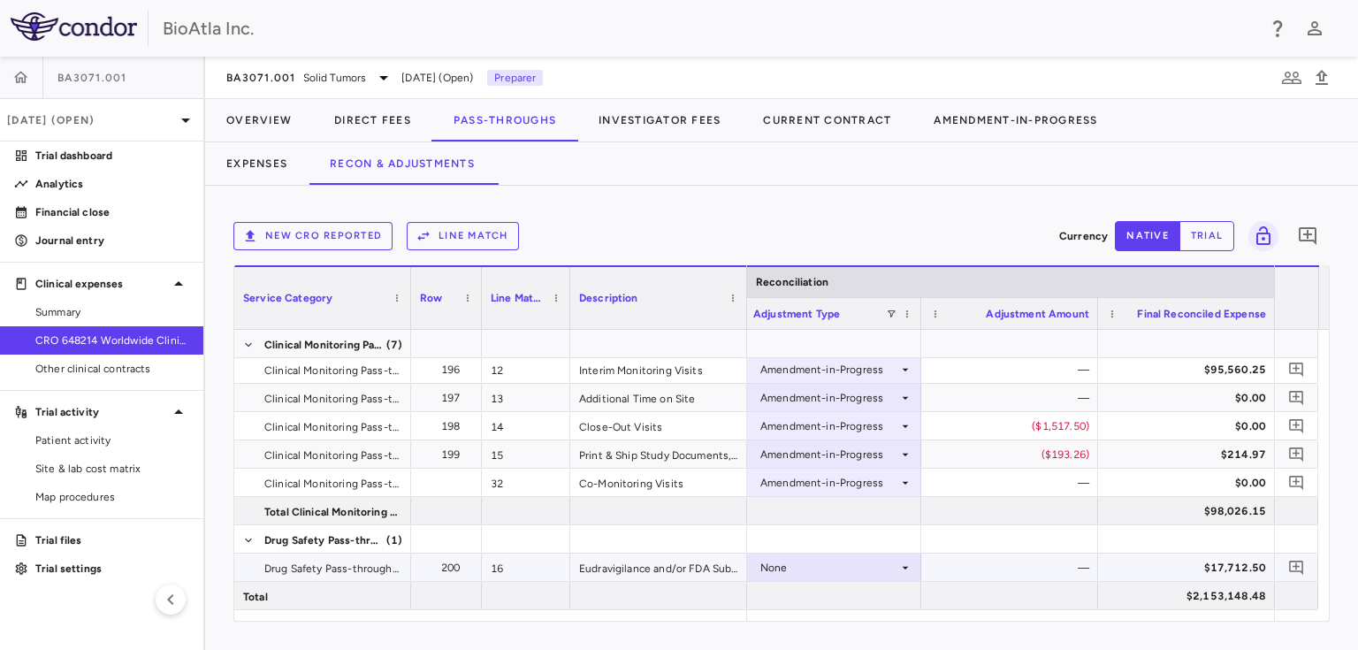
click at [902, 568] on icon at bounding box center [905, 567] width 14 height 14
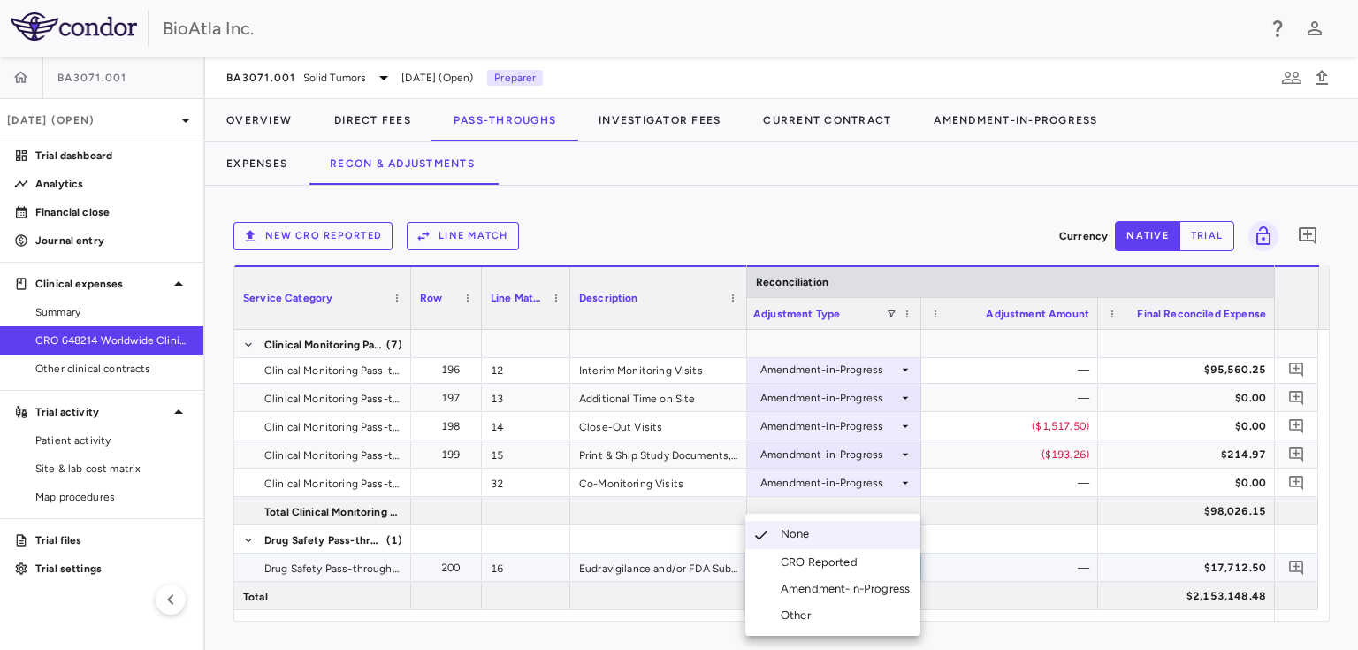
click at [858, 593] on div "Amendment-in-Progress" at bounding box center [848, 589] width 136 height 16
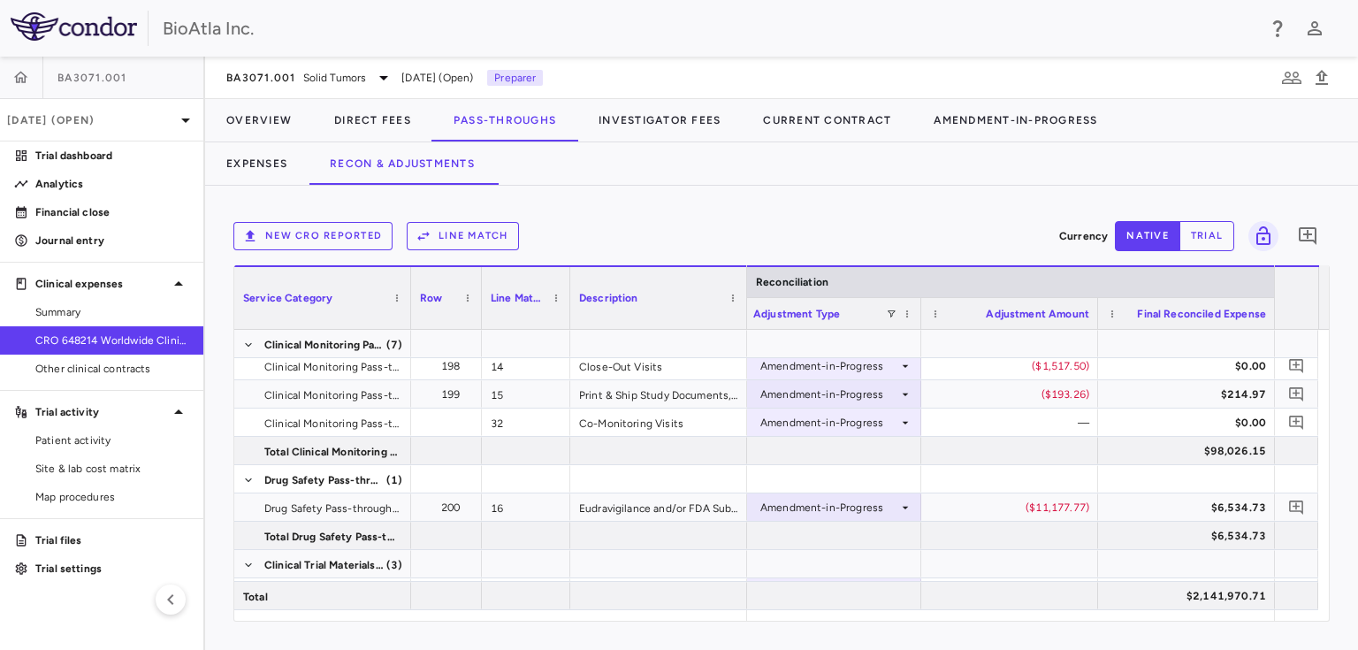
scroll to position [510, 0]
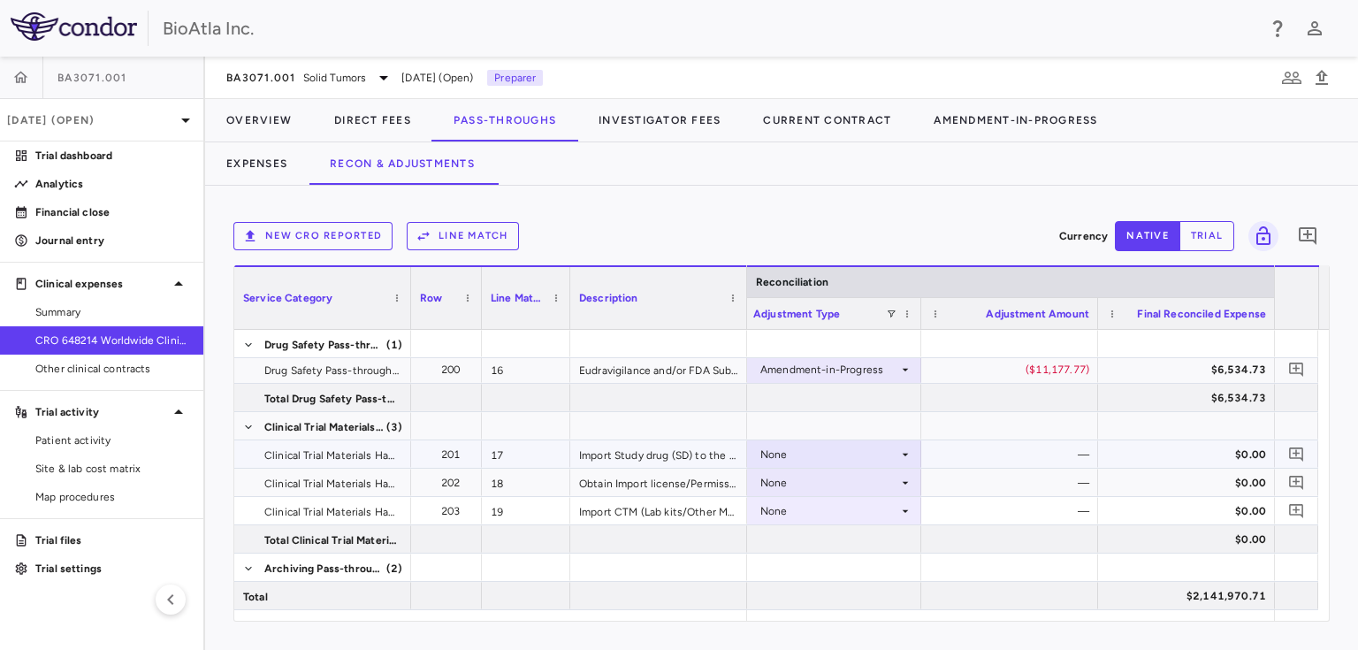
click at [843, 449] on div "None" at bounding box center [829, 454] width 138 height 28
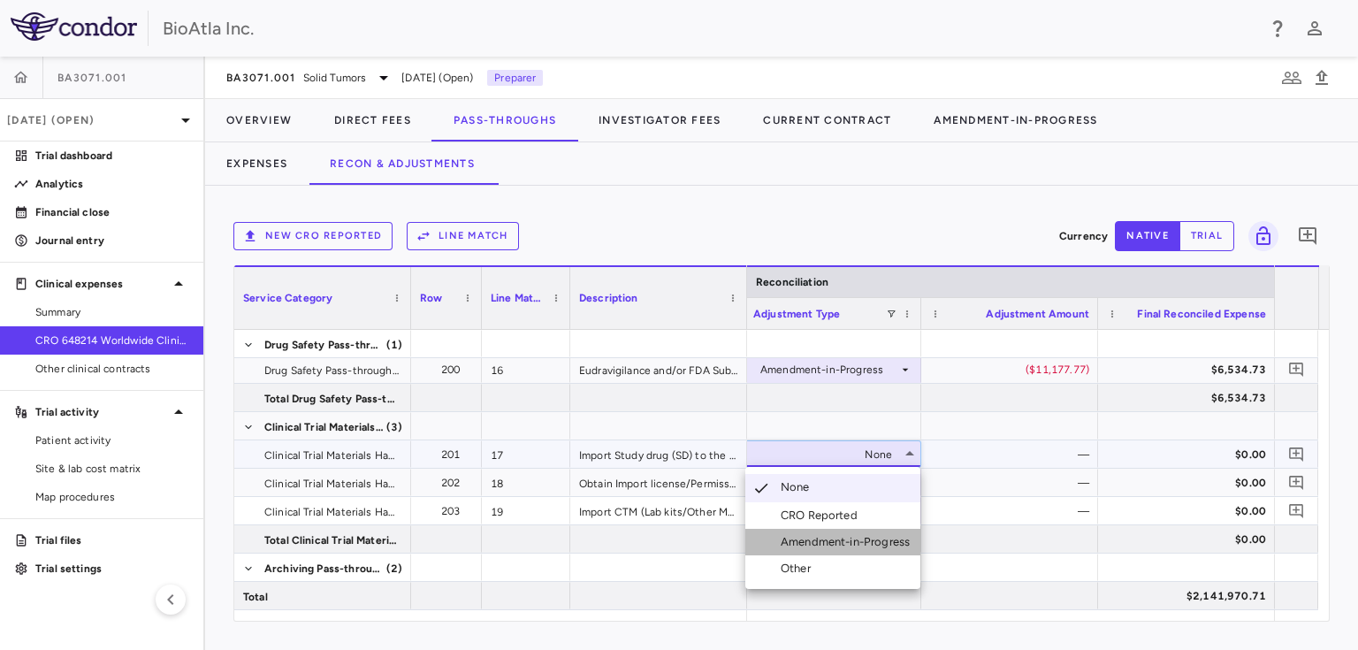
click at [848, 541] on div "Amendment-in-Progress" at bounding box center [848, 542] width 136 height 16
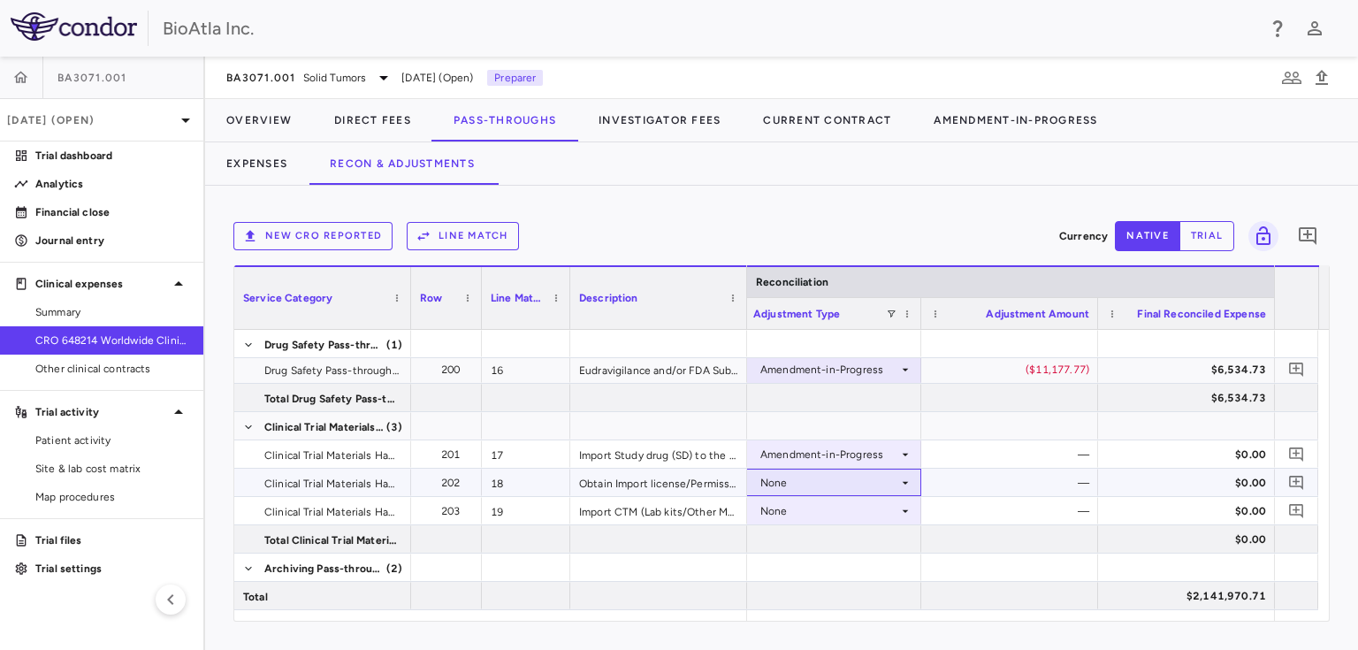
click at [852, 476] on div "None" at bounding box center [829, 482] width 138 height 28
click at [858, 477] on div "None" at bounding box center [829, 482] width 138 height 28
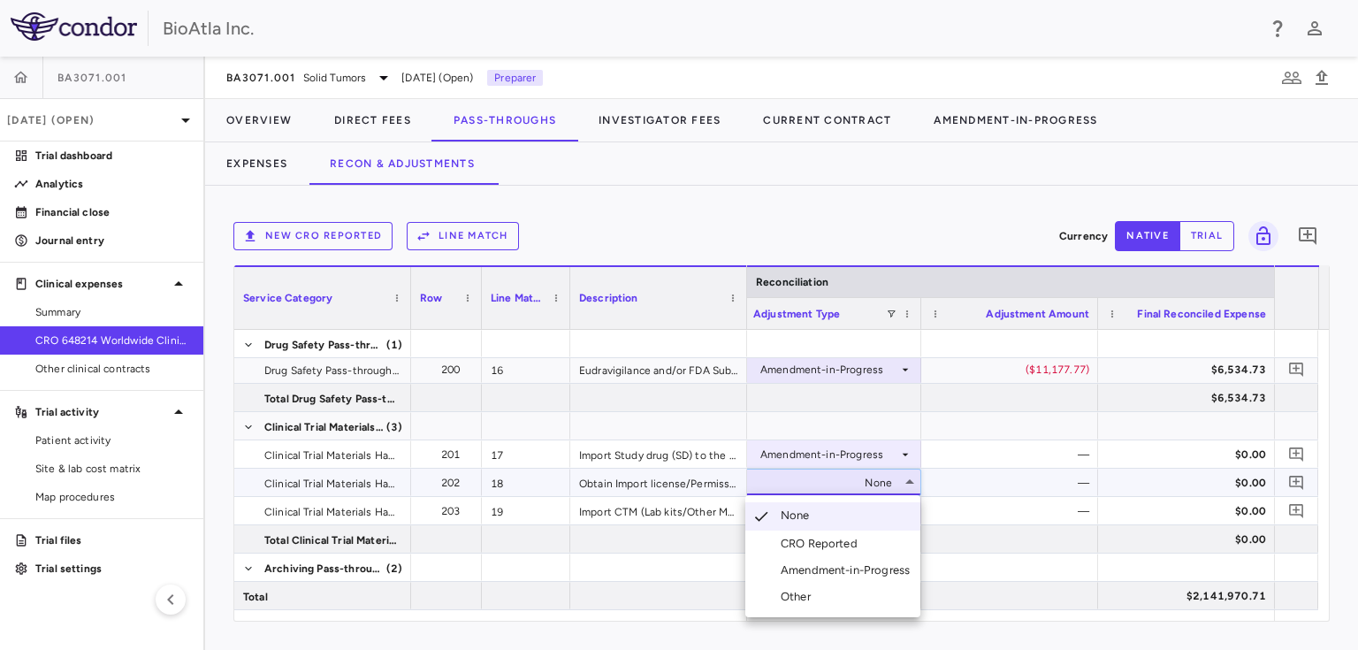
click at [885, 568] on div "Amendment-in-Progress" at bounding box center [848, 570] width 136 height 16
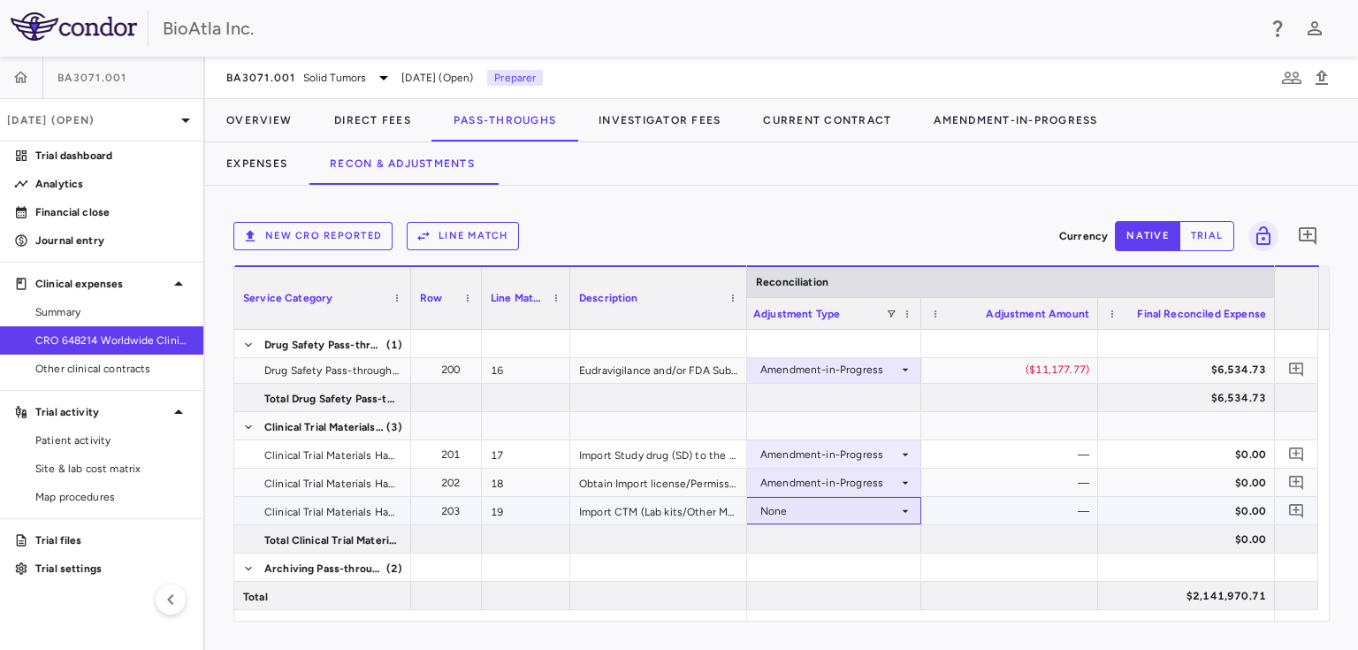
click at [783, 509] on div "None" at bounding box center [829, 511] width 138 height 28
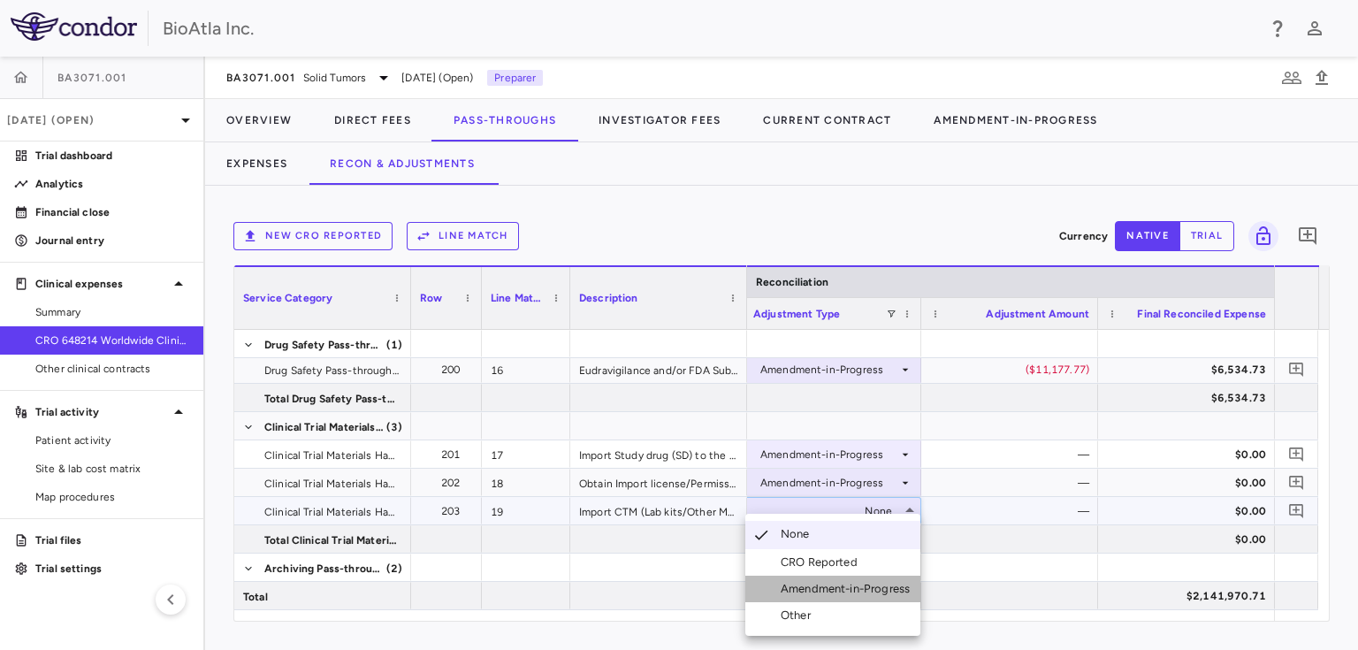
click at [854, 590] on div "Amendment-in-Progress" at bounding box center [848, 589] width 136 height 16
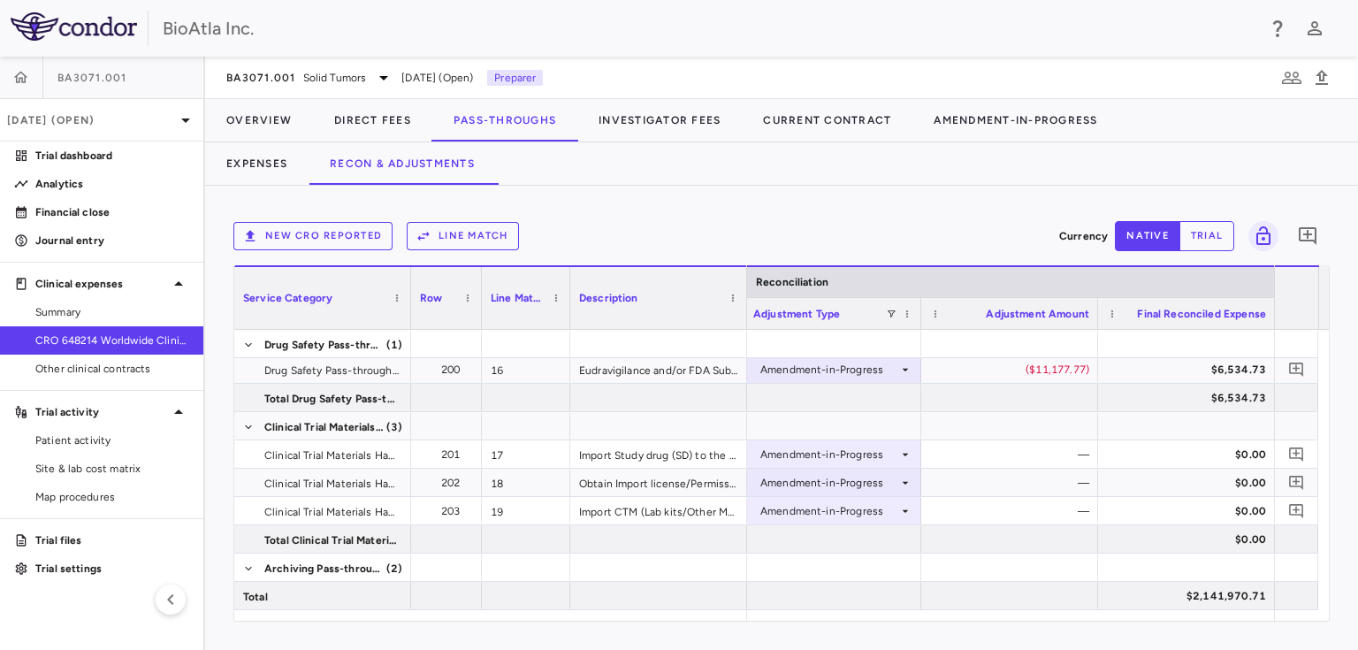
scroll to position [689, 0]
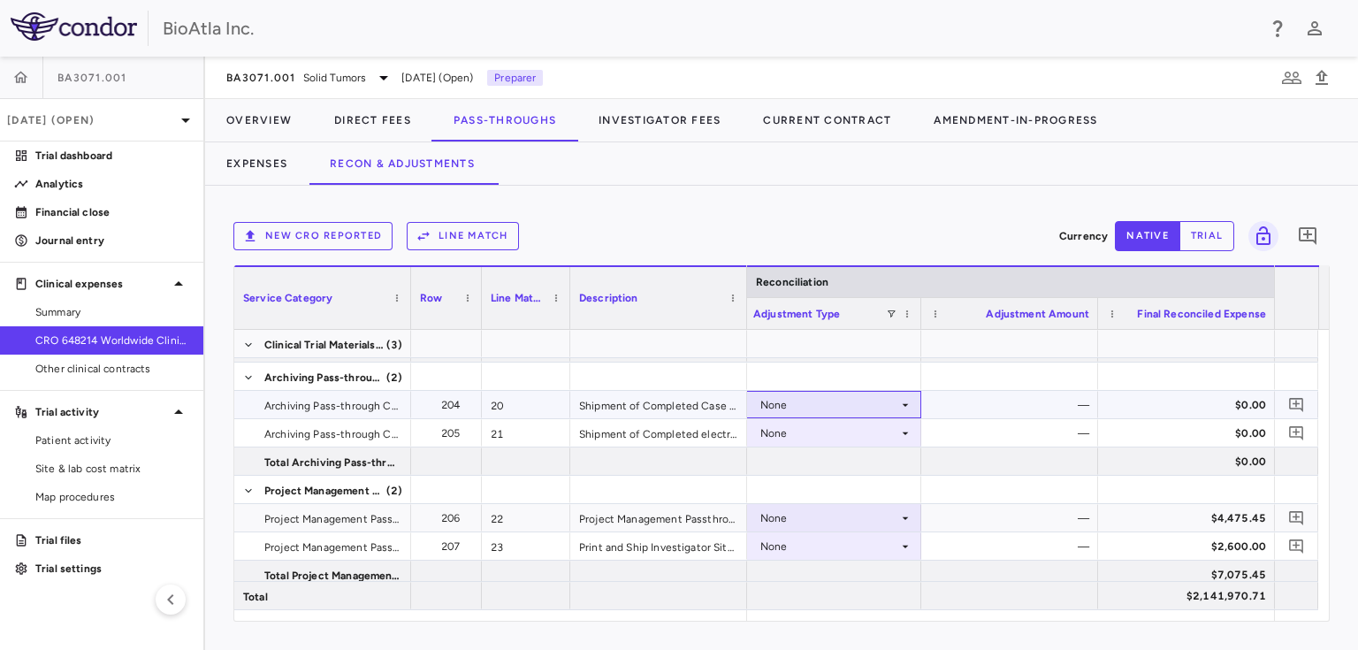
click at [891, 393] on div "None" at bounding box center [829, 405] width 138 height 28
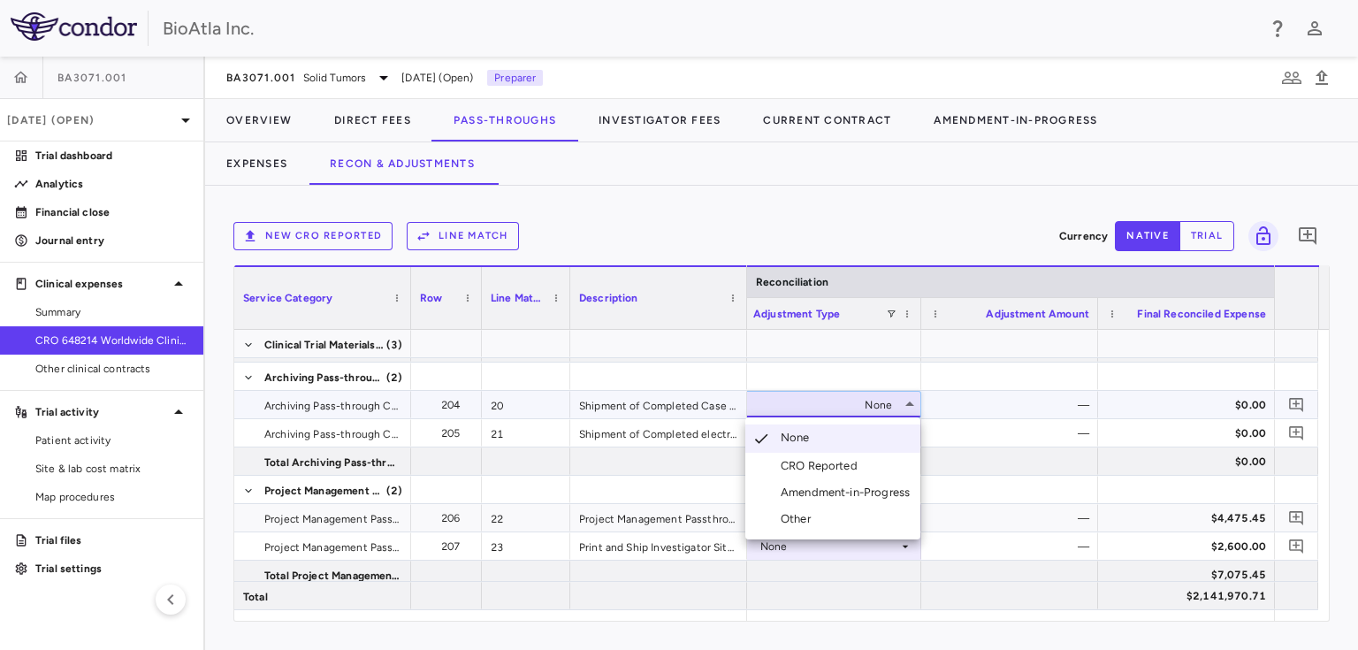
click at [817, 487] on div "Amendment-in-Progress" at bounding box center [848, 492] width 136 height 16
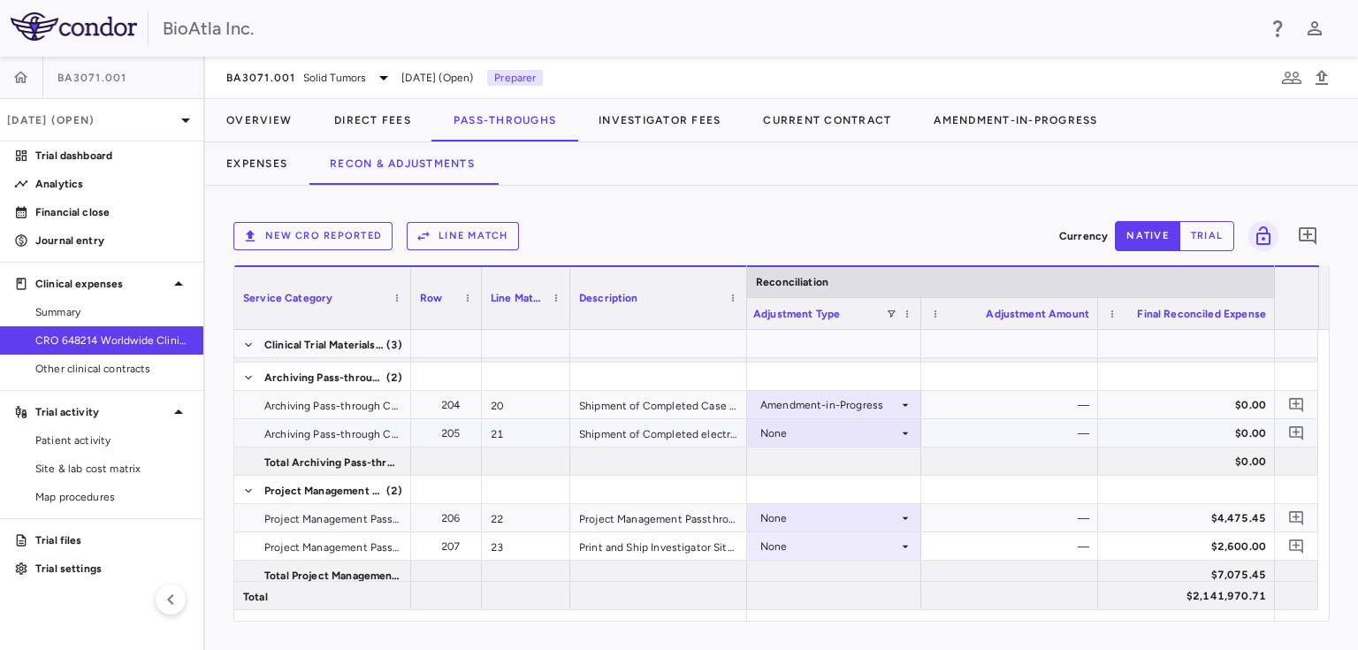
click at [887, 429] on div "None" at bounding box center [829, 433] width 138 height 28
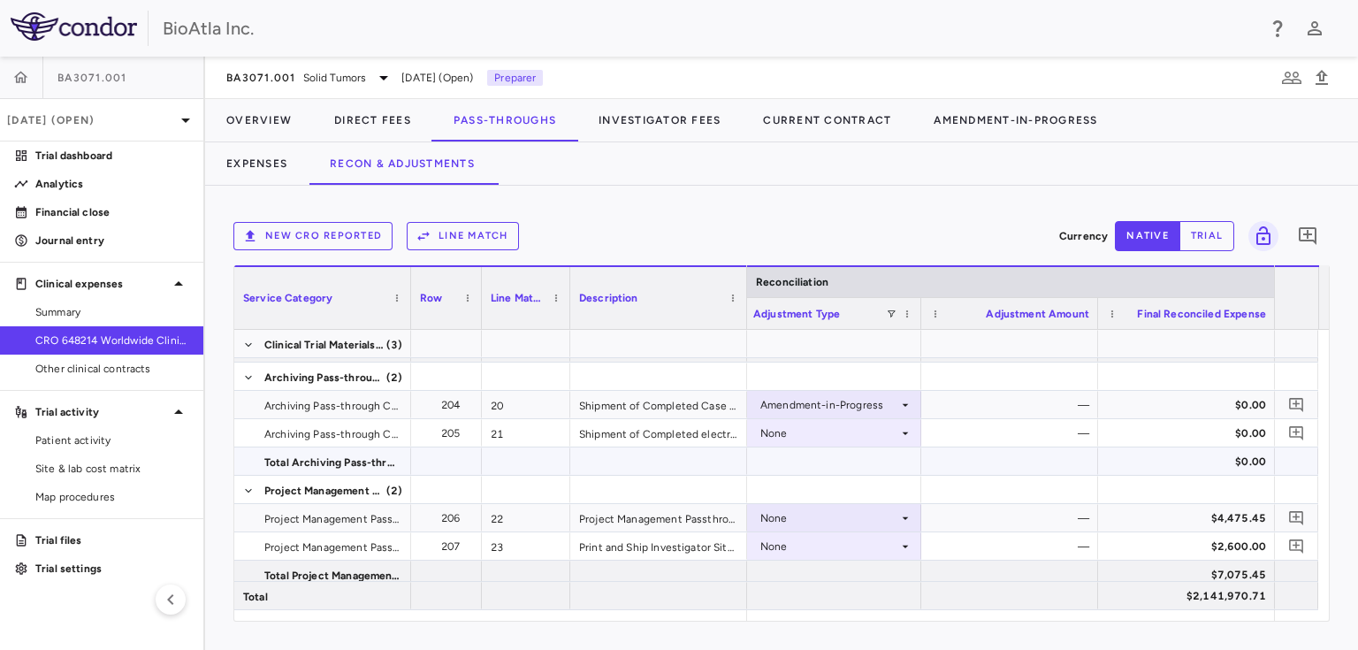
click at [848, 429] on div "None" at bounding box center [829, 433] width 138 height 28
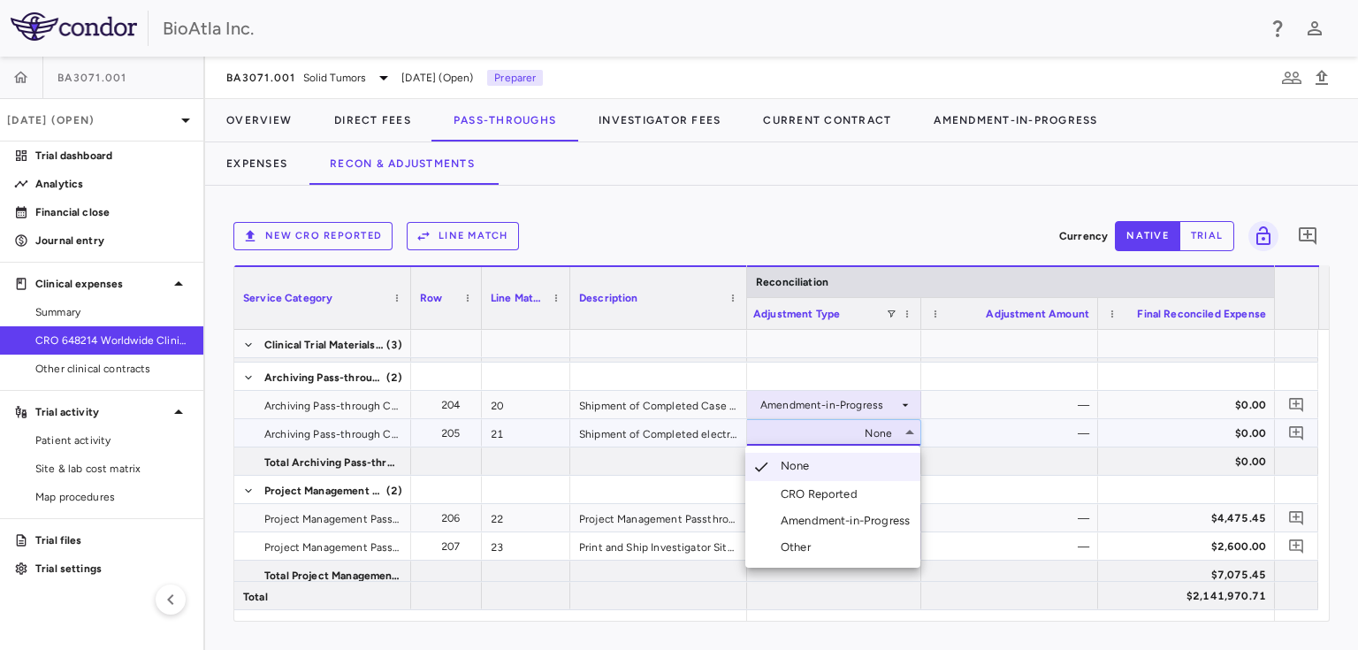
click at [852, 515] on div "Amendment-in-Progress" at bounding box center [848, 521] width 136 height 16
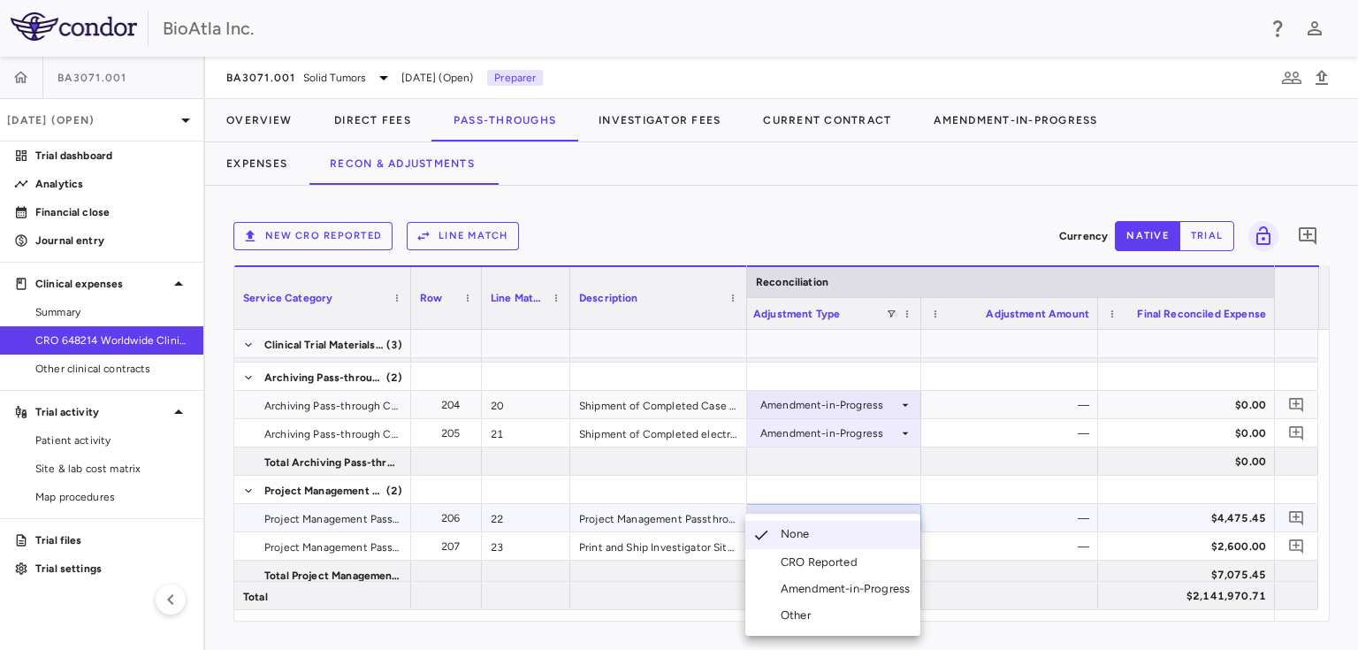
click at [845, 589] on div "Amendment-in-Progress" at bounding box center [848, 589] width 136 height 16
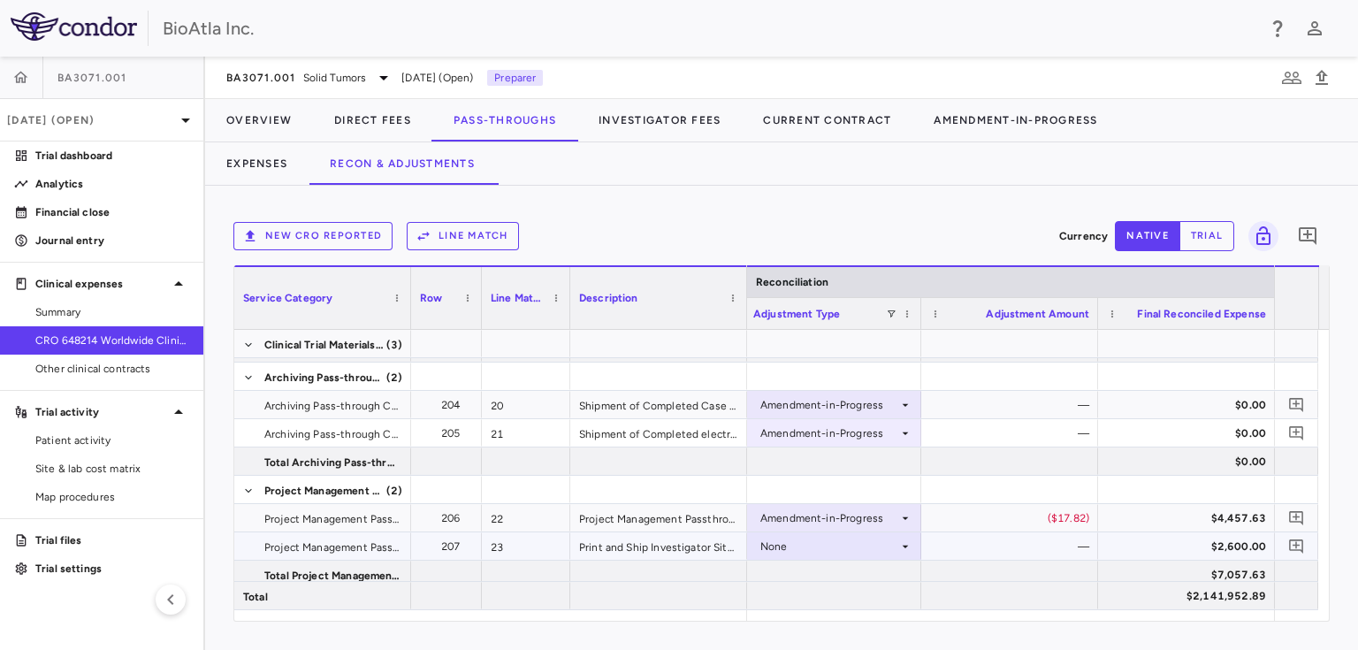
click at [827, 545] on div "None" at bounding box center [829, 546] width 138 height 28
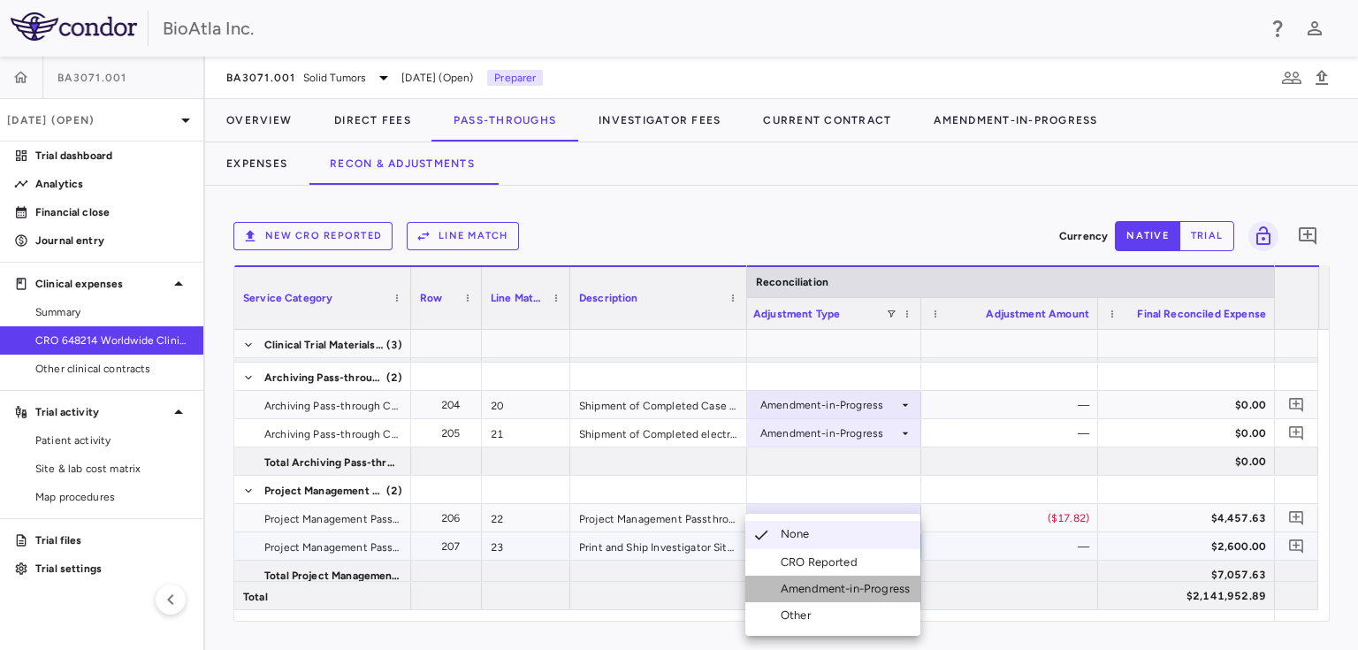
click at [838, 589] on div "Amendment-in-Progress" at bounding box center [848, 589] width 136 height 16
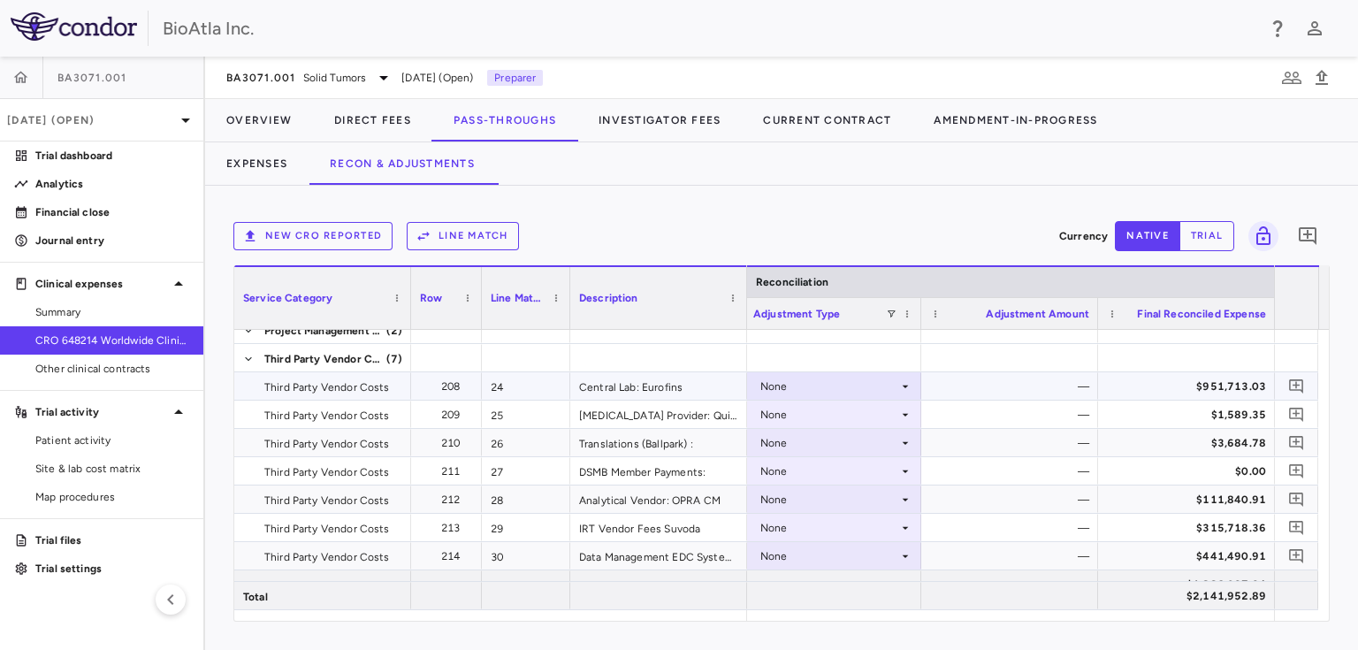
click at [904, 382] on icon at bounding box center [905, 386] width 14 height 14
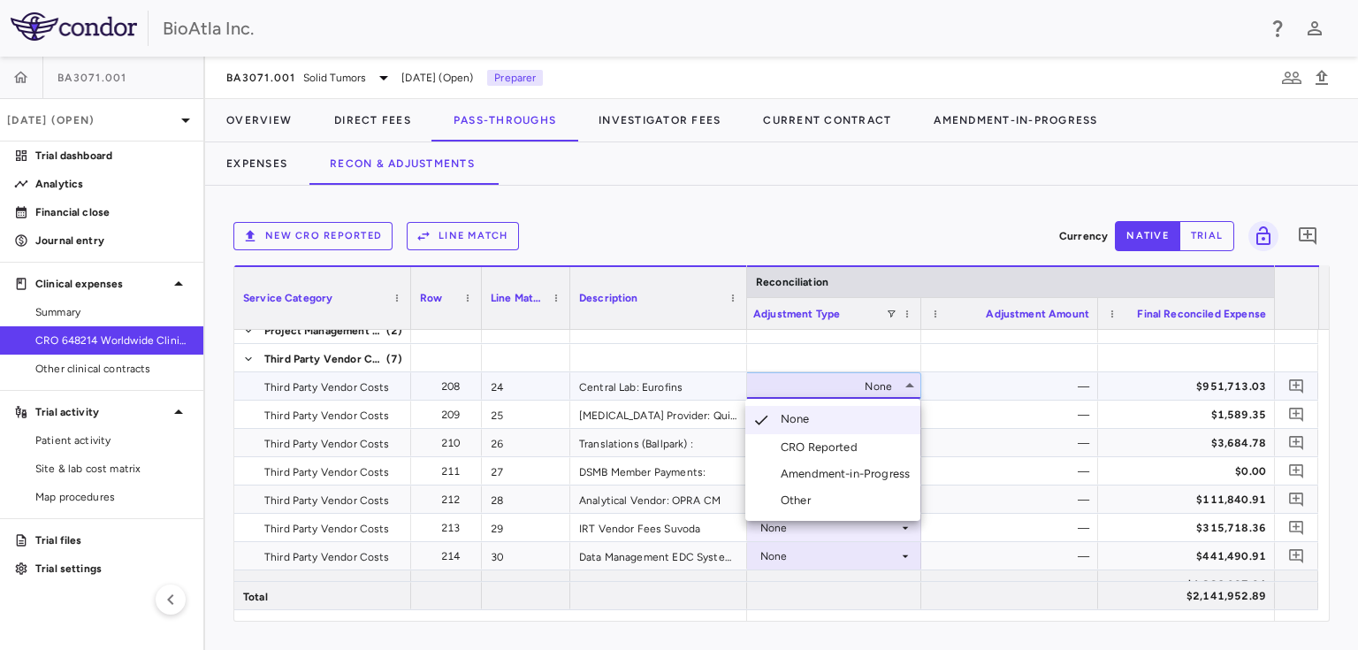
click at [779, 502] on div "Other" at bounding box center [781, 500] width 72 height 16
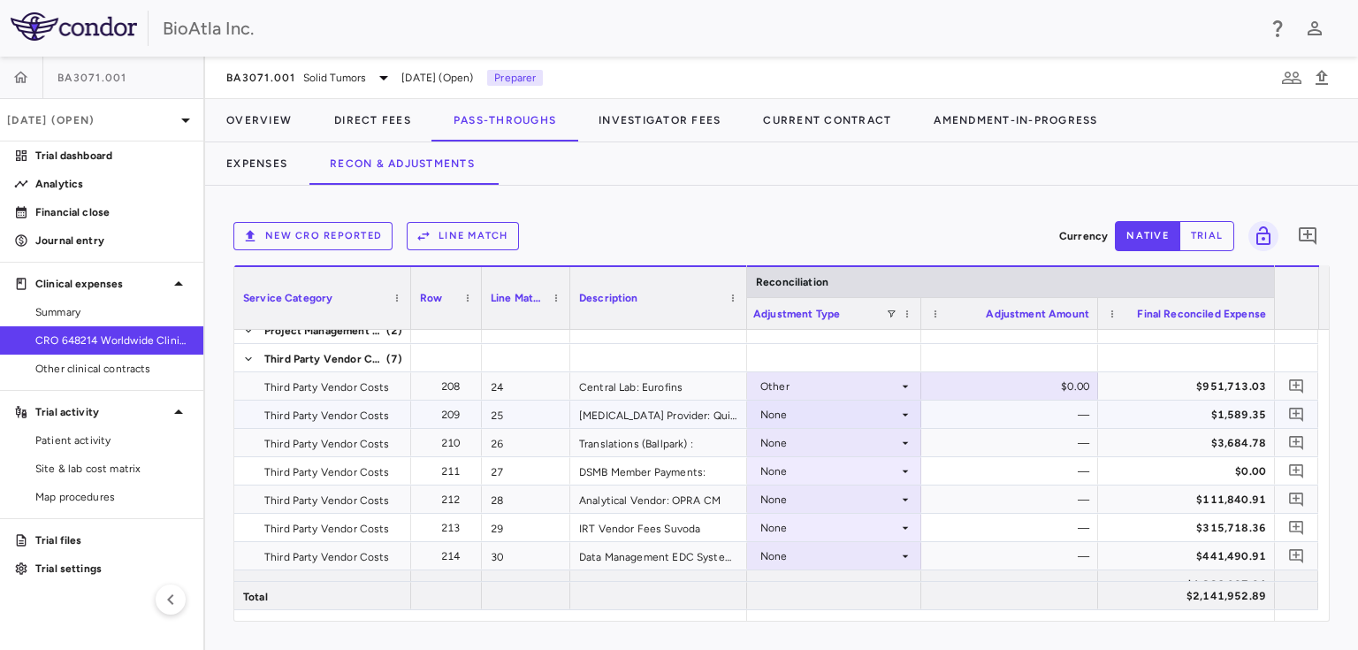
click at [850, 415] on div "None" at bounding box center [829, 414] width 138 height 28
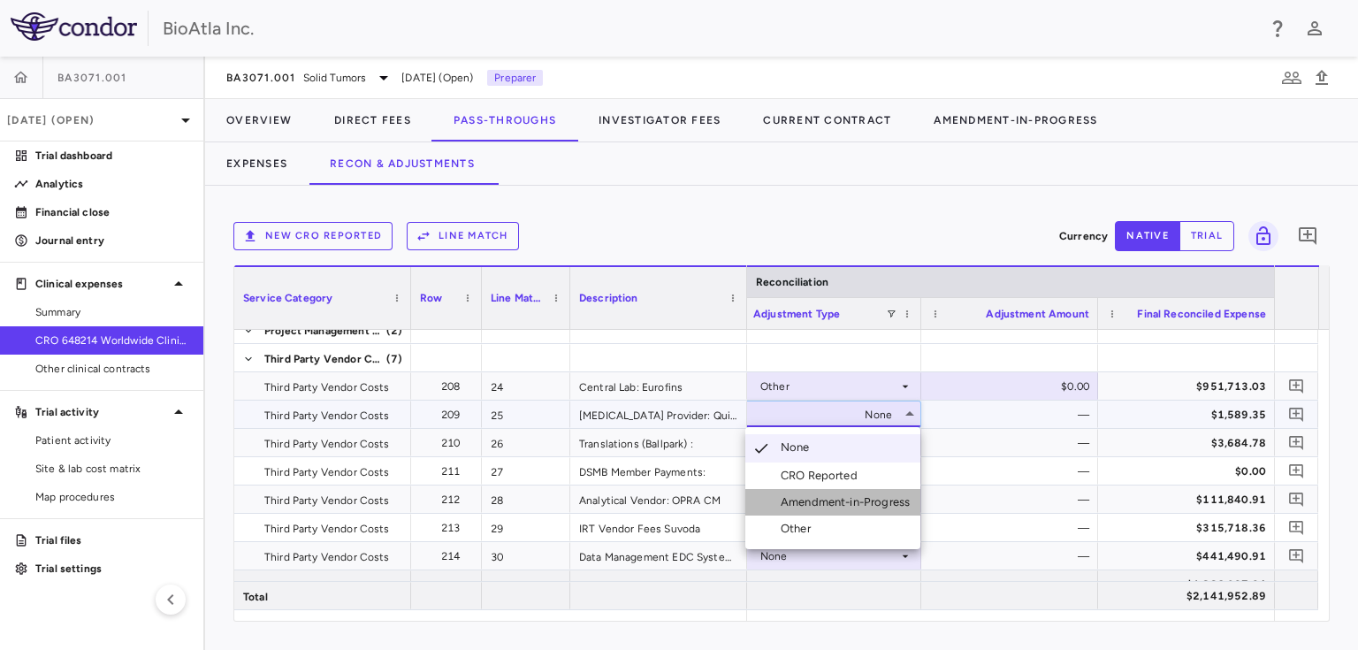
click at [827, 498] on div "Amendment-in-Progress" at bounding box center [848, 502] width 136 height 16
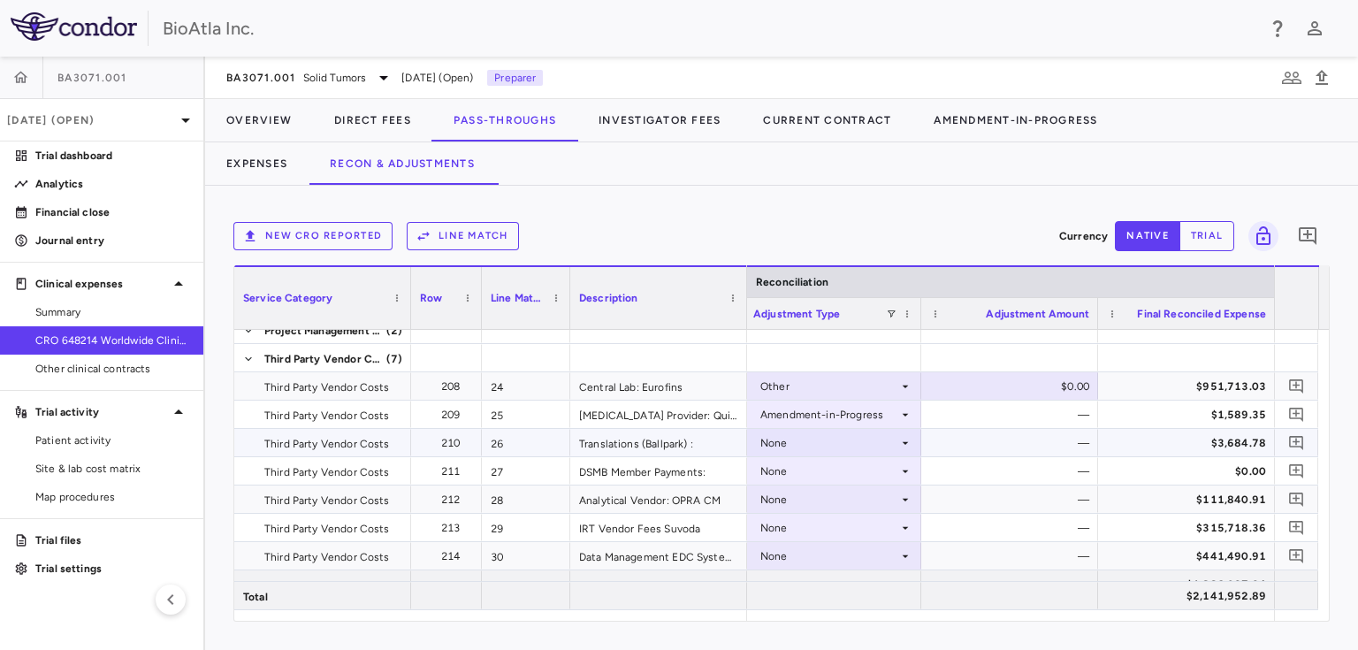
click at [878, 445] on div "None" at bounding box center [829, 443] width 138 height 28
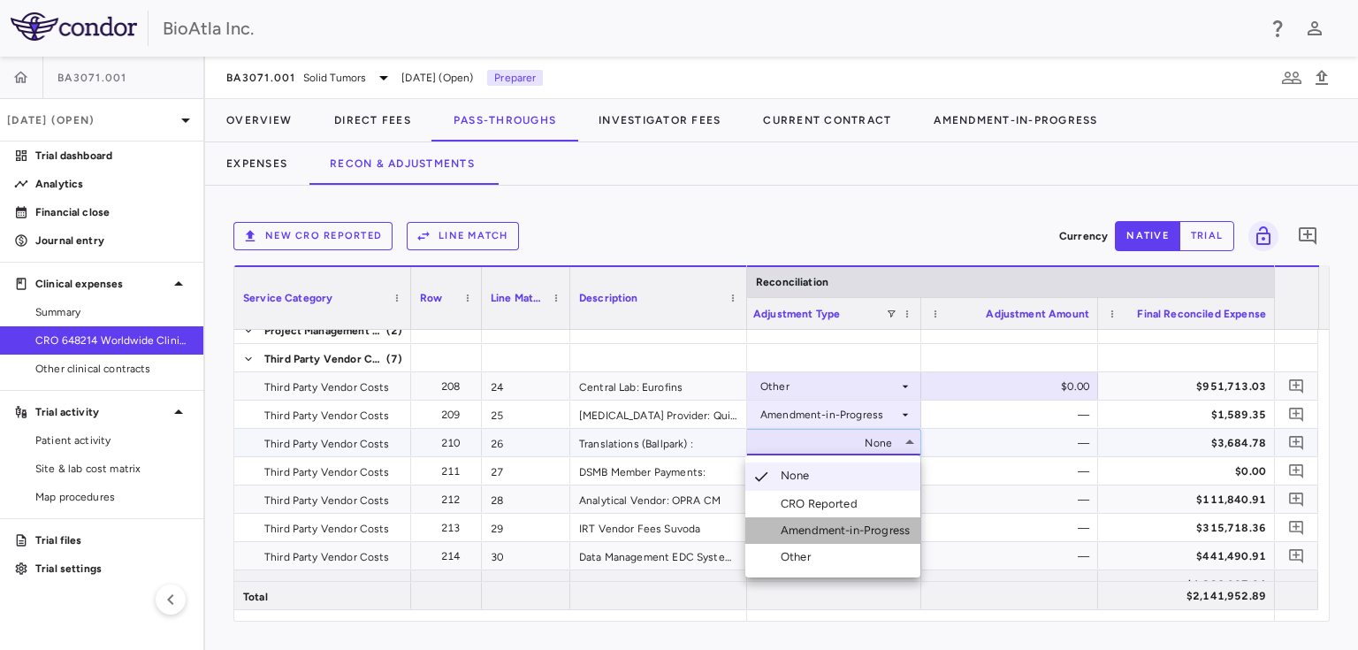
click at [776, 532] on div "Amendment-in-Progress" at bounding box center [830, 530] width 171 height 16
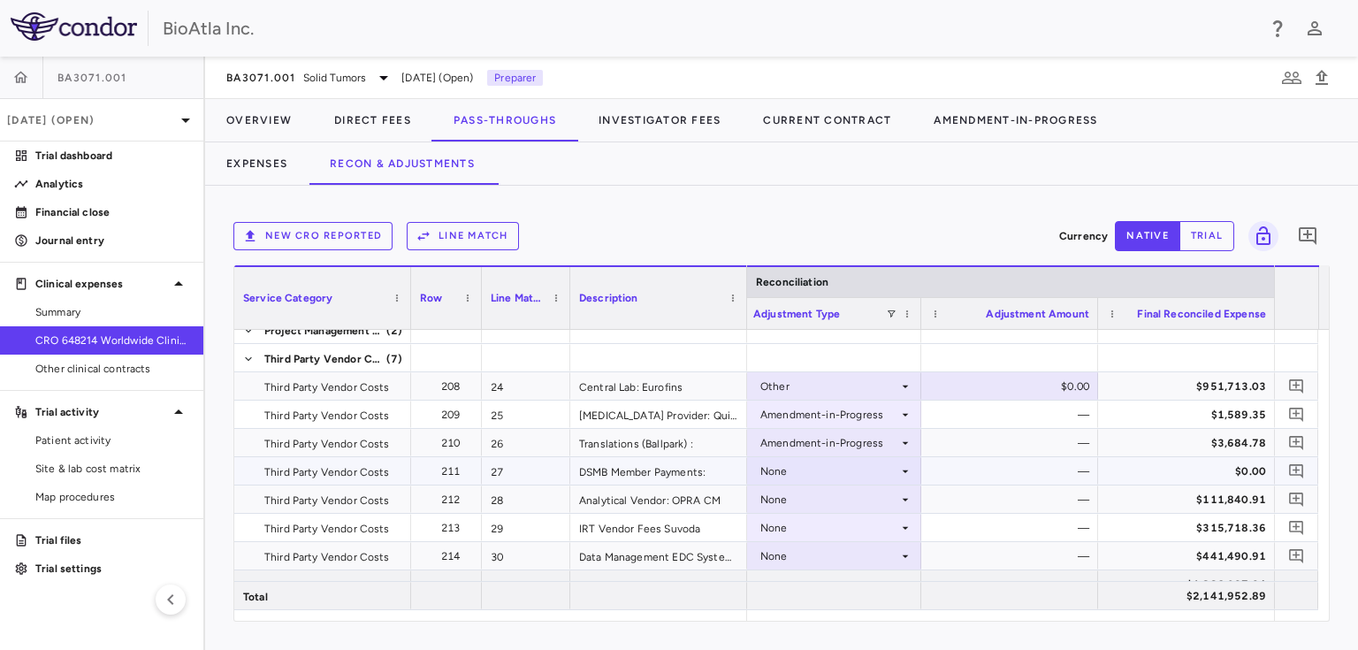
click at [776, 466] on div "None" at bounding box center [829, 471] width 138 height 28
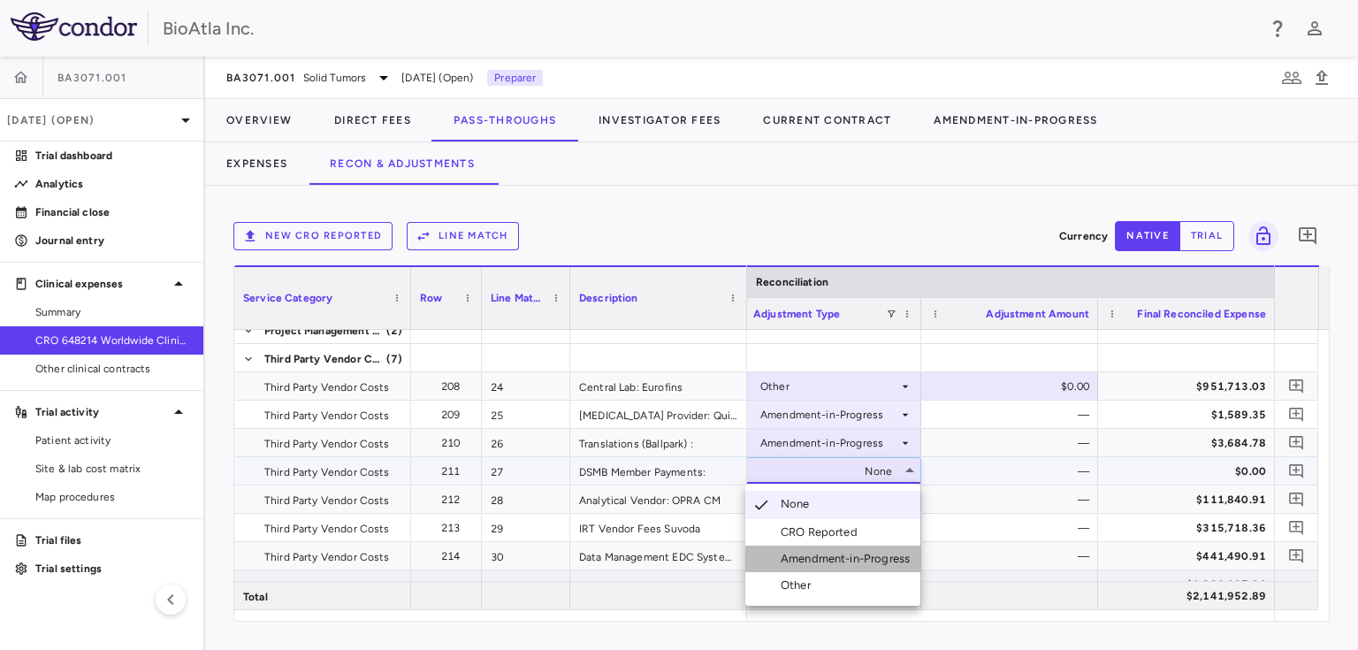
click at [787, 560] on div "Amendment-in-Progress" at bounding box center [848, 559] width 136 height 16
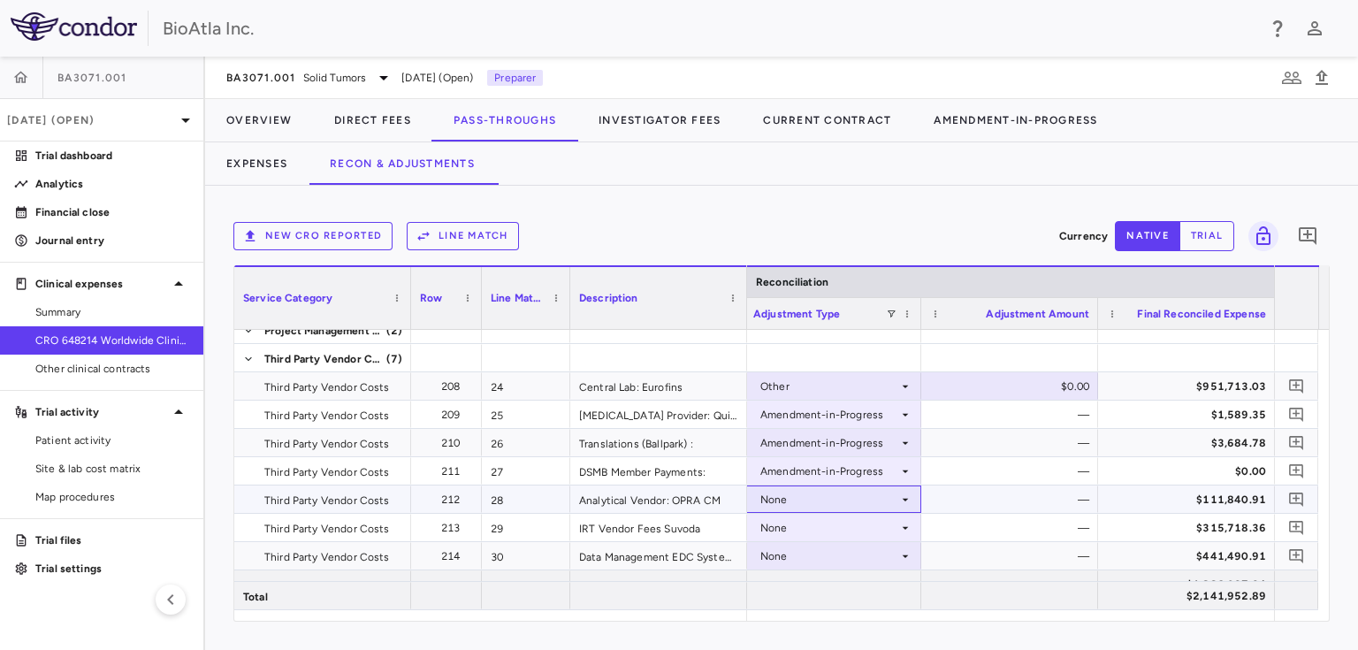
click at [827, 491] on div "None" at bounding box center [829, 499] width 138 height 28
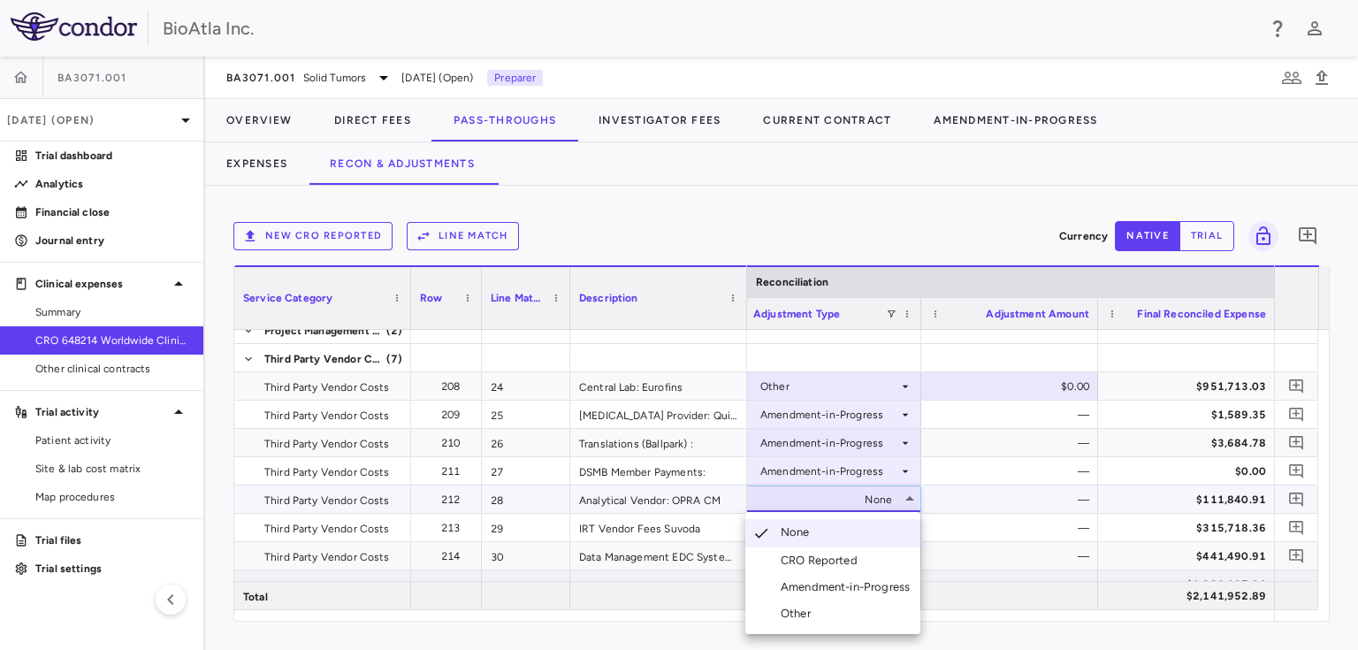
click at [792, 583] on div "Amendment-in-Progress" at bounding box center [848, 587] width 136 height 16
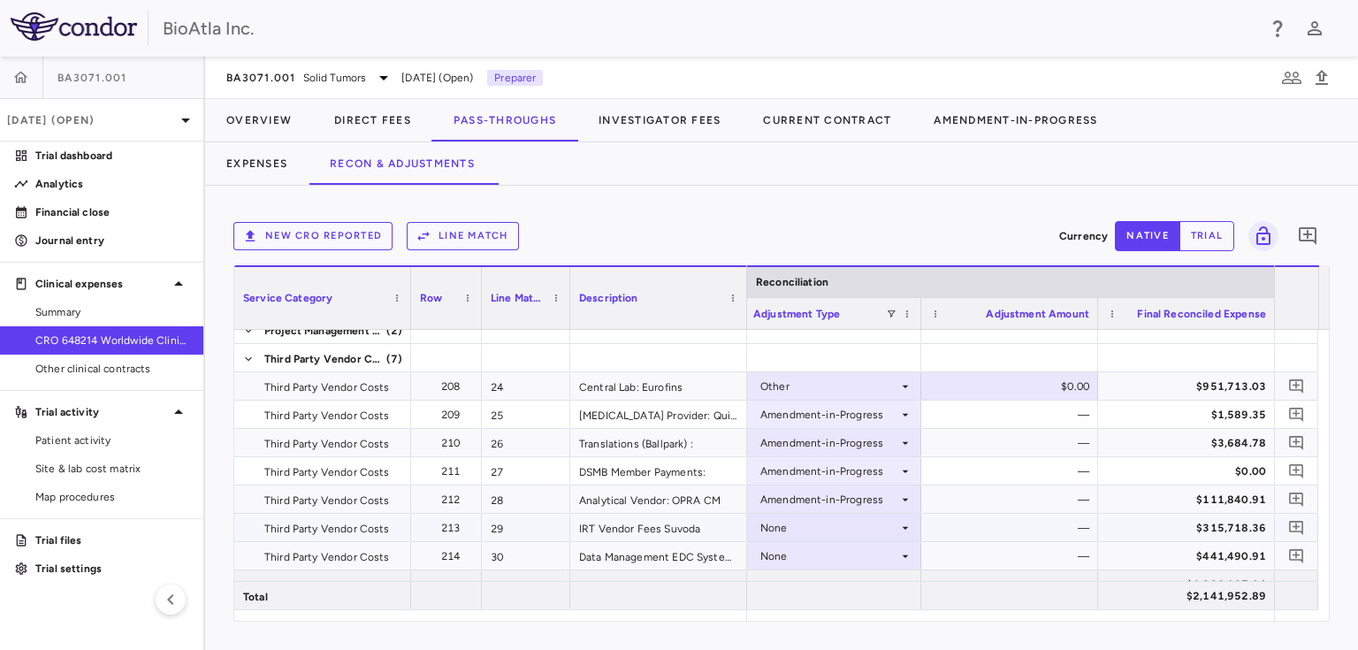
click at [810, 523] on div "None" at bounding box center [829, 528] width 138 height 28
click at [887, 520] on div "None" at bounding box center [829, 528] width 138 height 28
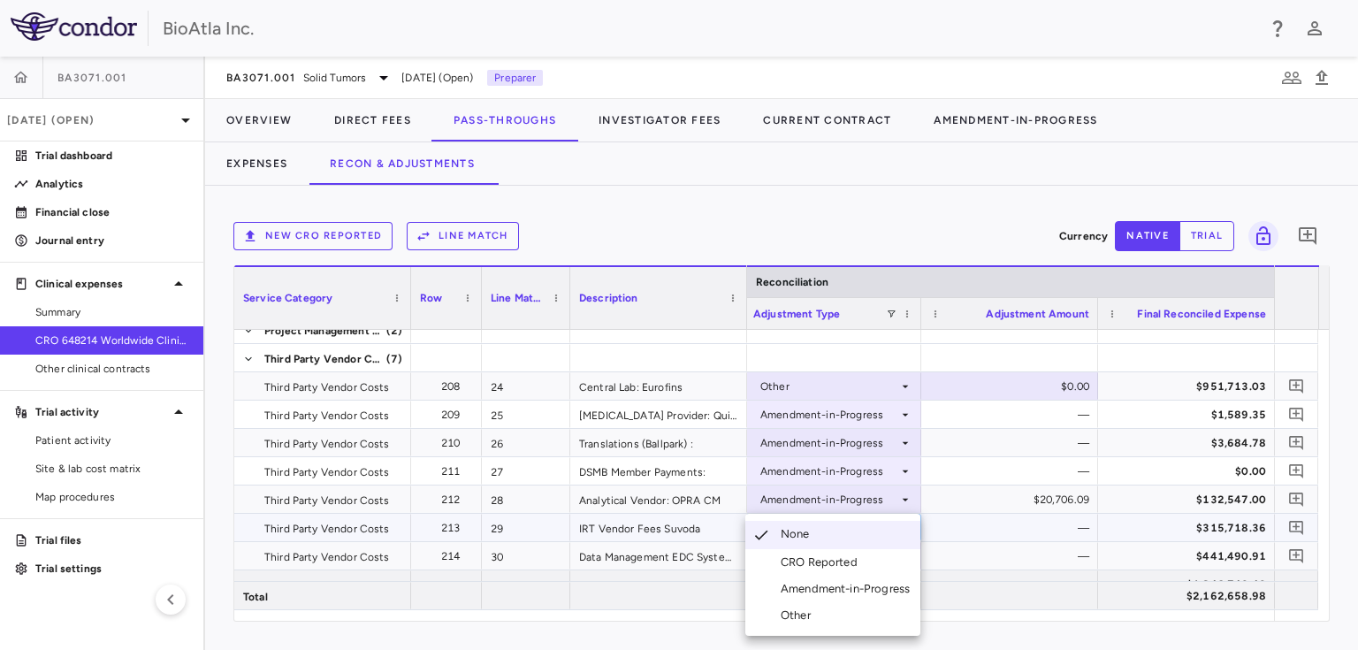
click at [841, 584] on div "Amendment-in-Progress" at bounding box center [848, 589] width 136 height 16
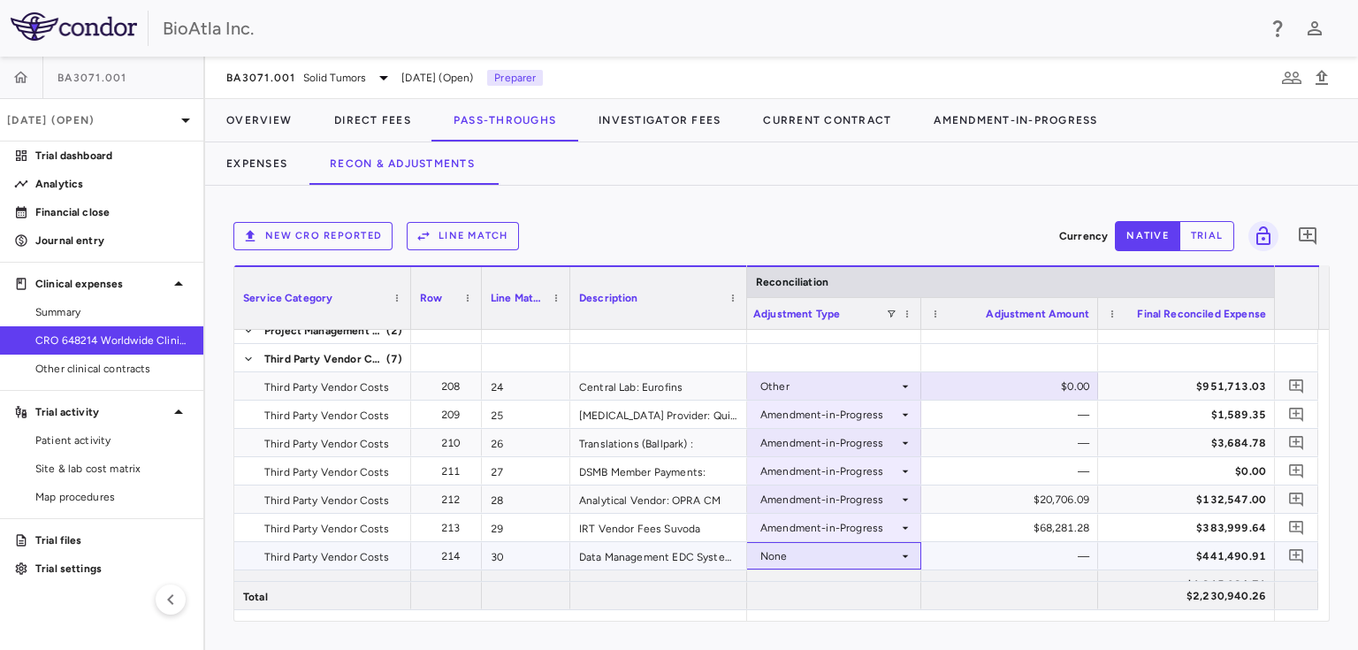
click at [904, 551] on icon at bounding box center [905, 556] width 14 height 14
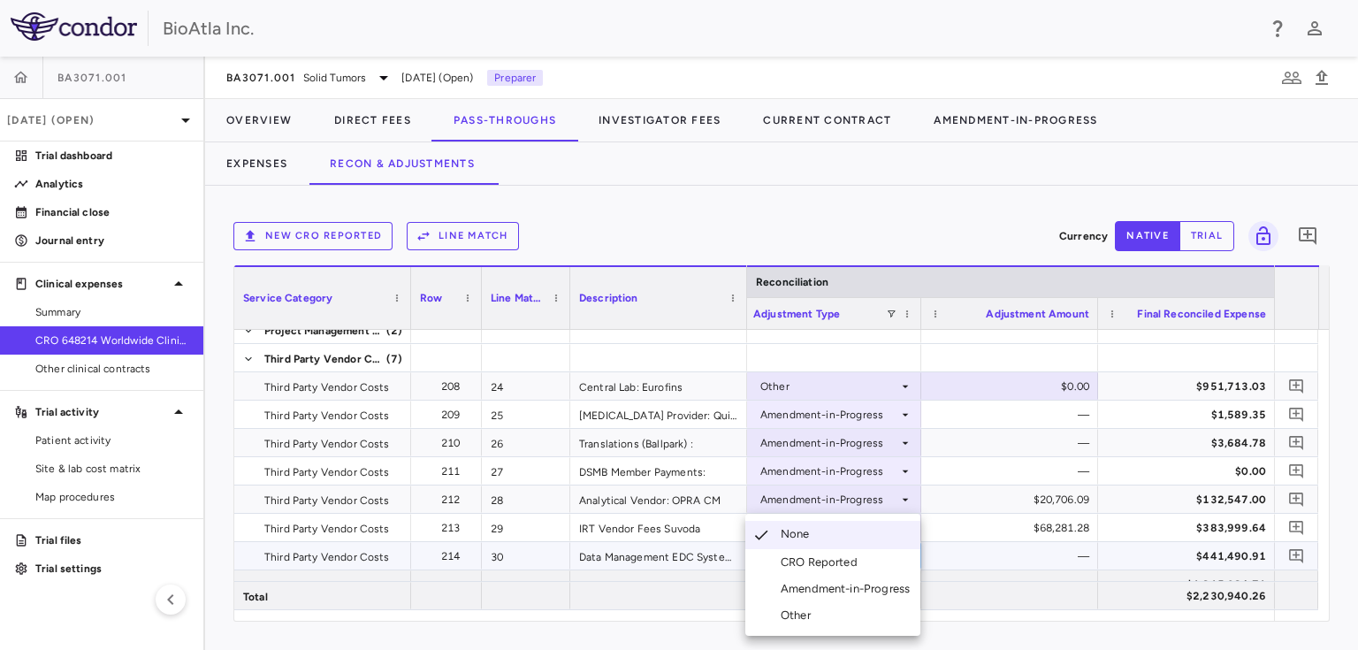
click at [834, 585] on div "Amendment-in-Progress" at bounding box center [848, 589] width 136 height 16
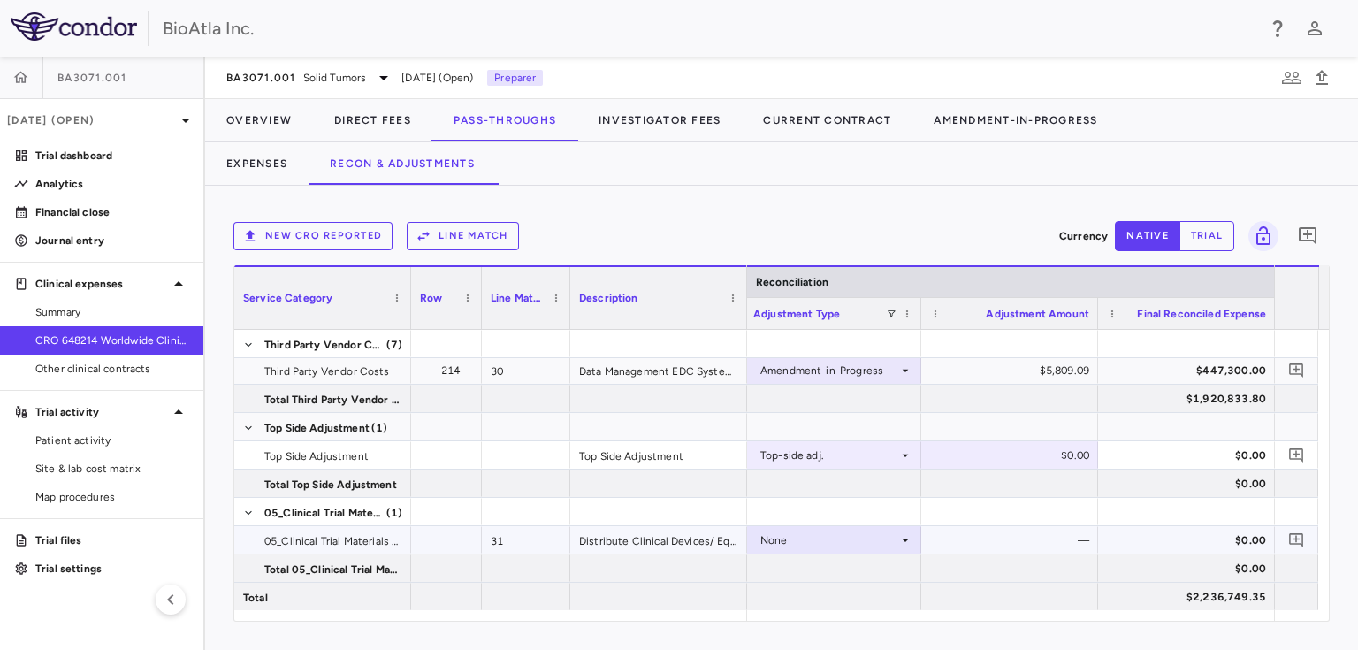
click at [900, 538] on icon at bounding box center [905, 540] width 14 height 14
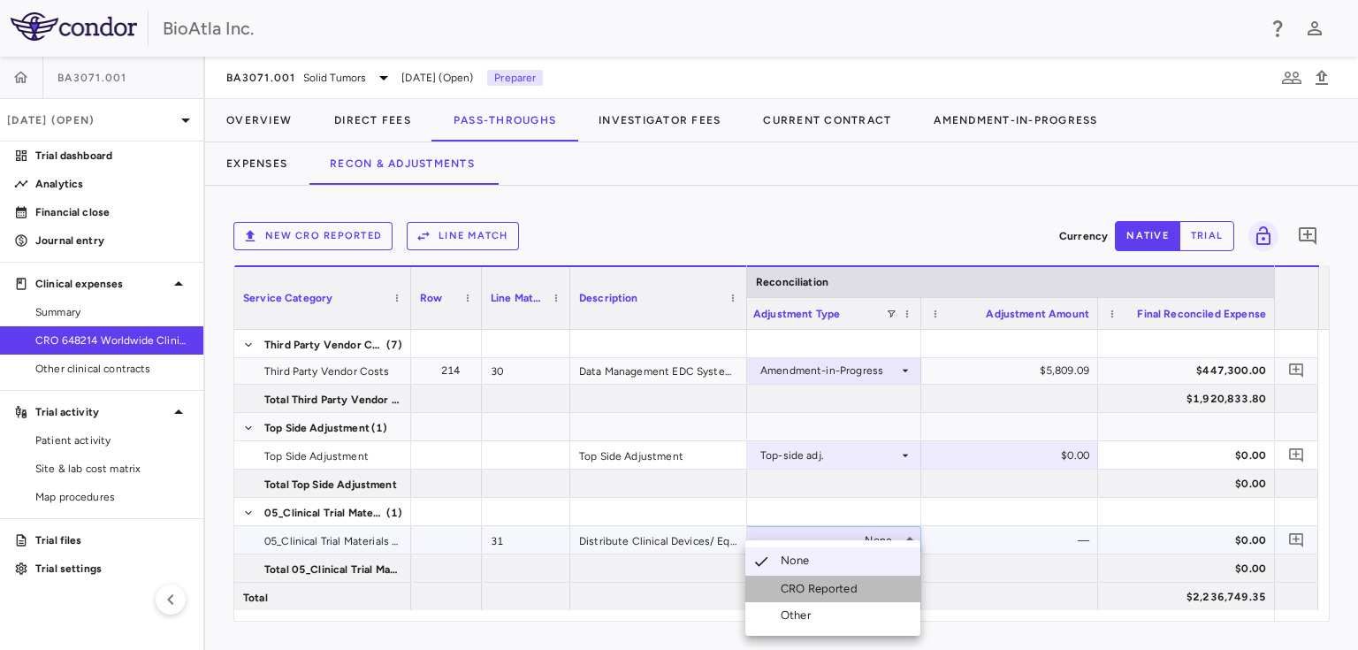
click at [827, 586] on div "CRO Reported" at bounding box center [822, 589] width 84 height 16
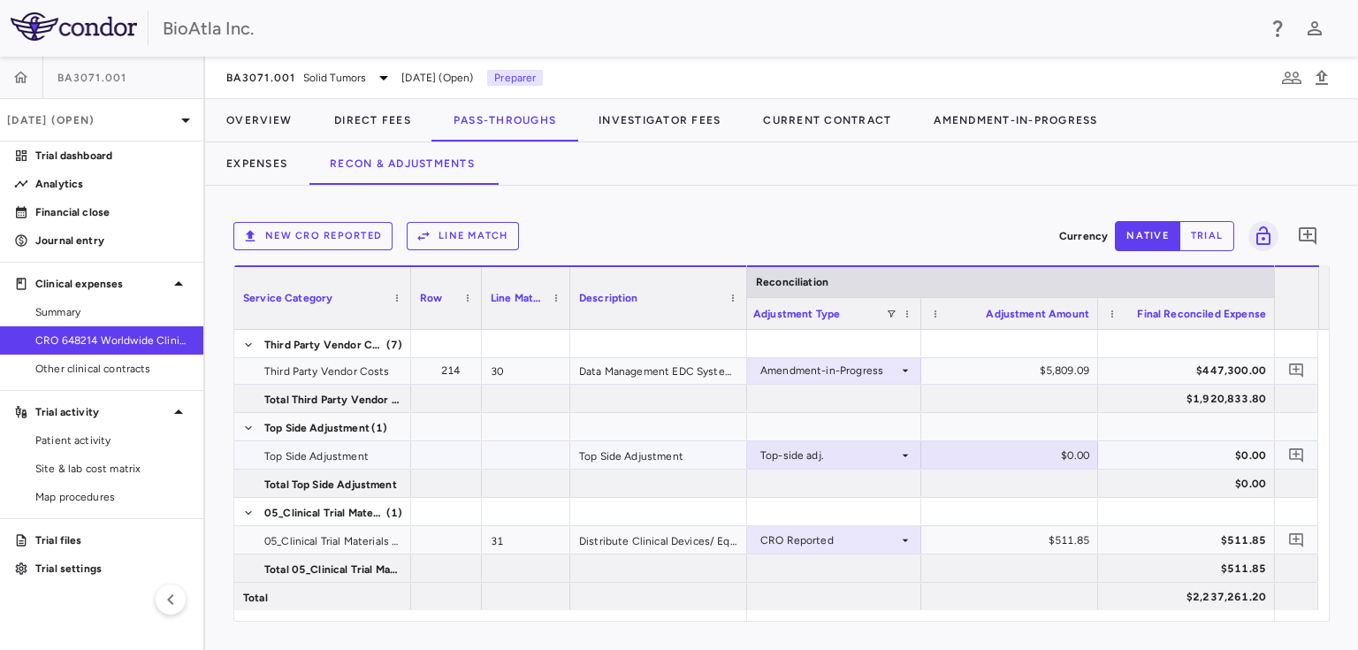
click at [1018, 459] on div "$0.00" at bounding box center [1013, 455] width 152 height 28
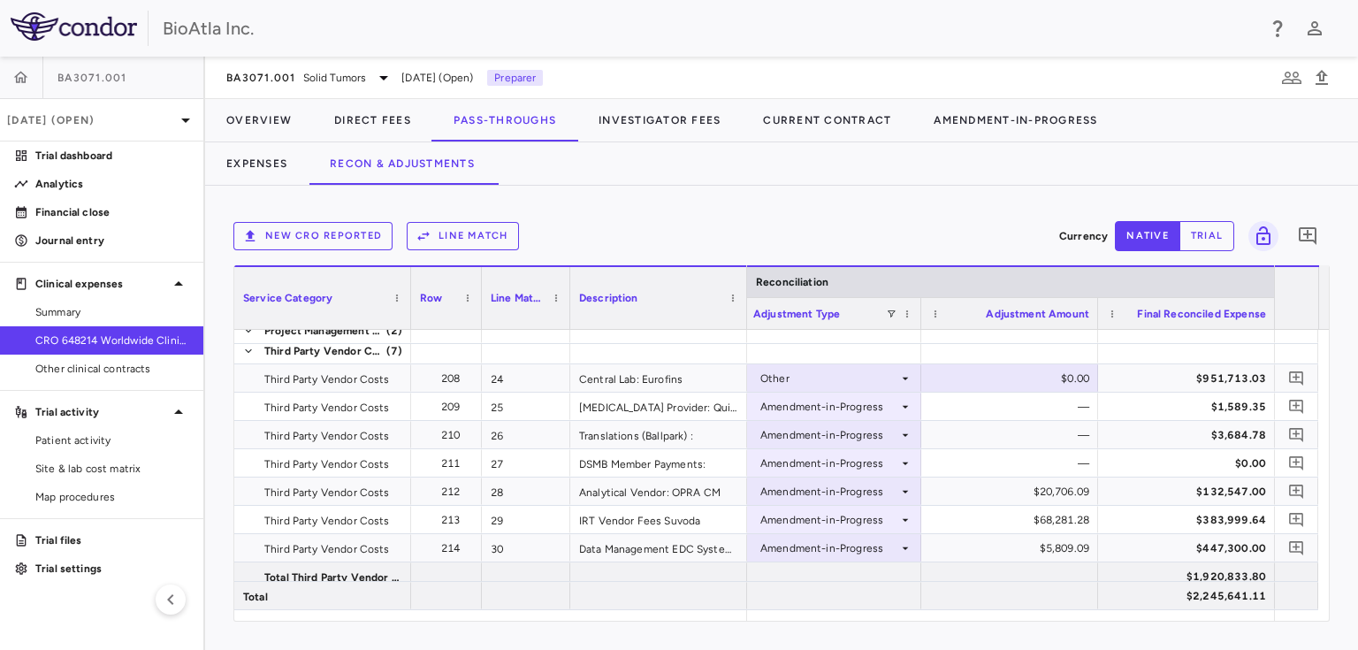
scroll to position [1061, 0]
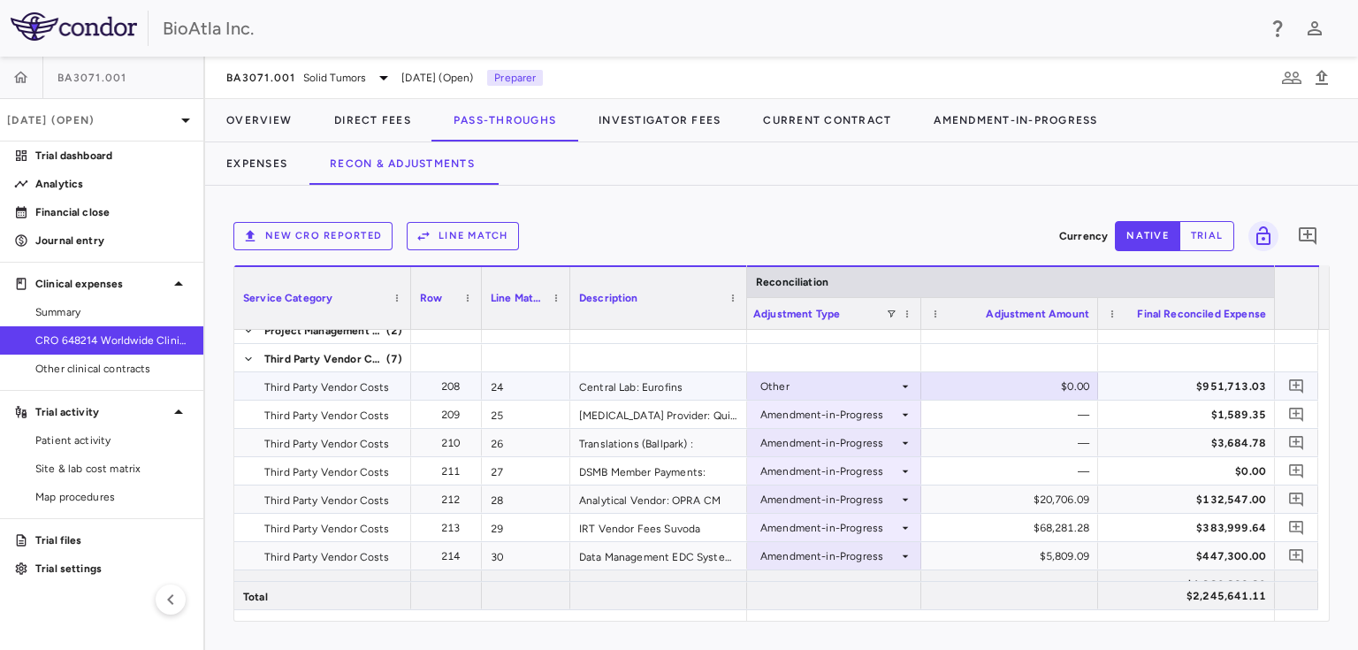
click at [1060, 389] on div "$0.00" at bounding box center [1013, 386] width 152 height 28
click at [369, 116] on button "Direct Fees" at bounding box center [372, 120] width 119 height 42
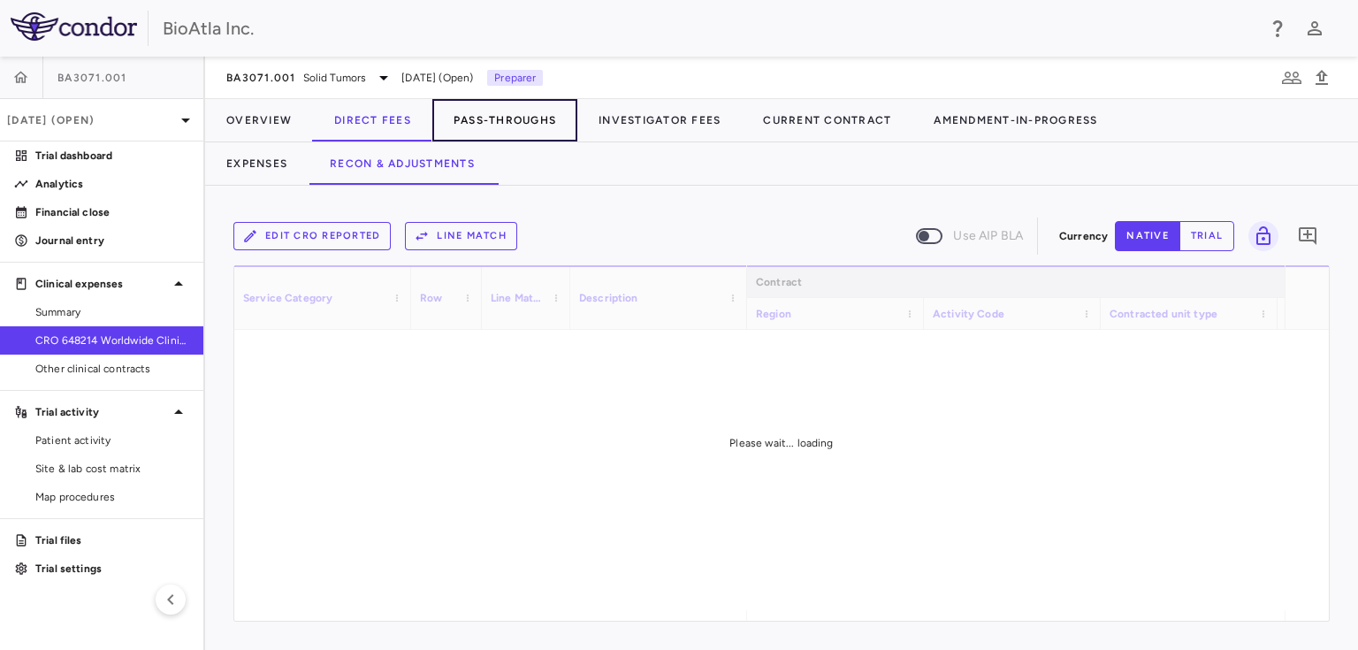
click at [486, 121] on button "Pass-Throughs" at bounding box center [504, 120] width 145 height 42
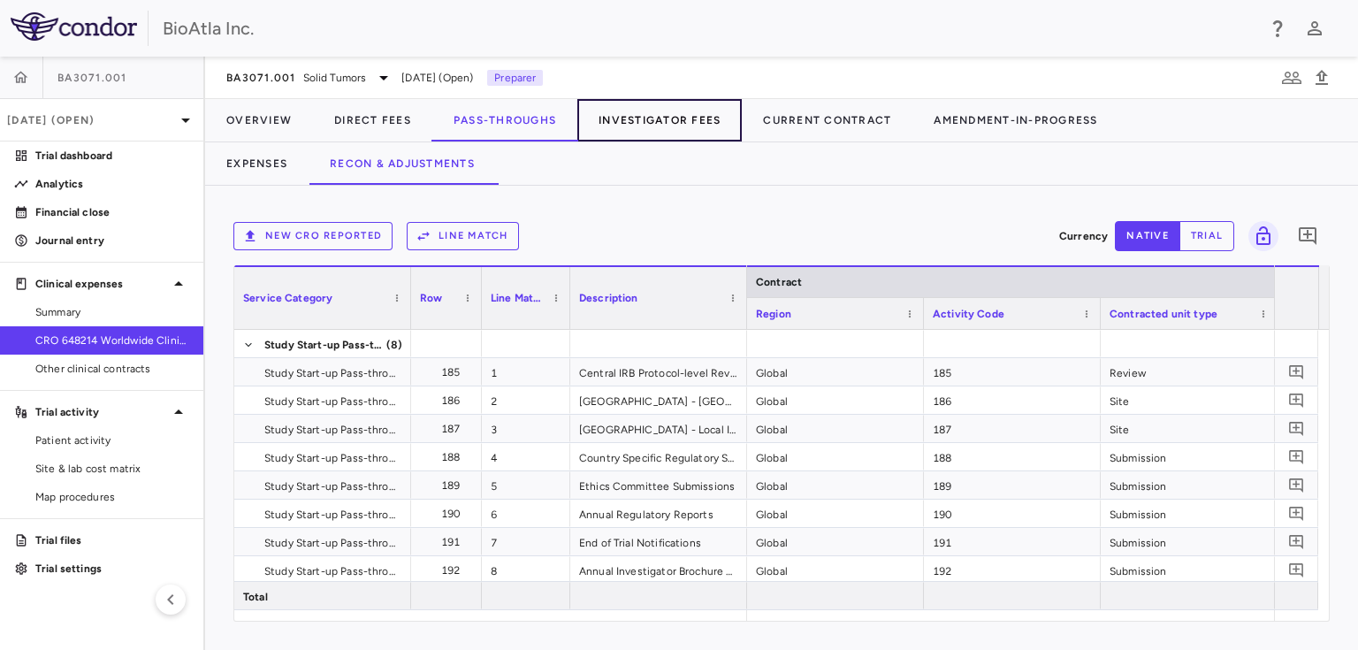
click at [682, 121] on button "Investigator Fees" at bounding box center [659, 120] width 164 height 42
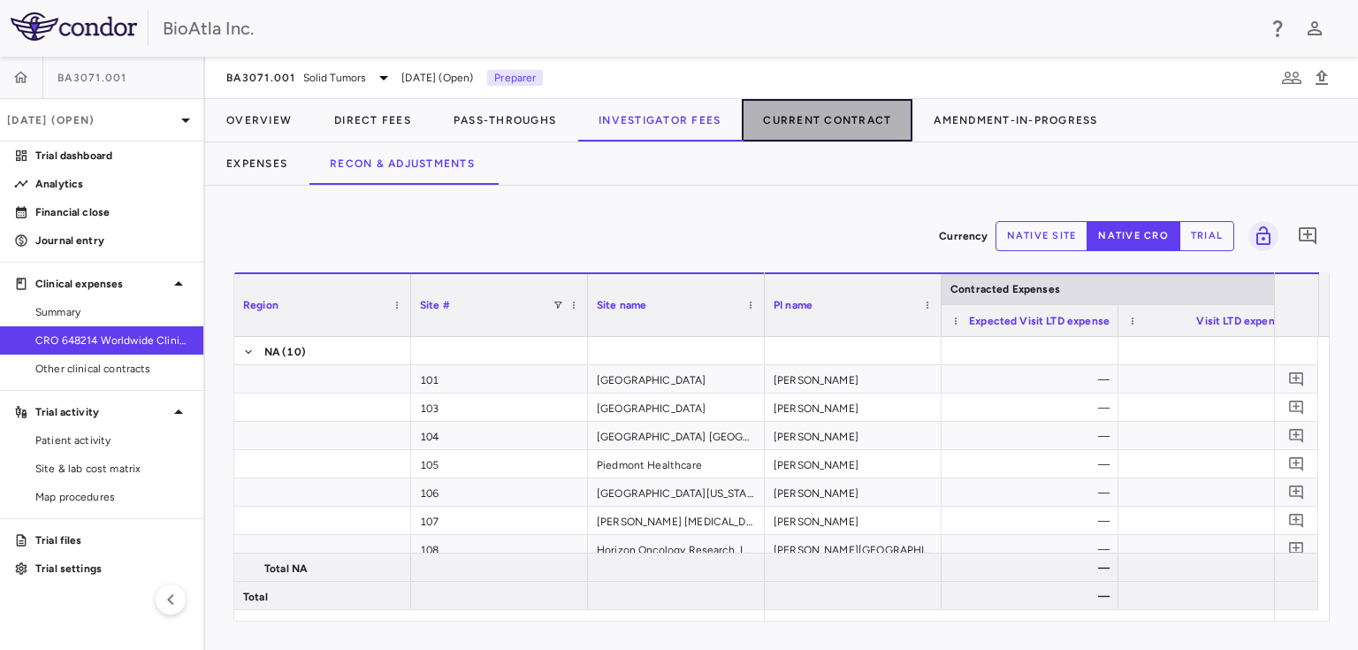
click at [803, 124] on button "Current Contract" at bounding box center [827, 120] width 171 height 42
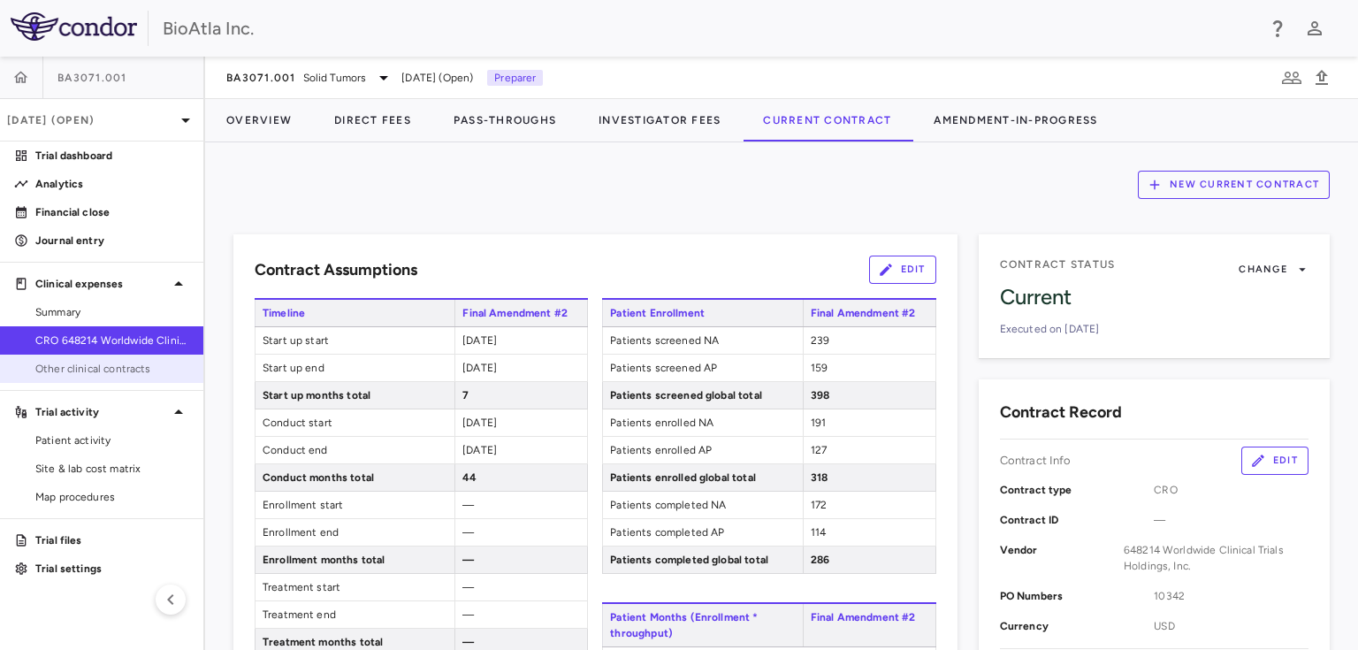
click at [112, 366] on span "Other clinical contracts" at bounding box center [112, 369] width 154 height 16
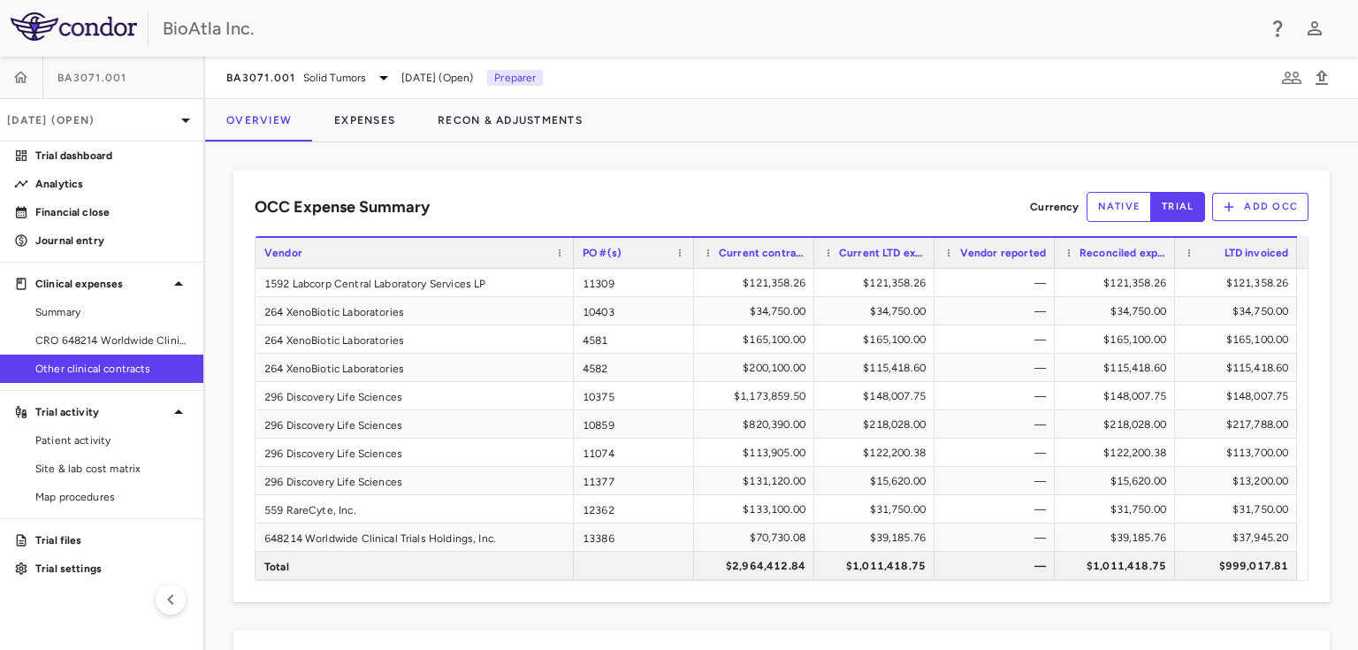
drag, startPoint x: 399, startPoint y: 243, endPoint x: 559, endPoint y: 308, distance: 172.5
click at [559, 308] on div "Vendor PO #(s) Current contract value Current LTD expensed" at bounding box center [781, 408] width 1052 height 344
click at [98, 368] on span "Other clinical contracts" at bounding box center [112, 369] width 154 height 16
click at [376, 120] on button "Expenses" at bounding box center [364, 120] width 103 height 42
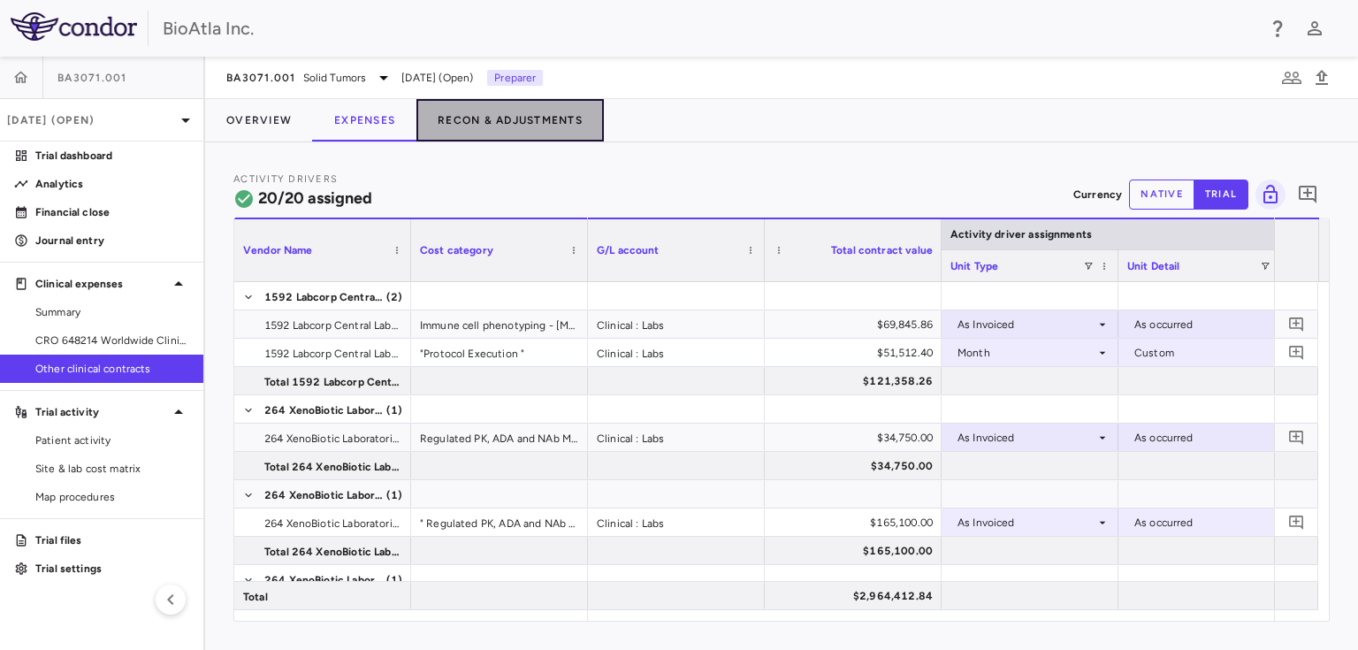
click at [485, 129] on button "Recon & Adjustments" at bounding box center [509, 120] width 187 height 42
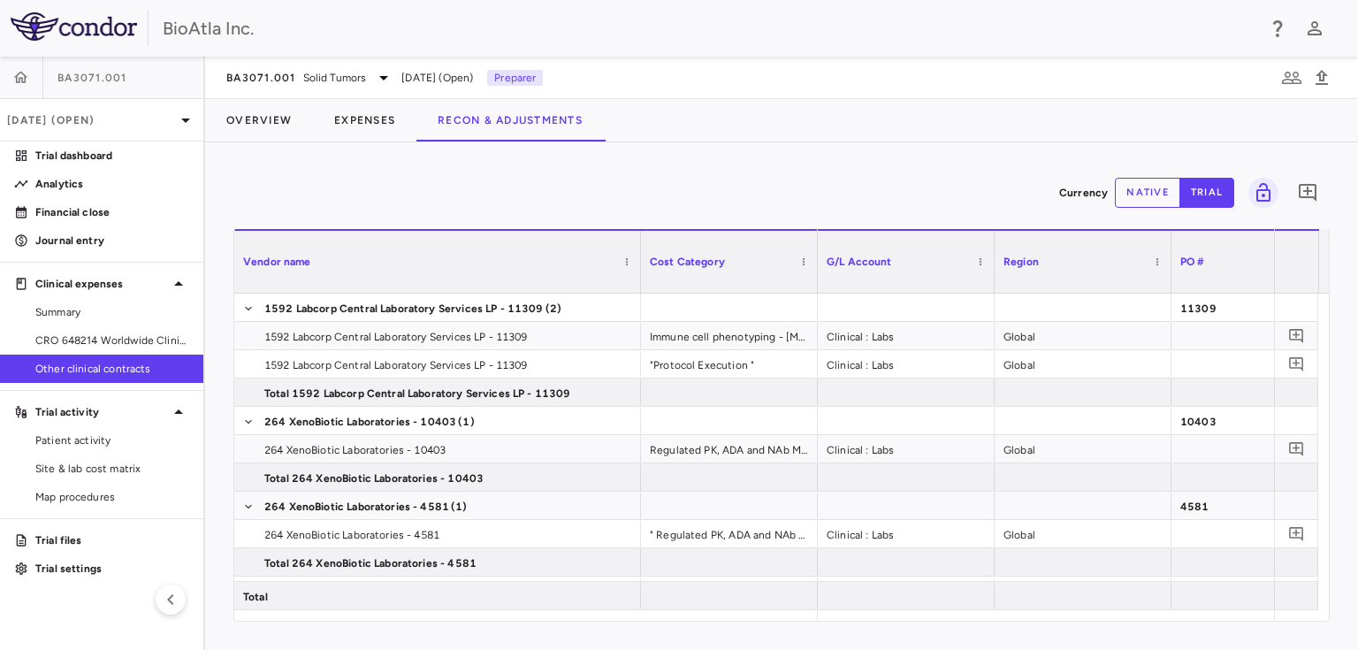
drag, startPoint x: 407, startPoint y: 238, endPoint x: 637, endPoint y: 285, distance: 234.7
click at [637, 285] on div at bounding box center [639, 262] width 7 height 62
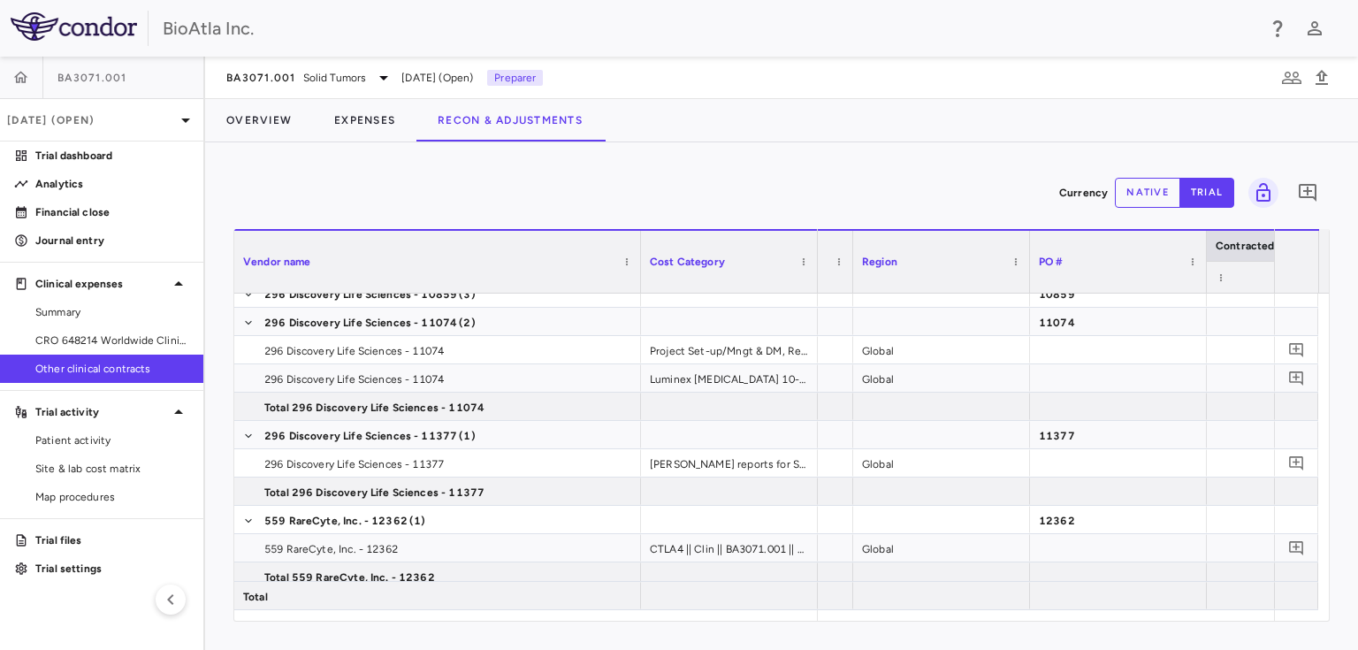
scroll to position [0, 396]
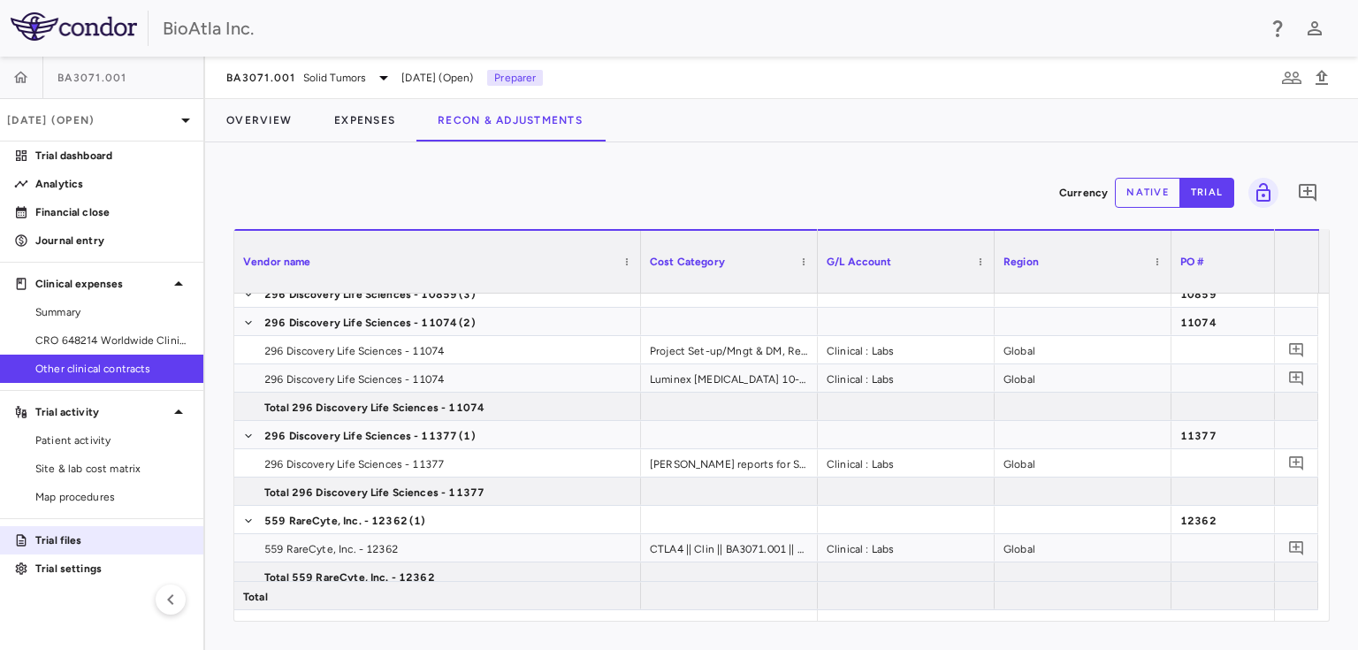
click at [75, 542] on p "Trial files" at bounding box center [112, 540] width 154 height 16
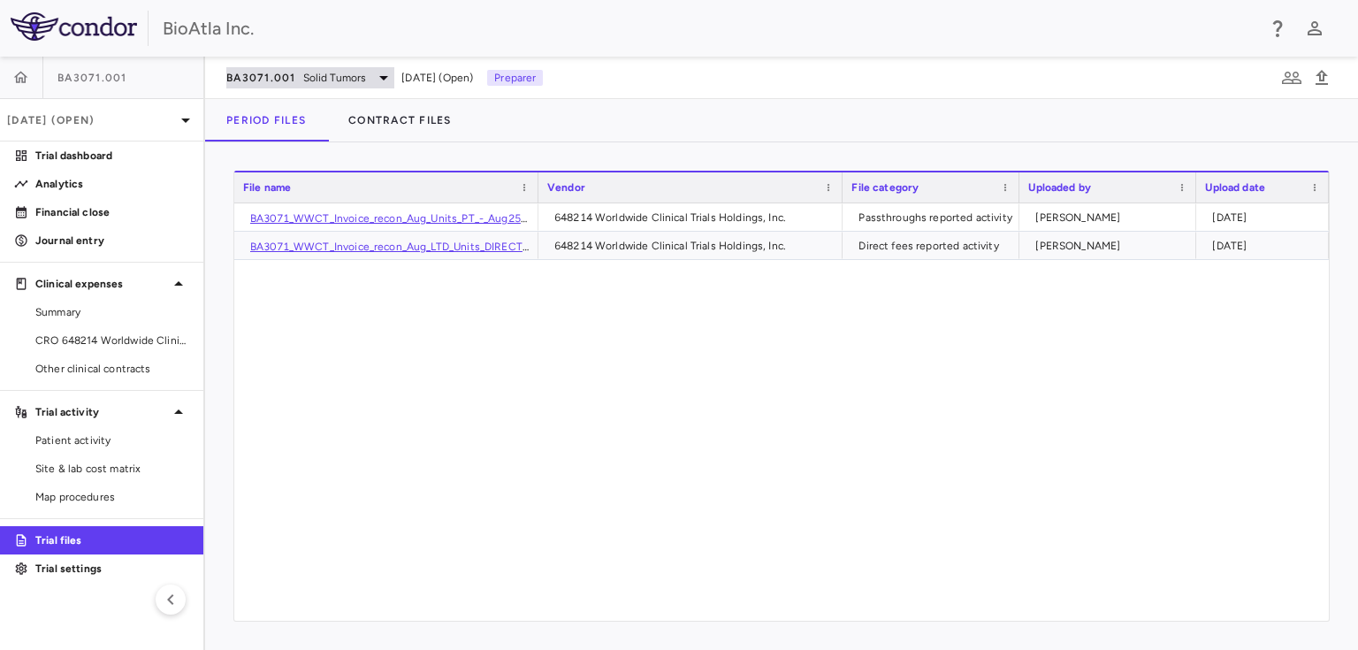
click at [342, 71] on span "Solid Tumors" at bounding box center [335, 78] width 64 height 16
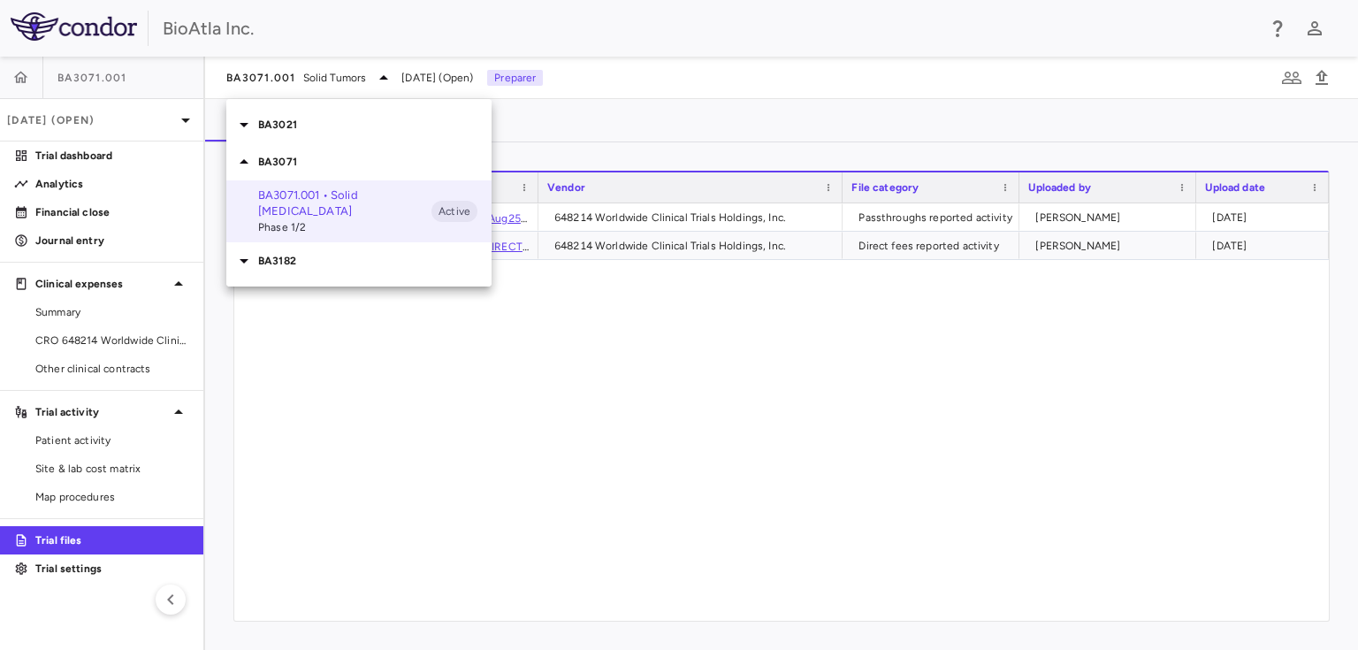
click at [274, 128] on p "BA3021" at bounding box center [374, 125] width 233 height 16
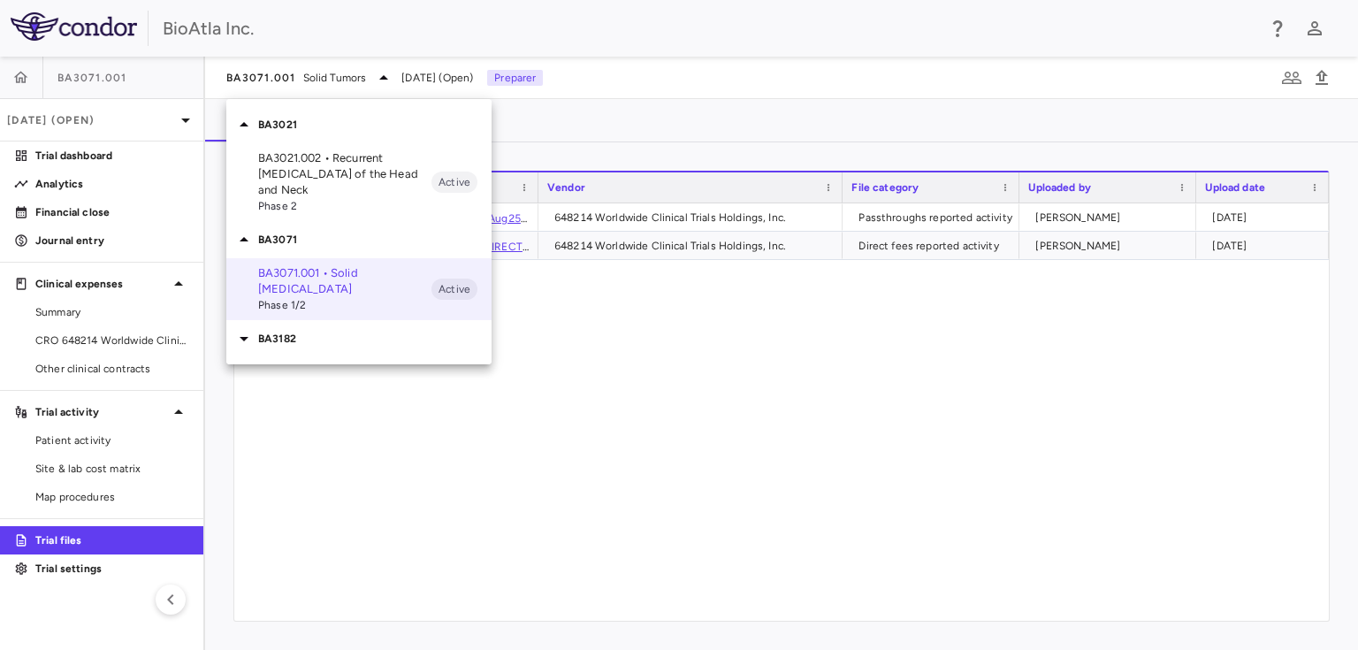
click at [278, 174] on p "BA3021.002 • Recurrent [MEDICAL_DATA] of the Head and Neck" at bounding box center [344, 174] width 173 height 48
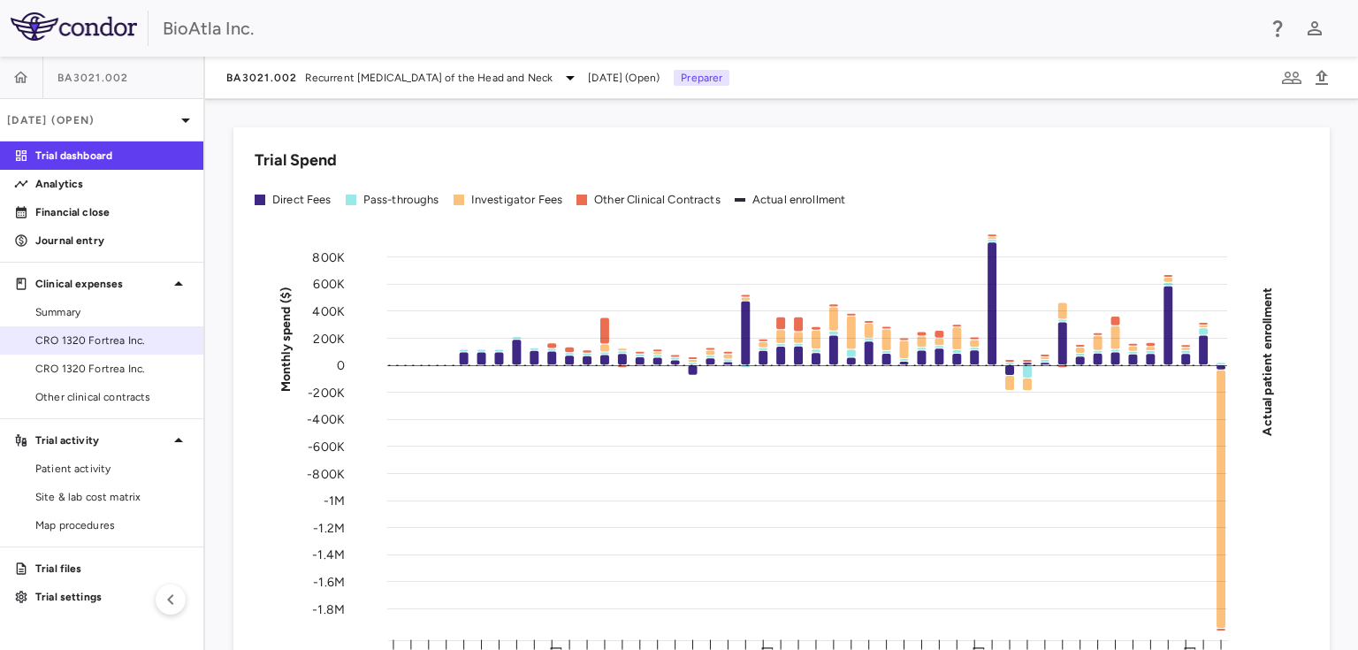
click at [130, 352] on link "CRO 1320 Fortrea Inc." at bounding box center [101, 340] width 203 height 27
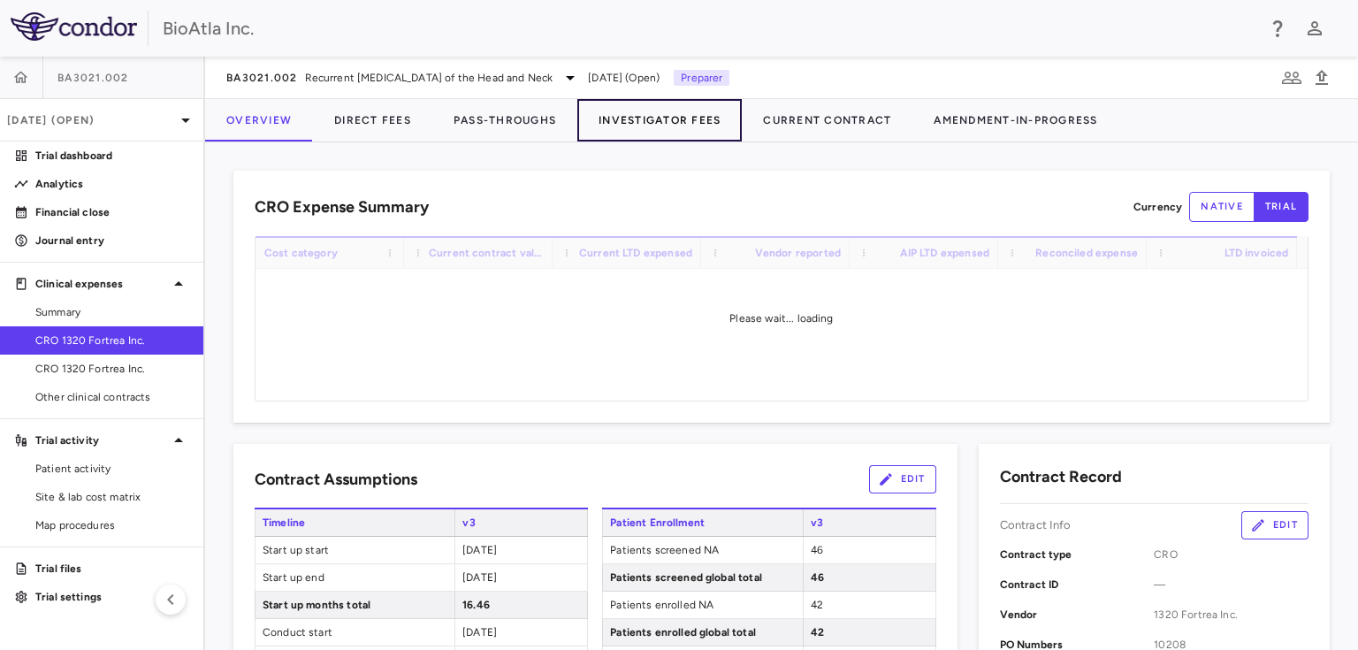
click at [653, 112] on button "Investigator Fees" at bounding box center [659, 120] width 164 height 42
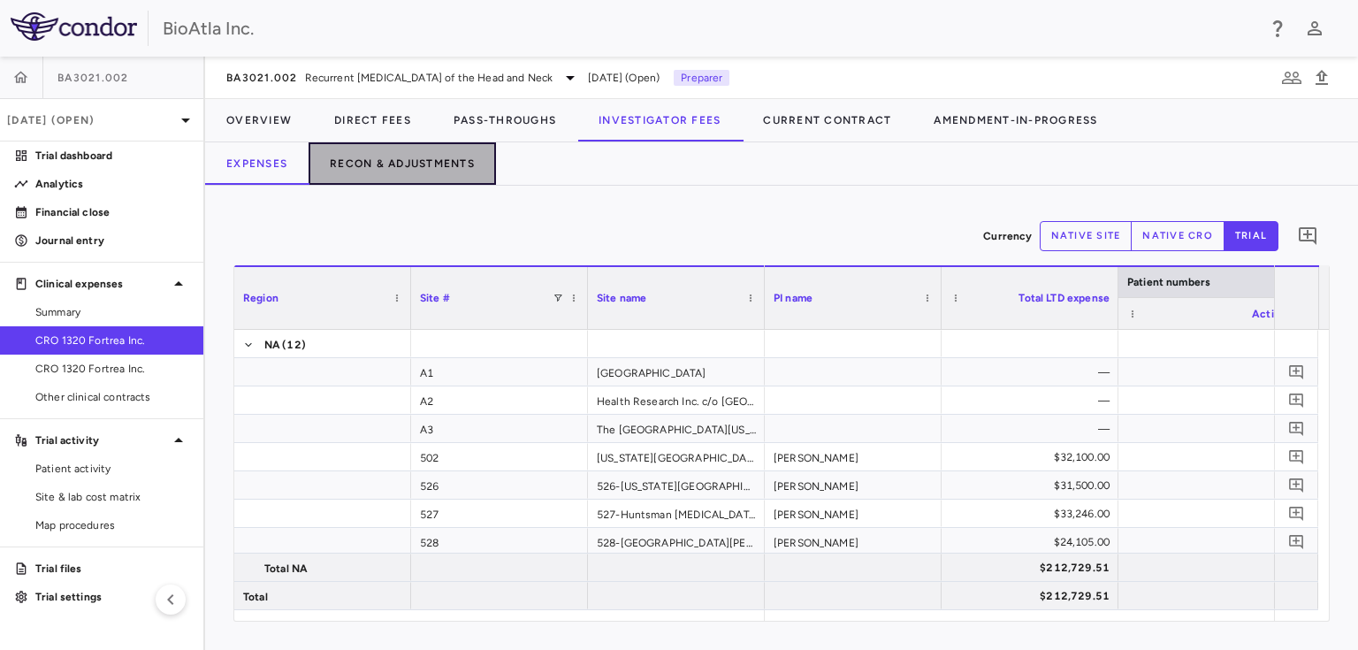
click at [407, 163] on button "Recon & Adjustments" at bounding box center [401, 163] width 187 height 42
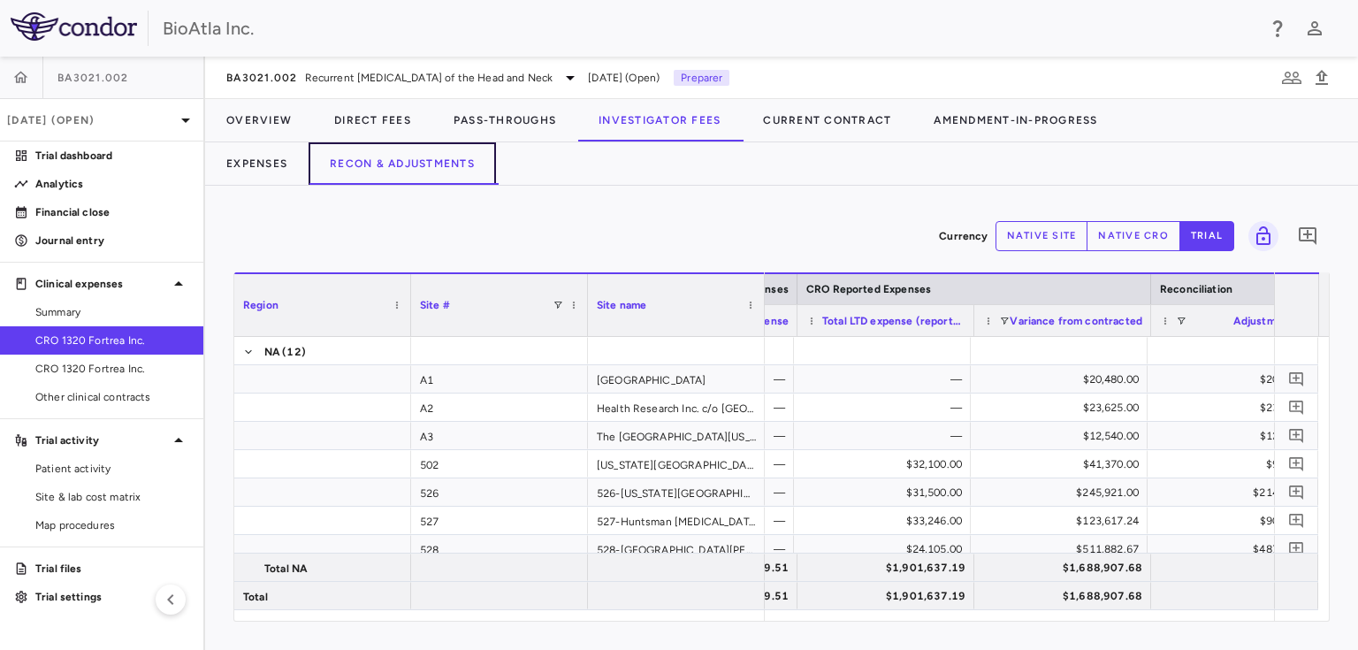
scroll to position [0, 1028]
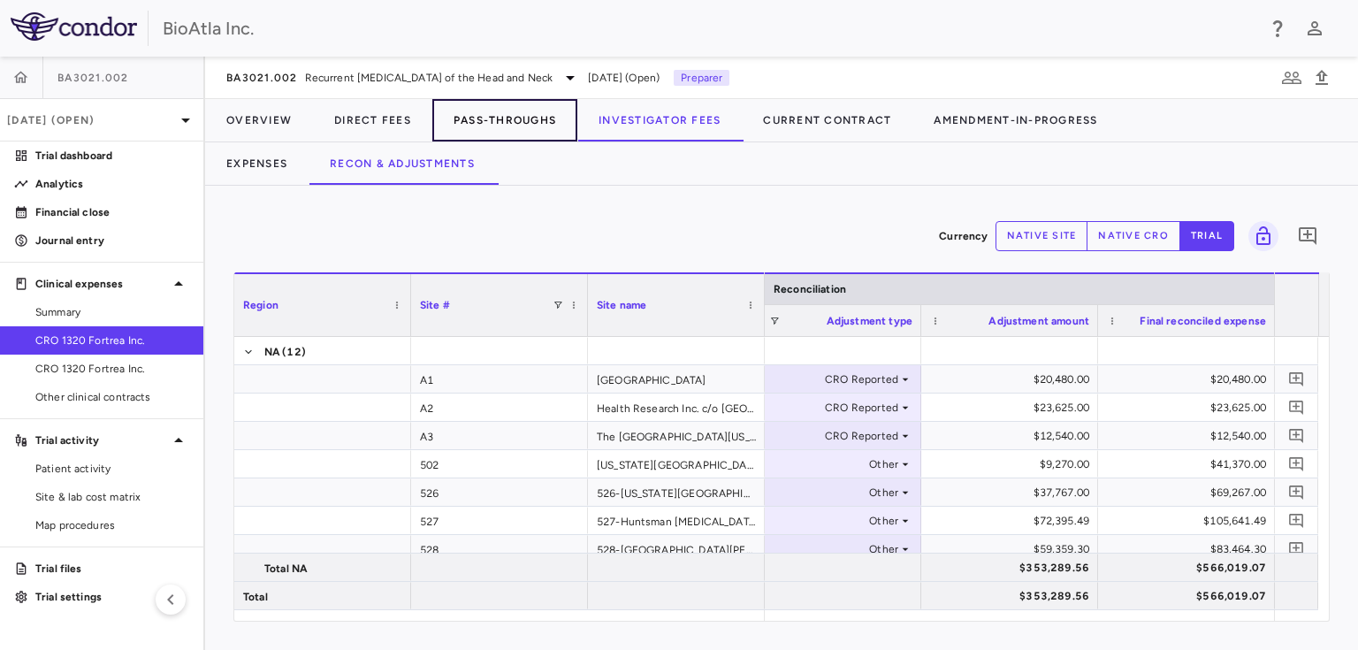
click at [496, 124] on button "Pass-Throughs" at bounding box center [504, 120] width 145 height 42
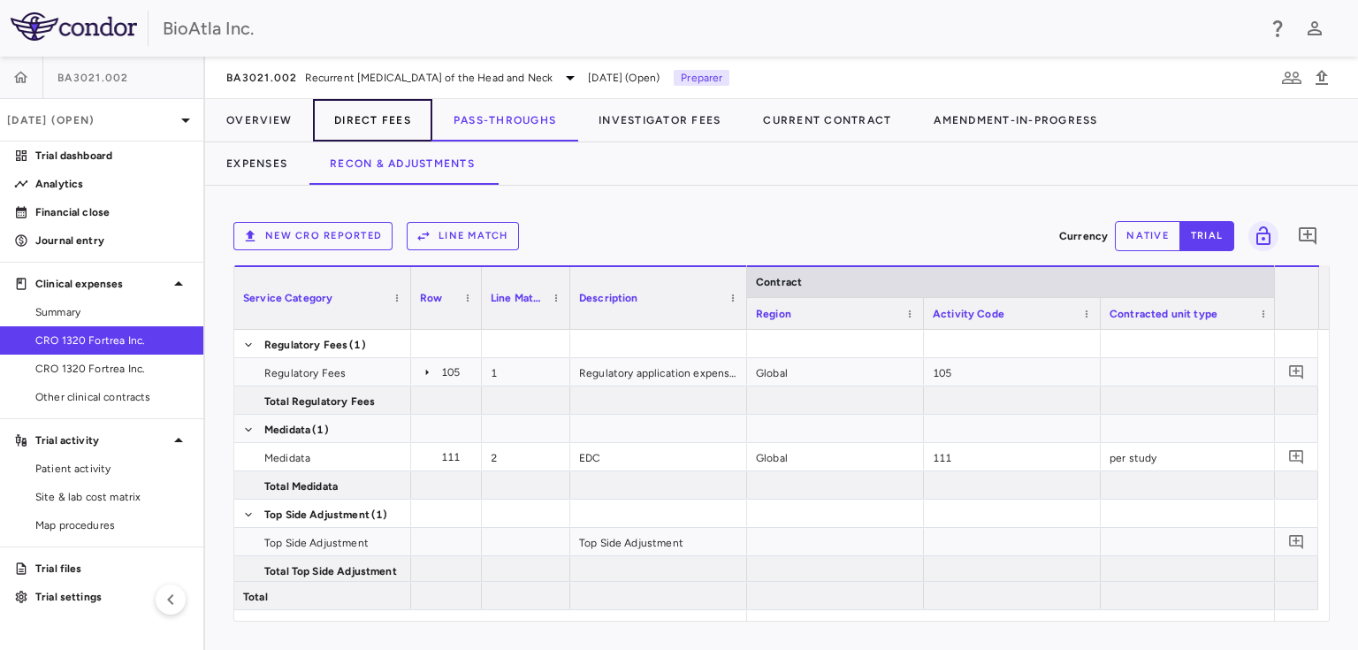
click at [357, 125] on button "Direct Fees" at bounding box center [372, 120] width 119 height 42
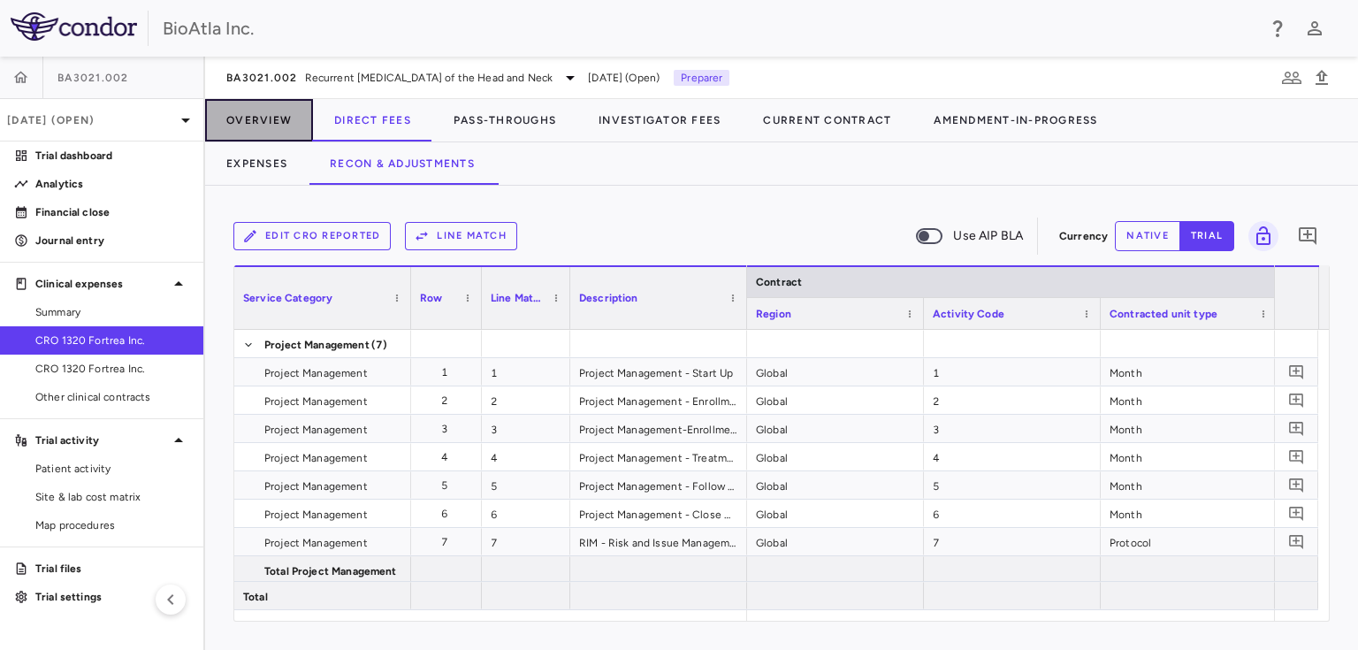
click at [264, 109] on button "Overview" at bounding box center [259, 120] width 108 height 42
